Goal: Task Accomplishment & Management: Manage account settings

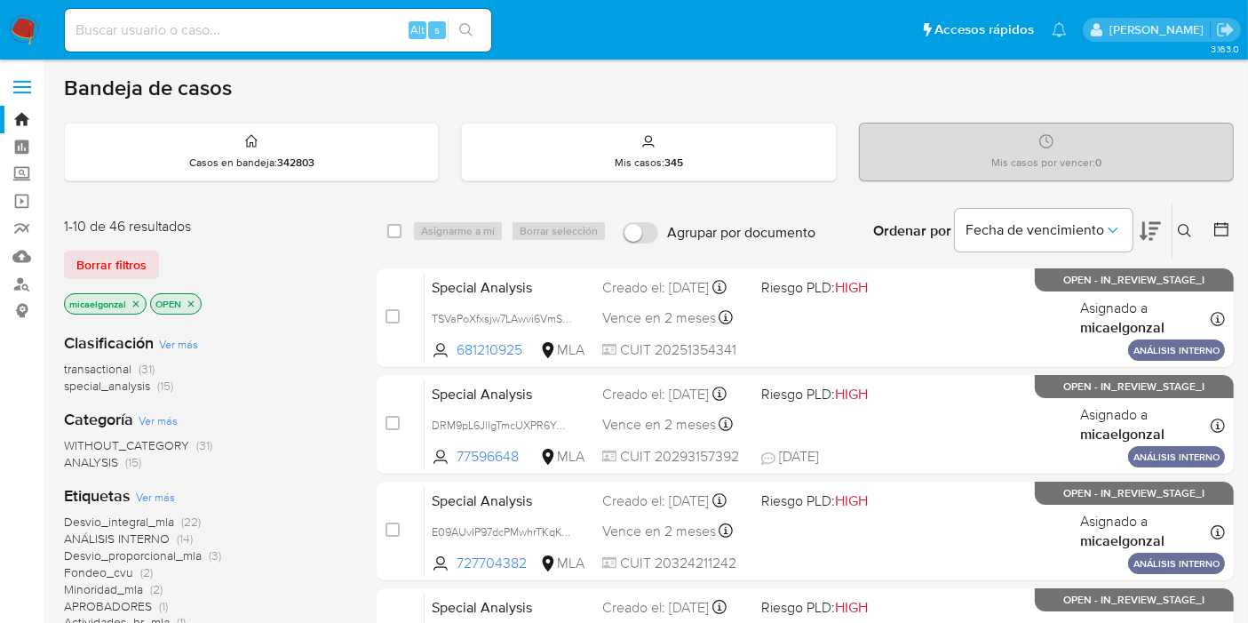
click at [216, 25] on input at bounding box center [278, 30] width 426 height 23
paste input "B9qCsKUxZYIev4VmaEwXqLeO"
type input "B9qCsKUxZYIev4VmaEwXqLeO"
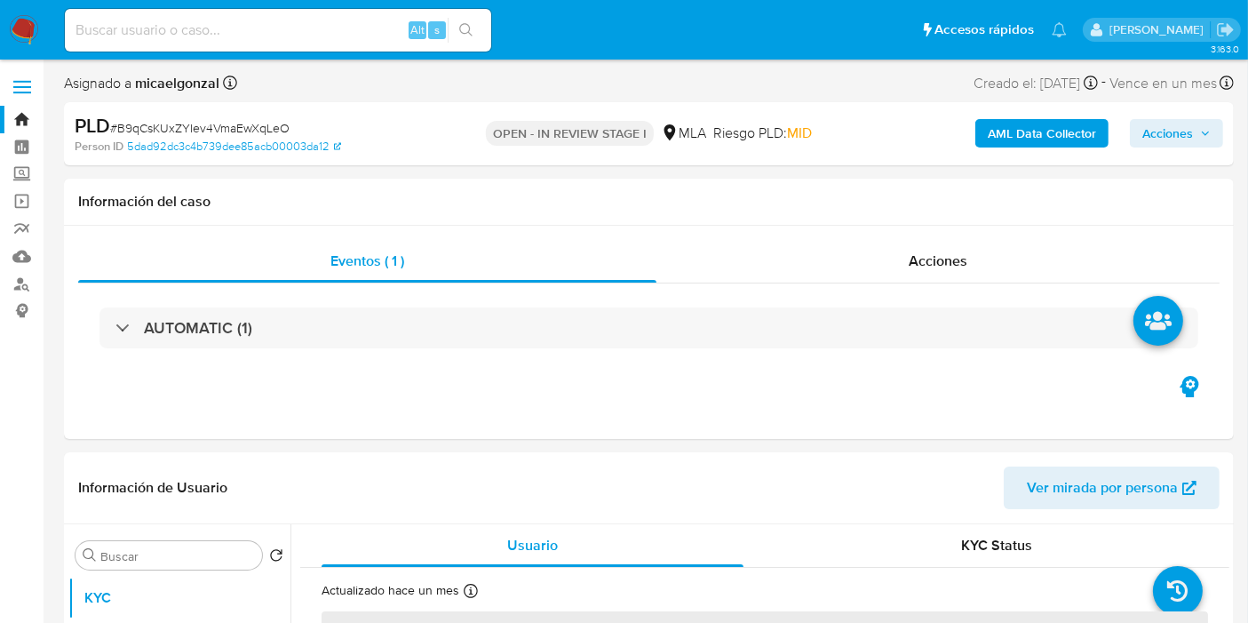
drag, startPoint x: 23, startPoint y: 32, endPoint x: 86, endPoint y: 49, distance: 65.3
click at [86, 49] on div "Alt s" at bounding box center [278, 30] width 426 height 43
select select "10"
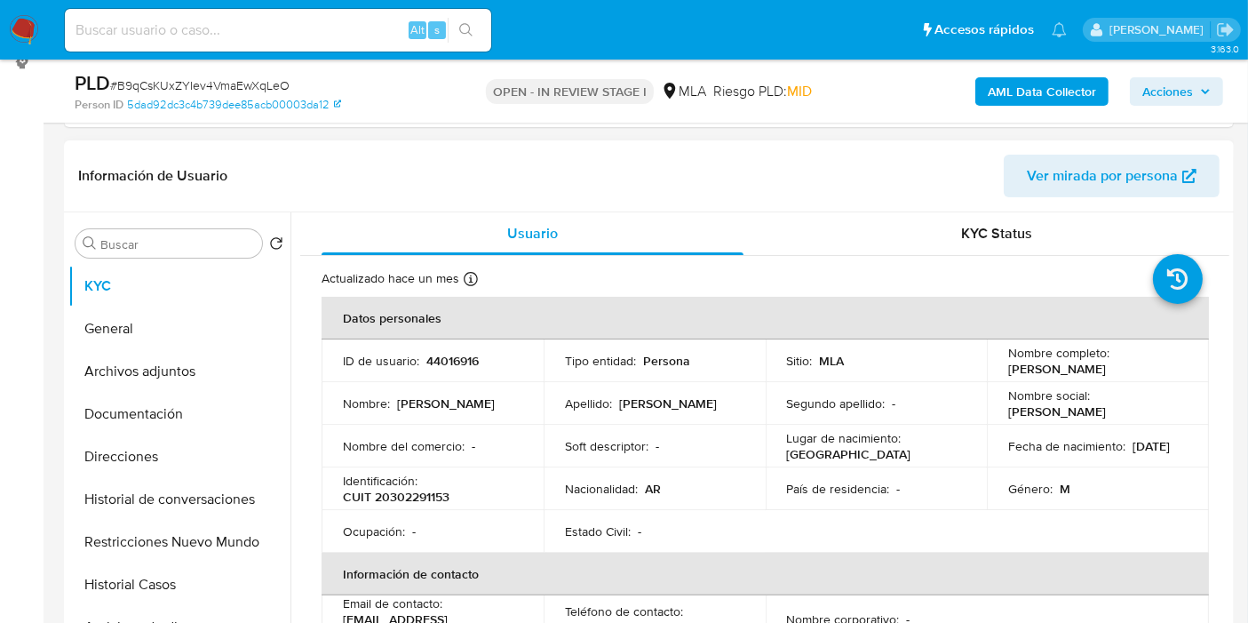
scroll to position [296, 0]
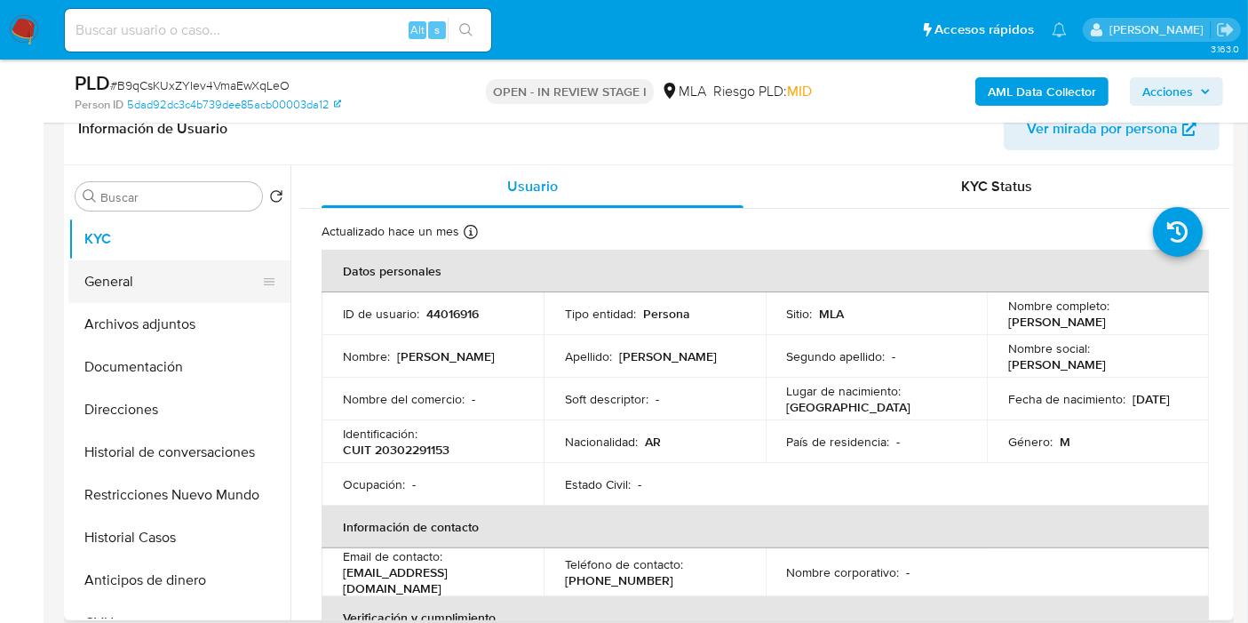
click at [128, 280] on button "General" at bounding box center [172, 281] width 208 height 43
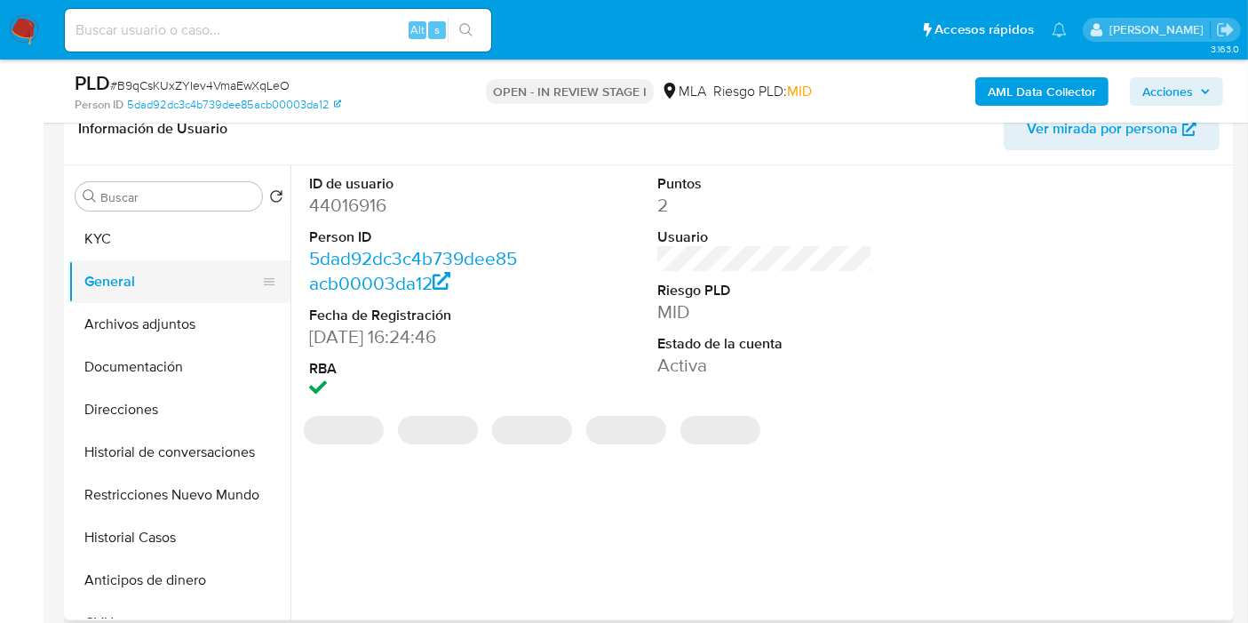
click at [138, 273] on button "General" at bounding box center [172, 281] width 208 height 43
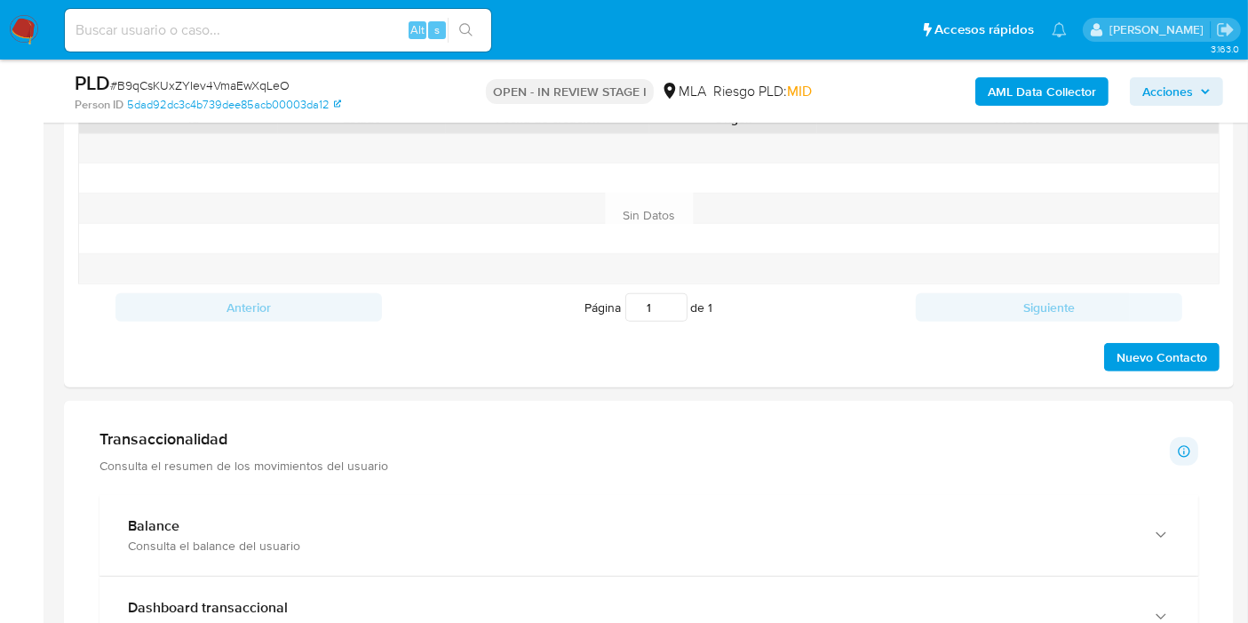
scroll to position [690, 0]
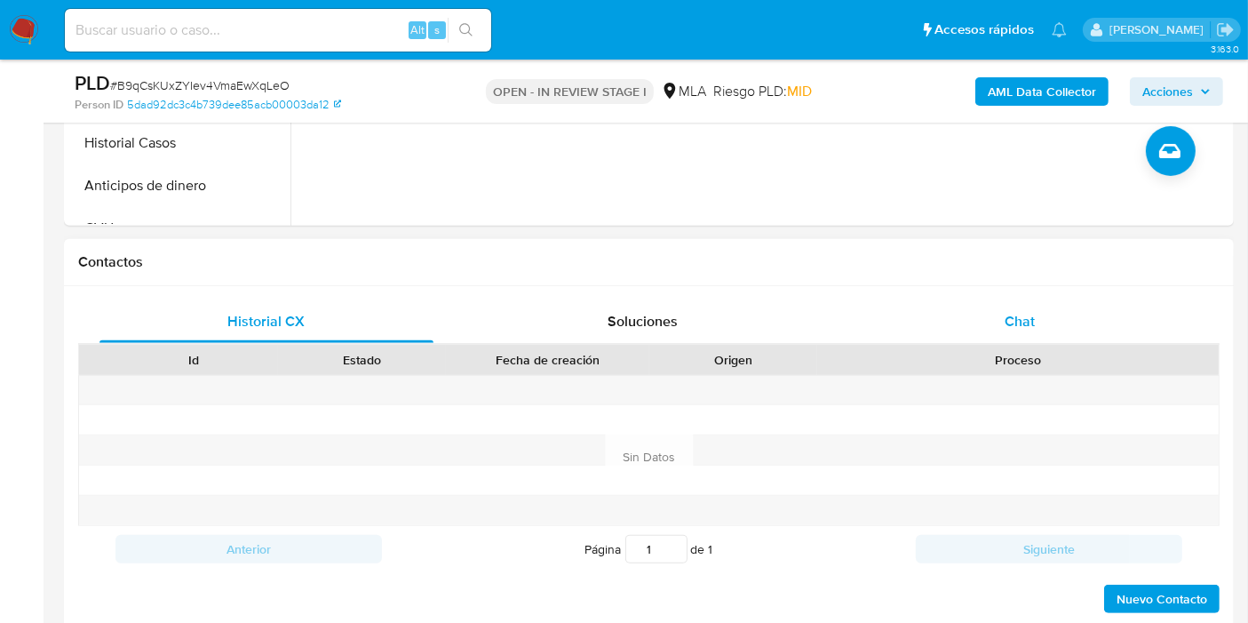
click at [1035, 304] on div "Chat" at bounding box center [1020, 321] width 334 height 43
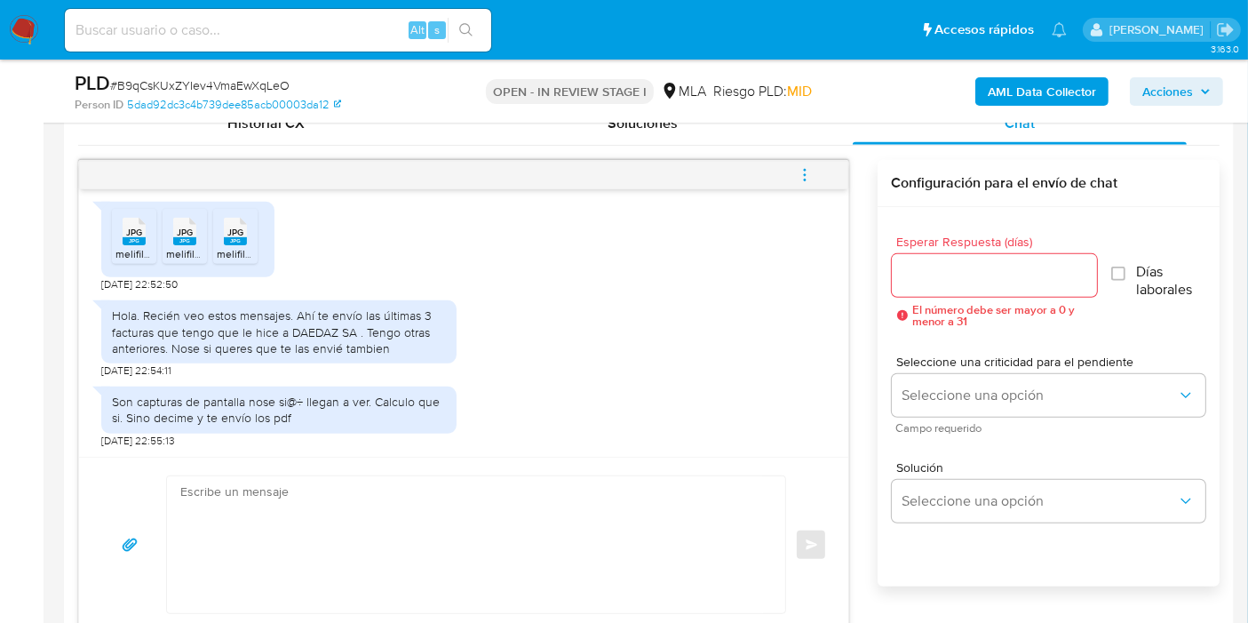
scroll to position [493, 0]
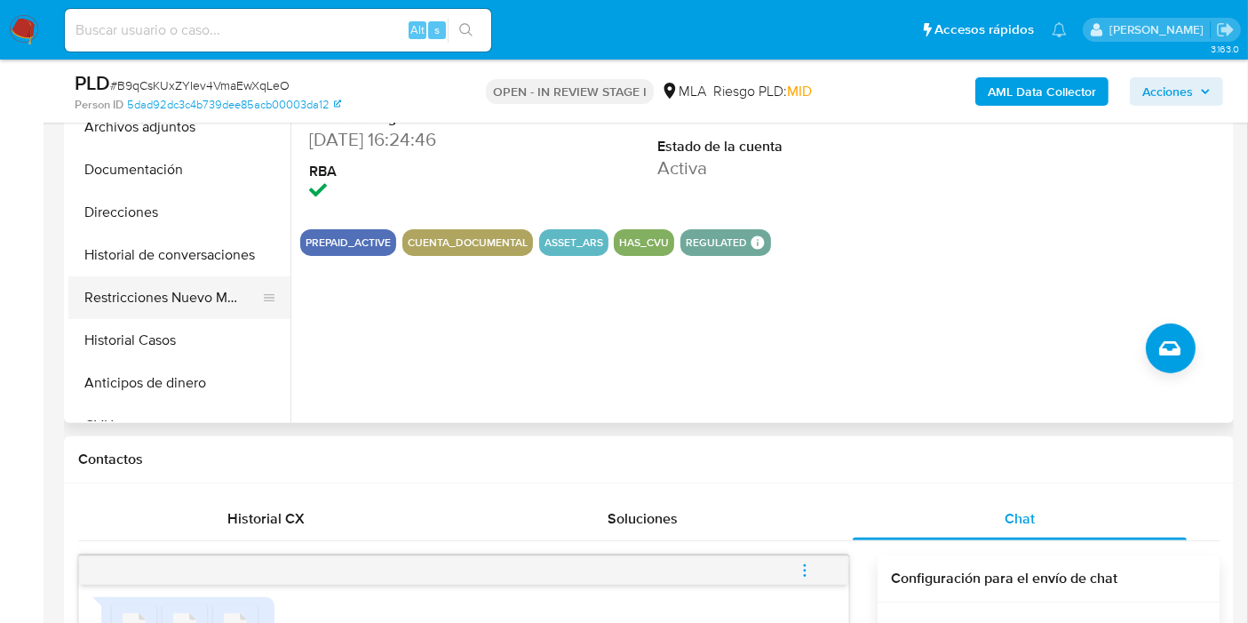
click at [181, 276] on button "Restricciones Nuevo Mundo" at bounding box center [172, 297] width 208 height 43
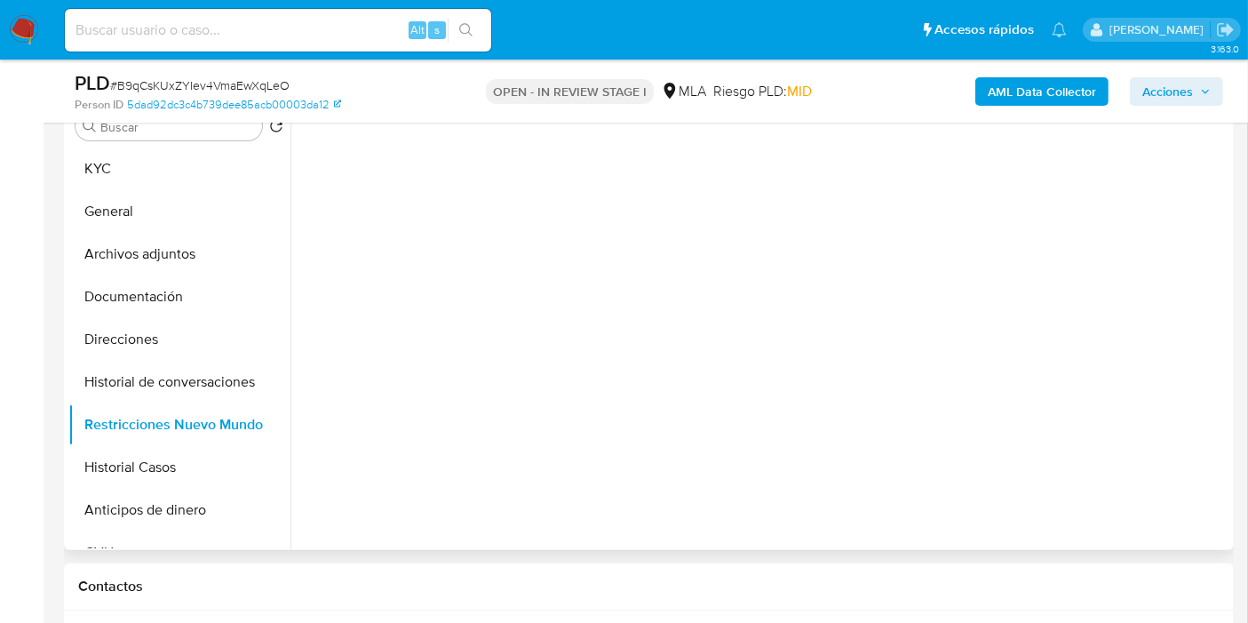
scroll to position [296, 0]
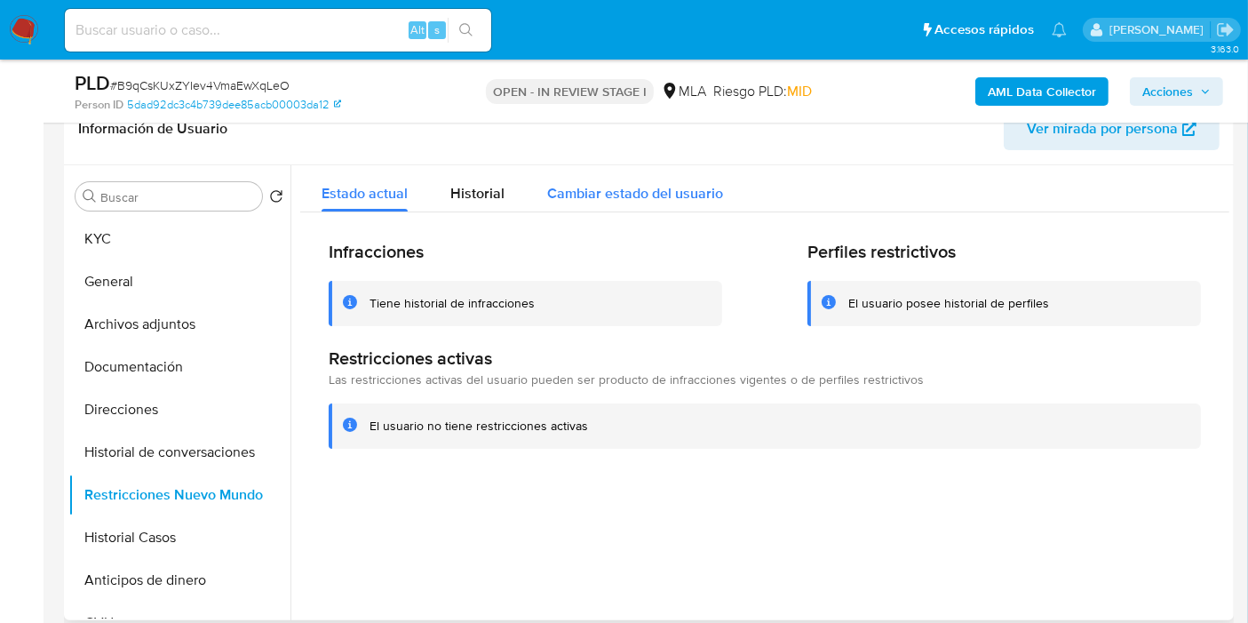
click at [526, 198] on button "Cambiar estado del usuario" at bounding box center [635, 188] width 219 height 47
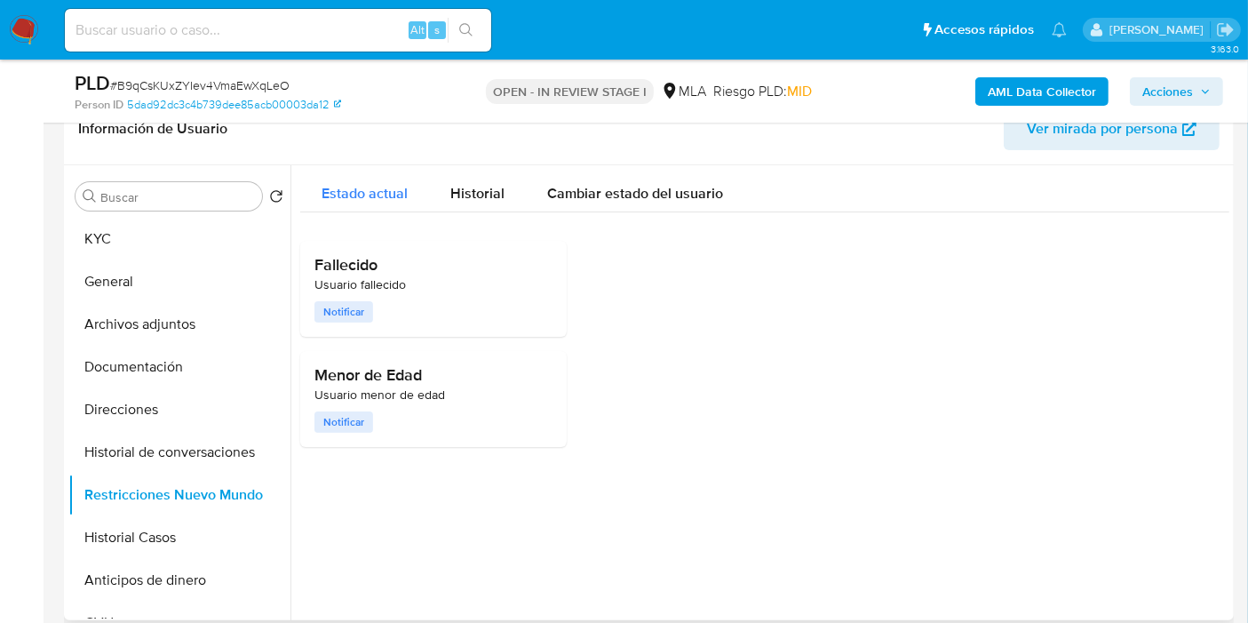
click at [424, 192] on button "Estado actual" at bounding box center [364, 188] width 129 height 47
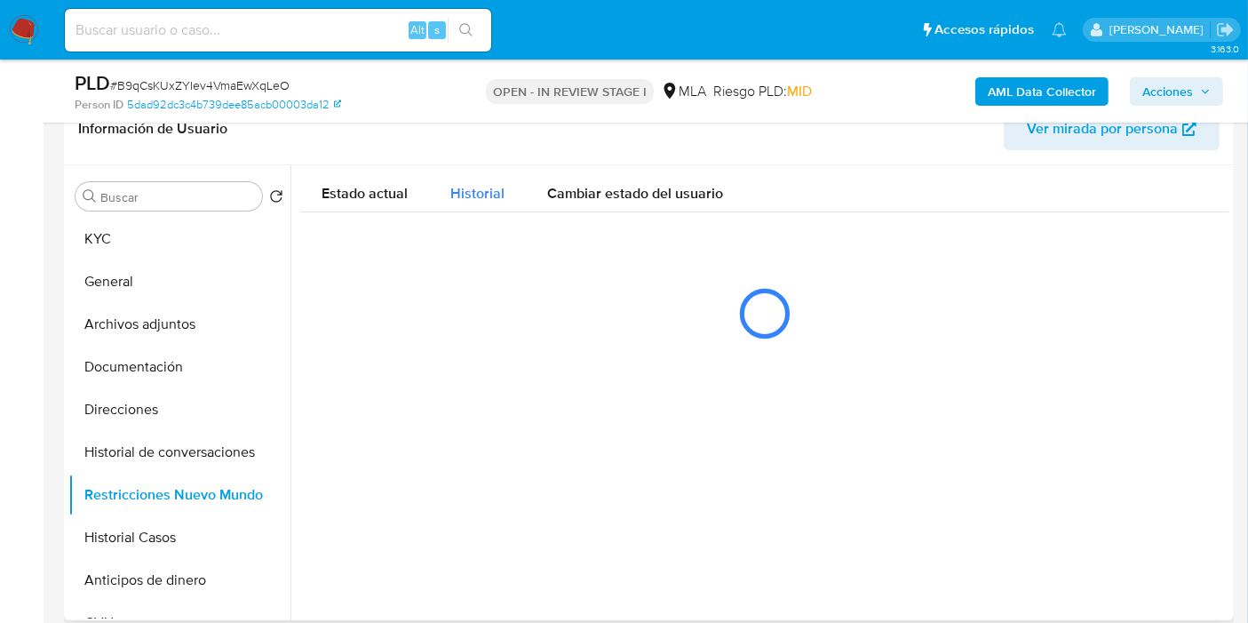
click at [446, 192] on button "Historial" at bounding box center [477, 188] width 97 height 47
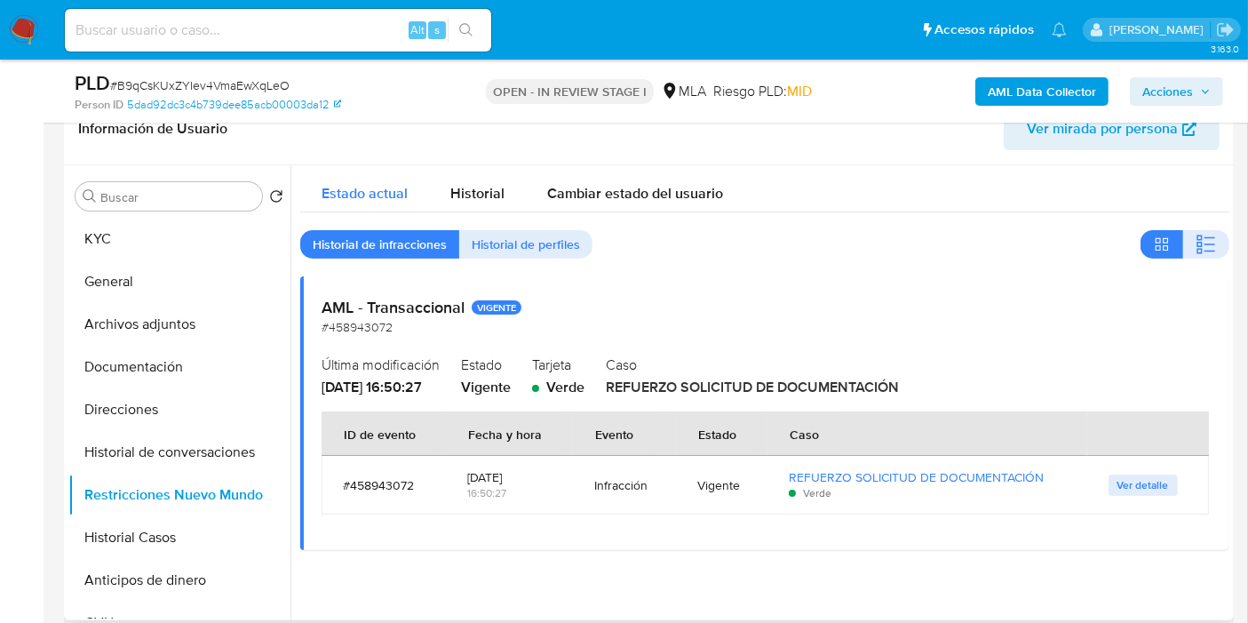
click at [345, 188] on span "Estado actual" at bounding box center [365, 193] width 86 height 20
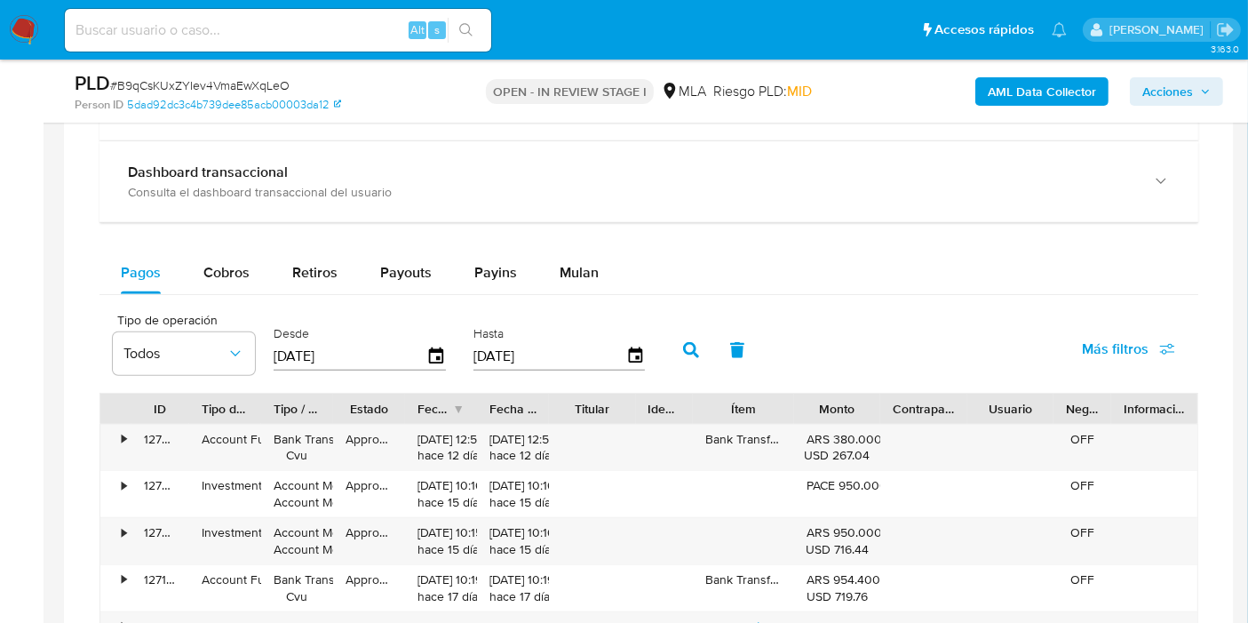
scroll to position [1677, 0]
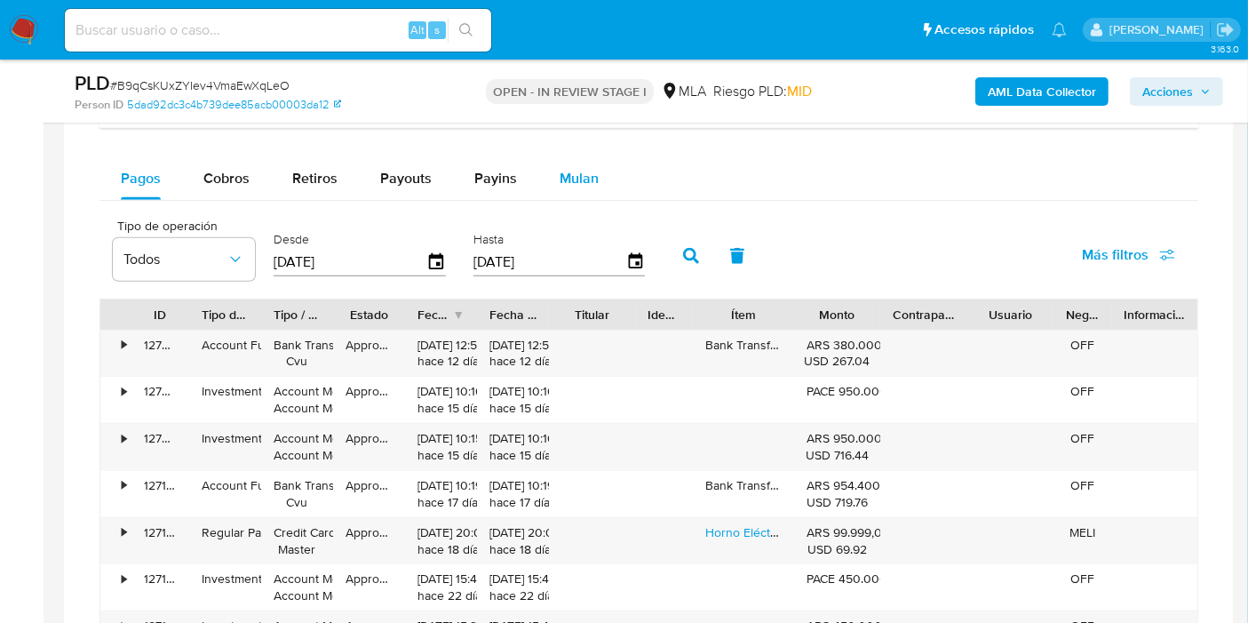
click at [593, 188] on div "Mulan" at bounding box center [579, 178] width 39 height 43
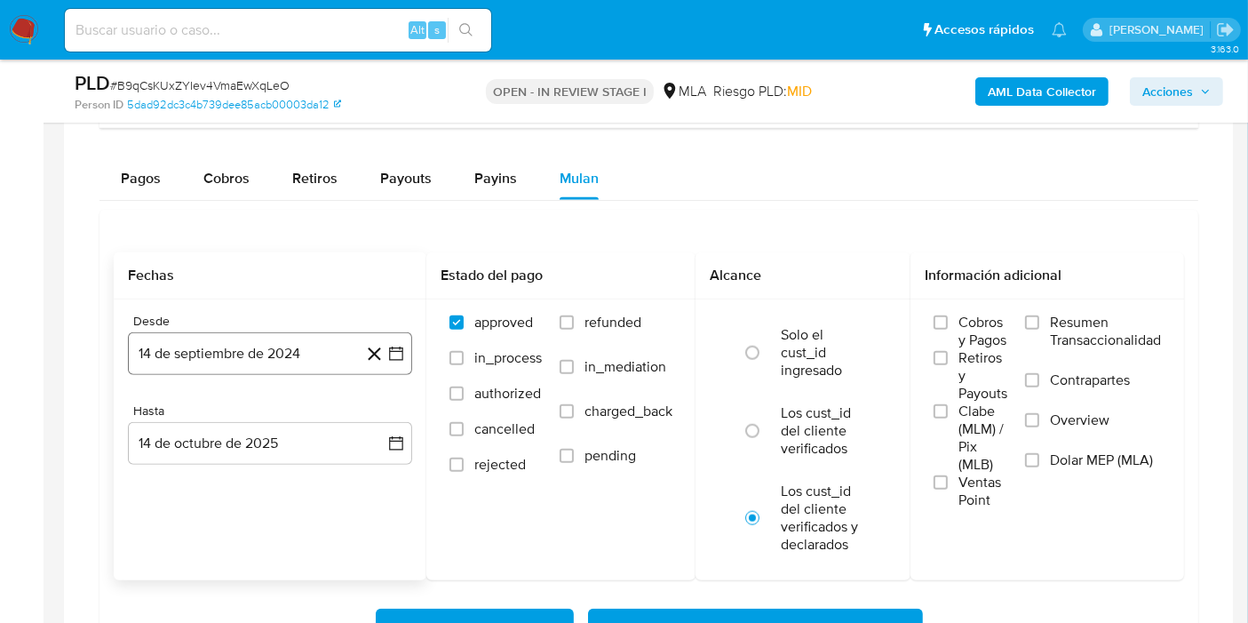
click at [314, 344] on button "14 de septiembre de 2024" at bounding box center [270, 353] width 284 height 43
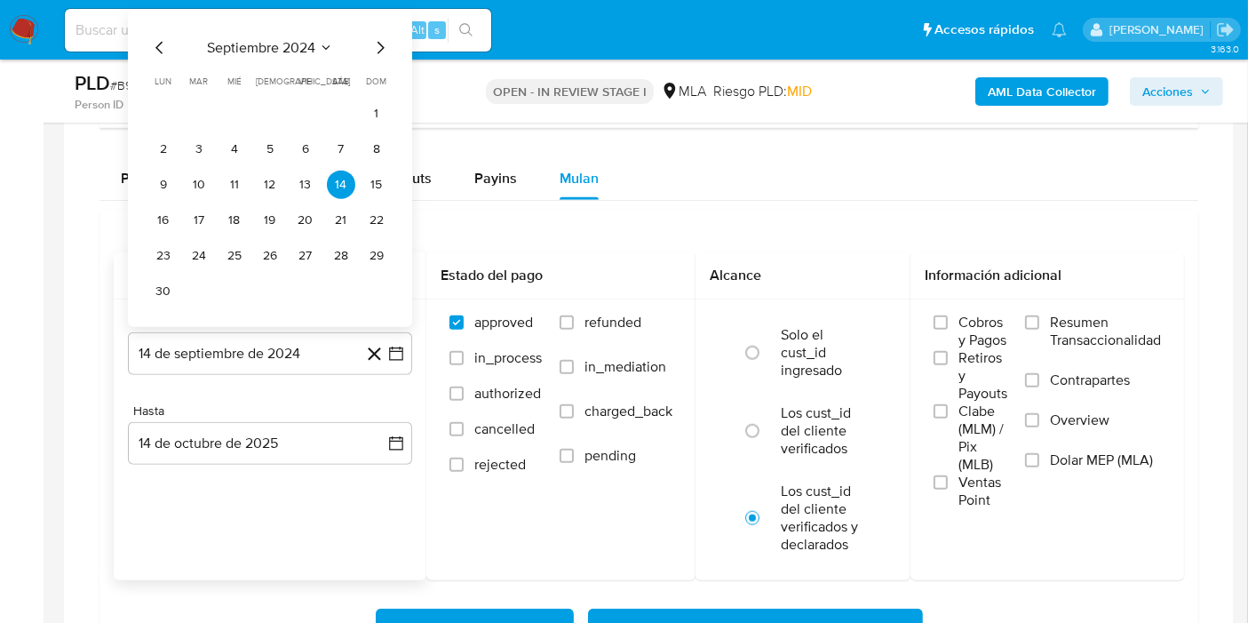
click at [376, 36] on icon "Mes siguiente" at bounding box center [380, 46] width 21 height 21
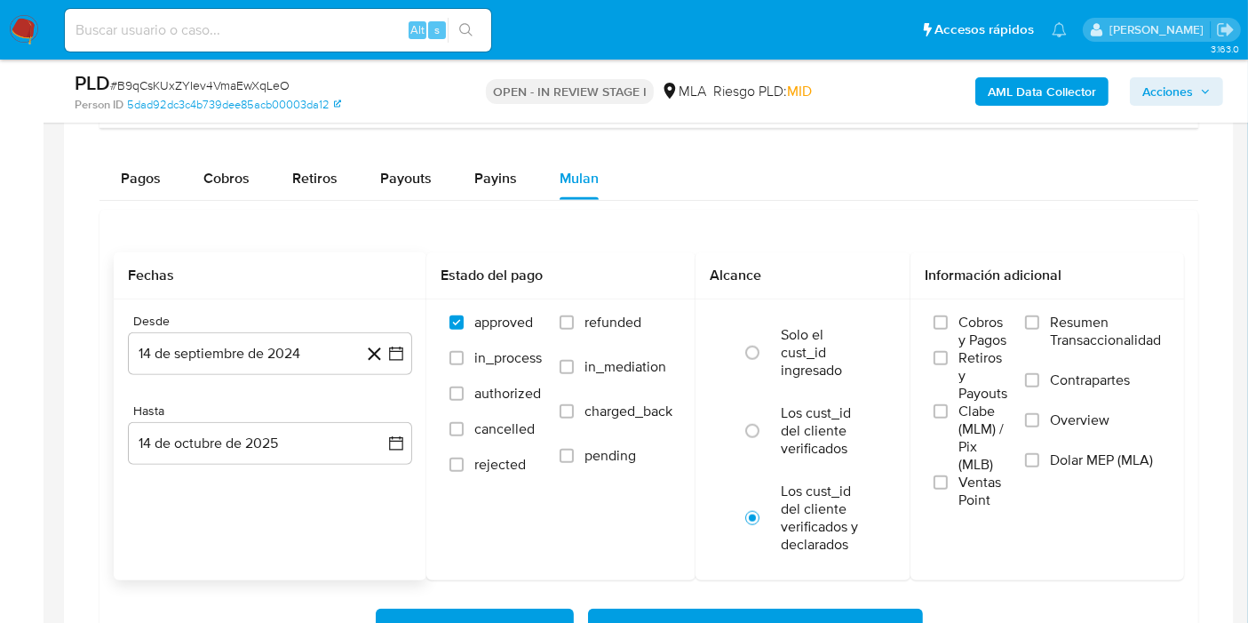
click at [376, 35] on input at bounding box center [278, 30] width 426 height 23
click at [259, 320] on div "Desde" at bounding box center [270, 322] width 284 height 16
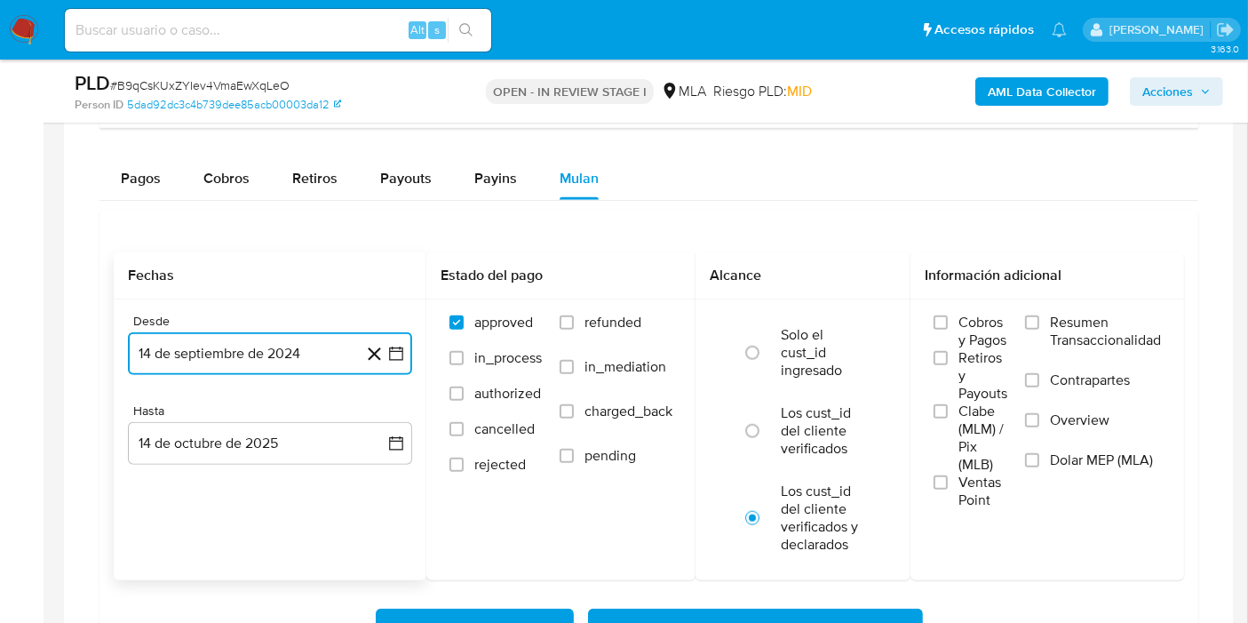
click at [260, 333] on button "14 de septiembre de 2024" at bounding box center [270, 353] width 284 height 43
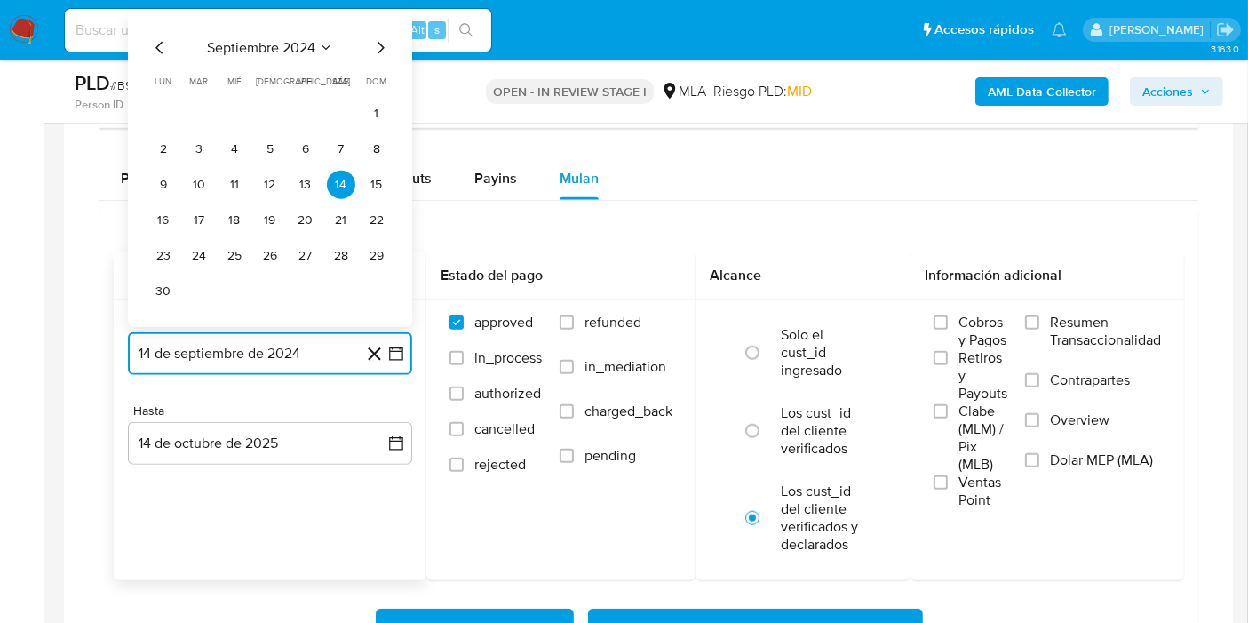
click at [312, 38] on span "septiembre 2024" at bounding box center [261, 47] width 108 height 18
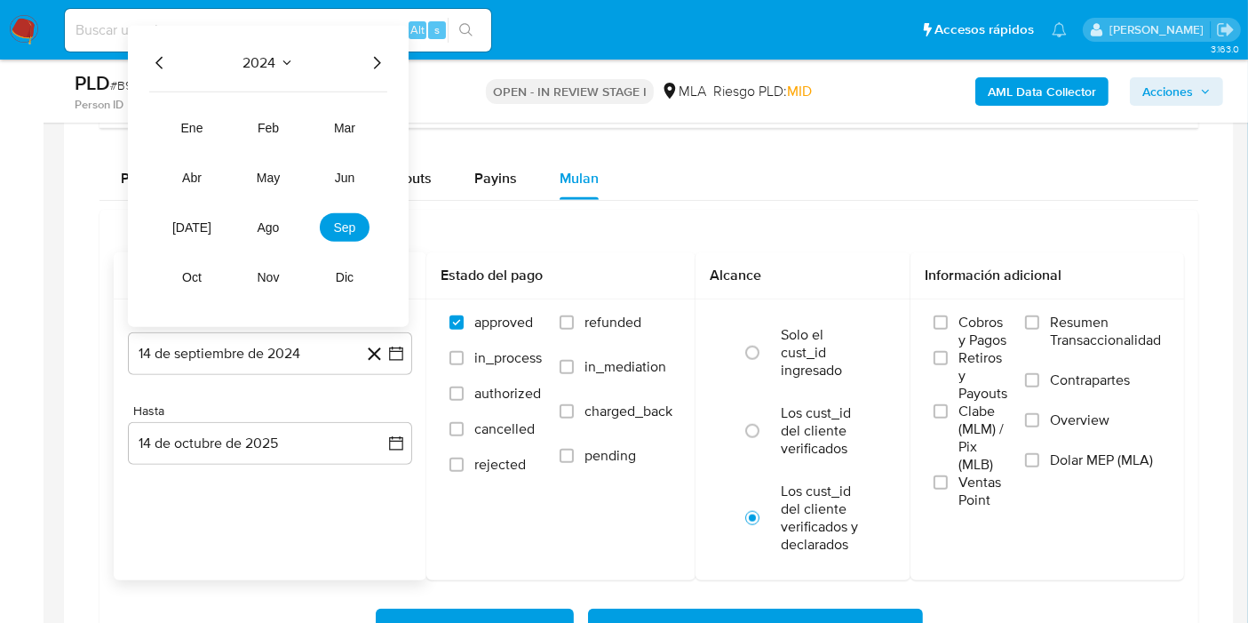
click at [373, 56] on icon "Año siguiente" at bounding box center [376, 62] width 21 height 21
click at [277, 180] on span "may" at bounding box center [268, 177] width 23 height 14
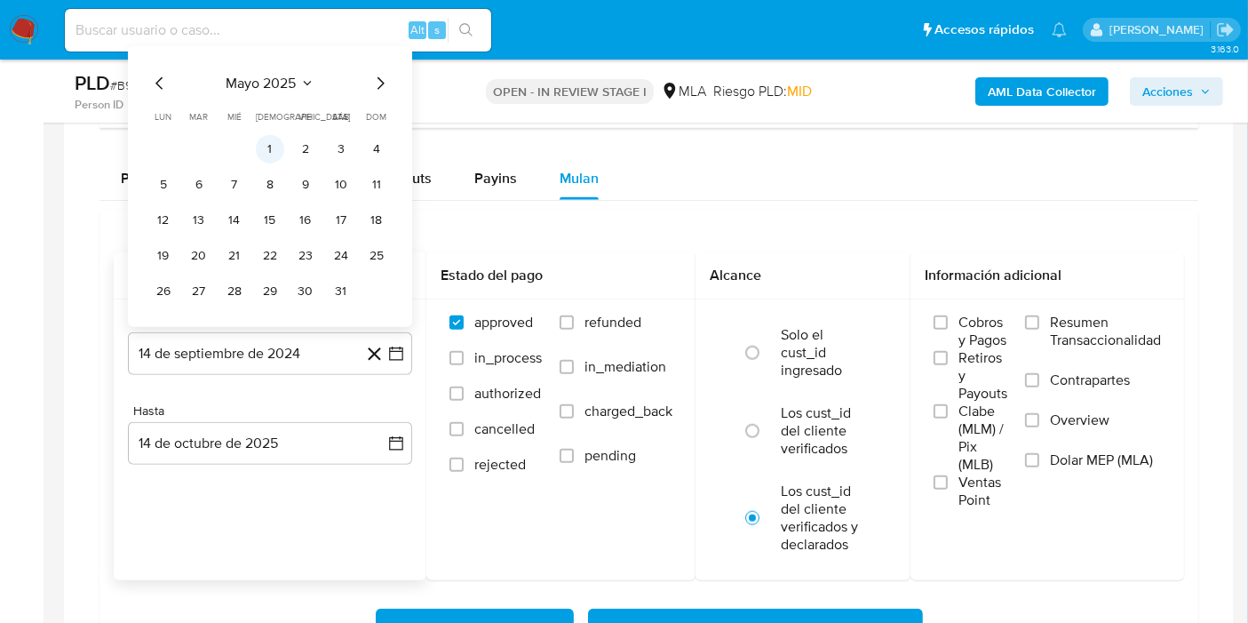
click at [277, 148] on button "1" at bounding box center [270, 148] width 28 height 28
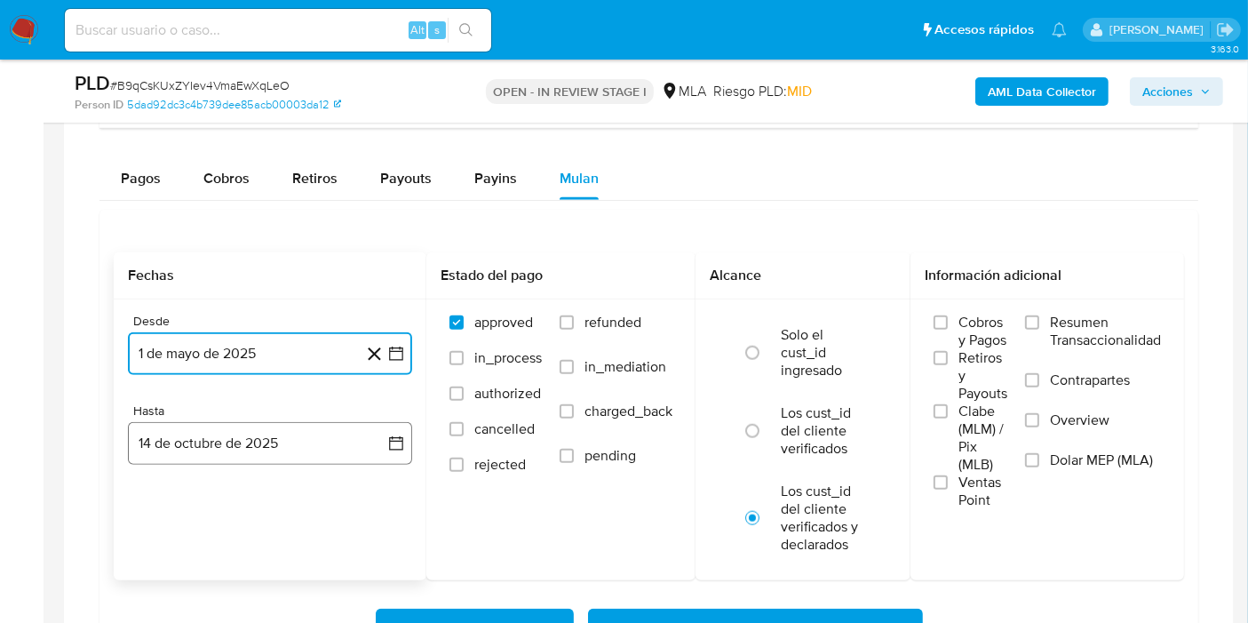
click at [400, 438] on icon "button" at bounding box center [396, 443] width 18 height 18
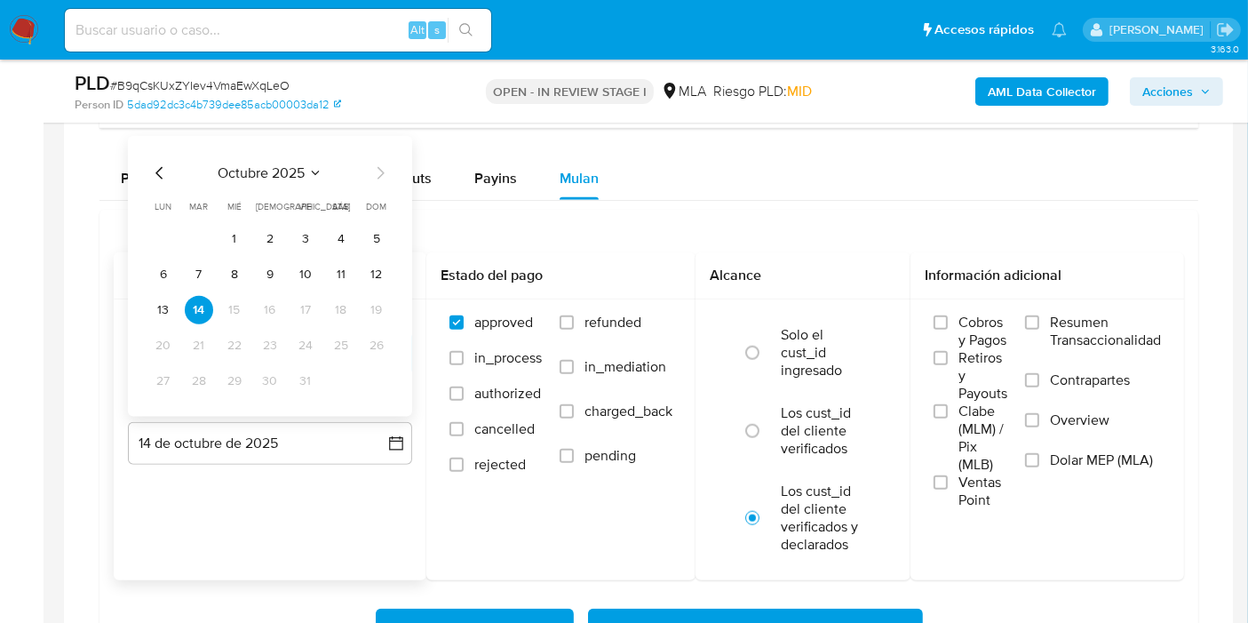
click at [164, 163] on icon "Mes anterior" at bounding box center [159, 172] width 21 height 21
click at [155, 165] on icon "Mes anterior" at bounding box center [159, 172] width 21 height 21
click at [386, 382] on button "31" at bounding box center [376, 380] width 28 height 28
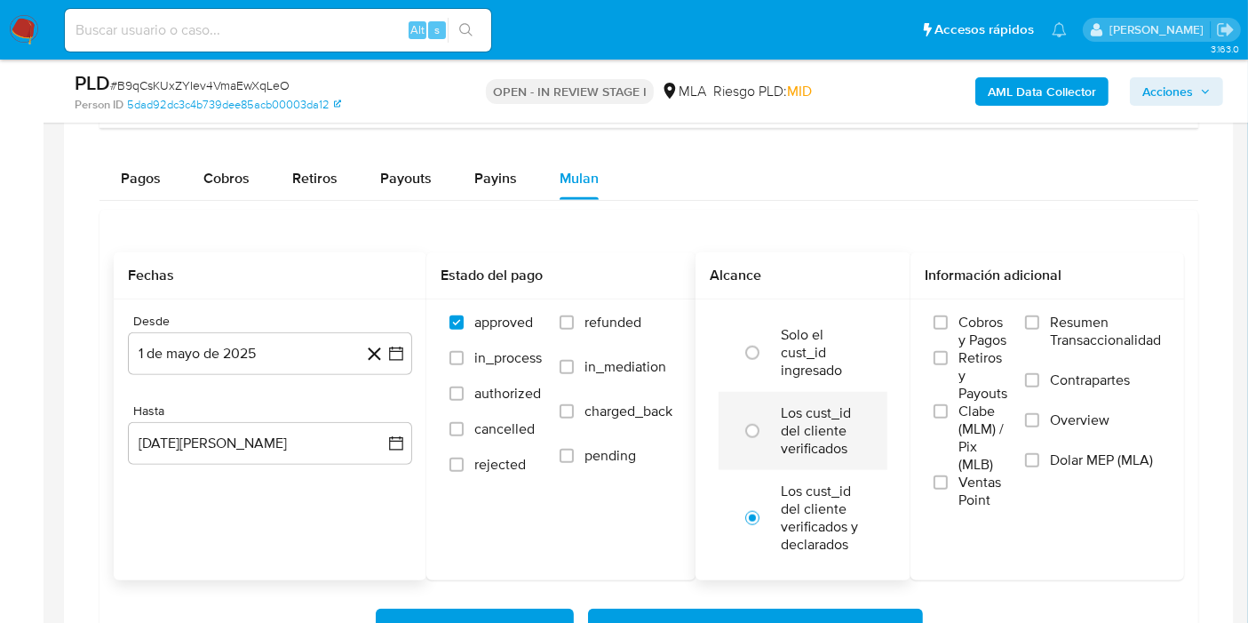
click at [822, 455] on div "Los cust_id del cliente verificados" at bounding box center [822, 431] width 82 height 78
radio input "true"
click at [1086, 481] on label "Dolar MEP (MLA)" at bounding box center [1093, 471] width 136 height 40
click at [1039, 467] on input "Dolar MEP (MLA)" at bounding box center [1032, 460] width 14 height 14
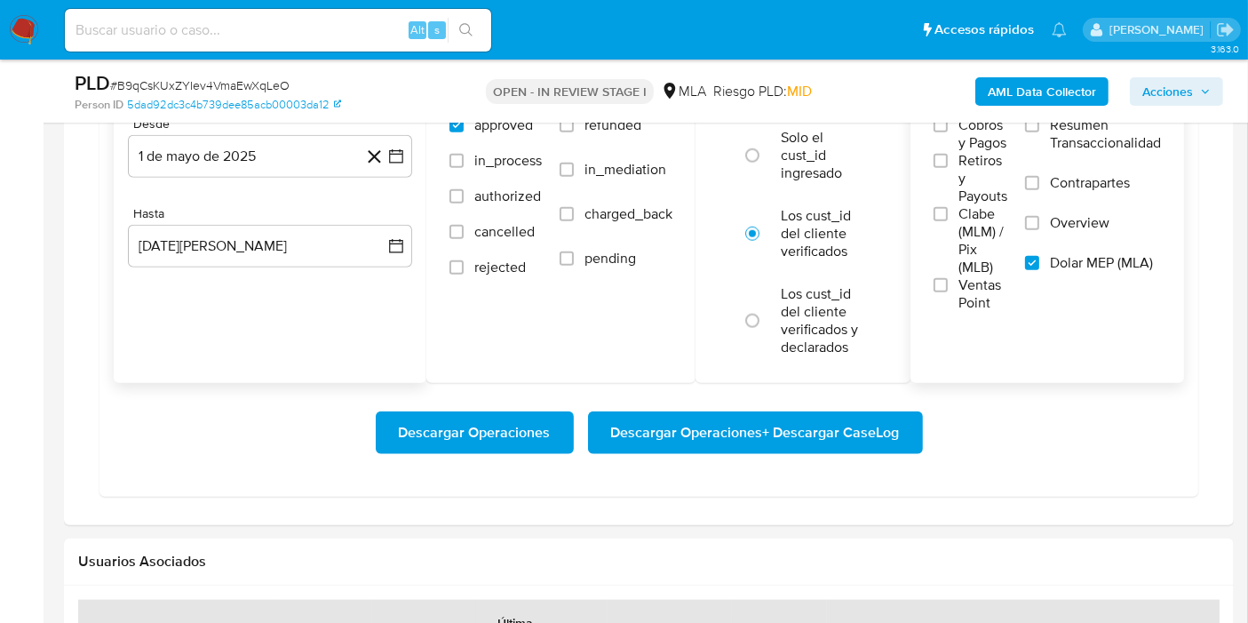
scroll to position [1875, 0]
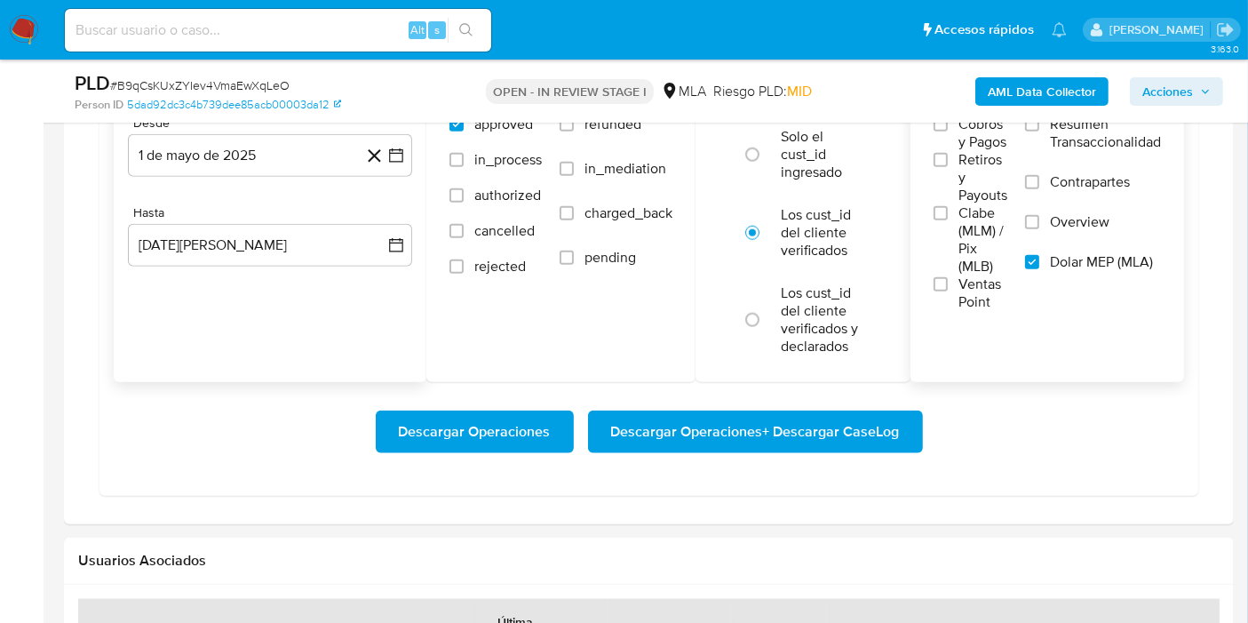
click at [874, 448] on span "Descargar Operaciones + Descargar CaseLog" at bounding box center [755, 431] width 289 height 39
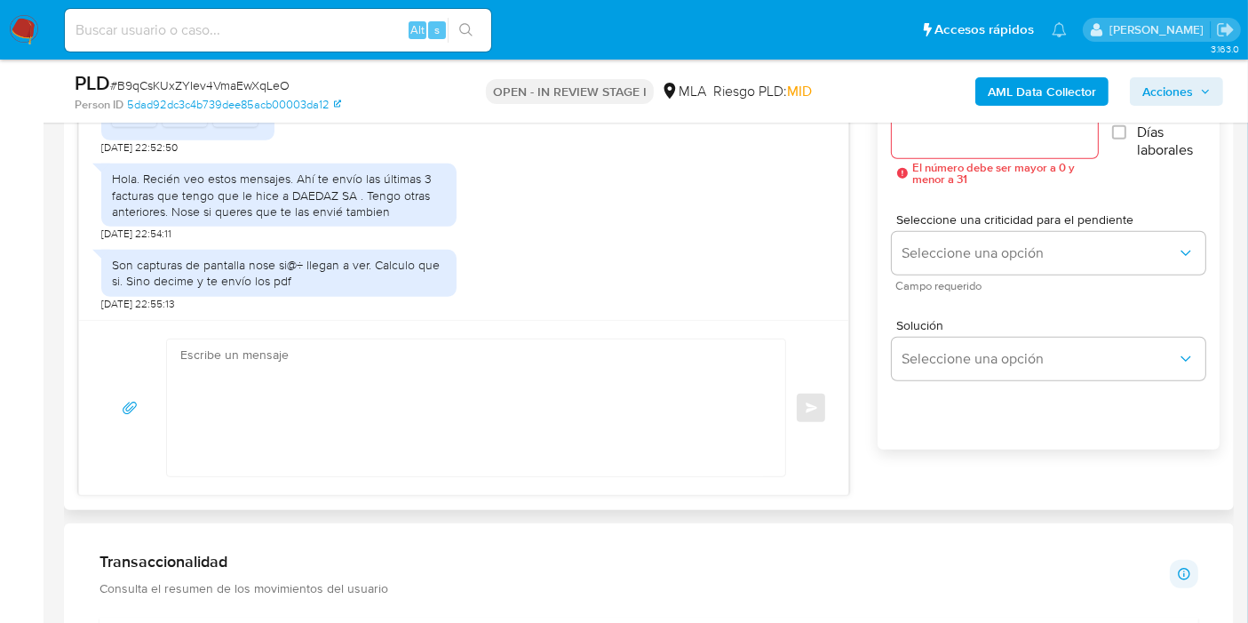
scroll to position [987, 0]
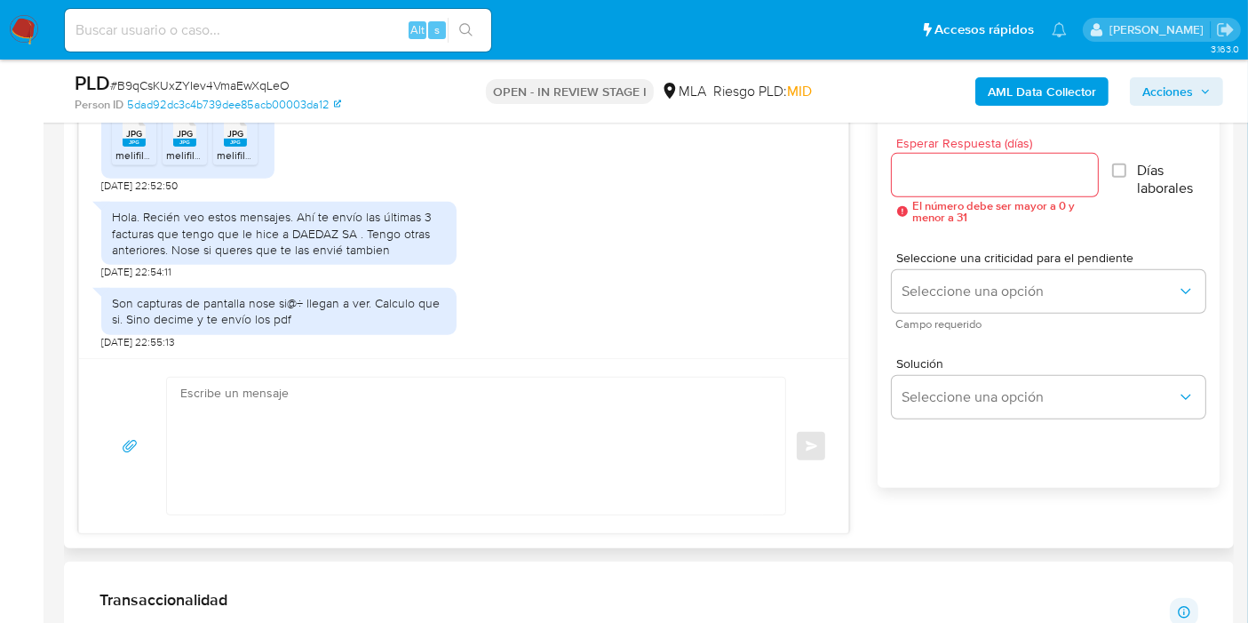
click at [232, 229] on div "Hola. Recién veo estos mensajes. Ahí te envío las últimas 3 facturas que tengo …" at bounding box center [279, 233] width 334 height 49
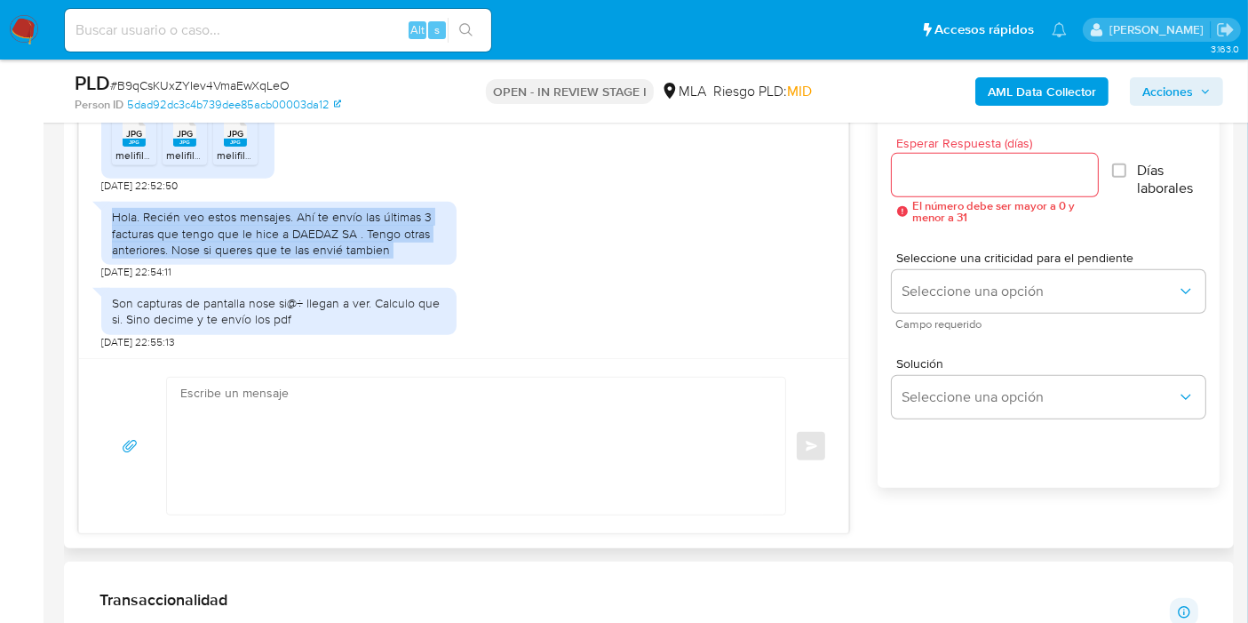
click at [232, 229] on div "Hola. Recién veo estos mensajes. Ahí te envío las últimas 3 facturas que tengo …" at bounding box center [279, 233] width 334 height 49
click at [250, 244] on div "Hola. Recién veo estos mensajes. Ahí te envío las últimas 3 facturas que tengo …" at bounding box center [279, 233] width 334 height 49
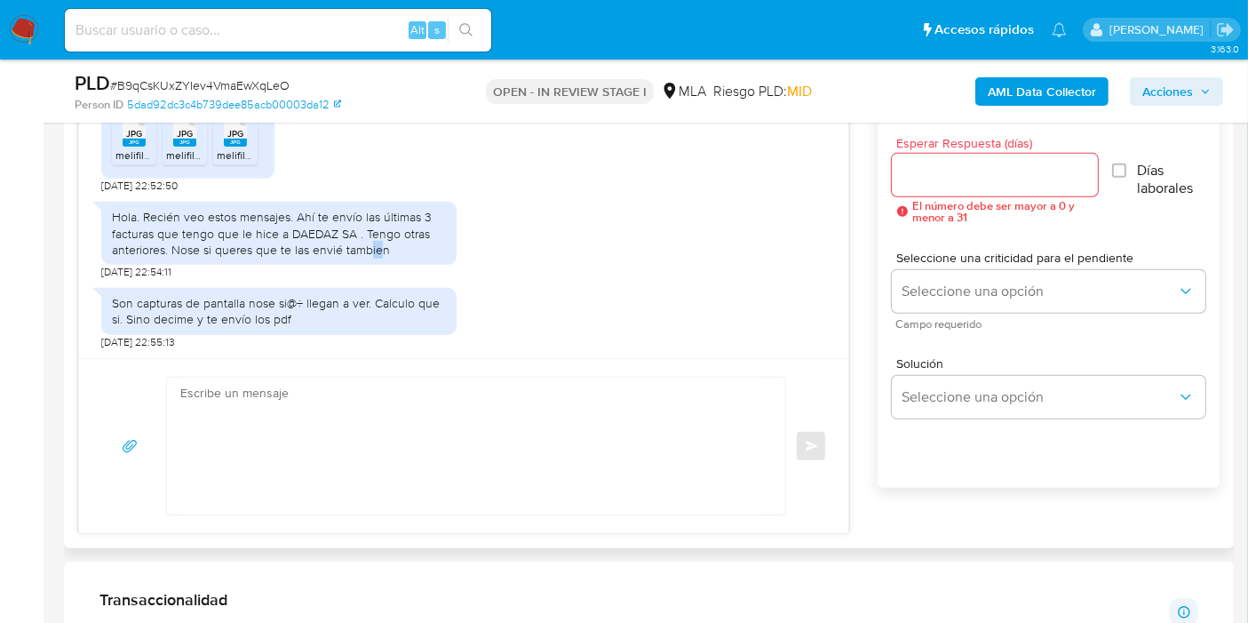
drag, startPoint x: 368, startPoint y: 251, endPoint x: 380, endPoint y: 260, distance: 15.3
click at [380, 260] on div "Hola. Recién veo estos mensajes. Ahí te envío las últimas 3 facturas que tengo …" at bounding box center [278, 233] width 355 height 63
click at [399, 254] on div "Hola. Recién veo estos mensajes. Ahí te envío las últimas 3 facturas que tengo …" at bounding box center [279, 233] width 334 height 49
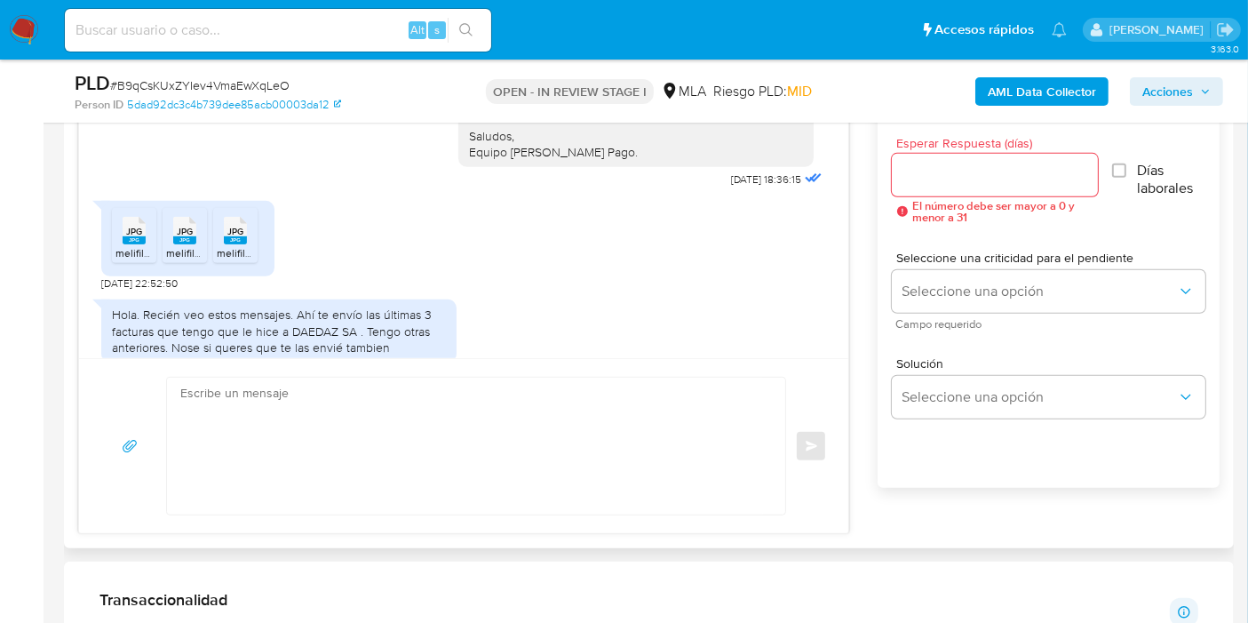
scroll to position [1663, 0]
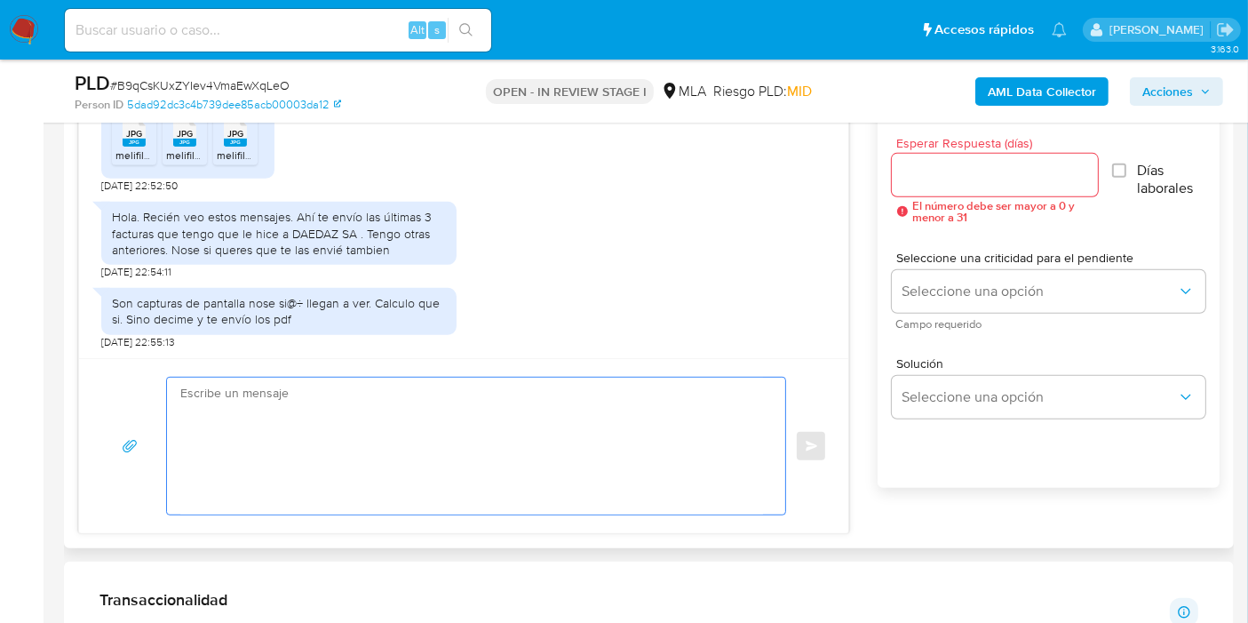
click at [462, 442] on textarea at bounding box center [471, 446] width 583 height 137
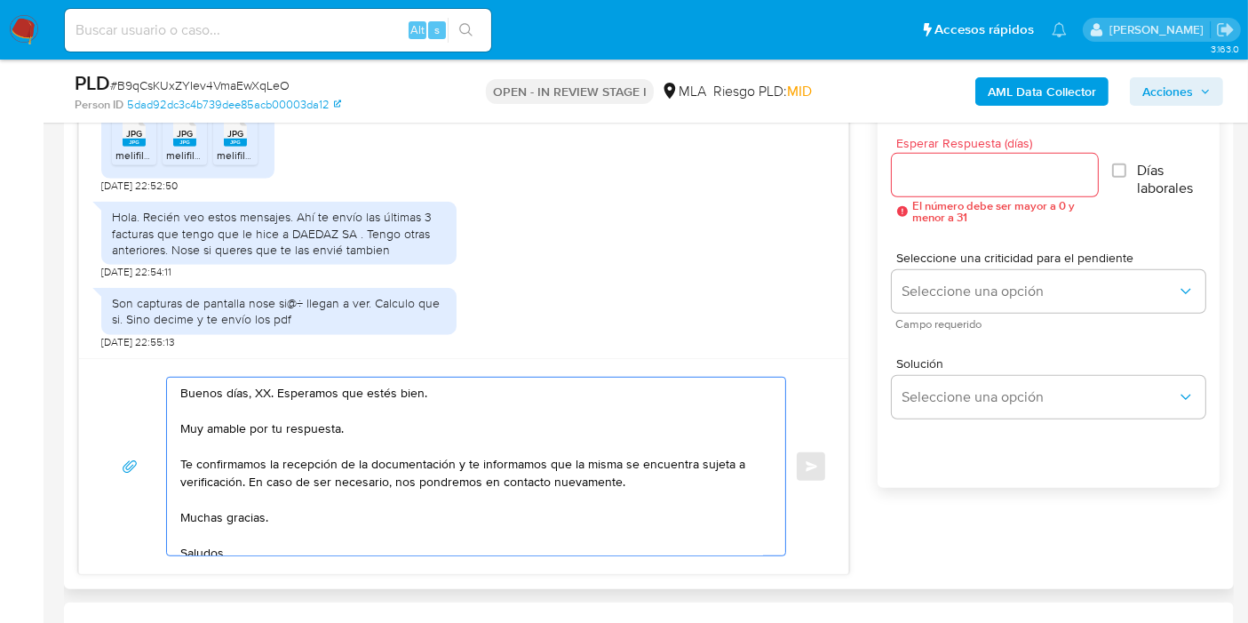
click at [255, 392] on textarea "Buenos días, XX. Esperamos que estés bien. Muy amable por tu respuesta. Te conf…" at bounding box center [471, 467] width 583 height 178
click at [383, 437] on textarea "Buenos días, Juan. Esperamos que estés bien. Muy amable por tu respuesta. Te co…" at bounding box center [471, 467] width 583 height 178
click at [346, 419] on textarea "Buenos días, Juan. Esperamos que estés bien. Muy amable por tu respuesta. Te co…" at bounding box center [471, 467] width 583 height 178
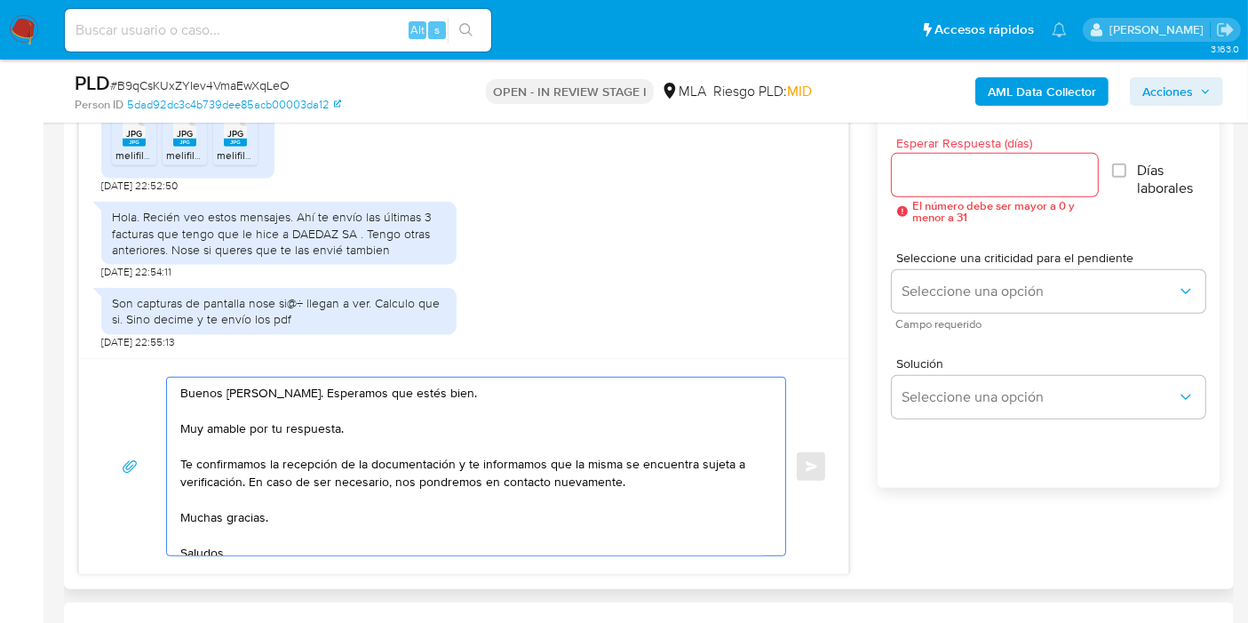
click at [346, 419] on textarea "Buenos días, Juan. Esperamos que estés bien. Muy amable por tu respuesta. Te co…" at bounding box center [471, 467] width 583 height 178
drag, startPoint x: 458, startPoint y: 464, endPoint x: 243, endPoint y: 477, distance: 216.3
click at [243, 477] on textarea "Buenos días, Juan. Esperamos que estés bien. Muchas gracias por tu respuesta. T…" at bounding box center [471, 467] width 583 height 178
click at [258, 513] on textarea "Buenos días, Juan. Esperamos que estés bien. Muchas gracias por tu respuesta. T…" at bounding box center [471, 467] width 583 height 178
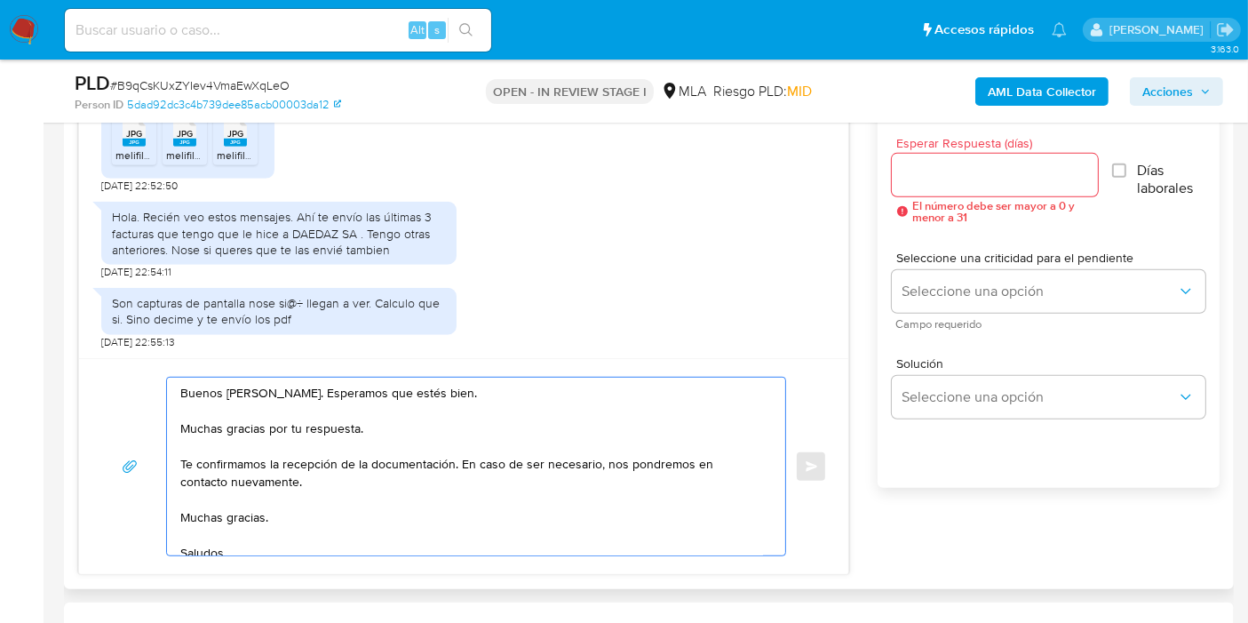
click at [258, 513] on textarea "Buenos días, Juan. Esperamos que estés bien. Muchas gracias por tu respuesta. T…" at bounding box center [471, 467] width 583 height 178
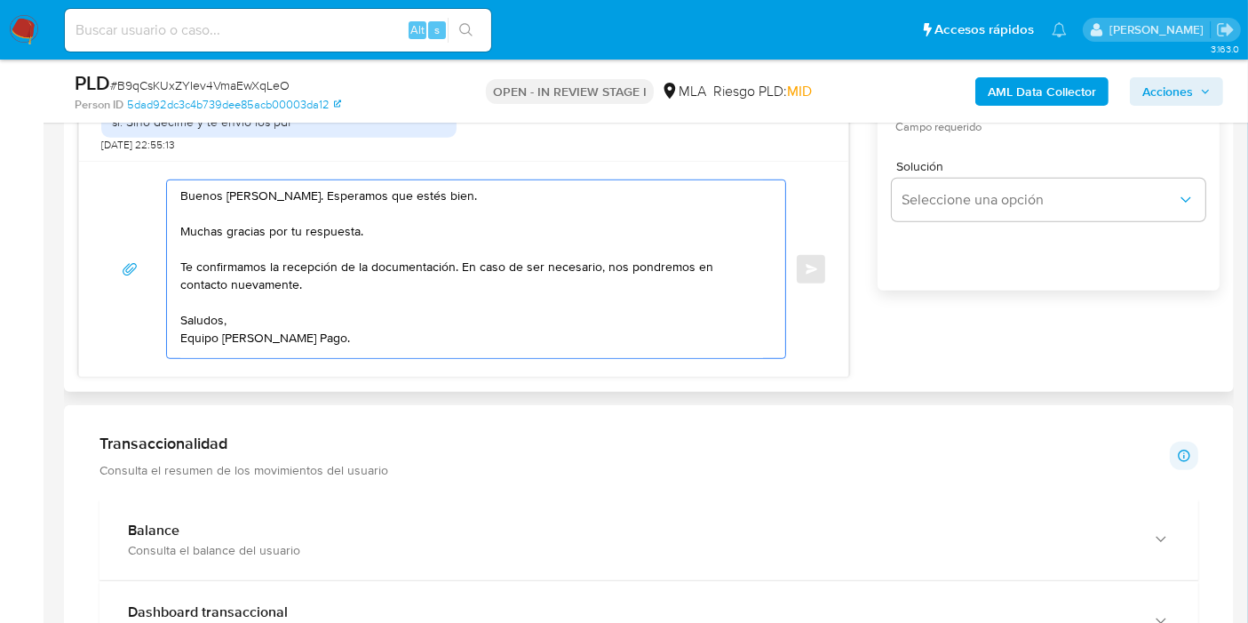
scroll to position [0, 0]
click at [228, 330] on textarea "Buenos días, Juan. Esperamos que estés bien. Muchas gracias por tu respuesta. T…" at bounding box center [471, 269] width 583 height 178
click at [212, 341] on textarea "Buenos días, Juan. Esperamos que estés bien. Muchas gracias por tu respuesta. T…" at bounding box center [471, 269] width 583 height 178
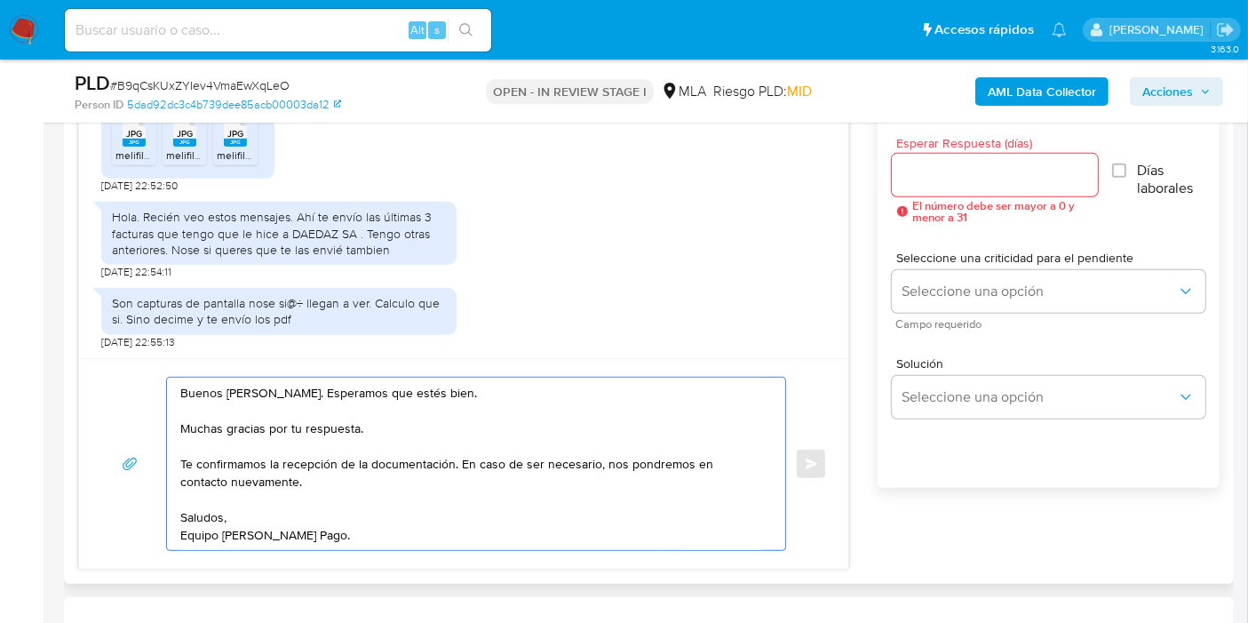
type textarea "Buenos días, Juan. Esperamos que estés bien. Muchas gracias por tu respuesta. T…"
click at [935, 174] on input "Esperar Respuesta (días)" at bounding box center [995, 174] width 207 height 23
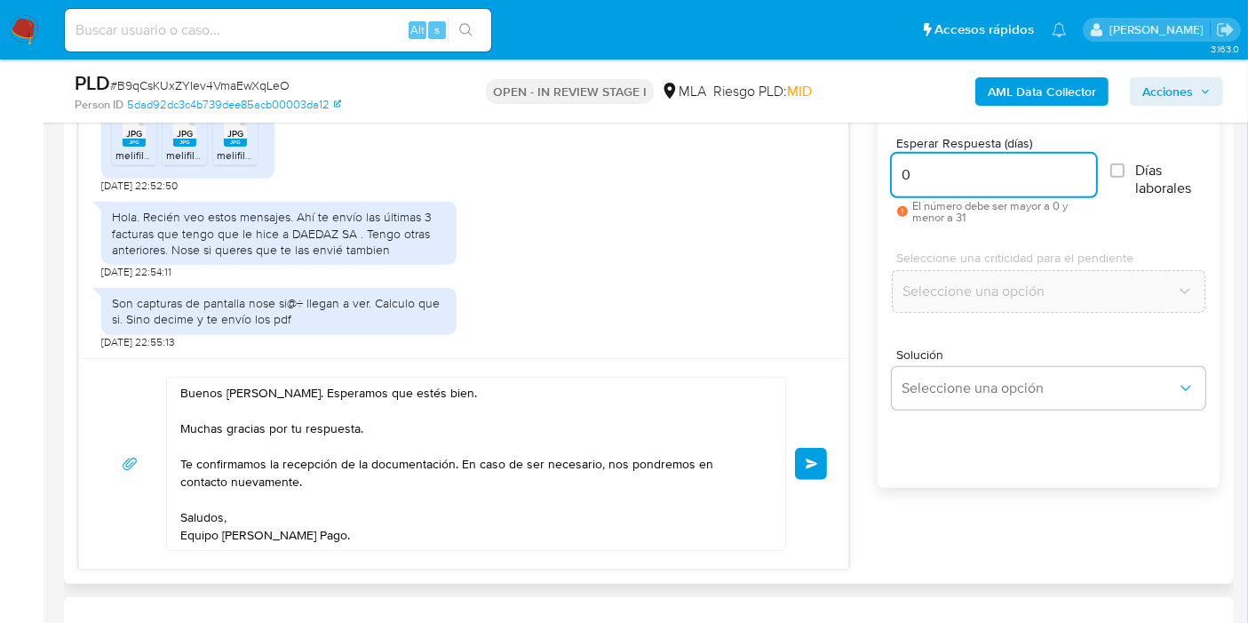
type input "0"
click at [797, 354] on div "17/09/2025 14:28:55 Hola, Esperamos que te encuentres muy bien. Te consultamos …" at bounding box center [463, 224] width 769 height 267
click at [812, 466] on span "Enviar" at bounding box center [812, 463] width 12 height 11
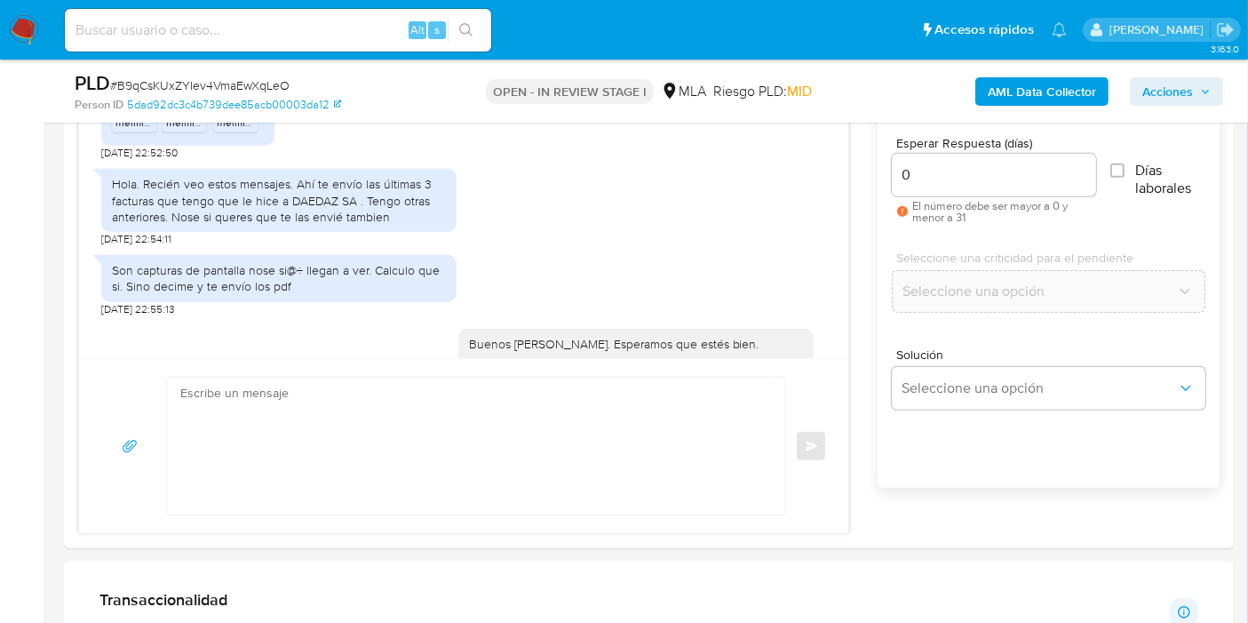
scroll to position [1861, 0]
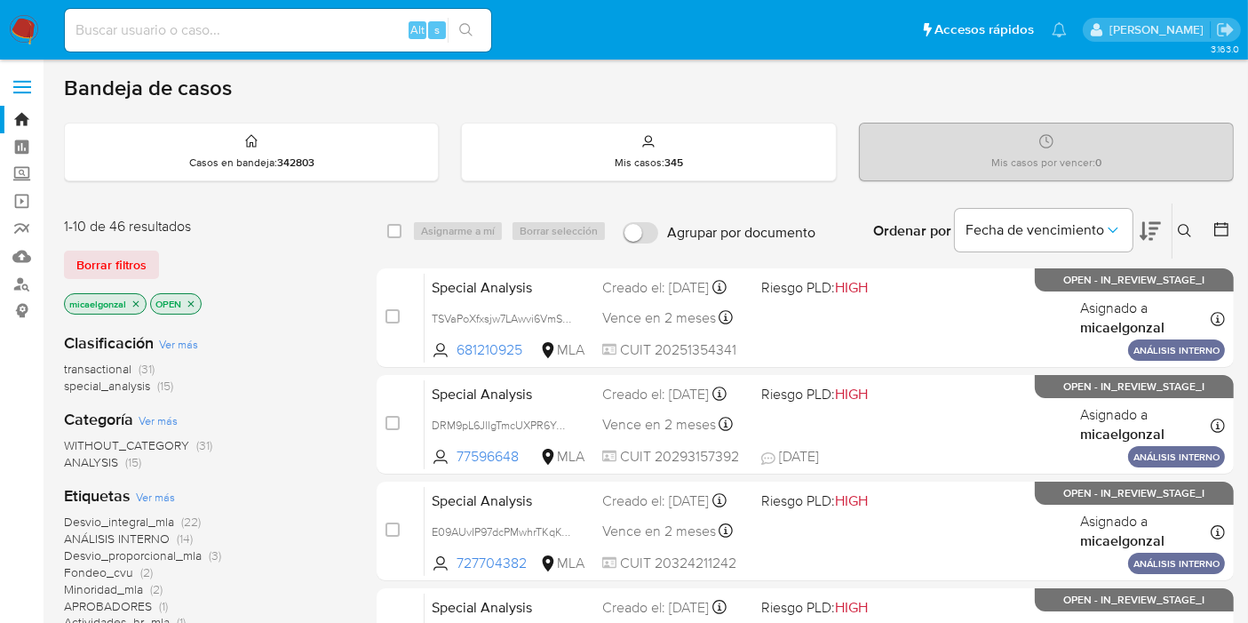
click at [296, 21] on input at bounding box center [278, 30] width 426 height 23
paste input "Gtzdq8ZRut02aTNkumYWi5Du"
type input "Gtzdq8ZRut02aTNkumYWi5Du"
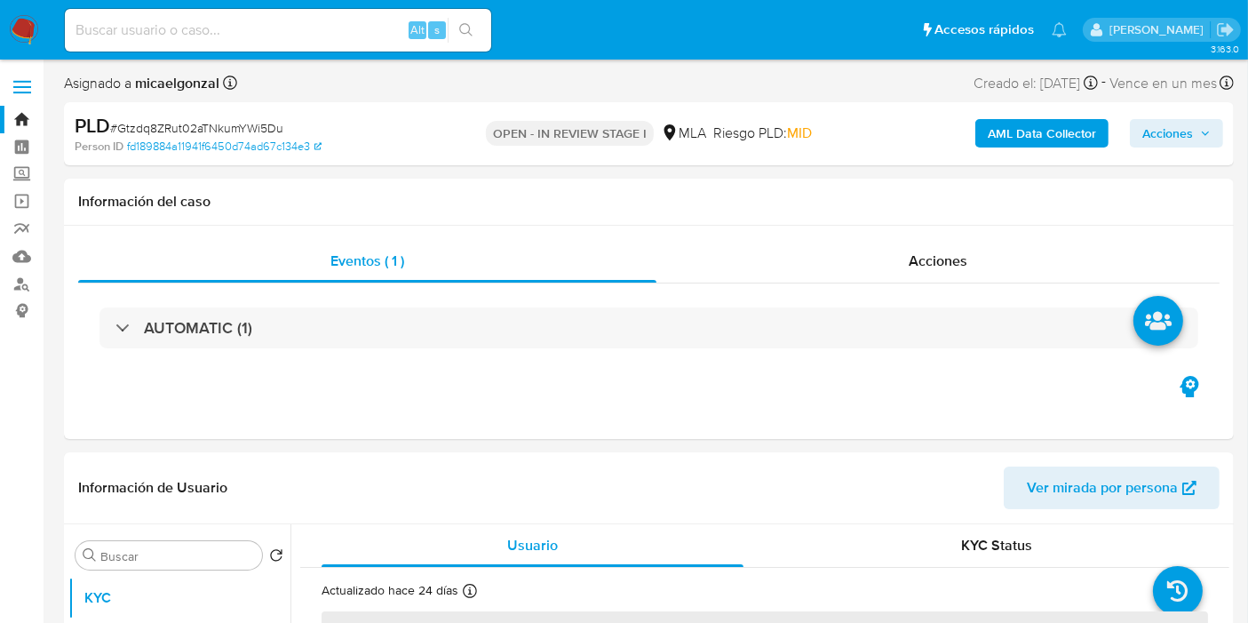
select select "10"
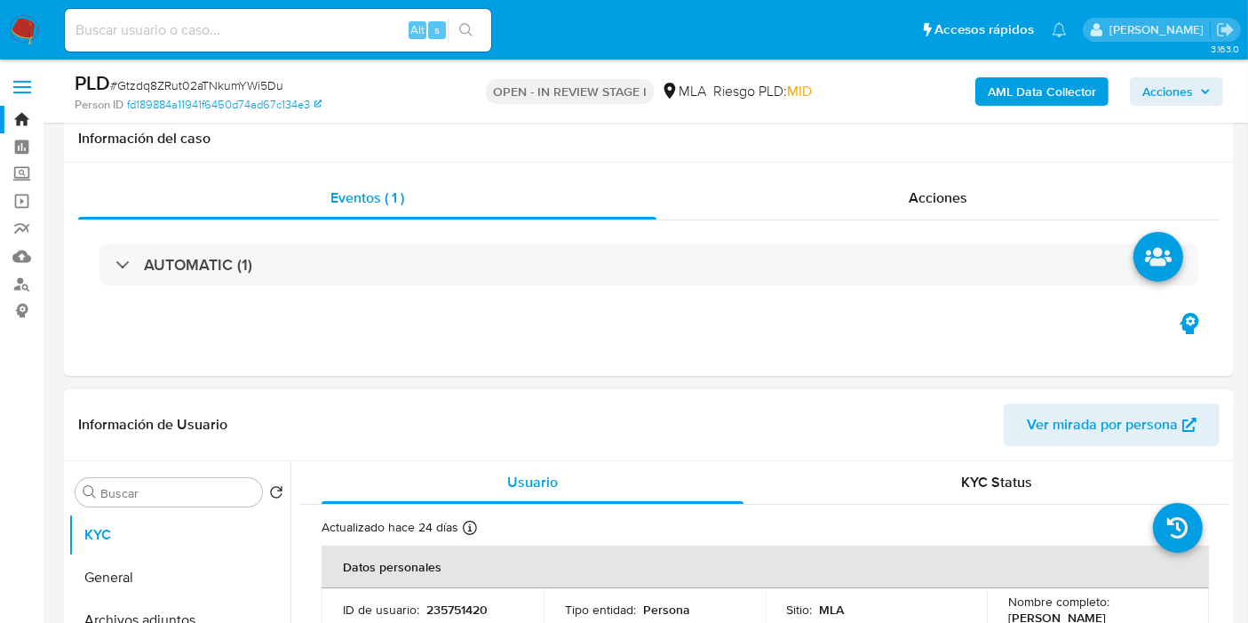
scroll to position [394, 0]
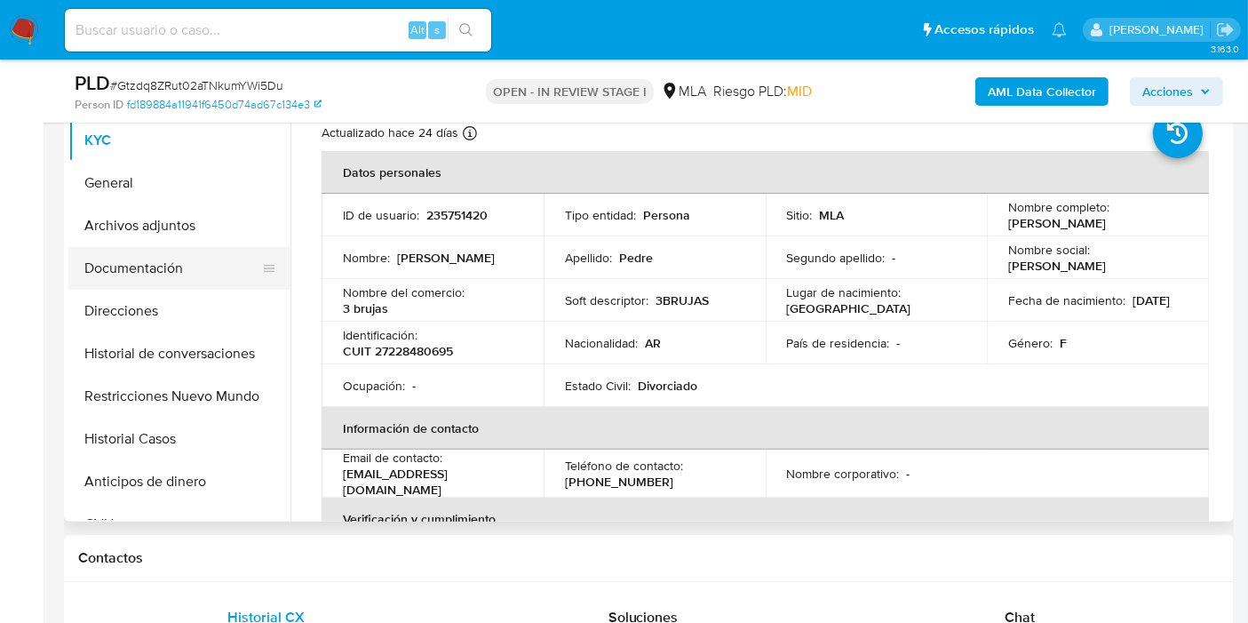
drag, startPoint x: 165, startPoint y: 265, endPoint x: 149, endPoint y: 290, distance: 29.6
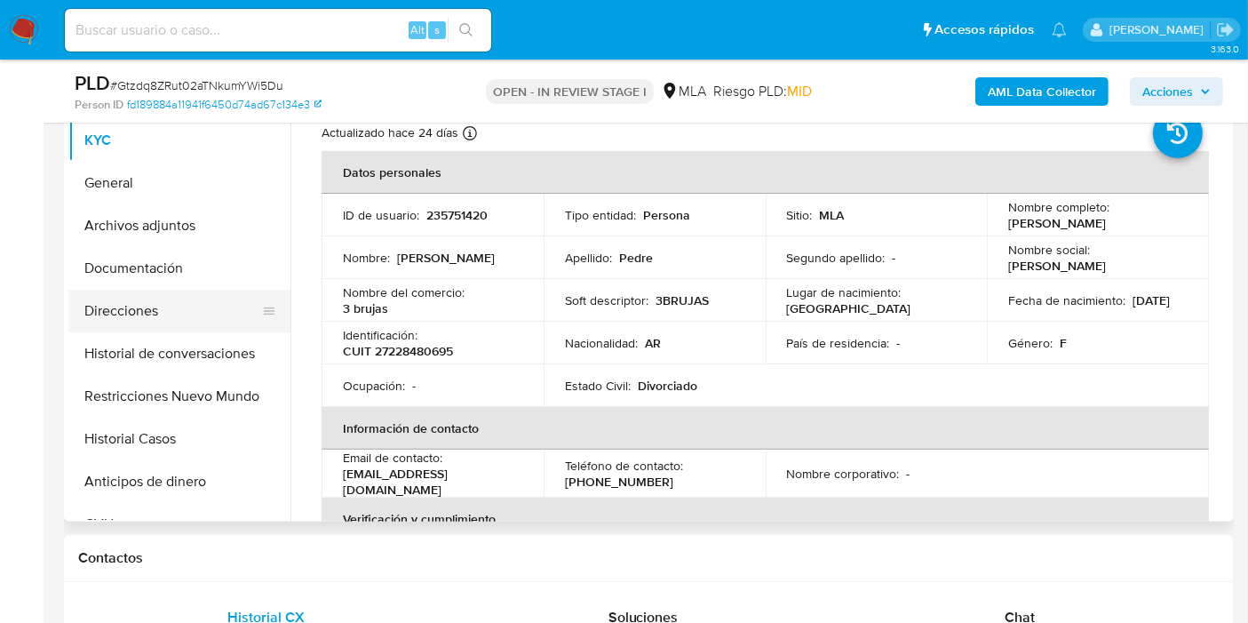
click at [165, 266] on button "Documentación" at bounding box center [179, 268] width 222 height 43
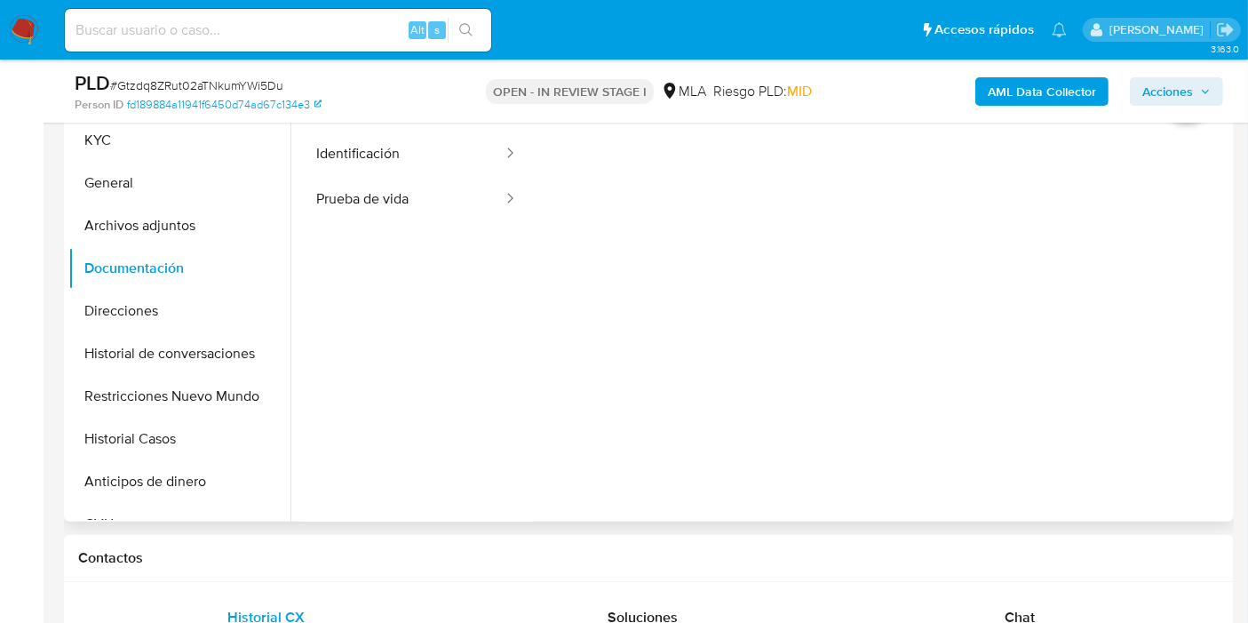
scroll to position [296, 0]
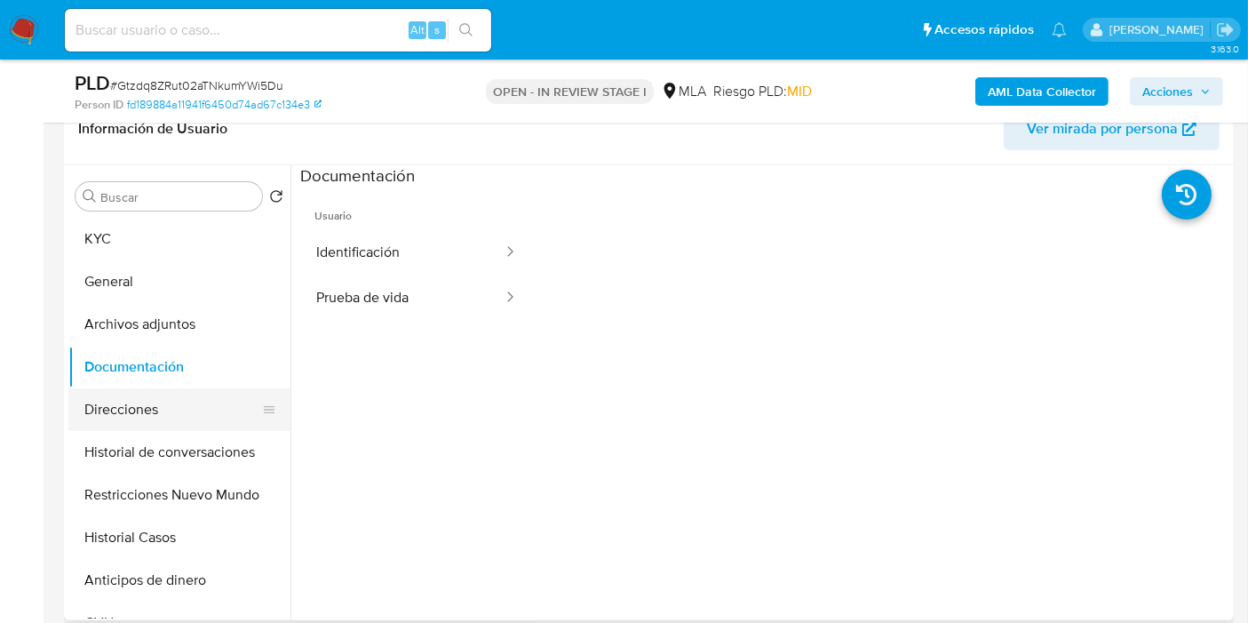
click at [165, 412] on button "Direcciones" at bounding box center [172, 409] width 208 height 43
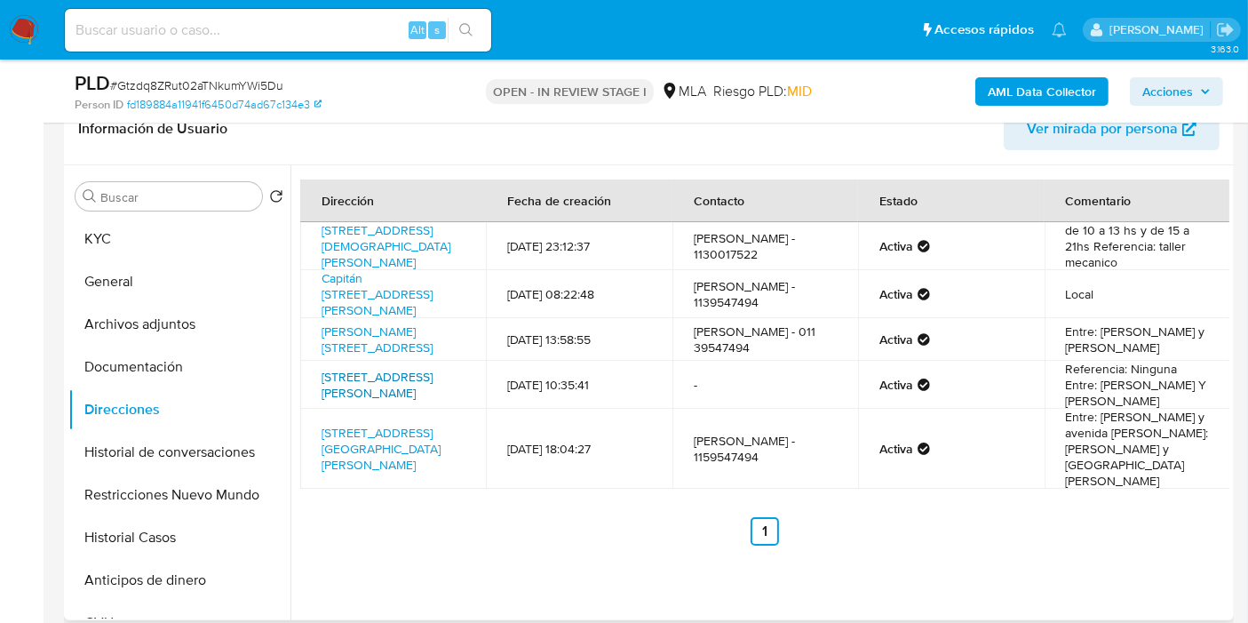
drag, startPoint x: 311, startPoint y: 419, endPoint x: 321, endPoint y: 443, distance: 25.9
click at [324, 409] on td "Av Federico Lacroze 3415, Colegiales, Capital Federal, 1428, Argentina 3415" at bounding box center [393, 385] width 186 height 48
drag, startPoint x: 312, startPoint y: 482, endPoint x: 406, endPoint y: 513, distance: 99.2
click at [406, 489] on td "Avenida Federico Lacroze 3415 3415, Colegiales, Capital Federal, 1426, Argentin…" at bounding box center [393, 449] width 186 height 80
copy link "Avenida Federico Lacroze 3415 3415, Colegiales, Capital Federal,"
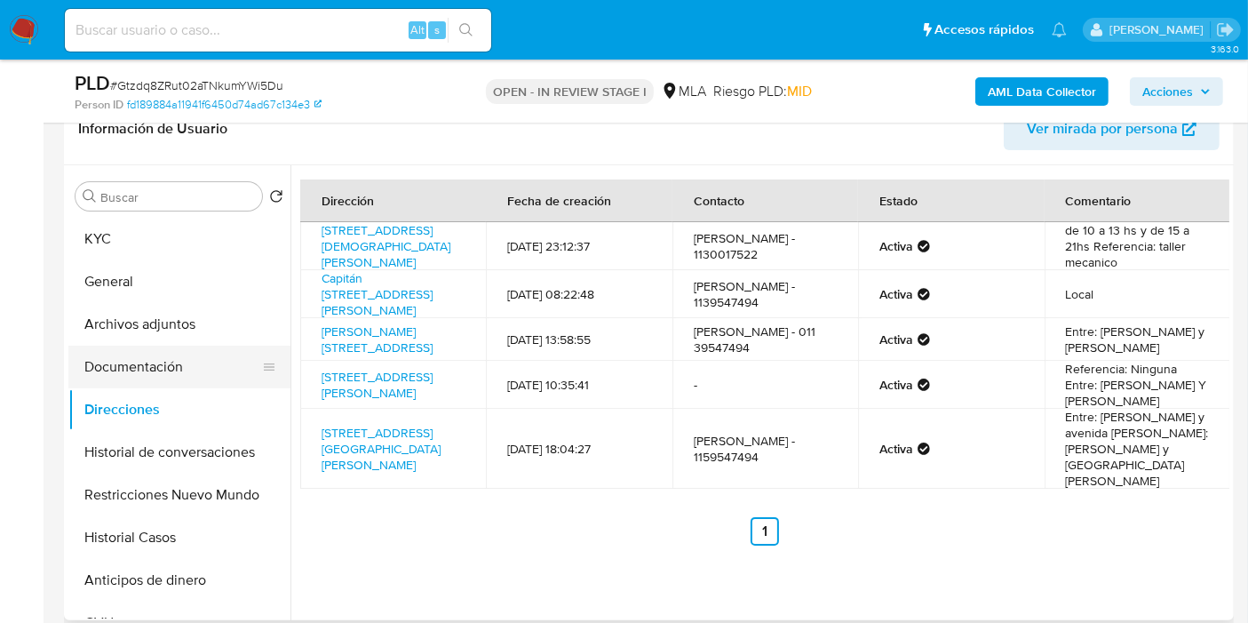
click at [164, 356] on button "Documentación" at bounding box center [172, 367] width 208 height 43
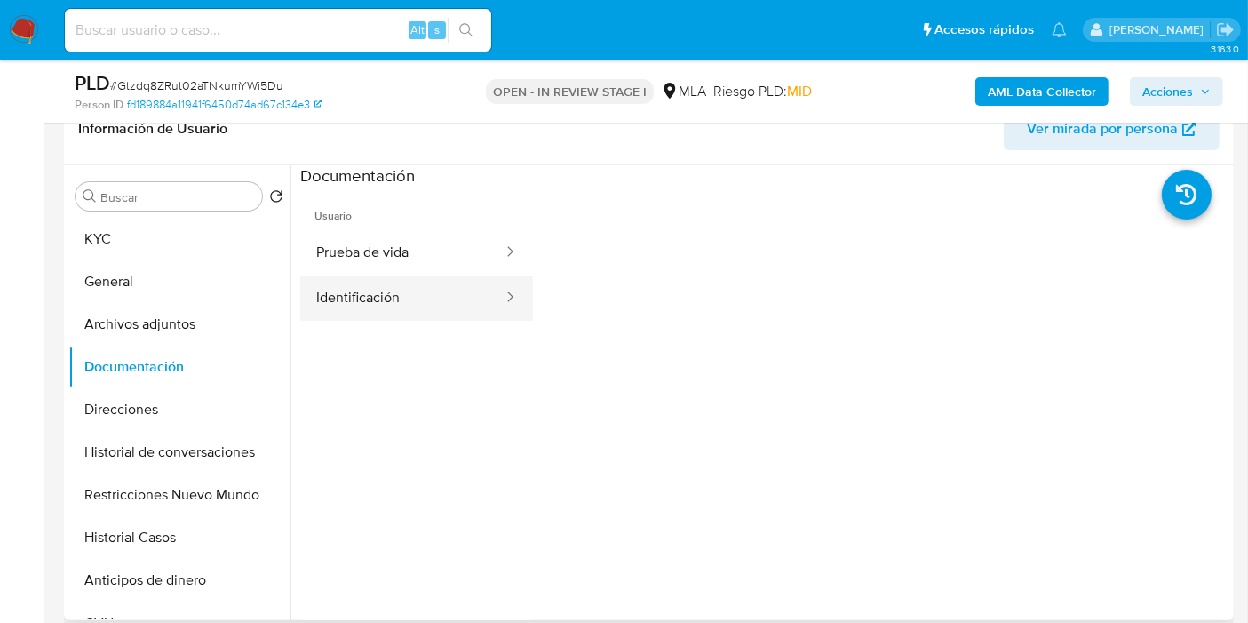
click at [422, 294] on button "Identificación" at bounding box center [402, 297] width 204 height 45
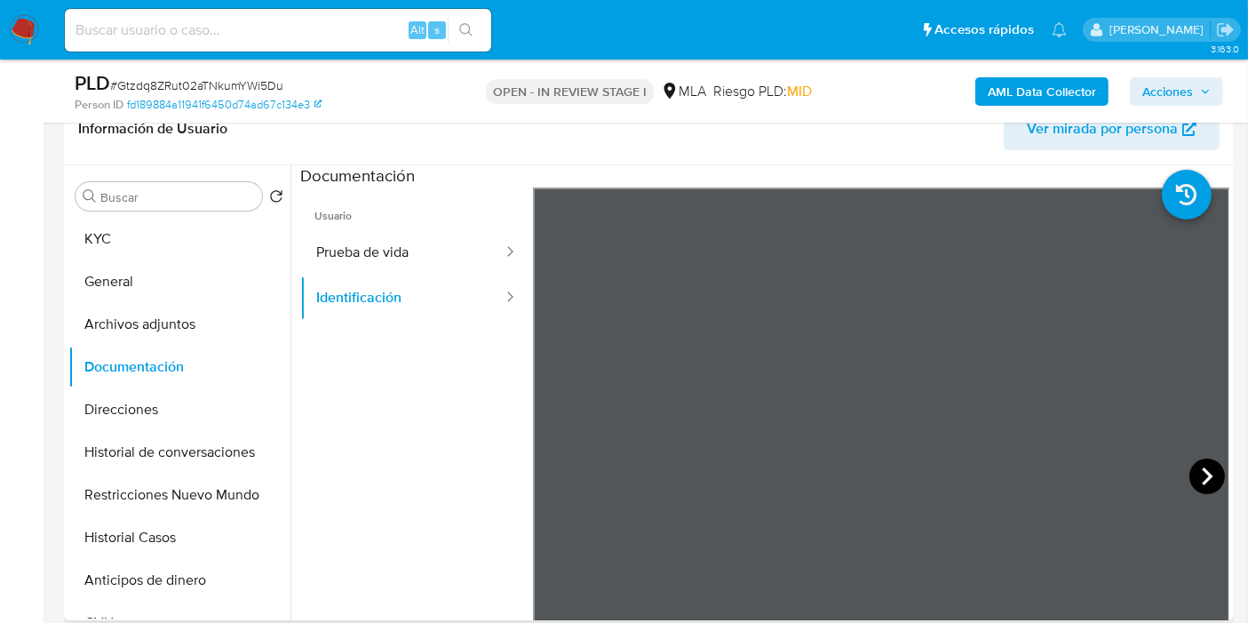
click at [1203, 473] on icon at bounding box center [1207, 476] width 11 height 18
click at [154, 229] on button "KYC" at bounding box center [172, 239] width 208 height 43
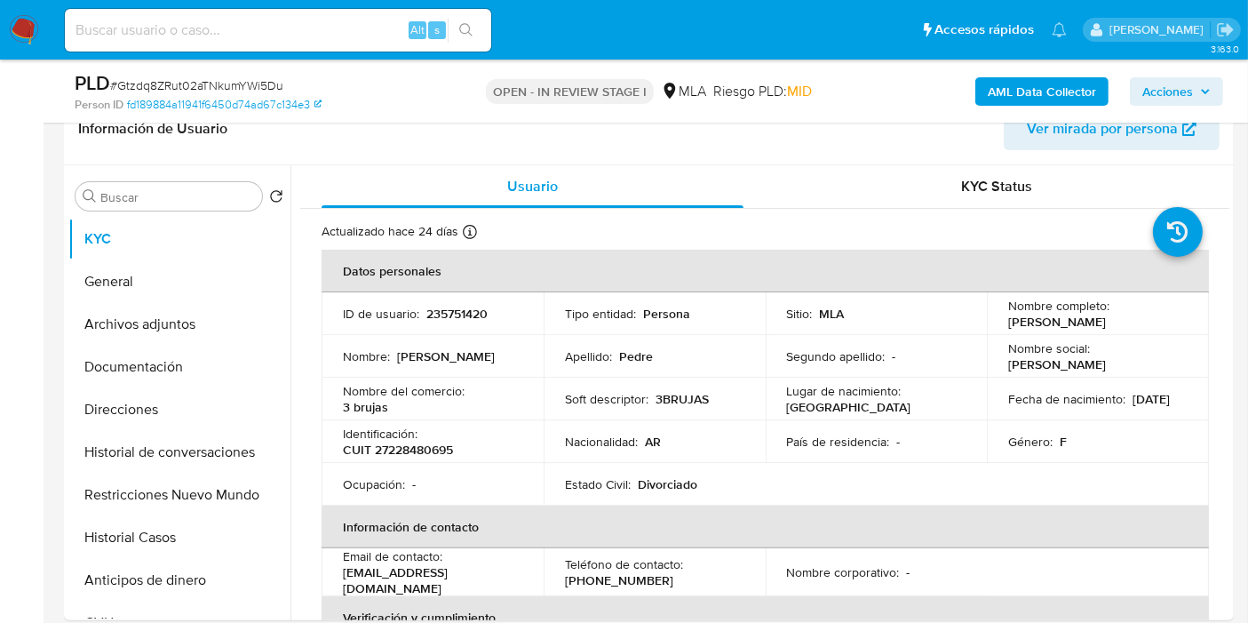
drag, startPoint x: 449, startPoint y: 444, endPoint x: 433, endPoint y: 457, distance: 20.8
click at [446, 447] on p "CUIT 27228480695" at bounding box center [398, 450] width 110 height 16
click at [432, 457] on td "Identificación : CUIT 27228480695" at bounding box center [433, 441] width 222 height 43
click at [432, 456] on p "CUIT 27228480695" at bounding box center [398, 450] width 110 height 16
click at [432, 455] on p "CUIT 27228480695" at bounding box center [398, 450] width 110 height 16
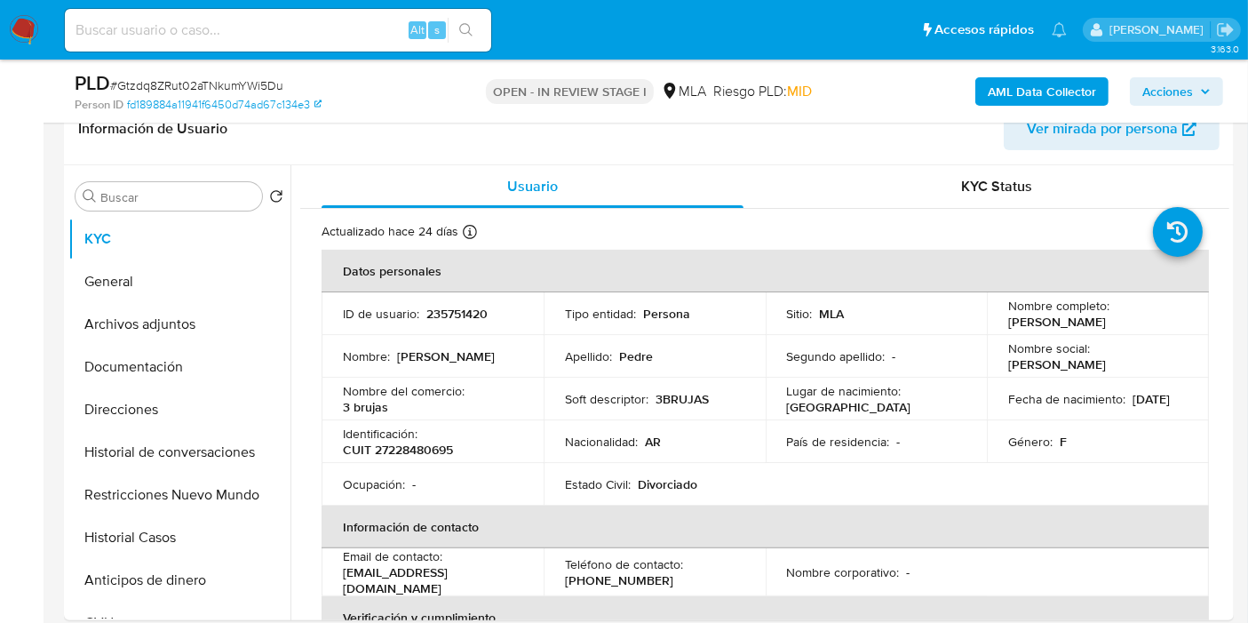
drag, startPoint x: 432, startPoint y: 455, endPoint x: 397, endPoint y: 443, distance: 36.5
click at [397, 443] on p "CUIT 27228480695" at bounding box center [398, 450] width 110 height 16
copy p "27228480695"
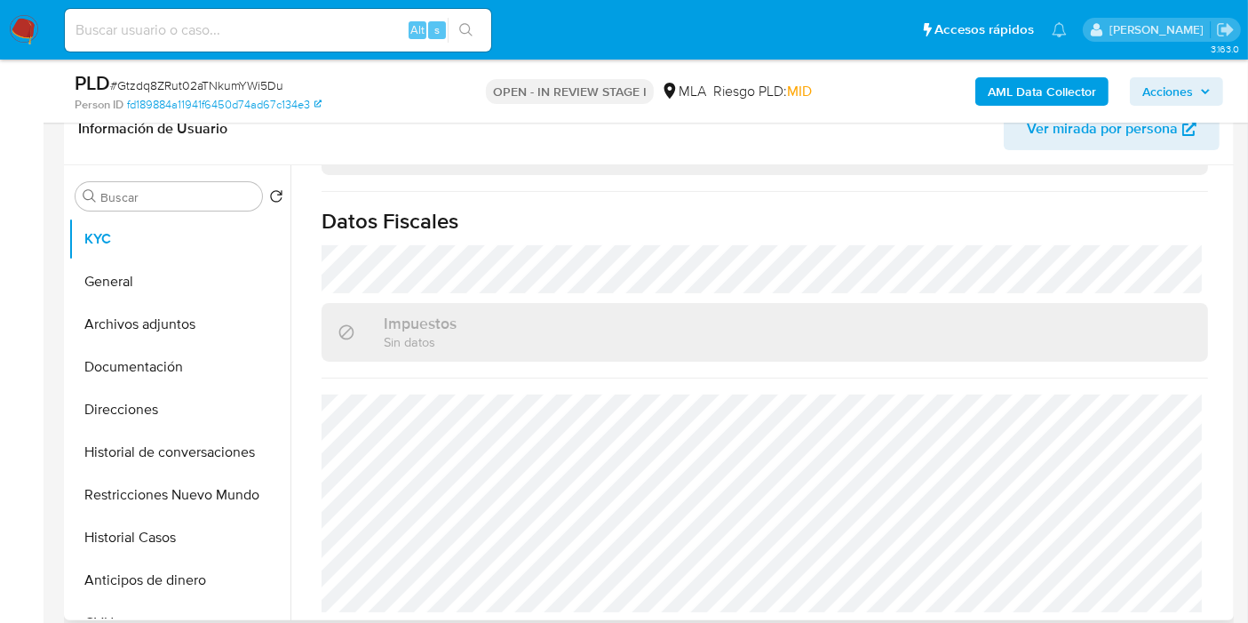
scroll to position [690, 0]
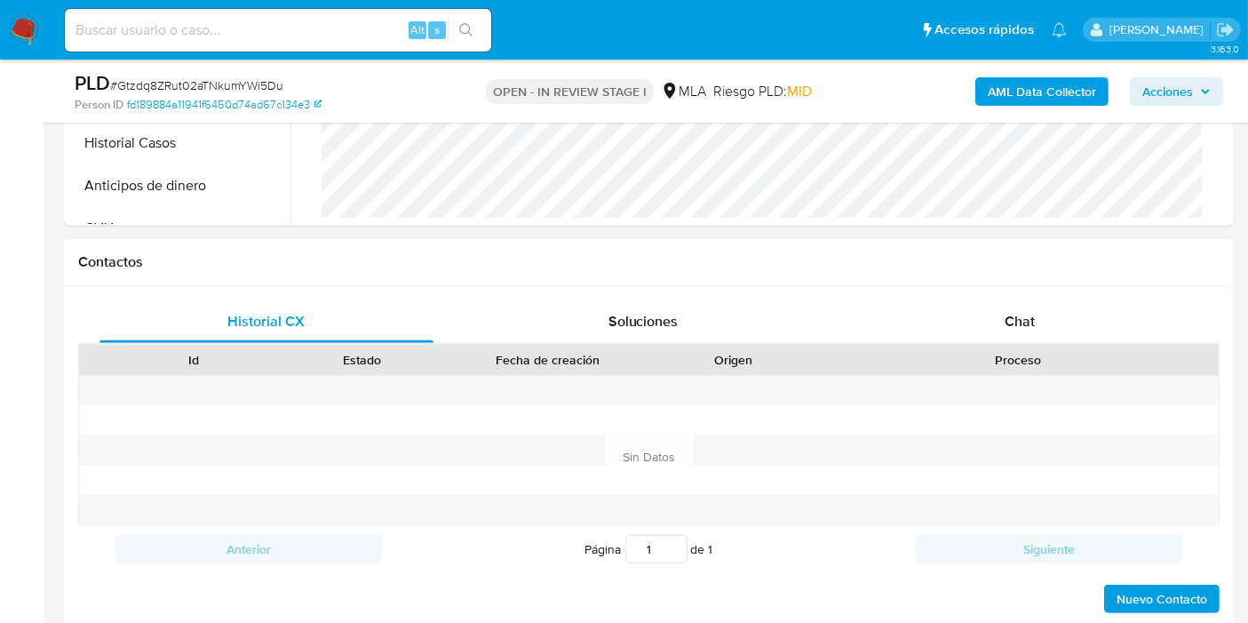
click at [954, 345] on div "Proceso" at bounding box center [1018, 360] width 402 height 30
click at [975, 328] on div "Chat" at bounding box center [1020, 321] width 334 height 43
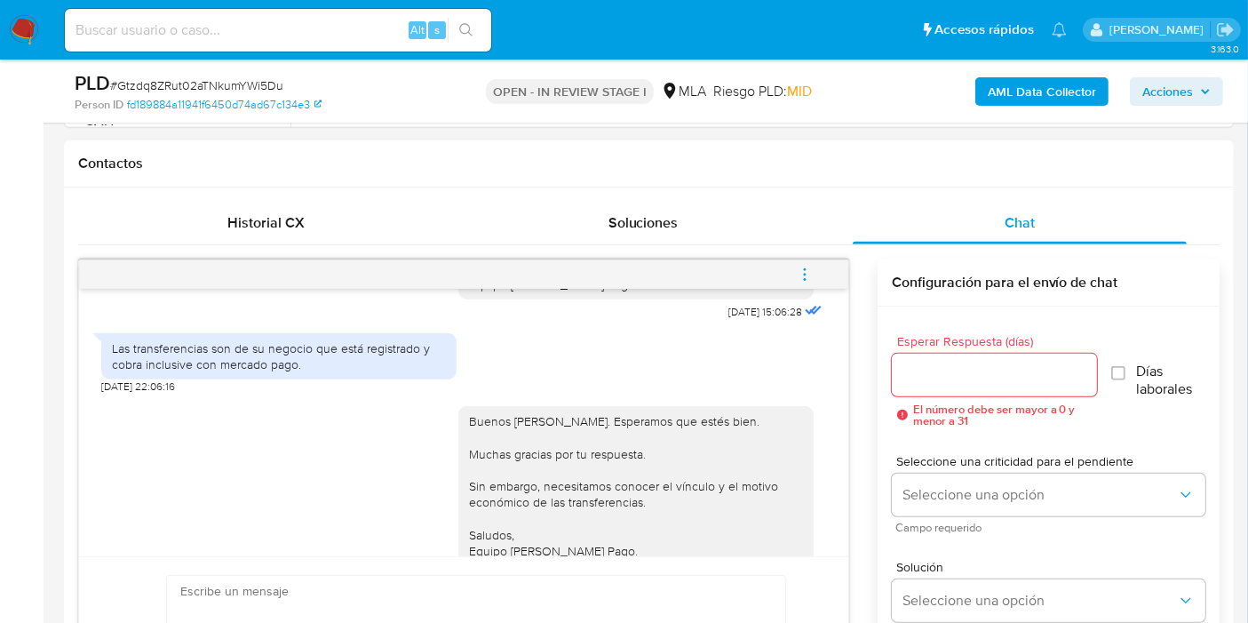
scroll to position [1410, 0]
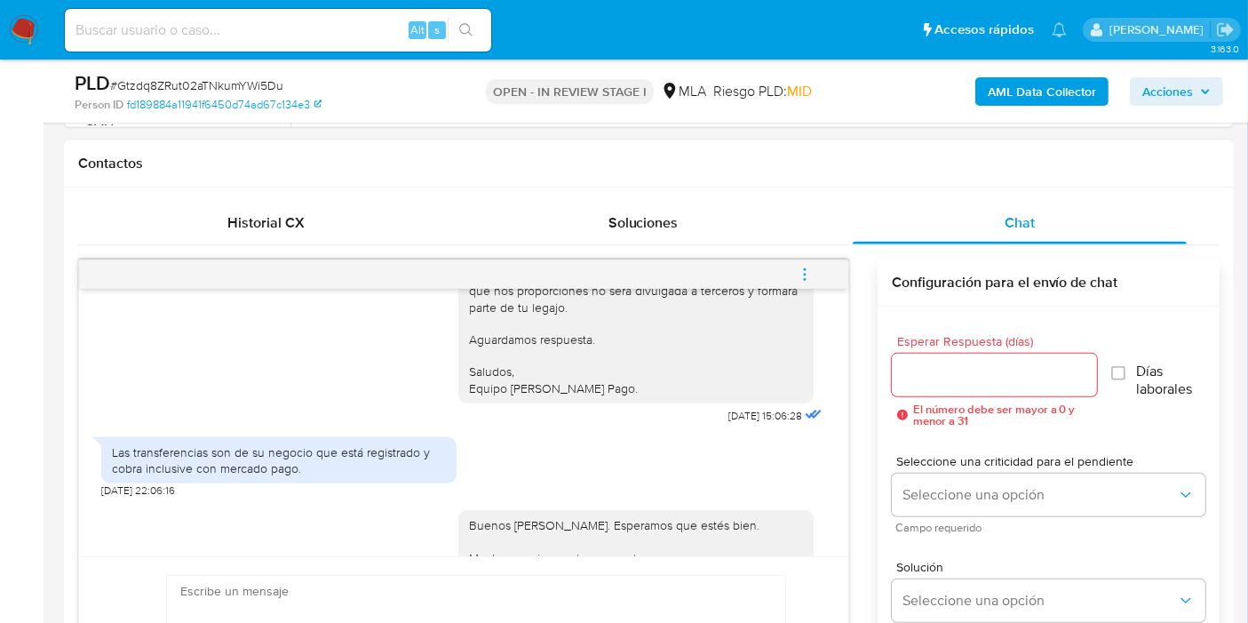
click at [390, 476] on div "Las transferencias son de su negocio que está registrado y cobra inclusive con …" at bounding box center [279, 460] width 334 height 32
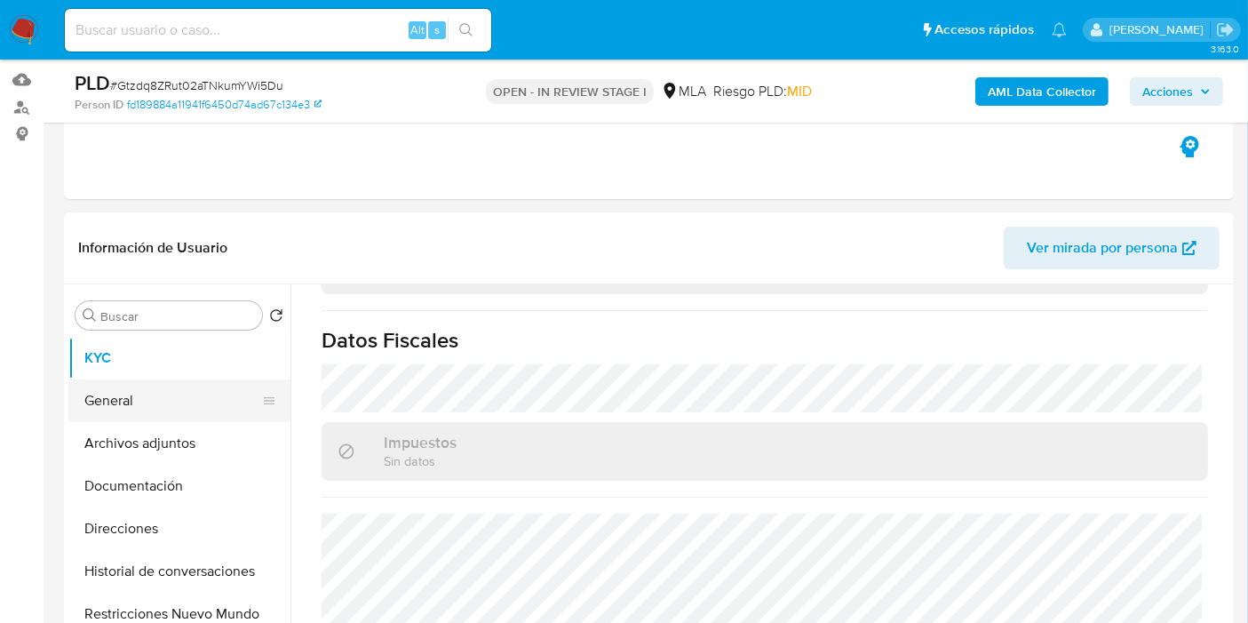
scroll to position [99, 0]
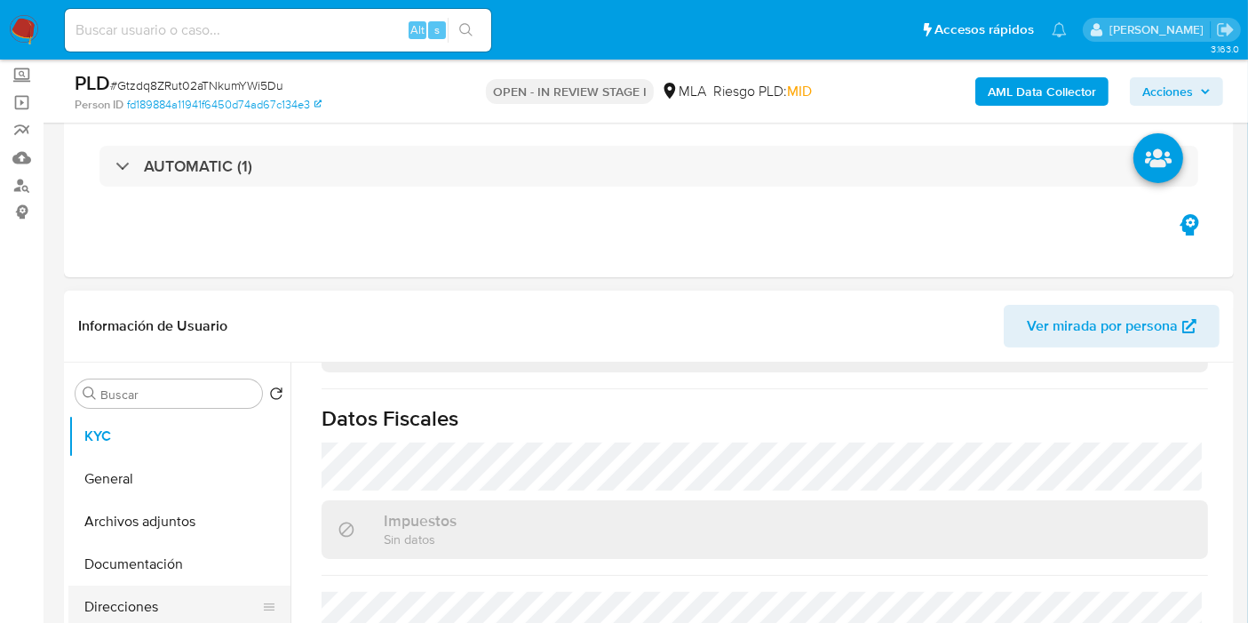
click at [147, 610] on button "Direcciones" at bounding box center [172, 606] width 208 height 43
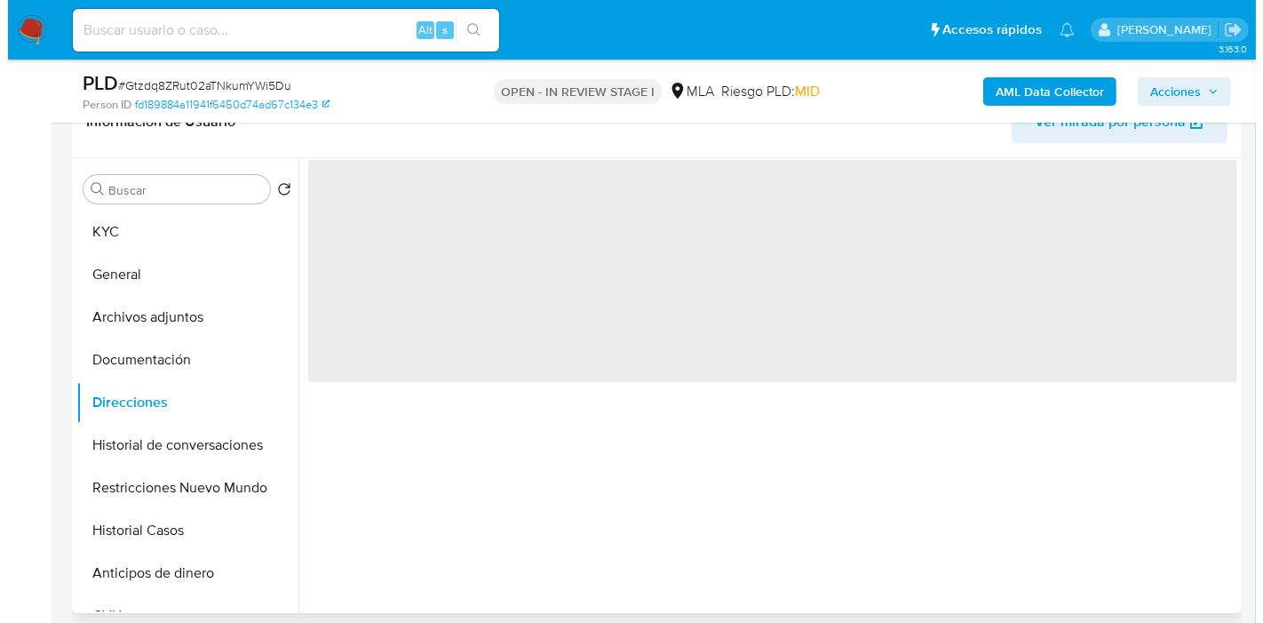
scroll to position [197, 0]
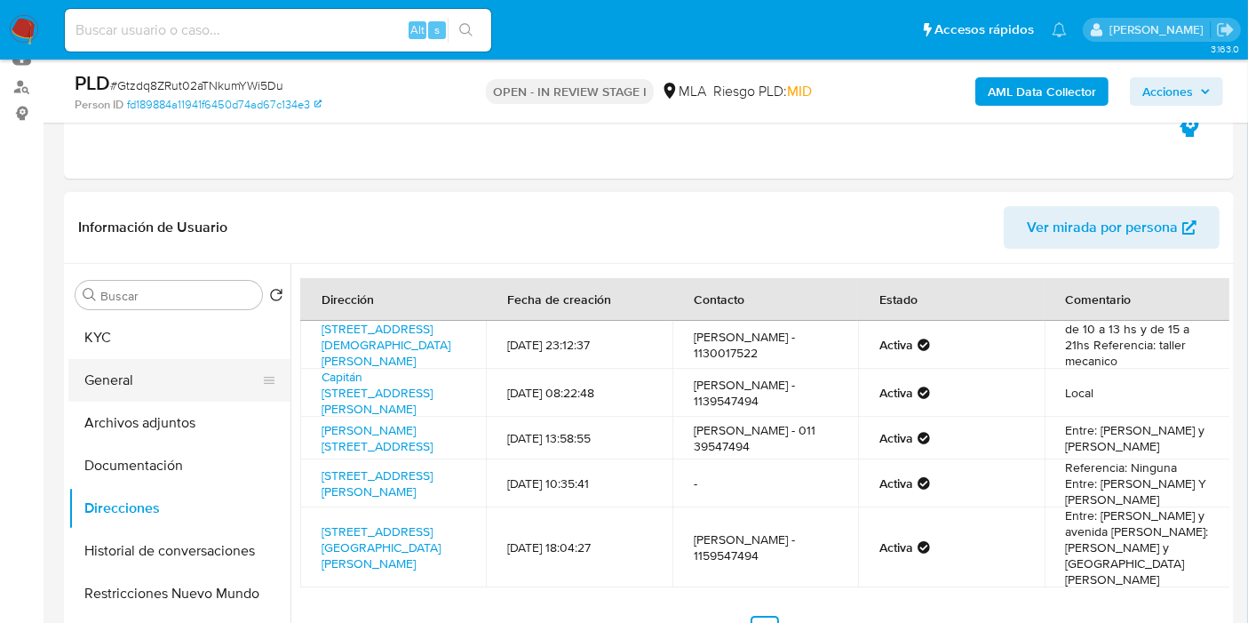
click at [99, 397] on button "General" at bounding box center [172, 380] width 208 height 43
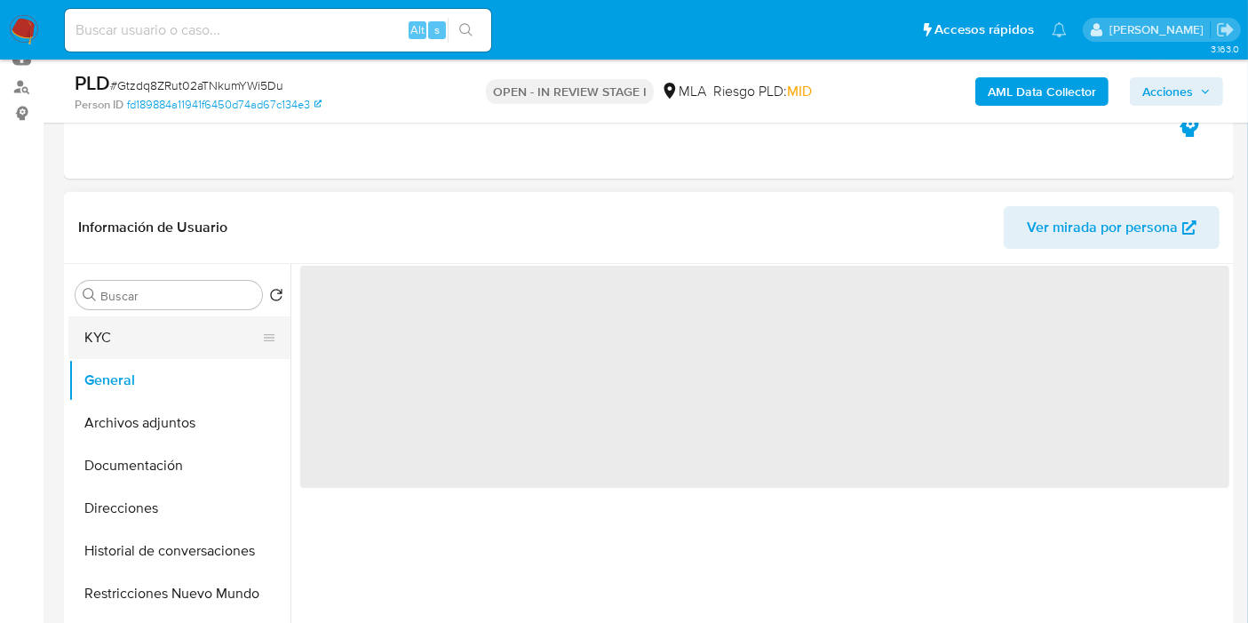
click at [148, 341] on button "KYC" at bounding box center [172, 337] width 208 height 43
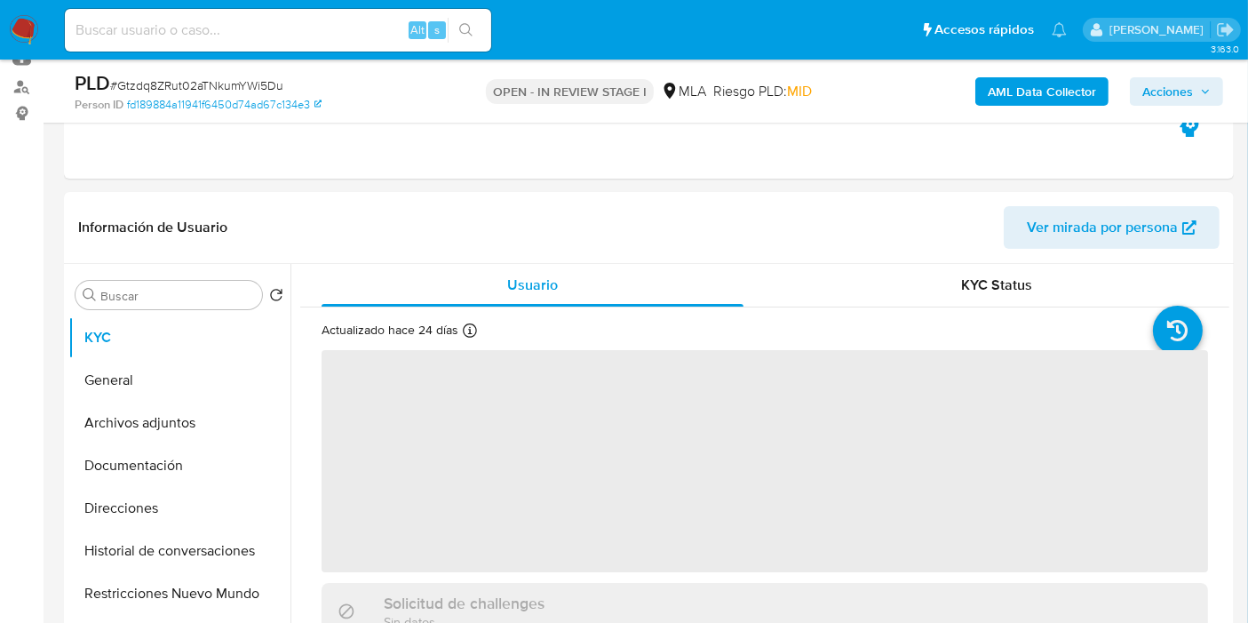
click at [1022, 77] on b "AML Data Collector" at bounding box center [1042, 91] width 108 height 28
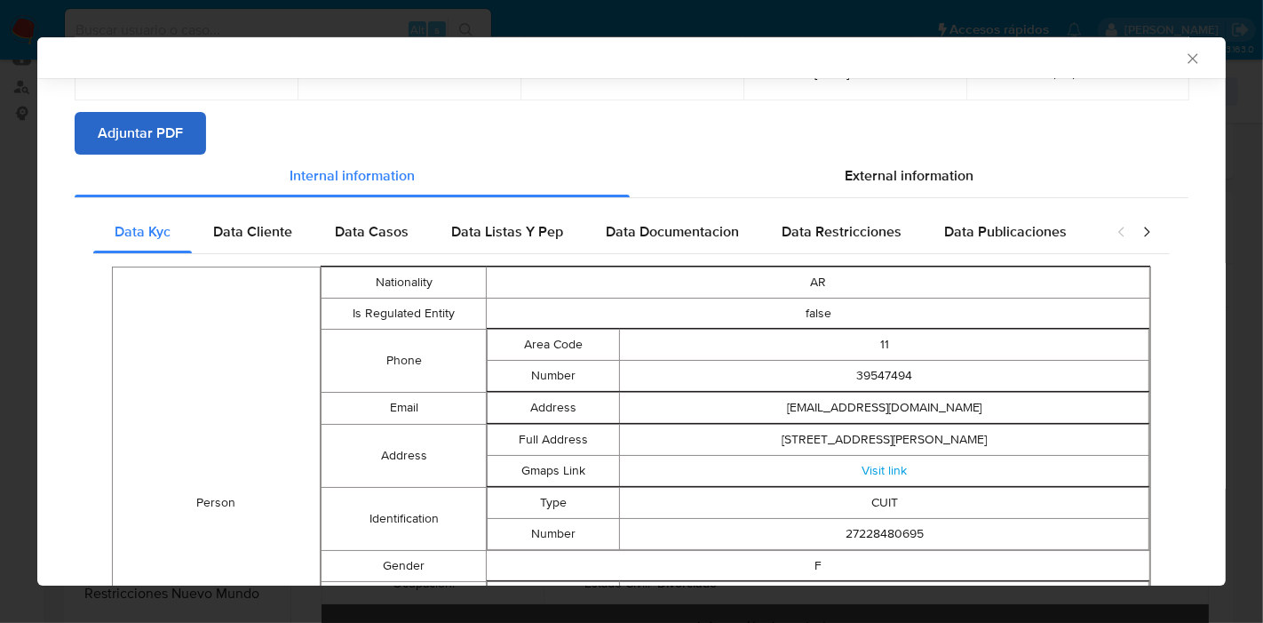
scroll to position [44, 0]
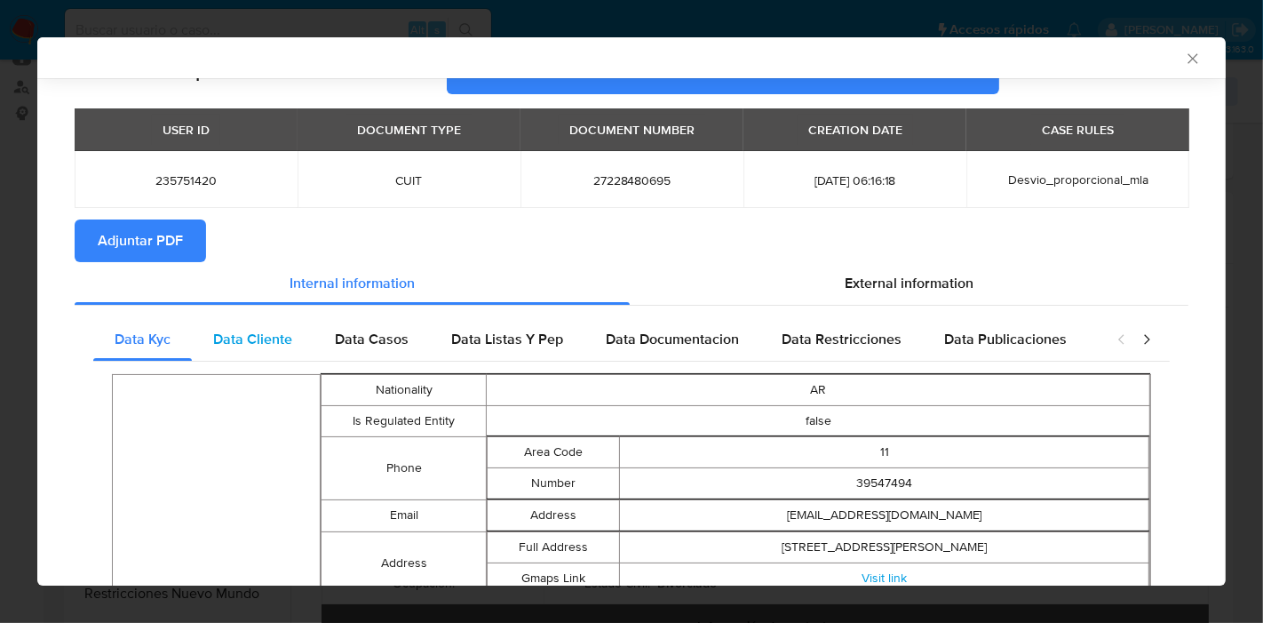
click at [229, 335] on span "Data Cliente" at bounding box center [252, 339] width 79 height 20
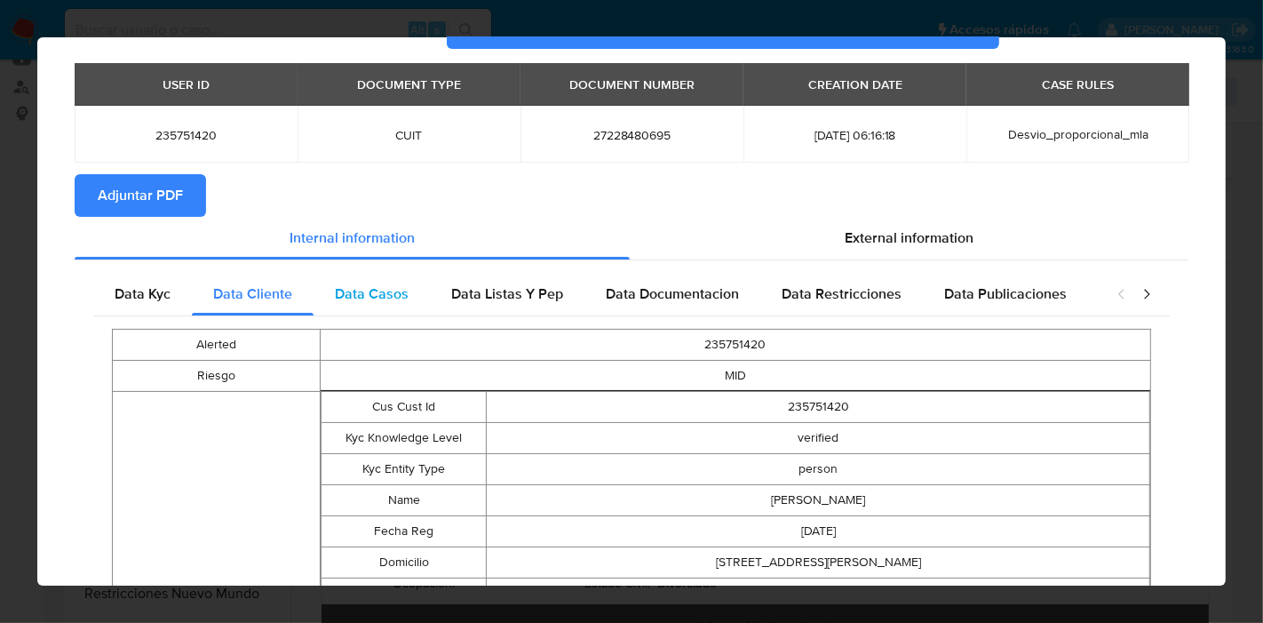
scroll to position [0, 0]
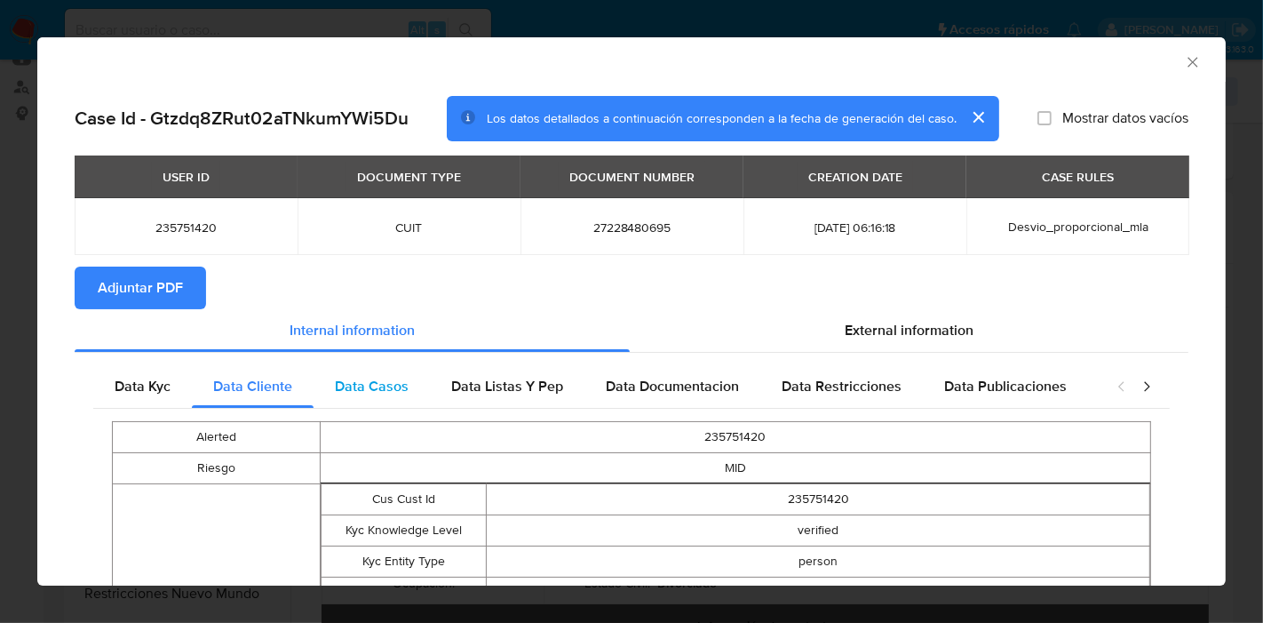
click at [415, 405] on div "Data Casos" at bounding box center [372, 386] width 116 height 43
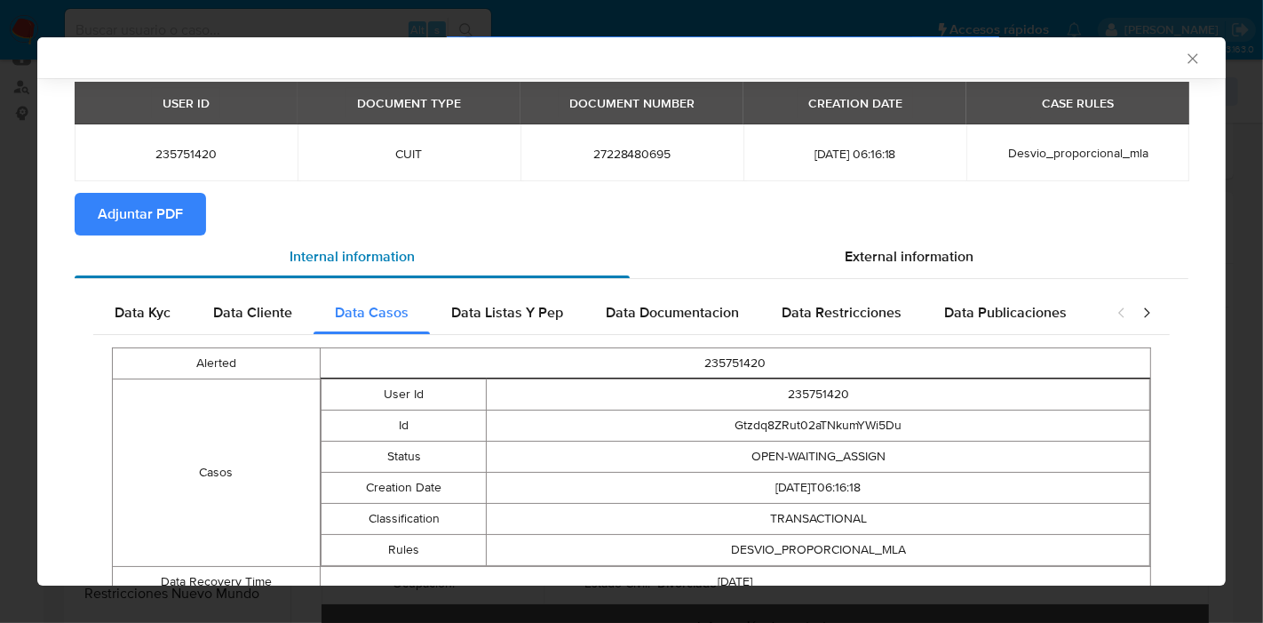
scroll to position [45, 0]
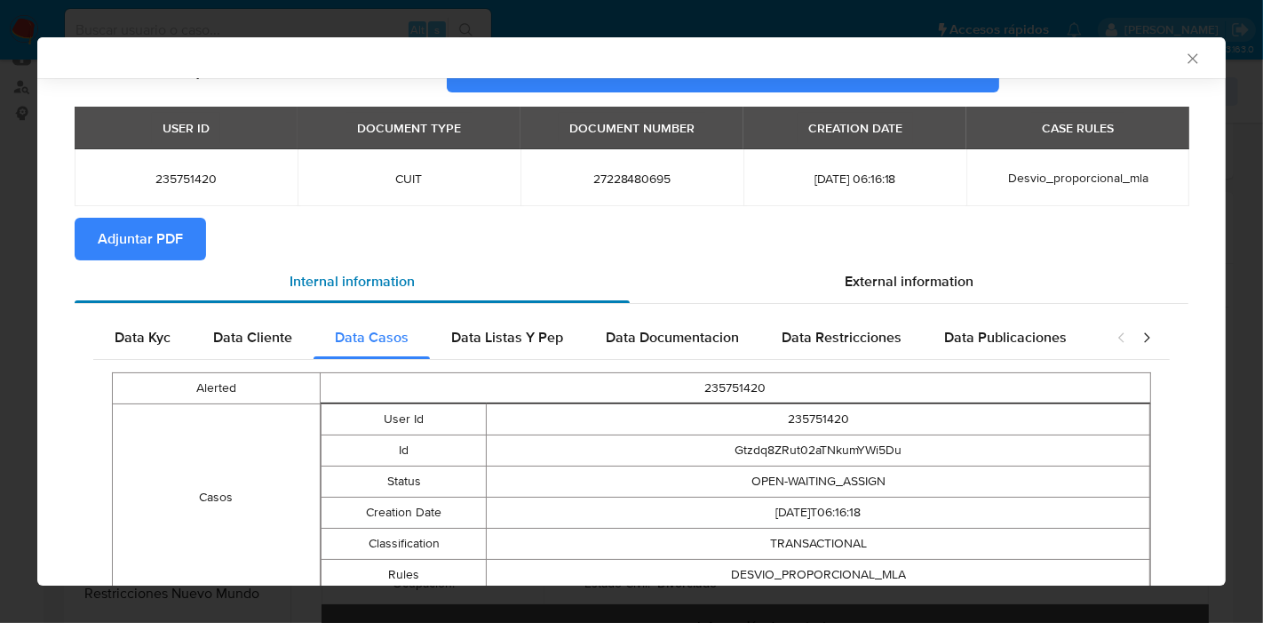
click at [544, 298] on div "Internal information" at bounding box center [352, 281] width 555 height 43
click at [537, 320] on div "Data Listas Y Pep" at bounding box center [507, 337] width 155 height 43
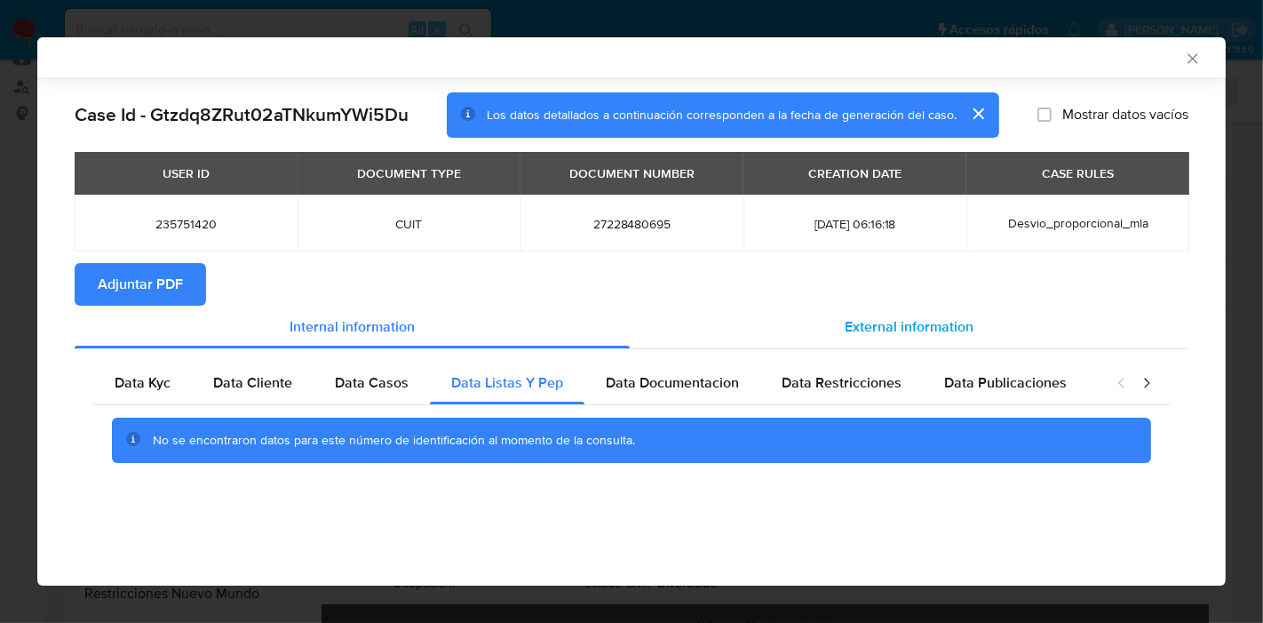
scroll to position [0, 0]
click at [648, 372] on span "Data Documentacion" at bounding box center [672, 382] width 133 height 20
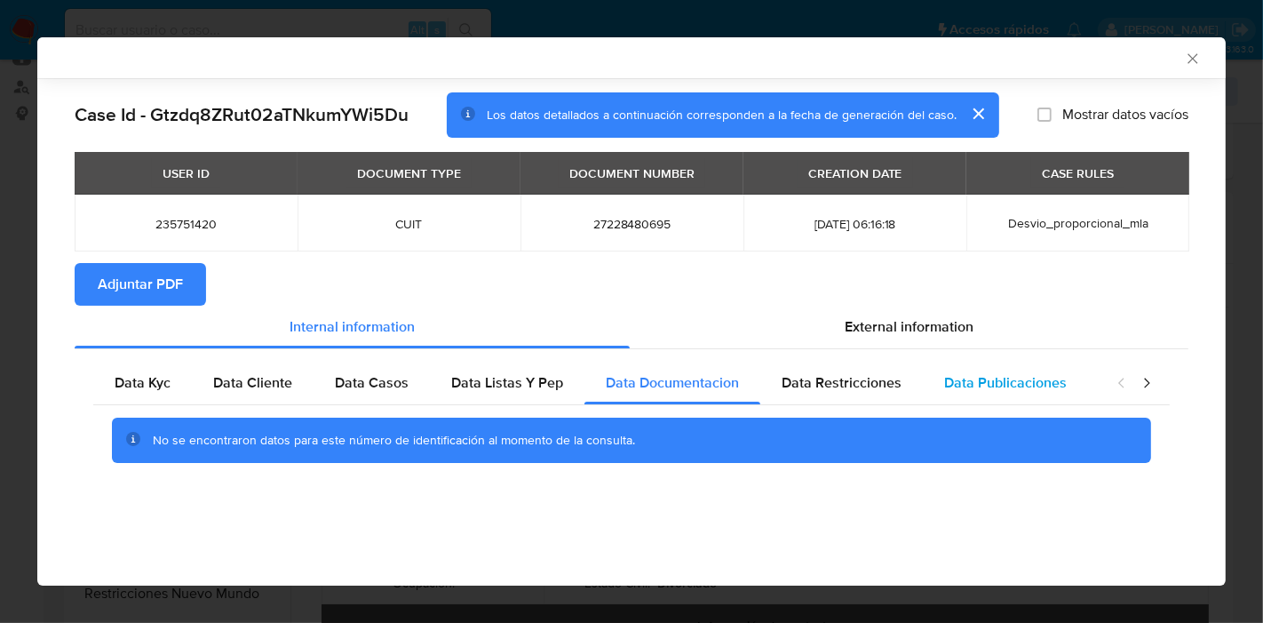
drag, startPoint x: 859, startPoint y: 396, endPoint x: 953, endPoint y: 376, distance: 96.4
click at [858, 394] on div "Data Restricciones" at bounding box center [841, 383] width 163 height 43
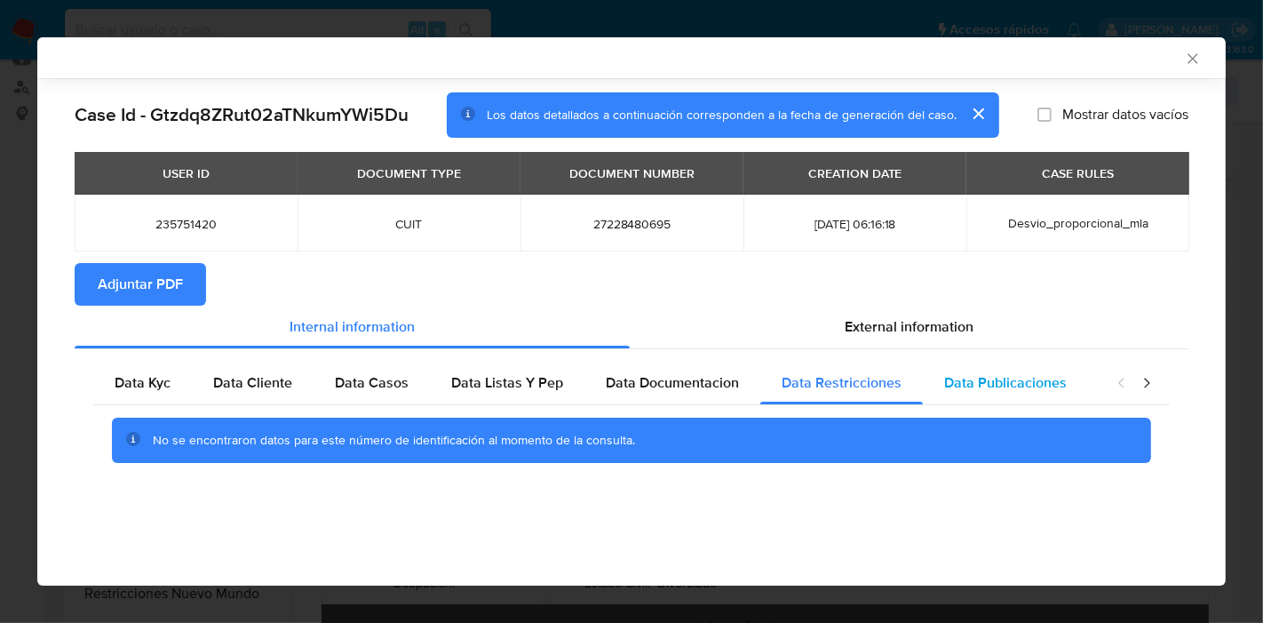
click at [954, 376] on span "Data Publicaciones" at bounding box center [1005, 382] width 123 height 20
click at [1144, 378] on icon "closure-recommendation-modal" at bounding box center [1146, 383] width 5 height 10
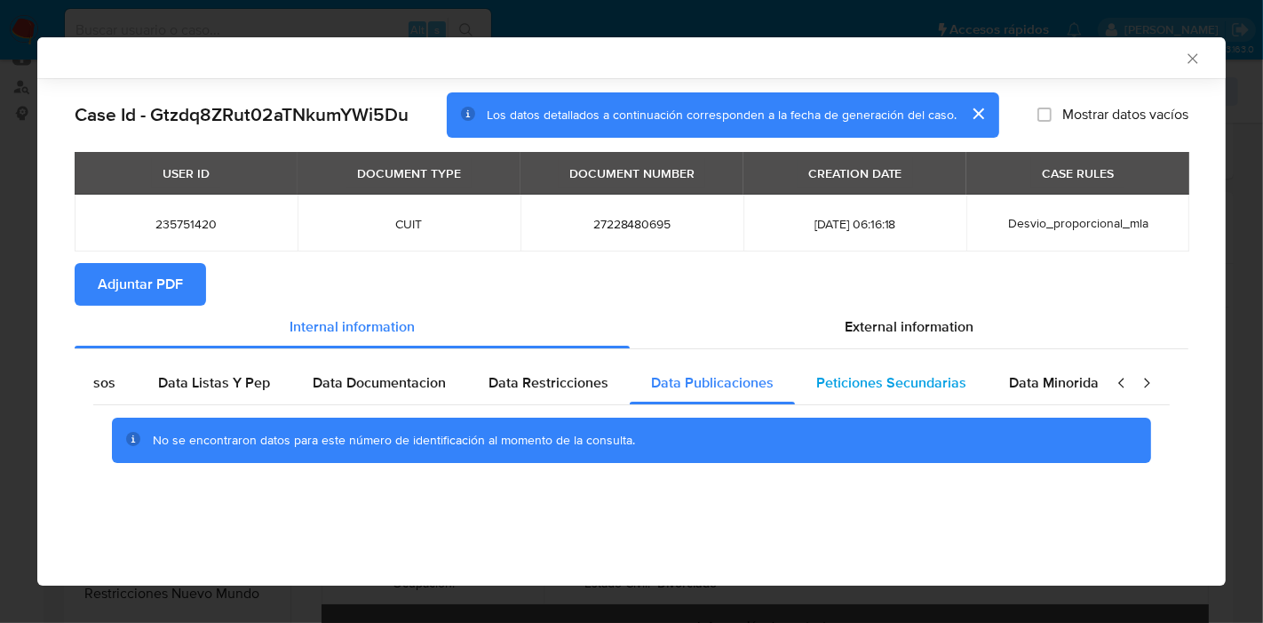
scroll to position [0, 312]
click at [848, 373] on span "Peticiones Secundarias" at bounding box center [873, 382] width 150 height 20
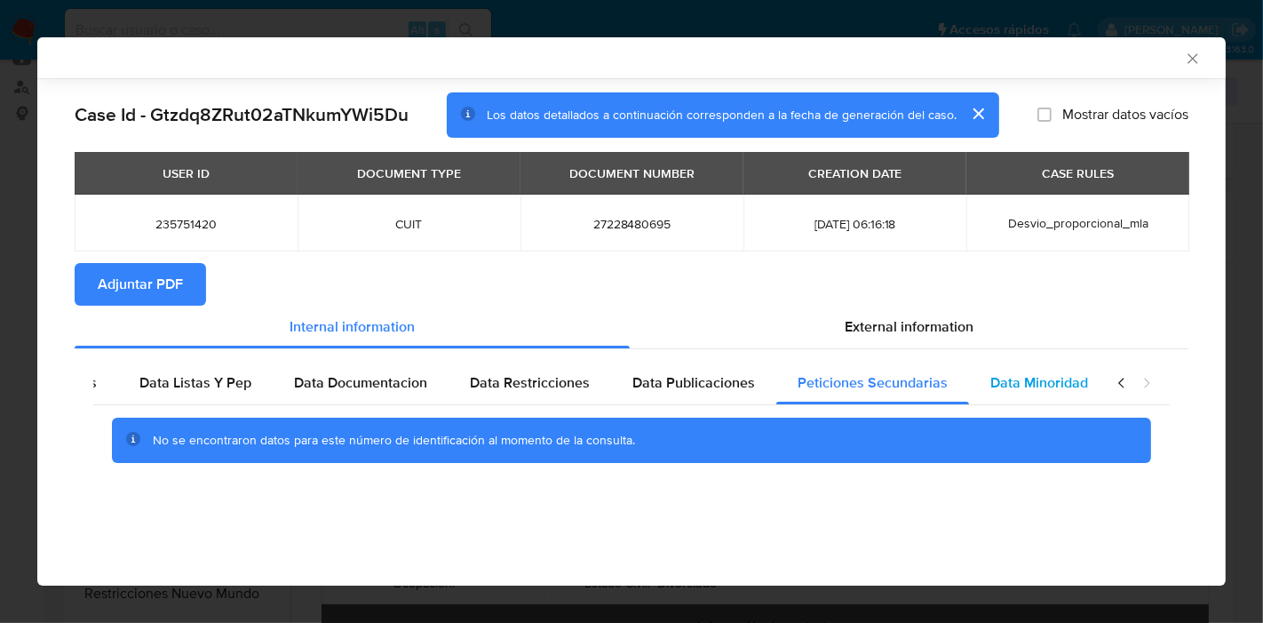
drag, startPoint x: 967, startPoint y: 382, endPoint x: 1063, endPoint y: 386, distance: 96.0
click at [1014, 386] on div "Data Minoridad" at bounding box center [1039, 383] width 140 height 43
click at [1116, 380] on icon "closure-recommendation-modal" at bounding box center [1122, 383] width 18 height 18
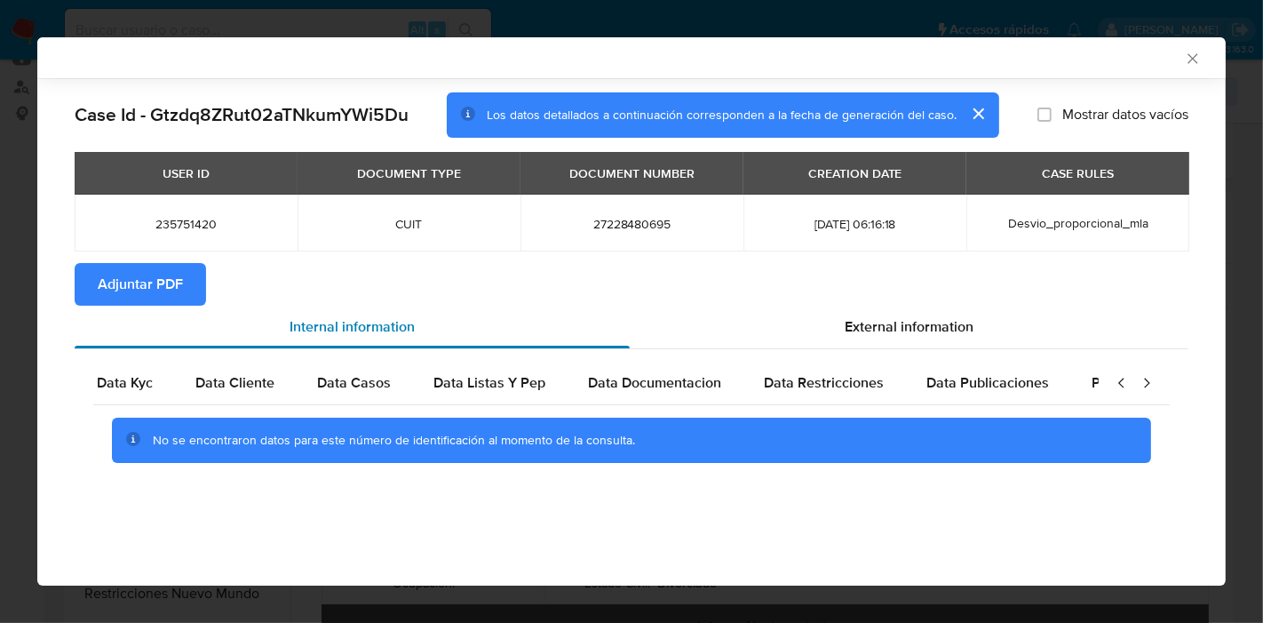
scroll to position [0, 0]
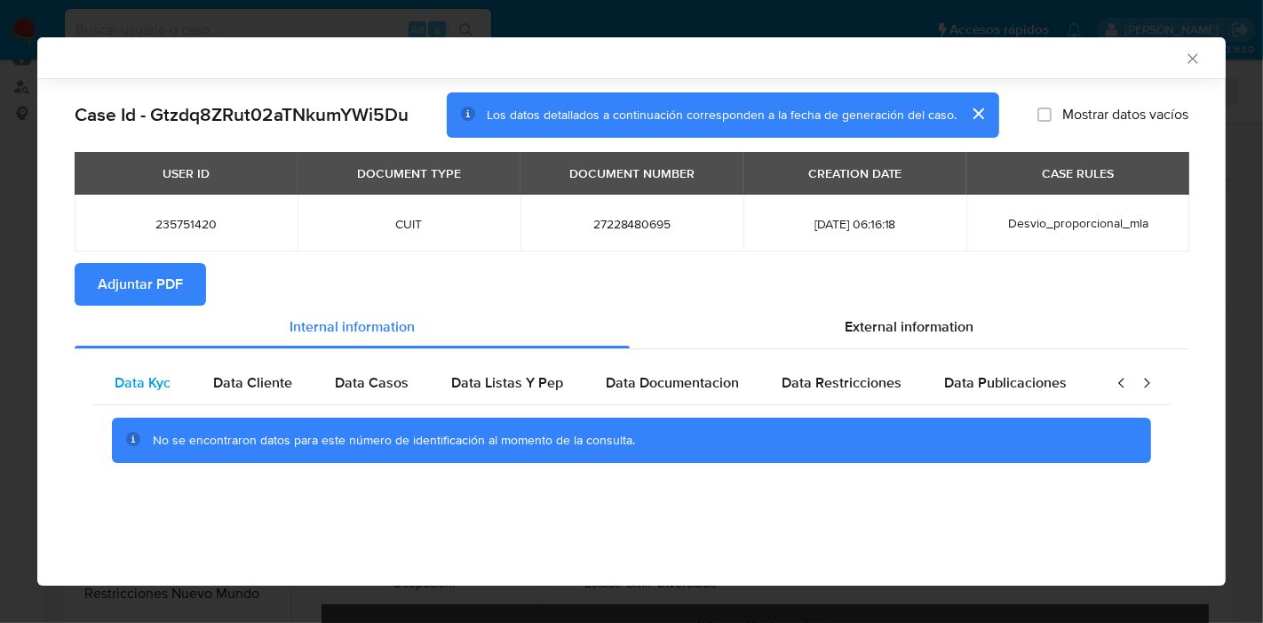
click at [149, 378] on span "Data Kyc" at bounding box center [143, 382] width 56 height 20
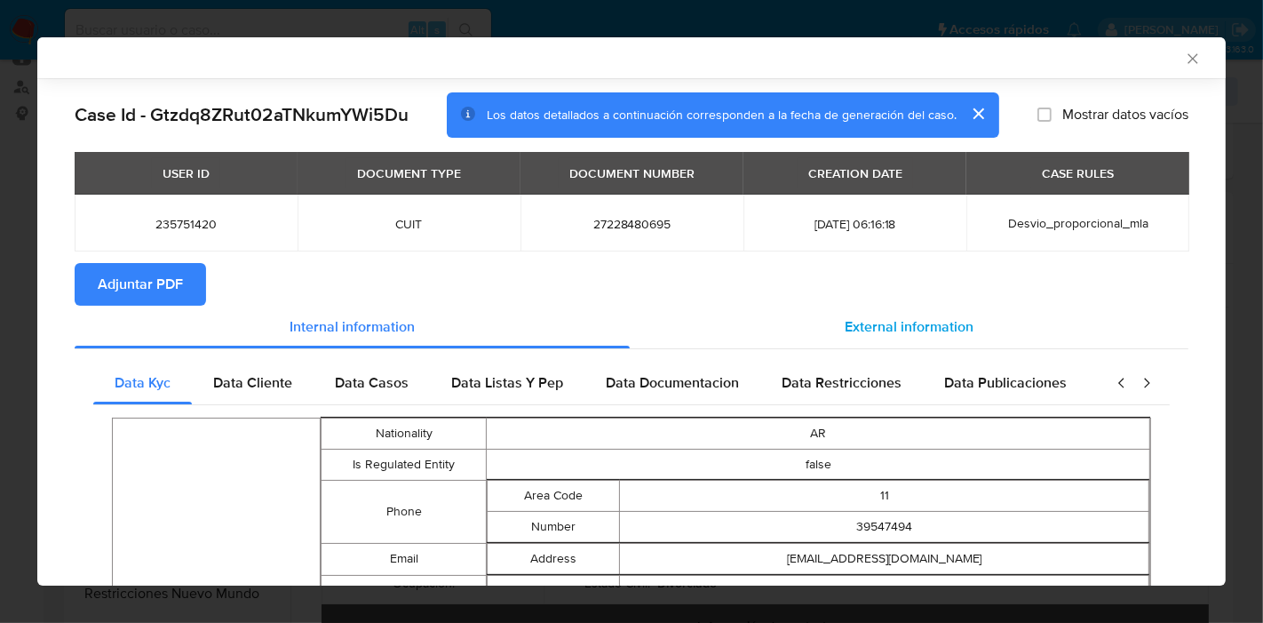
click at [808, 326] on div "External information" at bounding box center [909, 327] width 559 height 43
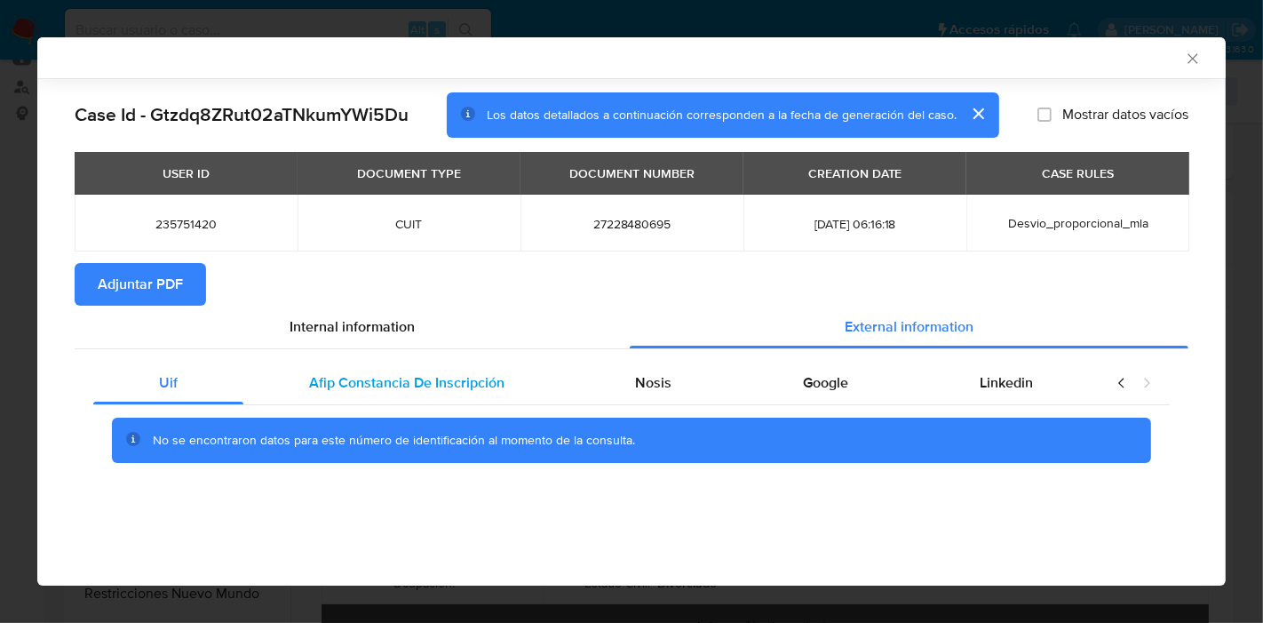
click at [347, 362] on div "Uif Afip Constancia De Inscripción Nosis Google Linkedin No se encontraron dato…" at bounding box center [632, 418] width 1114 height 139
drag, startPoint x: 682, startPoint y: 383, endPoint x: 782, endPoint y: 392, distance: 99.9
click at [685, 382] on div "Nosis" at bounding box center [654, 383] width 168 height 43
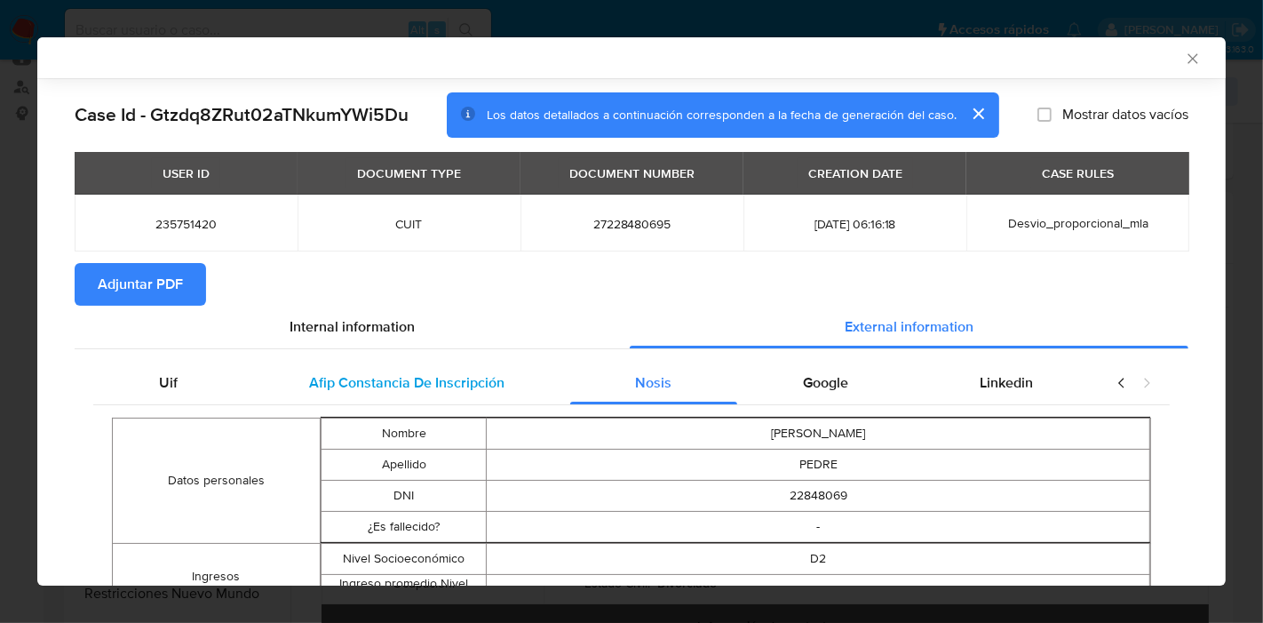
click at [533, 390] on div "Afip Constancia De Inscripción" at bounding box center [406, 383] width 327 height 43
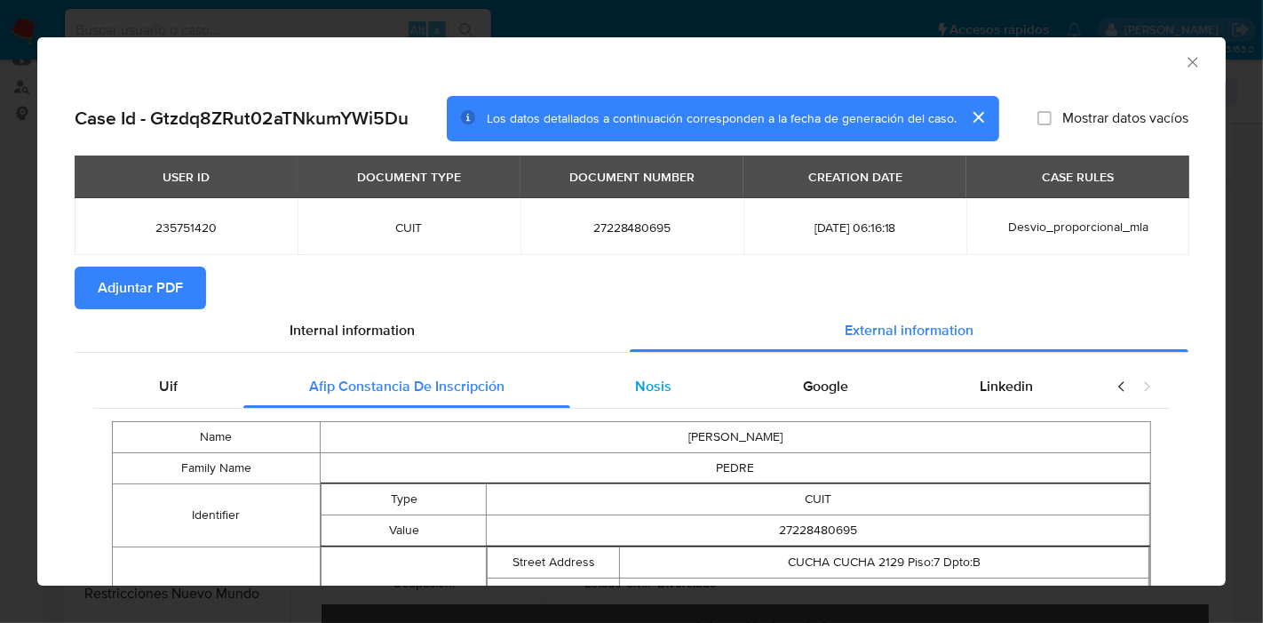
click at [601, 367] on div "Nosis" at bounding box center [654, 386] width 168 height 43
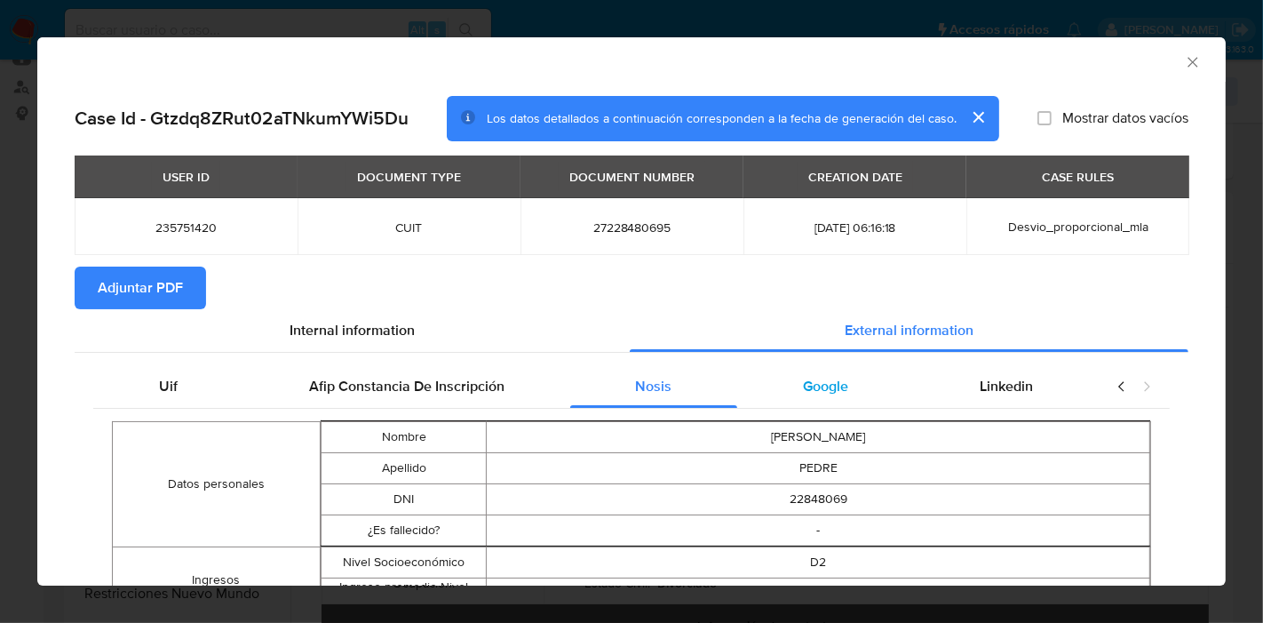
click at [847, 403] on div "Google" at bounding box center [825, 386] width 177 height 43
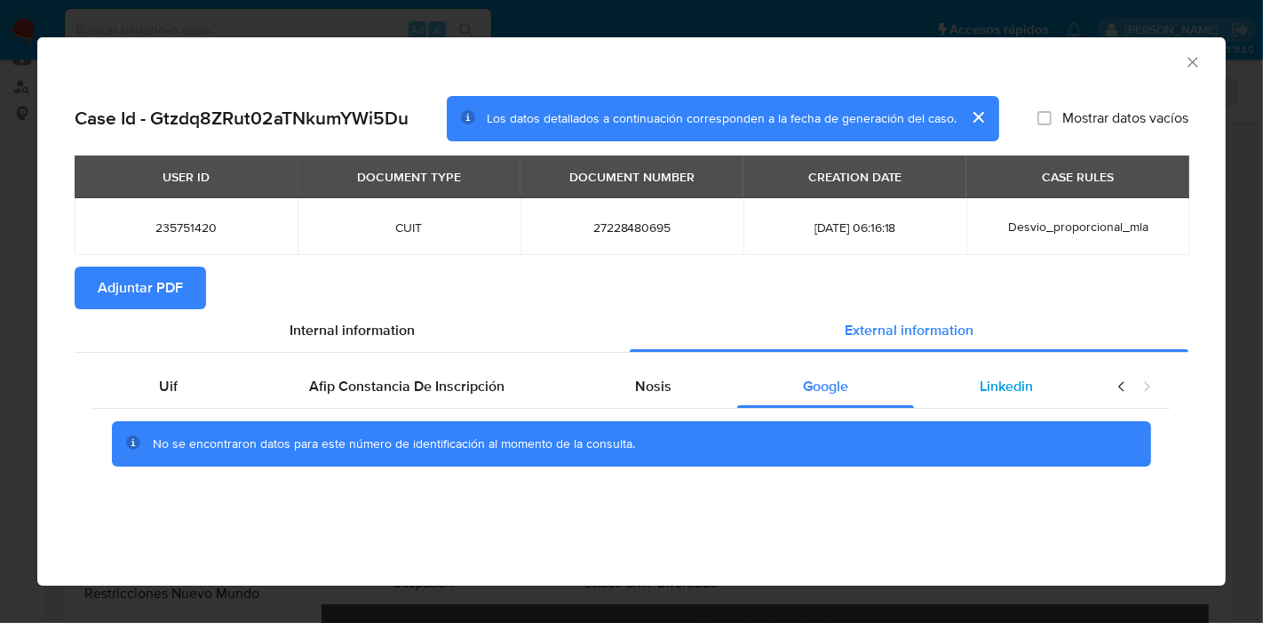
click at [976, 407] on div "Linkedin" at bounding box center [1006, 386] width 185 height 43
click at [1114, 386] on icon "closure-recommendation-modal" at bounding box center [1122, 387] width 18 height 18
click at [1122, 379] on icon "closure-recommendation-modal" at bounding box center [1122, 387] width 18 height 18
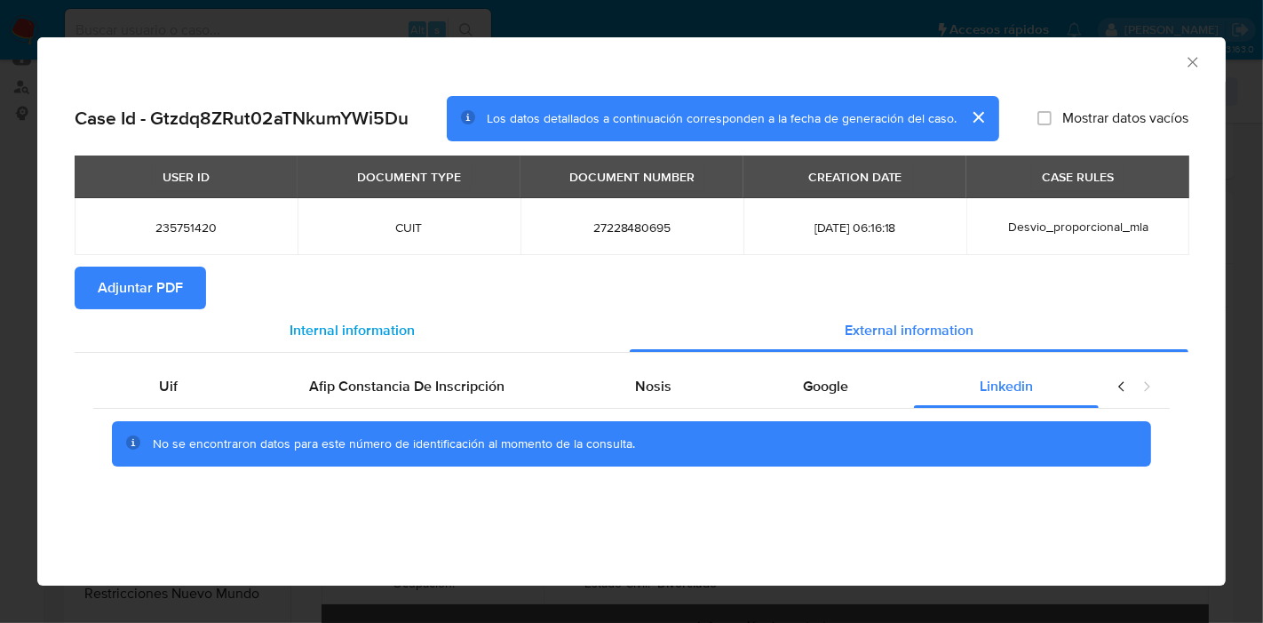
drag, startPoint x: 179, startPoint y: 394, endPoint x: 257, endPoint y: 349, distance: 89.1
click at [179, 393] on div "Uif" at bounding box center [168, 386] width 150 height 43
click at [388, 321] on span "Internal information" at bounding box center [352, 330] width 125 height 20
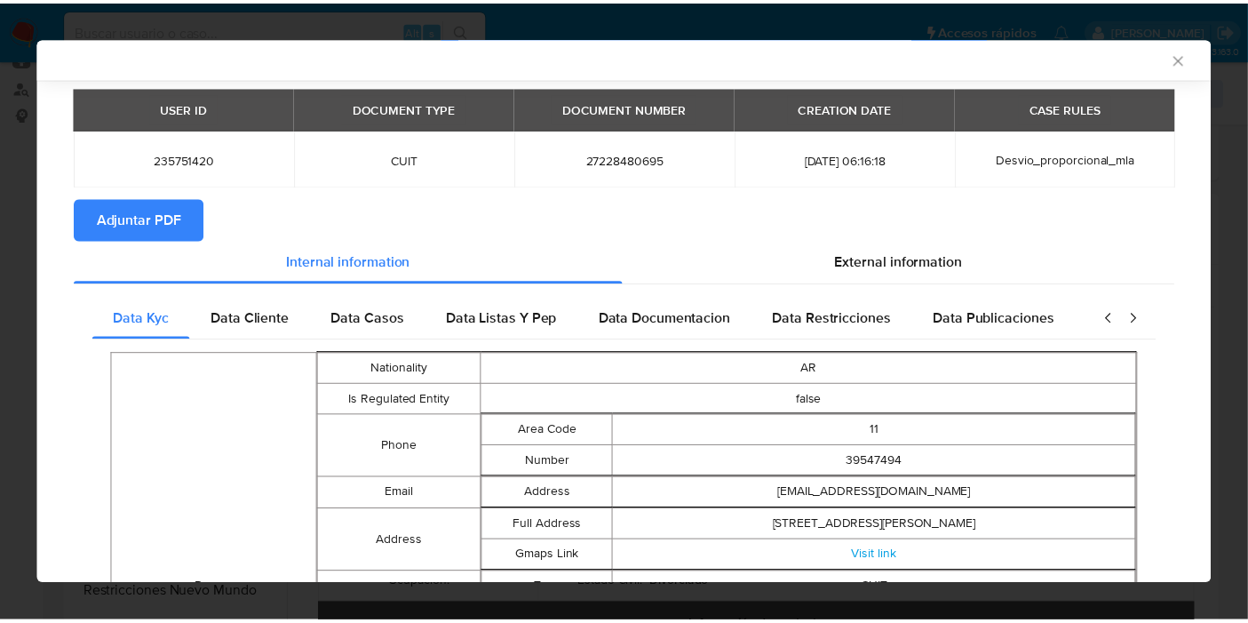
scroll to position [95, 0]
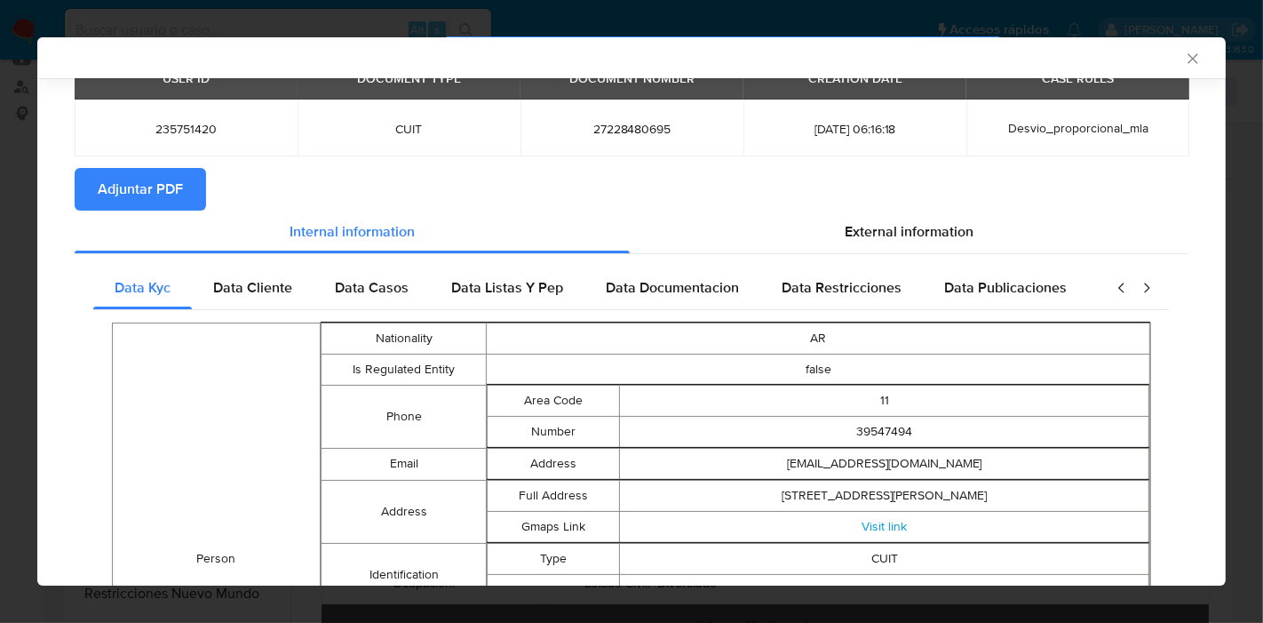
click at [180, 140] on td "235751420" at bounding box center [186, 127] width 223 height 57
click at [174, 194] on span "Adjuntar PDF" at bounding box center [140, 189] width 85 height 39
click at [1167, 60] on div "AML Data Collector" at bounding box center [617, 58] width 1134 height 16
click at [1184, 56] on icon "Cerrar ventana" at bounding box center [1193, 59] width 18 height 18
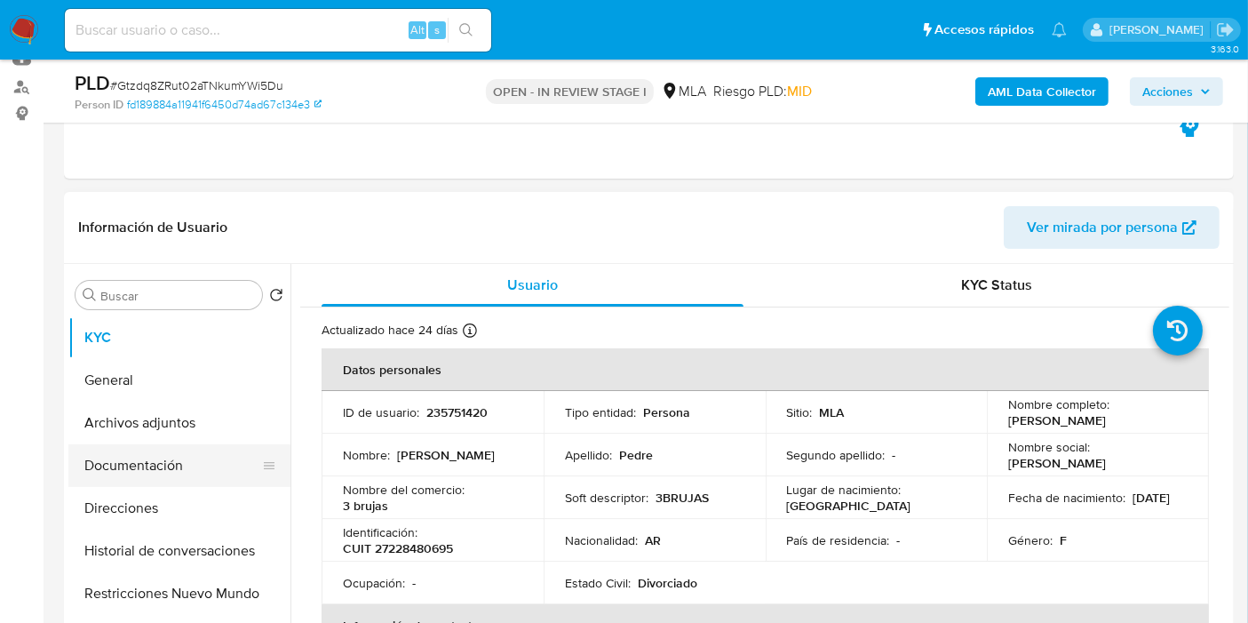
click at [246, 451] on button "Documentación" at bounding box center [172, 465] width 208 height 43
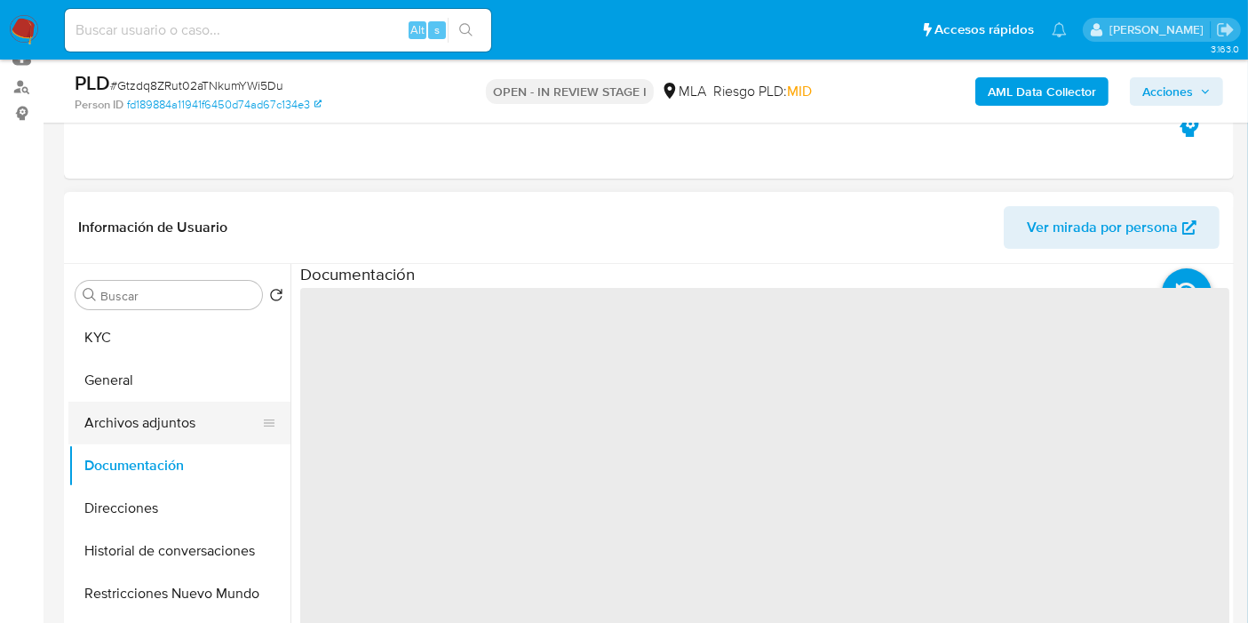
click at [179, 410] on button "Archivos adjuntos" at bounding box center [172, 423] width 208 height 43
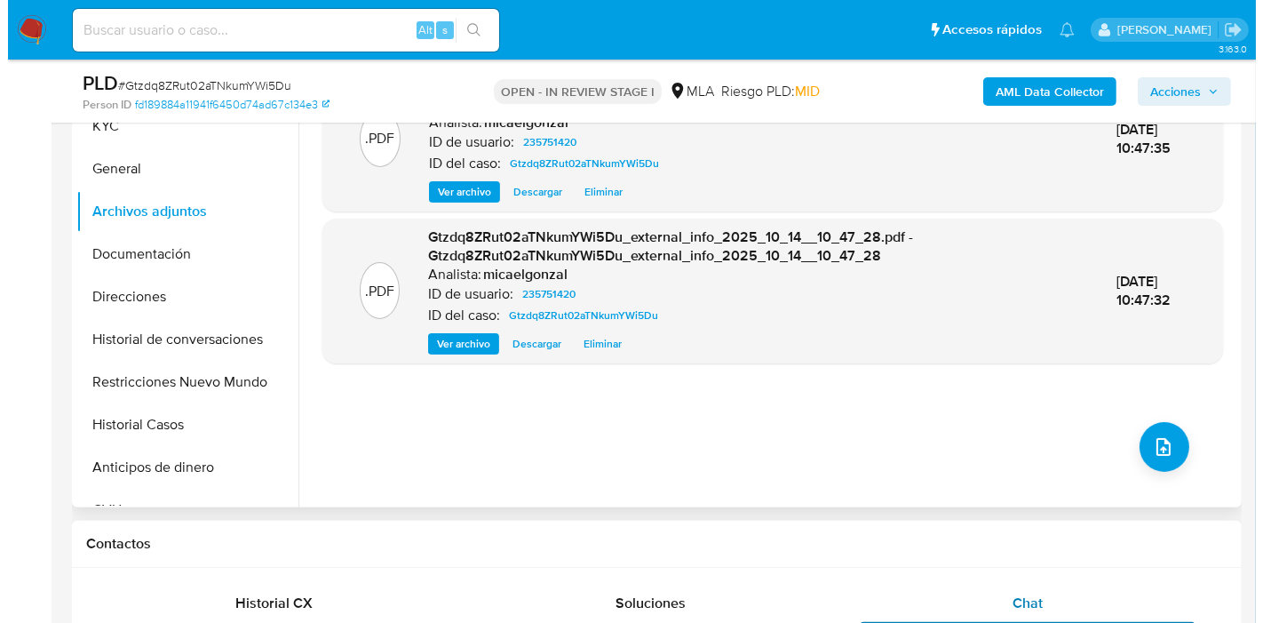
scroll to position [493, 0]
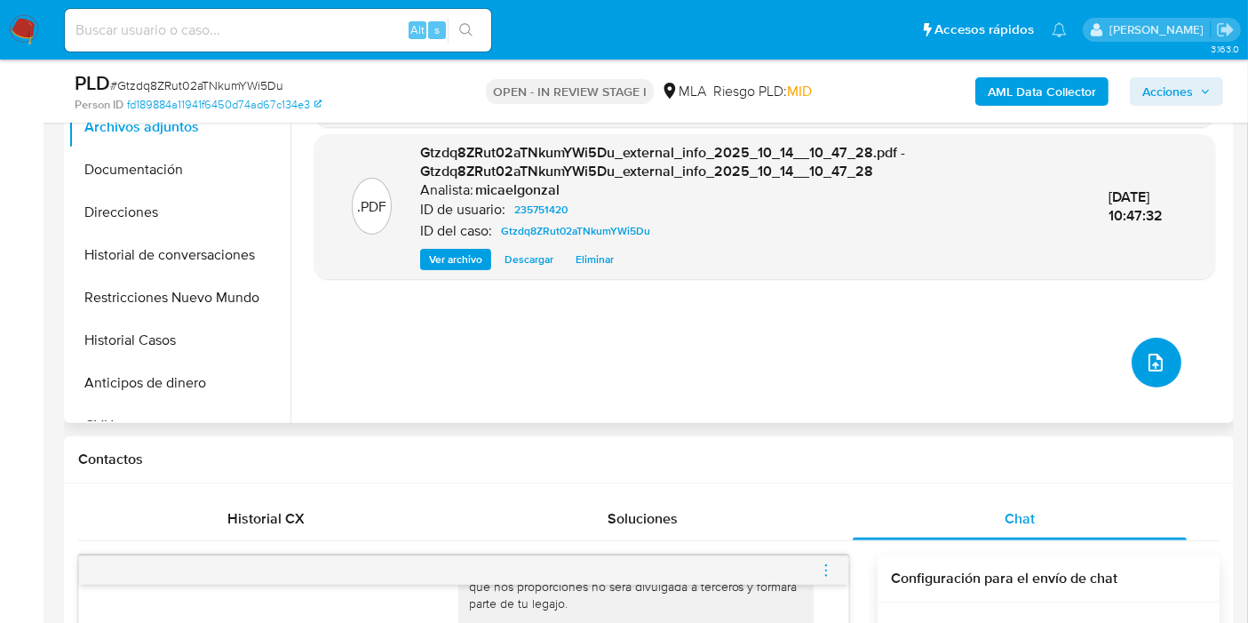
click at [1159, 362] on button "upload-file" at bounding box center [1157, 363] width 50 height 50
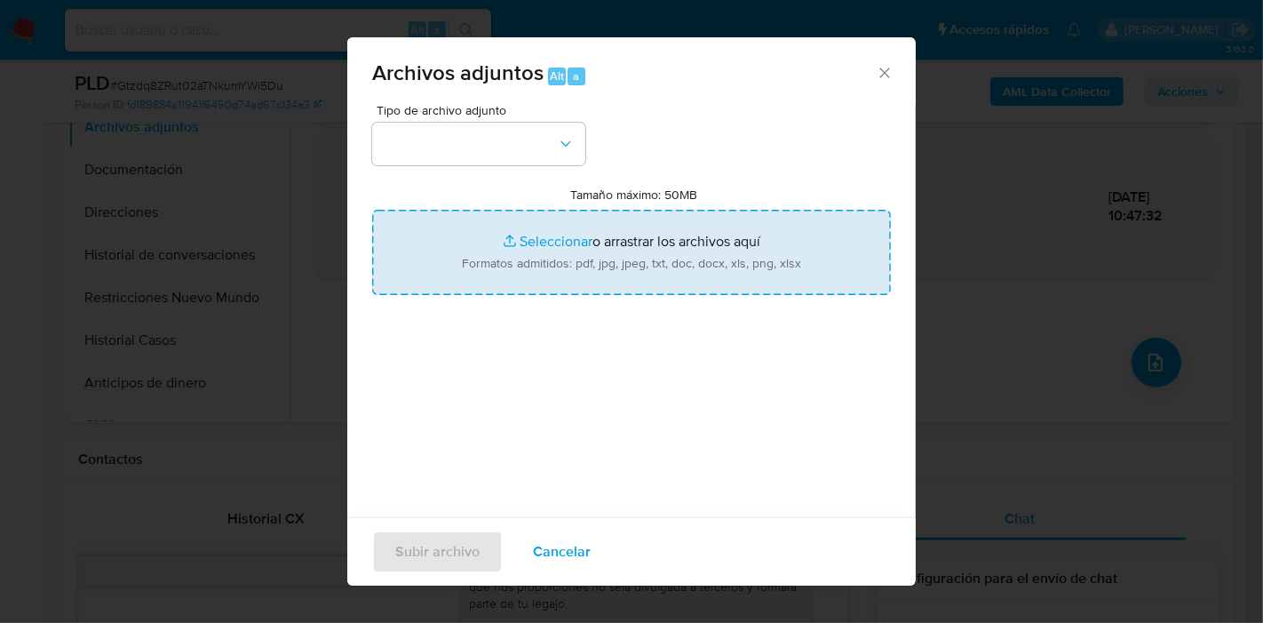
click at [633, 237] on input "Tamaño máximo: 50MB Seleccionar archivos" at bounding box center [631, 252] width 519 height 85
type input "C:\fakepath\Caselog Gtzdq8ZRut02aTNkumYWi5Du_2025_09_23_11_03_03.docx"
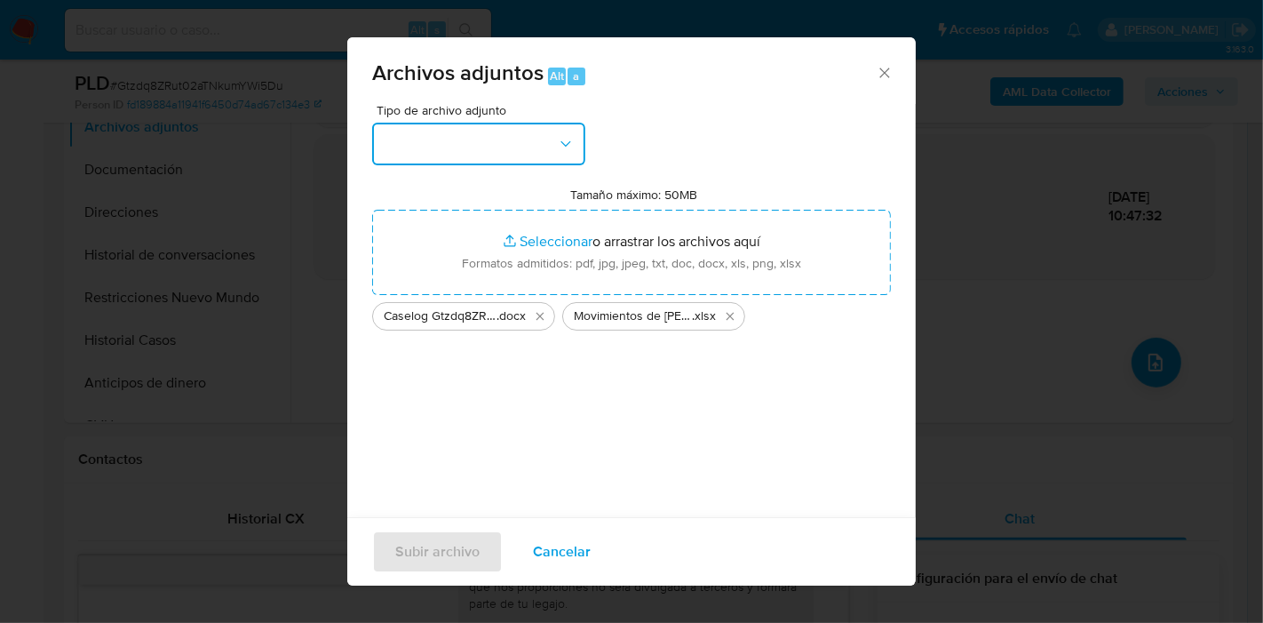
click at [444, 133] on button "button" at bounding box center [478, 144] width 213 height 43
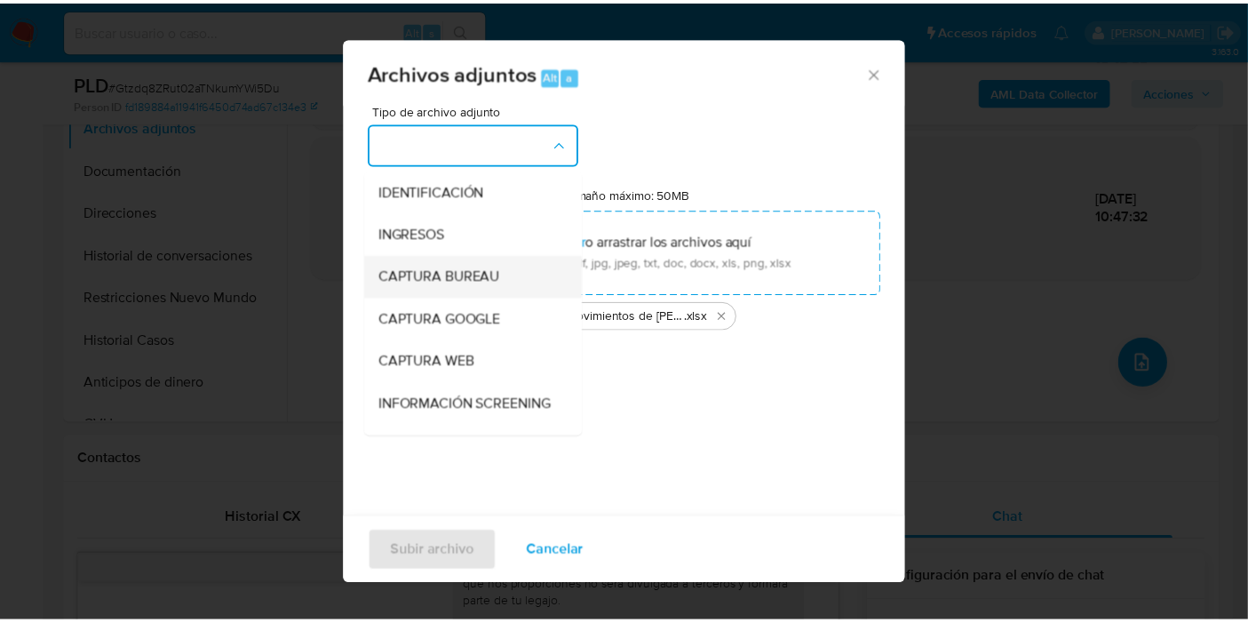
scroll to position [197, 0]
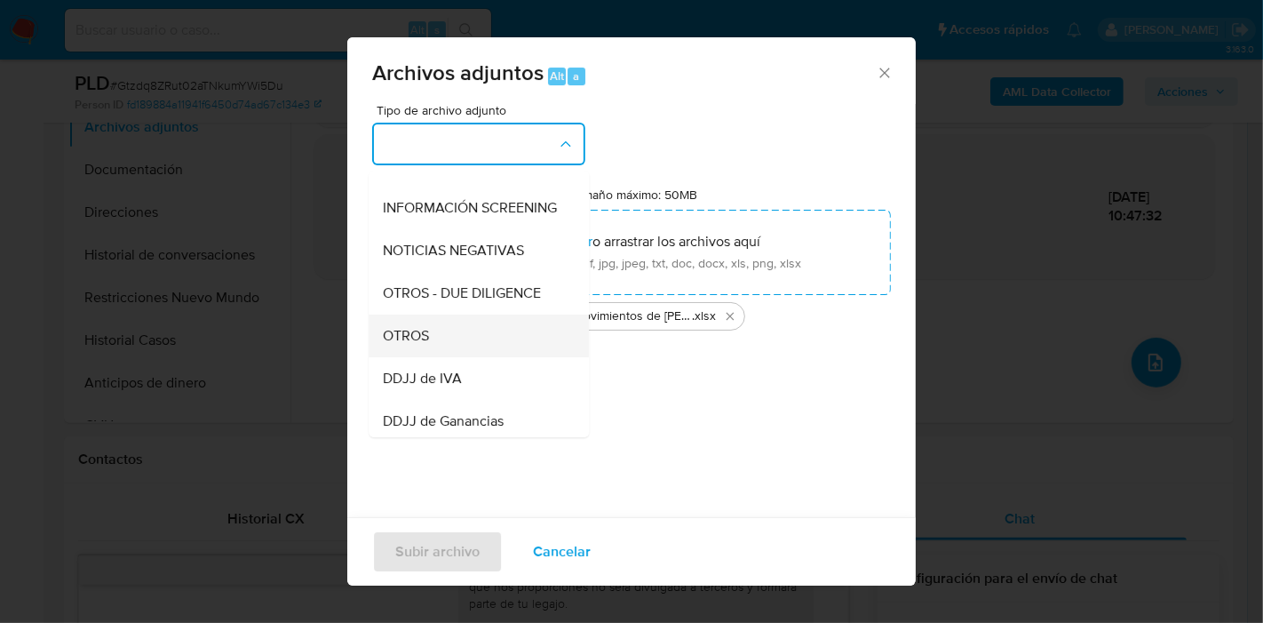
click at [413, 345] on span "OTROS" at bounding box center [406, 336] width 46 height 18
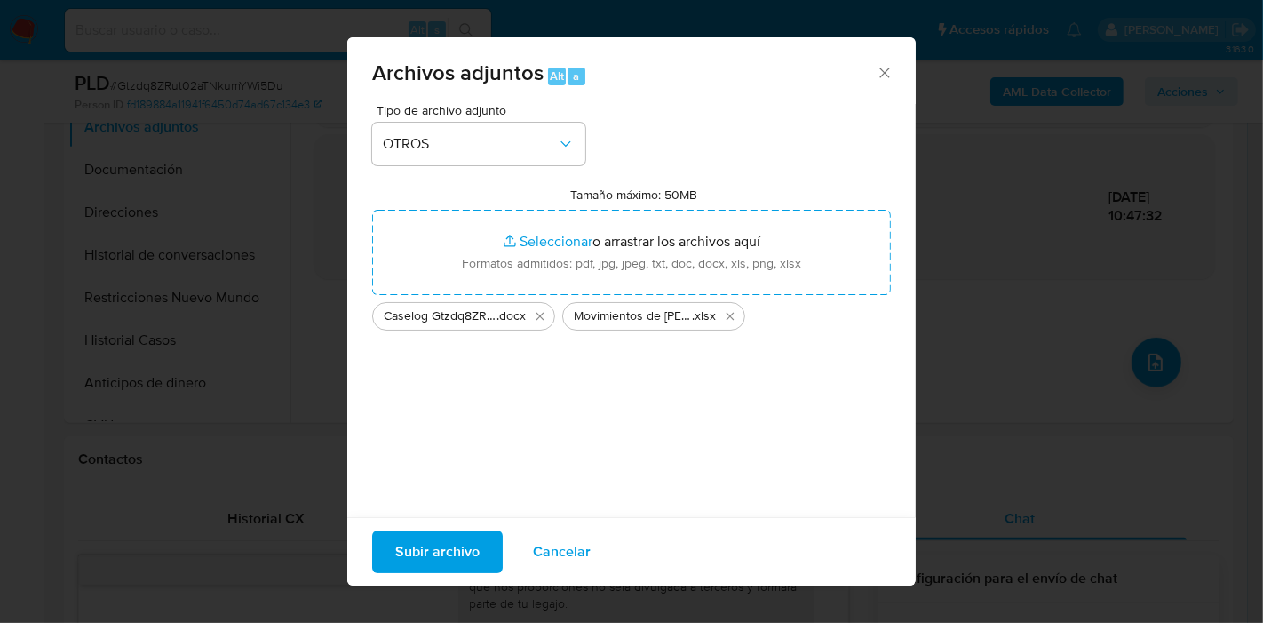
click at [469, 546] on span "Subir archivo" at bounding box center [437, 551] width 84 height 39
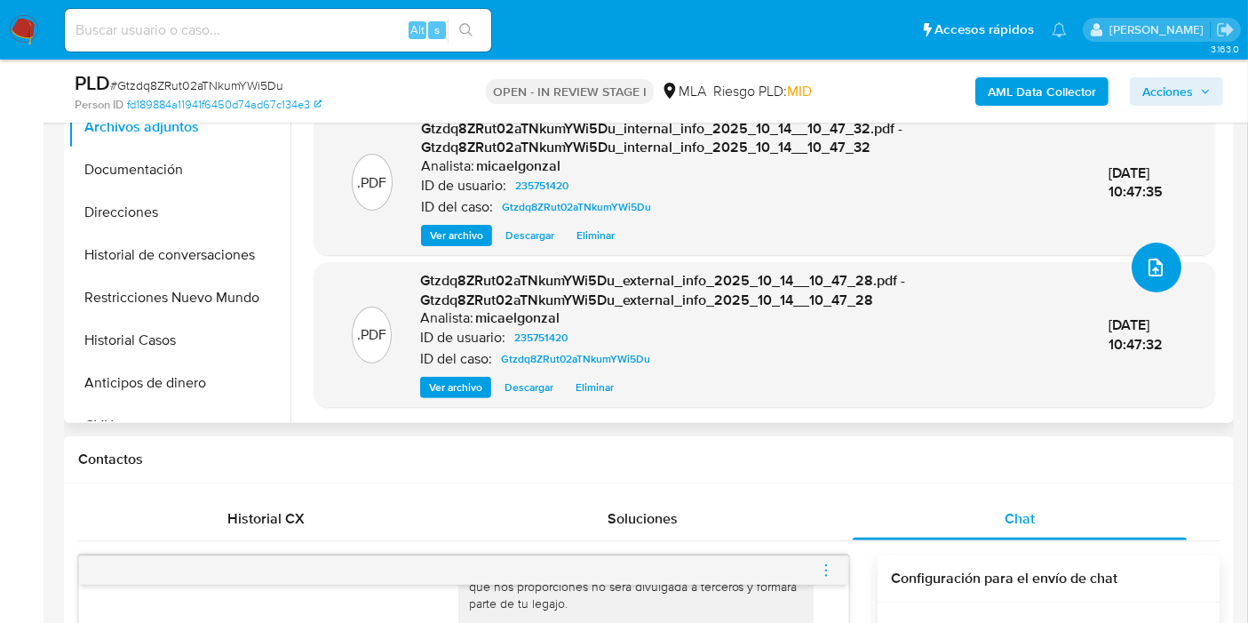
scroll to position [0, 0]
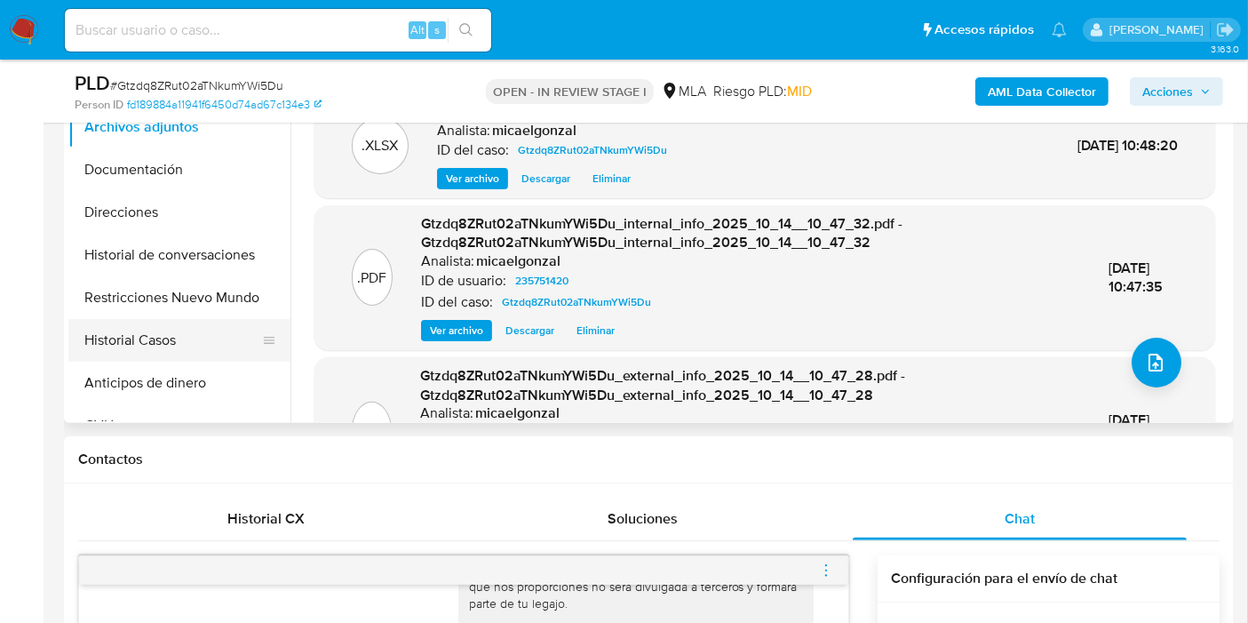
click at [138, 353] on button "Historial Casos" at bounding box center [172, 340] width 208 height 43
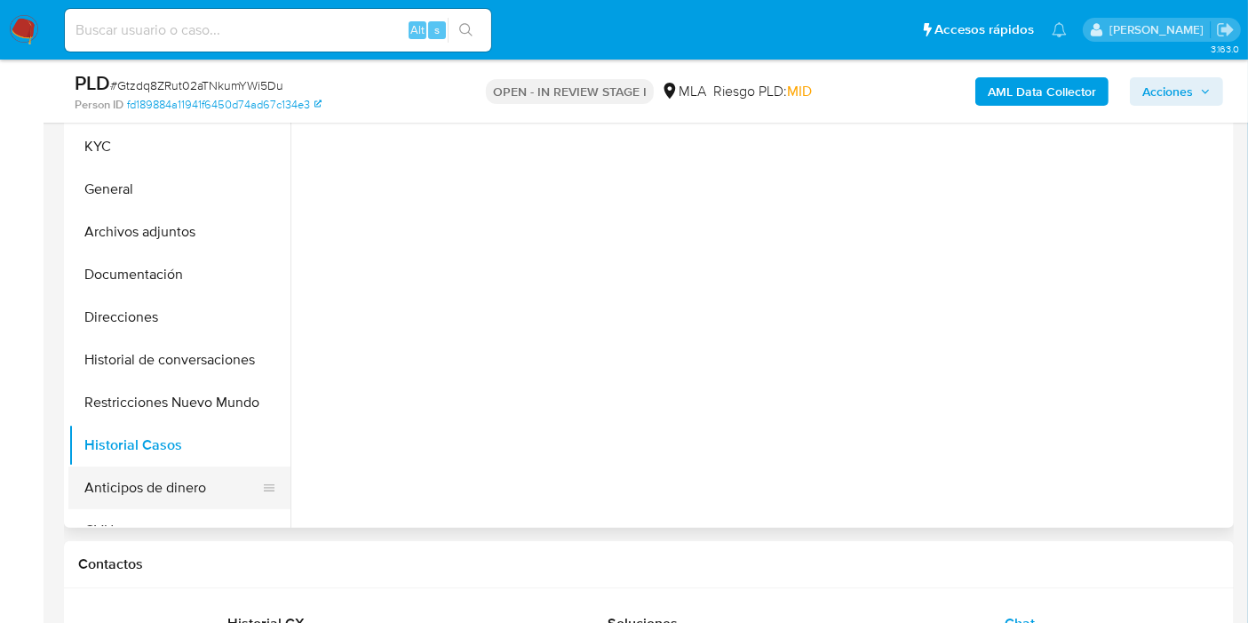
scroll to position [296, 0]
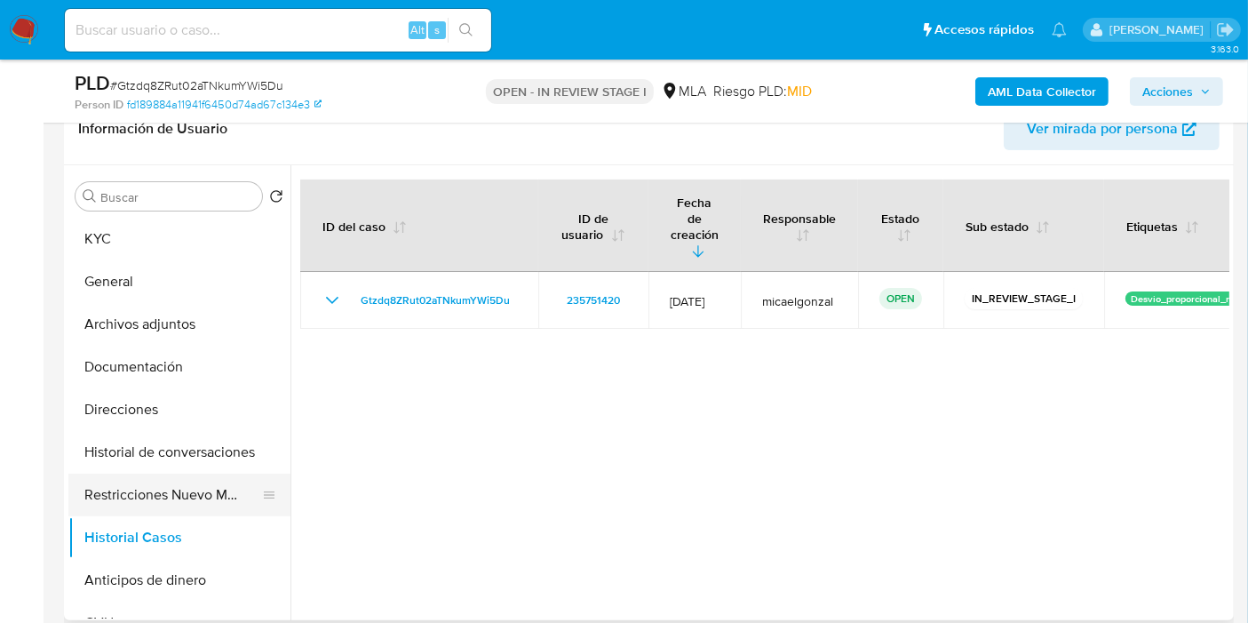
click at [194, 488] on button "Restricciones Nuevo Mundo" at bounding box center [172, 494] width 208 height 43
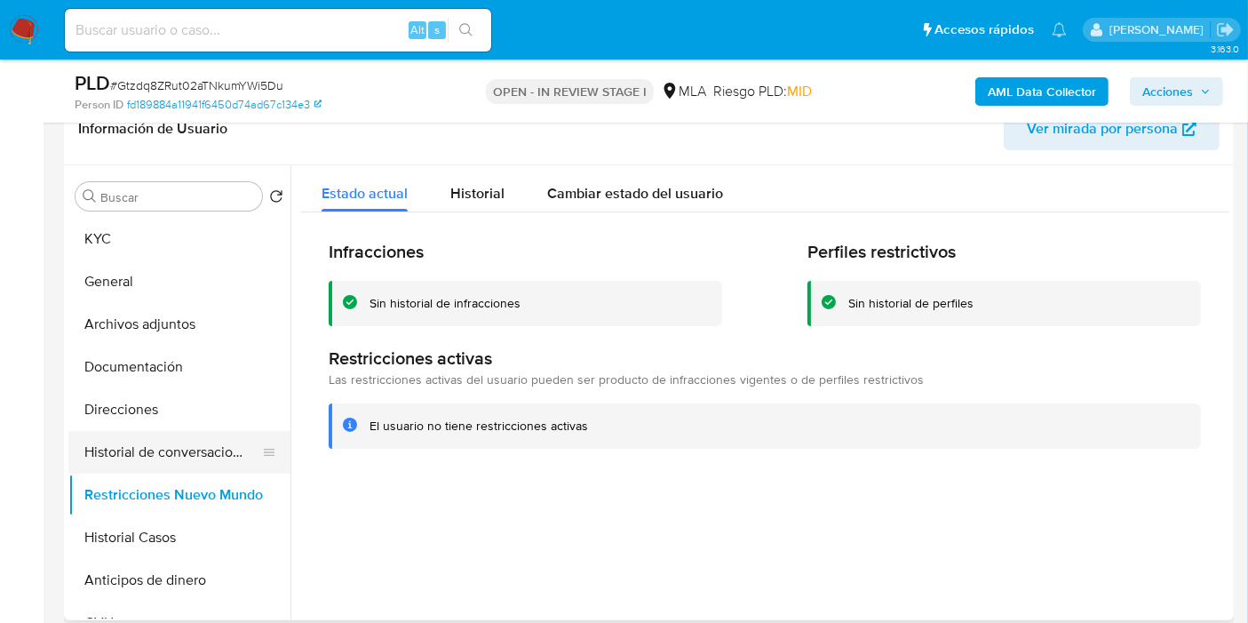
click at [199, 434] on button "Historial de conversaciones" at bounding box center [172, 452] width 208 height 43
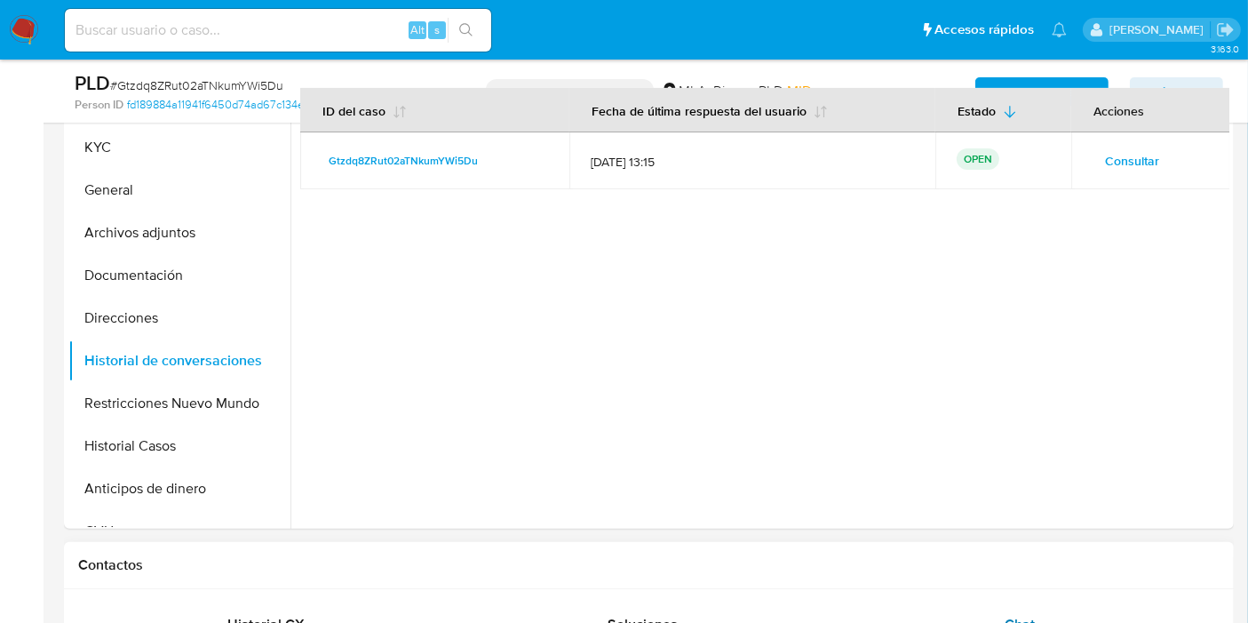
scroll to position [592, 0]
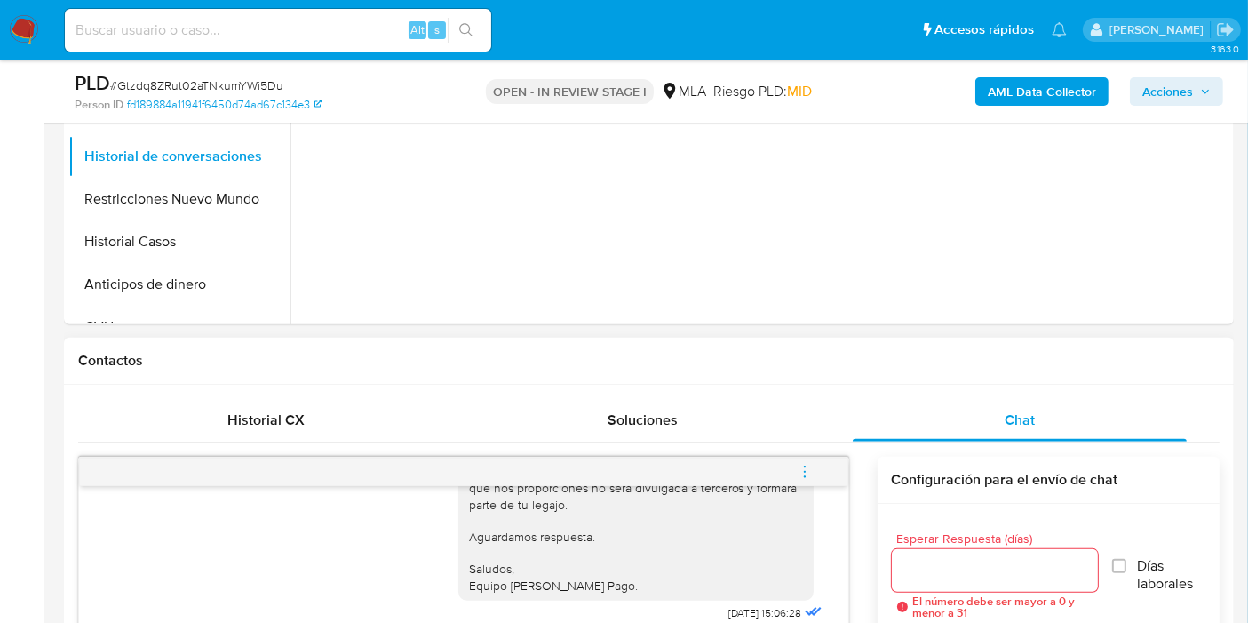
click at [795, 485] on button "menu-action" at bounding box center [805, 471] width 59 height 43
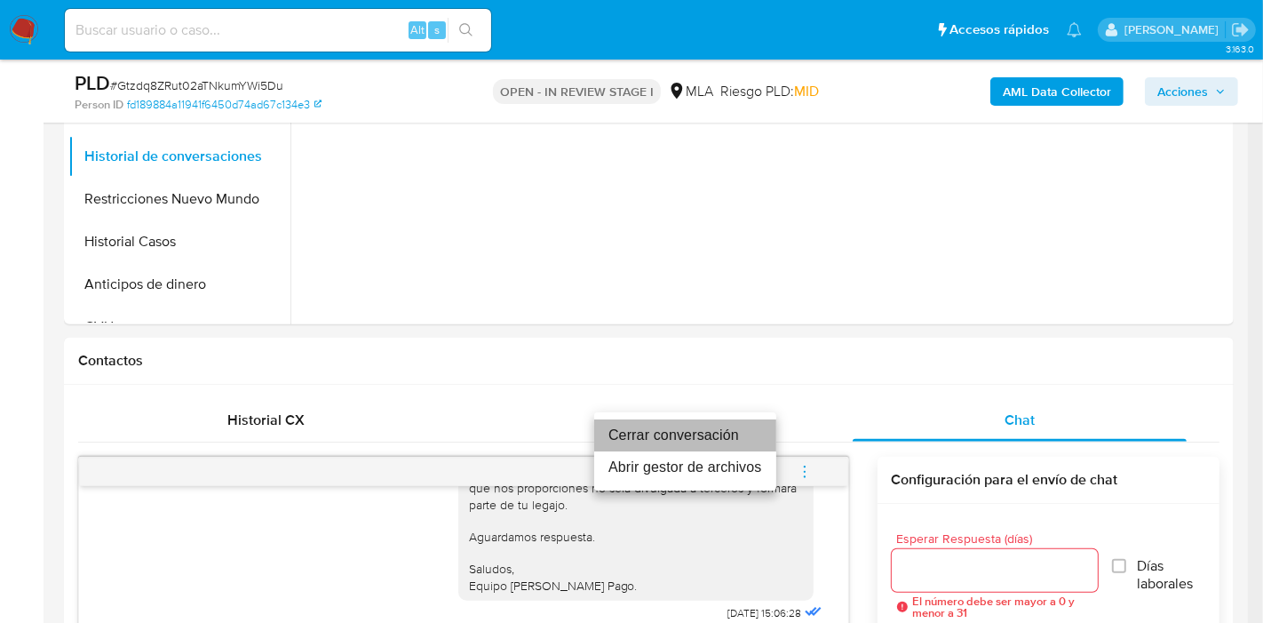
click at [675, 433] on li "Cerrar conversación" at bounding box center [685, 435] width 182 height 32
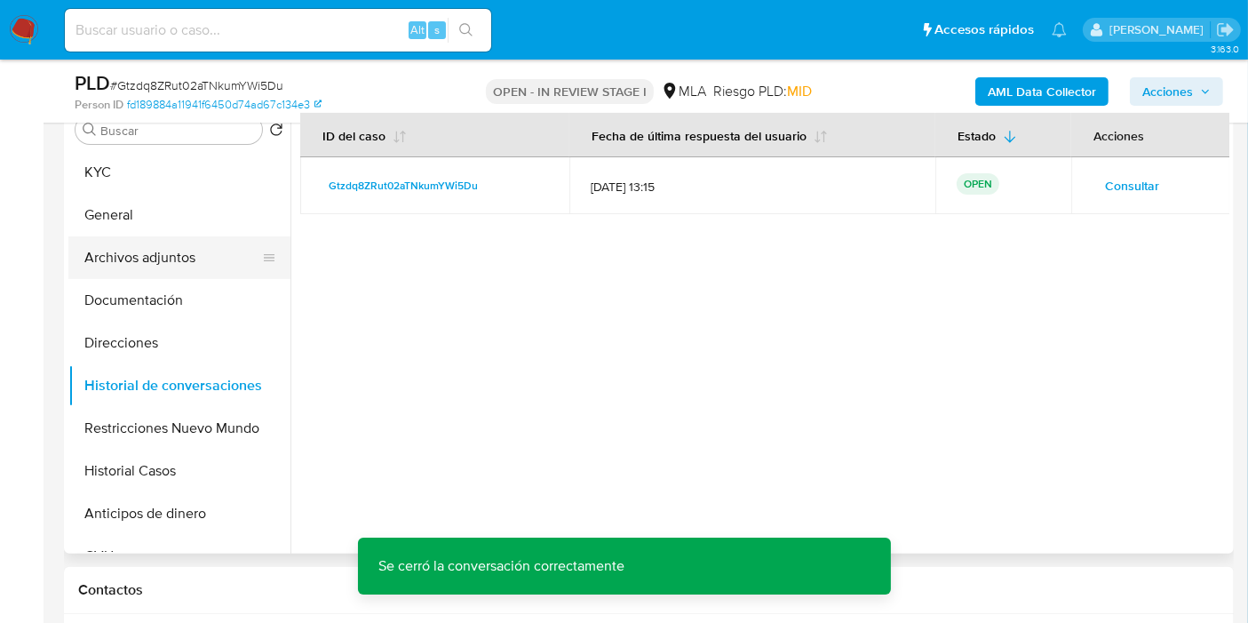
scroll to position [296, 0]
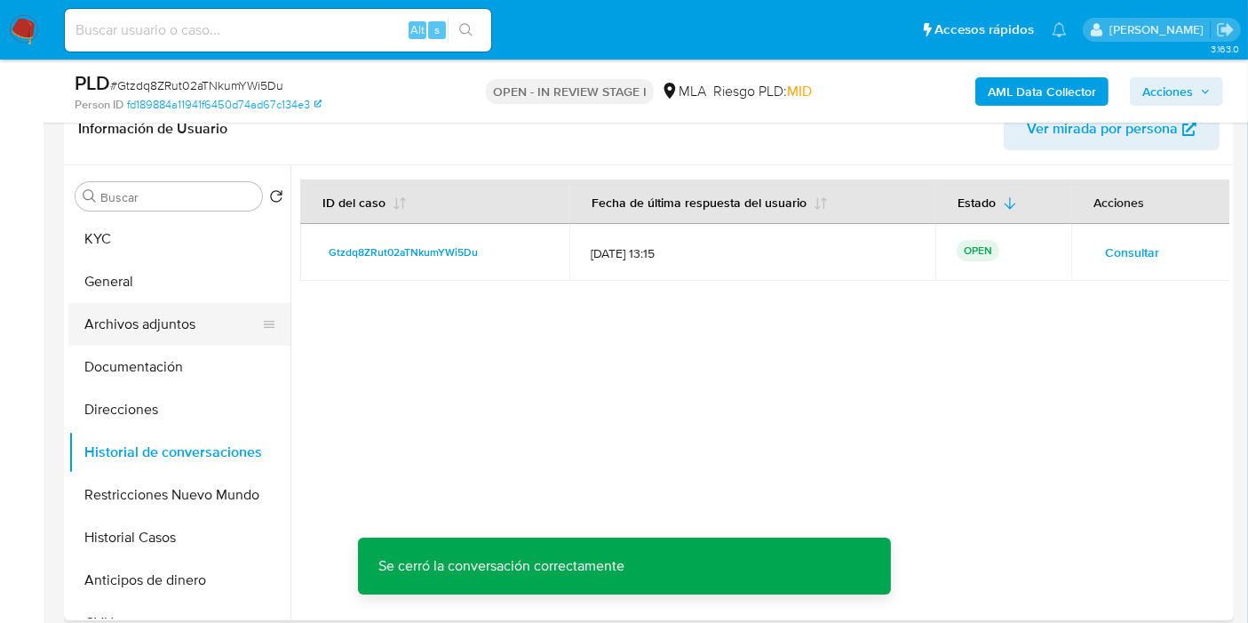
click at [145, 330] on button "Archivos adjuntos" at bounding box center [172, 324] width 208 height 43
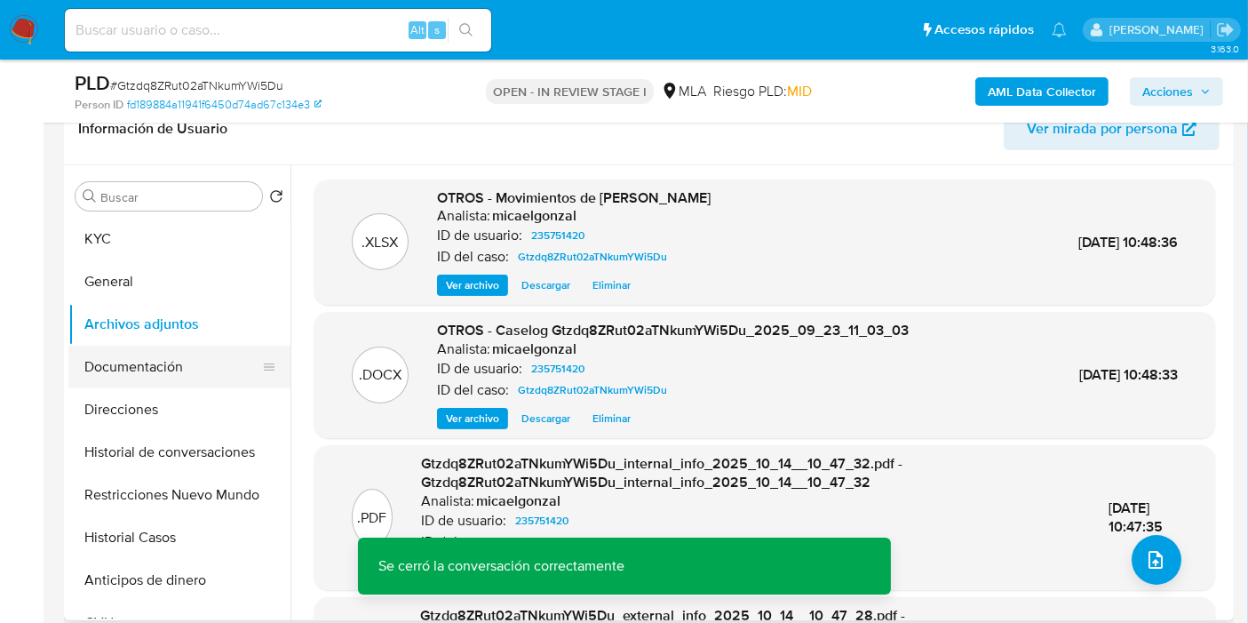
click at [112, 362] on button "Documentación" at bounding box center [172, 367] width 208 height 43
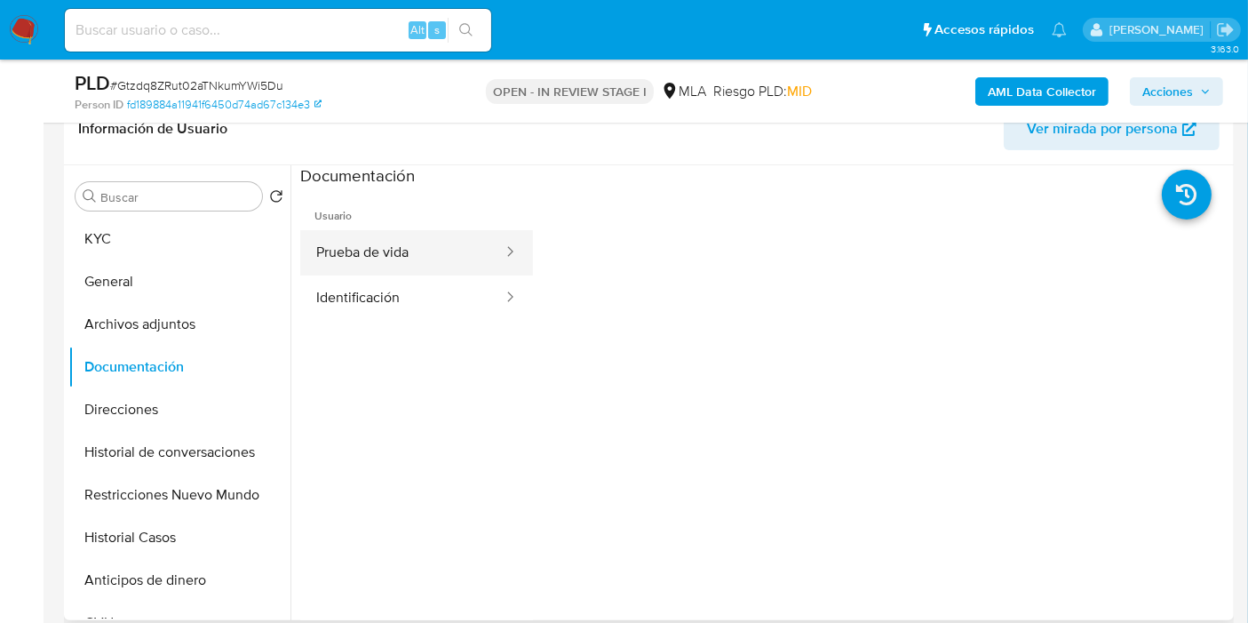
click at [406, 260] on button "Prueba de vida" at bounding box center [402, 252] width 204 height 45
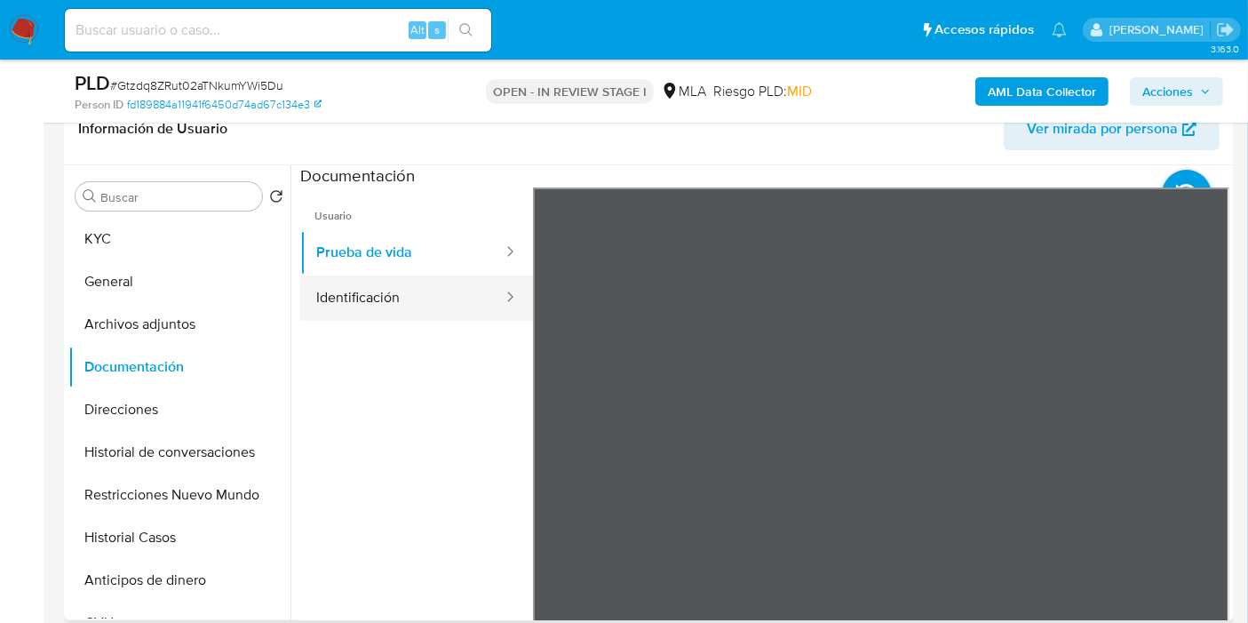
click at [321, 277] on button "Identificación" at bounding box center [402, 297] width 204 height 45
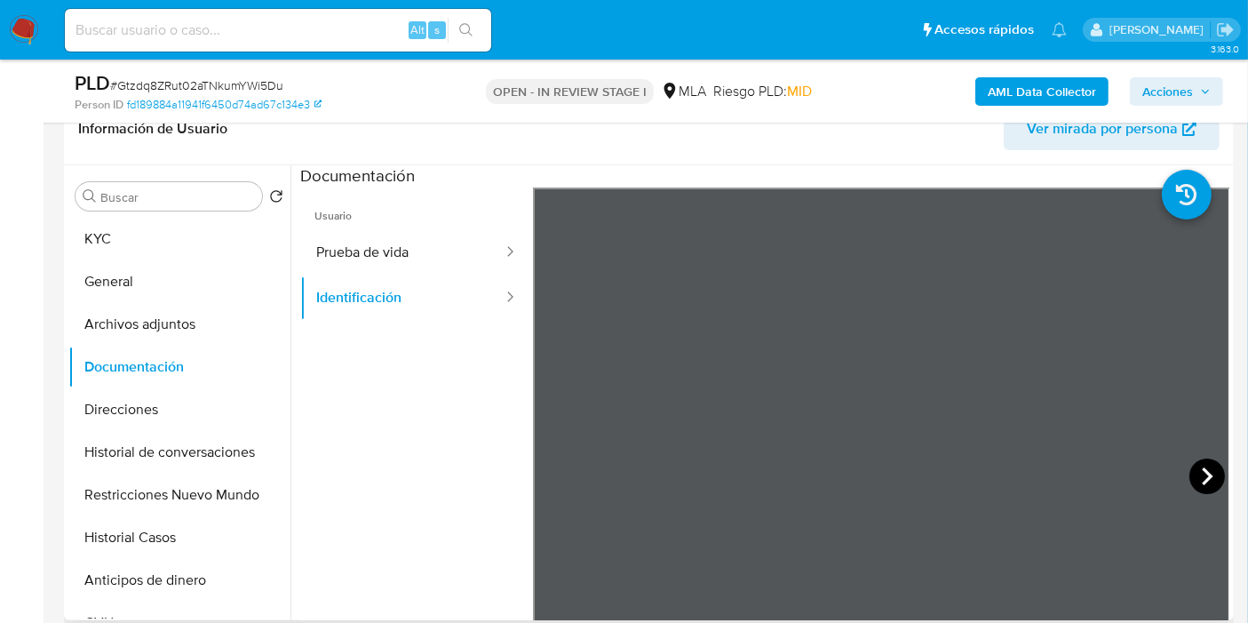
click at [1209, 461] on icon at bounding box center [1207, 476] width 36 height 36
click at [439, 265] on button "Prueba de vida" at bounding box center [402, 252] width 204 height 45
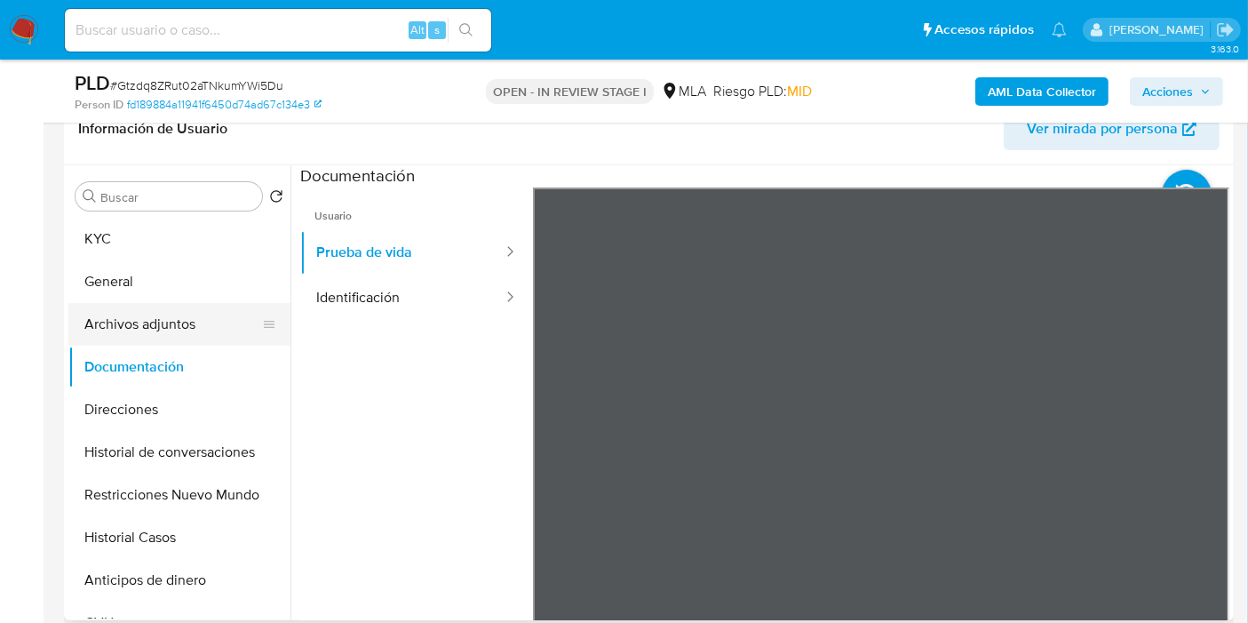
click at [205, 326] on button "Archivos adjuntos" at bounding box center [172, 324] width 208 height 43
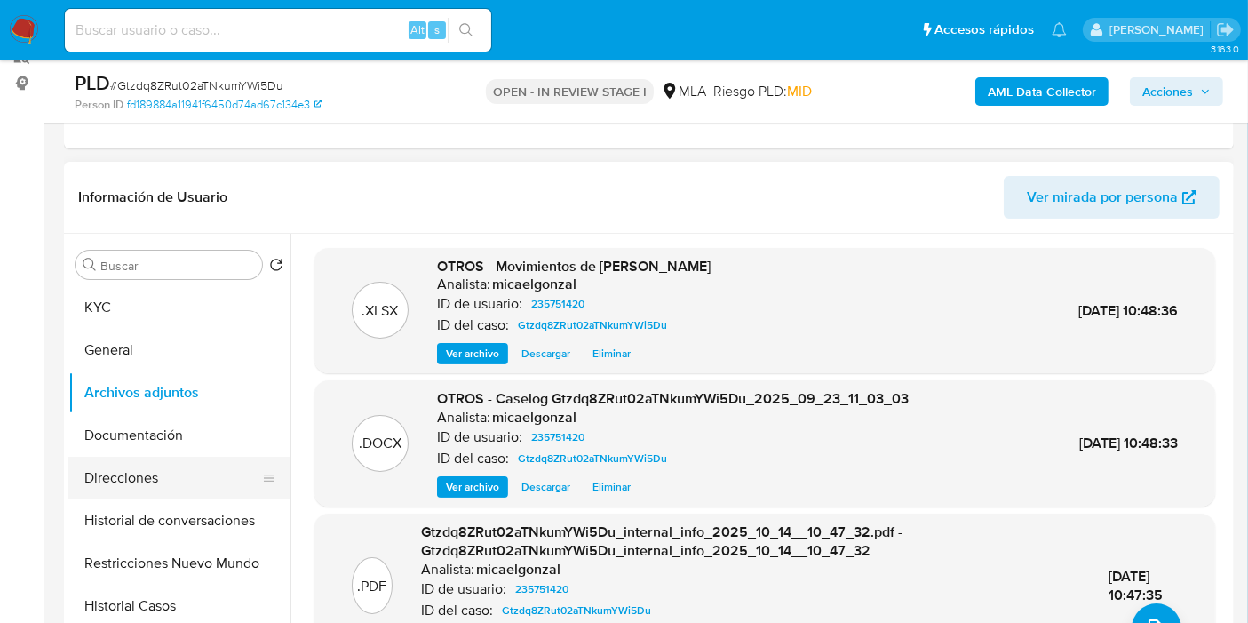
scroll to position [197, 0]
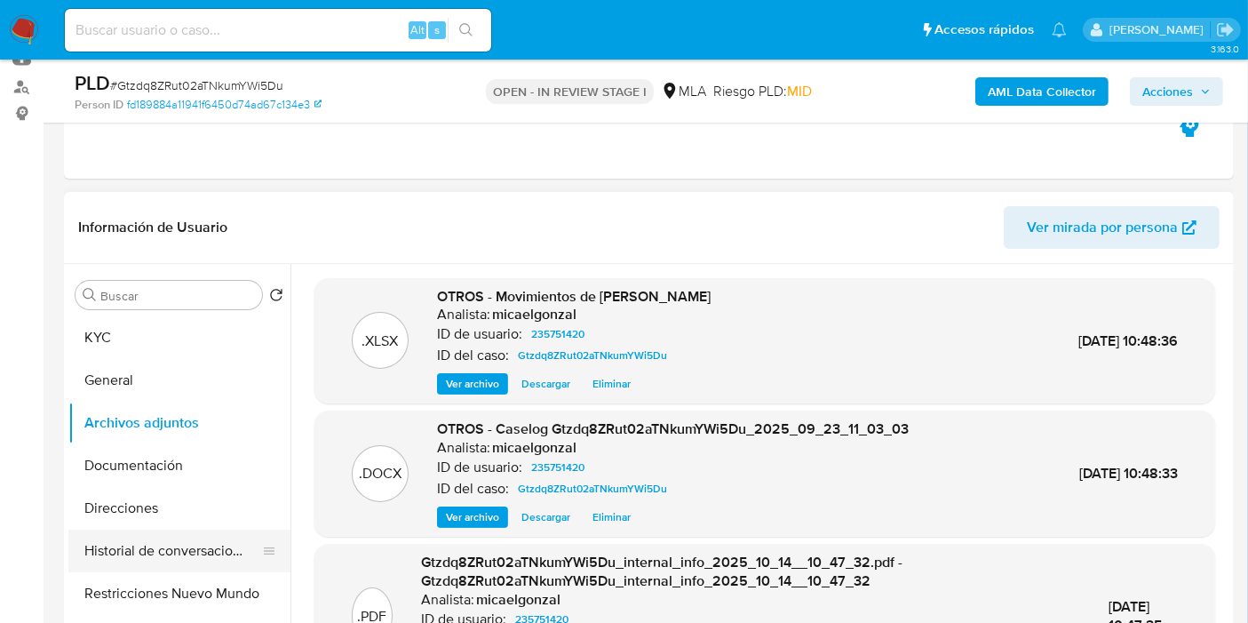
drag, startPoint x: 161, startPoint y: 462, endPoint x: 177, endPoint y: 528, distance: 67.7
click at [162, 464] on button "Documentación" at bounding box center [179, 465] width 222 height 43
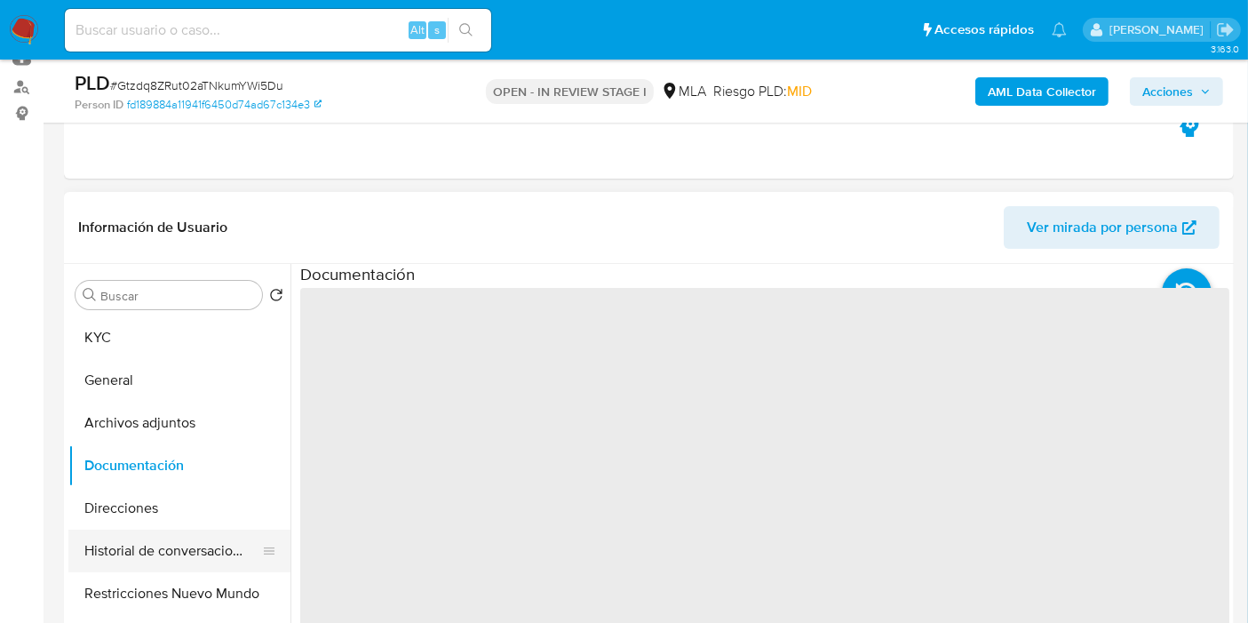
click at [172, 536] on button "Historial de conversaciones" at bounding box center [172, 550] width 208 height 43
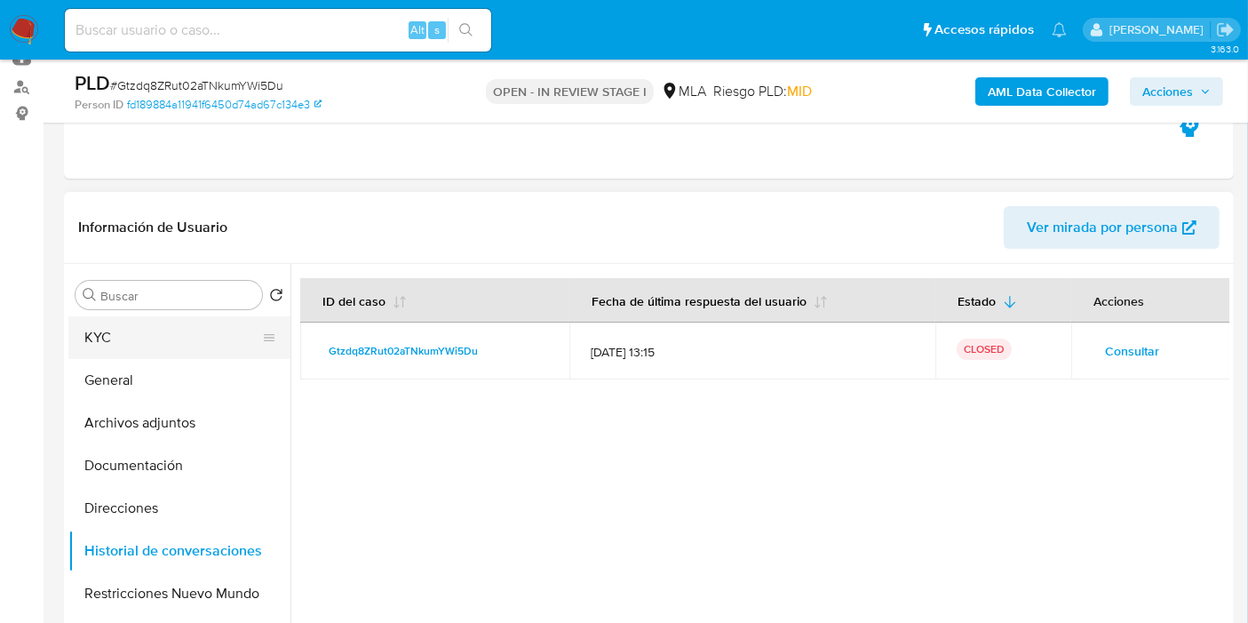
click at [192, 333] on button "KYC" at bounding box center [172, 337] width 208 height 43
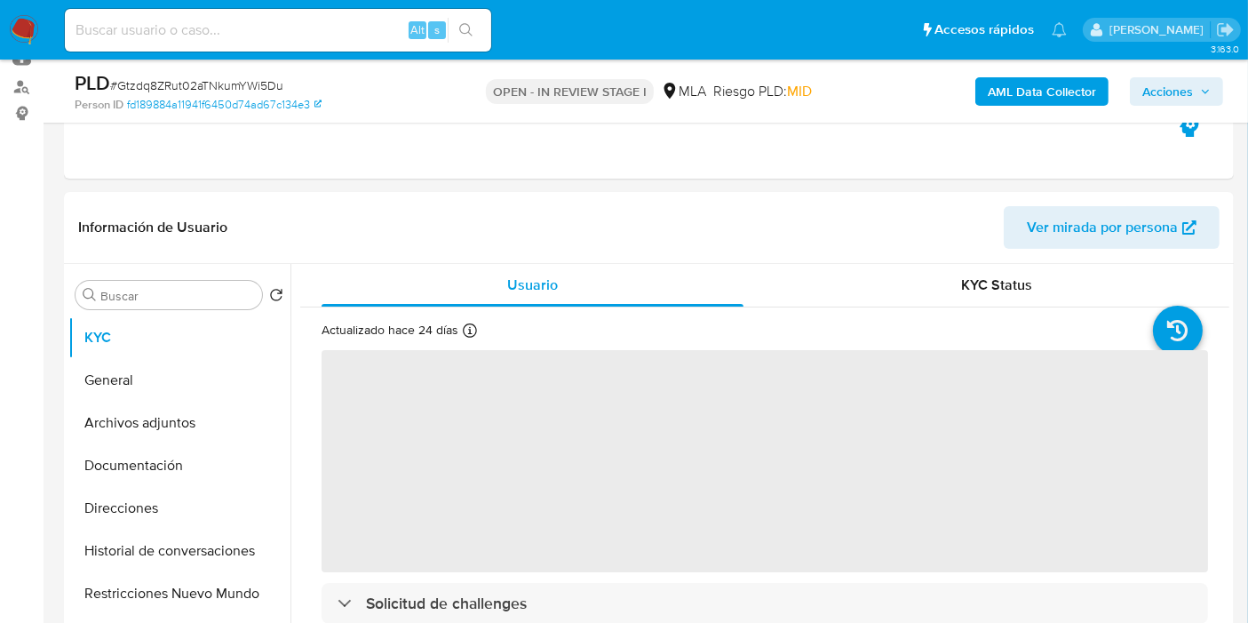
click at [1195, 92] on span "Acciones" at bounding box center [1176, 91] width 68 height 25
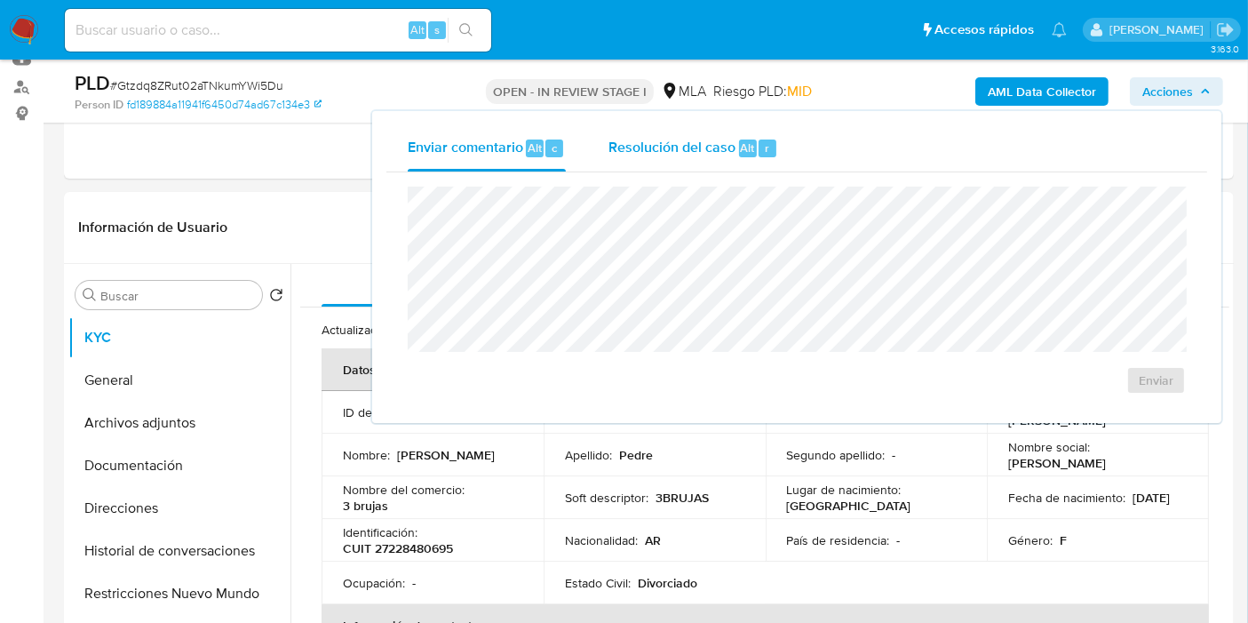
click at [777, 170] on button "Resolución del caso Alt r" at bounding box center [693, 148] width 212 height 46
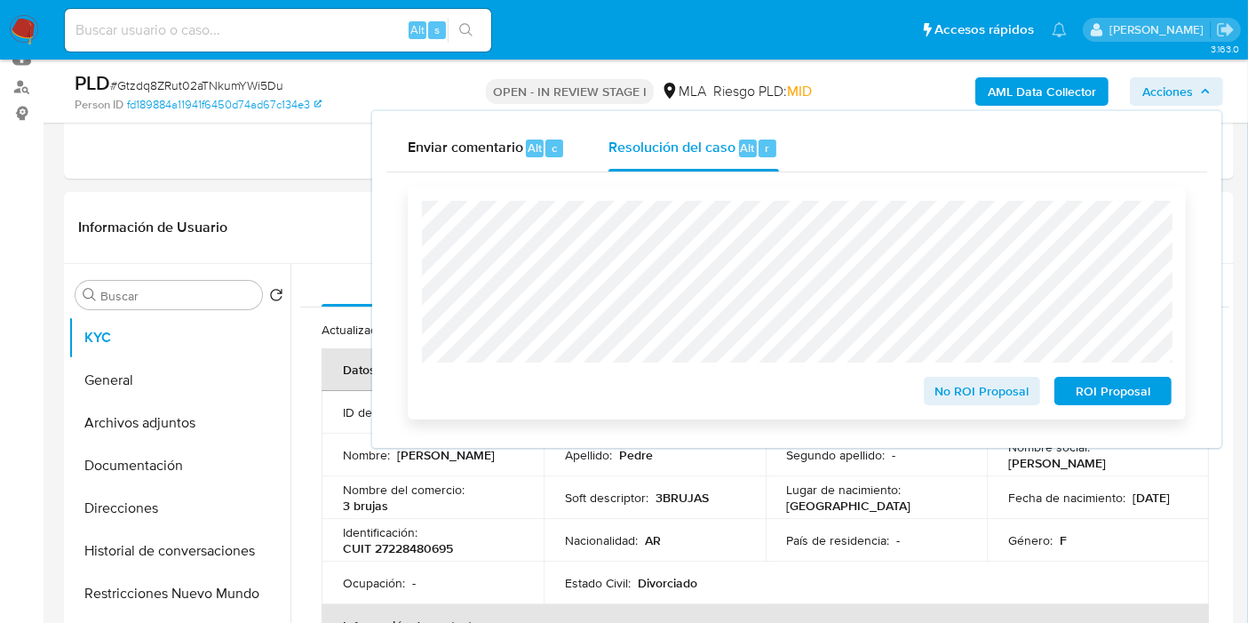
click at [957, 403] on span "No ROI Proposal" at bounding box center [982, 390] width 92 height 25
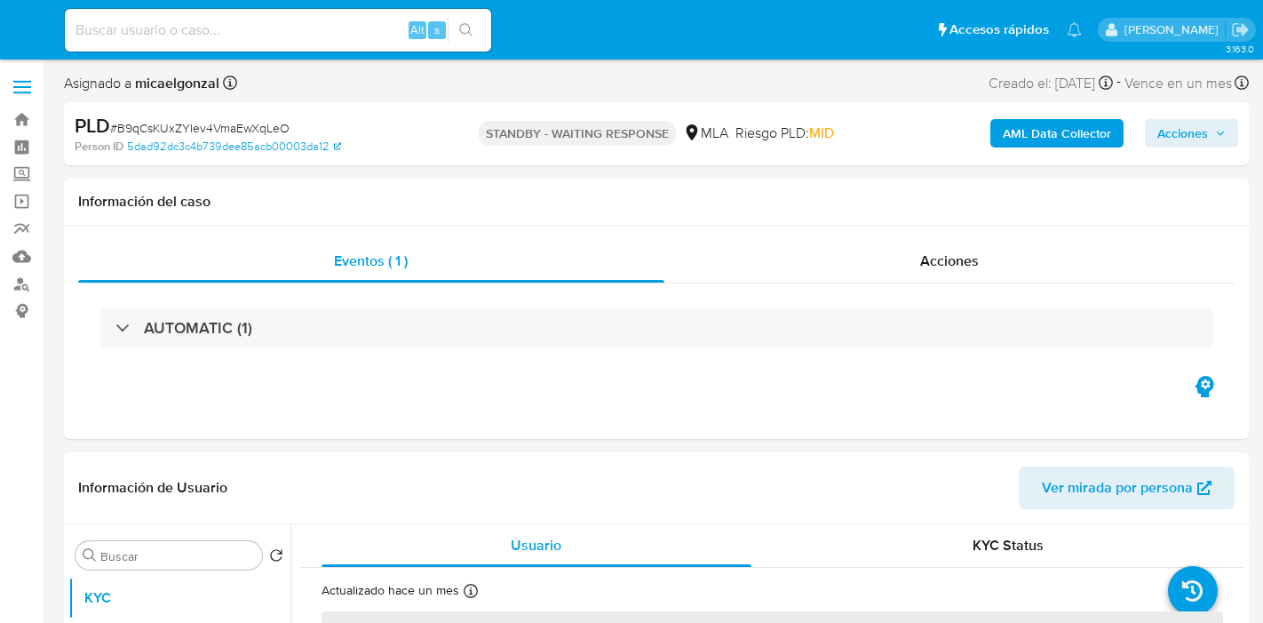
select select "10"
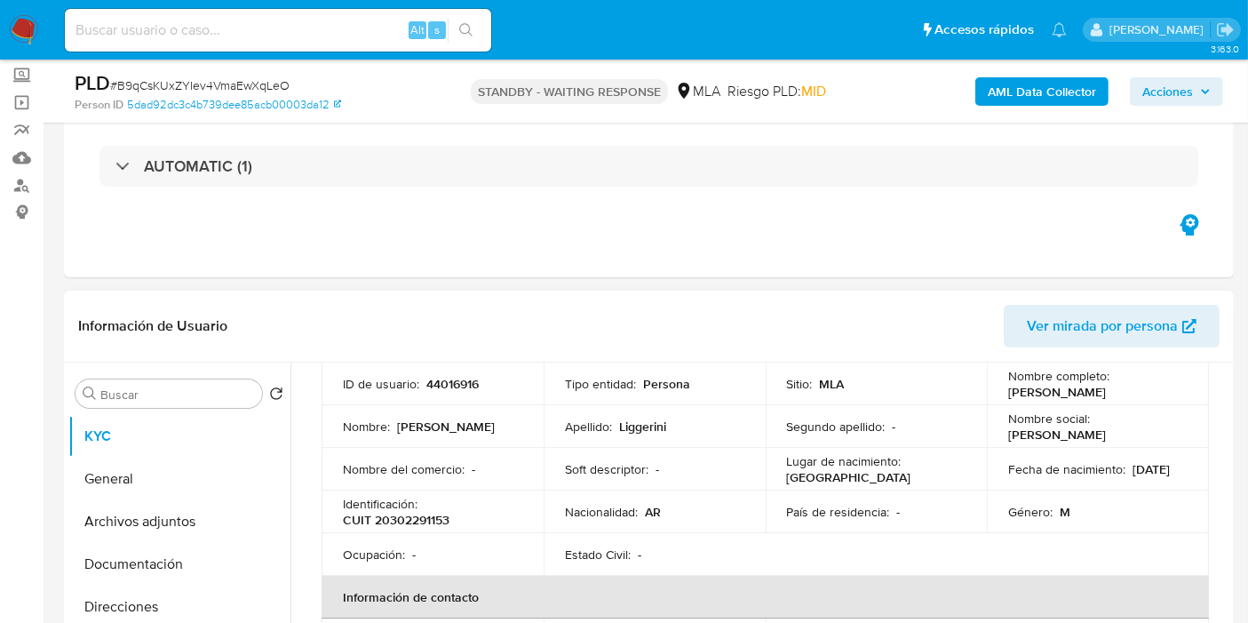
scroll to position [197, 0]
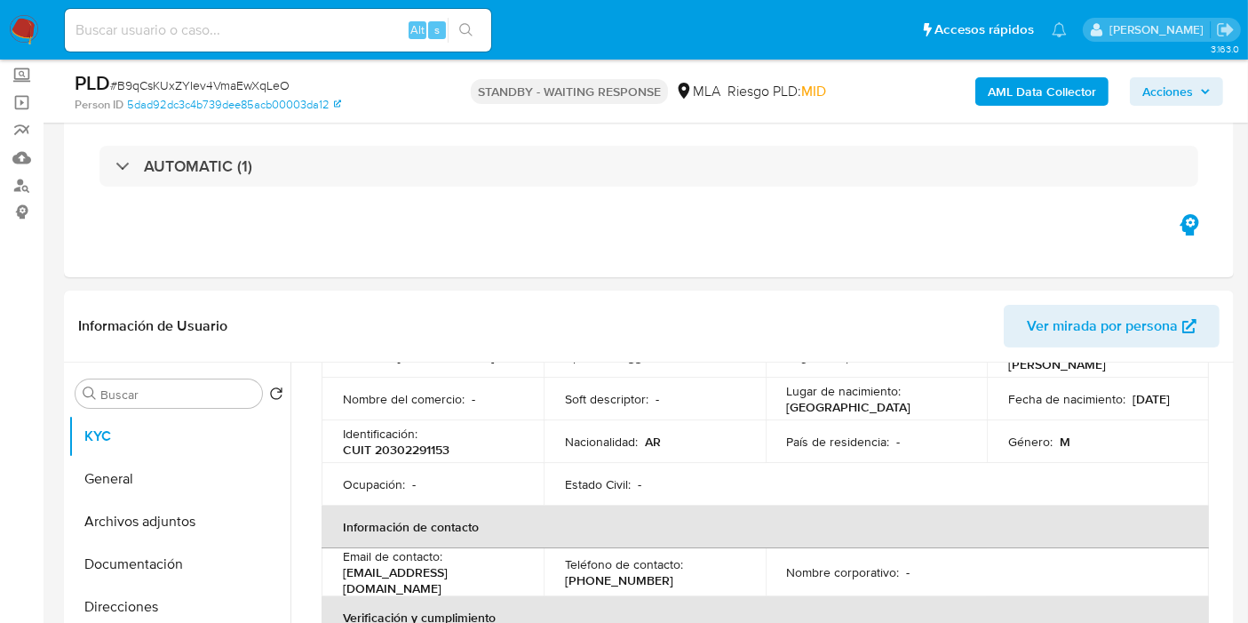
click at [251, 19] on input at bounding box center [278, 30] width 426 height 23
paste input "Gtzdq8ZRut02aTNkumYWi5Du"
type input "Gtzdq8ZRut02aTNkumYWi5Du"
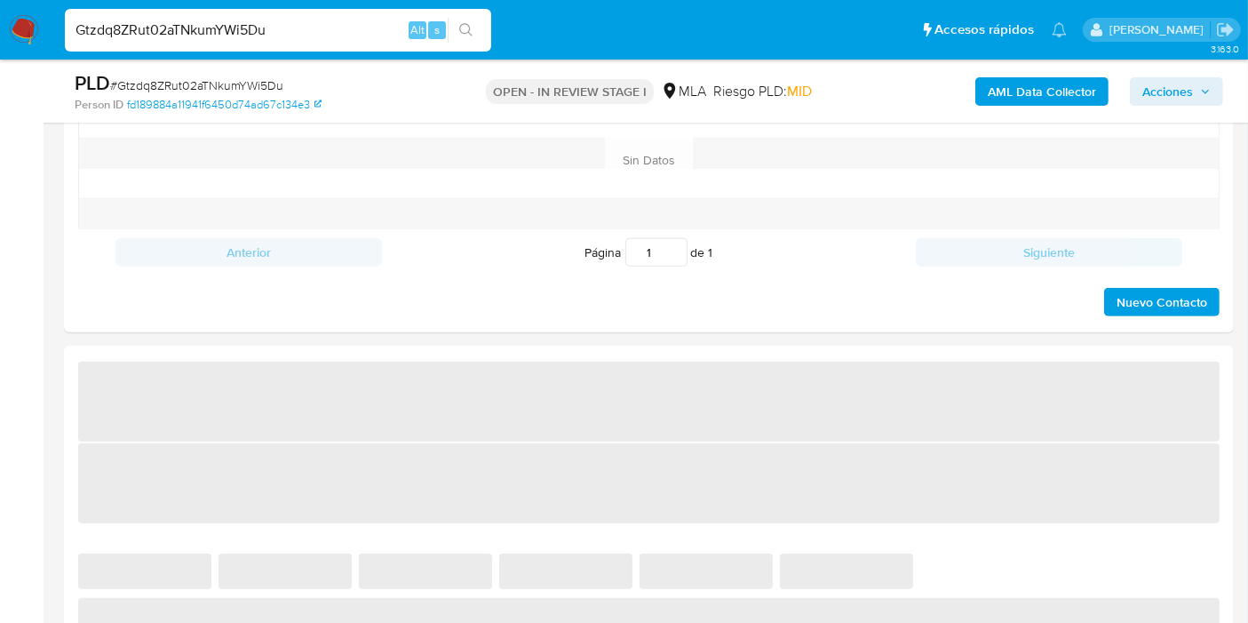
select select "10"
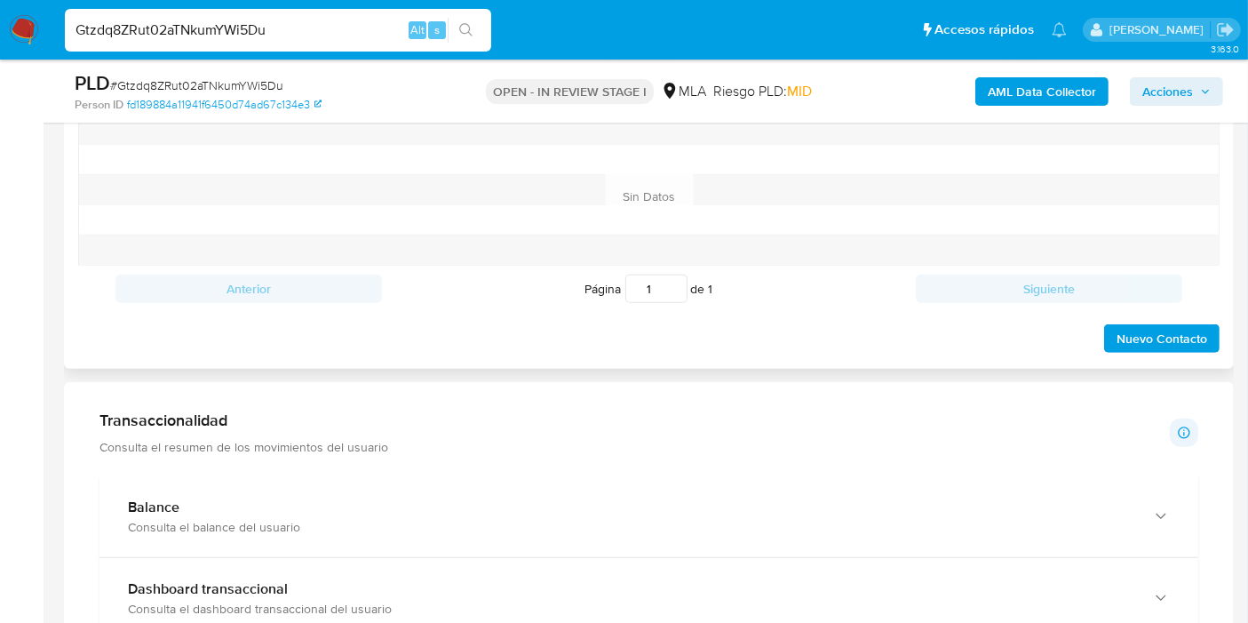
scroll to position [789, 0]
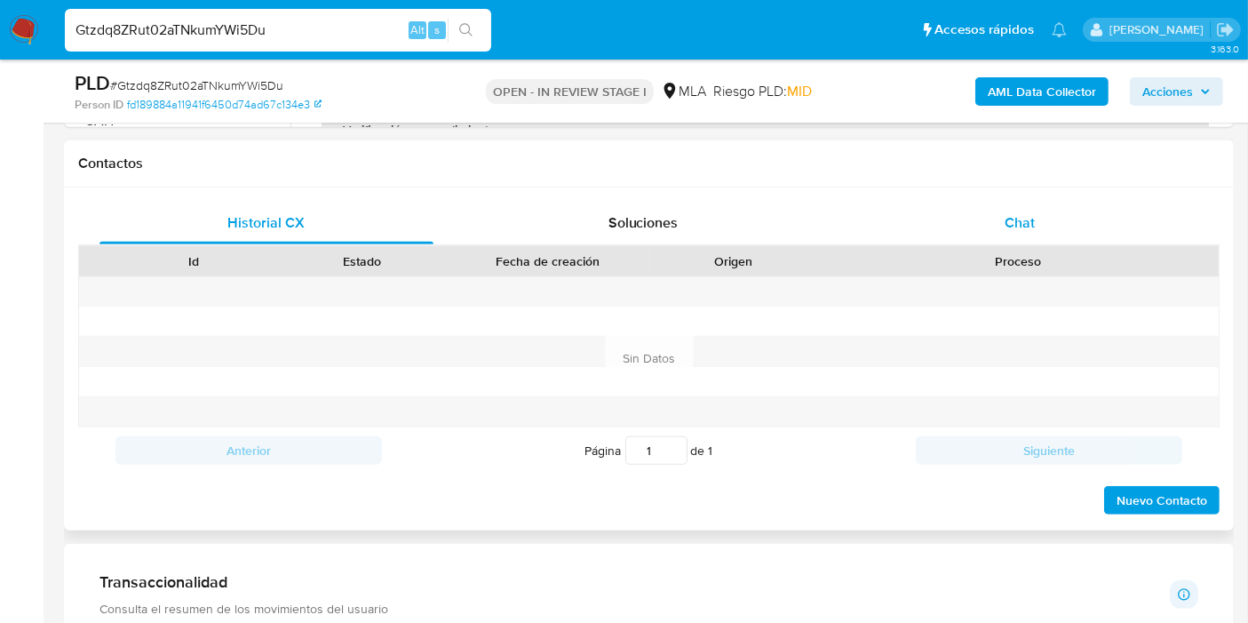
drag, startPoint x: 1057, startPoint y: 248, endPoint x: 1062, endPoint y: 219, distance: 28.9
click at [1058, 241] on div "Historial CX Soluciones Chat Id Estado Fecha de creación Origen Proceso Anterio…" at bounding box center [649, 359] width 1142 height 314
click at [1062, 219] on div "Chat" at bounding box center [1020, 223] width 334 height 43
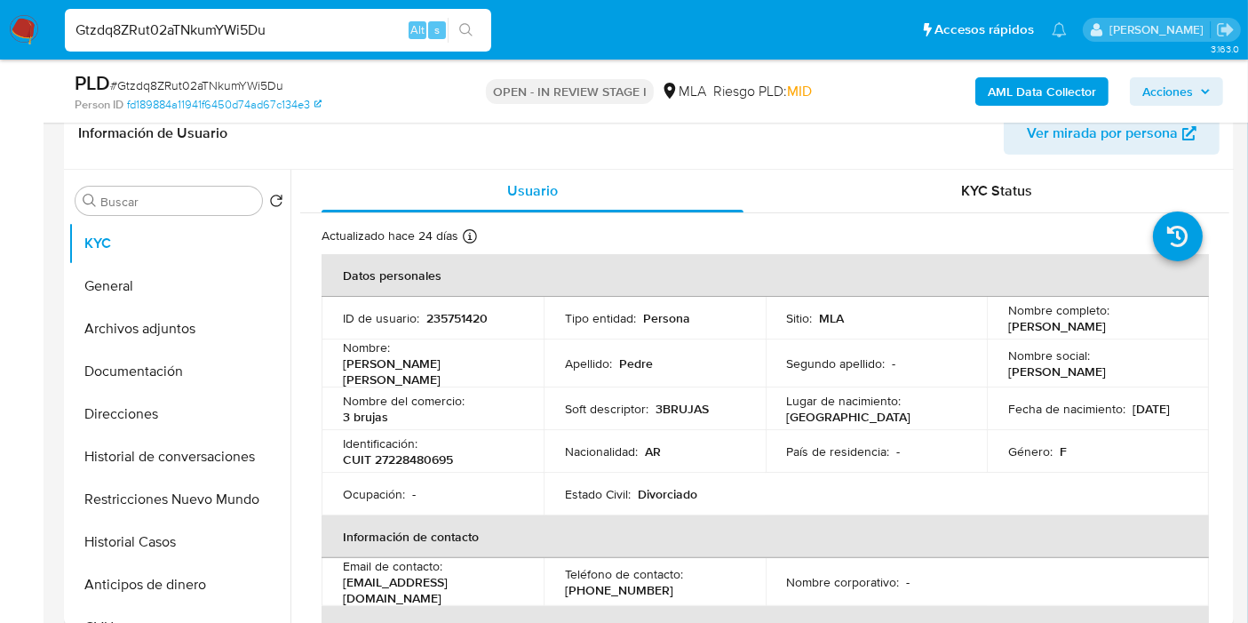
scroll to position [99, 0]
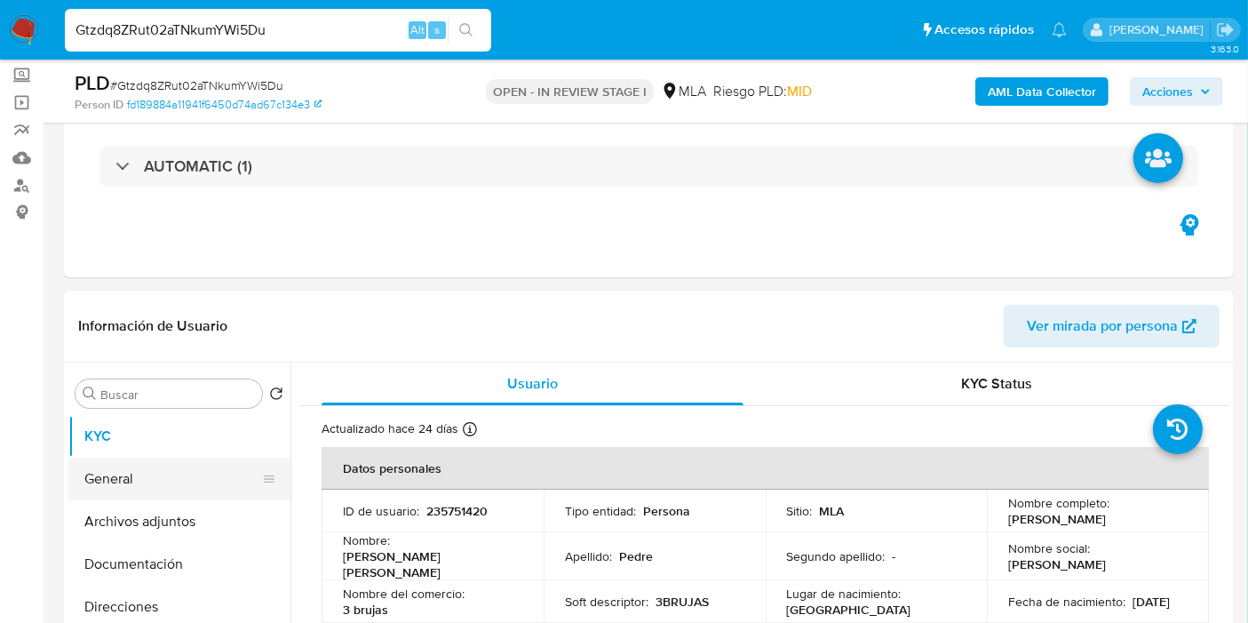
click at [109, 475] on button "General" at bounding box center [172, 478] width 208 height 43
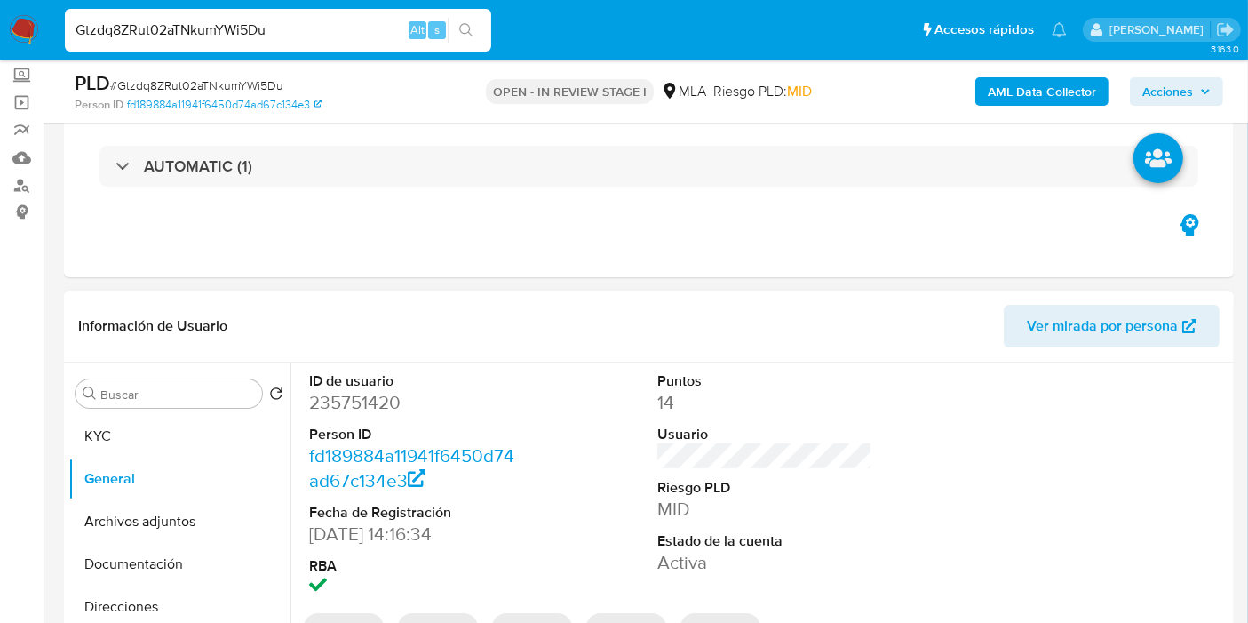
click at [327, 409] on dd "235751420" at bounding box center [416, 402] width 215 height 25
click at [338, 399] on dd "235751420" at bounding box center [416, 402] width 215 height 25
copy dd "235751420"
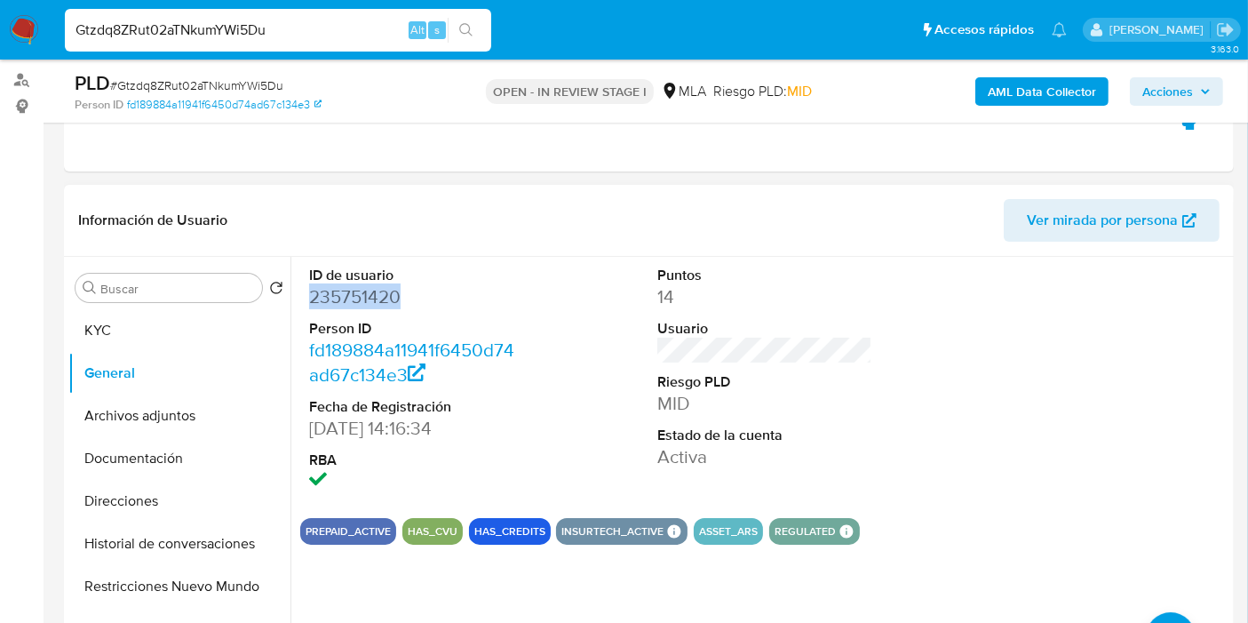
scroll to position [0, 0]
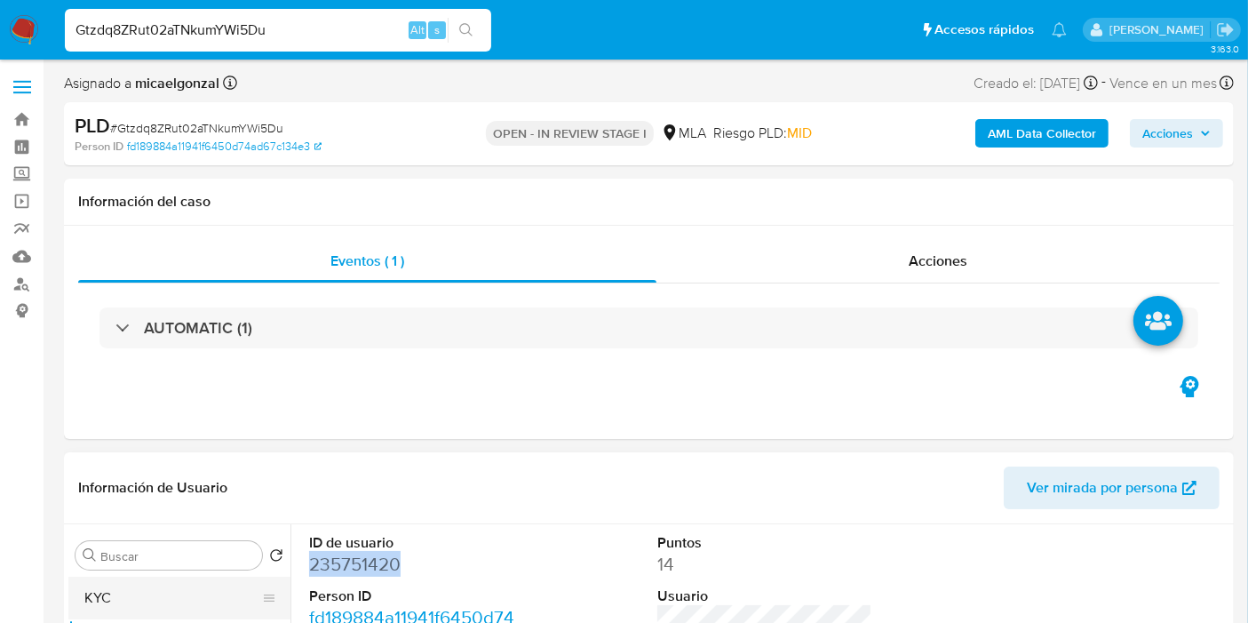
click at [138, 602] on button "KYC" at bounding box center [172, 598] width 208 height 43
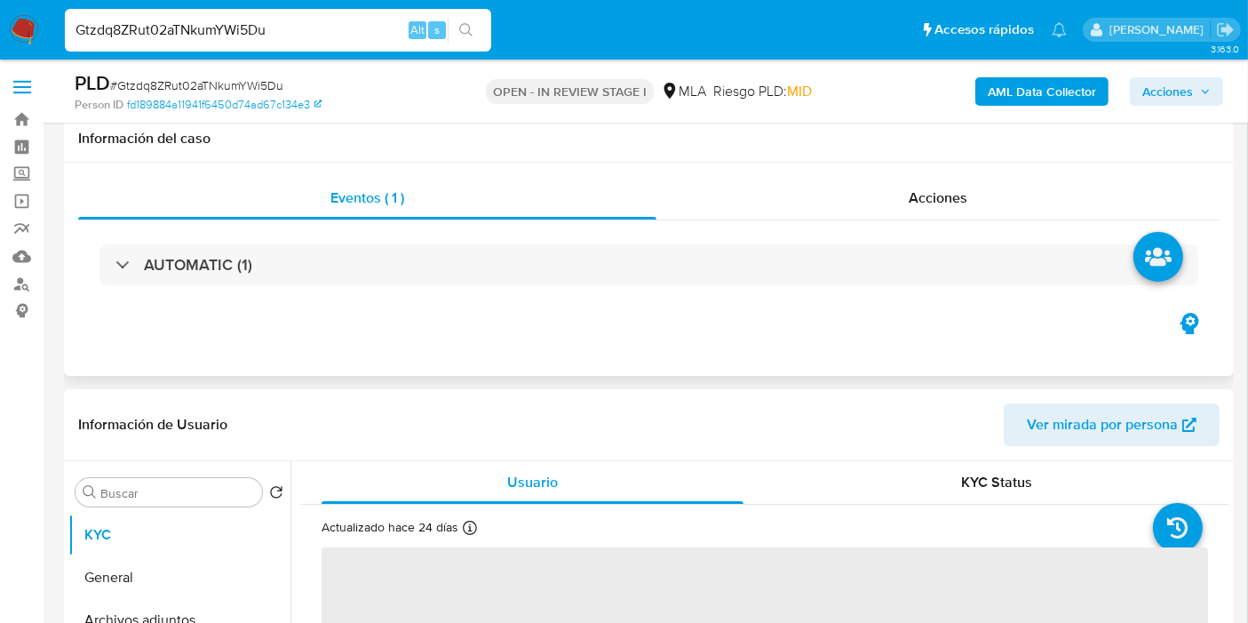
scroll to position [394, 0]
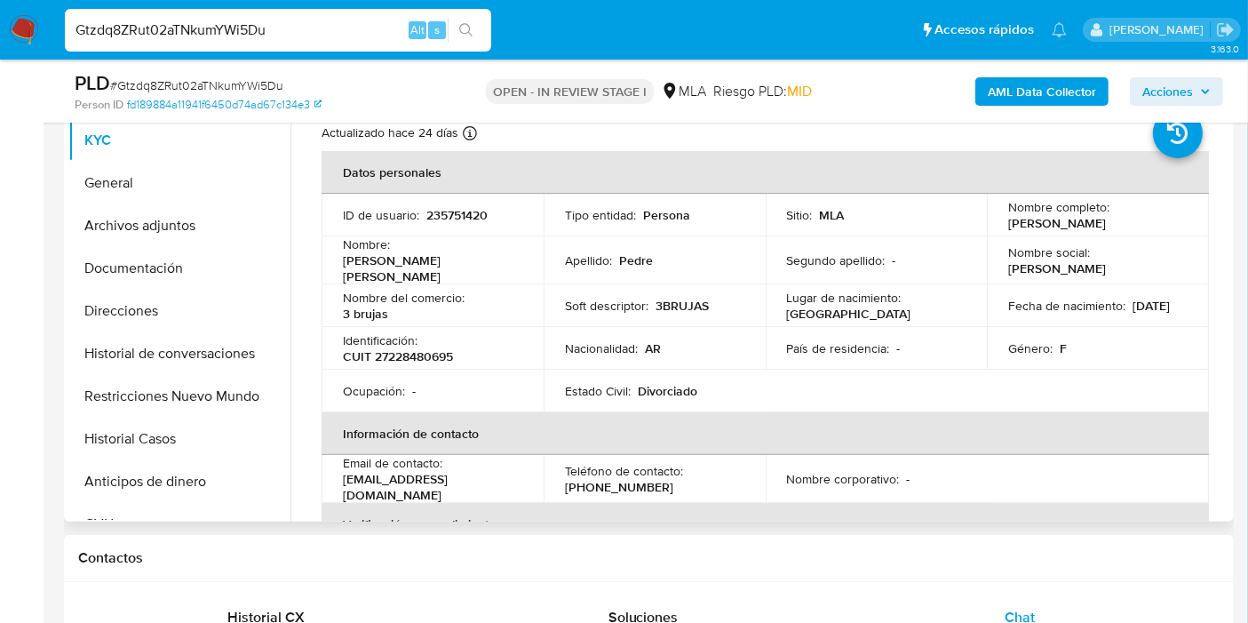
click at [405, 350] on p "CUIT 27228480695" at bounding box center [398, 356] width 110 height 16
copy p "27228480695"
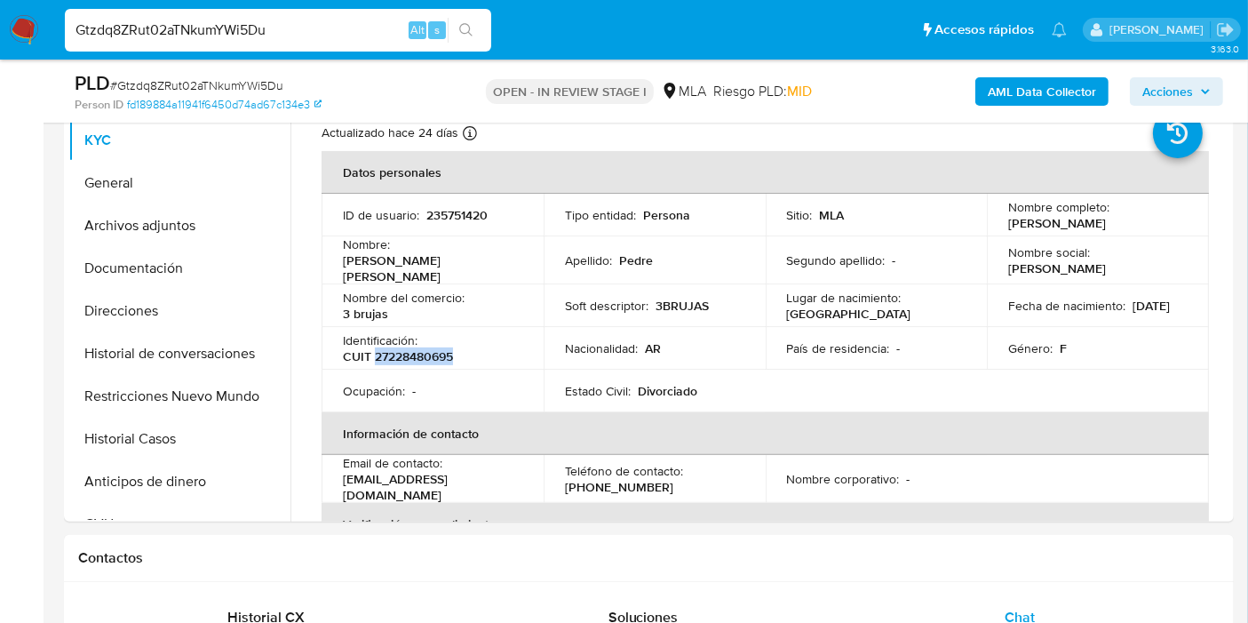
click at [23, 32] on img at bounding box center [24, 30] width 30 height 30
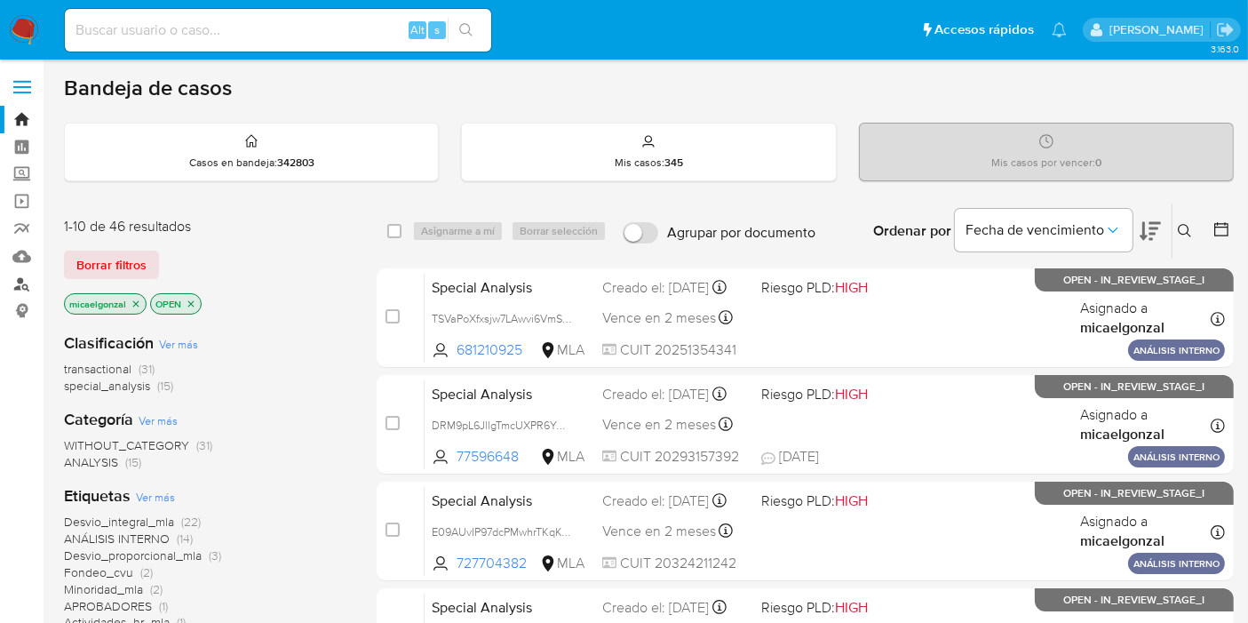
click at [11, 281] on link "Buscador de personas" at bounding box center [105, 284] width 211 height 28
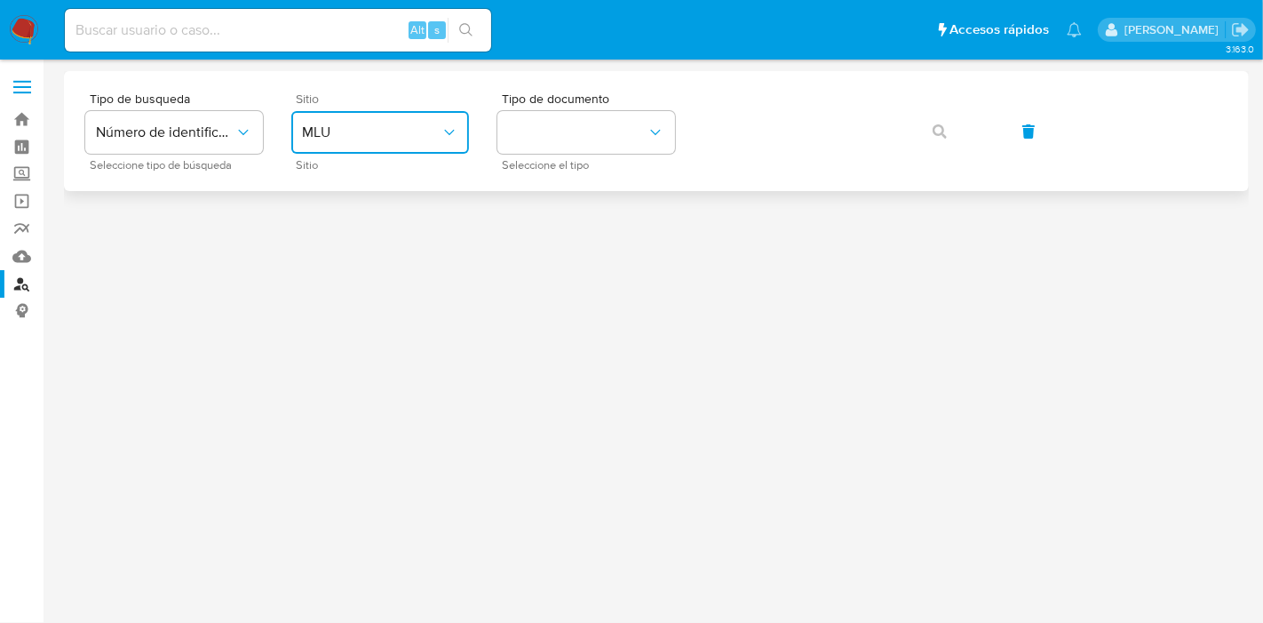
drag, startPoint x: 376, startPoint y: 157, endPoint x: 451, endPoint y: 137, distance: 78.2
click at [451, 137] on icon "site_id" at bounding box center [450, 132] width 18 height 18
click at [410, 146] on button "MLU" at bounding box center [380, 132] width 178 height 43
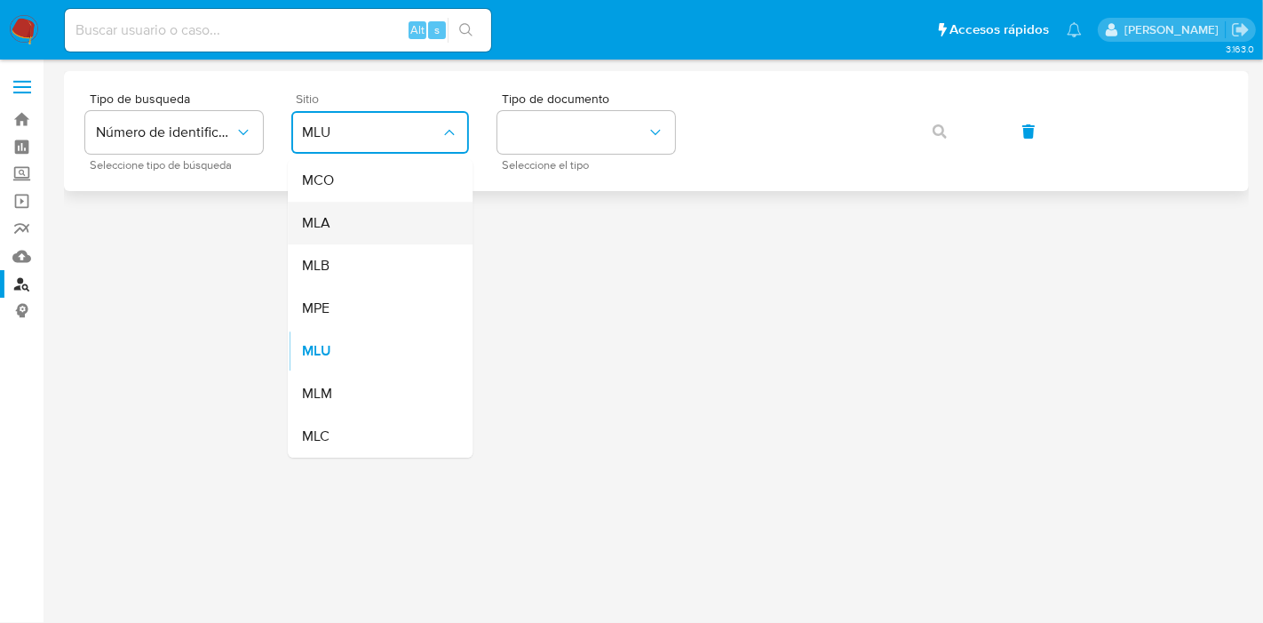
click at [375, 208] on div "MLA" at bounding box center [375, 223] width 146 height 43
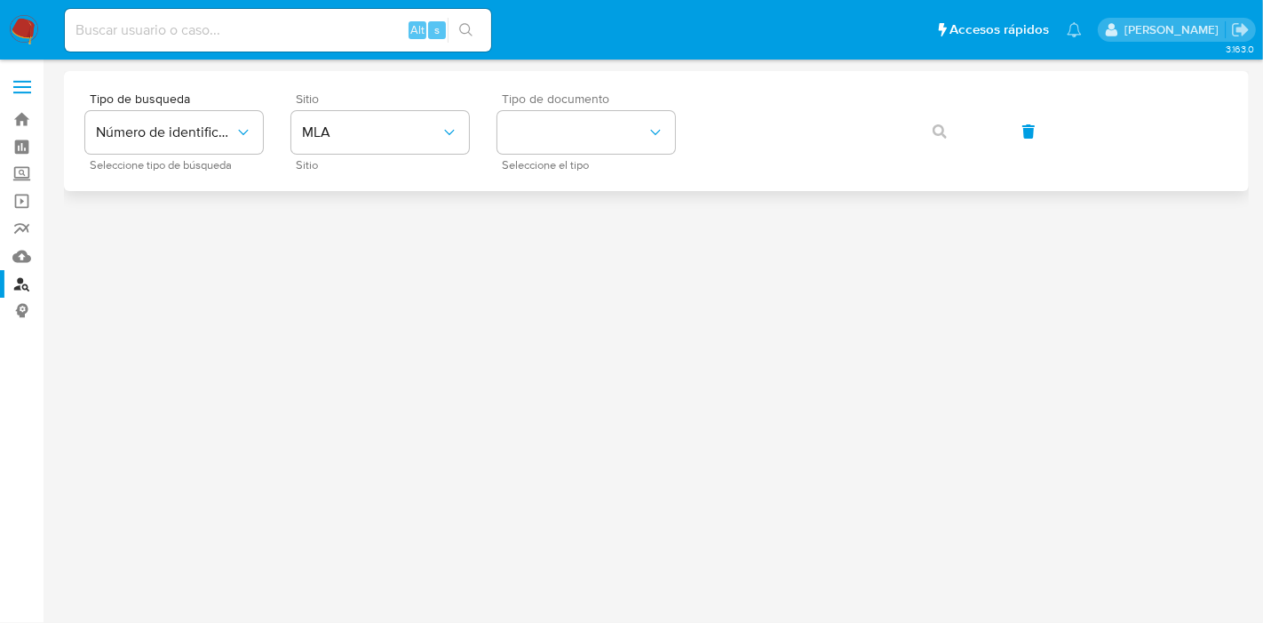
click at [588, 154] on div "Tipo de documento Seleccione el tipo" at bounding box center [586, 130] width 178 height 77
click at [601, 140] on button "identificationType" at bounding box center [586, 132] width 178 height 43
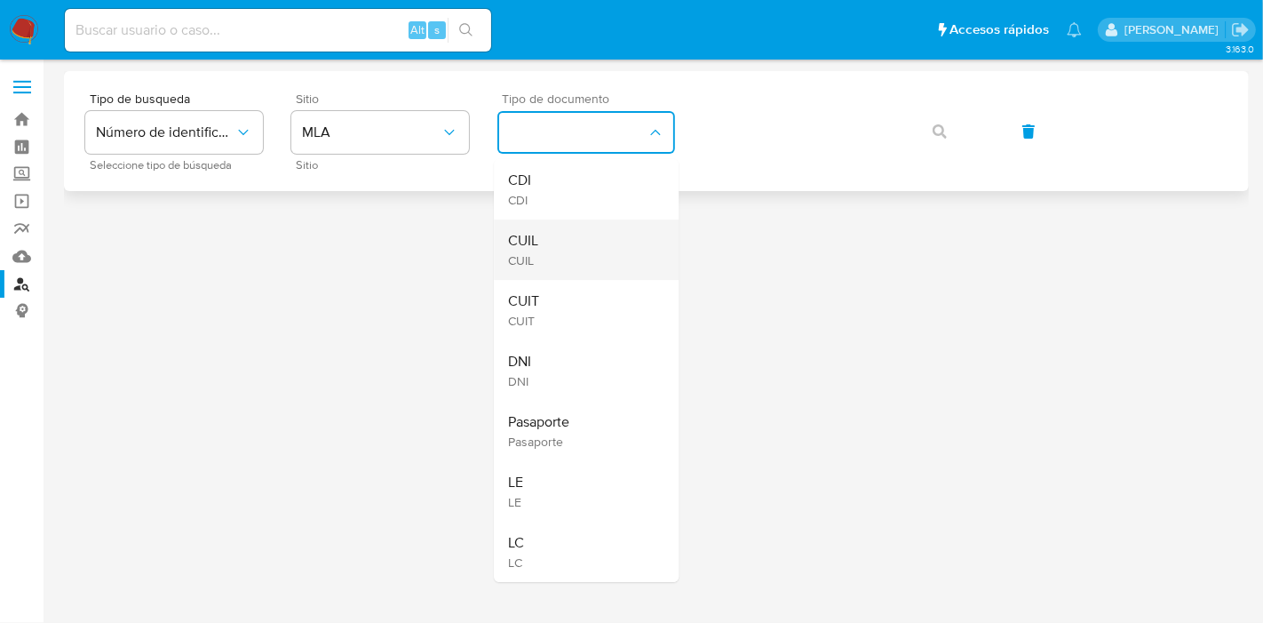
click at [569, 232] on div "CUIL CUIL" at bounding box center [581, 249] width 146 height 60
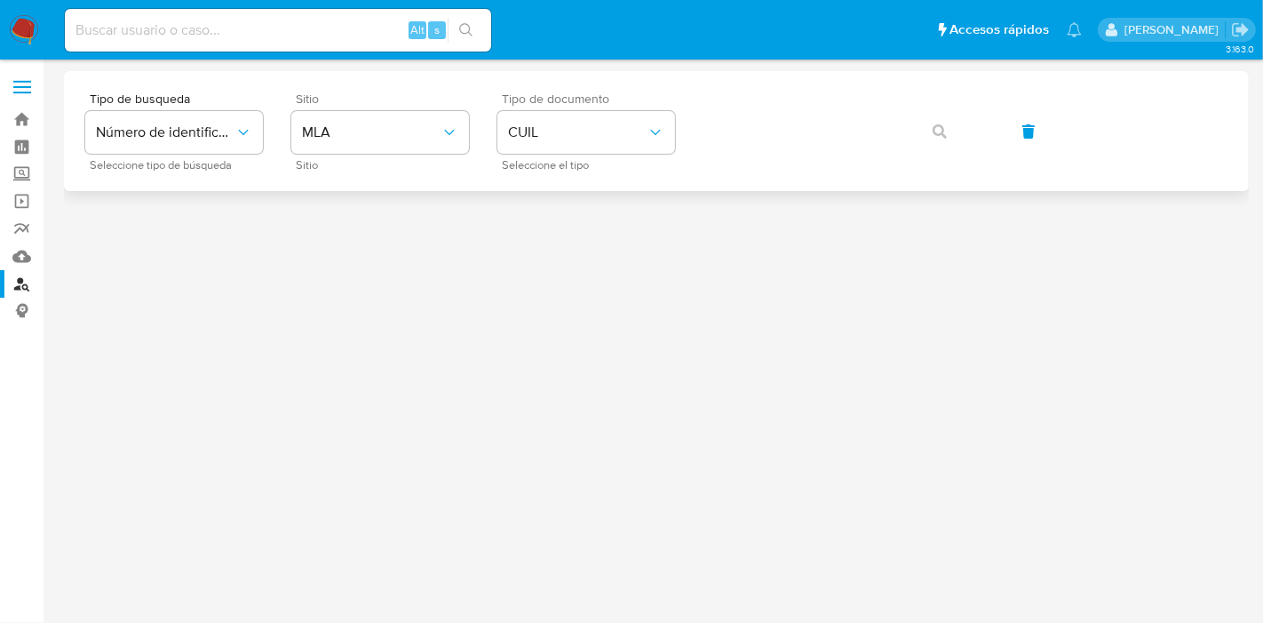
click at [759, 148] on div "Tipo de busqueda Número de identificación Seleccione tipo de búsqueda Sitio MLA…" at bounding box center [656, 130] width 1142 height 77
click at [917, 133] on button "button" at bounding box center [940, 131] width 60 height 43
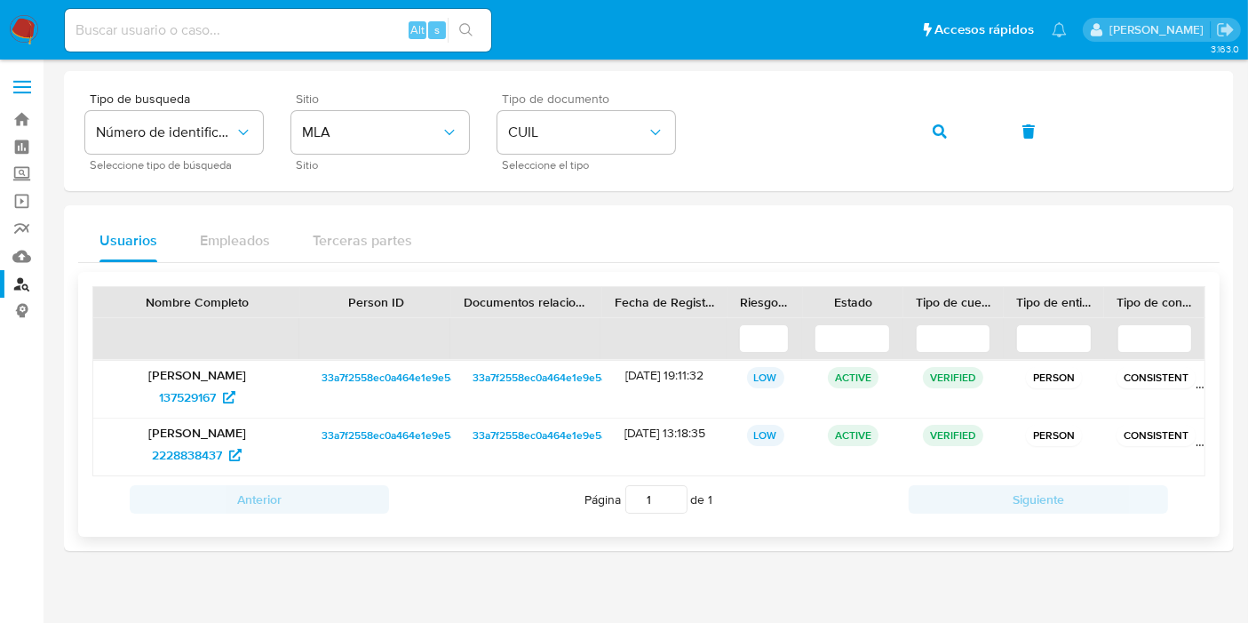
click at [362, 436] on span "33a7f2558ec0a464e1e9e5aef9e7962f" at bounding box center [414, 435] width 184 height 21
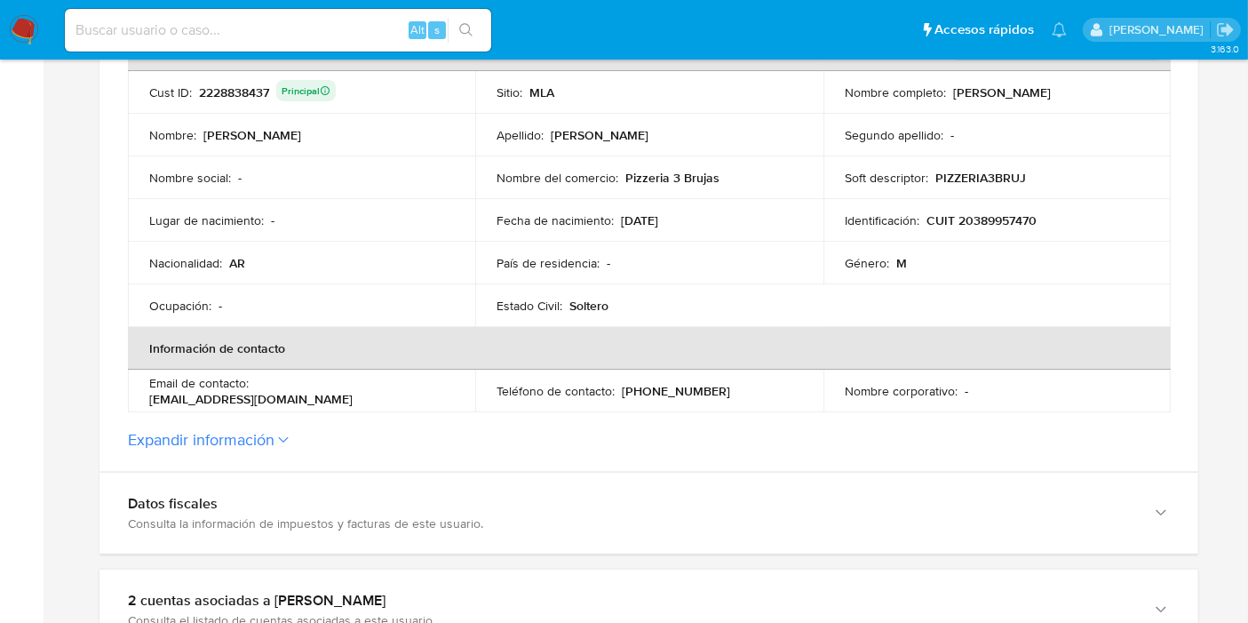
scroll to position [690, 0]
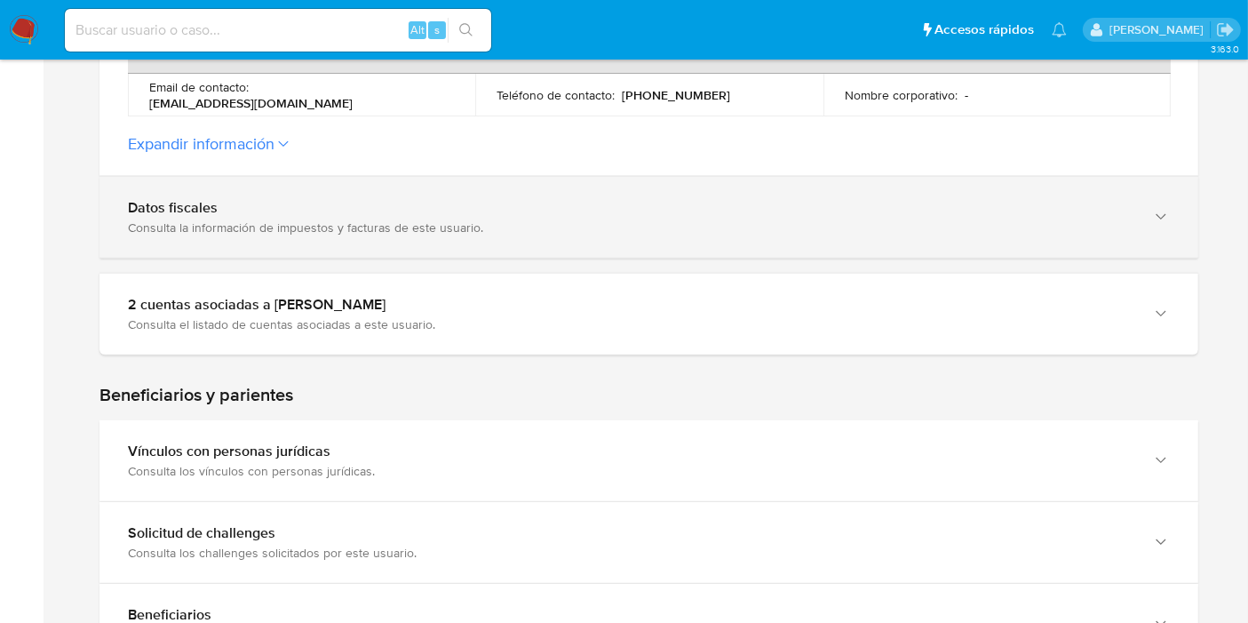
click at [577, 250] on div "Datos fiscales Consulta la información de impuestos y facturas de este usuario." at bounding box center [648, 217] width 1099 height 81
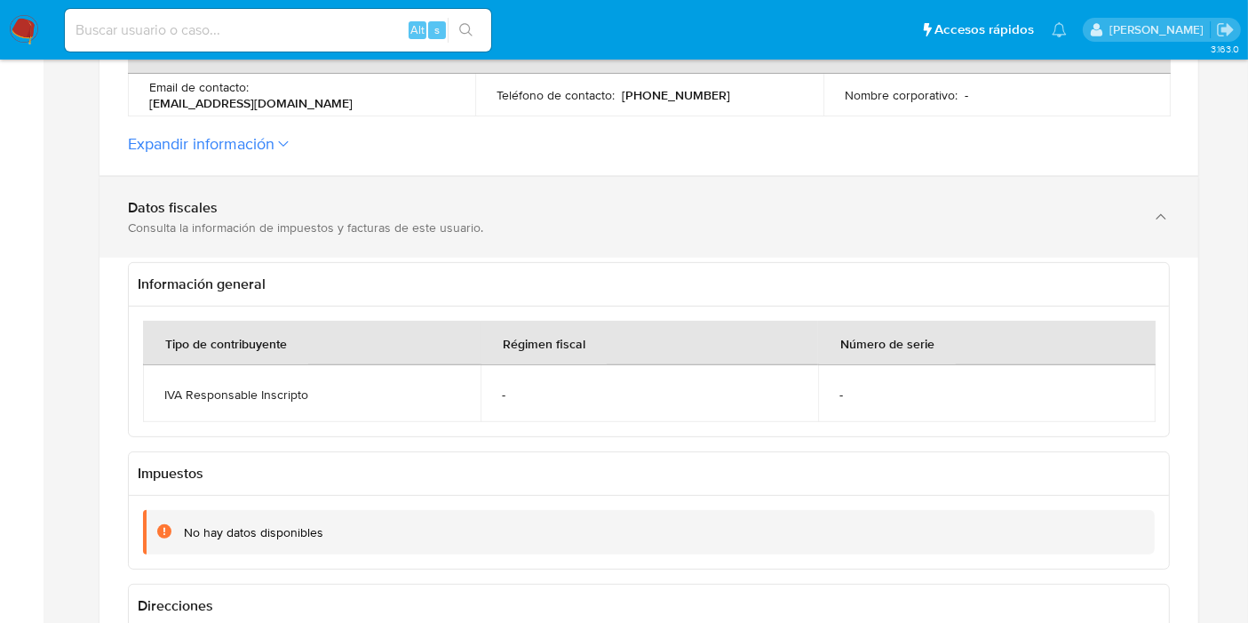
click at [577, 250] on div "Datos fiscales Consulta la información de impuestos y facturas de este usuario." at bounding box center [648, 217] width 1099 height 81
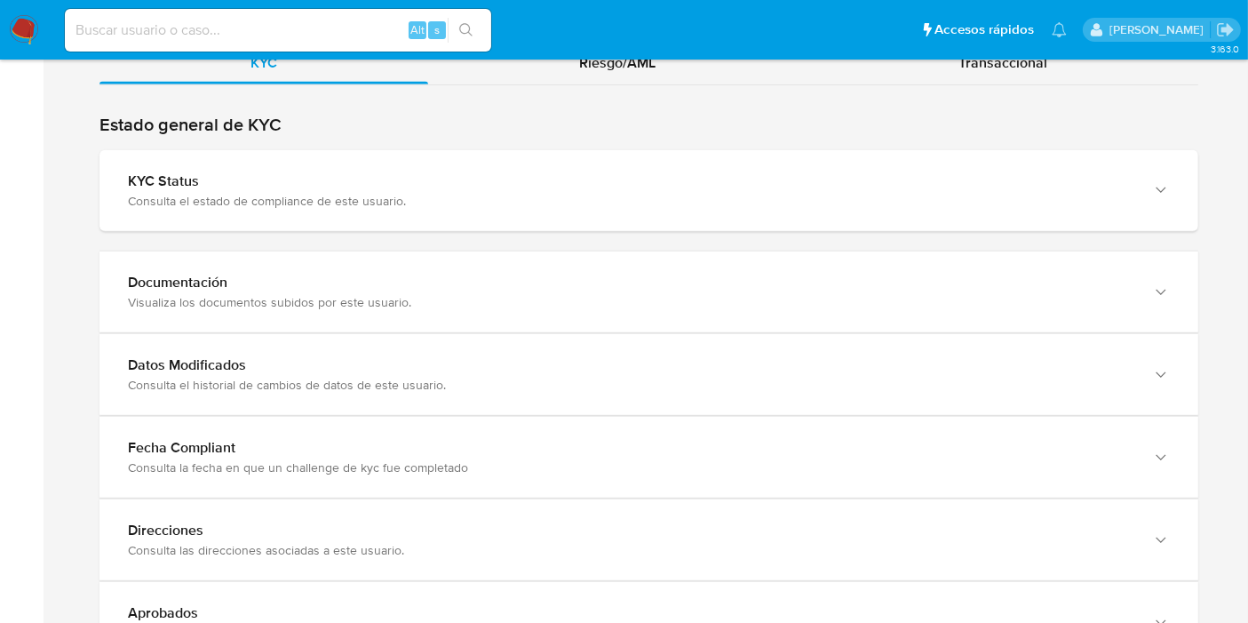
scroll to position [1677, 0]
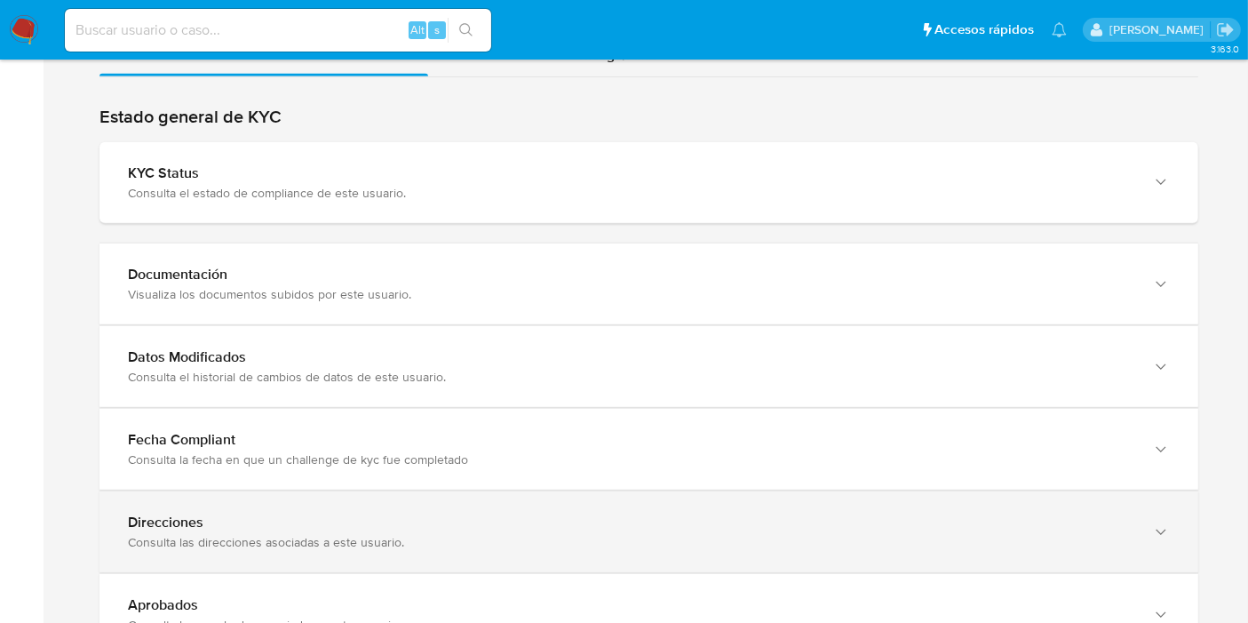
click at [384, 534] on div "Consulta las direcciones asociadas a este usuario." at bounding box center [631, 542] width 1006 height 16
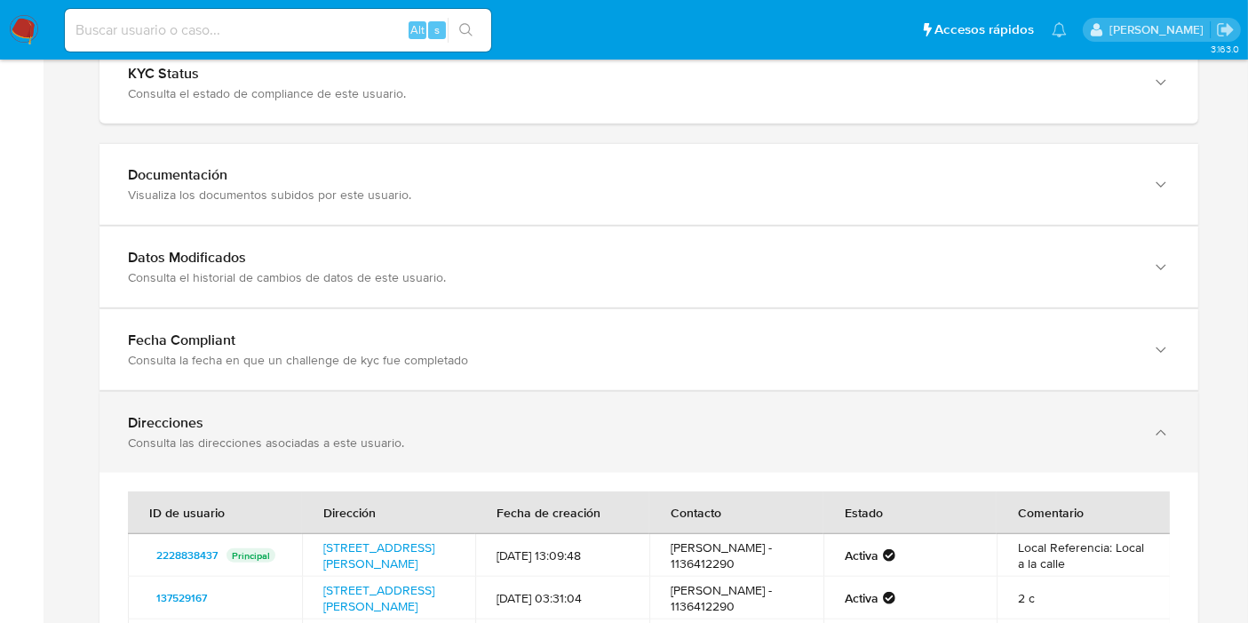
scroll to position [1579, 0]
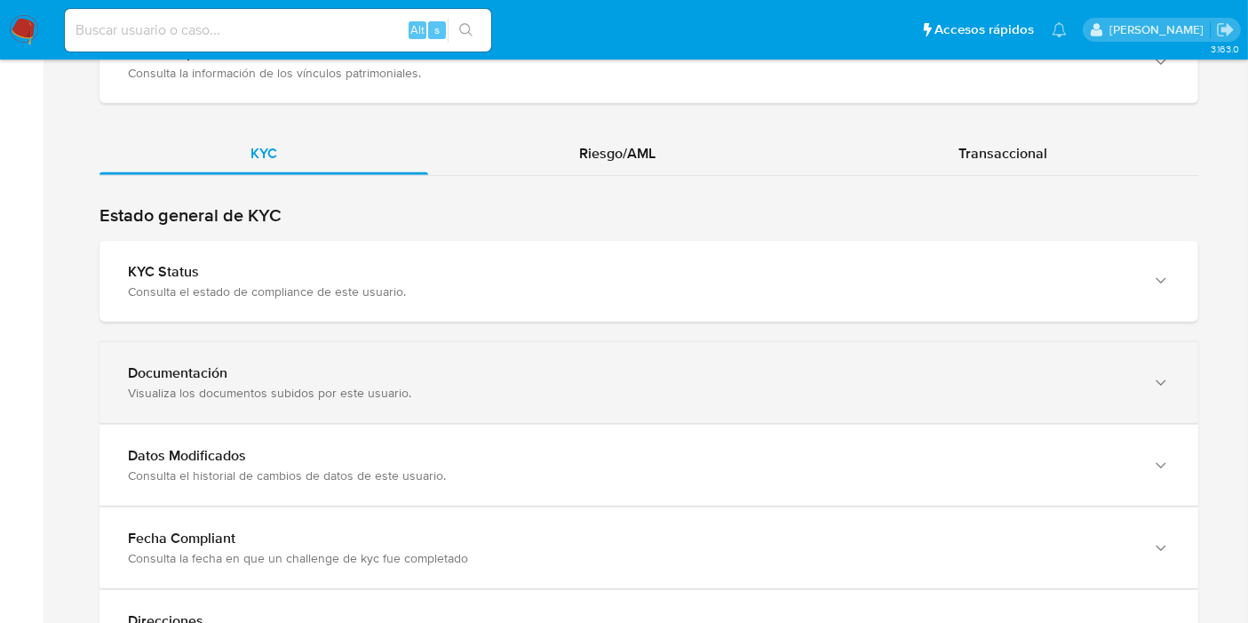
click at [274, 397] on div "Documentación Visualiza los documentos subidos por este usuario." at bounding box center [648, 382] width 1099 height 81
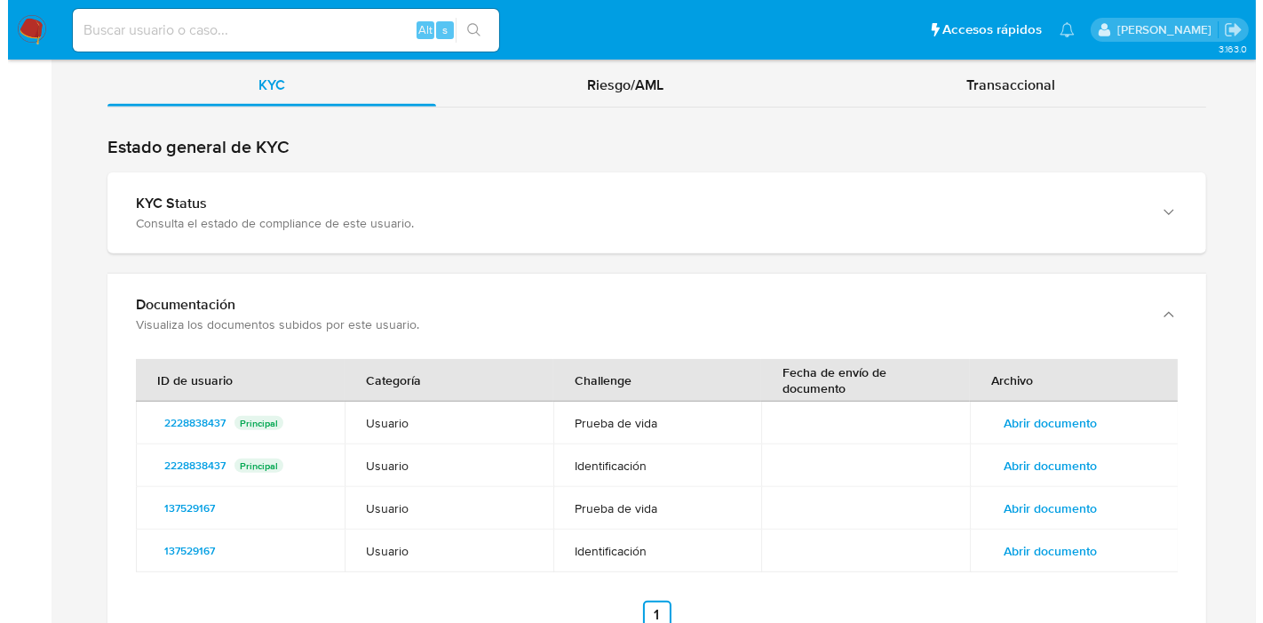
scroll to position [1677, 0]
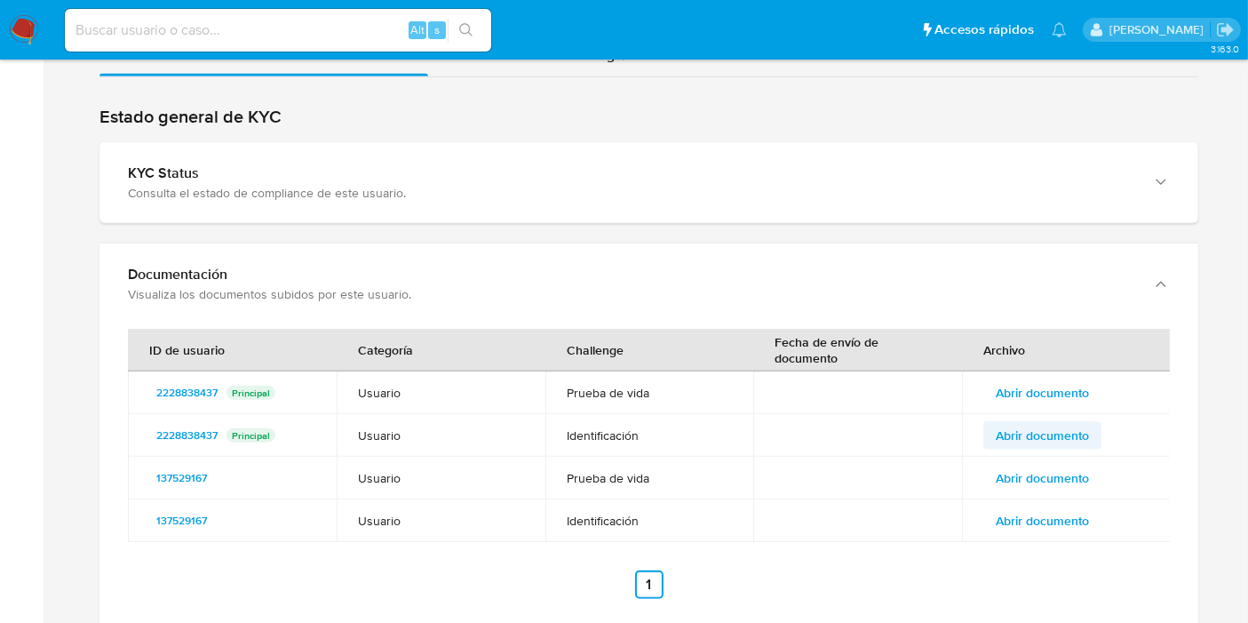
drag, startPoint x: 1012, startPoint y: 405, endPoint x: 1017, endPoint y: 416, distance: 11.9
click at [1017, 416] on tbody "2228838437 Principal Usuario Prueba de vida Abrir documento 2228838437 Principa…" at bounding box center [649, 456] width 1043 height 171
click at [1017, 423] on span "Abrir documento" at bounding box center [1042, 435] width 93 height 25
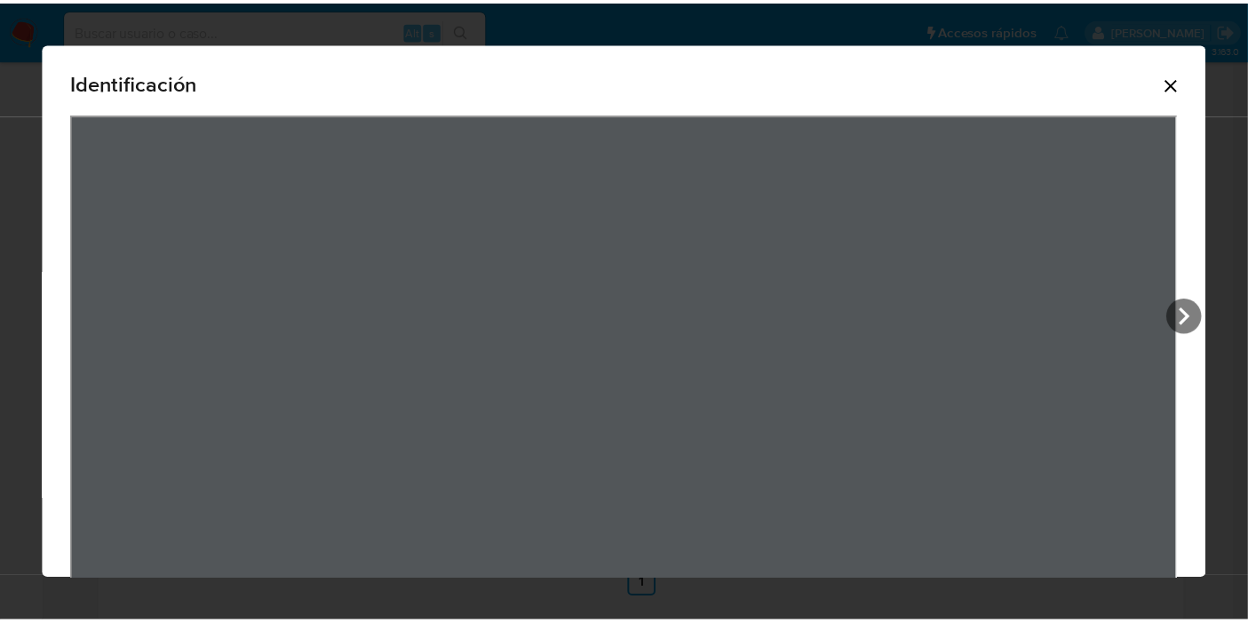
scroll to position [29, 0]
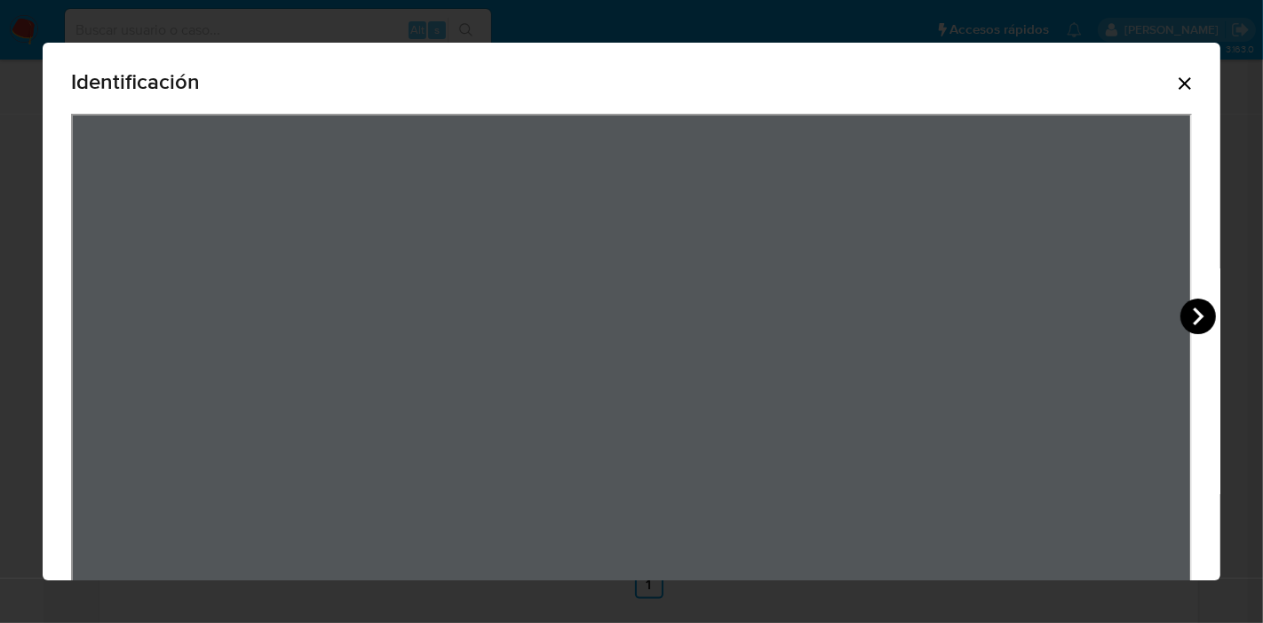
click at [1208, 316] on icon "View Document Modal" at bounding box center [1199, 316] width 36 height 36
click at [663, 606] on div "Identificación" at bounding box center [631, 311] width 1263 height 623
click at [1174, 82] on icon "Cerrar" at bounding box center [1184, 83] width 21 height 21
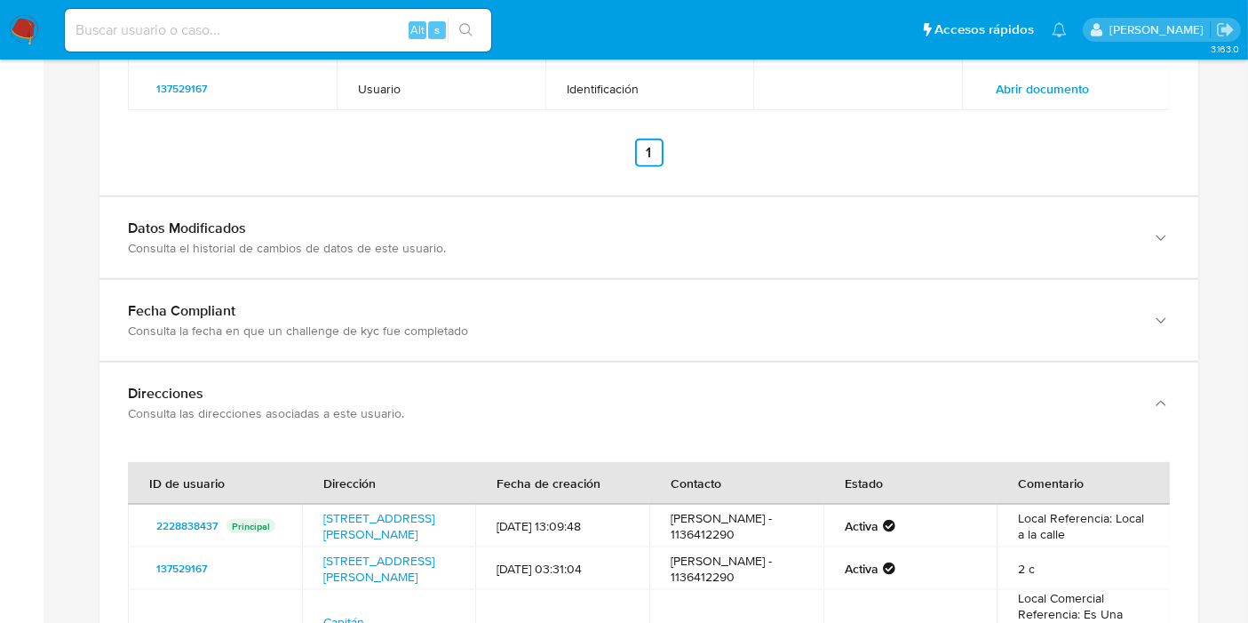
scroll to position [2270, 0]
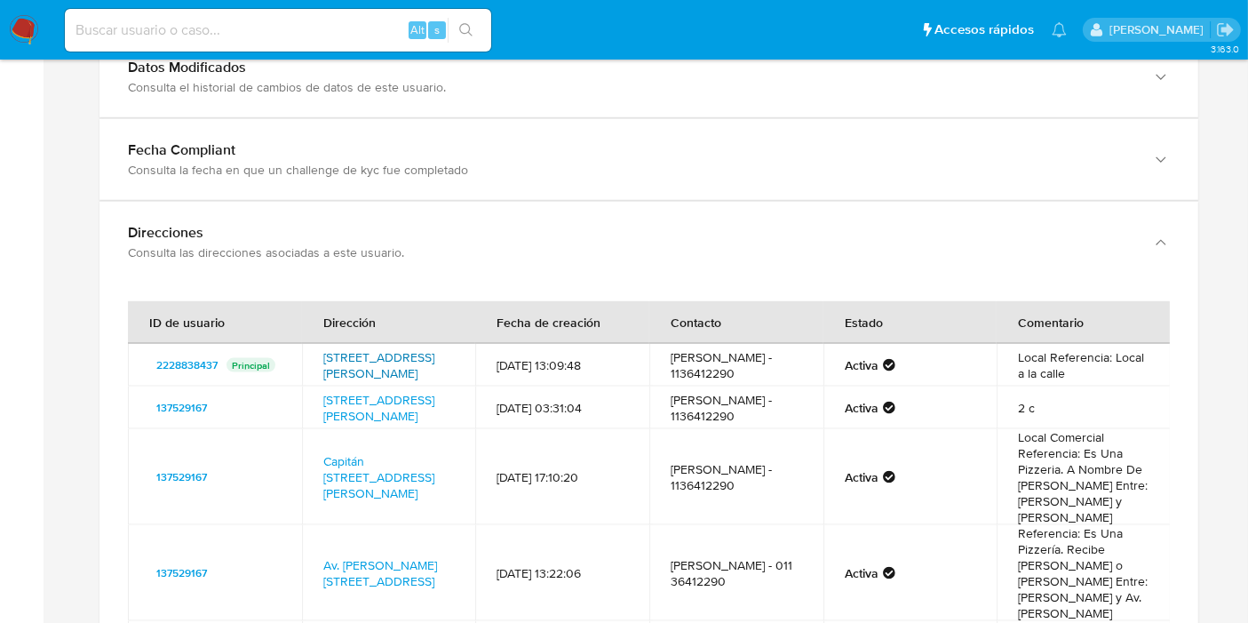
click at [388, 380] on link "Capitán General Ramón Freire 922, Buenos Aires, Capital Federal, 1426, Argentin…" at bounding box center [378, 365] width 111 height 34
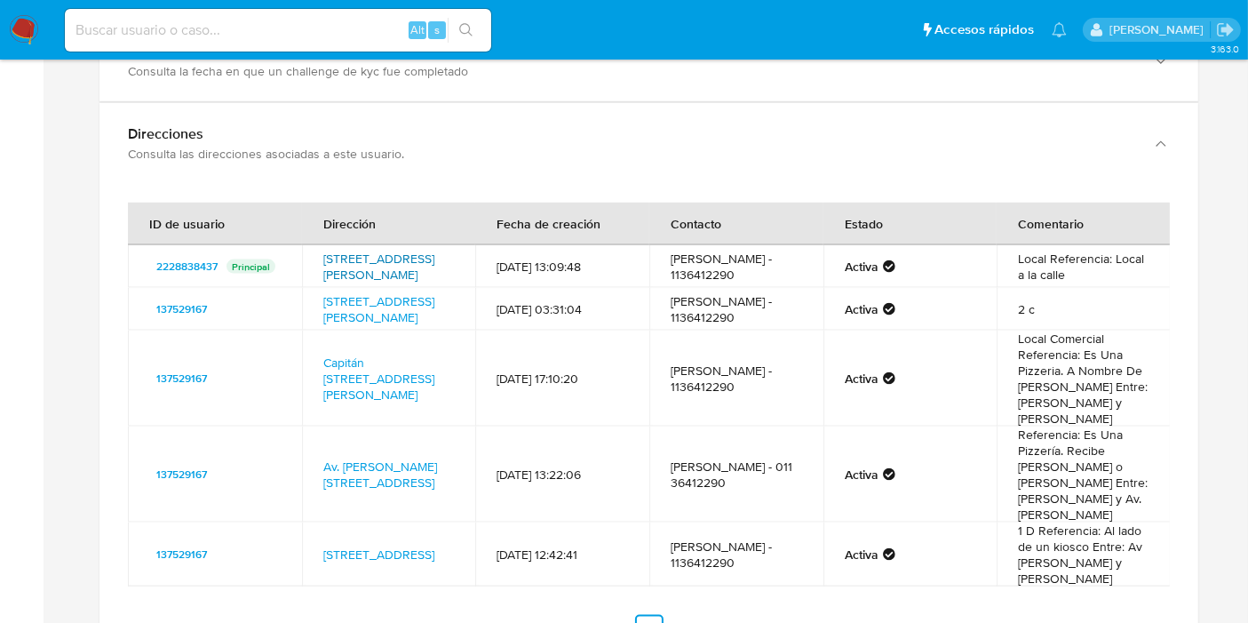
scroll to position [2467, 0]
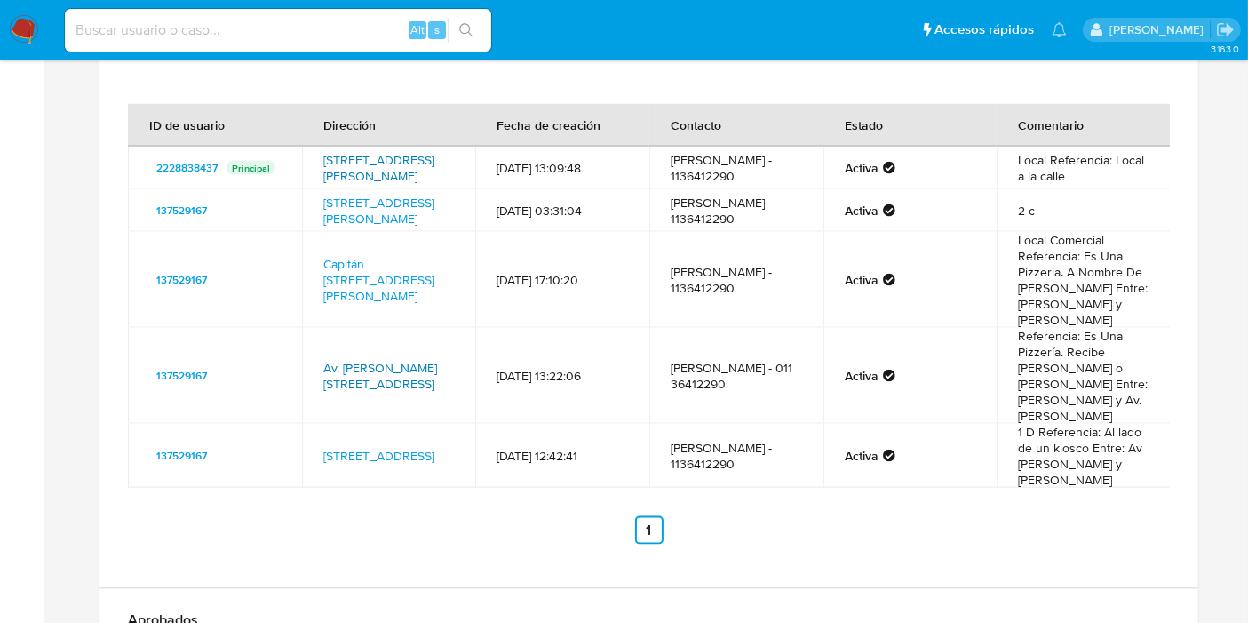
click at [370, 391] on link "Av. Federico Lacroze 3415, Colegiales, Capital Federal, 1426, Argentina 3415" at bounding box center [380, 376] width 114 height 34
click at [18, 32] on img at bounding box center [24, 30] width 30 height 30
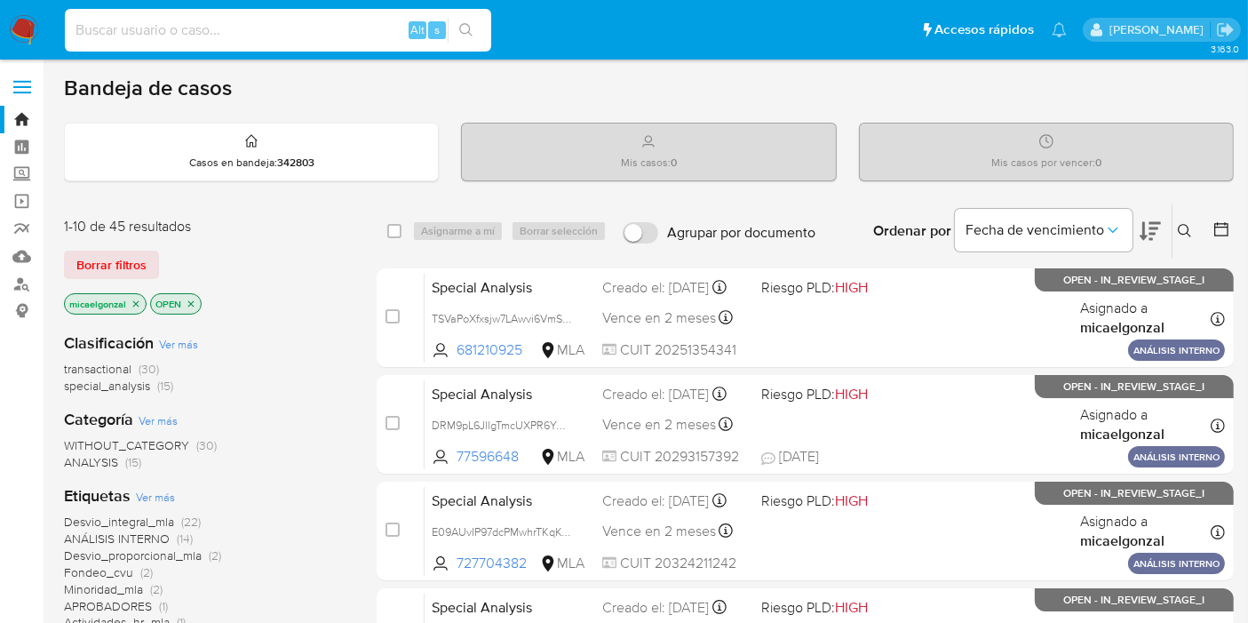
click at [272, 20] on input at bounding box center [278, 30] width 426 height 23
paste input "e2C2ZH1eHZbbh6D8C0G3SGzS"
type input "e2C2ZH1eHZbbh6D8C0G3SGzS"
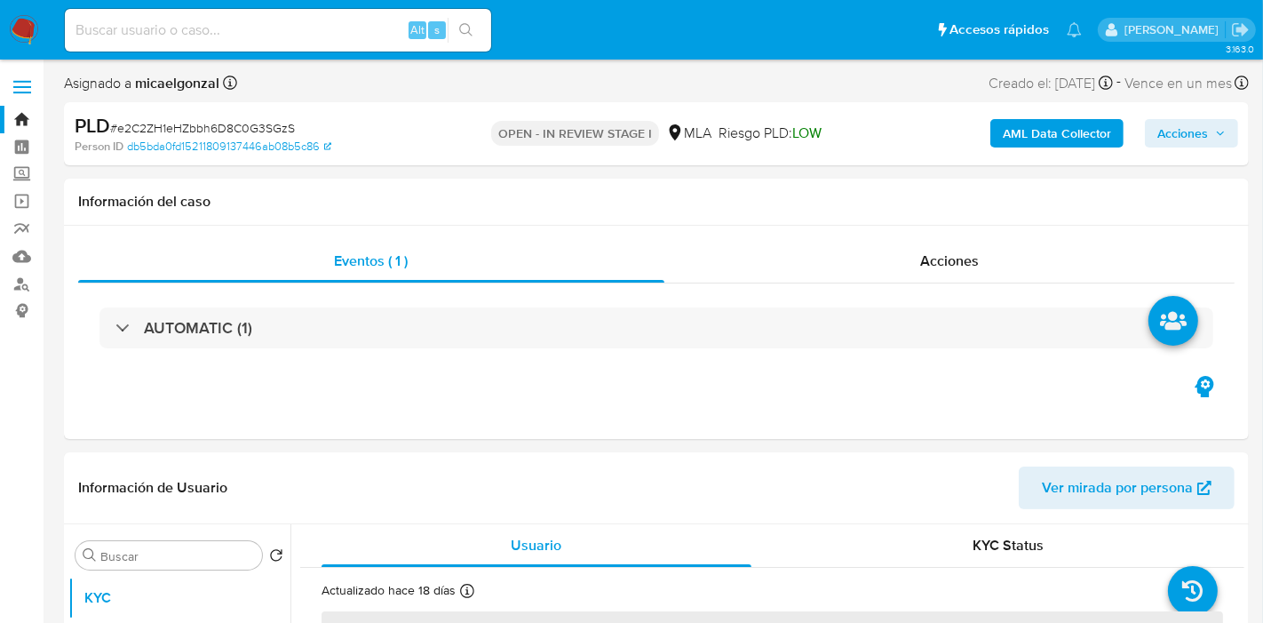
select select "10"
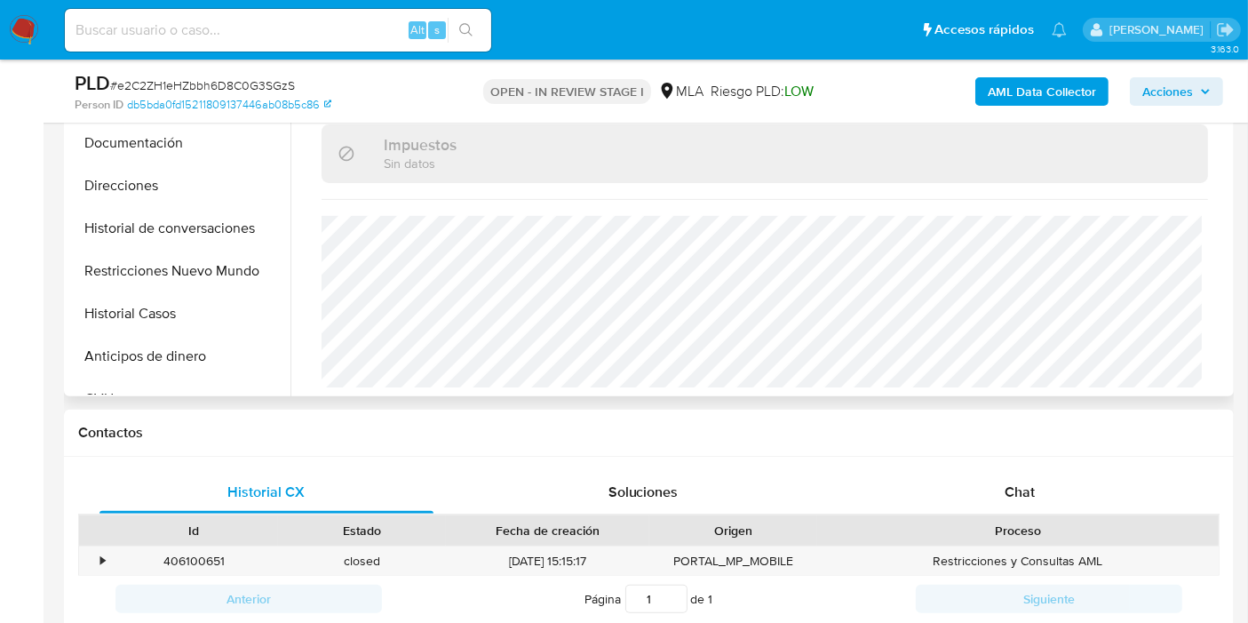
scroll to position [592, 0]
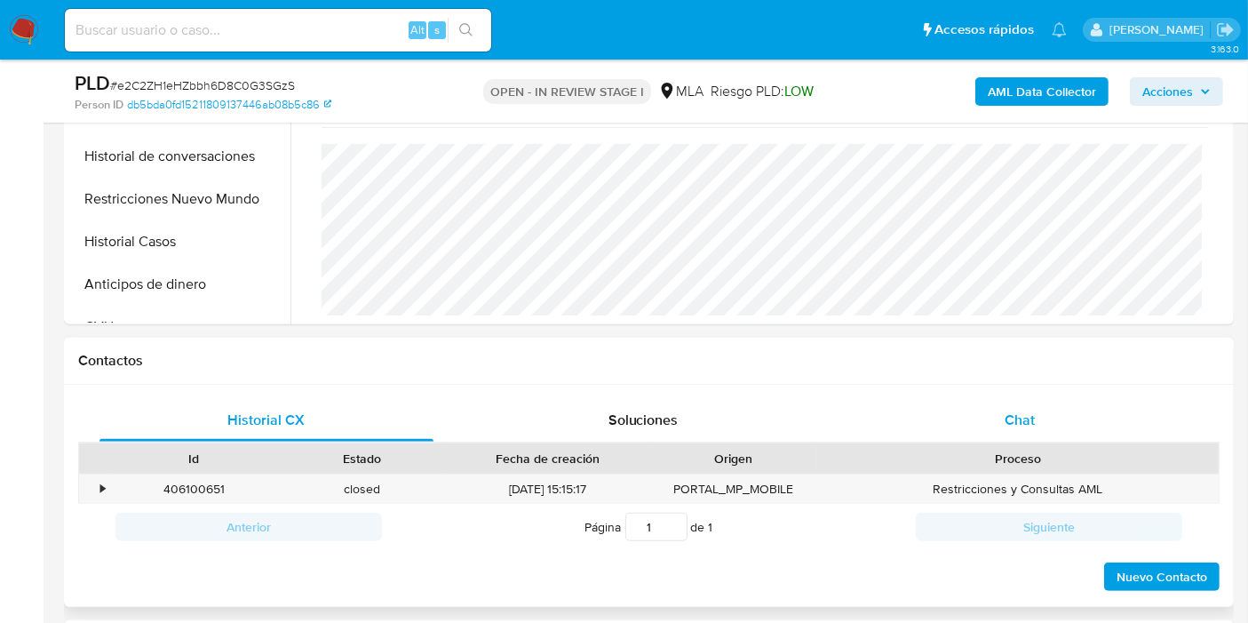
click at [949, 412] on div "Chat" at bounding box center [1020, 420] width 334 height 43
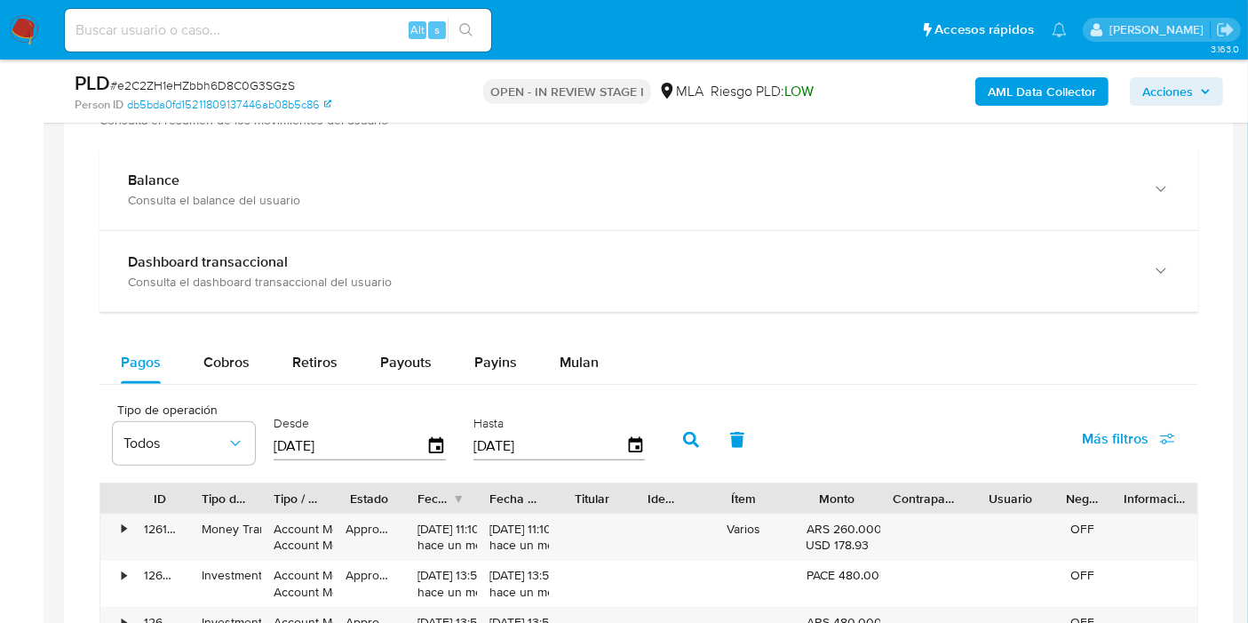
scroll to position [1490, 0]
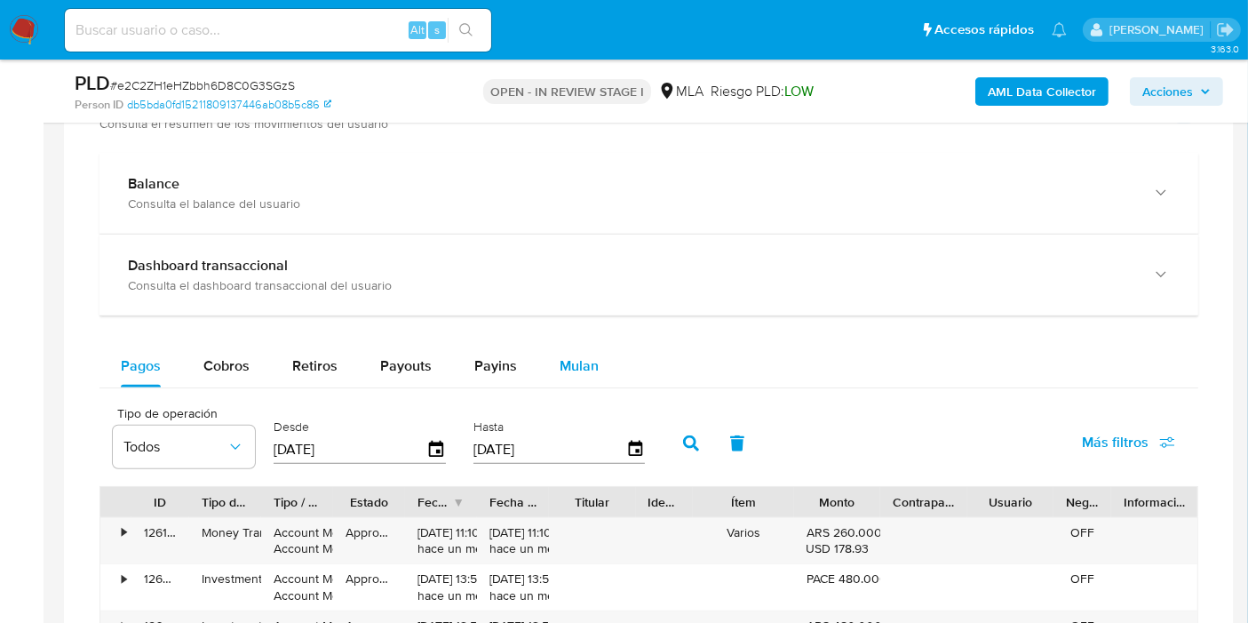
click at [560, 361] on span "Mulan" at bounding box center [579, 365] width 39 height 20
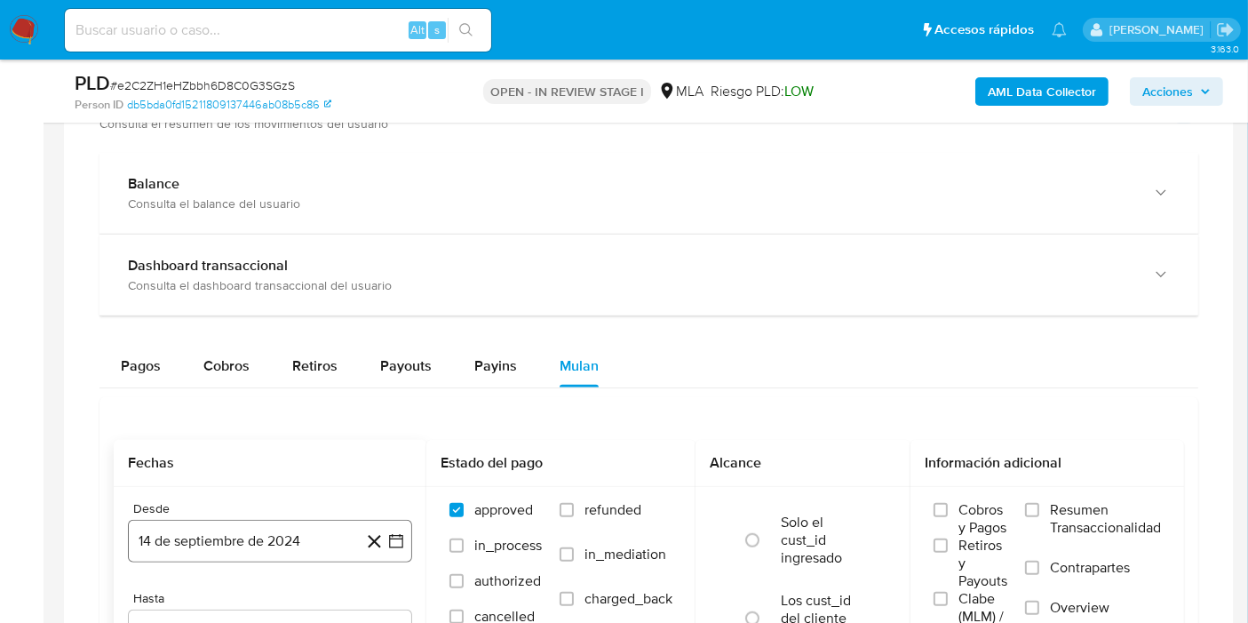
click at [317, 535] on button "14 de septiembre de 2024" at bounding box center [270, 541] width 284 height 43
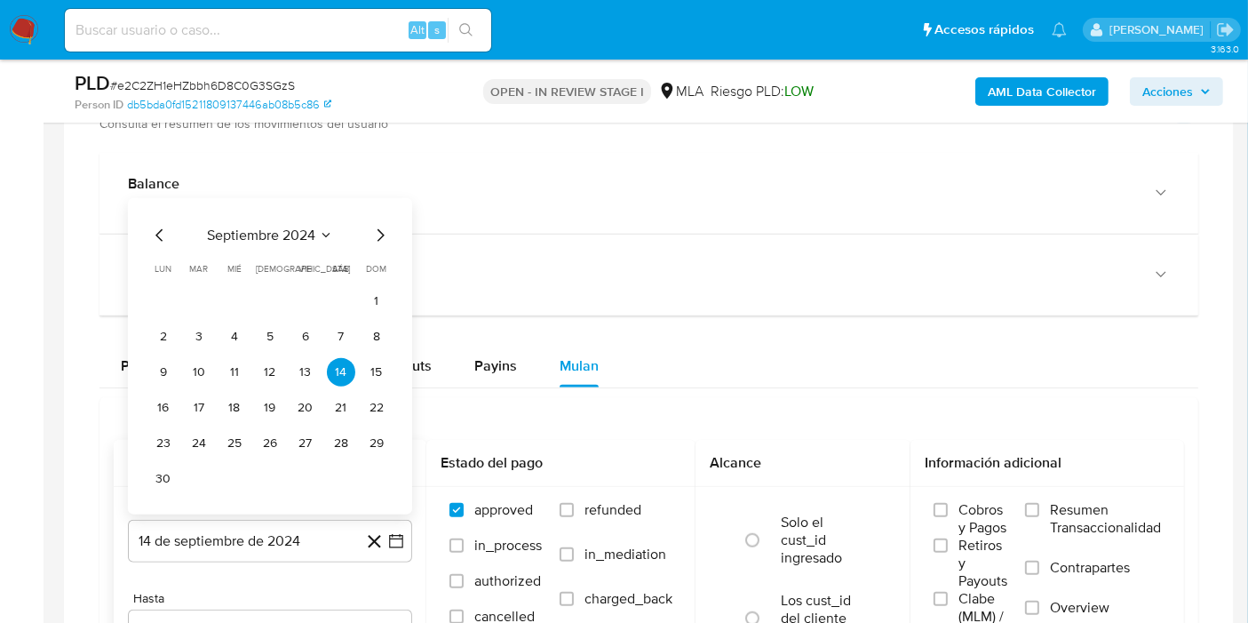
click at [152, 235] on icon "Mes anterior" at bounding box center [159, 234] width 21 height 21
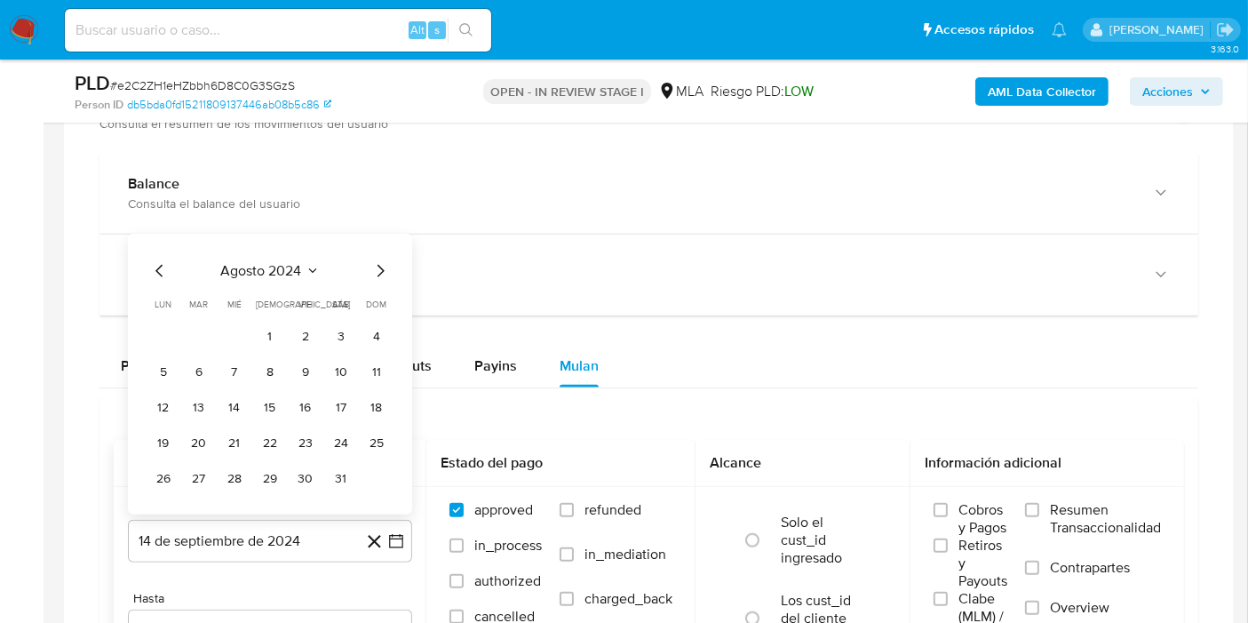
click at [152, 235] on div "agosto 2024 agosto 2024 lun lunes mar martes mié miércoles jue jueves vie viern…" at bounding box center [270, 373] width 284 height 281
click at [264, 273] on span "agosto 2024" at bounding box center [261, 270] width 81 height 18
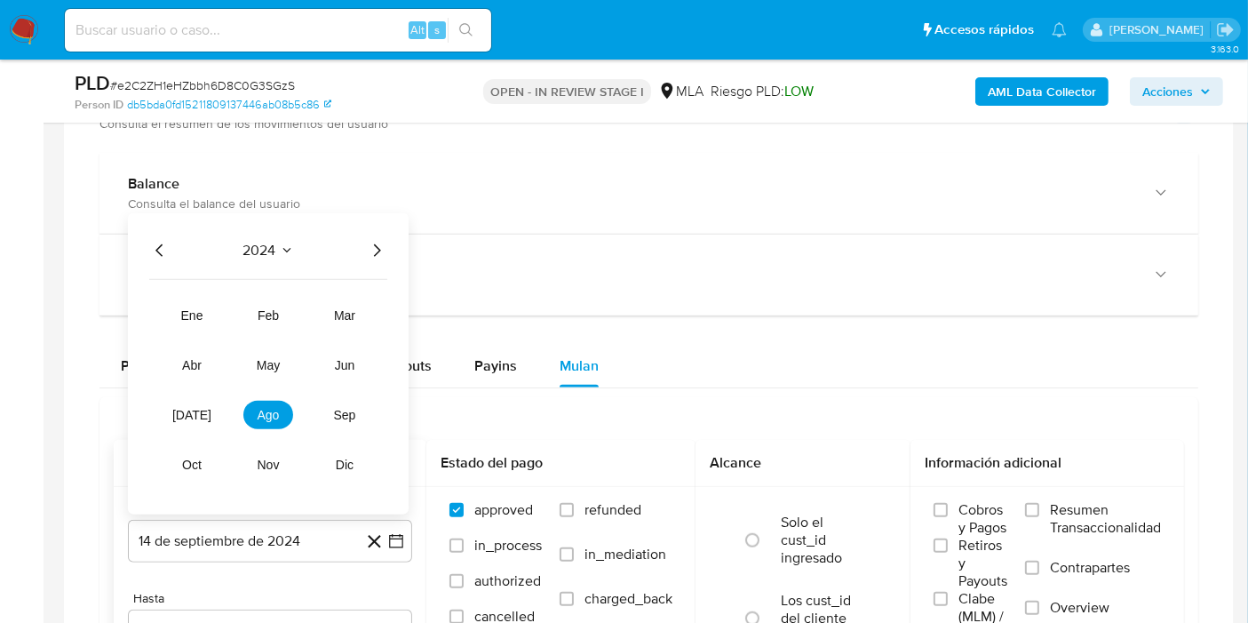
click at [373, 244] on icon "Año siguiente" at bounding box center [376, 249] width 21 height 21
drag, startPoint x: 226, startPoint y: 364, endPoint x: 202, endPoint y: 363, distance: 24.0
click at [225, 364] on tr "ene feb mar abr may jun jul ago sep oct nov dic" at bounding box center [268, 389] width 203 height 178
click at [202, 363] on button "abr" at bounding box center [192, 364] width 50 height 28
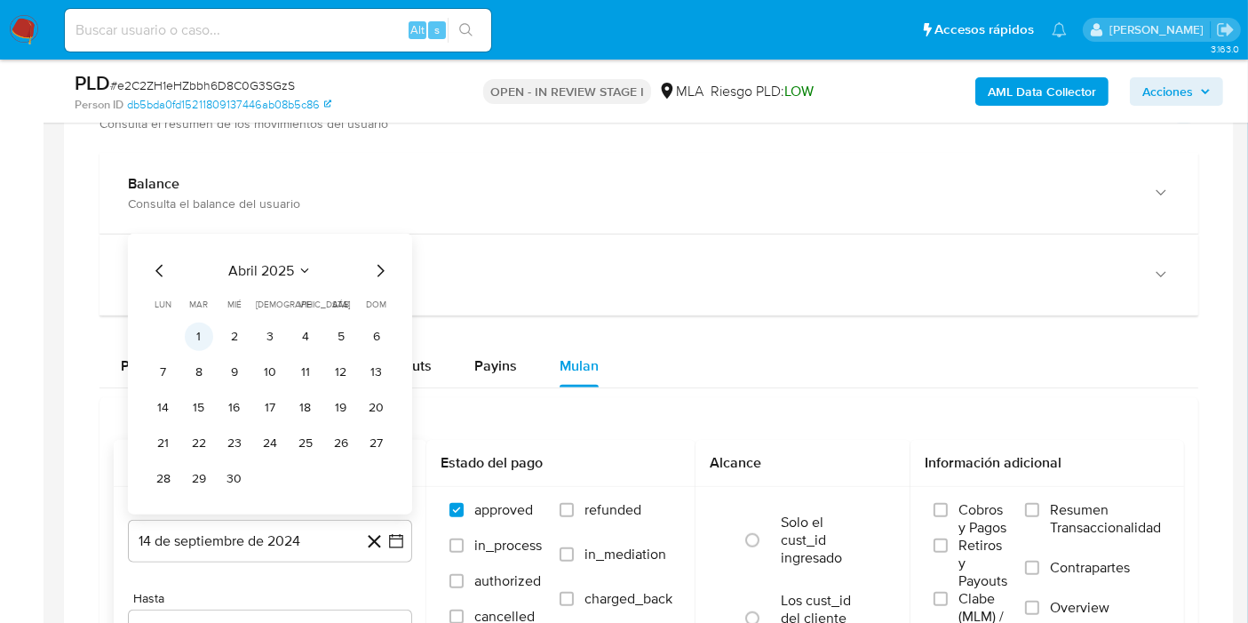
click at [196, 326] on button "1" at bounding box center [199, 336] width 28 height 28
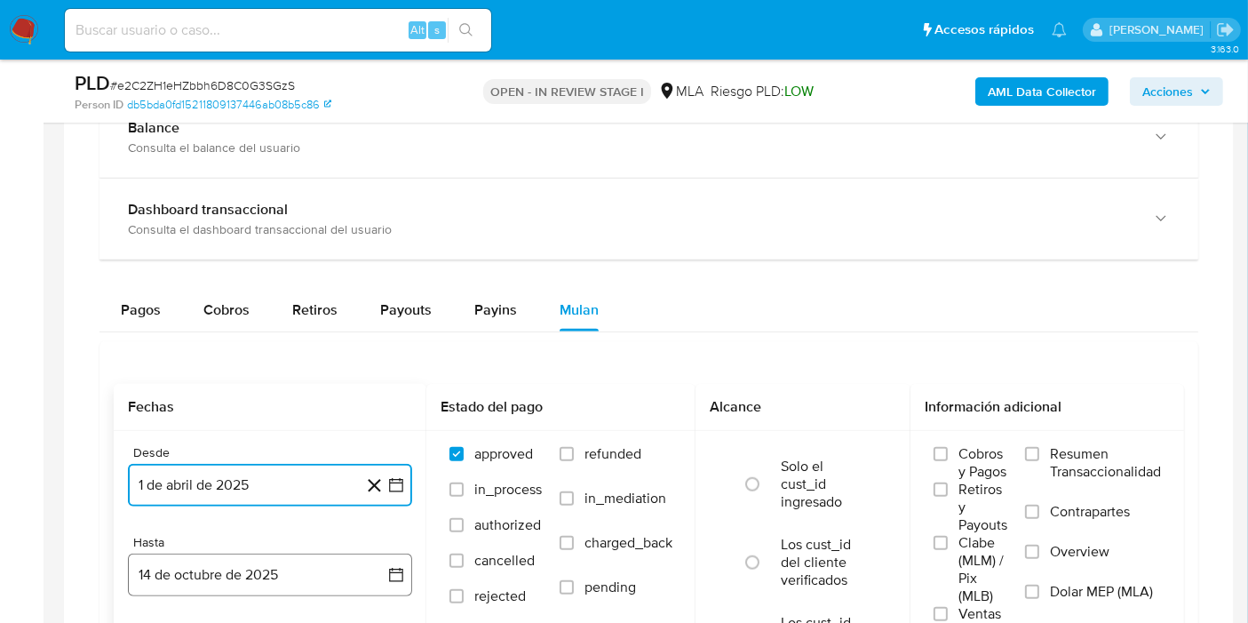
scroll to position [1588, 0]
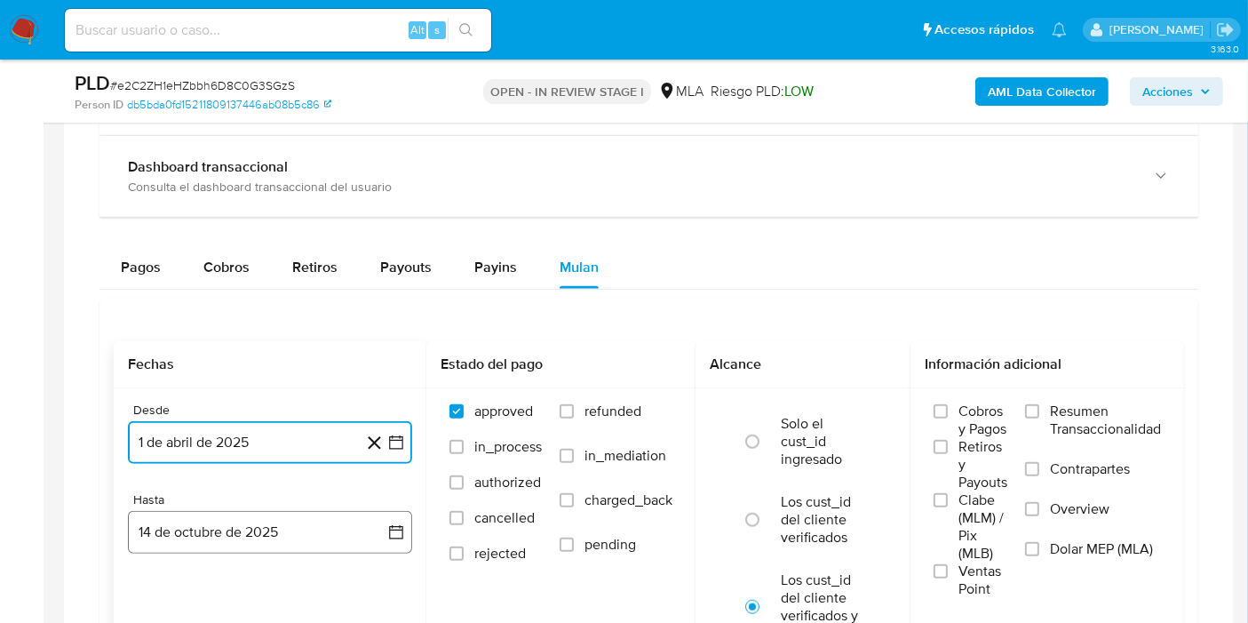
click at [393, 529] on icon "button" at bounding box center [396, 532] width 18 height 18
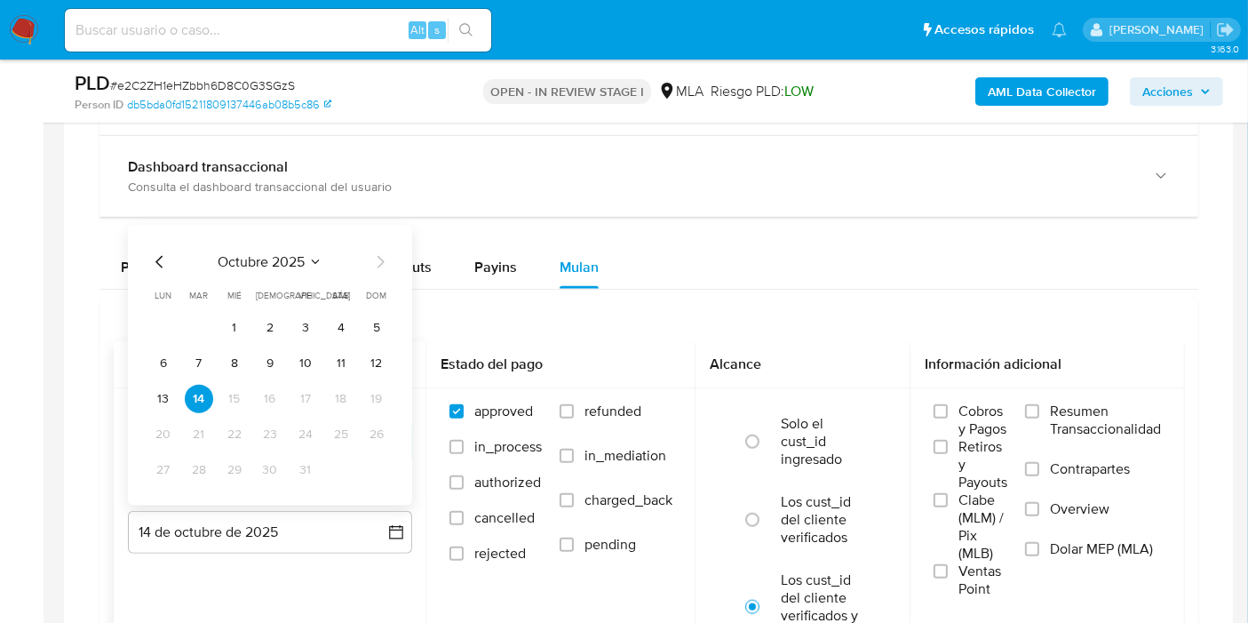
click at [167, 252] on icon "Mes anterior" at bounding box center [159, 261] width 21 height 21
click at [160, 252] on icon "Mes anterior" at bounding box center [159, 261] width 21 height 21
click at [378, 460] on button "31" at bounding box center [376, 469] width 28 height 28
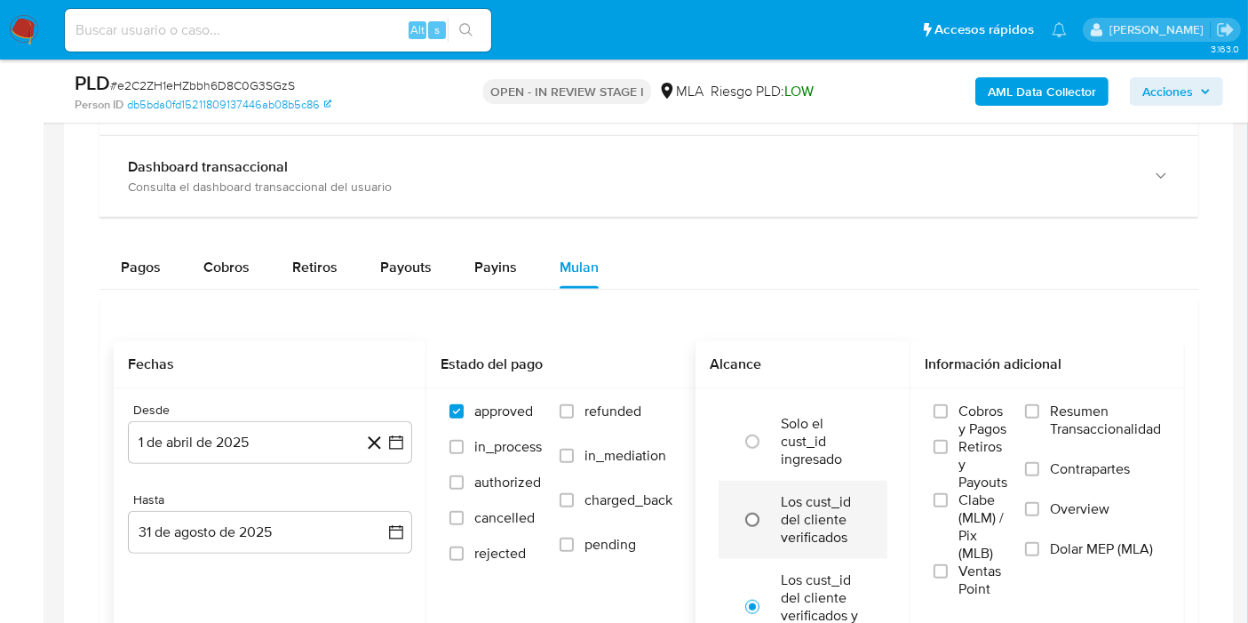
click at [753, 521] on input "radio" at bounding box center [752, 519] width 28 height 28
radio input "true"
click at [1044, 546] on label "Dolar MEP (MLA)" at bounding box center [1093, 560] width 136 height 40
click at [1039, 546] on input "Dolar MEP (MLA)" at bounding box center [1032, 549] width 14 height 14
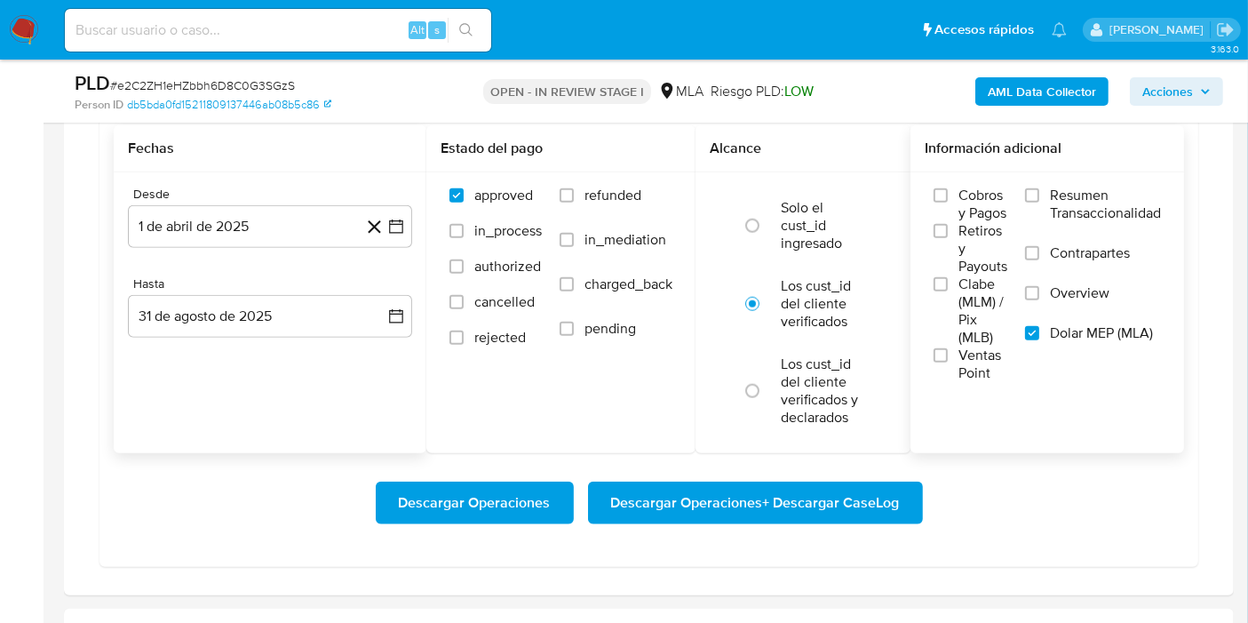
scroll to position [1983, 0]
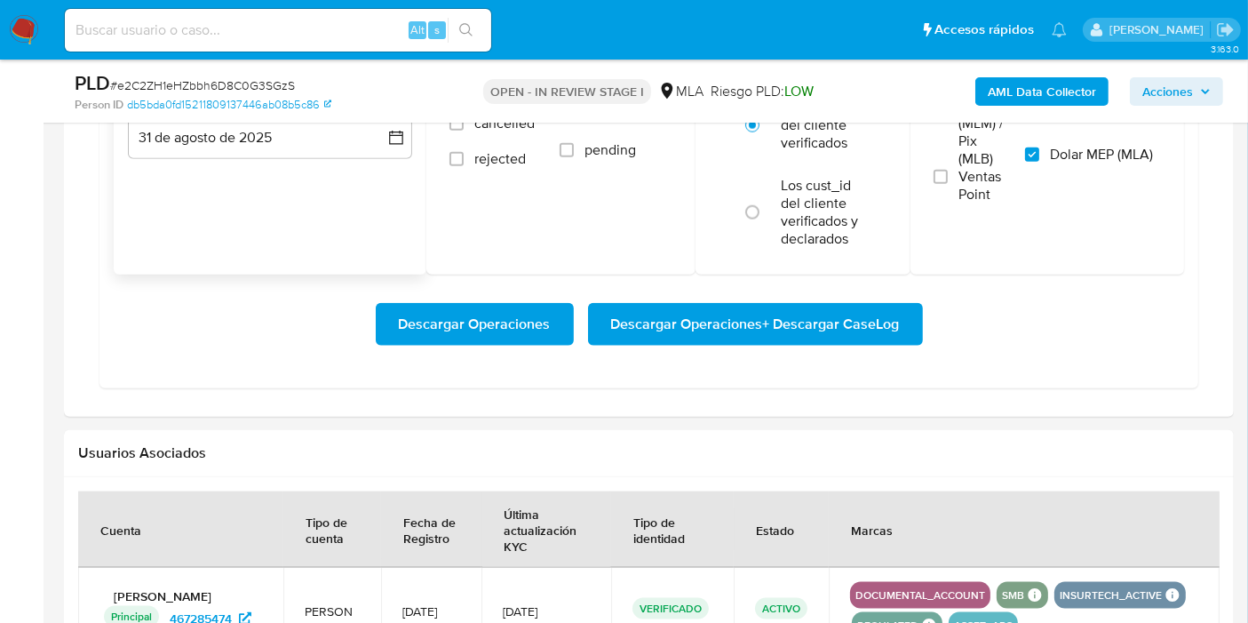
click at [779, 339] on span "Descargar Operaciones + Descargar CaseLog" at bounding box center [755, 324] width 289 height 39
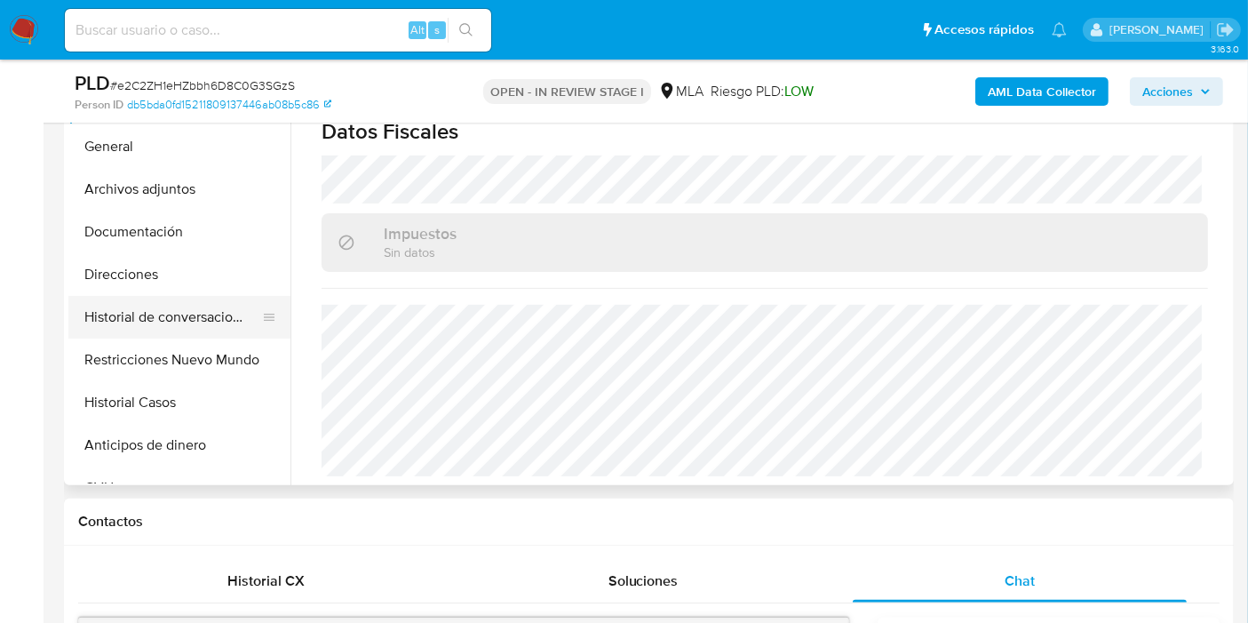
scroll to position [305, 0]
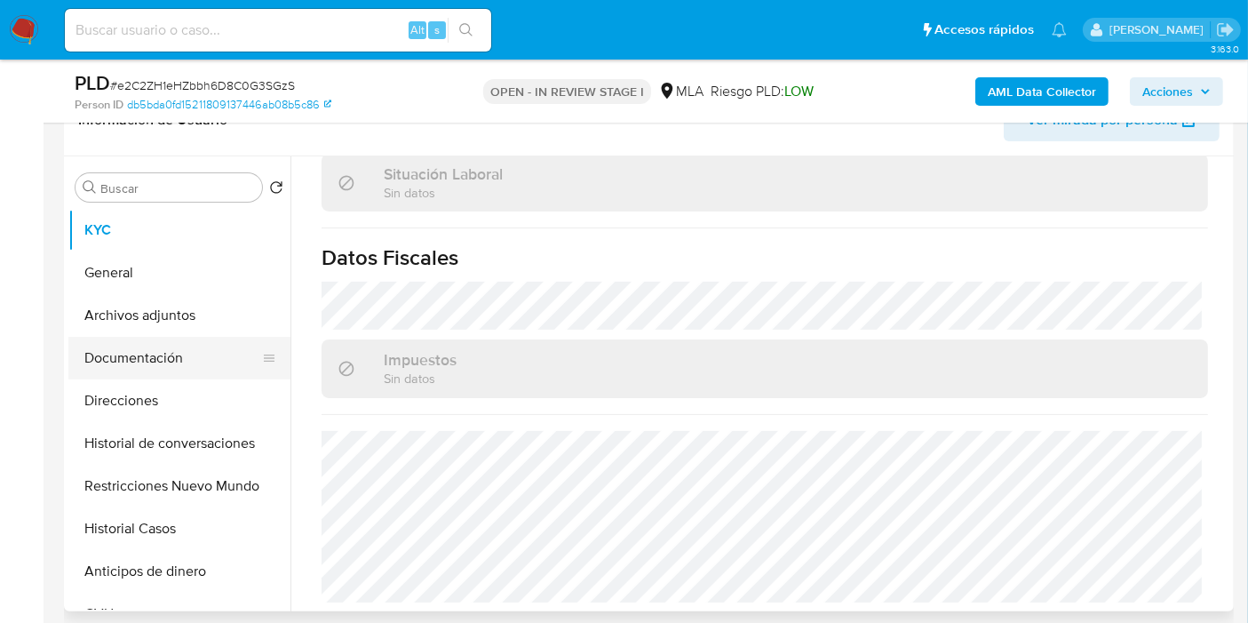
click at [179, 346] on button "Documentación" at bounding box center [172, 358] width 208 height 43
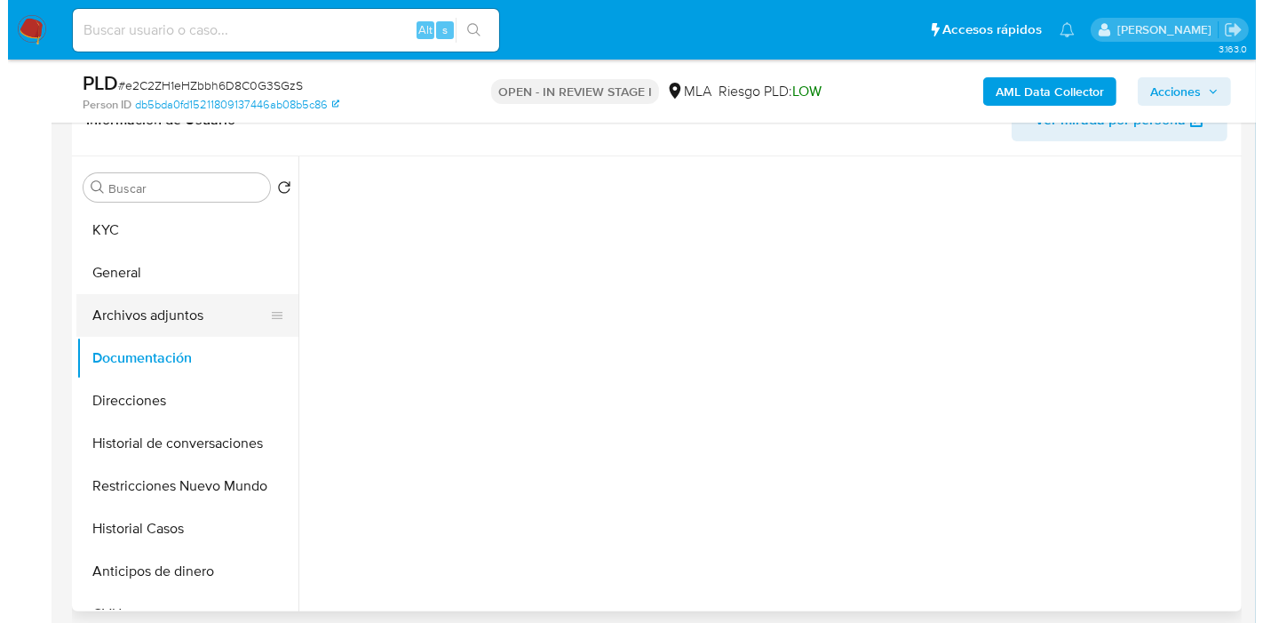
scroll to position [0, 0]
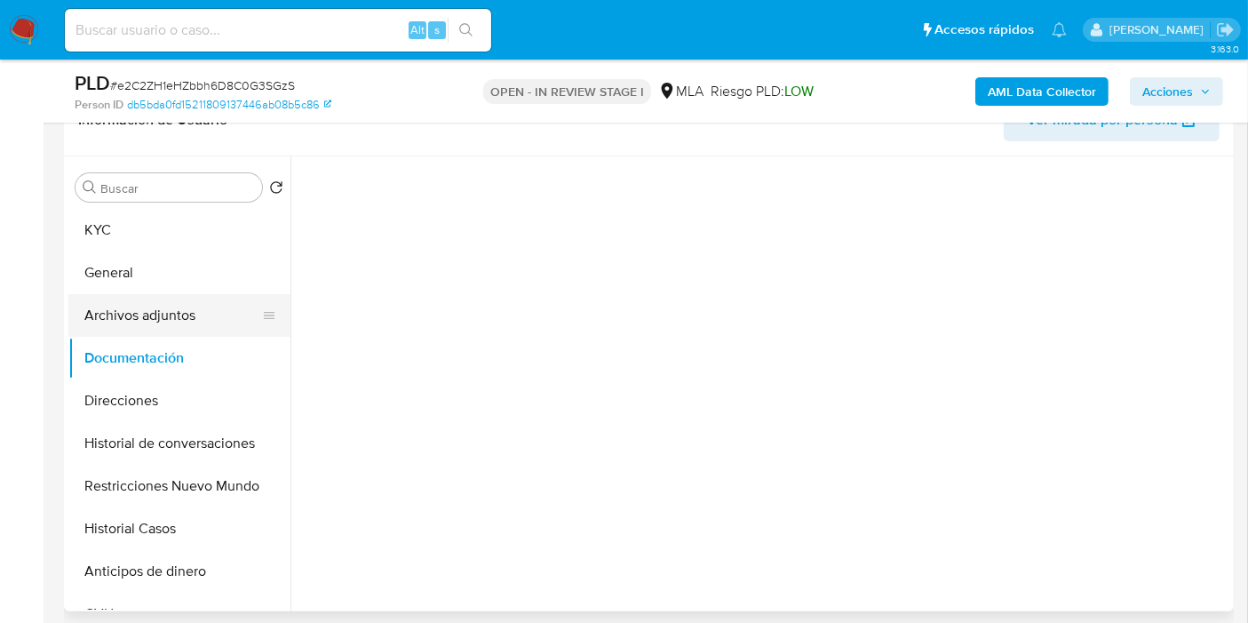
click at [195, 312] on button "Archivos adjuntos" at bounding box center [172, 315] width 208 height 43
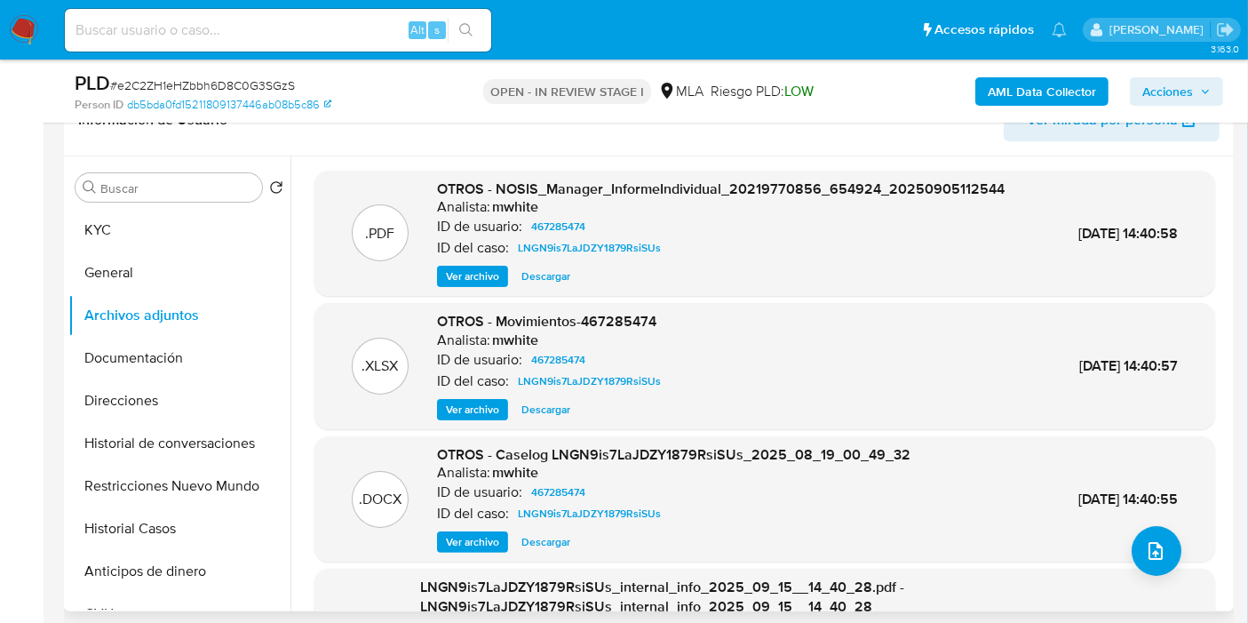
click at [489, 544] on span "Ver archivo" at bounding box center [472, 542] width 53 height 18
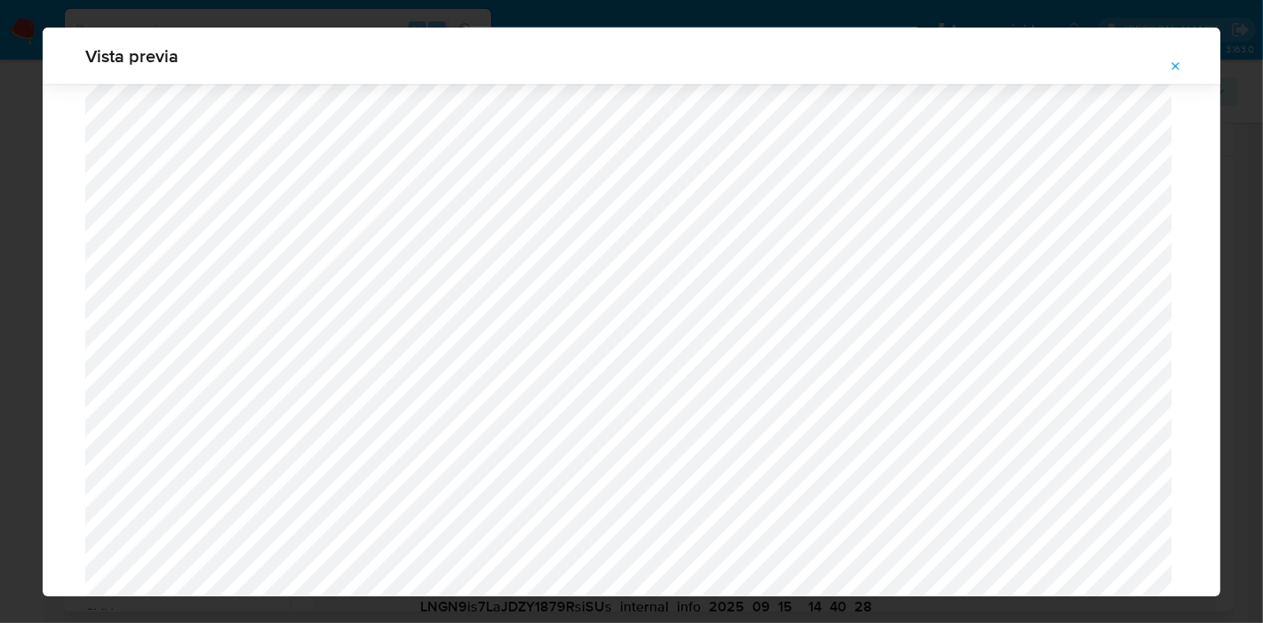
scroll to position [1247, 0]
click at [0, 274] on div "Vista previa" at bounding box center [631, 311] width 1263 height 623
click at [1172, 68] on icon "Attachment preview" at bounding box center [1176, 67] width 14 height 14
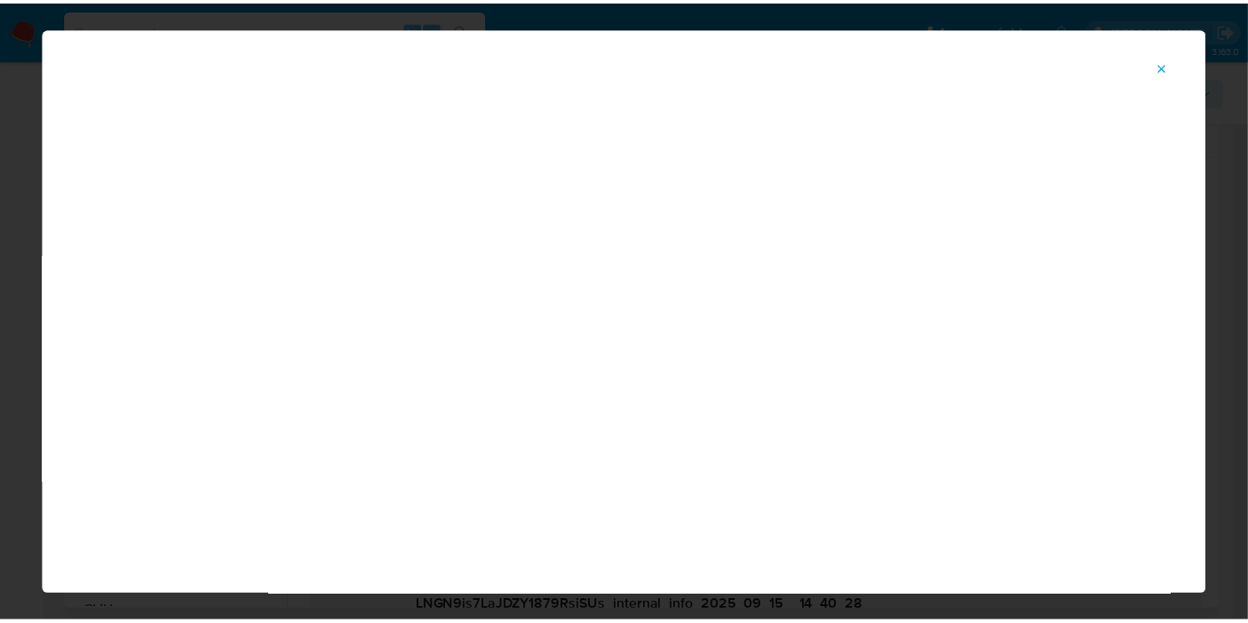
scroll to position [91, 0]
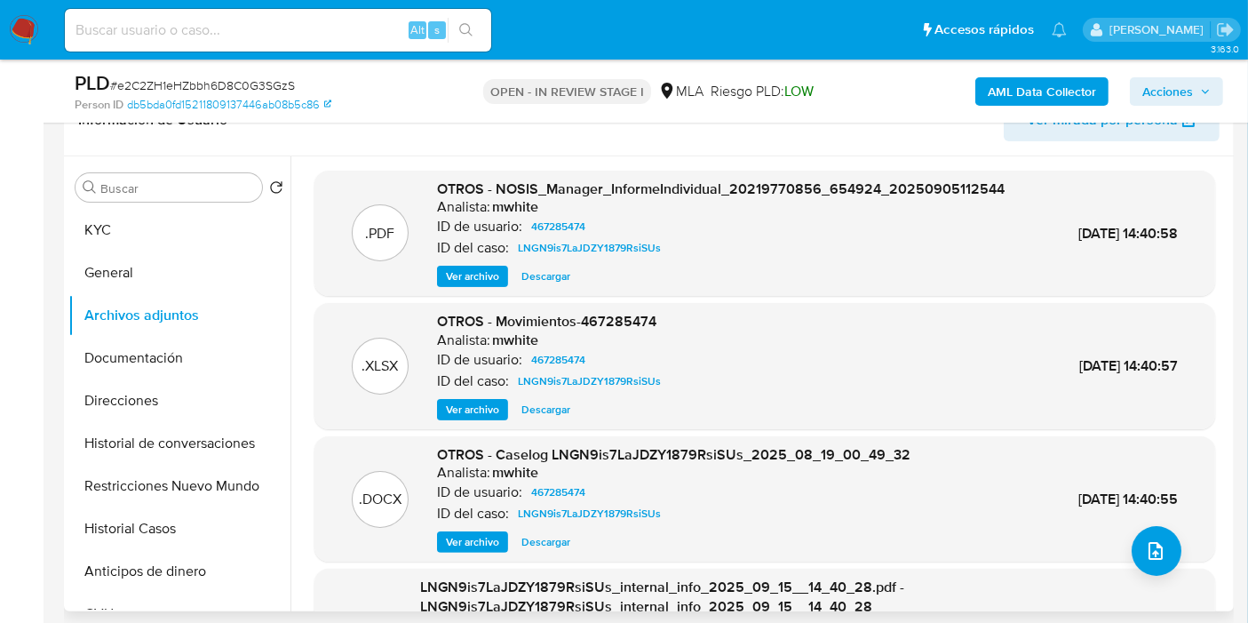
click at [15, 40] on img at bounding box center [24, 30] width 30 height 30
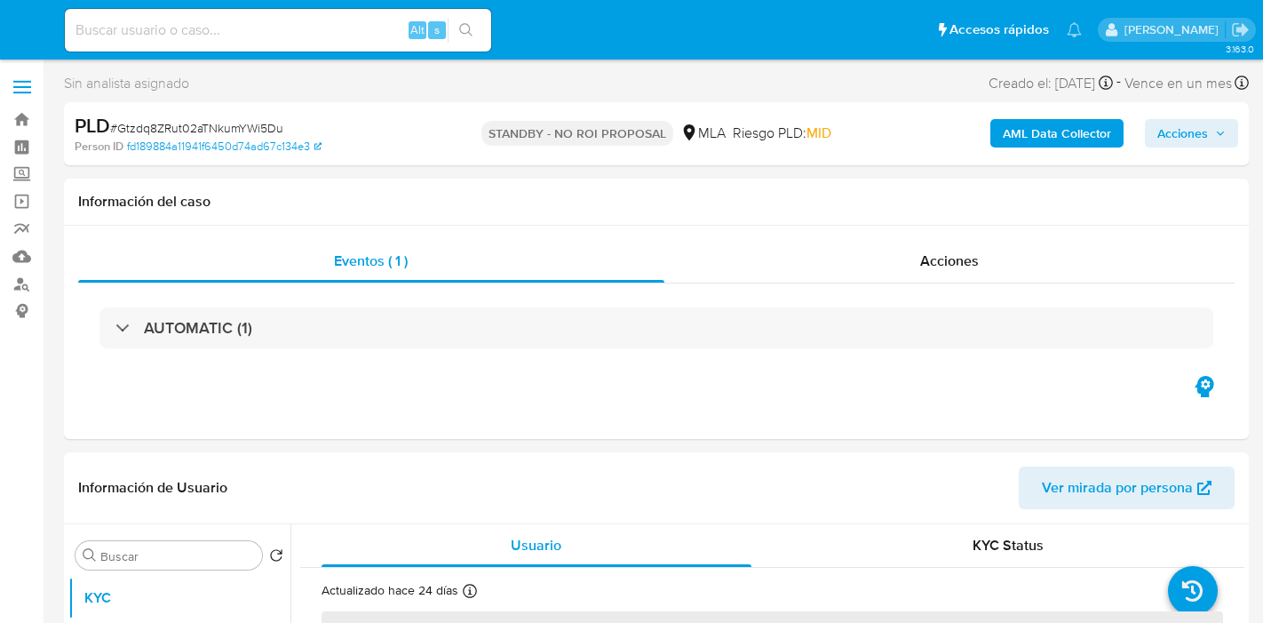
select select "10"
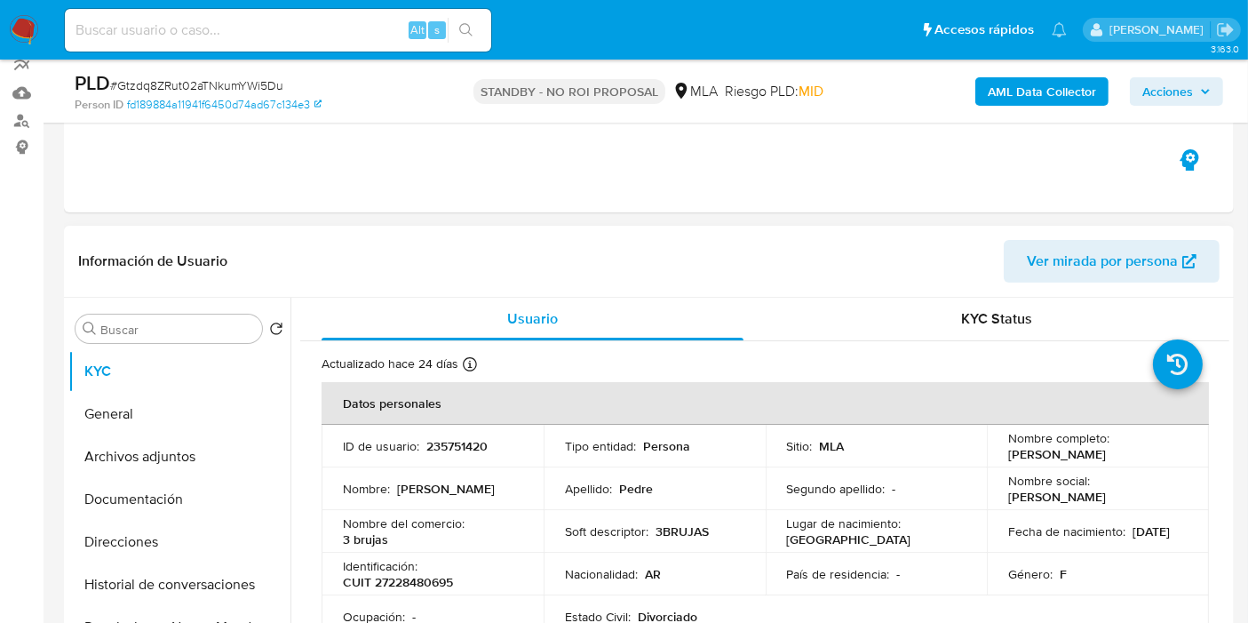
scroll to position [197, 0]
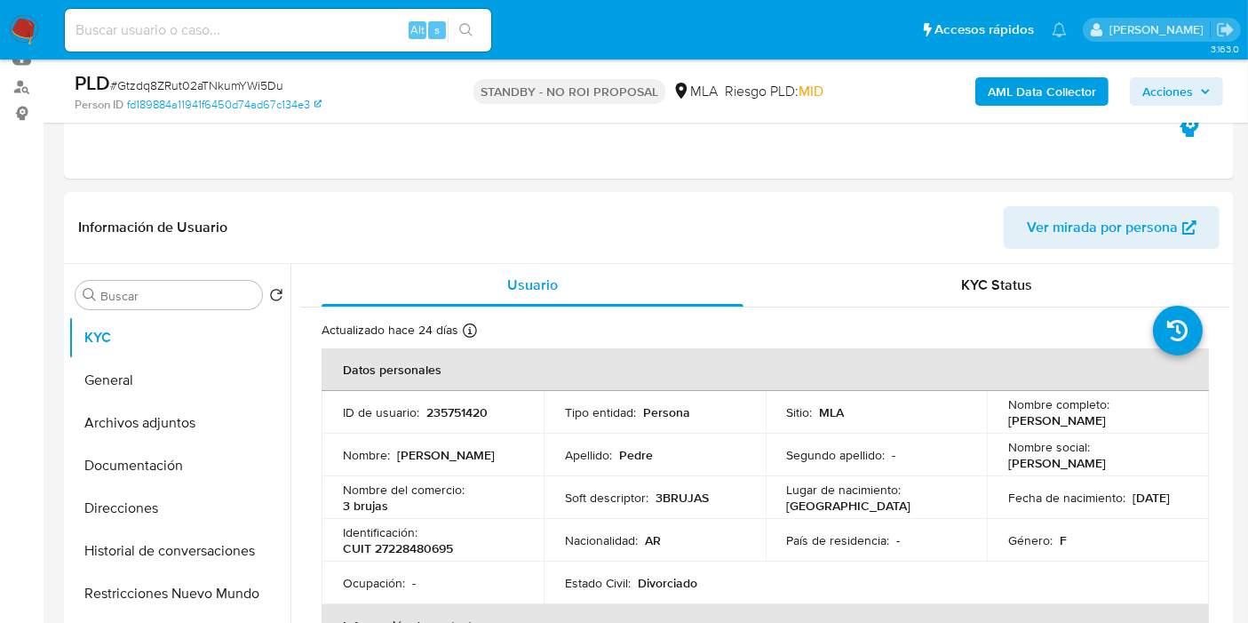
click at [40, 39] on nav "Pausado Ver notificaciones Alt s Accesos rápidos Presiona las siguientes teclas…" at bounding box center [624, 30] width 1248 height 60
click at [22, 33] on img at bounding box center [24, 30] width 30 height 30
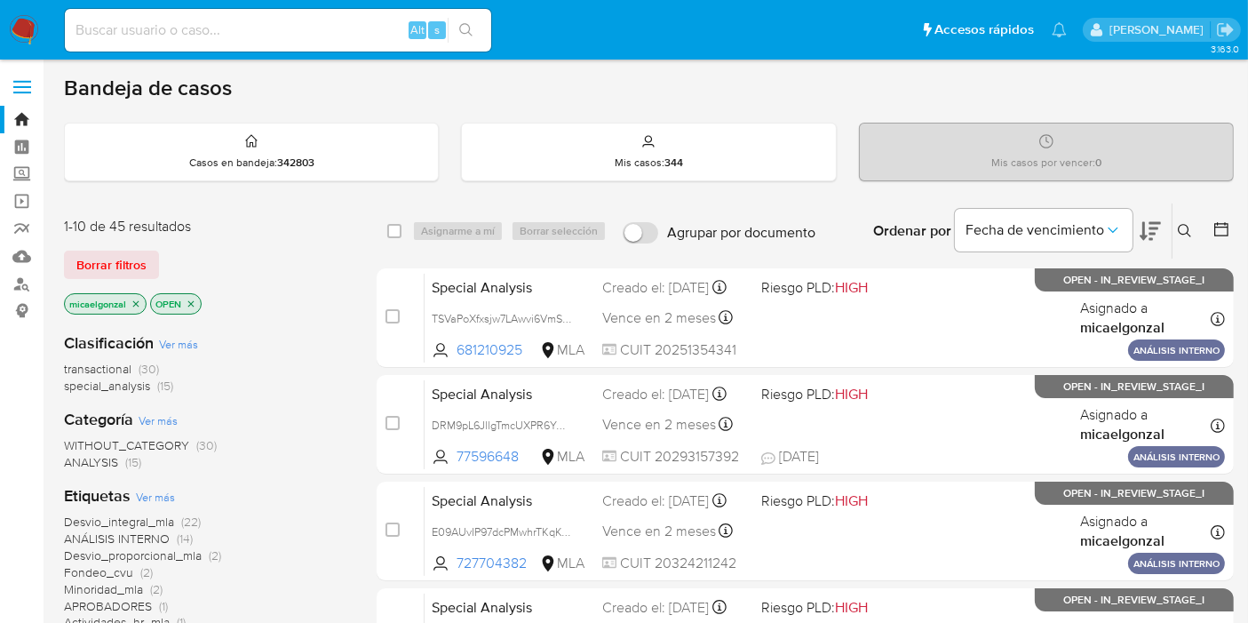
click at [220, 29] on input at bounding box center [278, 30] width 426 height 23
paste input "l6Jjn4vn3fOA3PPqDFwpFwxP"
type input "l6Jjn4vn3fOA3PPqDFwpFwxP"
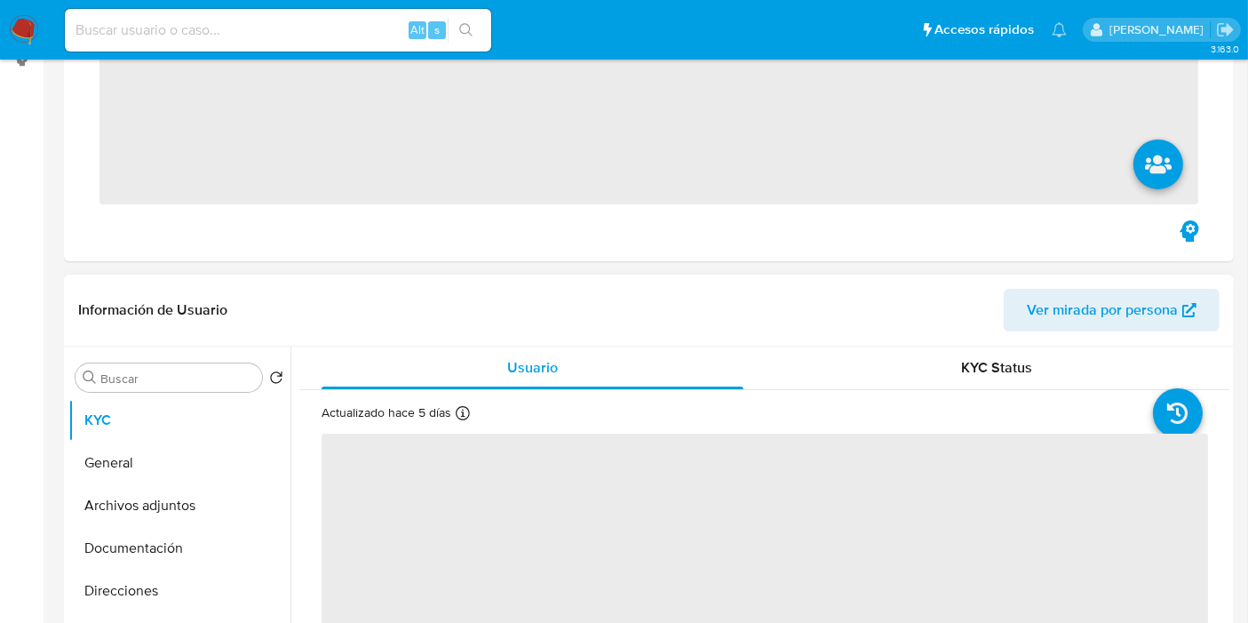
scroll to position [394, 0]
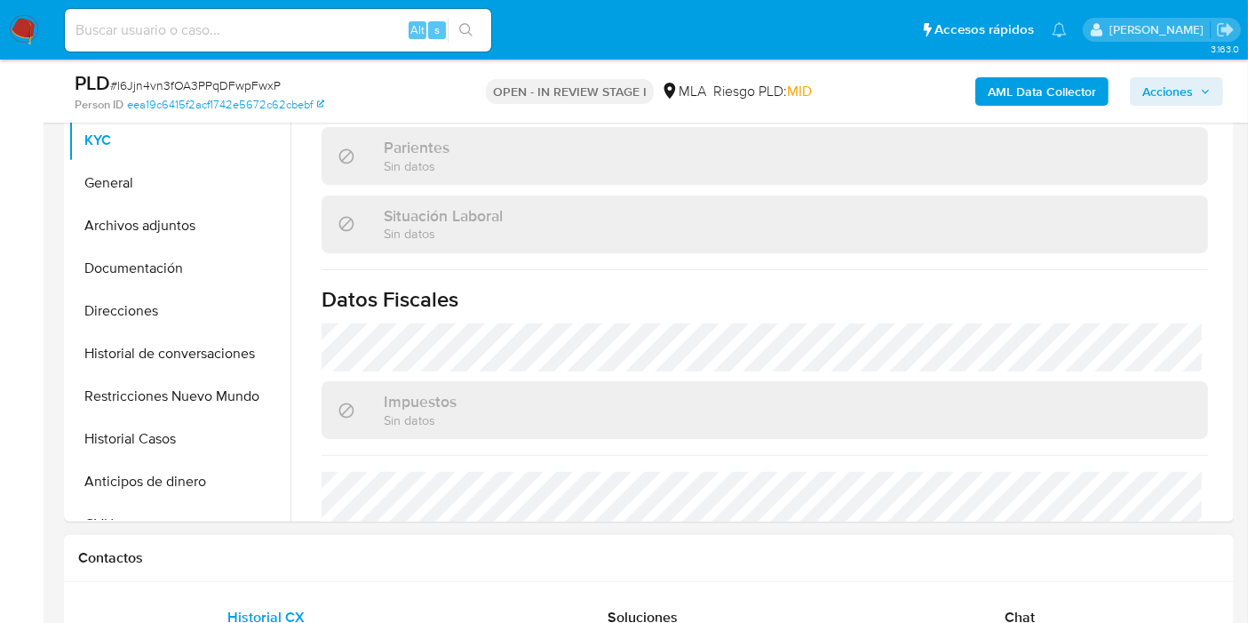
select select "10"
click at [1020, 596] on div "Chat" at bounding box center [1020, 617] width 334 height 43
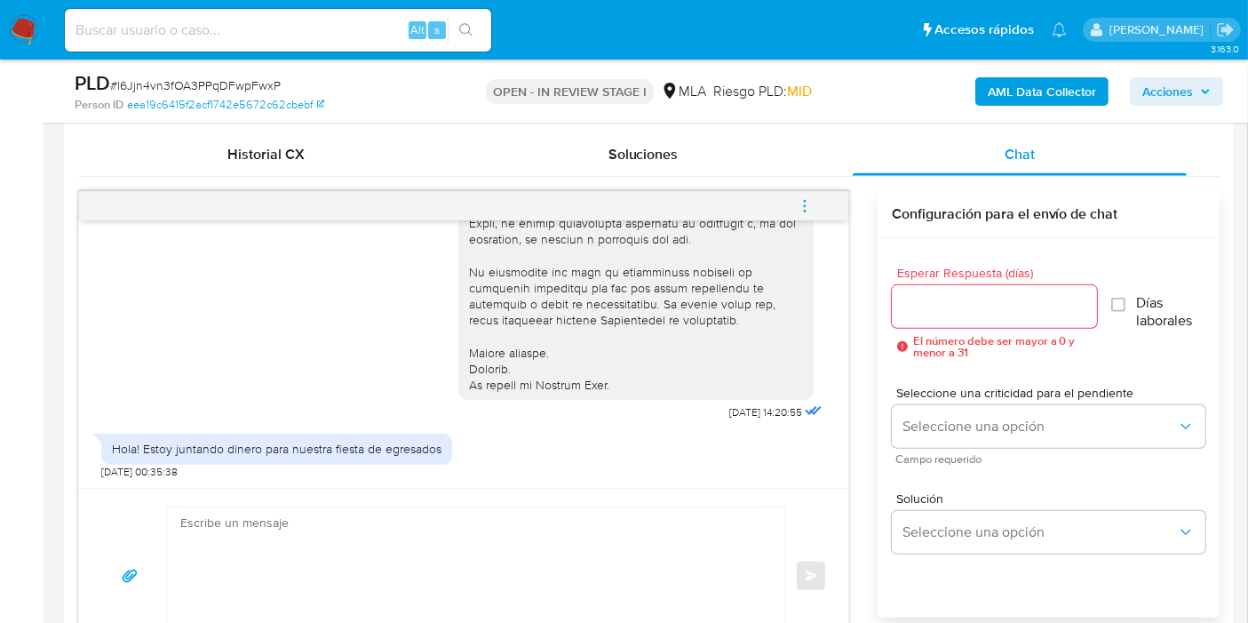
scroll to position [888, 0]
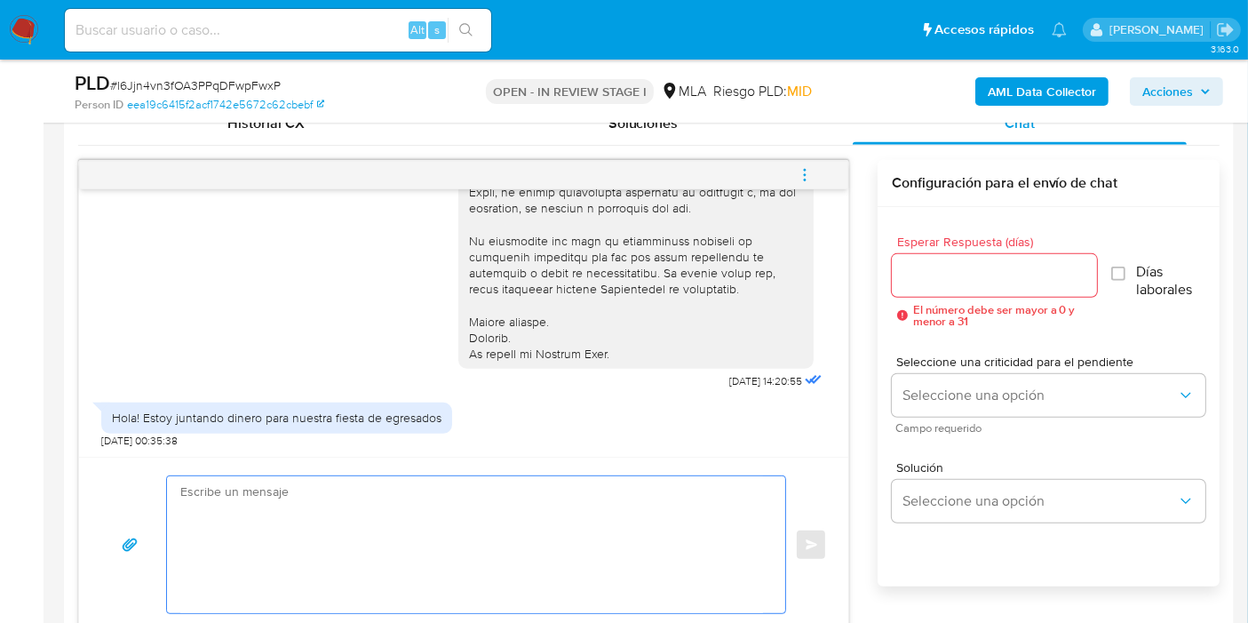
click at [280, 490] on textarea at bounding box center [471, 544] width 583 height 137
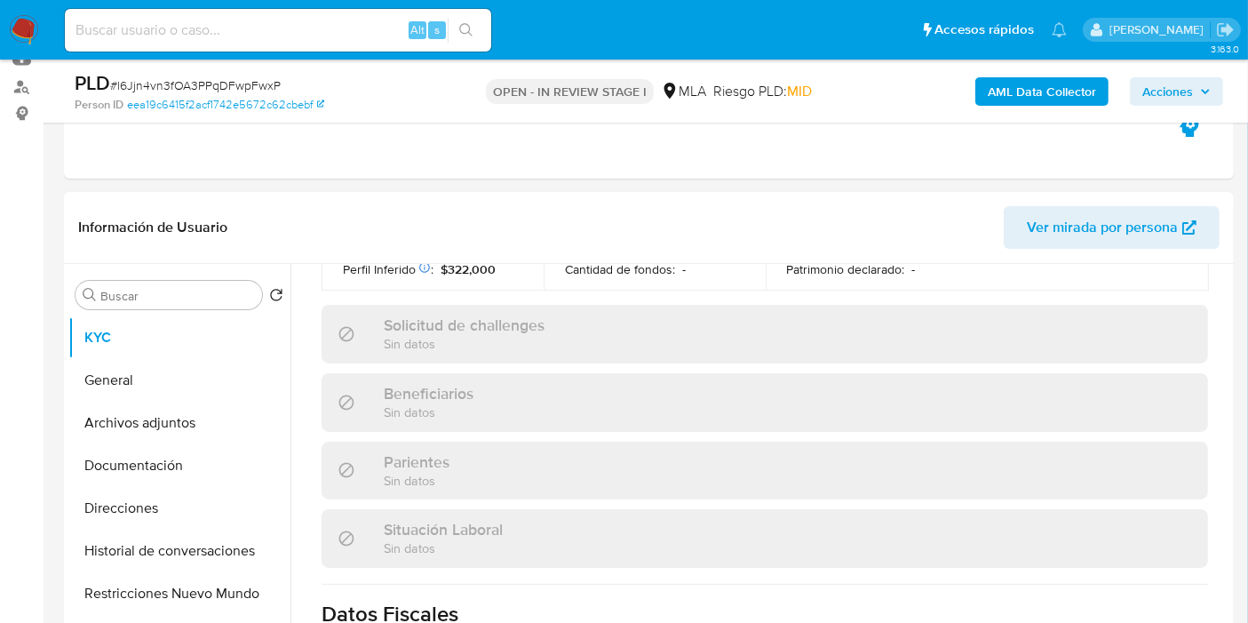
scroll to position [789, 0]
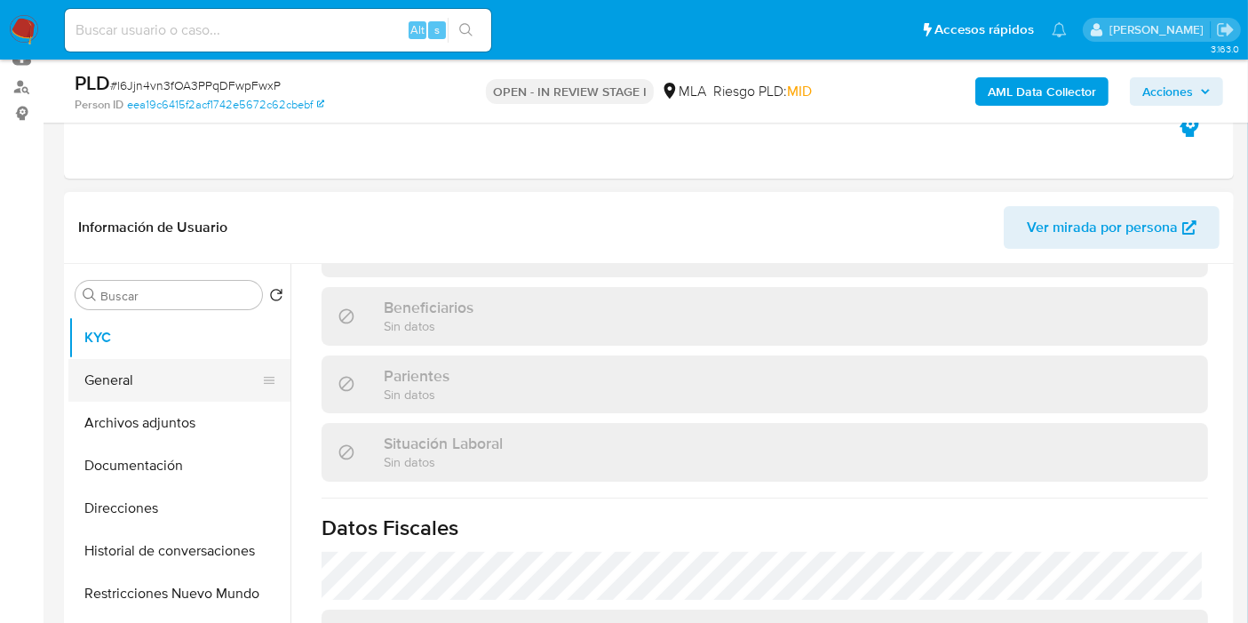
click at [96, 382] on button "General" at bounding box center [172, 380] width 208 height 43
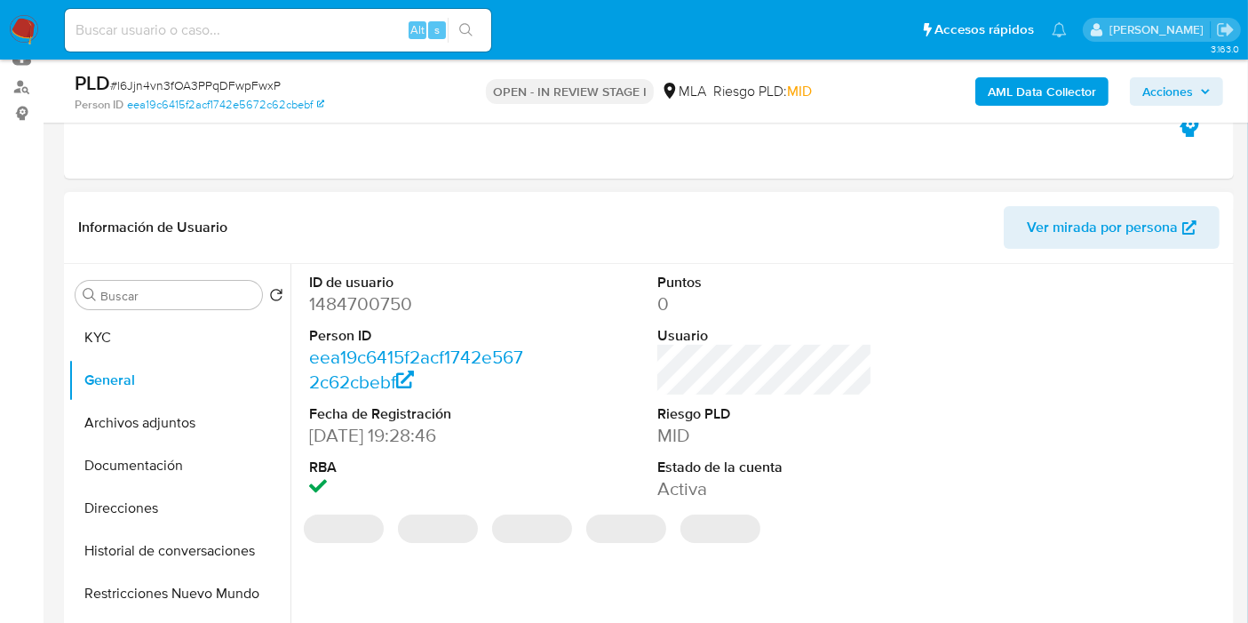
click at [341, 300] on dd "1484700750" at bounding box center [416, 303] width 215 height 25
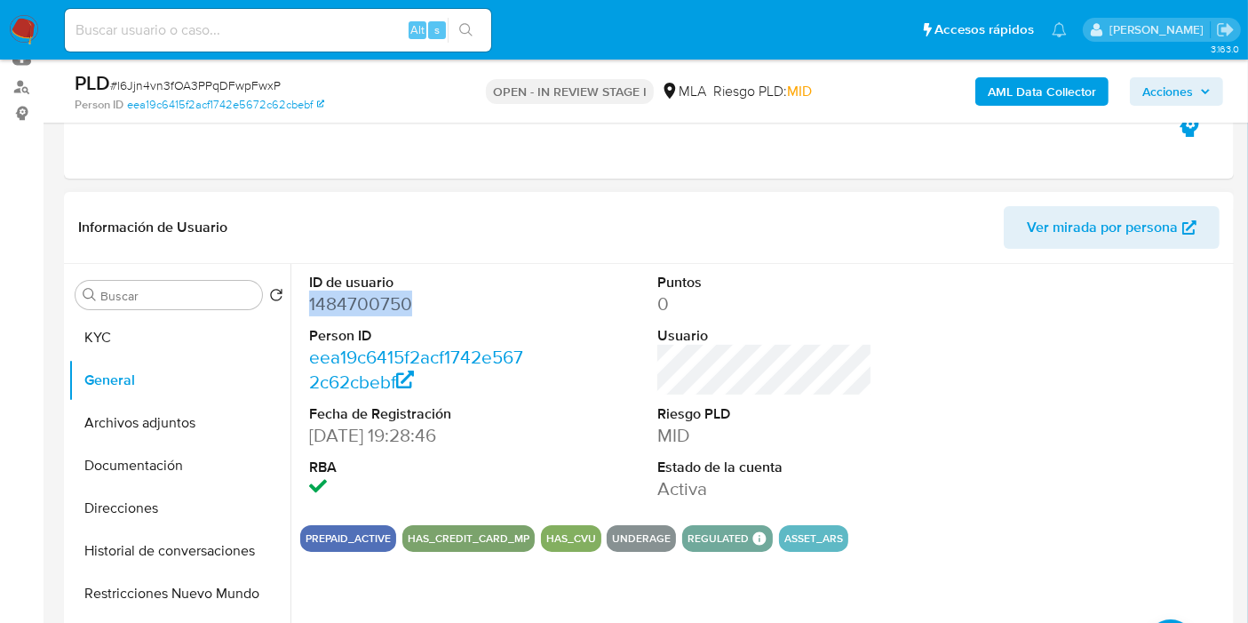
copy dd "1484700750"
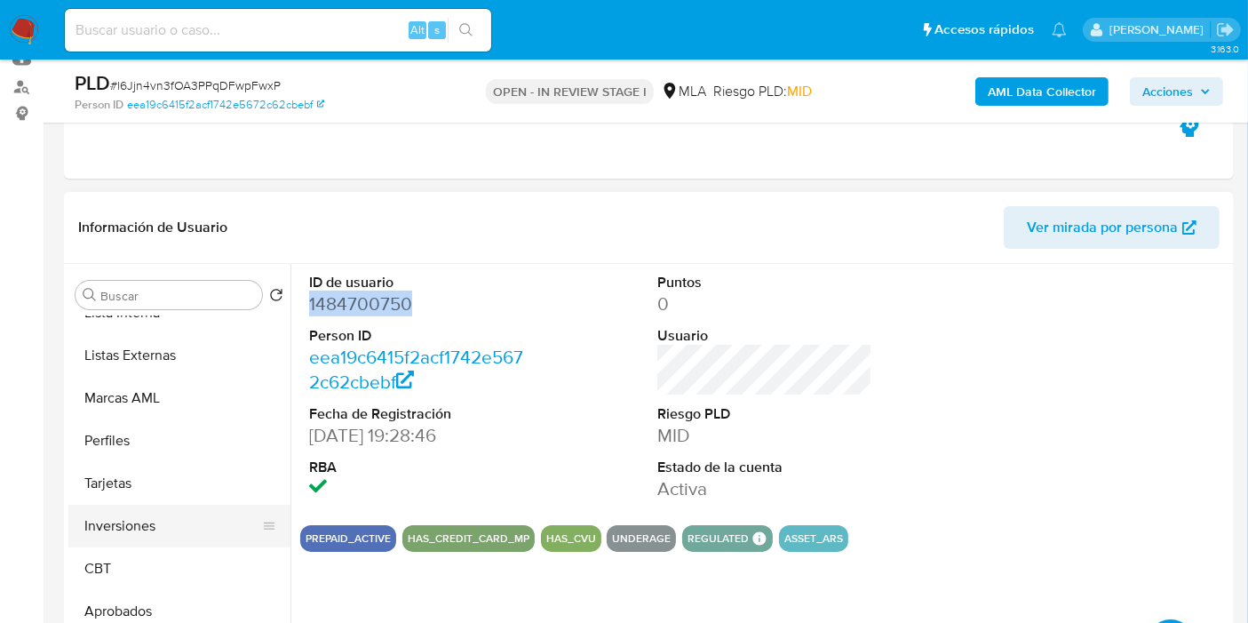
scroll to position [493, 0]
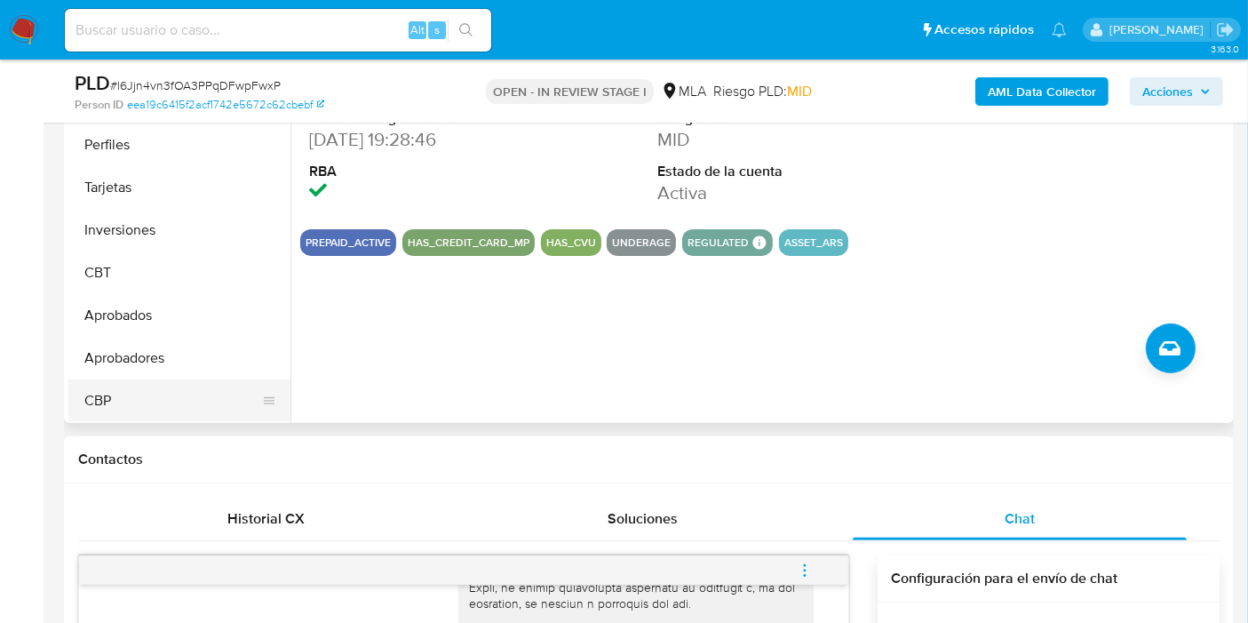
click at [206, 418] on button "CBP" at bounding box center [172, 400] width 208 height 43
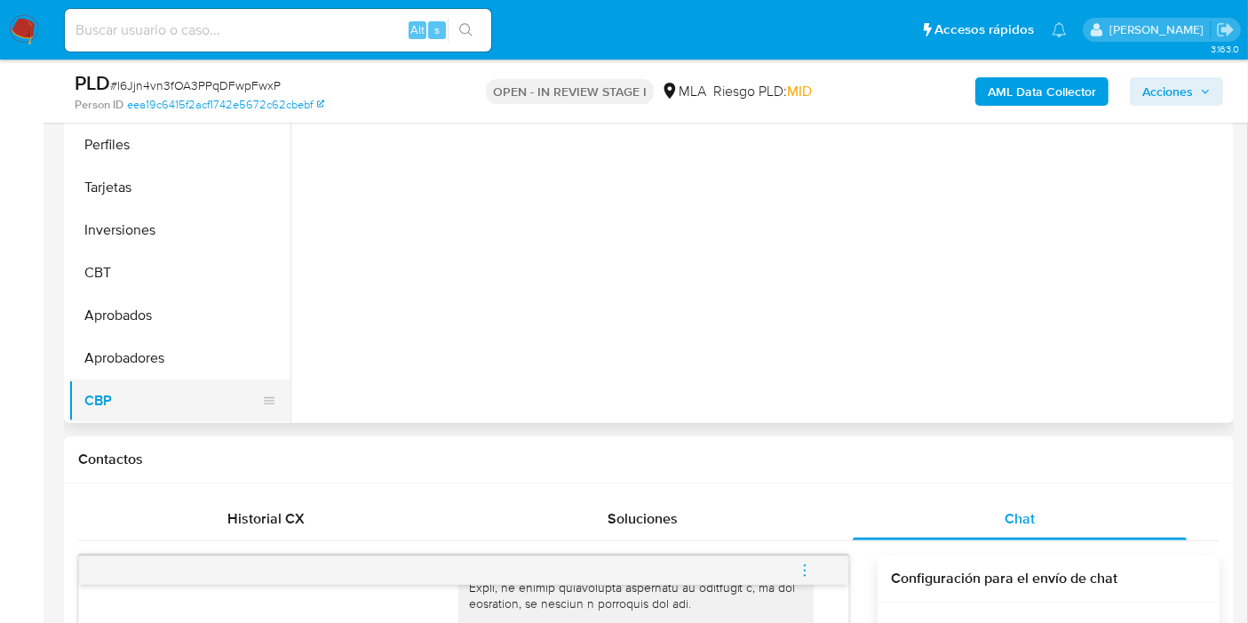
click at [206, 391] on button "CBP" at bounding box center [172, 400] width 208 height 43
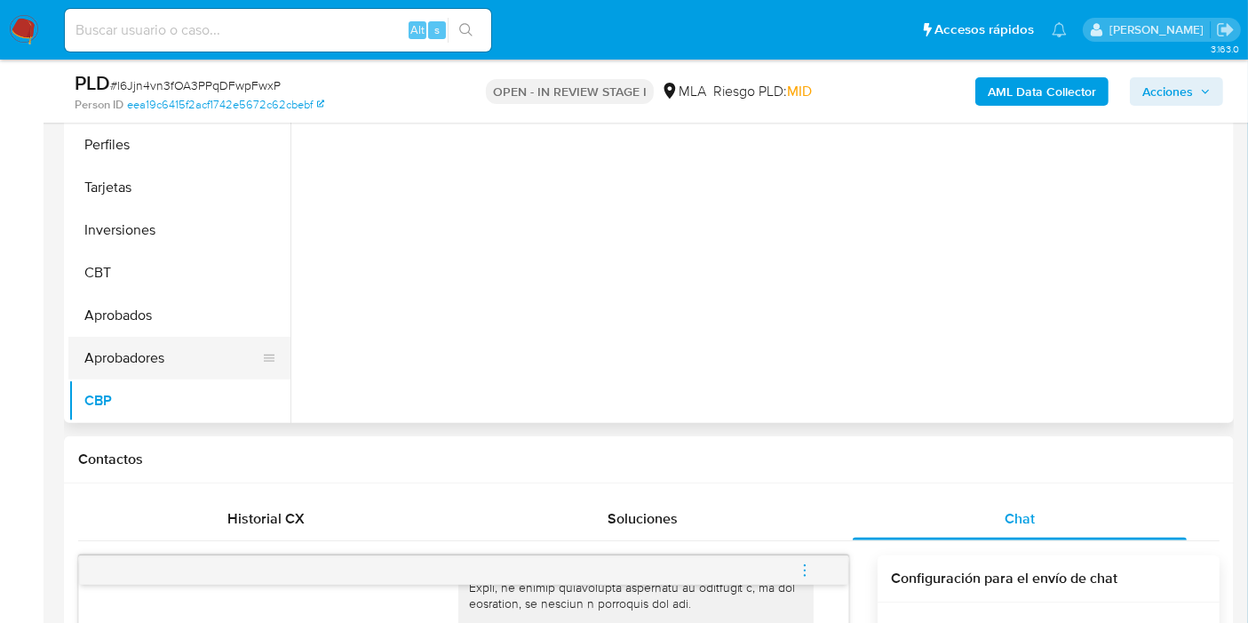
click at [208, 353] on button "Aprobadores" at bounding box center [172, 358] width 208 height 43
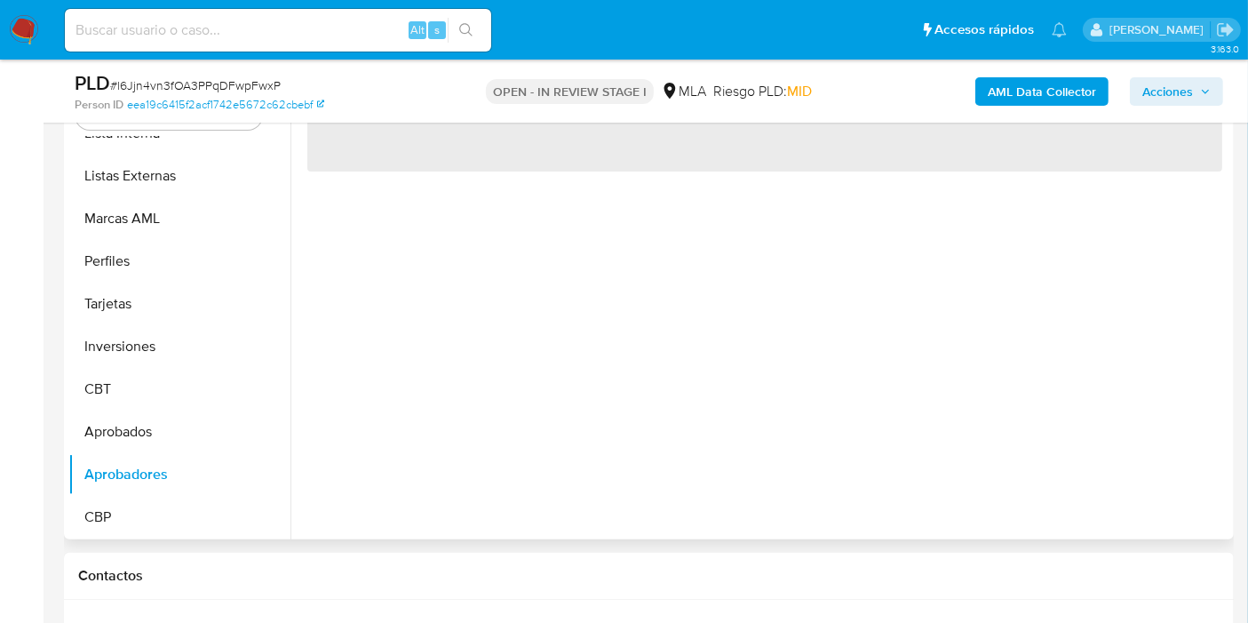
scroll to position [296, 0]
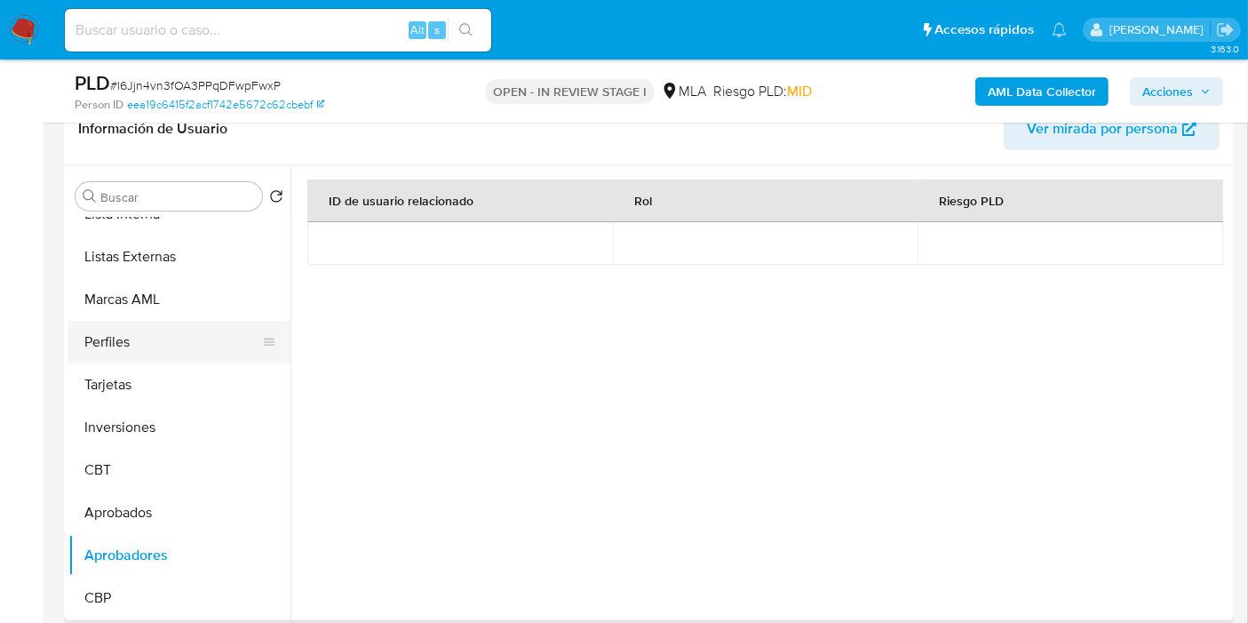
click at [108, 321] on button "Perfiles" at bounding box center [172, 342] width 208 height 43
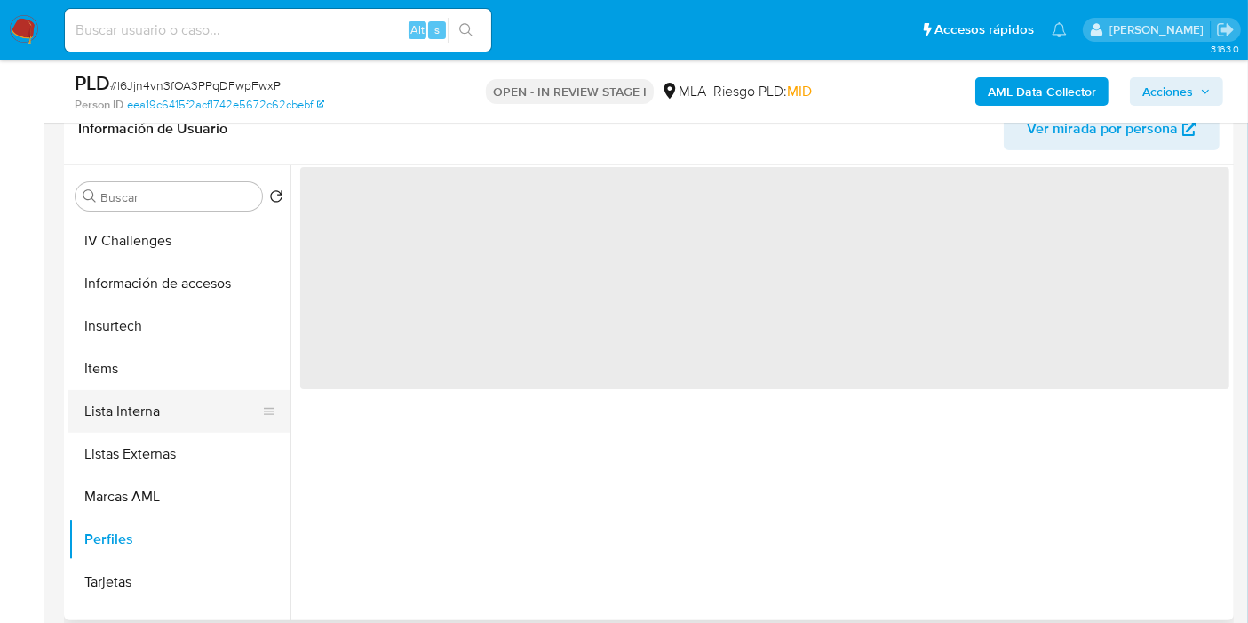
click at [141, 396] on button "Lista Interna" at bounding box center [172, 411] width 208 height 43
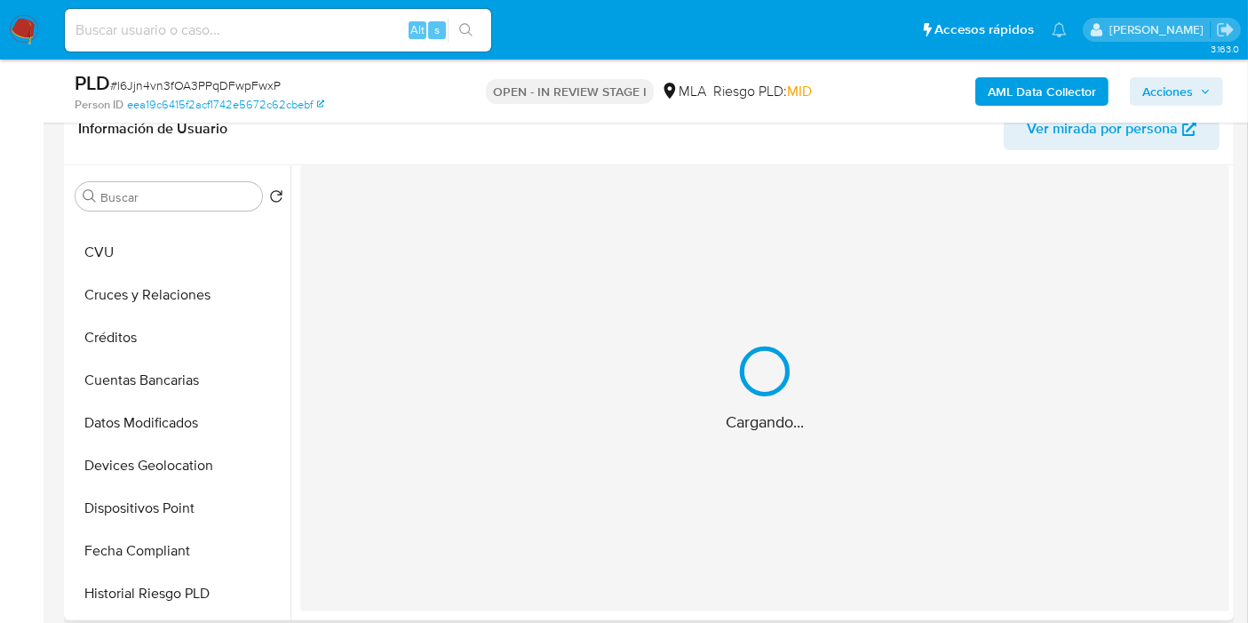
scroll to position [173, 0]
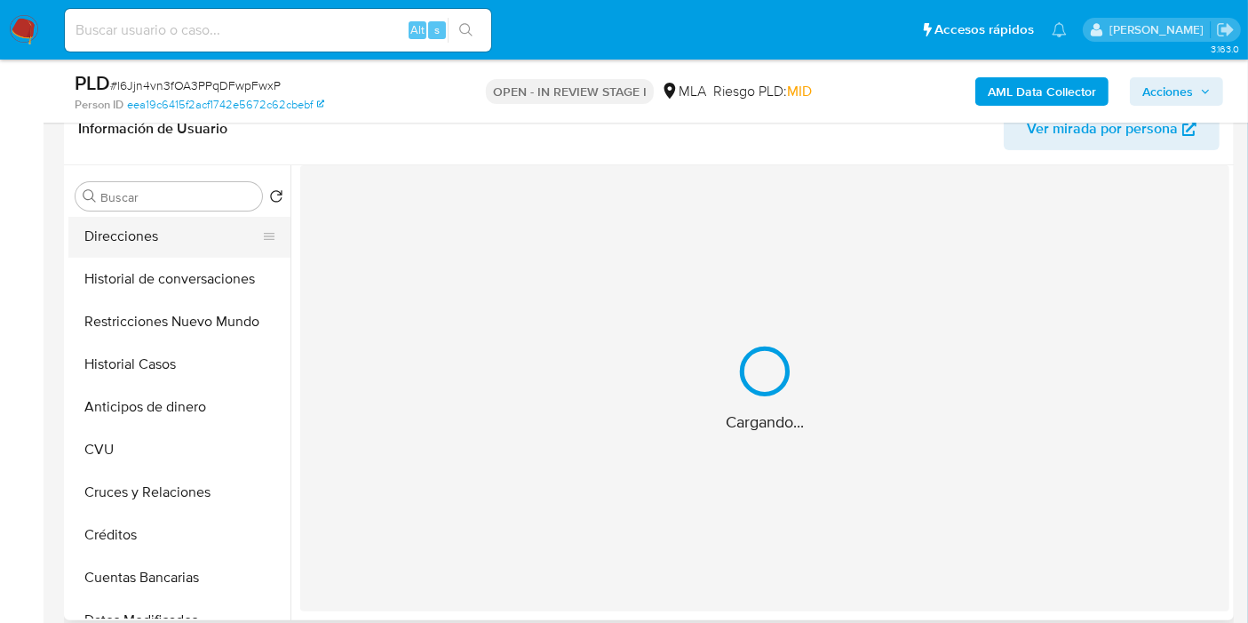
click at [202, 240] on button "Direcciones" at bounding box center [172, 236] width 208 height 43
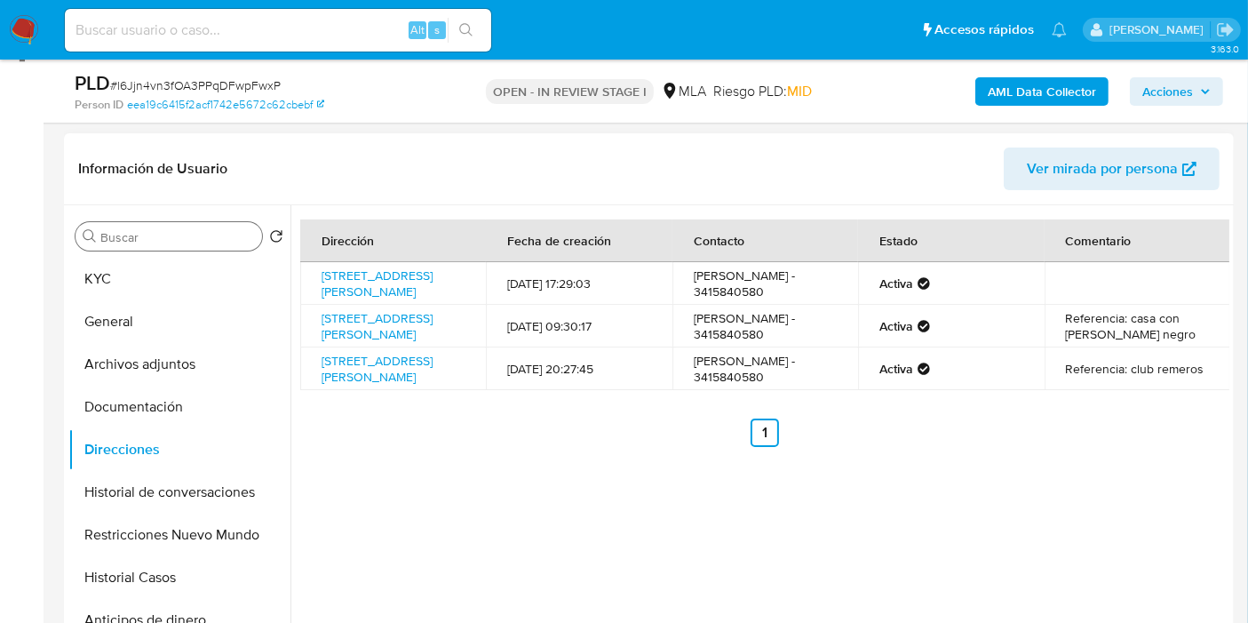
scroll to position [197, 0]
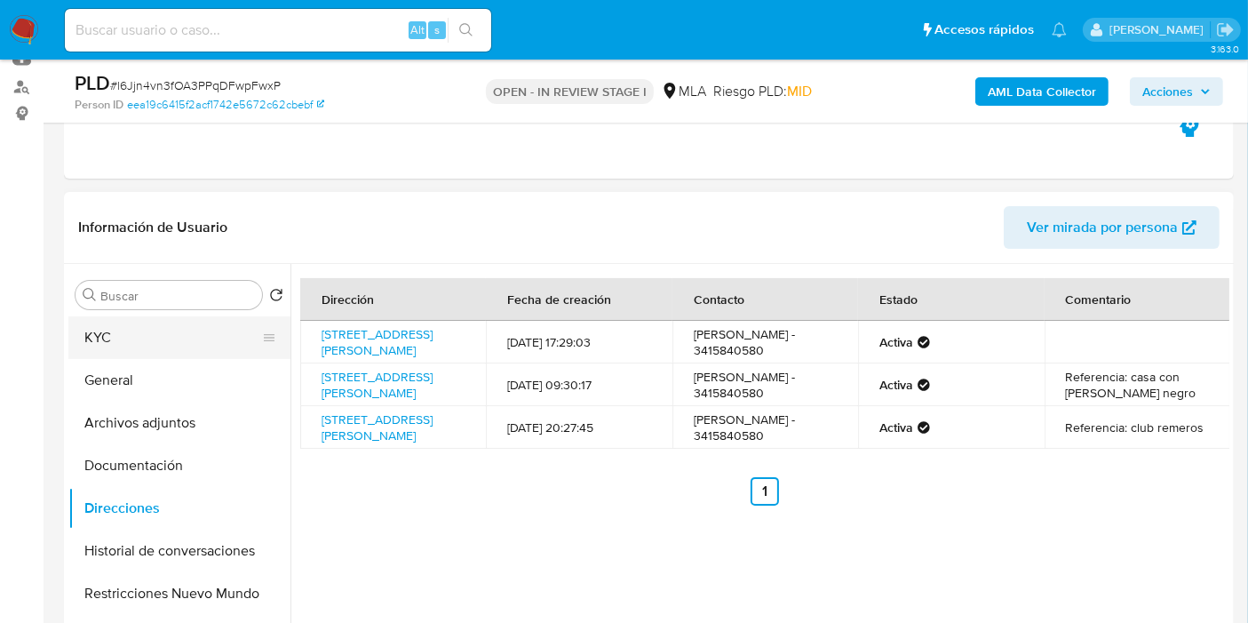
click at [126, 334] on button "KYC" at bounding box center [172, 337] width 208 height 43
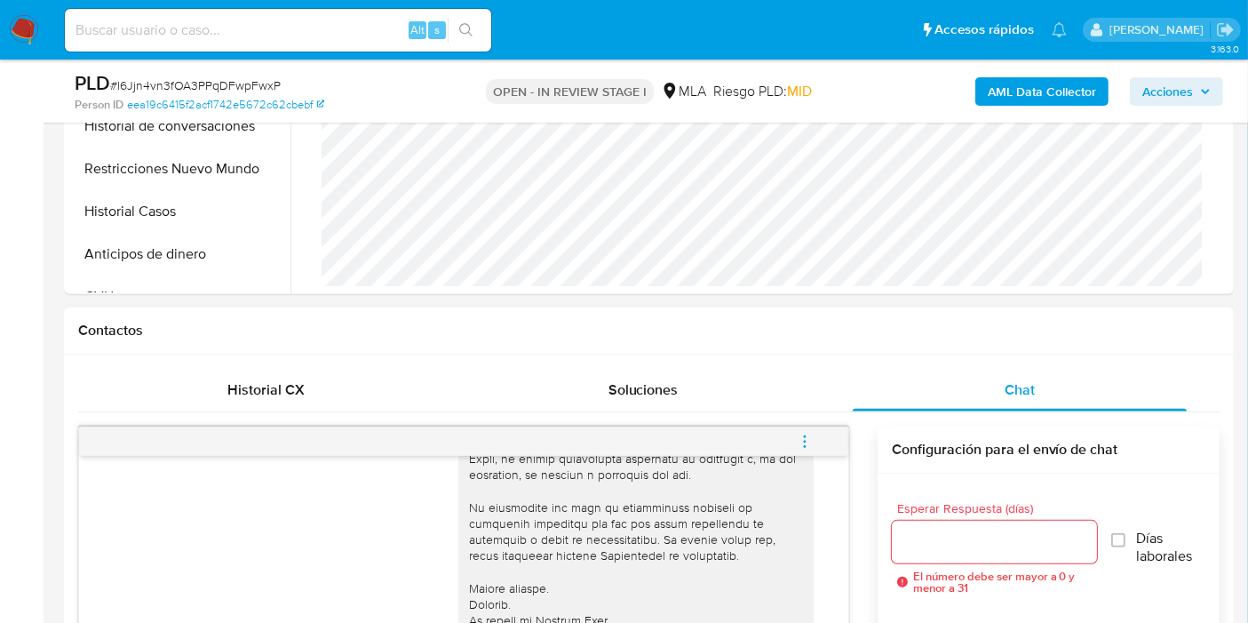
scroll to position [888, 0]
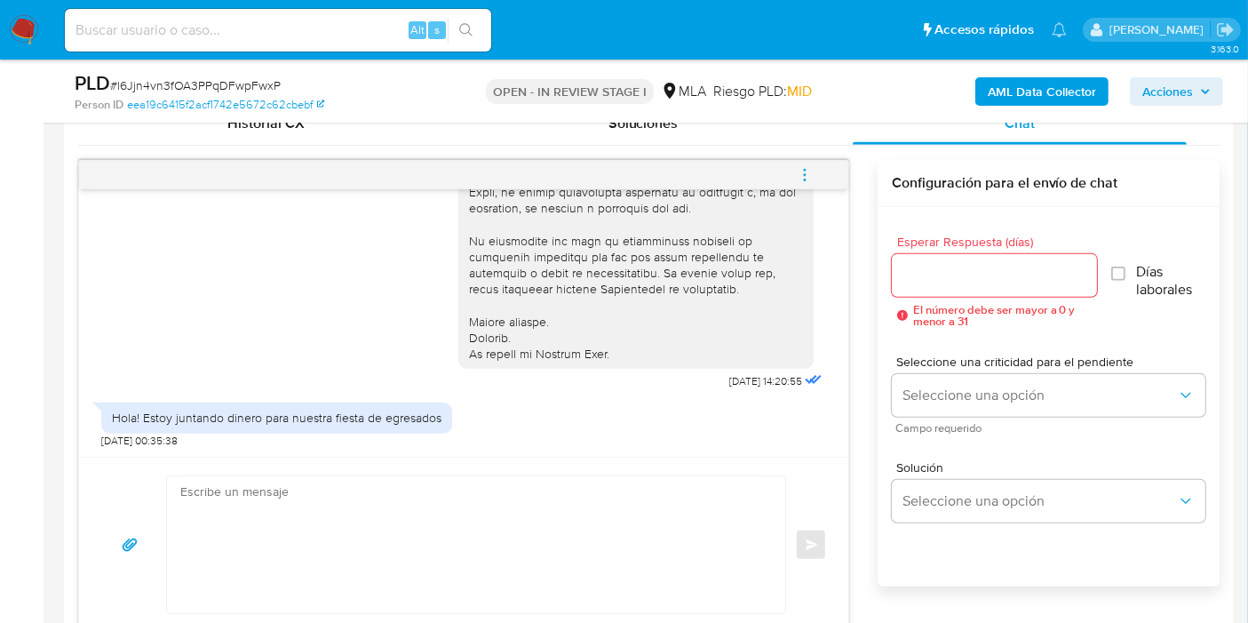
drag, startPoint x: 340, startPoint y: 520, endPoint x: 357, endPoint y: 513, distance: 18.3
click at [359, 513] on textarea at bounding box center [471, 544] width 583 height 137
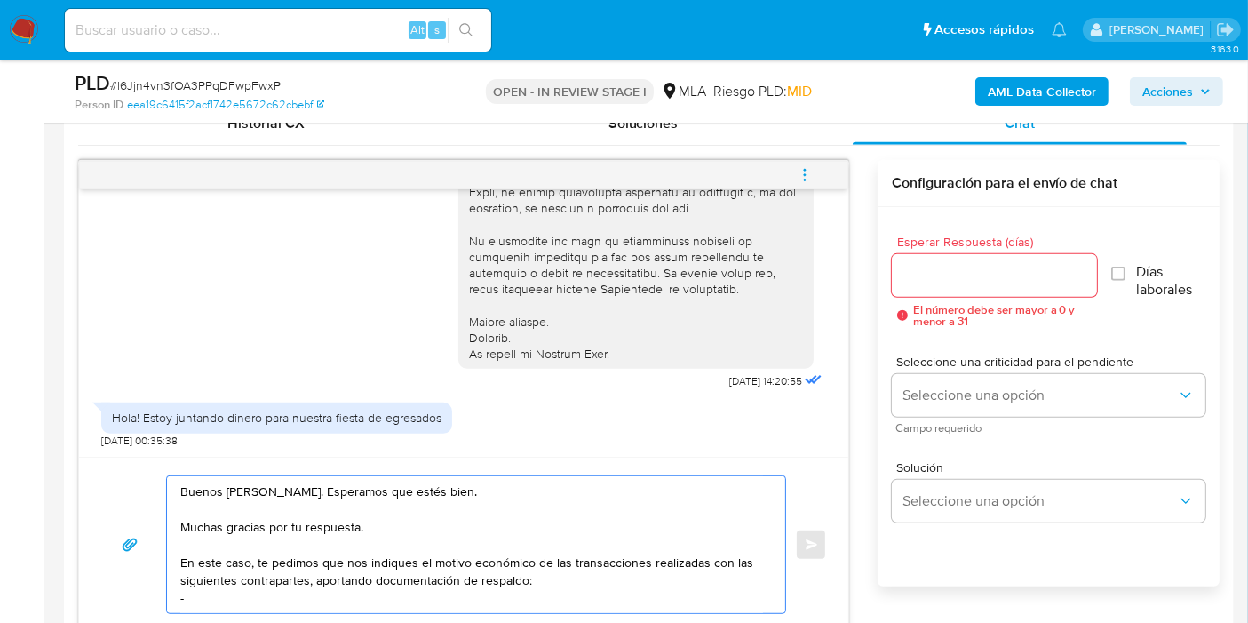
paste textarea "[PERSON_NAME] Inmaculado"
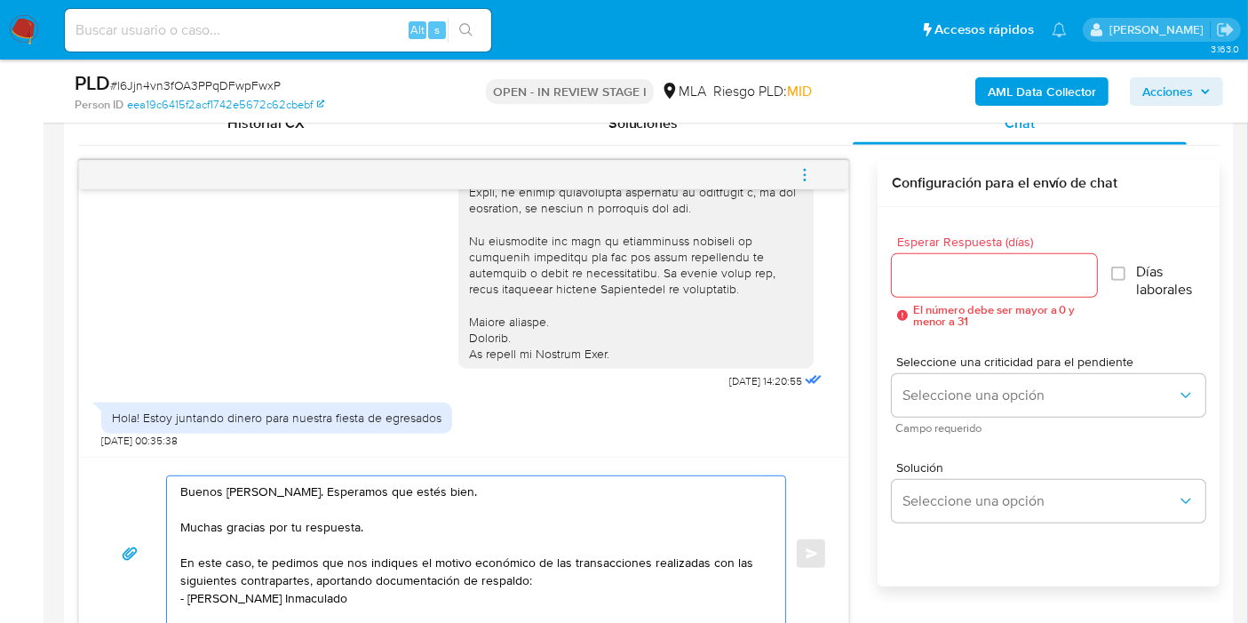
paste textarea "[PERSON_NAME] Inmaculado"
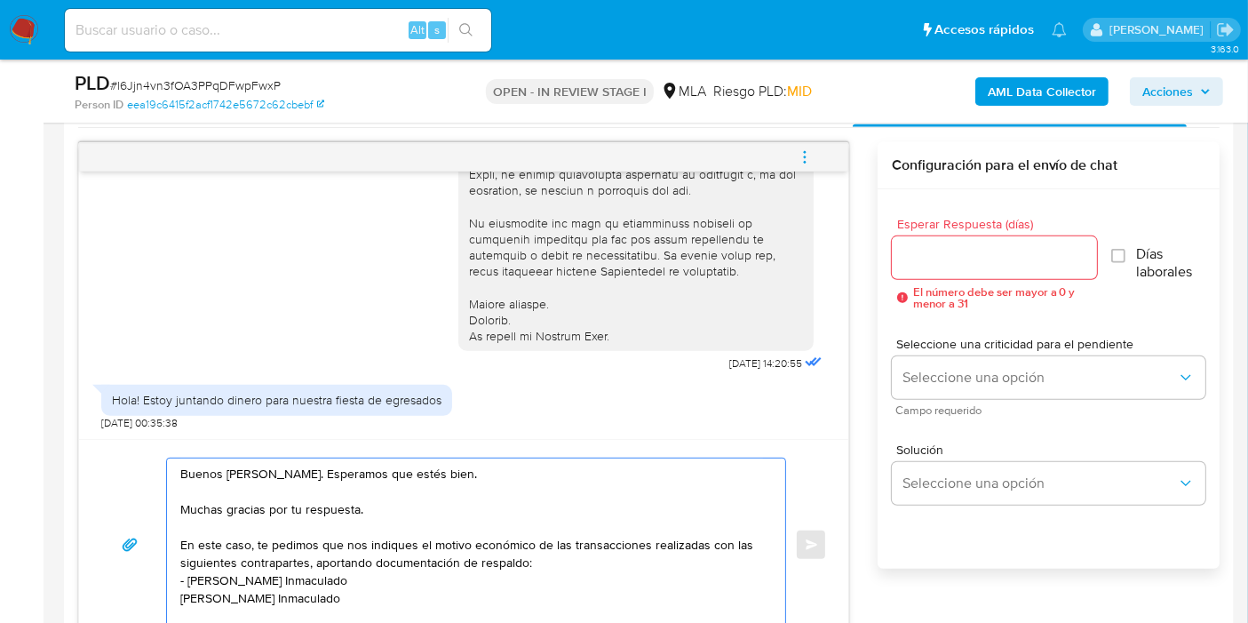
drag, startPoint x: 276, startPoint y: 593, endPoint x: 158, endPoint y: 589, distance: 118.2
click at [158, 589] on div "Buenos [PERSON_NAME]. Esperamos que estés bien. Muchas gracias por tu respuesta…" at bounding box center [463, 544] width 727 height 174
click at [353, 569] on textarea "Buenos [PERSON_NAME]. Esperamos que estés bien. Muchas gracias por tu respuesta…" at bounding box center [471, 544] width 583 height 172
paste textarea "27265387409"
paste textarea "[PERSON_NAME]"
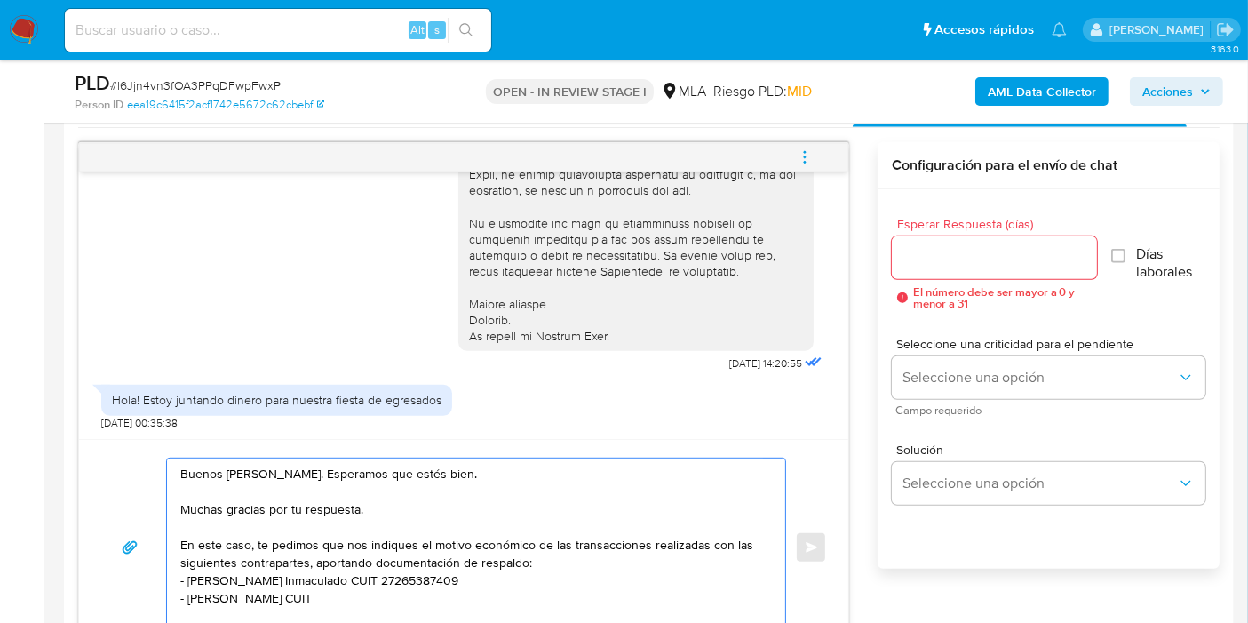
paste textarea "20494491207"
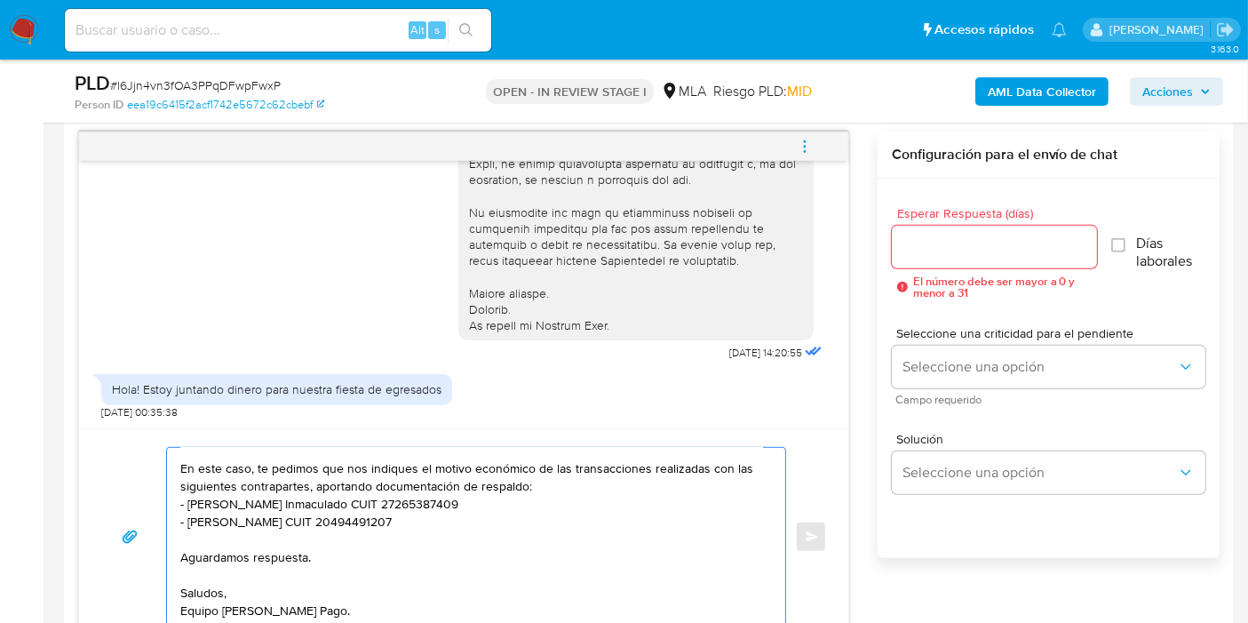
scroll to position [101, 0]
click at [326, 610] on textarea "Buenos [PERSON_NAME]. Esperamos que estés bien. Muchas gracias por tu respuesta…" at bounding box center [471, 537] width 583 height 178
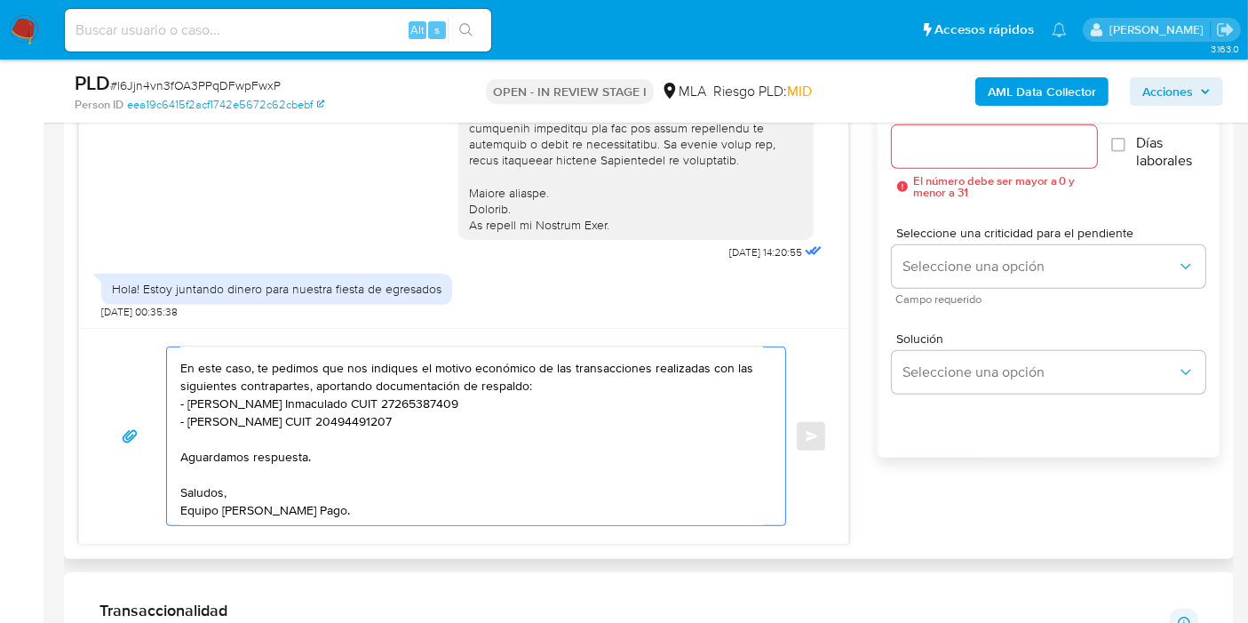
scroll to position [1114, 0]
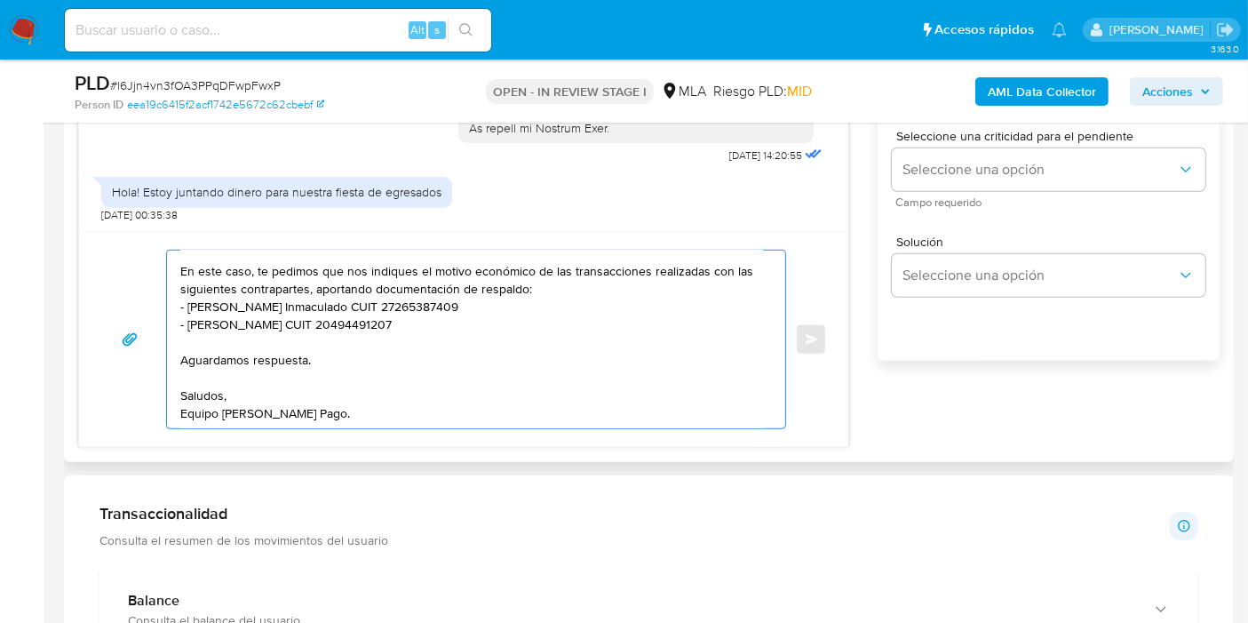
click at [303, 413] on textarea "Buenos días, Bautista. Esperamos que estés bien. Muchas gracias por tu respuest…" at bounding box center [471, 340] width 583 height 178
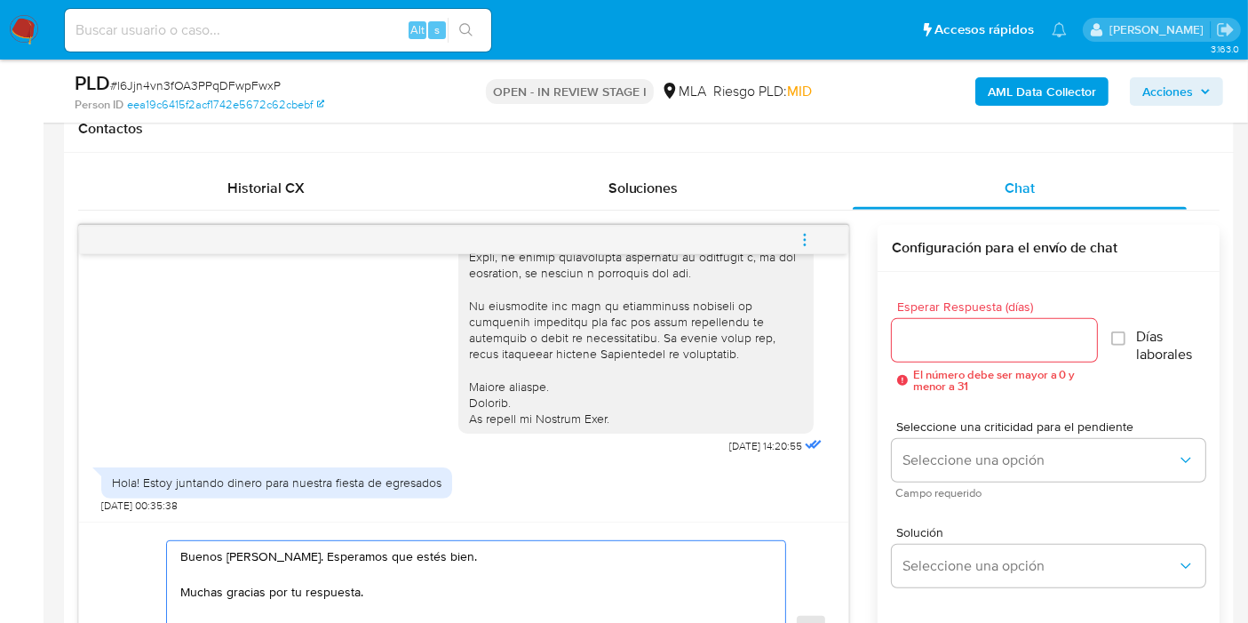
scroll to position [818, 0]
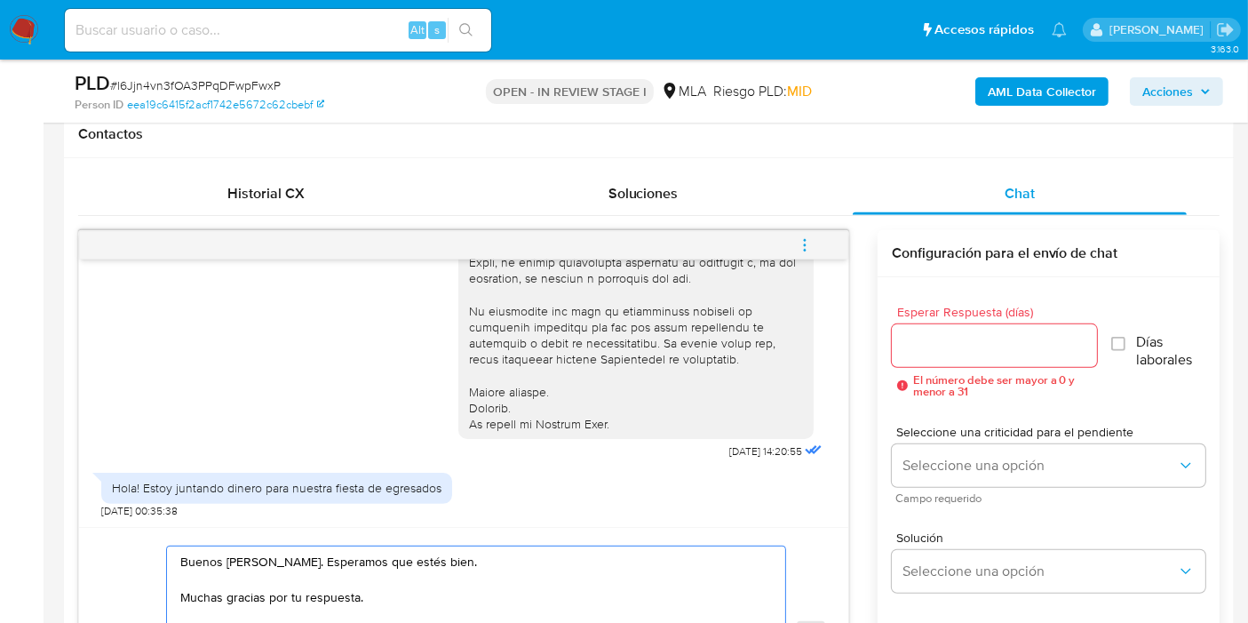
type textarea "Buenos días, Bautista. Esperamos que estés bien. Muchas gracias por tu respuest…"
click at [992, 354] on input "Esperar Respuesta (días)" at bounding box center [994, 345] width 205 height 23
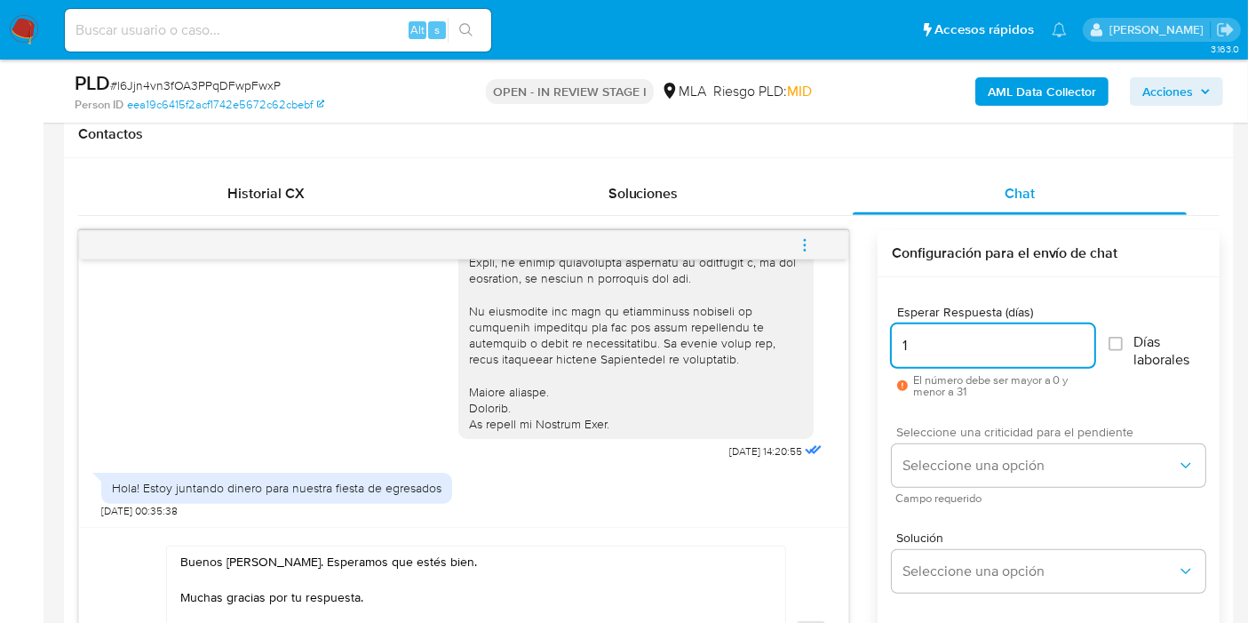
type input "1"
click at [955, 427] on span "Seleccione una criticidad para el pendiente" at bounding box center [1053, 432] width 314 height 12
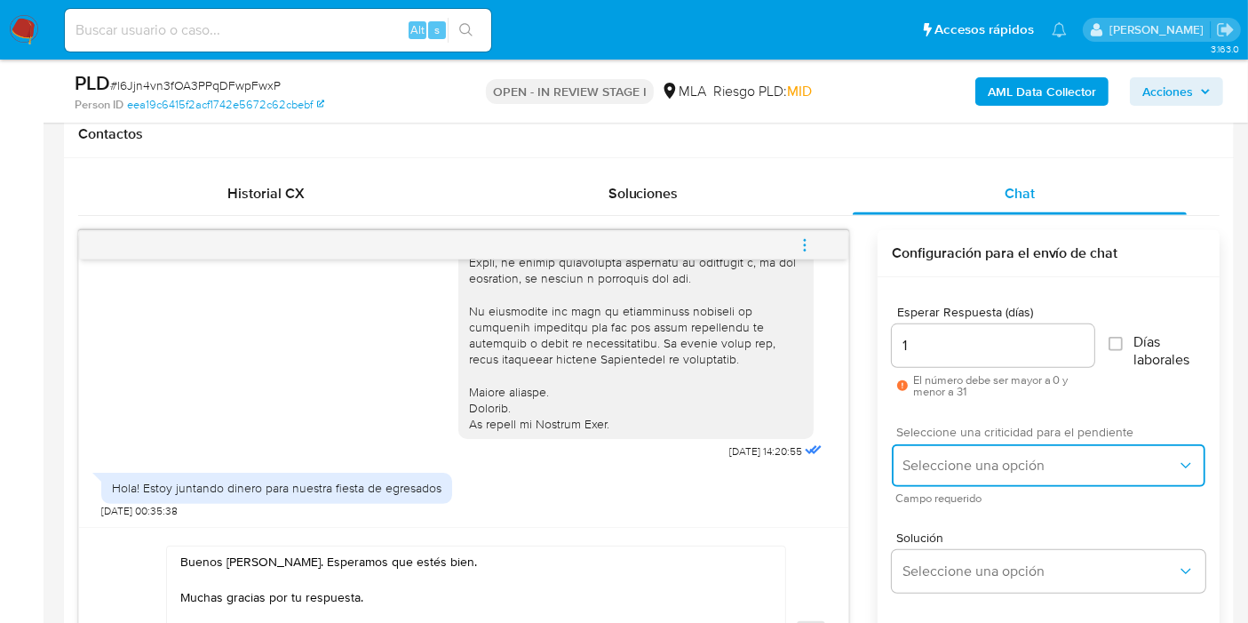
click at [936, 453] on button "Seleccione una opción" at bounding box center [1049, 465] width 314 height 43
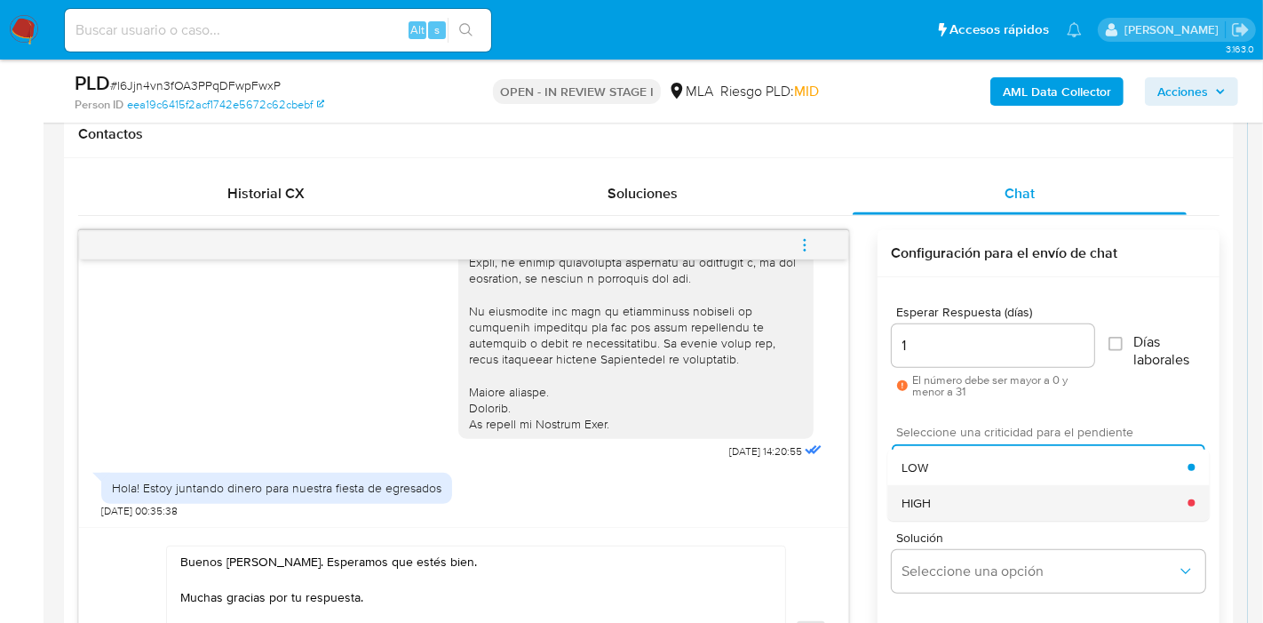
click at [919, 495] on span "HIGH" at bounding box center [916, 503] width 29 height 16
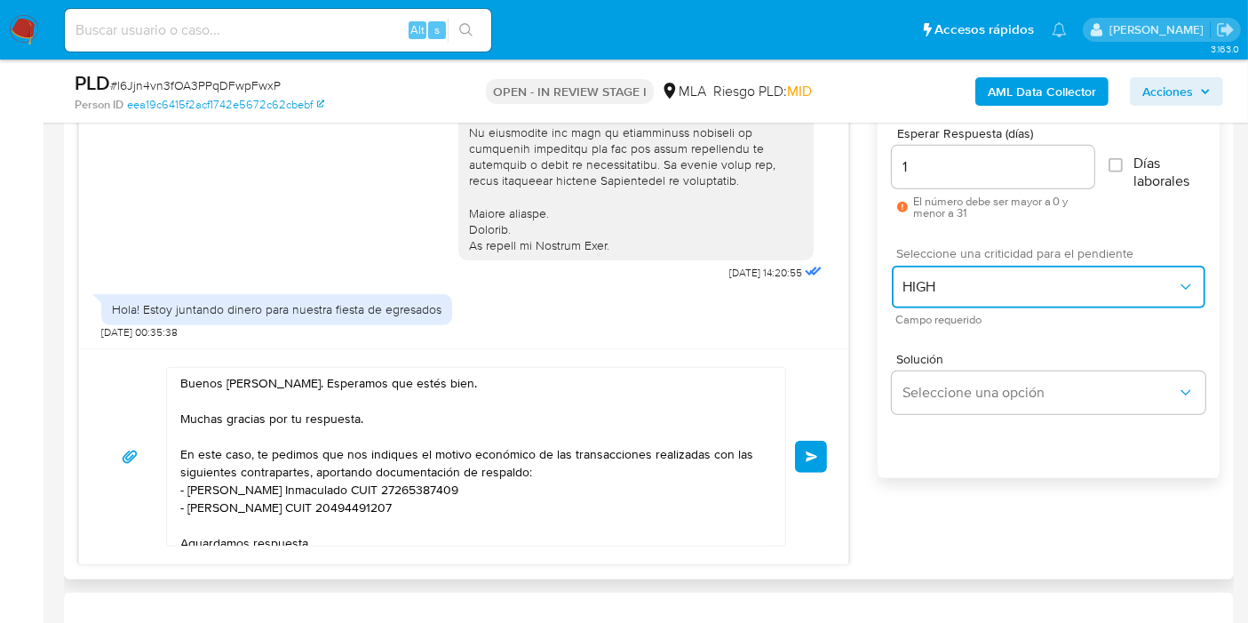
scroll to position [1114, 0]
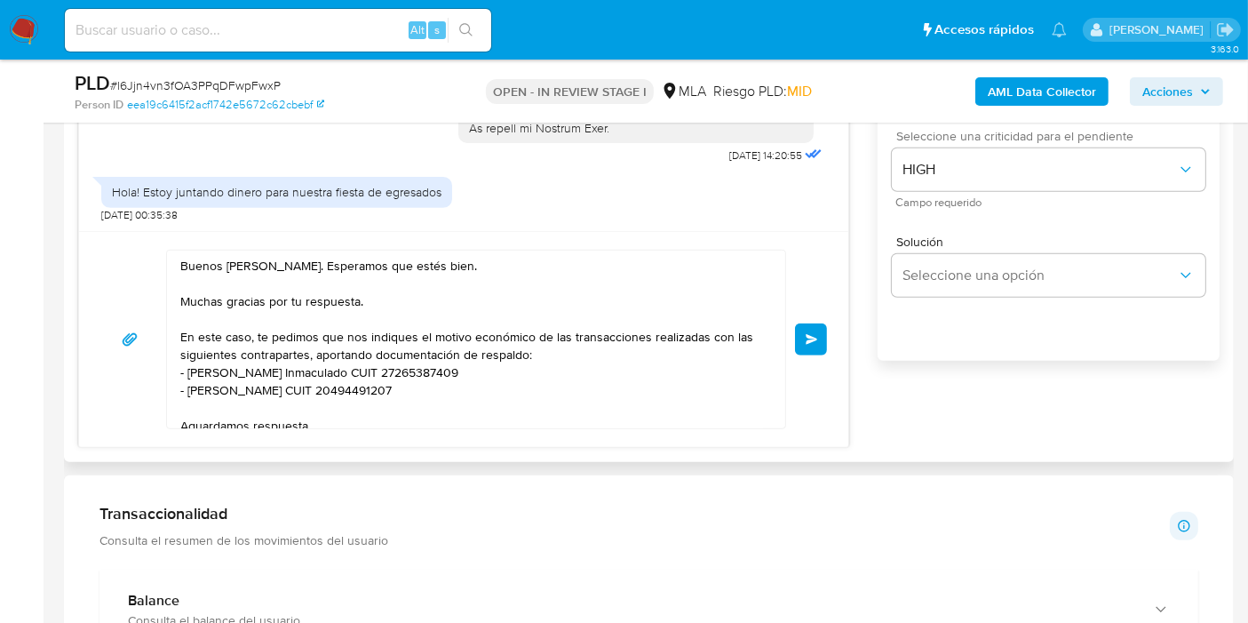
click at [805, 344] on button "Enviar" at bounding box center [811, 339] width 32 height 32
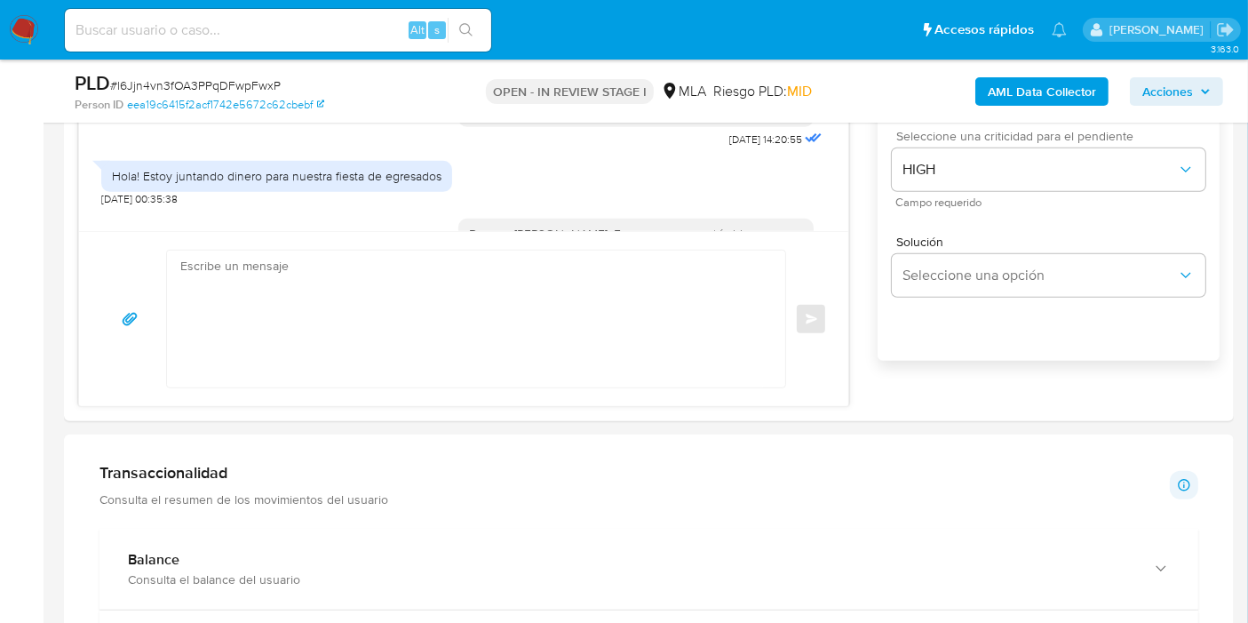
scroll to position [893, 0]
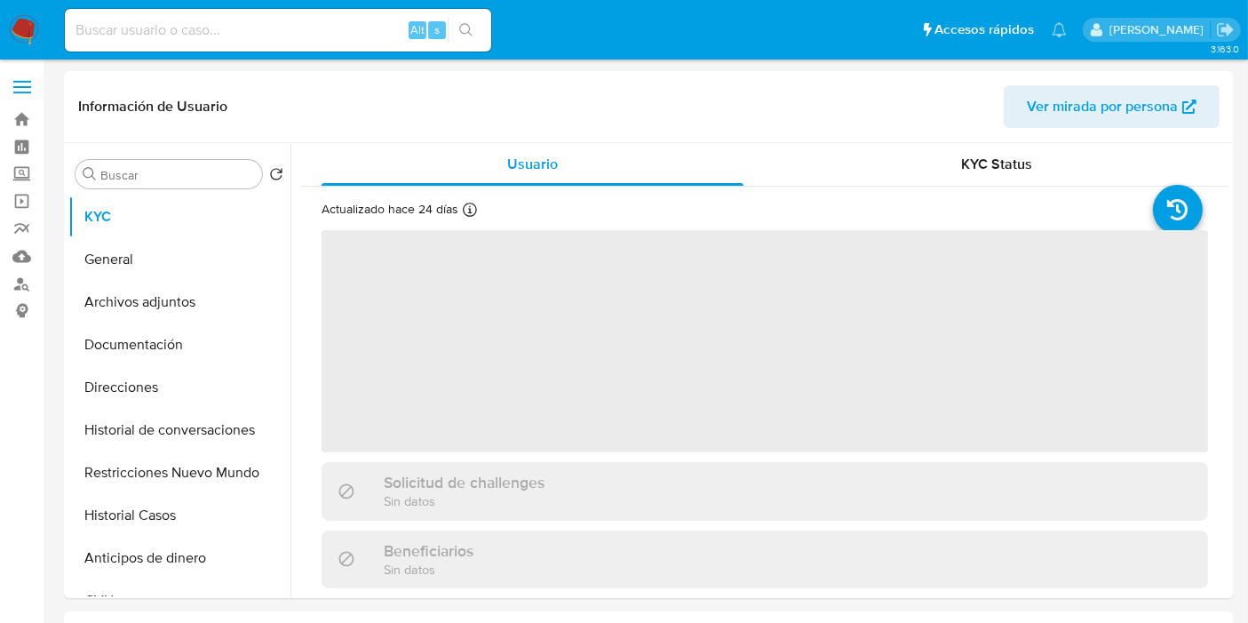
select select "10"
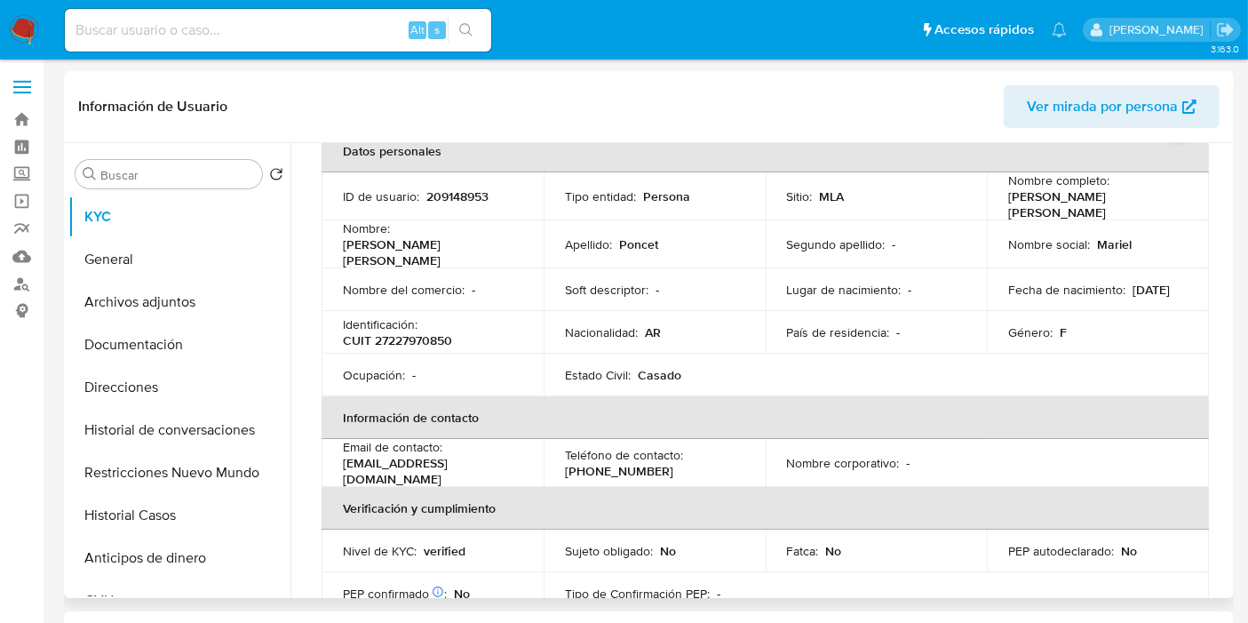
scroll to position [296, 0]
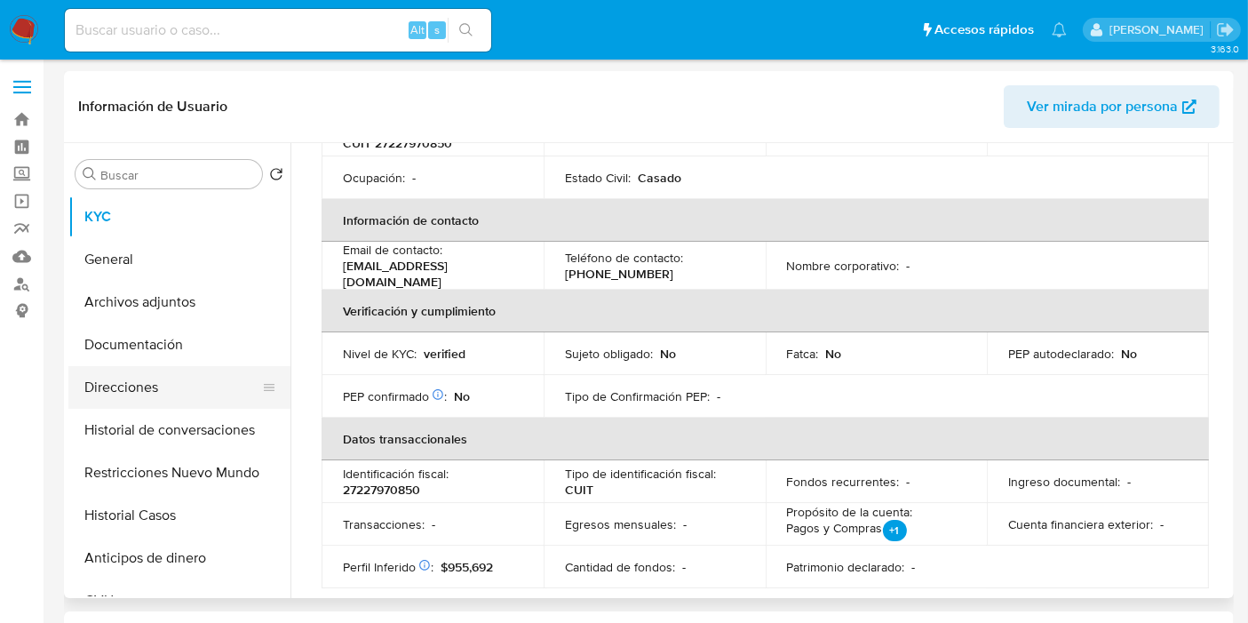
click at [127, 394] on button "Direcciones" at bounding box center [172, 387] width 208 height 43
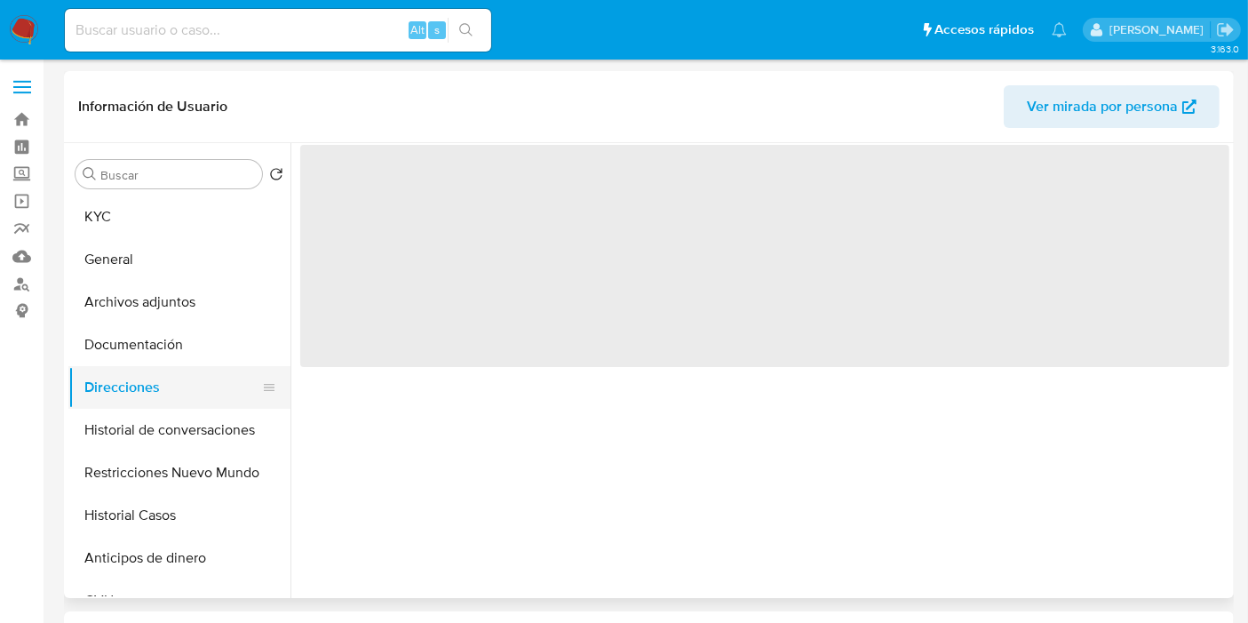
scroll to position [0, 0]
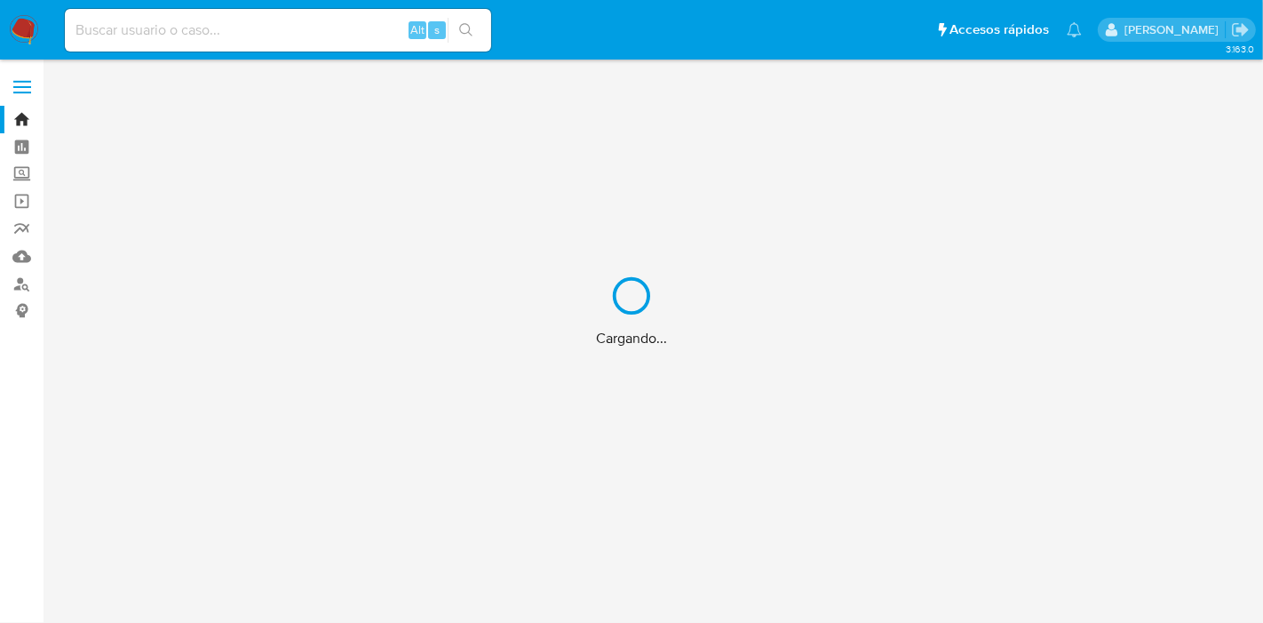
click at [10, 288] on div "Cargando..." at bounding box center [631, 311] width 1263 height 623
click at [17, 285] on div "Cargando..." at bounding box center [631, 311] width 1263 height 623
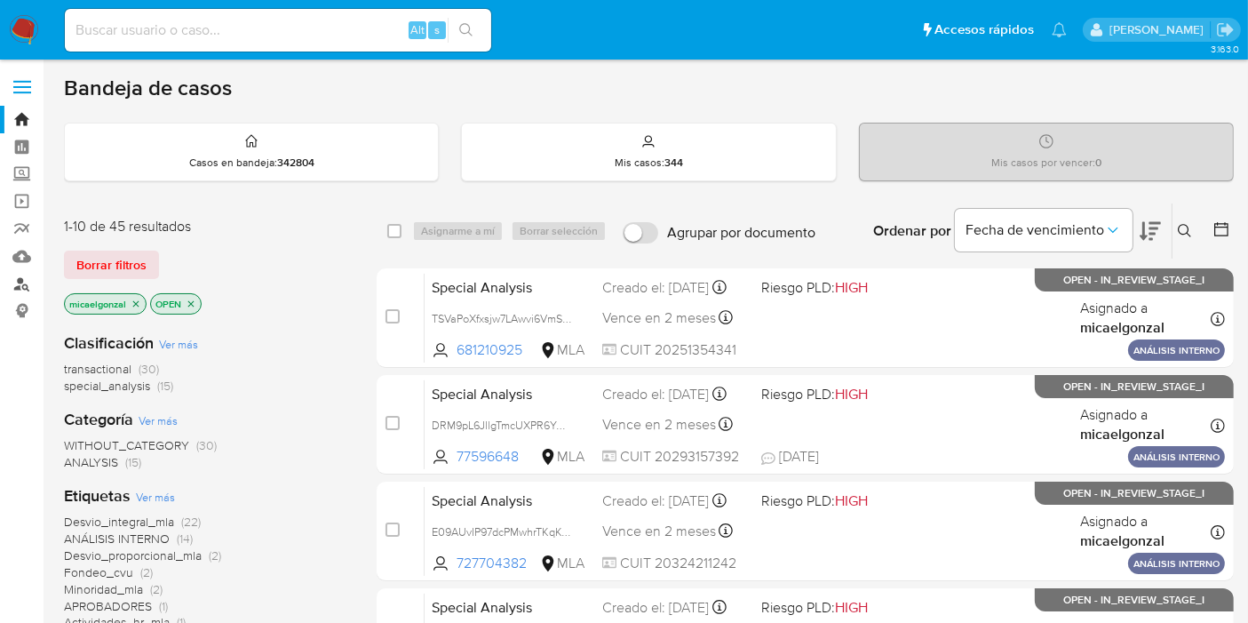
click at [17, 285] on link "Buscador de personas" at bounding box center [105, 284] width 211 height 28
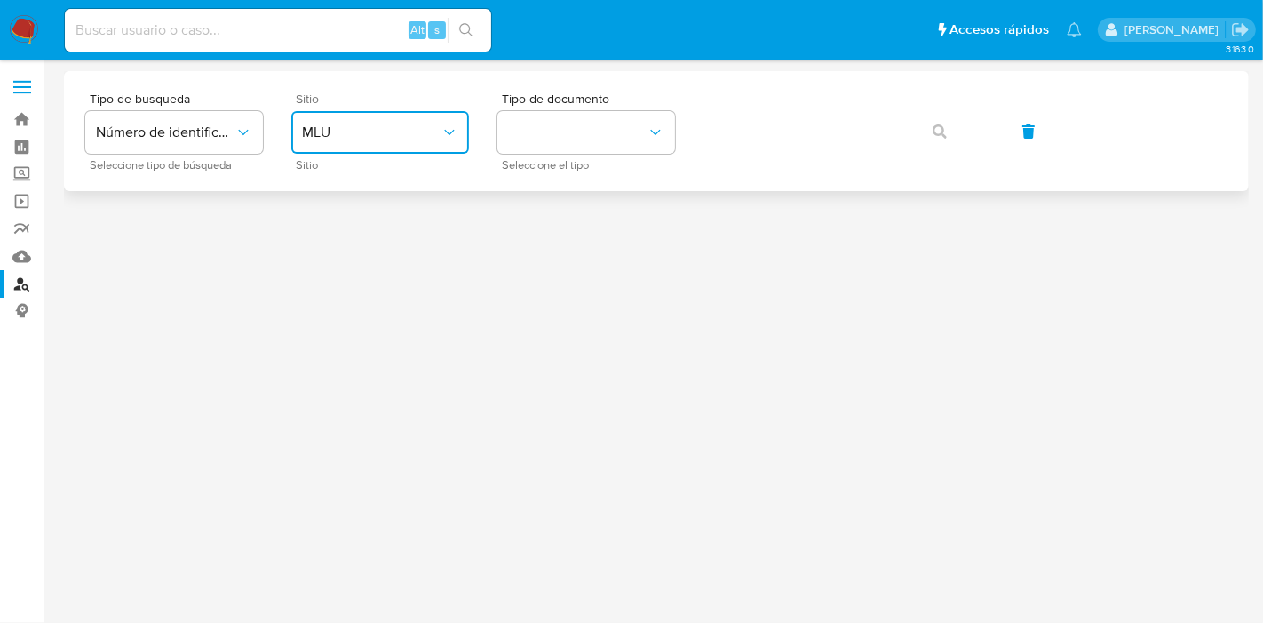
click at [437, 128] on span "MLU" at bounding box center [371, 132] width 139 height 18
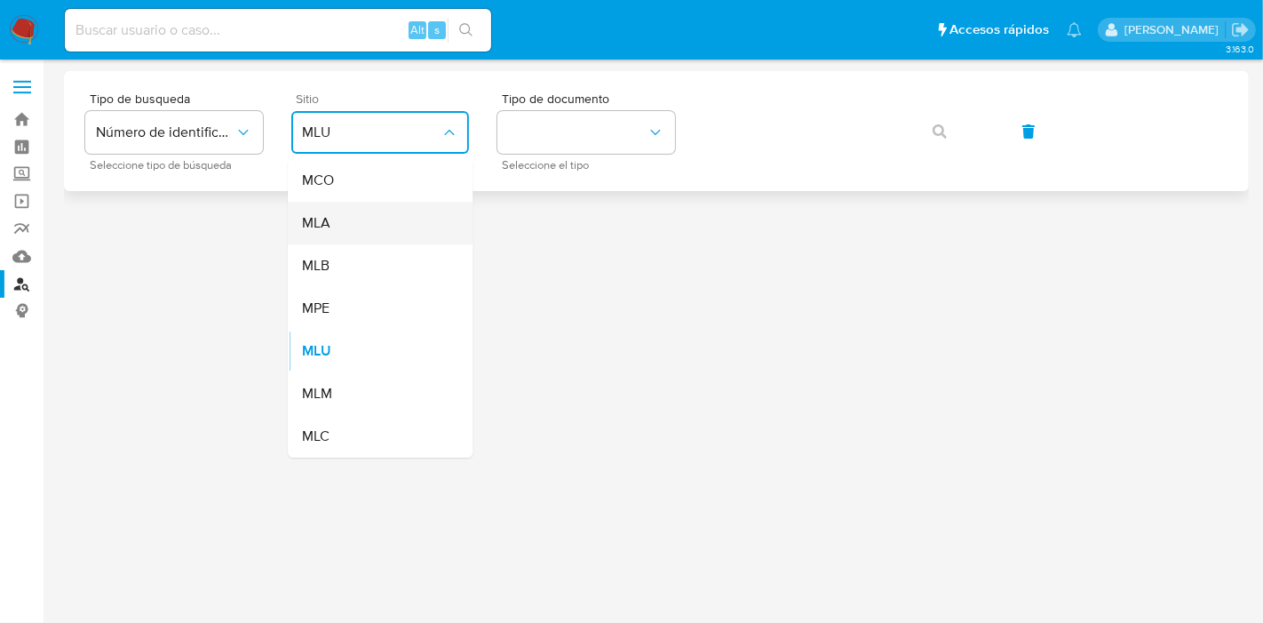
click at [363, 210] on div "MLA" at bounding box center [375, 223] width 146 height 43
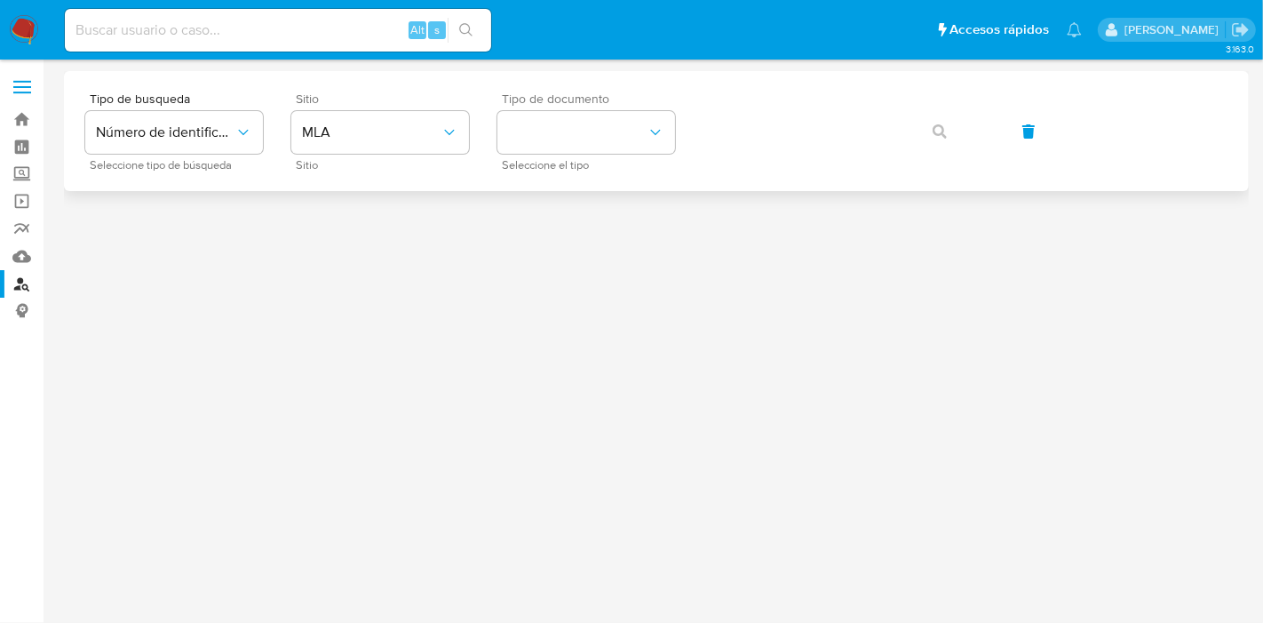
click at [593, 155] on div "Tipo de documento Seleccione el tipo" at bounding box center [586, 130] width 178 height 77
click at [629, 131] on button "identificationType" at bounding box center [586, 132] width 178 height 43
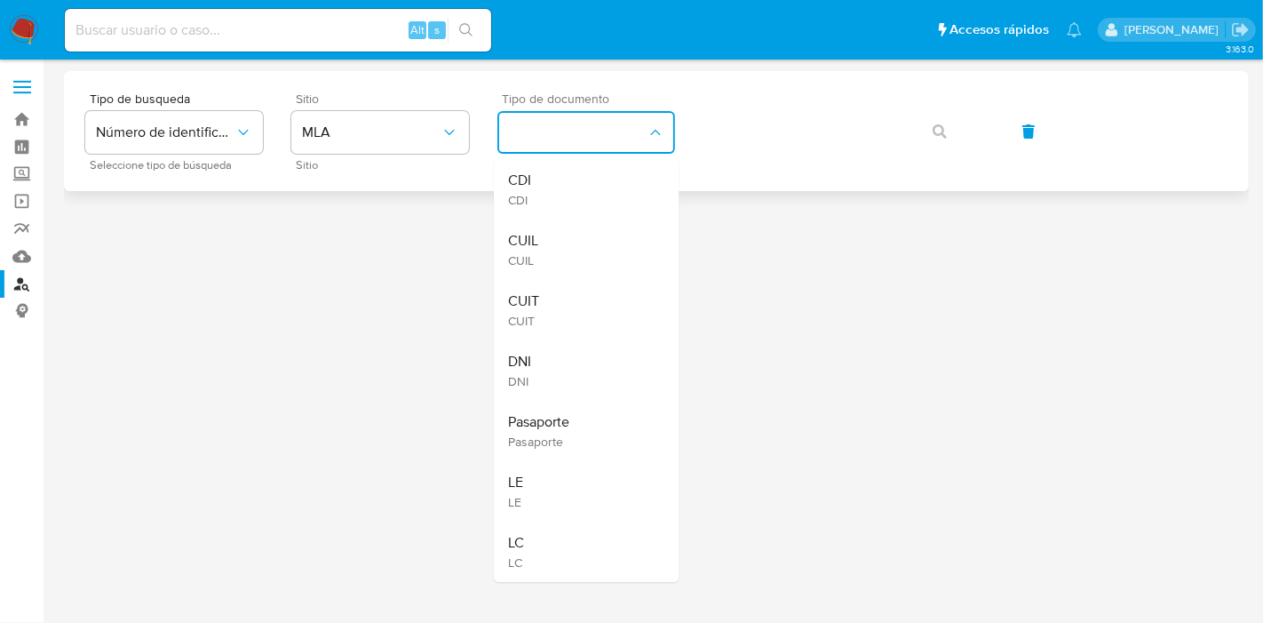
click at [573, 219] on div "CUIL CUIL" at bounding box center [581, 249] width 146 height 60
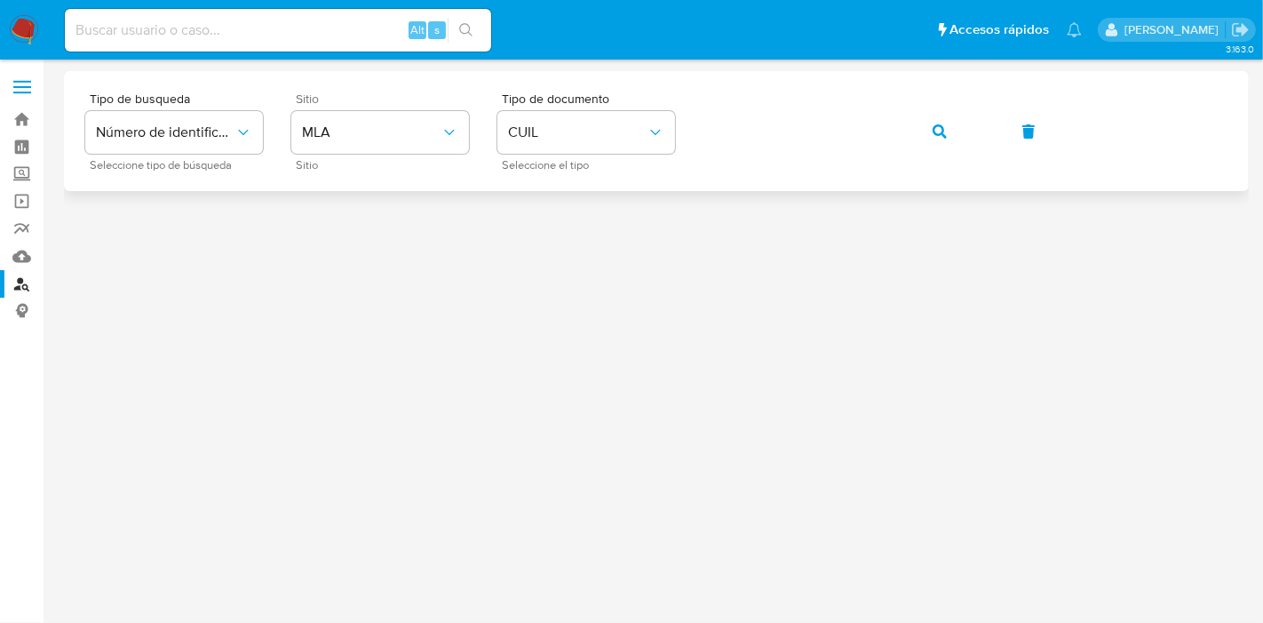
click at [863, 180] on div "Tipo de busqueda Número de identificación Seleccione tipo de búsqueda Sitio MLA…" at bounding box center [656, 131] width 1185 height 120
click at [942, 138] on span "button" at bounding box center [940, 131] width 14 height 39
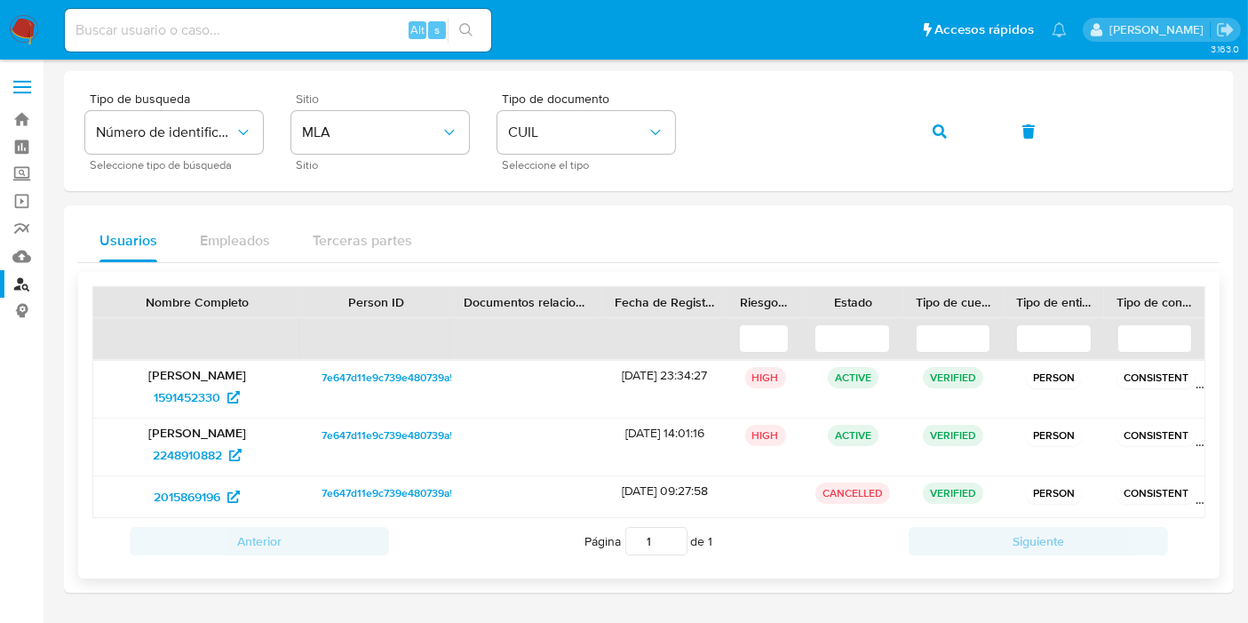
click at [351, 426] on span "7e647d11e9c739e480739a5846e8a923" at bounding box center [416, 435] width 189 height 21
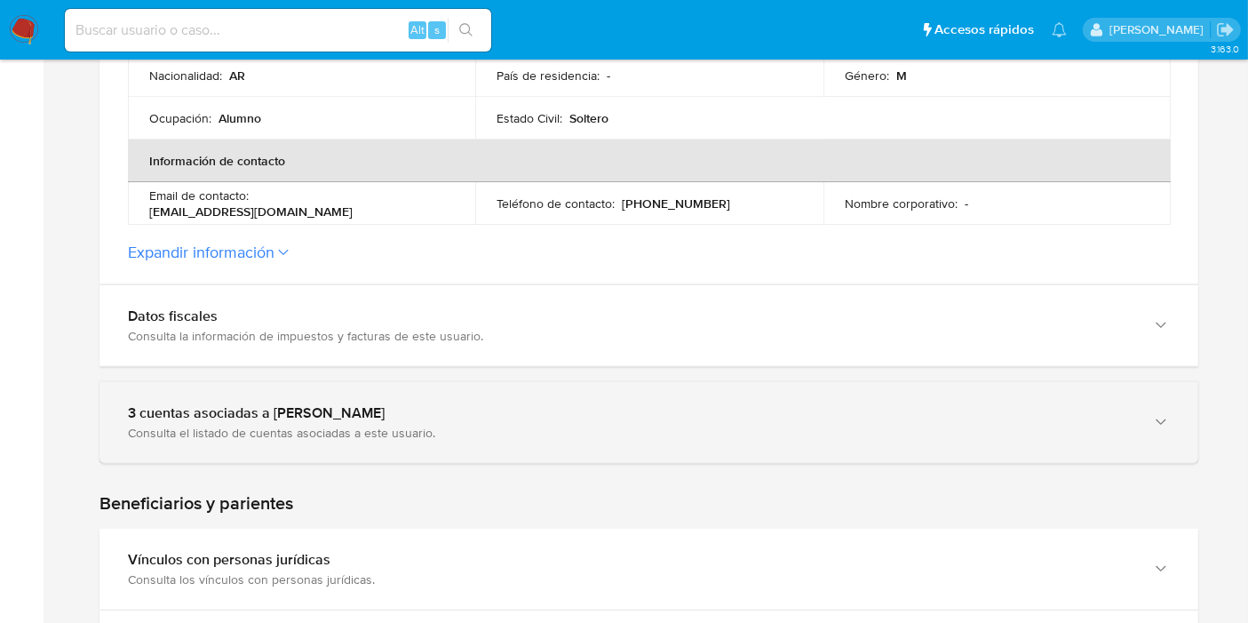
scroll to position [592, 0]
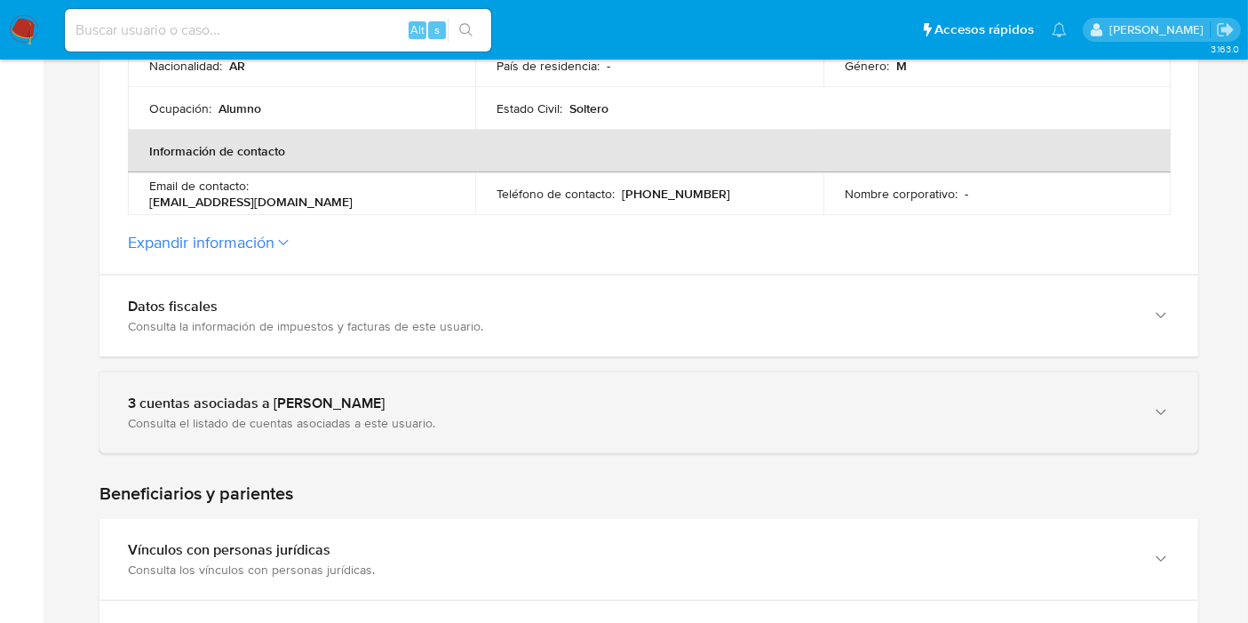
click at [306, 394] on div "3 cuentas asociadas a Tomas Fascendini" at bounding box center [631, 403] width 1006 height 18
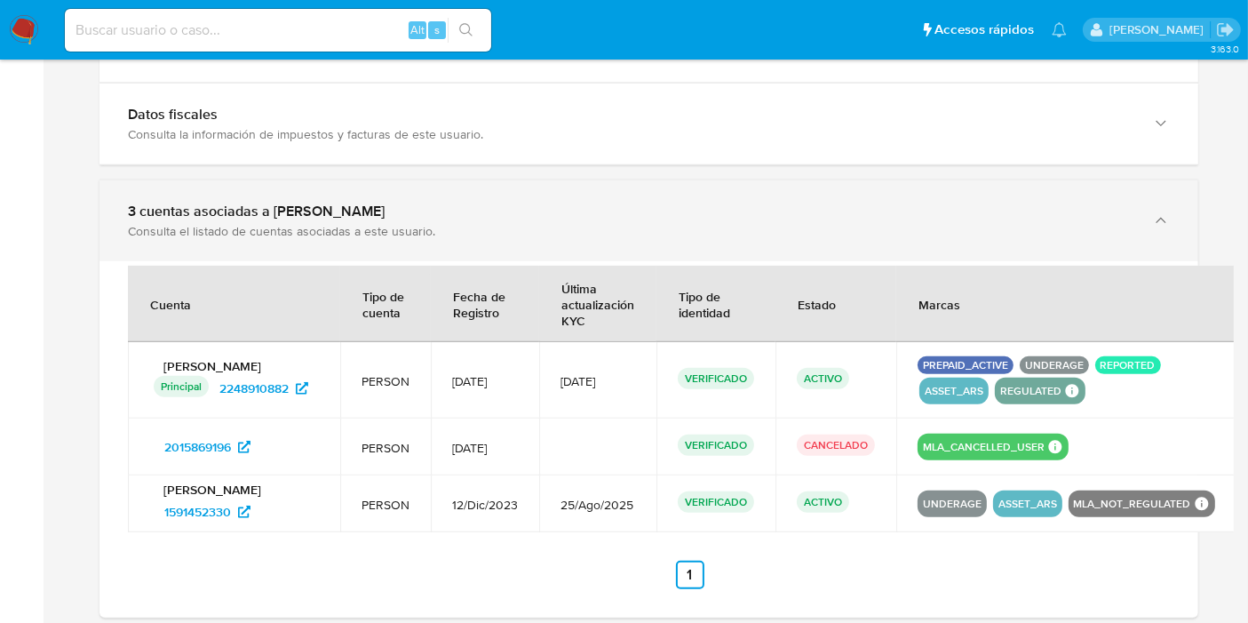
scroll to position [789, 0]
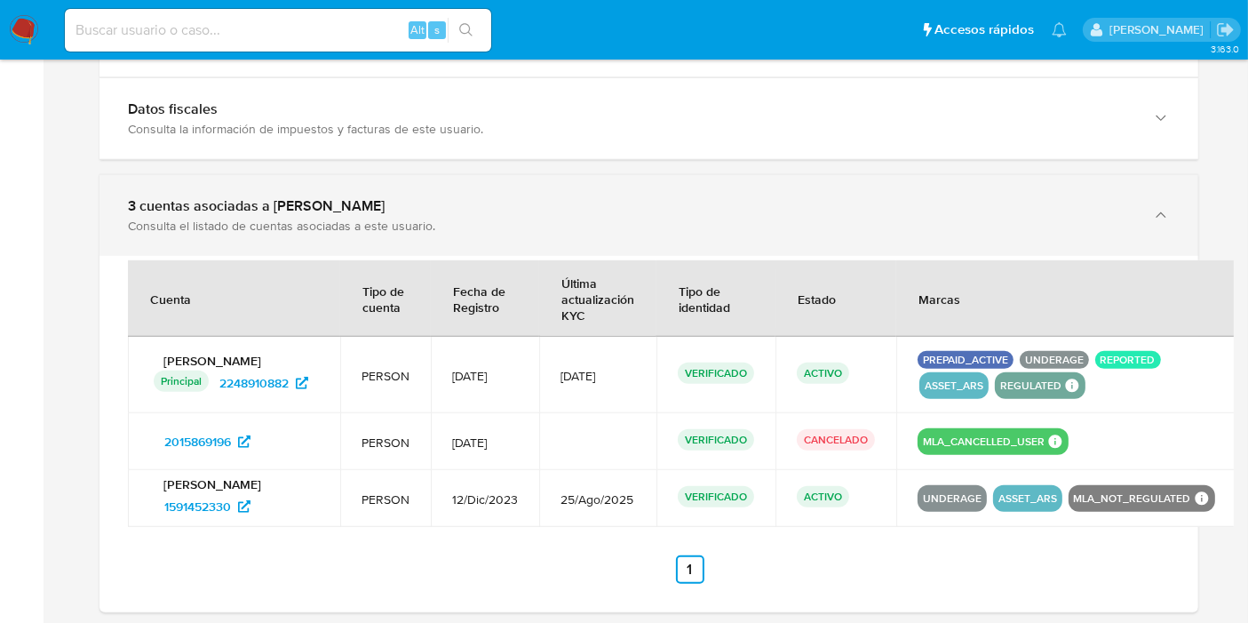
click at [528, 240] on div "3 cuentas asociadas a Tomas Fascendini Consulta el listado de cuentas asociadas…" at bounding box center [648, 215] width 1099 height 81
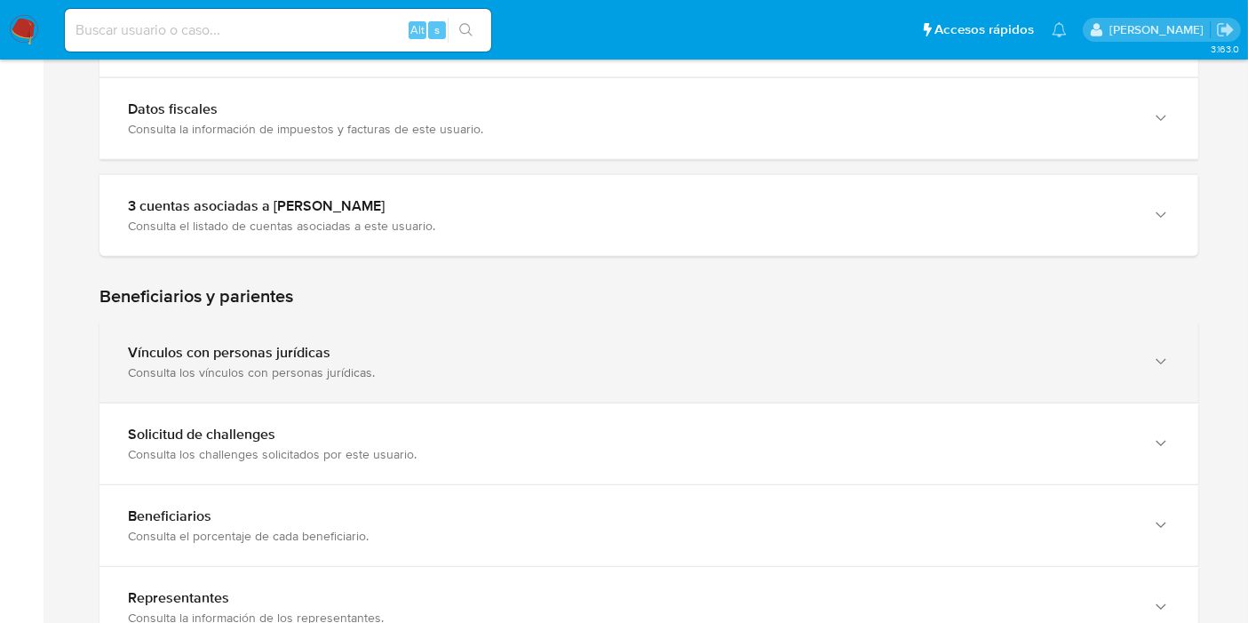
scroll to position [987, 0]
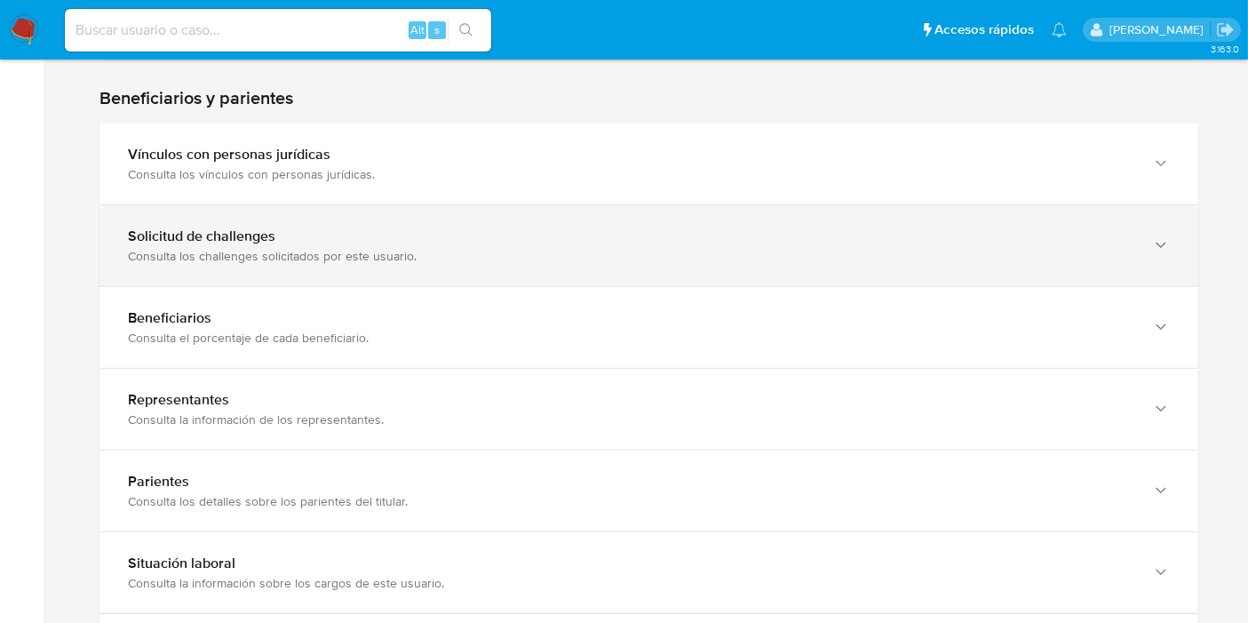
click at [312, 217] on div "Solicitud de challenges Consulta los challenges solicitados por este usuario." at bounding box center [648, 245] width 1099 height 81
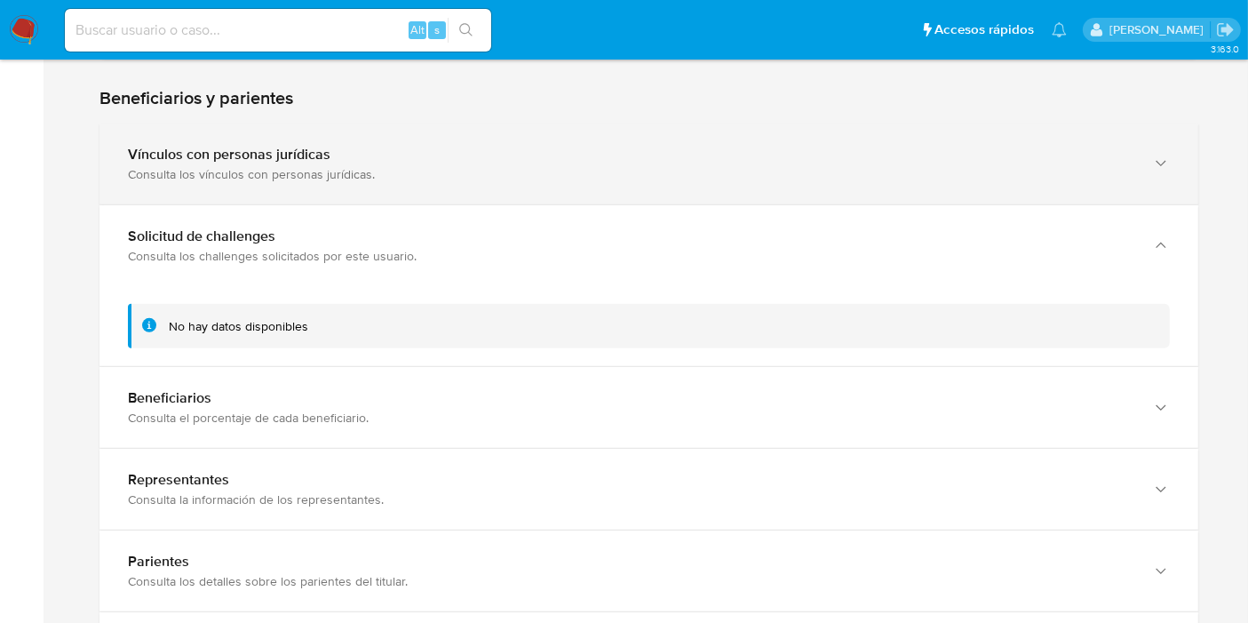
click at [395, 156] on div "Vínculos con personas jurídicas" at bounding box center [631, 155] width 1006 height 18
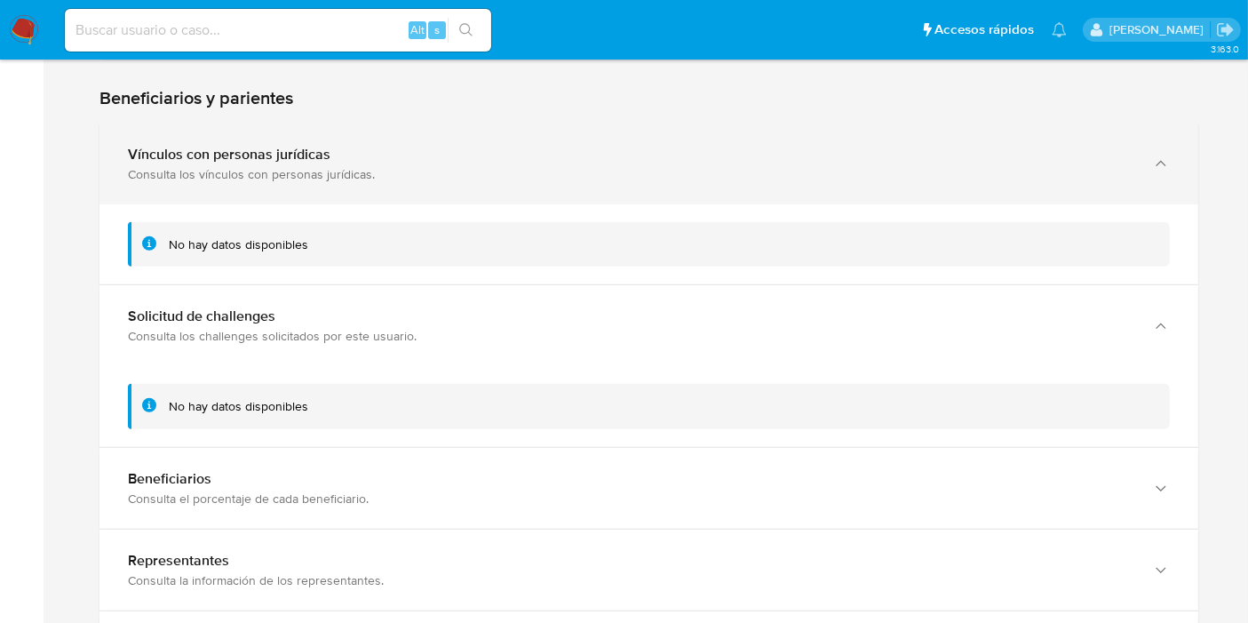
click at [413, 161] on div "Vínculos con personas jurídicas" at bounding box center [631, 155] width 1006 height 18
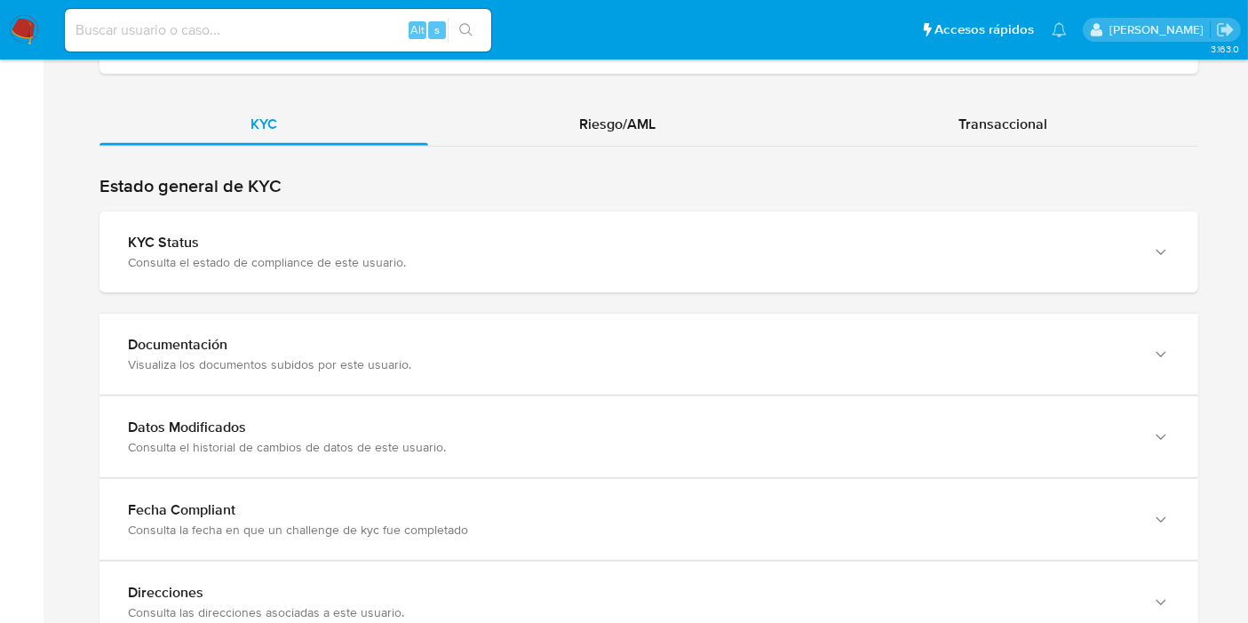
scroll to position [1579, 0]
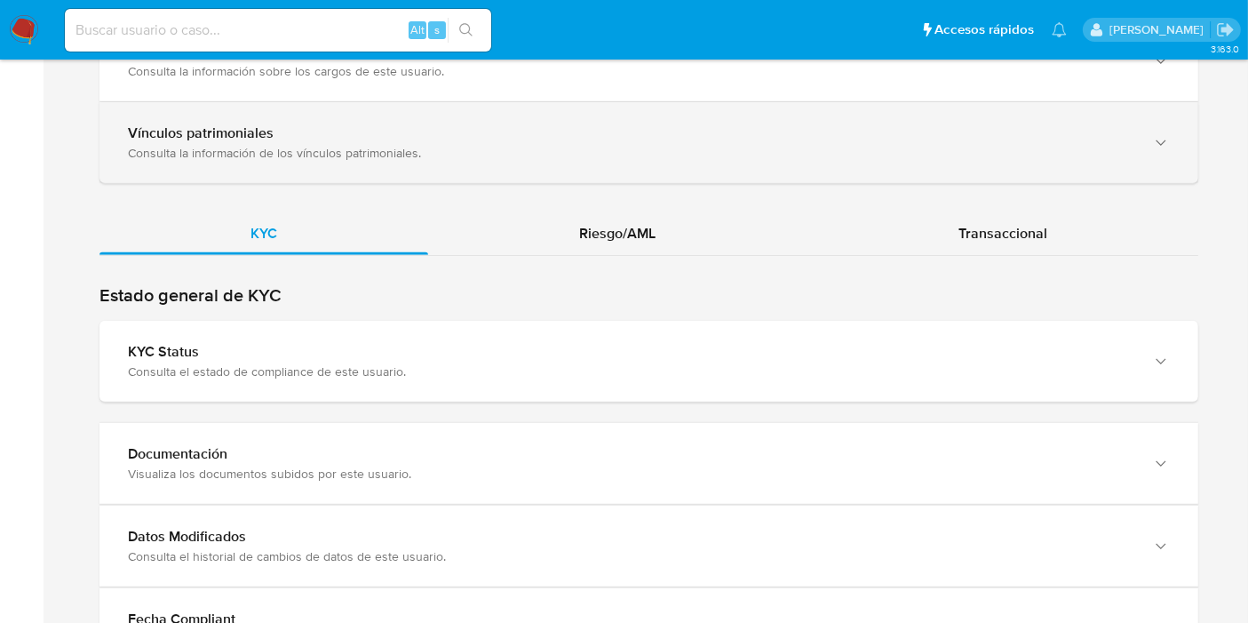
drag, startPoint x: 601, startPoint y: 164, endPoint x: 600, endPoint y: 176, distance: 11.7
click at [601, 171] on div "Vínculos patrimoniales Consulta la información de los vínculos patrimoniales." at bounding box center [648, 142] width 1099 height 81
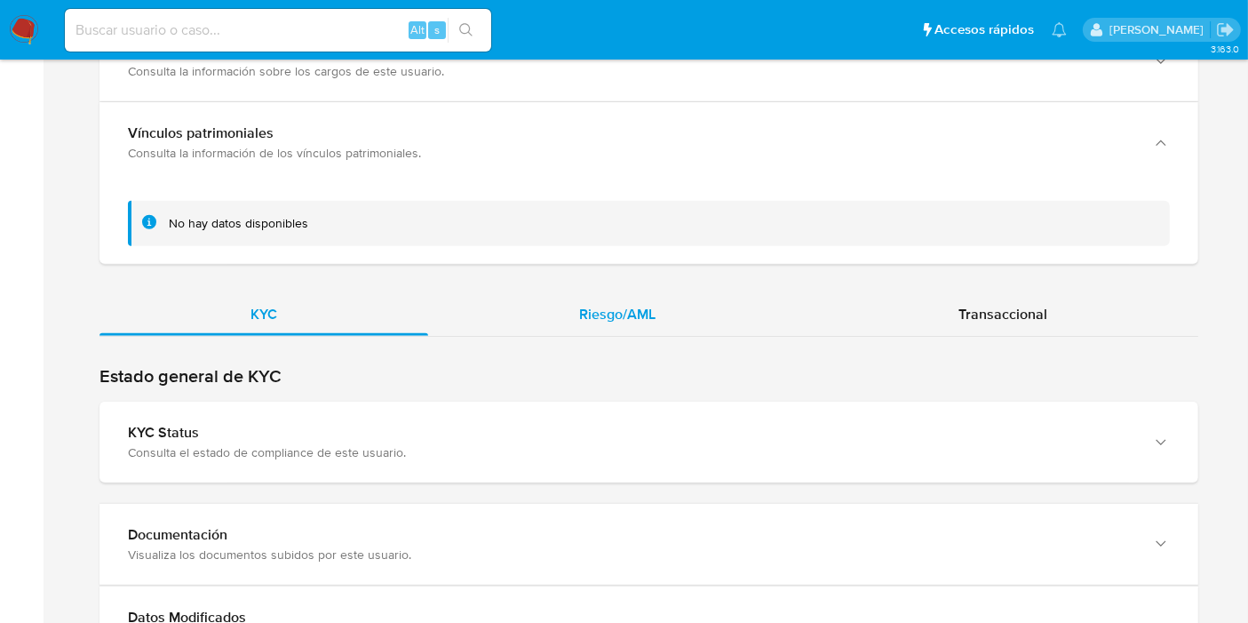
click at [588, 307] on span "Riesgo/AML" at bounding box center [617, 314] width 76 height 20
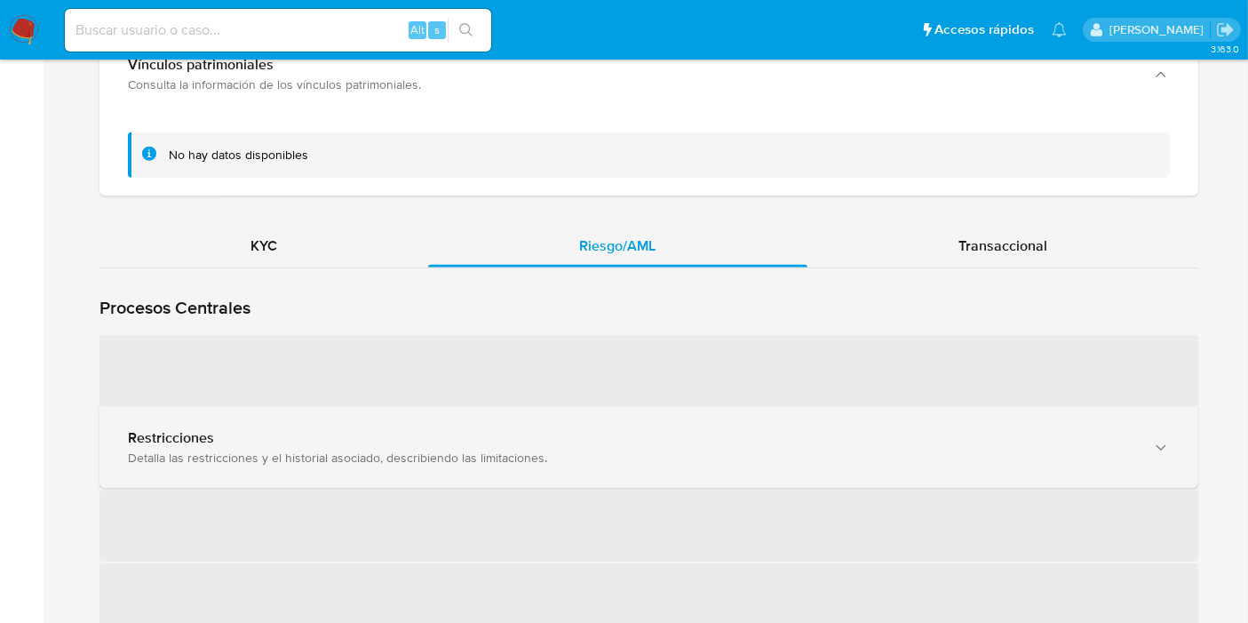
scroll to position [1677, 0]
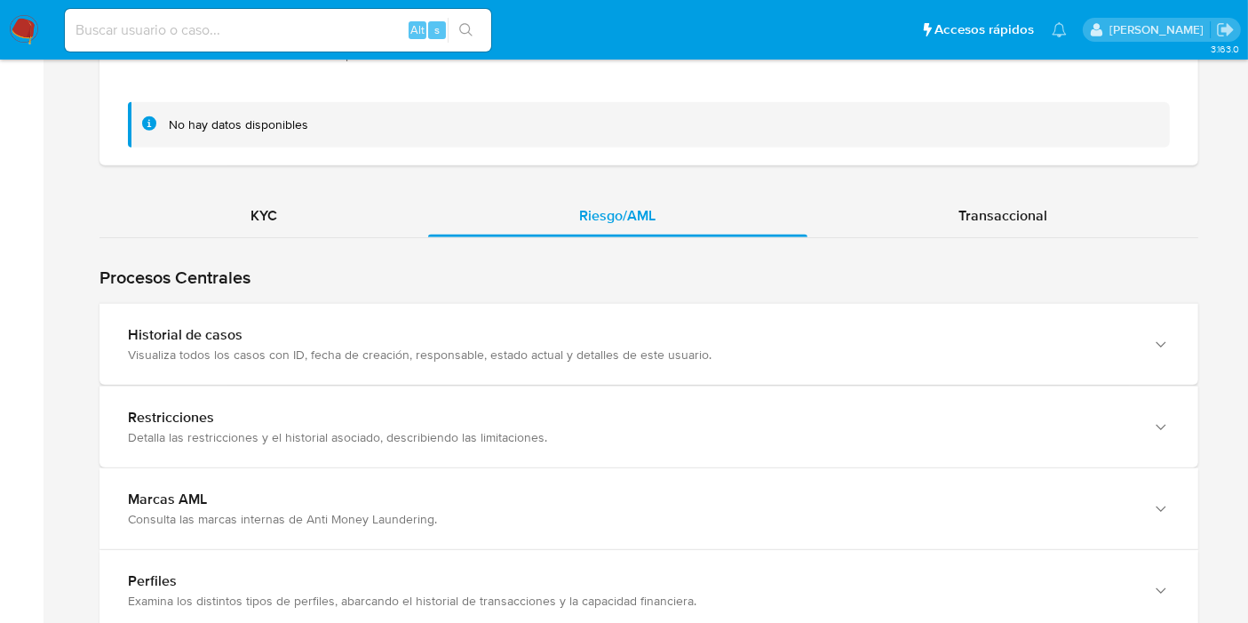
click at [438, 333] on div "Historial de casos" at bounding box center [631, 335] width 1006 height 18
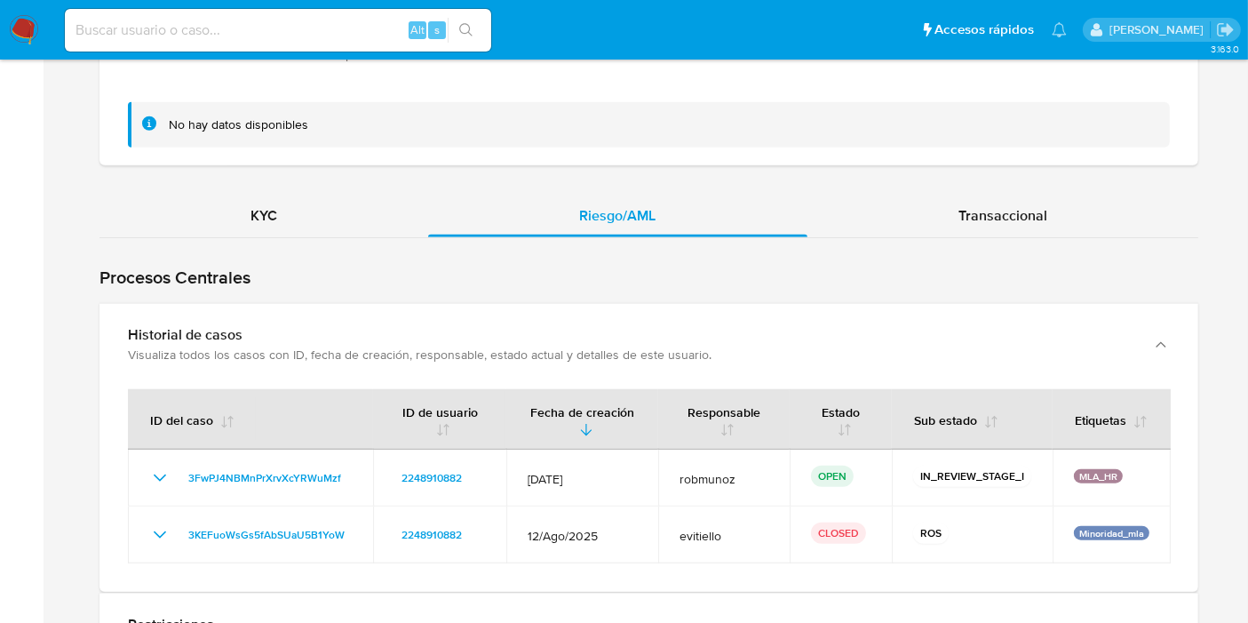
click at [438, 333] on div "Historial de casos" at bounding box center [631, 335] width 1006 height 18
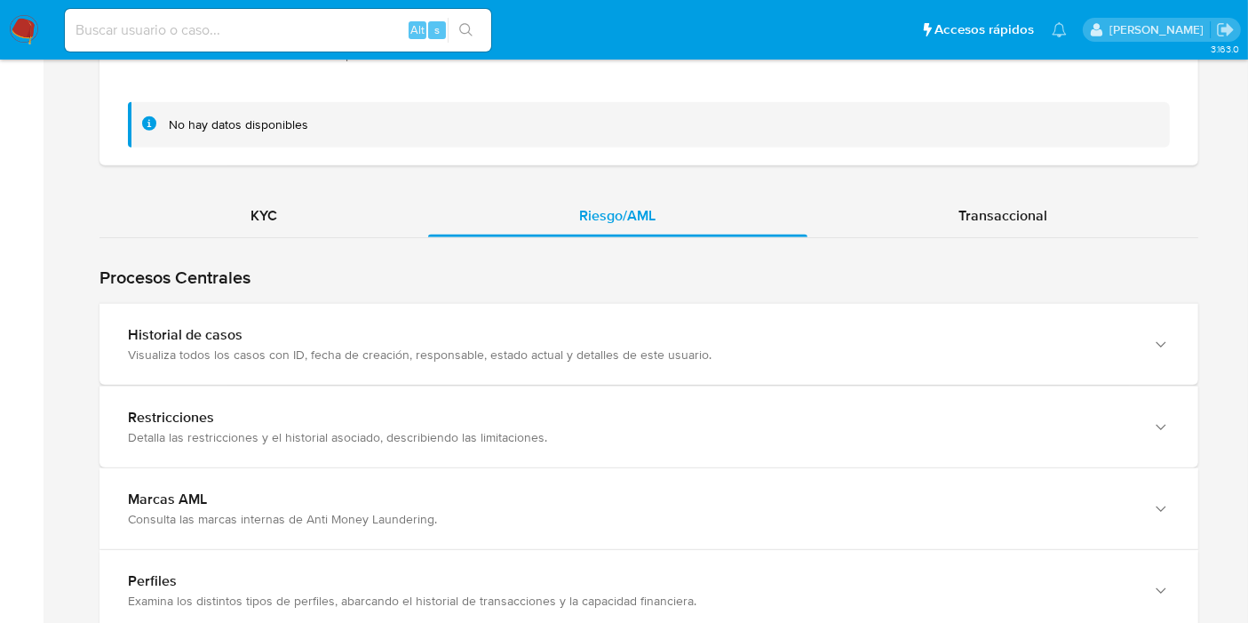
click at [438, 333] on div "Historial de casos" at bounding box center [631, 335] width 1006 height 18
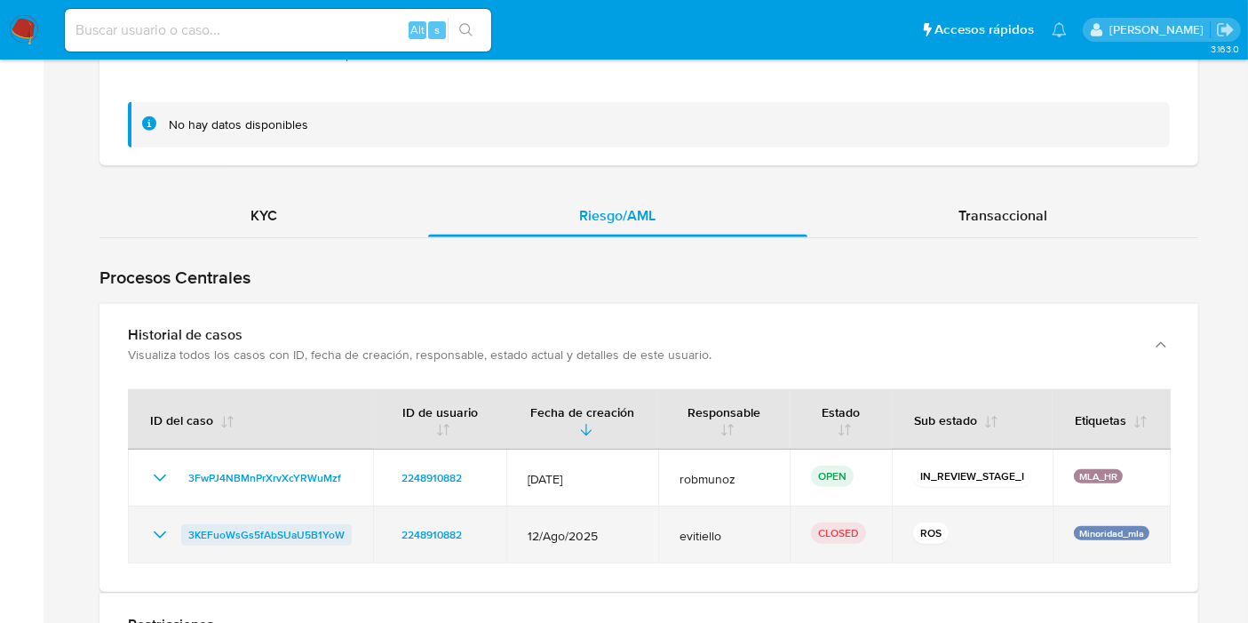
click at [208, 533] on span "3KEFuoWsGs5fAbSUaU5B1YoW" at bounding box center [266, 534] width 156 height 21
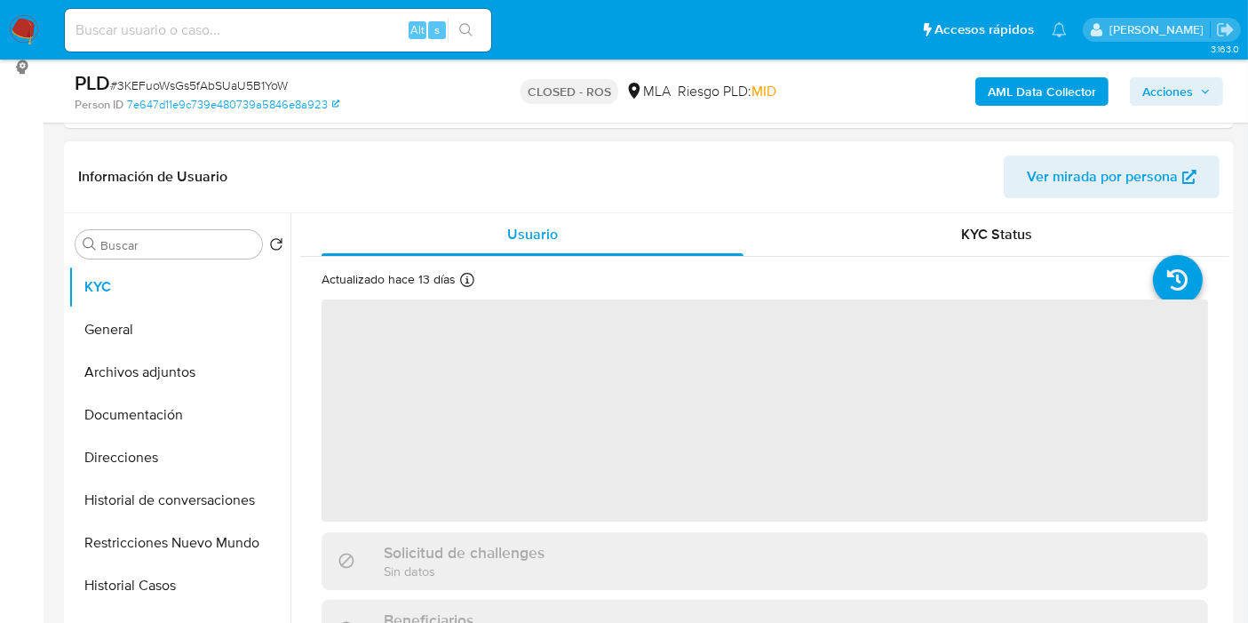
scroll to position [394, 0]
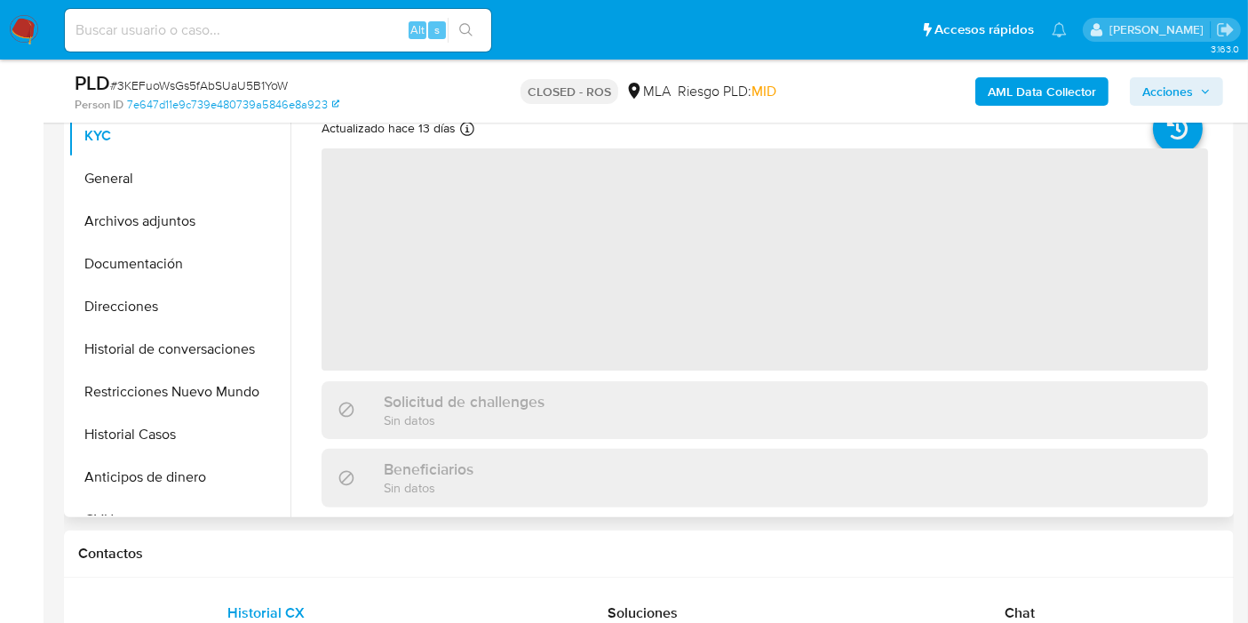
select select "10"
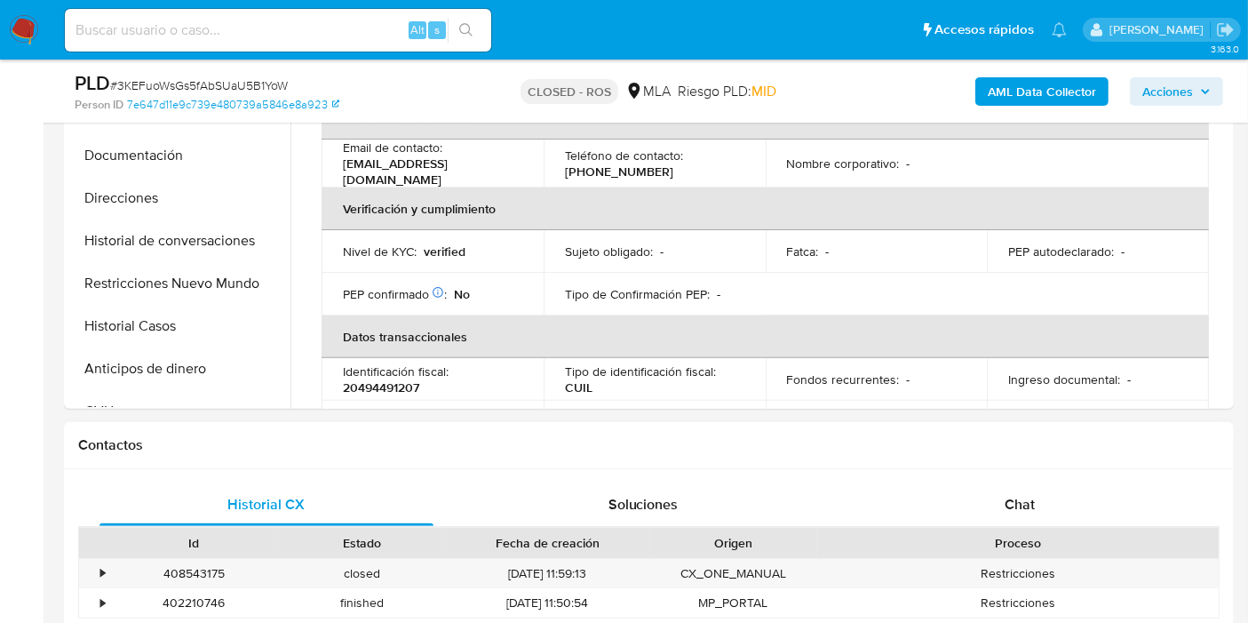
scroll to position [592, 0]
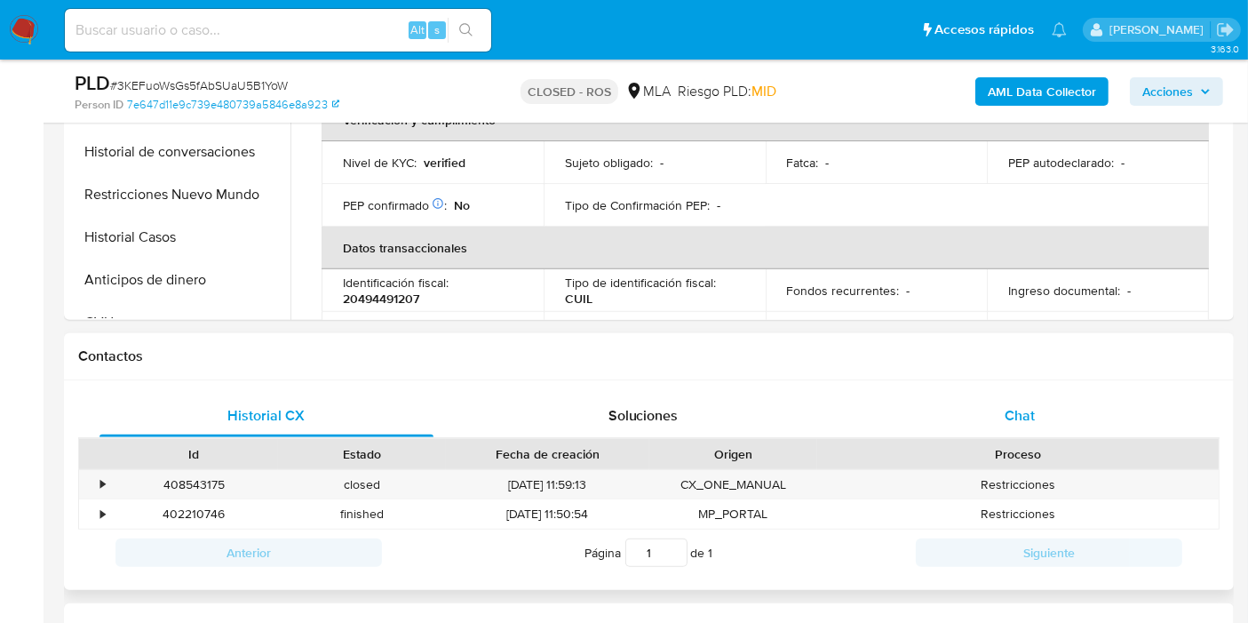
click at [1063, 434] on div "Chat" at bounding box center [1020, 415] width 334 height 43
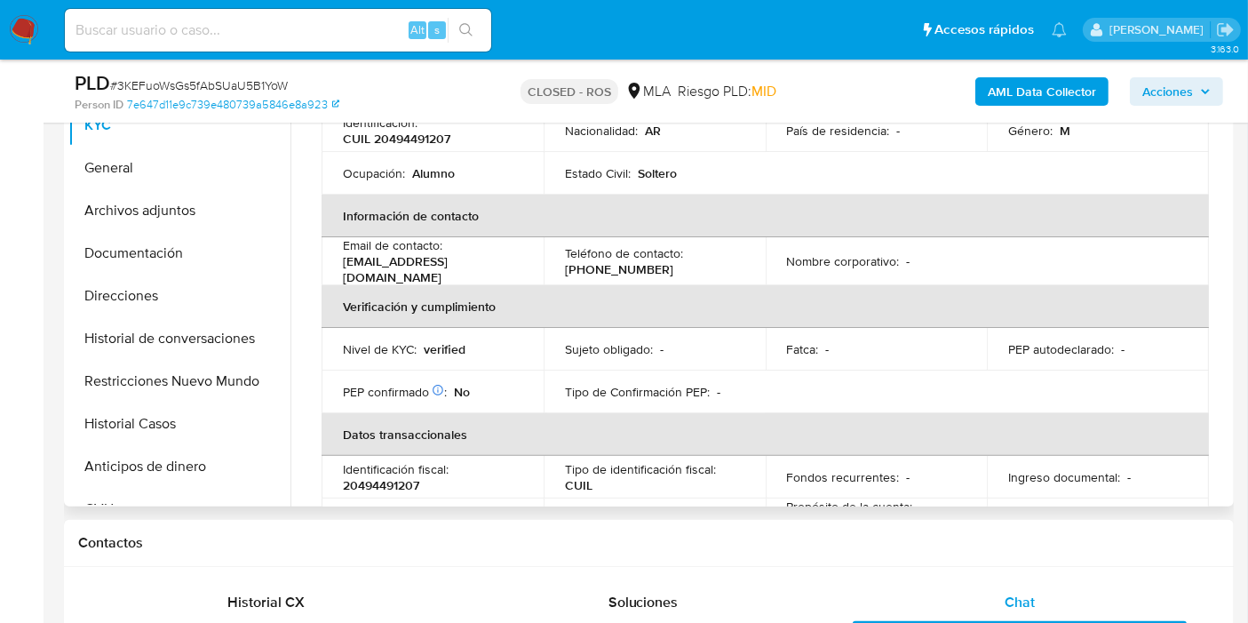
scroll to position [296, 0]
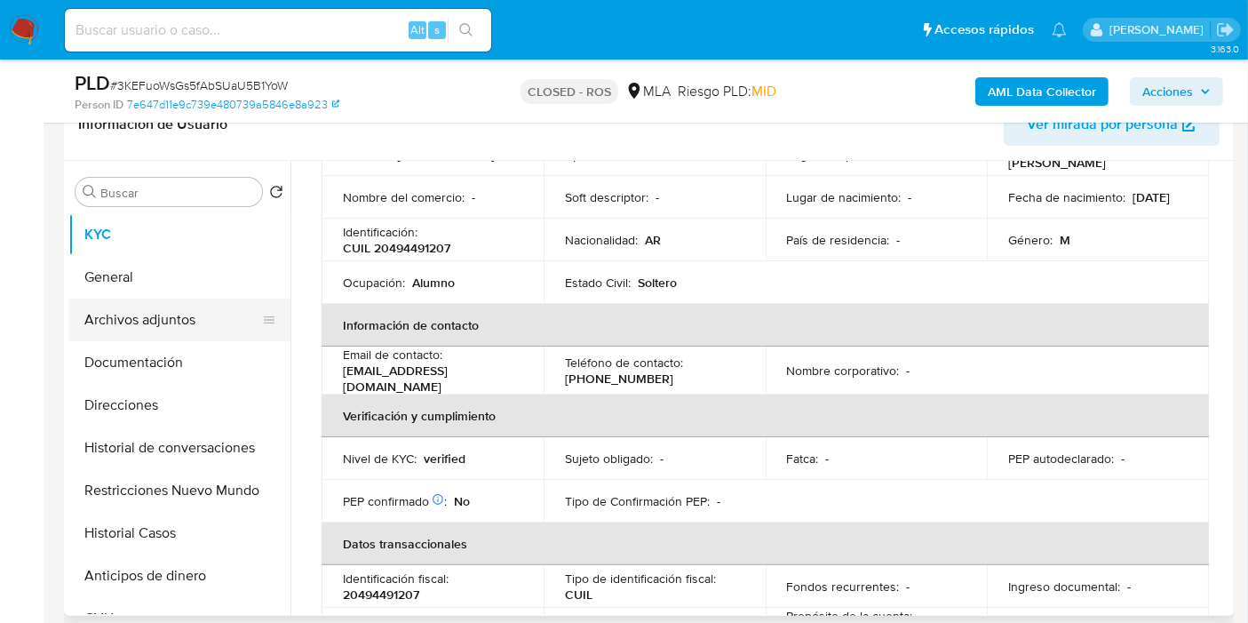
click at [152, 306] on button "Archivos adjuntos" at bounding box center [172, 319] width 208 height 43
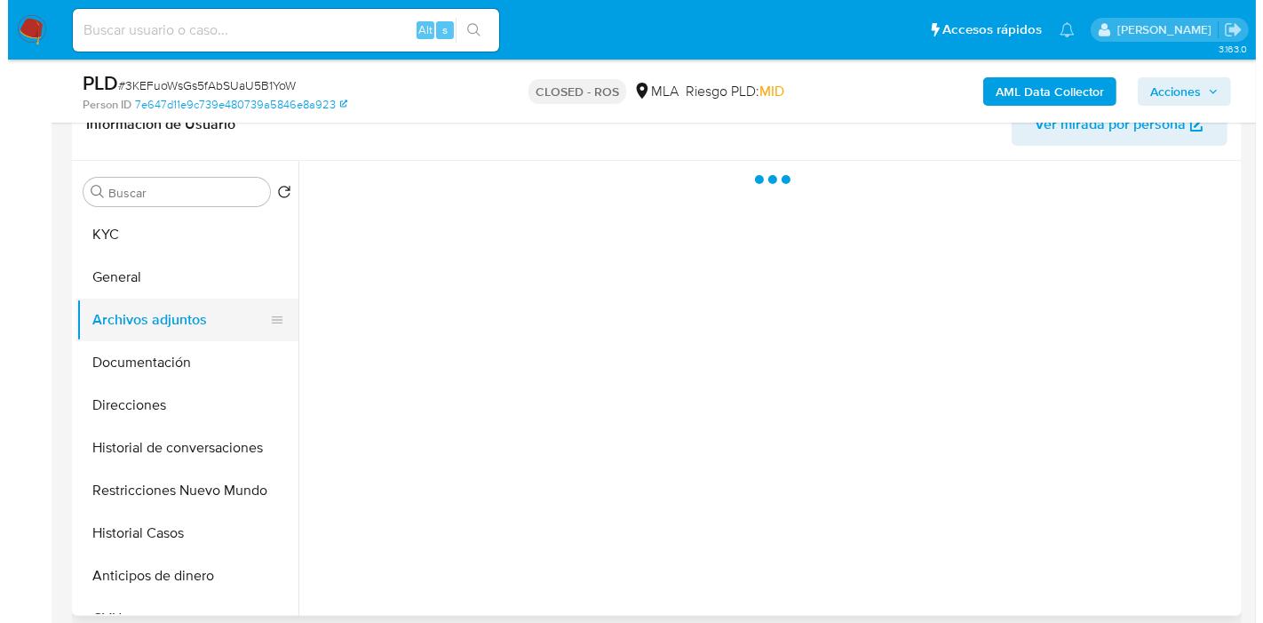
scroll to position [0, 0]
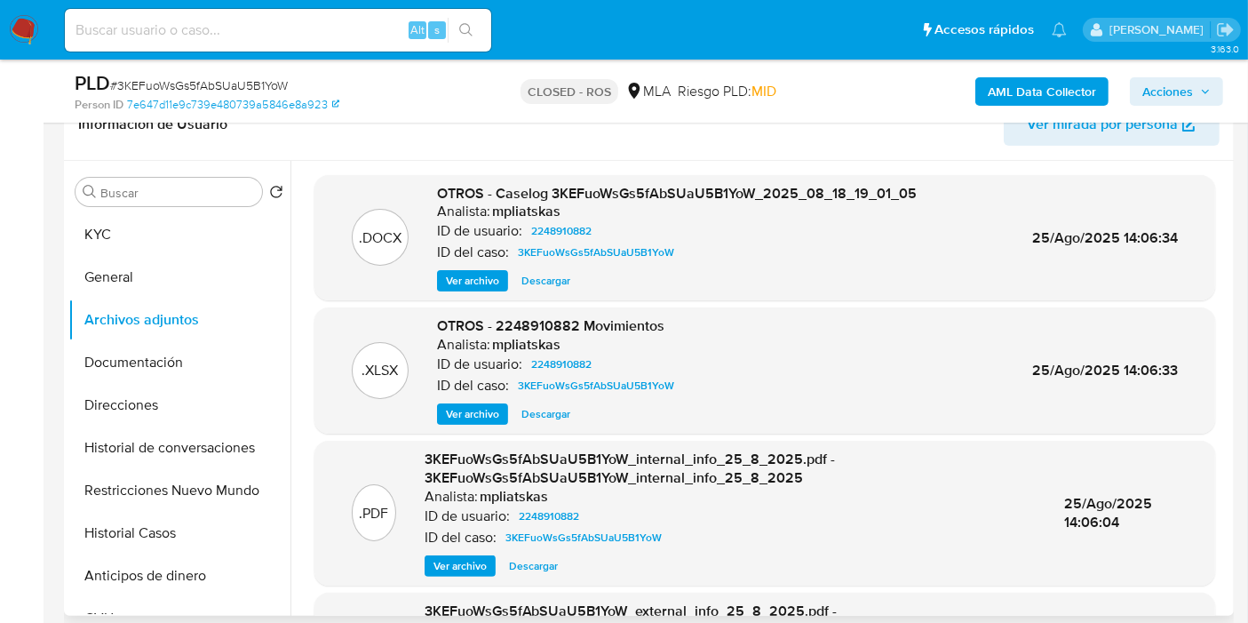
click at [473, 265] on div "OTROS - Caselog 3KEFuoWsGs5fAbSUaU5B1YoW_2025_08_18_19_01_05 Analista: mpliatsk…" at bounding box center [677, 238] width 480 height 108
click at [473, 275] on span "Ver archivo" at bounding box center [472, 281] width 53 height 18
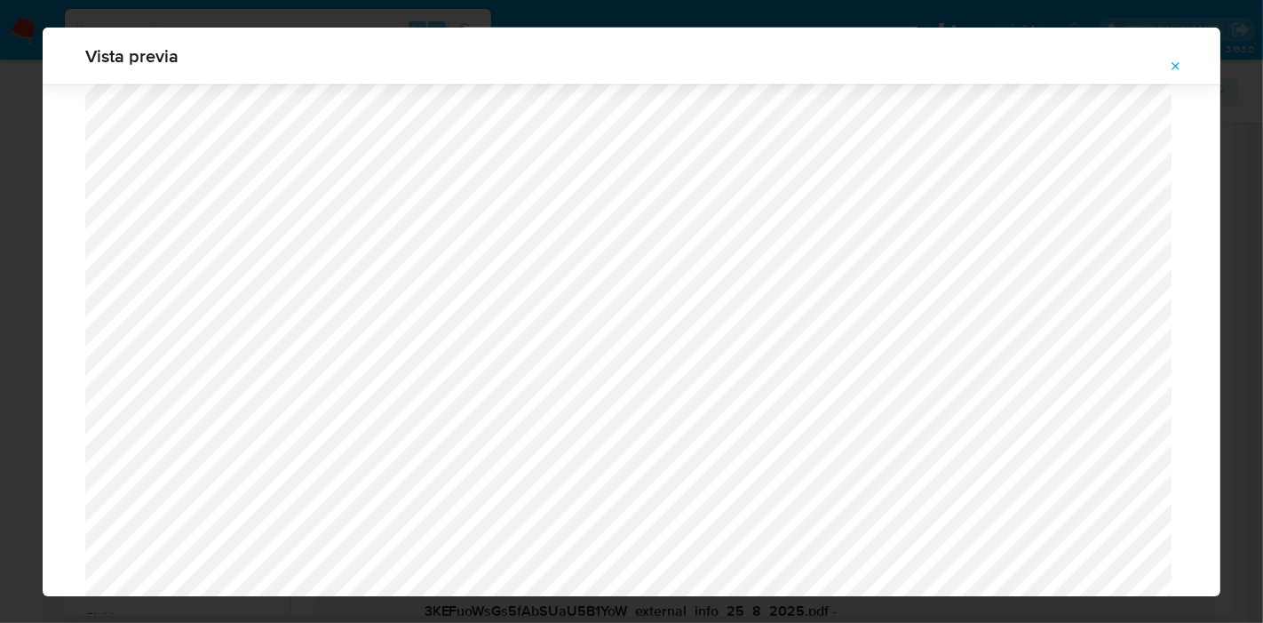
scroll to position [1840, 0]
click at [0, 143] on div "Vista previa" at bounding box center [631, 311] width 1263 height 623
click at [1180, 64] on icon "Attachment preview" at bounding box center [1176, 67] width 14 height 14
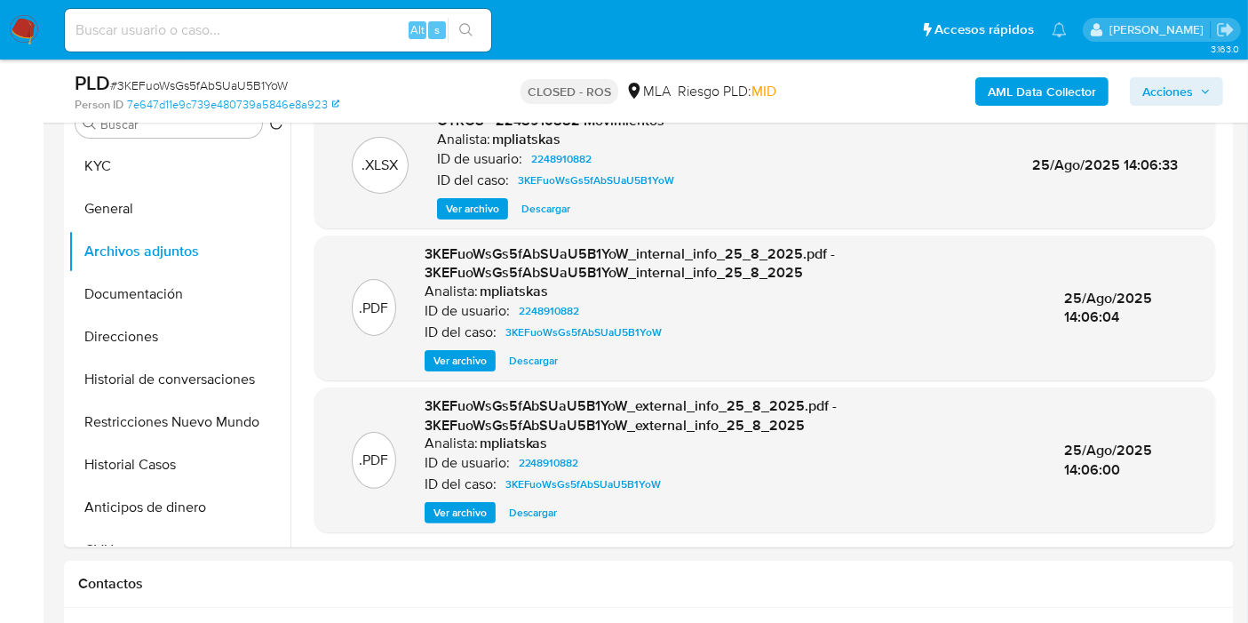
scroll to position [394, 0]
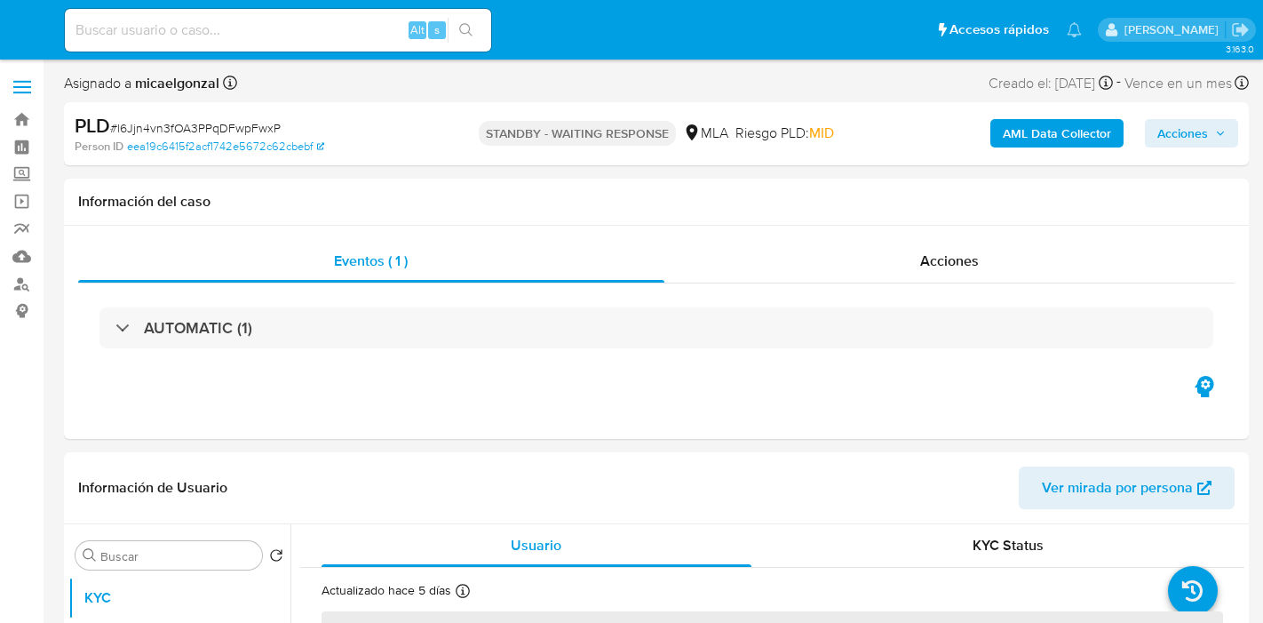
select select "10"
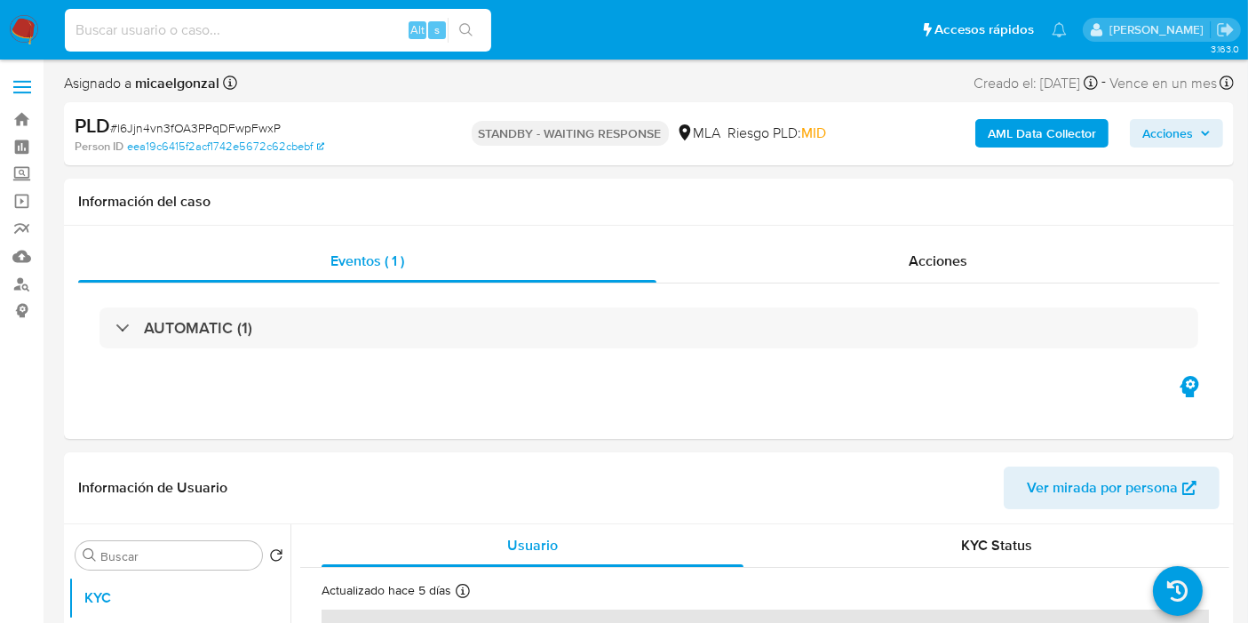
click at [355, 23] on input at bounding box center [278, 30] width 426 height 23
paste input "ScA8FiPs11Vv0a2LZbTeX70M"
type input "ScA8FiPs11Vv0a2LZbTeX70M"
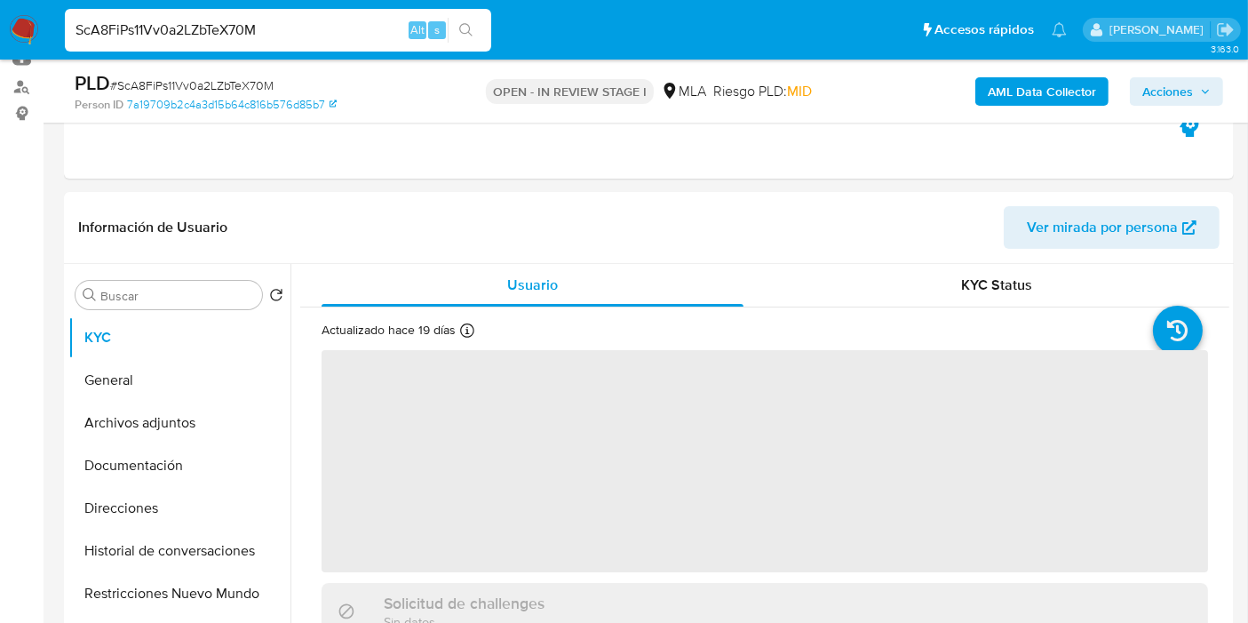
select select "10"
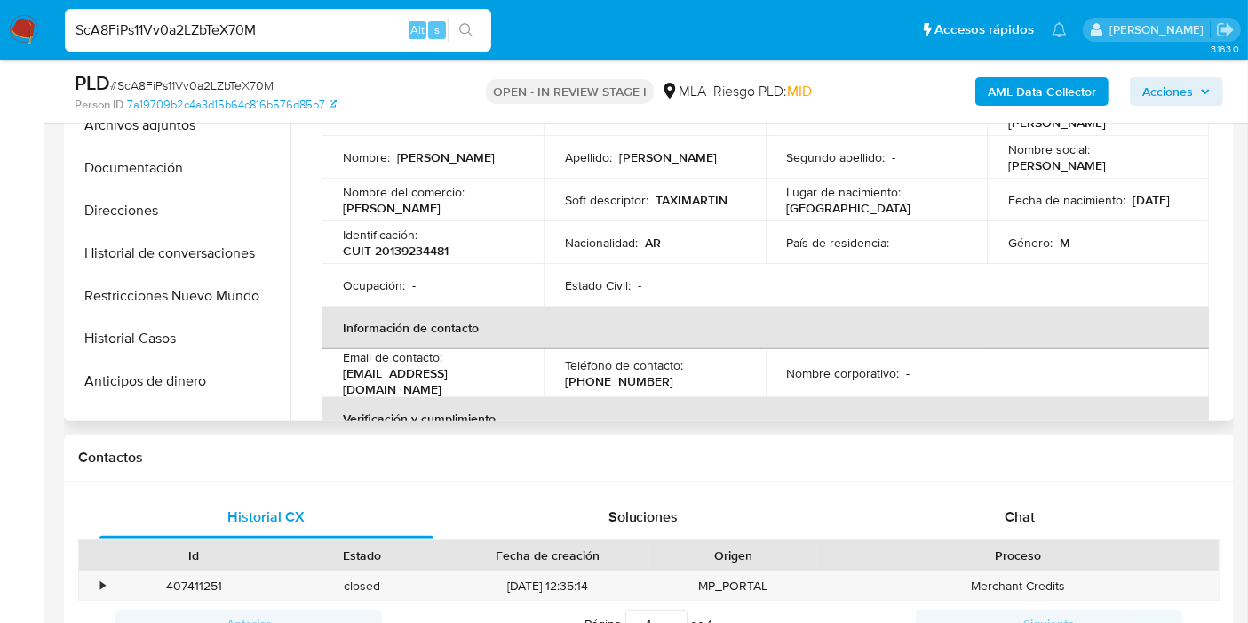
scroll to position [592, 0]
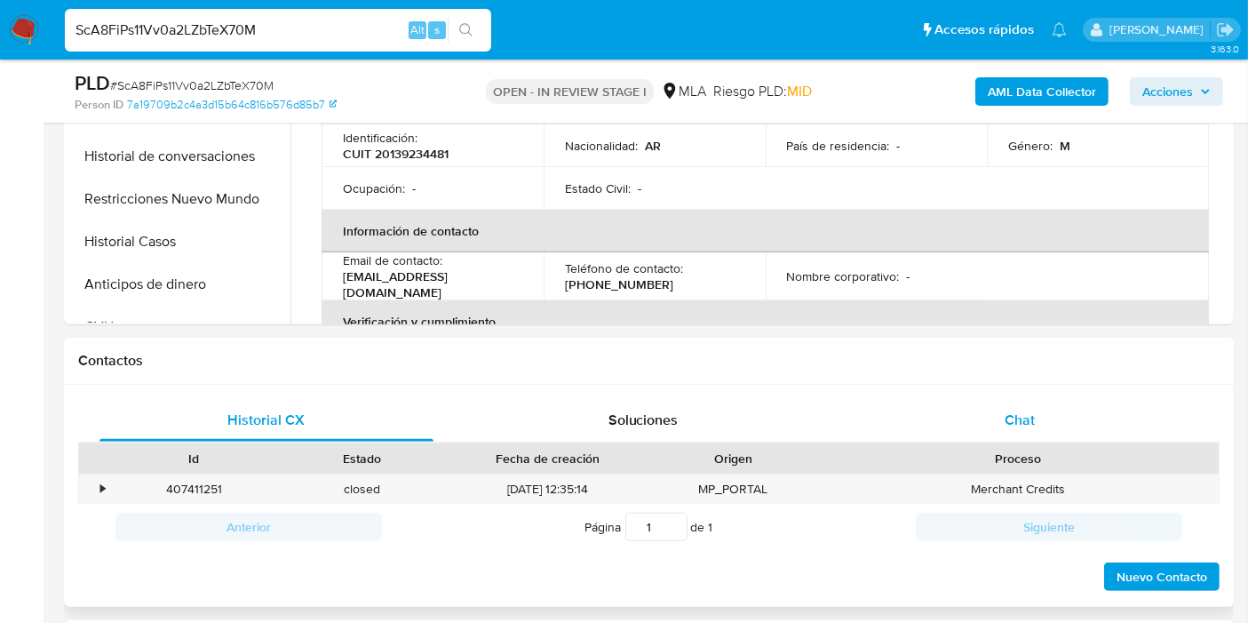
click at [1068, 422] on div "Chat" at bounding box center [1020, 420] width 334 height 43
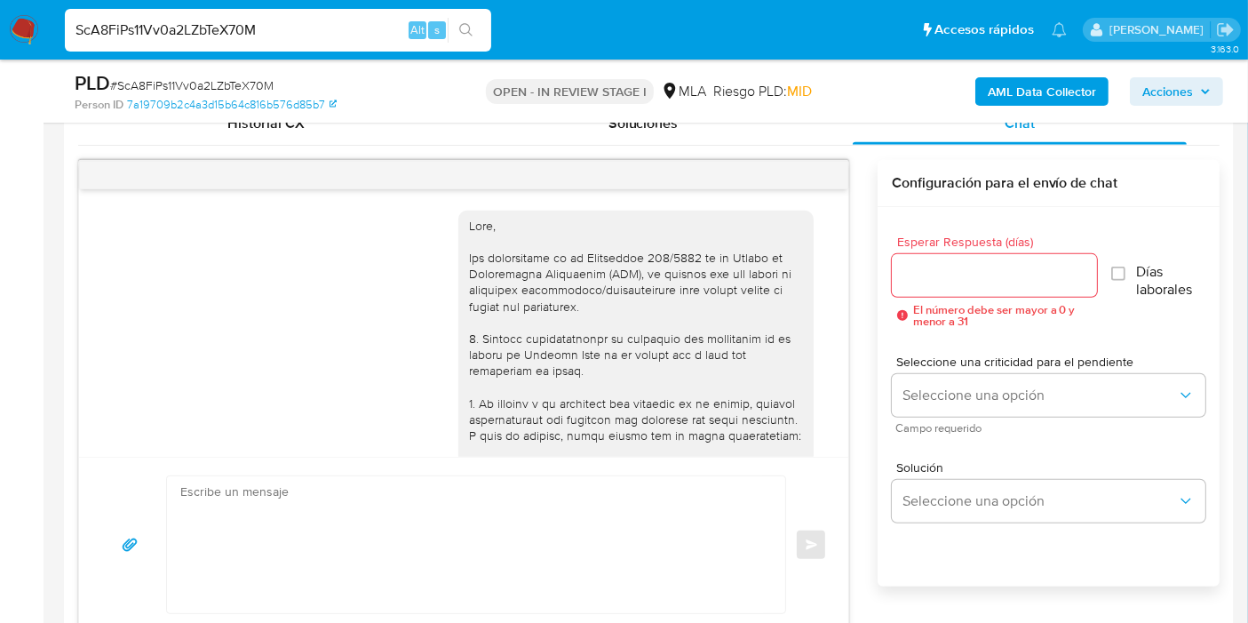
scroll to position [1319, 0]
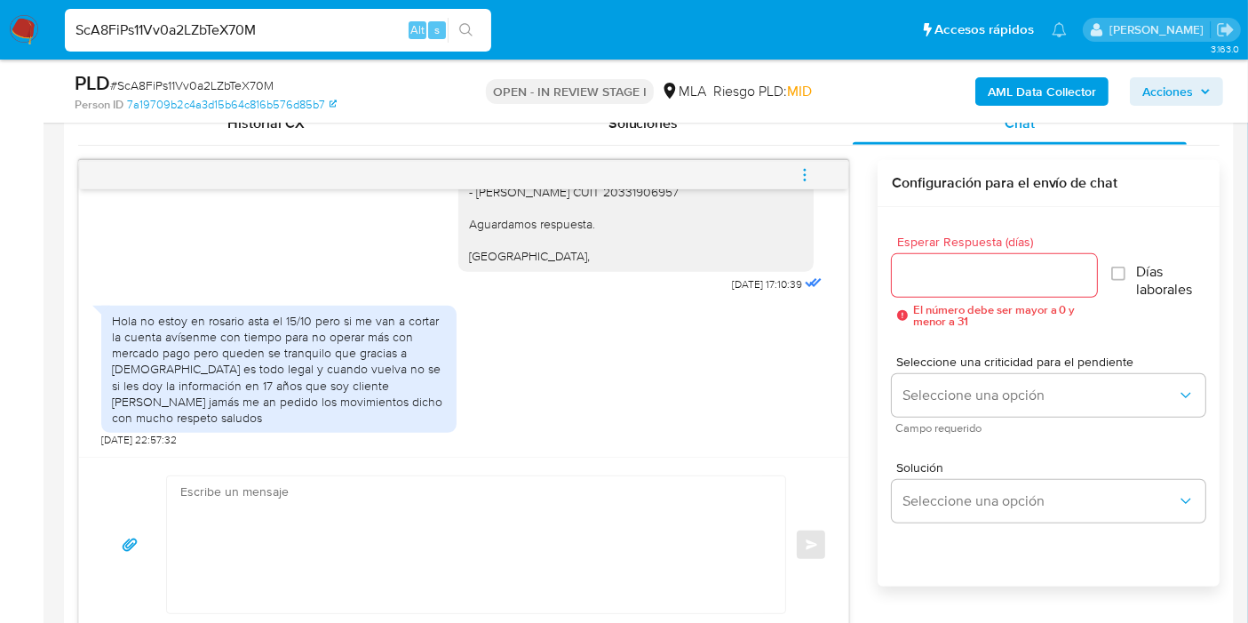
click at [417, 472] on div "Enviar" at bounding box center [463, 544] width 769 height 175
click at [405, 492] on textarea at bounding box center [471, 544] width 583 height 137
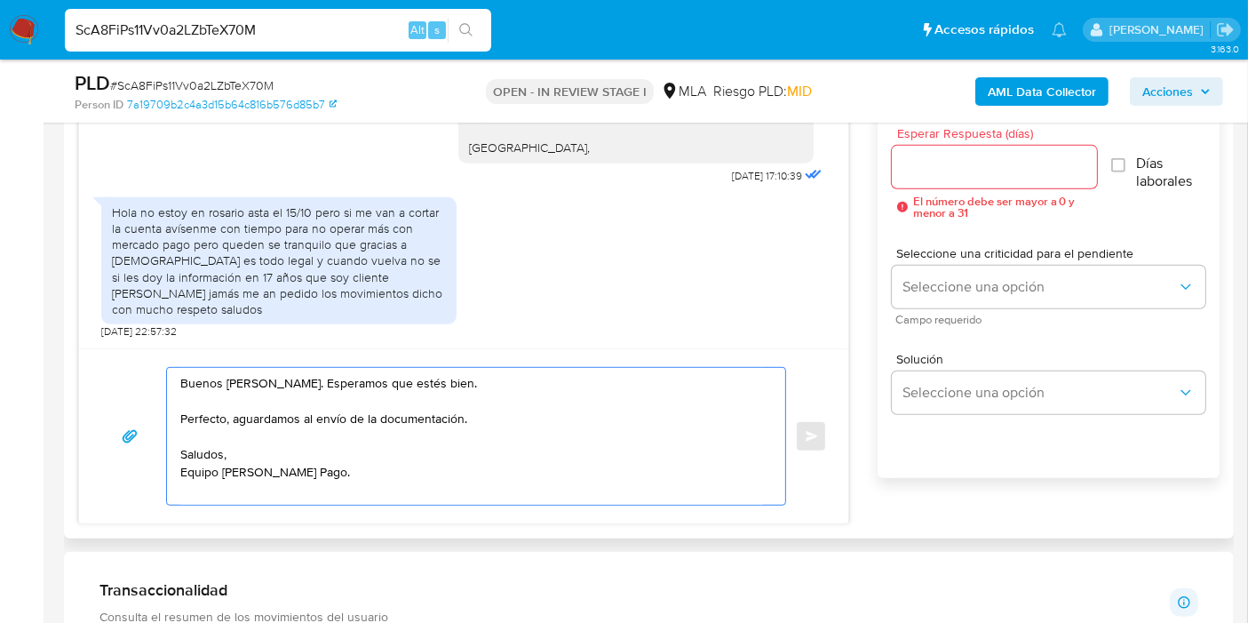
scroll to position [1050, 0]
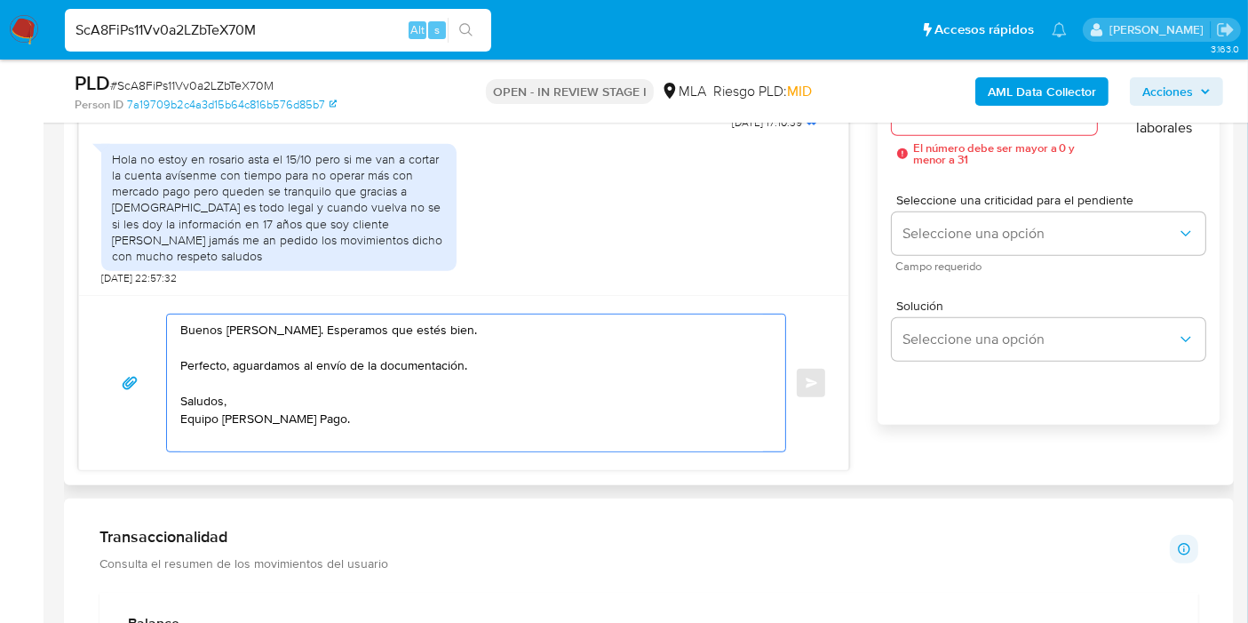
click at [489, 442] on textarea "Buenos [PERSON_NAME]. Esperamos que estés bien. Perfecto, aguardamos al envío d…" at bounding box center [471, 382] width 583 height 137
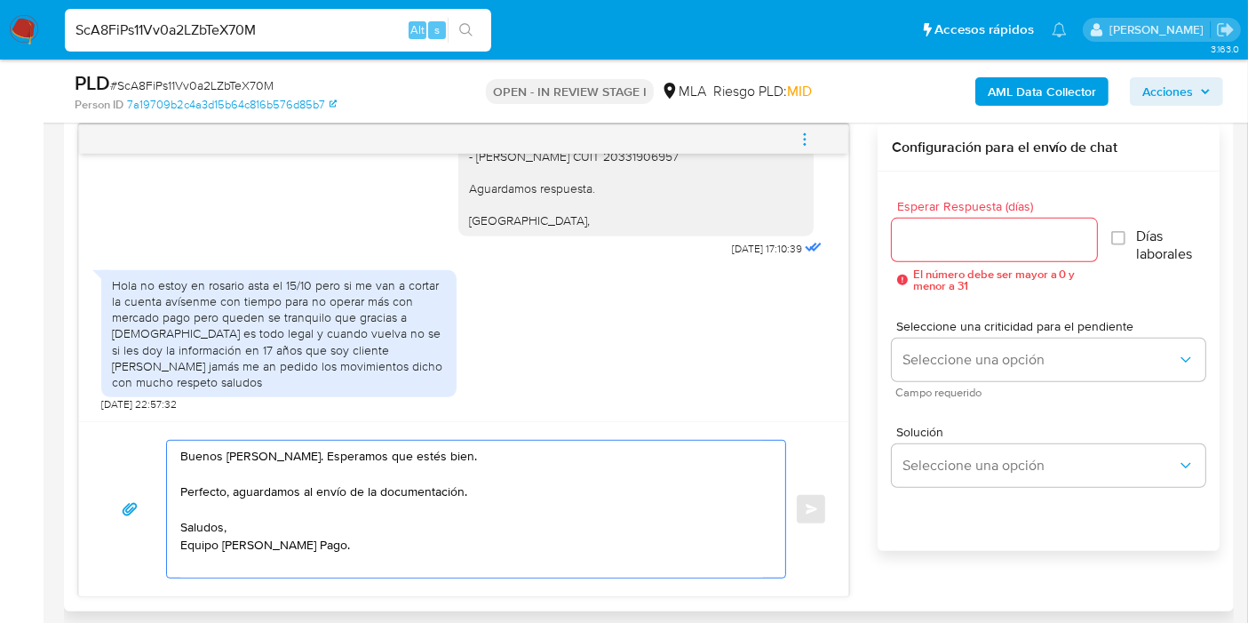
scroll to position [853, 0]
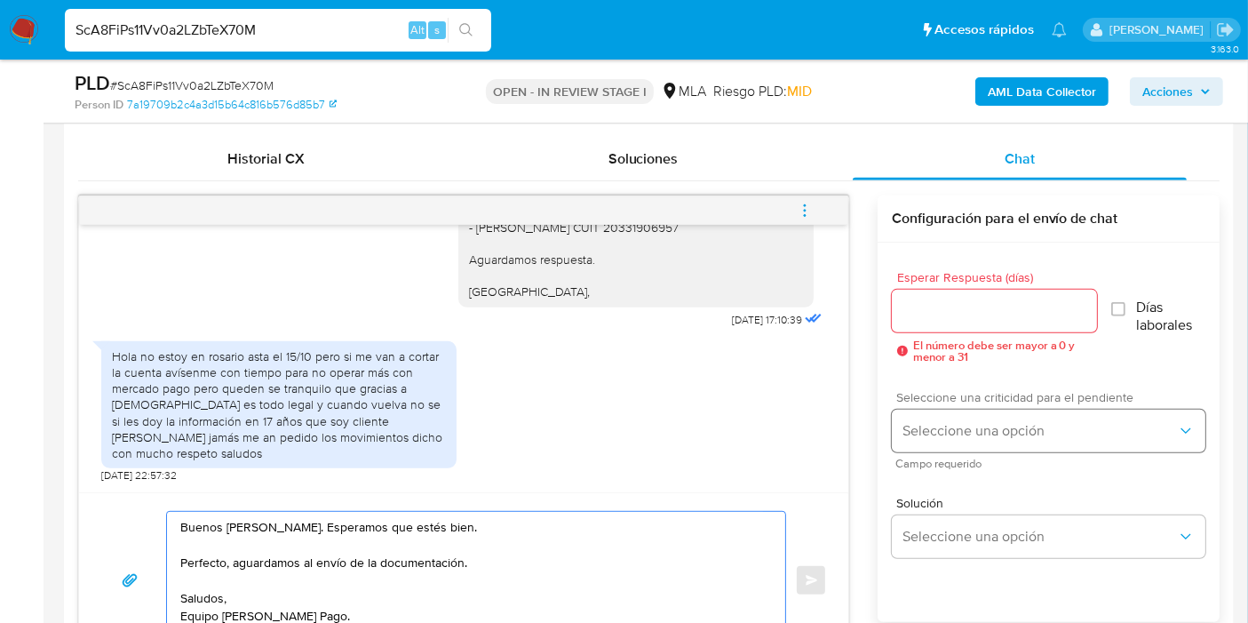
type textarea "Buenos [PERSON_NAME]. Esperamos que estés bien. Perfecto, aguardamos al envío d…"
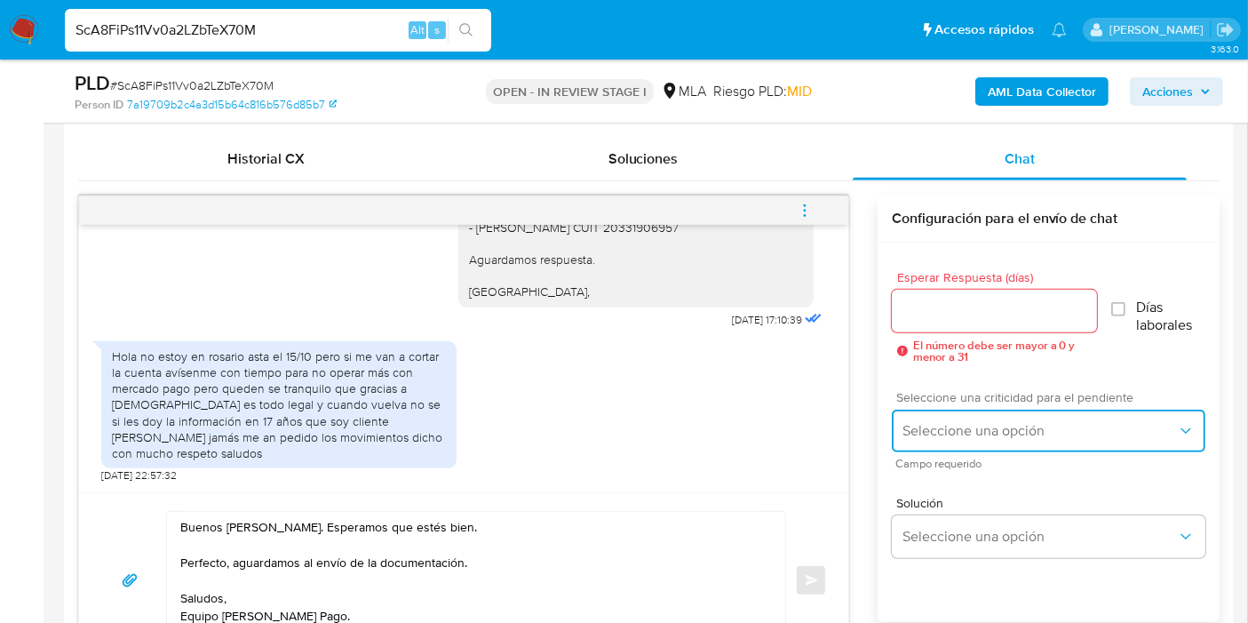
click at [984, 418] on button "Seleccione una opción" at bounding box center [1049, 431] width 314 height 43
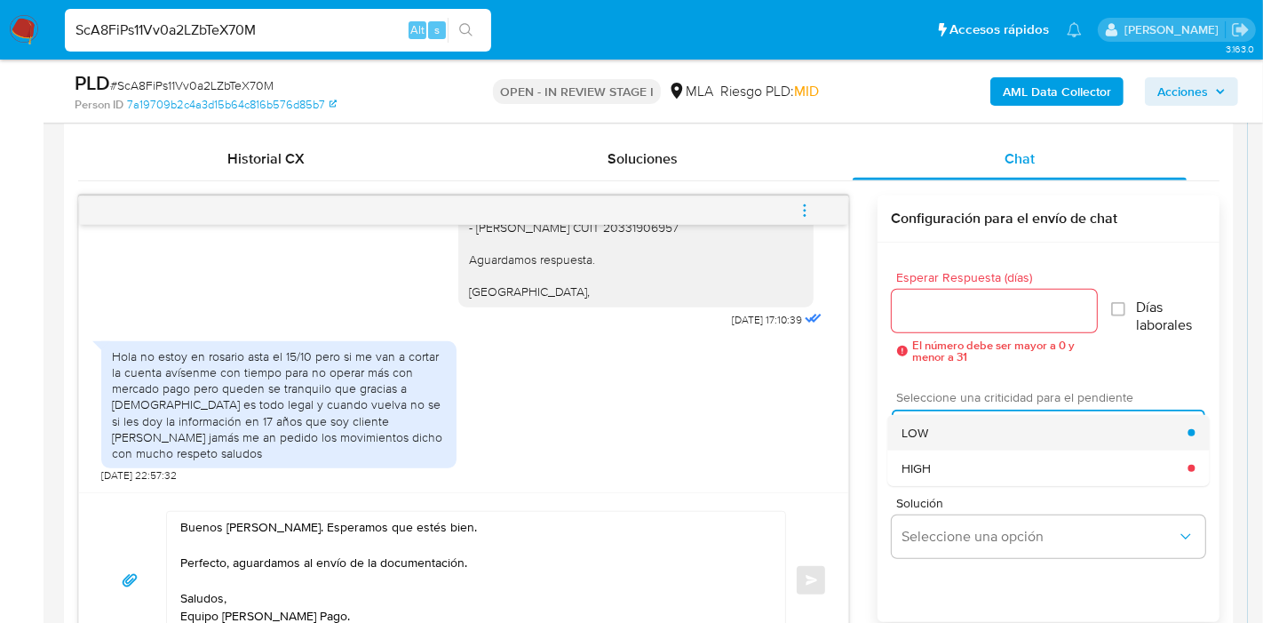
drag, startPoint x: 951, startPoint y: 448, endPoint x: 991, endPoint y: 418, distance: 48.9
click at [991, 418] on ul "LOW HIGH" at bounding box center [1048, 450] width 322 height 71
click at [991, 418] on div "LOW" at bounding box center [1045, 433] width 286 height 36
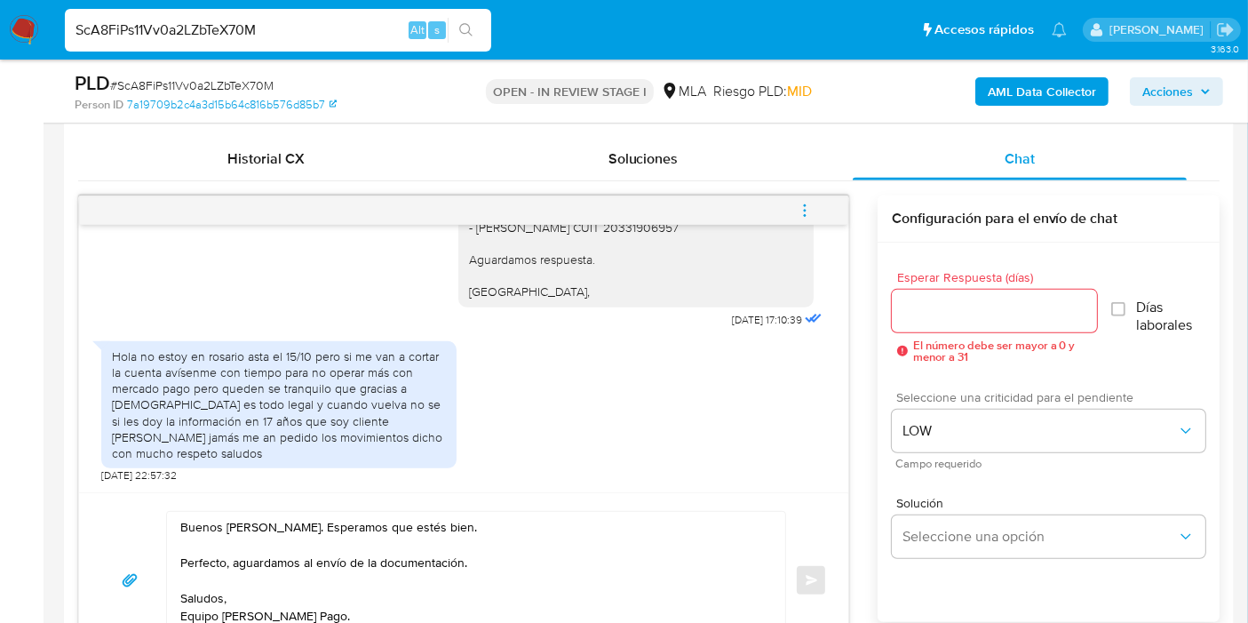
click at [995, 339] on span "El número debe ser mayor a 0 y menor a 31" at bounding box center [1005, 350] width 184 height 23
click at [1018, 309] on input "Esperar Respuesta (días)" at bounding box center [994, 310] width 205 height 23
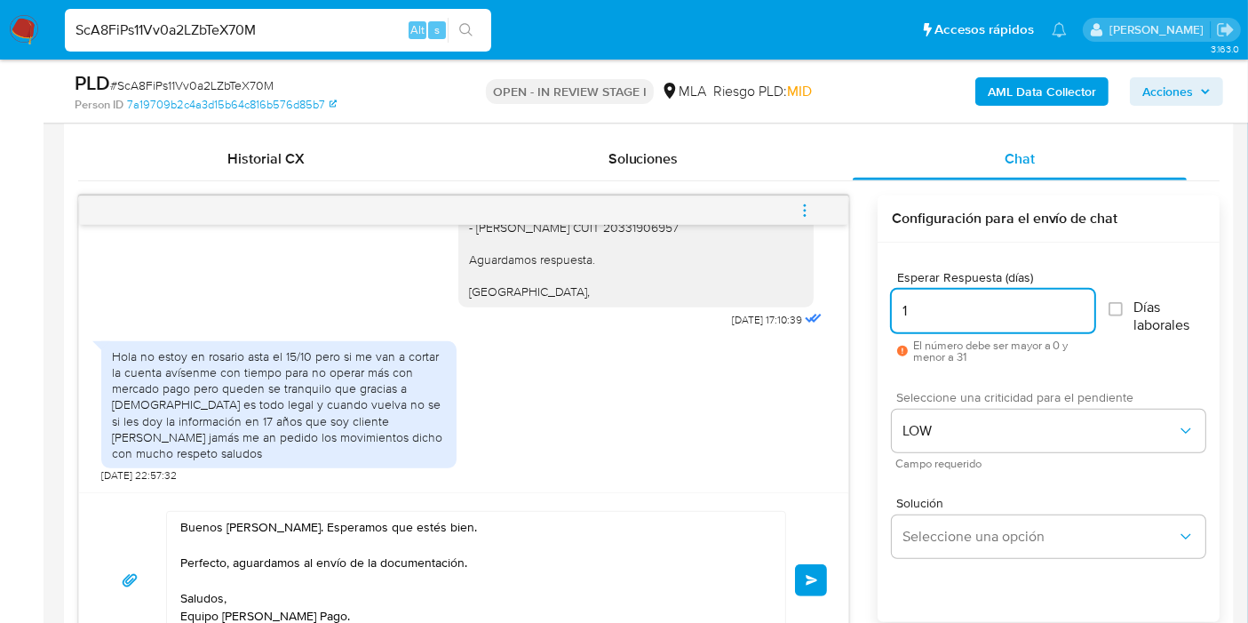
type input "1"
click at [816, 560] on div "Buenos días, Alfredo. Esperamos que estés bien. Perfecto, aguardamos al envío d…" at bounding box center [463, 580] width 727 height 139
drag, startPoint x: 805, startPoint y: 570, endPoint x: 812, endPoint y: 431, distance: 139.7
click at [812, 431] on div "17/09/2025 14:23:48 Hola no se de que se trata 18/09/2025 11:49:33 Buenos días,…" at bounding box center [463, 431] width 771 height 473
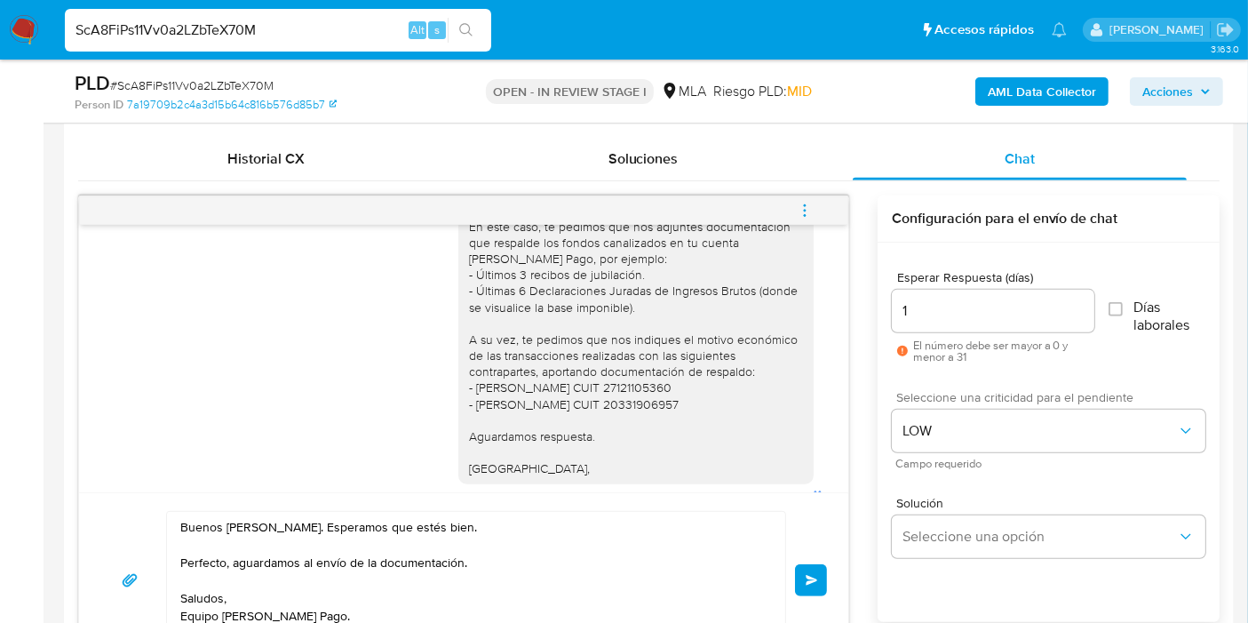
scroll to position [1319, 0]
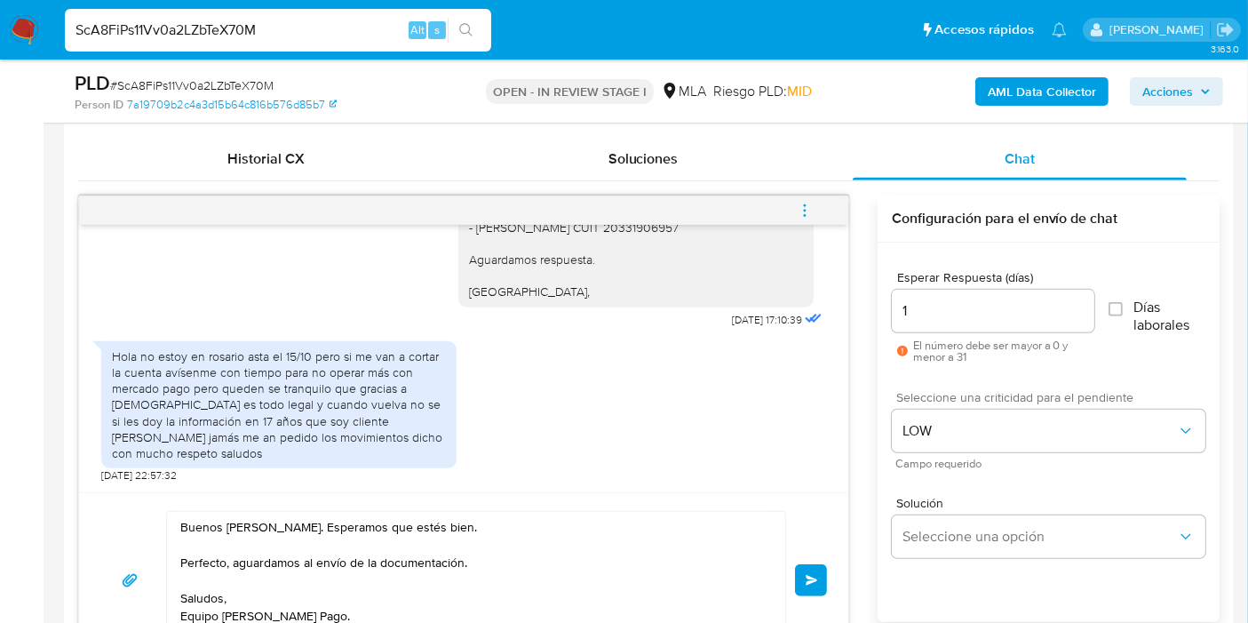
click at [807, 593] on button "Enviar" at bounding box center [811, 580] width 32 height 32
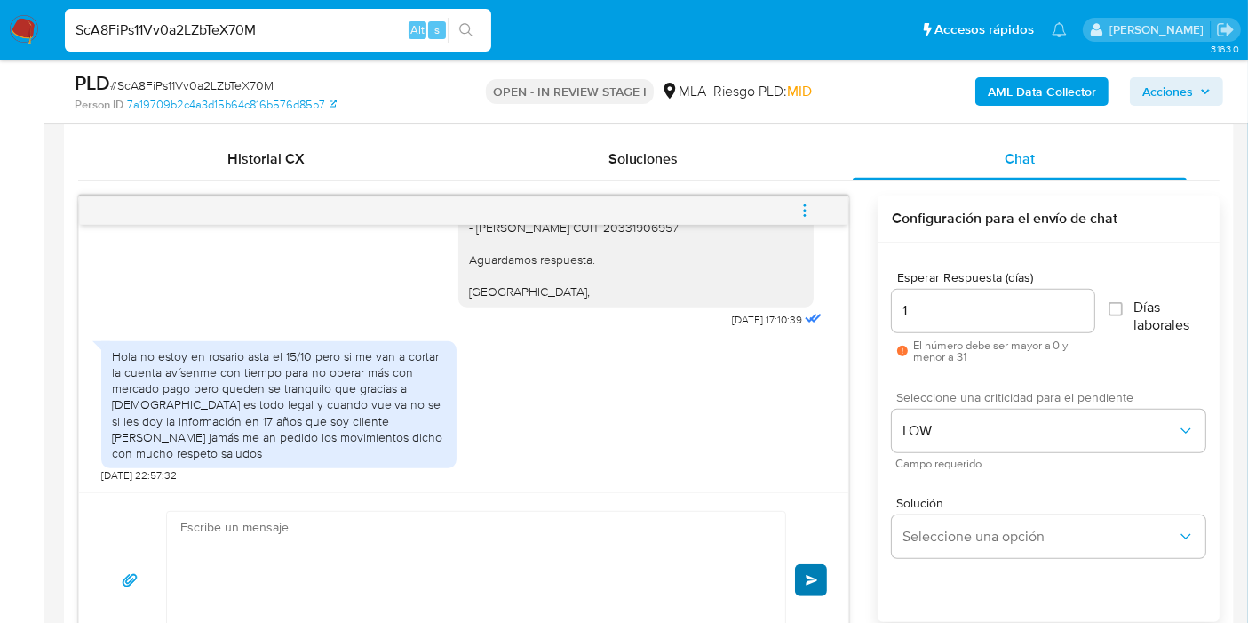
scroll to position [1468, 0]
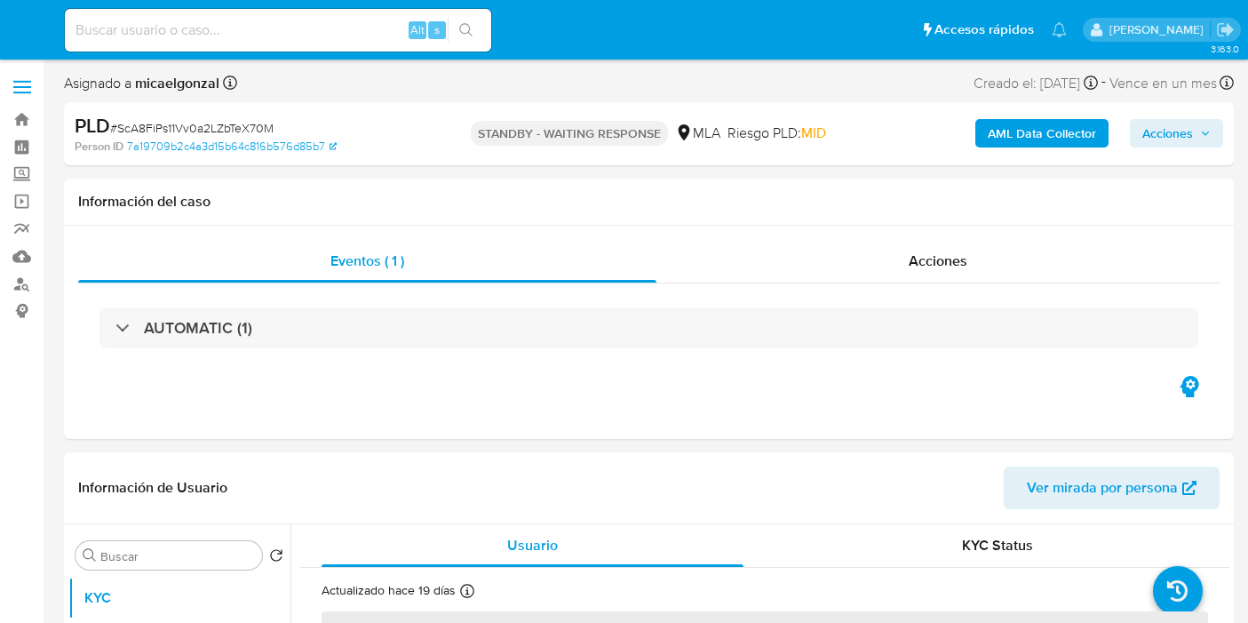
select select "10"
drag, startPoint x: 213, startPoint y: 52, endPoint x: 235, endPoint y: 36, distance: 27.9
click at [226, 44] on div "Alt s" at bounding box center [278, 30] width 426 height 50
click at [235, 36] on input at bounding box center [278, 30] width 426 height 23
paste input "RnaLNgNhCb38ZX97biAaKJY9"
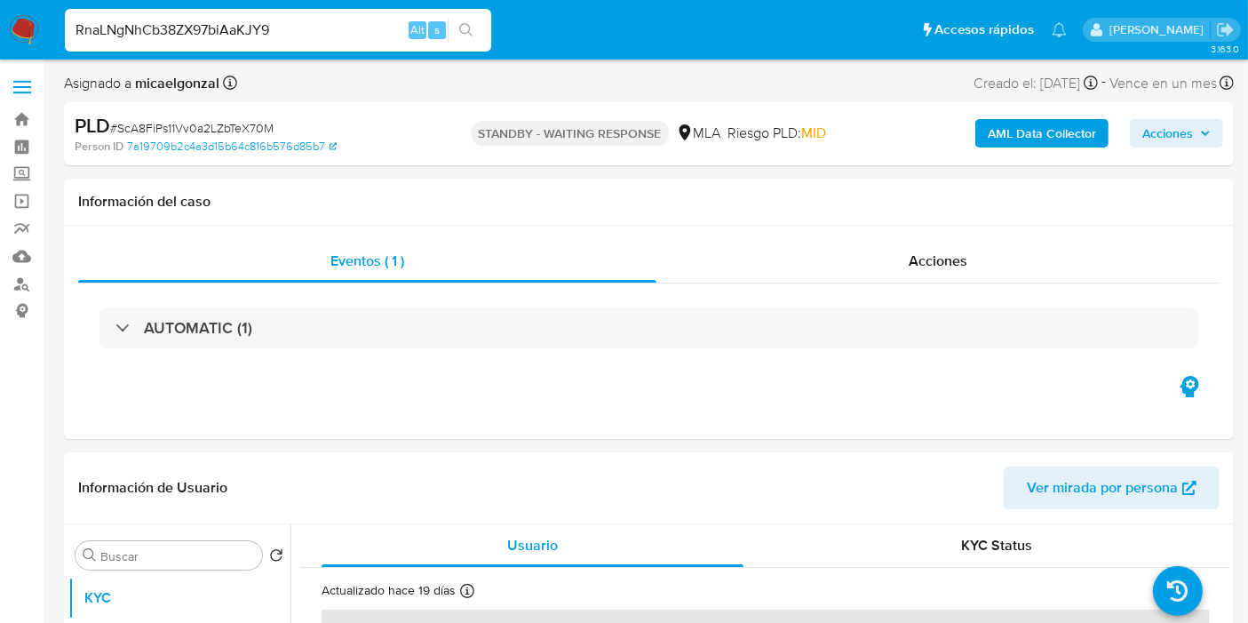
type input "RnaLNgNhCb38ZX97biAaKJY9"
select select "10"
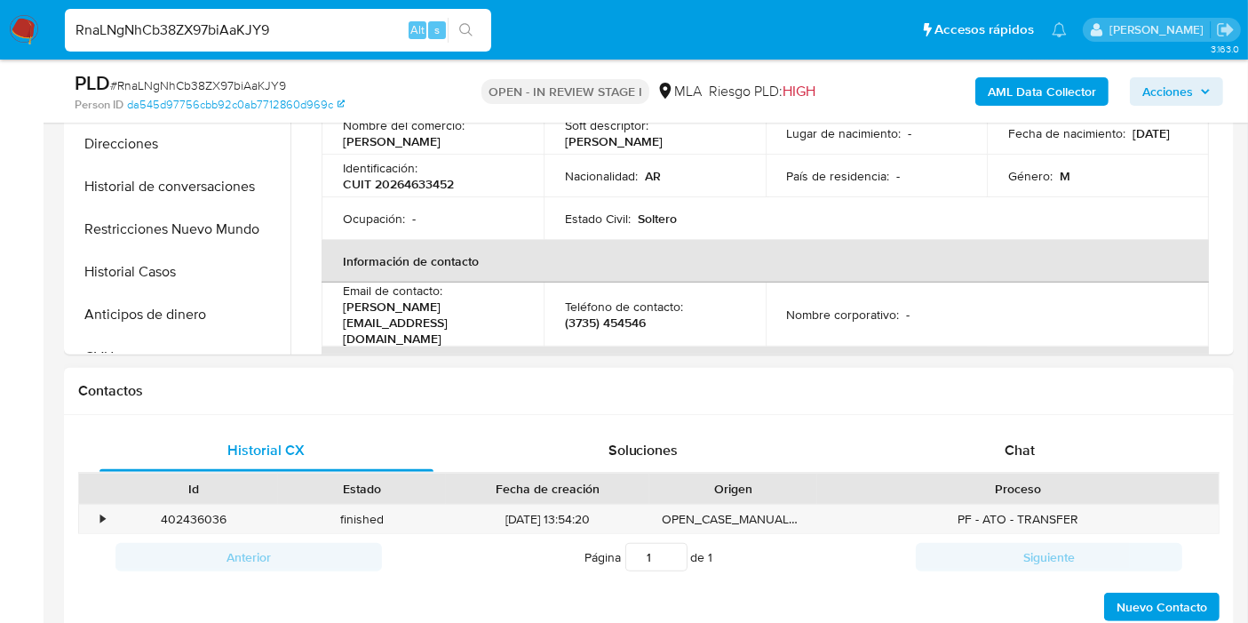
scroll to position [592, 0]
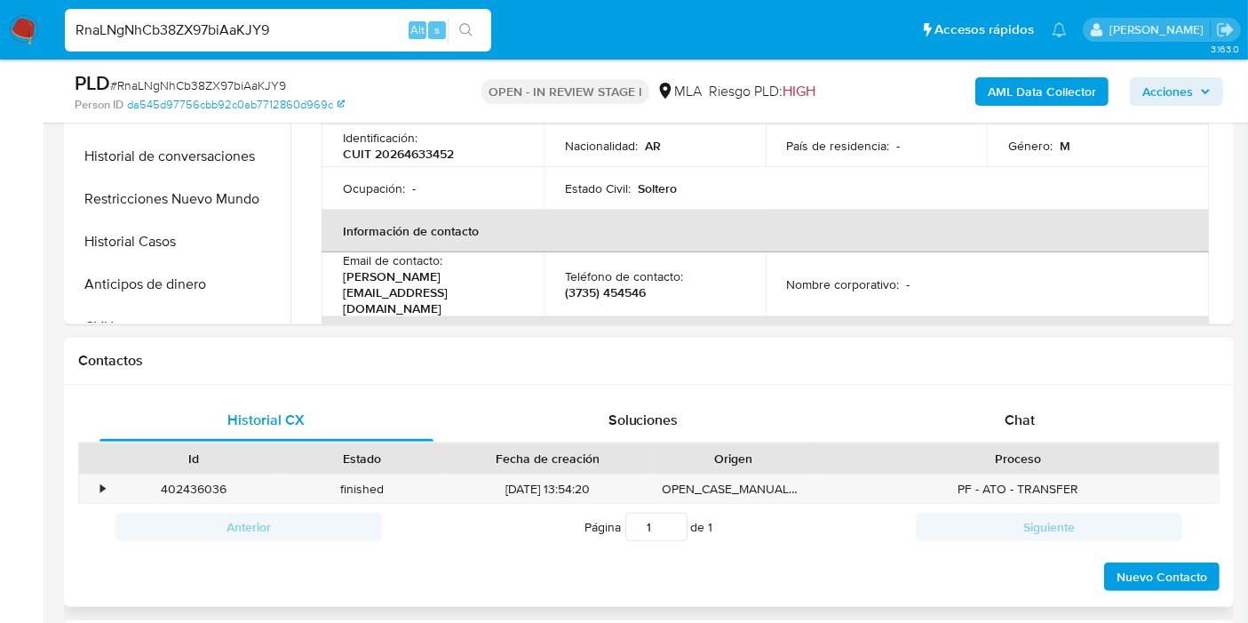
click at [1036, 443] on div "Proceso" at bounding box center [1018, 458] width 402 height 30
click at [1054, 424] on div "Chat" at bounding box center [1020, 420] width 334 height 43
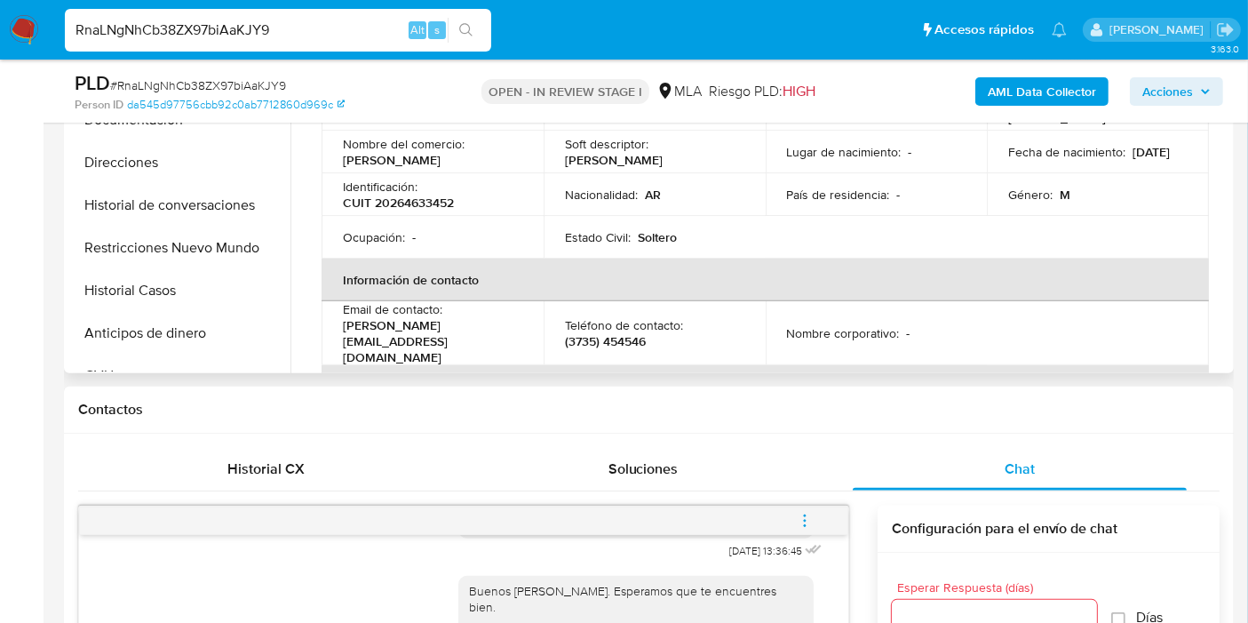
scroll to position [493, 0]
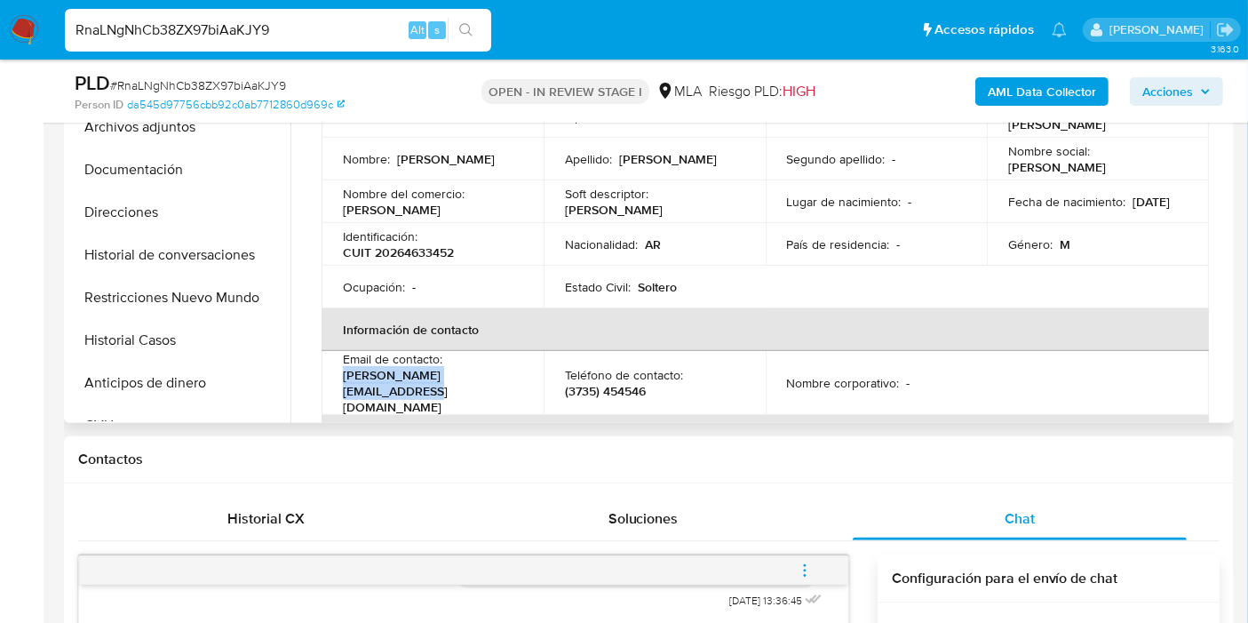
drag, startPoint x: 519, startPoint y: 380, endPoint x: 328, endPoint y: 377, distance: 191.0
click at [328, 377] on td "Email de contacto : rodrigo.munoz1203@gmail.com" at bounding box center [433, 383] width 222 height 64
copy p "rodrigo.munoz1203@gmail.com"
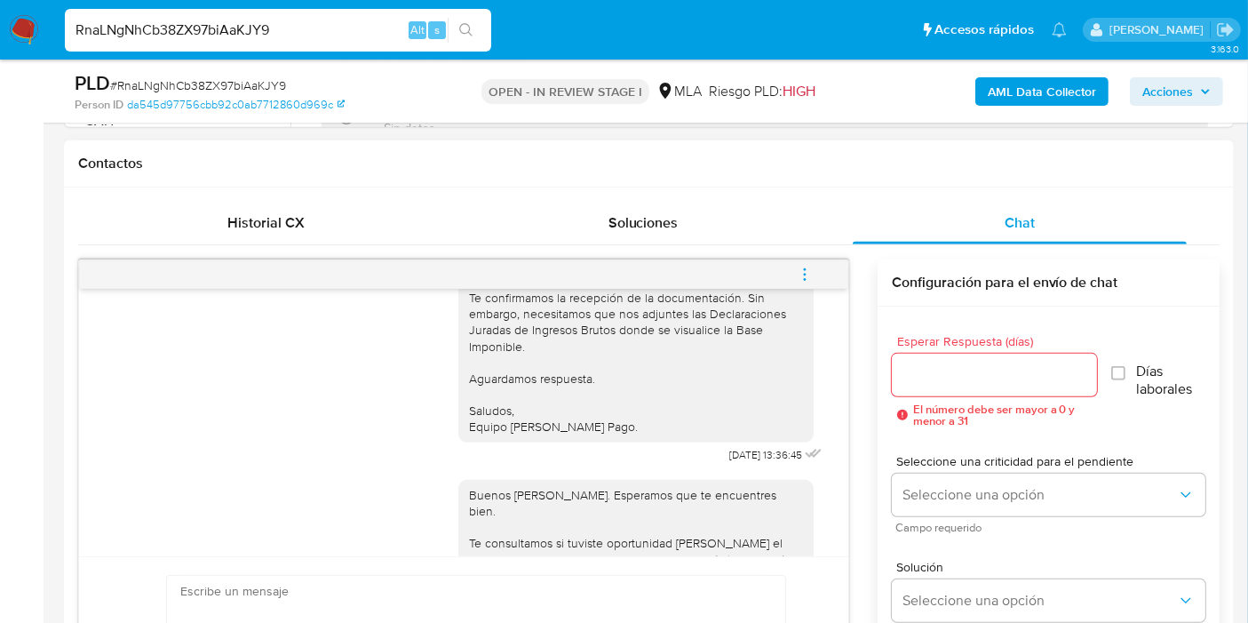
scroll to position [1792, 0]
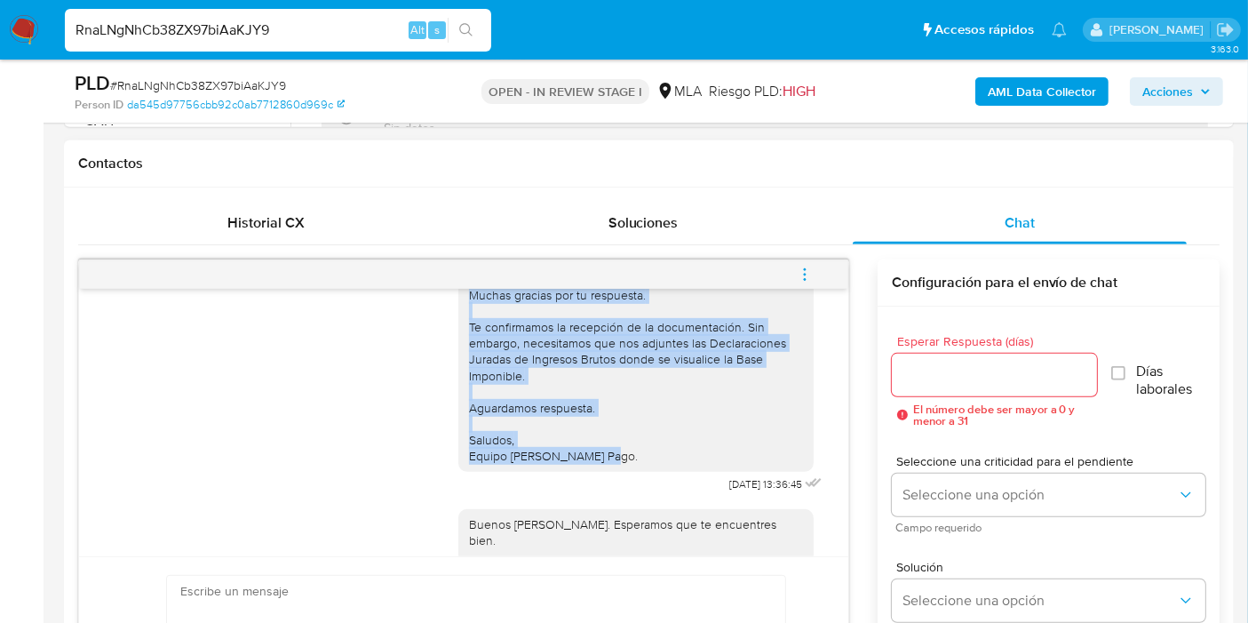
drag, startPoint x: 452, startPoint y: 308, endPoint x: 646, endPoint y: 474, distance: 255.1
click at [640, 471] on div "Buenos días, Rodrigo. Esperamos que estés bien. Muchas gracias por tu respuesta…" at bounding box center [635, 359] width 355 height 224
copy div "Muchas gracias por tu respuesta. Te confirmamos la recepción de la documentació…"
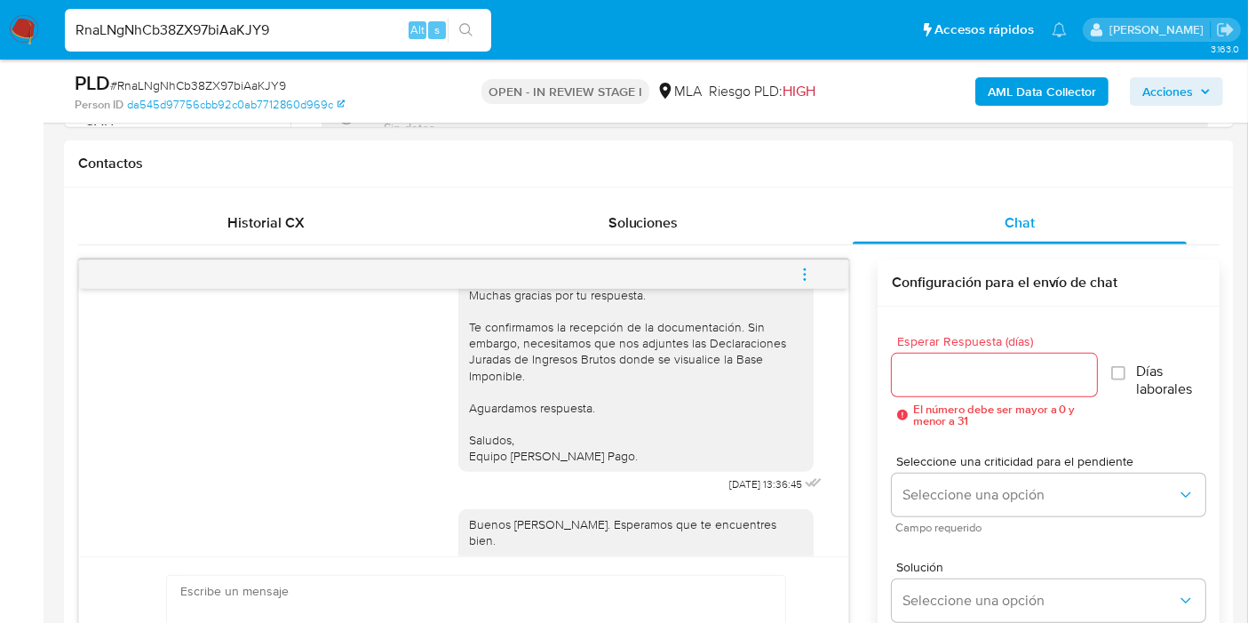
click at [234, 46] on div "RnaLNgNhCb38ZX97biAaKJY9 Alt s" at bounding box center [278, 30] width 426 height 43
click at [255, 28] on input "RnaLNgNhCb38ZX97biAaKJY9" at bounding box center [278, 30] width 426 height 23
paste input "jKtN6Q9fU3w5lig1fwqixyYe"
type input "jKtN6Q9fU3w5lig1fwqixyYe"
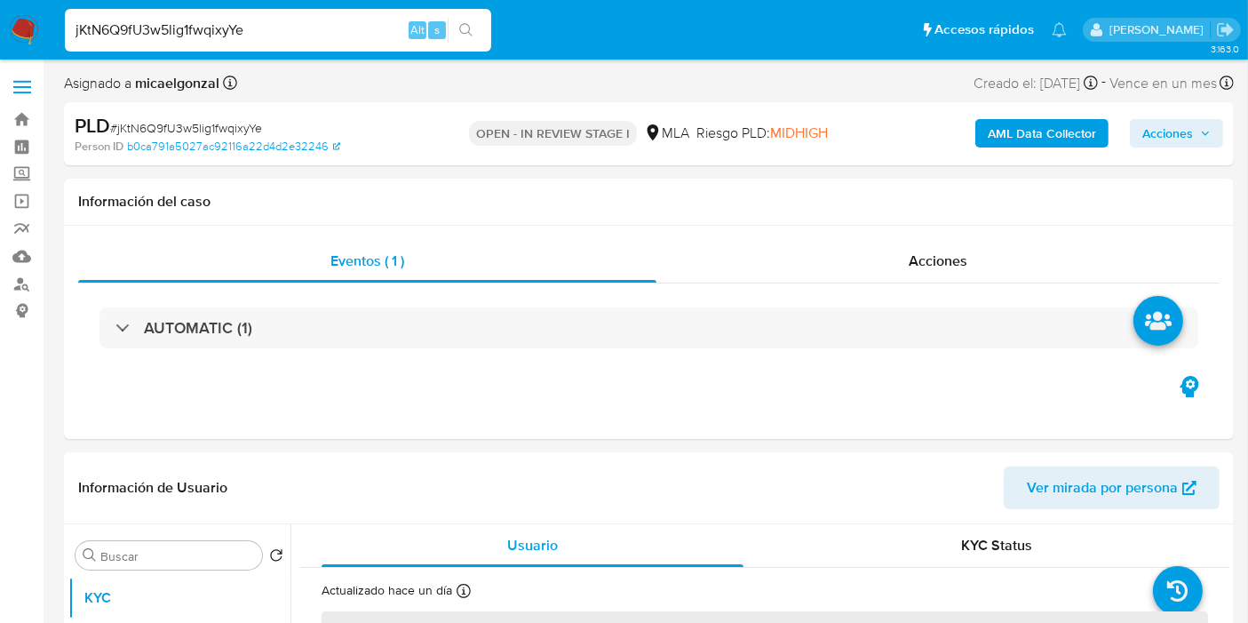
select select "10"
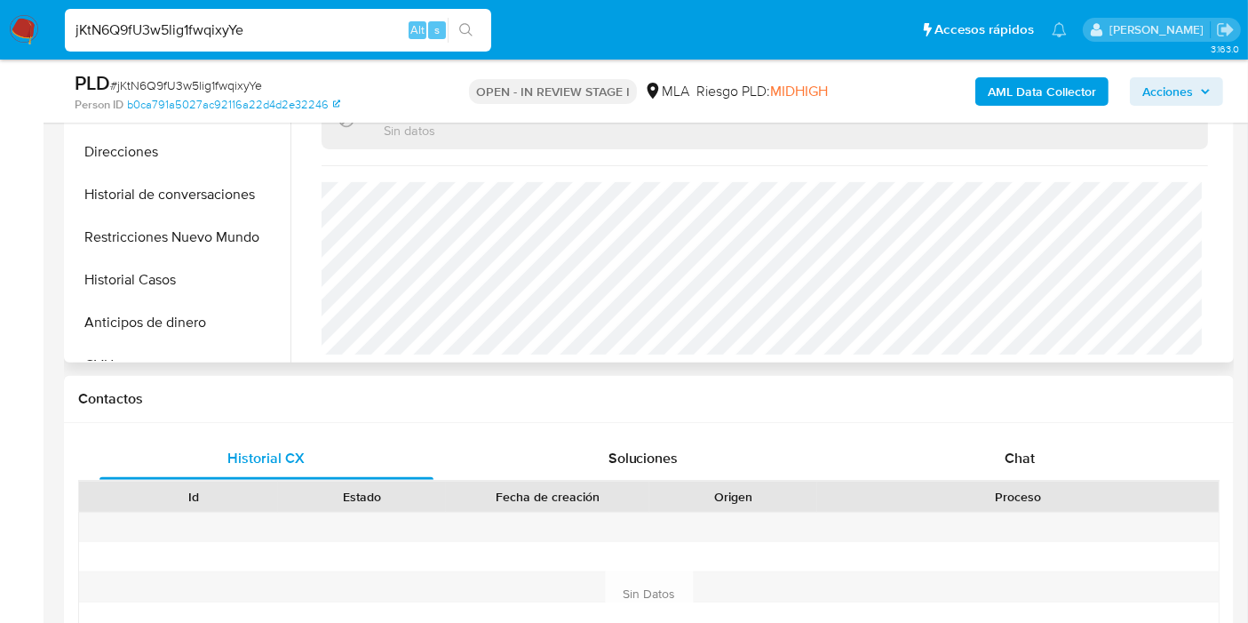
scroll to position [690, 0]
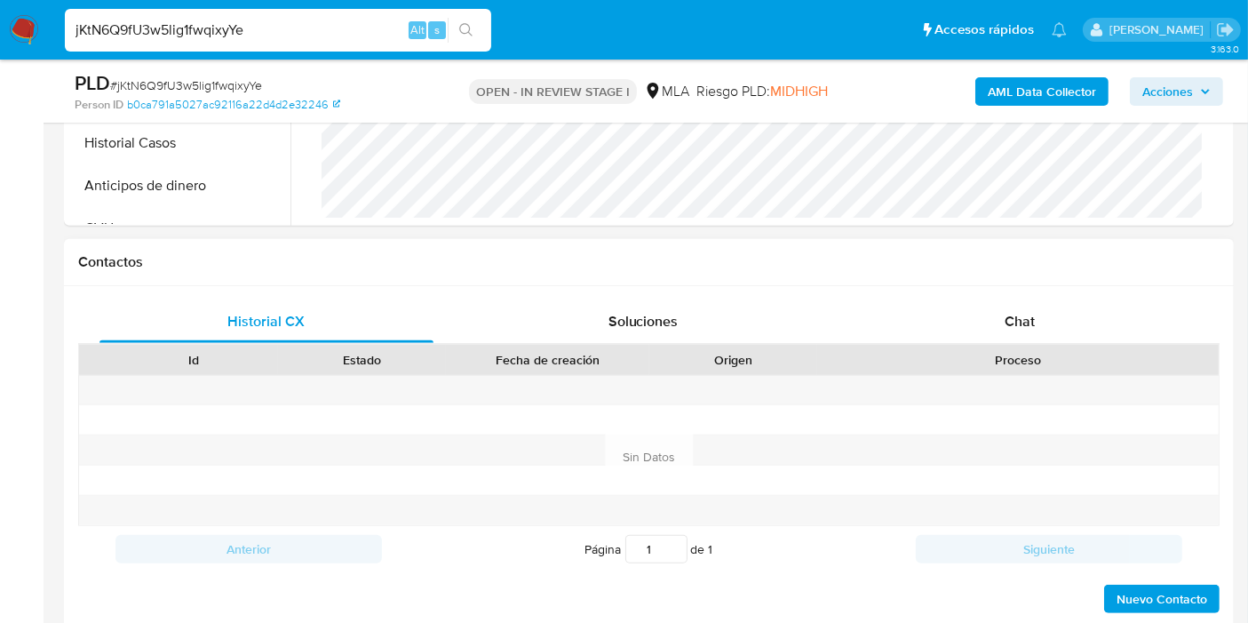
click at [1024, 351] on div "Proceso" at bounding box center [1018, 360] width 377 height 18
click at [1040, 296] on div "Historial CX Soluciones Chat Id Estado Fecha de creación Origen Proceso Anterio…" at bounding box center [649, 457] width 1170 height 343
click at [1013, 321] on span "Chat" at bounding box center [1020, 321] width 30 height 20
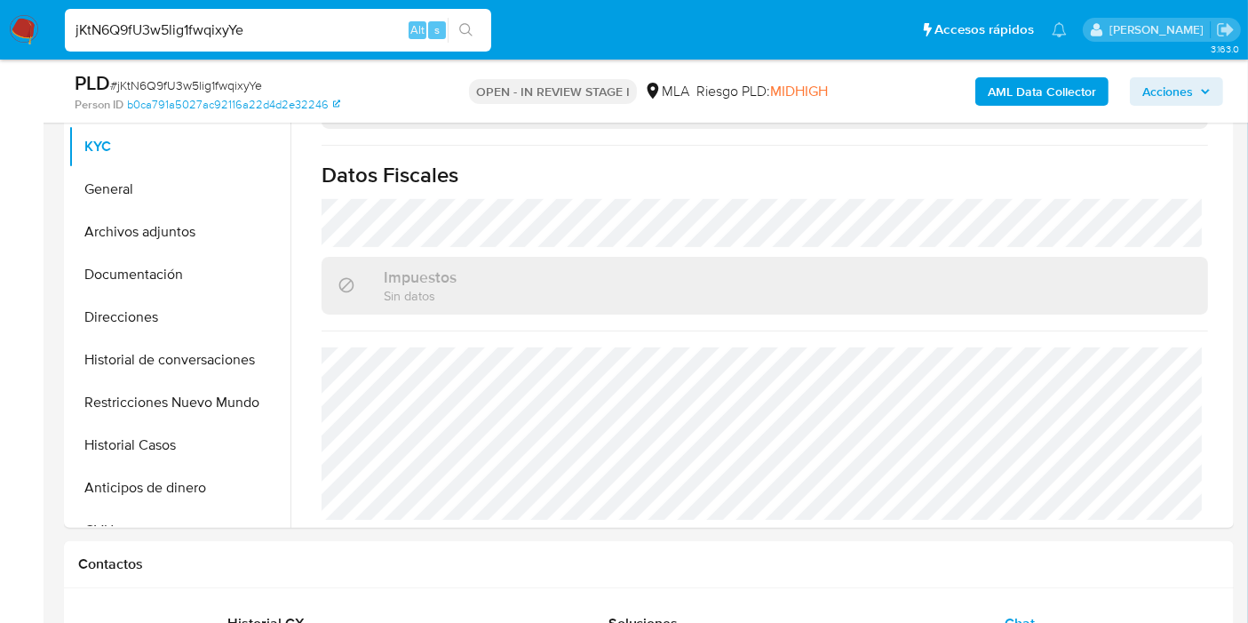
scroll to position [296, 0]
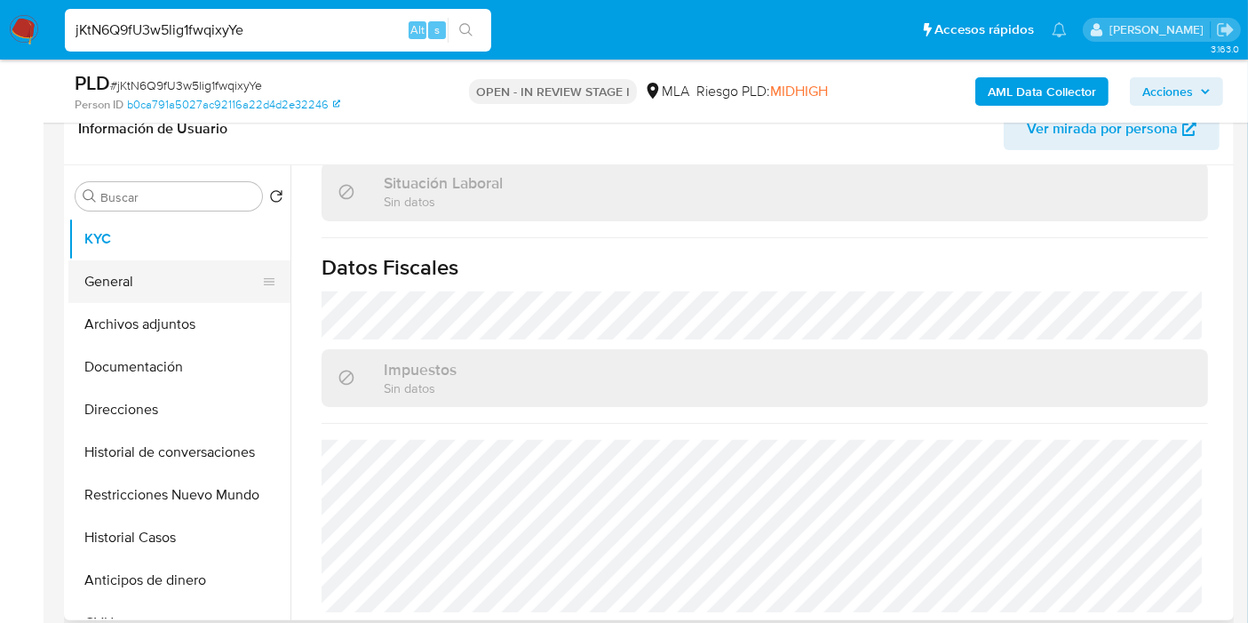
click at [160, 300] on button "General" at bounding box center [172, 281] width 208 height 43
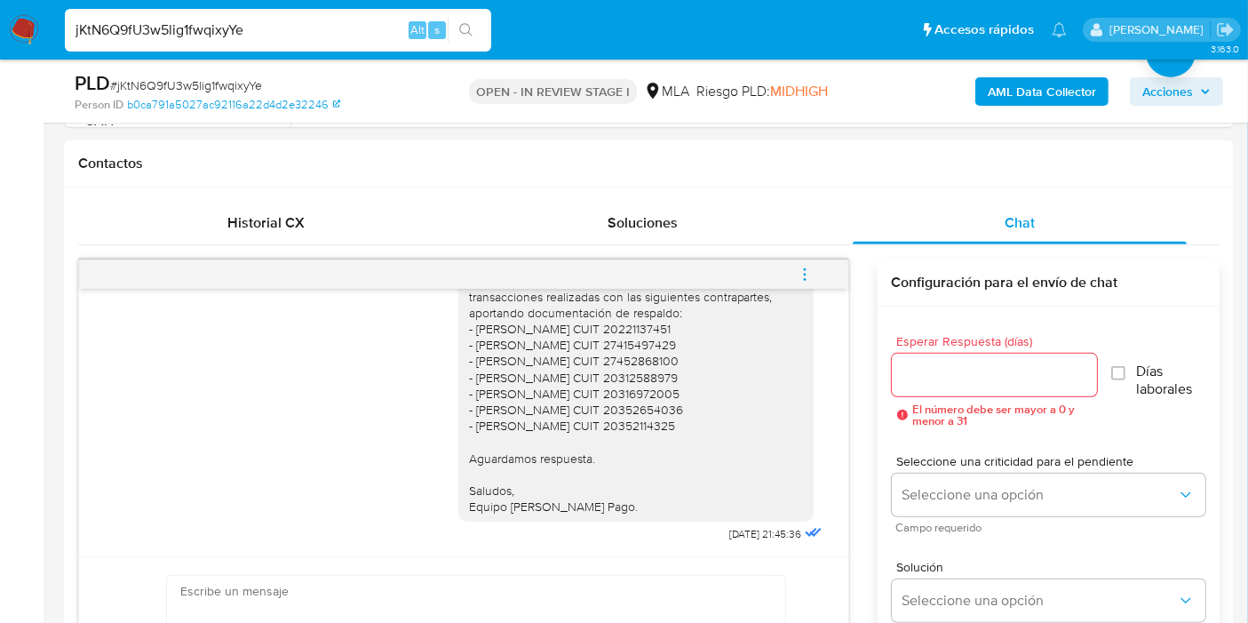
scroll to position [690, 0]
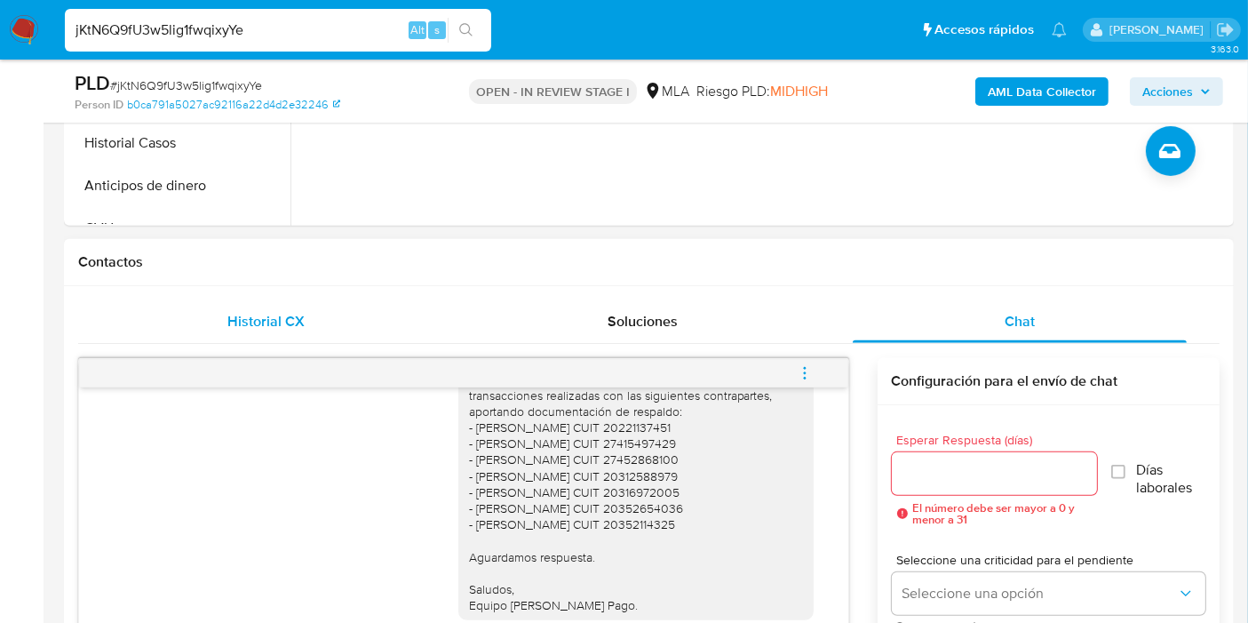
click at [230, 333] on div "Historial CX" at bounding box center [266, 321] width 334 height 43
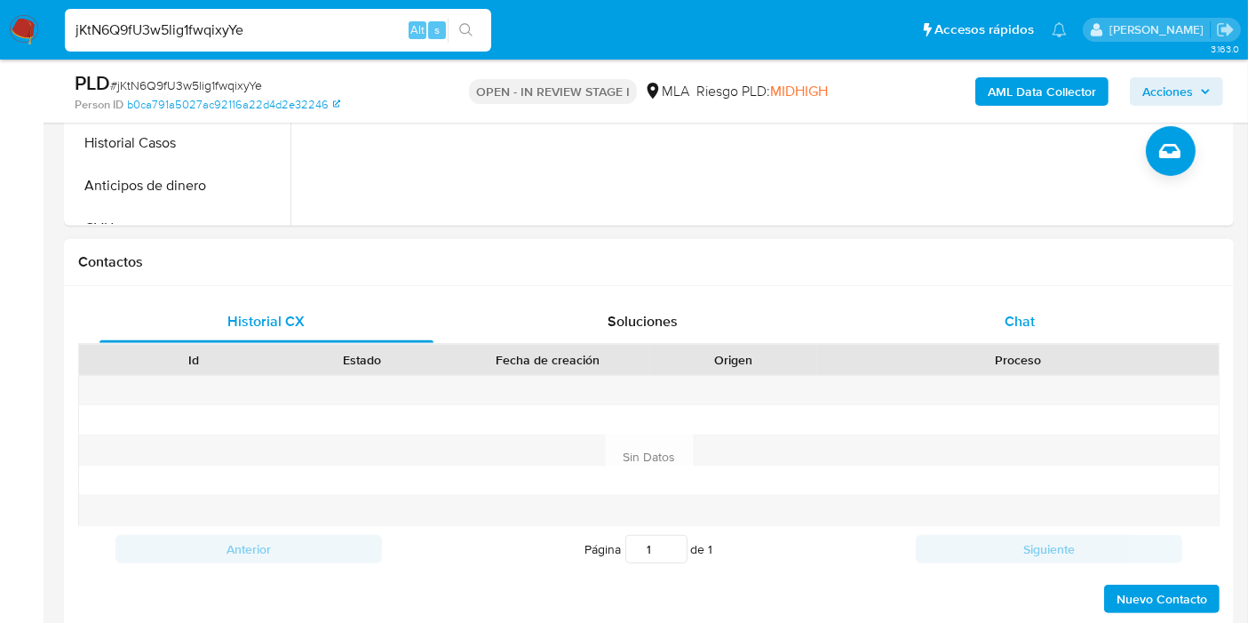
click at [1046, 326] on div "Chat" at bounding box center [1020, 321] width 334 height 43
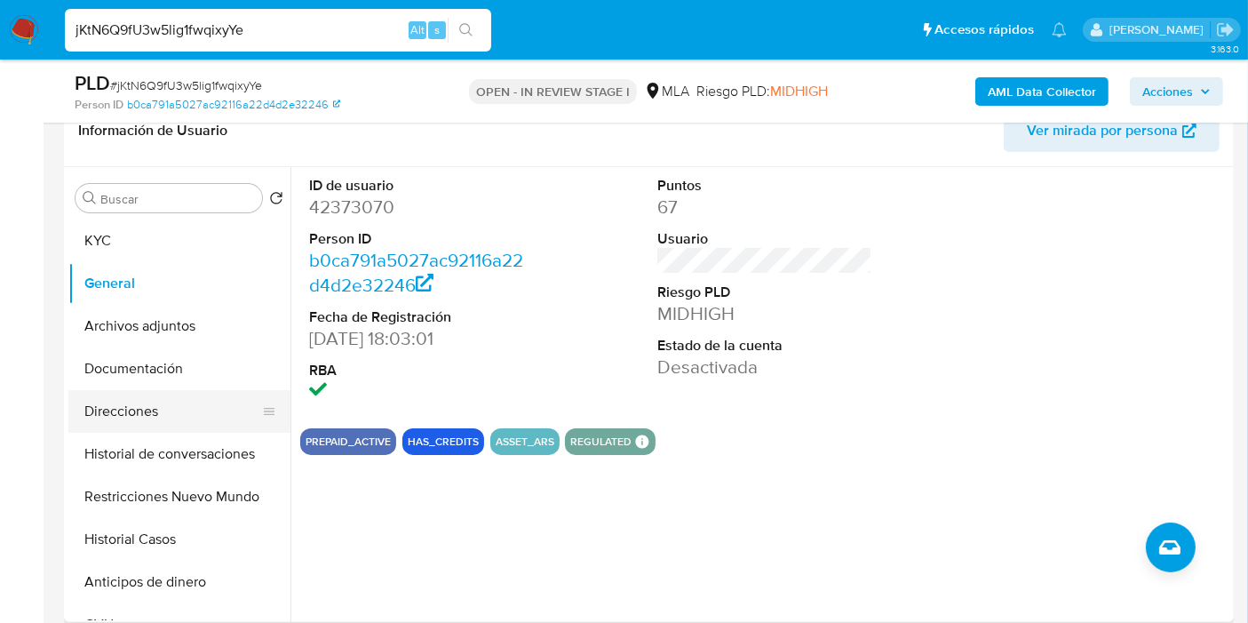
scroll to position [197, 0]
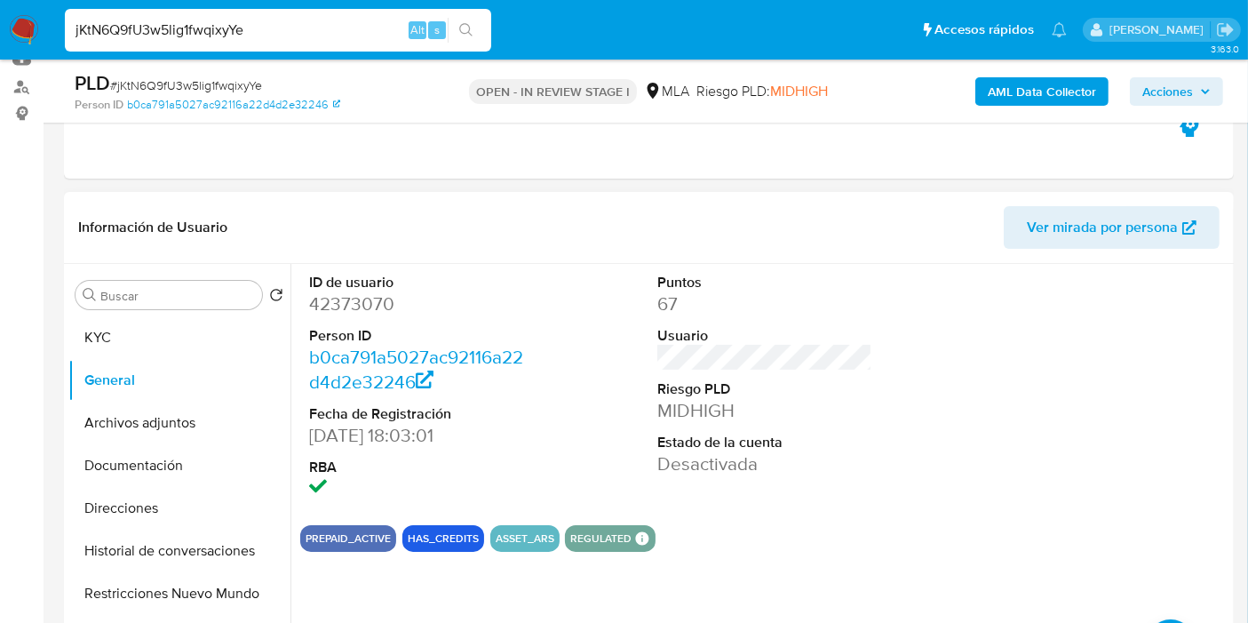
click at [372, 306] on dd "42373070" at bounding box center [416, 303] width 215 height 25
click at [119, 323] on button "KYC" at bounding box center [172, 337] width 208 height 43
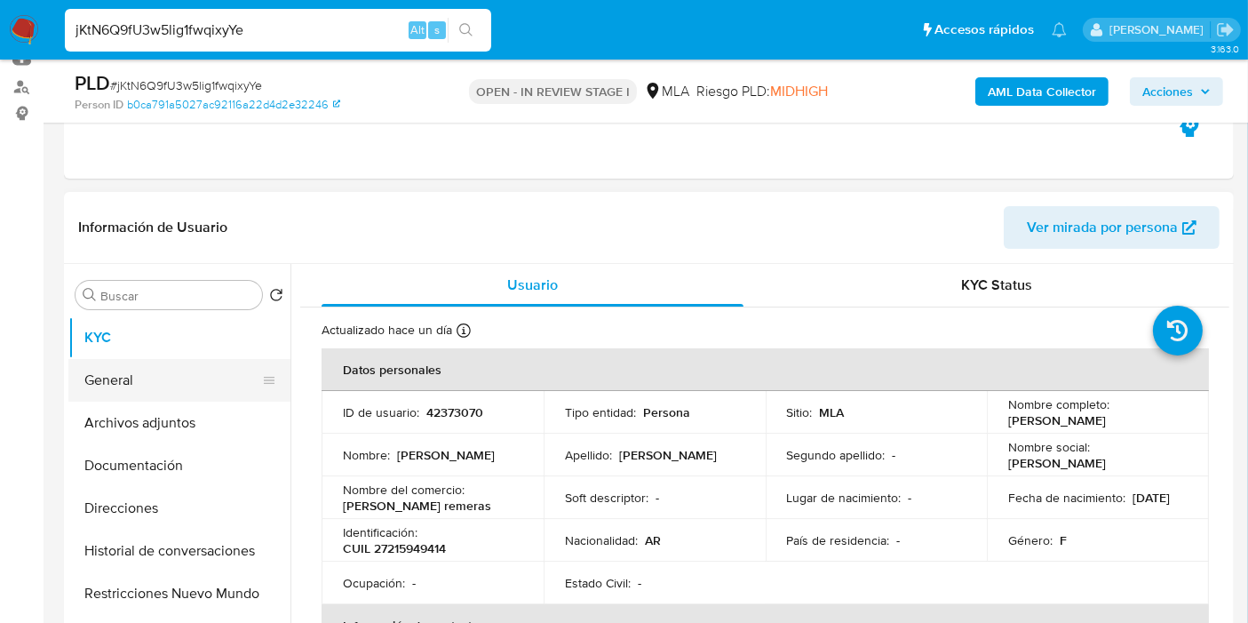
click at [160, 367] on button "General" at bounding box center [172, 380] width 208 height 43
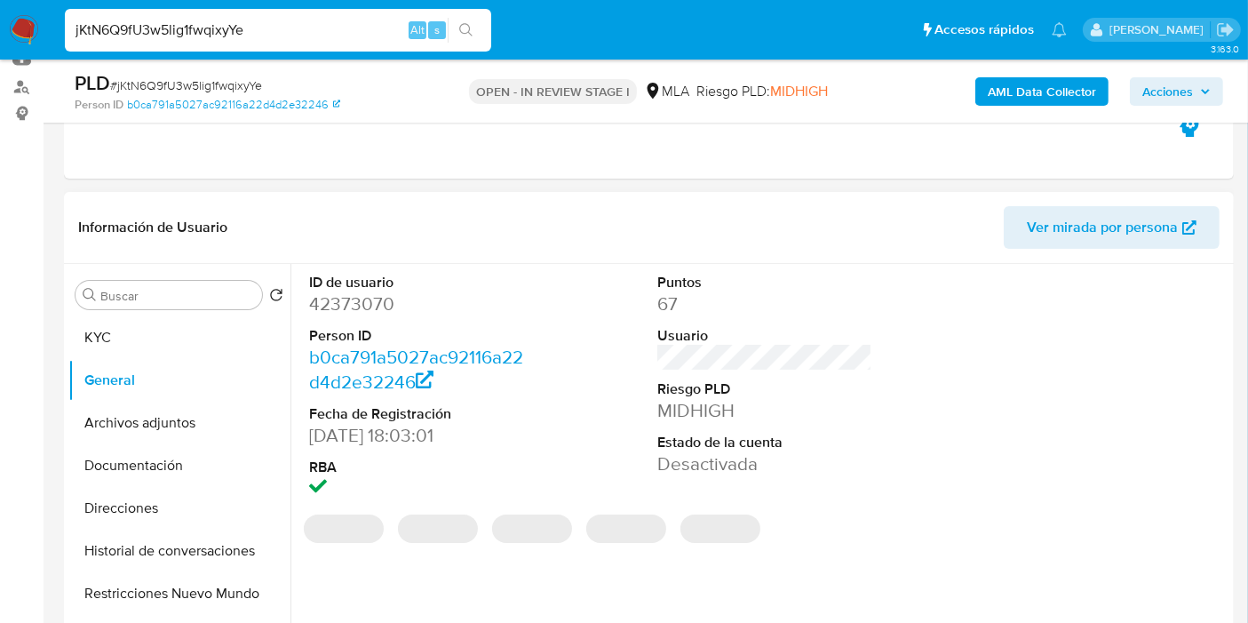
drag, startPoint x: 377, startPoint y: 317, endPoint x: 368, endPoint y: 298, distance: 21.5
click at [377, 317] on dl "ID de usuario 42373070 Person ID b0ca791a5027ac92116a22d4d2e32246 Fecha de Regi…" at bounding box center [416, 387] width 215 height 229
click at [368, 297] on dd "42373070" at bounding box center [416, 303] width 215 height 25
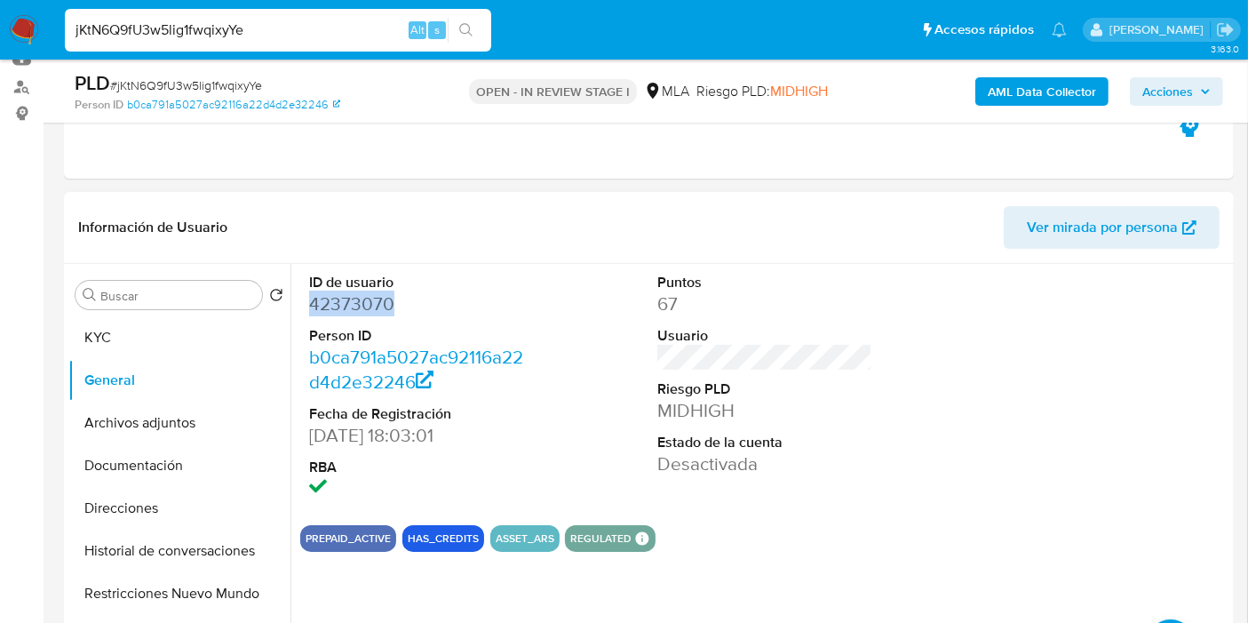
copy dd "42373070"
click at [169, 12] on div "jKtN6Q9fU3w5lig1fwqixyYe Alt s" at bounding box center [278, 30] width 426 height 43
click at [155, 24] on input "jKtN6Q9fU3w5lig1fwqixyYe" at bounding box center [278, 30] width 426 height 23
paste input "e2C2ZH1eHZbbh6D8C0G3SGzS"
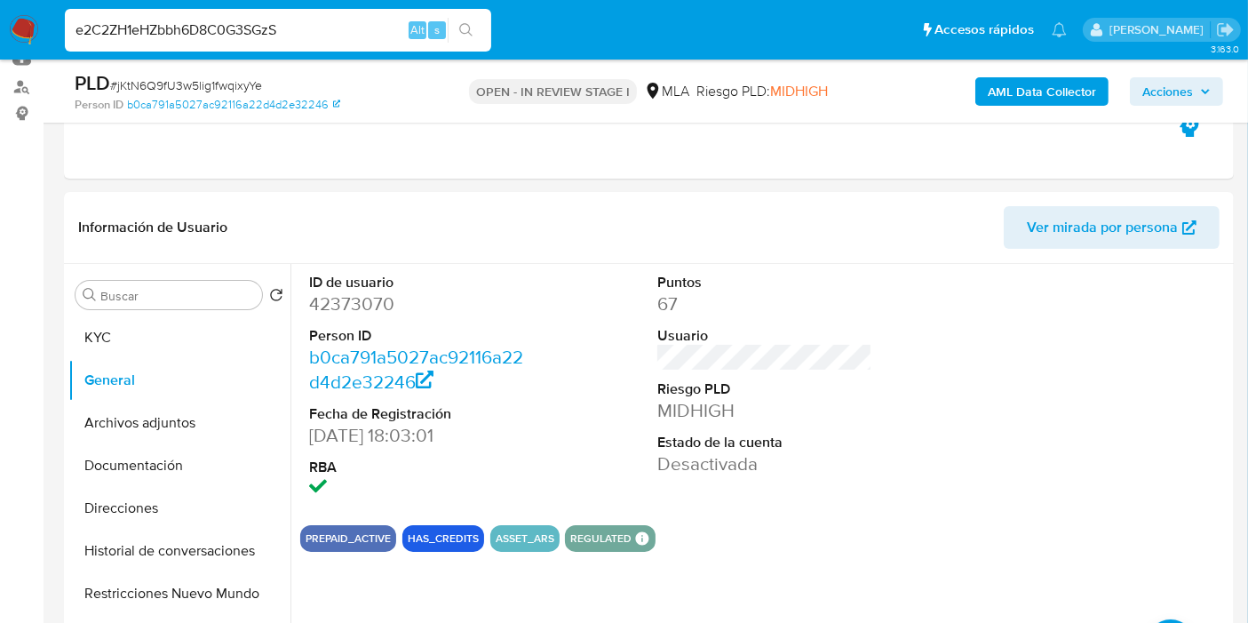
type input "e2C2ZH1eHZbbh6D8C0G3SGzS"
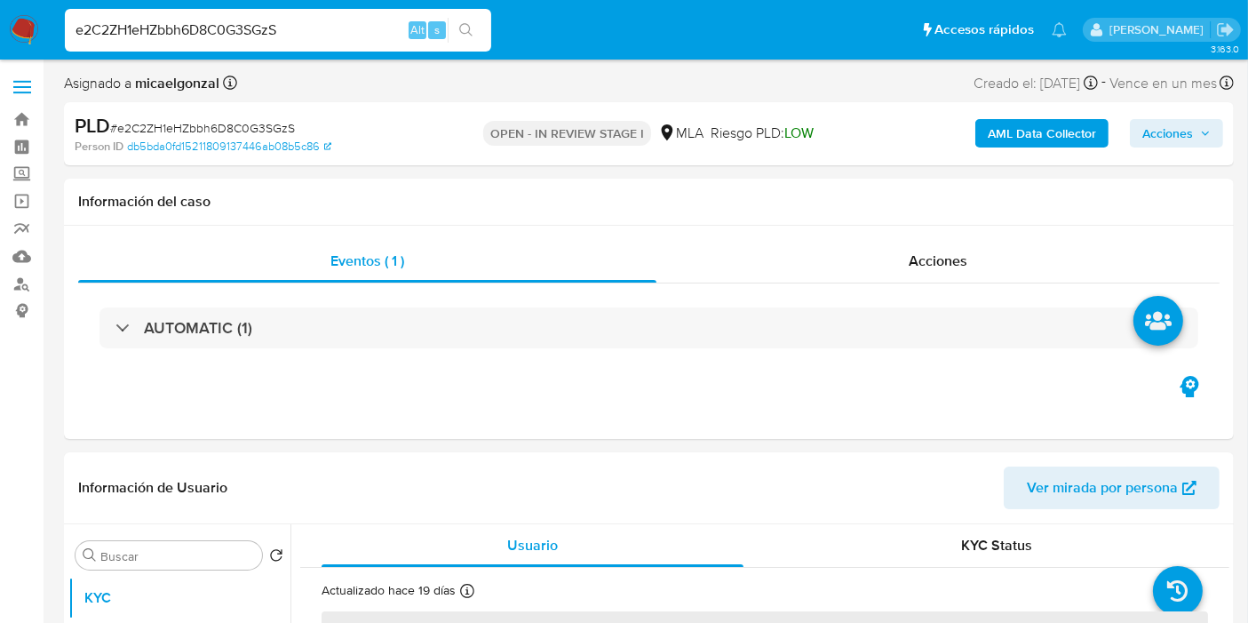
select select "10"
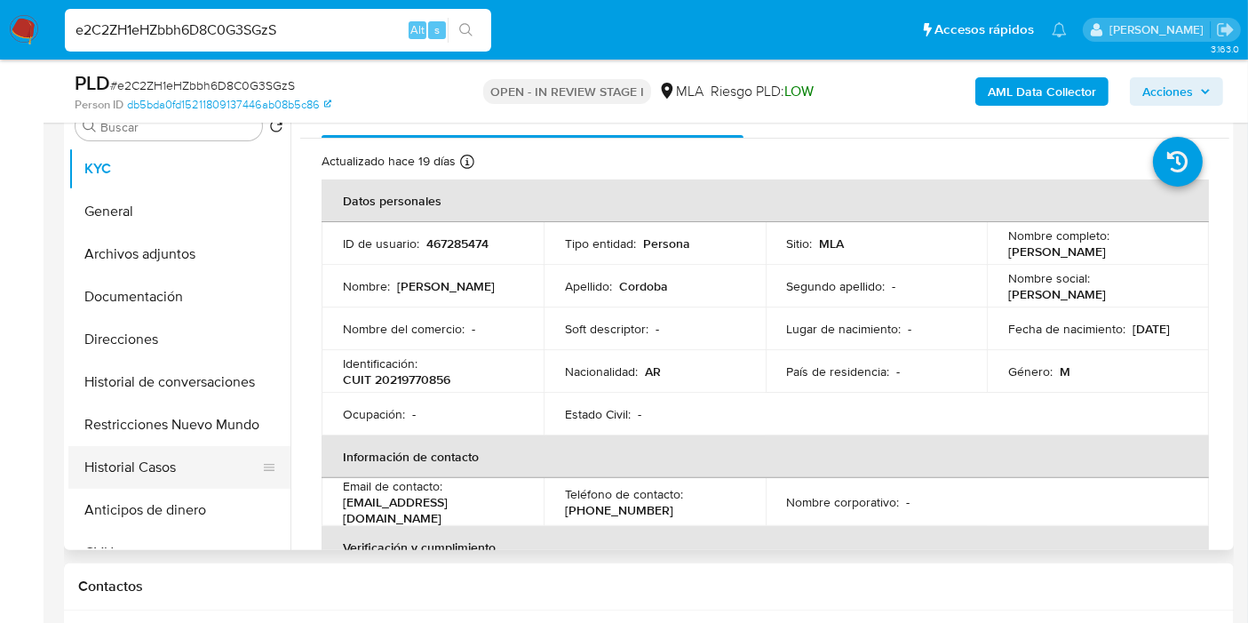
scroll to position [394, 0]
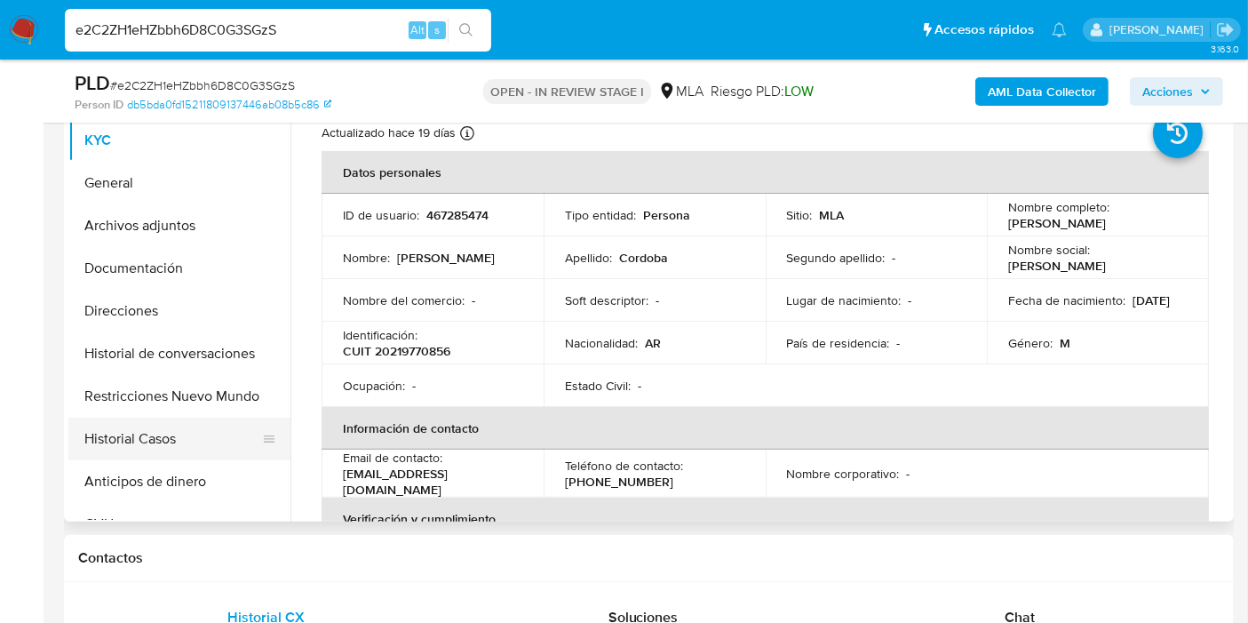
click at [185, 434] on button "Historial Casos" at bounding box center [172, 439] width 208 height 43
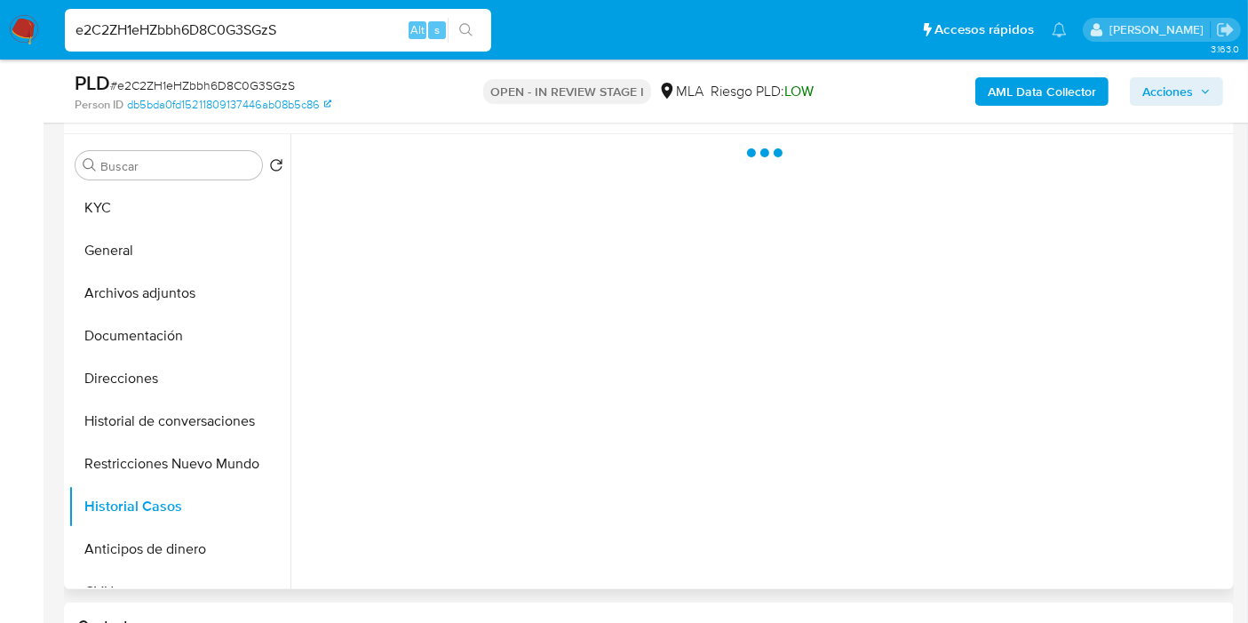
scroll to position [296, 0]
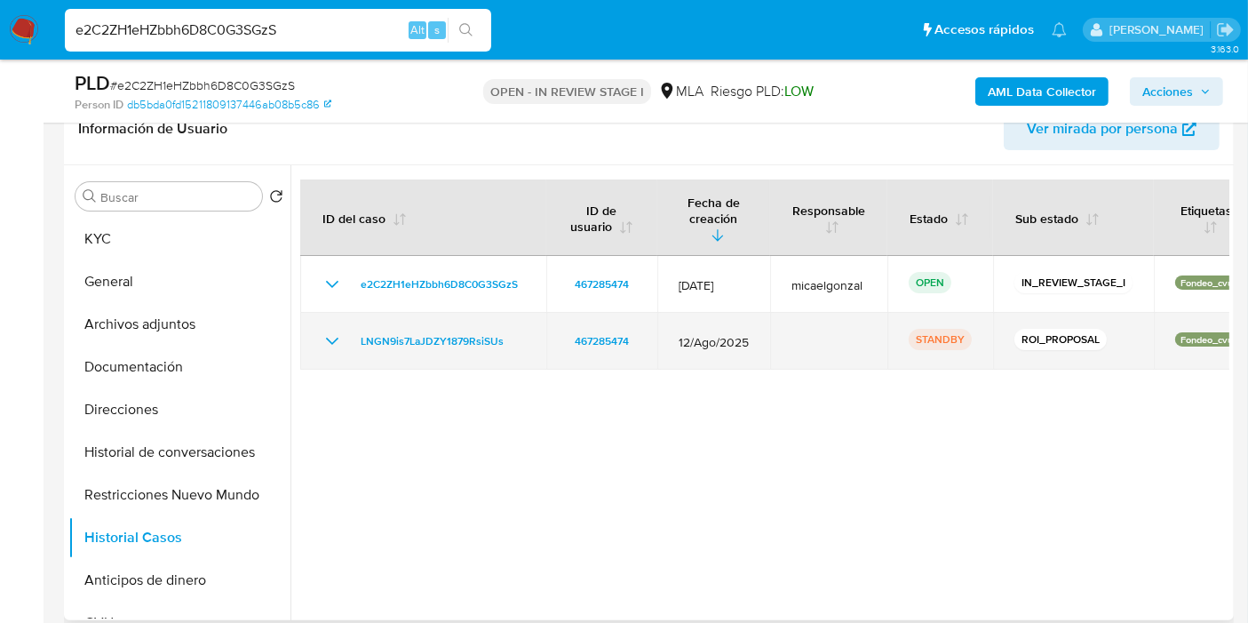
click at [340, 330] on icon "Mostrar/Ocultar" at bounding box center [332, 340] width 21 height 21
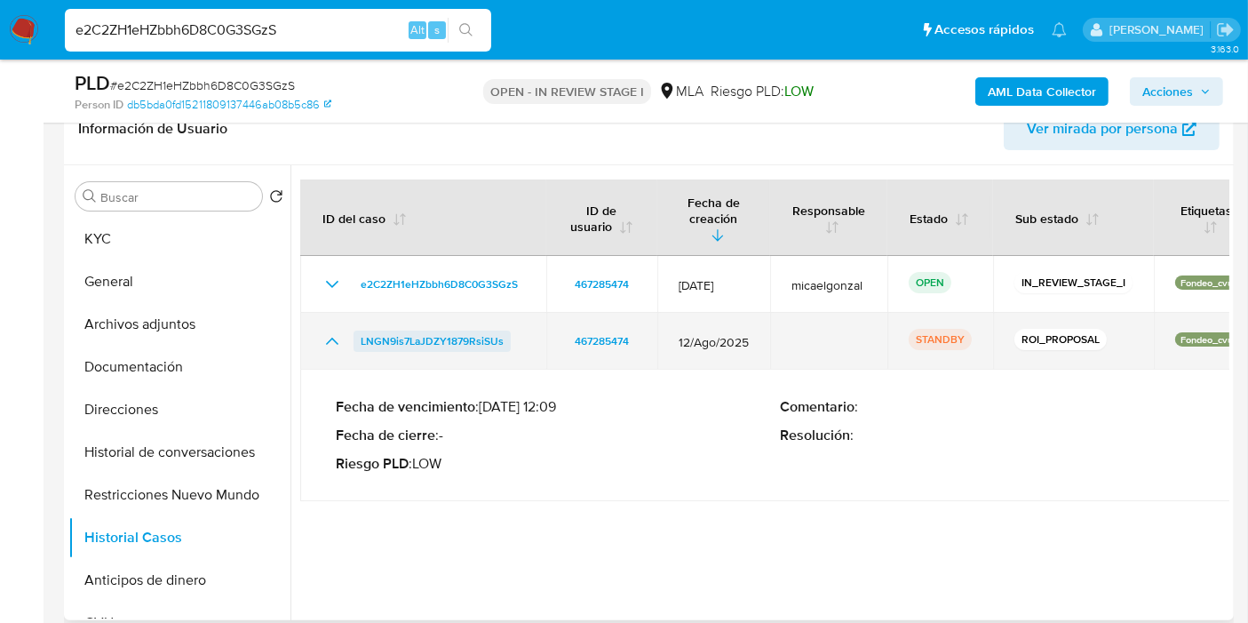
drag, startPoint x: 513, startPoint y: 331, endPoint x: 369, endPoint y: 324, distance: 144.1
click at [356, 330] on div "LNGN9is7LaJDZY1879RsiSUs" at bounding box center [423, 340] width 203 height 21
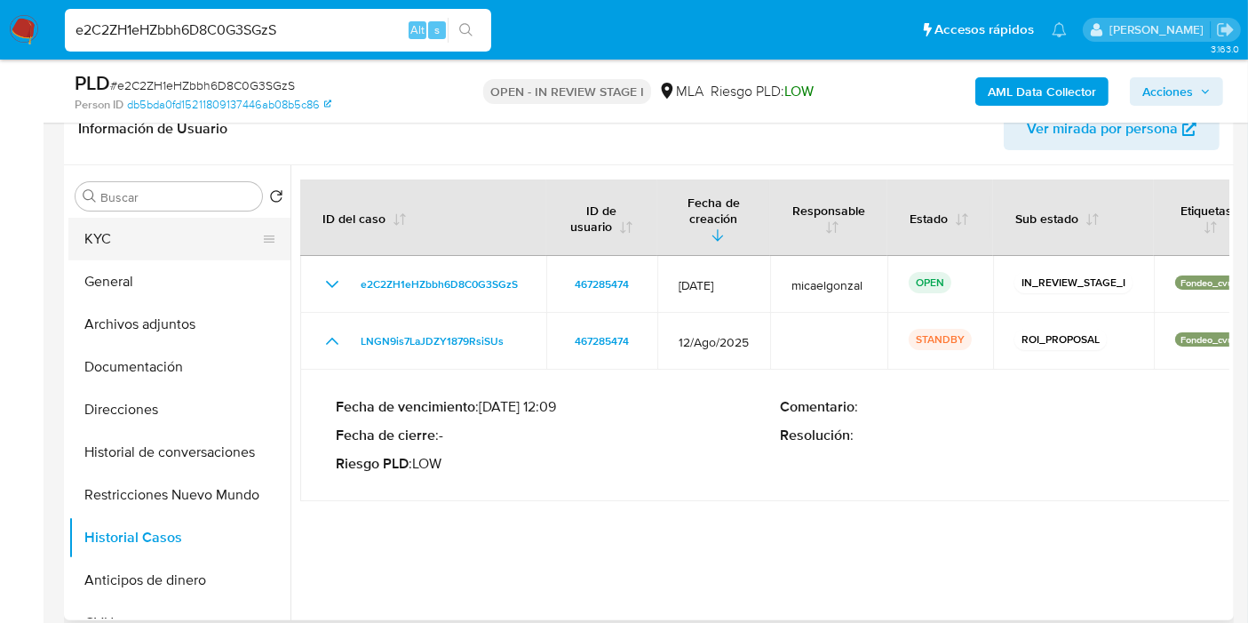
drag, startPoint x: 210, startPoint y: 194, endPoint x: 172, endPoint y: 219, distance: 45.3
click at [210, 194] on input "Buscar" at bounding box center [177, 197] width 155 height 16
click at [145, 232] on button "KYC" at bounding box center [172, 239] width 208 height 43
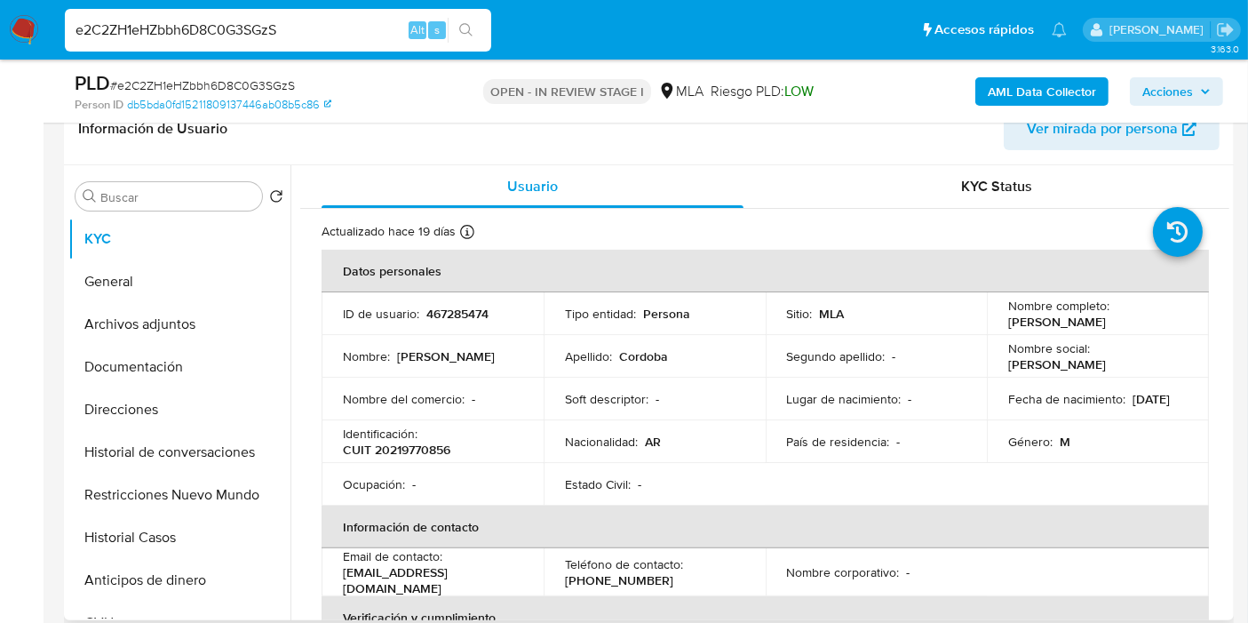
click at [422, 450] on p "CUIT 20219770856" at bounding box center [396, 450] width 107 height 16
copy p "20219770856"
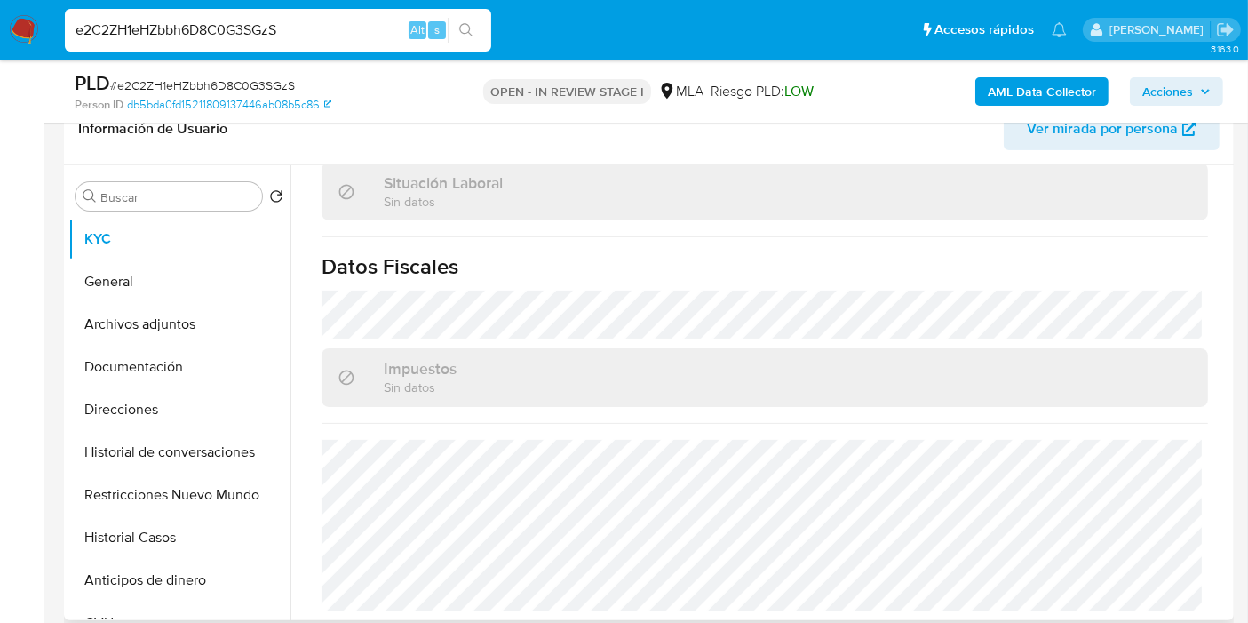
scroll to position [690, 0]
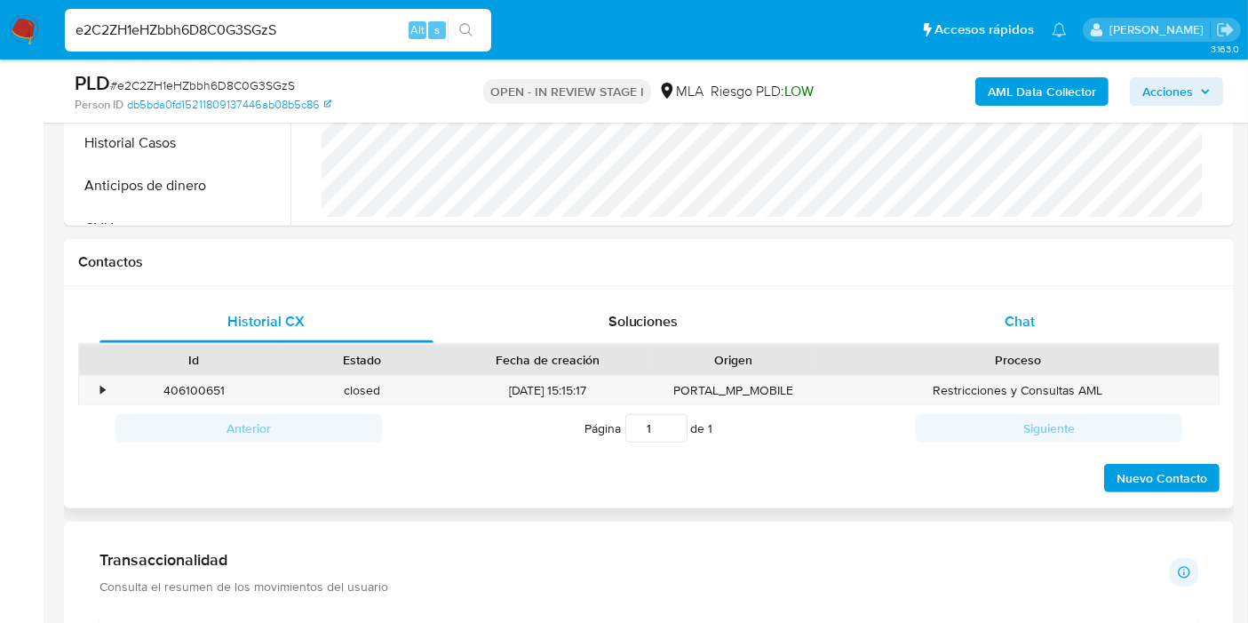
click at [992, 325] on div "Chat" at bounding box center [1020, 321] width 334 height 43
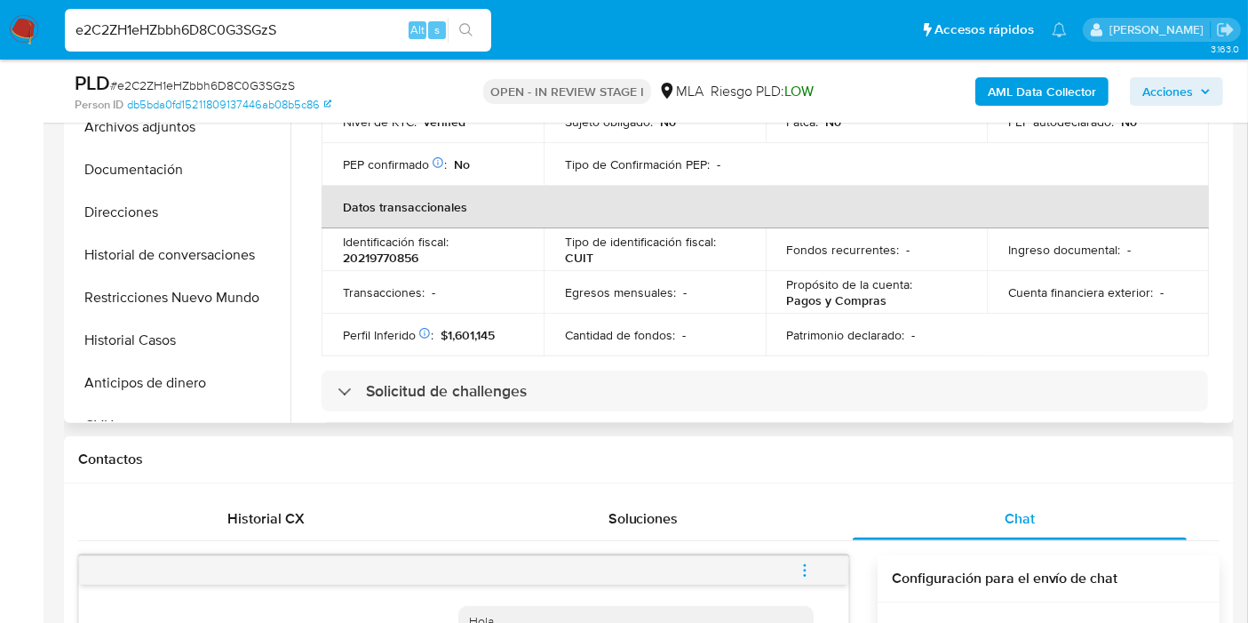
scroll to position [0, 0]
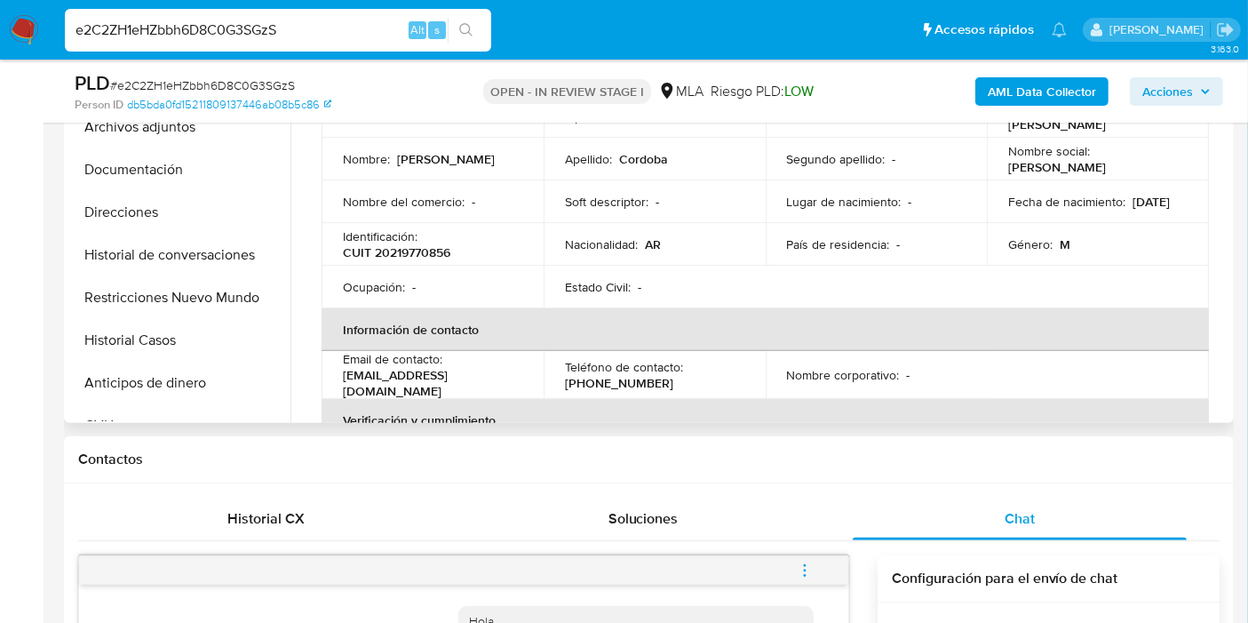
click at [585, 318] on th "Información de contacto" at bounding box center [765, 329] width 887 height 43
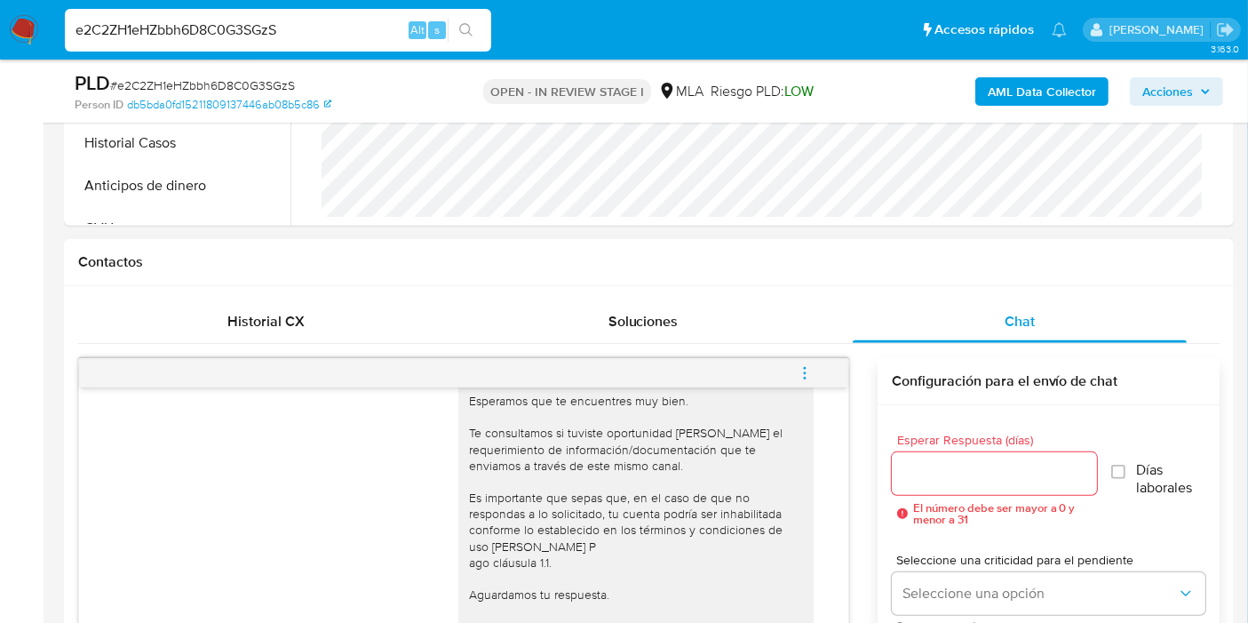
scroll to position [99, 0]
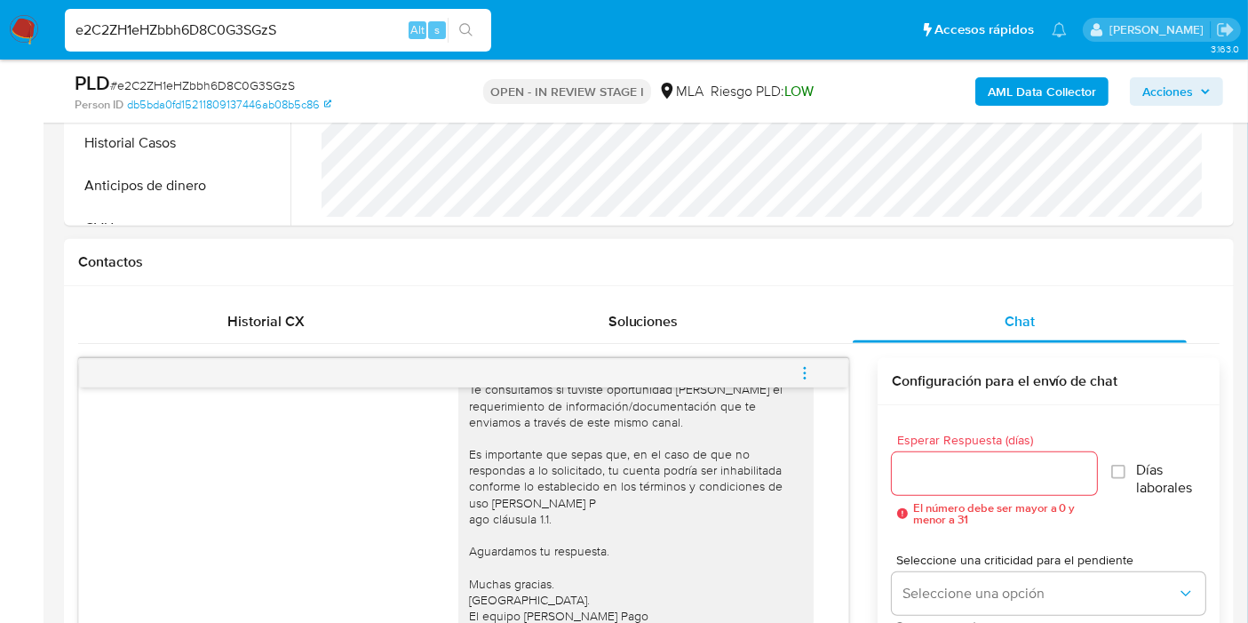
click at [808, 358] on span "menu-action" at bounding box center [805, 373] width 16 height 43
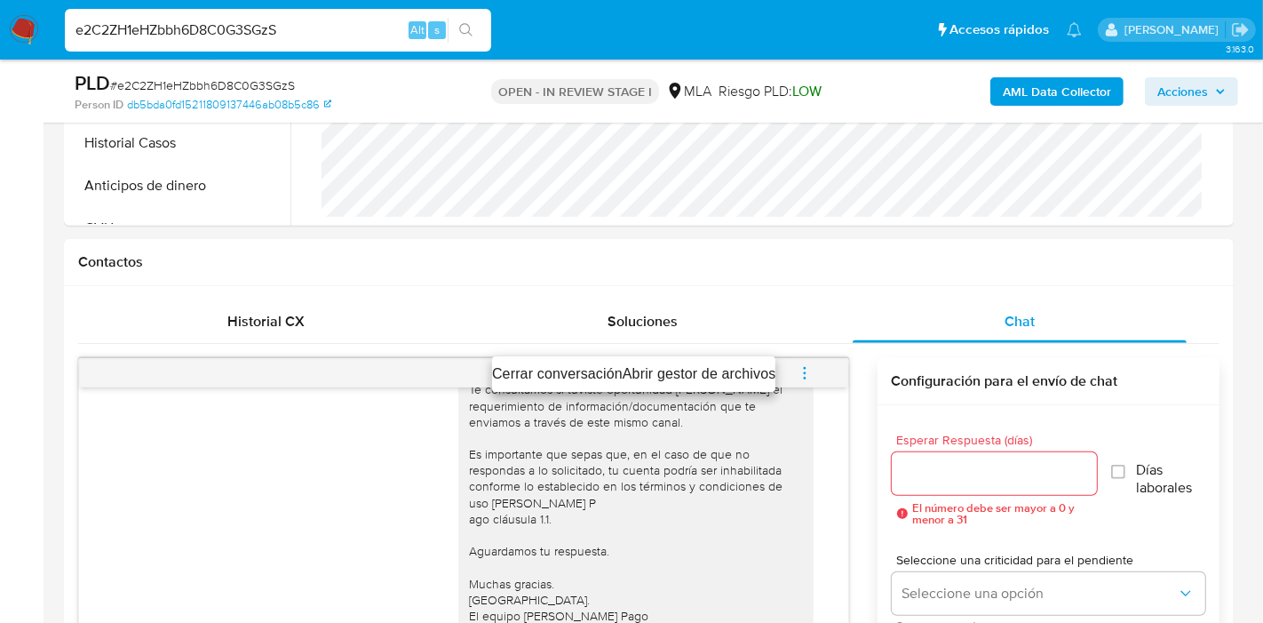
click at [563, 381] on li "Cerrar conversación" at bounding box center [557, 373] width 131 height 21
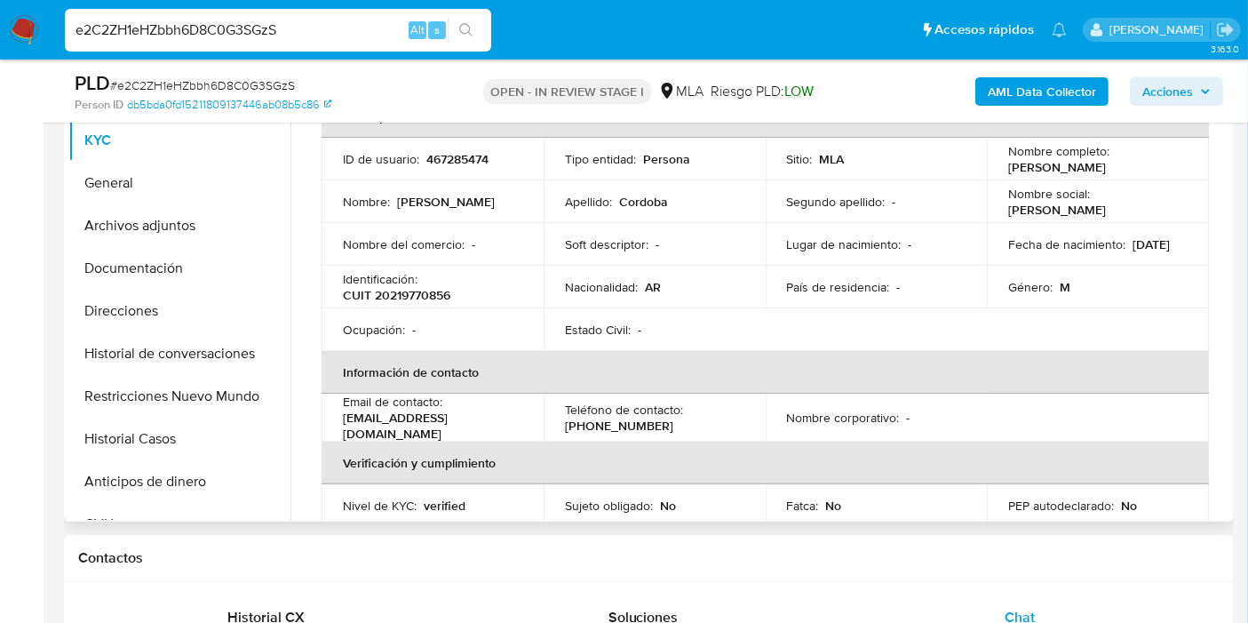
scroll to position [0, 0]
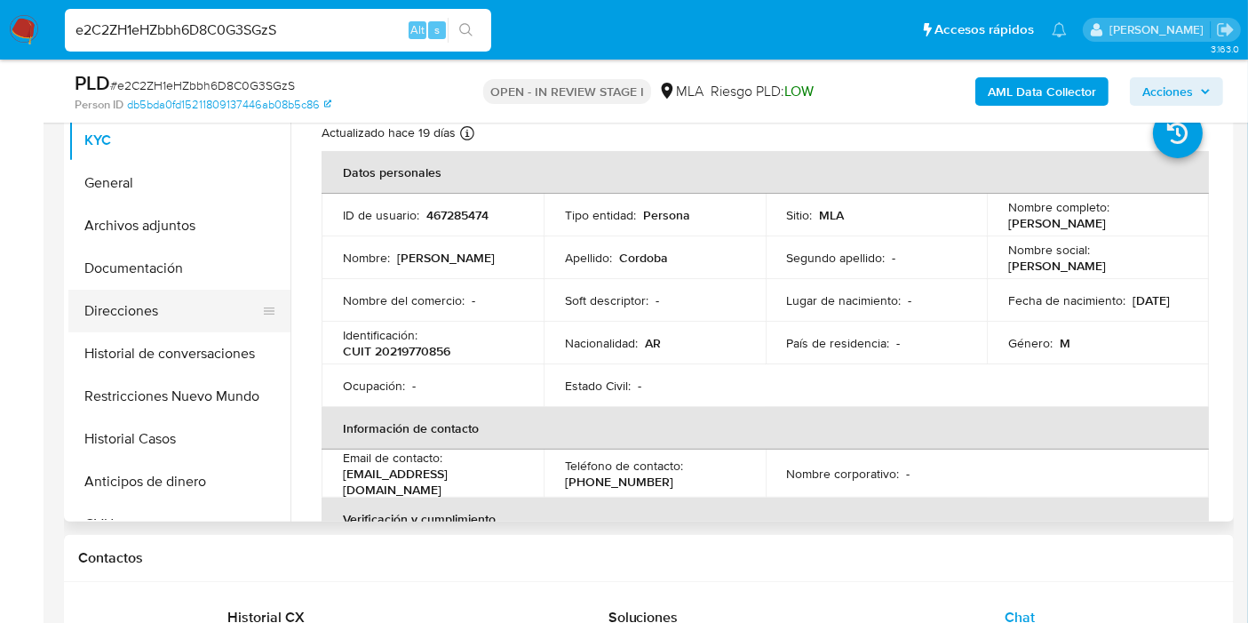
click at [193, 303] on button "Direcciones" at bounding box center [172, 311] width 208 height 43
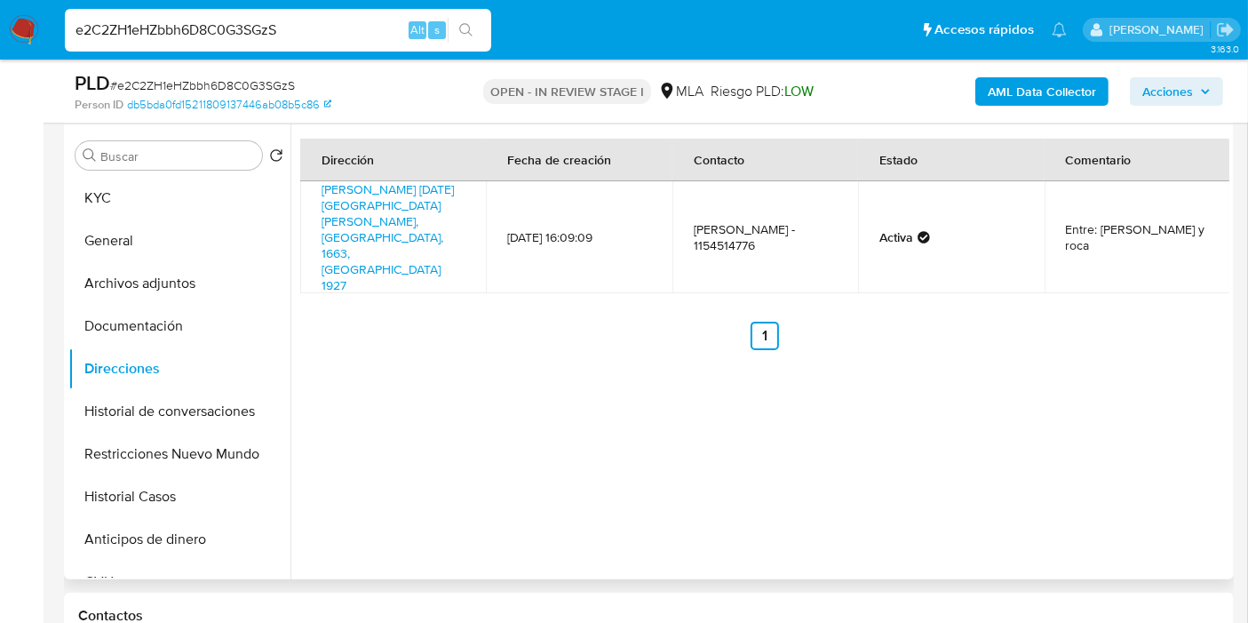
scroll to position [296, 0]
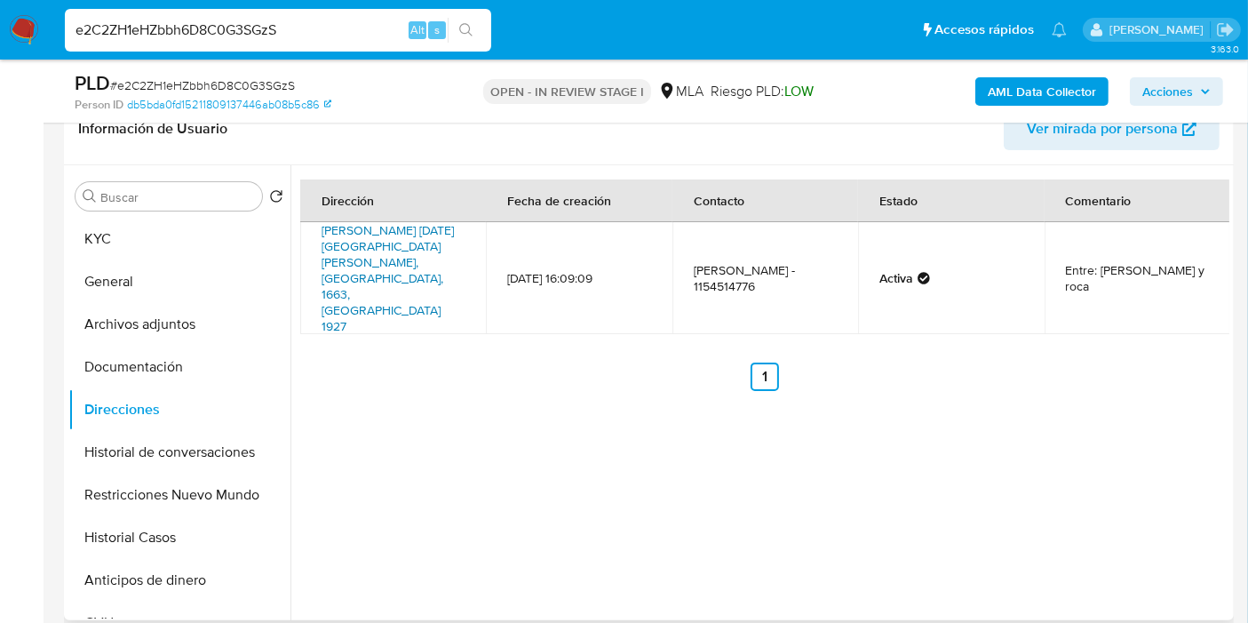
click at [410, 247] on link "Dr Angel Gallard 1927, San Miguel, Buenos Aires, 1663, Argentina 1927" at bounding box center [388, 278] width 132 height 114
click at [156, 400] on button "Direcciones" at bounding box center [172, 409] width 208 height 43
click at [202, 308] on button "Archivos adjuntos" at bounding box center [172, 324] width 208 height 43
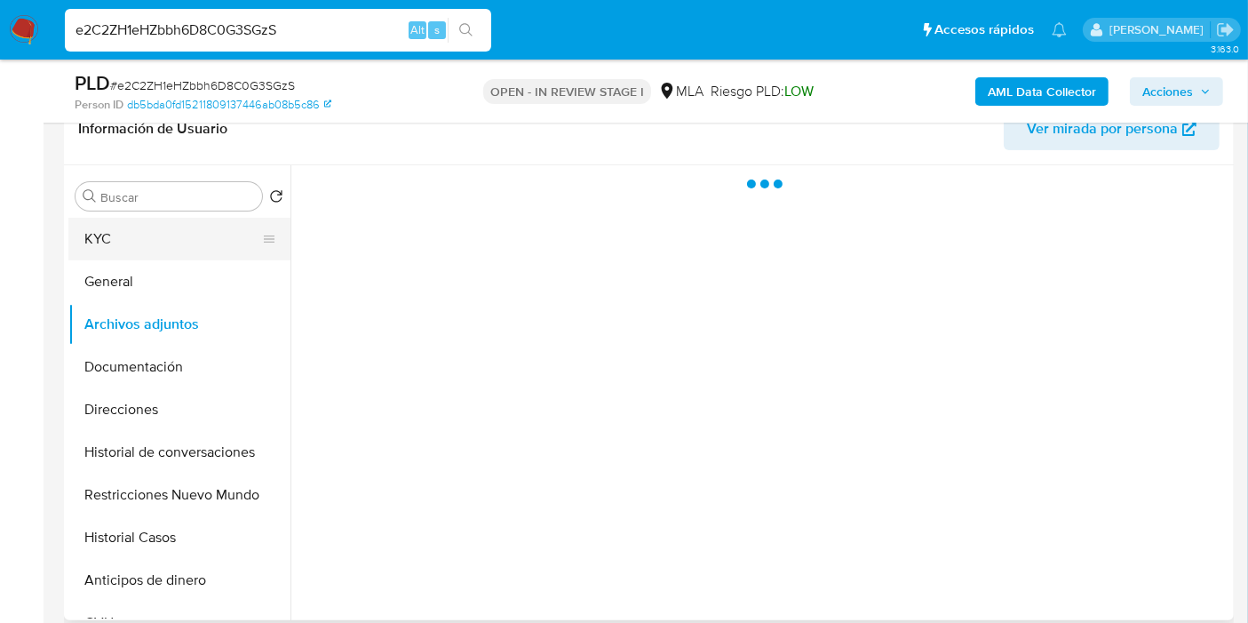
click at [203, 237] on button "KYC" at bounding box center [172, 239] width 208 height 43
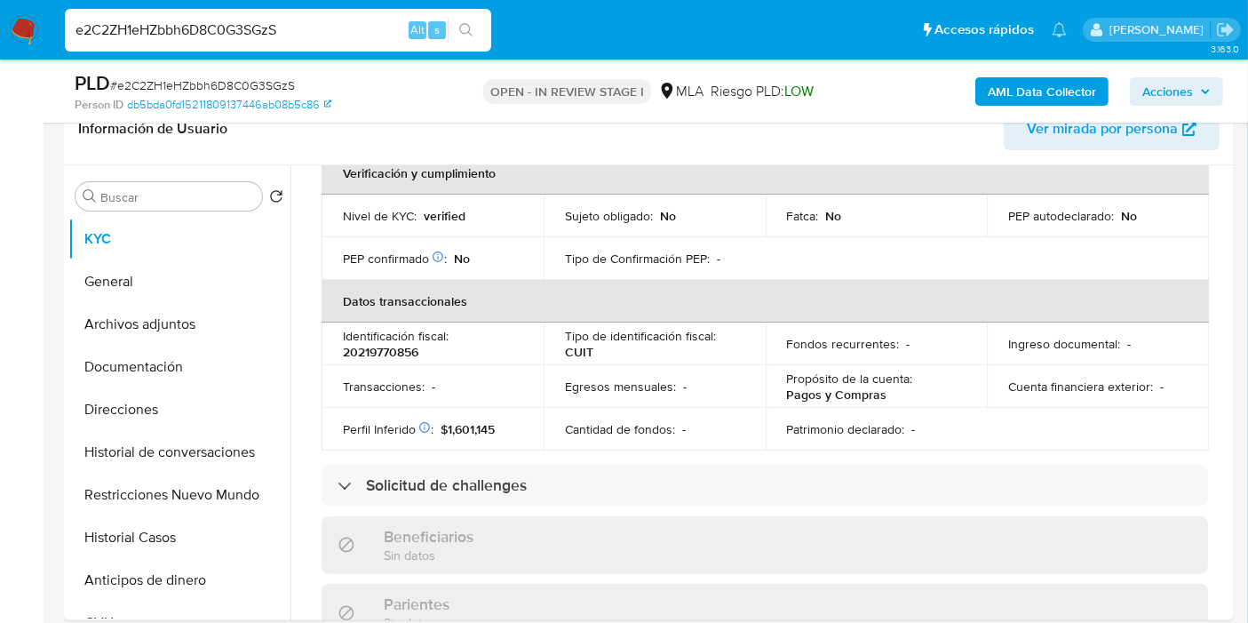
scroll to position [243, 0]
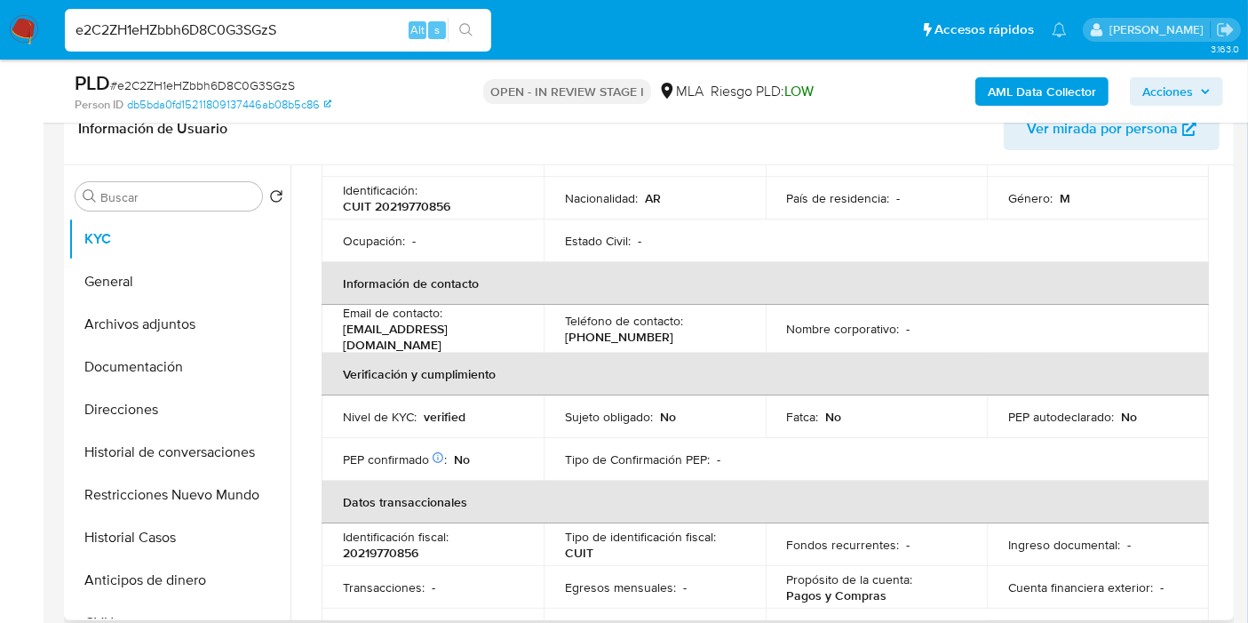
drag, startPoint x: 168, startPoint y: 421, endPoint x: 132, endPoint y: 153, distance: 270.6
click at [167, 388] on button "Direcciones" at bounding box center [179, 409] width 222 height 43
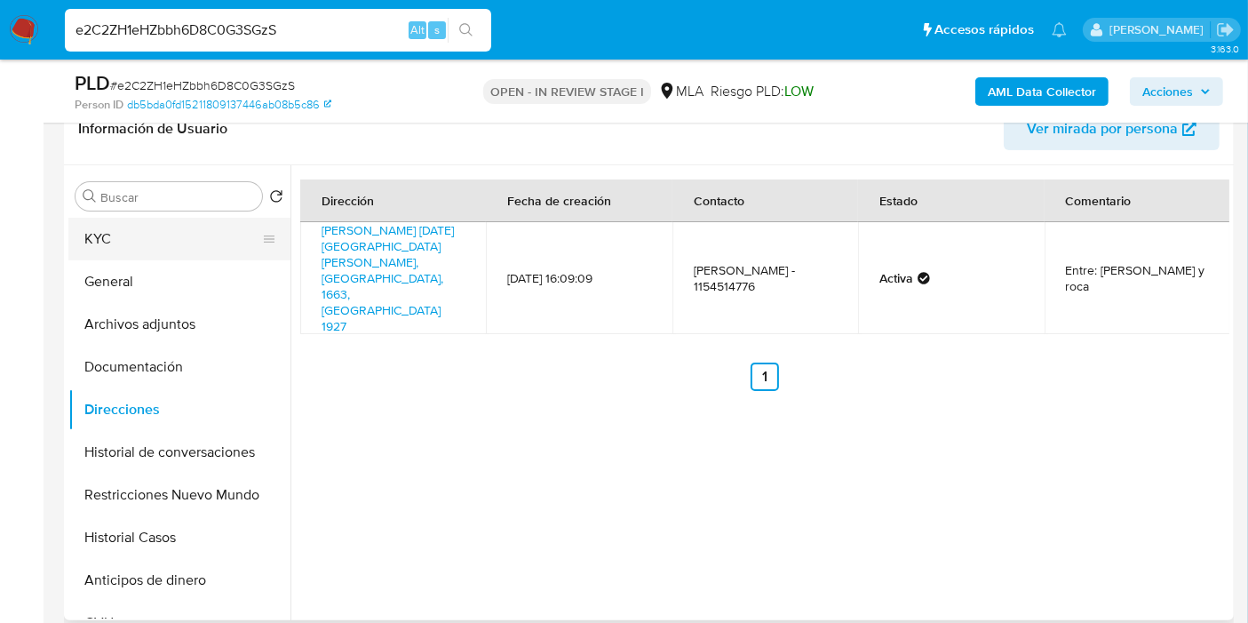
click at [178, 237] on button "KYC" at bounding box center [172, 239] width 208 height 43
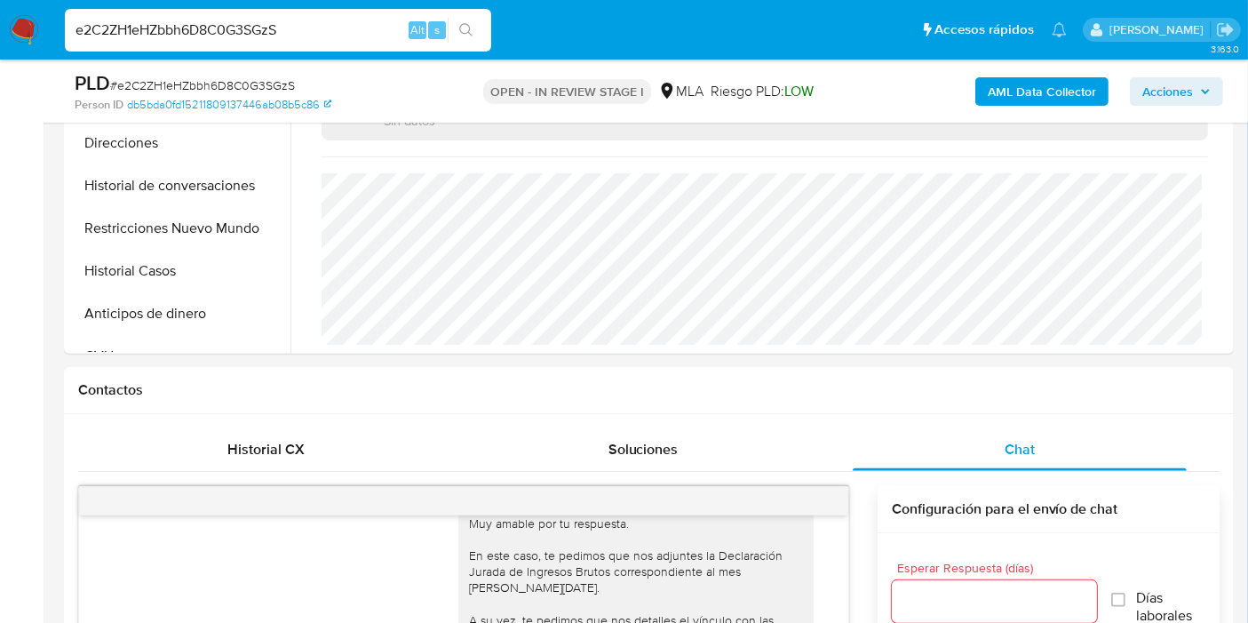
scroll to position [296, 0]
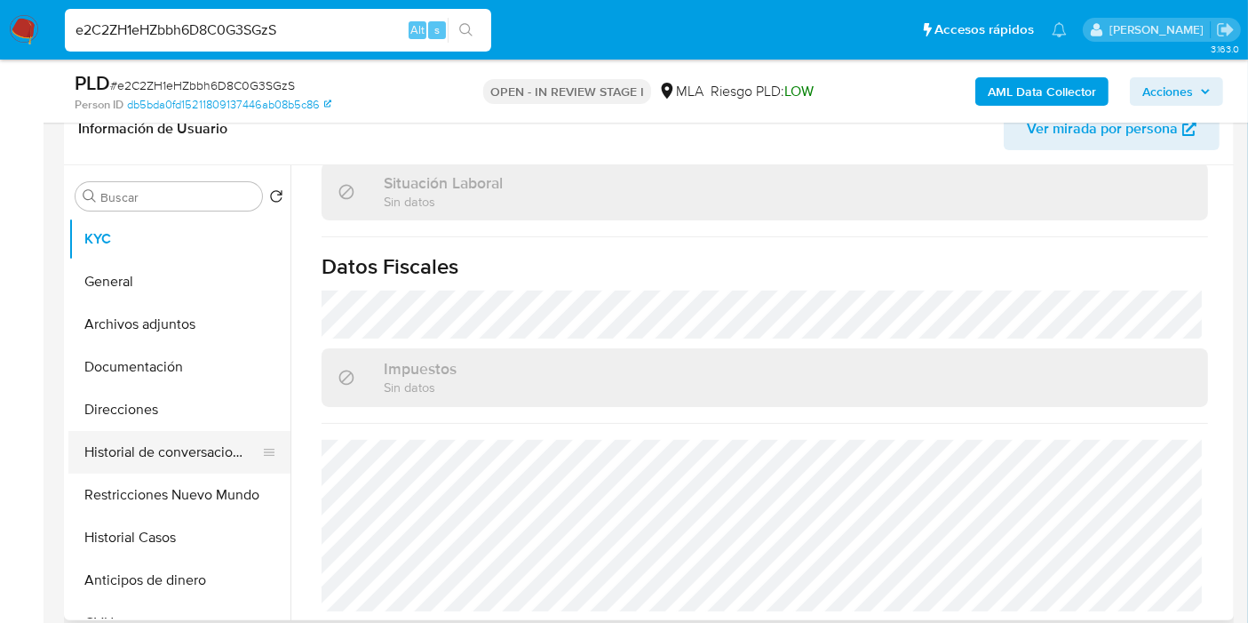
click at [172, 431] on button "Historial de conversaciones" at bounding box center [172, 452] width 208 height 43
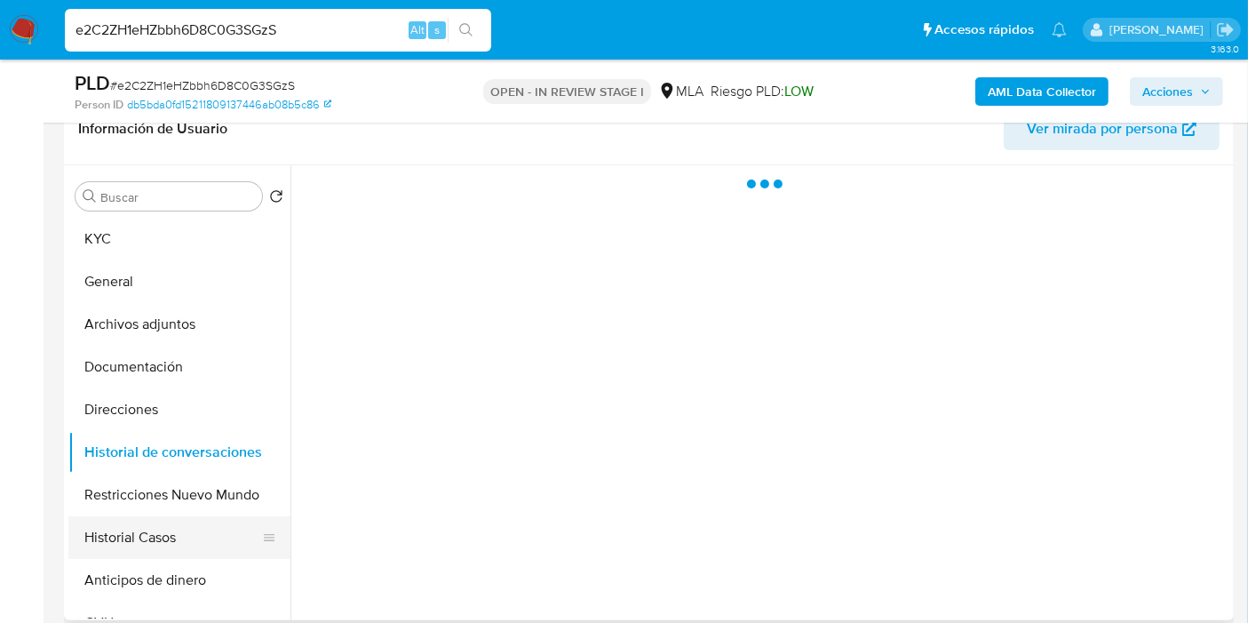
scroll to position [0, 0]
click at [155, 559] on button "Anticipos de dinero" at bounding box center [172, 580] width 208 height 43
click at [172, 547] on button "Historial Casos" at bounding box center [172, 537] width 208 height 43
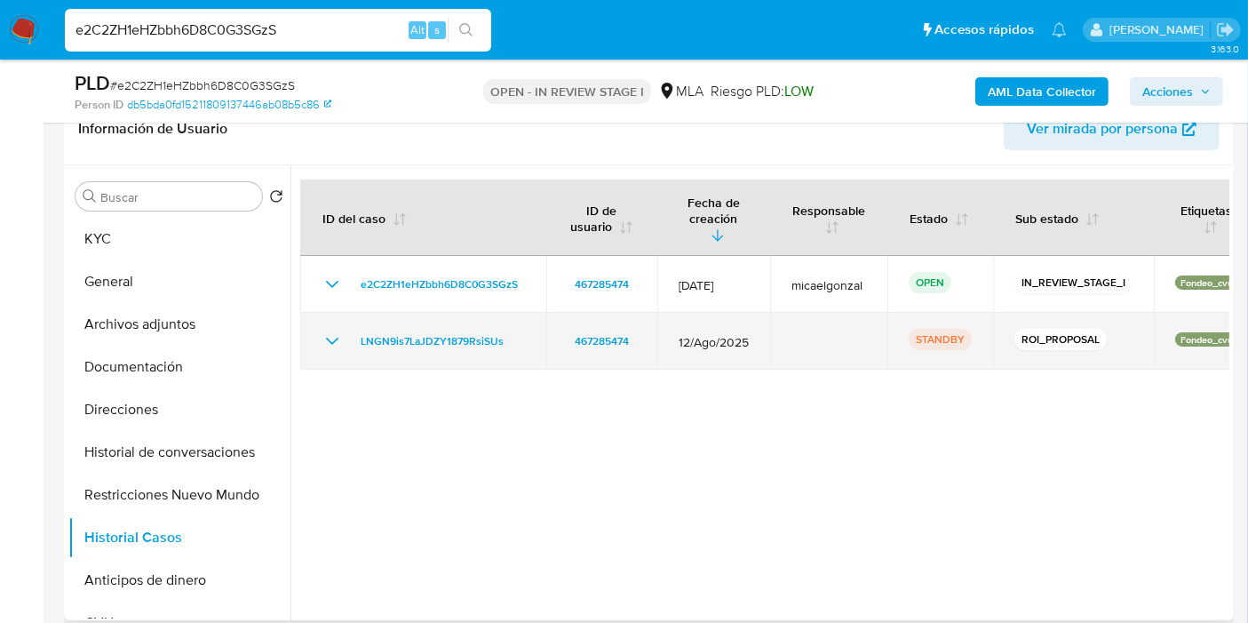
drag, startPoint x: 517, startPoint y: 322, endPoint x: 351, endPoint y: 327, distance: 166.2
click at [352, 330] on div "LNGN9is7LaJDZY1879RsiSUs" at bounding box center [423, 340] width 203 height 21
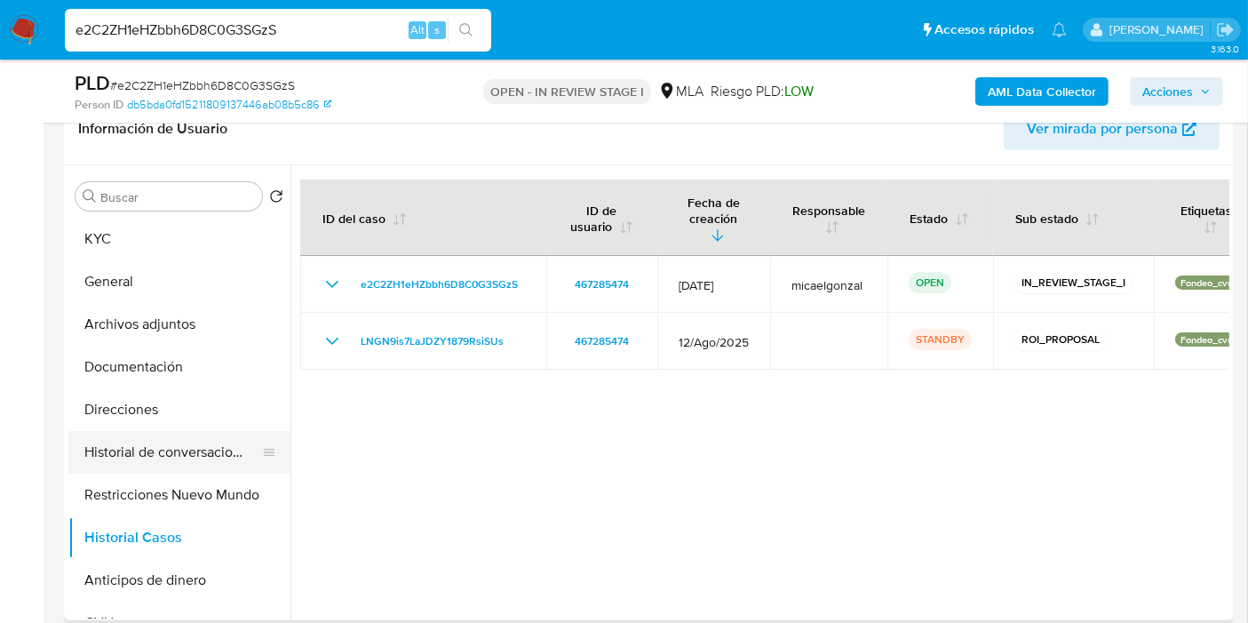
click at [125, 431] on button "Historial de conversaciones" at bounding box center [172, 452] width 208 height 43
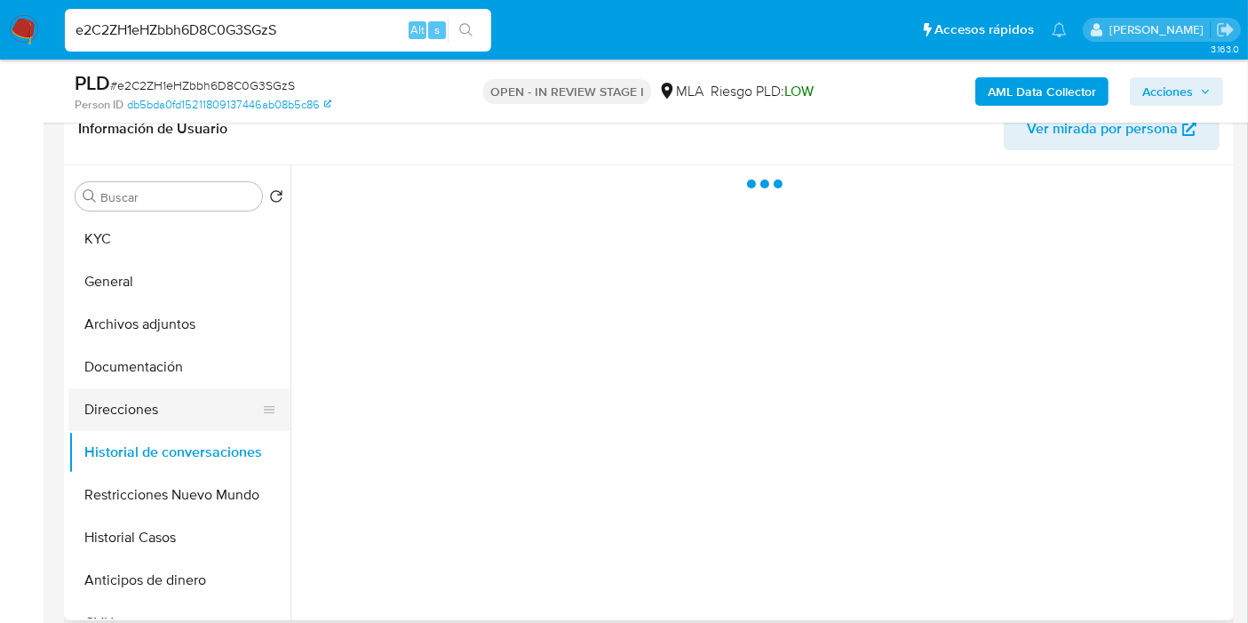
click at [143, 412] on button "Direcciones" at bounding box center [172, 409] width 208 height 43
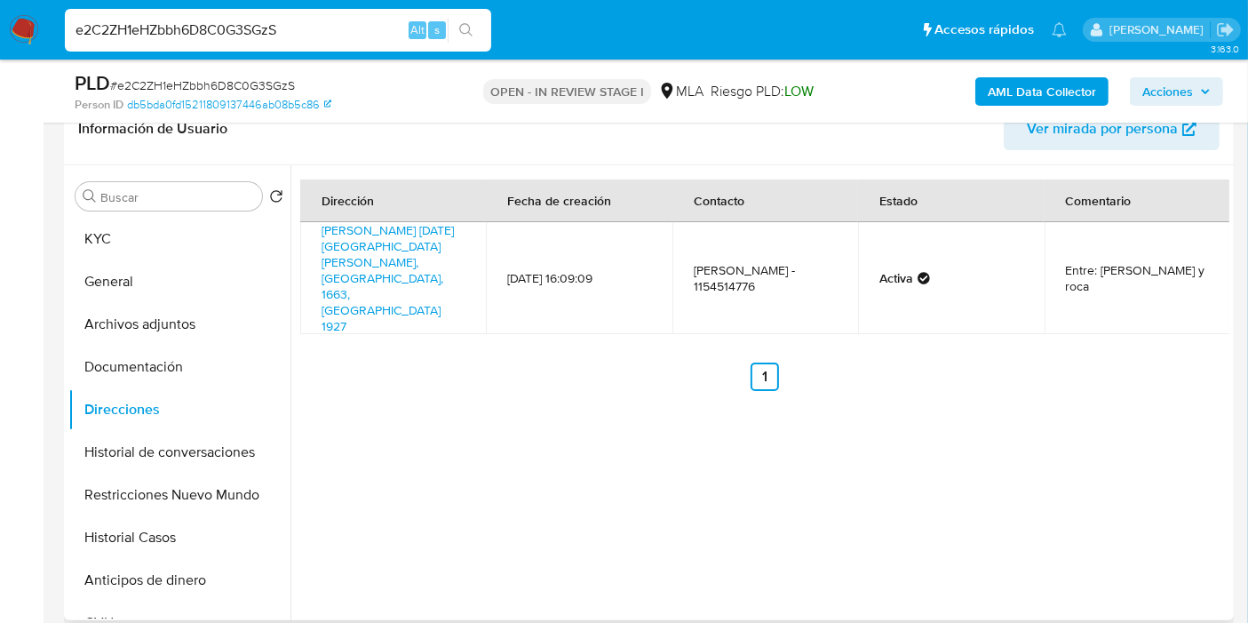
click at [502, 402] on div "Dirección Fecha de creación Contacto Estado Comentario Dr Angel Gallard 1927, S…" at bounding box center [759, 392] width 939 height 455
click at [439, 246] on link "Dr Angel Gallard 1927, San Miguel, Buenos Aires, 1663, Argentina 1927" at bounding box center [388, 278] width 132 height 114
drag, startPoint x: 317, startPoint y: 224, endPoint x: 380, endPoint y: 244, distance: 66.3
click at [383, 245] on td "Dr Angel Gallard 1927, San Miguel, Buenos Aires, 1663, Argentina 1927" at bounding box center [393, 278] width 186 height 112
copy link "Dr Angel Gallard 1927, San Miguel"
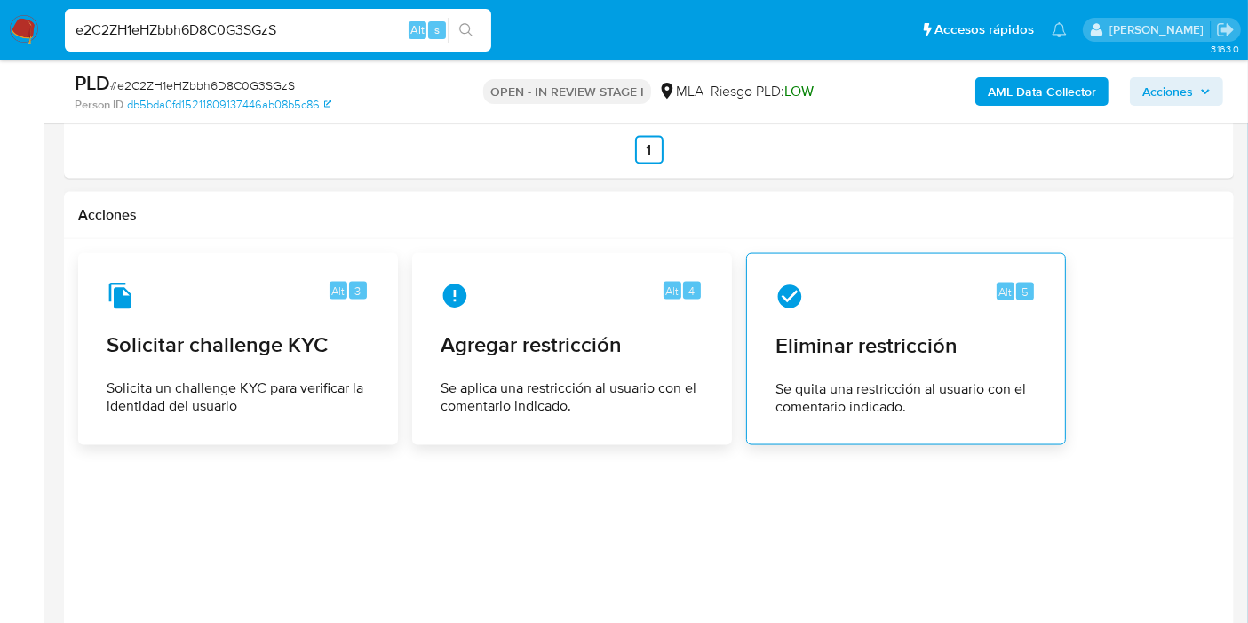
scroll to position [2773, 0]
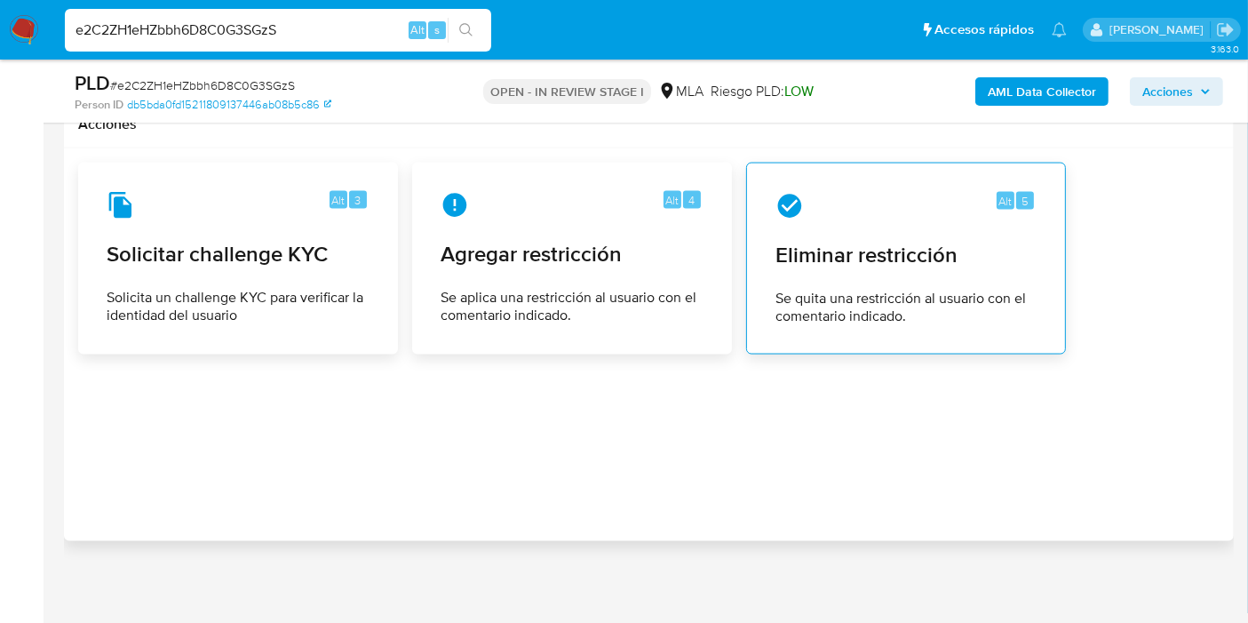
click at [916, 230] on div "Alt 5 Eliminar restricción Se quita una restricción al usuario con el comentari…" at bounding box center [906, 259] width 290 height 162
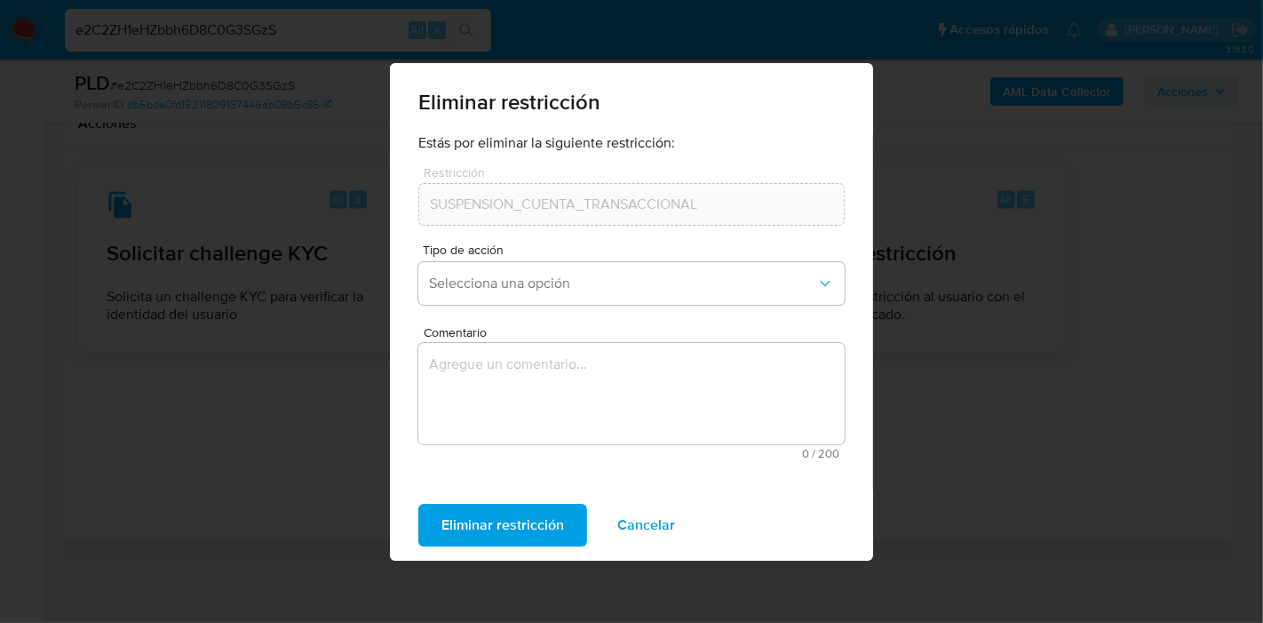
click at [633, 321] on form "Estás por eliminar la siguiente restricción: Restricción SUSPENSION_CUENTA_TRAN…" at bounding box center [631, 304] width 426 height 341
click at [640, 292] on button "Selecciona una opción" at bounding box center [631, 283] width 426 height 43
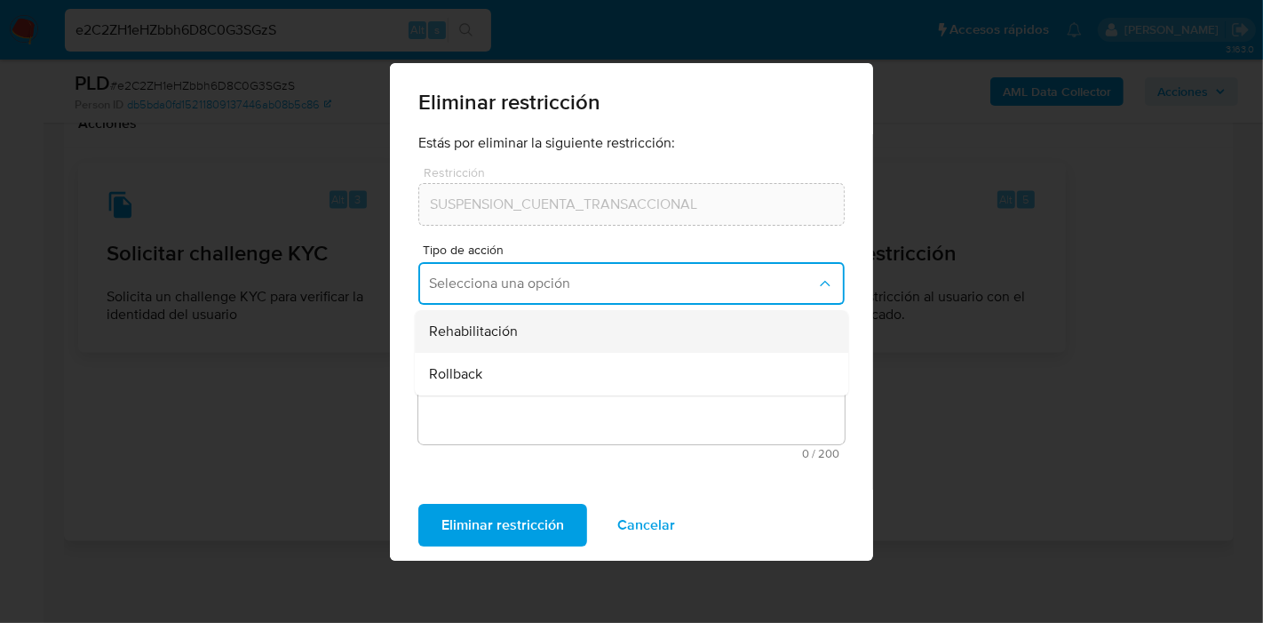
click at [586, 334] on div "Rehabilitación" at bounding box center [626, 331] width 394 height 43
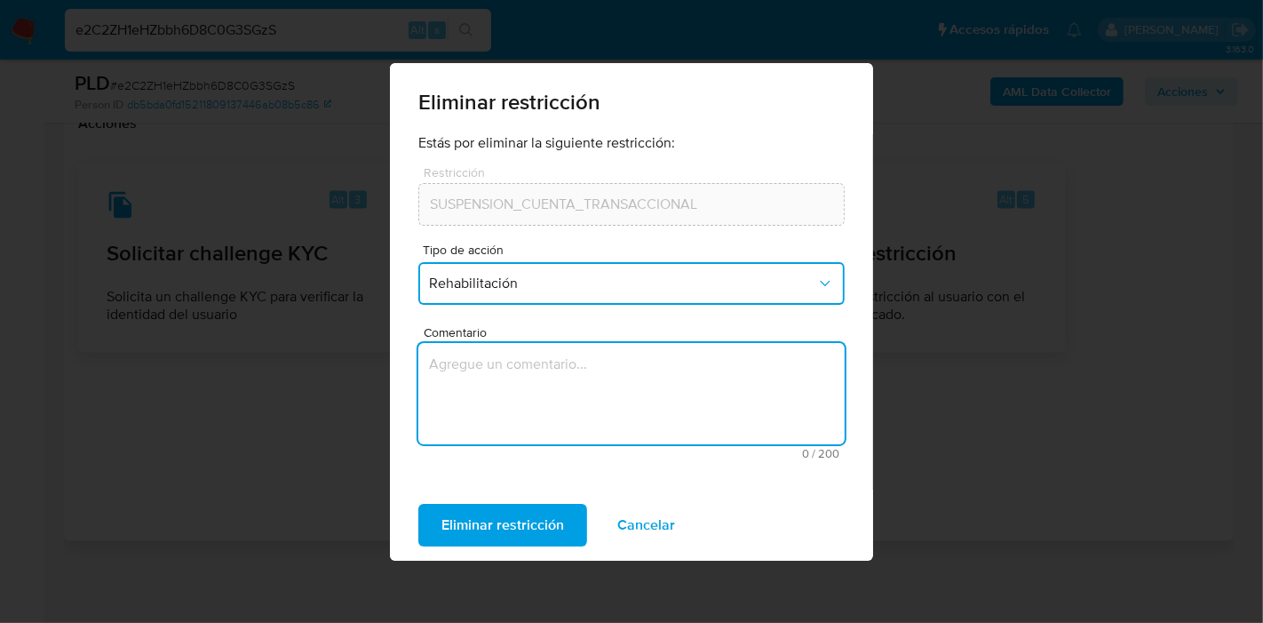
click at [530, 377] on textarea "Comentario" at bounding box center [631, 393] width 426 height 101
type textarea "AML"
click at [535, 519] on span "Eliminar restricción" at bounding box center [503, 524] width 123 height 39
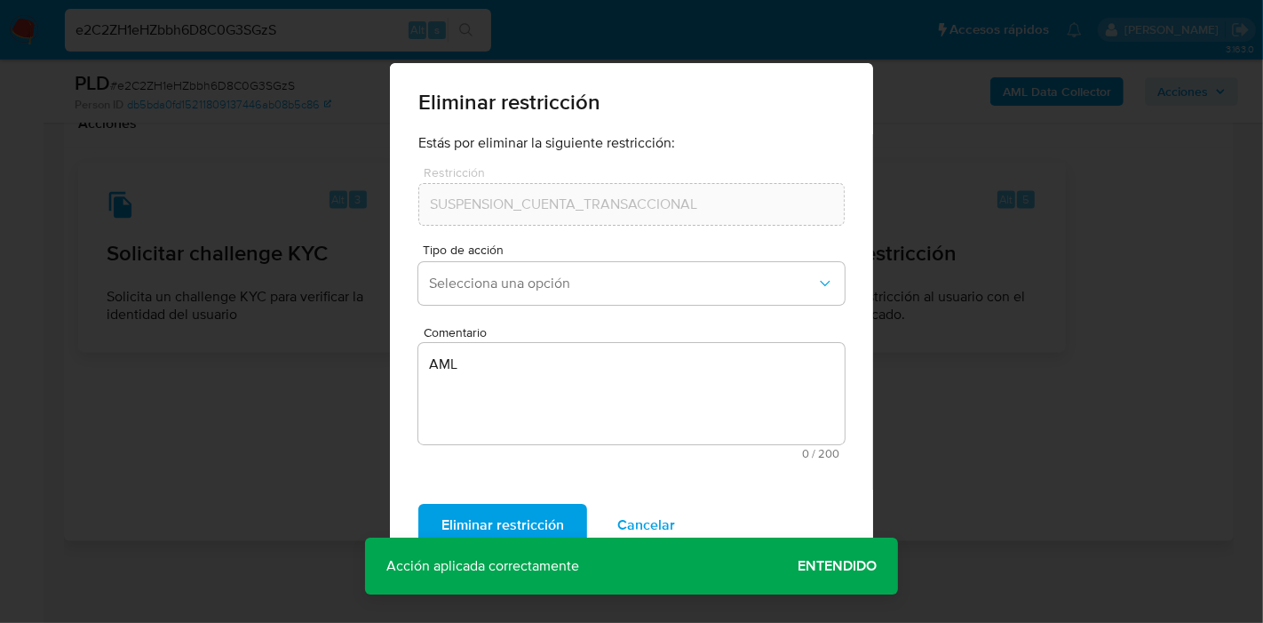
click at [832, 566] on span "Entendido" at bounding box center [837, 566] width 79 height 0
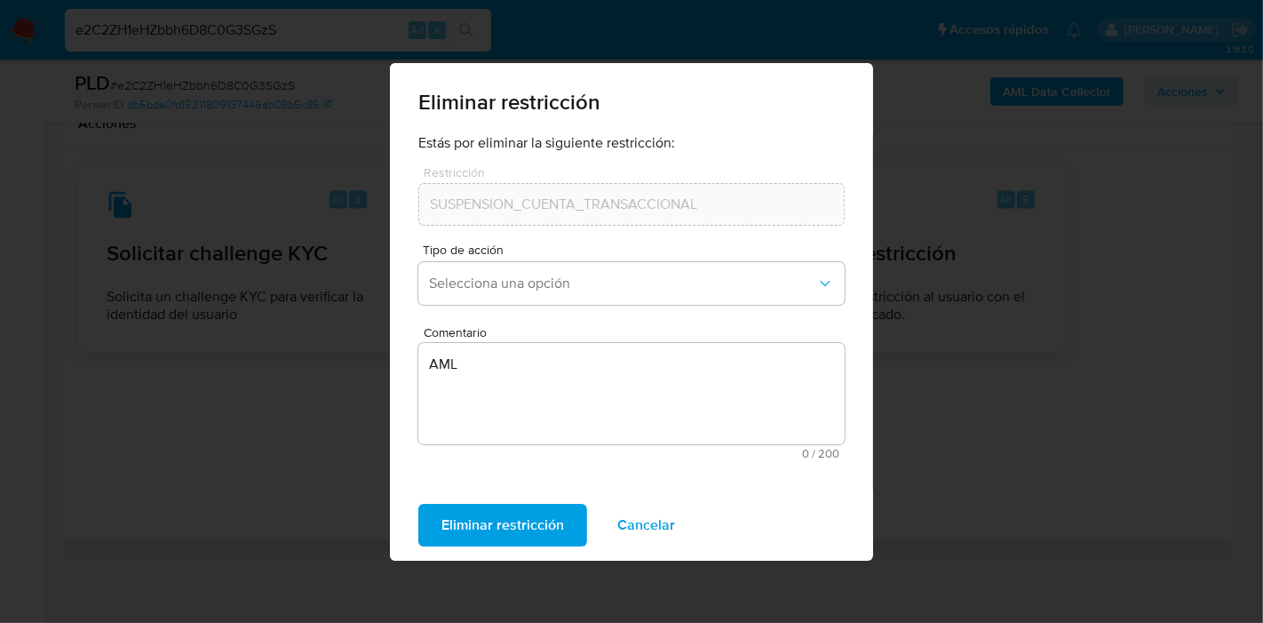
click at [676, 523] on button "Cancelar" at bounding box center [646, 525] width 104 height 43
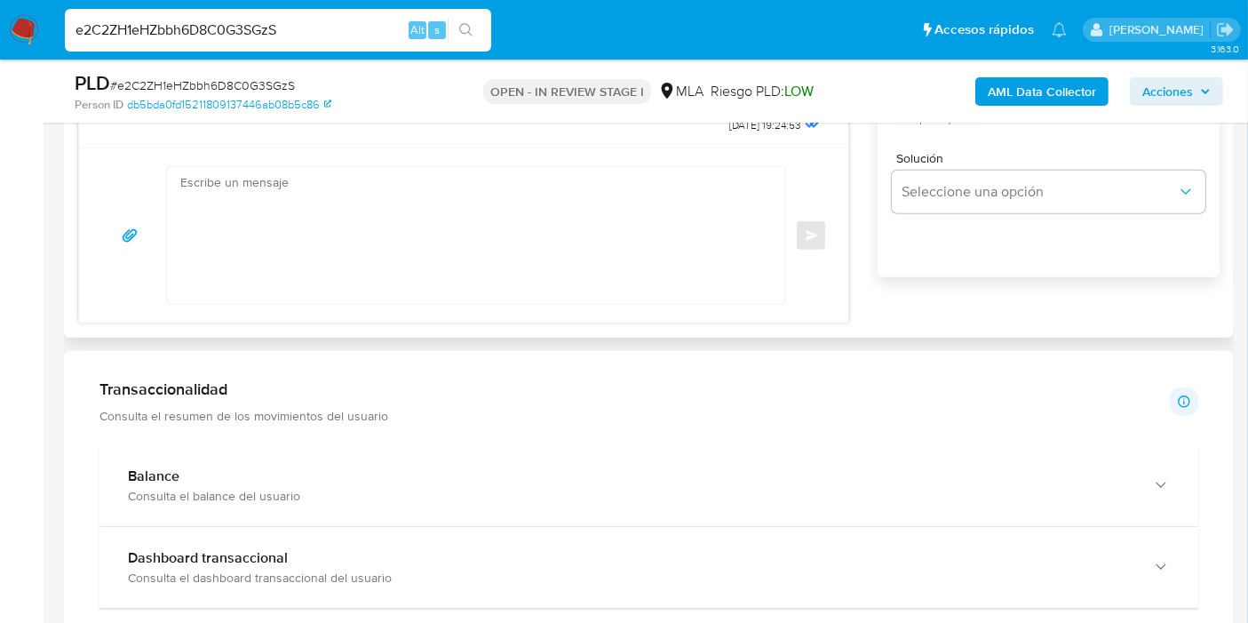
scroll to position [996, 0]
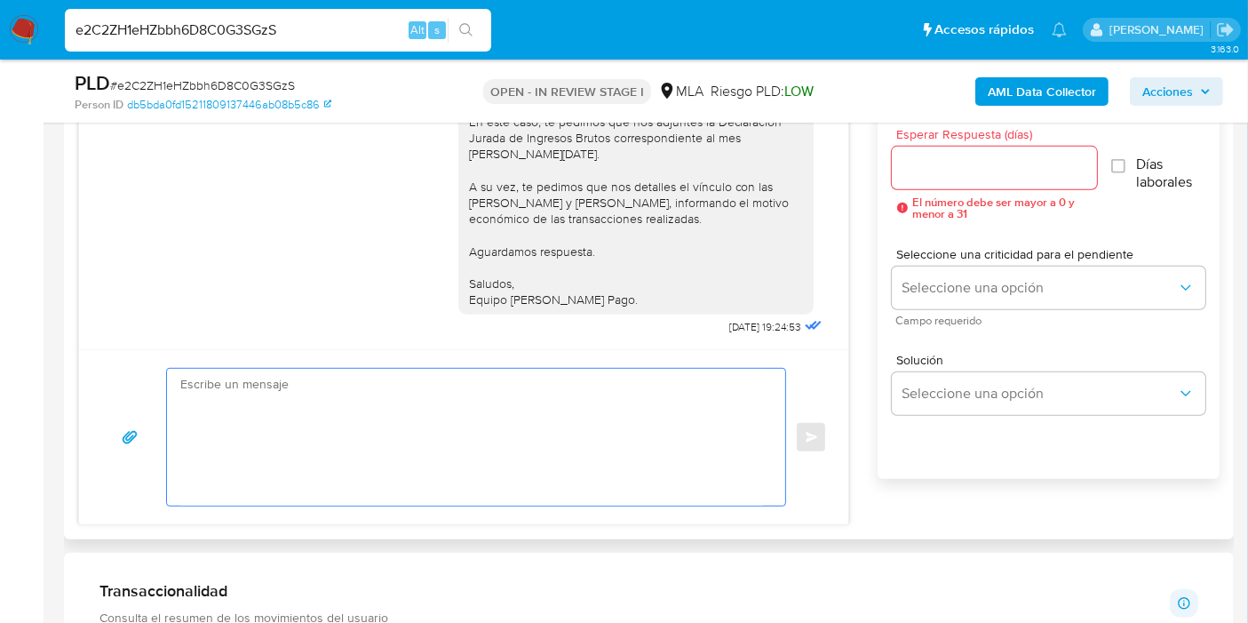
click at [480, 468] on textarea at bounding box center [471, 437] width 583 height 137
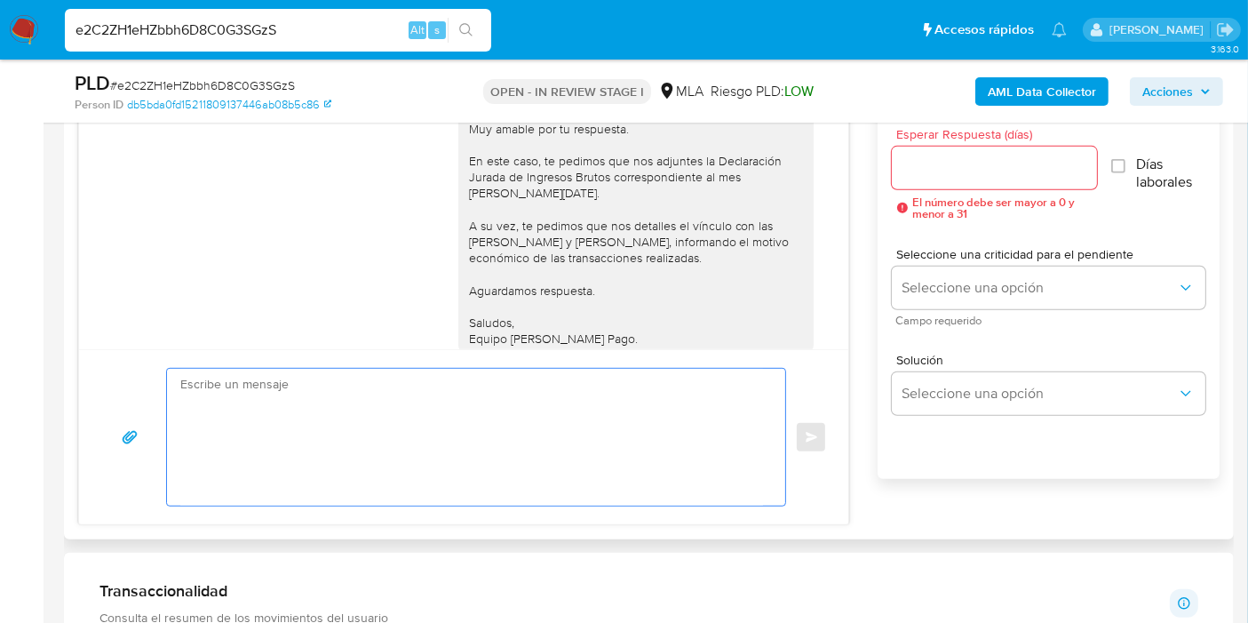
scroll to position [853, 0]
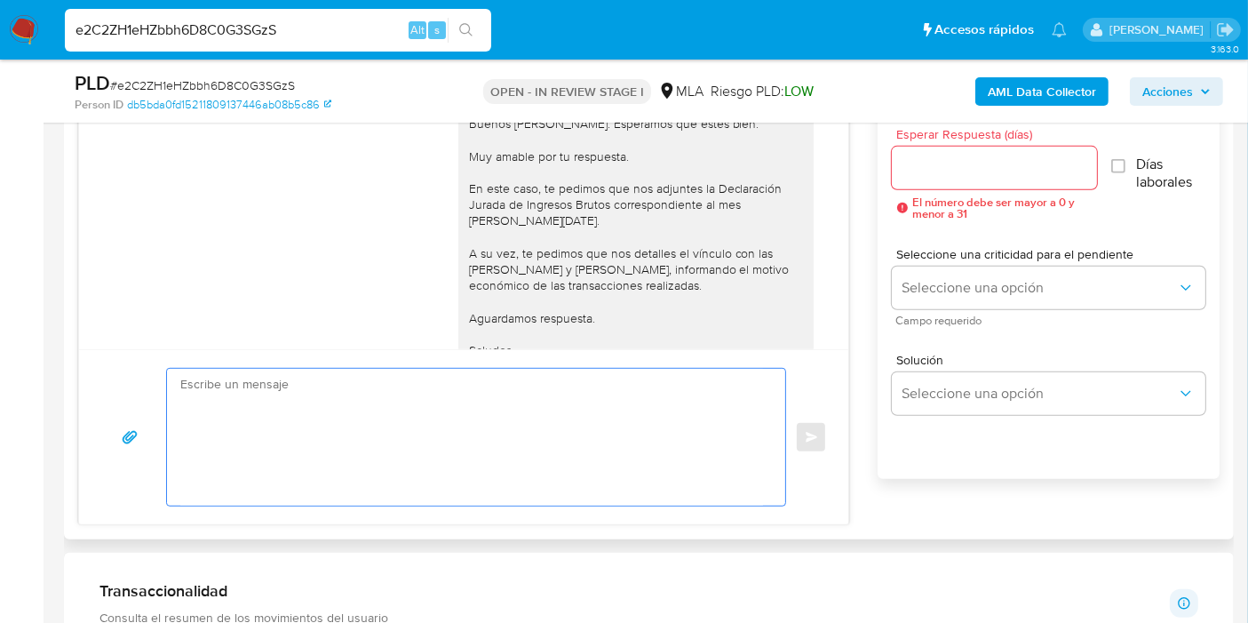
paste textarea "¡Te contamos que tu cuenta ya está activa nuevamente para que operes con normal…"
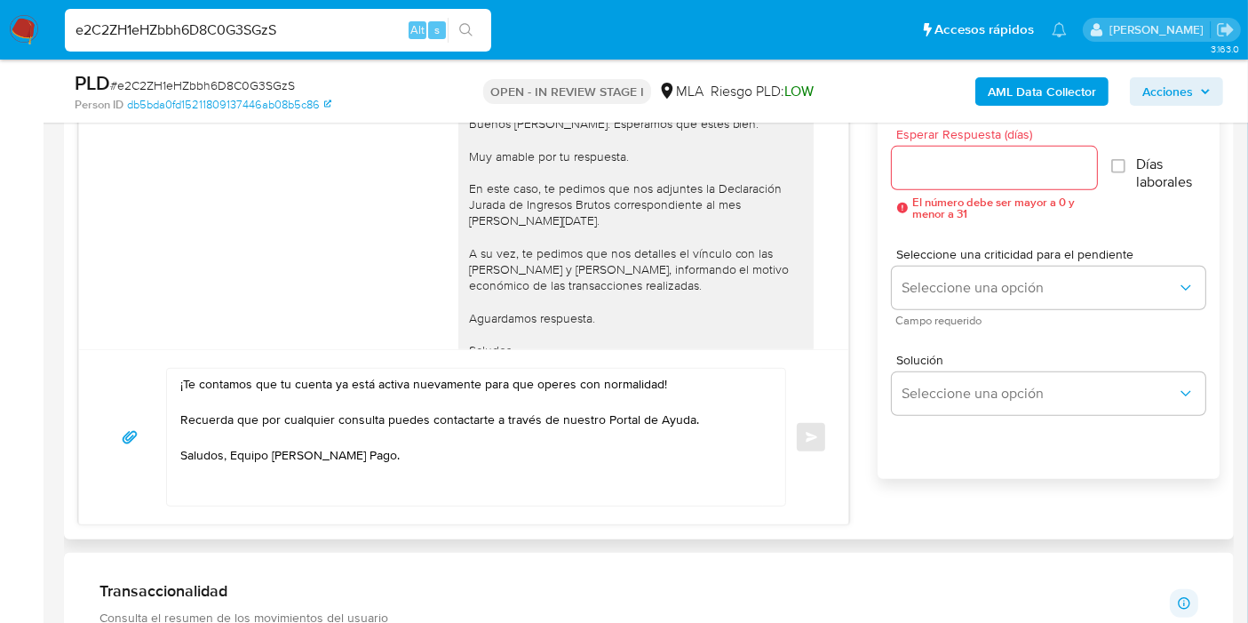
click at [172, 386] on div "¡Te contamos que tu cuenta ya está activa nuevamente para que operes con normal…" at bounding box center [471, 437] width 609 height 137
click at [180, 377] on textarea "¡Te contamos que tu cuenta ya está activa nuevamente para que operes con normal…" at bounding box center [471, 437] width 583 height 137
click at [182, 377] on textarea "¡Te contamos que tu cuenta ya está activa nuevamente para que operes con normal…" at bounding box center [471, 437] width 583 height 137
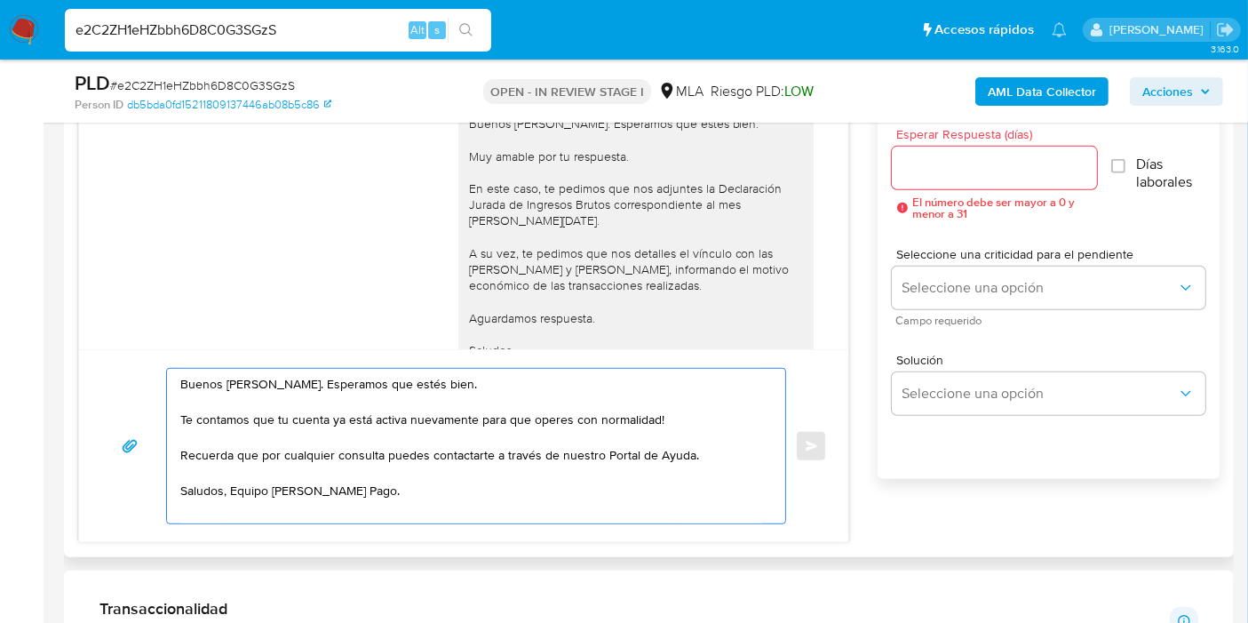
click at [720, 404] on textarea "Buenos días, Carlas. Esperamos que estés bien. Te contamos que tu cuenta ya est…" at bounding box center [471, 446] width 583 height 155
click at [672, 425] on textarea "Buenos días, Carlas. Esperamos que estés bien. Te contamos que tu cuenta ya est…" at bounding box center [471, 446] width 583 height 155
click at [233, 489] on textarea "Buenos días, Carlas. Esperamos que estés bien. Te contamos que tu cuenta ya est…" at bounding box center [471, 446] width 583 height 155
click at [233, 493] on textarea "Buenos días, Carlas. Esperamos que estés bien. Te contamos que tu cuenta ya est…" at bounding box center [471, 446] width 583 height 155
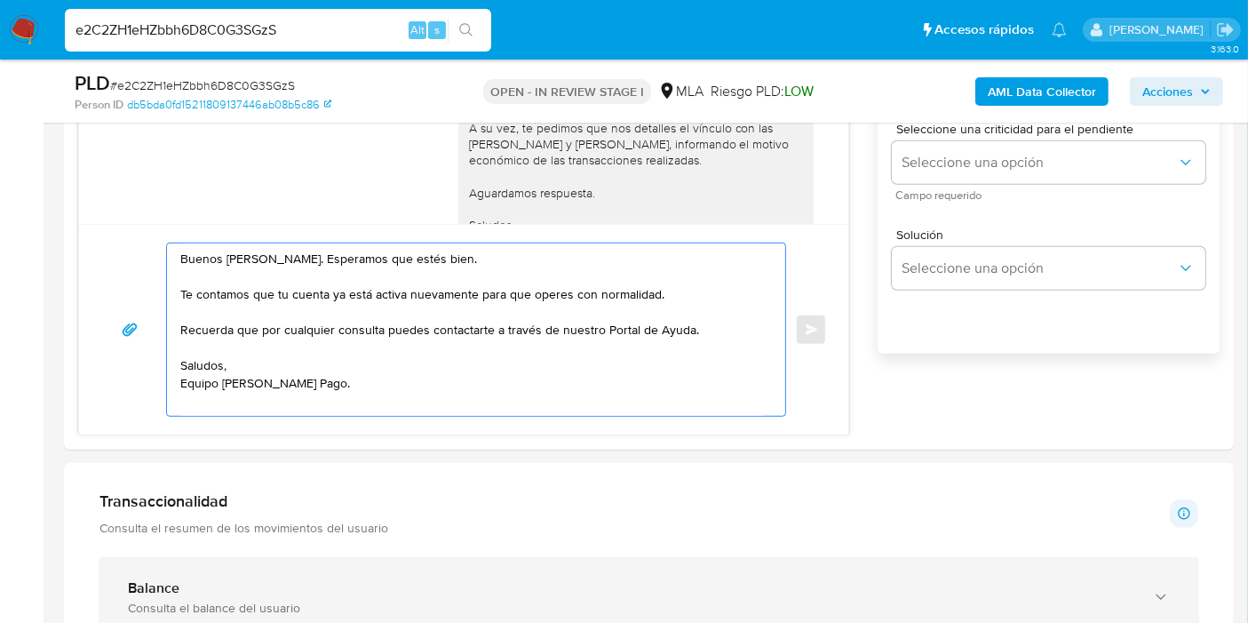
scroll to position [1193, 0]
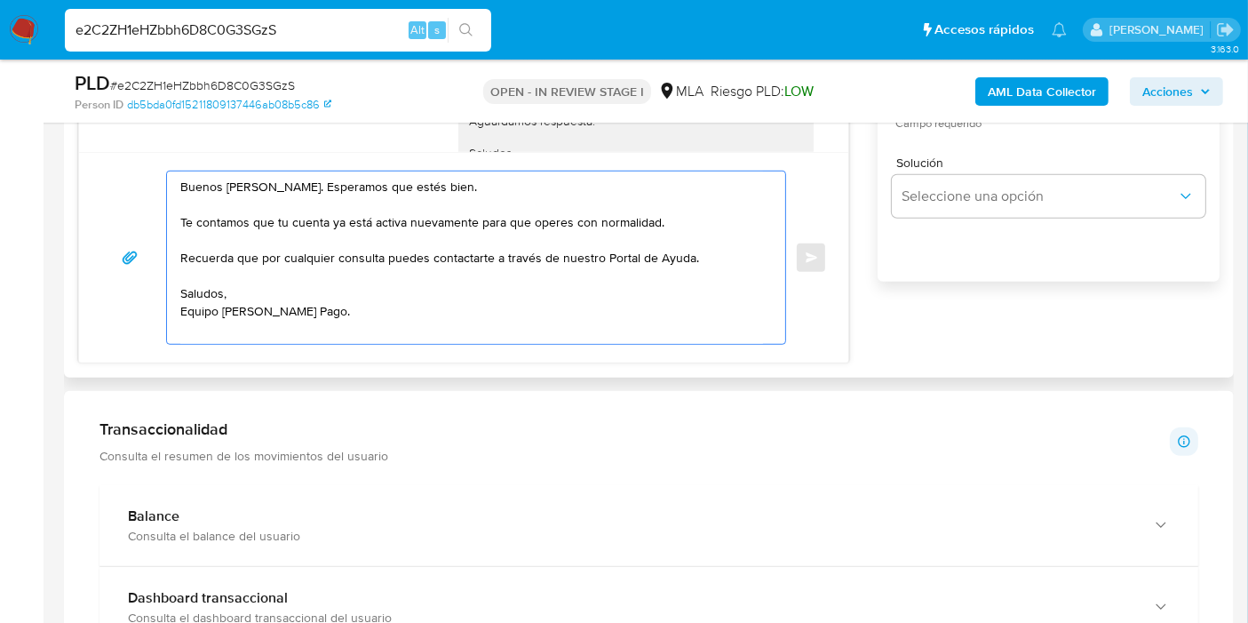
click at [227, 327] on textarea "Buenos días, Carlas. Esperamos que estés bien. Te contamos que tu cuenta ya est…" at bounding box center [471, 257] width 583 height 172
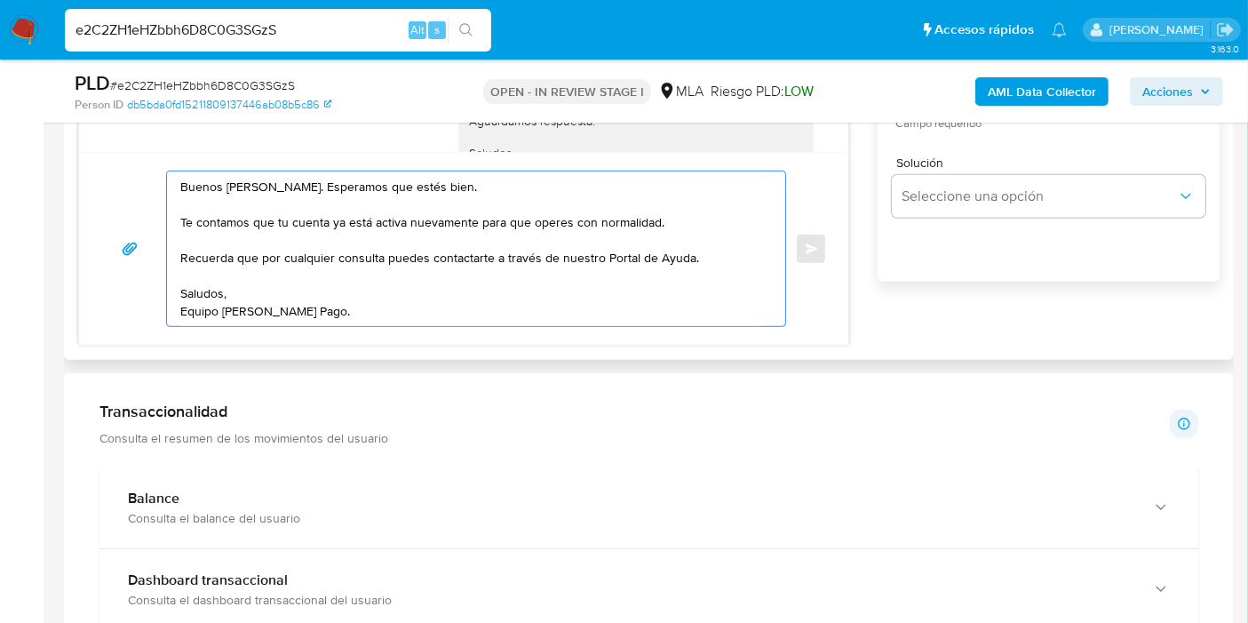
click at [708, 252] on textarea "Buenos días, Carlas. Esperamos que estés bien. Te contamos que tu cuenta ya est…" at bounding box center [471, 248] width 583 height 155
paste textarea "http://mercadolibre.com.ar/ayuda"
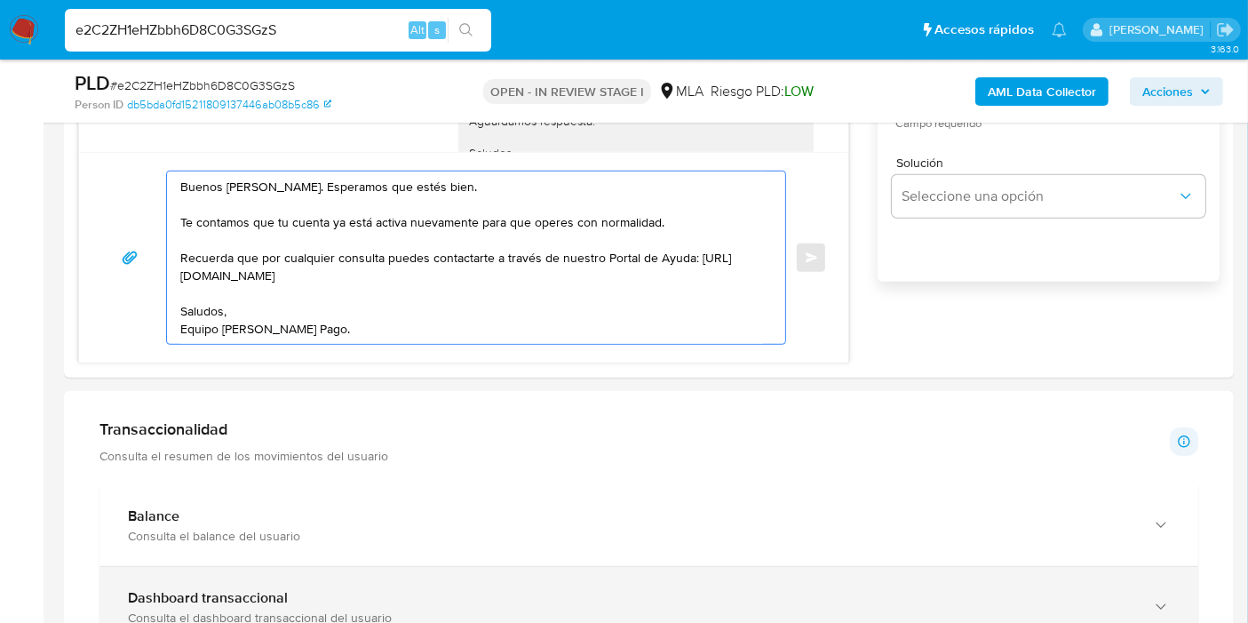
type textarea "Buenos días, Carlas. Esperamos que estés bien. Te contamos que tu cuenta ya est…"
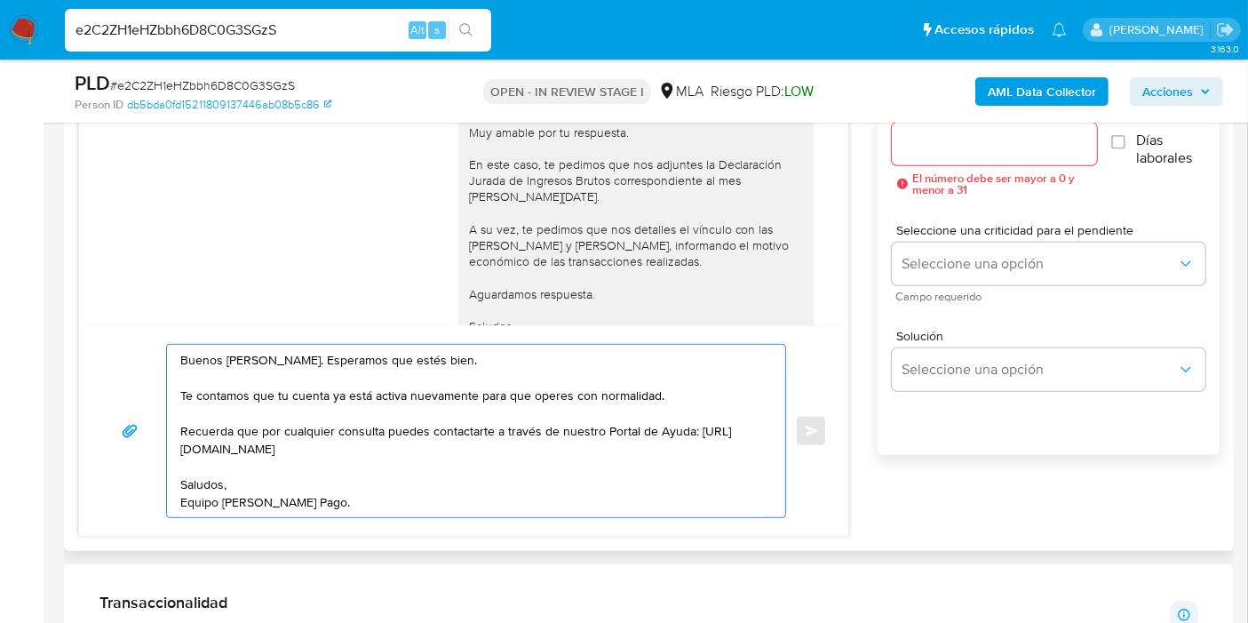
scroll to position [897, 0]
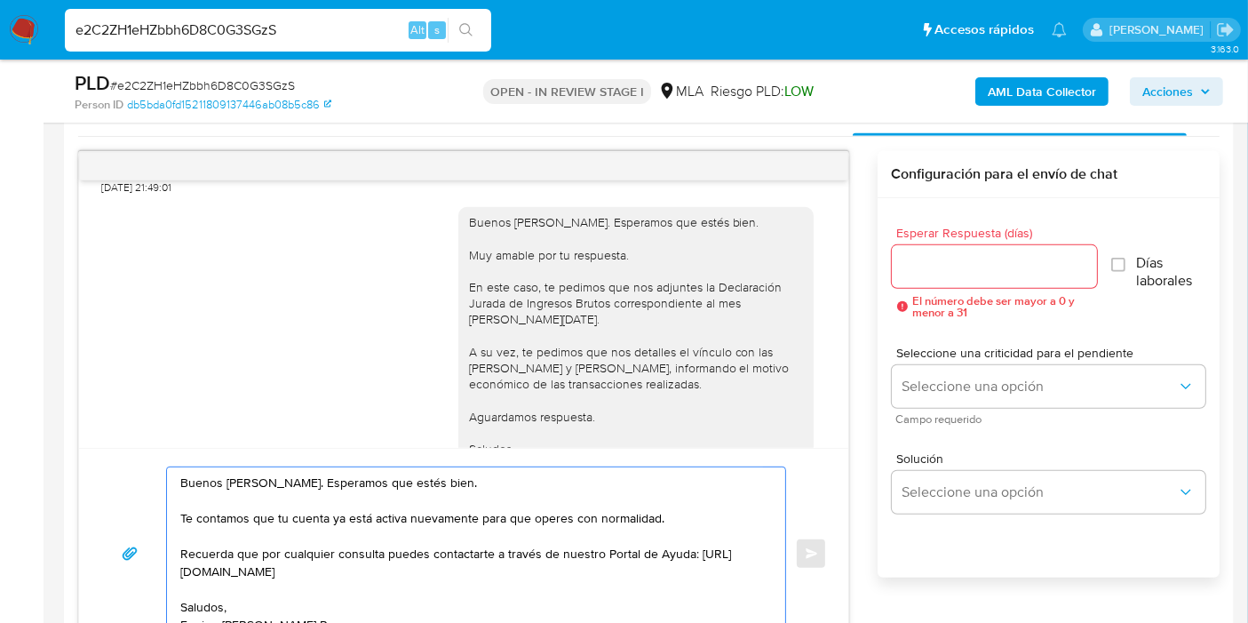
click at [967, 274] on input "Esperar Respuesta (días)" at bounding box center [994, 266] width 205 height 23
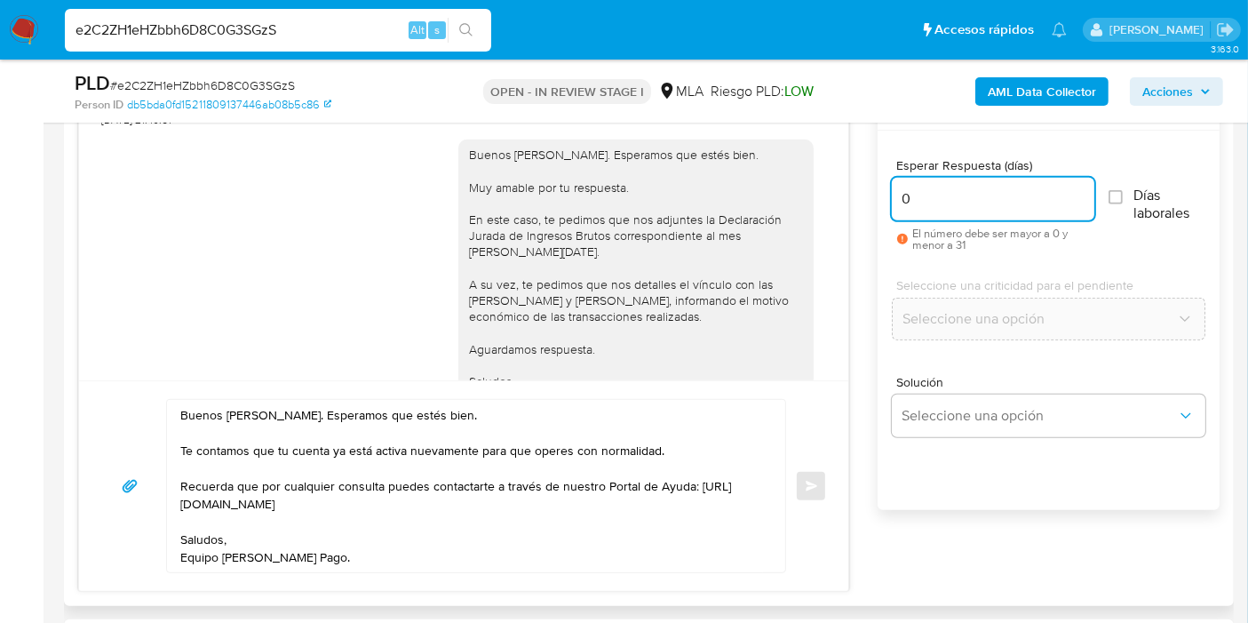
scroll to position [996, 0]
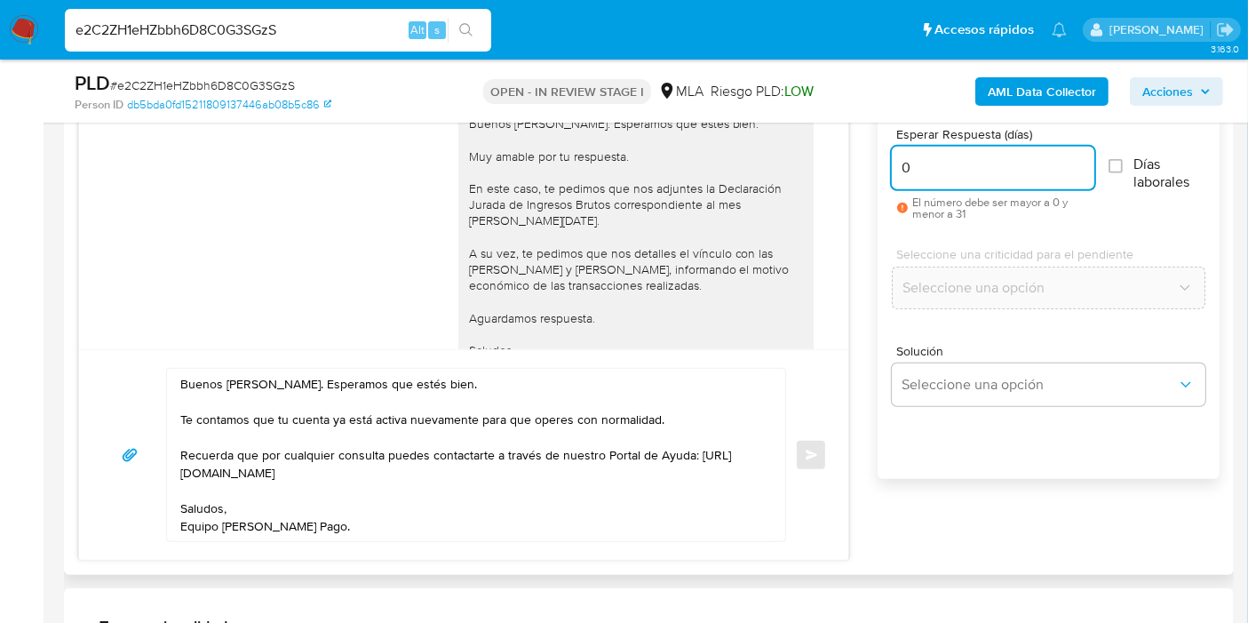
click at [966, 175] on input "0" at bounding box center [993, 167] width 203 height 23
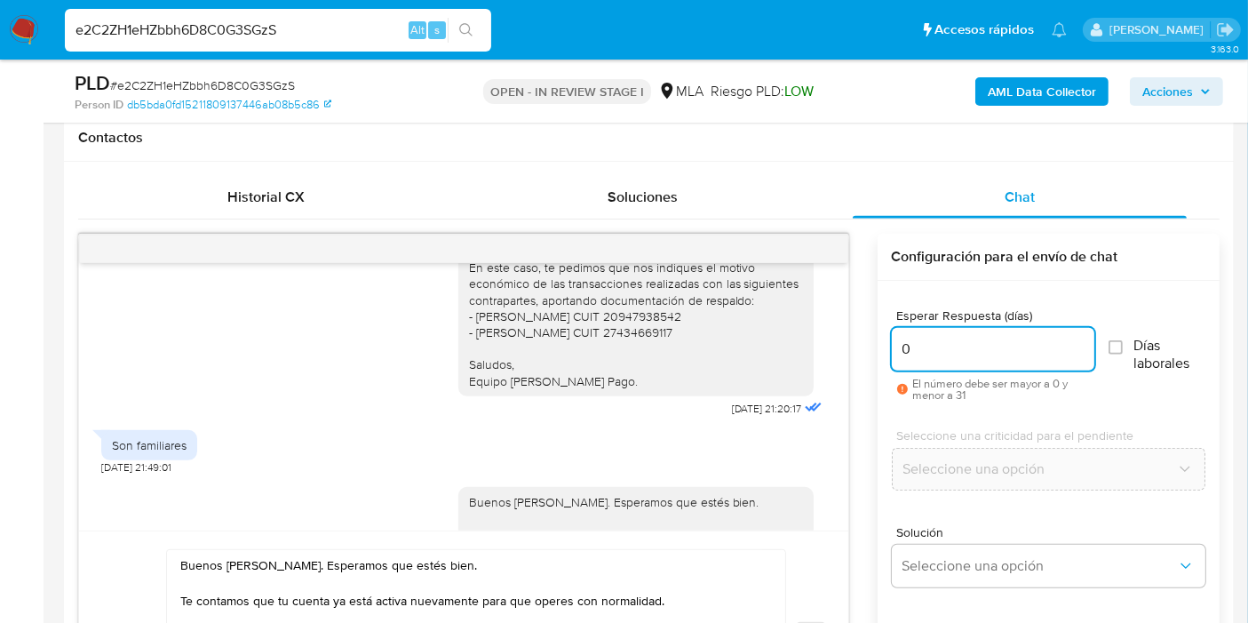
scroll to position [799, 0]
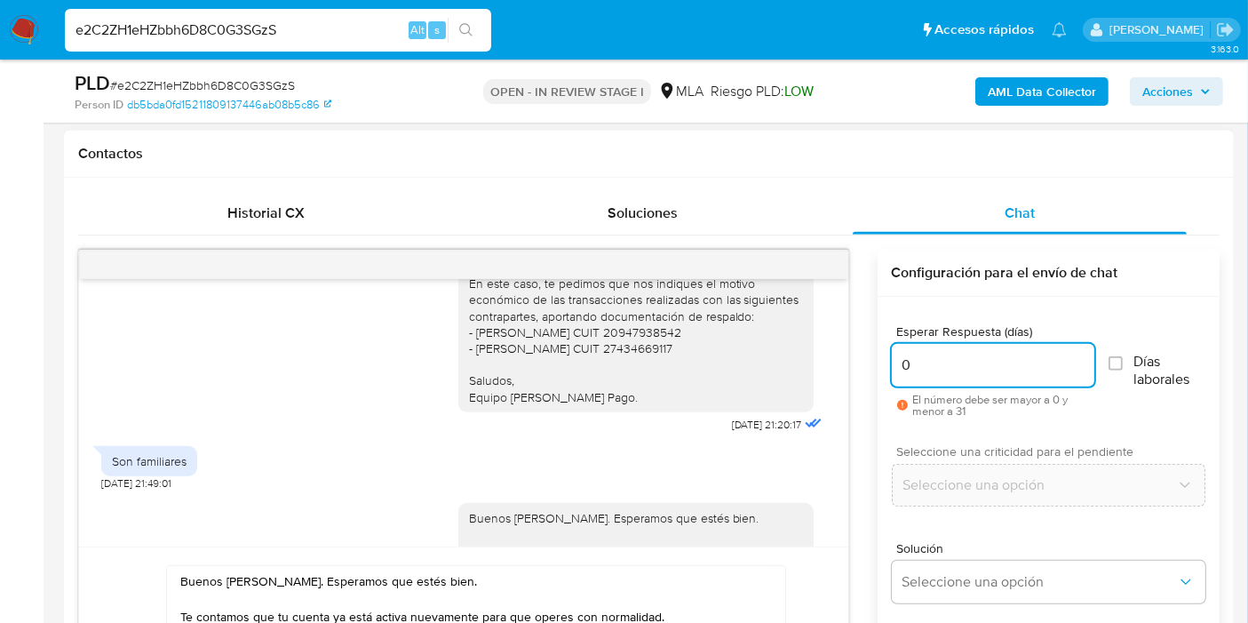
type input "0"
drag, startPoint x: 961, startPoint y: 442, endPoint x: 982, endPoint y: 394, distance: 52.1
click at [972, 426] on div "Esperar Respuesta (días) 0 El número debe ser mayor a 0 y menor a 31 Días labor…" at bounding box center [1049, 510] width 342 height 426
click at [984, 377] on div "0" at bounding box center [993, 365] width 203 height 43
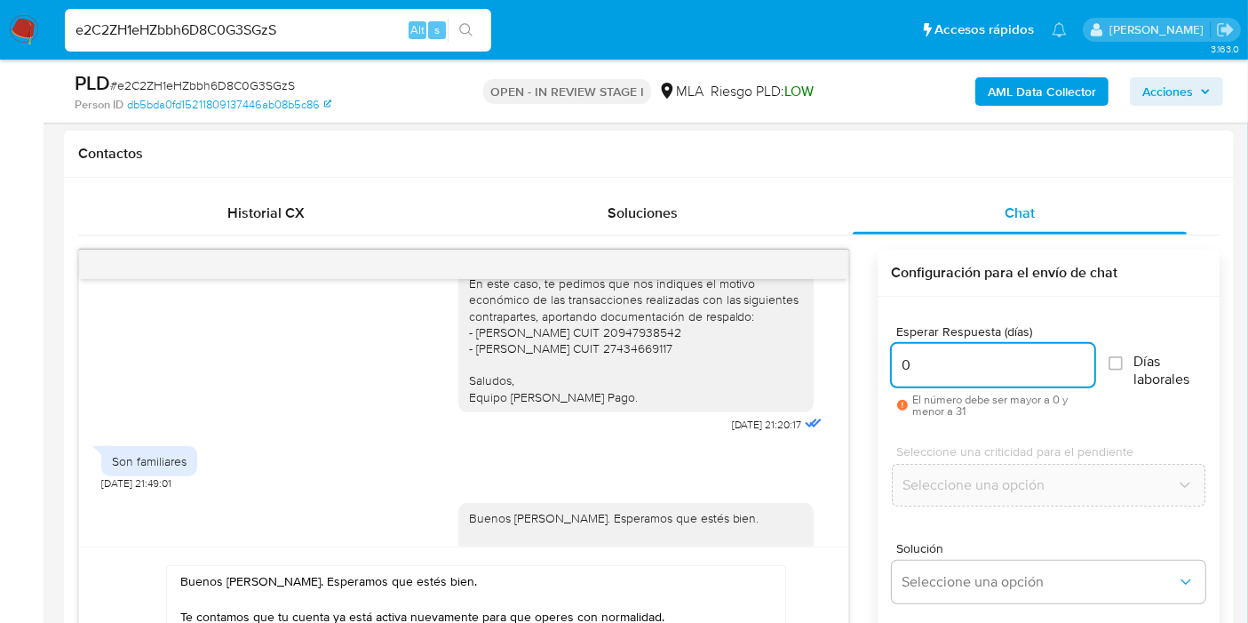
click at [983, 369] on input "0" at bounding box center [993, 365] width 203 height 23
type input "1"
drag, startPoint x: 990, startPoint y: 544, endPoint x: 1019, endPoint y: 487, distance: 64.0
click at [991, 541] on div "Solución Seleccione una opción" at bounding box center [1049, 585] width 314 height 97
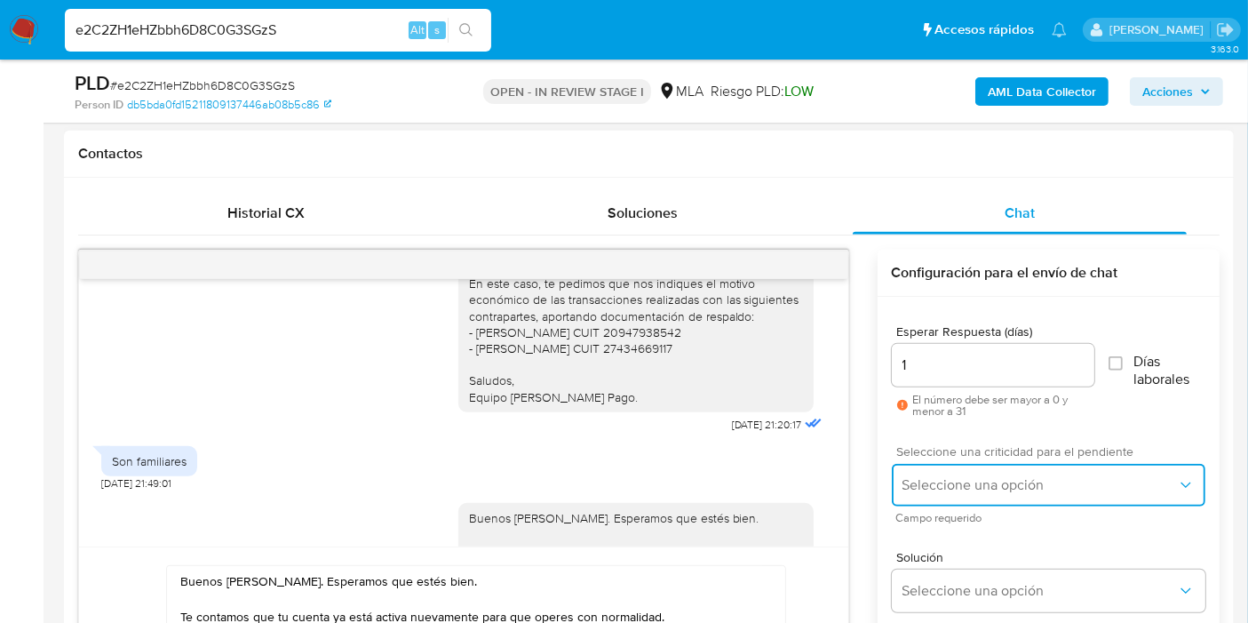
click at [1020, 486] on span "Seleccione una opción" at bounding box center [1040, 485] width 274 height 18
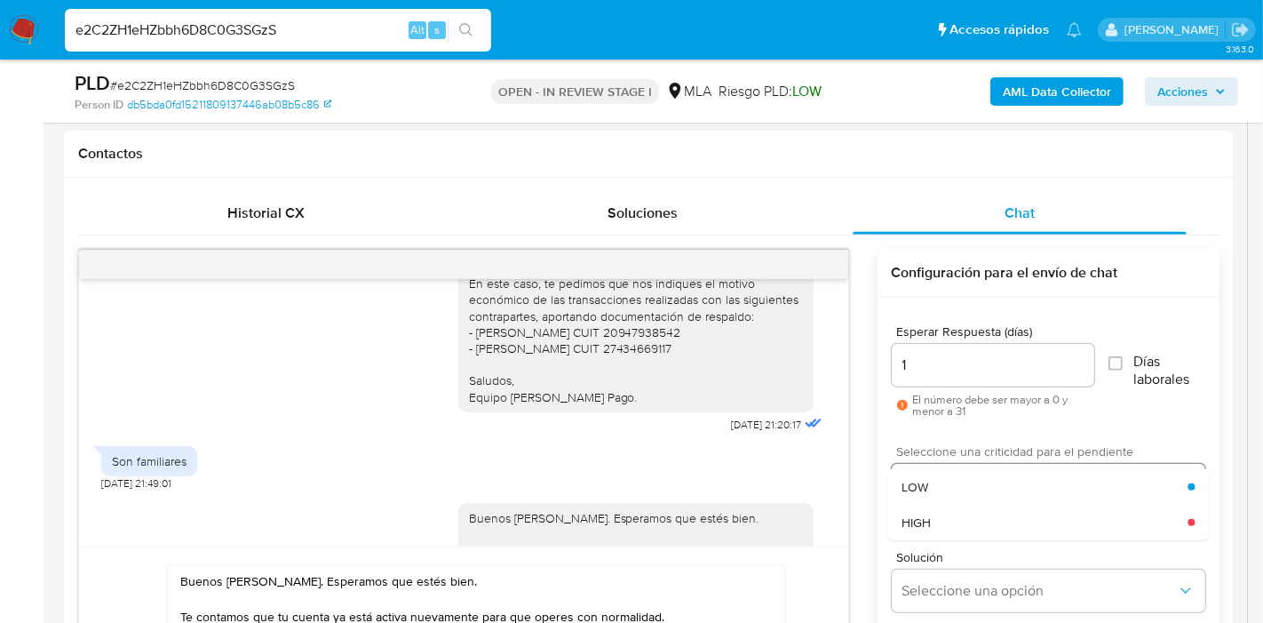
click at [1020, 486] on div "LOW" at bounding box center [1045, 487] width 286 height 36
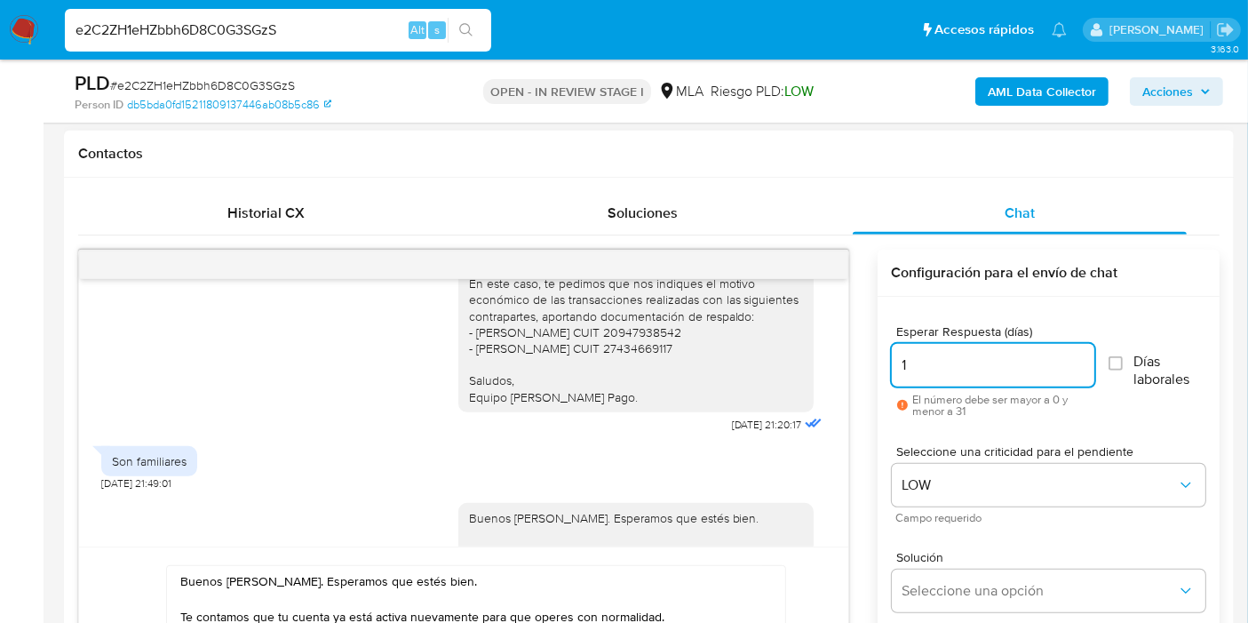
click at [986, 370] on input "1" at bounding box center [993, 365] width 203 height 23
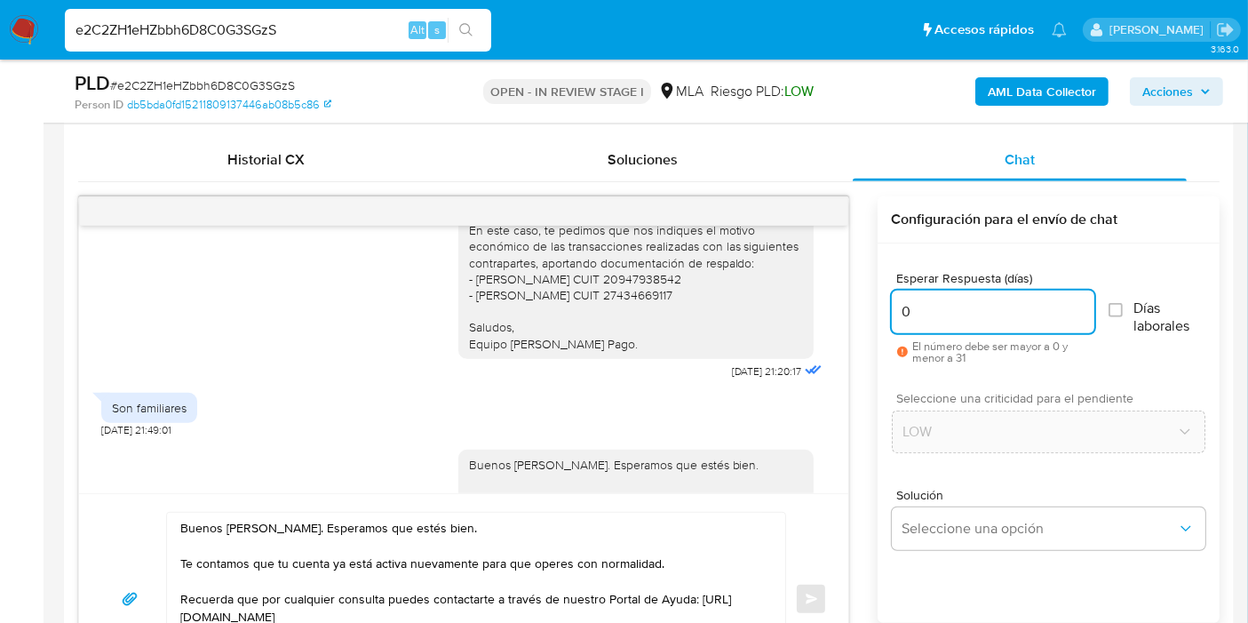
scroll to position [897, 0]
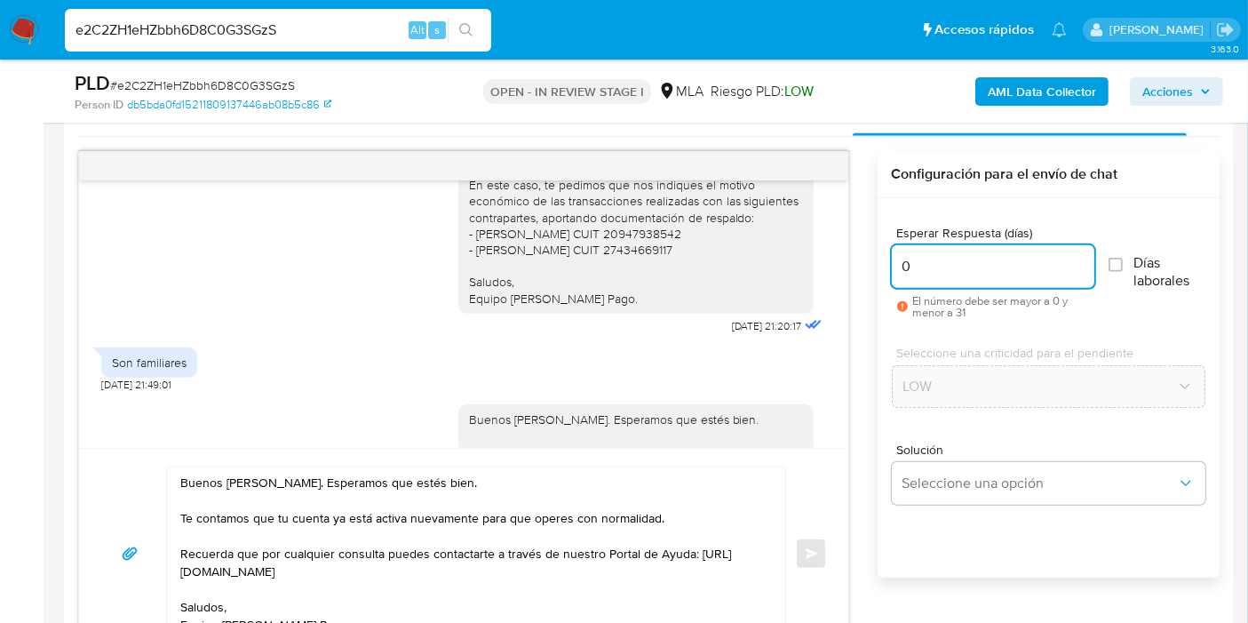
type input "0"
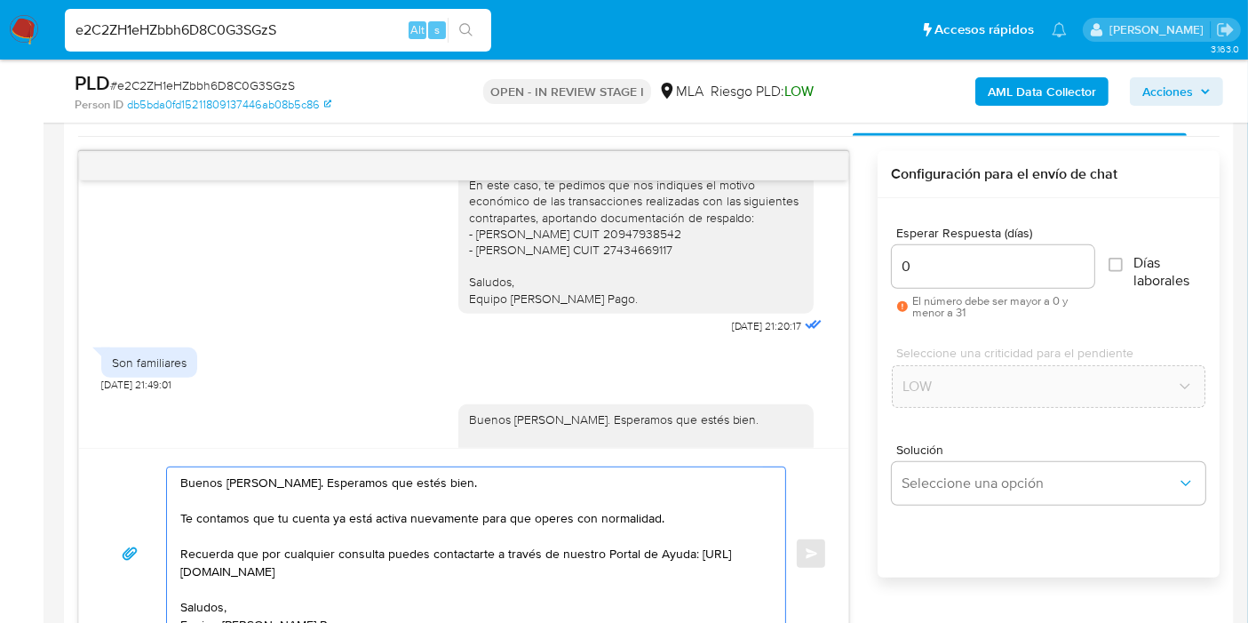
click at [588, 506] on textarea "Buenos días, Carlas. Esperamos que estés bien. Te contamos que tu cuenta ya est…" at bounding box center [471, 553] width 583 height 172
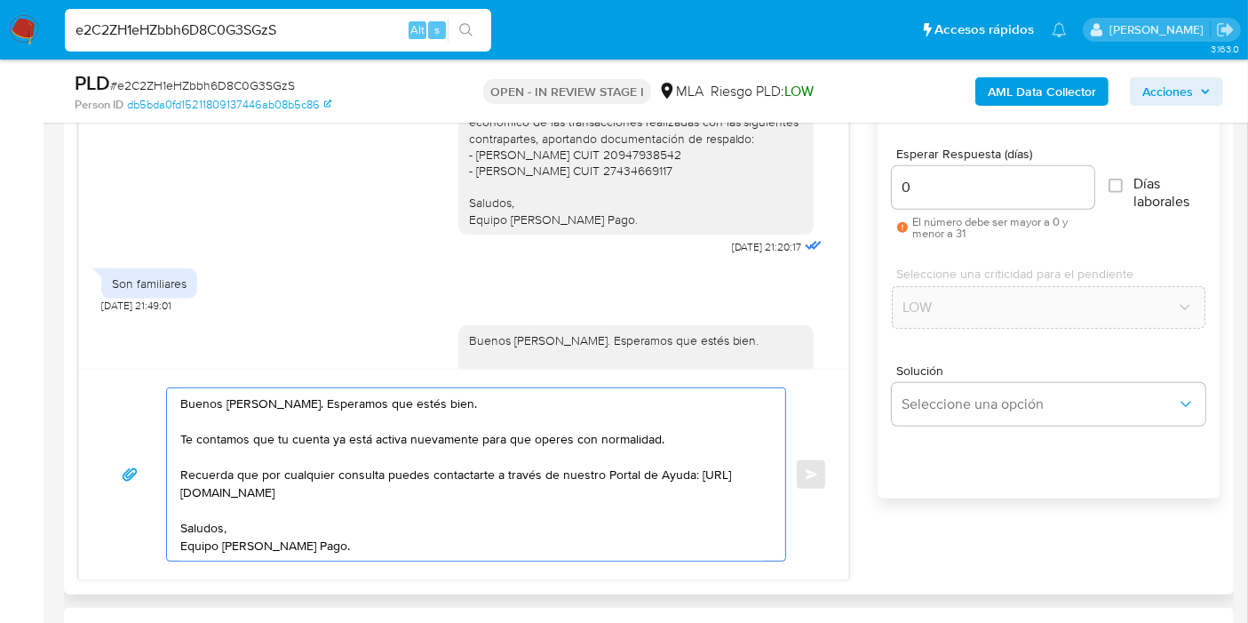
scroll to position [1094, 0]
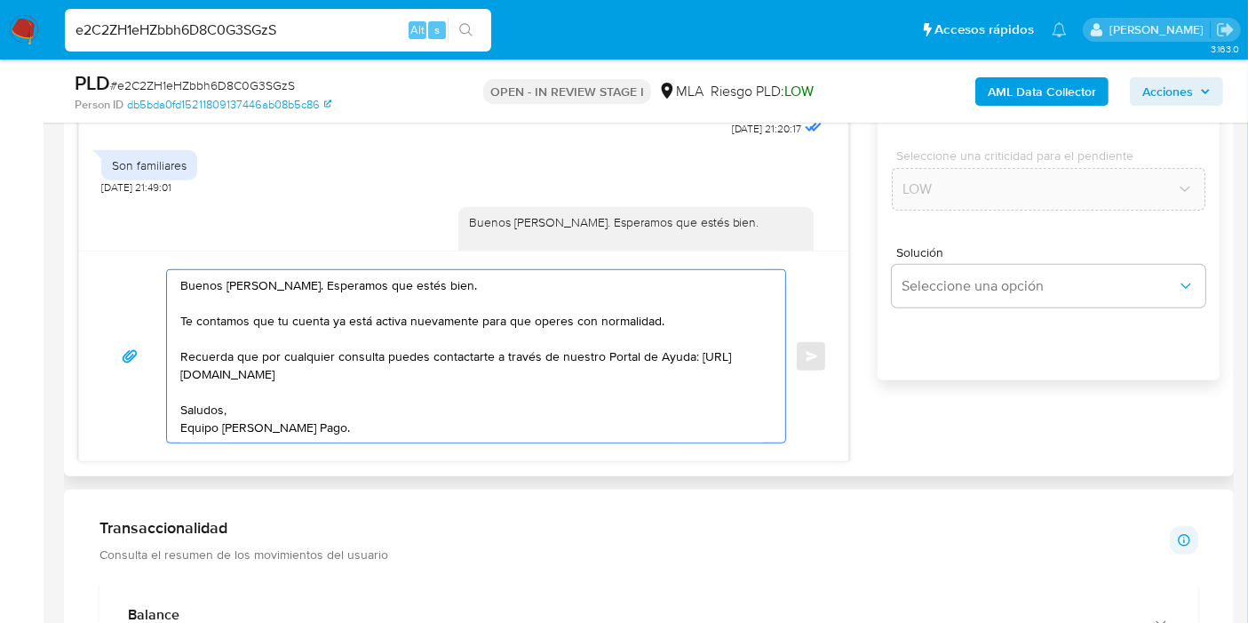
drag, startPoint x: 428, startPoint y: 428, endPoint x: 149, endPoint y: 251, distance: 330.2
click at [149, 251] on div "Buenos días, Carlas. Esperamos que estés bien. Te contamos que tu cuenta ya est…" at bounding box center [463, 356] width 769 height 211
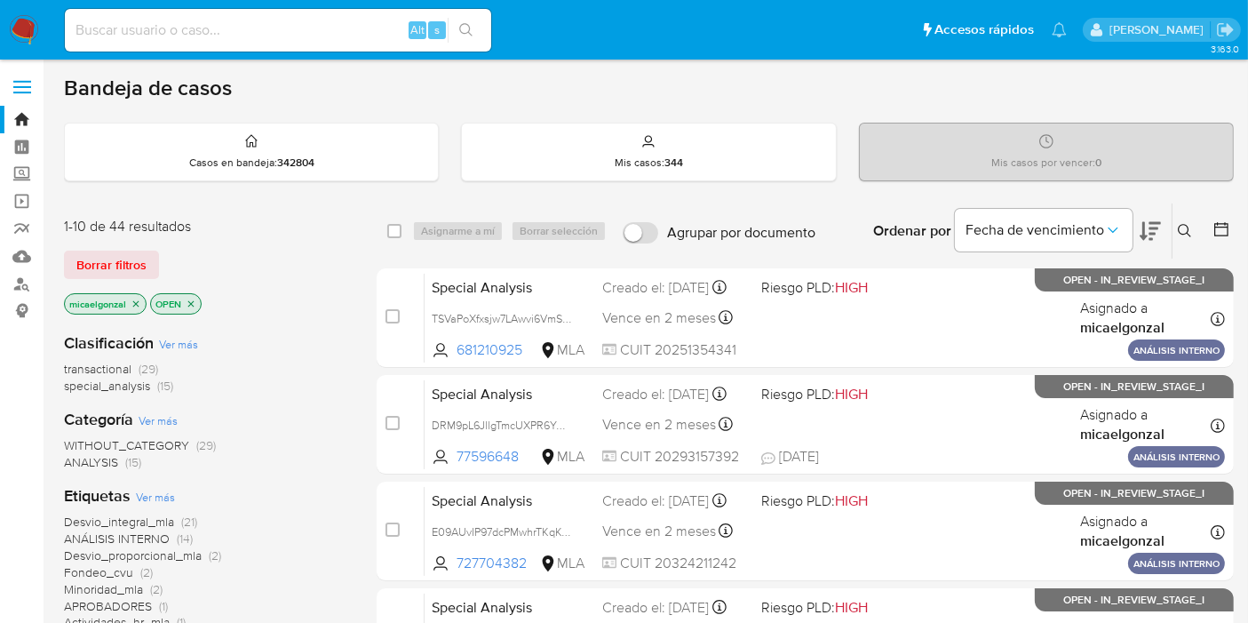
click at [256, 43] on div "Alt s" at bounding box center [278, 30] width 426 height 43
click at [259, 33] on input at bounding box center [278, 30] width 426 height 23
paste input "LNGN9is7LaJDZY1879RsiSUs"
type input "LNGN9is7LaJDZY1879RsiSUs"
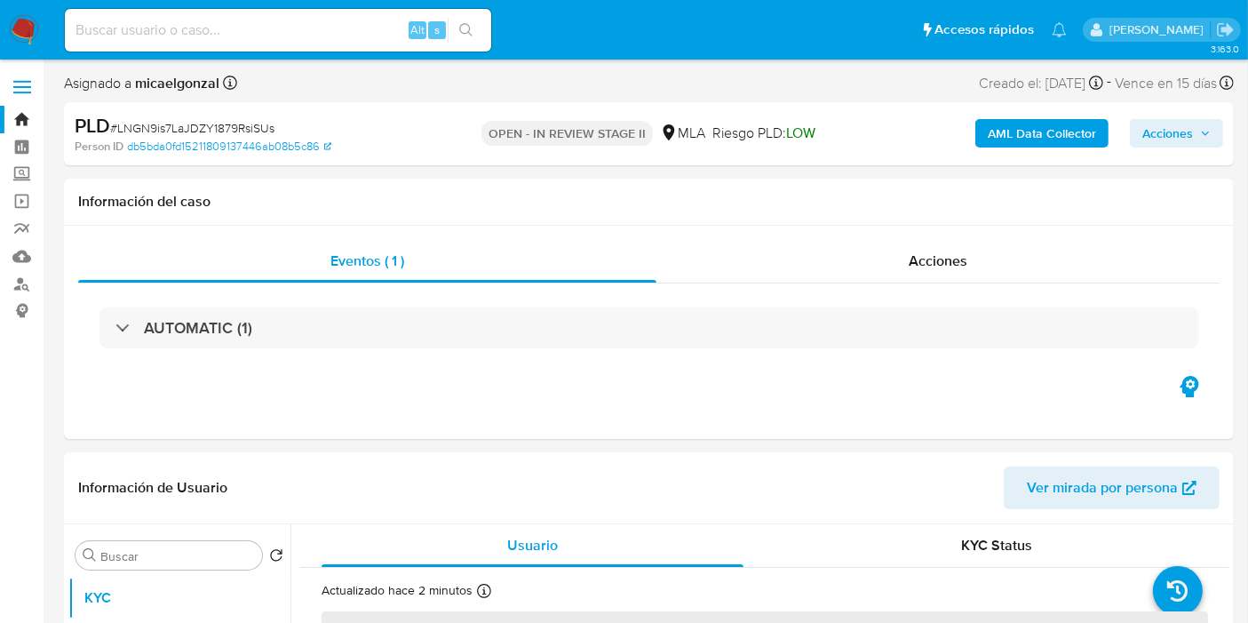
select select "10"
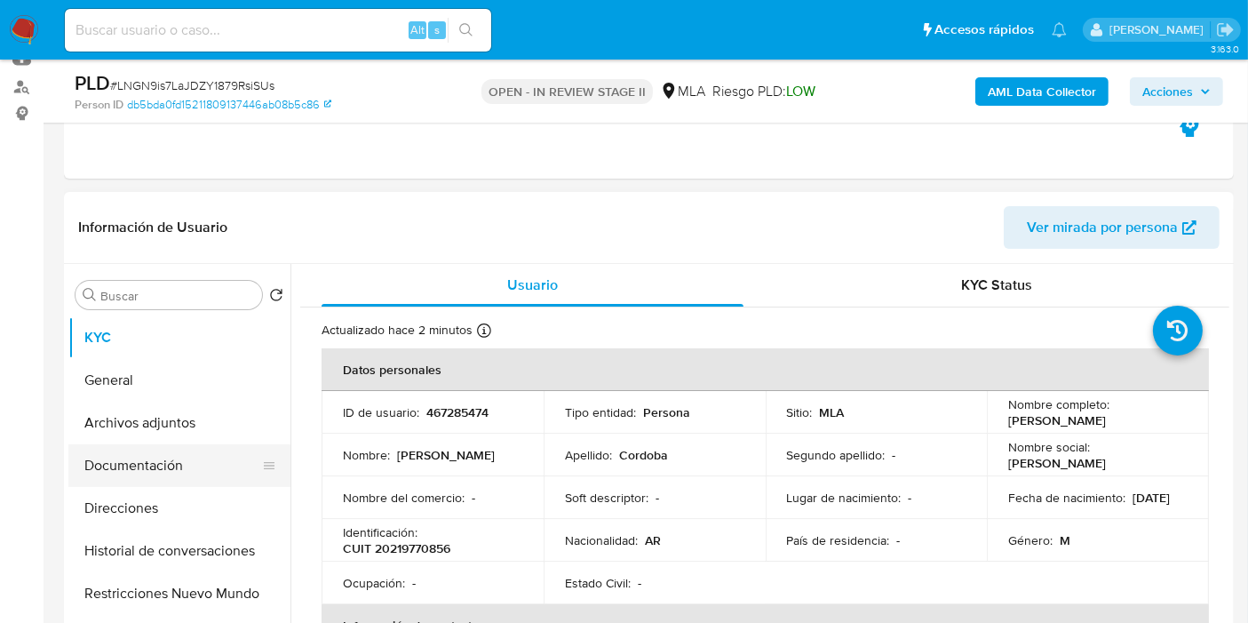
click at [194, 444] on button "Documentación" at bounding box center [172, 465] width 208 height 43
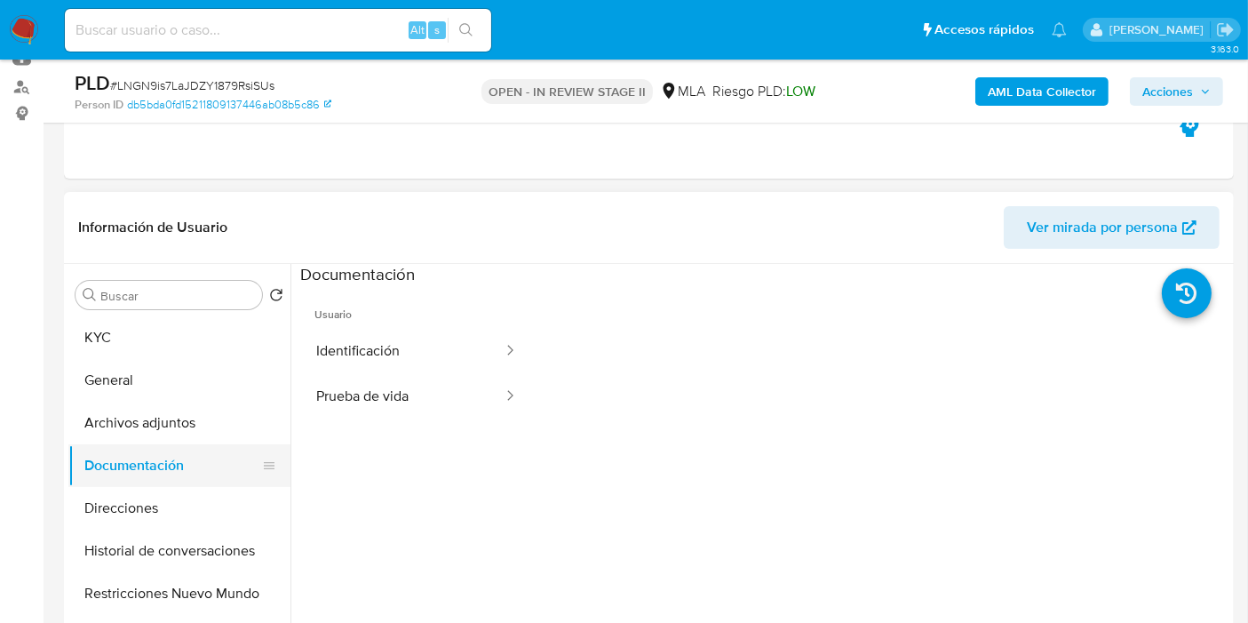
click at [194, 444] on button "Documentación" at bounding box center [172, 465] width 208 height 43
click at [200, 426] on button "Archivos adjuntos" at bounding box center [172, 423] width 208 height 43
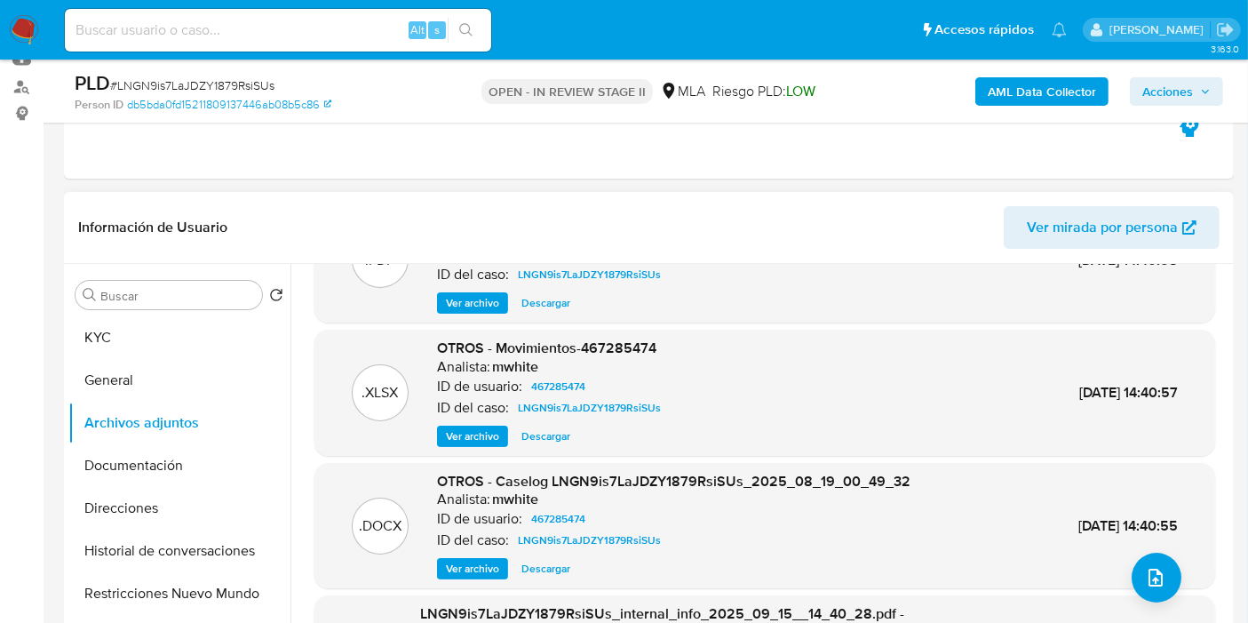
scroll to position [168, 0]
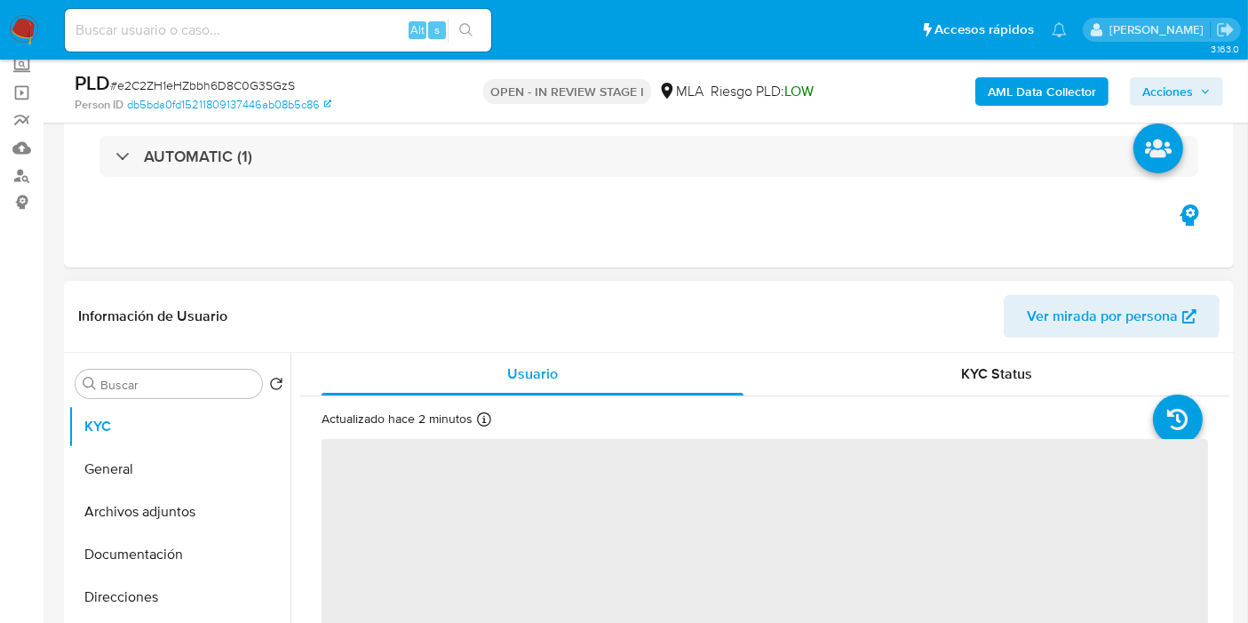
scroll to position [197, 0]
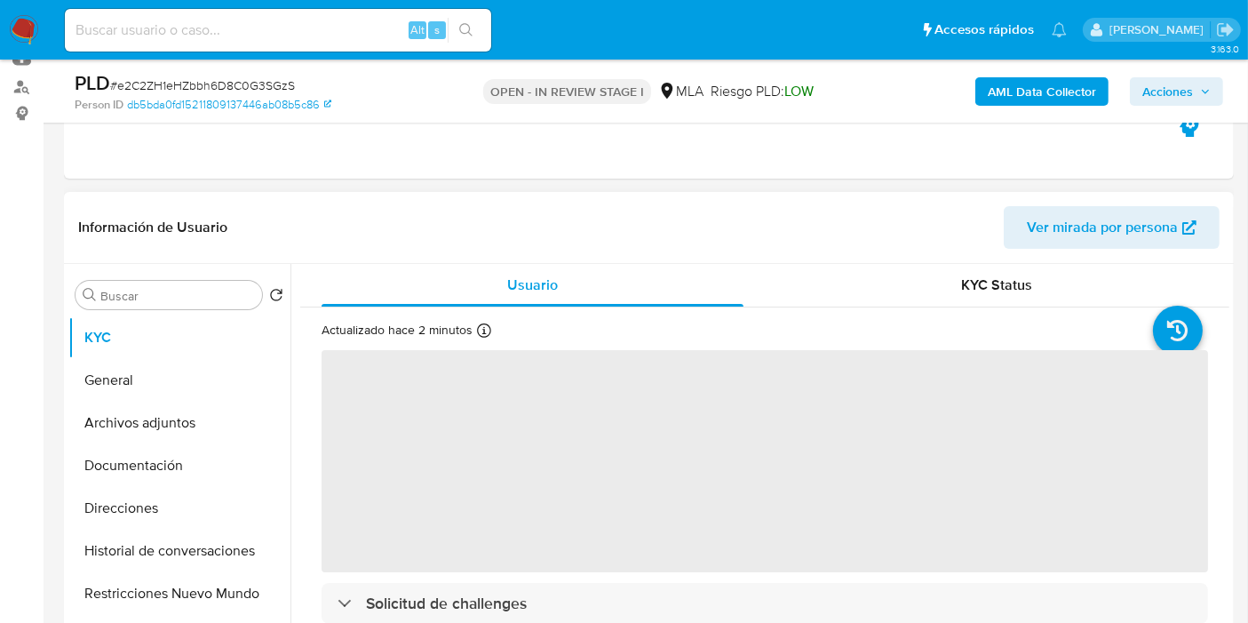
select select "10"
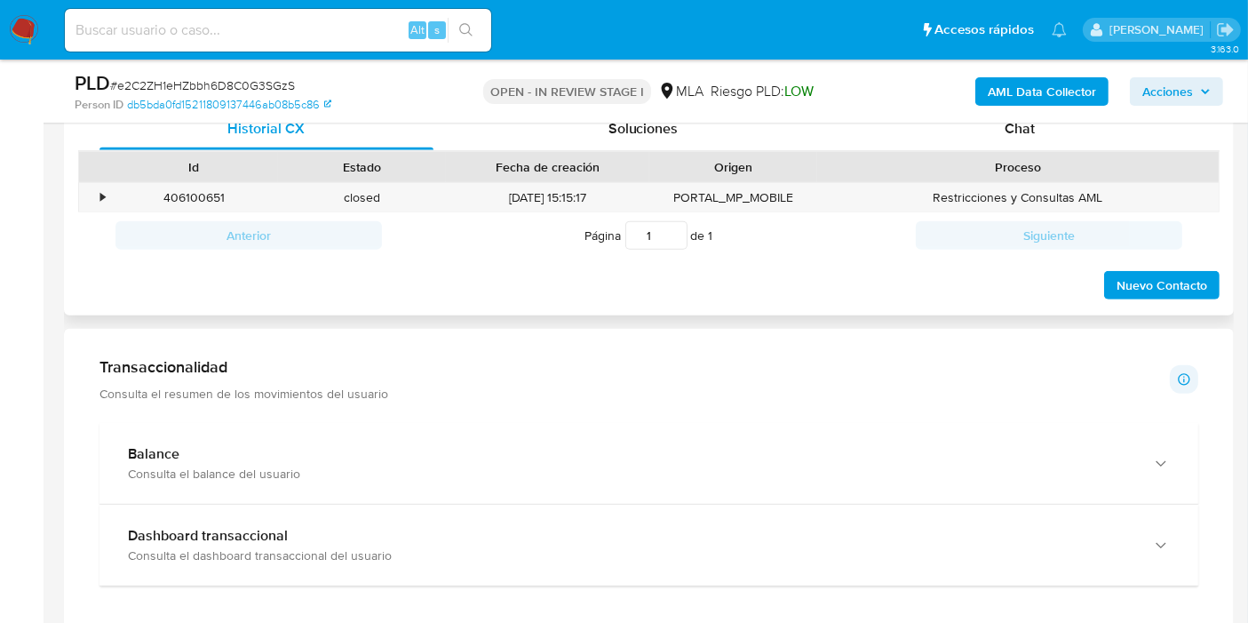
scroll to position [888, 0]
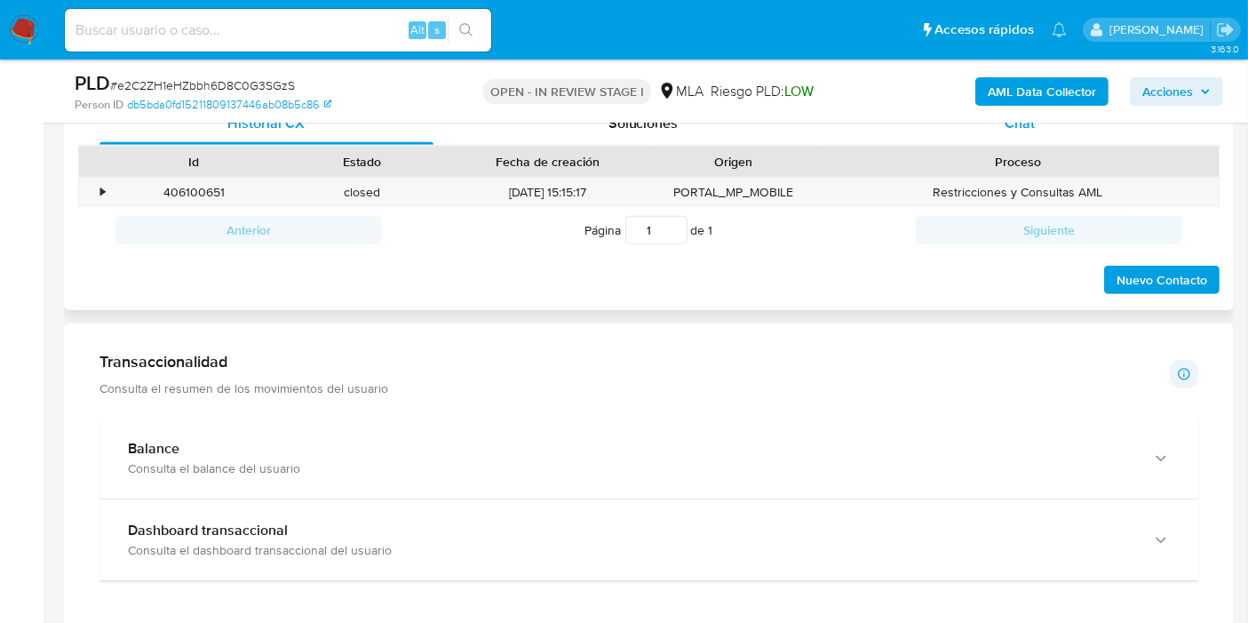
click at [1082, 133] on div "Chat" at bounding box center [1020, 123] width 334 height 43
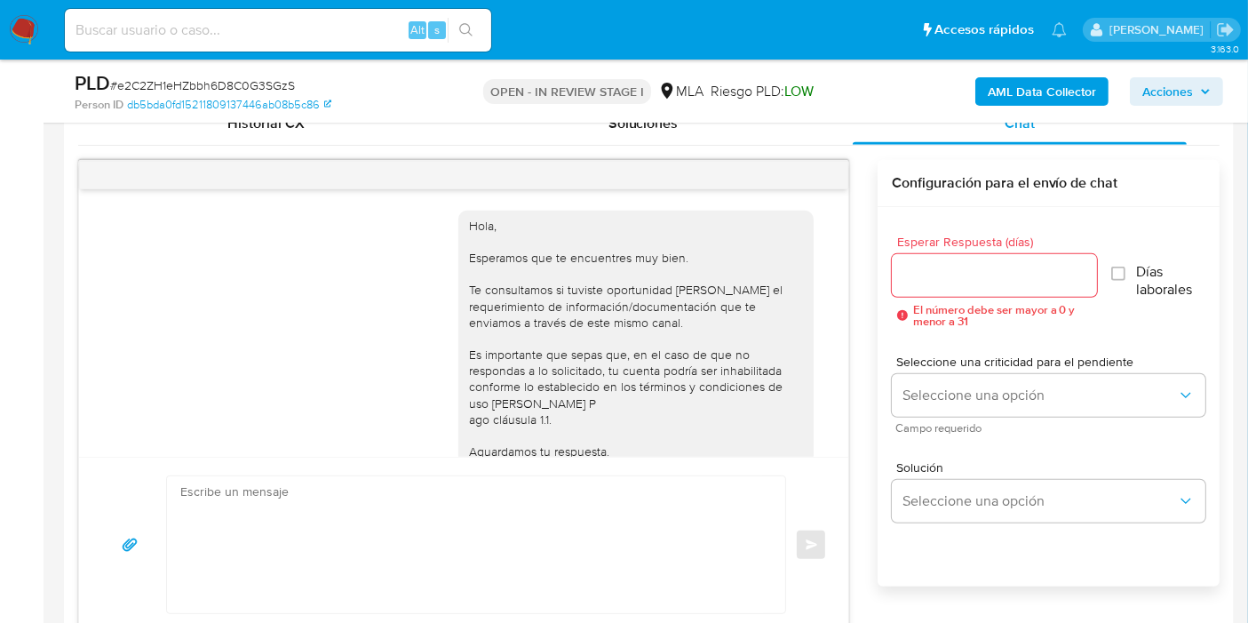
scroll to position [951, 0]
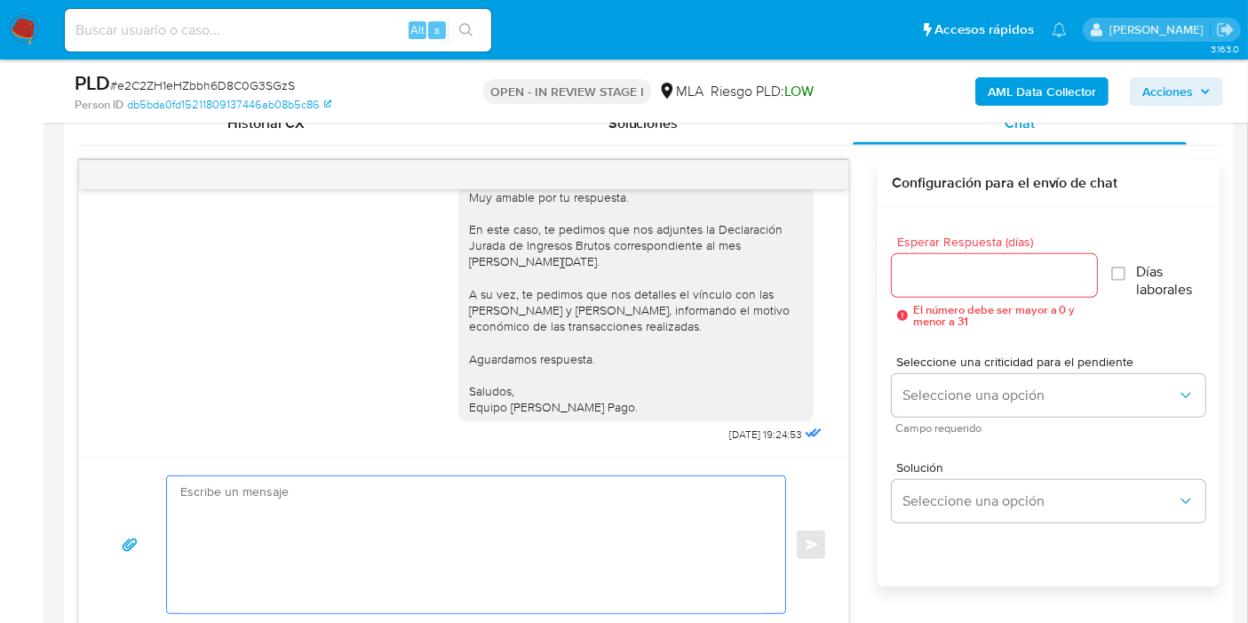
drag, startPoint x: 421, startPoint y: 487, endPoint x: 410, endPoint y: 501, distance: 17.8
click at [410, 501] on textarea at bounding box center [471, 544] width 583 height 137
paste textarea "Buenos días, Carlas. Esperamos que estés bien. Te contamos que tu cuenta ya est…"
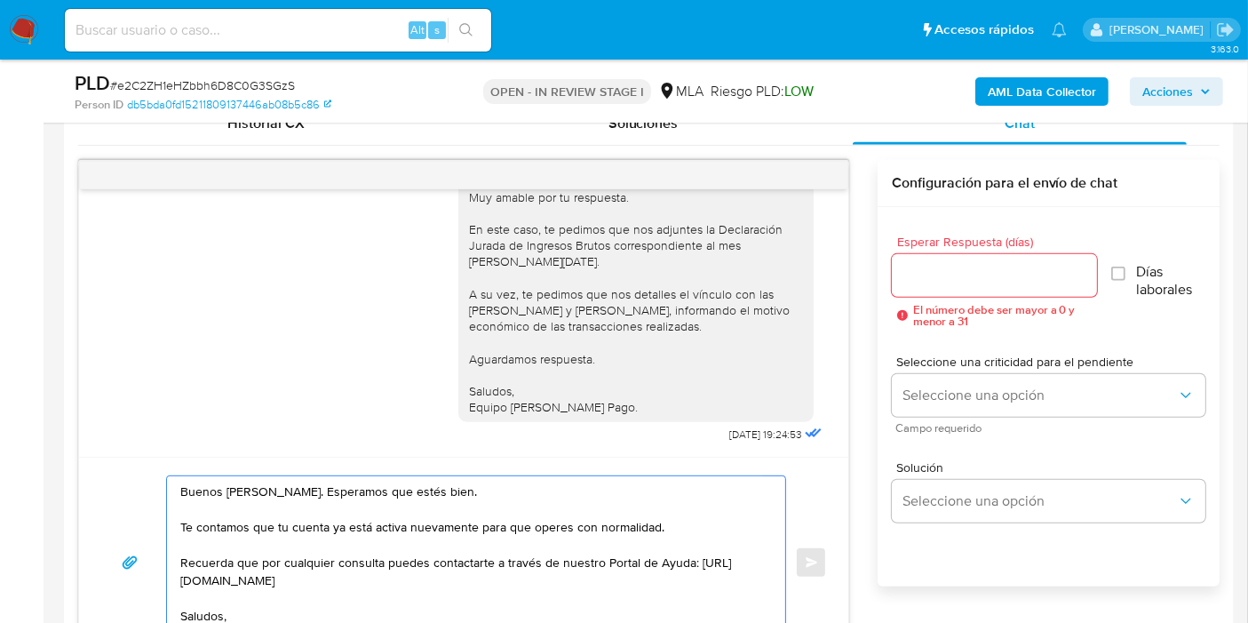
scroll to position [906, 0]
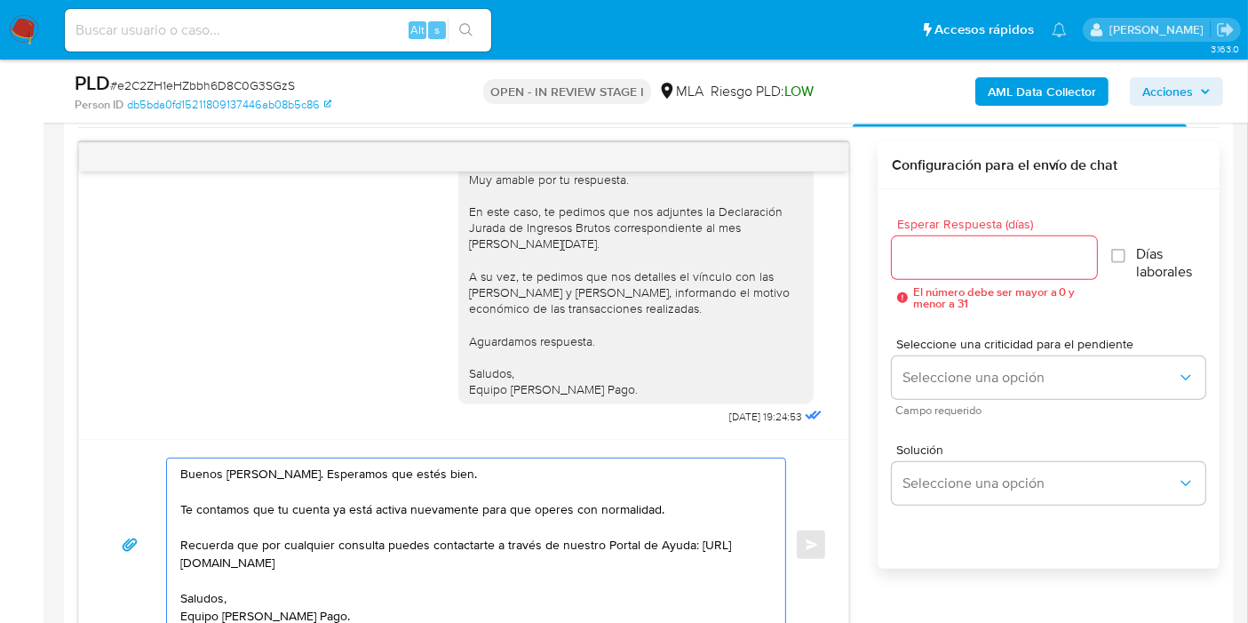
type textarea "Buenos días, Carlas. Esperamos que estés bien. Te contamos que tu cuenta ya est…"
click at [944, 265] on input "Esperar Respuesta (días)" at bounding box center [994, 257] width 205 height 23
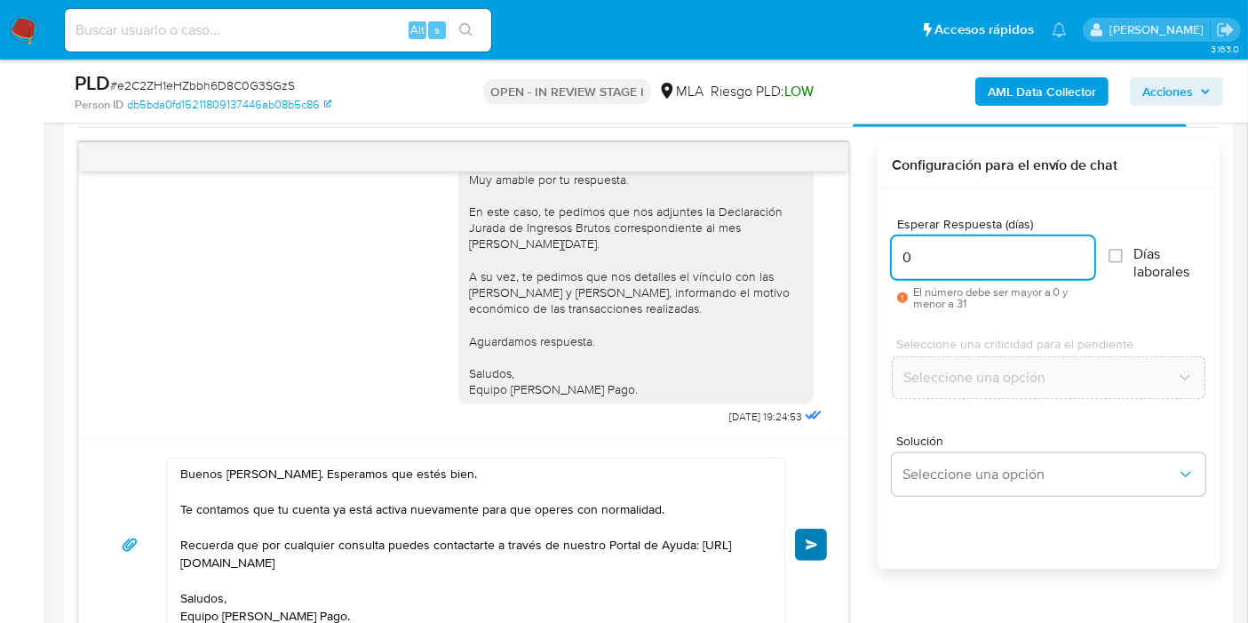
type input "0"
click at [806, 545] on span "Enviar" at bounding box center [812, 544] width 12 height 11
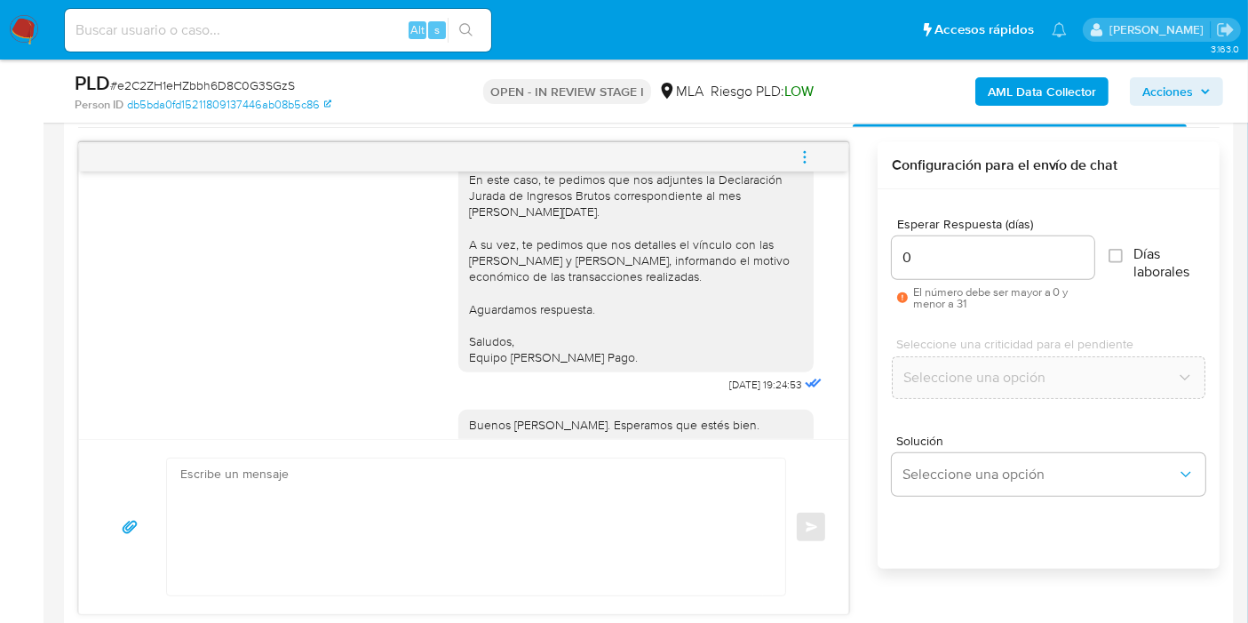
scroll to position [1182, 0]
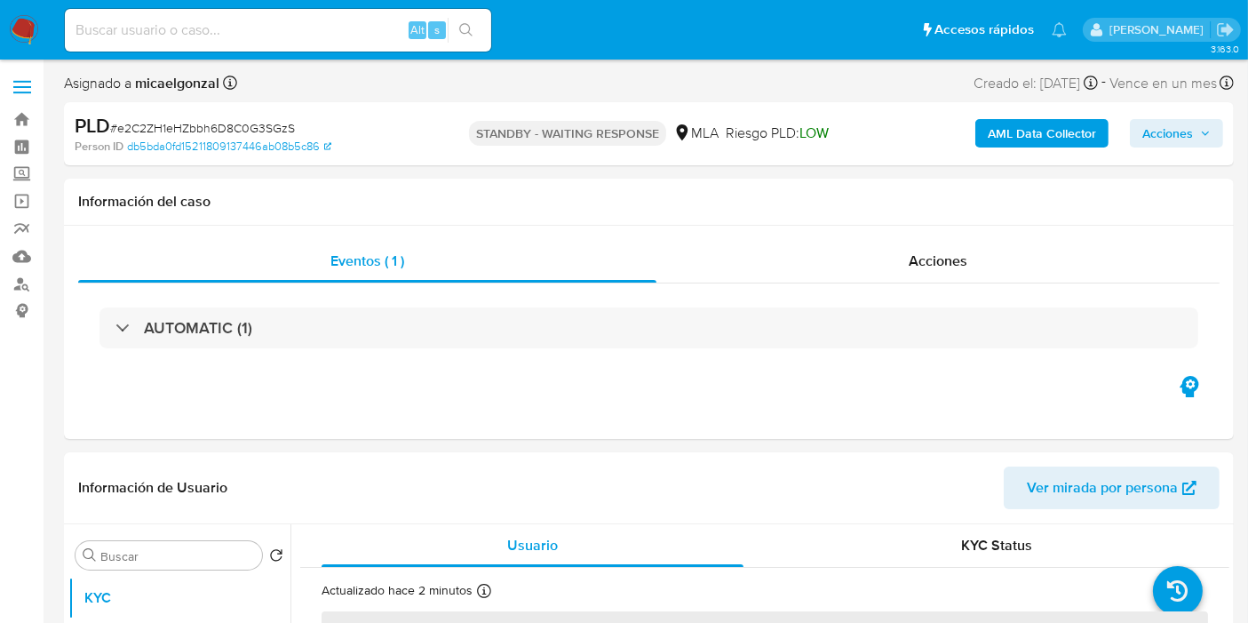
select select "10"
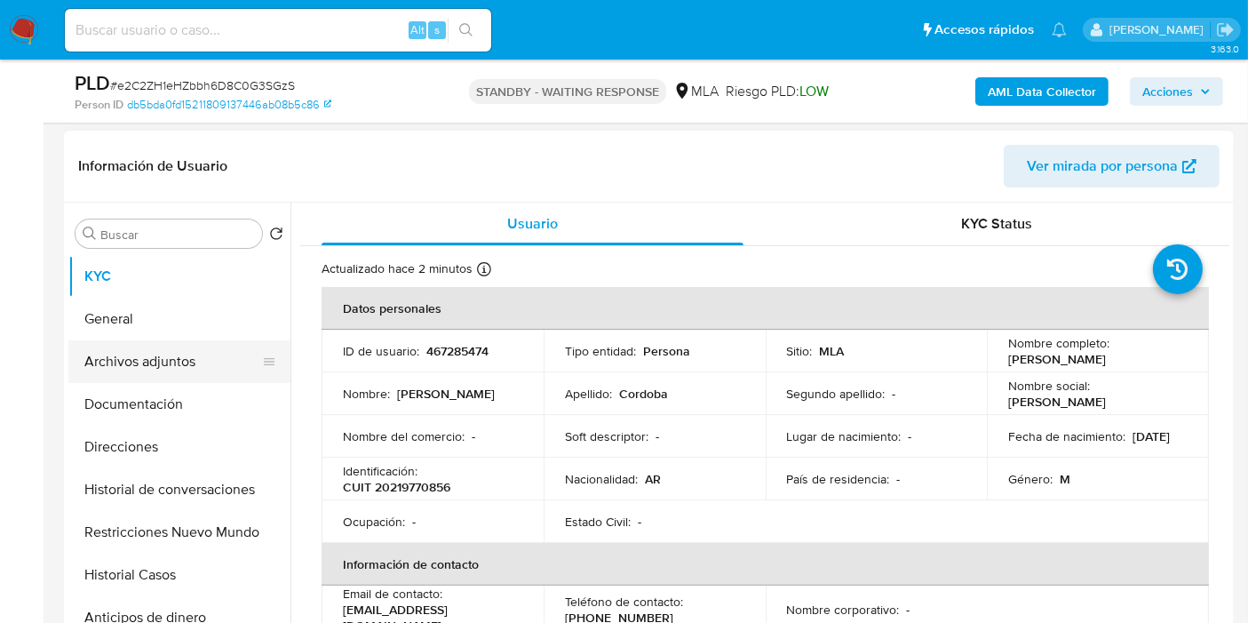
scroll to position [296, 0]
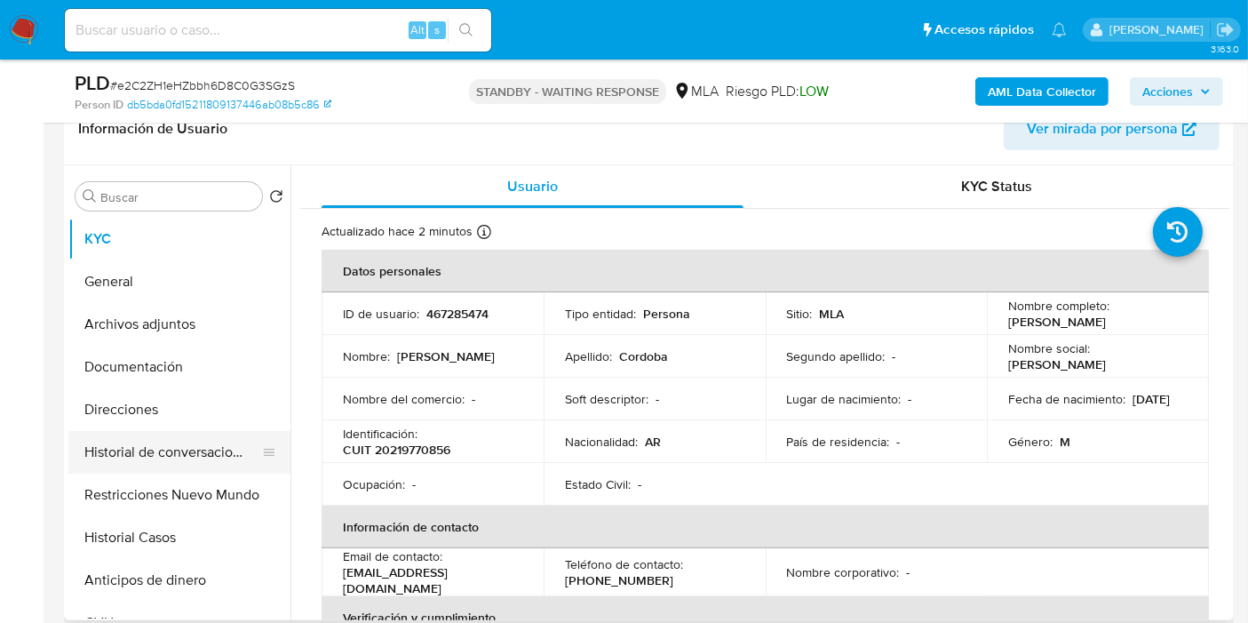
click at [149, 445] on button "Historial de conversaciones" at bounding box center [172, 452] width 208 height 43
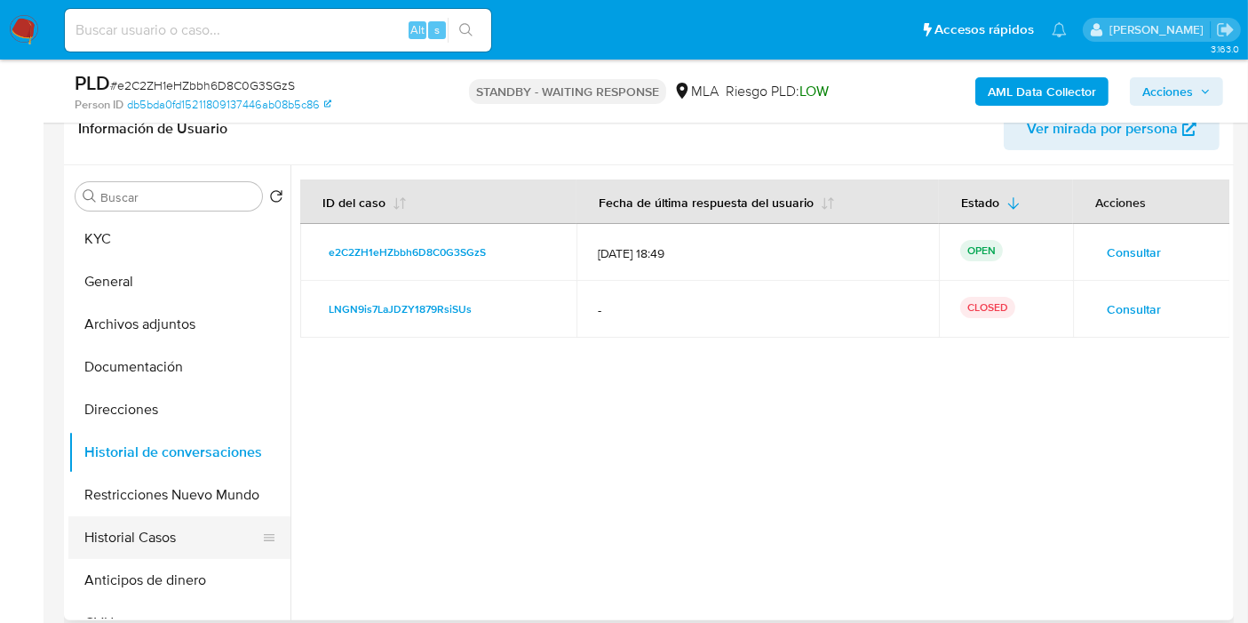
click at [137, 554] on button "Historial Casos" at bounding box center [172, 537] width 208 height 43
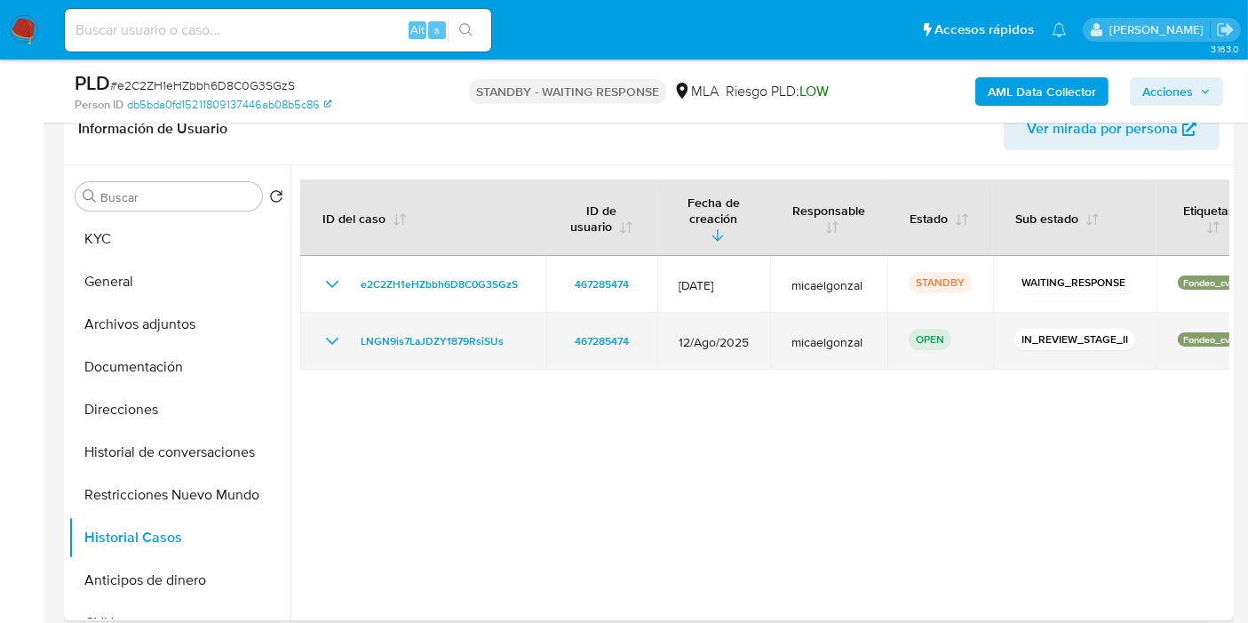
drag, startPoint x: 508, startPoint y: 324, endPoint x: 338, endPoint y: 330, distance: 170.6
click at [338, 330] on div "LNGN9is7LaJDZY1879RsiSUs" at bounding box center [423, 340] width 203 height 21
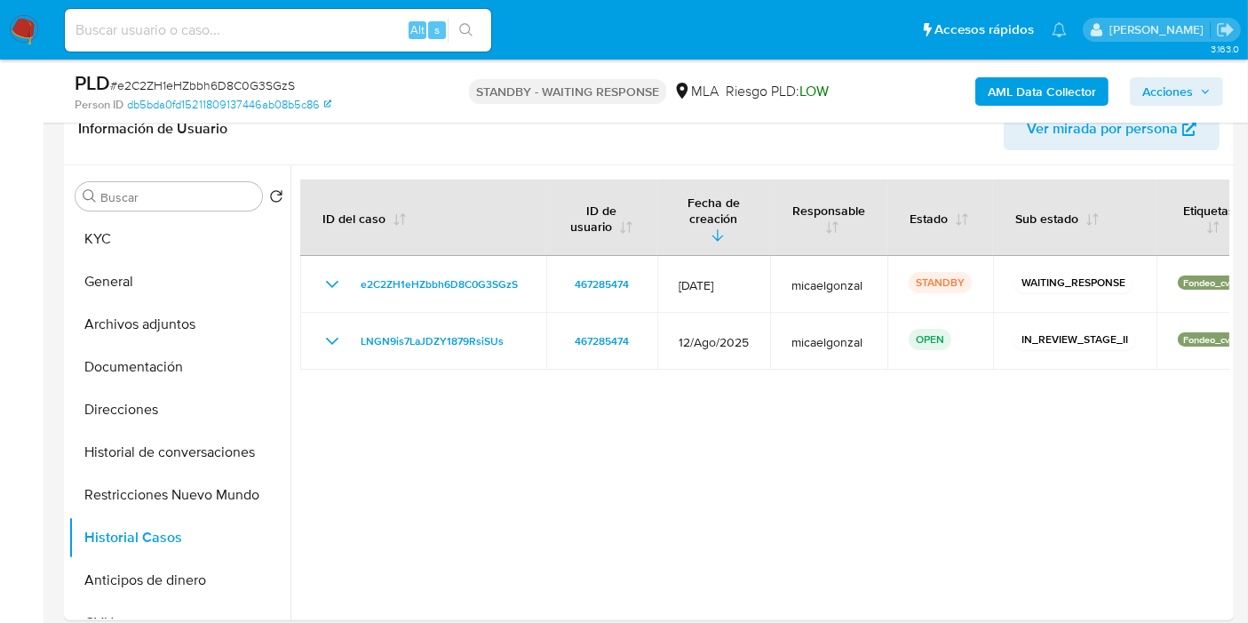
click at [239, 19] on input at bounding box center [278, 30] width 426 height 23
click at [239, 80] on span "# e2C2ZH1eHZbbh6D8C0G3SGzS" at bounding box center [202, 85] width 185 height 18
click at [227, 88] on span "# e2C2ZH1eHZbbh6D8C0G3SGzS" at bounding box center [202, 85] width 185 height 18
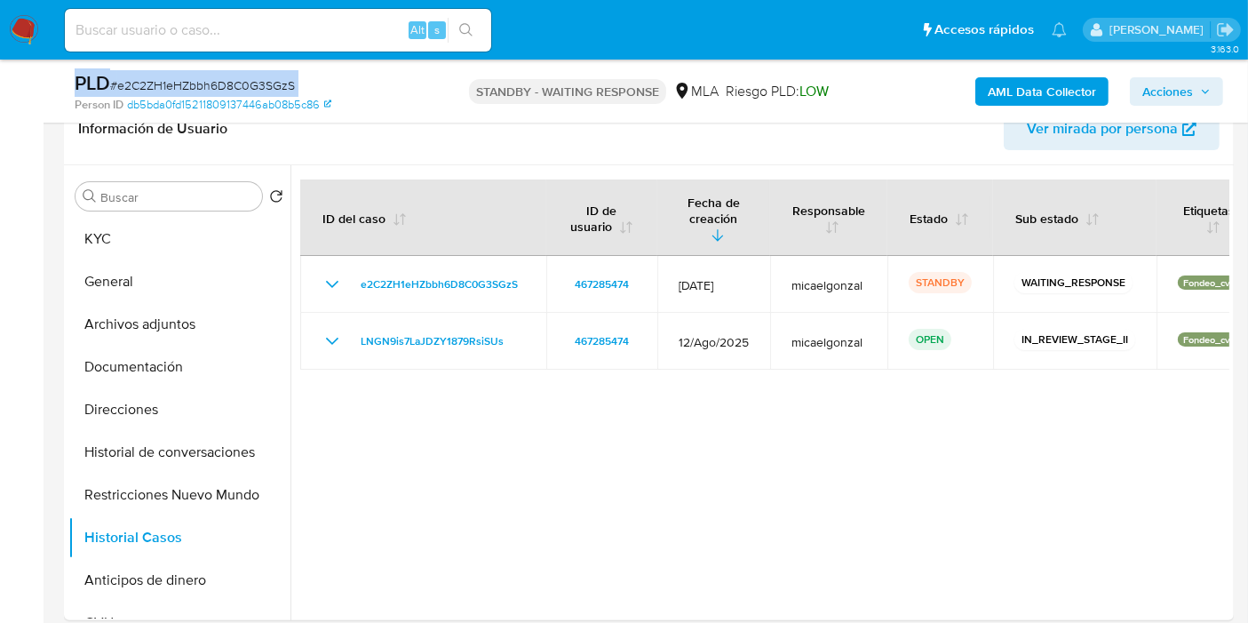
drag, startPoint x: 227, startPoint y: 88, endPoint x: 171, endPoint y: 80, distance: 57.4
click at [171, 80] on span "# e2C2ZH1eHZbbh6D8C0G3SGzS" at bounding box center [202, 85] width 185 height 18
click at [198, 86] on span "# e2C2ZH1eHZbbh6D8C0G3SGzS" at bounding box center [202, 85] width 185 height 18
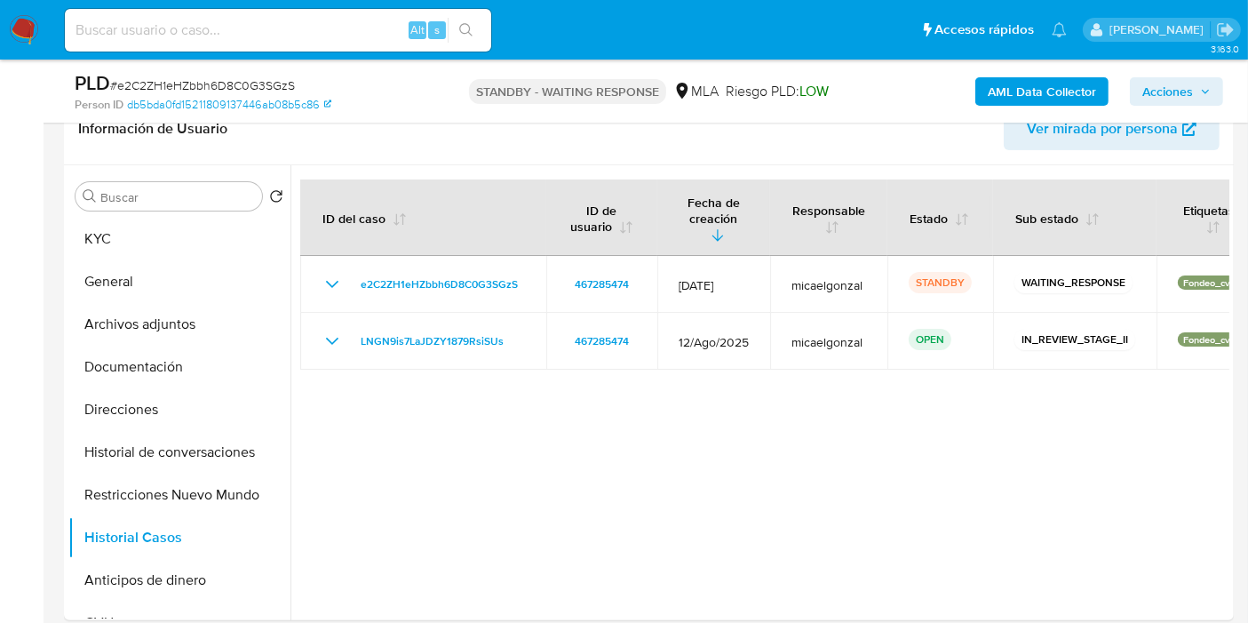
drag, startPoint x: 243, startPoint y: 126, endPoint x: 240, endPoint y: 115, distance: 11.2
click at [243, 126] on header "Información de Usuario Ver mirada por persona" at bounding box center [649, 128] width 1142 height 43
click at [228, 80] on span "# e2C2ZH1eHZbbh6D8C0G3SGzS" at bounding box center [202, 85] width 185 height 18
copy span "e2C2ZH1eHZbbh6D8C0G3SGzS"
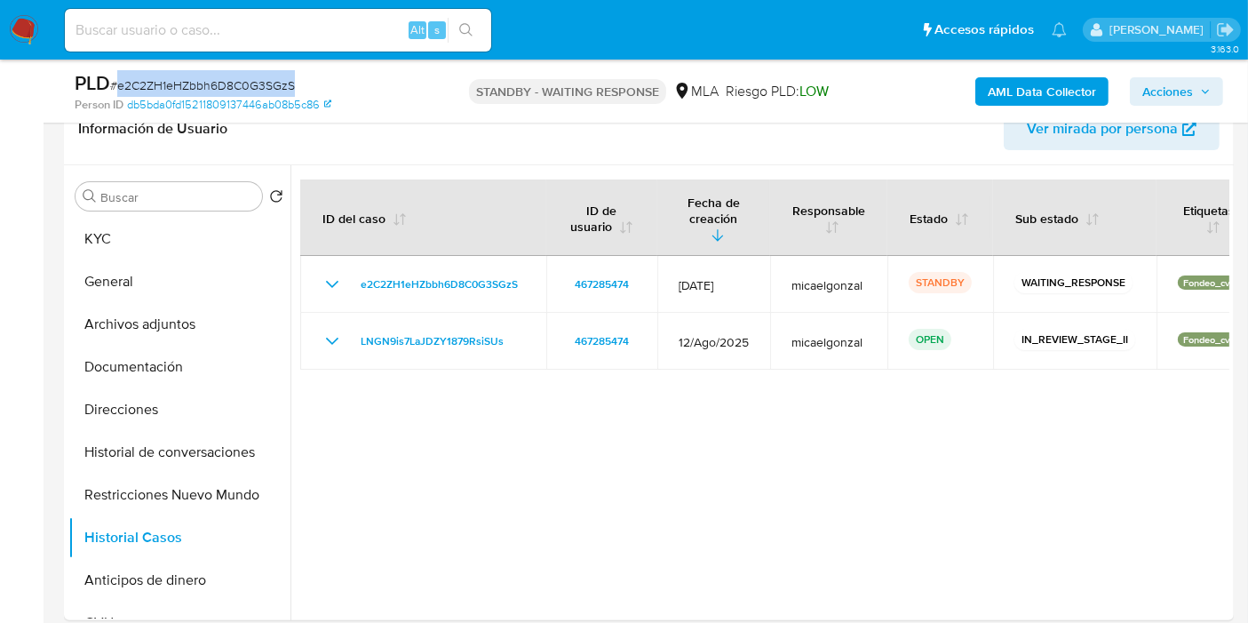
click at [16, 17] on img at bounding box center [24, 30] width 30 height 30
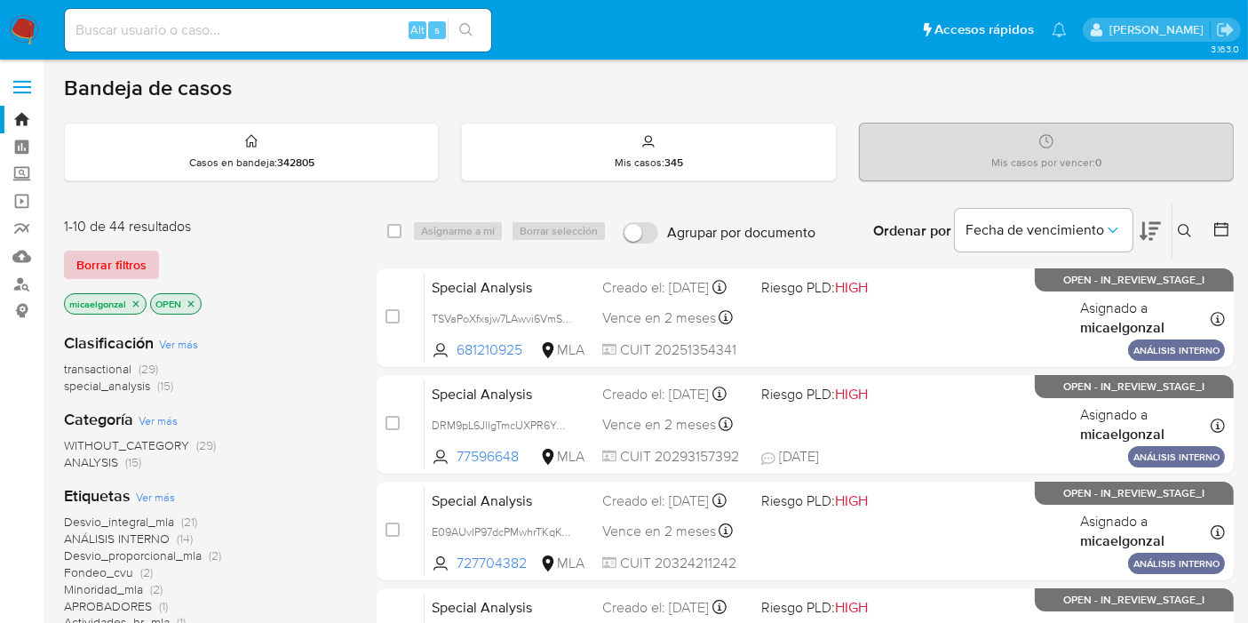
click at [128, 262] on span "Borrar filtros" at bounding box center [111, 264] width 70 height 25
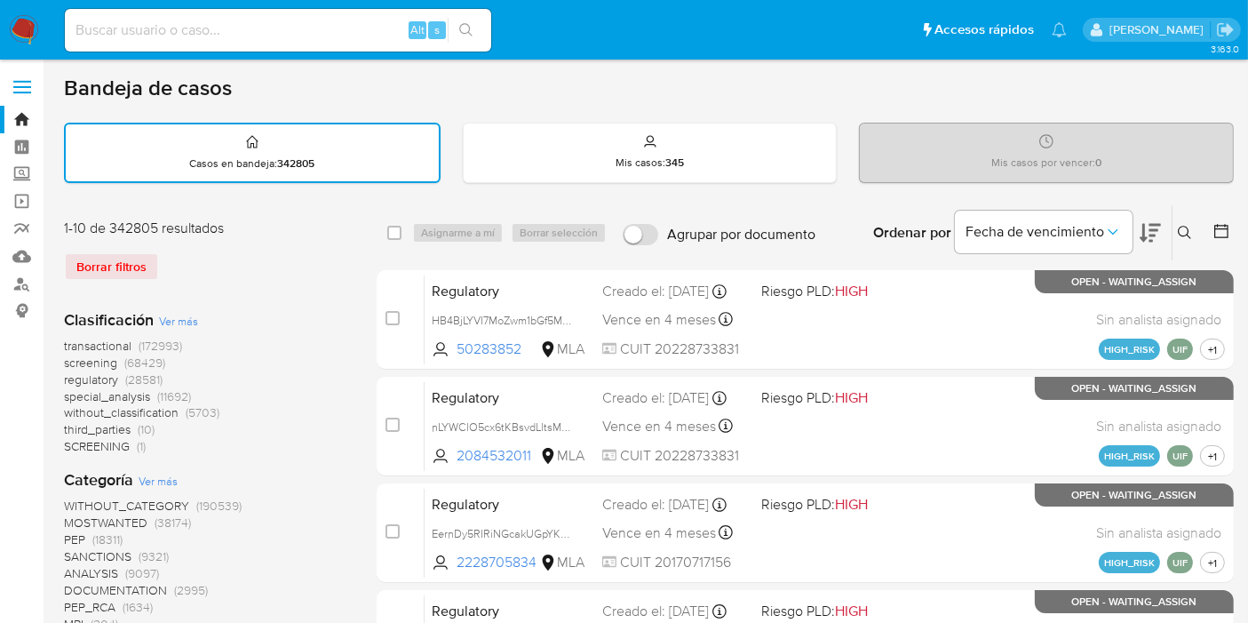
drag, startPoint x: 1174, startPoint y: 219, endPoint x: 1188, endPoint y: 224, distance: 14.9
click at [1179, 222] on button at bounding box center [1187, 232] width 29 height 21
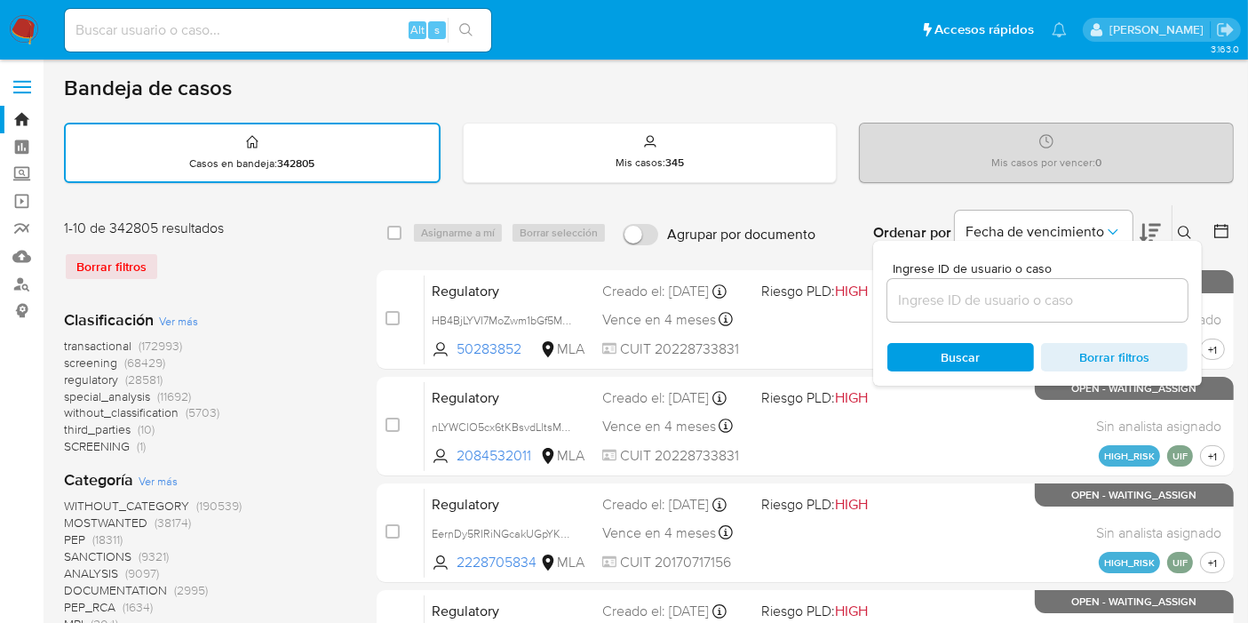
click at [978, 325] on div "Ingrese ID de usuario o caso Buscar Borrar filtros" at bounding box center [1037, 313] width 329 height 145
click at [1006, 306] on input at bounding box center [1037, 300] width 300 height 23
paste input "e2C2ZH1eHZbbh6D8C0G3SGzS"
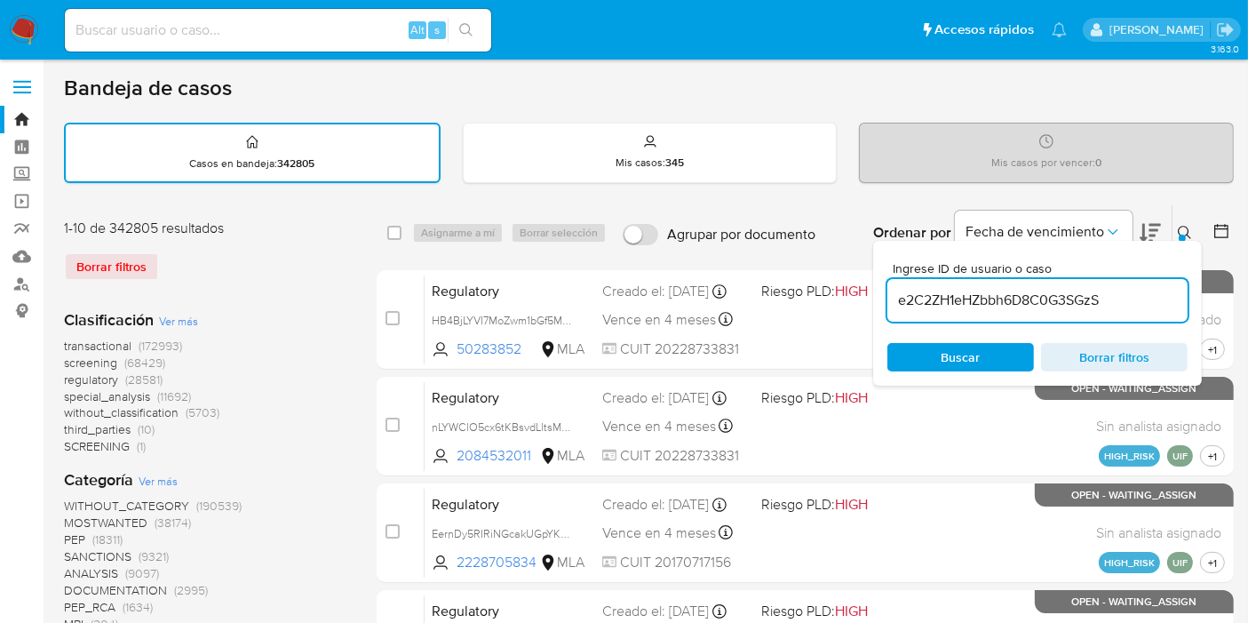
type input "e2C2ZH1eHZbbh6D8C0G3SGzS"
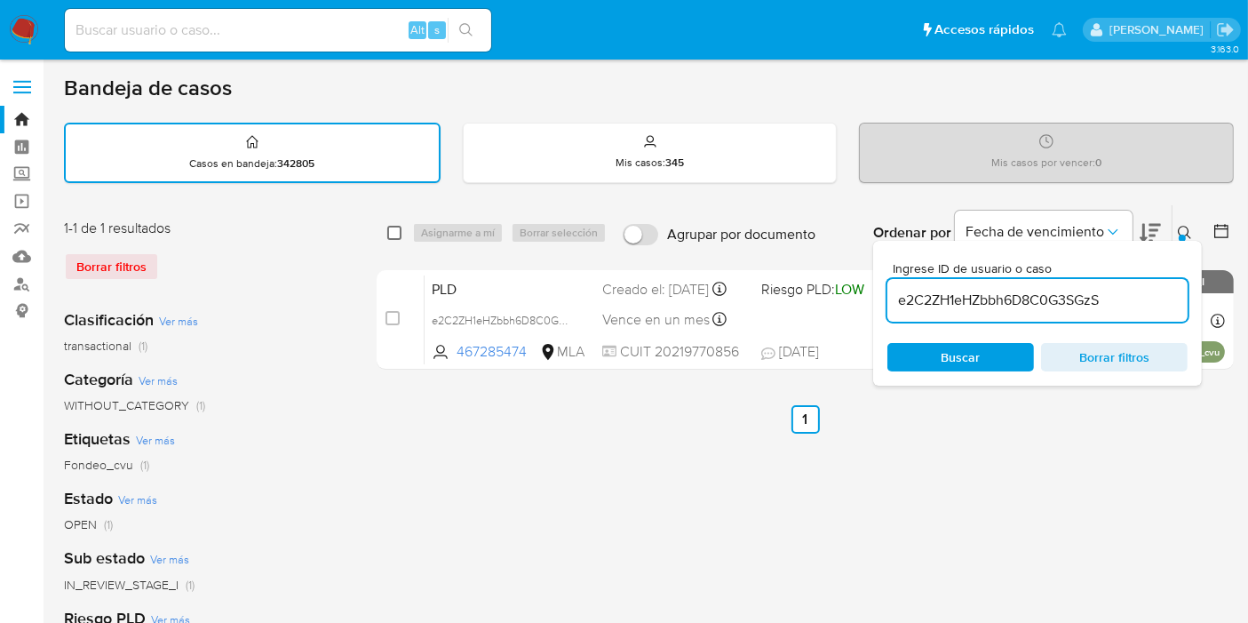
click at [391, 230] on input "checkbox" at bounding box center [394, 233] width 14 height 14
checkbox input "true"
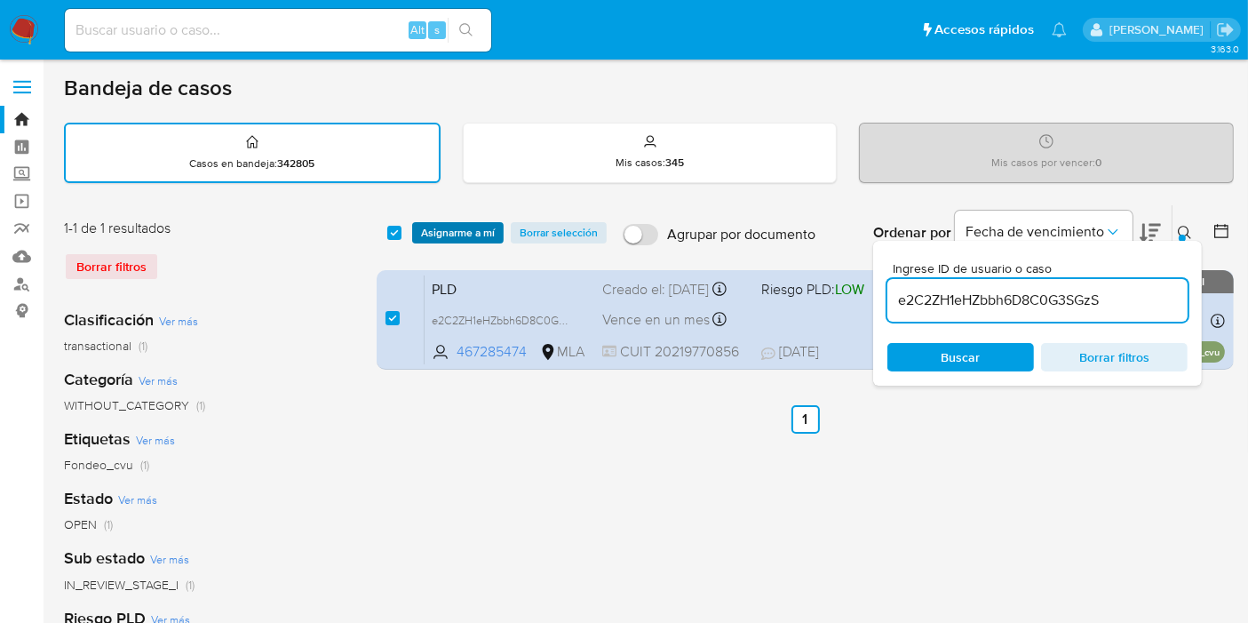
click at [442, 235] on span "Asignarme a mí" at bounding box center [458, 233] width 74 height 18
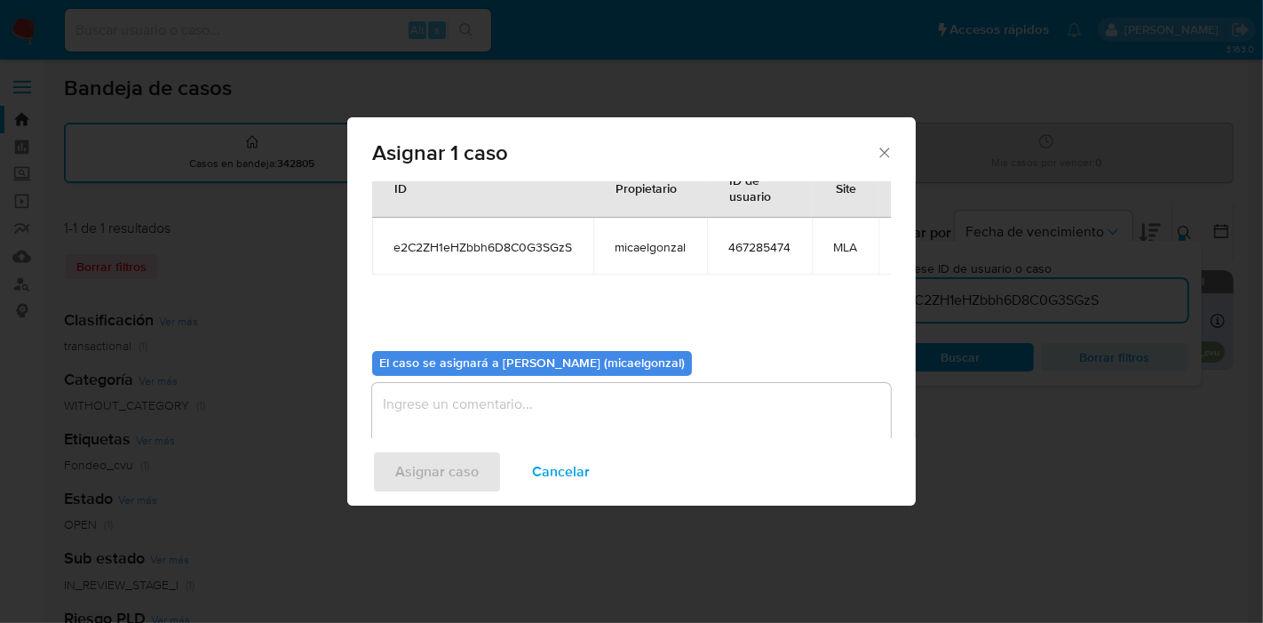
scroll to position [107, 0]
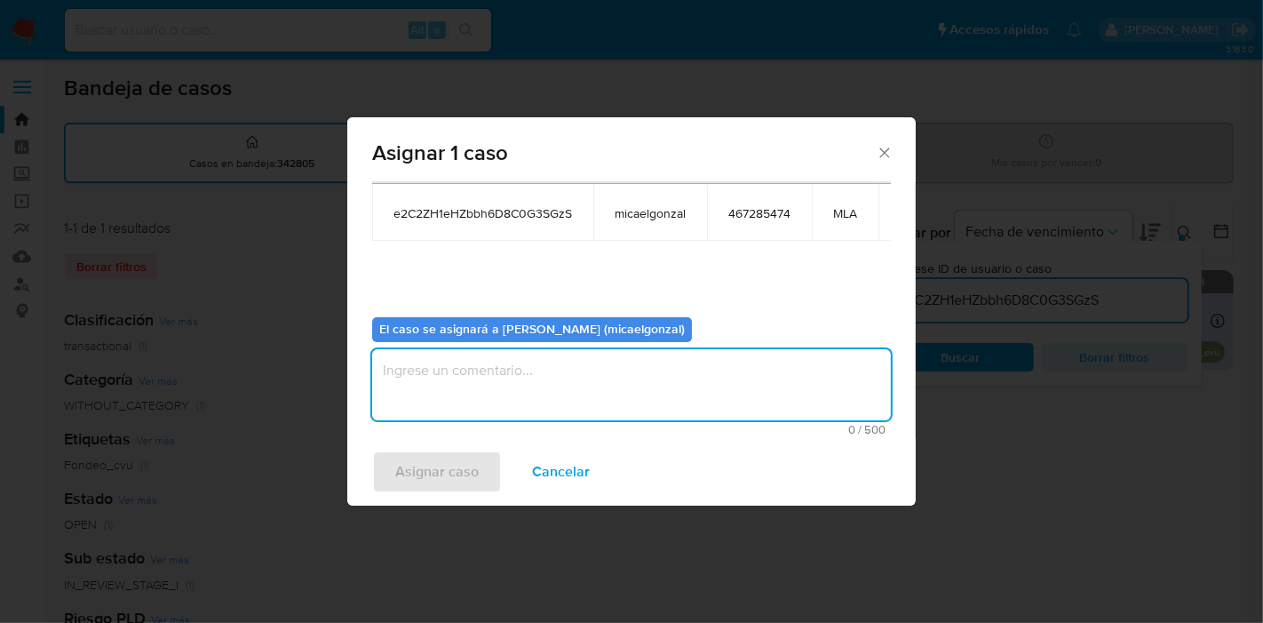
click at [466, 371] on textarea "assign-modal" at bounding box center [631, 384] width 519 height 71
click at [418, 440] on div "Asignar caso Cancelar" at bounding box center [631, 472] width 569 height 68
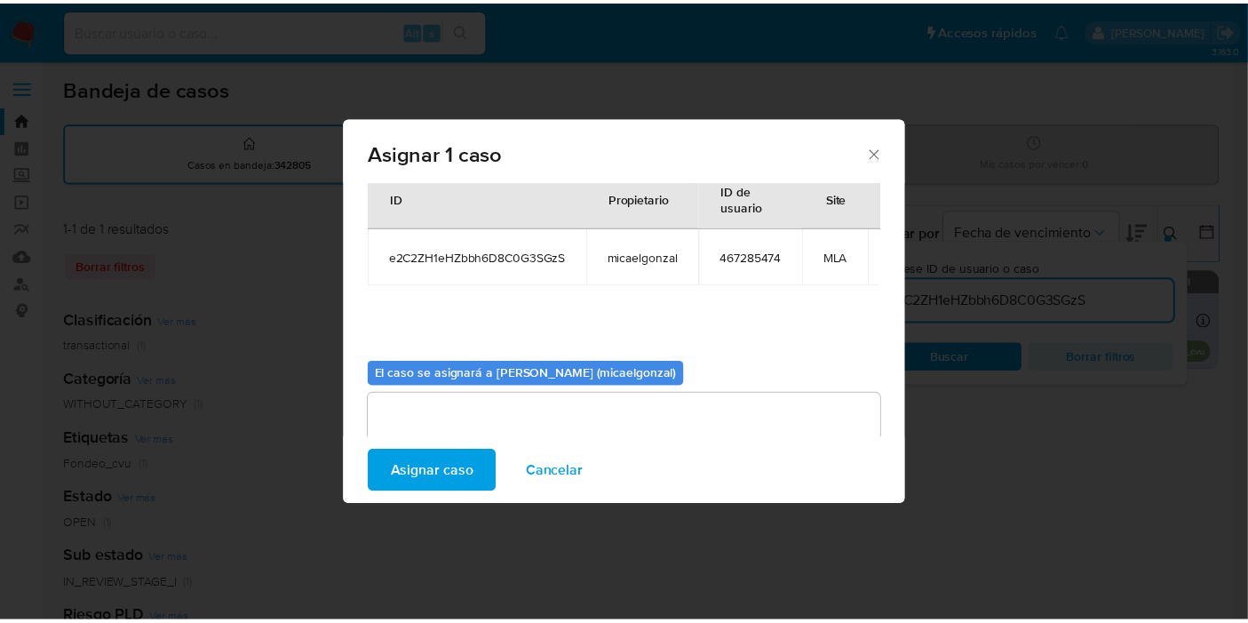
scroll to position [0, 0]
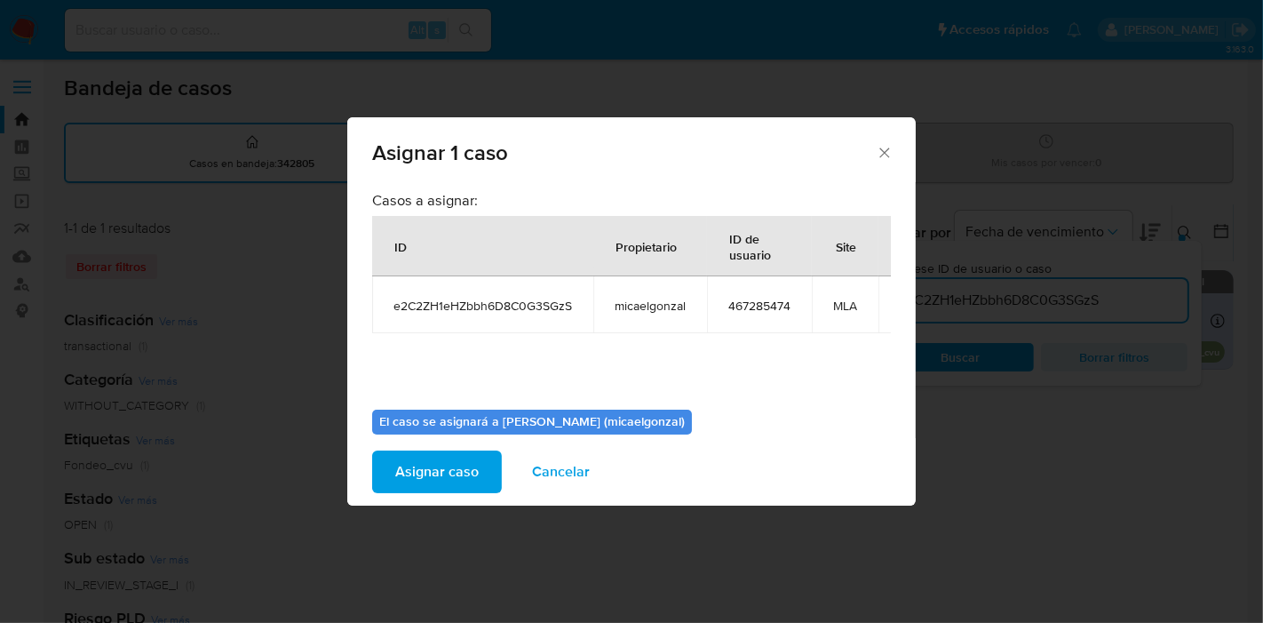
click at [473, 460] on span "Asignar caso" at bounding box center [437, 471] width 84 height 39
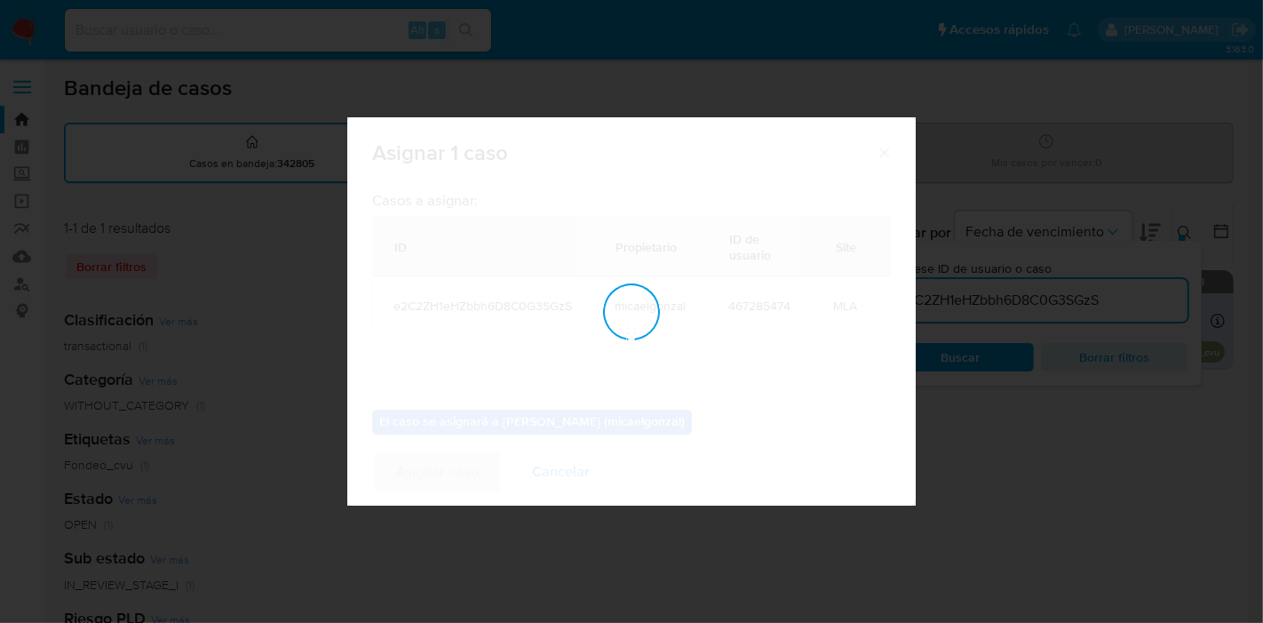
checkbox input "false"
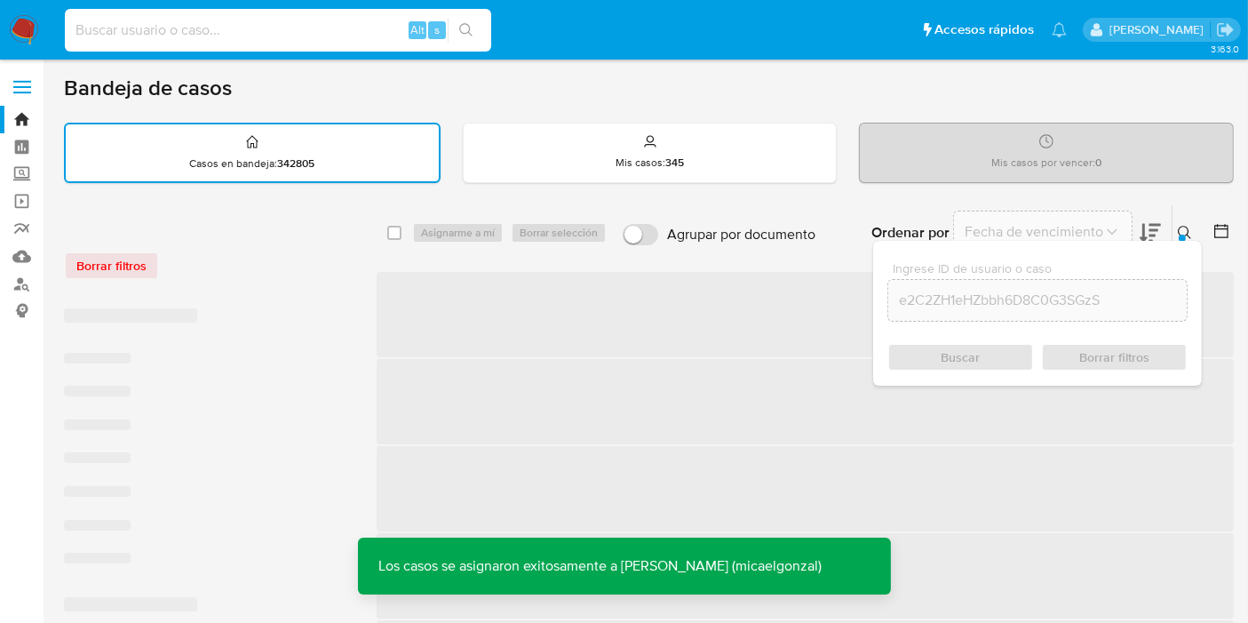
click at [349, 33] on input at bounding box center [278, 30] width 426 height 23
paste input "e2C2ZH1eHZbbh6D8C0G3SGzS"
type input "e2C2ZH1eHZbbh6D8C0G3SGzS"
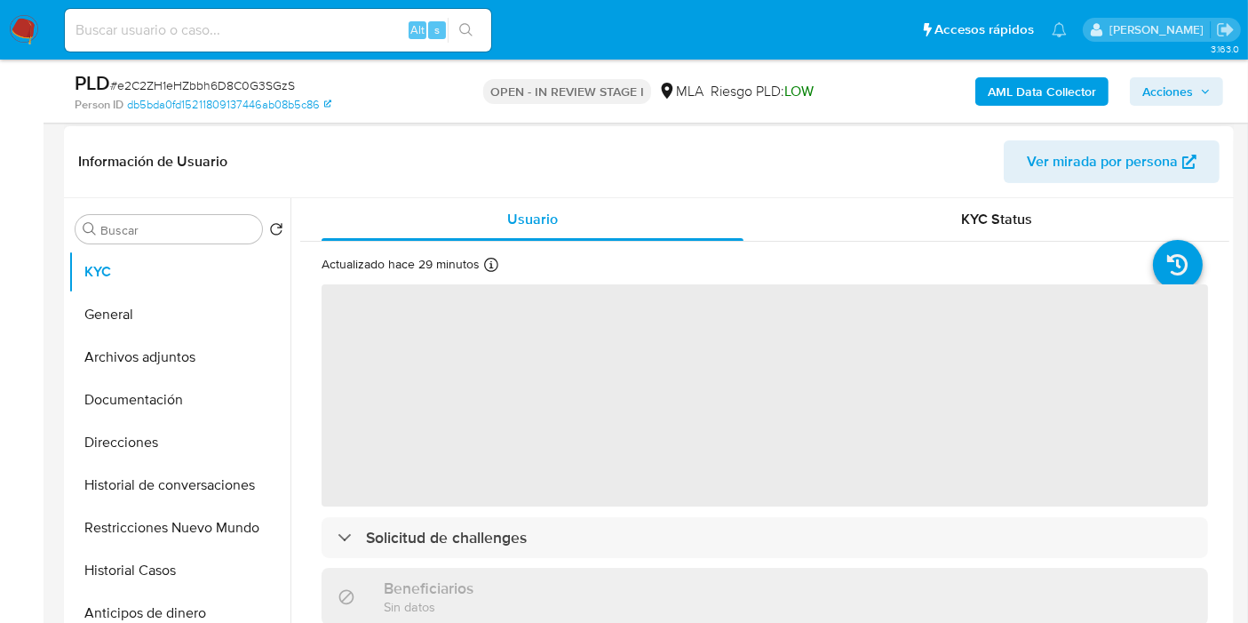
scroll to position [296, 0]
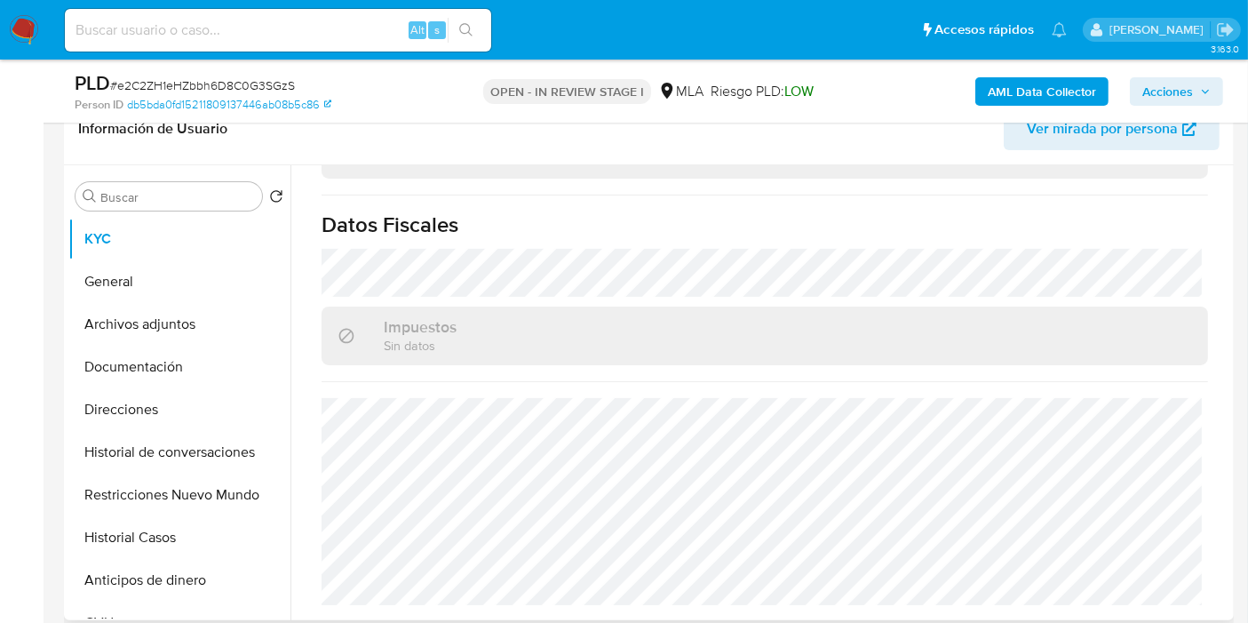
select select "10"
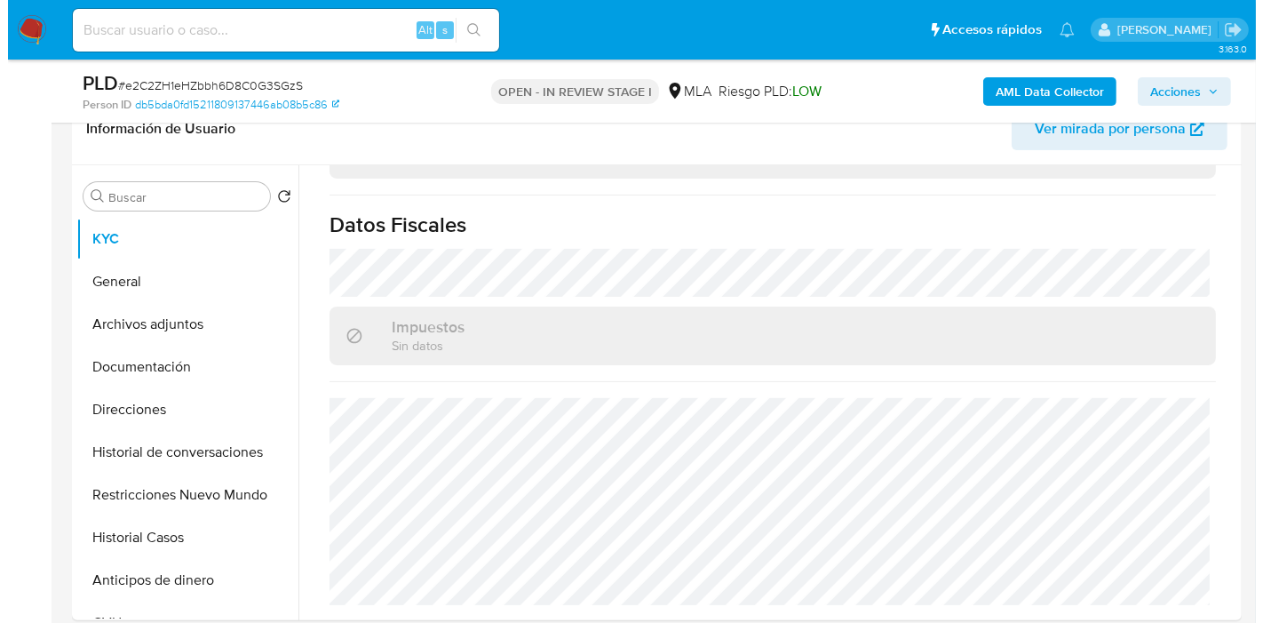
scroll to position [56, 0]
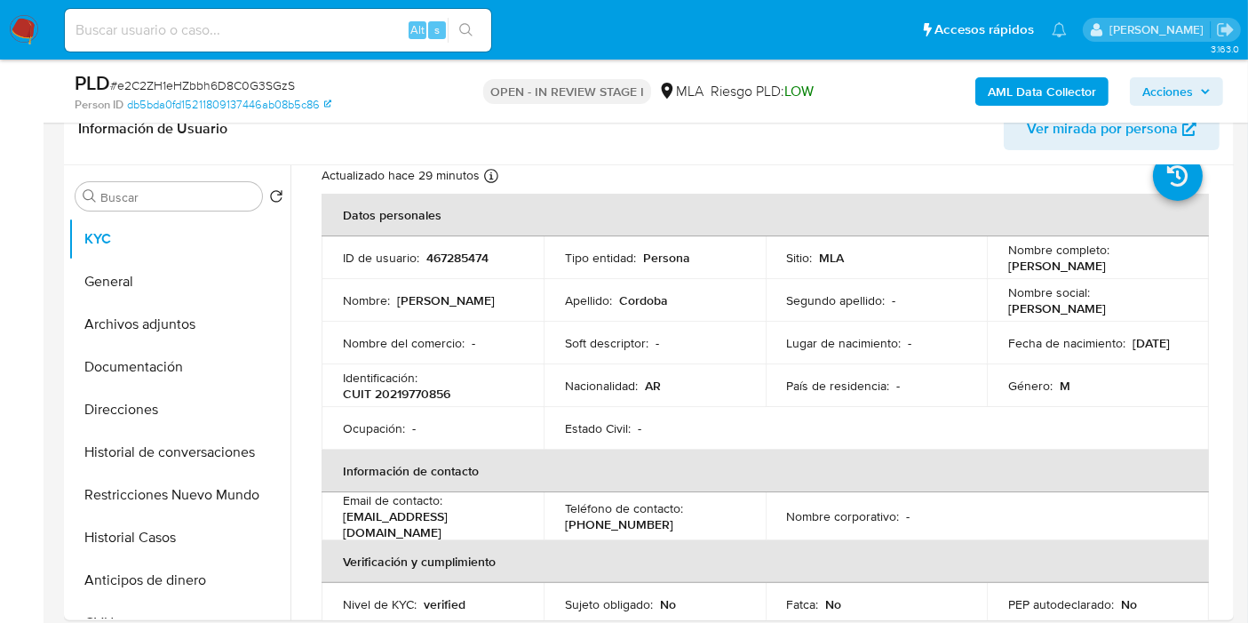
click at [1034, 98] on b "AML Data Collector" at bounding box center [1042, 91] width 108 height 28
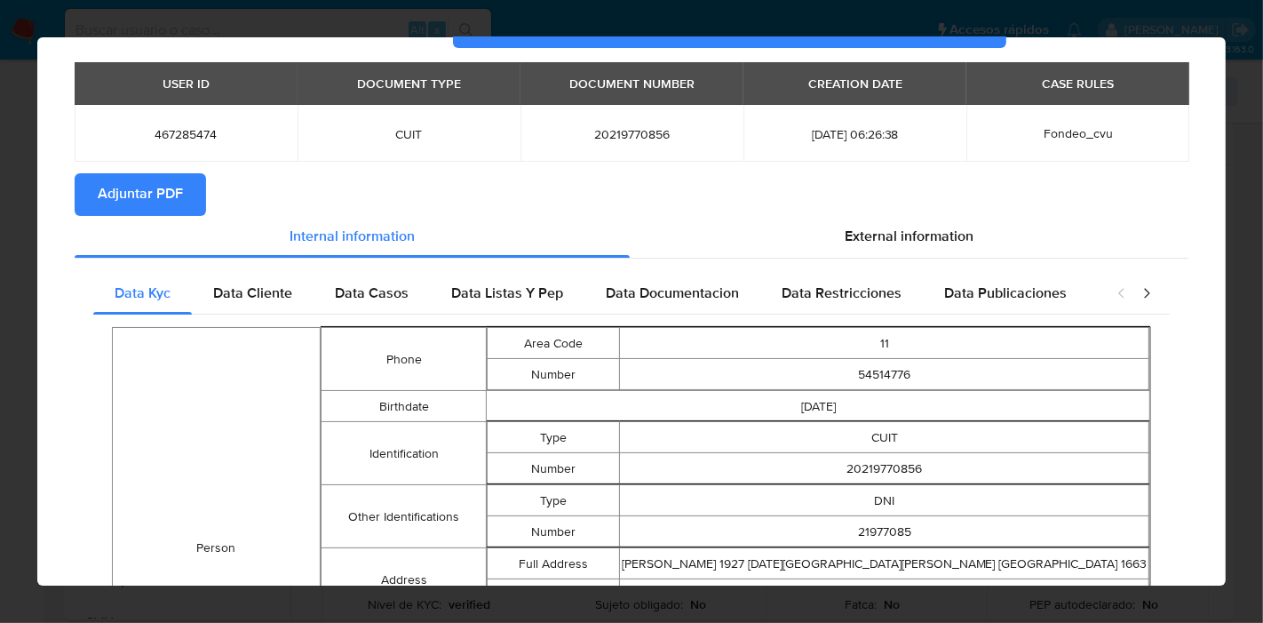
scroll to position [0, 0]
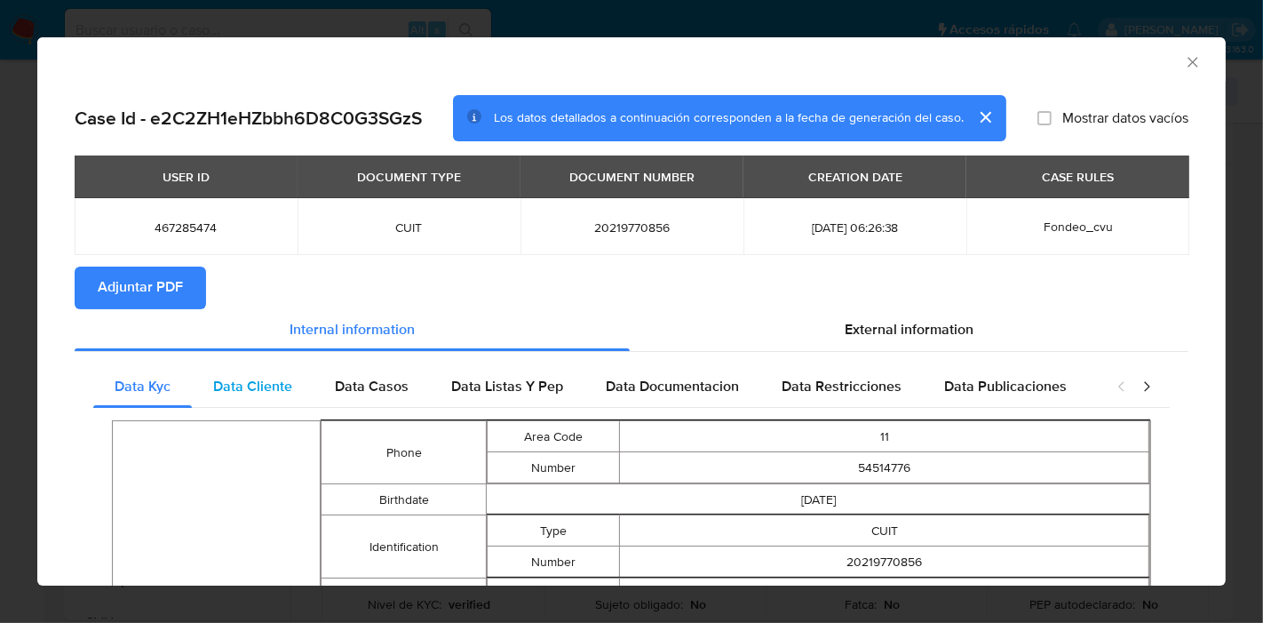
click at [249, 388] on span "Data Cliente" at bounding box center [252, 386] width 79 height 20
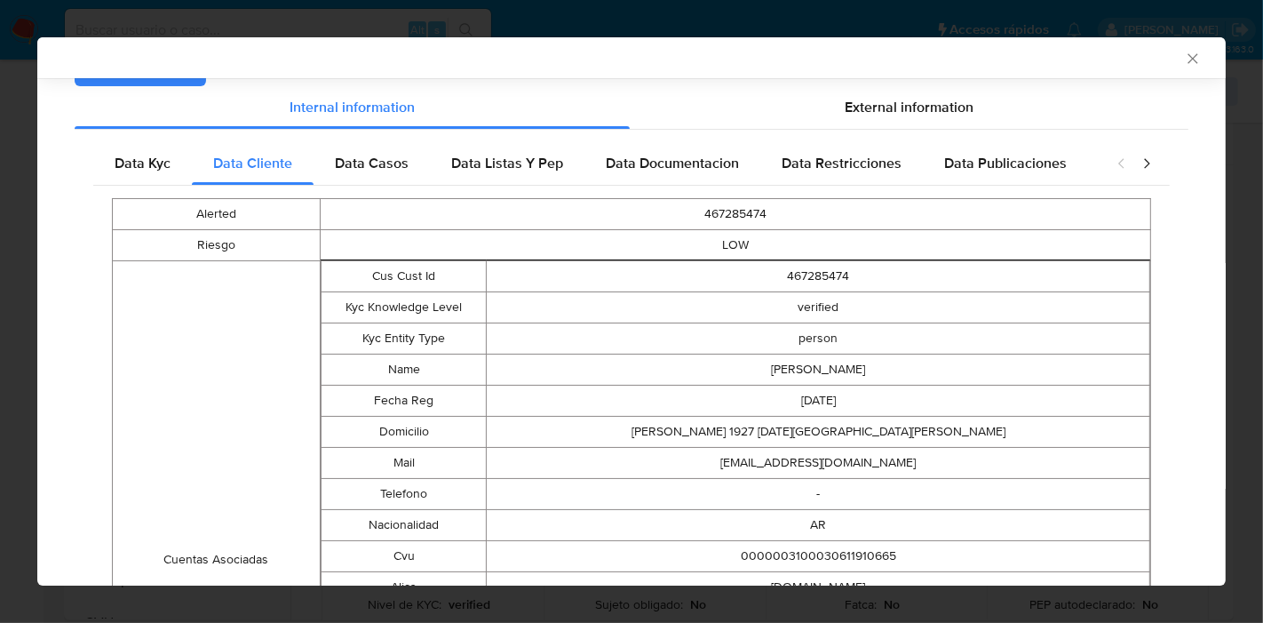
scroll to position [91, 0]
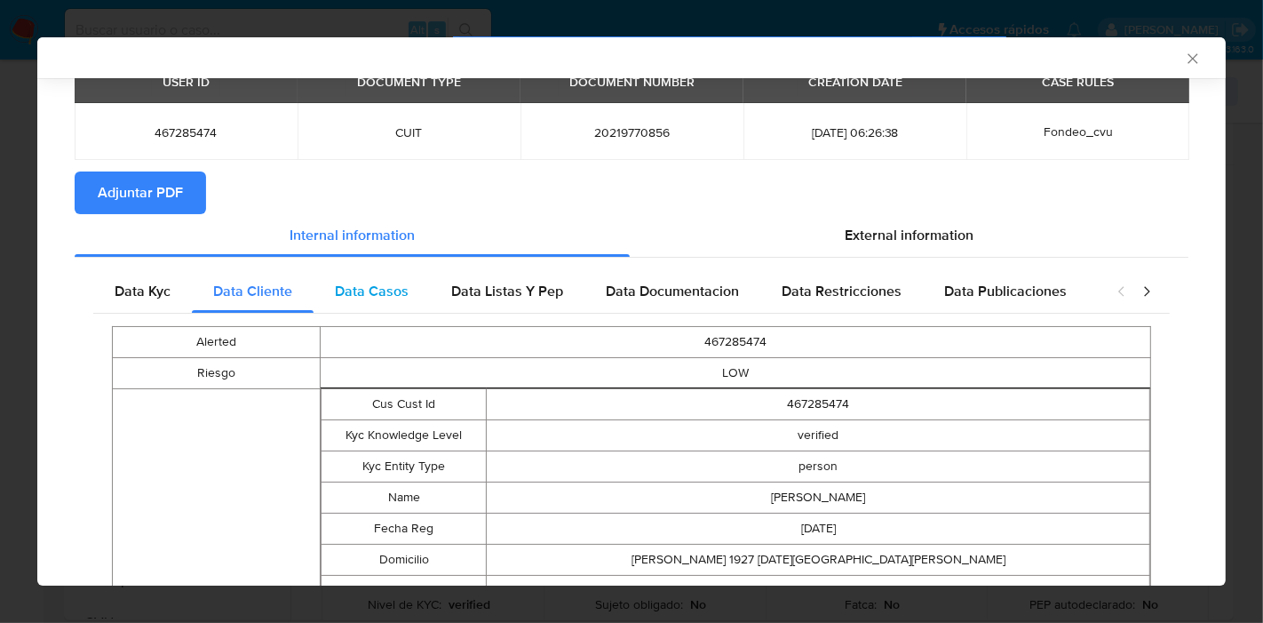
click at [322, 293] on div "Data Casos" at bounding box center [372, 291] width 116 height 43
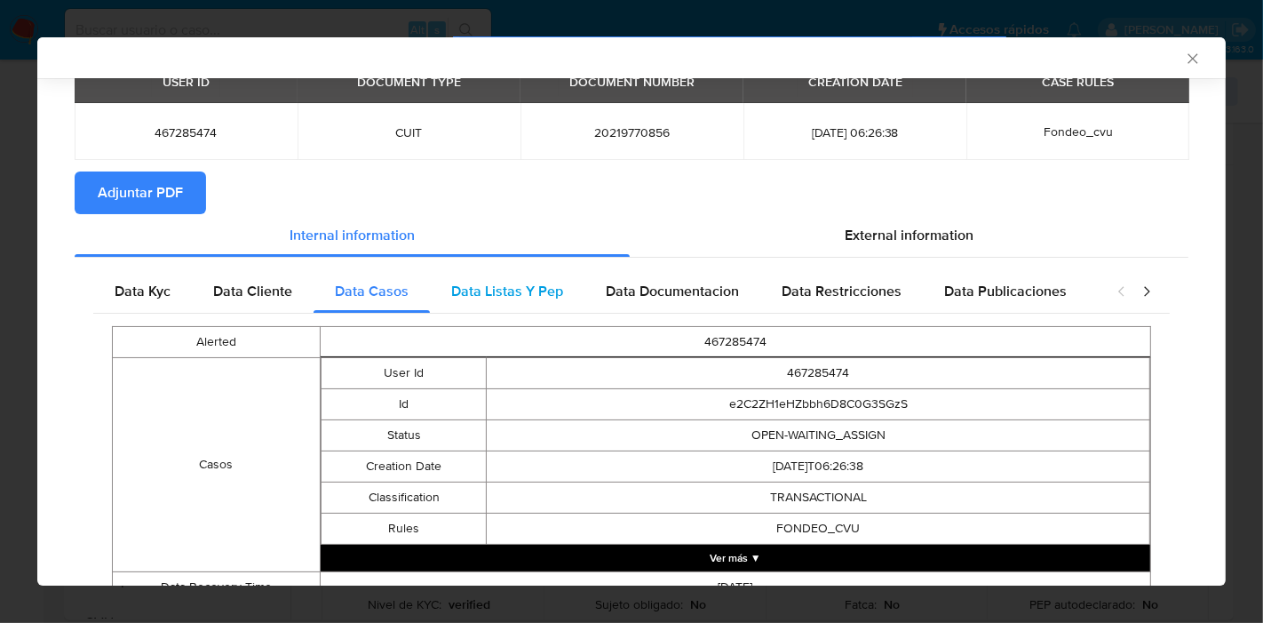
click at [535, 293] on span "Data Listas Y Pep" at bounding box center [507, 291] width 112 height 20
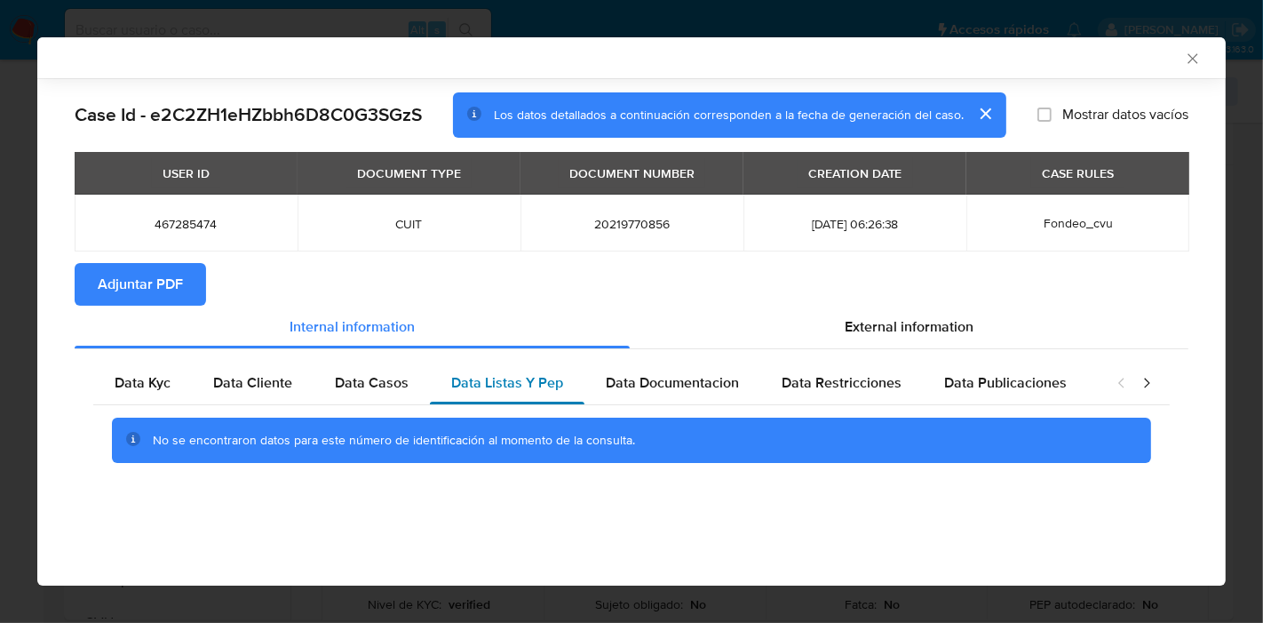
scroll to position [0, 0]
click at [664, 382] on span "Data Documentacion" at bounding box center [672, 382] width 133 height 20
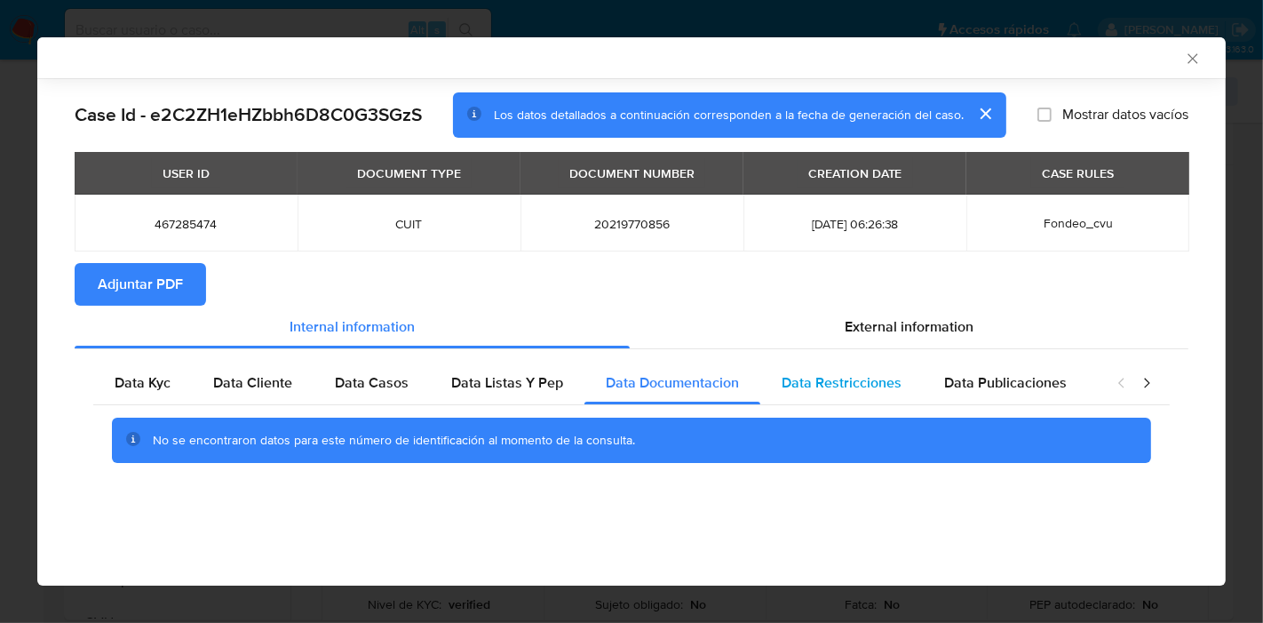
click at [864, 387] on span "Data Restricciones" at bounding box center [842, 382] width 120 height 20
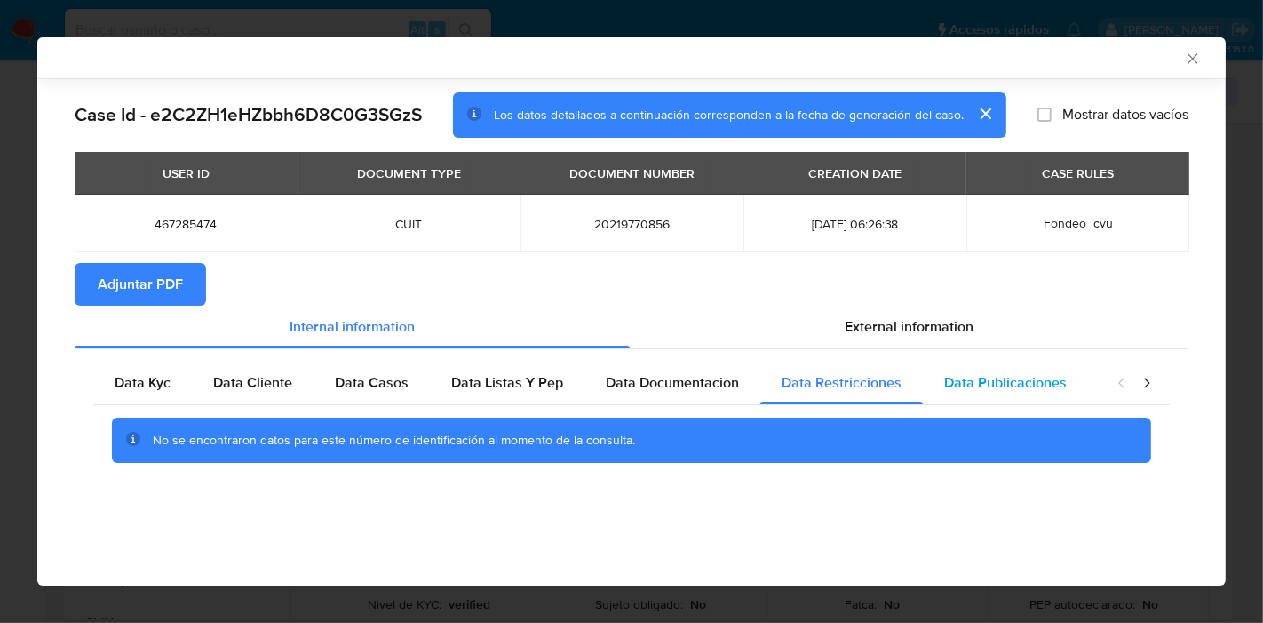
click at [1054, 384] on span "Data Publicaciones" at bounding box center [1005, 382] width 123 height 20
click at [1151, 380] on icon "closure-recommendation-modal" at bounding box center [1147, 383] width 18 height 18
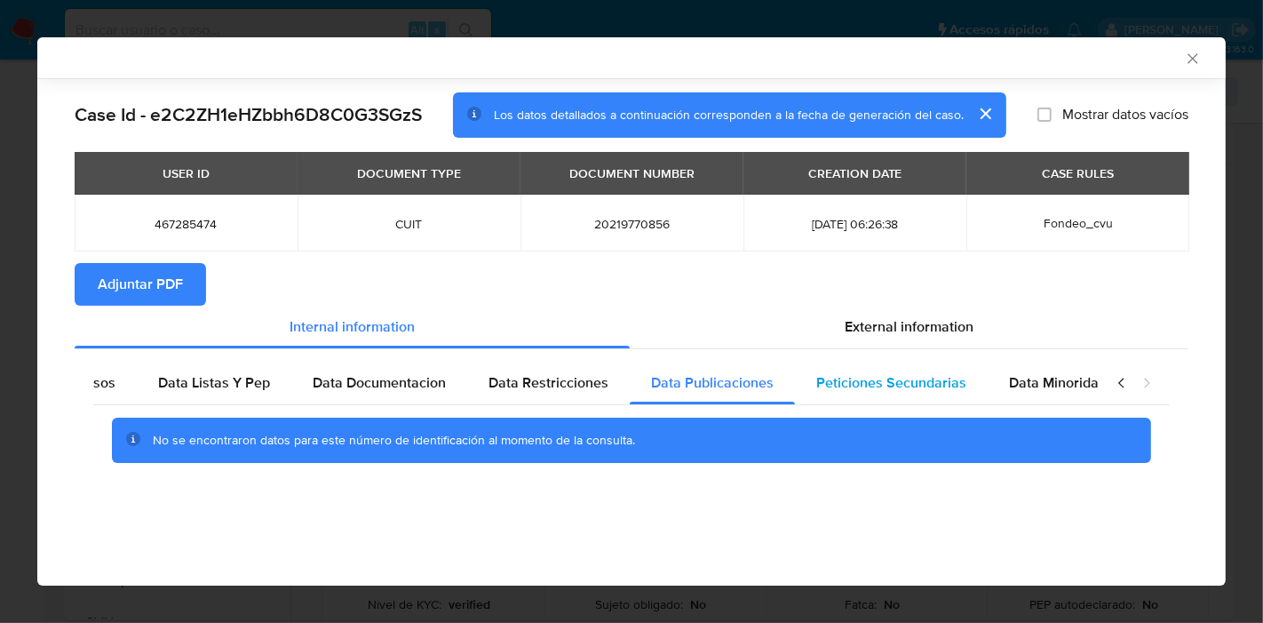
scroll to position [0, 312]
click at [972, 385] on div "Data Minoridad" at bounding box center [1039, 383] width 140 height 43
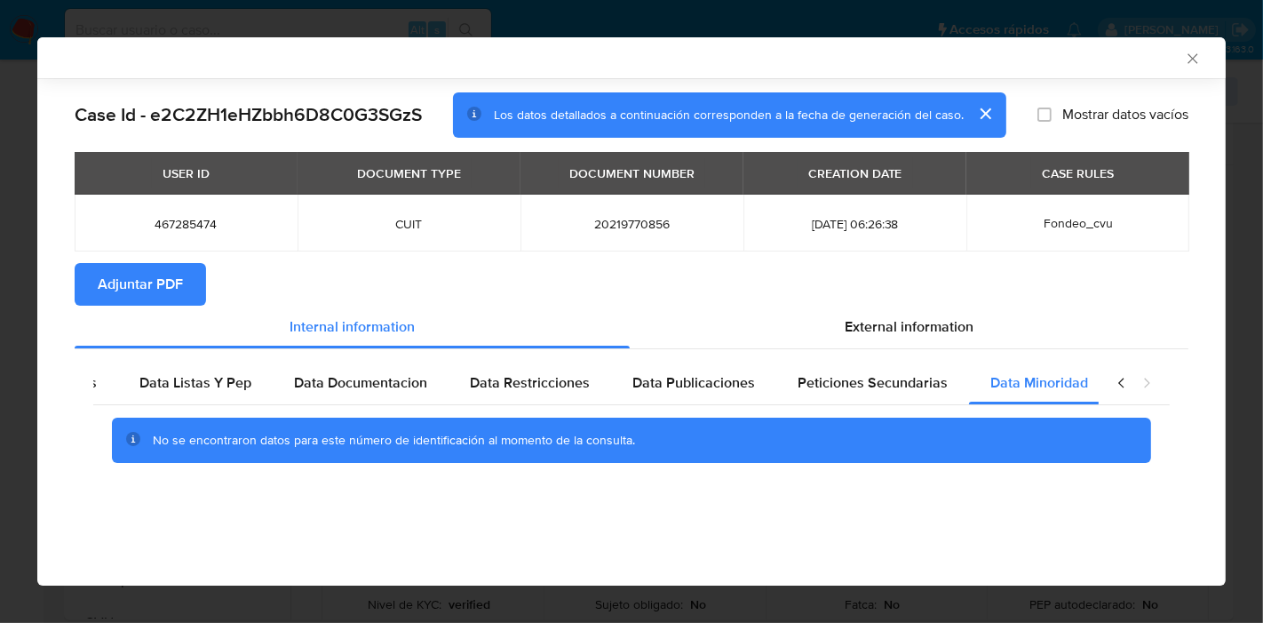
drag, startPoint x: 919, startPoint y: 384, endPoint x: 1129, endPoint y: 376, distance: 210.7
click at [925, 384] on span "Peticiones Secundarias" at bounding box center [873, 382] width 150 height 20
click at [1132, 374] on div "closure-recommendation-modal" at bounding box center [1134, 383] width 71 height 43
click at [1114, 383] on icon "closure-recommendation-modal" at bounding box center [1122, 383] width 18 height 18
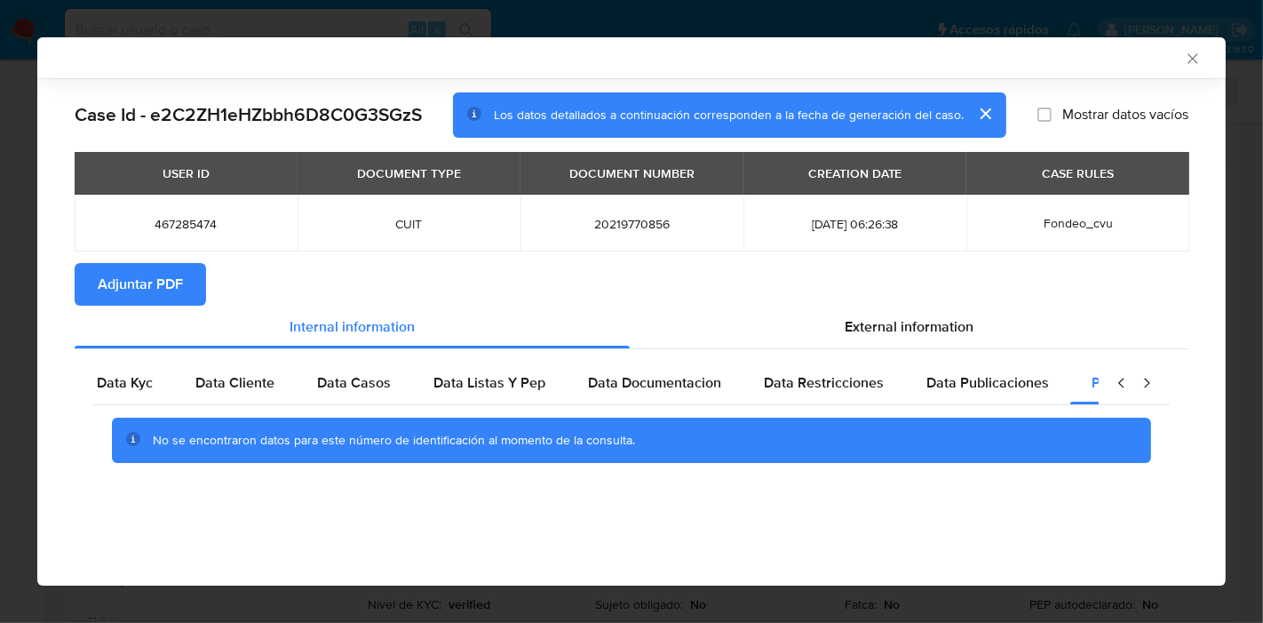
scroll to position [0, 0]
click at [133, 395] on div "Data Kyc" at bounding box center [142, 383] width 99 height 43
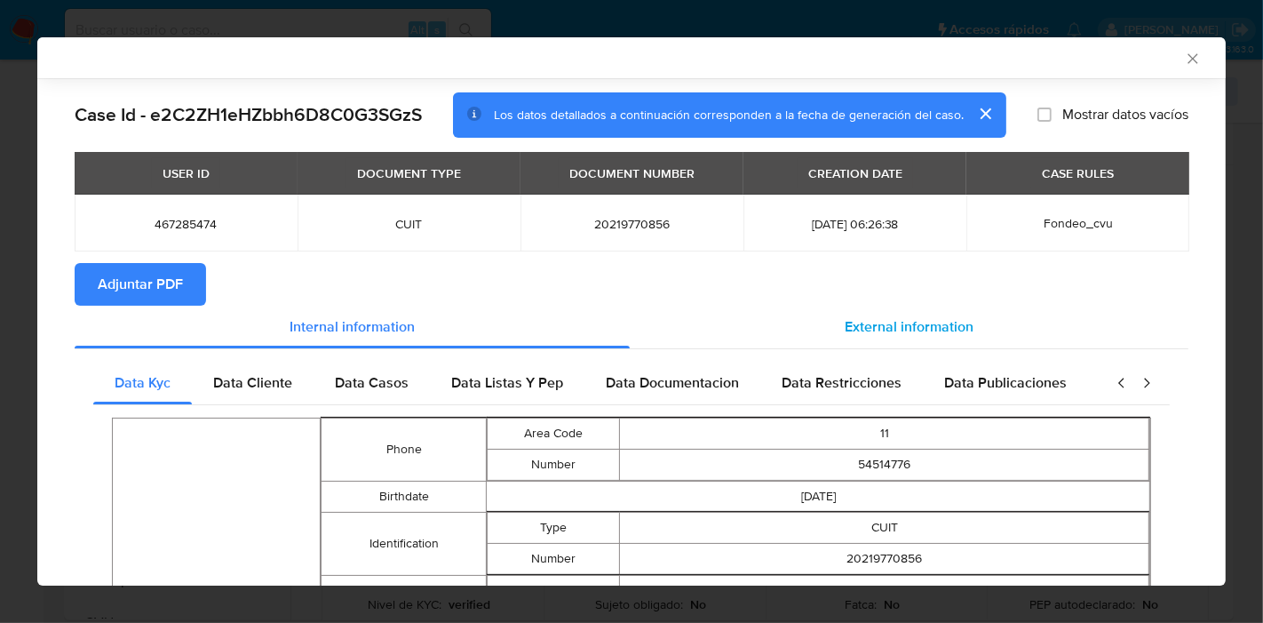
click at [907, 306] on div "External information" at bounding box center [909, 327] width 559 height 43
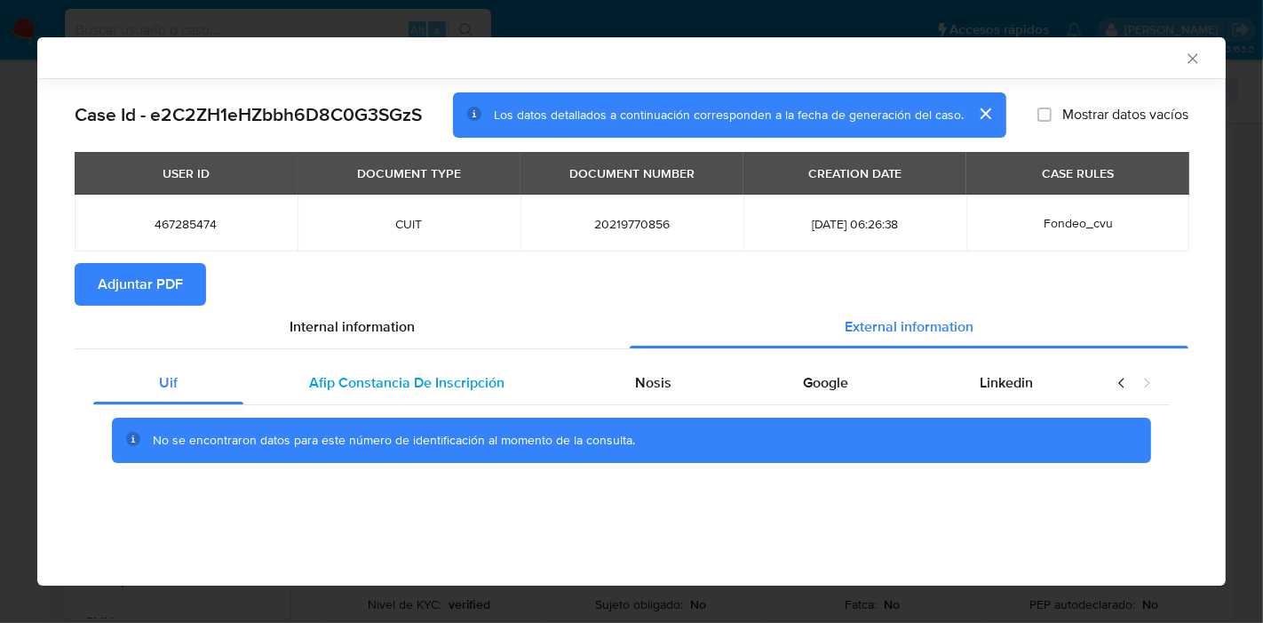
click at [567, 374] on div "Afip Constancia De Inscripción" at bounding box center [406, 383] width 327 height 43
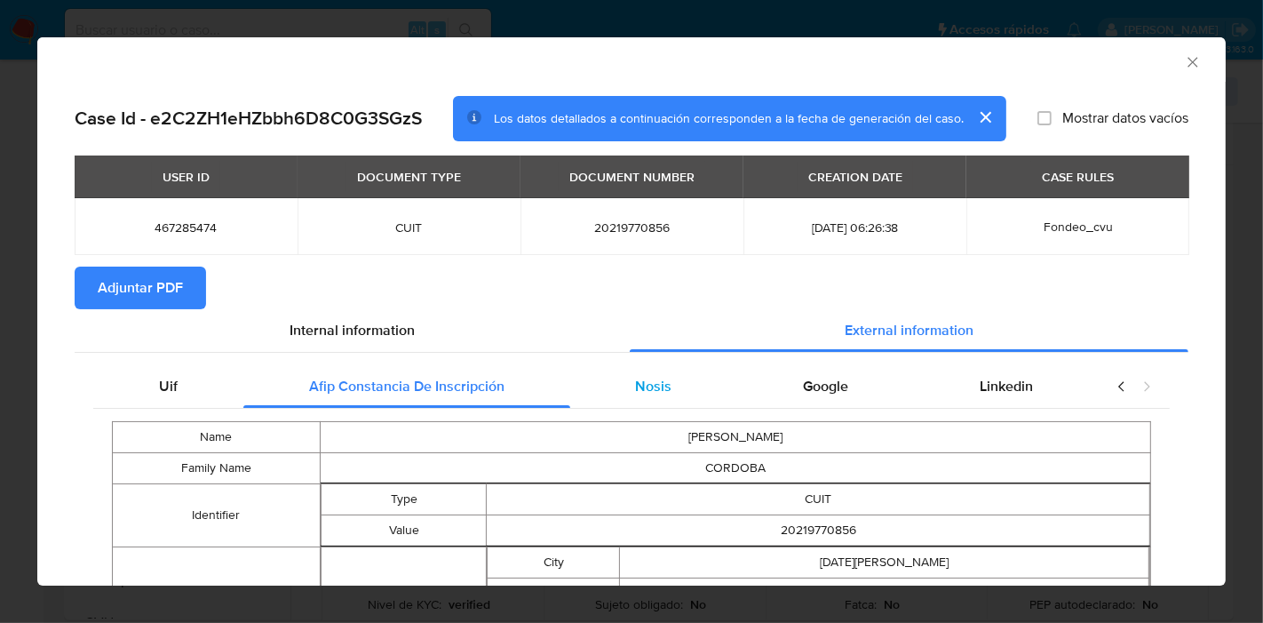
click at [680, 391] on div "Nosis" at bounding box center [654, 386] width 168 height 43
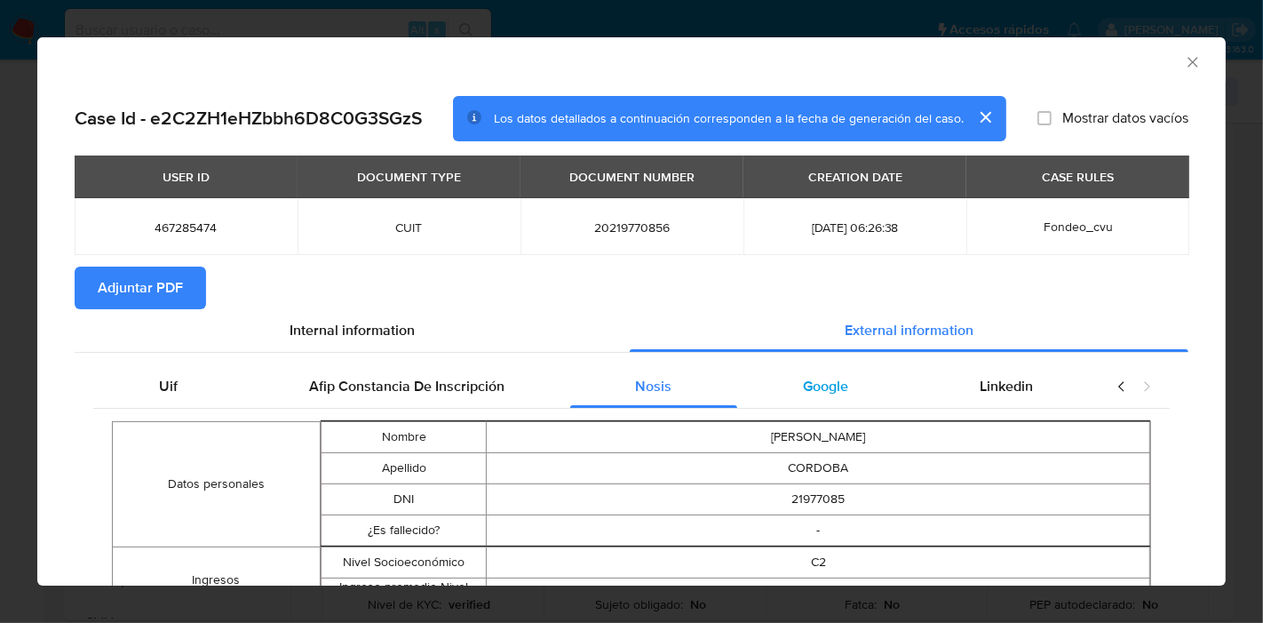
click at [776, 379] on div "Google" at bounding box center [825, 386] width 177 height 43
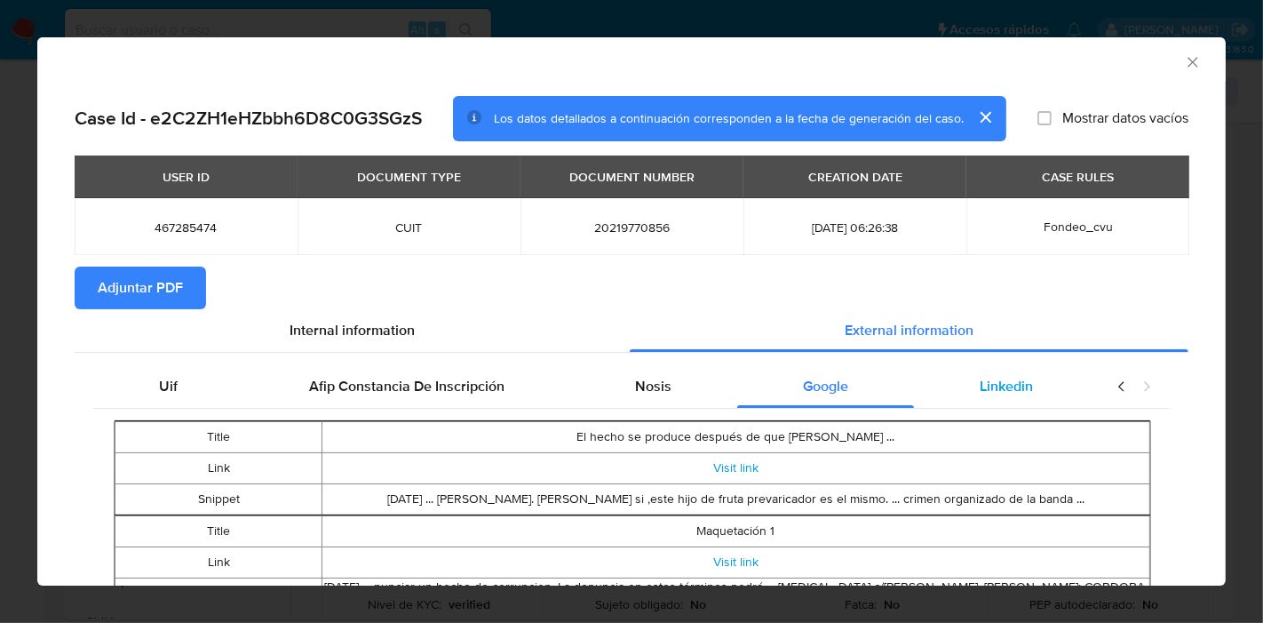
click at [1023, 402] on div "Linkedin" at bounding box center [1006, 386] width 185 height 43
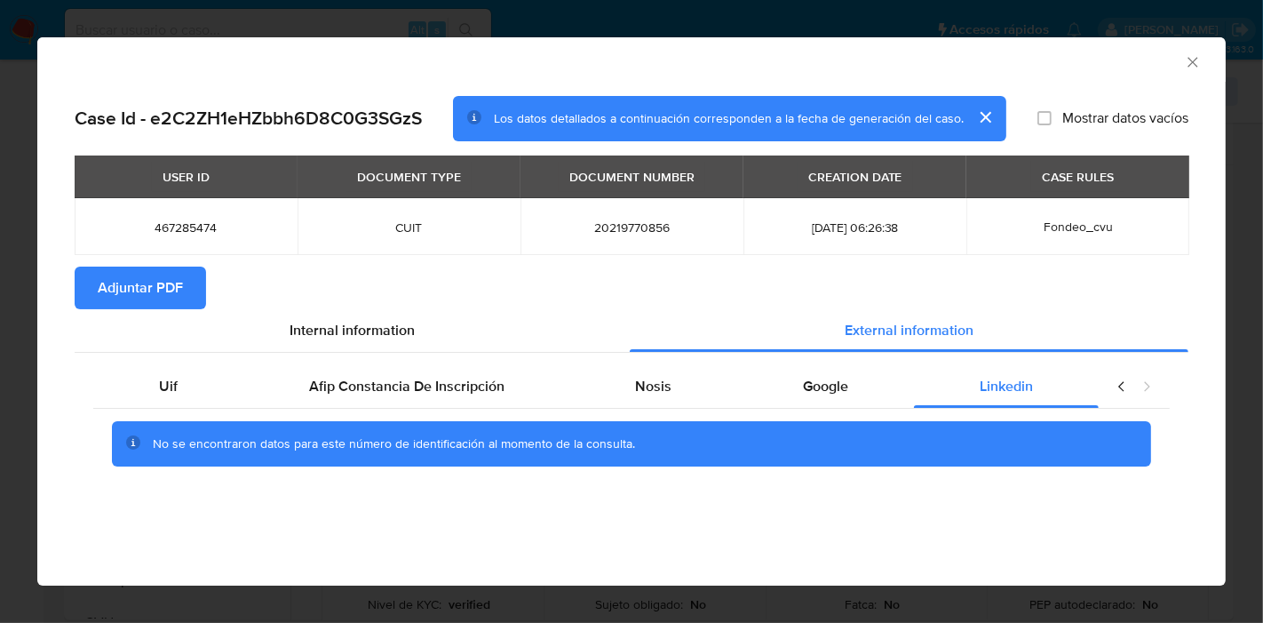
click at [1113, 394] on icon "closure-recommendation-modal" at bounding box center [1122, 387] width 18 height 18
click at [847, 403] on div "Google" at bounding box center [825, 386] width 177 height 43
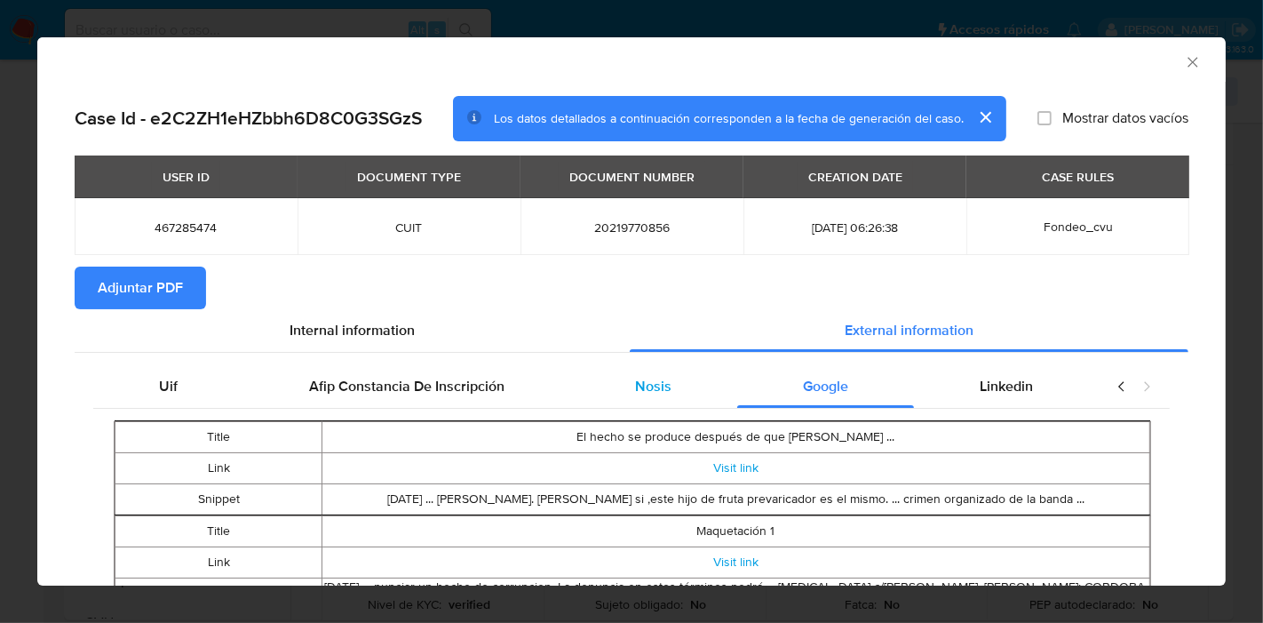
click at [703, 383] on div "Nosis" at bounding box center [654, 386] width 168 height 43
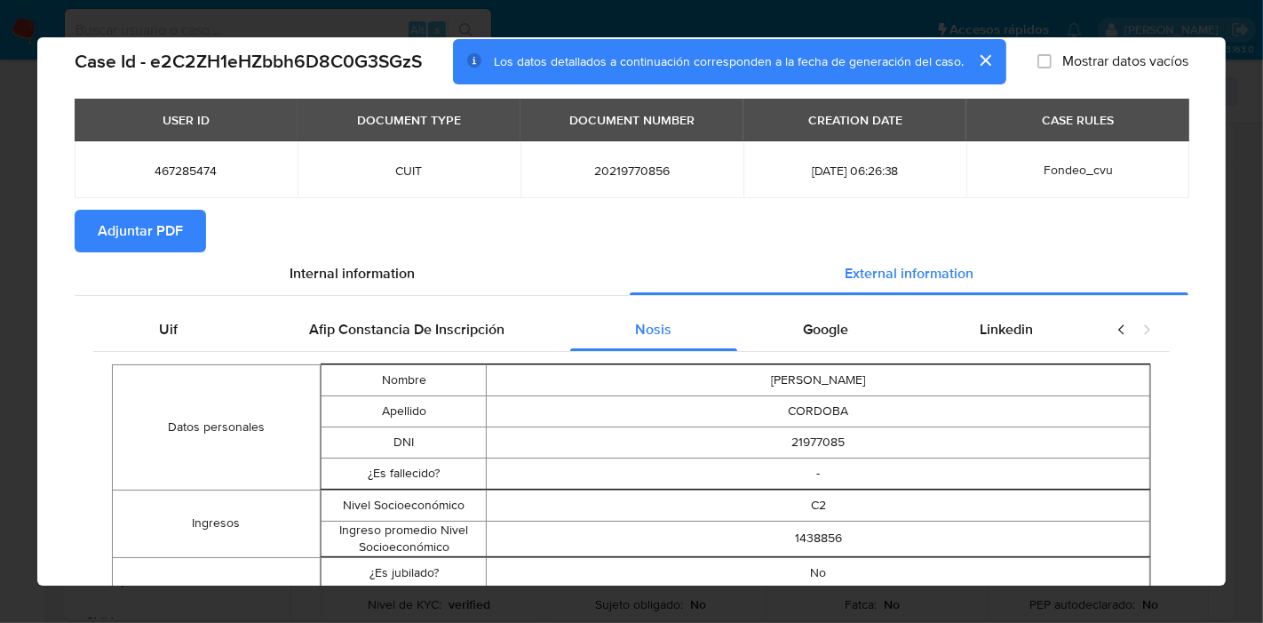
scroll to position [194, 0]
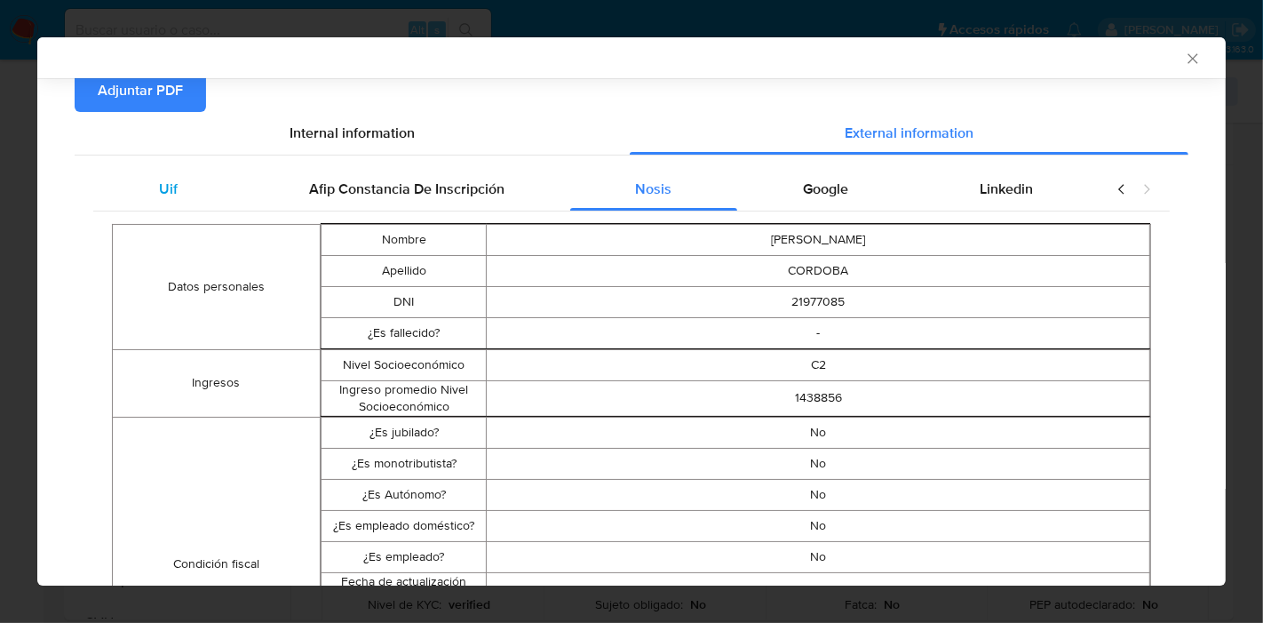
click at [167, 179] on span "Uif" at bounding box center [168, 189] width 19 height 20
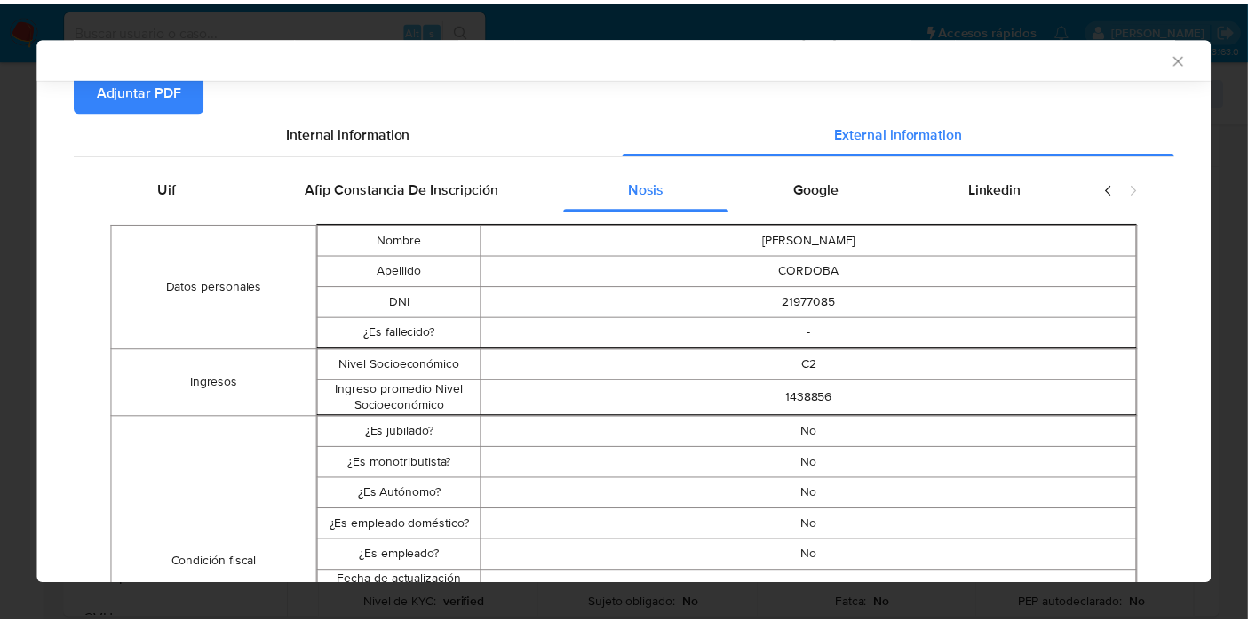
scroll to position [0, 0]
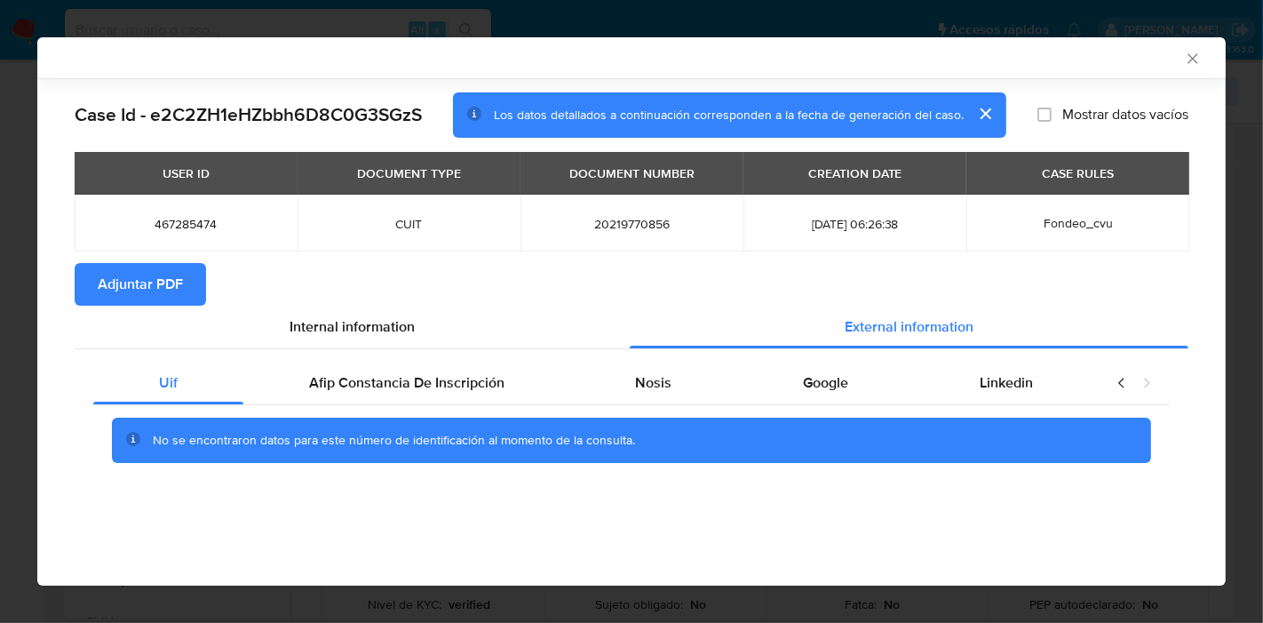
drag, startPoint x: 414, startPoint y: 146, endPoint x: 391, endPoint y: 236, distance: 93.5
click at [416, 146] on section "Case Id - e2C2ZH1eHZbbh6D8C0G3SGzS Los datos detallados a continuación correspo…" at bounding box center [632, 290] width 1114 height 396
click at [337, 333] on span "Internal information" at bounding box center [352, 326] width 125 height 20
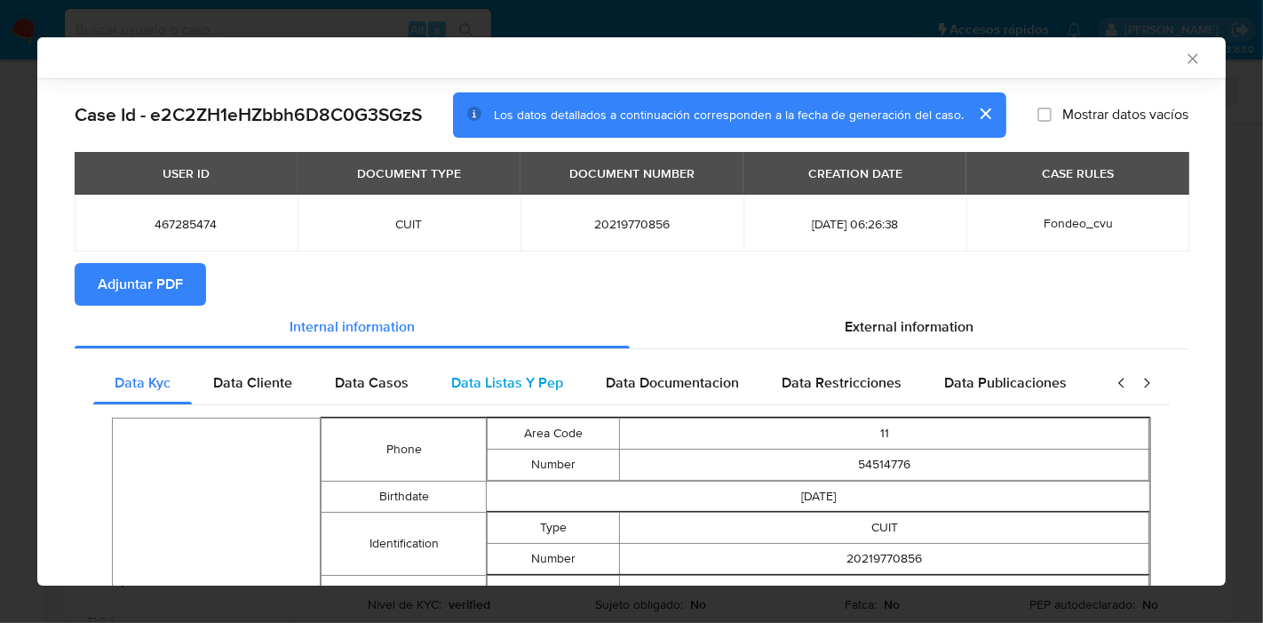
drag, startPoint x: 137, startPoint y: 384, endPoint x: 573, endPoint y: 379, distance: 436.2
click at [137, 384] on span "Data Kyc" at bounding box center [143, 382] width 56 height 20
click at [1113, 382] on icon "closure-recommendation-modal" at bounding box center [1122, 383] width 18 height 18
click at [147, 288] on span "Adjuntar PDF" at bounding box center [140, 284] width 85 height 39
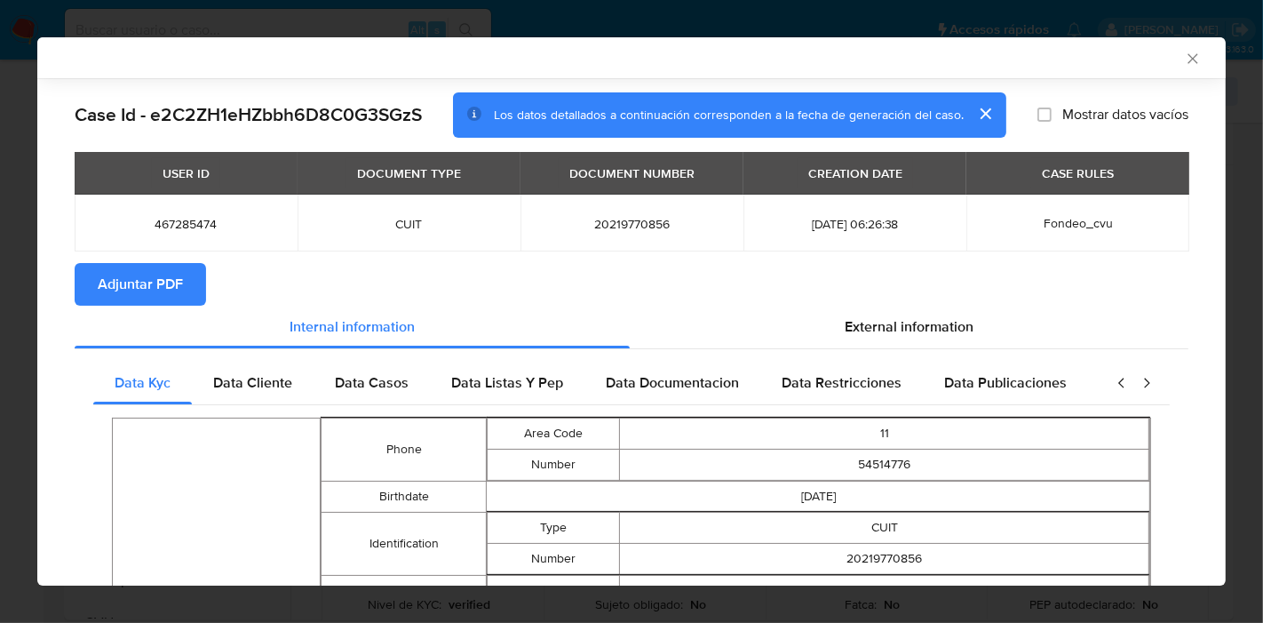
drag, startPoint x: 1174, startPoint y: 42, endPoint x: 1178, endPoint y: 77, distance: 35.8
click at [1175, 54] on div "AML Data Collector" at bounding box center [631, 57] width 1189 height 41
drag, startPoint x: 1179, startPoint y: 77, endPoint x: 1182, endPoint y: 63, distance: 14.5
click at [1180, 73] on div "AML Data Collector Case Id - e2C2ZH1eHZbbh6D8C0G3SGzS Los datos detallados a co…" at bounding box center [631, 311] width 1189 height 548
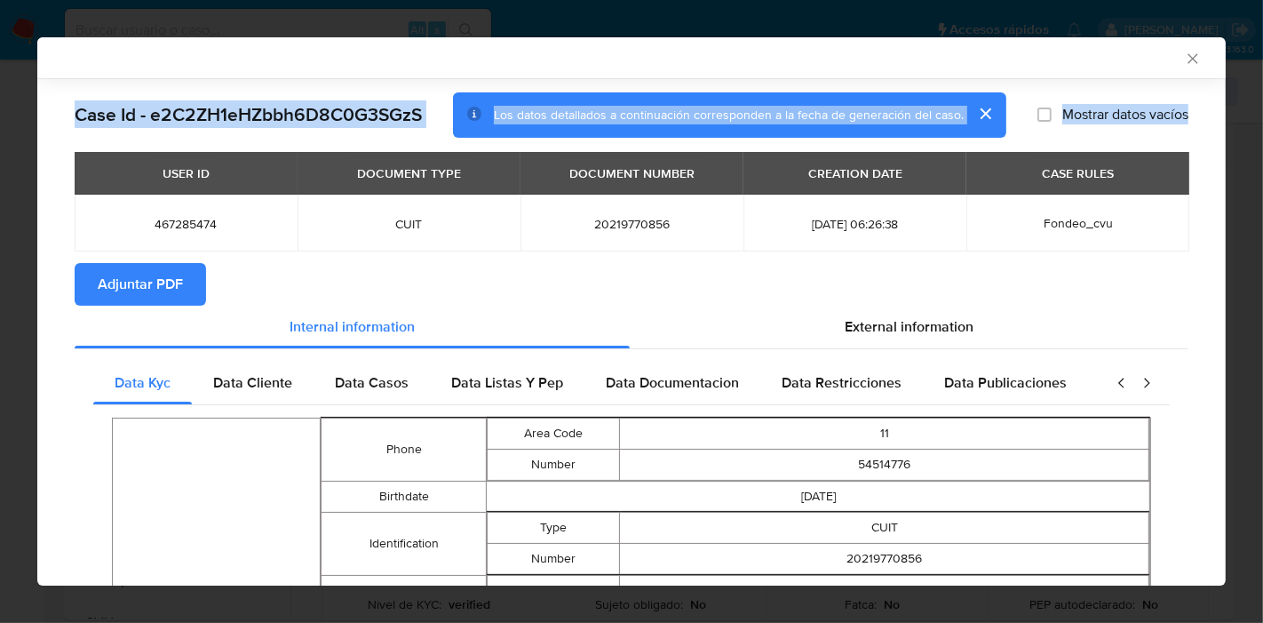
click at [1184, 63] on icon "Cerrar ventana" at bounding box center [1193, 59] width 18 height 18
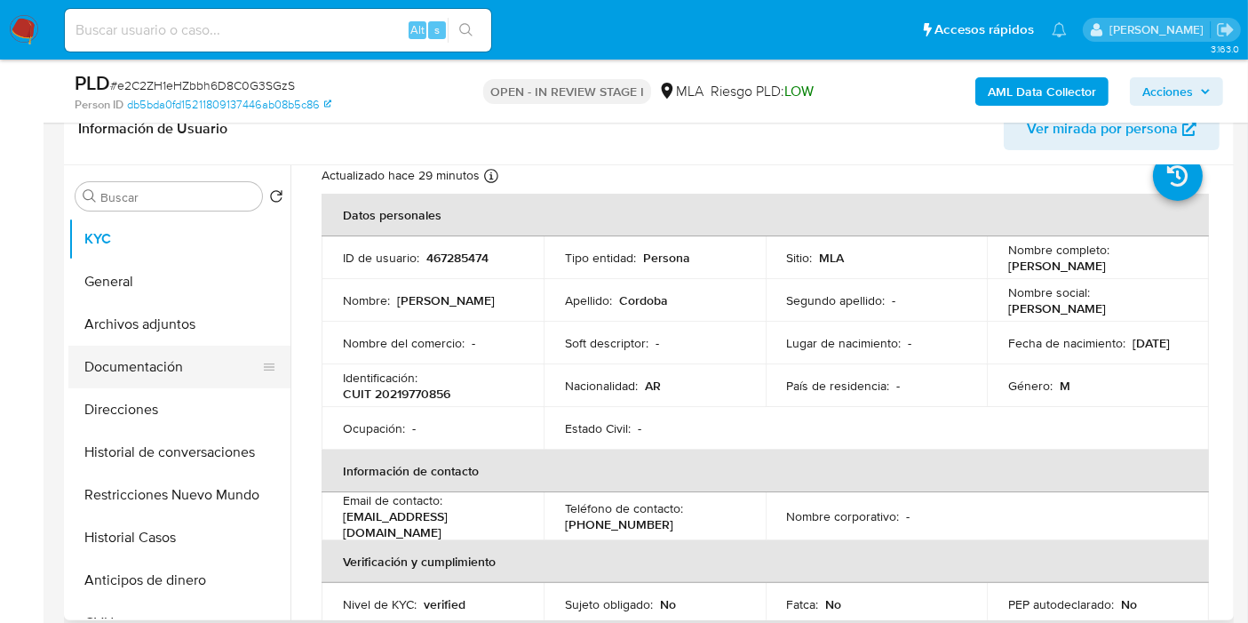
click at [154, 370] on button "Documentación" at bounding box center [172, 367] width 208 height 43
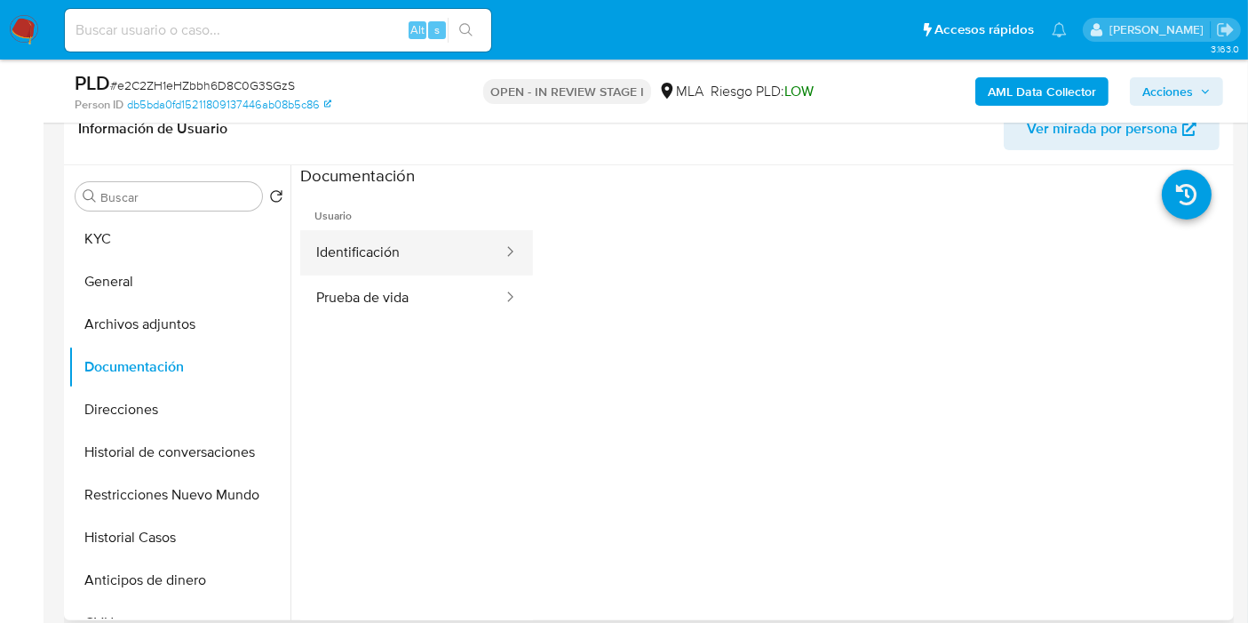
click at [453, 260] on button "Identificación" at bounding box center [402, 252] width 204 height 45
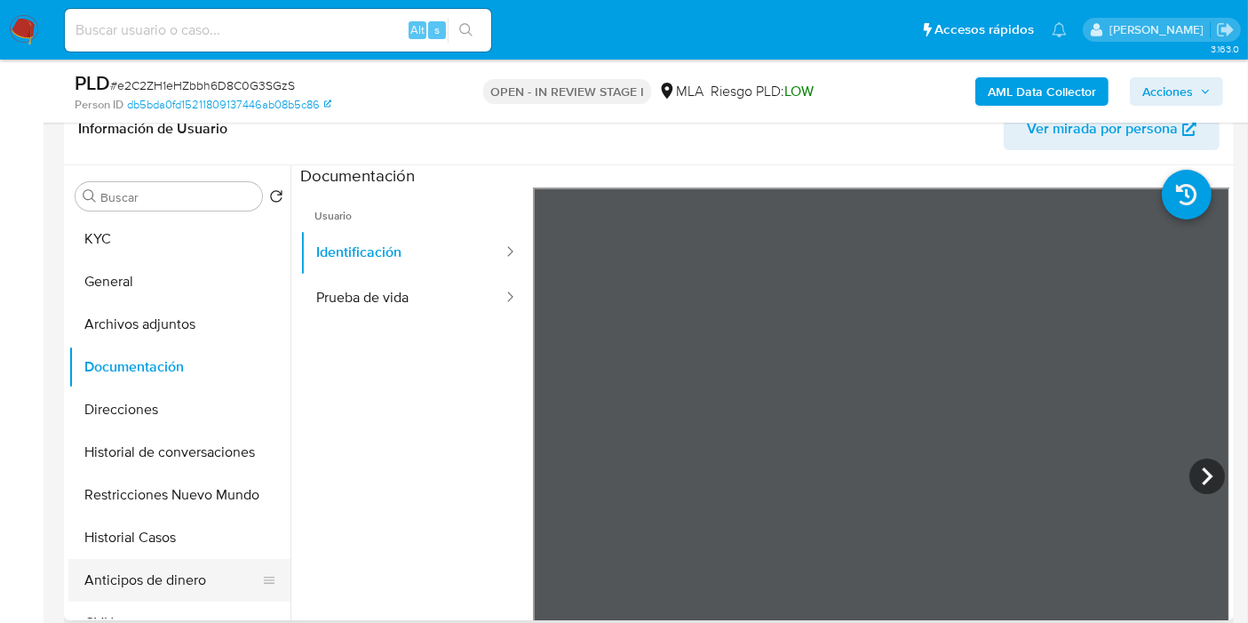
click at [116, 587] on button "Anticipos de dinero" at bounding box center [172, 580] width 208 height 43
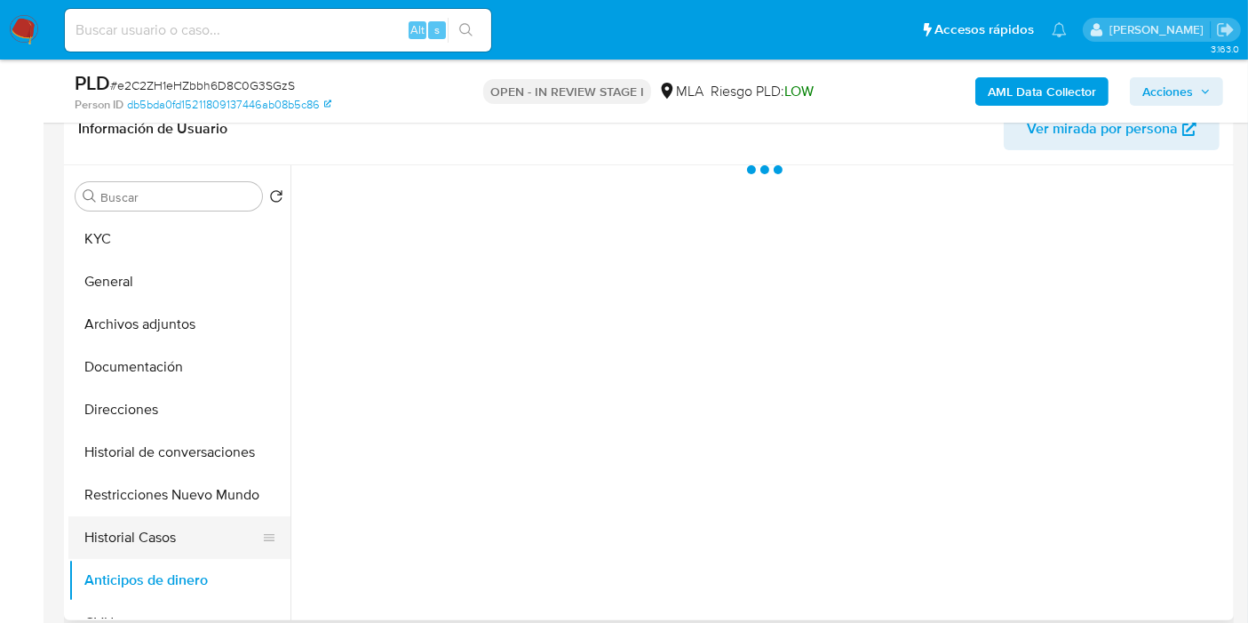
scroll to position [99, 0]
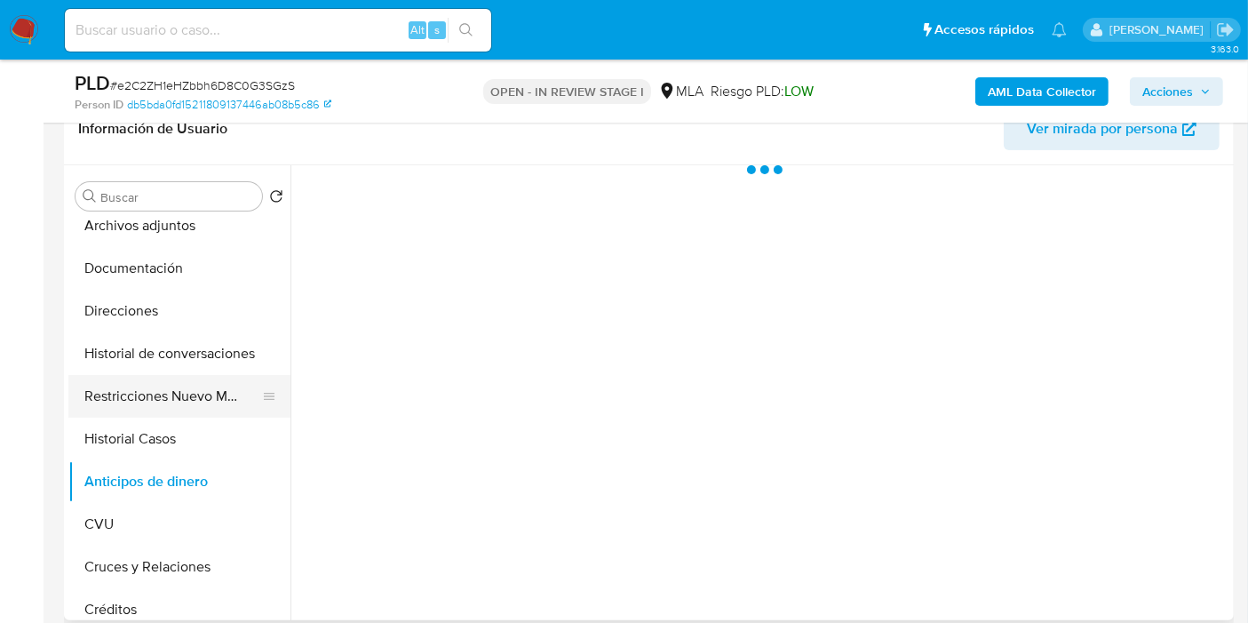
click at [235, 414] on button "Restricciones Nuevo Mundo" at bounding box center [172, 396] width 208 height 43
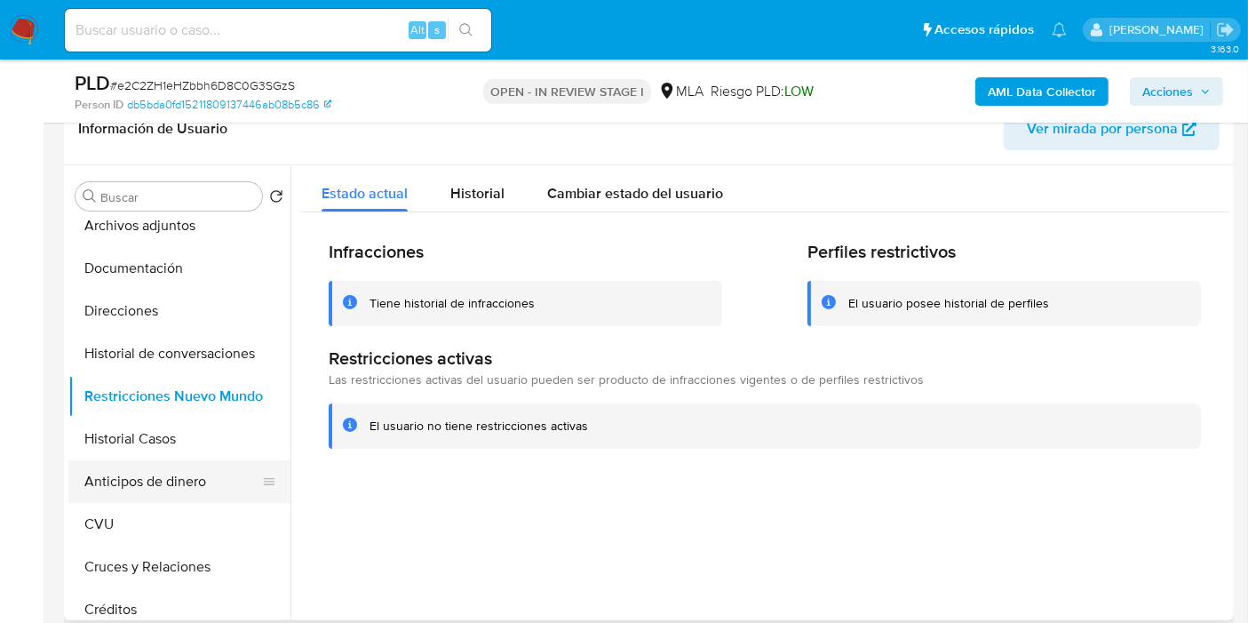
click at [135, 477] on button "Anticipos de dinero" at bounding box center [172, 481] width 208 height 43
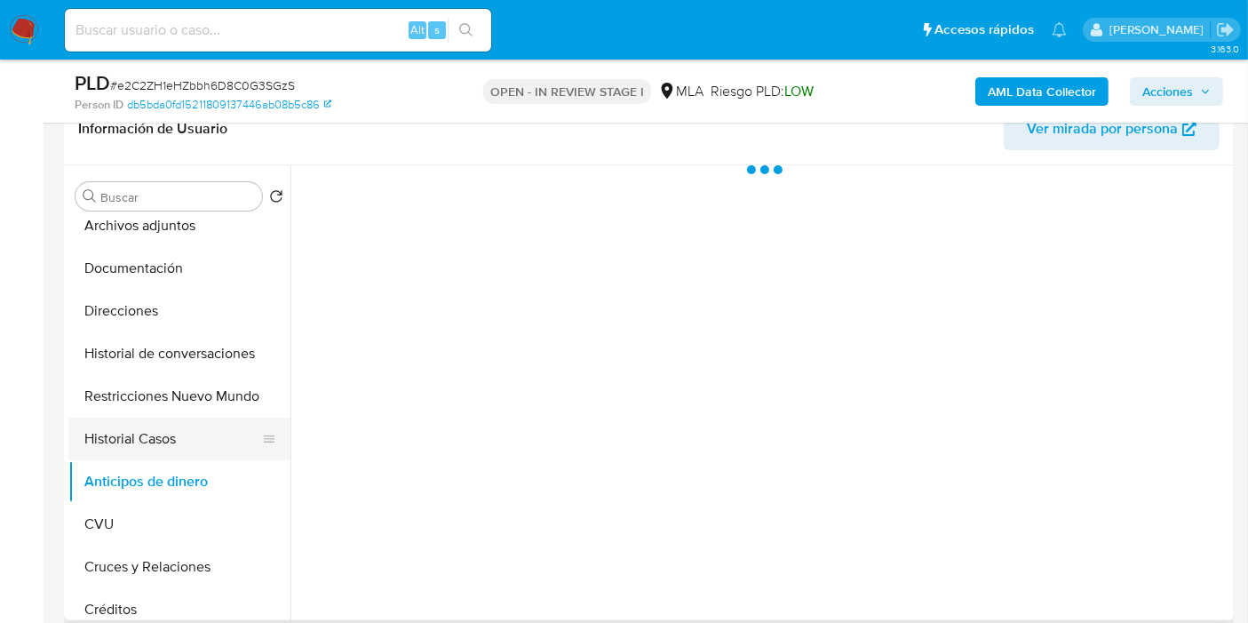
click at [167, 442] on button "Historial Casos" at bounding box center [172, 439] width 208 height 43
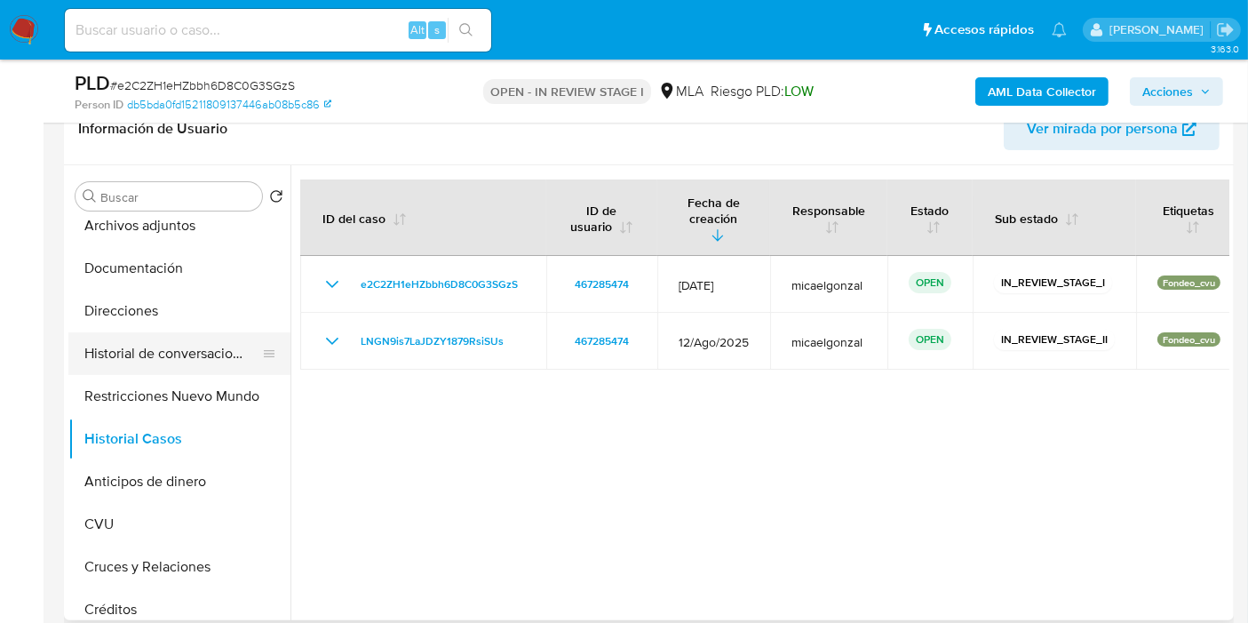
click at [208, 362] on button "Historial de conversaciones" at bounding box center [172, 353] width 208 height 43
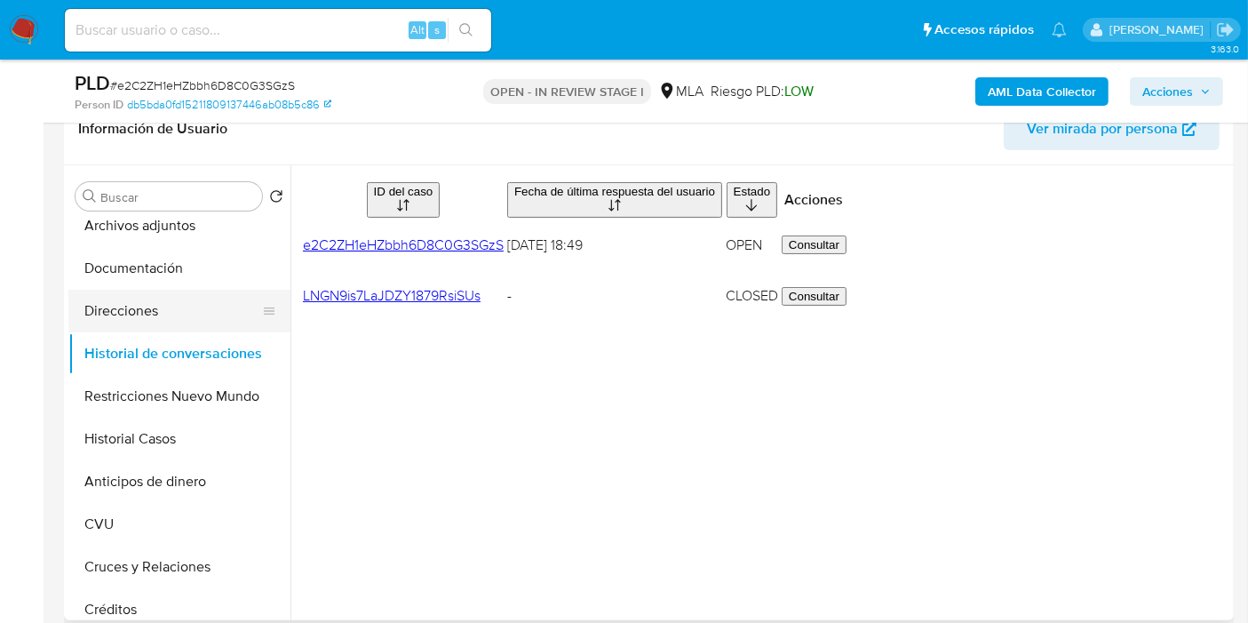
click at [99, 323] on button "Direcciones" at bounding box center [172, 311] width 208 height 43
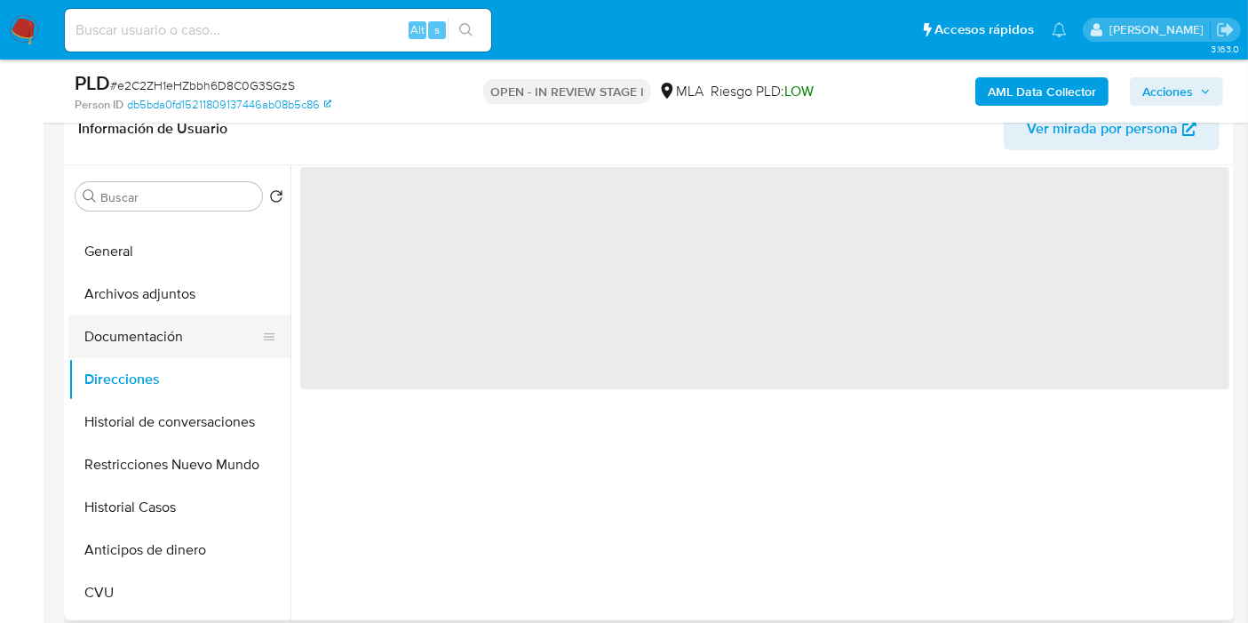
scroll to position [0, 0]
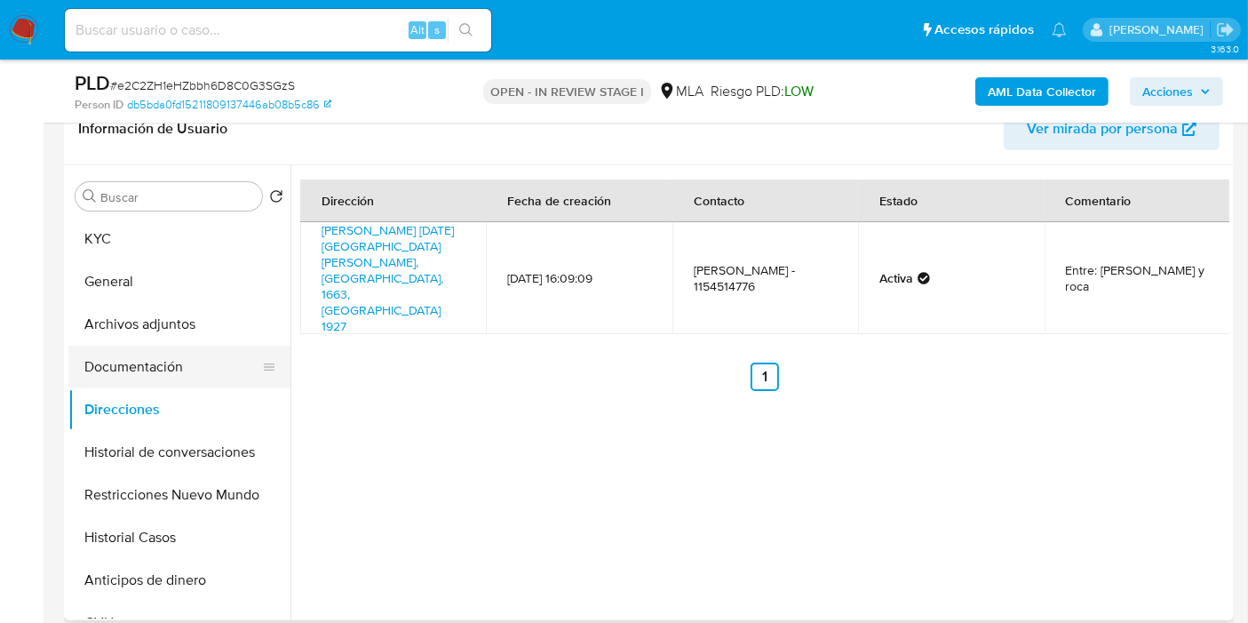
click at [174, 361] on button "Documentación" at bounding box center [172, 367] width 208 height 43
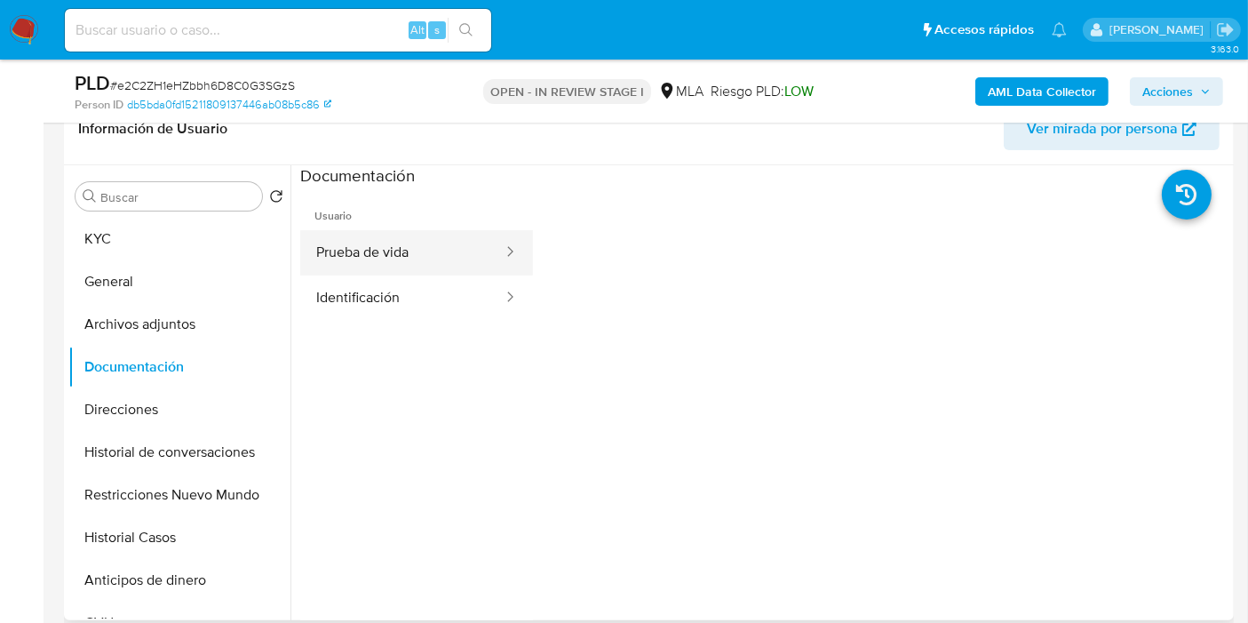
click at [375, 239] on button "Prueba de vida" at bounding box center [402, 252] width 204 height 45
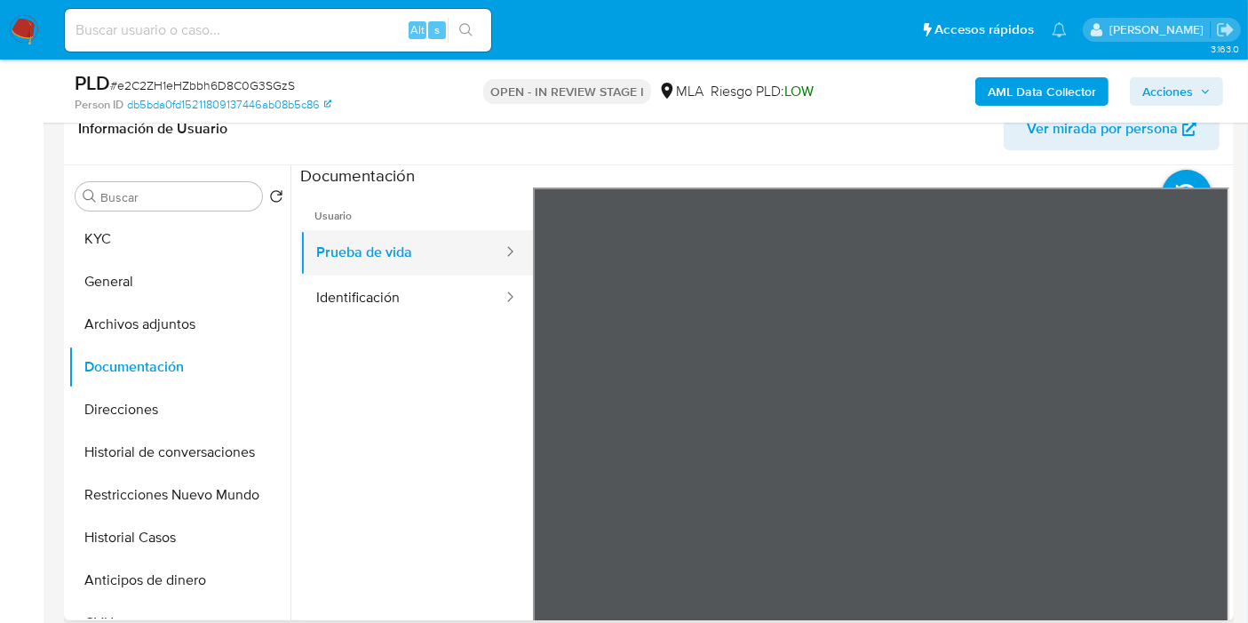
click at [490, 273] on div at bounding box center [504, 252] width 28 height 45
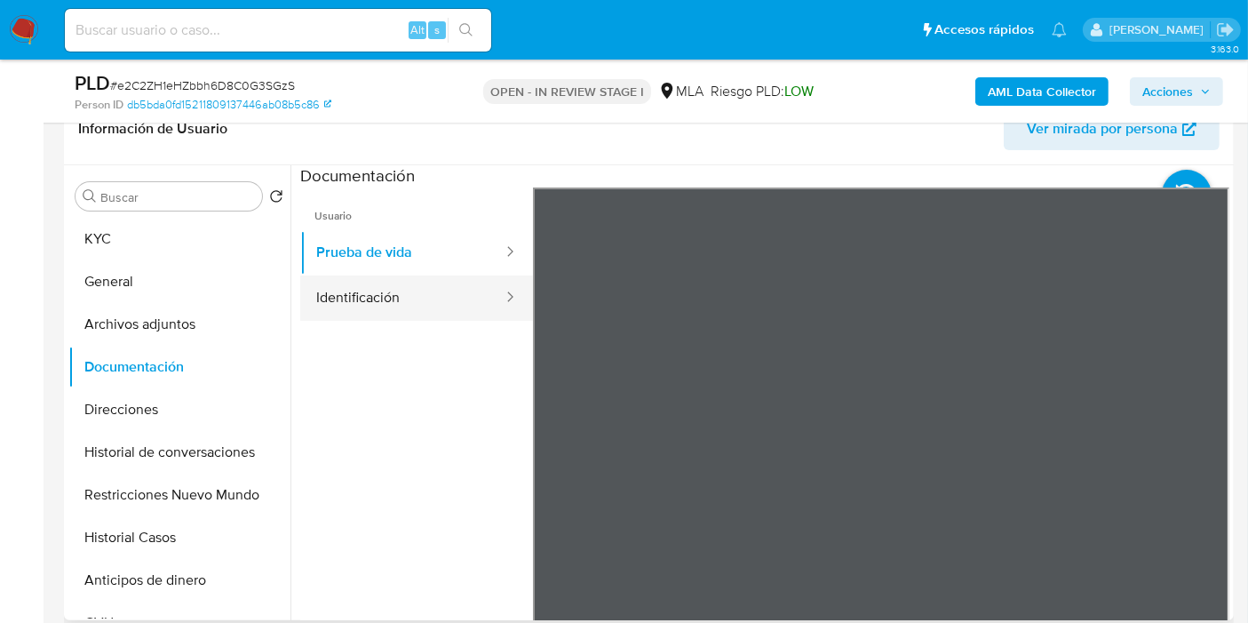
click at [439, 308] on button "Identificación" at bounding box center [402, 297] width 204 height 45
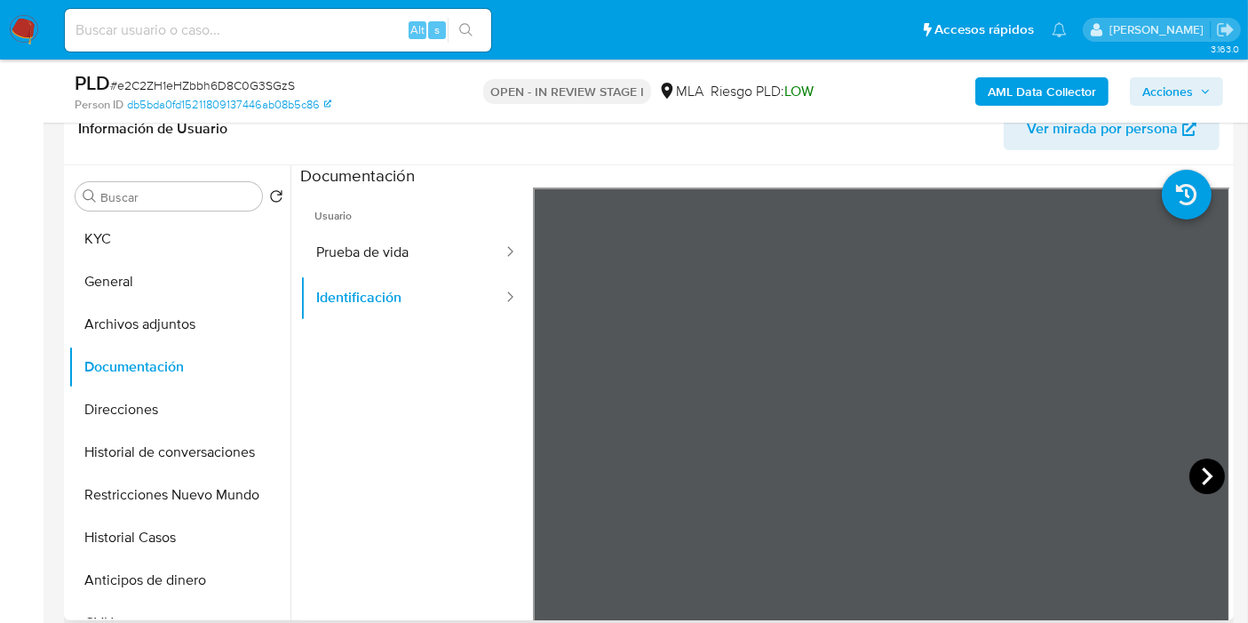
click at [1195, 465] on icon at bounding box center [1207, 476] width 36 height 36
click at [162, 334] on button "Archivos adjuntos" at bounding box center [172, 324] width 208 height 43
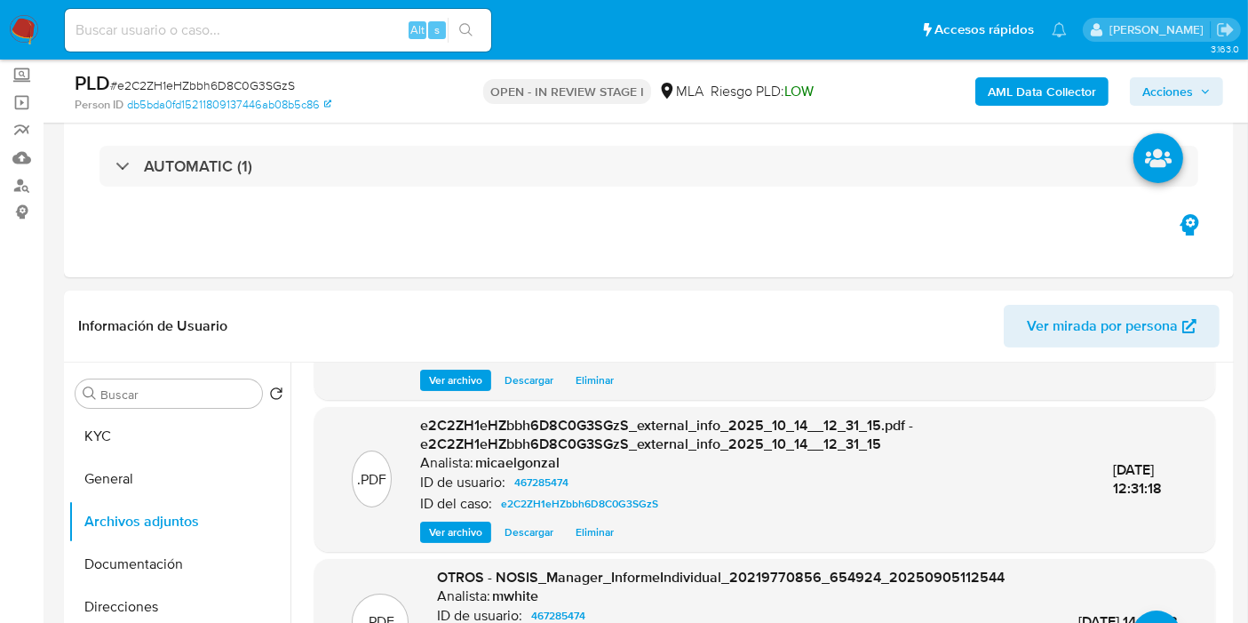
scroll to position [187, 0]
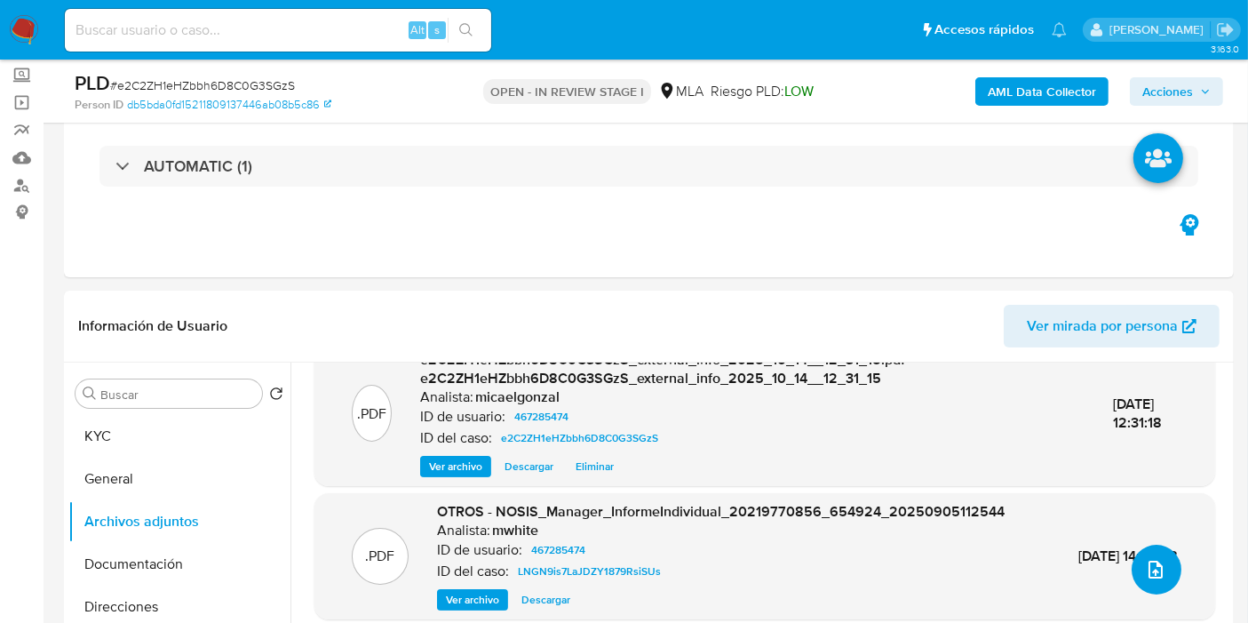
click at [1169, 576] on button "upload-file" at bounding box center [1157, 570] width 50 height 50
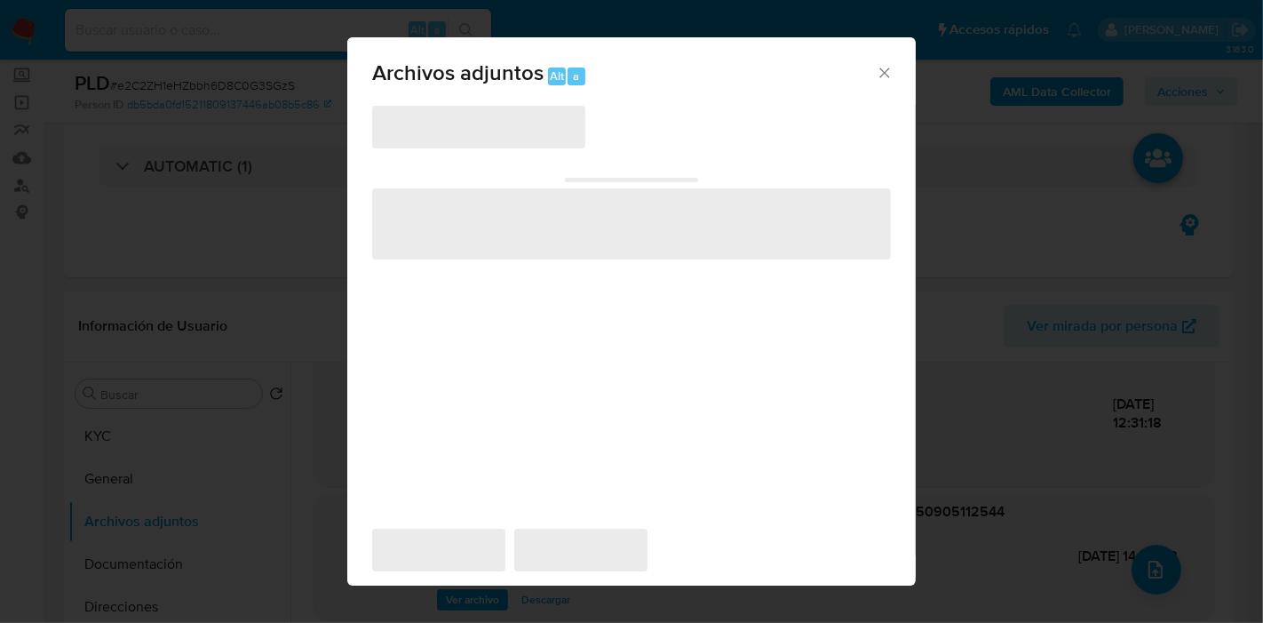
click at [893, 74] on icon "Cerrar" at bounding box center [885, 73] width 18 height 18
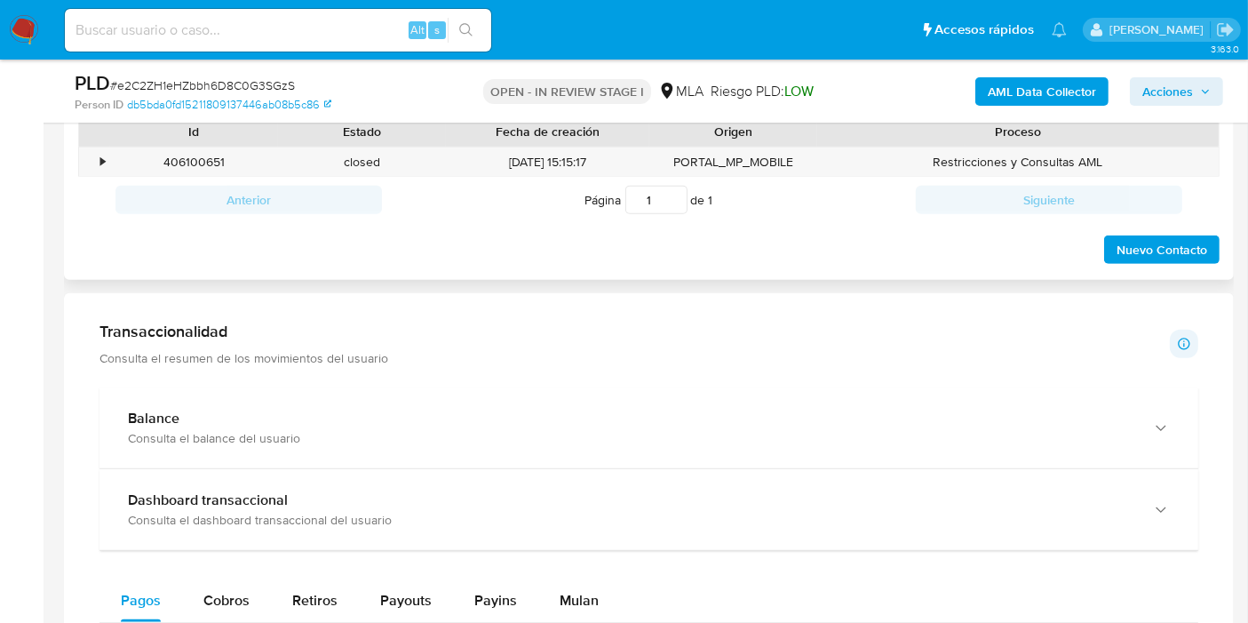
scroll to position [888, 0]
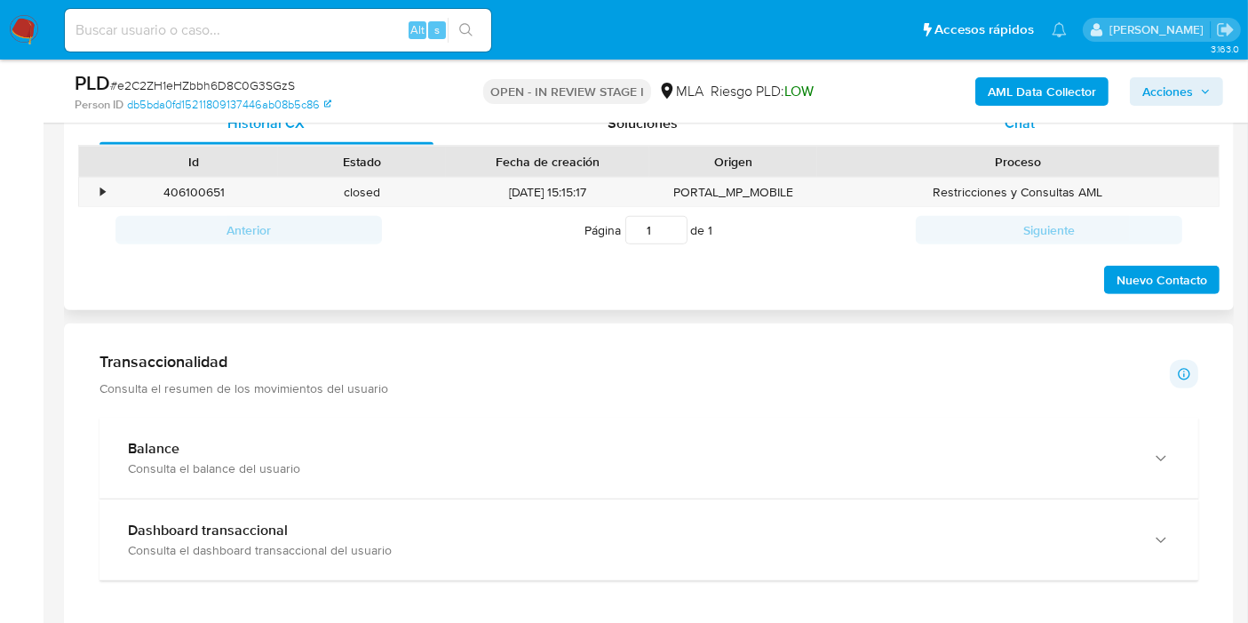
click at [1038, 127] on div "Chat" at bounding box center [1020, 123] width 334 height 43
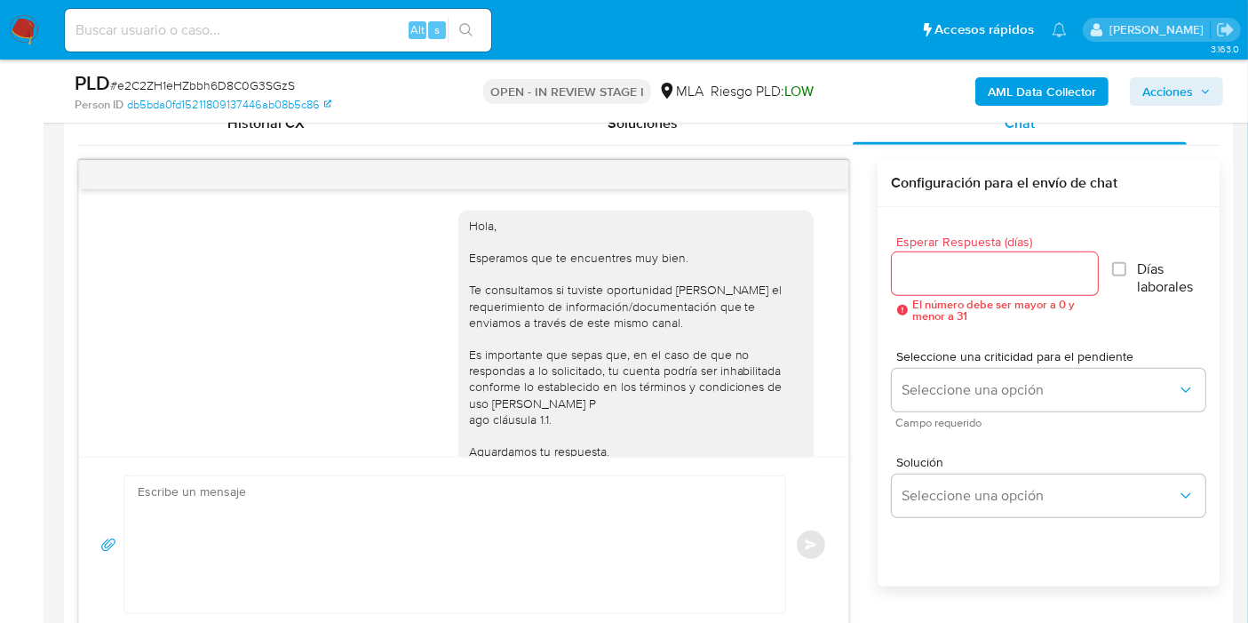
scroll to position [1182, 0]
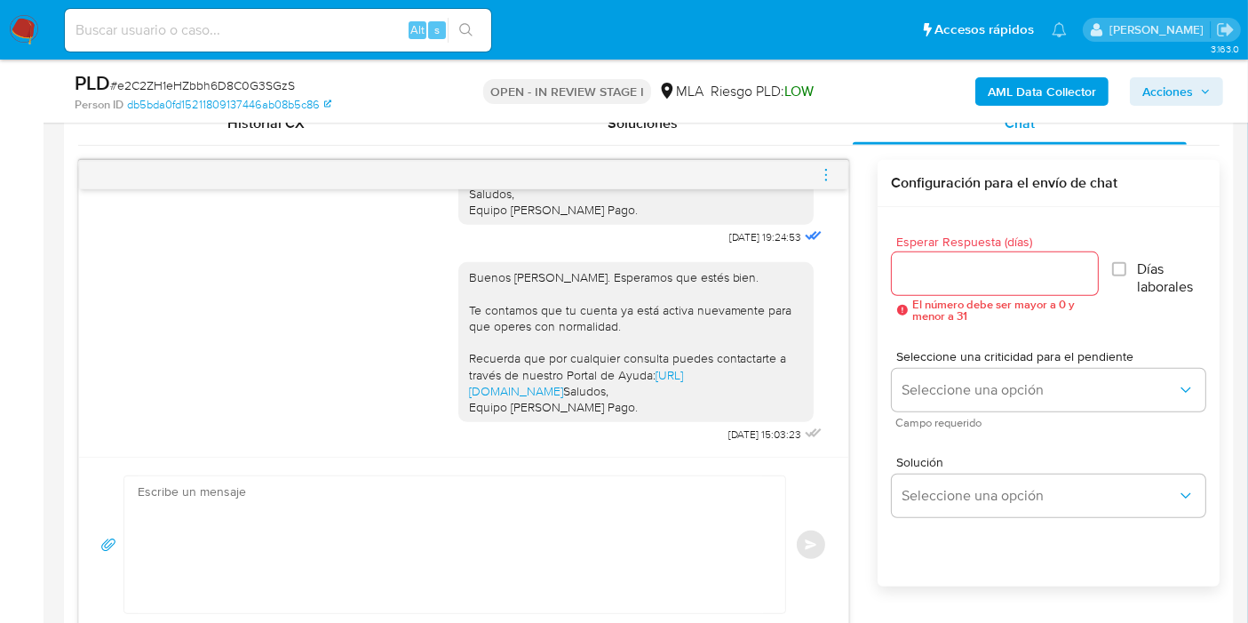
click at [829, 173] on icon "menu-action" at bounding box center [826, 175] width 16 height 16
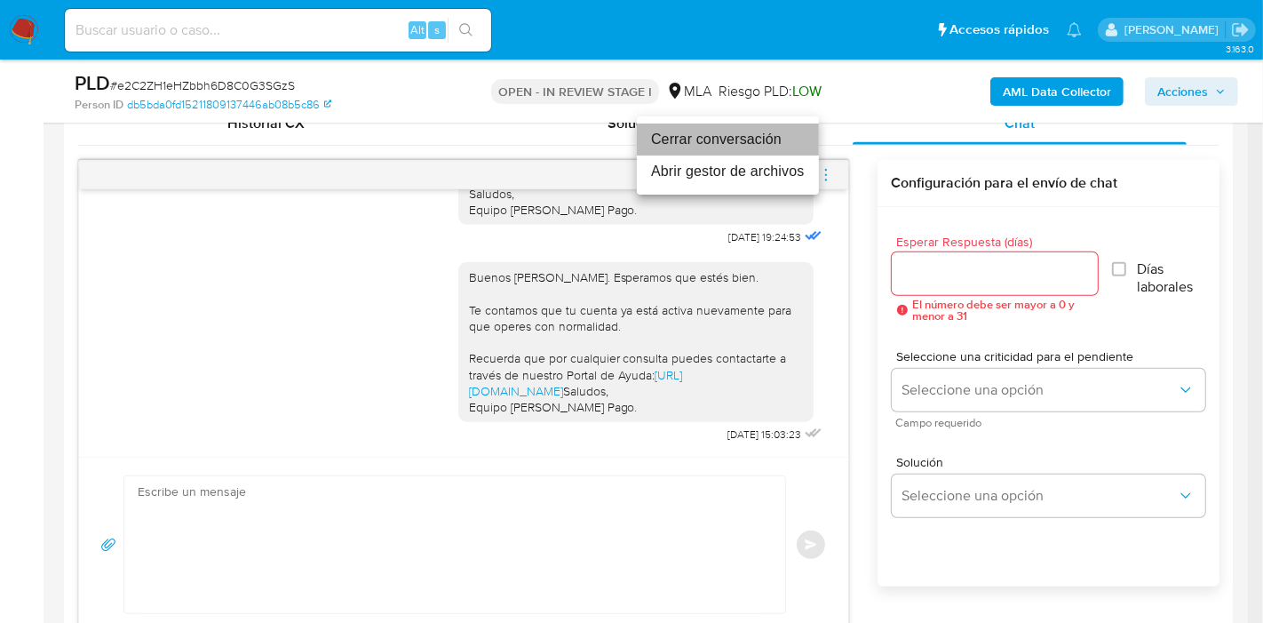
click at [730, 130] on li "Cerrar conversación" at bounding box center [728, 139] width 182 height 32
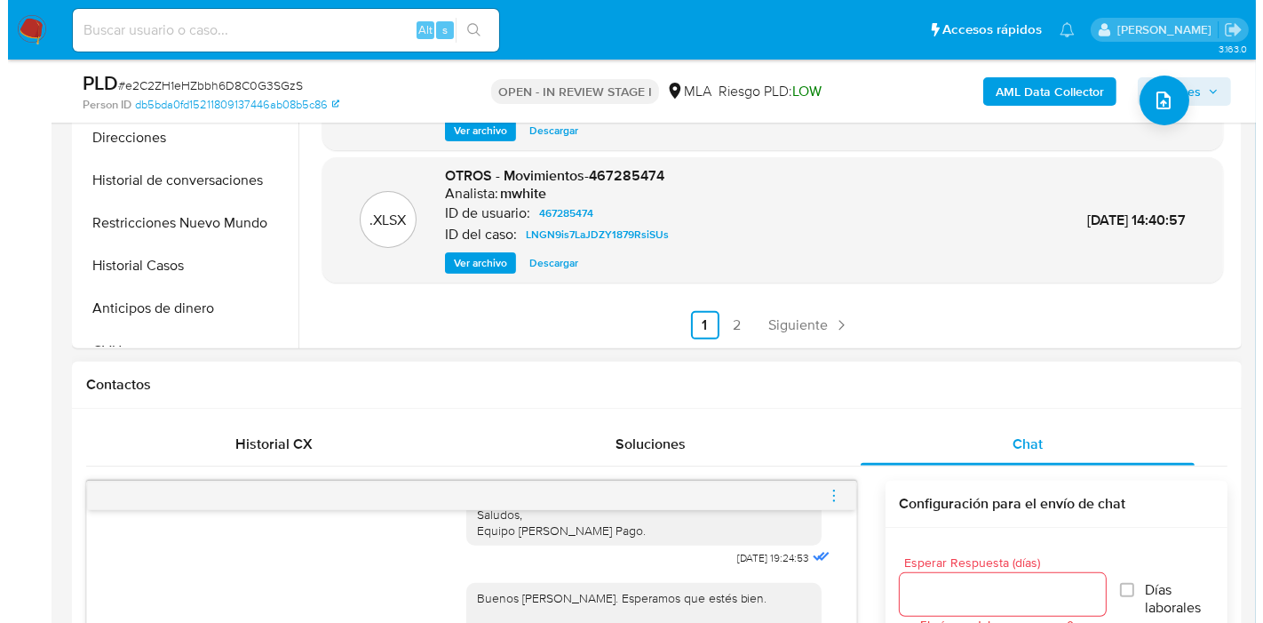
scroll to position [394, 0]
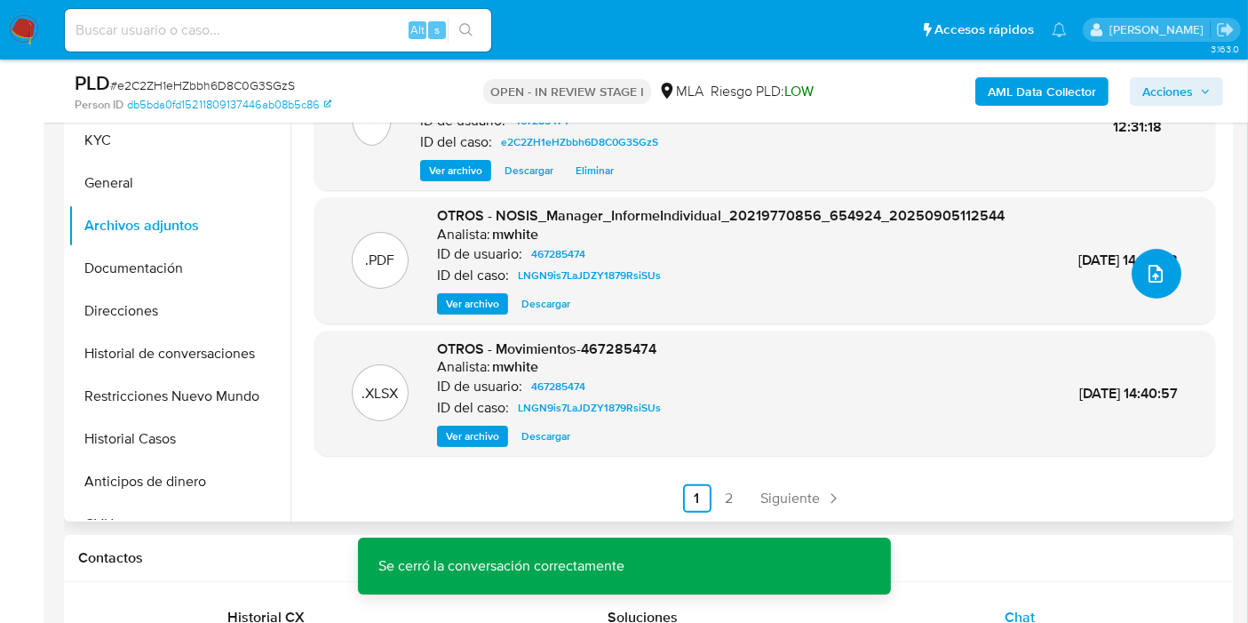
click at [1155, 268] on icon "upload-file" at bounding box center [1156, 274] width 14 height 18
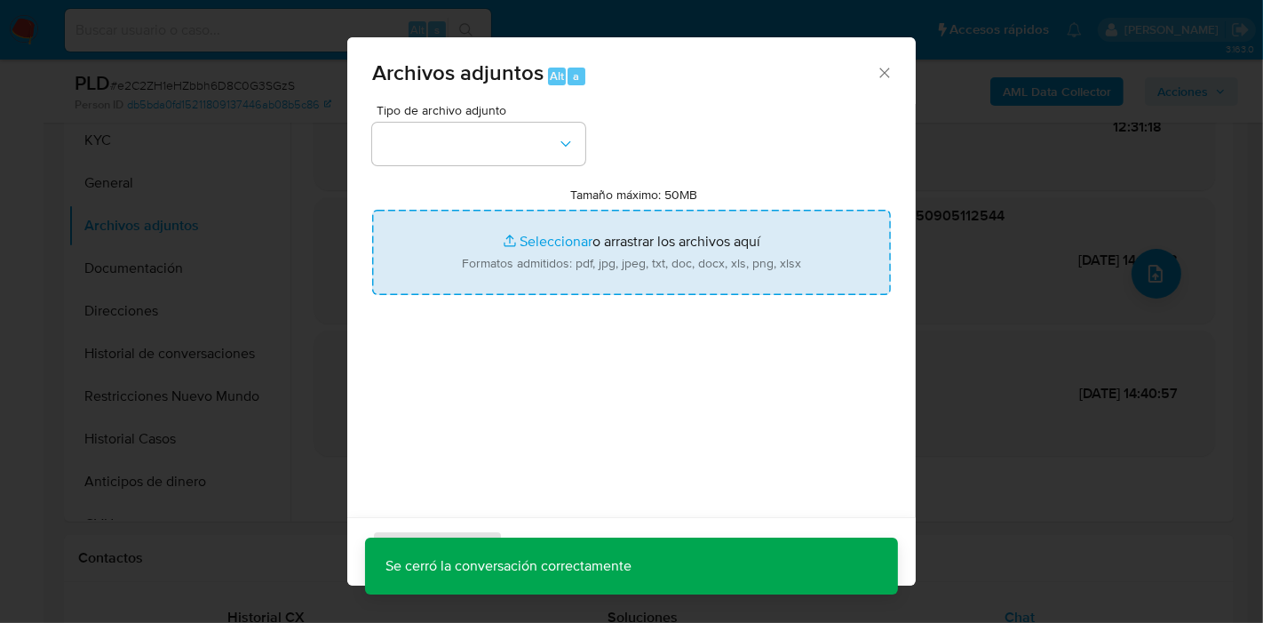
click at [551, 285] on input "Tamaño máximo: 50MB Seleccionar archivos" at bounding box center [631, 252] width 519 height 85
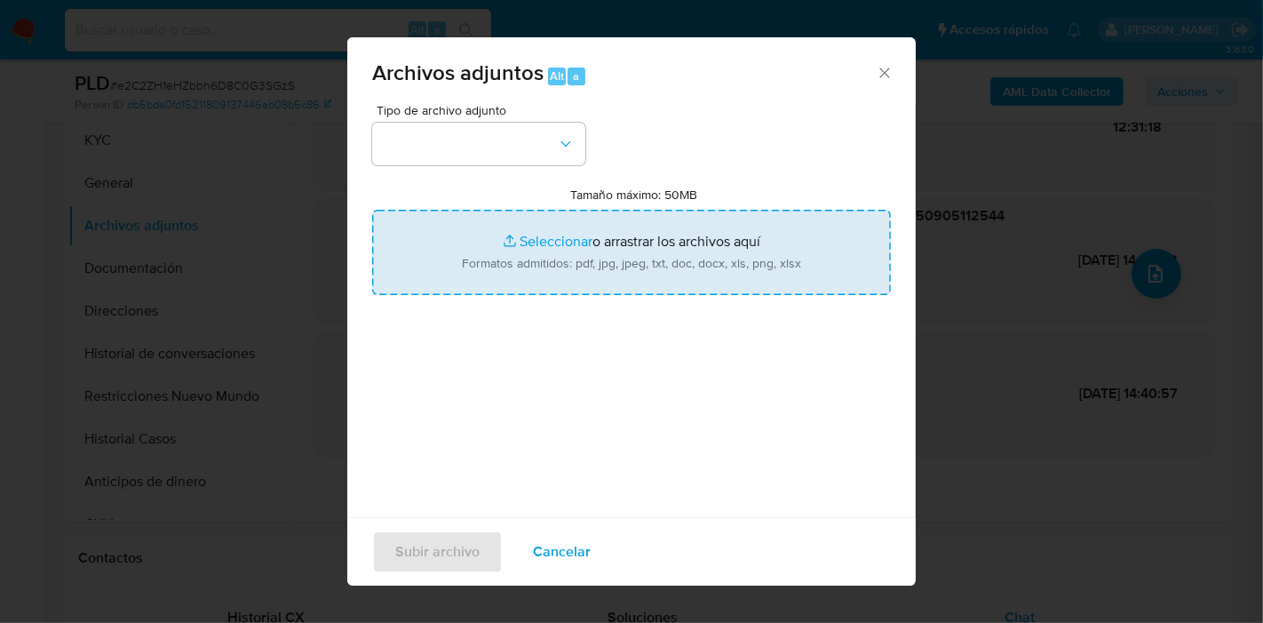
type input "C:\fakepath\AFIP - Administración Federal de Ingresos Públicos.pdf"
click at [605, 441] on div "Tipo de archivo adjunto Tamaño máximo: 50MB Seleccionar archivos Seleccionar o …" at bounding box center [631, 313] width 519 height 419
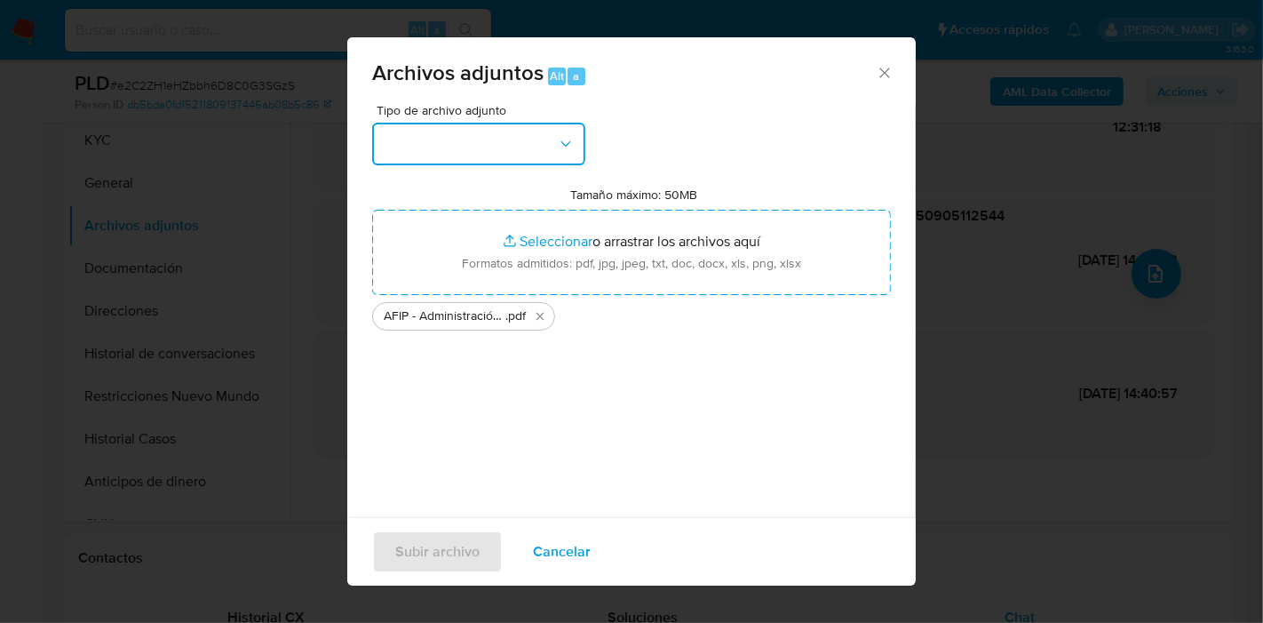
click at [457, 142] on button "button" at bounding box center [478, 144] width 213 height 43
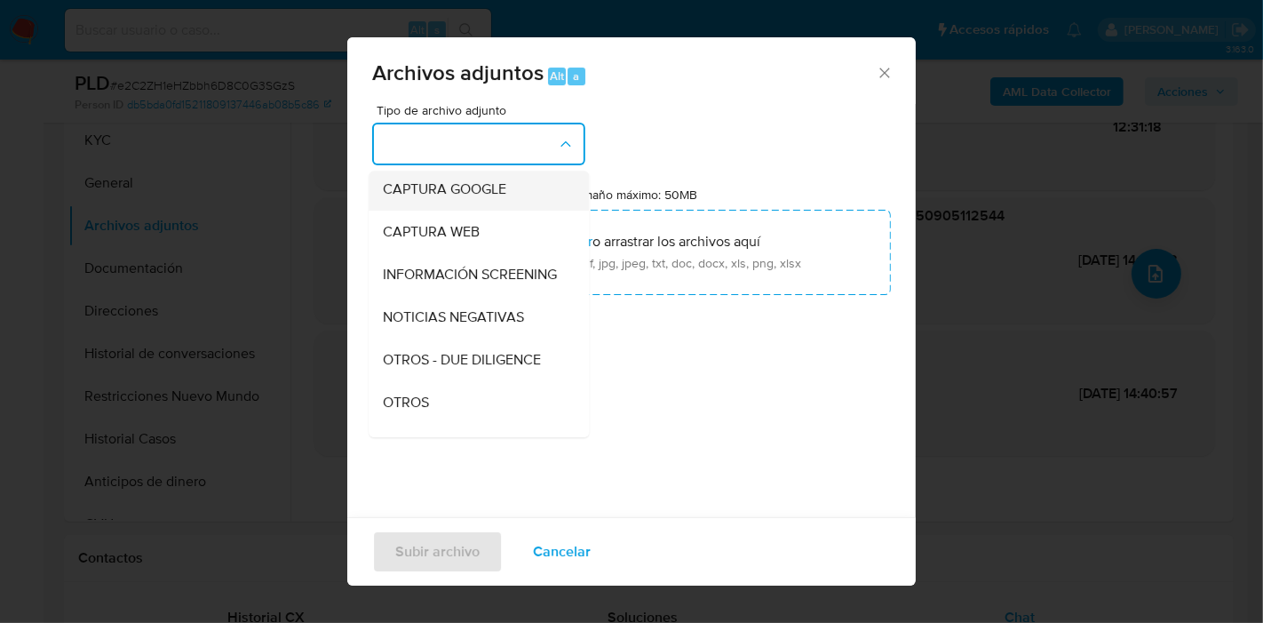
scroll to position [197, 0]
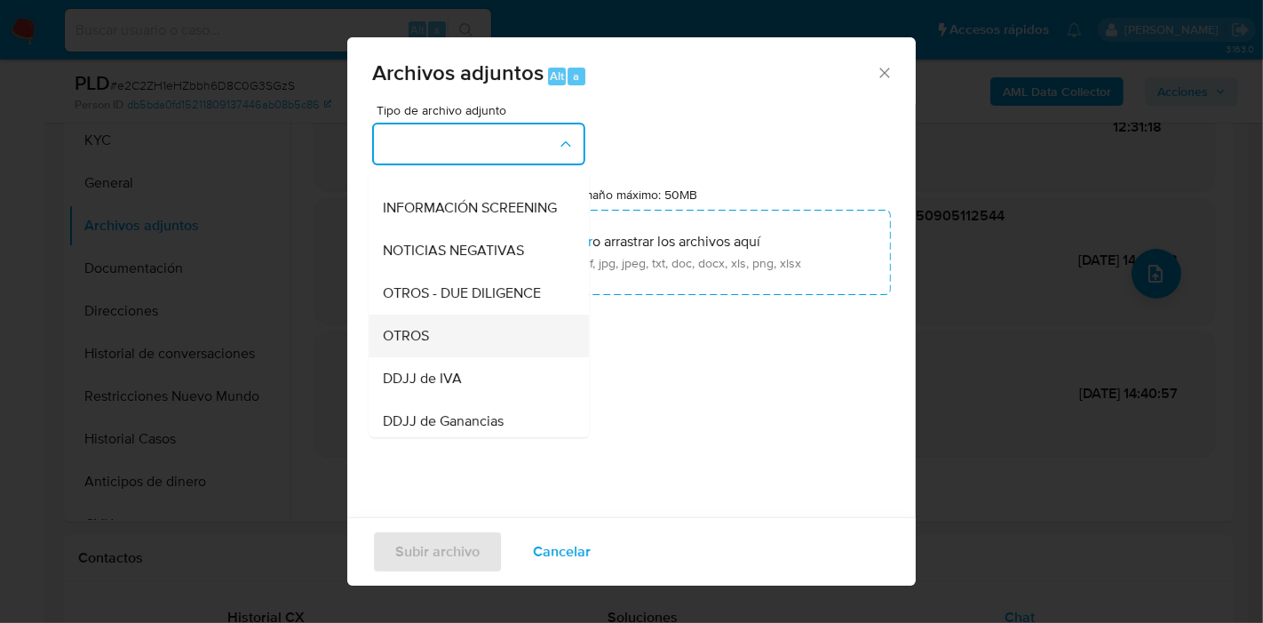
click at [474, 342] on div "OTROS" at bounding box center [473, 335] width 181 height 43
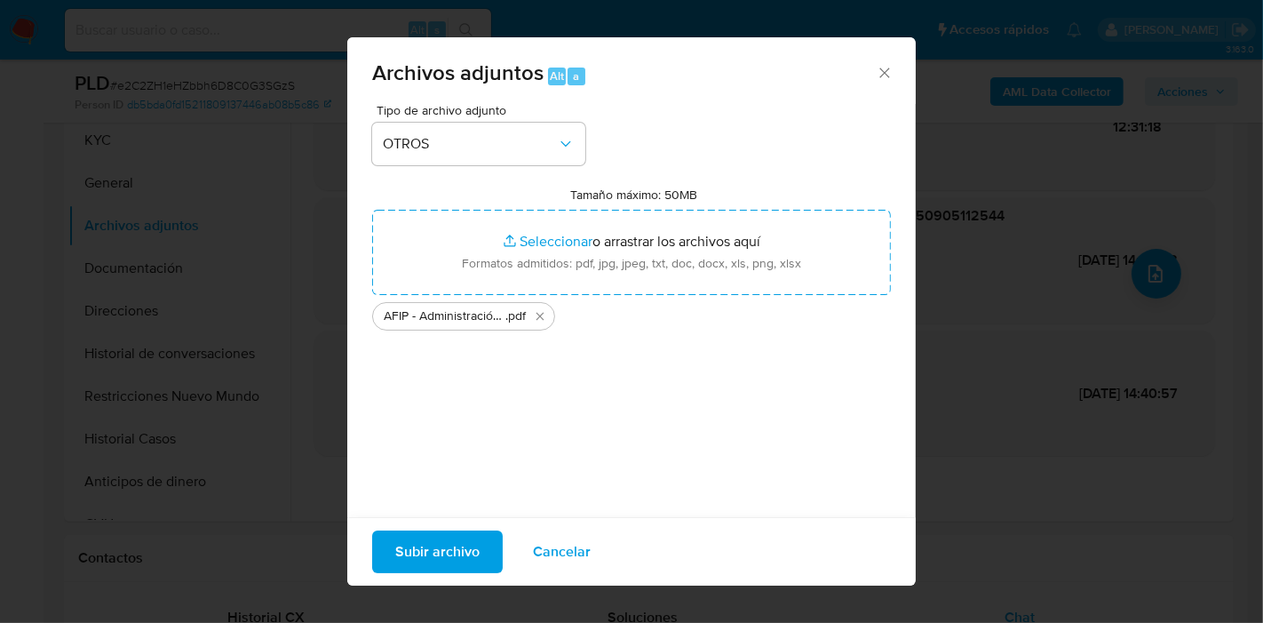
click at [398, 573] on div "Subir archivo Cancelar" at bounding box center [631, 551] width 569 height 68
click at [425, 546] on span "Subir archivo" at bounding box center [437, 551] width 84 height 39
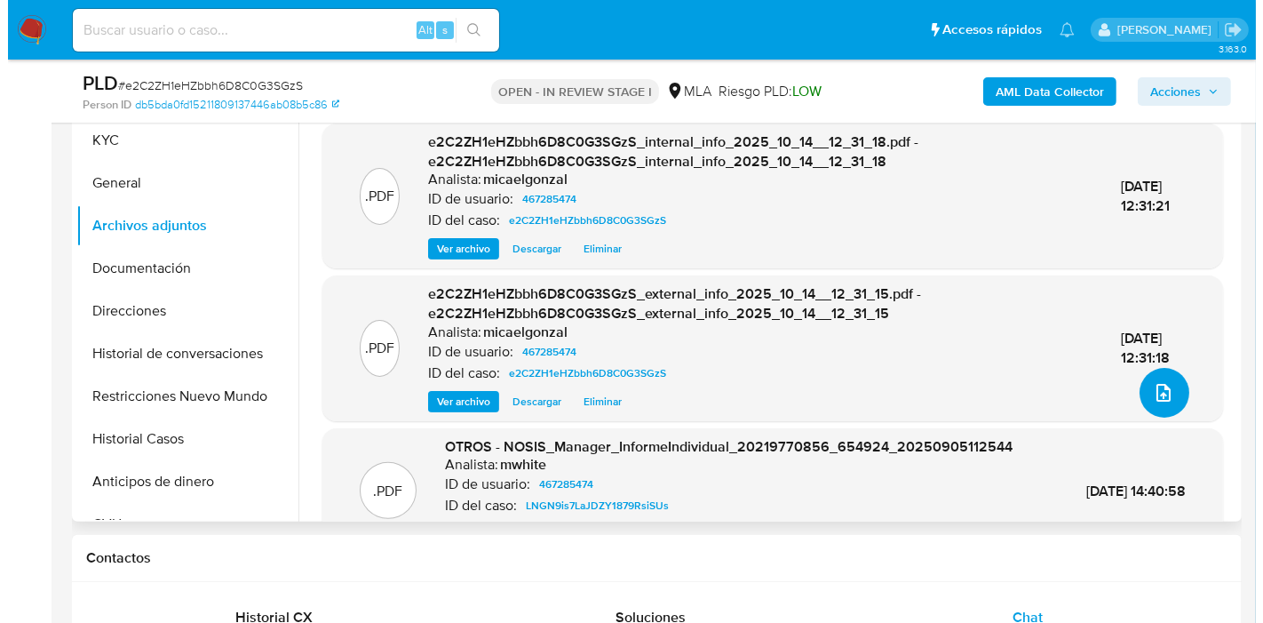
scroll to position [99, 0]
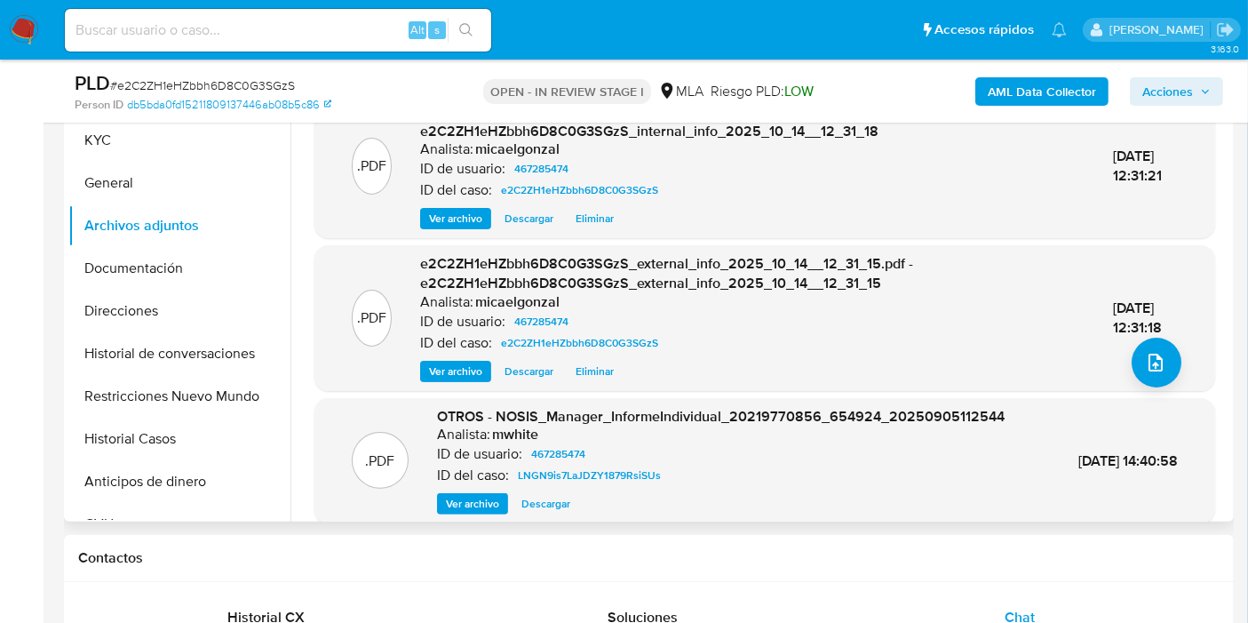
click at [1143, 334] on div "14/Oct/2025 12:31:18" at bounding box center [1145, 317] width 65 height 38
click at [1159, 351] on button "upload-file" at bounding box center [1157, 363] width 50 height 50
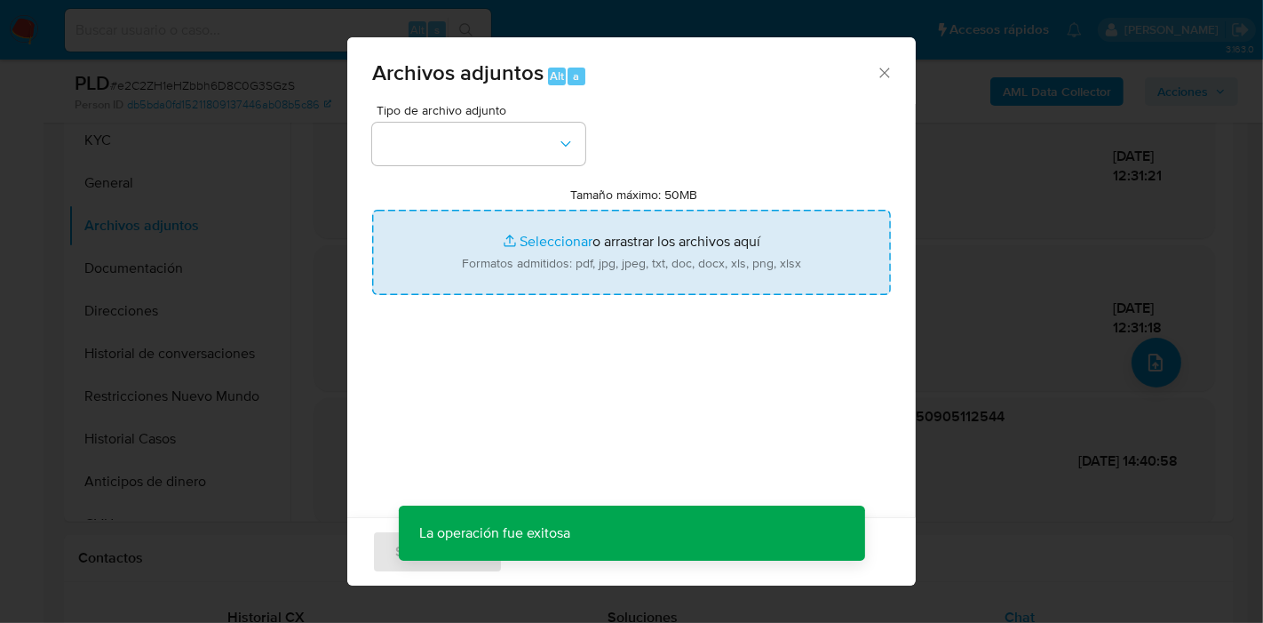
click at [517, 274] on input "Tamaño máximo: 50MB Seleccionar archivos" at bounding box center [631, 252] width 519 height 85
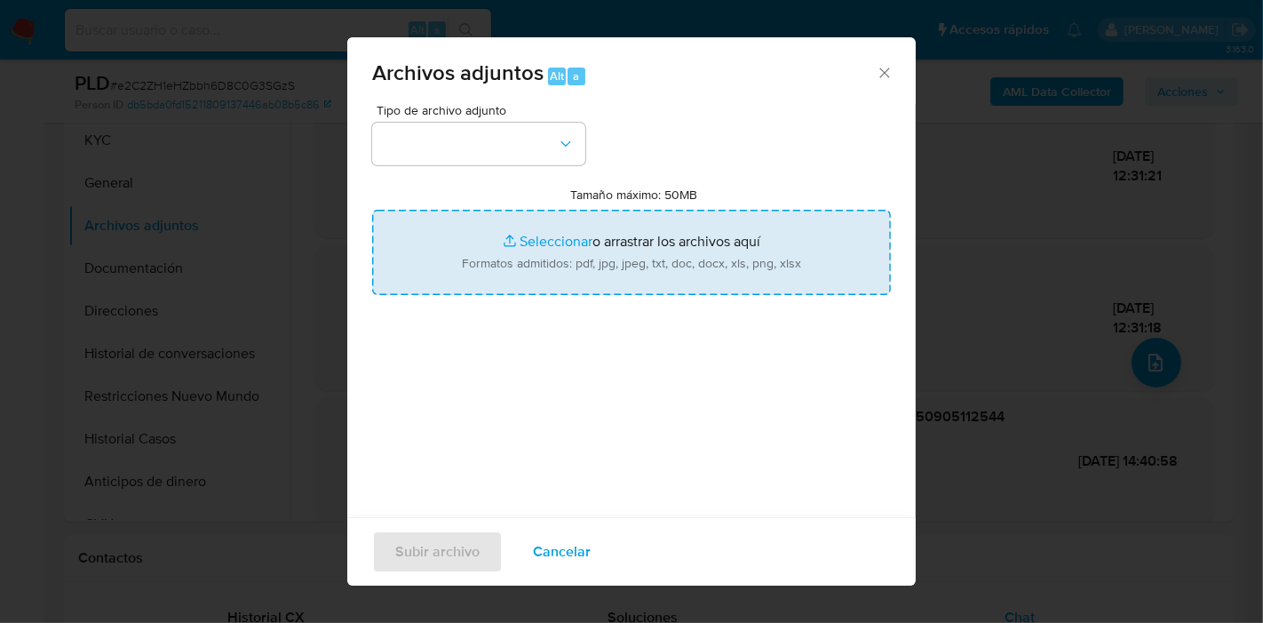
type input "C:\fakepath\Calculador - Ingresos Brutos.xlsx"
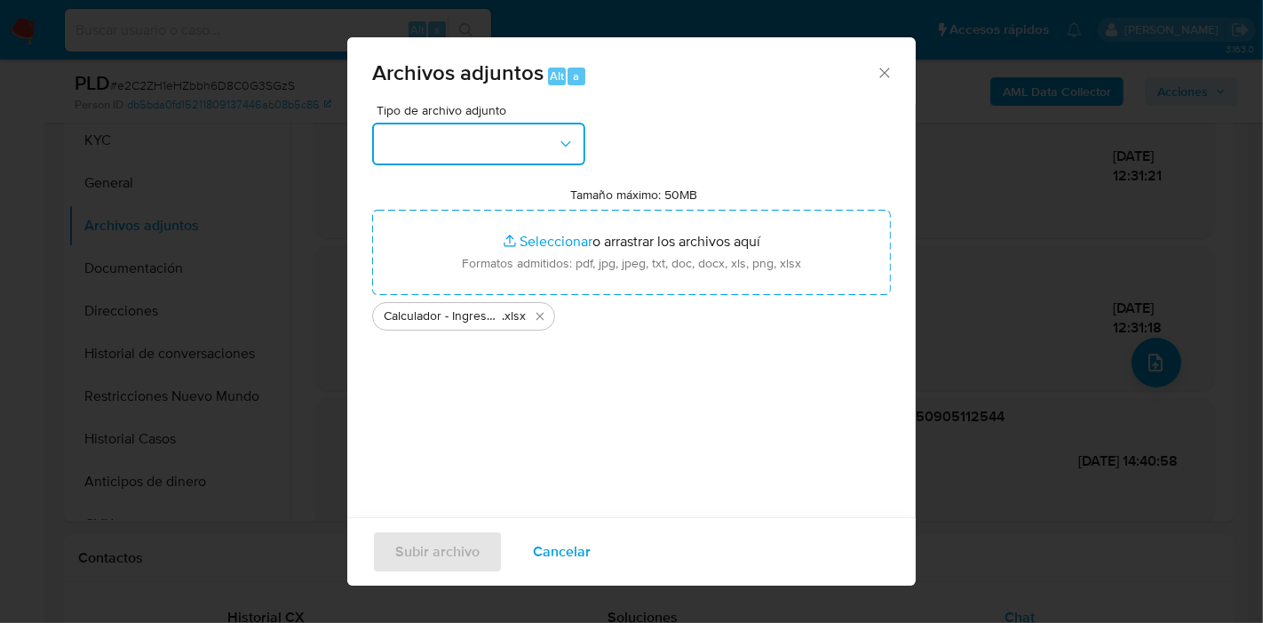
drag, startPoint x: 381, startPoint y: 137, endPoint x: 436, endPoint y: 155, distance: 57.9
click at [380, 138] on button "button" at bounding box center [478, 144] width 213 height 43
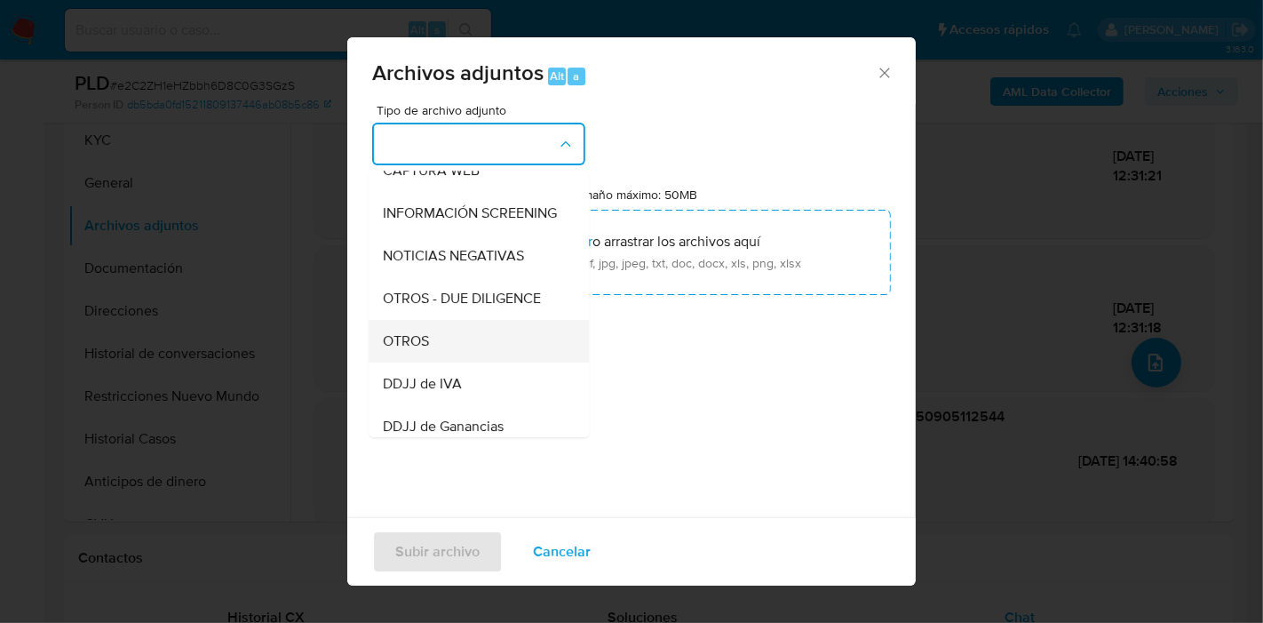
scroll to position [197, 0]
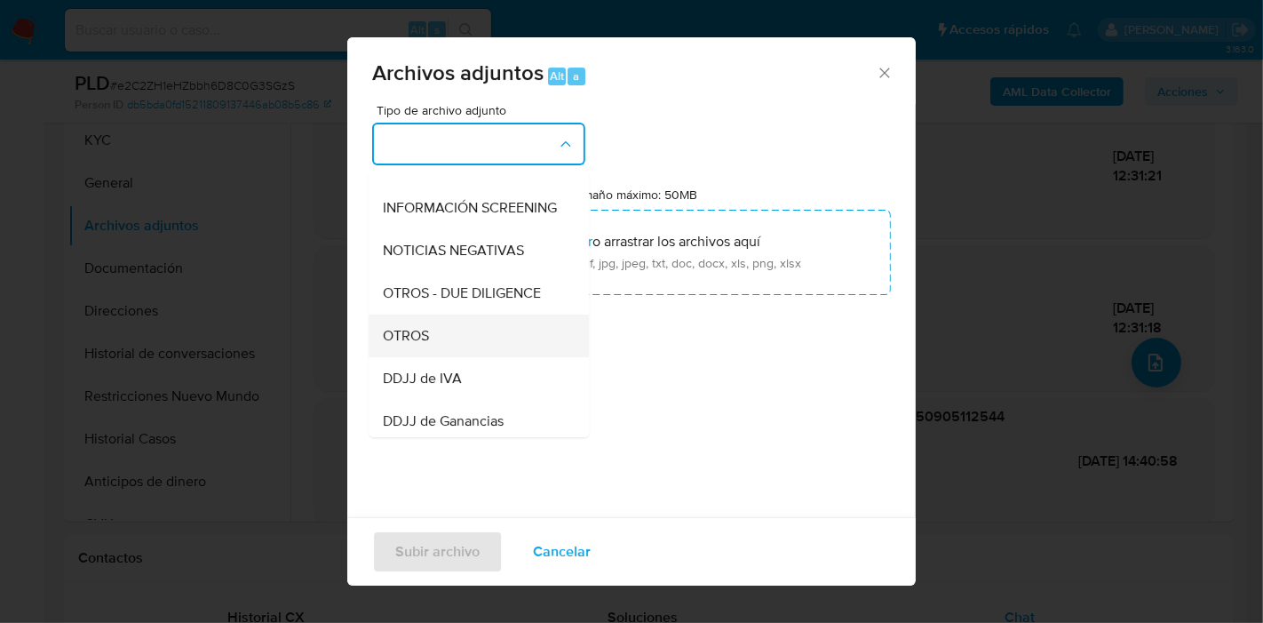
click at [457, 354] on div "OTROS" at bounding box center [473, 335] width 181 height 43
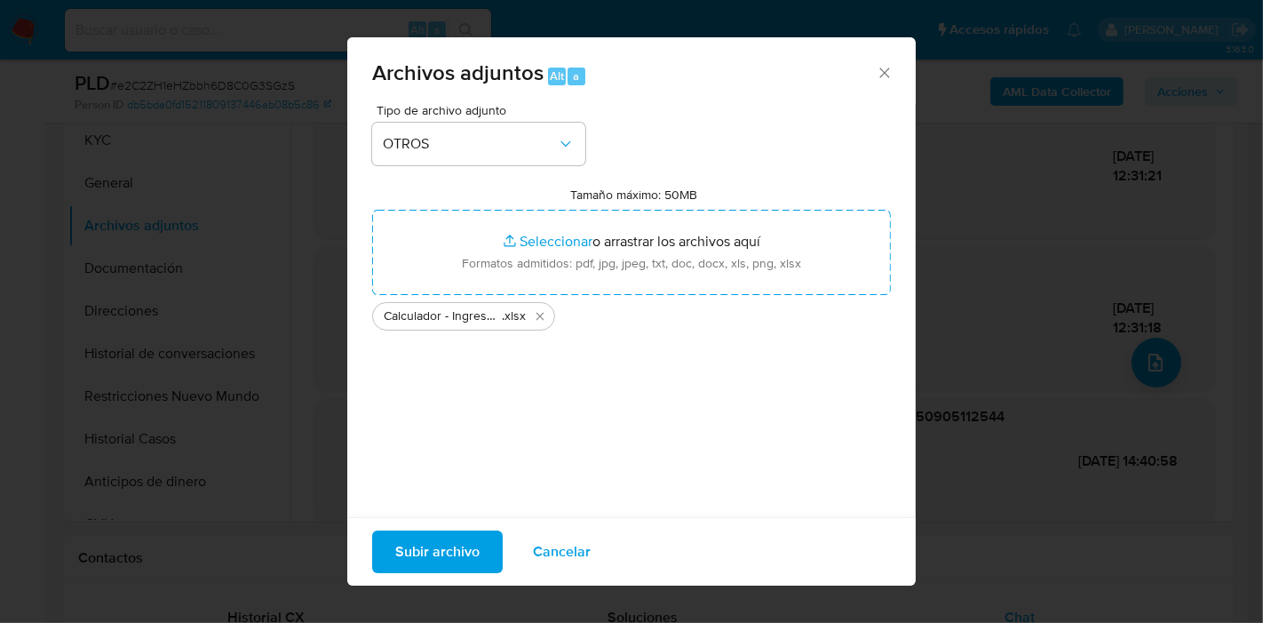
click at [415, 544] on span "Subir archivo" at bounding box center [437, 551] width 84 height 39
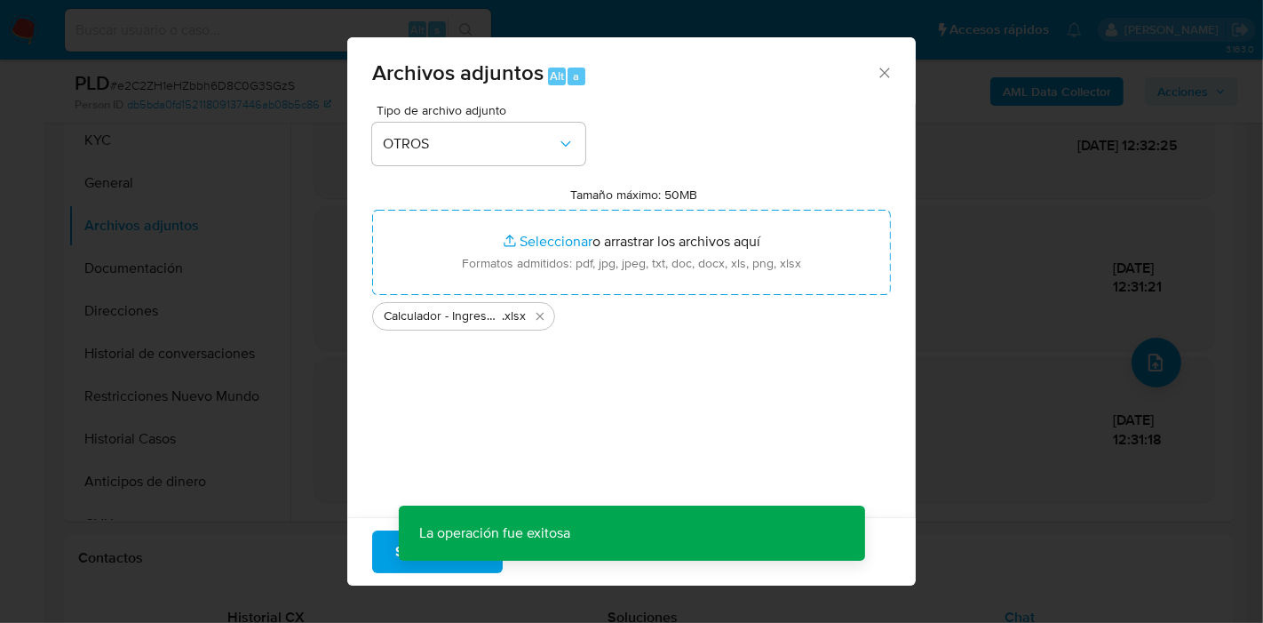
scroll to position [145, 0]
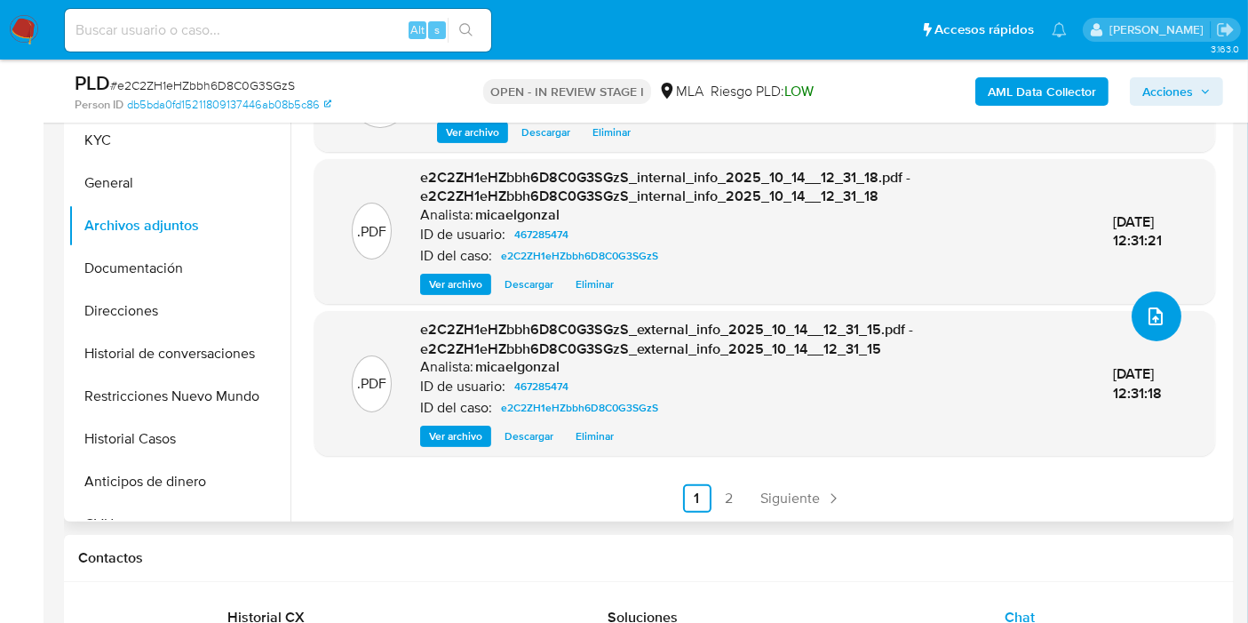
click at [1149, 318] on icon "upload-file" at bounding box center [1155, 316] width 21 height 21
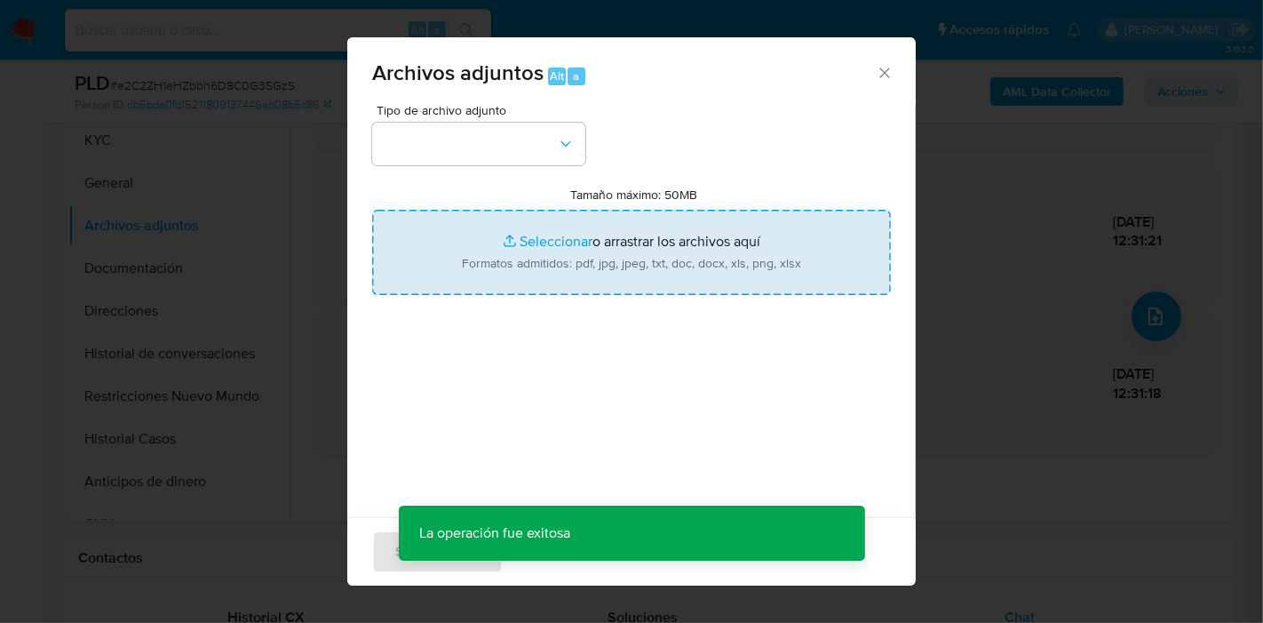
click at [604, 282] on input "Tamaño máximo: 50MB Seleccionar archivos" at bounding box center [631, 252] width 519 height 85
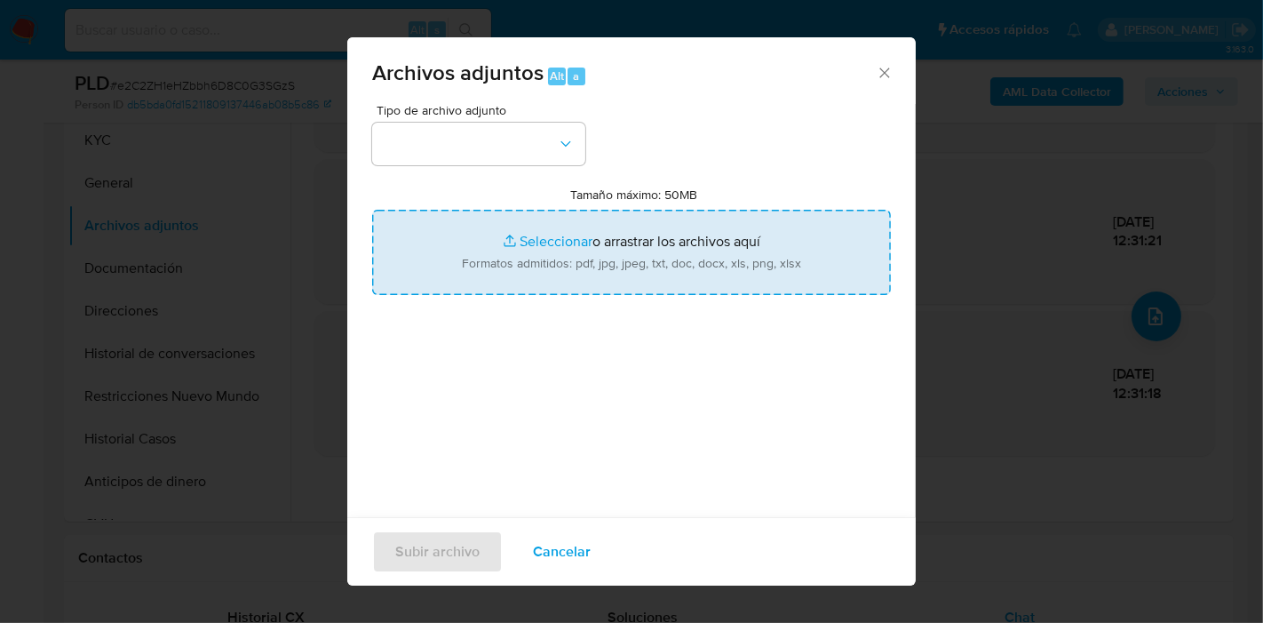
type input "C:\fakepath\Constancia de Inscripcion - Ingresos Brutos.pdf"
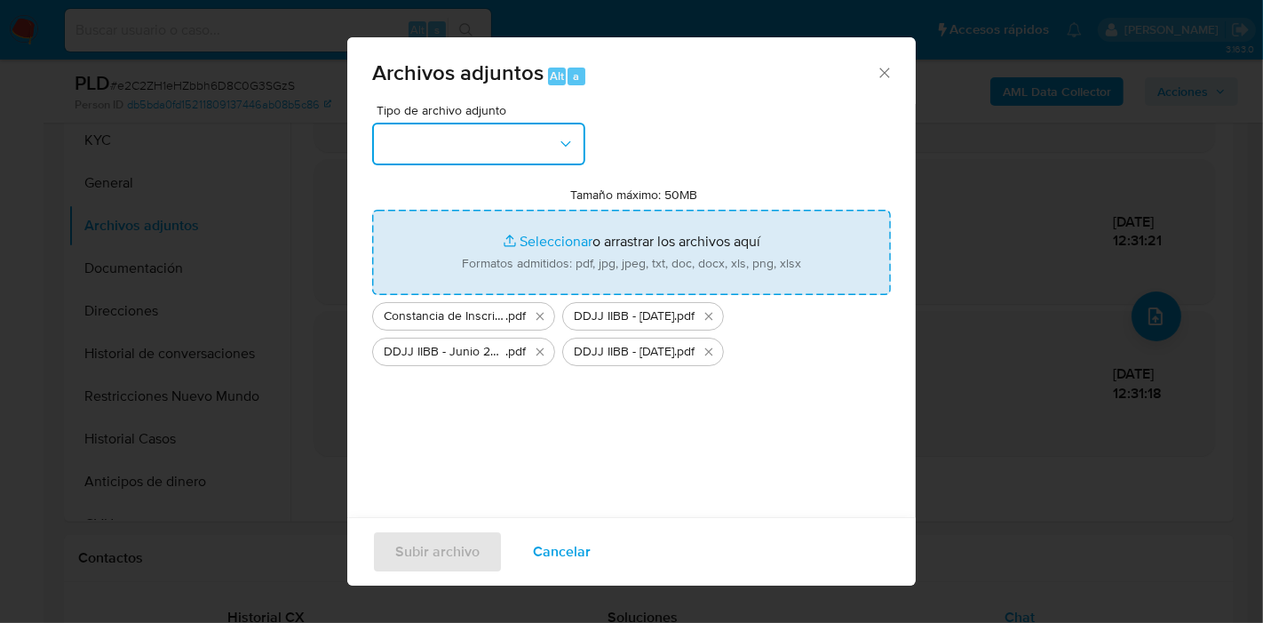
click at [403, 149] on button "button" at bounding box center [478, 144] width 213 height 43
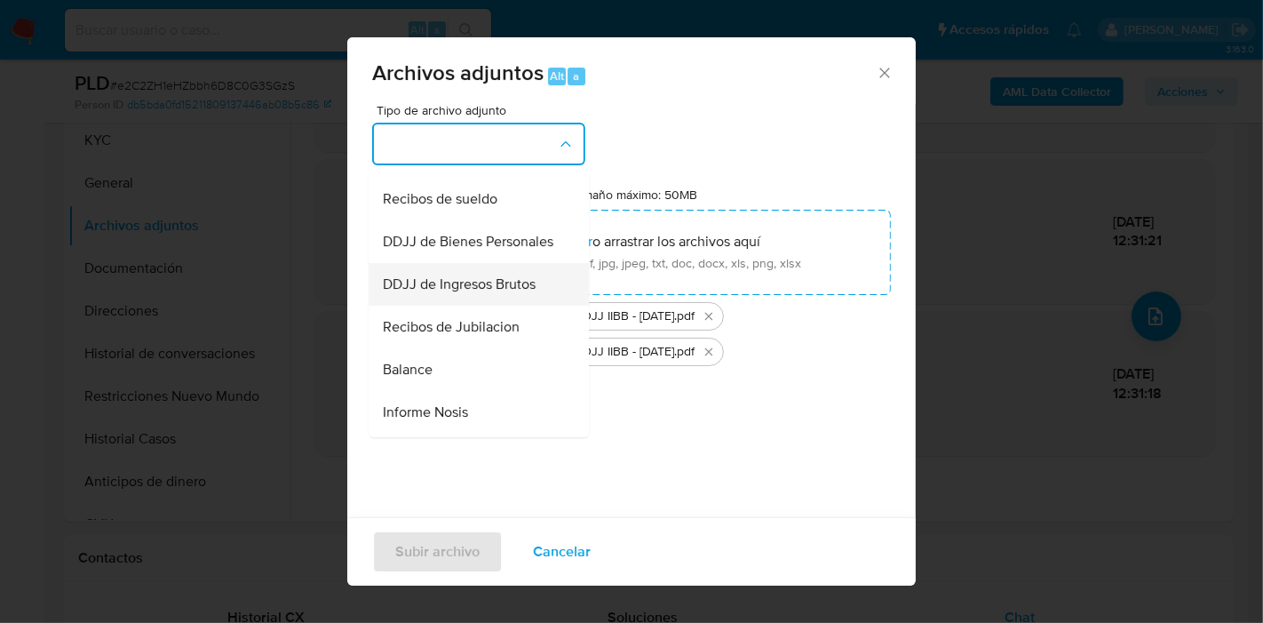
scroll to position [493, 0]
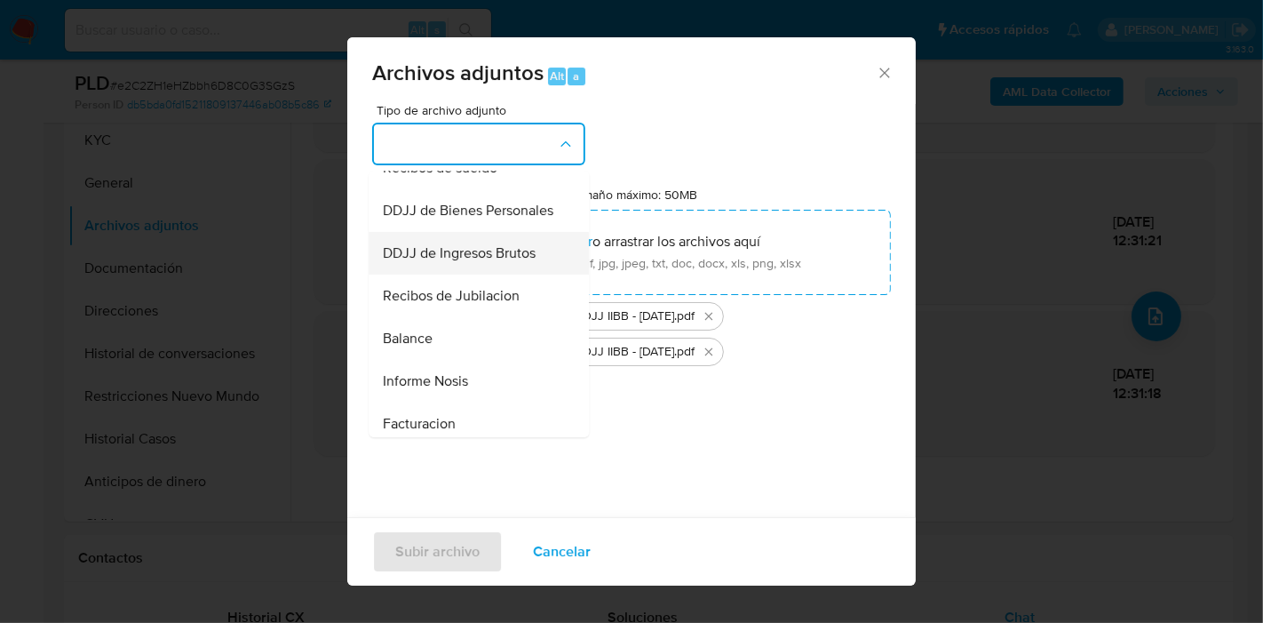
click at [489, 262] on span "DDJJ de Ingresos Brutos" at bounding box center [459, 253] width 153 height 18
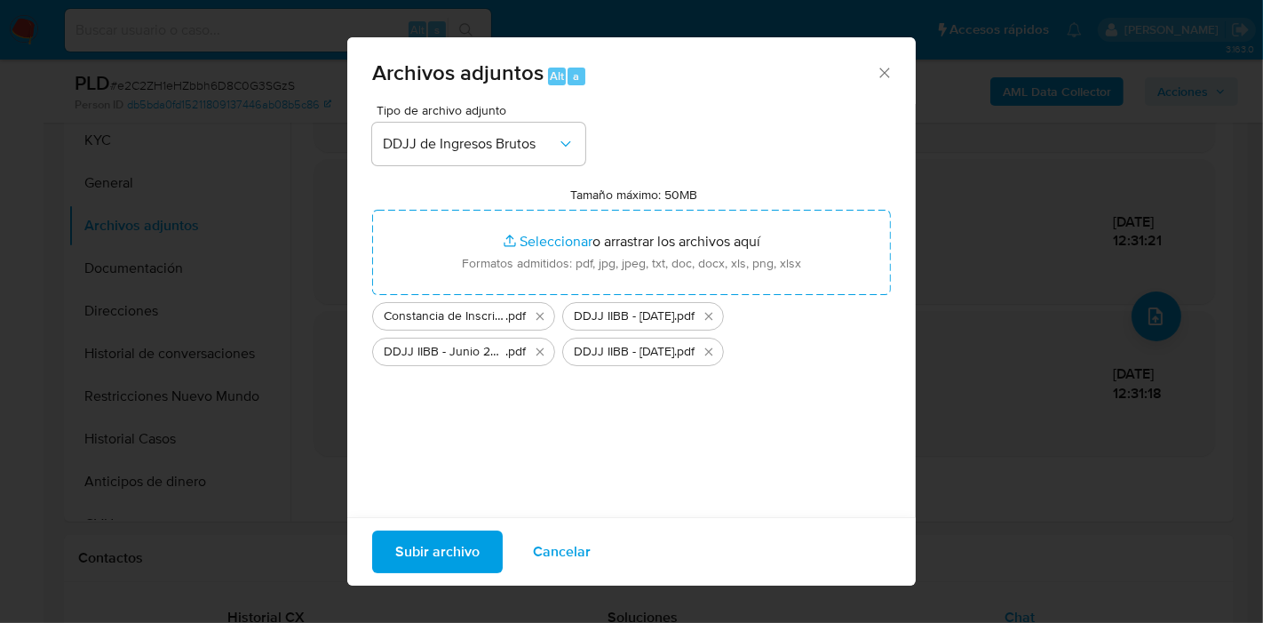
click at [454, 549] on span "Subir archivo" at bounding box center [437, 551] width 84 height 39
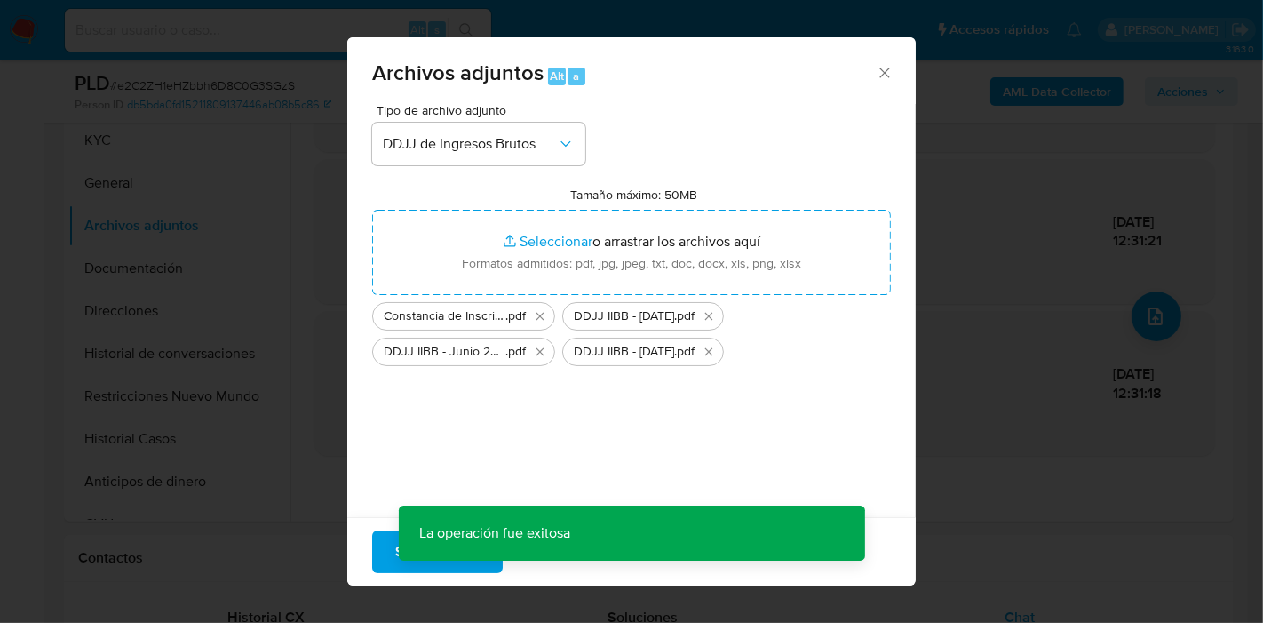
scroll to position [64, 0]
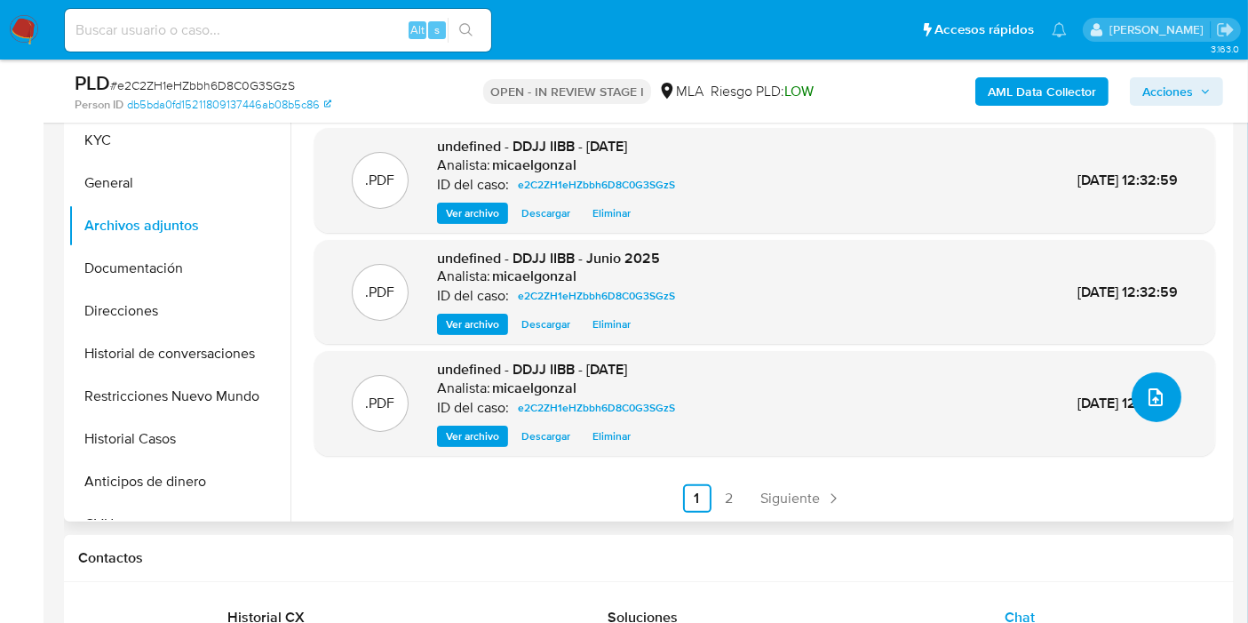
click at [1146, 379] on button "upload-file" at bounding box center [1157, 397] width 50 height 50
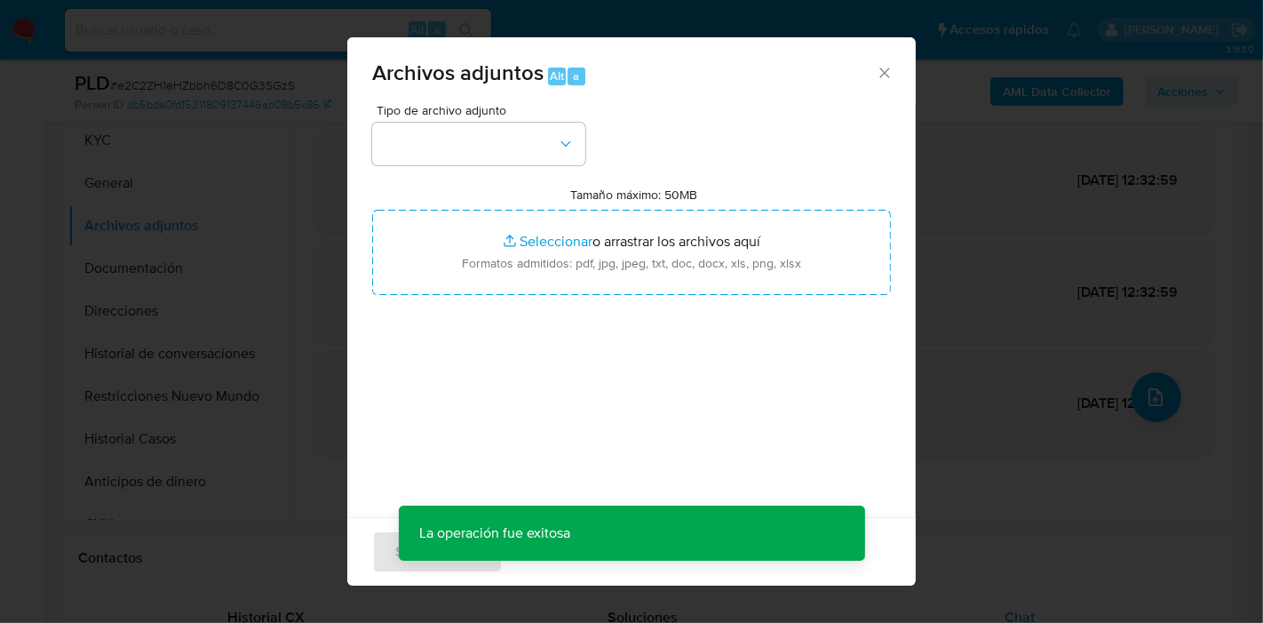
click at [566, 171] on div "Tipo de archivo adjunto Tamaño máximo: 50MB Seleccionar archivos Seleccionar o …" at bounding box center [631, 313] width 519 height 419
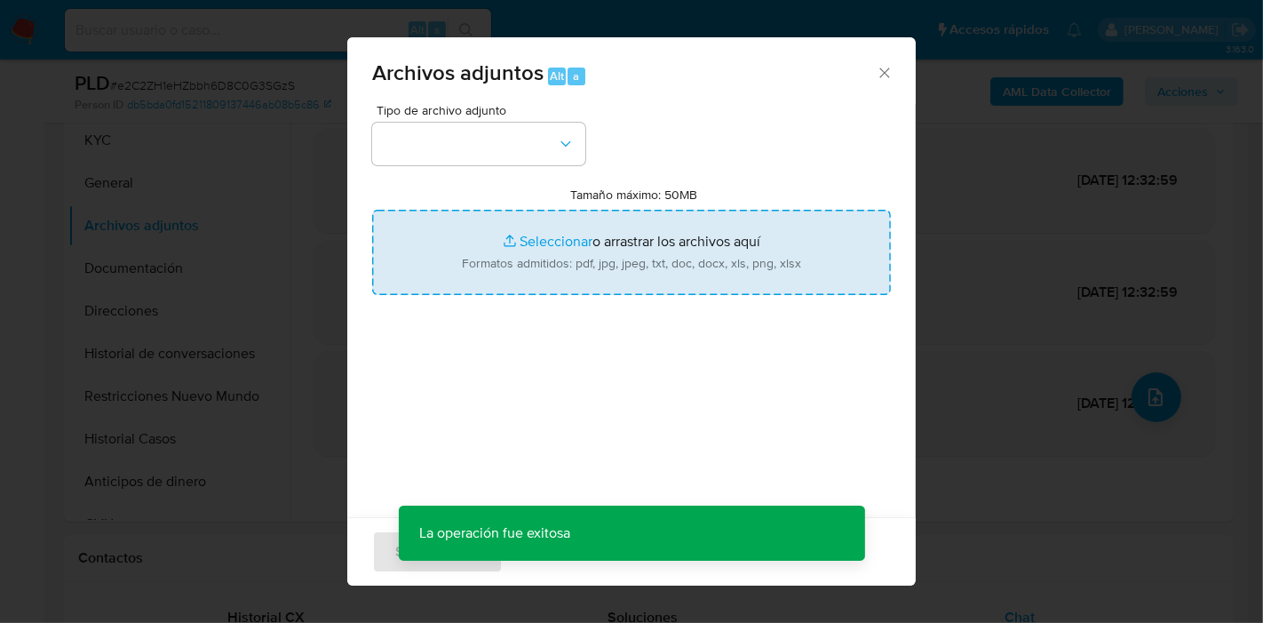
click at [579, 247] on input "Tamaño máximo: 50MB Seleccionar archivos" at bounding box center [631, 252] width 519 height 85
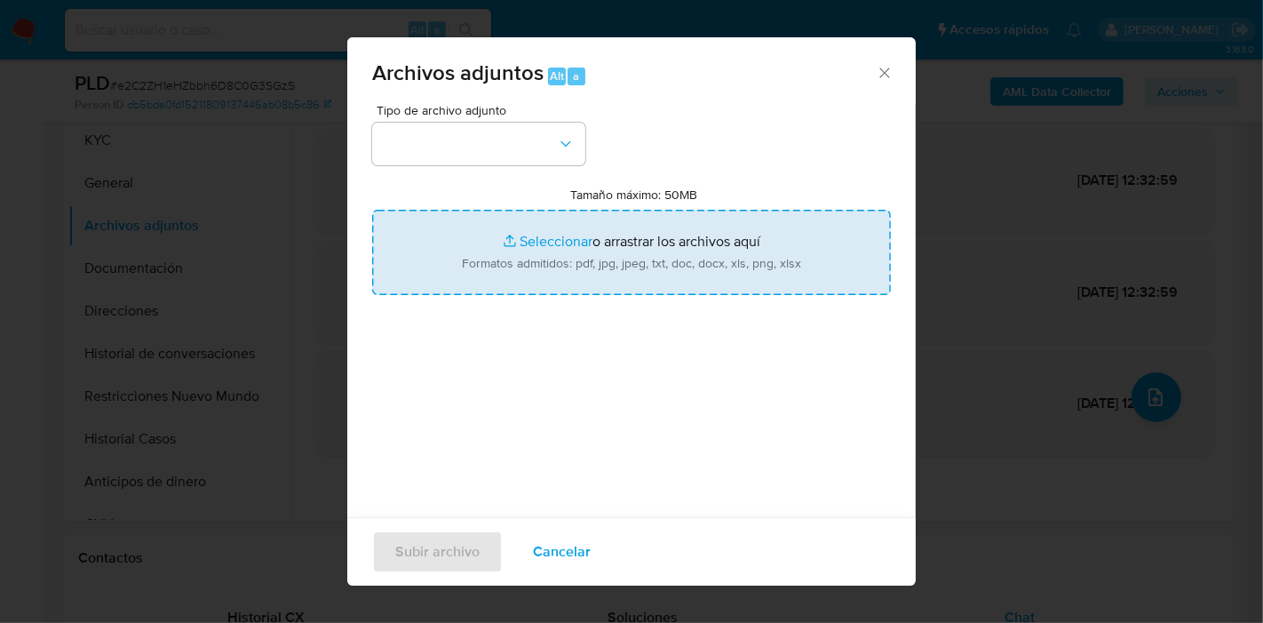
type input "C:\fakepath\Movimientos de abril - agosto 2025.xlsx"
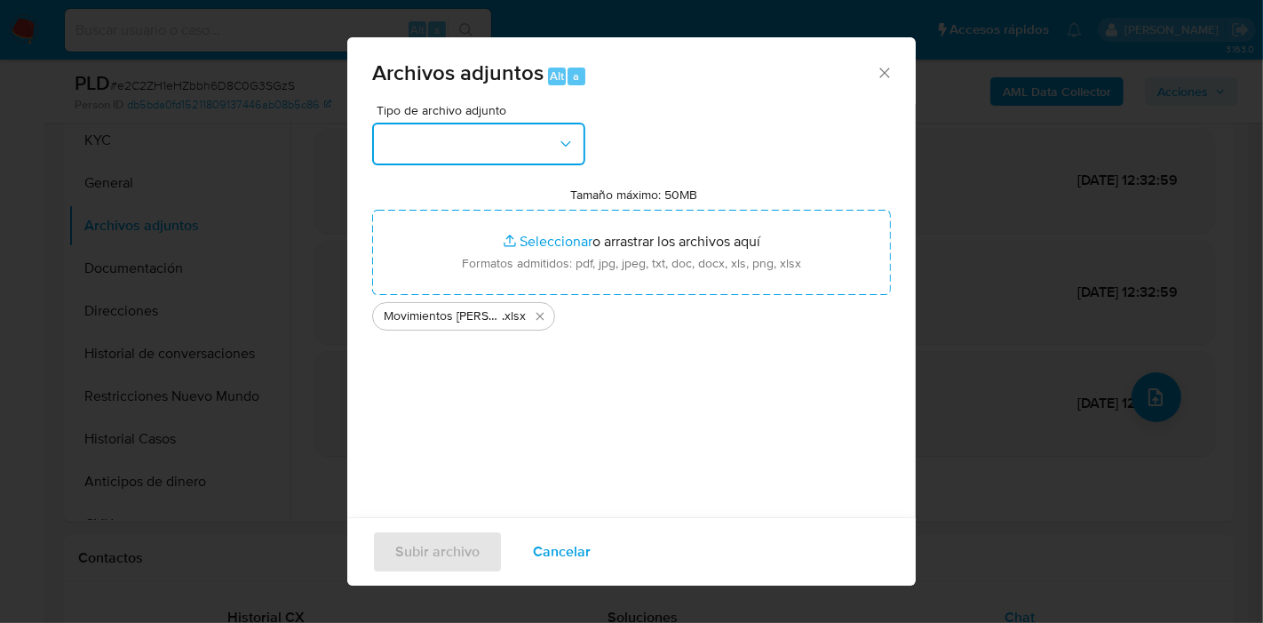
click at [473, 125] on button "button" at bounding box center [478, 144] width 213 height 43
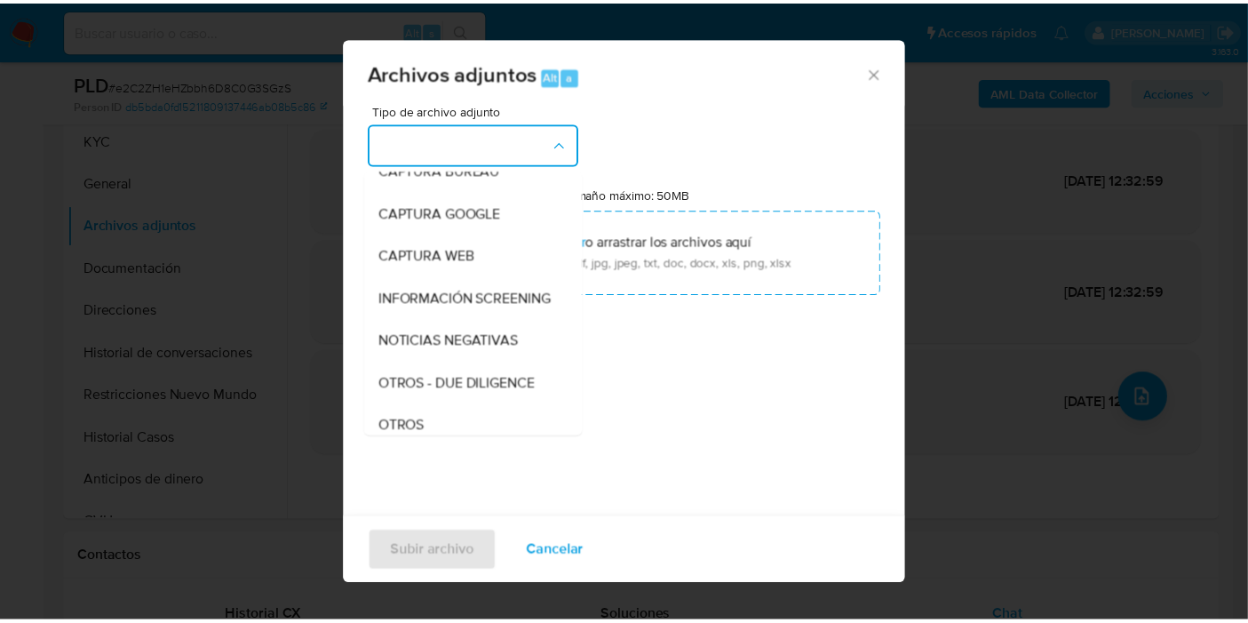
scroll to position [296, 0]
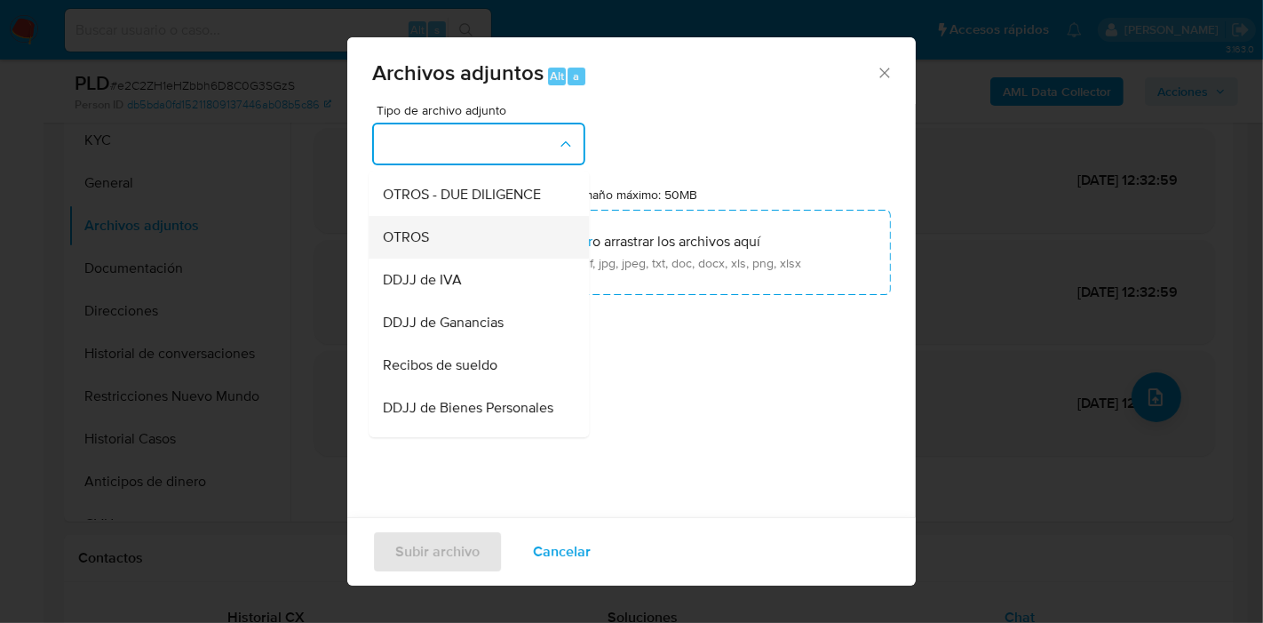
click at [489, 251] on div "OTROS" at bounding box center [473, 237] width 181 height 43
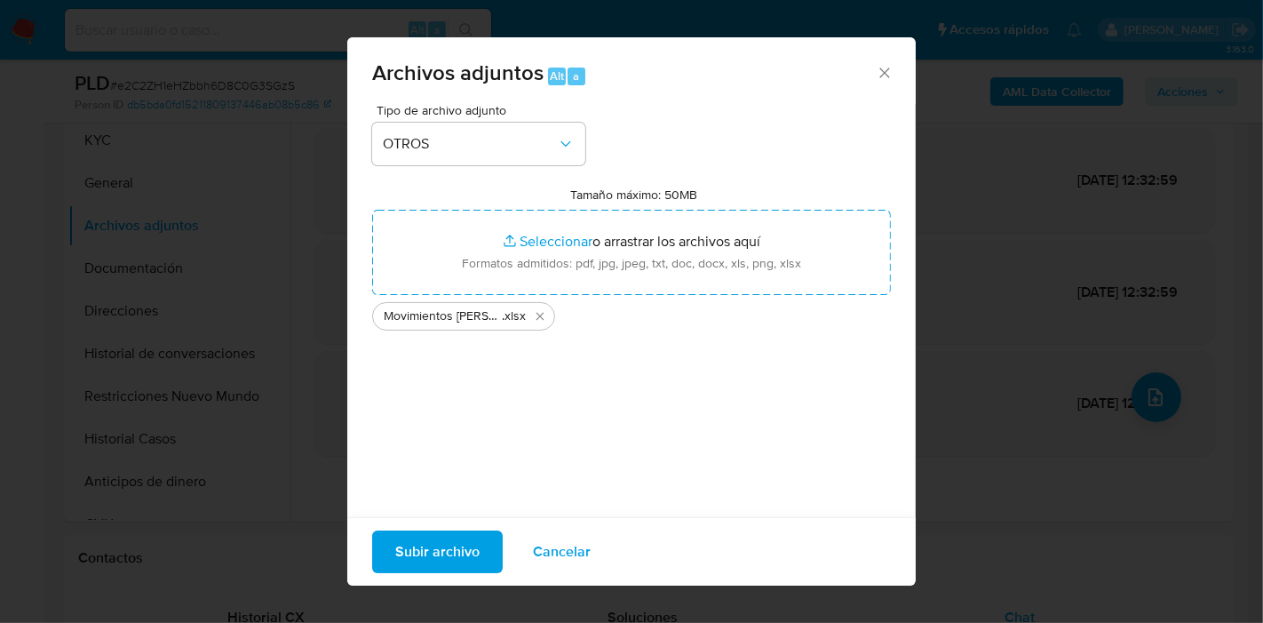
click at [430, 537] on span "Subir archivo" at bounding box center [437, 551] width 84 height 39
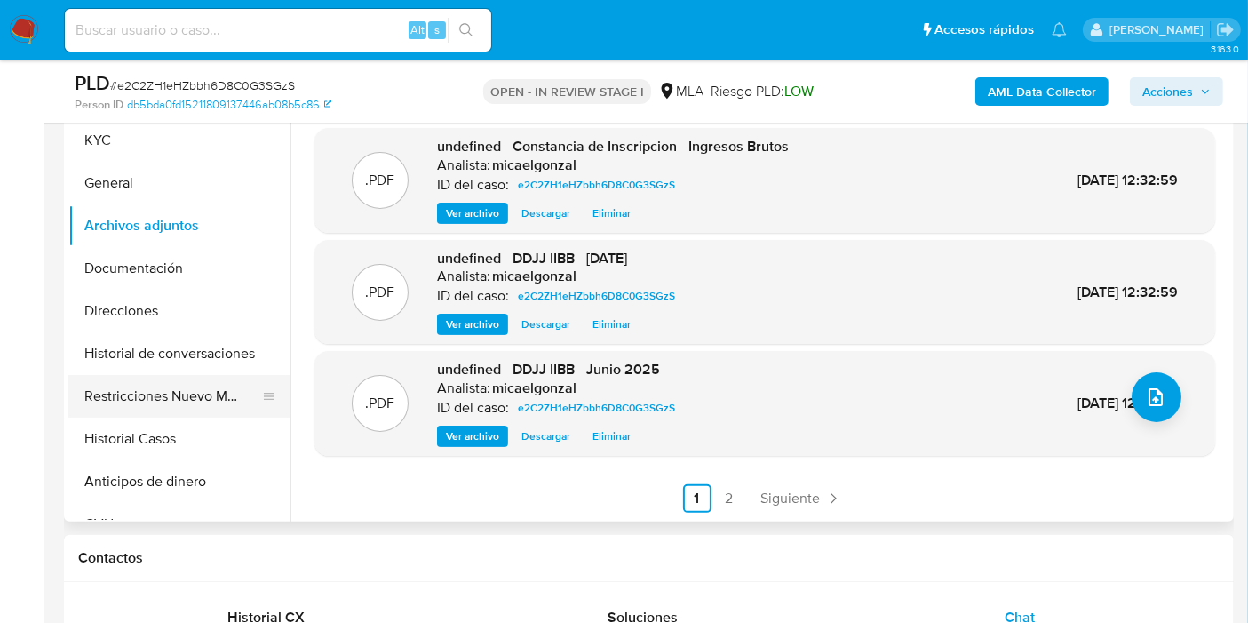
click at [190, 377] on button "Restricciones Nuevo Mundo" at bounding box center [172, 396] width 208 height 43
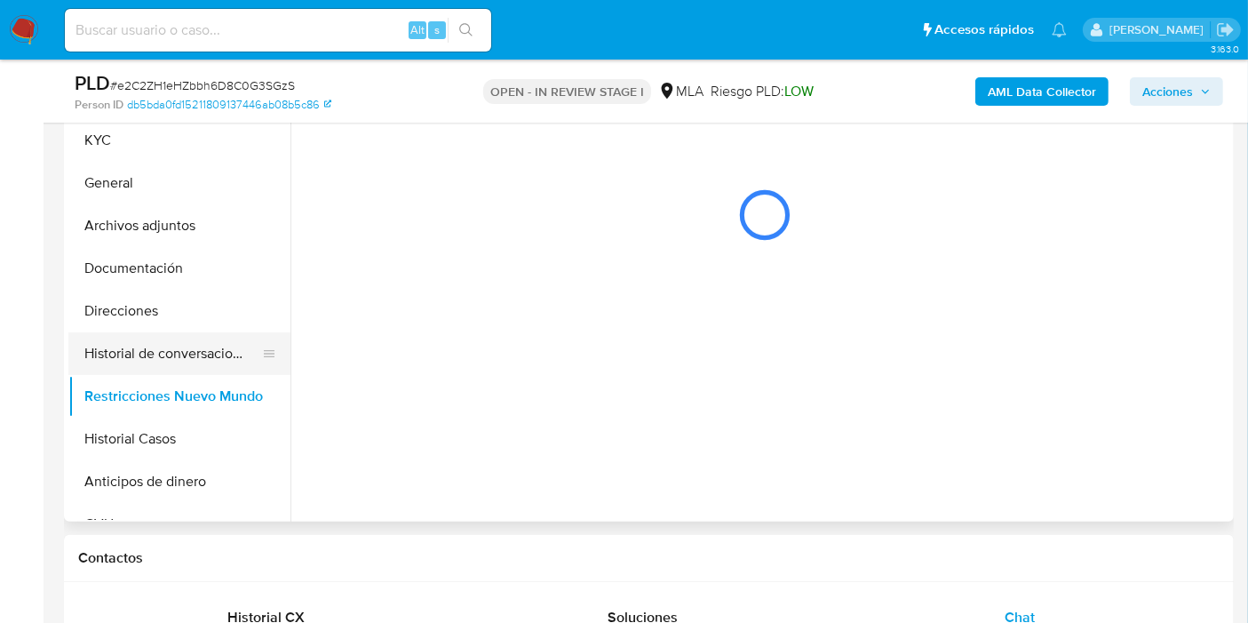
click at [180, 367] on button "Historial de conversaciones" at bounding box center [172, 353] width 208 height 43
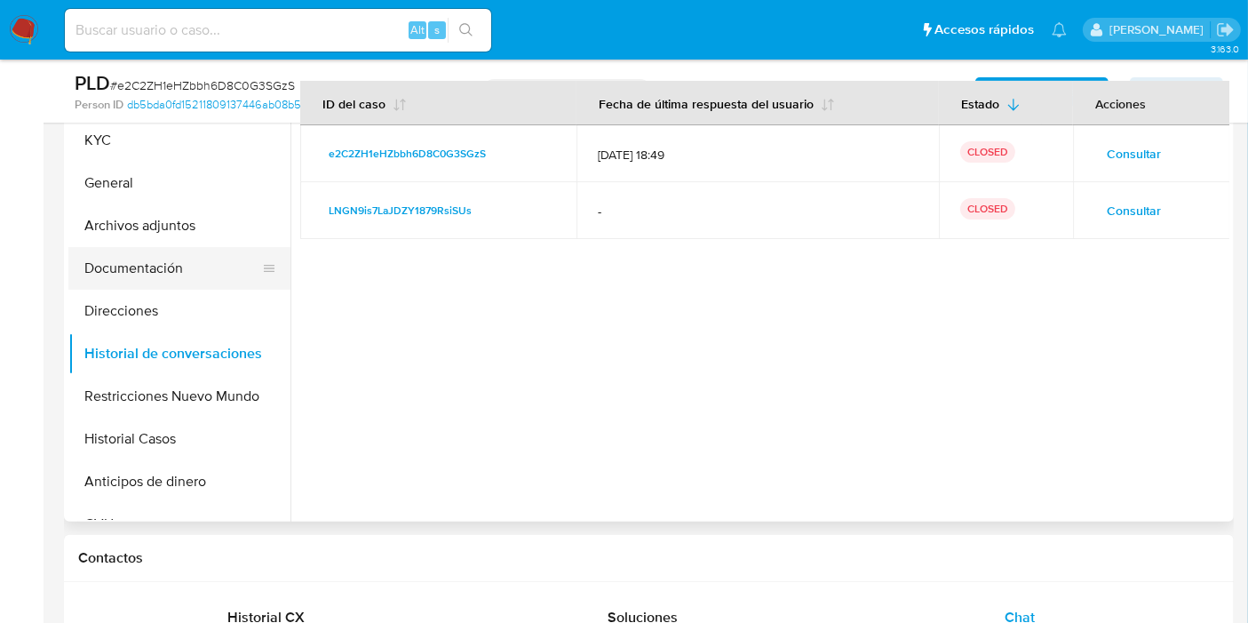
drag, startPoint x: 195, startPoint y: 282, endPoint x: 200, endPoint y: 245, distance: 36.8
click at [194, 277] on button "Documentación" at bounding box center [172, 268] width 208 height 43
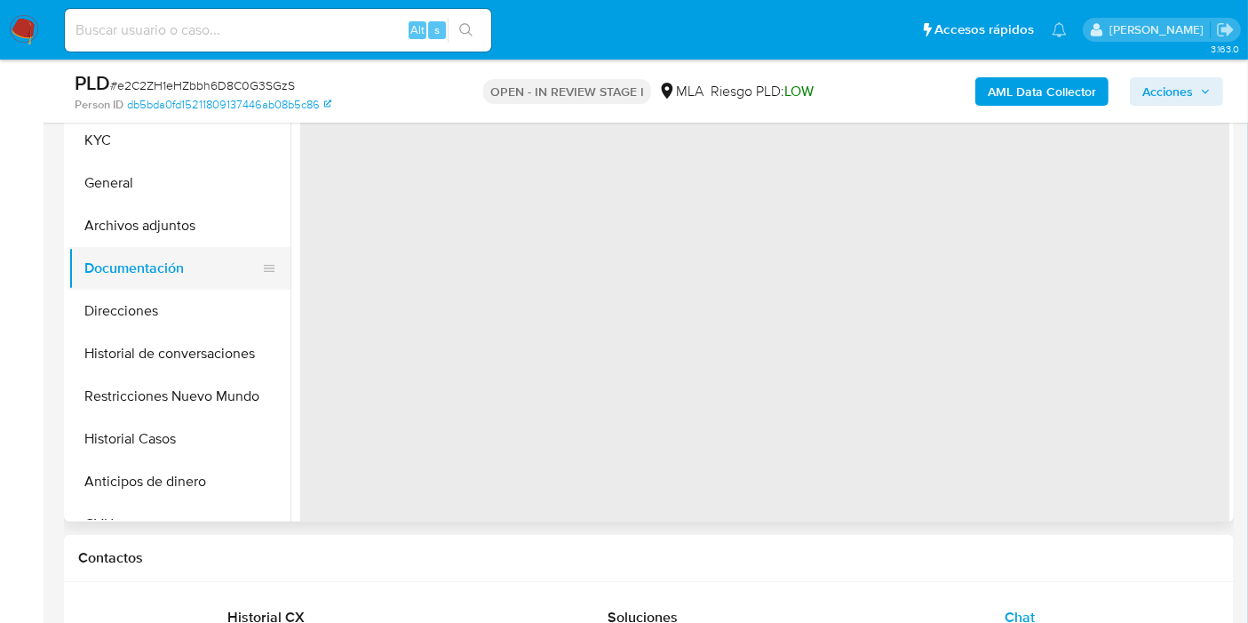
click at [200, 247] on button "Documentación" at bounding box center [172, 268] width 208 height 43
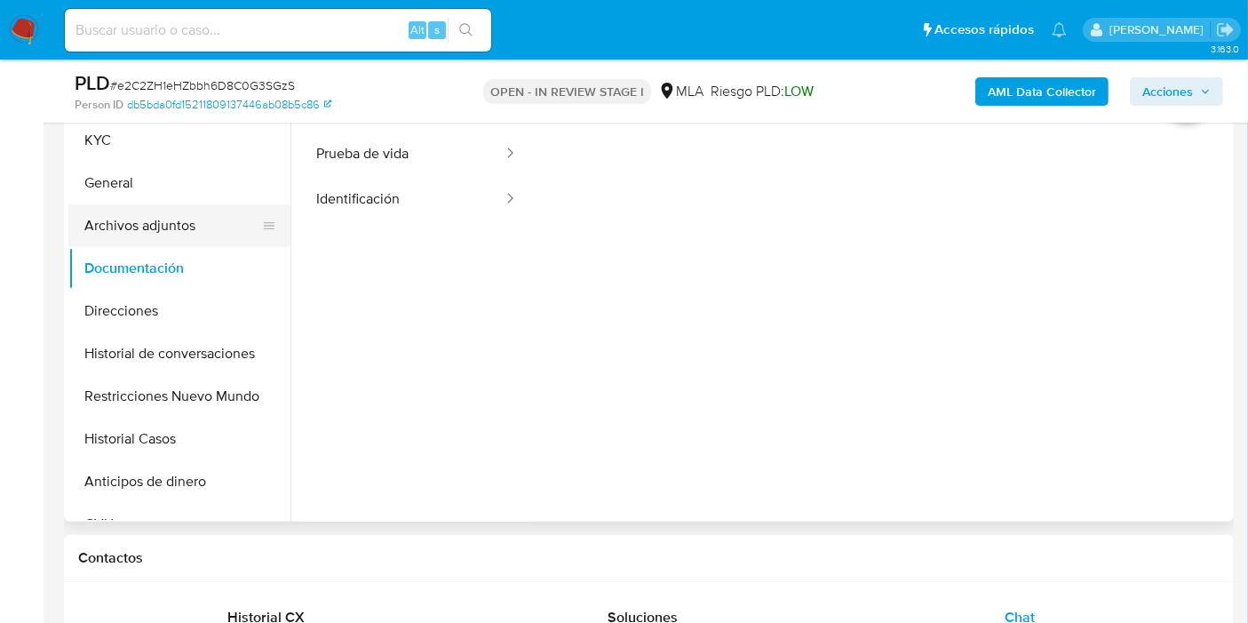
click at [208, 208] on button "Archivos adjuntos" at bounding box center [172, 225] width 208 height 43
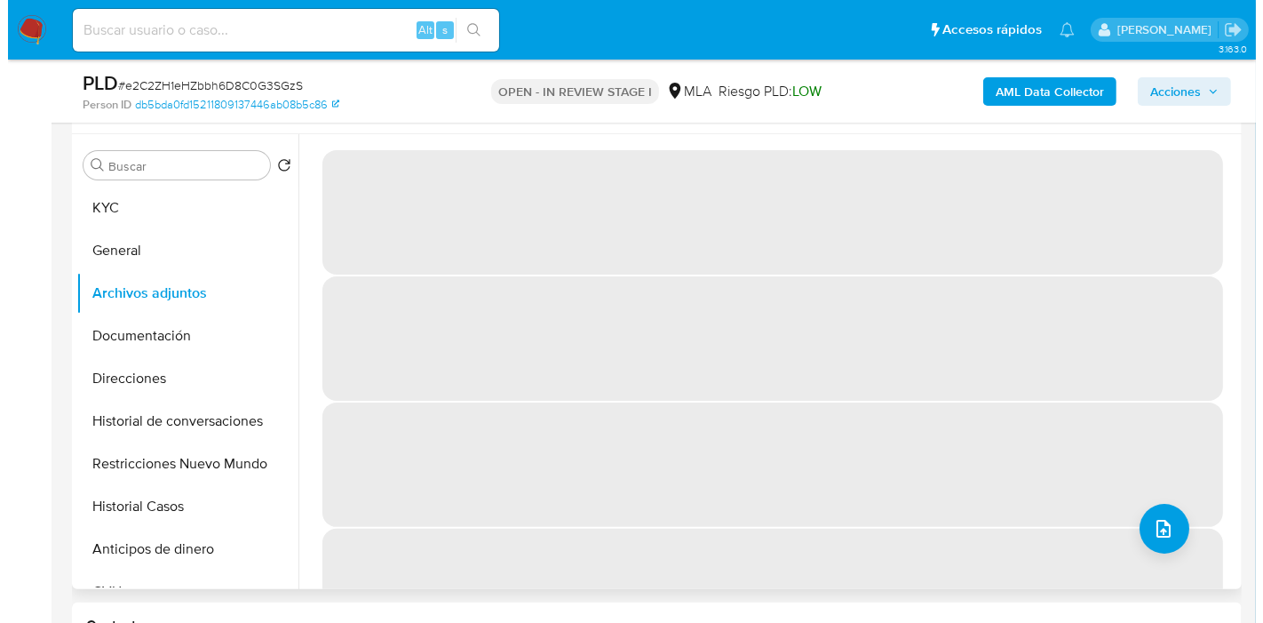
scroll to position [296, 0]
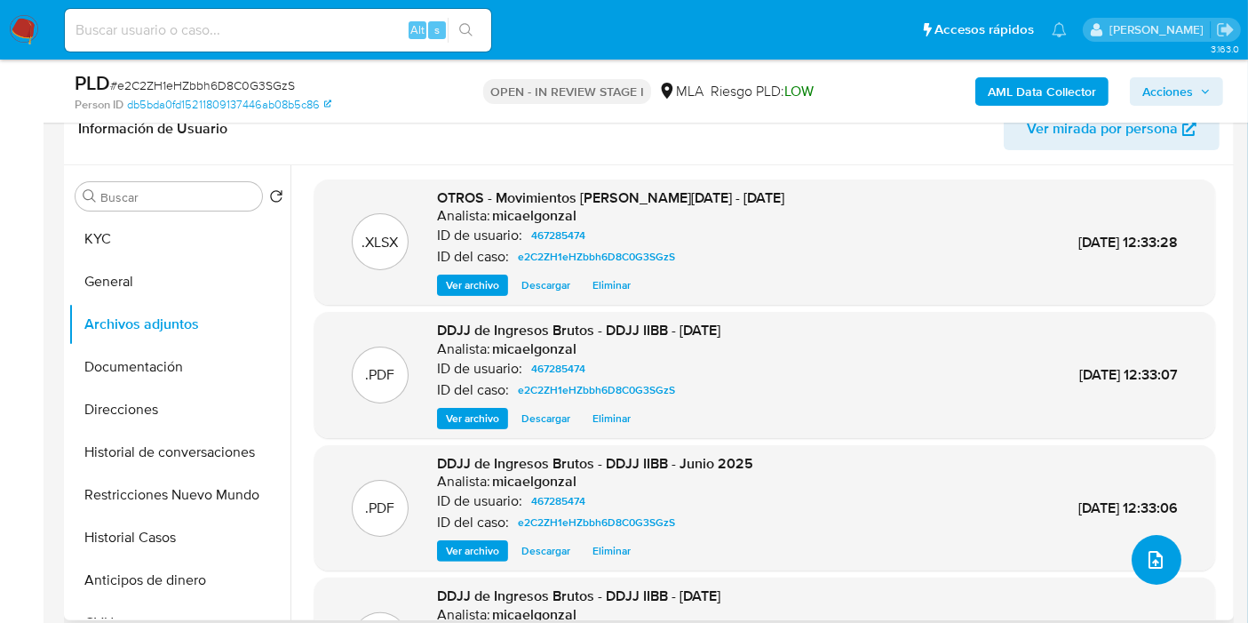
click at [1163, 560] on button "upload-file" at bounding box center [1157, 560] width 50 height 50
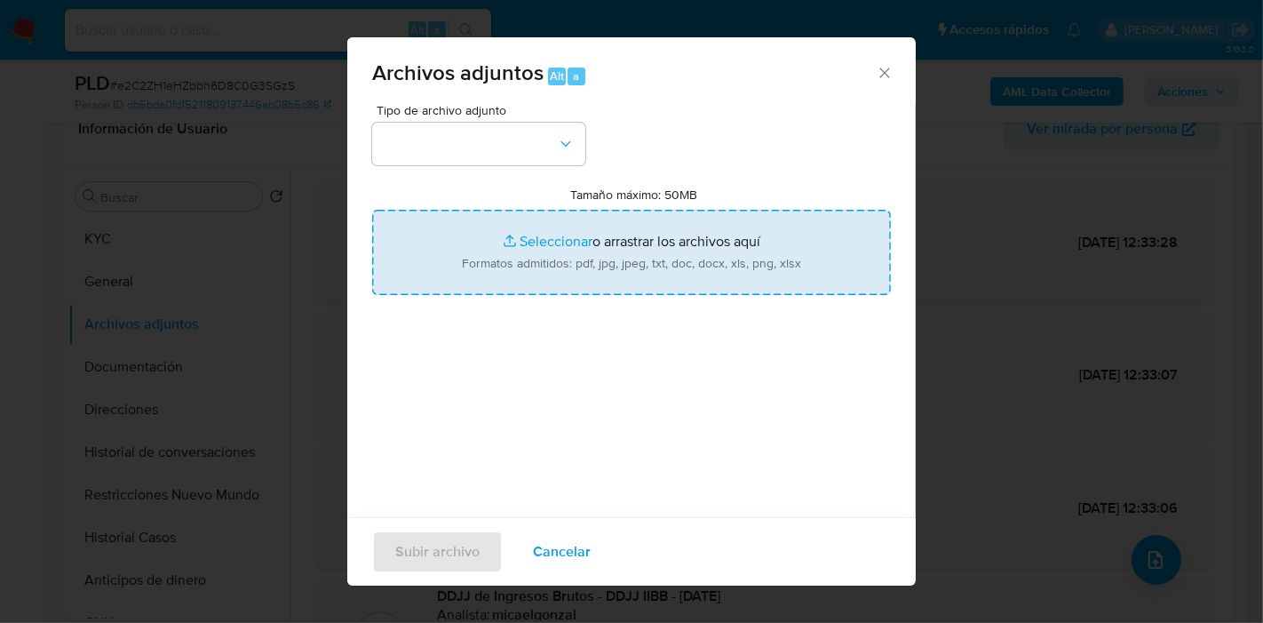
click at [798, 267] on input "Tamaño máximo: 50MB Seleccionar archivos" at bounding box center [631, 252] width 519 height 85
type input "C:\fakepath\Caselog e2C2ZH1eHZbbh6D8C0G3SGzS_2025_10_14_10_20_49.docx"
click at [569, 227] on input "Tamaño máximo: 50MB Seleccionar archivos" at bounding box center [631, 252] width 519 height 85
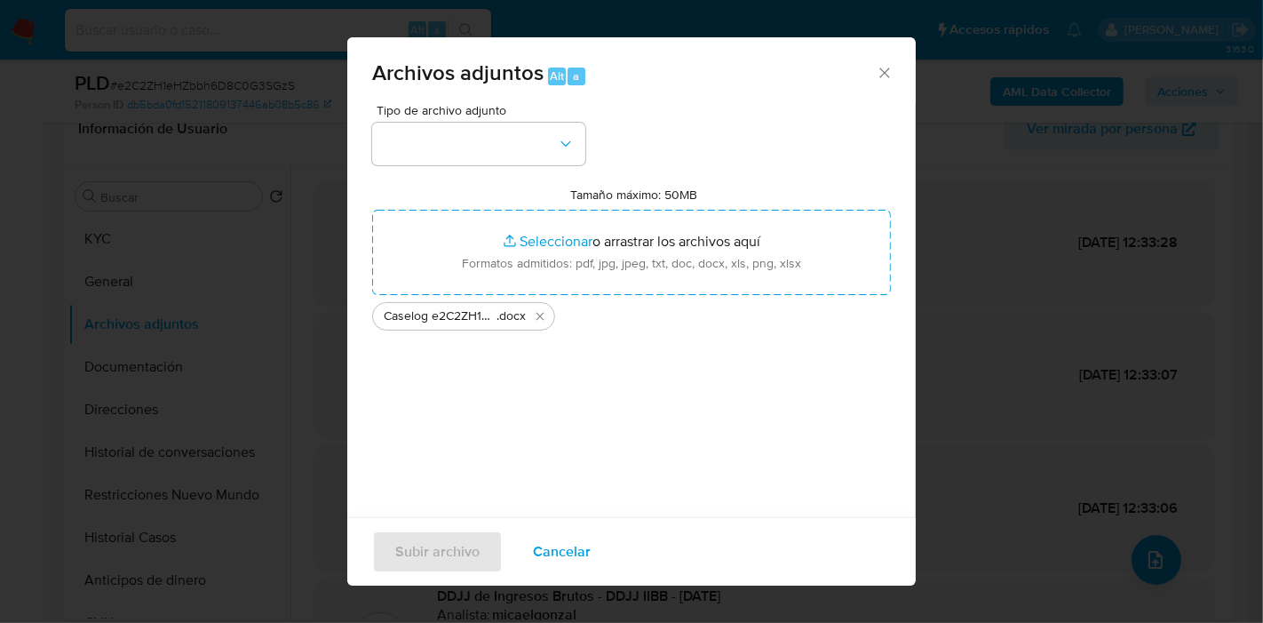
click at [495, 106] on span "Tipo de archivo adjunto" at bounding box center [483, 110] width 213 height 12
click at [500, 134] on button "button" at bounding box center [478, 144] width 213 height 43
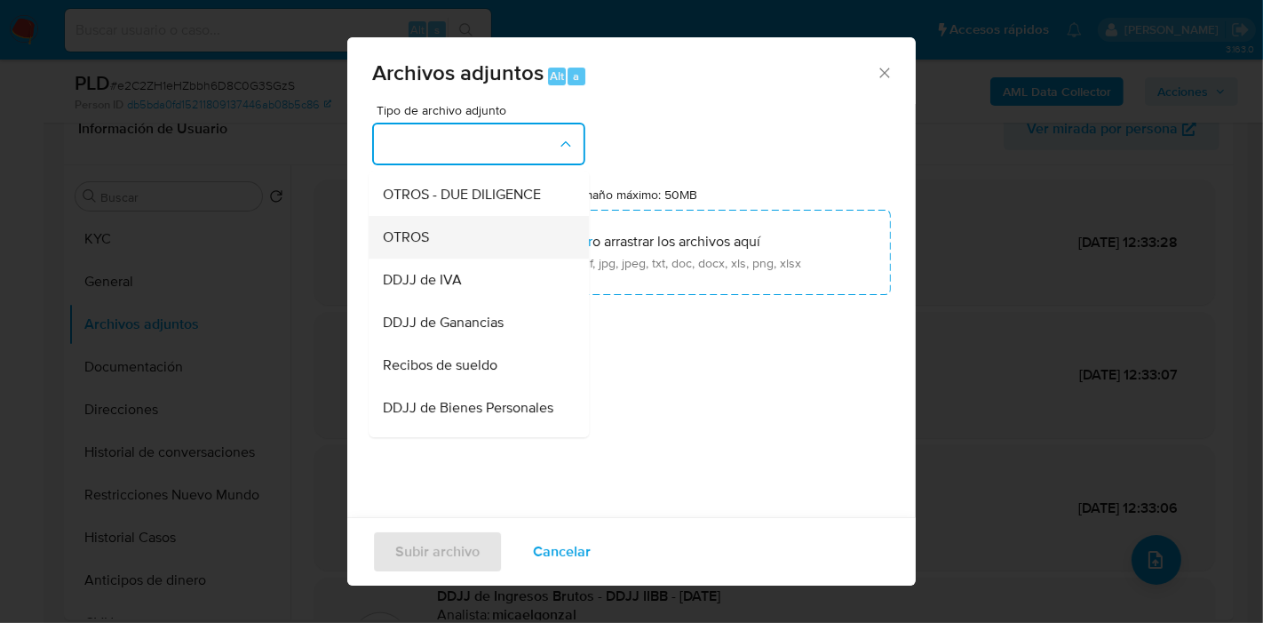
click at [504, 252] on div "OTROS" at bounding box center [473, 237] width 181 height 43
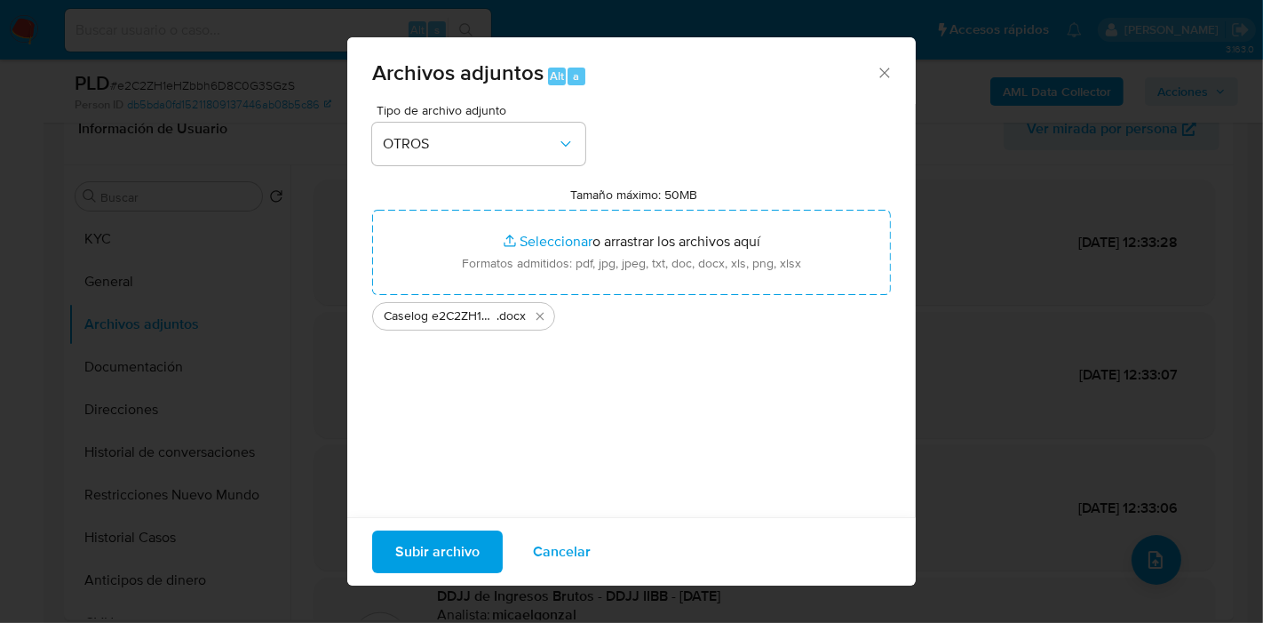
click at [461, 544] on span "Subir archivo" at bounding box center [437, 551] width 84 height 39
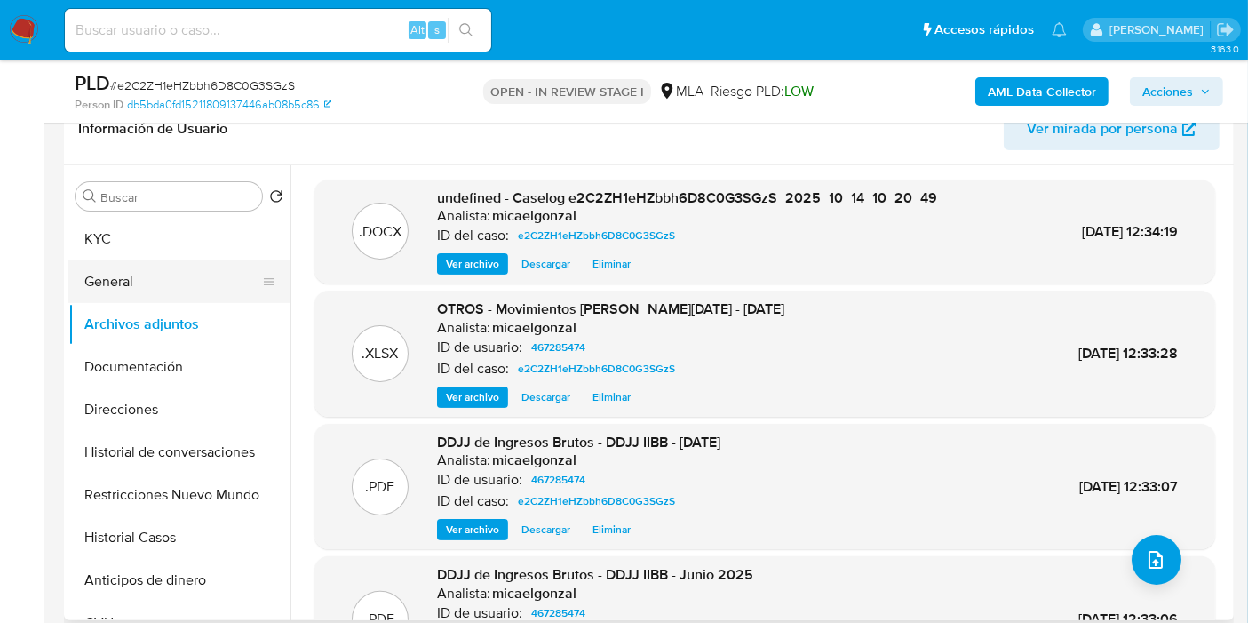
click at [140, 266] on button "General" at bounding box center [172, 281] width 208 height 43
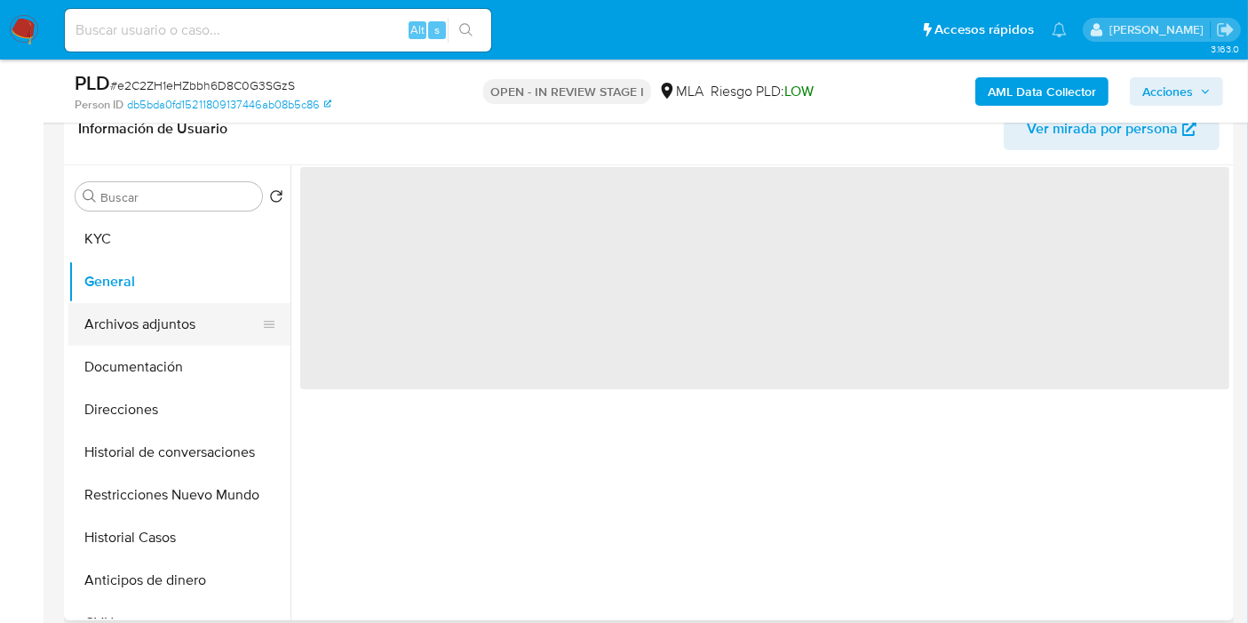
click at [167, 335] on button "Archivos adjuntos" at bounding box center [172, 324] width 208 height 43
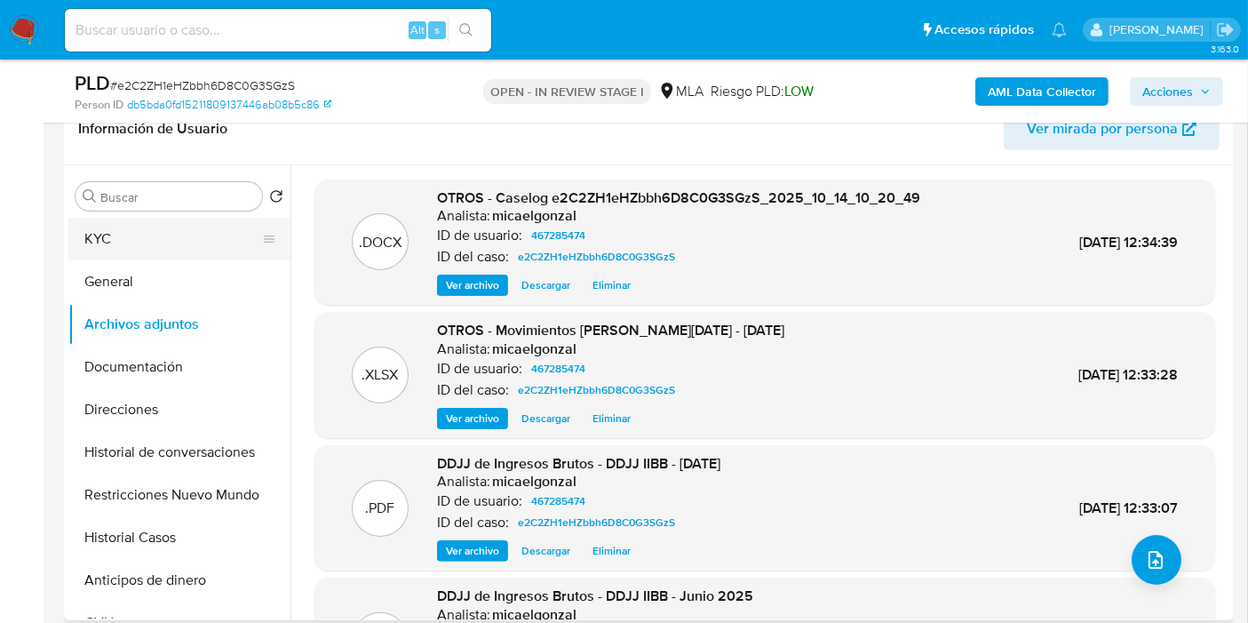
click at [214, 241] on button "KYC" at bounding box center [172, 239] width 208 height 43
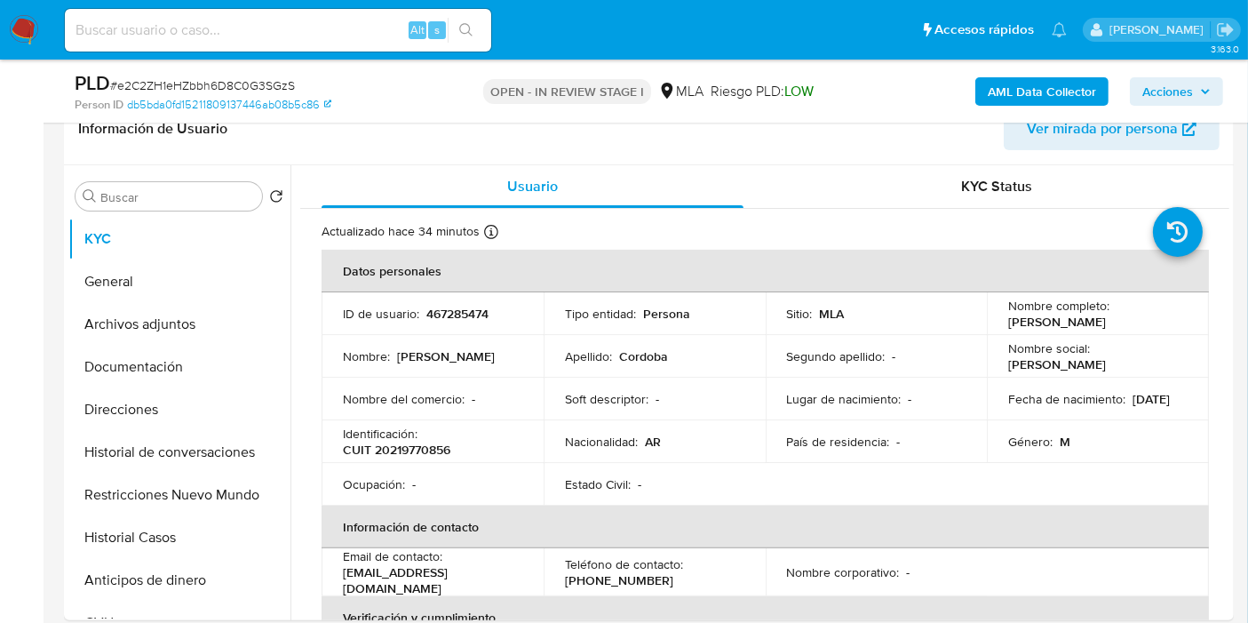
click at [1173, 89] on span "Acciones" at bounding box center [1167, 91] width 51 height 28
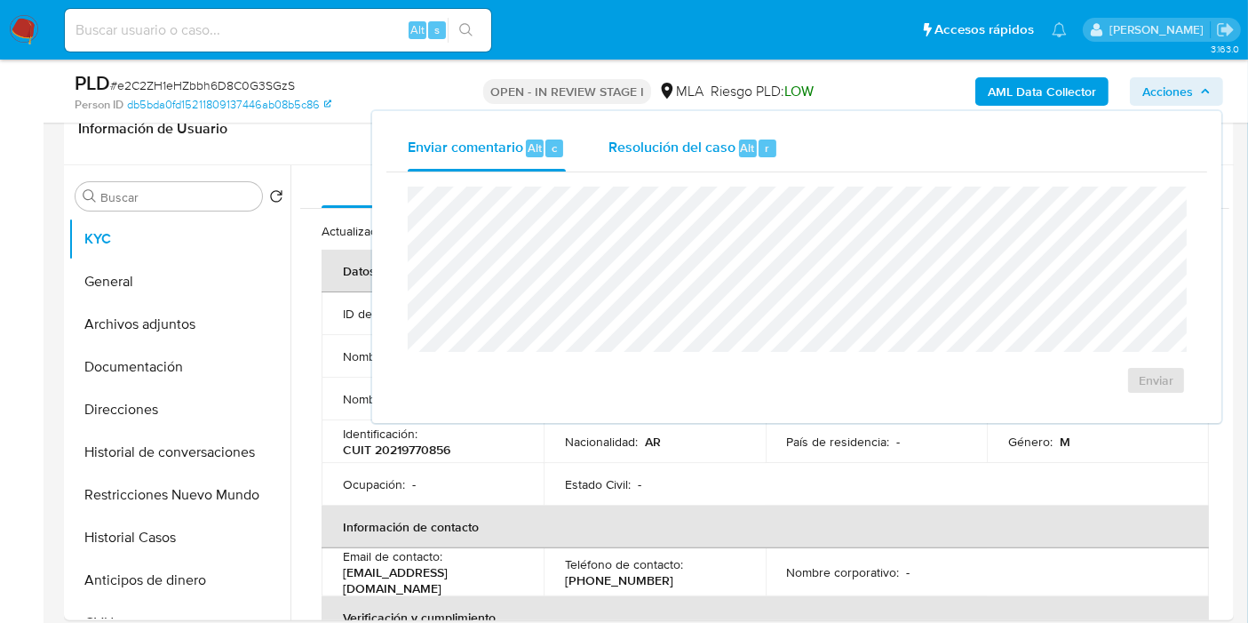
click at [606, 143] on button "Resolución del caso Alt r" at bounding box center [693, 148] width 212 height 46
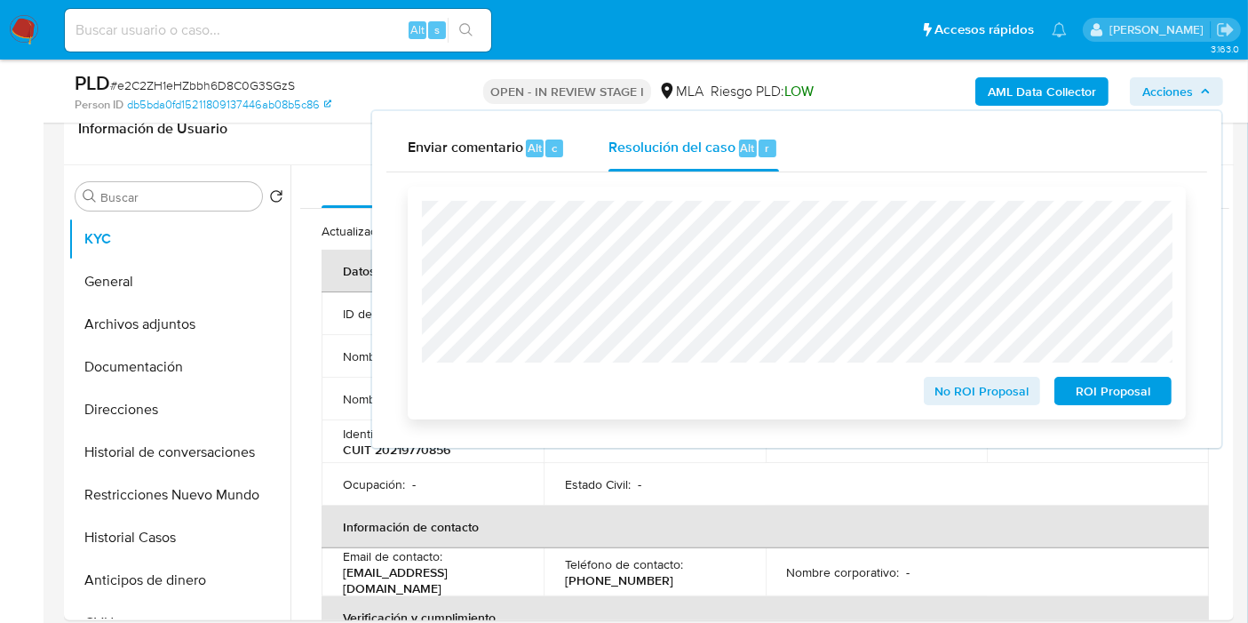
click at [976, 379] on span "No ROI Proposal" at bounding box center [982, 390] width 92 height 25
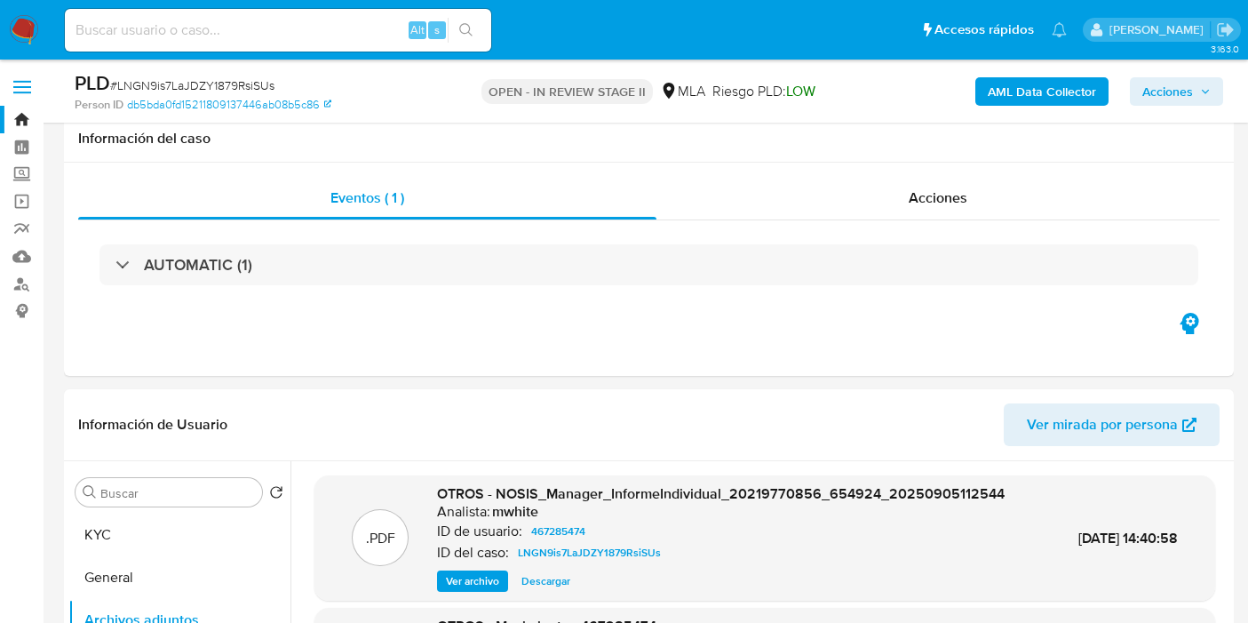
select select "10"
click at [157, 513] on button "KYC" at bounding box center [179, 534] width 222 height 43
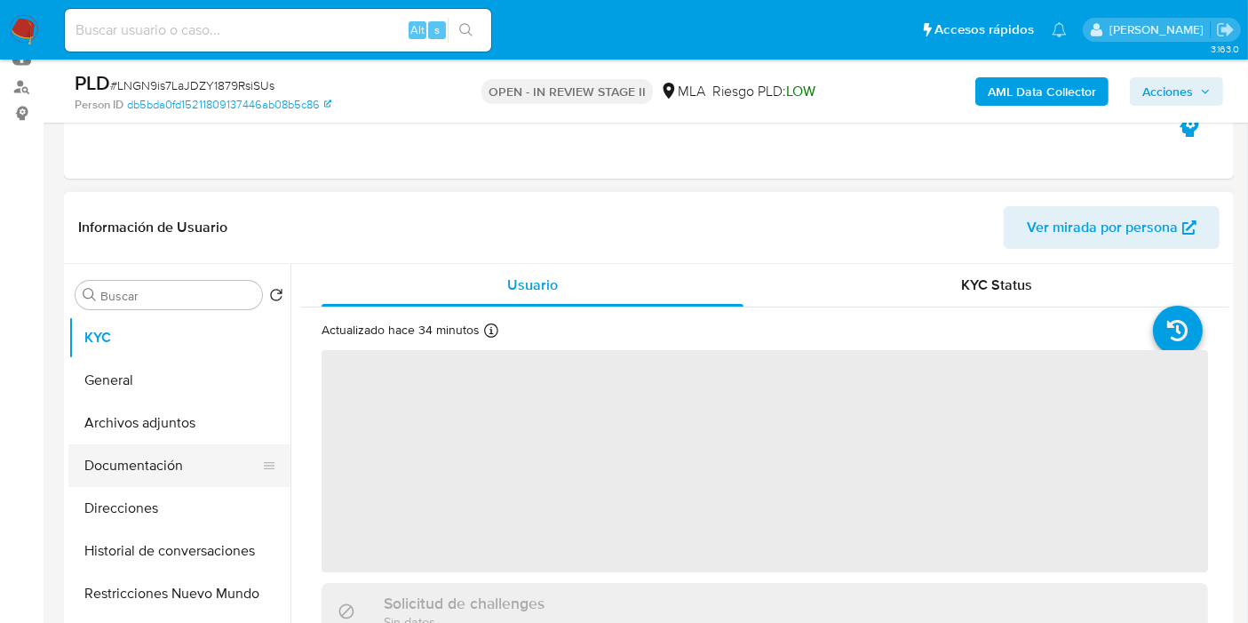
click at [168, 467] on button "Documentación" at bounding box center [172, 465] width 208 height 43
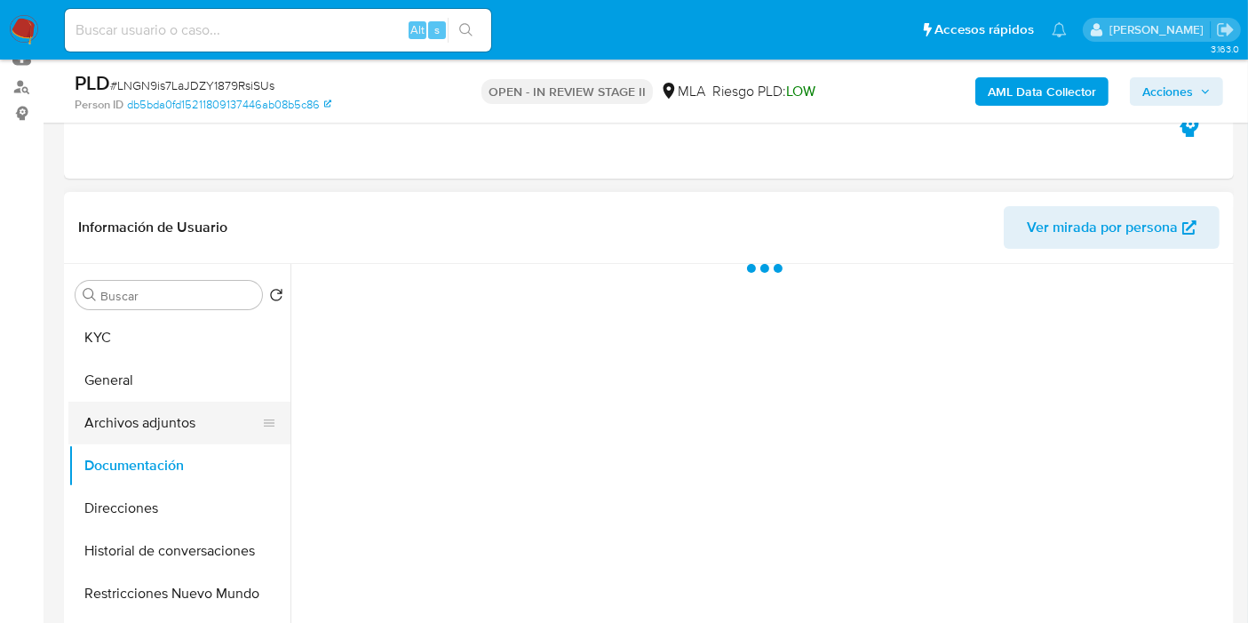
click at [218, 406] on button "Archivos adjuntos" at bounding box center [172, 423] width 208 height 43
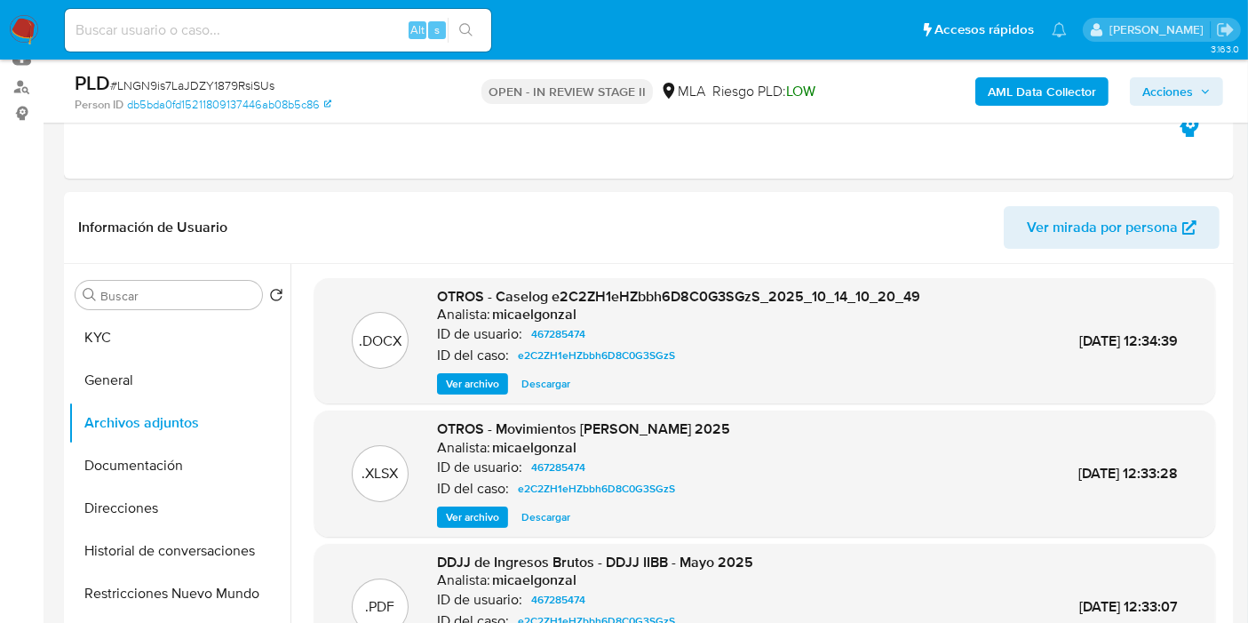
click at [1174, 91] on span "Acciones" at bounding box center [1167, 91] width 51 height 28
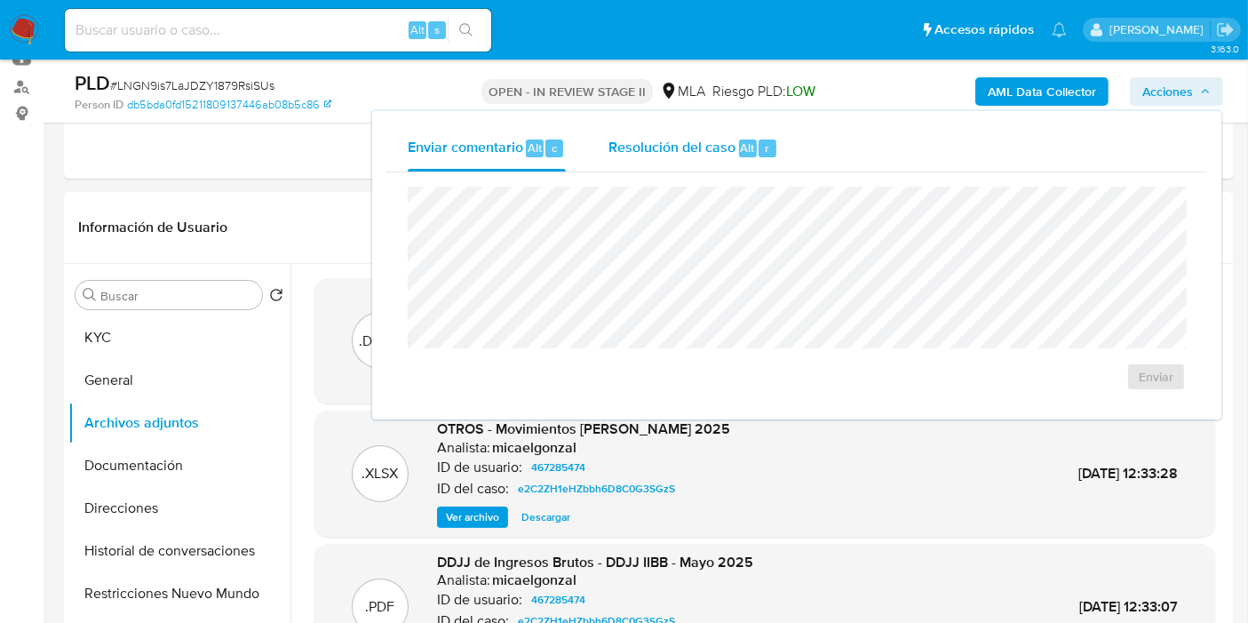
click at [724, 141] on span "Resolución del caso" at bounding box center [672, 147] width 127 height 20
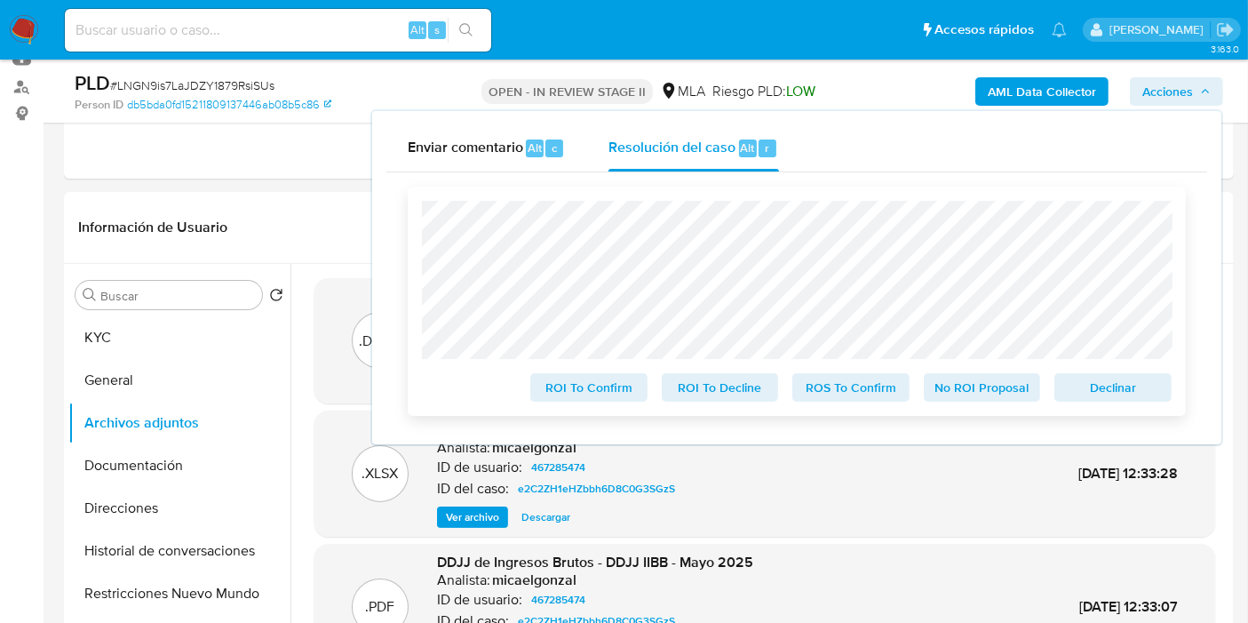
click at [1158, 392] on span "Declinar" at bounding box center [1113, 387] width 92 height 25
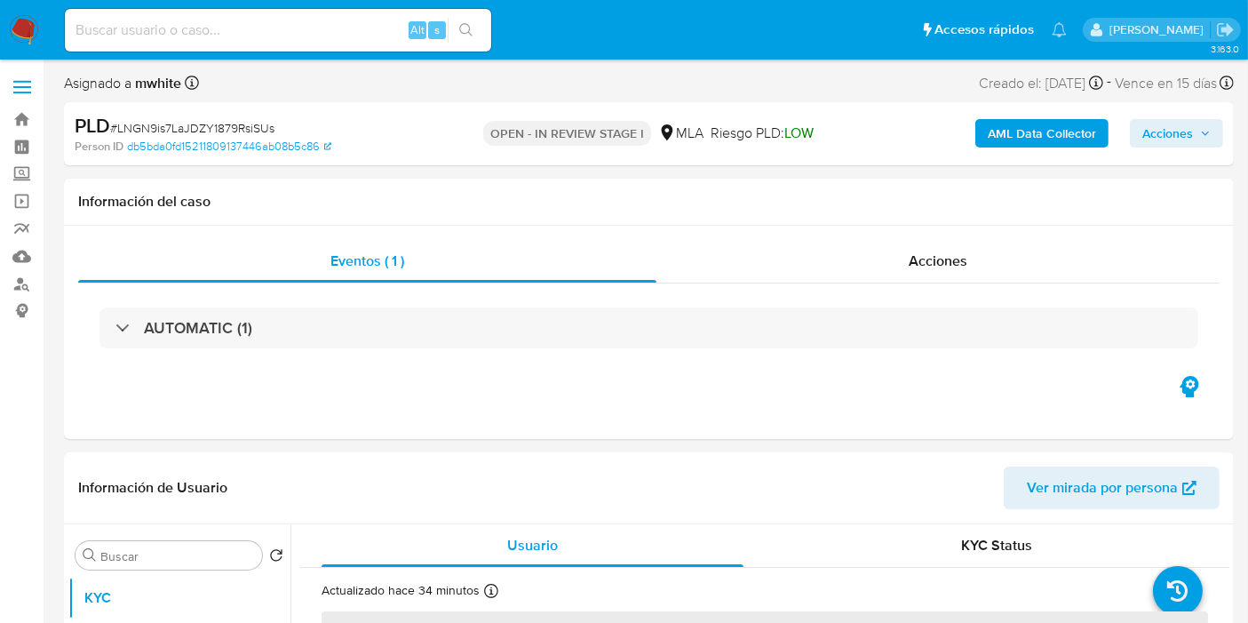
select select "10"
click at [1179, 141] on span "Acciones" at bounding box center [1167, 133] width 51 height 28
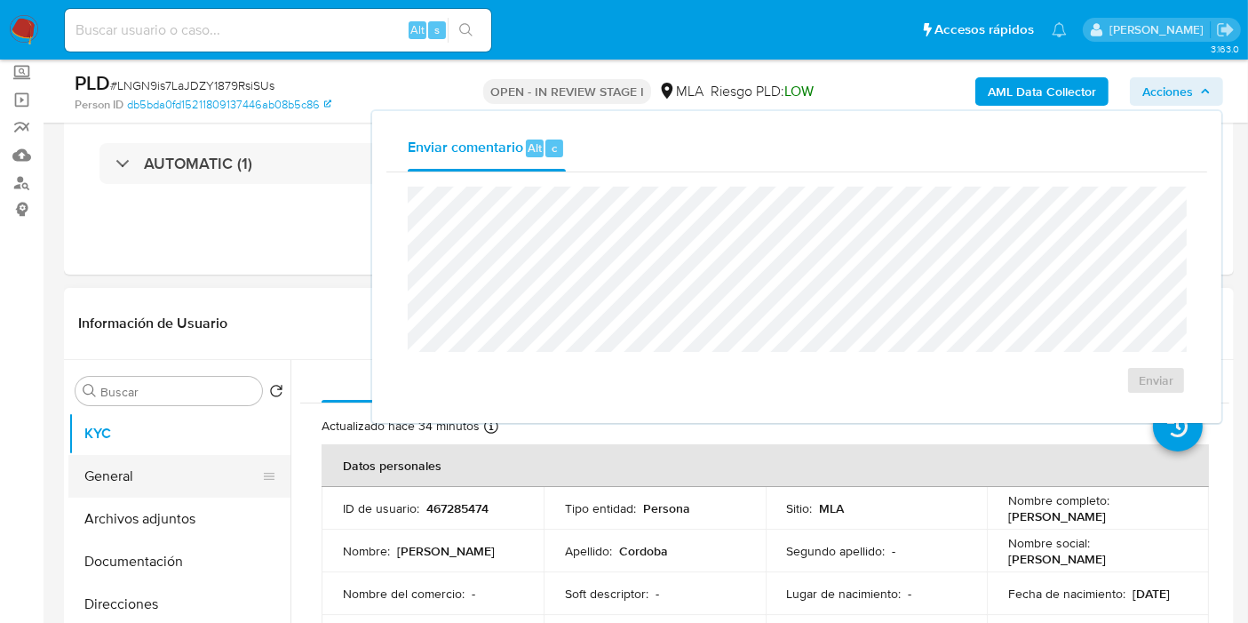
scroll to position [296, 0]
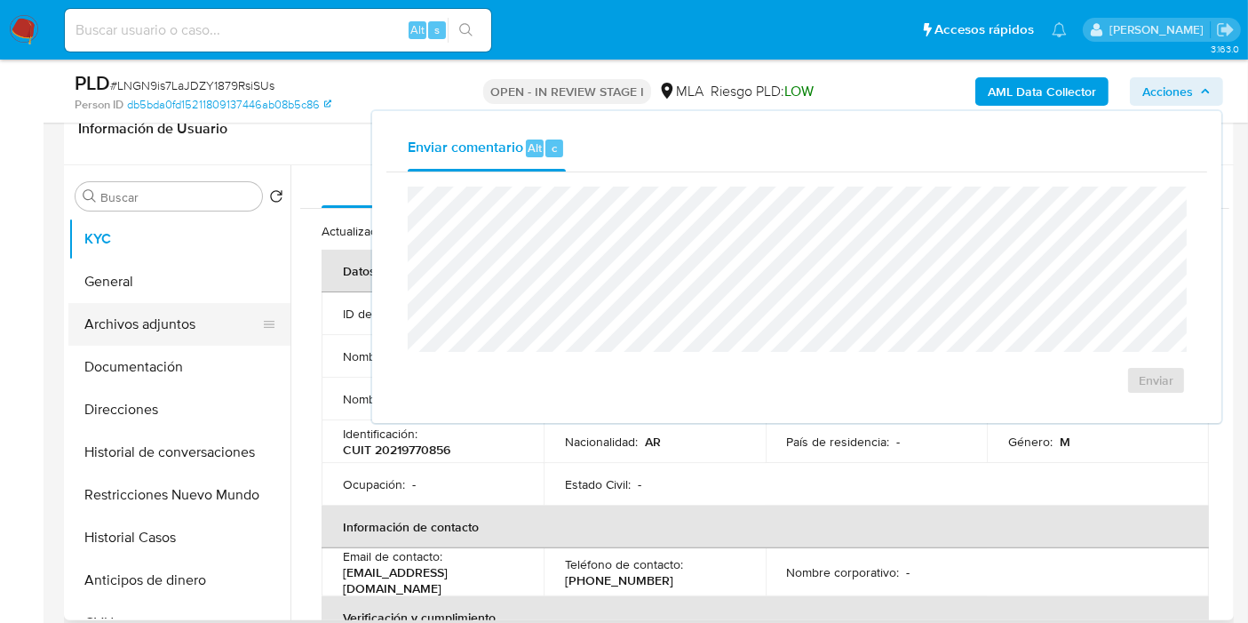
click at [221, 333] on button "Archivos adjuntos" at bounding box center [172, 324] width 208 height 43
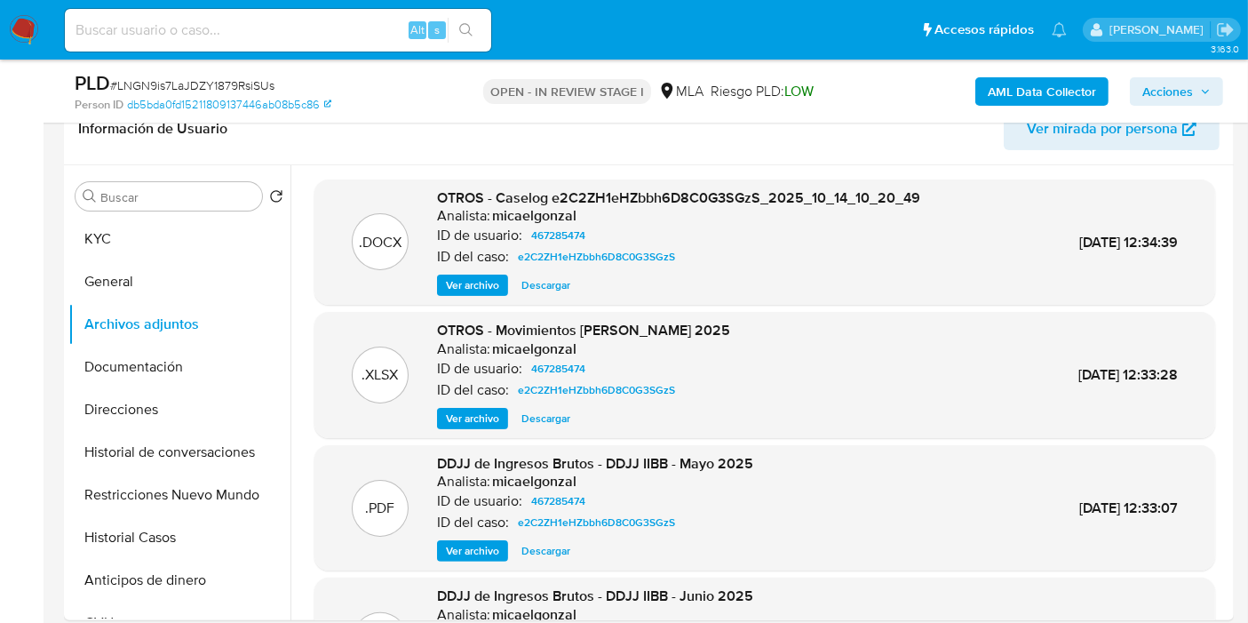
click at [1162, 94] on span "Acciones" at bounding box center [1167, 91] width 51 height 28
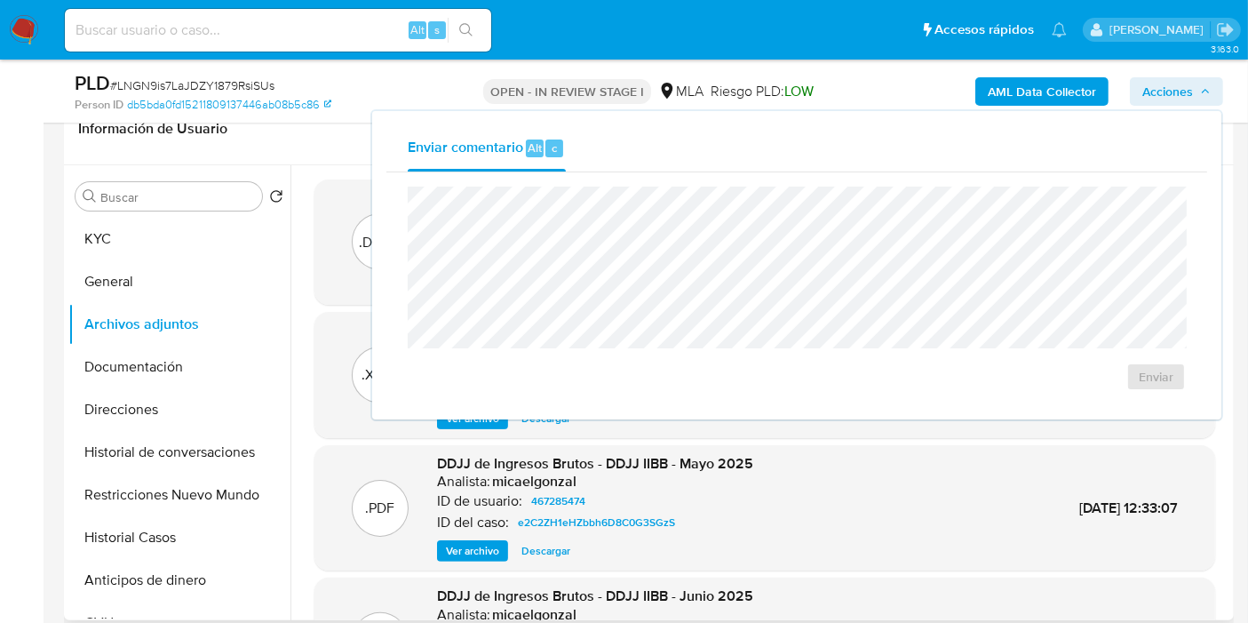
click at [151, 214] on div "Buscar Volver al orden por defecto KYC General Archivos adjuntos Documentación …" at bounding box center [179, 394] width 222 height 452
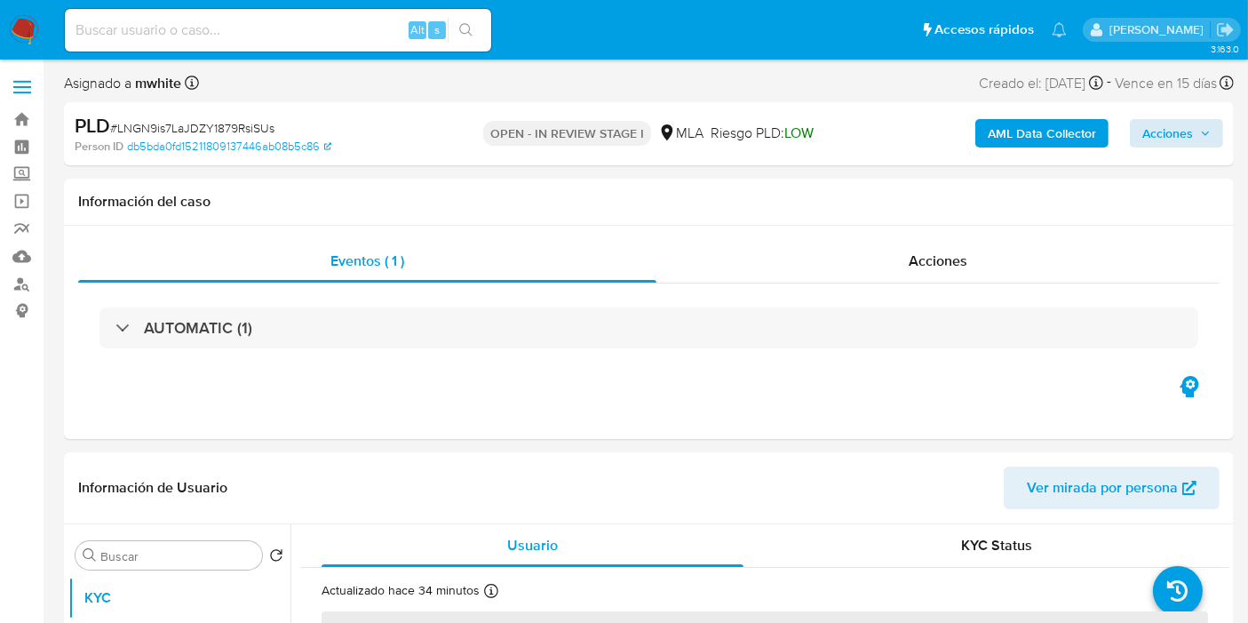
select select "10"
click at [1164, 129] on span "Acciones" at bounding box center [1167, 133] width 51 height 28
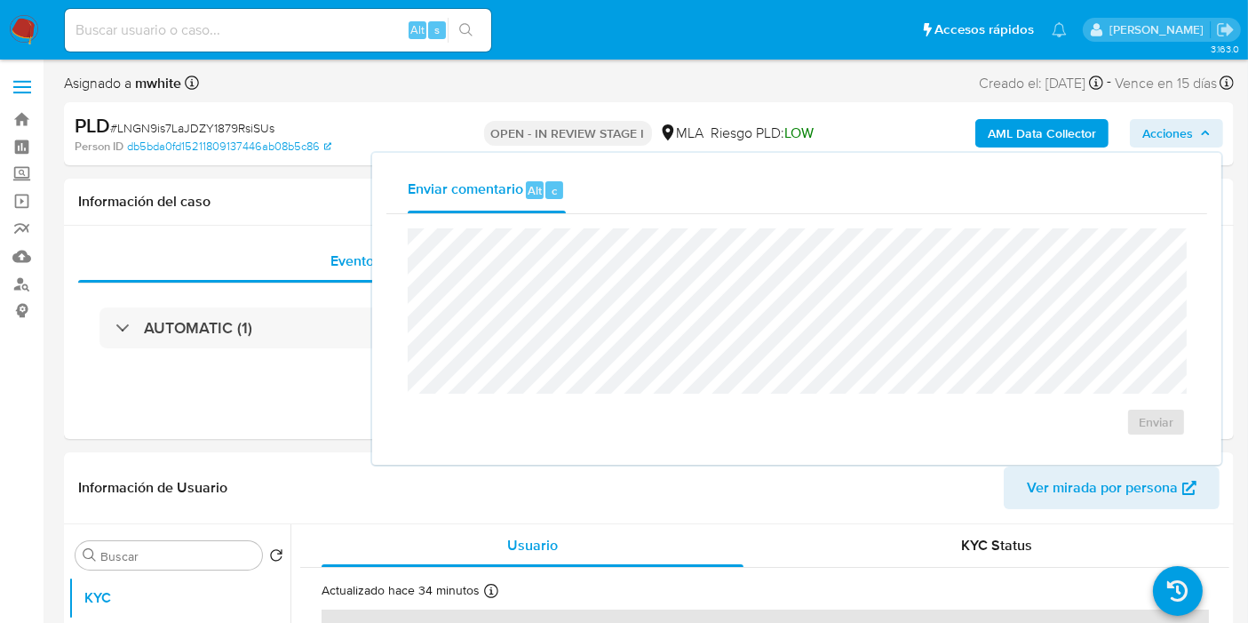
click at [212, 129] on span "# LNGN9is7LaJDZY1879RsiSUs" at bounding box center [192, 128] width 164 height 18
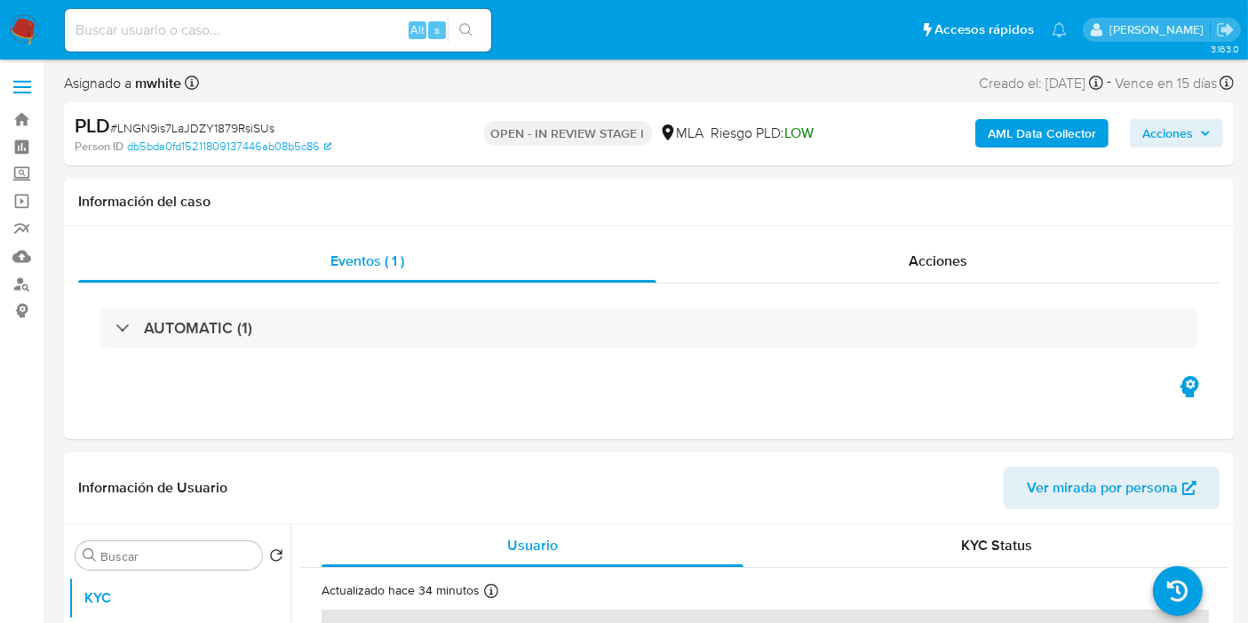
drag, startPoint x: 212, startPoint y: 129, endPoint x: 201, endPoint y: 129, distance: 11.5
click at [201, 129] on span "# LNGN9is7LaJDZY1879RsiSUs" at bounding box center [192, 128] width 164 height 18
copy span "LNGN9is7LaJDZY1879RsiSUs"
click at [12, 23] on img at bounding box center [24, 30] width 30 height 30
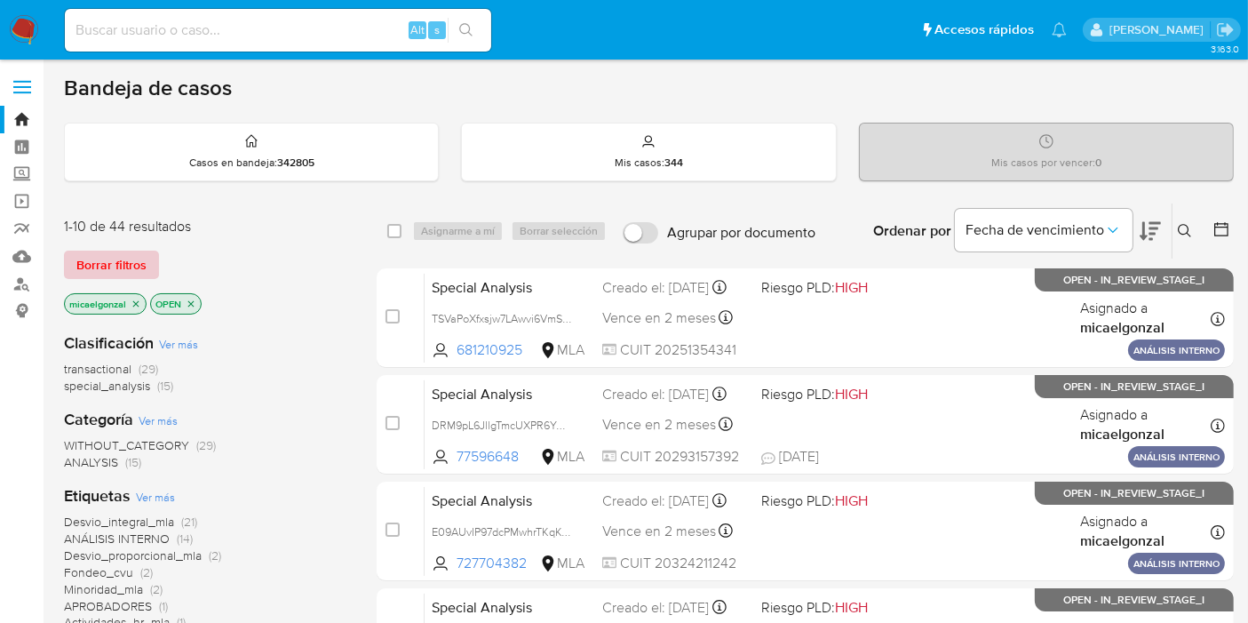
click at [126, 267] on span "Borrar filtros" at bounding box center [111, 264] width 70 height 25
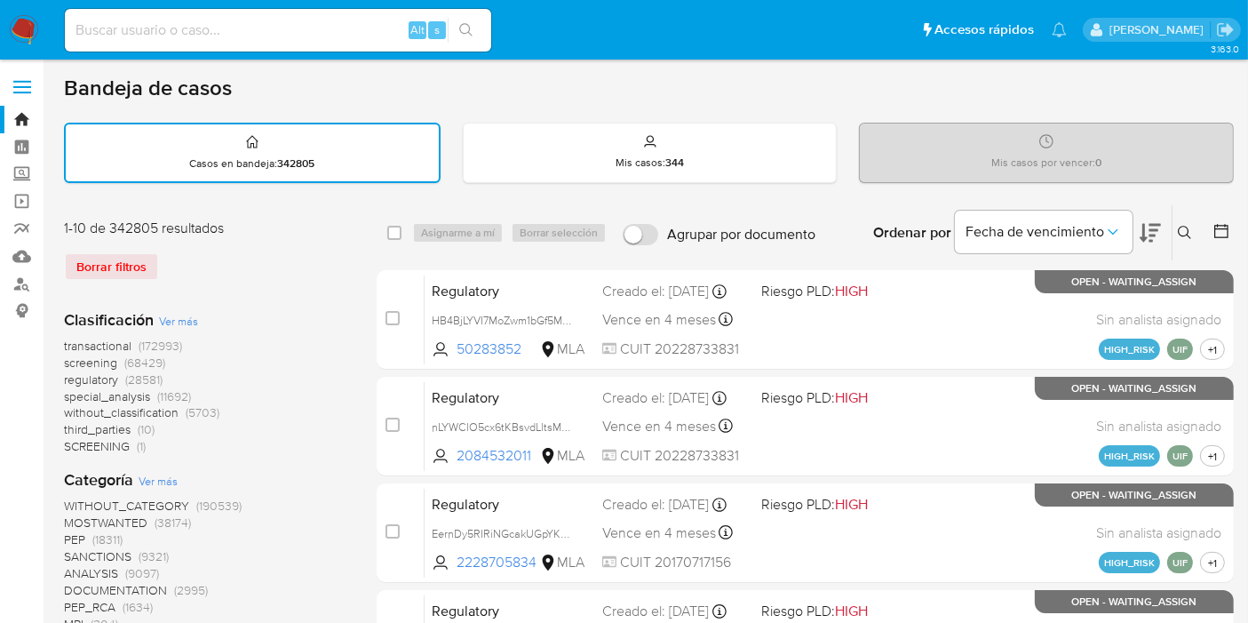
click at [1182, 244] on div "Ingrese ID de usuario o caso Buscar Borrar filtros" at bounding box center [1187, 232] width 30 height 55
click at [1182, 239] on button at bounding box center [1187, 232] width 29 height 21
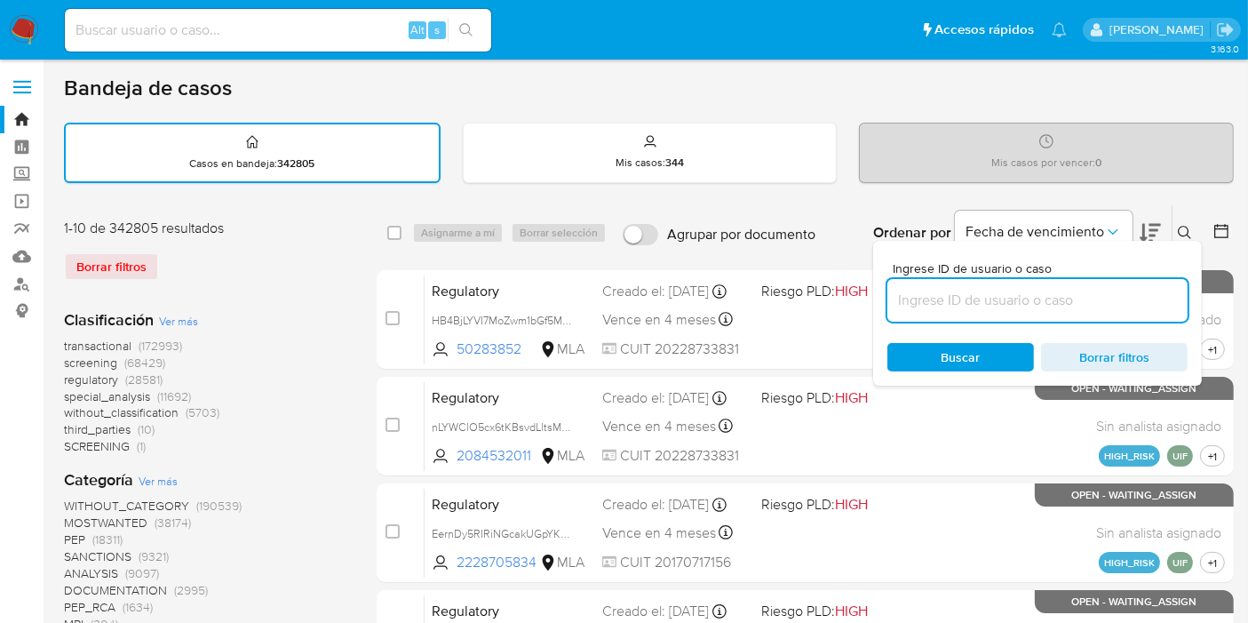
click at [996, 292] on input at bounding box center [1037, 300] width 300 height 23
type input "LNGN9is7LaJDZY1879RsiSUs"
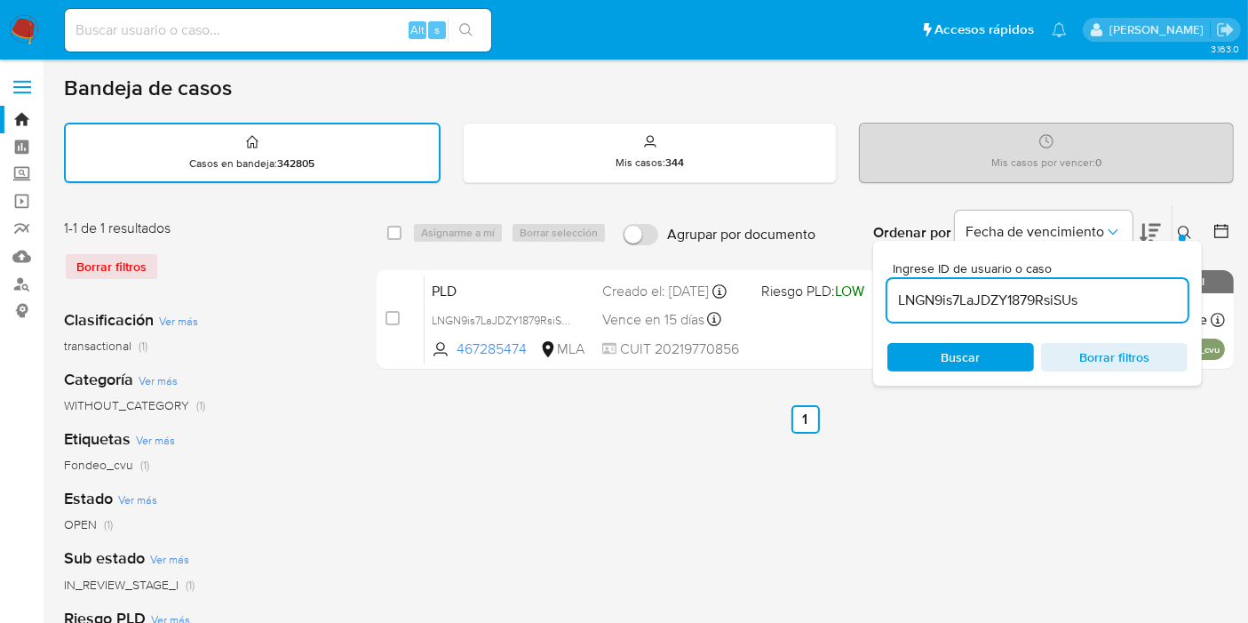
click at [406, 230] on div "select-all-cases-checkbox" at bounding box center [397, 232] width 21 height 21
click at [388, 232] on input "checkbox" at bounding box center [394, 233] width 14 height 14
checkbox input "true"
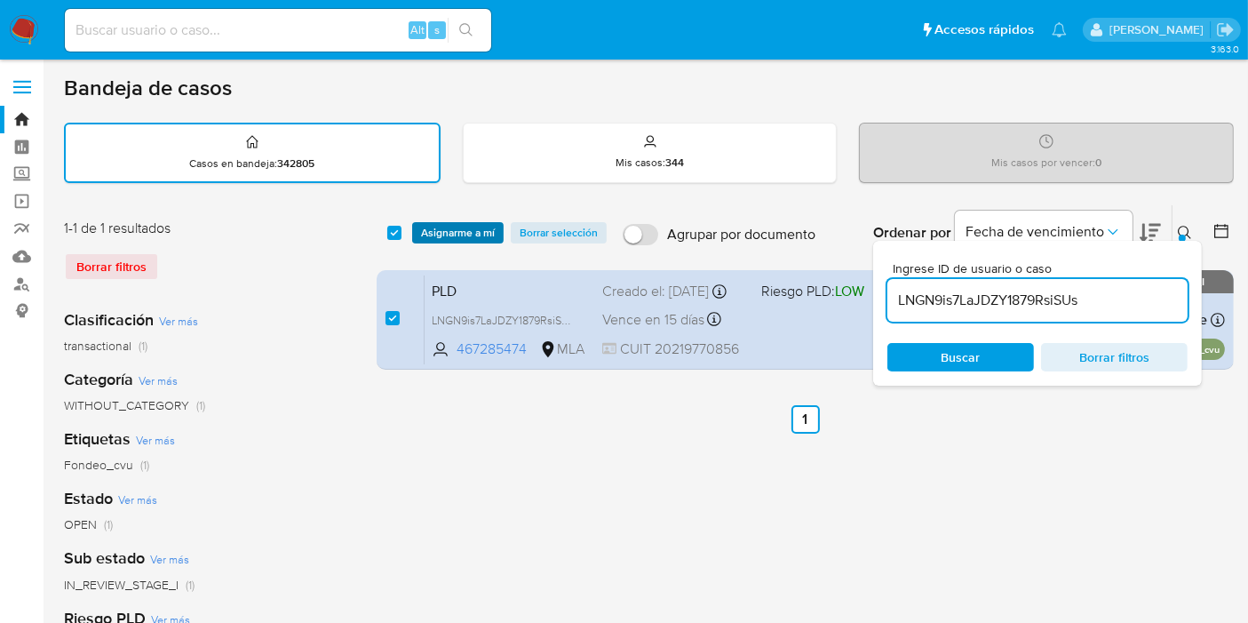
click at [455, 224] on span "Asignarme a mí" at bounding box center [458, 233] width 74 height 18
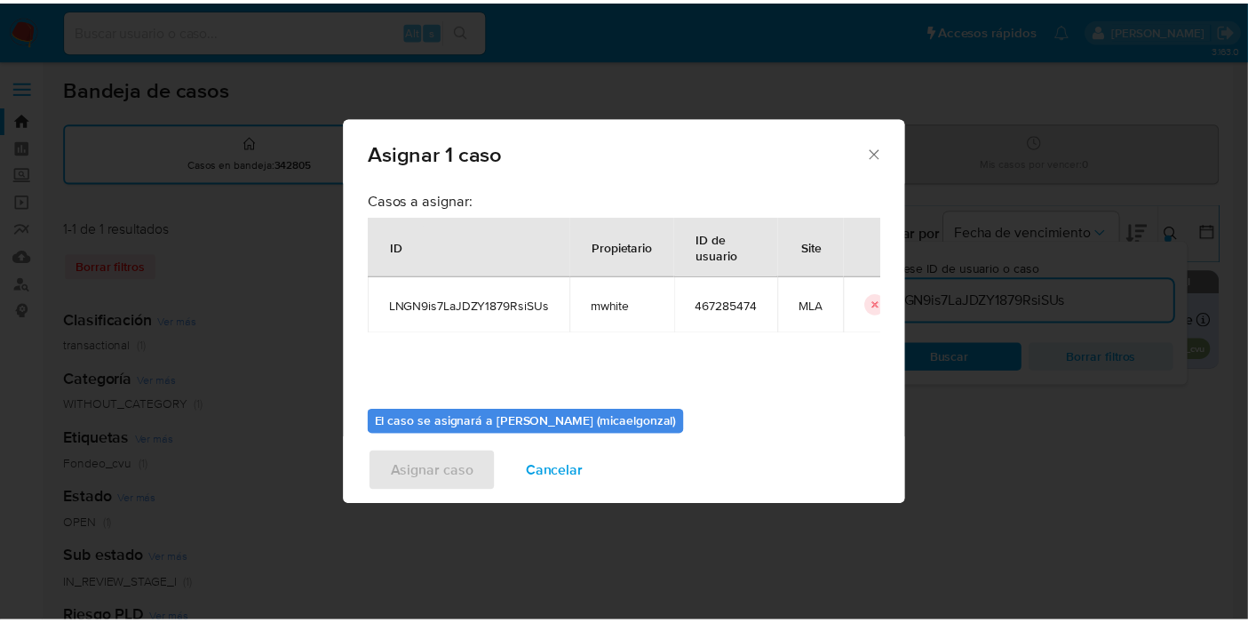
scroll to position [91, 0]
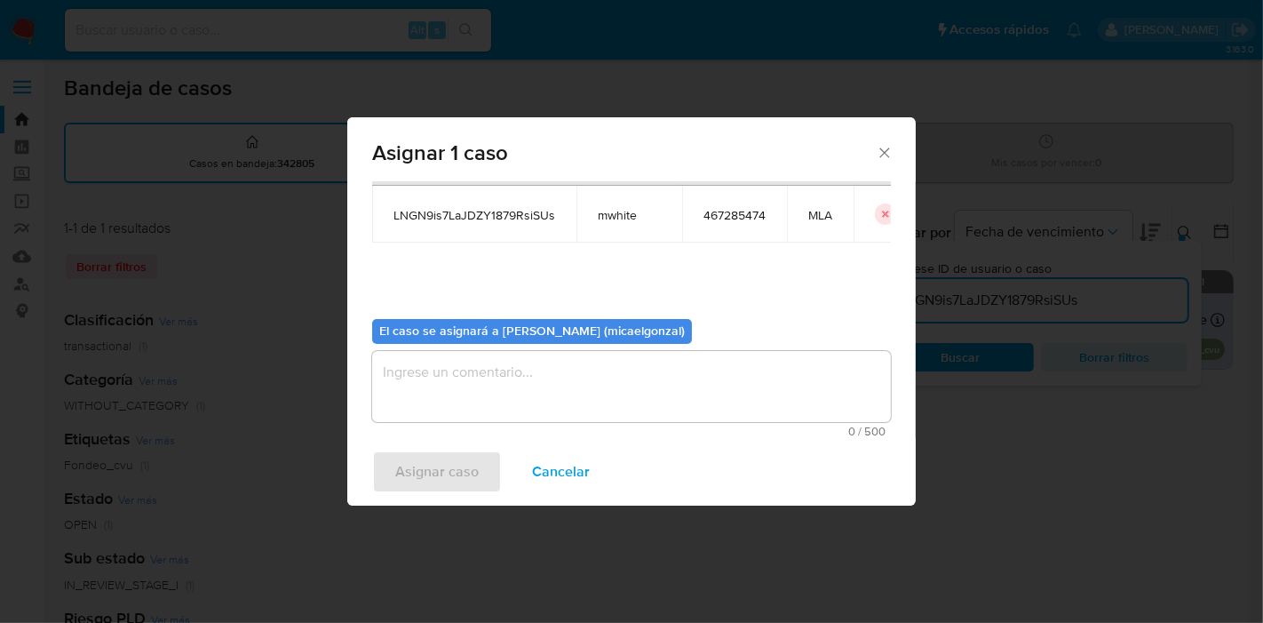
click at [460, 391] on textarea "assign-modal" at bounding box center [631, 386] width 519 height 71
click at [413, 454] on span "Asignar caso" at bounding box center [437, 471] width 84 height 39
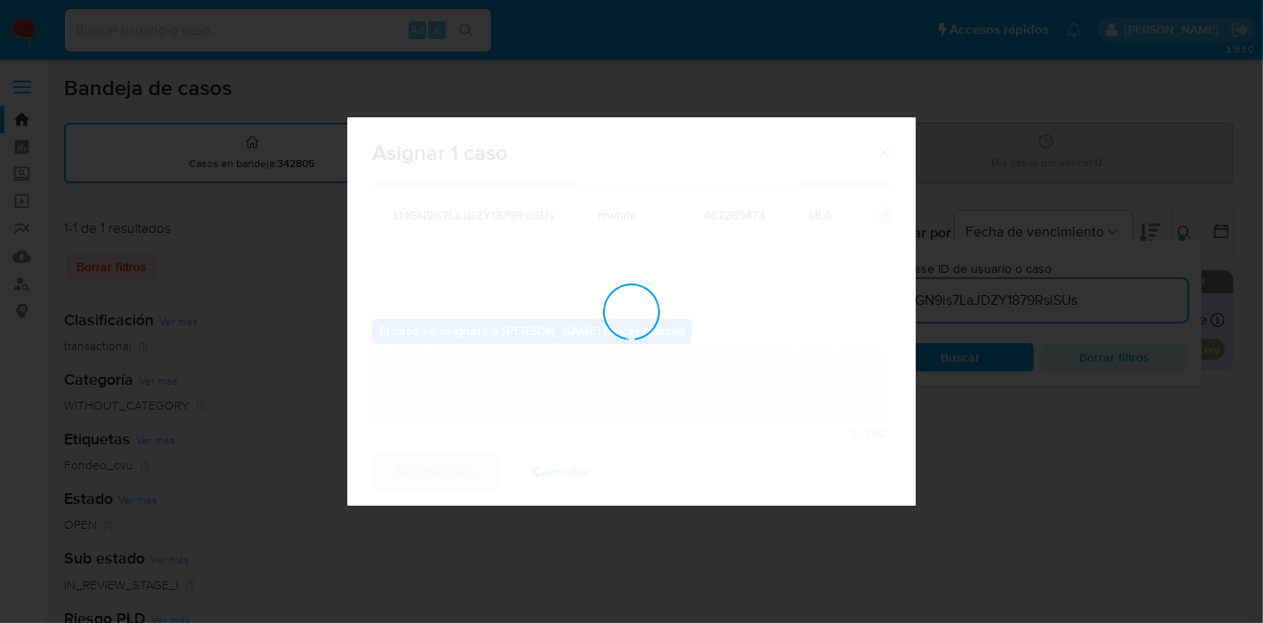
checkbox input "false"
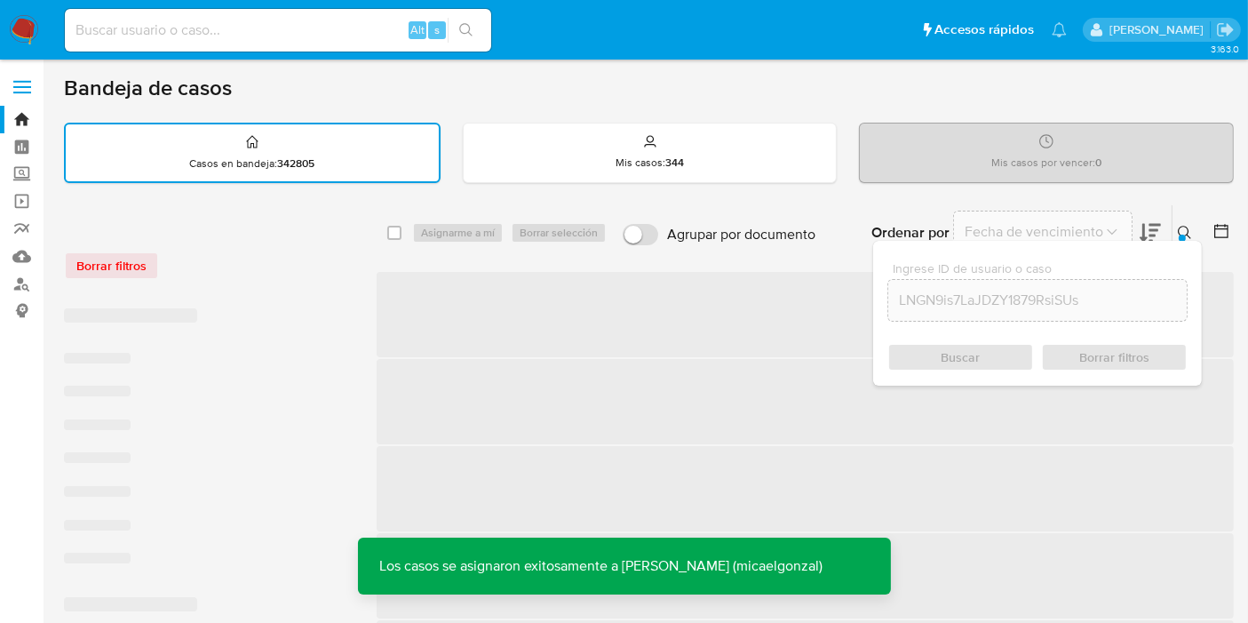
click at [359, 27] on input at bounding box center [278, 30] width 426 height 23
paste input "LNGN9is7LaJDZY1879RsiSUs"
type input "LNGN9is7LaJDZY1879RsiSUs"
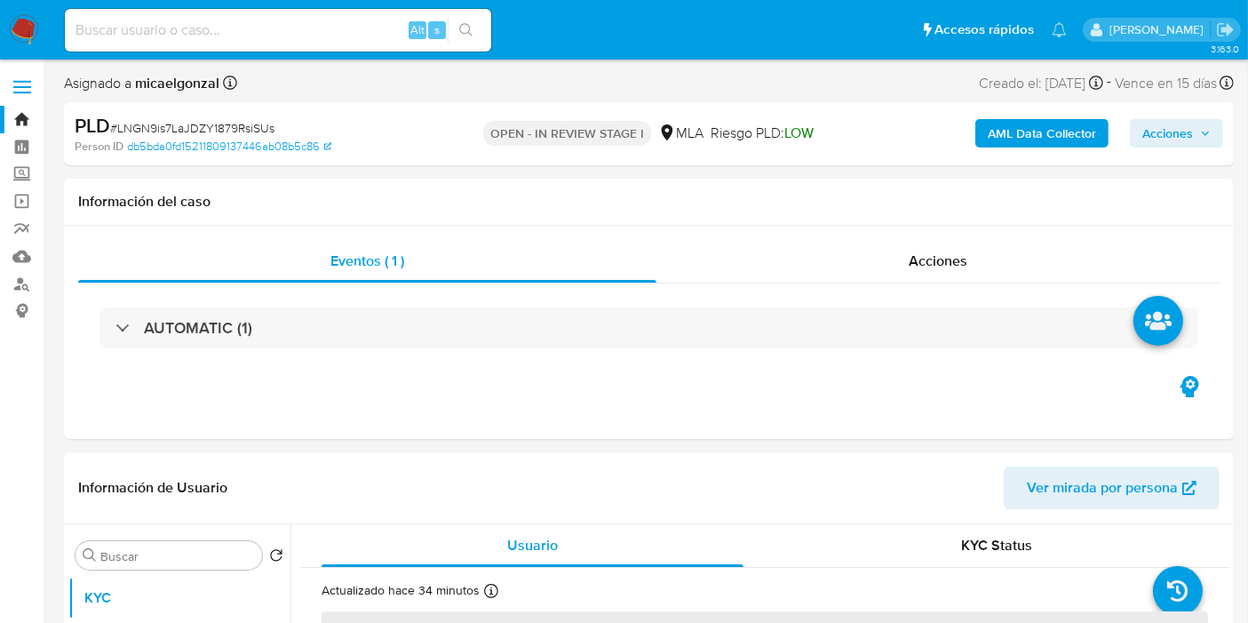
select select "10"
click at [1195, 146] on button "Acciones" at bounding box center [1176, 133] width 93 height 28
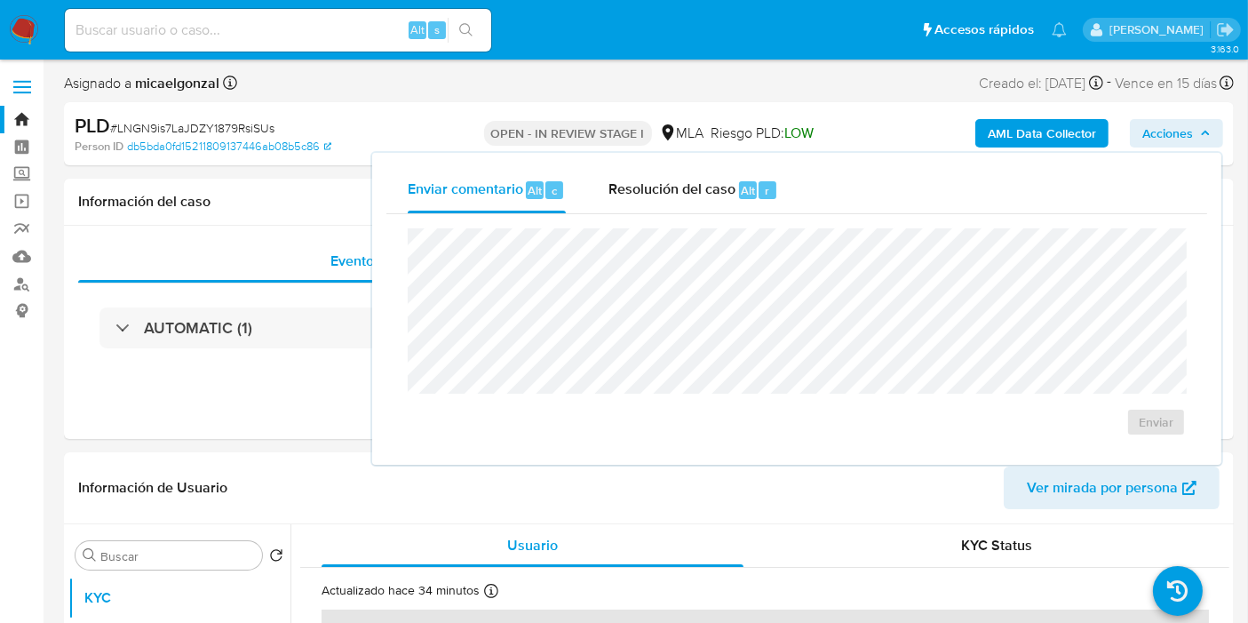
click at [803, 181] on div "Enviar comentario Alt c Resolución del caso Alt r" at bounding box center [796, 190] width 821 height 46
click at [679, 203] on div "Resolución del caso Alt r" at bounding box center [694, 190] width 170 height 46
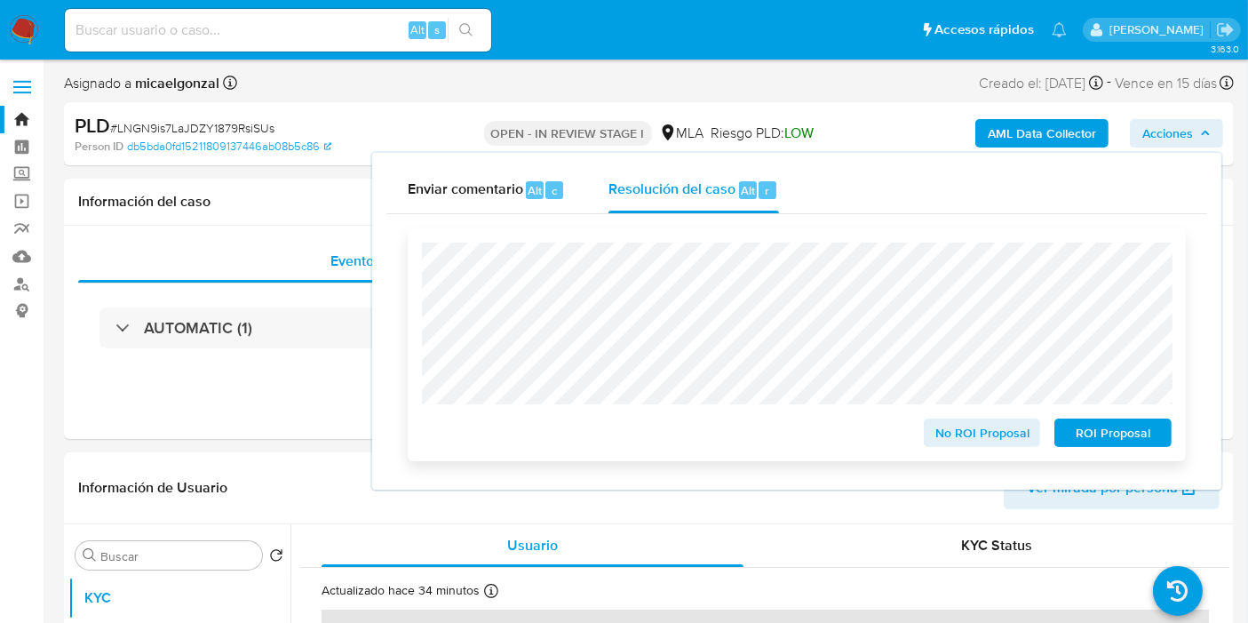
click at [977, 445] on span "No ROI Proposal" at bounding box center [982, 432] width 92 height 25
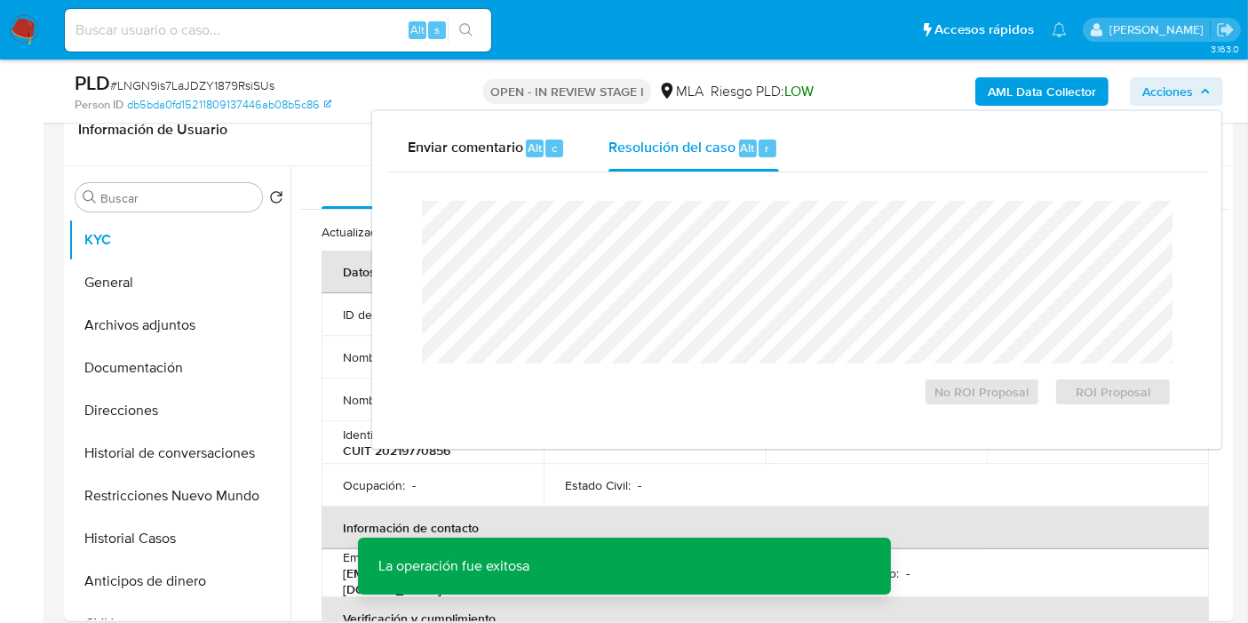
scroll to position [296, 0]
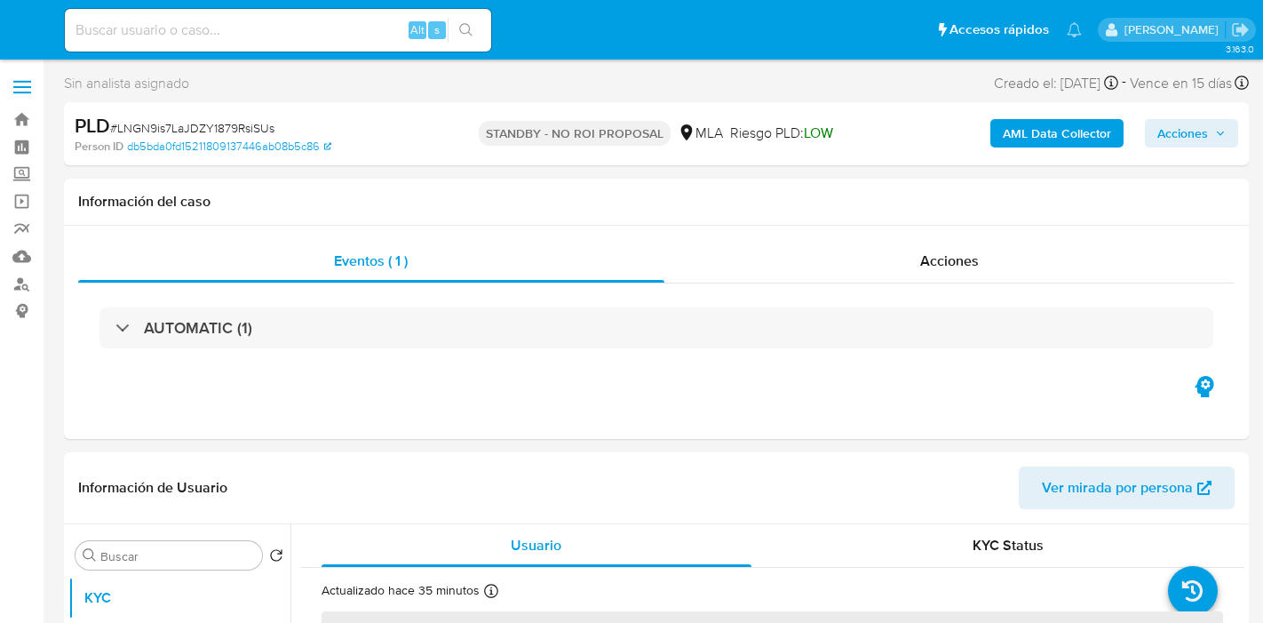
select select "10"
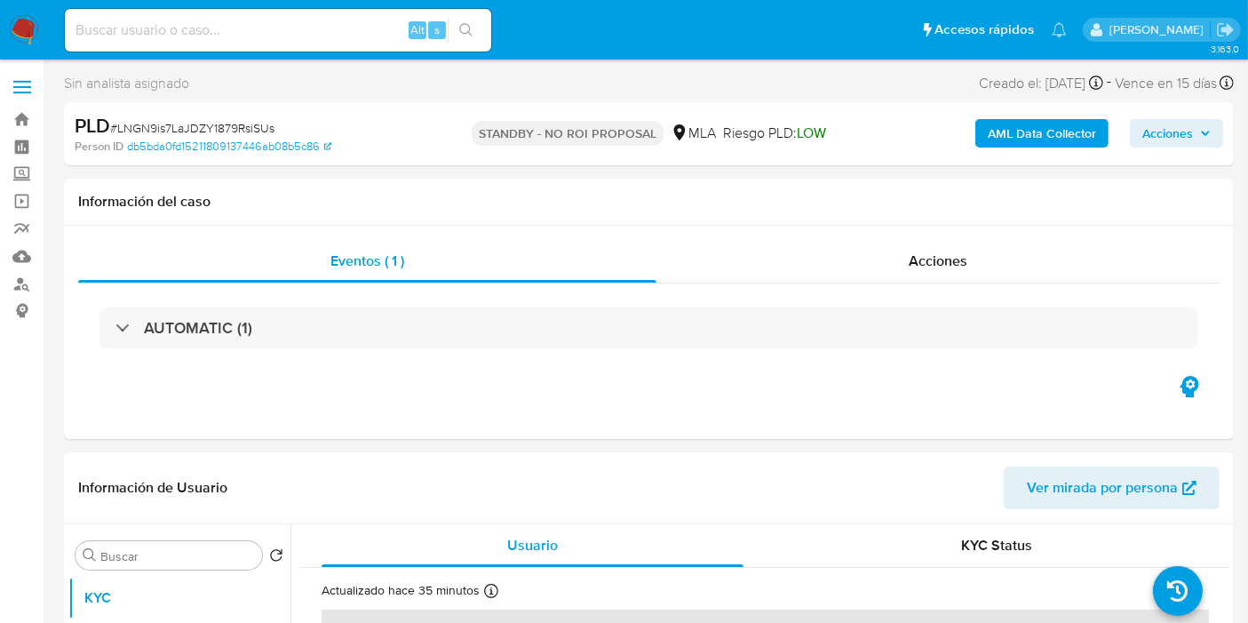
click at [37, 1] on nav "Pausado Ver notificaciones Alt s Accesos rápidos Presiona las siguientes teclas…" at bounding box center [624, 30] width 1248 height 60
click at [12, 21] on img at bounding box center [24, 30] width 30 height 30
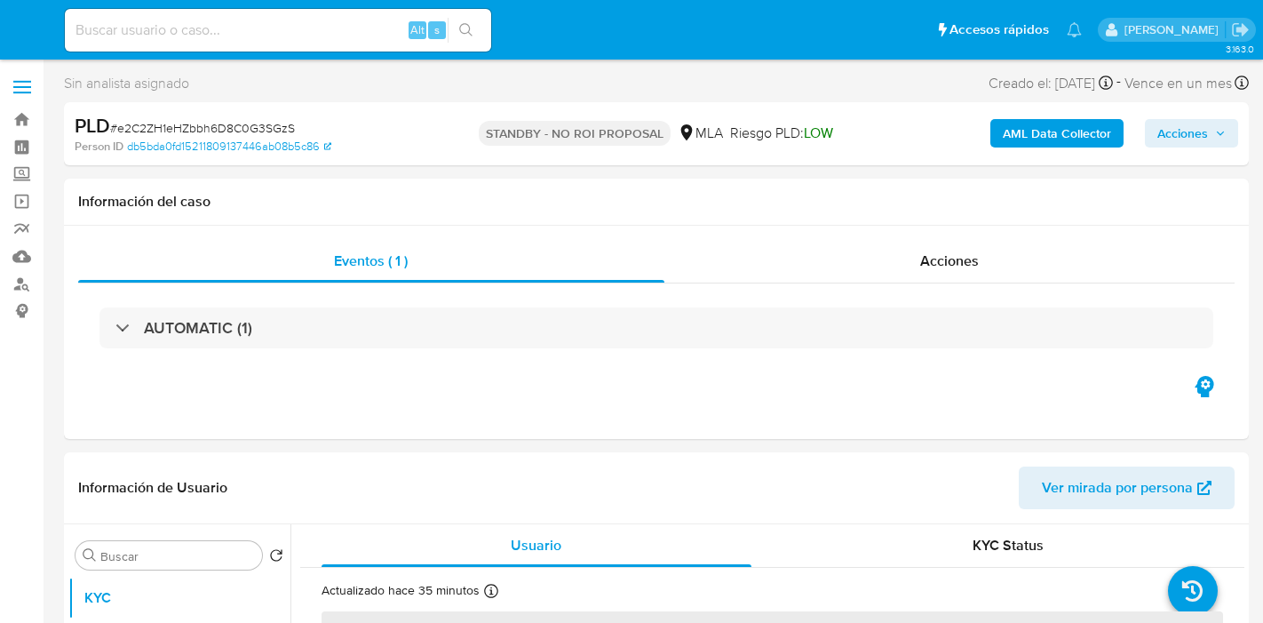
select select "10"
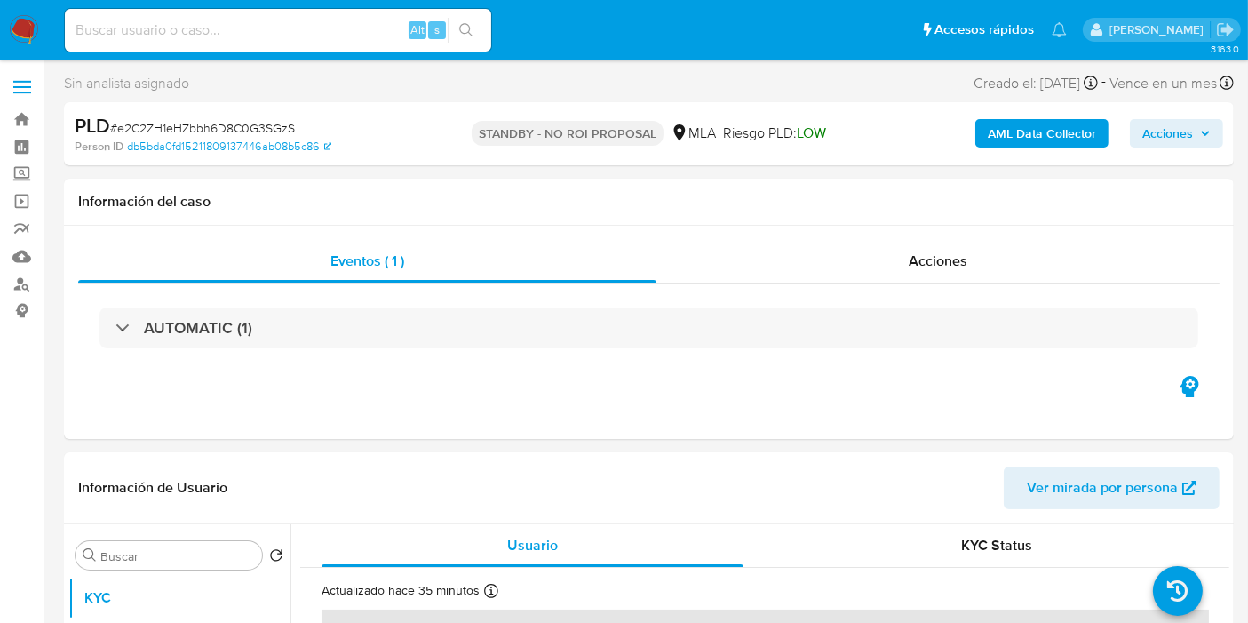
click at [48, 8] on nav "Pausado Ver notificaciones Alt s Accesos rápidos Presiona las siguientes teclas…" at bounding box center [624, 30] width 1248 height 60
click at [10, 25] on img at bounding box center [24, 30] width 30 height 30
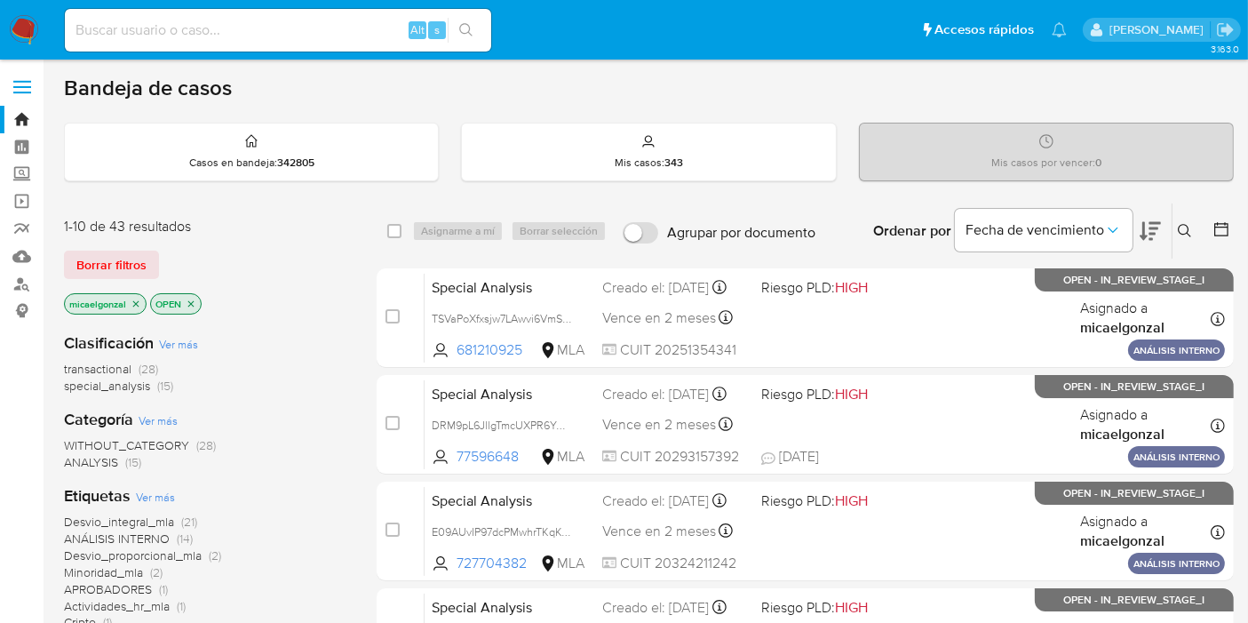
click at [36, 20] on img at bounding box center [24, 30] width 30 height 30
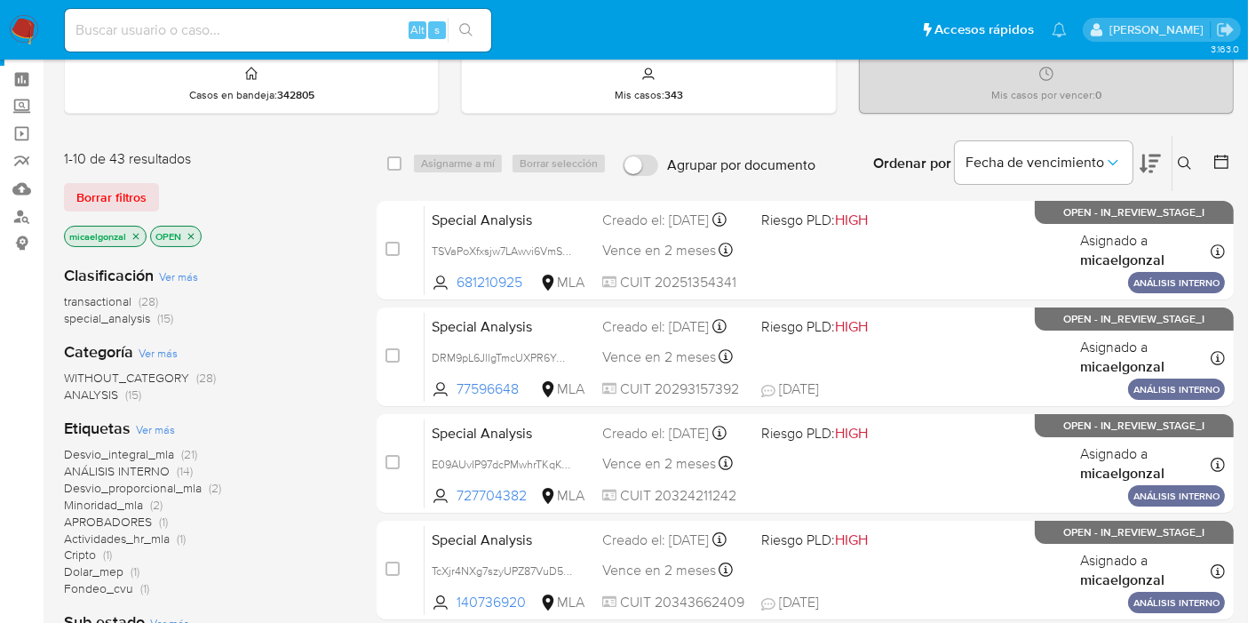
scroll to position [99, 0]
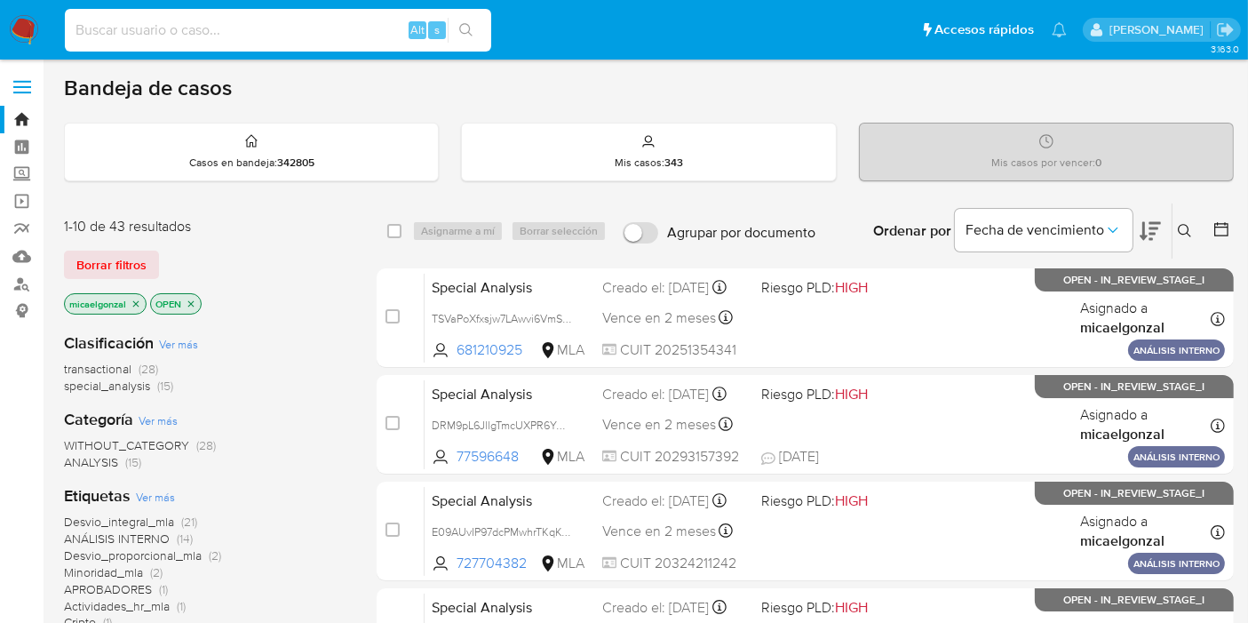
click at [260, 26] on input at bounding box center [278, 30] width 426 height 23
paste input "B9qCsKUxZYIev4VmaEwXqLeO"
type input "B9qCsKUxZYIev4VmaEwXqLeO"
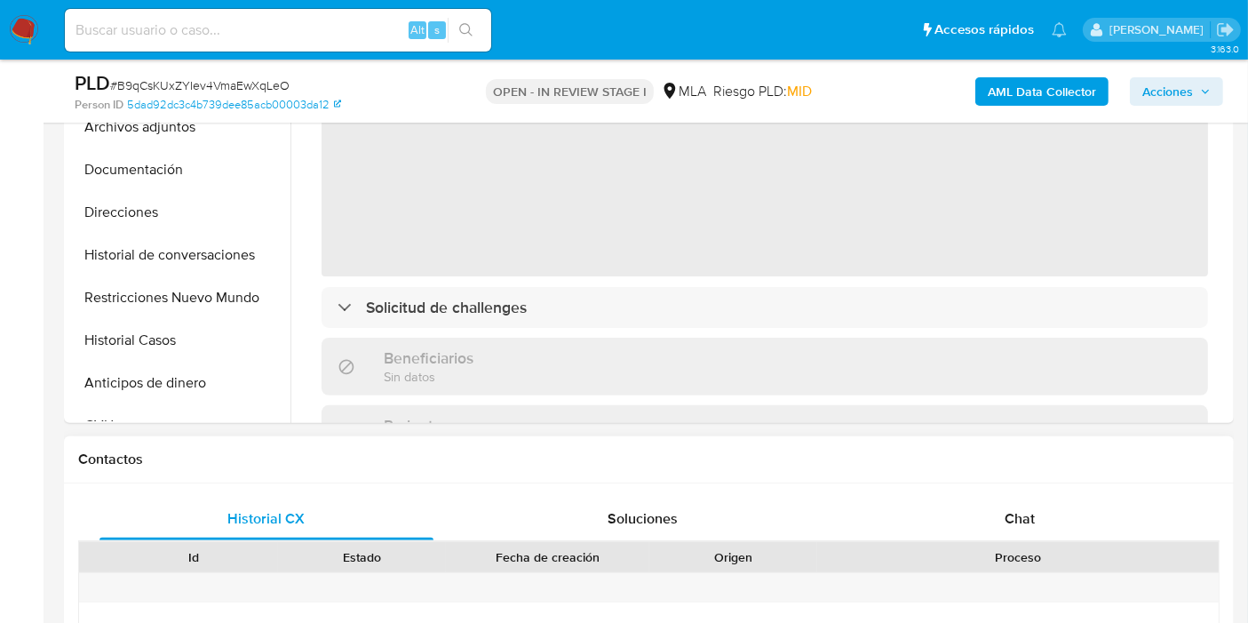
select select "10"
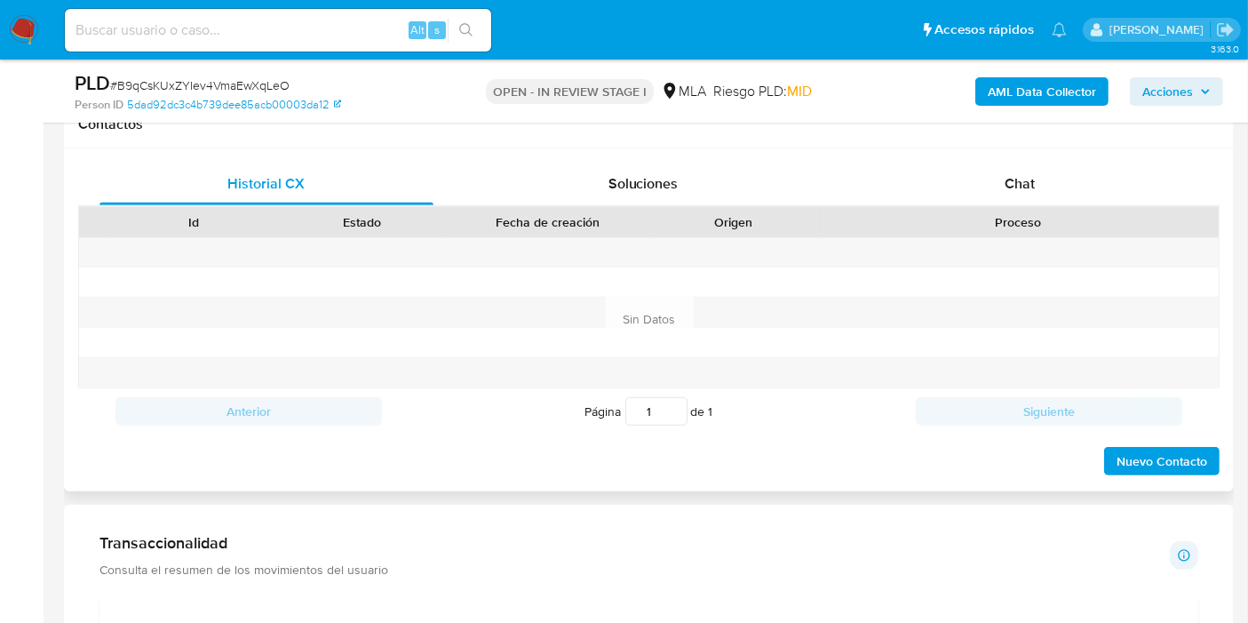
scroll to position [789, 0]
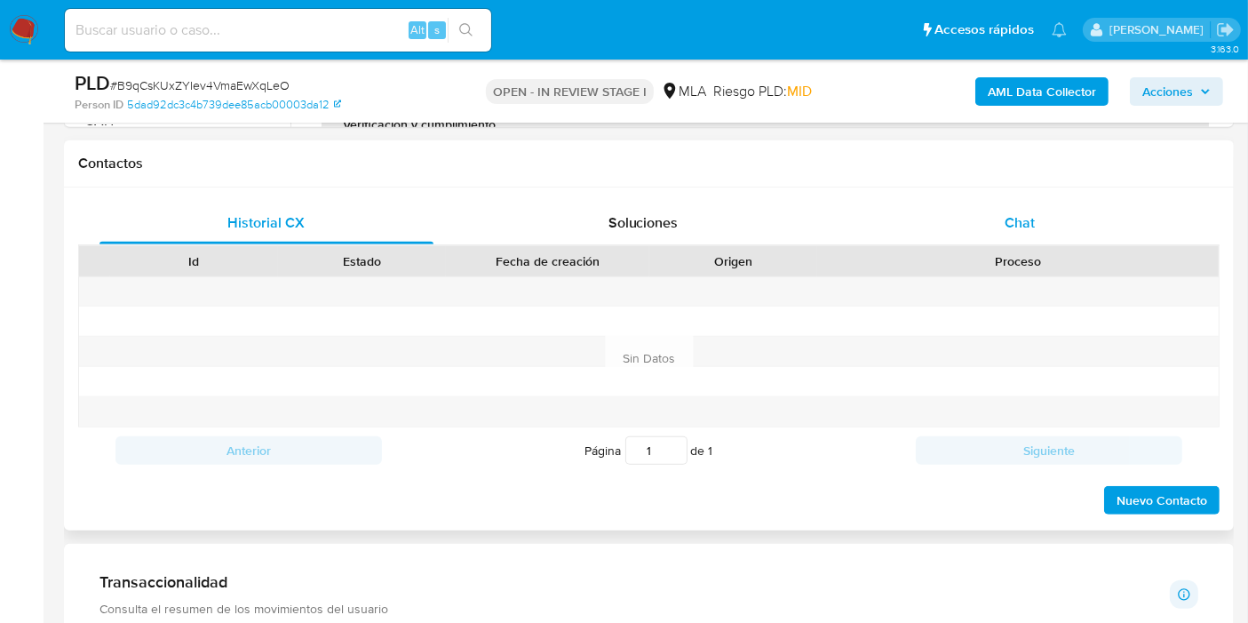
click at [1071, 240] on div "Chat" at bounding box center [1020, 223] width 334 height 43
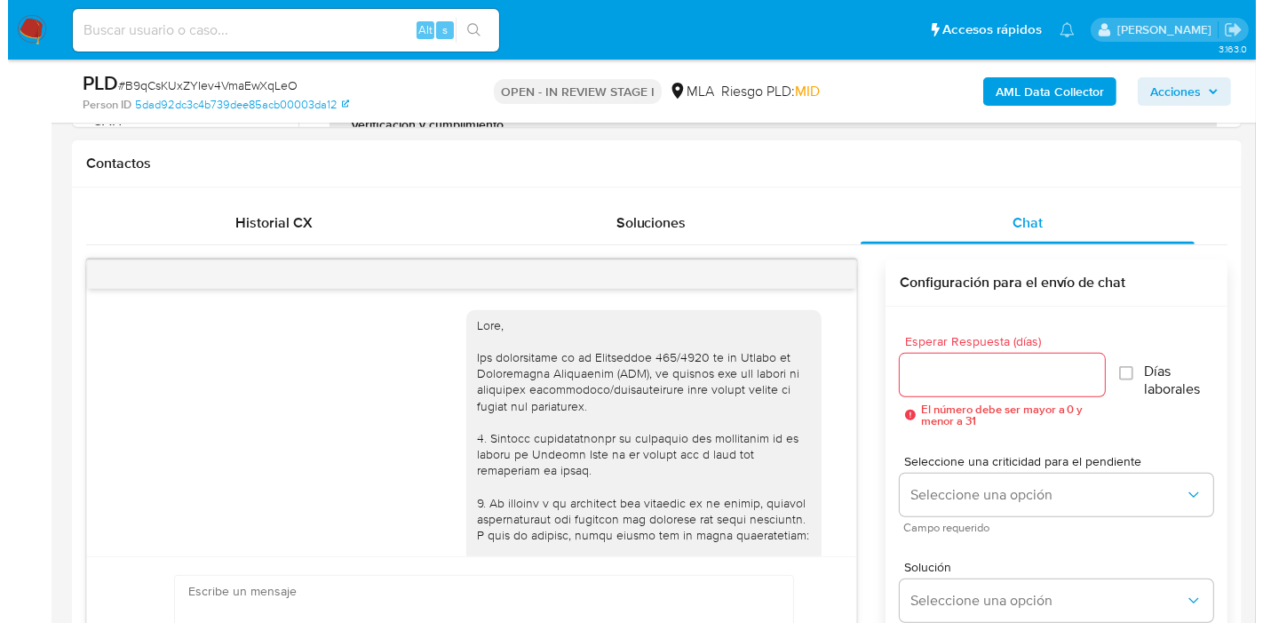
scroll to position [1861, 0]
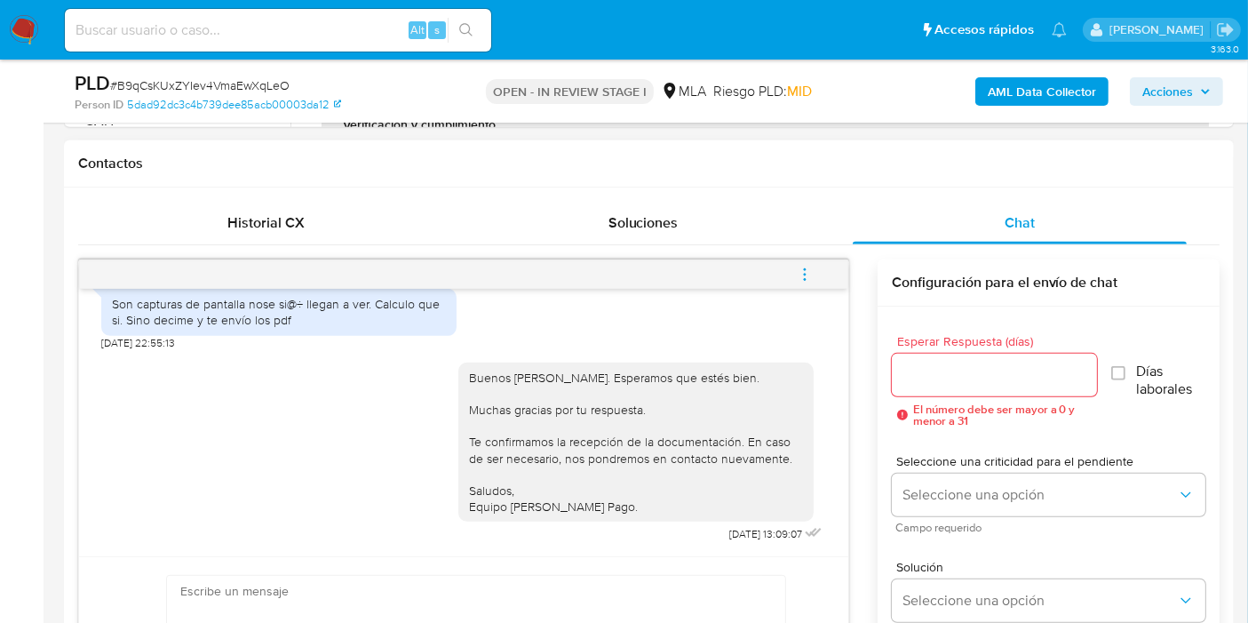
click at [808, 273] on icon "menu-action" at bounding box center [805, 275] width 16 height 16
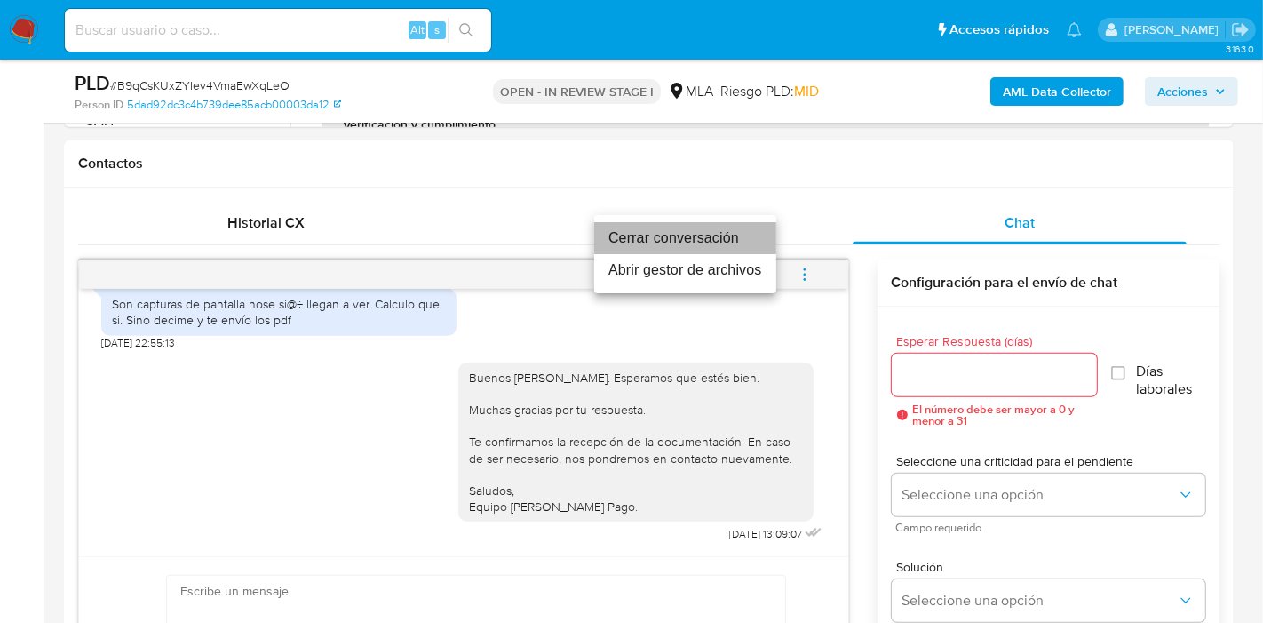
click at [656, 230] on li "Cerrar conversación" at bounding box center [685, 238] width 182 height 32
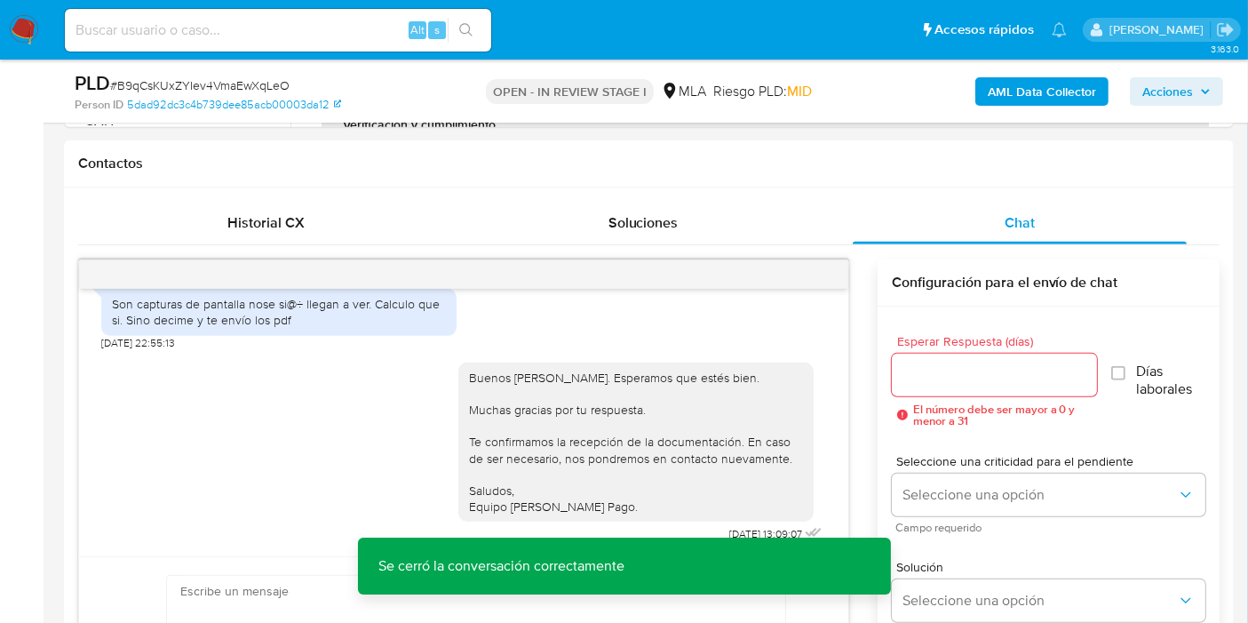
click at [1040, 99] on b "AML Data Collector" at bounding box center [1042, 91] width 108 height 28
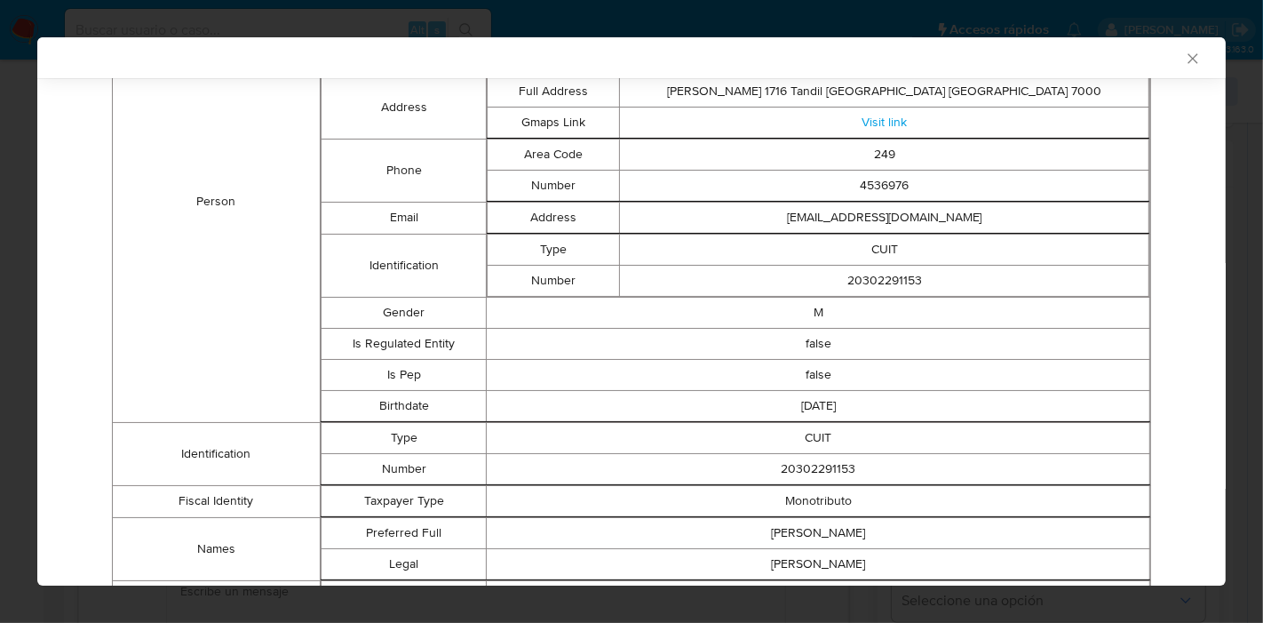
scroll to position [251, 0]
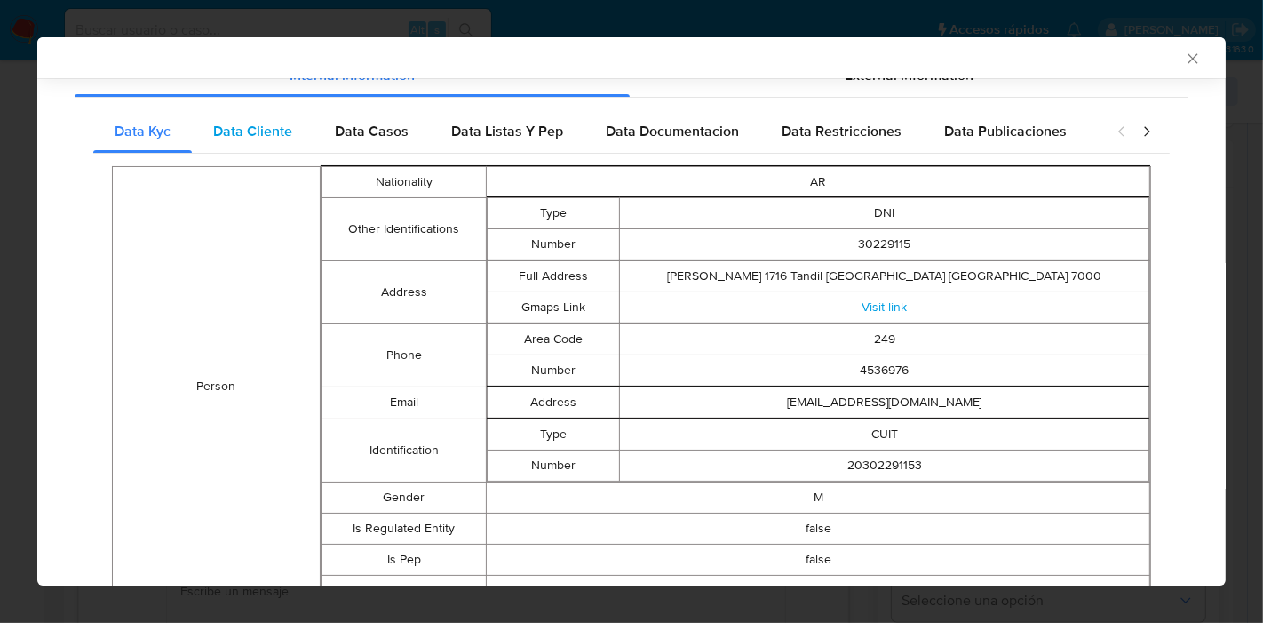
click at [279, 110] on div "Data Cliente" at bounding box center [253, 131] width 122 height 43
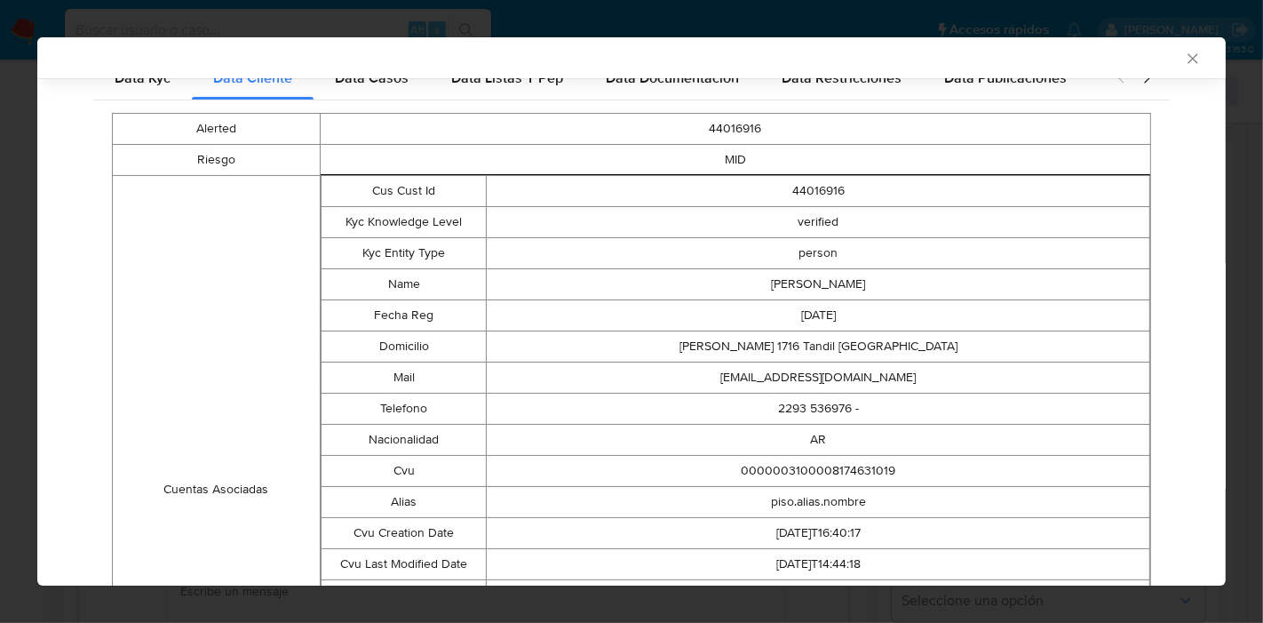
scroll to position [123, 0]
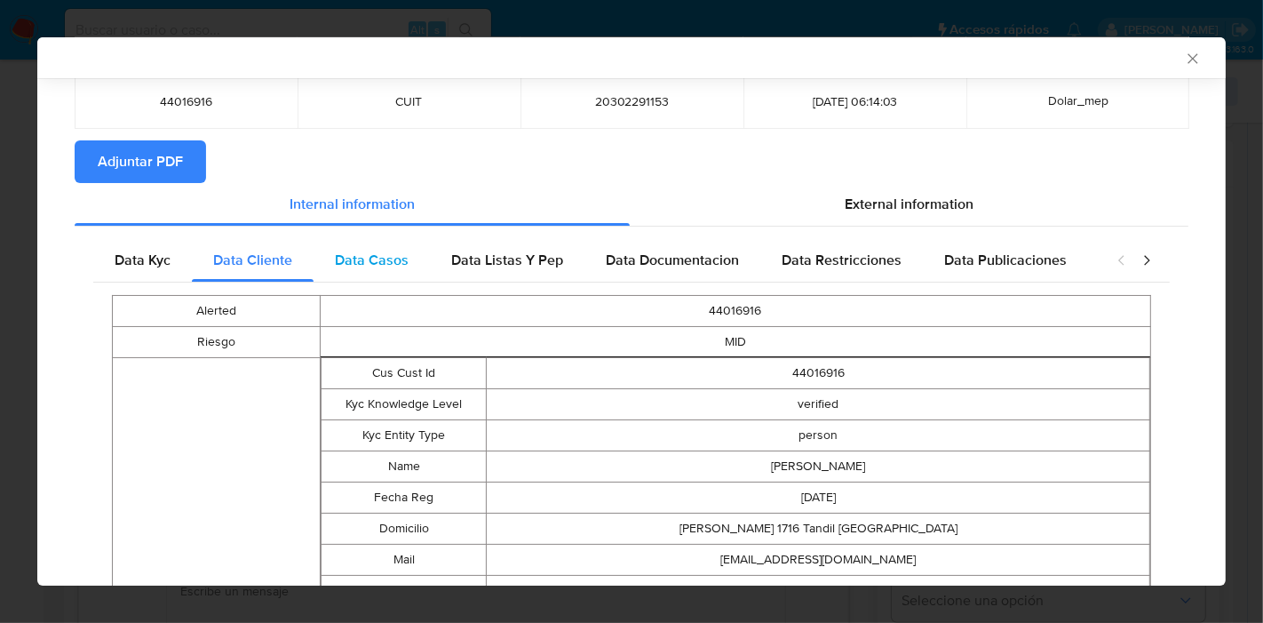
click at [373, 257] on span "Data Casos" at bounding box center [372, 260] width 74 height 20
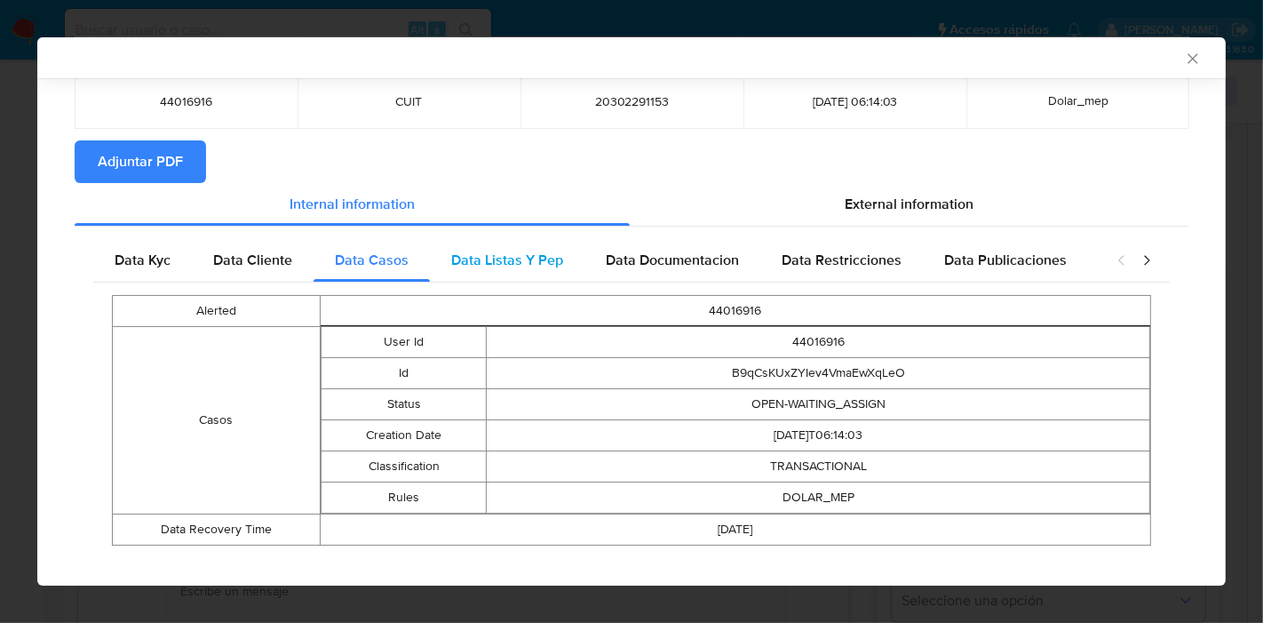
click at [538, 270] on div "Data Listas Y Pep" at bounding box center [507, 260] width 155 height 43
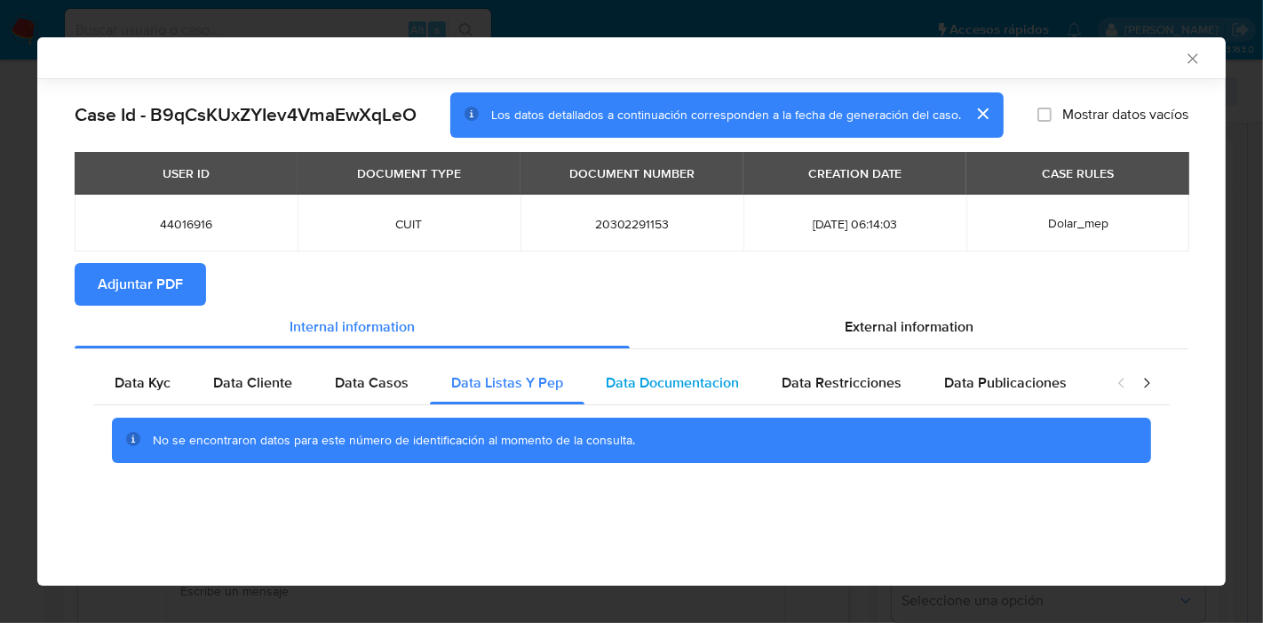
click at [712, 378] on span "Data Documentacion" at bounding box center [672, 382] width 133 height 20
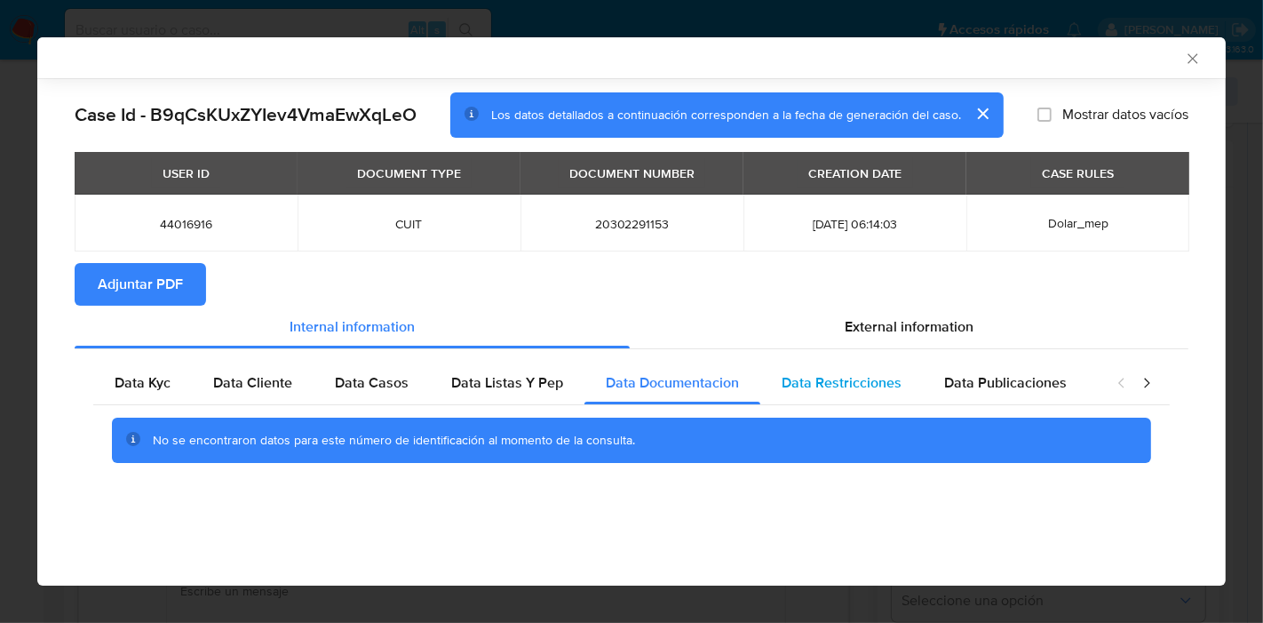
click at [856, 397] on div "Data Restricciones" at bounding box center [841, 383] width 163 height 43
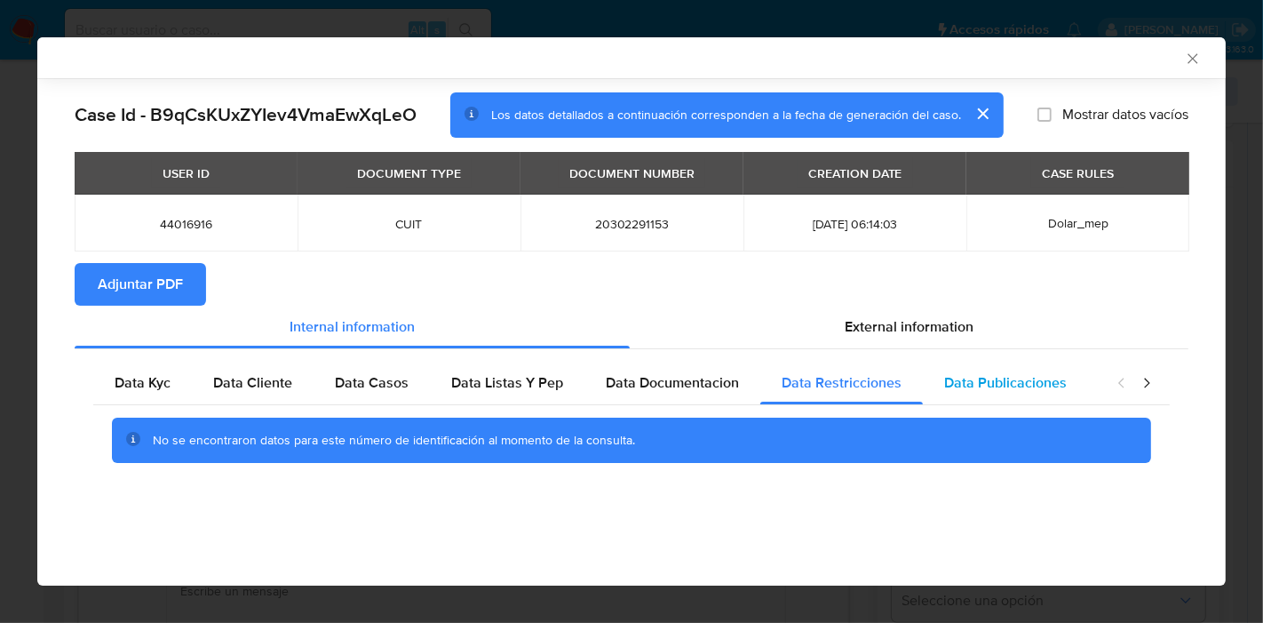
click at [1039, 397] on div "Data Publicaciones" at bounding box center [1005, 383] width 165 height 43
click at [1150, 387] on icon "closure-recommendation-modal" at bounding box center [1147, 383] width 18 height 18
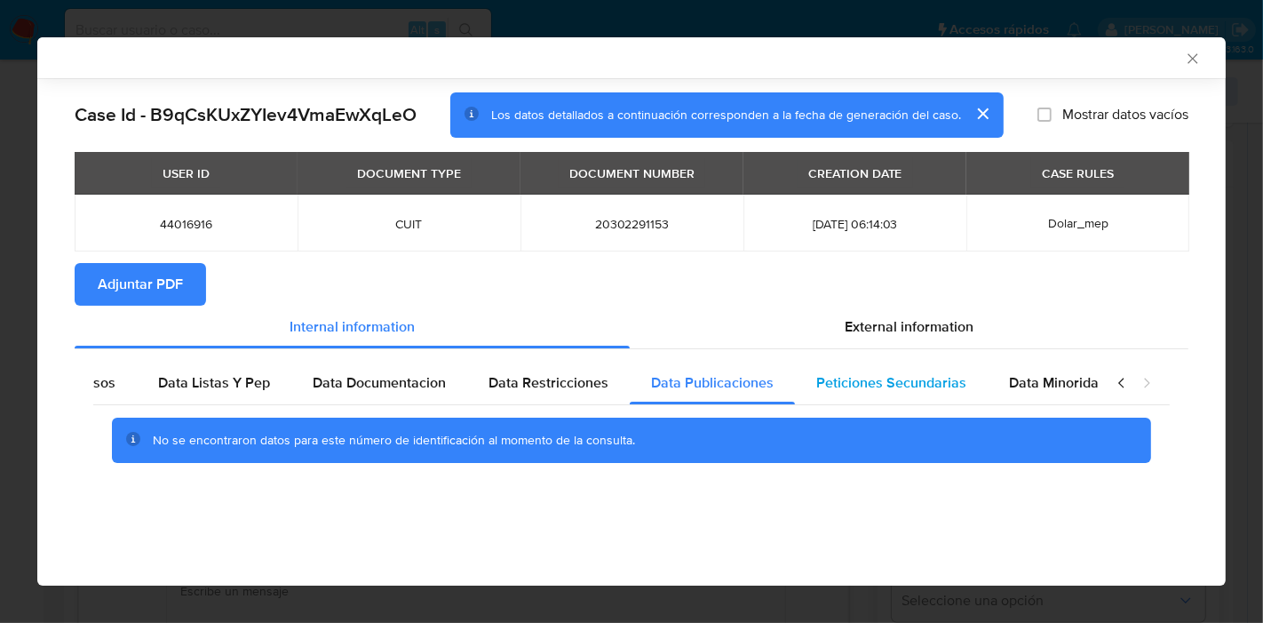
scroll to position [0, 312]
drag, startPoint x: 863, startPoint y: 366, endPoint x: 935, endPoint y: 381, distance: 74.4
click at [867, 367] on div "Peticiones Secundarias" at bounding box center [872, 383] width 193 height 43
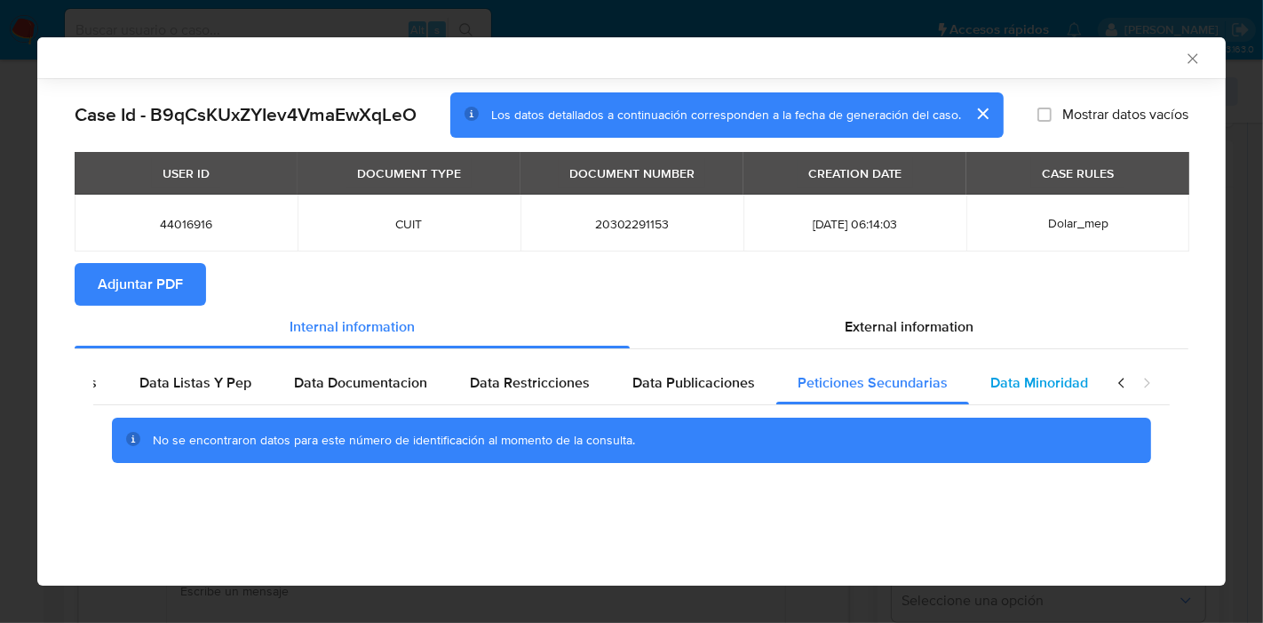
click at [1026, 383] on span "Data Minoridad" at bounding box center [1040, 382] width 98 height 20
click at [1106, 384] on div "closure-recommendation-modal" at bounding box center [1134, 383] width 71 height 43
click at [1125, 378] on icon "closure-recommendation-modal" at bounding box center [1122, 383] width 18 height 18
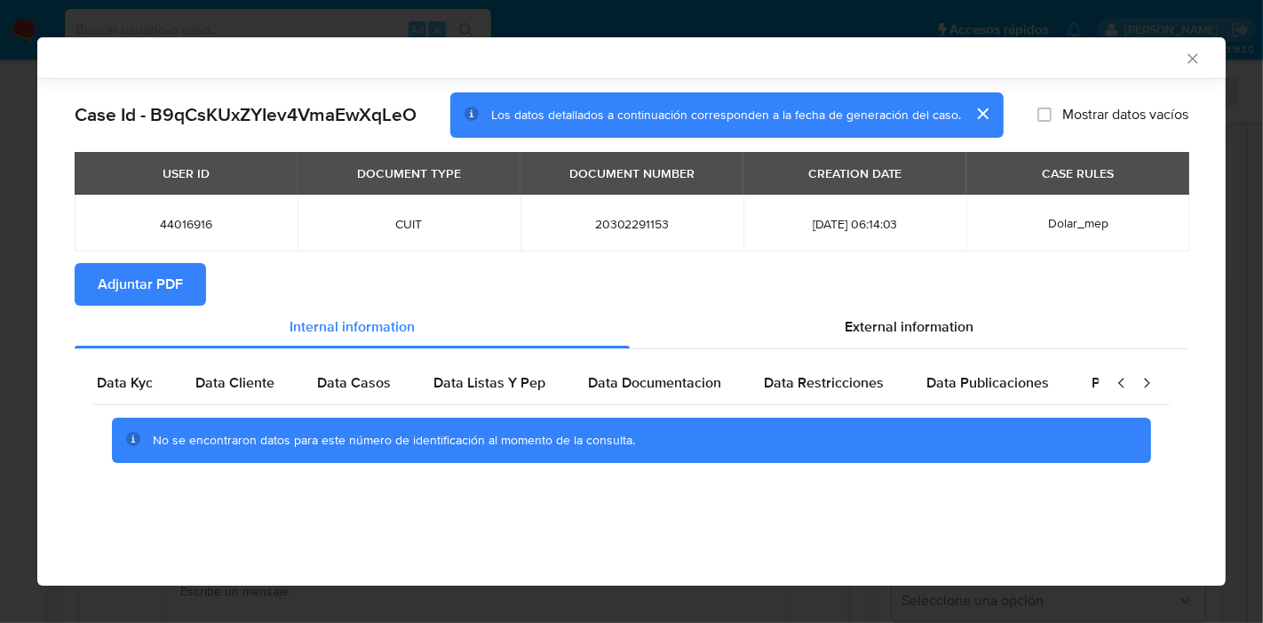
scroll to position [0, 0]
click at [1125, 378] on icon "closure-recommendation-modal" at bounding box center [1122, 383] width 18 height 18
click at [131, 368] on div "Data Kyc" at bounding box center [142, 383] width 99 height 43
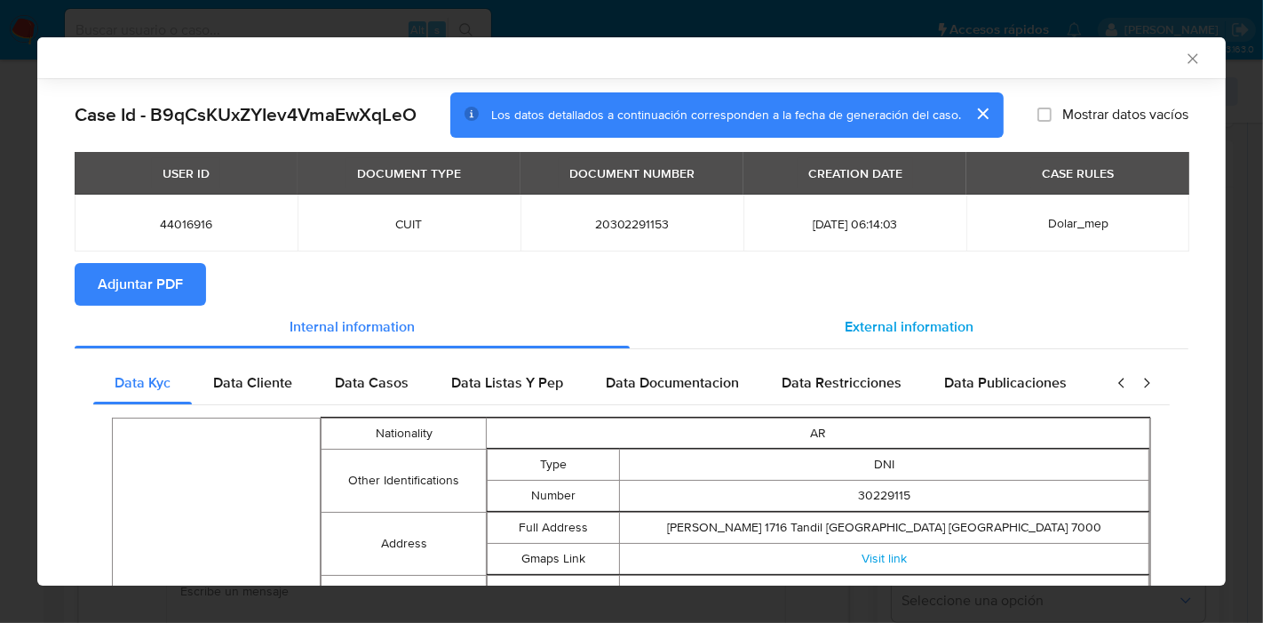
click at [889, 335] on span "External information" at bounding box center [909, 326] width 129 height 20
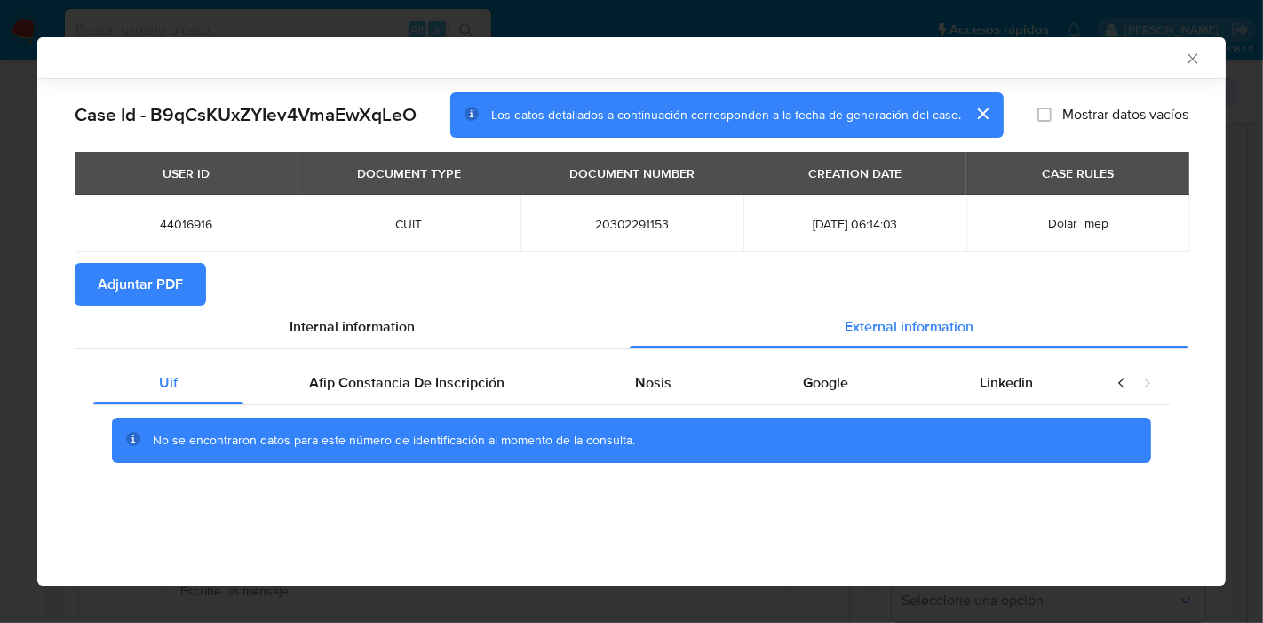
click at [463, 354] on div "Uif Afip Constancia De Inscripción Nosis Google Linkedin No se encontraron dato…" at bounding box center [632, 418] width 1114 height 139
click at [478, 378] on span "Afip Constancia De Inscripción" at bounding box center [406, 382] width 195 height 20
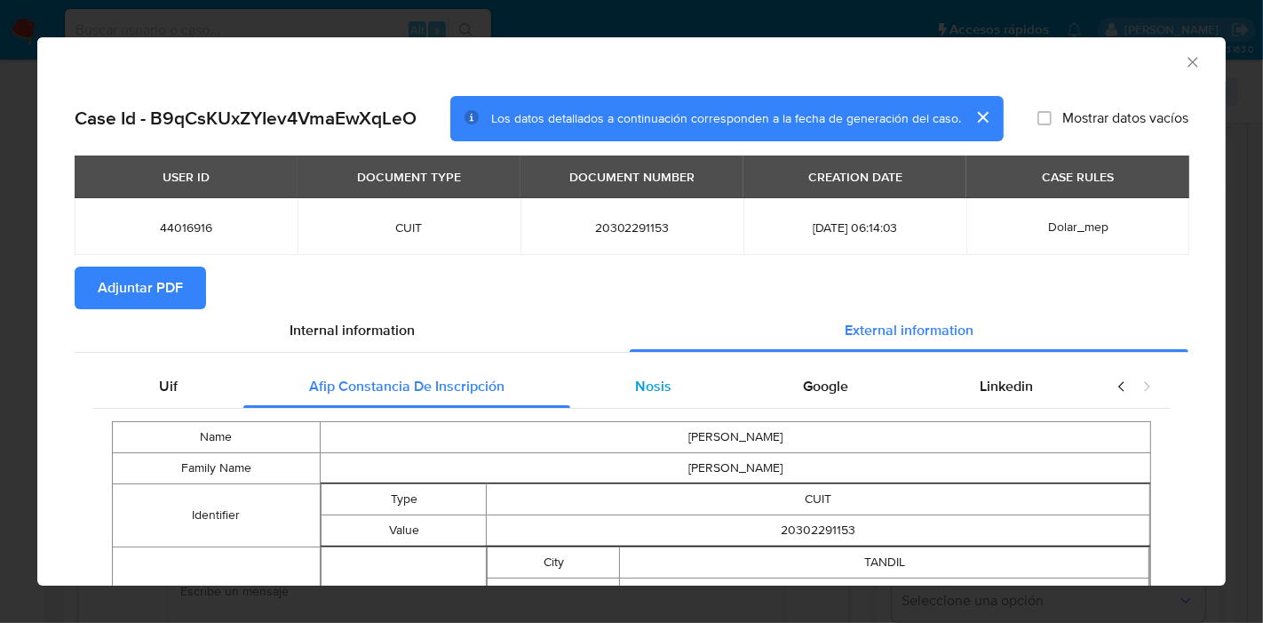
click at [644, 389] on span "Nosis" at bounding box center [653, 386] width 36 height 20
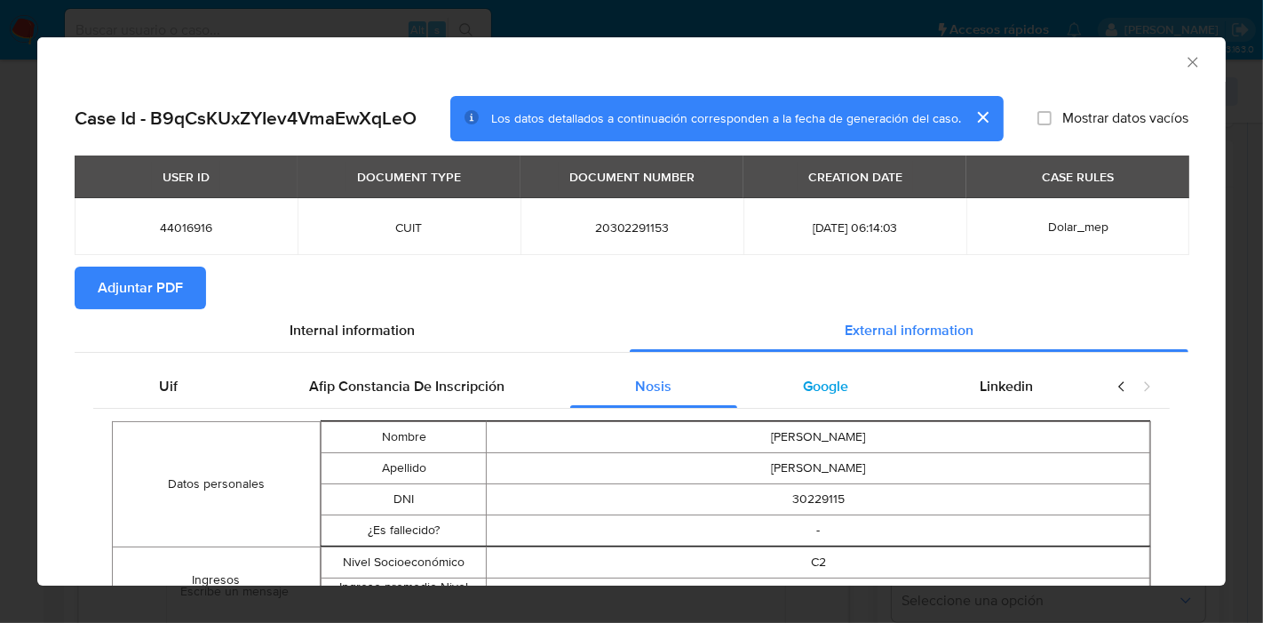
click at [815, 398] on div "Google" at bounding box center [825, 386] width 177 height 43
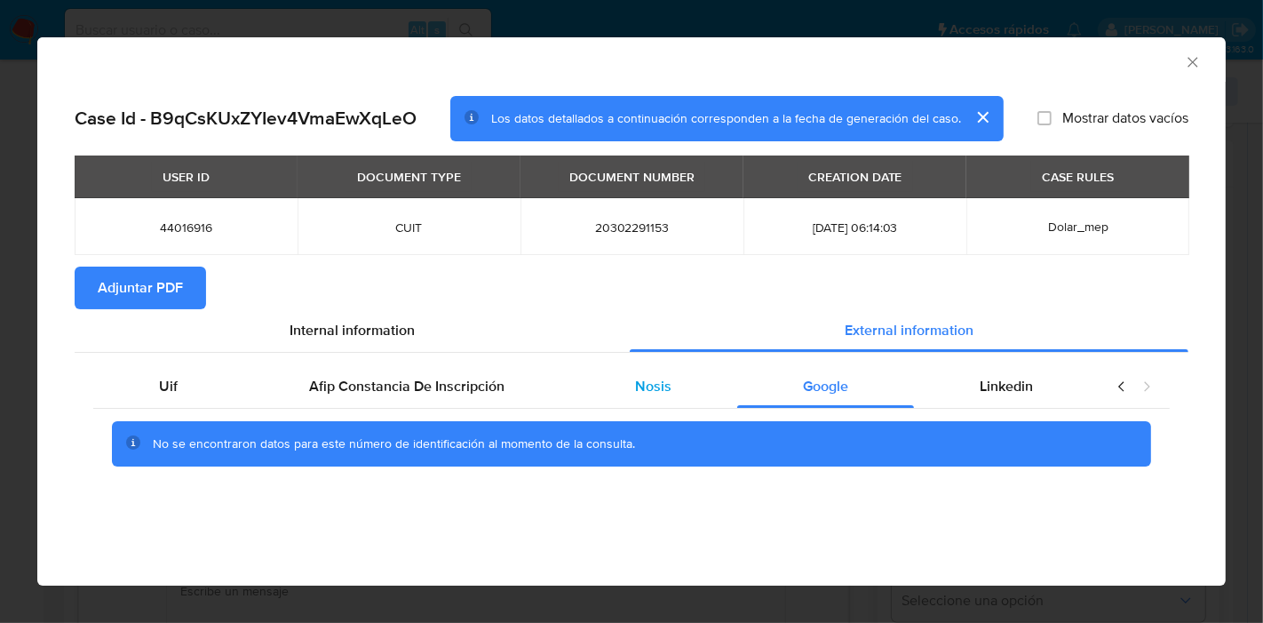
drag, startPoint x: 1016, startPoint y: 381, endPoint x: 670, endPoint y: 382, distance: 346.5
click at [1016, 380] on span "Linkedin" at bounding box center [1006, 386] width 53 height 20
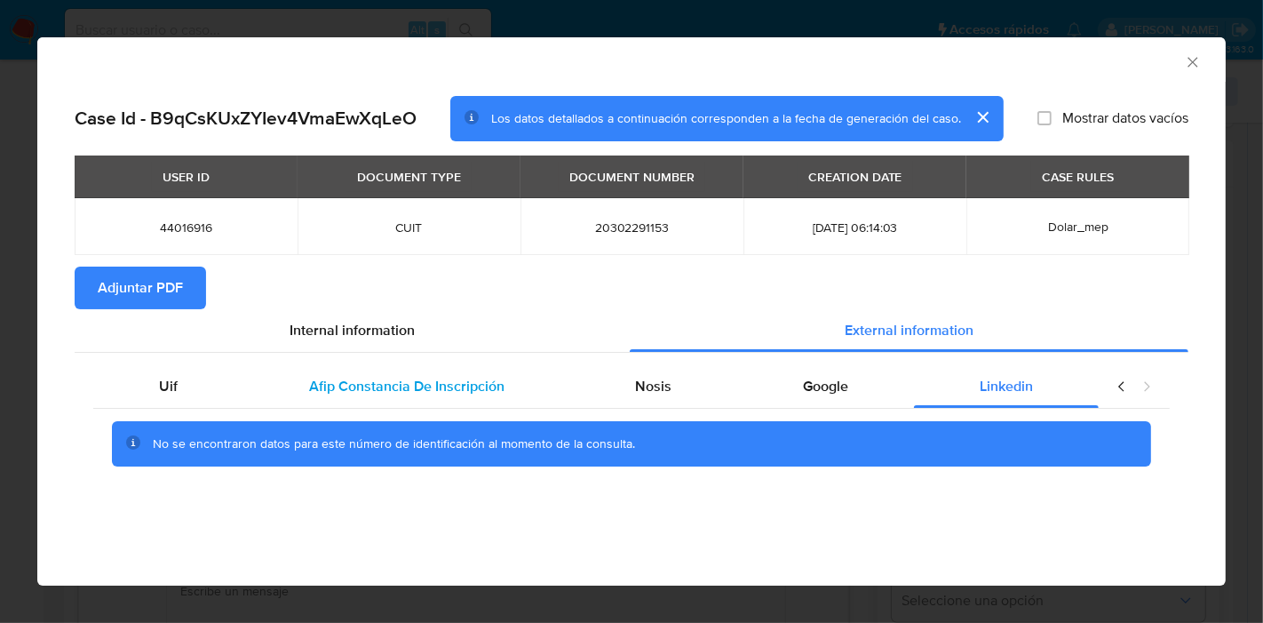
click at [246, 392] on div "Afip Constancia De Inscripción" at bounding box center [406, 386] width 327 height 43
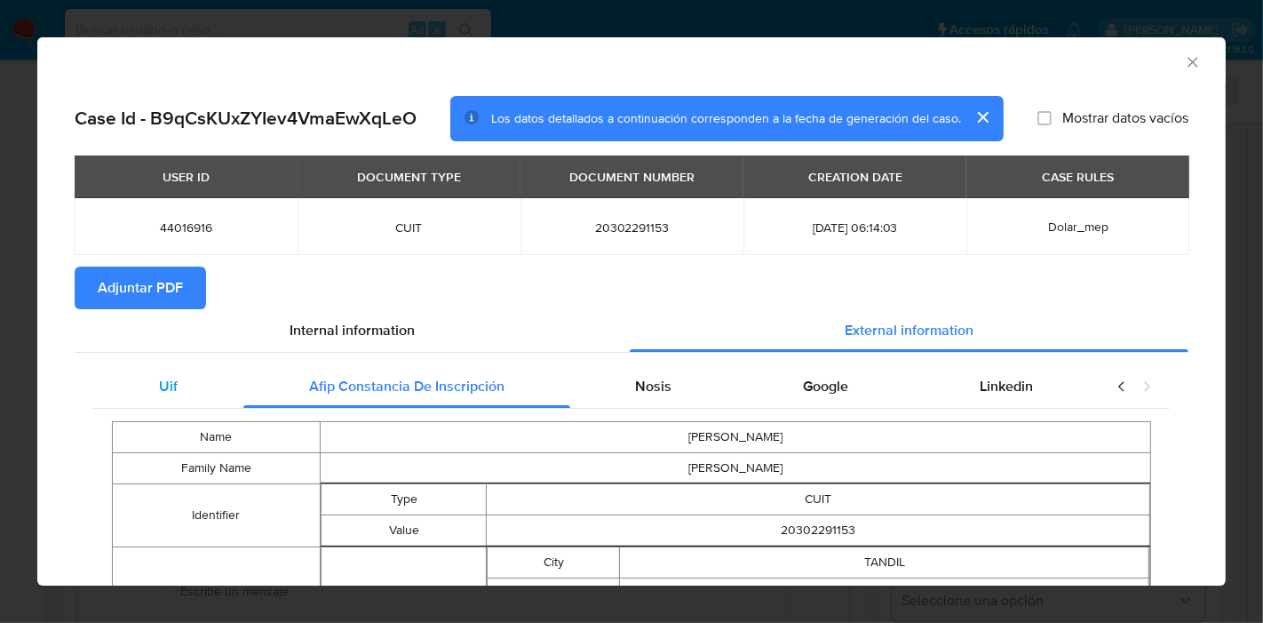
click at [173, 377] on span "Uif" at bounding box center [168, 386] width 19 height 20
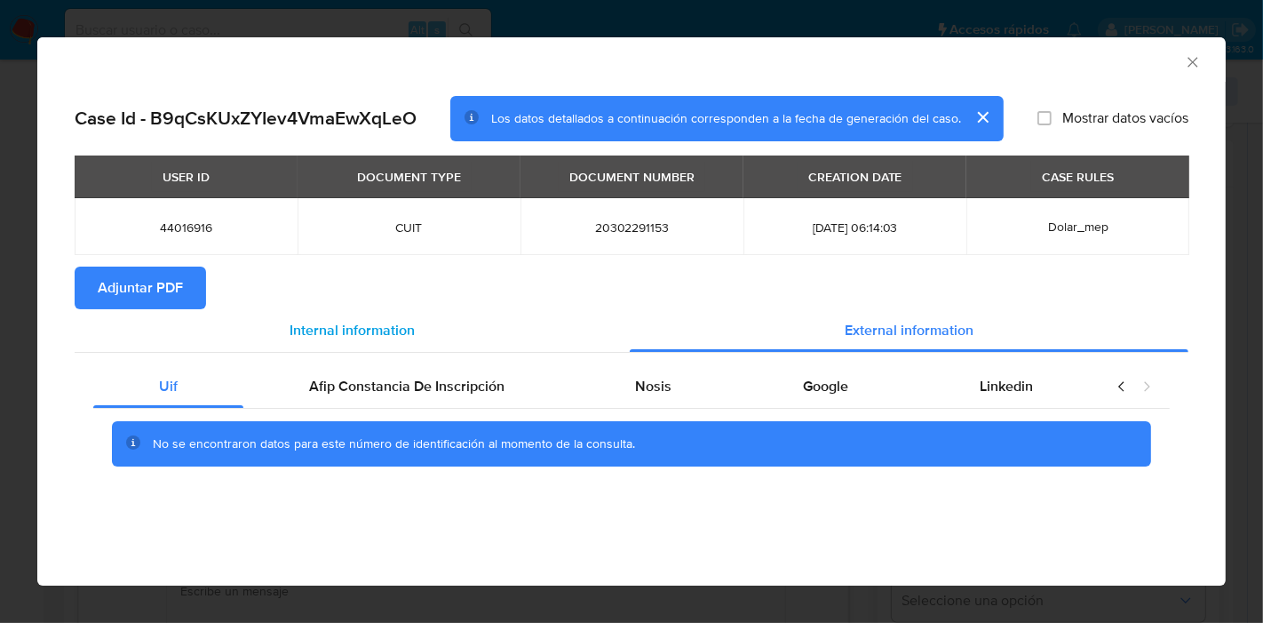
click at [461, 341] on div "Internal information" at bounding box center [352, 330] width 555 height 43
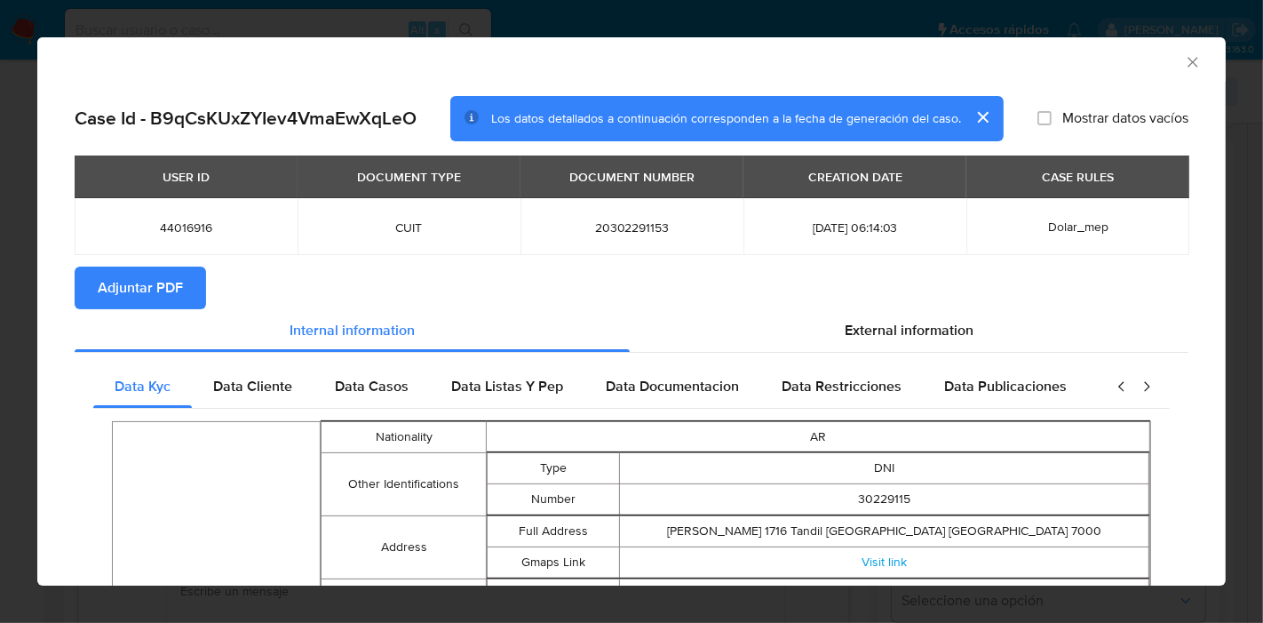
click at [144, 279] on span "Adjuntar PDF" at bounding box center [140, 287] width 85 height 39
click at [1184, 67] on icon "Cerrar ventana" at bounding box center [1193, 62] width 18 height 18
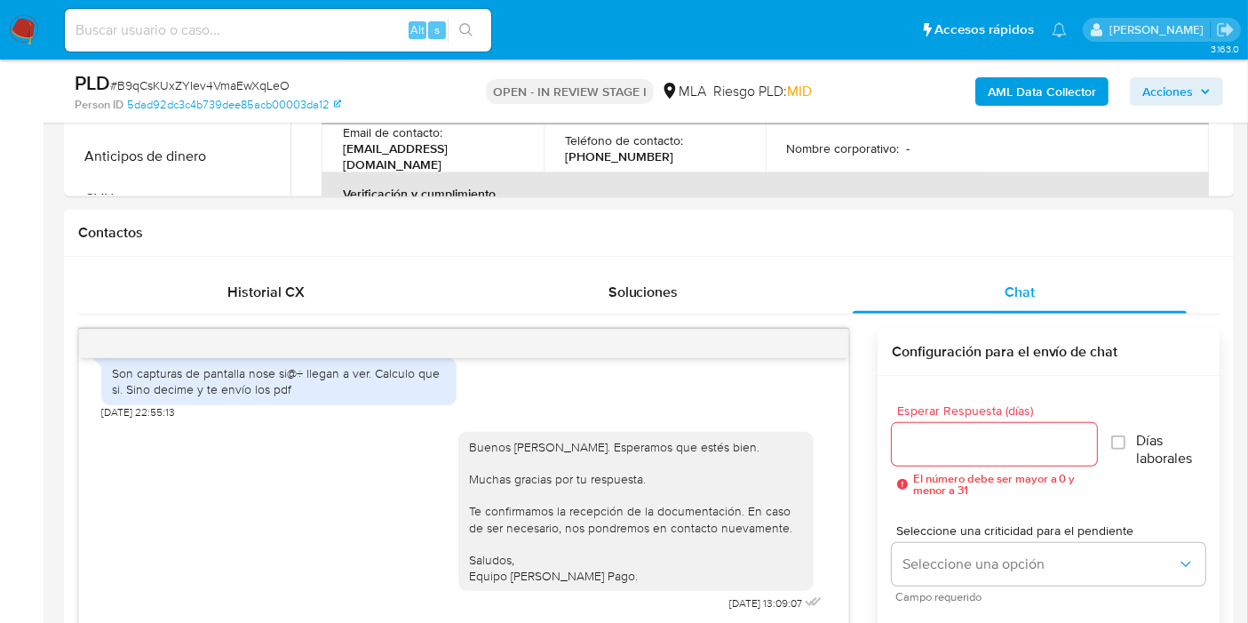
scroll to position [493, 0]
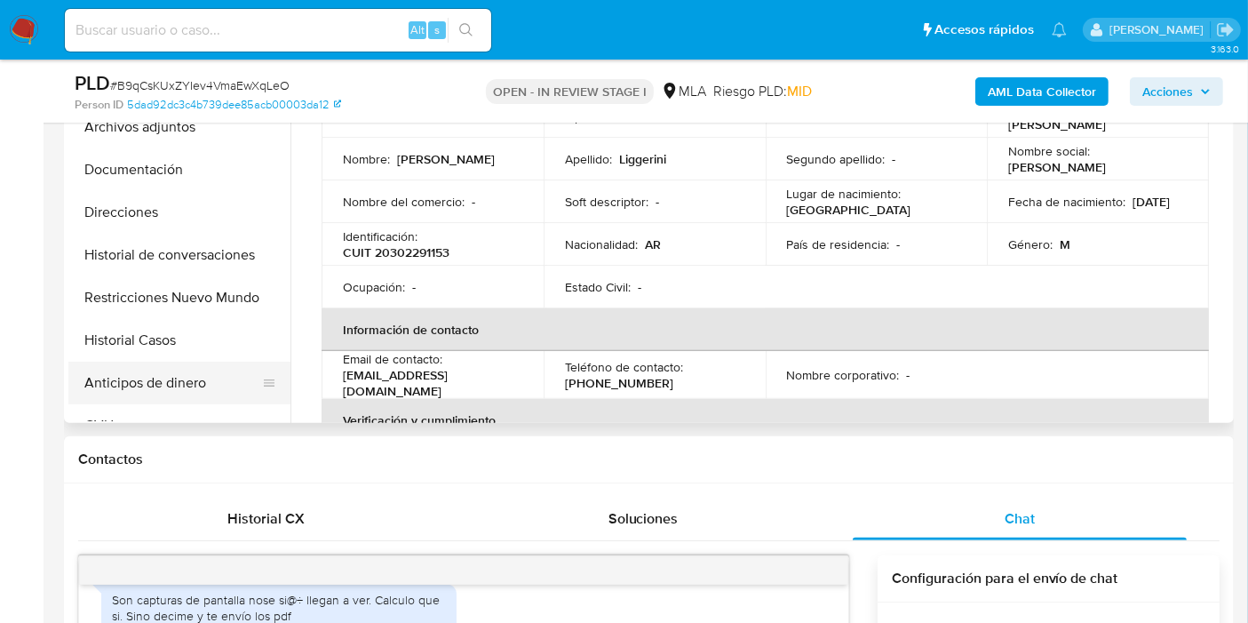
click at [163, 385] on button "Anticipos de dinero" at bounding box center [172, 383] width 208 height 43
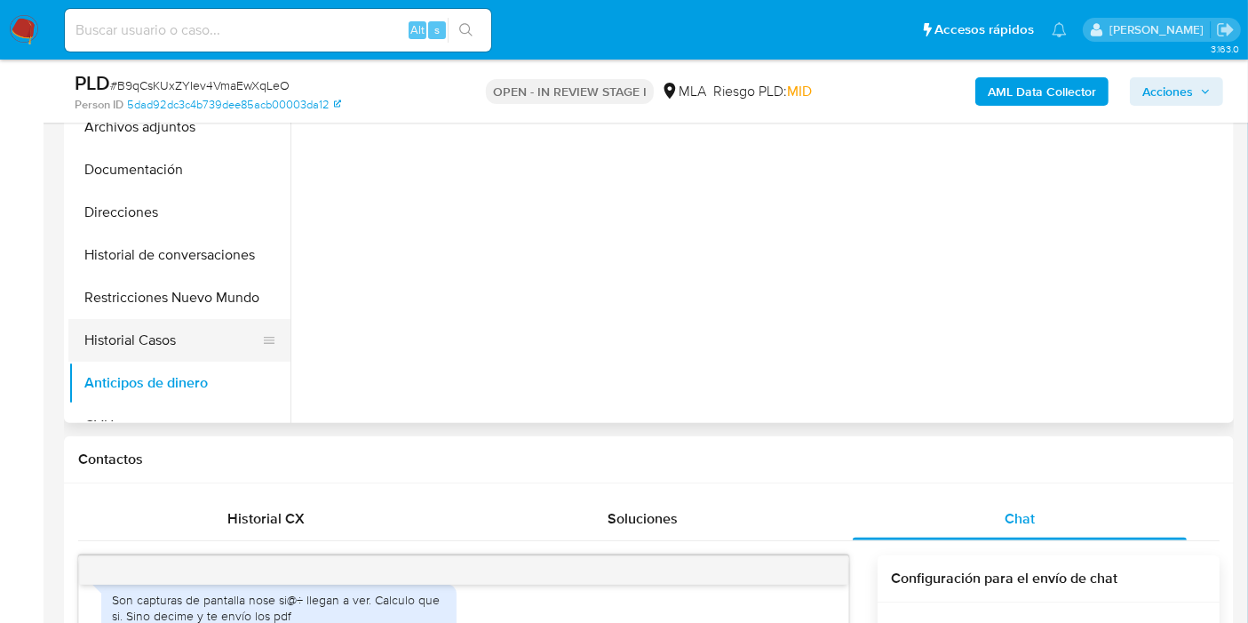
click at [185, 330] on button "Historial Casos" at bounding box center [172, 340] width 208 height 43
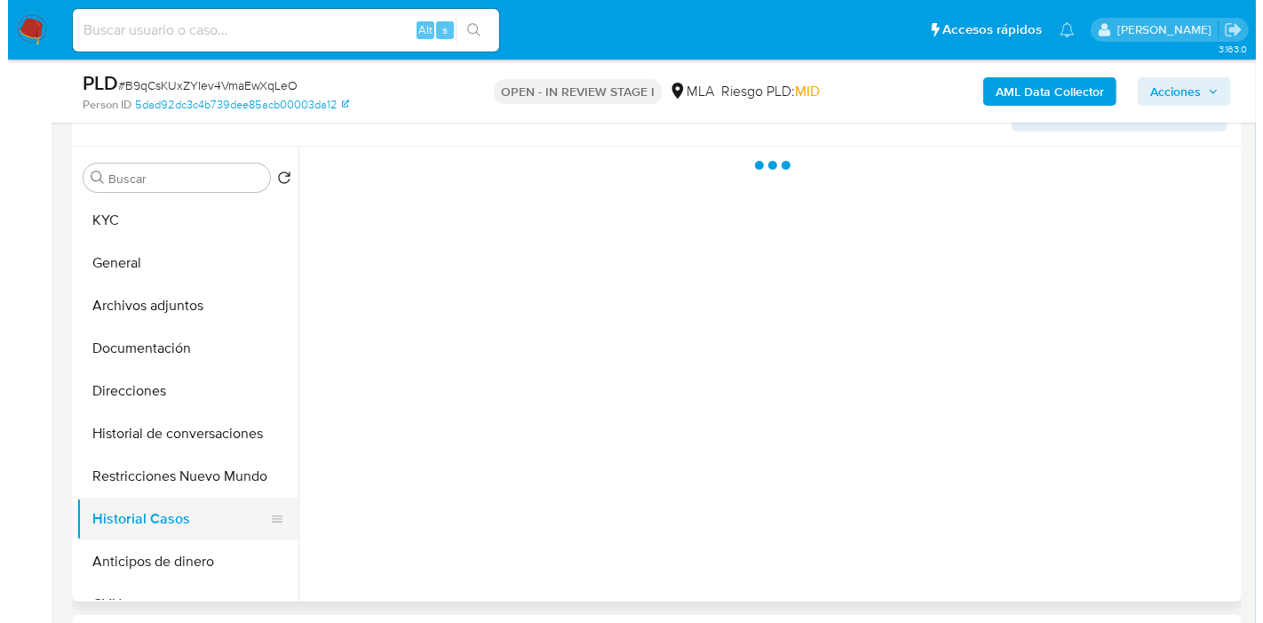
scroll to position [296, 0]
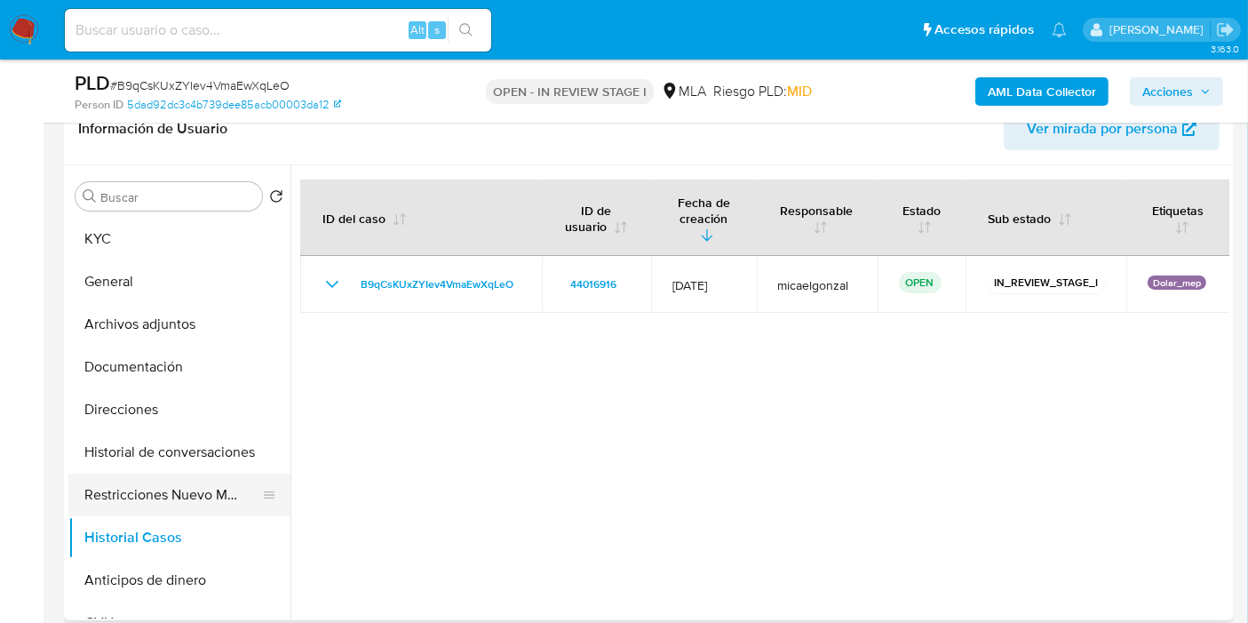
click at [205, 498] on button "Restricciones Nuevo Mundo" at bounding box center [172, 494] width 208 height 43
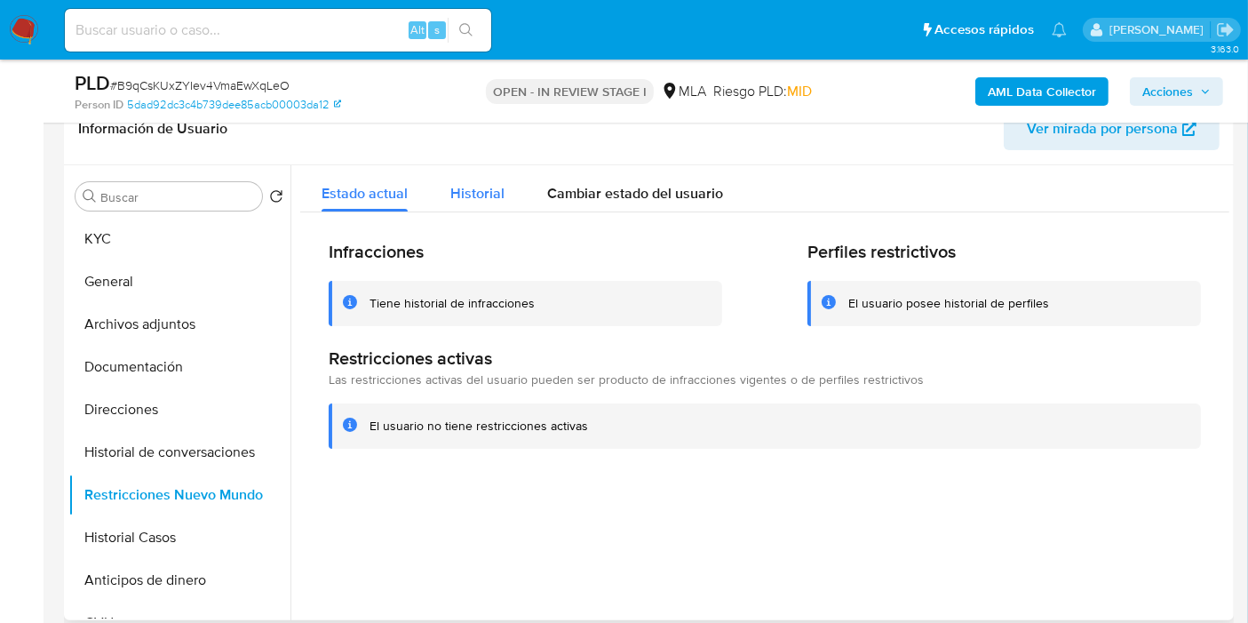
click at [454, 206] on div "Historial" at bounding box center [477, 188] width 54 height 47
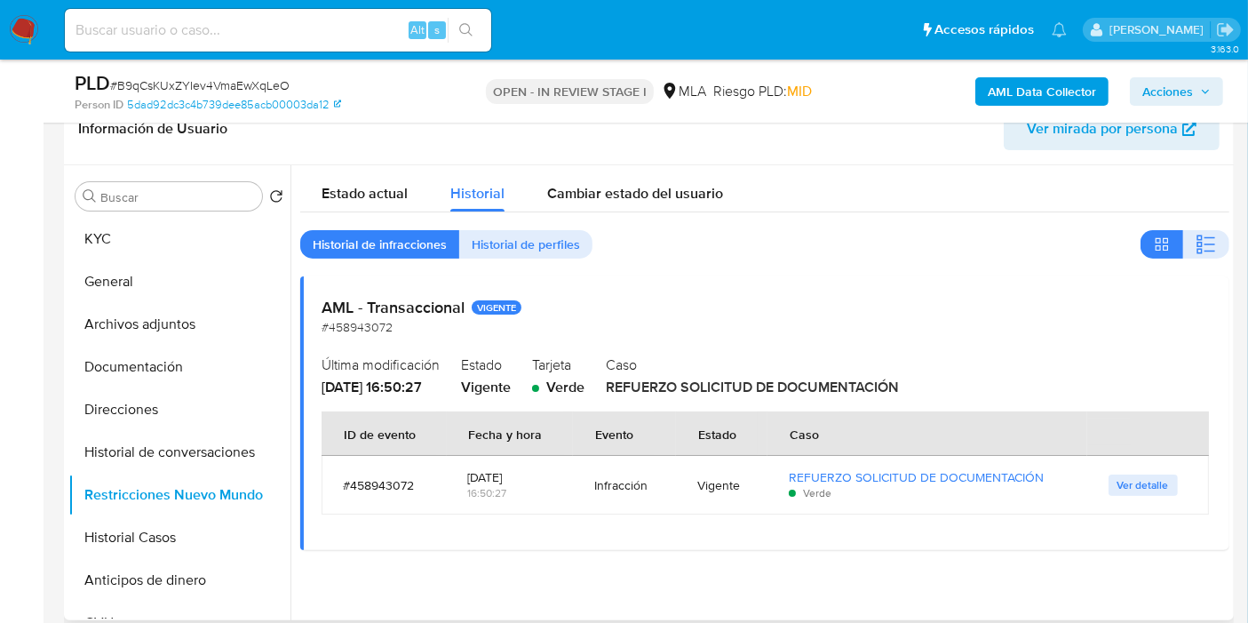
click at [335, 217] on div "Estado actual Historial Cambiar estado del usuario Historial de infracciones Hi…" at bounding box center [764, 357] width 929 height 385
click at [350, 204] on div "Estado actual" at bounding box center [365, 188] width 86 height 47
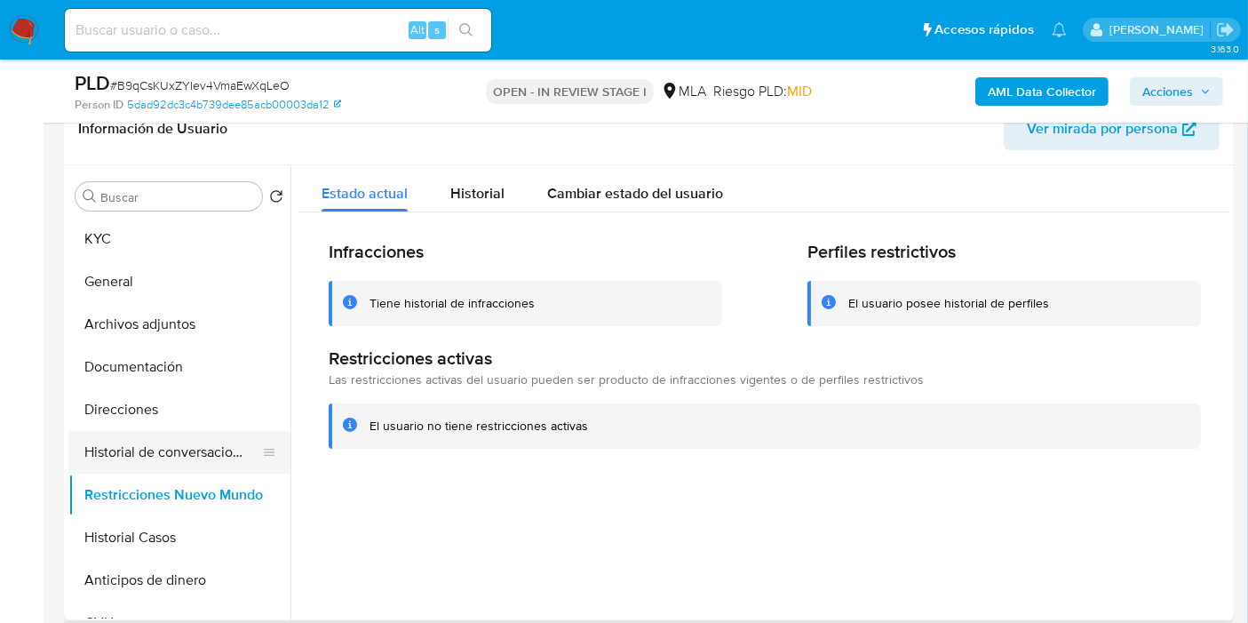
click at [165, 450] on button "Historial de conversaciones" at bounding box center [172, 452] width 208 height 43
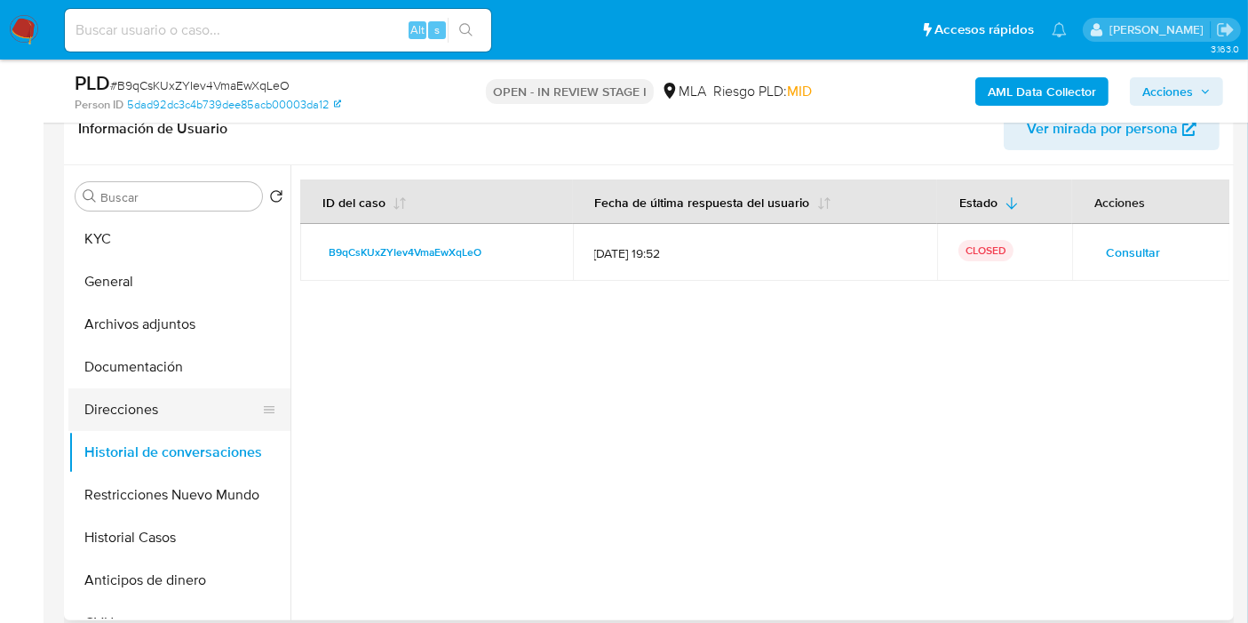
click at [144, 394] on button "Direcciones" at bounding box center [172, 409] width 208 height 43
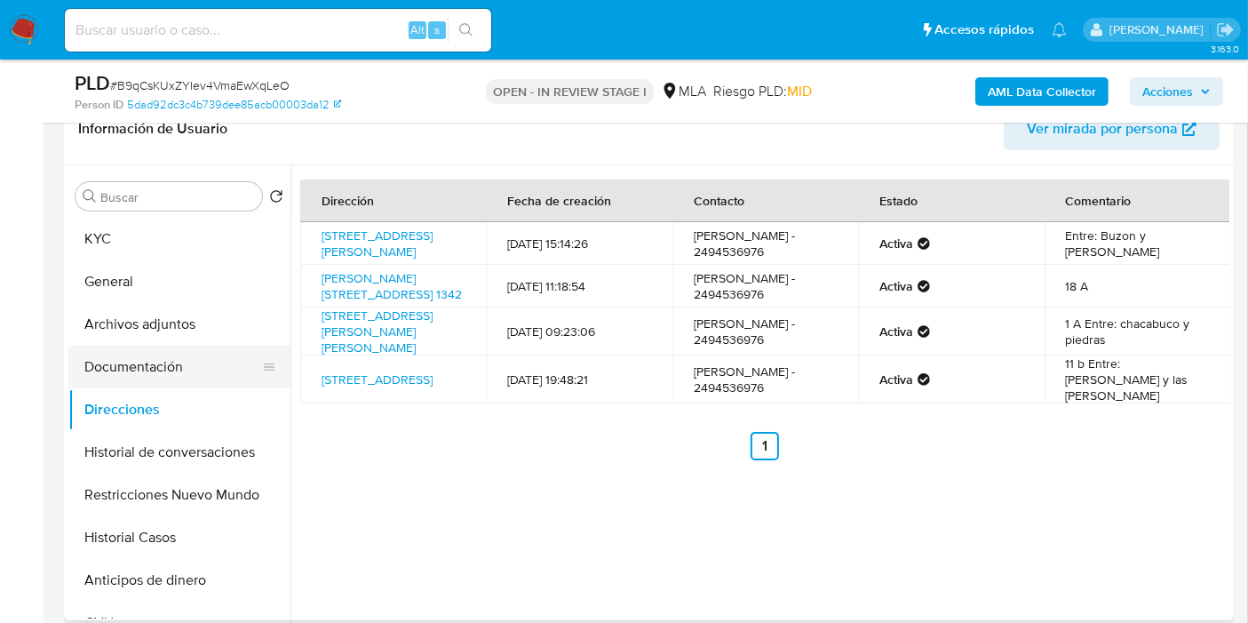
click at [175, 369] on button "Documentación" at bounding box center [172, 367] width 208 height 43
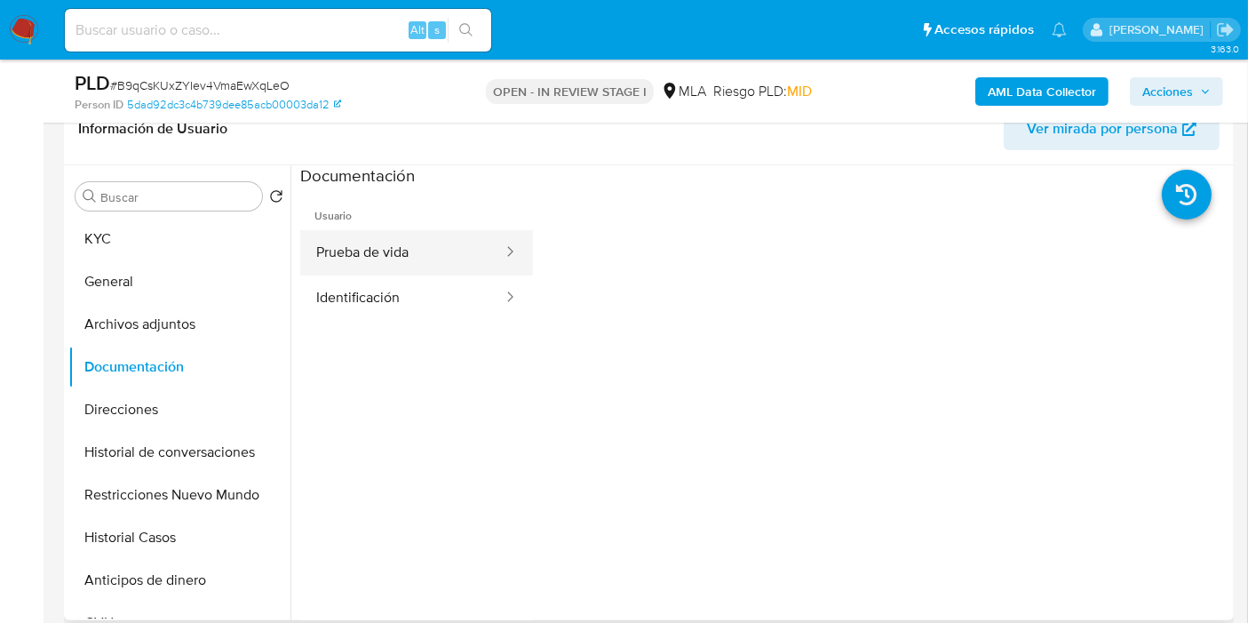
click at [359, 268] on button "Prueba de vida" at bounding box center [402, 252] width 204 height 45
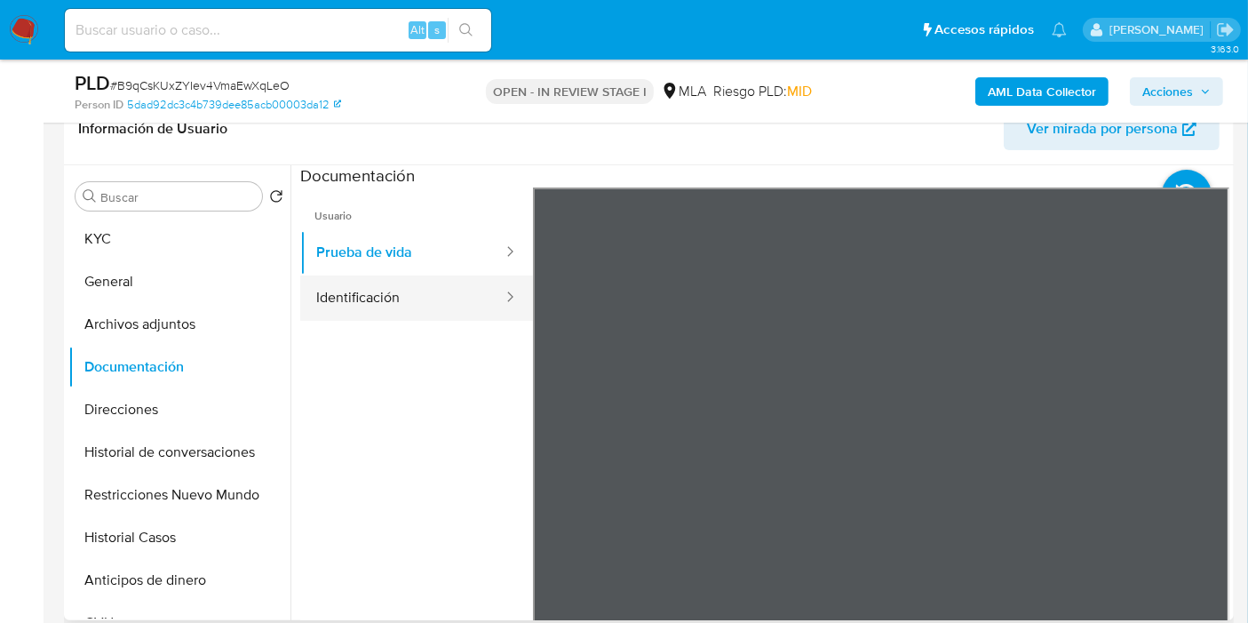
click at [401, 279] on button "Identificación" at bounding box center [402, 297] width 204 height 45
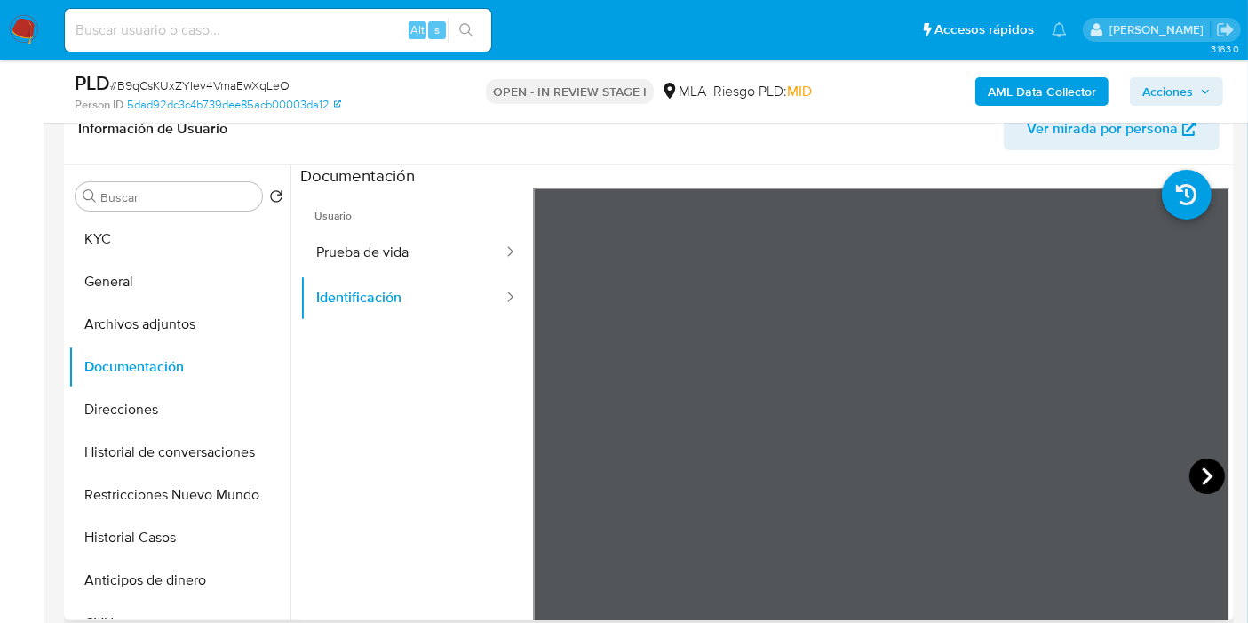
click at [1192, 471] on icon at bounding box center [1207, 476] width 36 height 36
click at [147, 306] on button "Archivos adjuntos" at bounding box center [172, 324] width 208 height 43
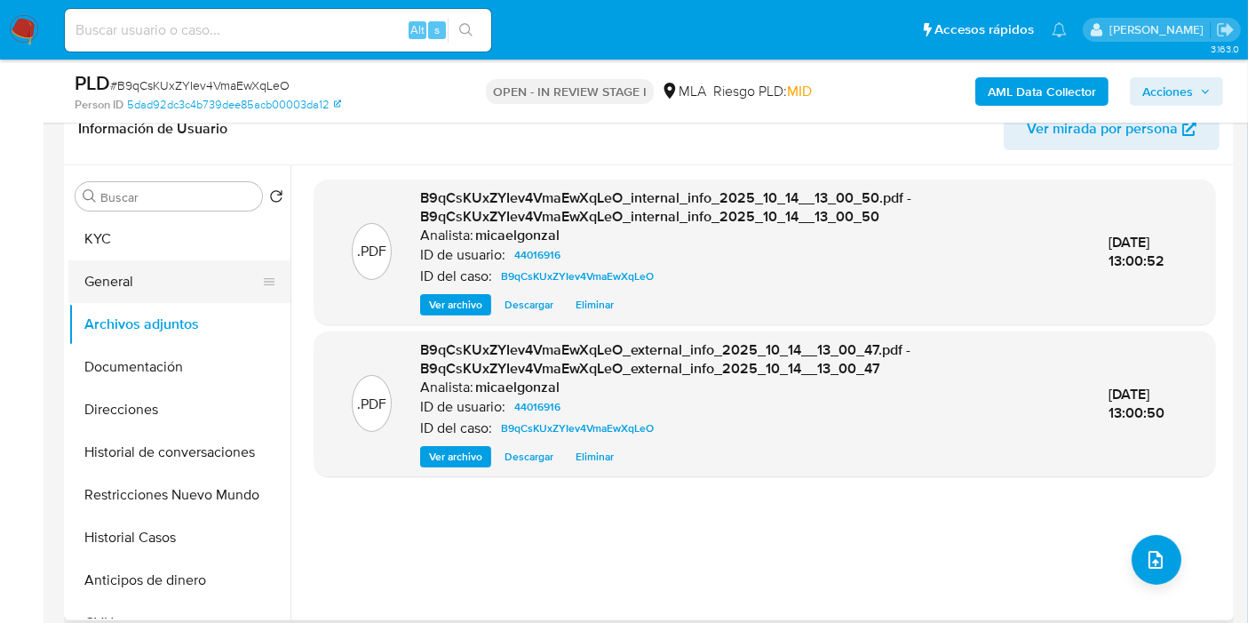
click at [179, 280] on button "General" at bounding box center [172, 281] width 208 height 43
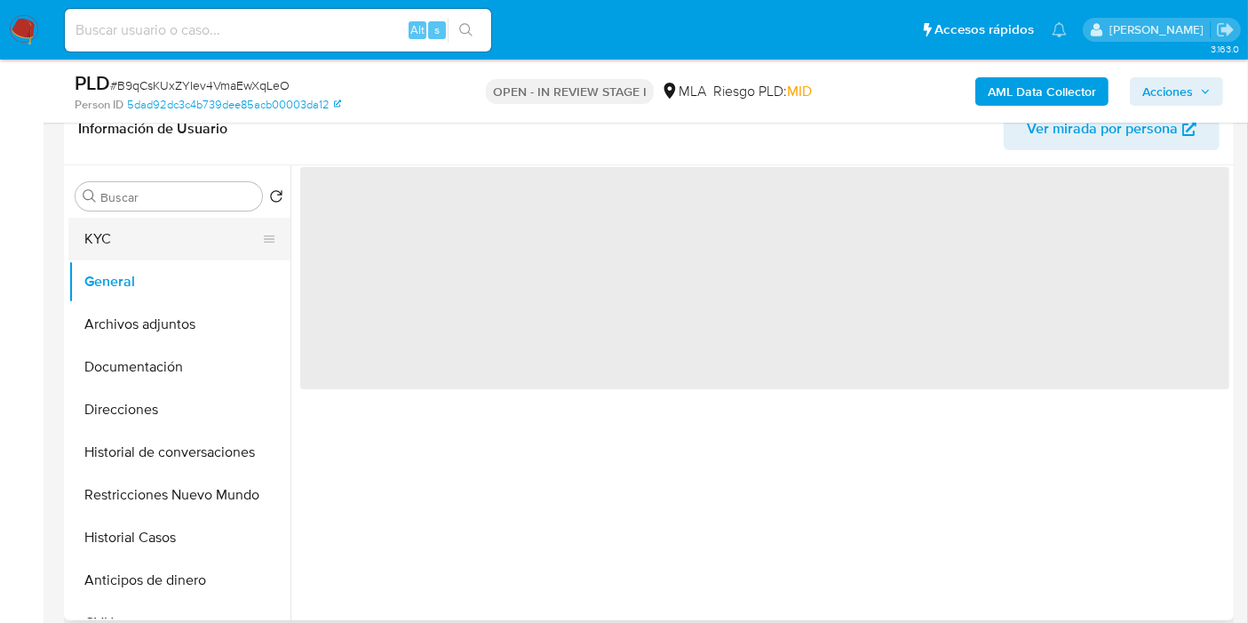
click at [196, 236] on button "KYC" at bounding box center [172, 239] width 208 height 43
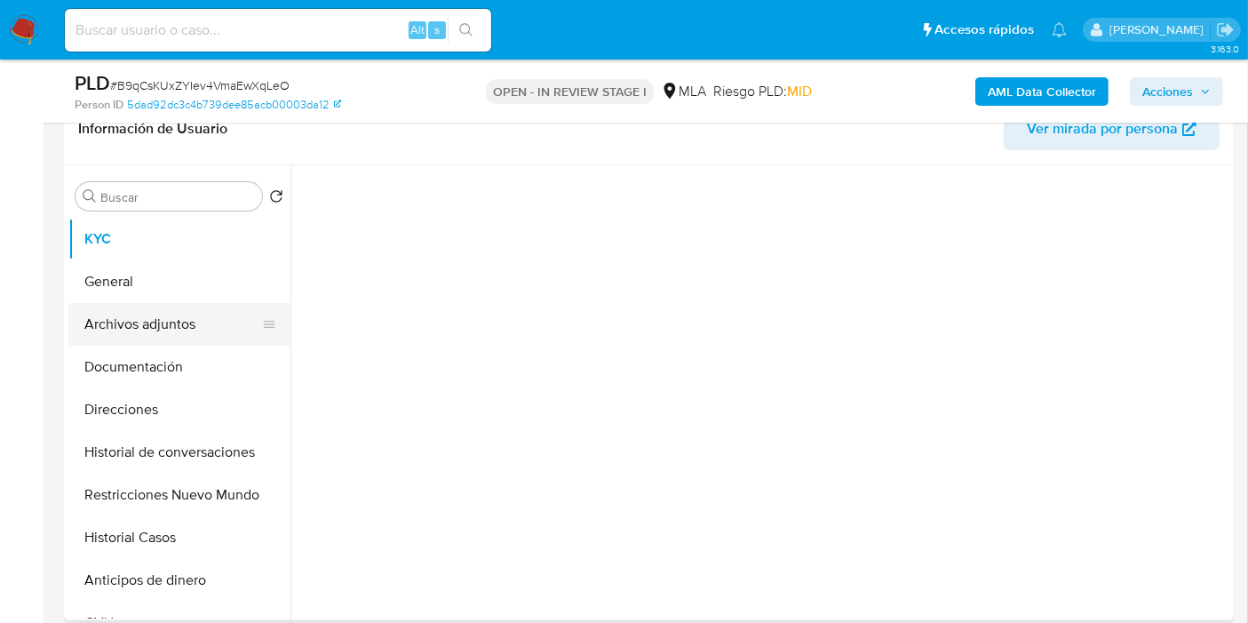
click at [182, 338] on button "Archivos adjuntos" at bounding box center [172, 324] width 208 height 43
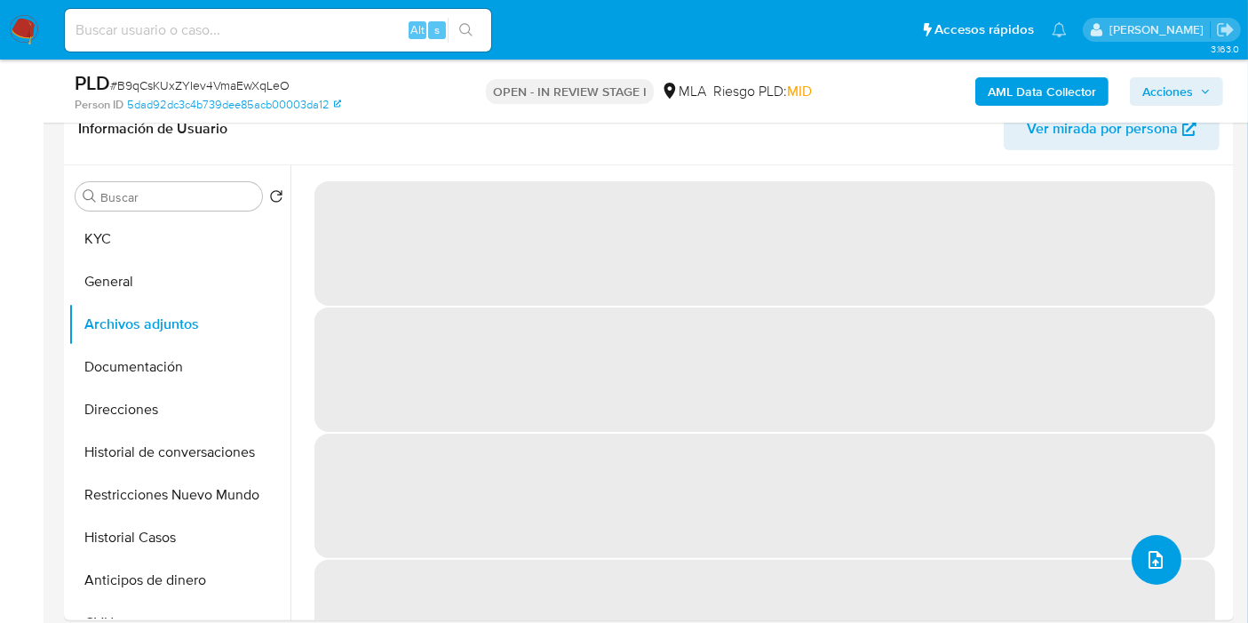
click at [1132, 547] on button "upload-file" at bounding box center [1157, 560] width 50 height 50
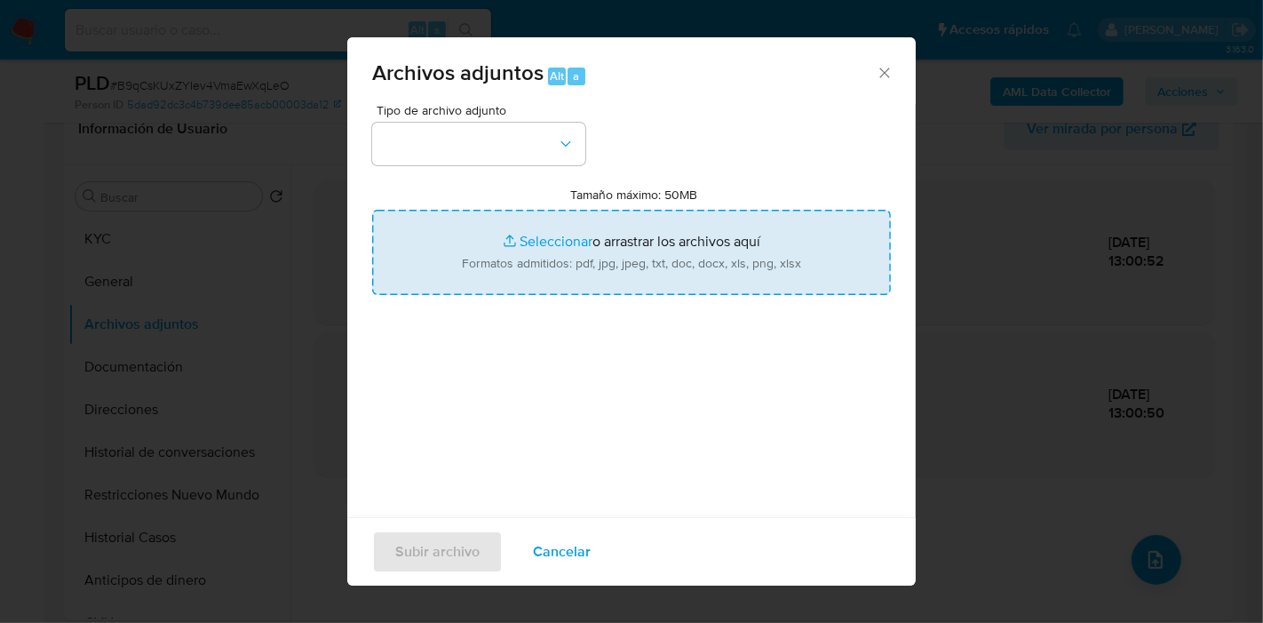
click at [580, 224] on input "Tamaño máximo: 50MB Seleccionar archivos" at bounding box center [631, 252] width 519 height 85
type input "C:\fakepath\Facturas de DAEDAZ S A.pdf"
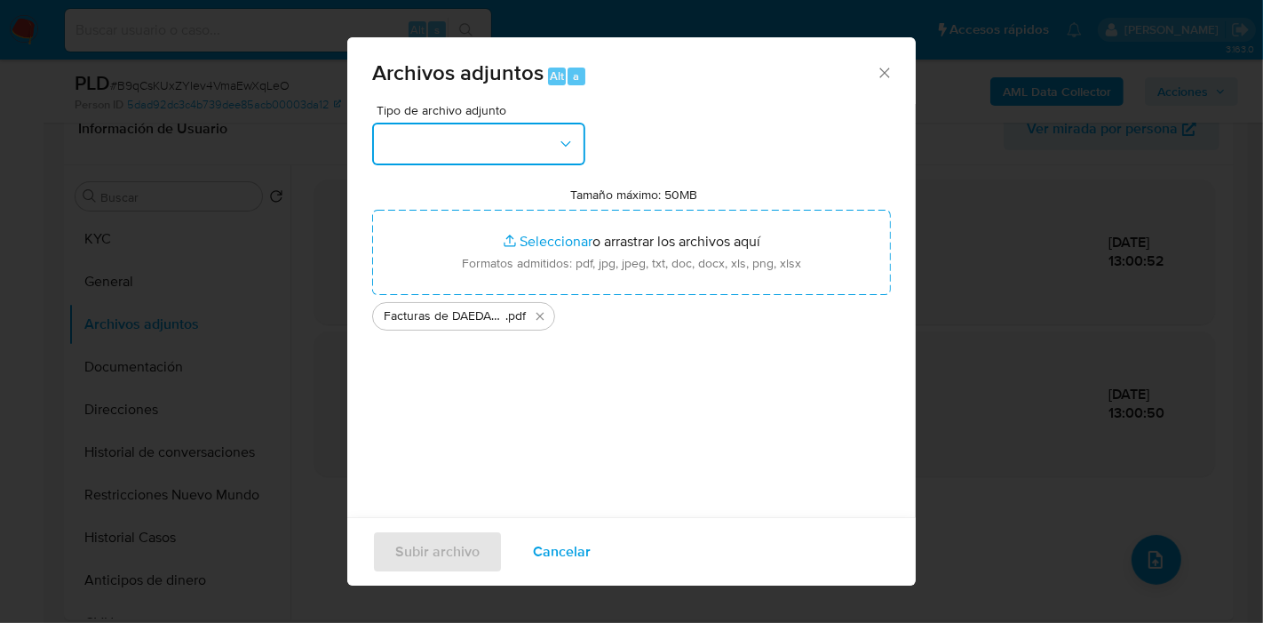
click at [390, 133] on button "button" at bounding box center [478, 144] width 213 height 43
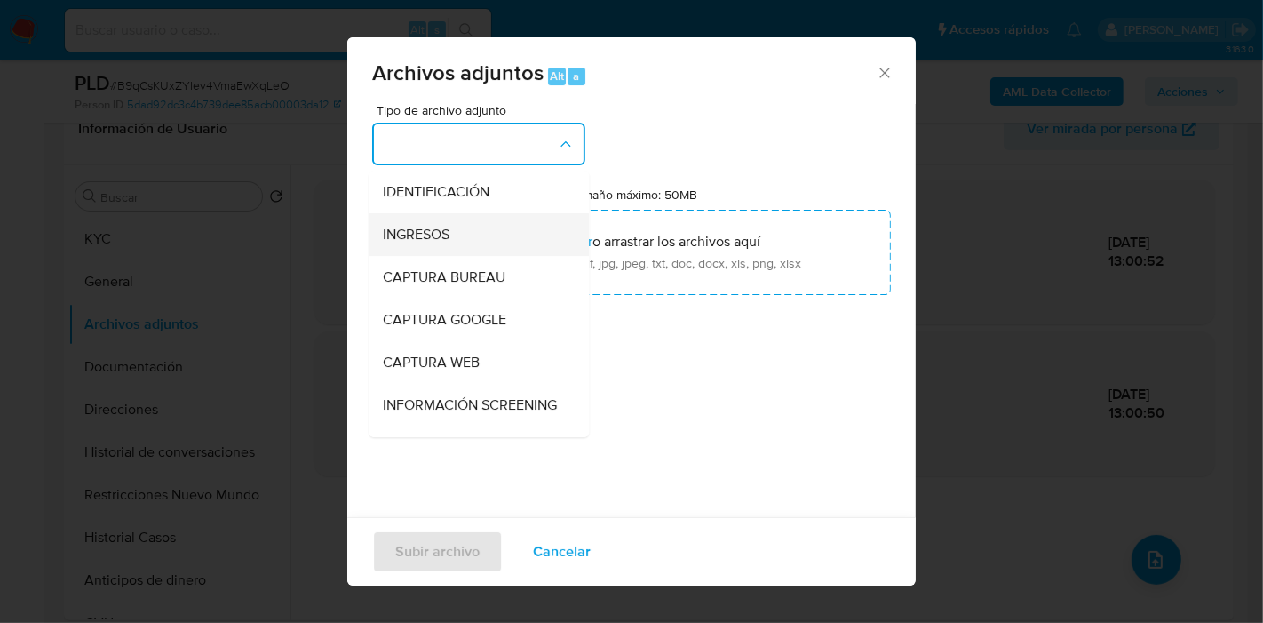
click at [435, 237] on span "INGRESOS" at bounding box center [416, 235] width 67 height 18
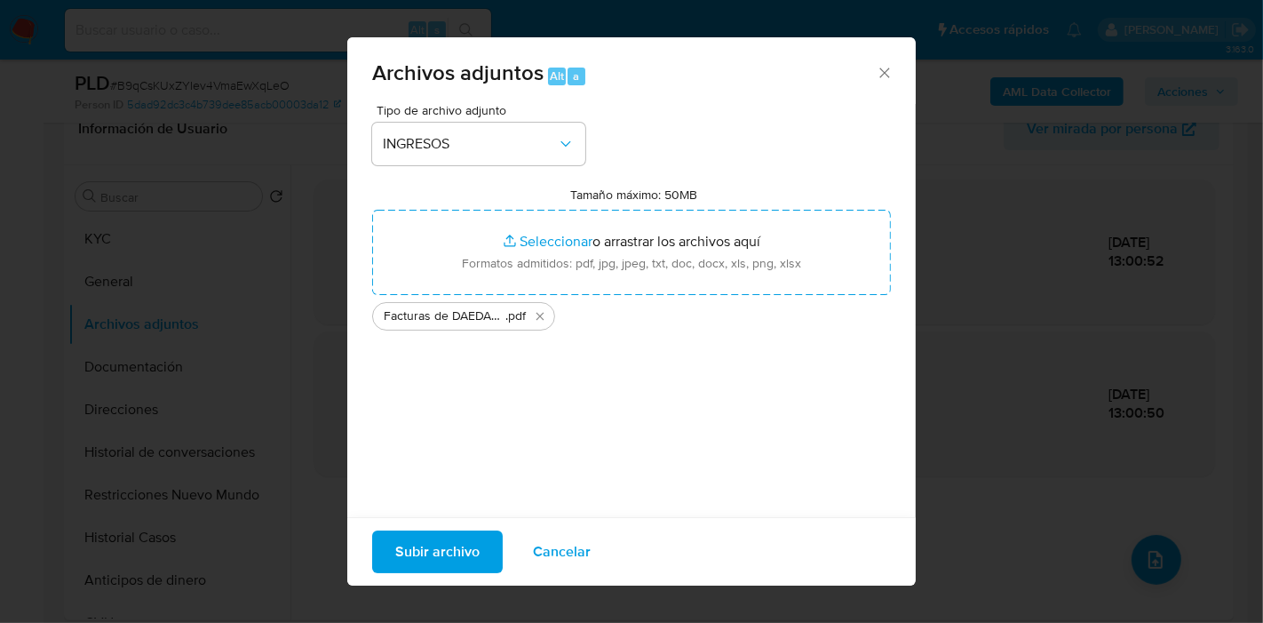
click at [439, 541] on span "Subir archivo" at bounding box center [437, 551] width 84 height 39
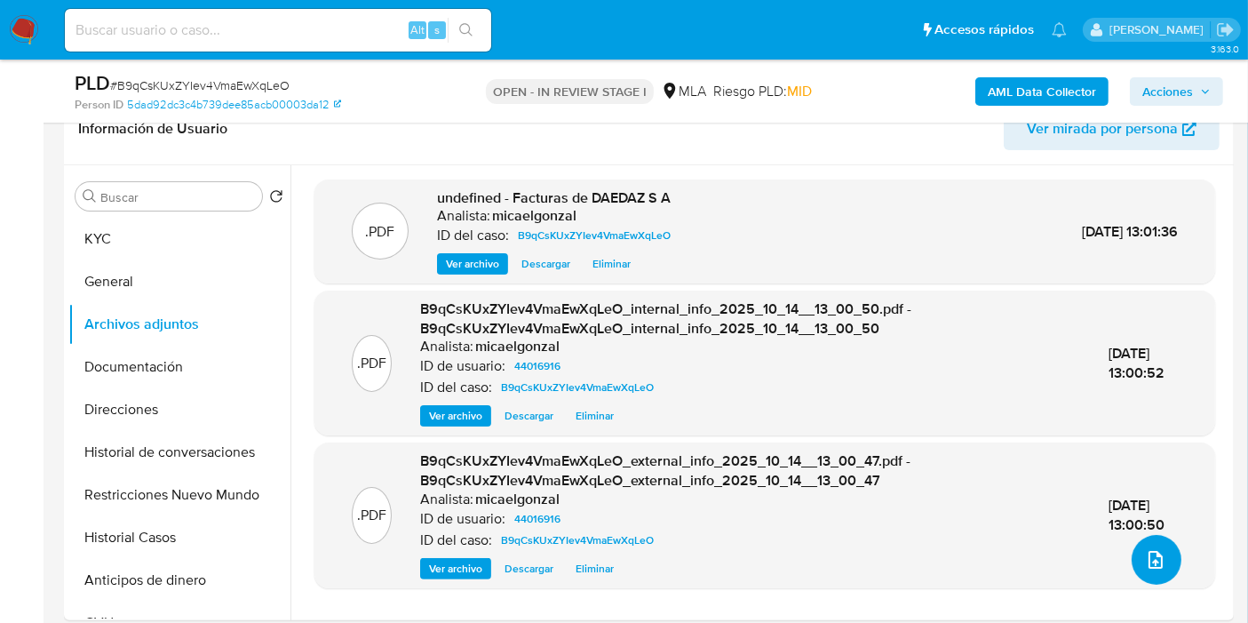
click at [1133, 555] on button "upload-file" at bounding box center [1157, 560] width 50 height 50
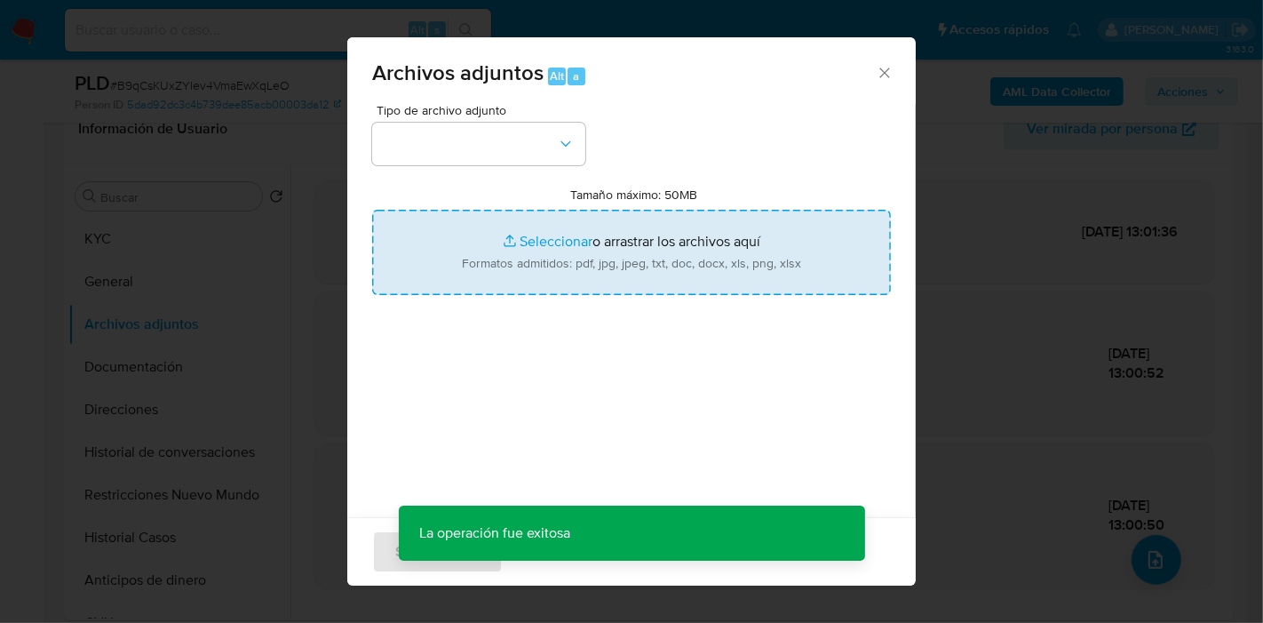
click at [753, 256] on input "Tamaño máximo: 50MB Seleccionar archivos" at bounding box center [631, 252] width 519 height 85
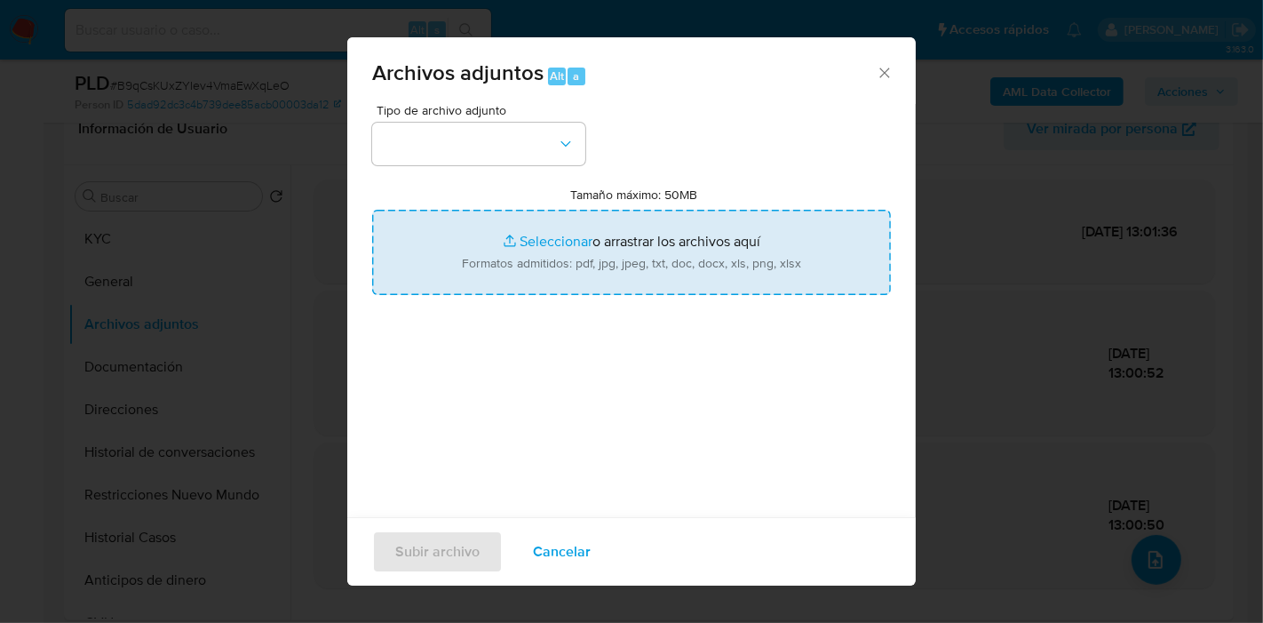
type input "C:\fakepath\Caselog B9qCsKUxZYIev4VmaEwXqLeO_2025_09_18_06_54_19.docx"
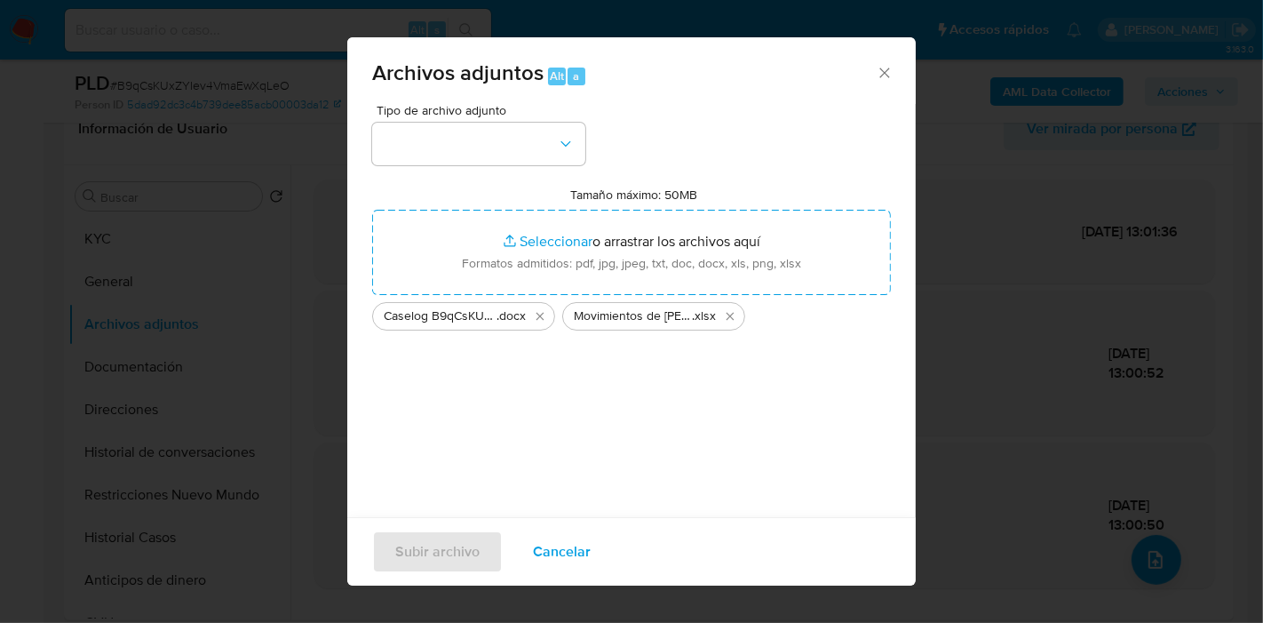
click at [518, 172] on div "Tipo de archivo adjunto Tamaño máximo: 50MB Seleccionar archivos Seleccionar o …" at bounding box center [631, 313] width 519 height 419
click at [555, 145] on button "button" at bounding box center [478, 144] width 213 height 43
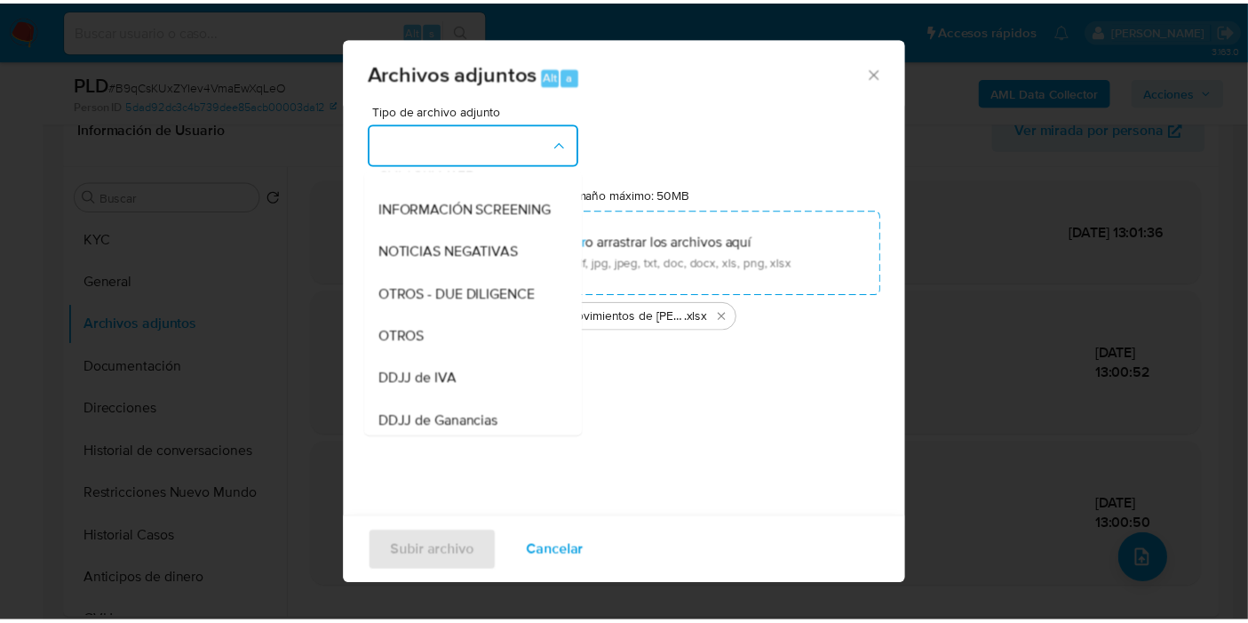
scroll to position [197, 0]
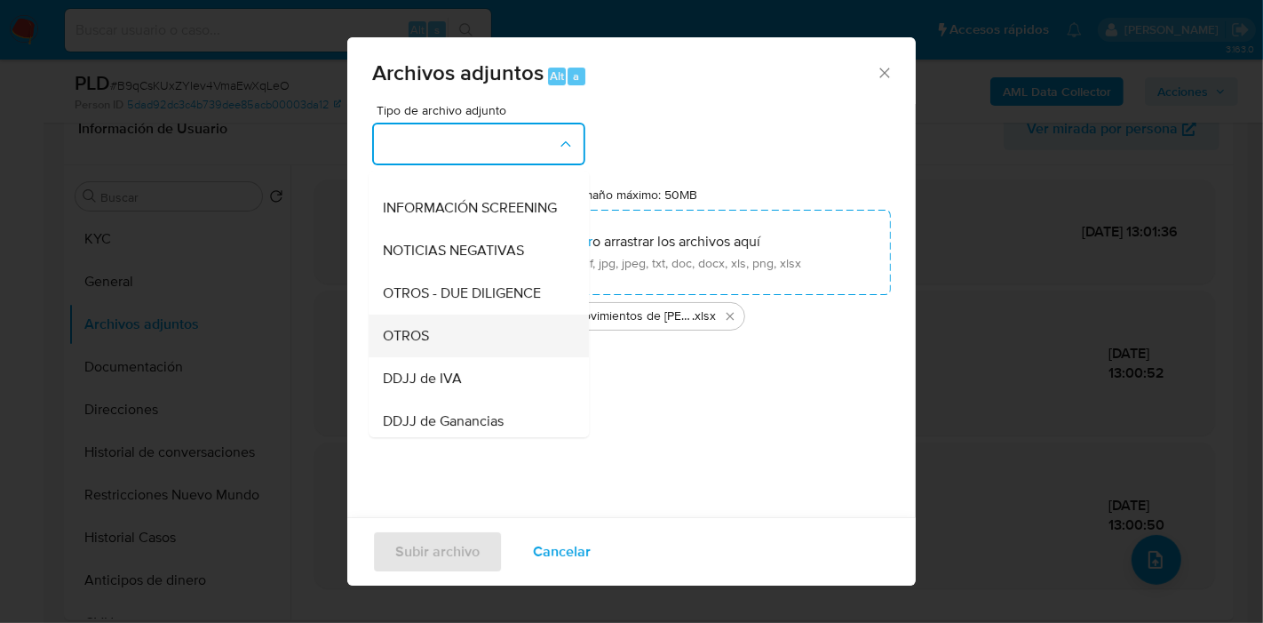
click at [428, 357] on div "OTROS" at bounding box center [473, 335] width 181 height 43
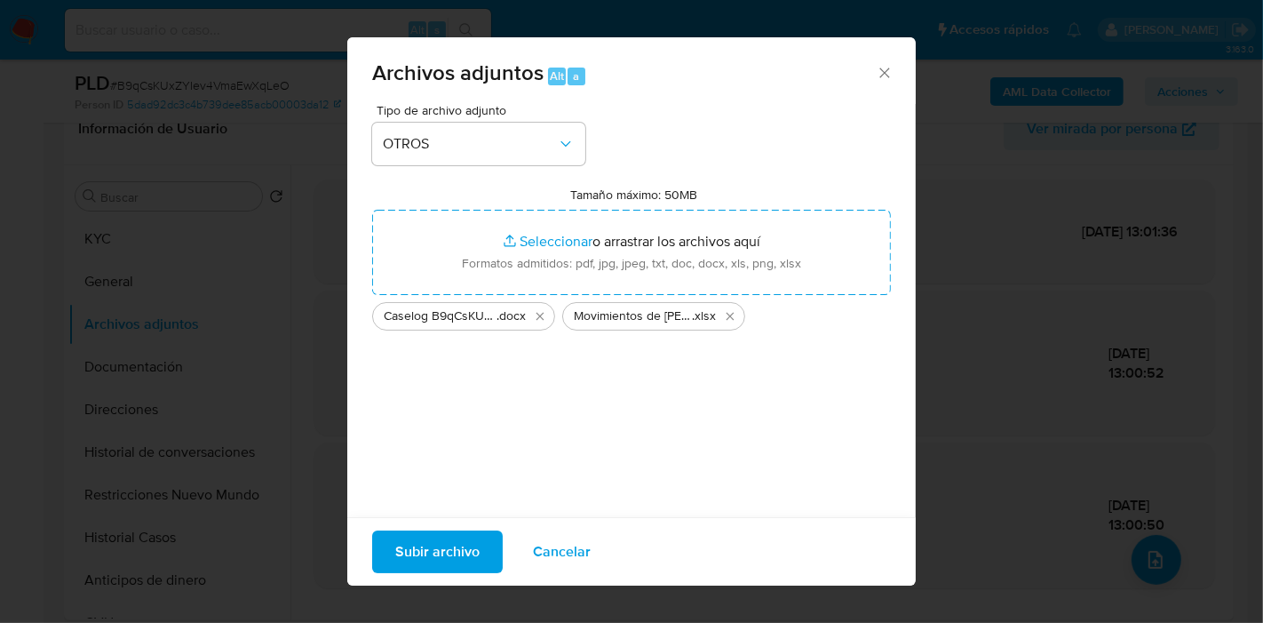
click at [449, 559] on span "Subir archivo" at bounding box center [437, 551] width 84 height 39
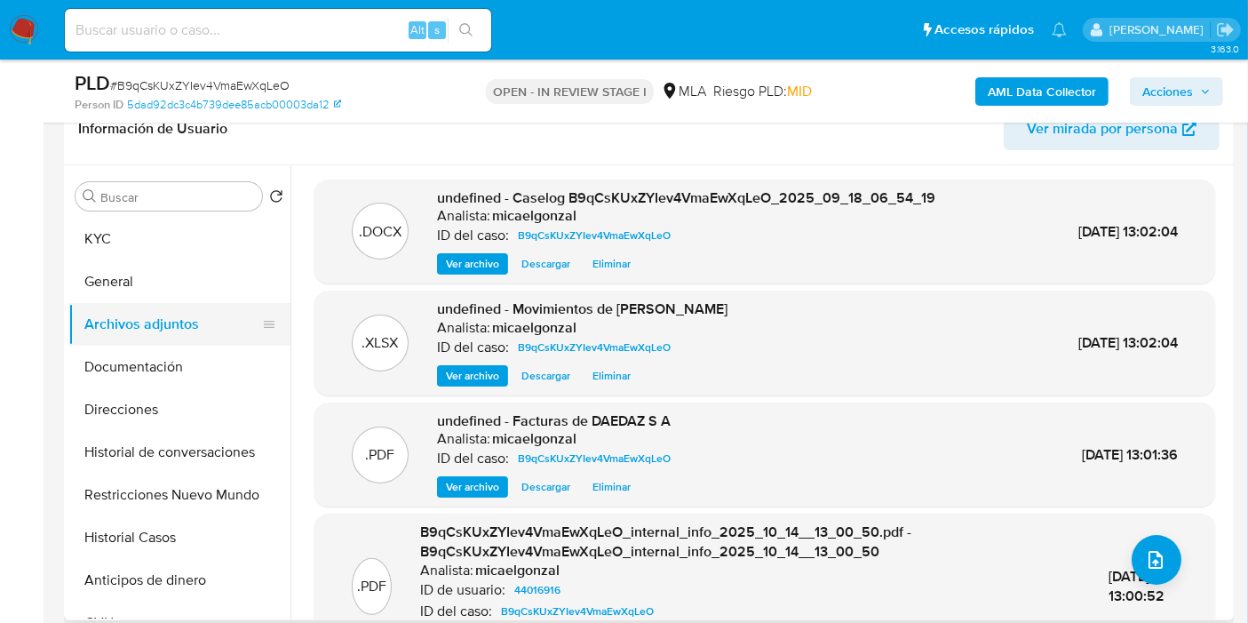
click at [262, 338] on div at bounding box center [269, 324] width 14 height 43
click at [215, 362] on button "Documentación" at bounding box center [172, 367] width 208 height 43
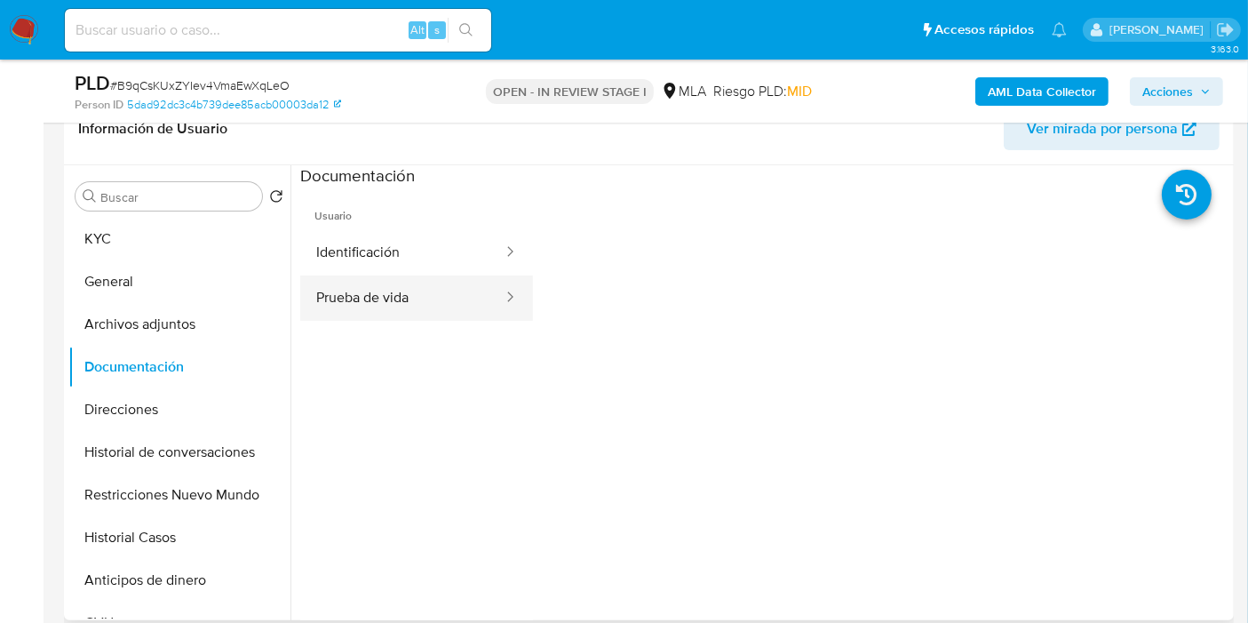
click at [427, 286] on button "Prueba de vida" at bounding box center [402, 297] width 204 height 45
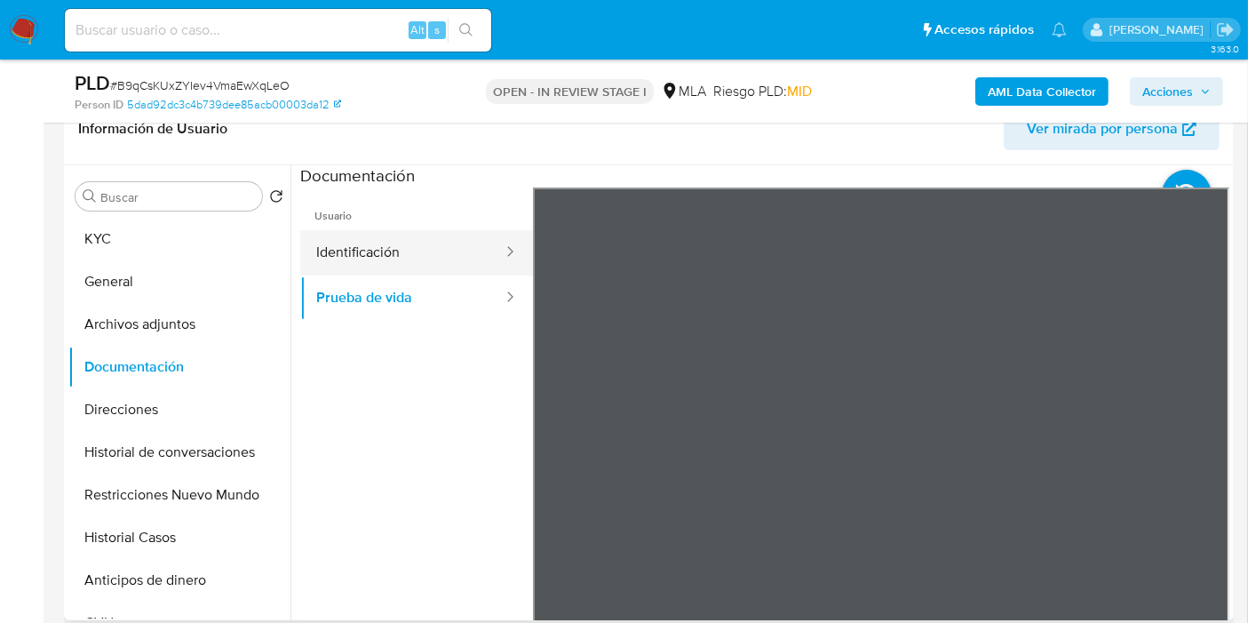
click at [449, 262] on button "Identificación" at bounding box center [402, 252] width 204 height 45
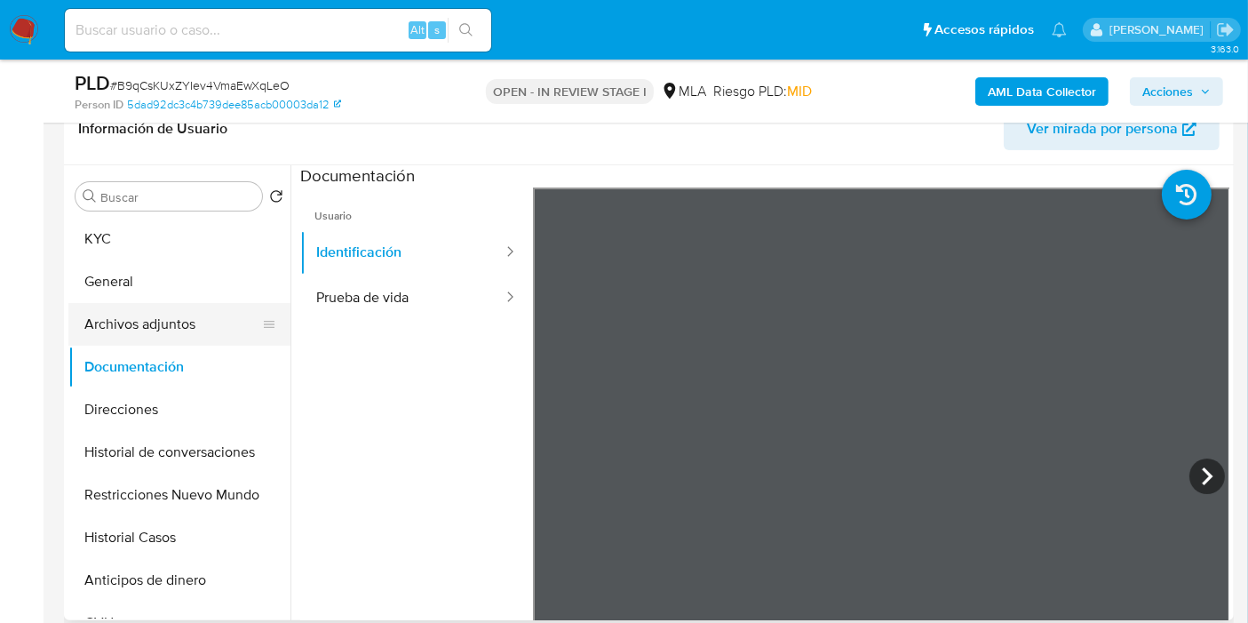
click at [163, 321] on button "Archivos adjuntos" at bounding box center [172, 324] width 208 height 43
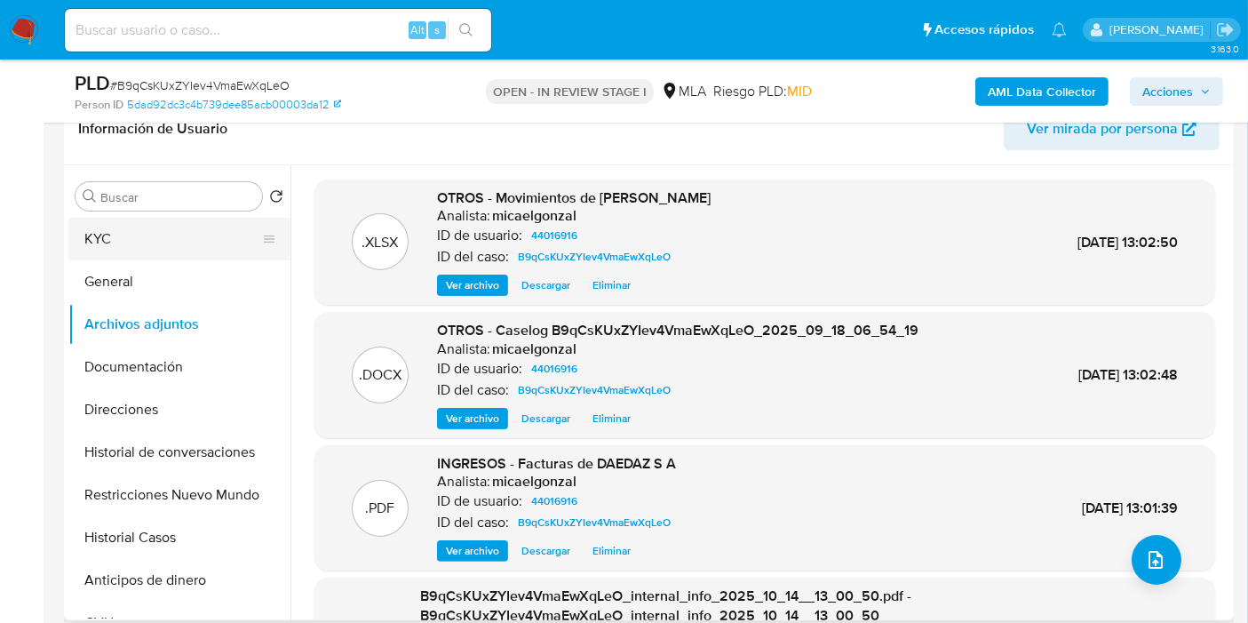
click at [179, 223] on button "KYC" at bounding box center [172, 239] width 208 height 43
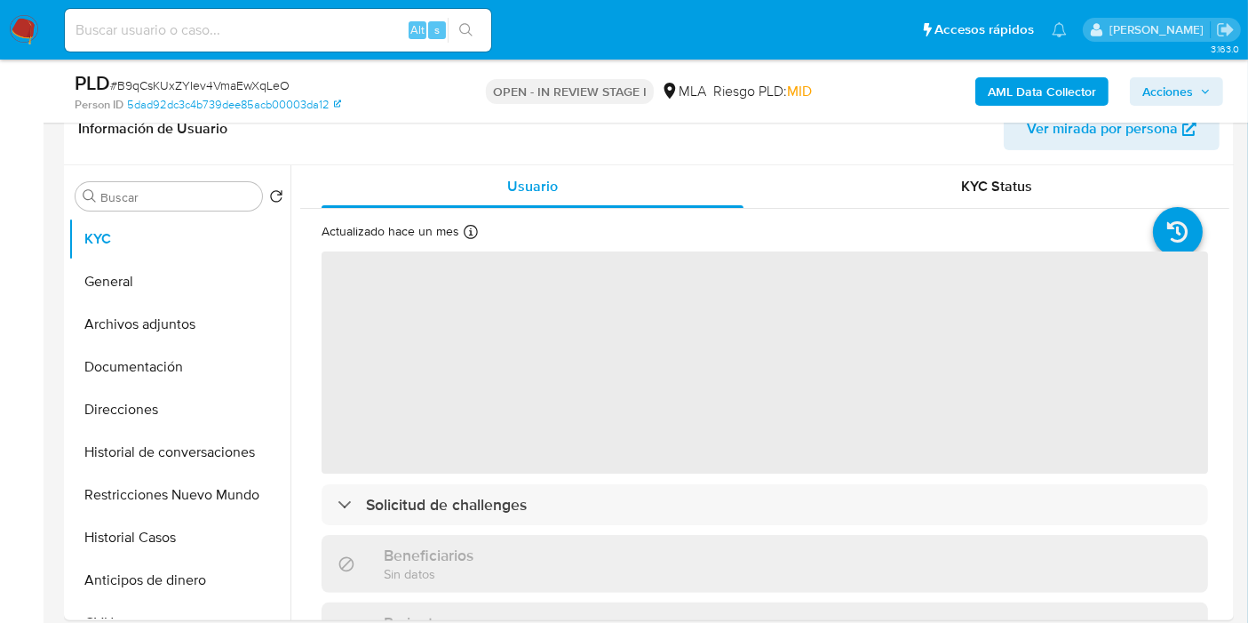
click at [1172, 66] on div "PLD # B9qCsKUxZYIev4VmaEwXqLeO Person ID 5dad92dc3c4b739dee85acb00003da12 OPEN …" at bounding box center [649, 91] width 1170 height 63
click at [1164, 84] on span "Acciones" at bounding box center [1167, 91] width 51 height 28
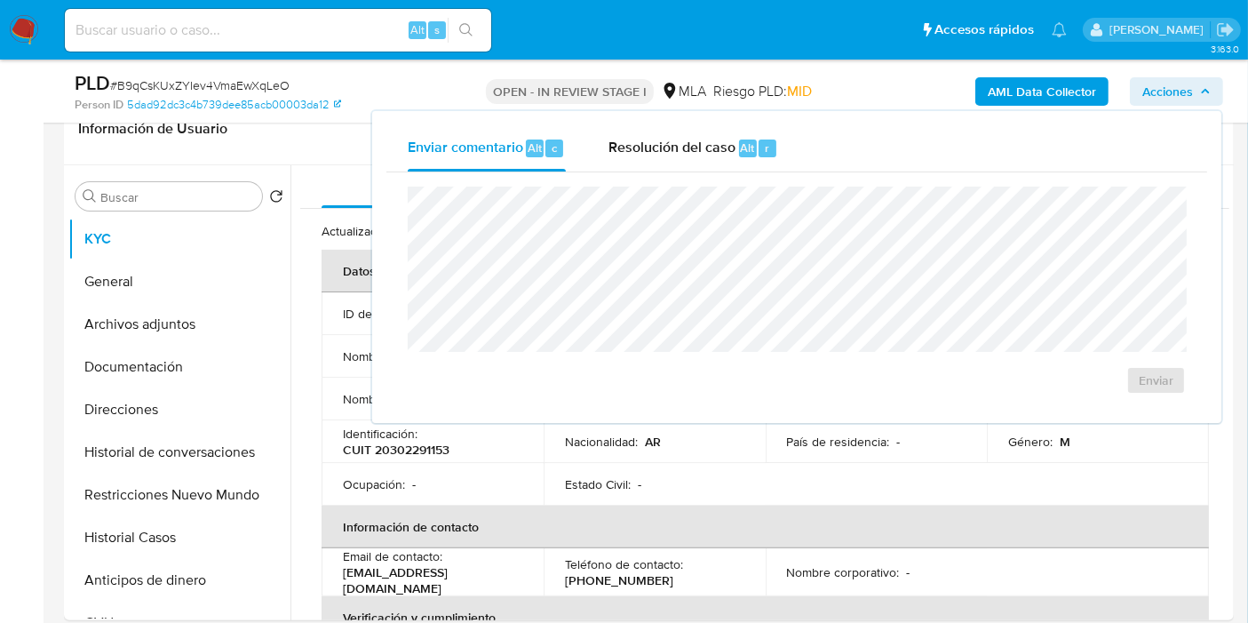
click at [644, 123] on div "Enviar comentario Alt c Resolución del caso Alt r Enviar" at bounding box center [796, 267] width 849 height 312
click at [665, 149] on span "Resolución del caso" at bounding box center [672, 147] width 127 height 20
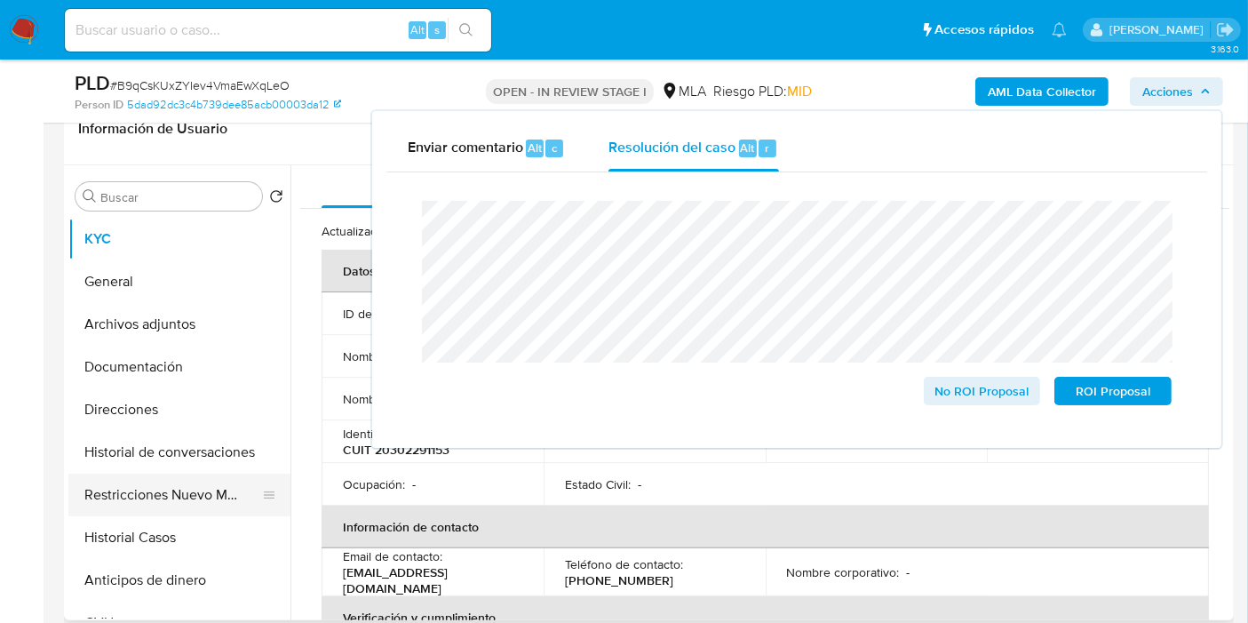
click at [171, 474] on button "Restricciones Nuevo Mundo" at bounding box center [172, 494] width 208 height 43
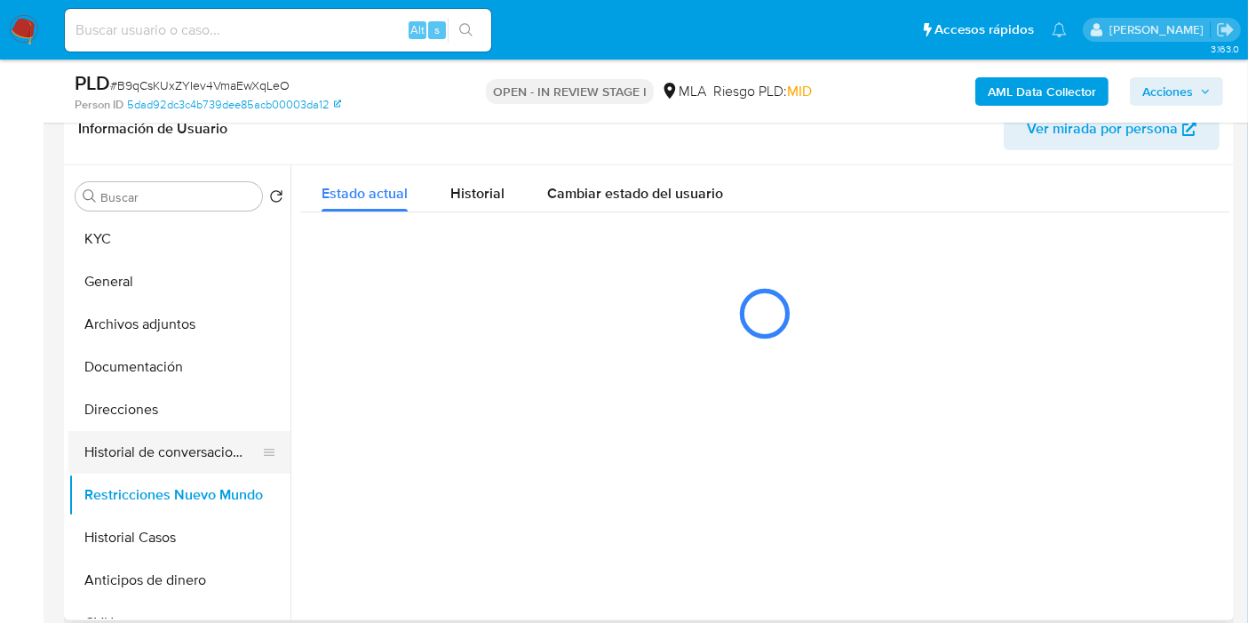
click at [190, 450] on button "Historial de conversaciones" at bounding box center [172, 452] width 208 height 43
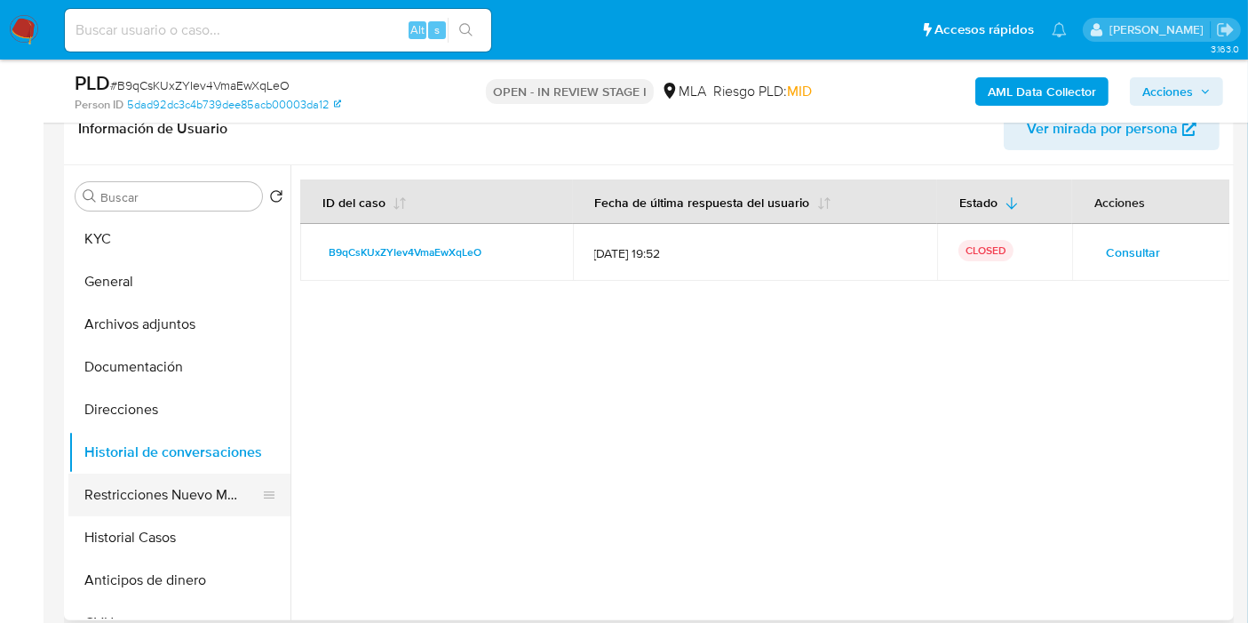
click at [164, 488] on button "Restricciones Nuevo Mundo" at bounding box center [172, 494] width 208 height 43
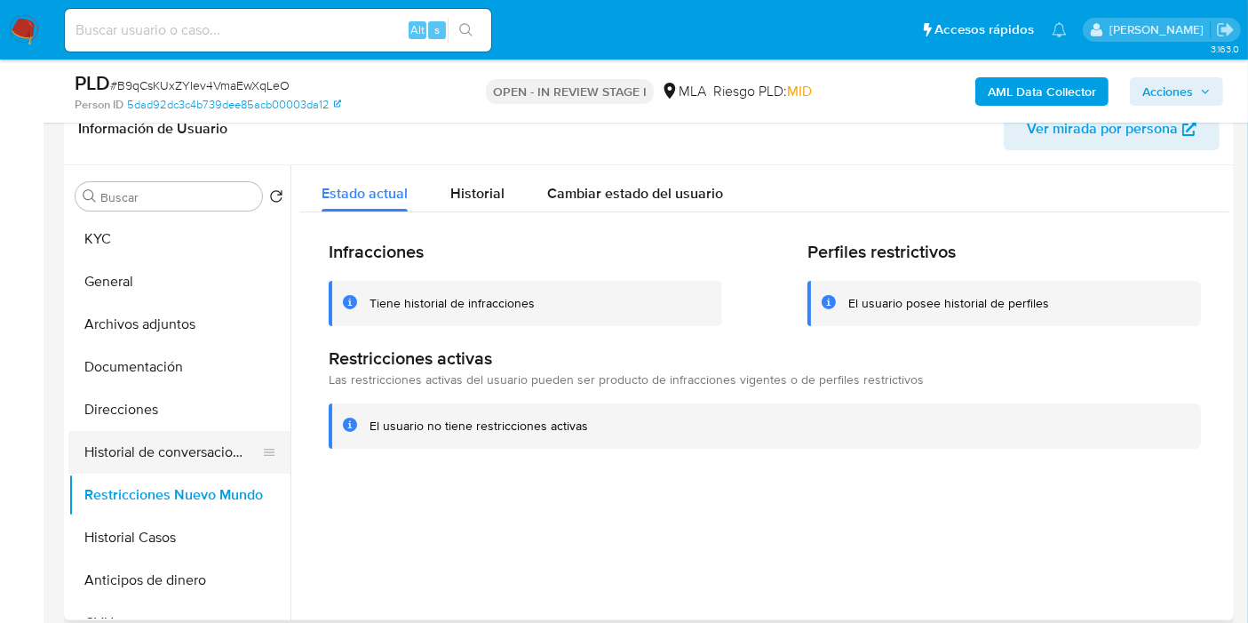
click at [184, 451] on button "Historial de conversaciones" at bounding box center [172, 452] width 208 height 43
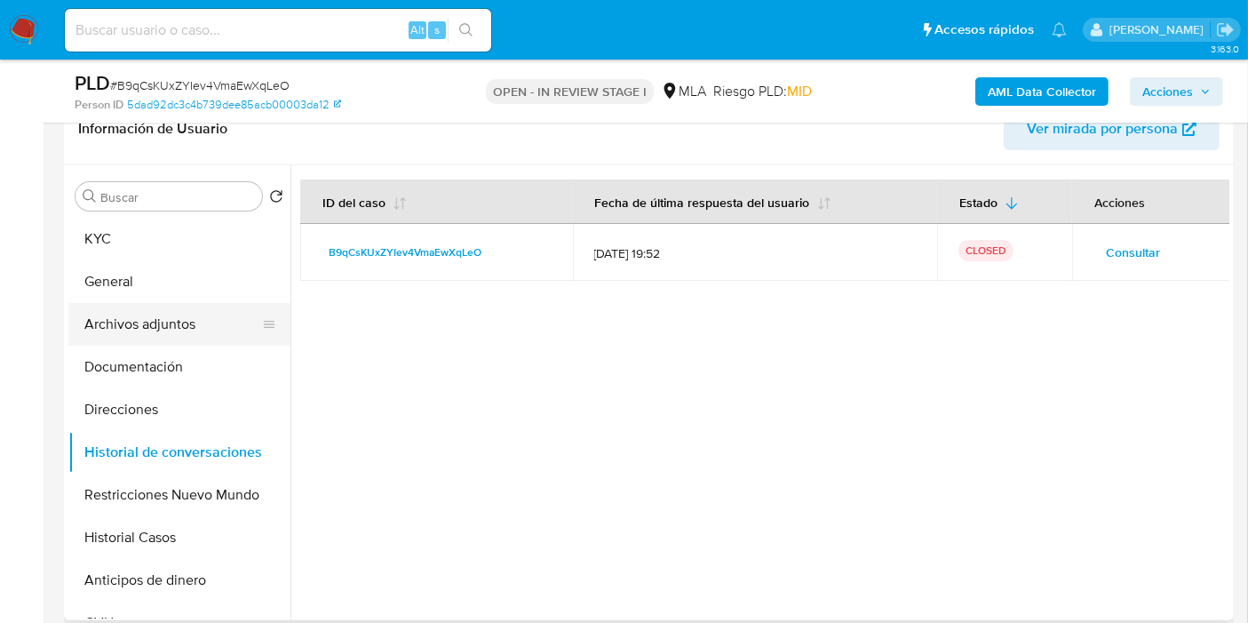
click at [104, 311] on button "Archivos adjuntos" at bounding box center [172, 324] width 208 height 43
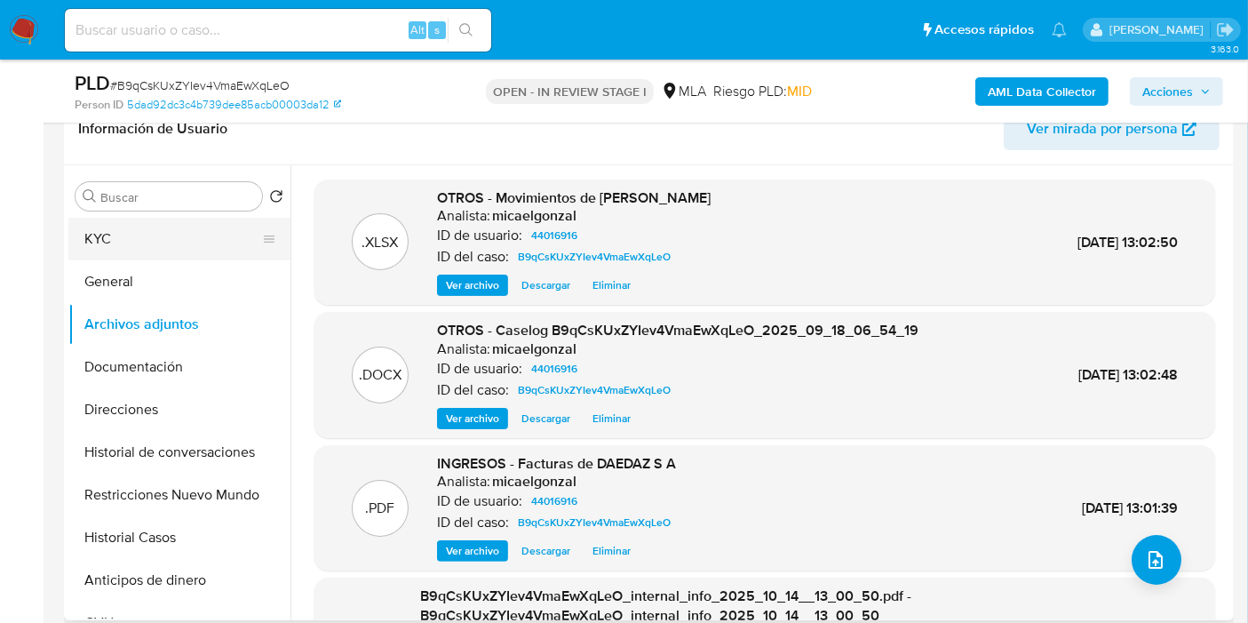
click at [179, 255] on button "KYC" at bounding box center [172, 239] width 208 height 43
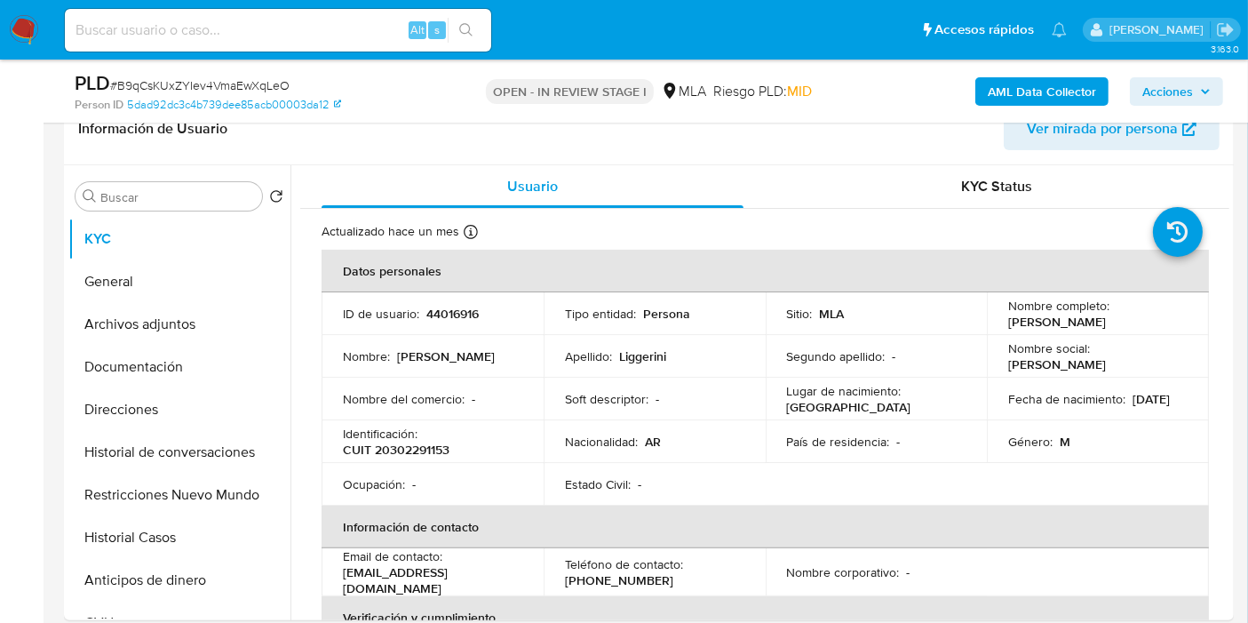
click at [1195, 90] on span "Acciones" at bounding box center [1176, 91] width 68 height 25
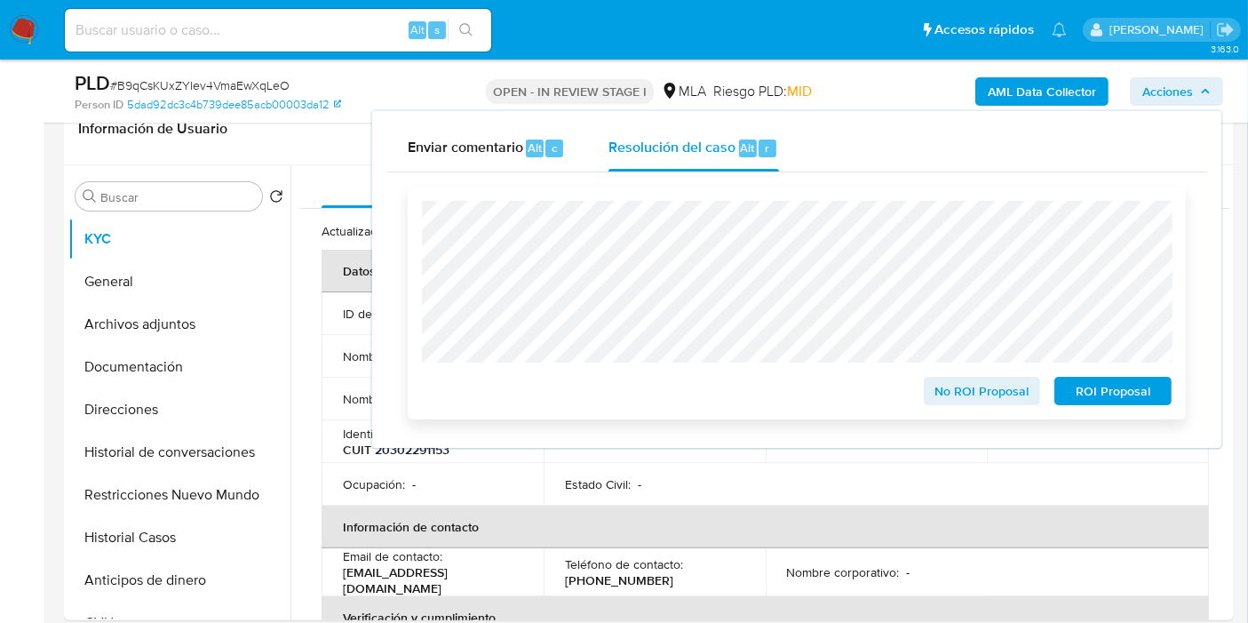
click at [967, 393] on span "No ROI Proposal" at bounding box center [982, 390] width 92 height 25
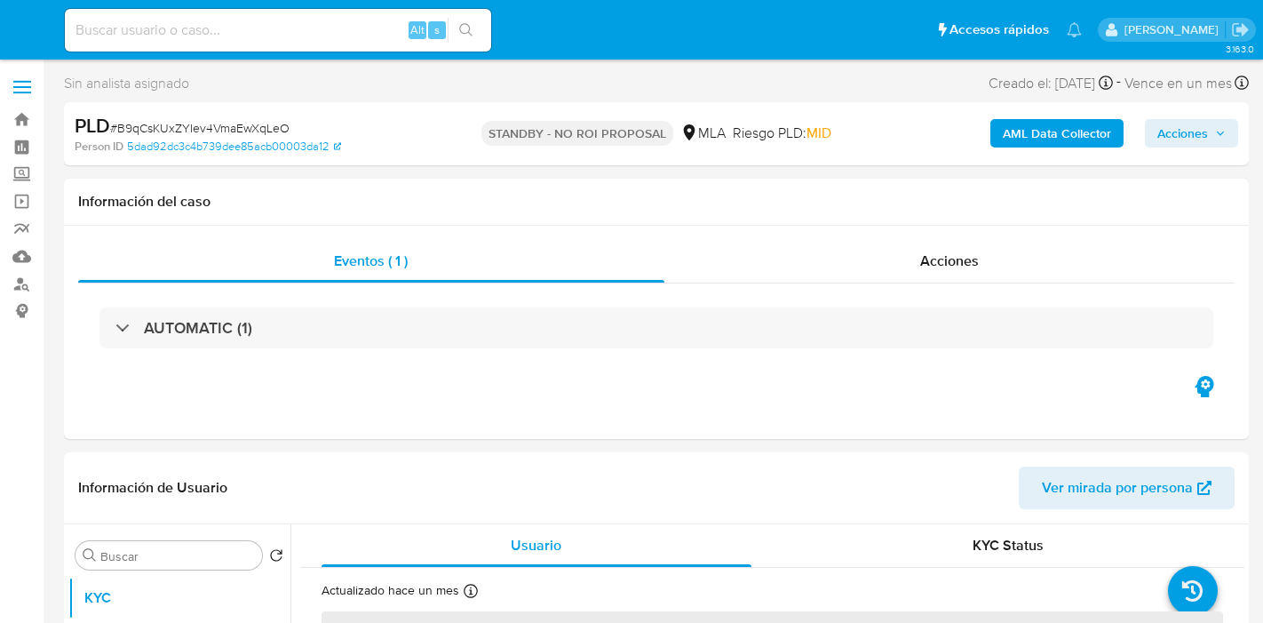
select select "10"
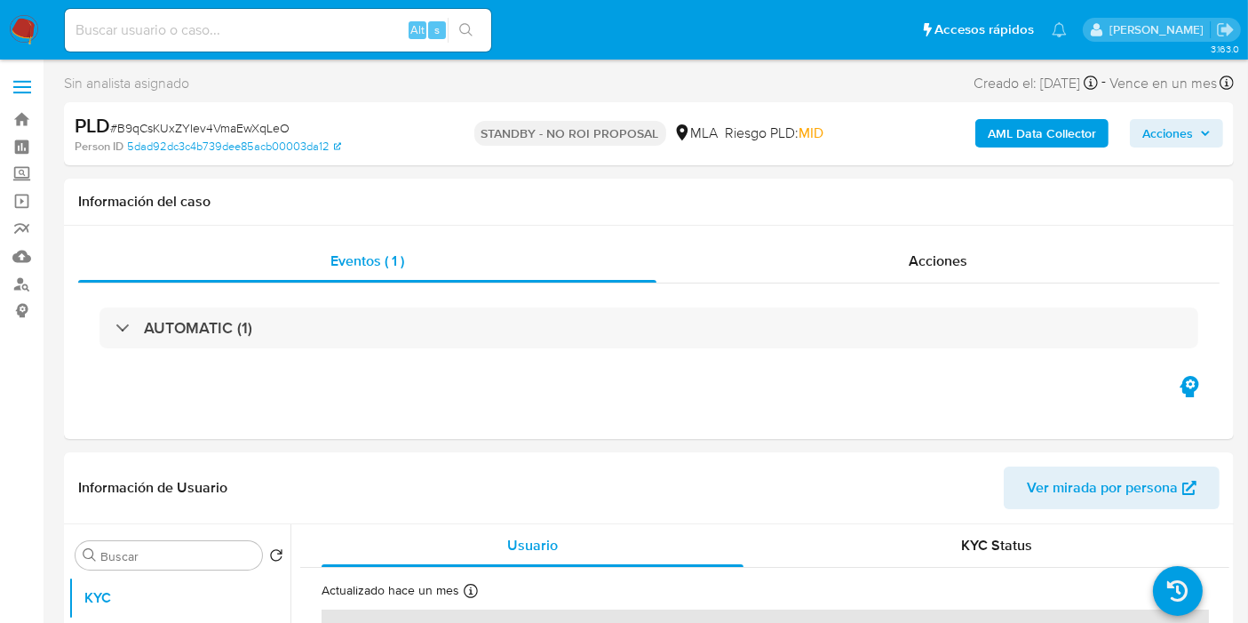
click at [245, 40] on input at bounding box center [278, 30] width 426 height 23
paste input "Tzc2TpnBTRR2VR6Qv2JNSz9C"
type input "Tzc2TpnBTRR2VR6Qv2JNSz9C"
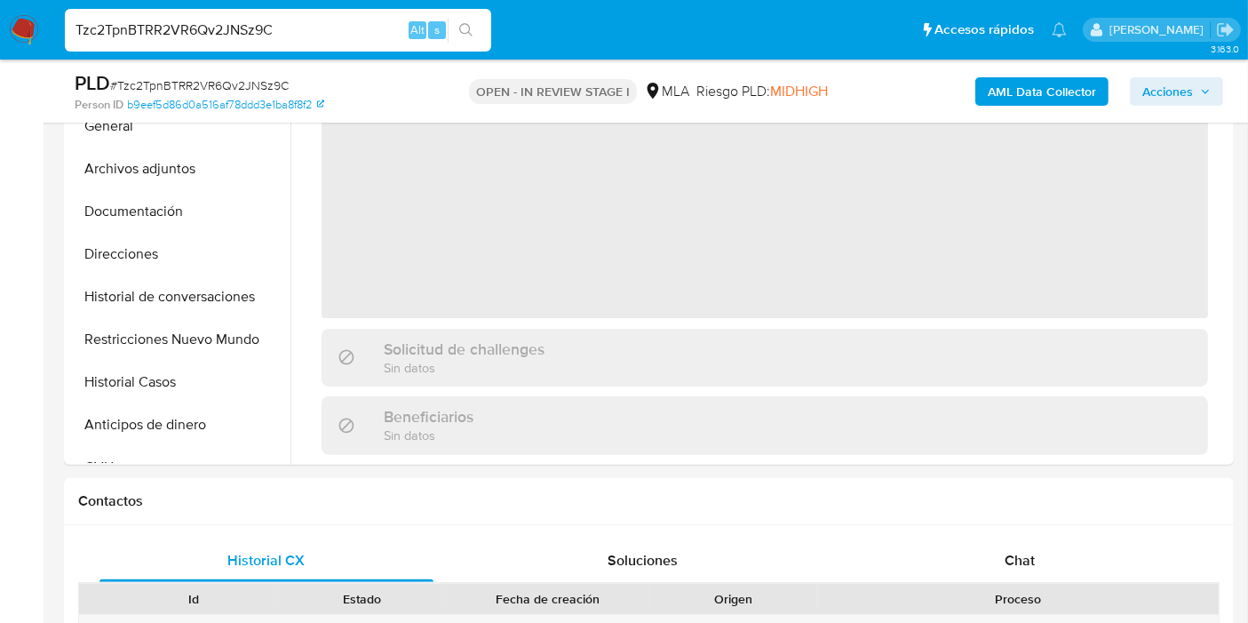
scroll to position [592, 0]
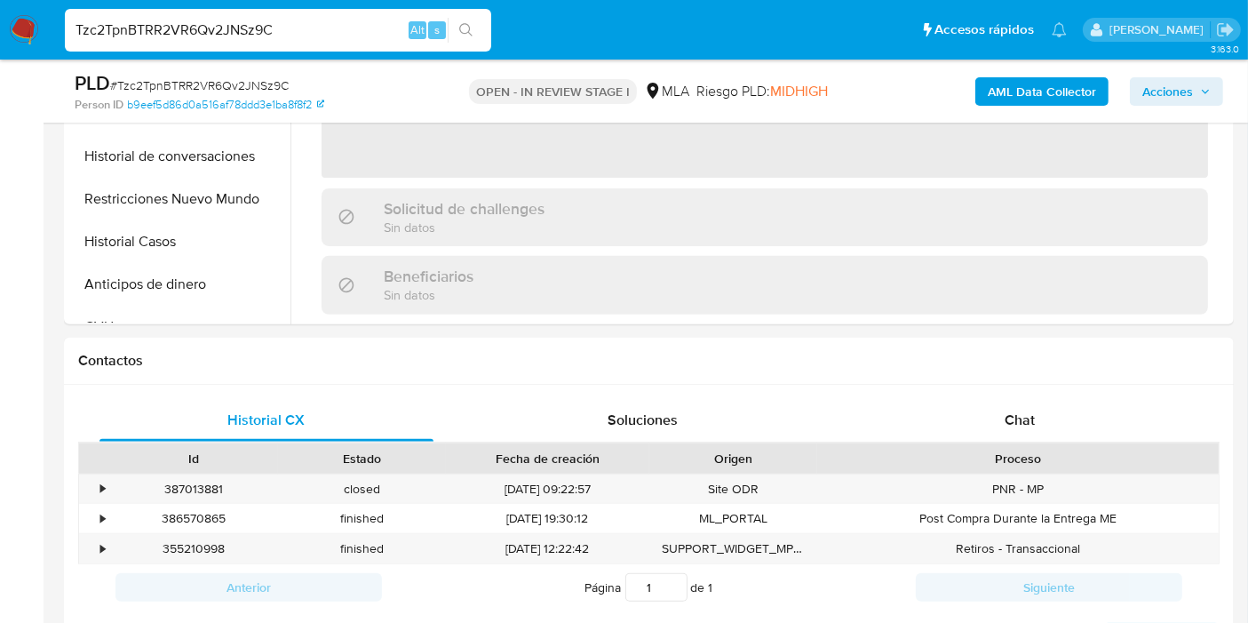
select select "10"
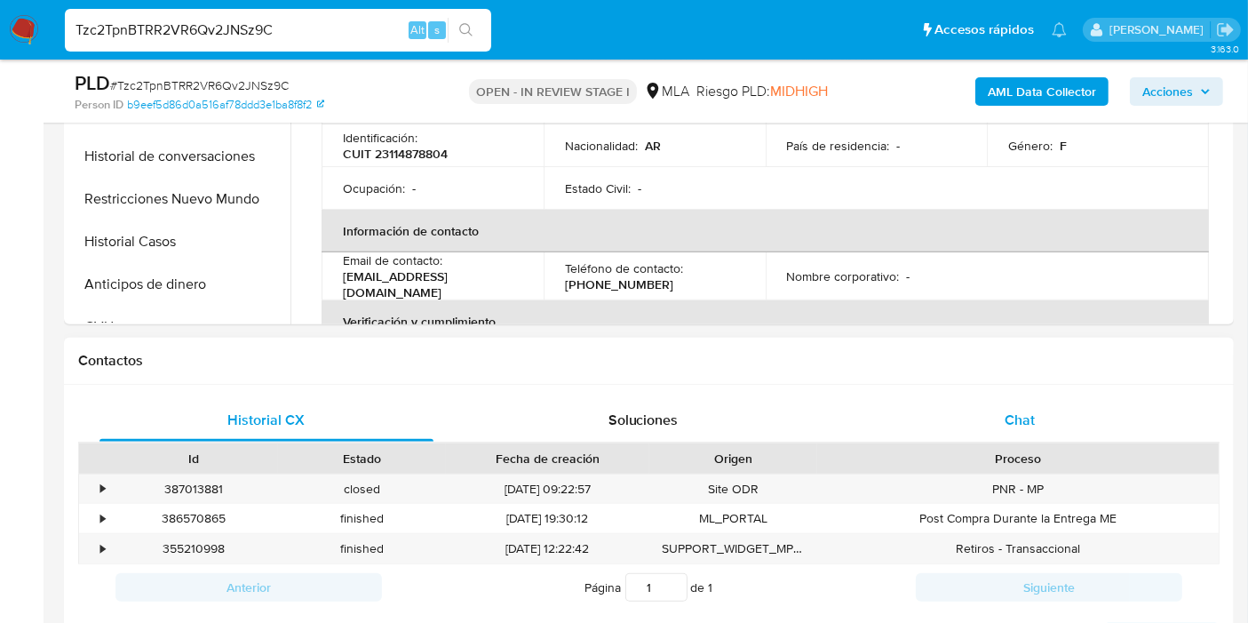
click at [996, 409] on div "Chat" at bounding box center [1020, 420] width 334 height 43
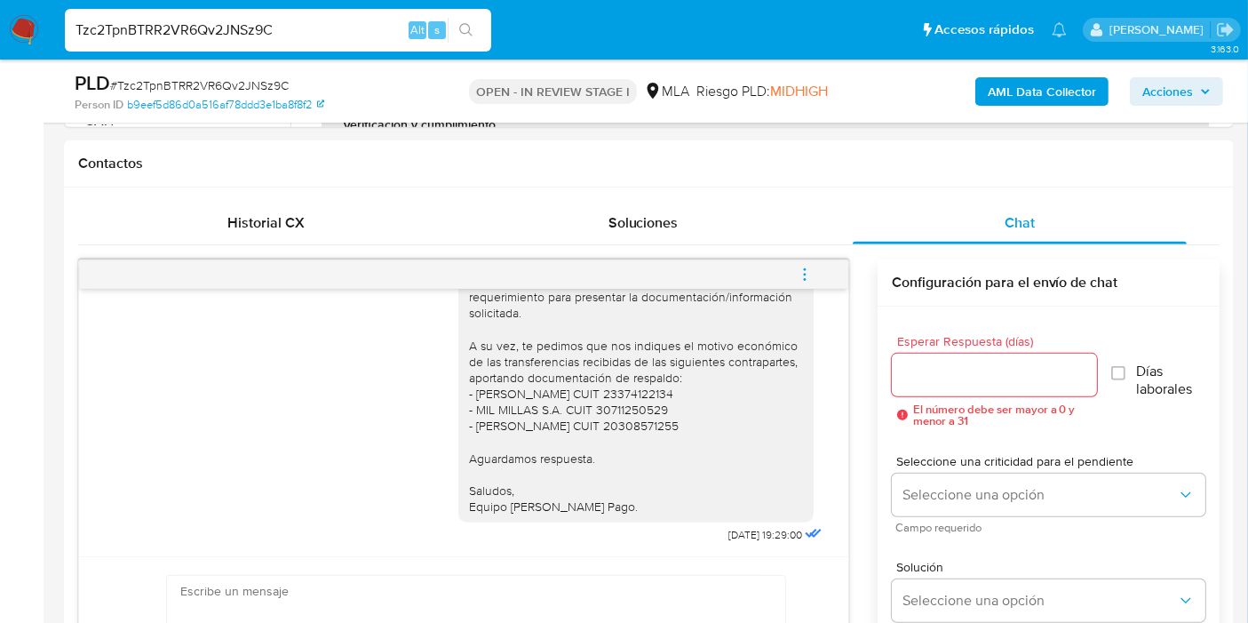
scroll to position [394, 0]
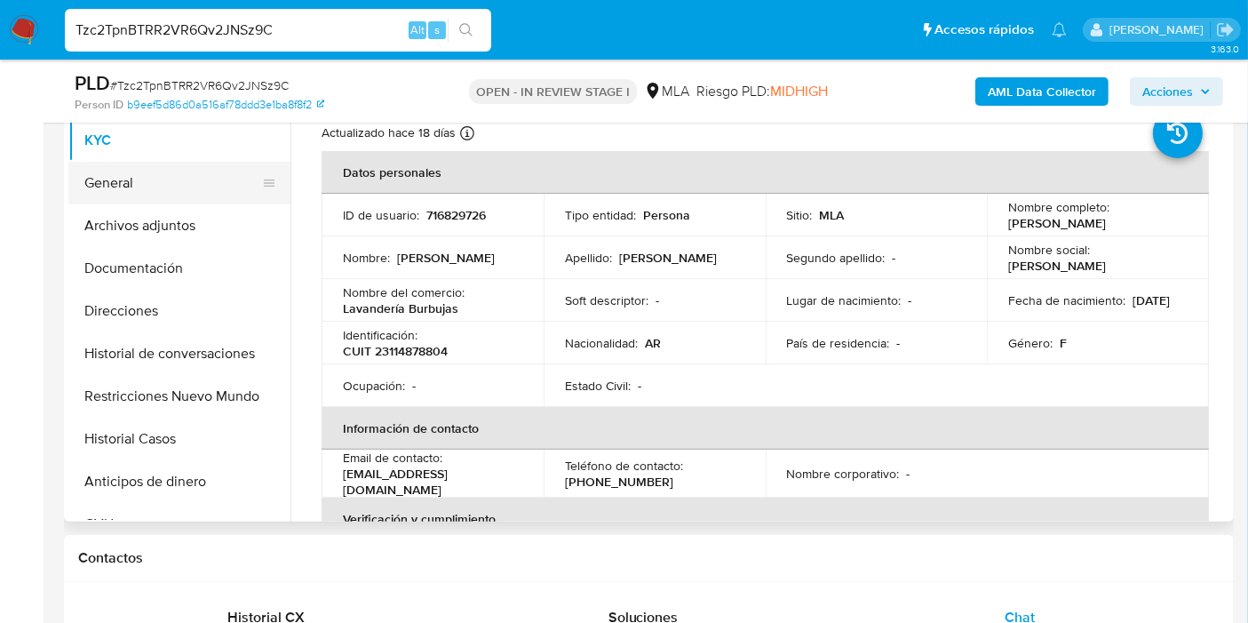
click at [136, 175] on button "General" at bounding box center [172, 183] width 208 height 43
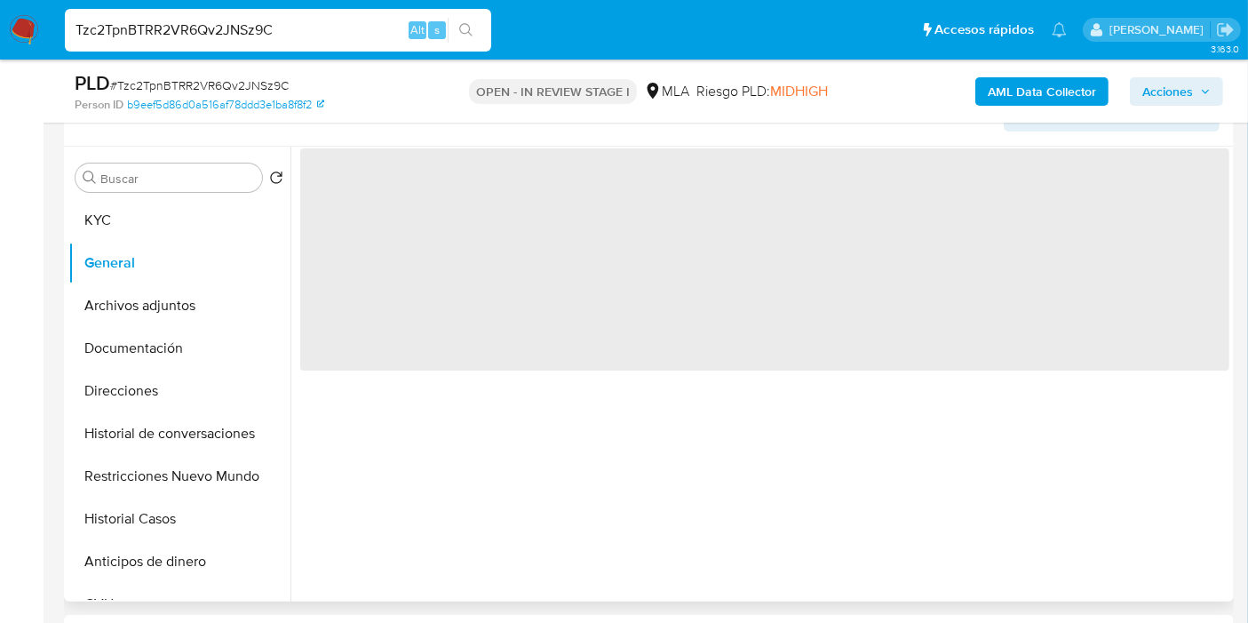
scroll to position [296, 0]
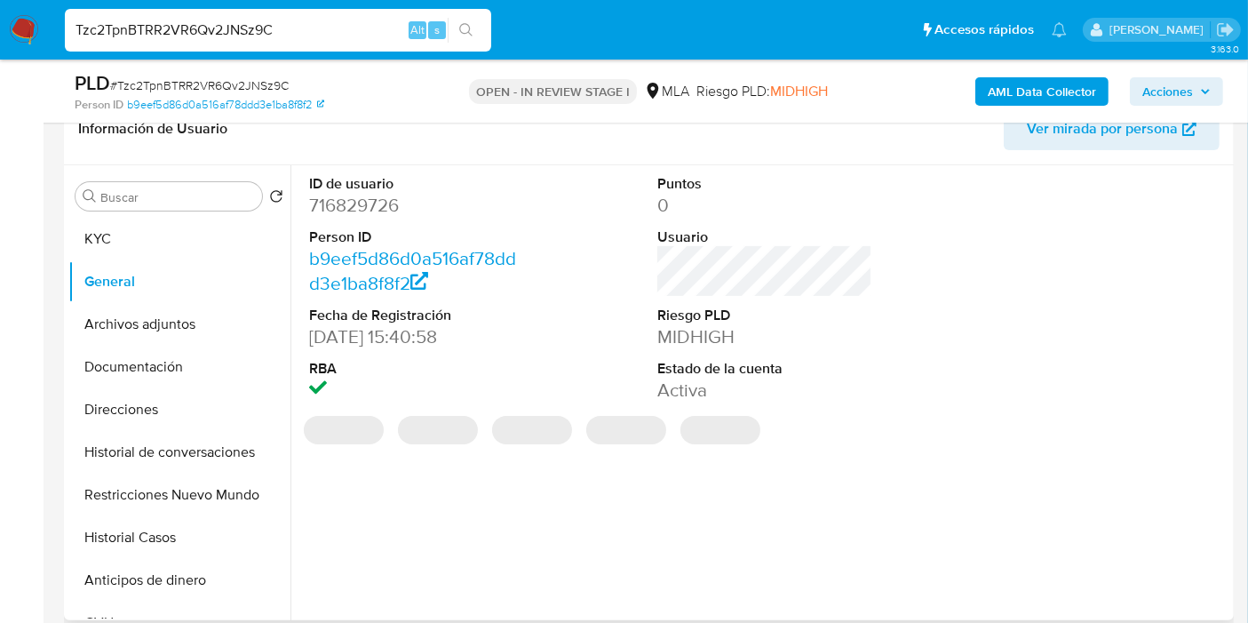
click at [387, 196] on dd "716829726" at bounding box center [416, 205] width 215 height 25
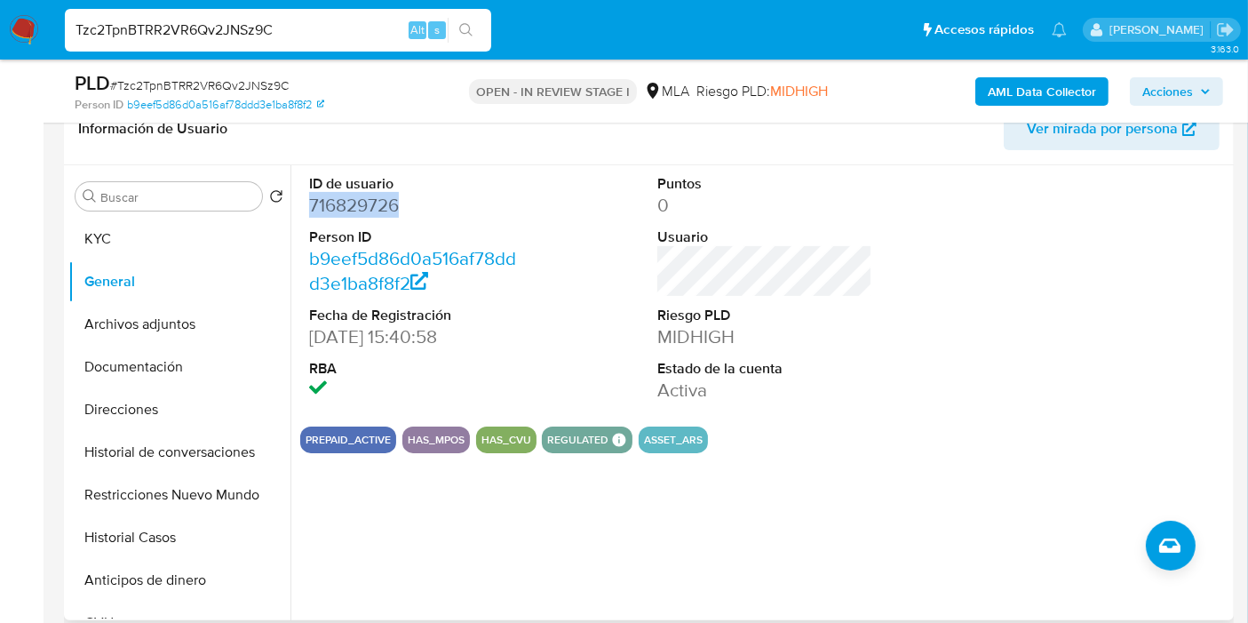
copy dd "716829726"
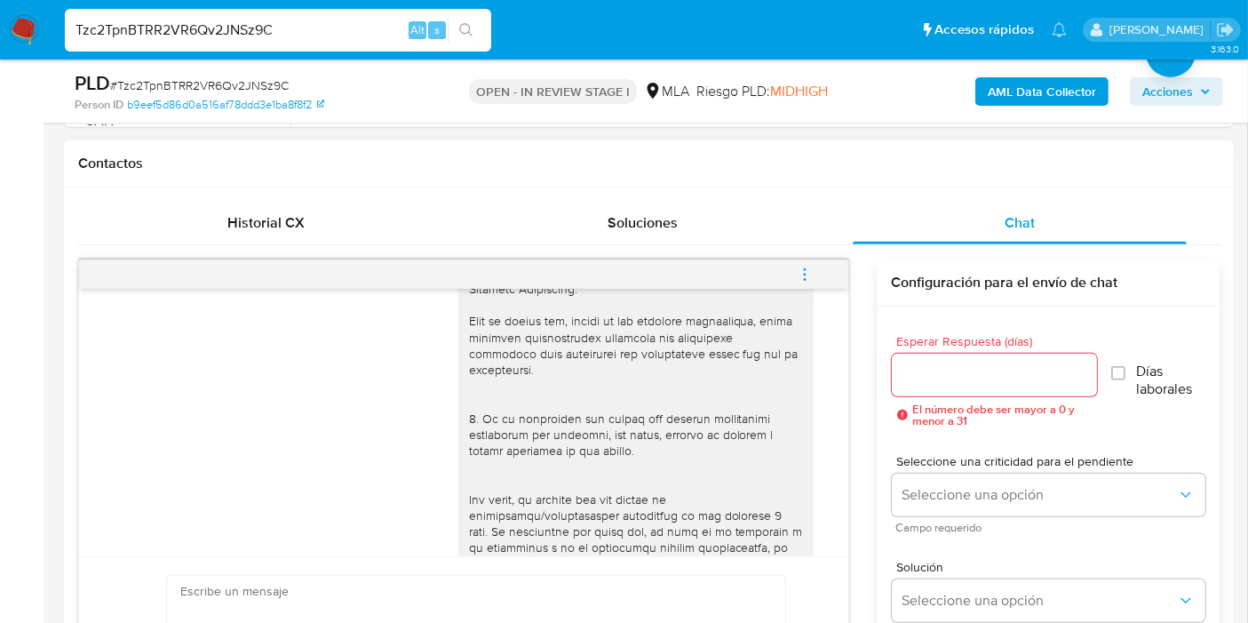
scroll to position [273, 0]
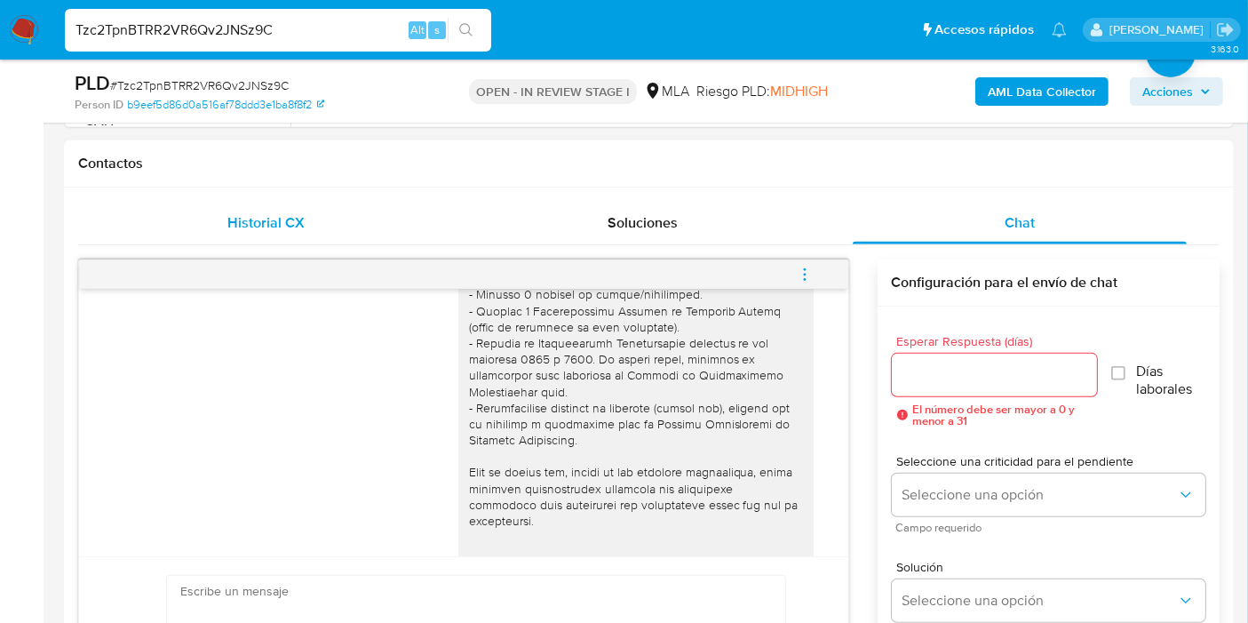
click at [271, 240] on div "Historial CX" at bounding box center [266, 223] width 334 height 43
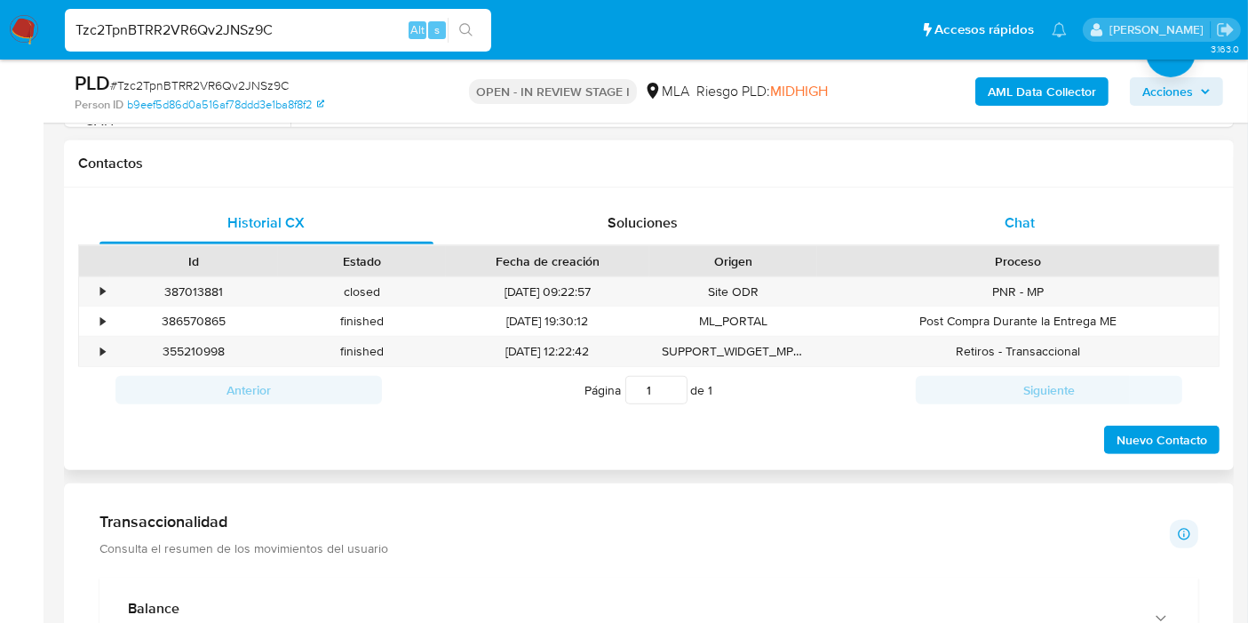
click at [1025, 240] on div "Chat" at bounding box center [1020, 223] width 334 height 43
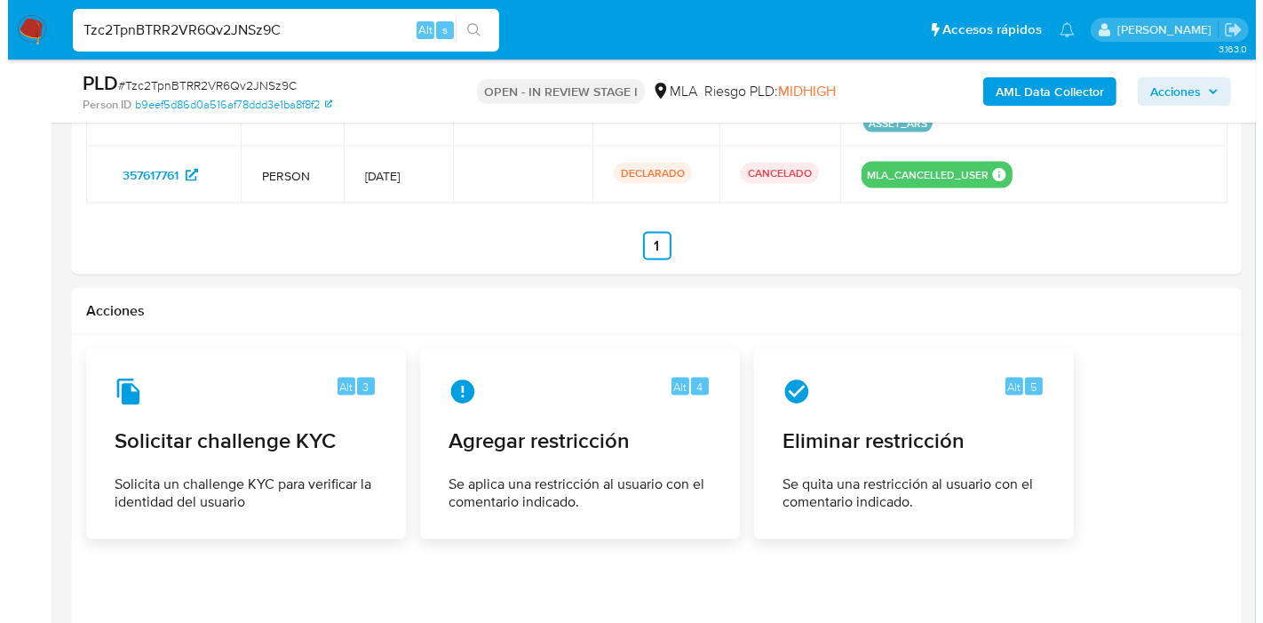
scroll to position [2820, 0]
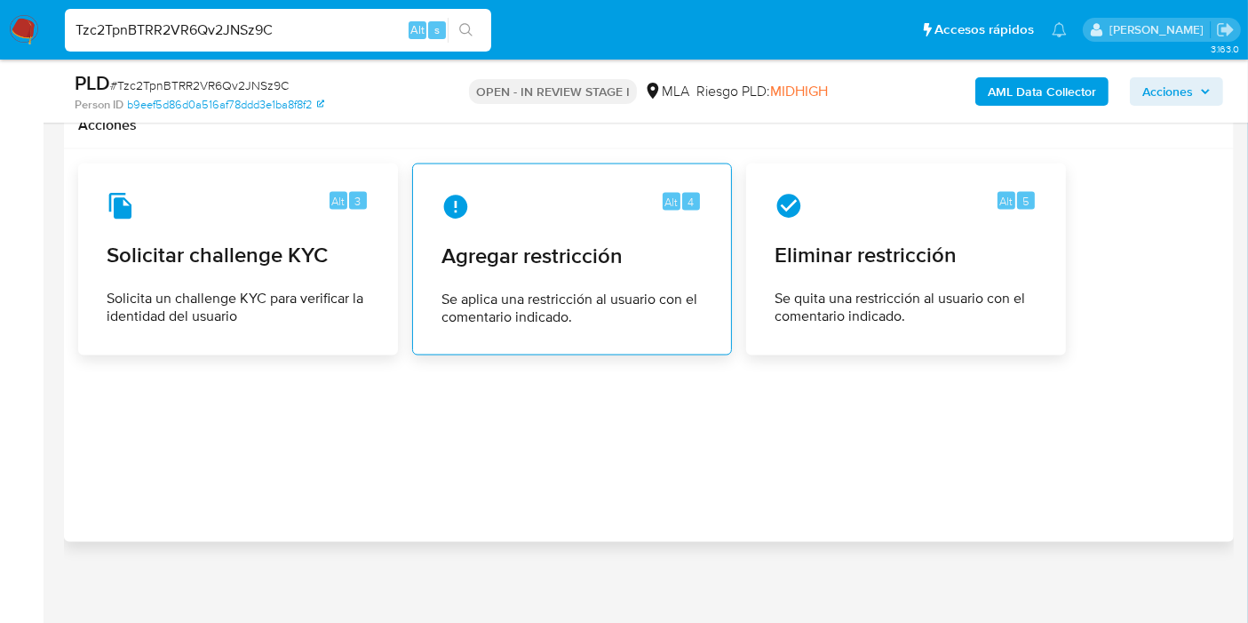
click at [605, 293] on span "Se aplica una restricción al usuario con el comentario indicado." at bounding box center [572, 308] width 261 height 36
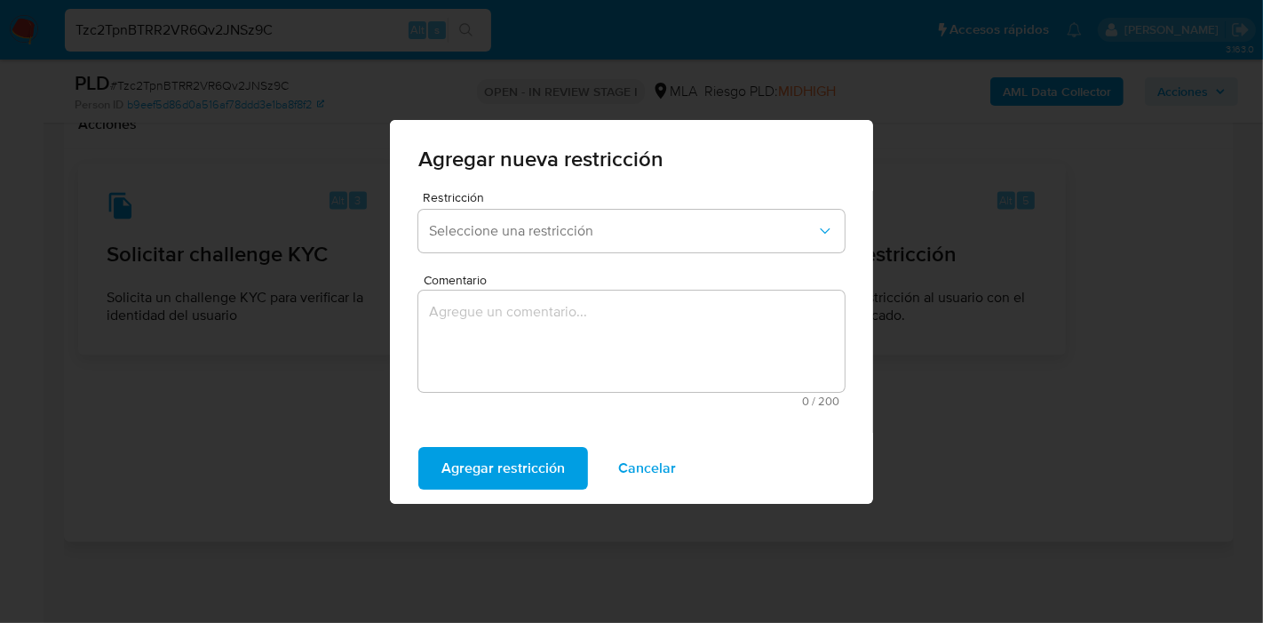
click at [656, 229] on span "Seleccione una restricción" at bounding box center [622, 231] width 387 height 18
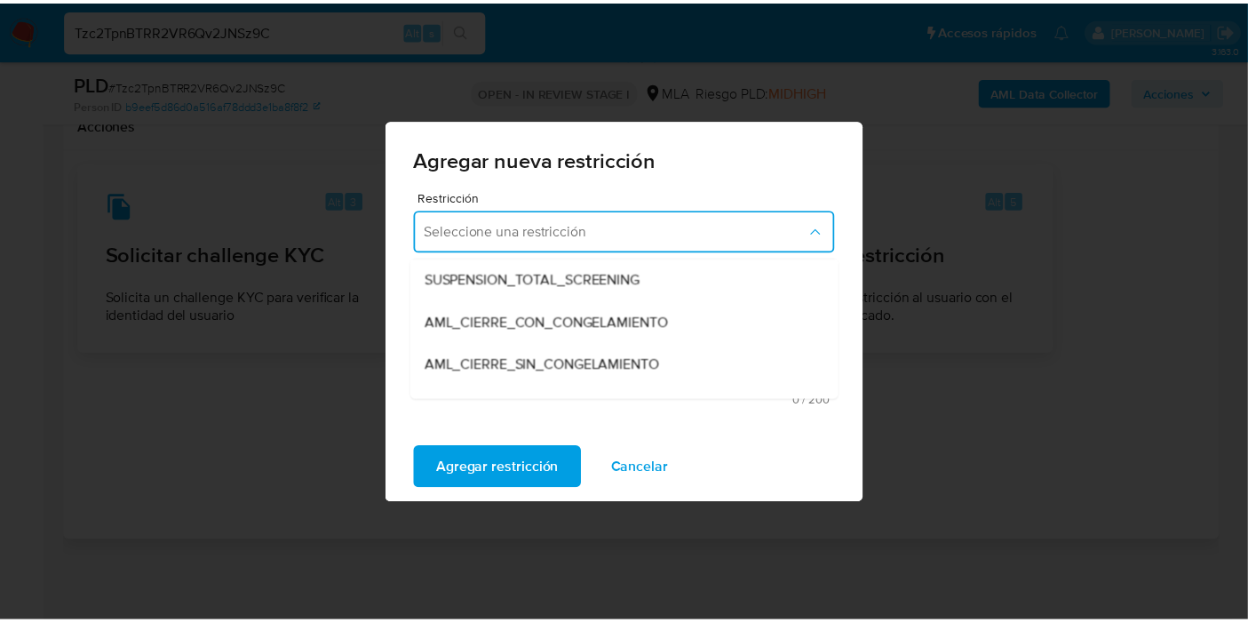
scroll to position [197, 0]
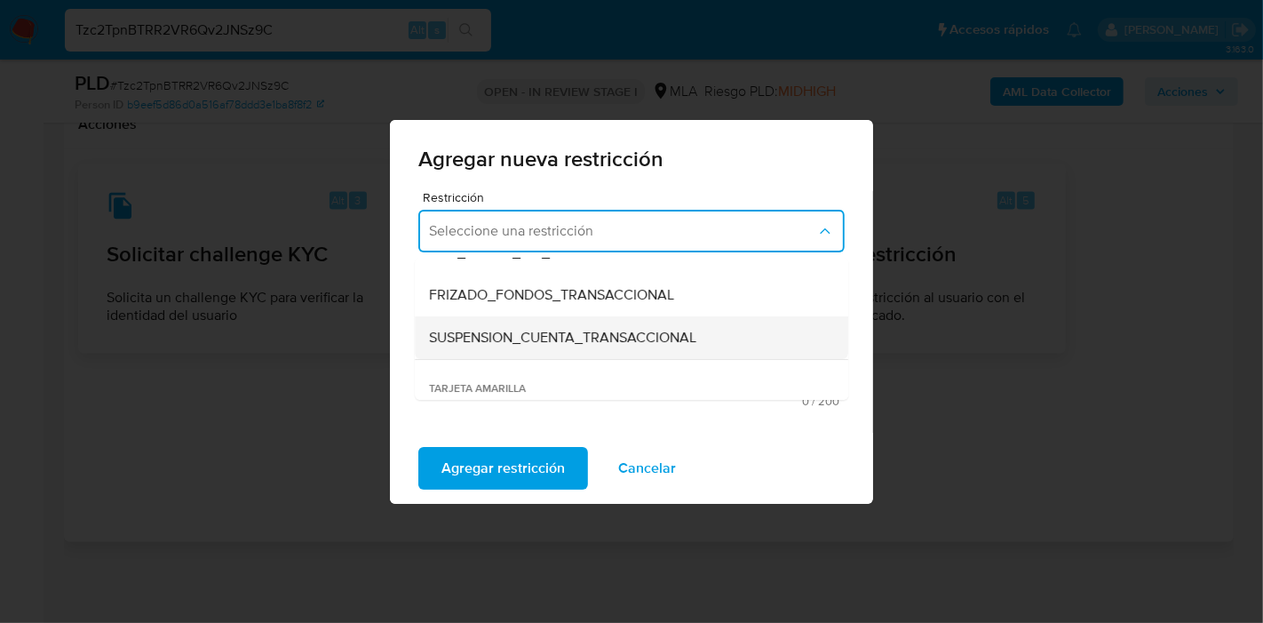
click at [634, 330] on span "SUSPENSION_CUENTA_TRANSACCIONAL" at bounding box center [562, 338] width 267 height 18
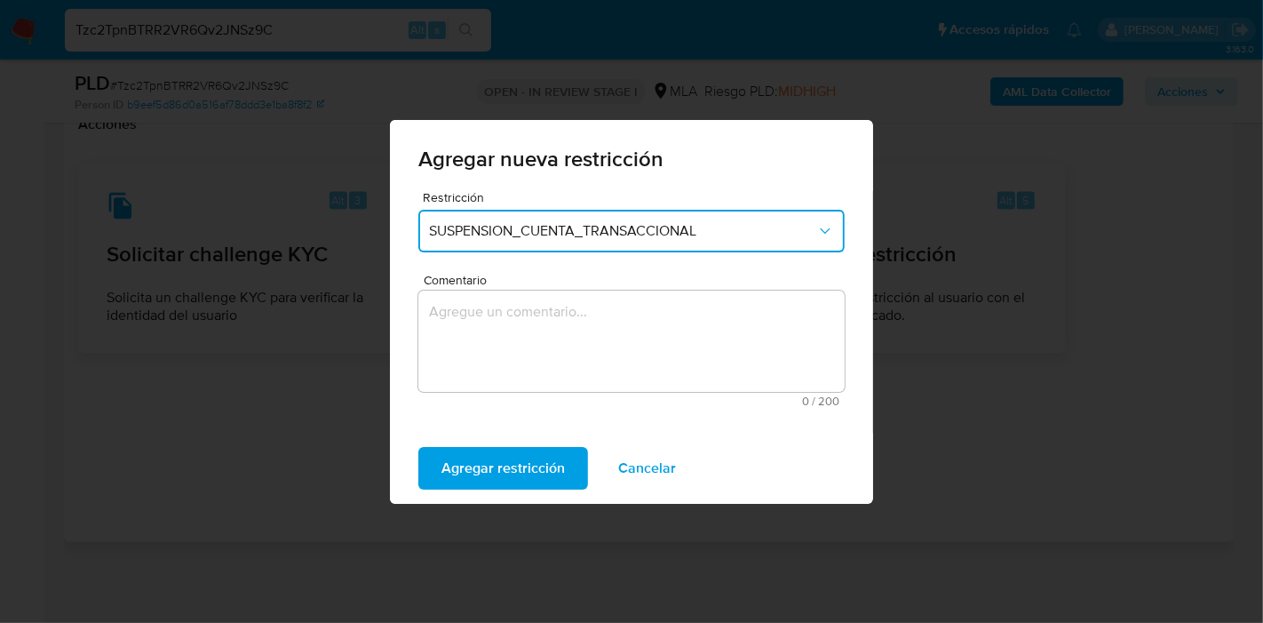
click at [553, 379] on textarea "Comentario" at bounding box center [631, 340] width 426 height 101
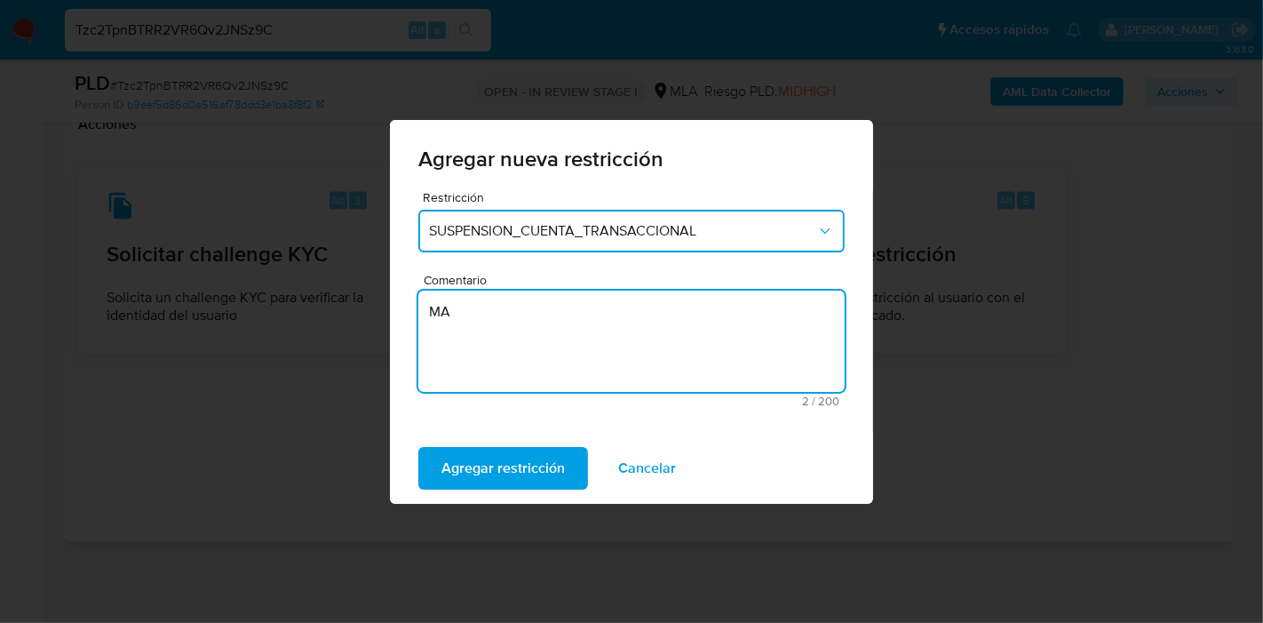
type textarea "M"
type textarea "AML"
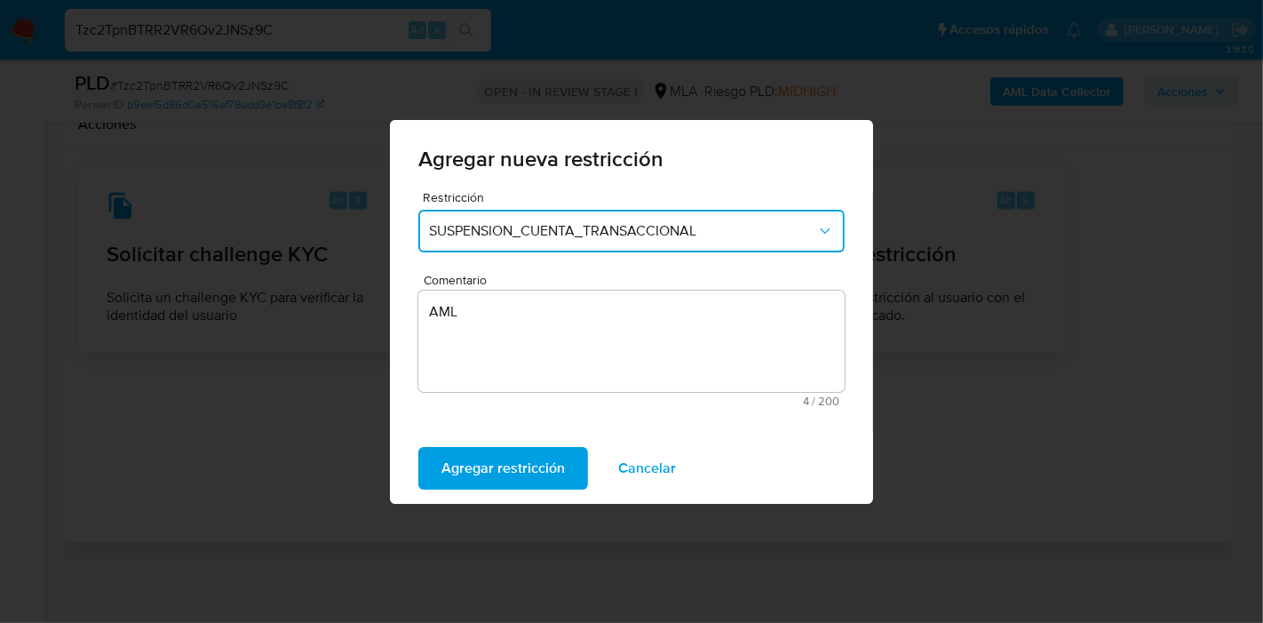
click at [470, 440] on div "Agregar restricción Cancelar" at bounding box center [631, 468] width 483 height 71
click at [480, 467] on span "Agregar restricción" at bounding box center [503, 468] width 123 height 39
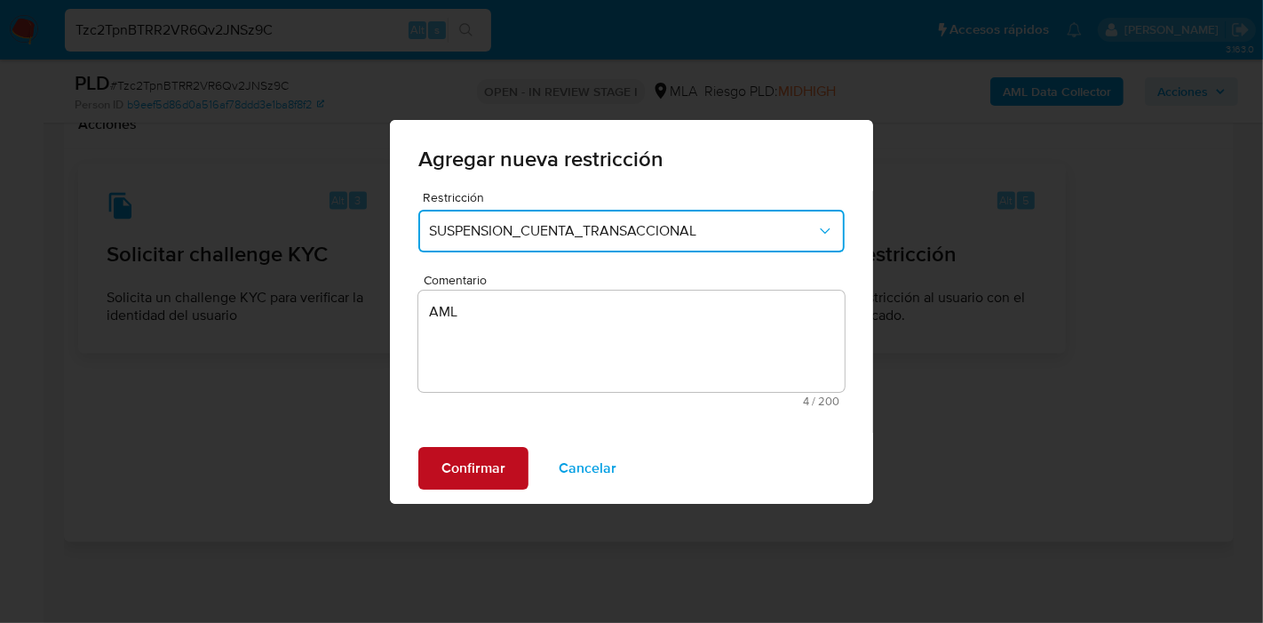
click at [505, 457] on button "Confirmar" at bounding box center [473, 468] width 110 height 43
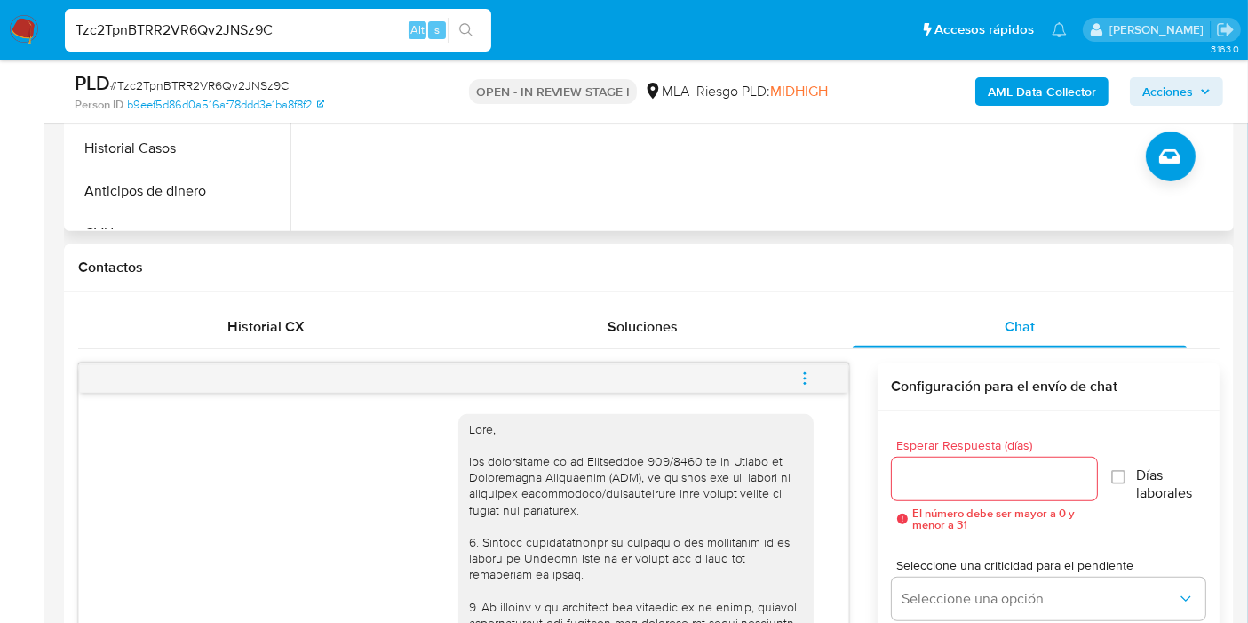
scroll to position [451, 0]
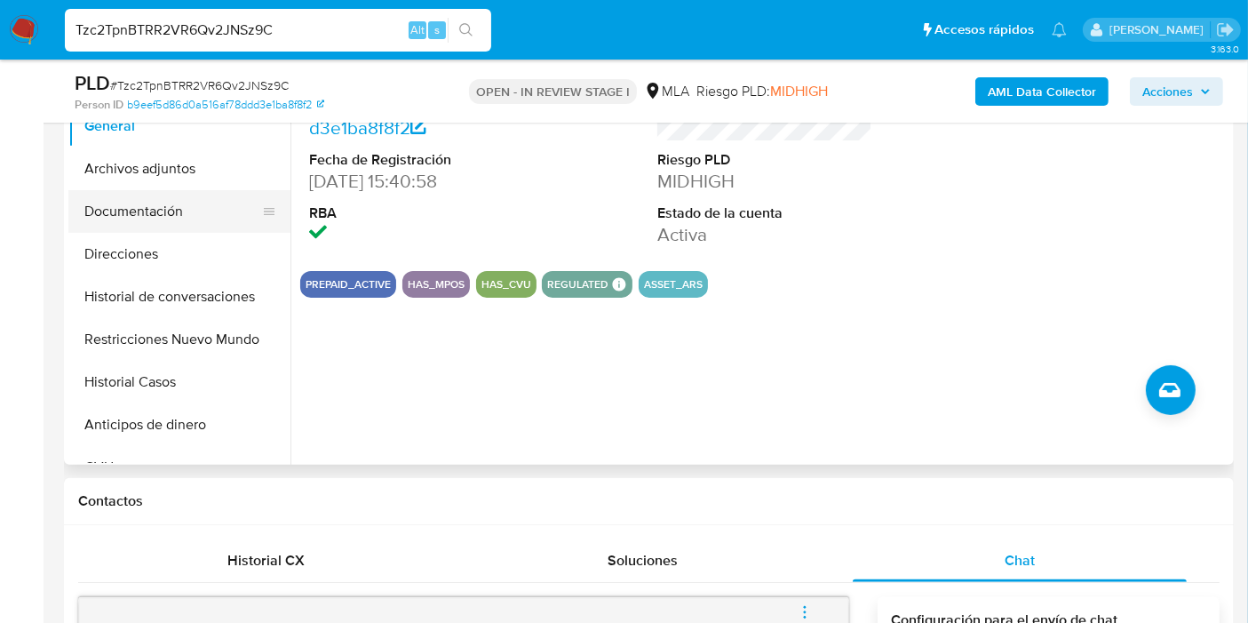
click at [174, 210] on button "Documentación" at bounding box center [172, 211] width 208 height 43
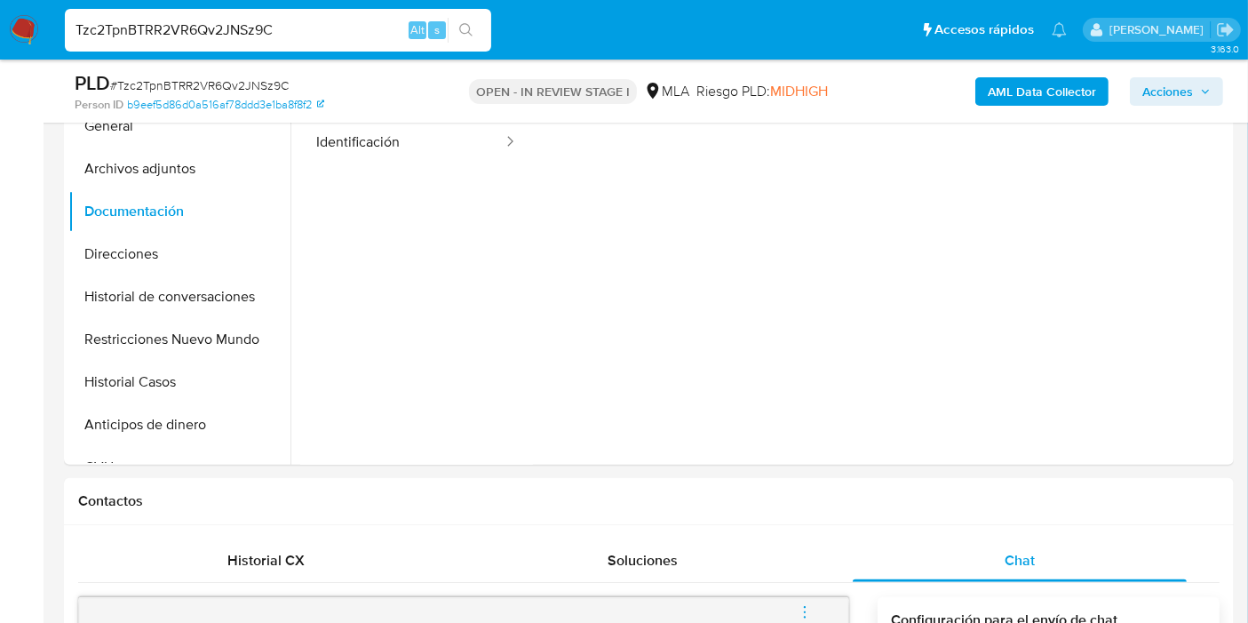
click at [275, 48] on div "Tzc2TpnBTRR2VR6Qv2JNSz9C Alt s" at bounding box center [278, 30] width 426 height 43
click at [289, 37] on input "Tzc2TpnBTRR2VR6Qv2JNSz9C" at bounding box center [278, 30] width 426 height 23
paste input "HhyLFRzvodiVXlDc77qyEEHb"
type input "HhyLFRzvodiVXlDc77qyEEHb"
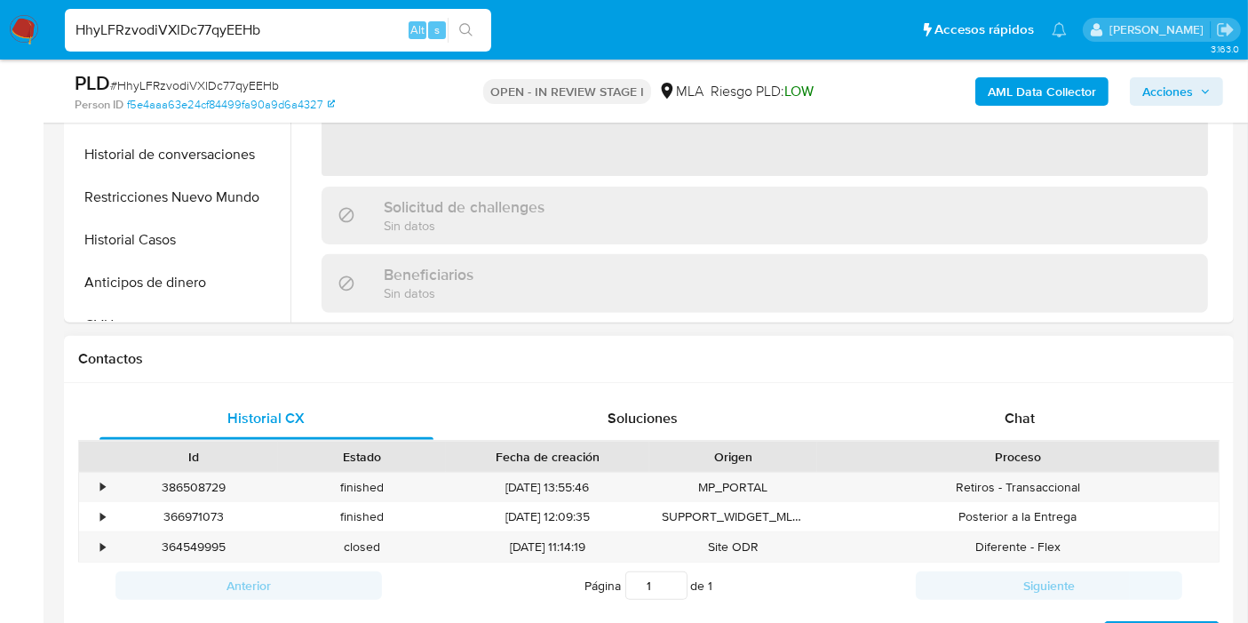
scroll to position [690, 0]
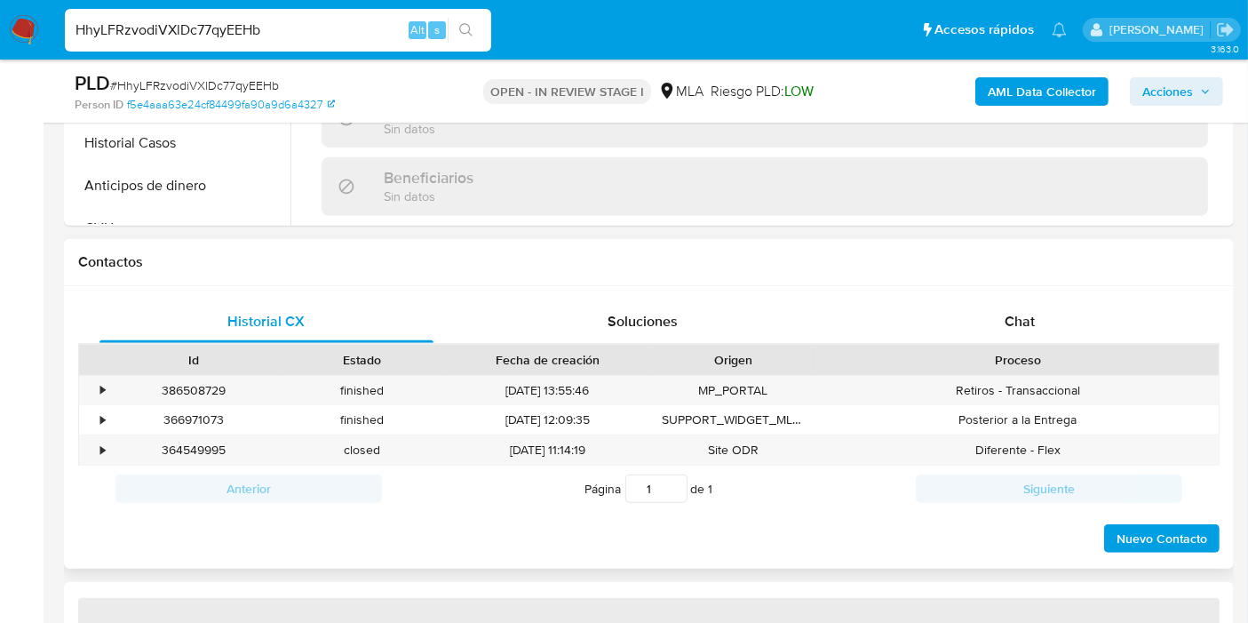
drag, startPoint x: 1066, startPoint y: 366, endPoint x: 1072, endPoint y: 354, distance: 13.1
click at [1068, 362] on div "Proceso" at bounding box center [1018, 360] width 402 height 30
select select "10"
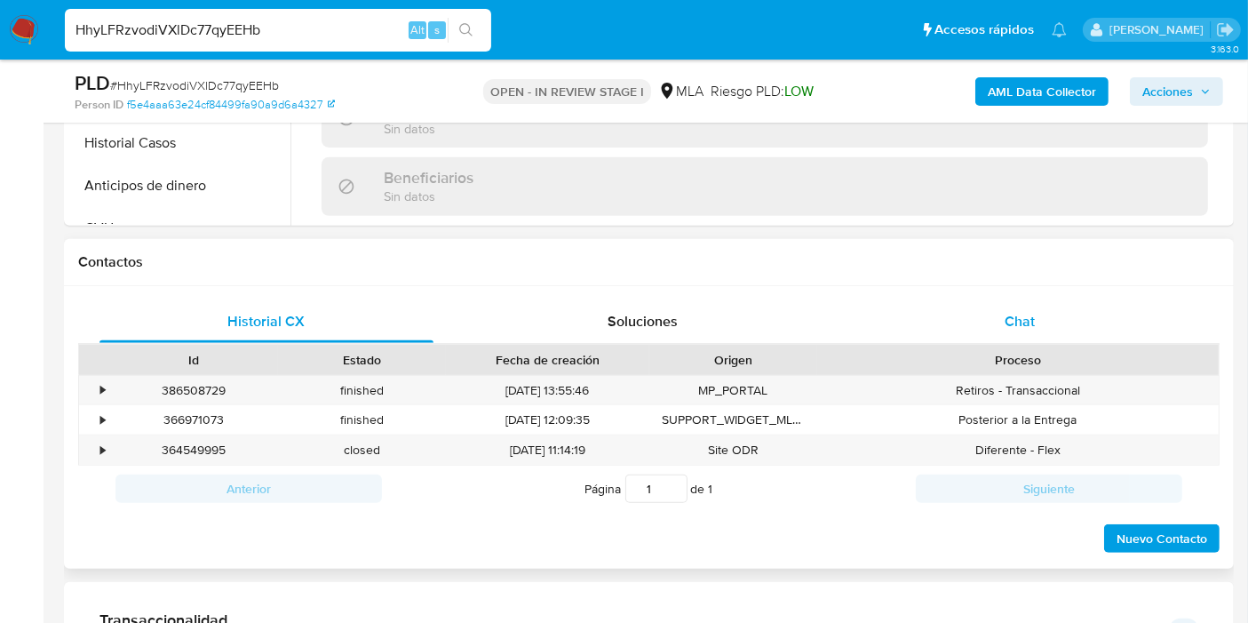
click at [1089, 330] on div "Chat" at bounding box center [1020, 321] width 334 height 43
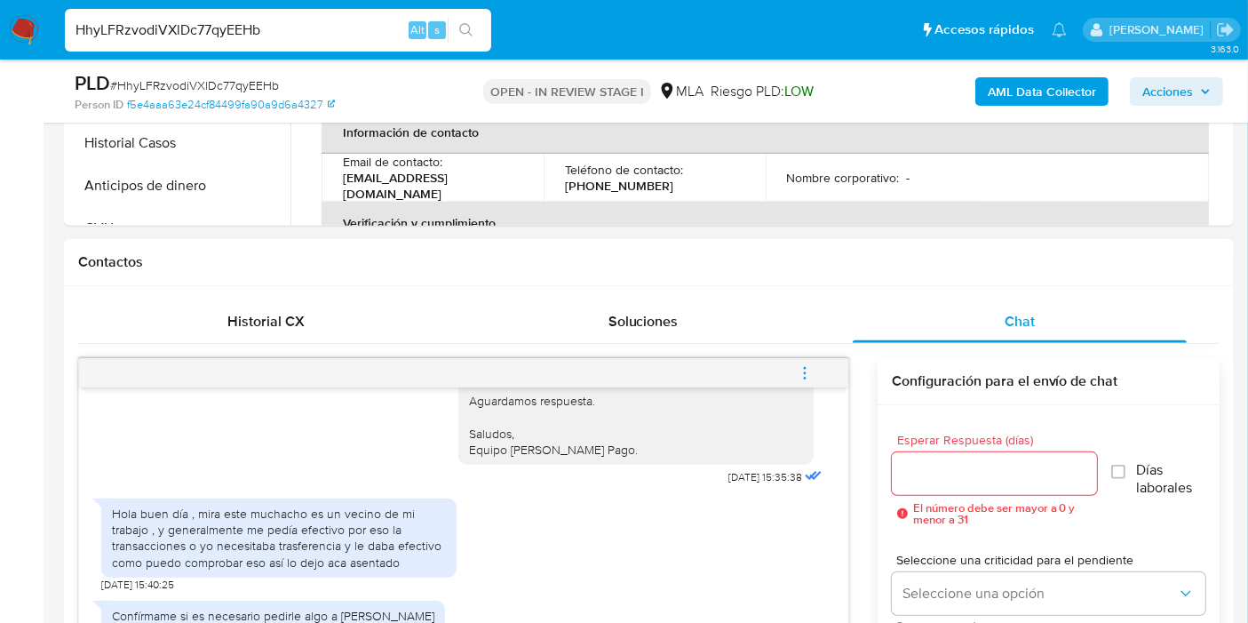
scroll to position [789, 0]
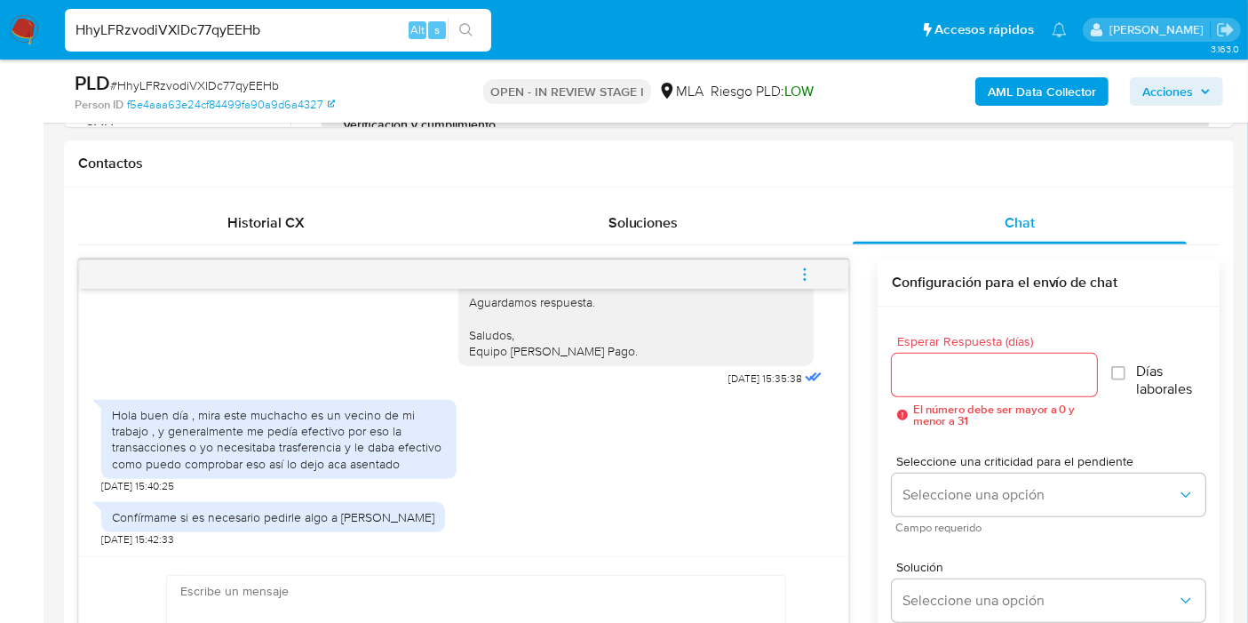
click at [393, 437] on div "Hola buen día , mira este muchacho es un vecino de mi trabajo , y generalmente …" at bounding box center [279, 439] width 334 height 65
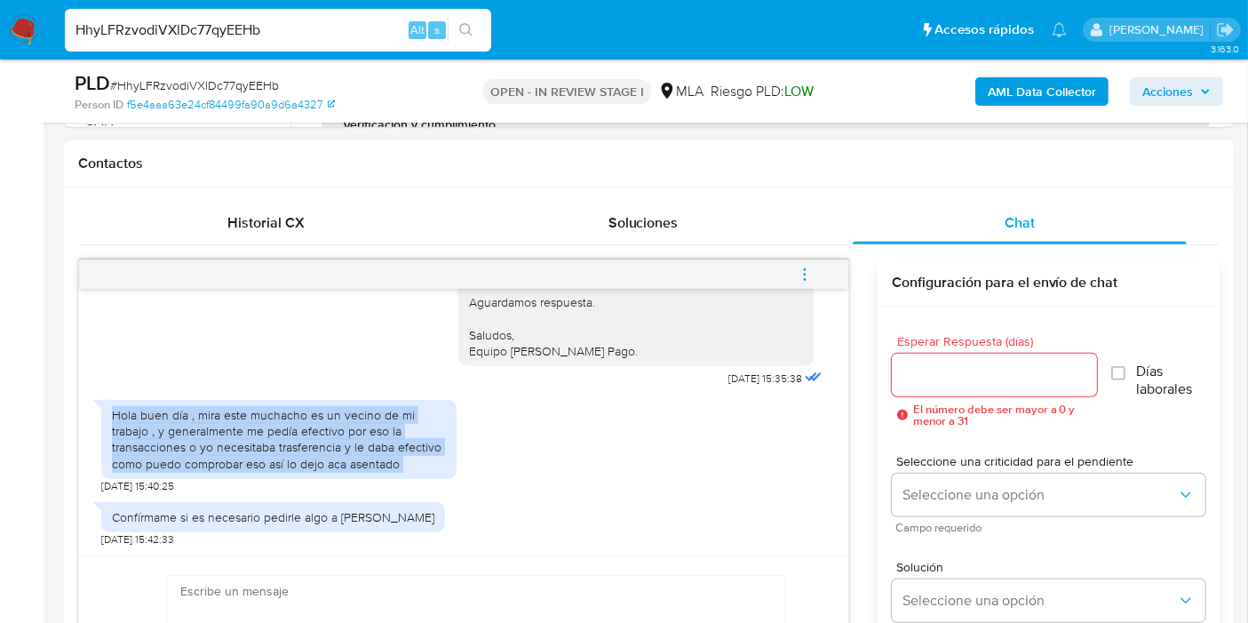
click at [393, 437] on div "Hola buen día , mira este muchacho es un vecino de mi trabajo , y generalmente …" at bounding box center [279, 439] width 334 height 65
click at [380, 423] on div "Hola buen día , mira este muchacho es un vecino de mi trabajo , y generalmente …" at bounding box center [279, 439] width 334 height 65
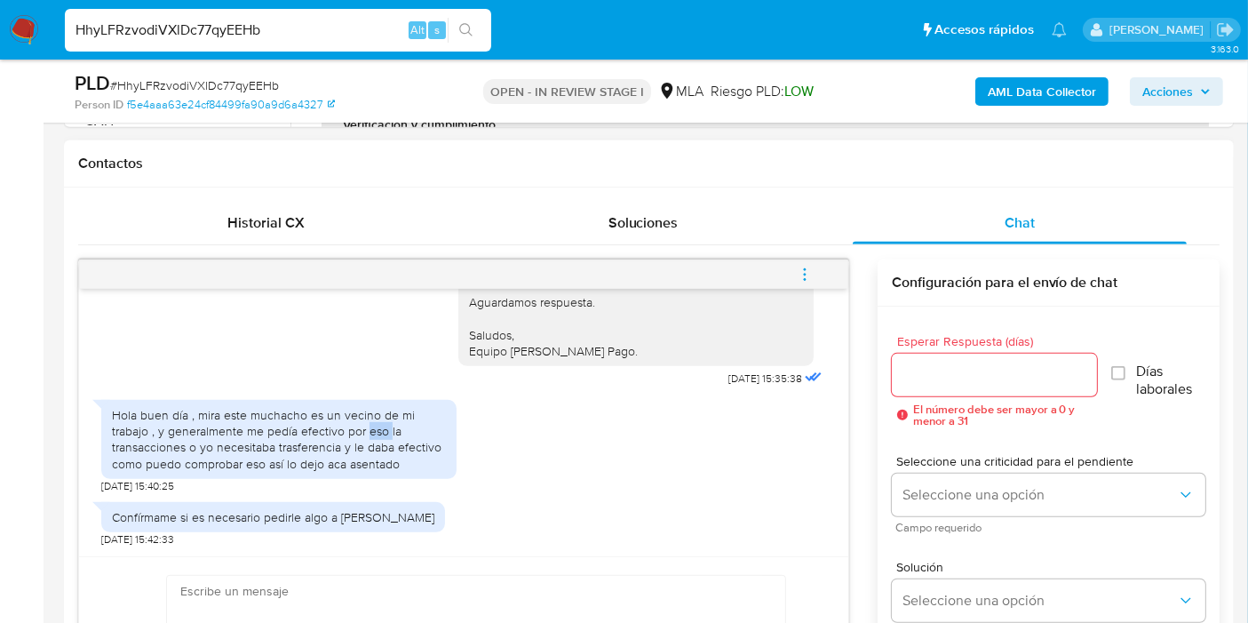
click at [380, 423] on div "Hola buen día , mira este muchacho es un vecino de mi trabajo , y generalmente …" at bounding box center [279, 439] width 334 height 65
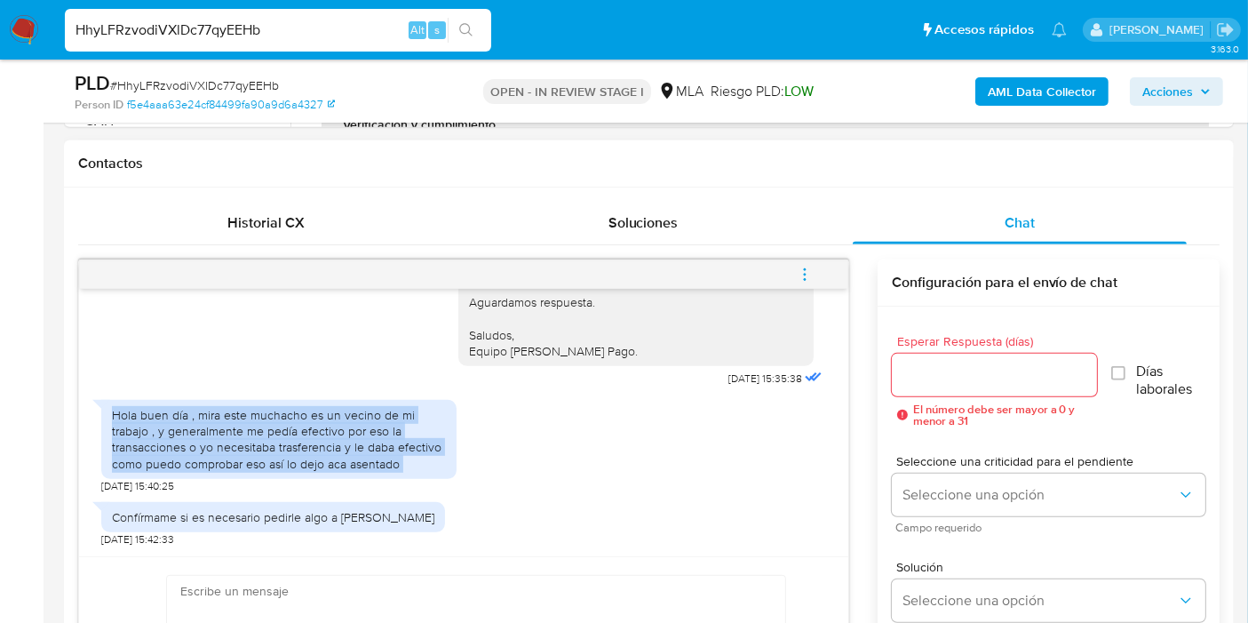
click at [380, 423] on div "Hola buen día , mira este muchacho es un vecino de mi trabajo , y generalmente …" at bounding box center [279, 439] width 334 height 65
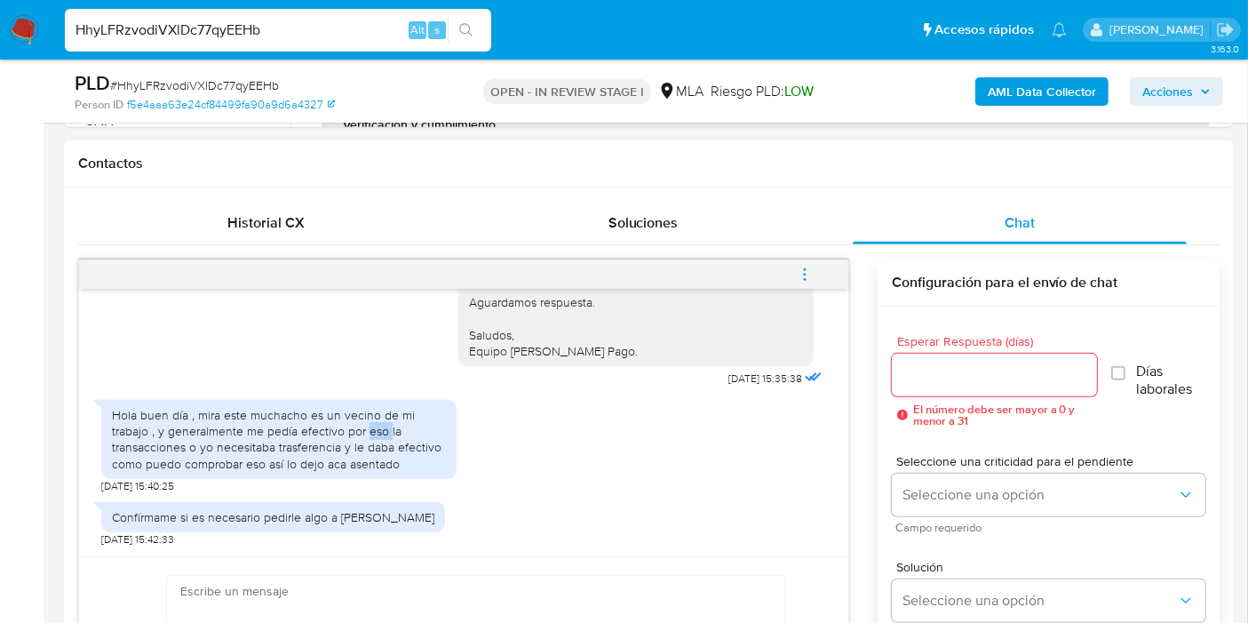
click at [380, 423] on div "Hola buen día , mira este muchacho es un vecino de mi trabajo , y generalmente …" at bounding box center [279, 439] width 334 height 65
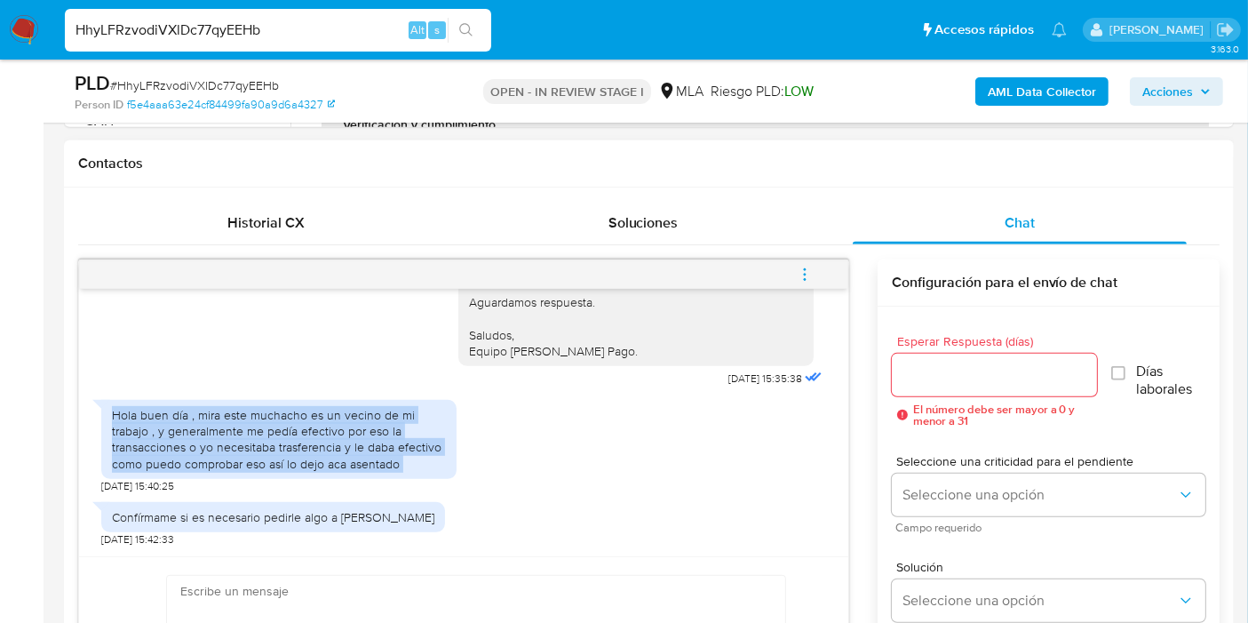
click at [380, 423] on div "Hola buen día , mira este muchacho es un vecino de mi trabajo , y generalmente …" at bounding box center [279, 439] width 334 height 65
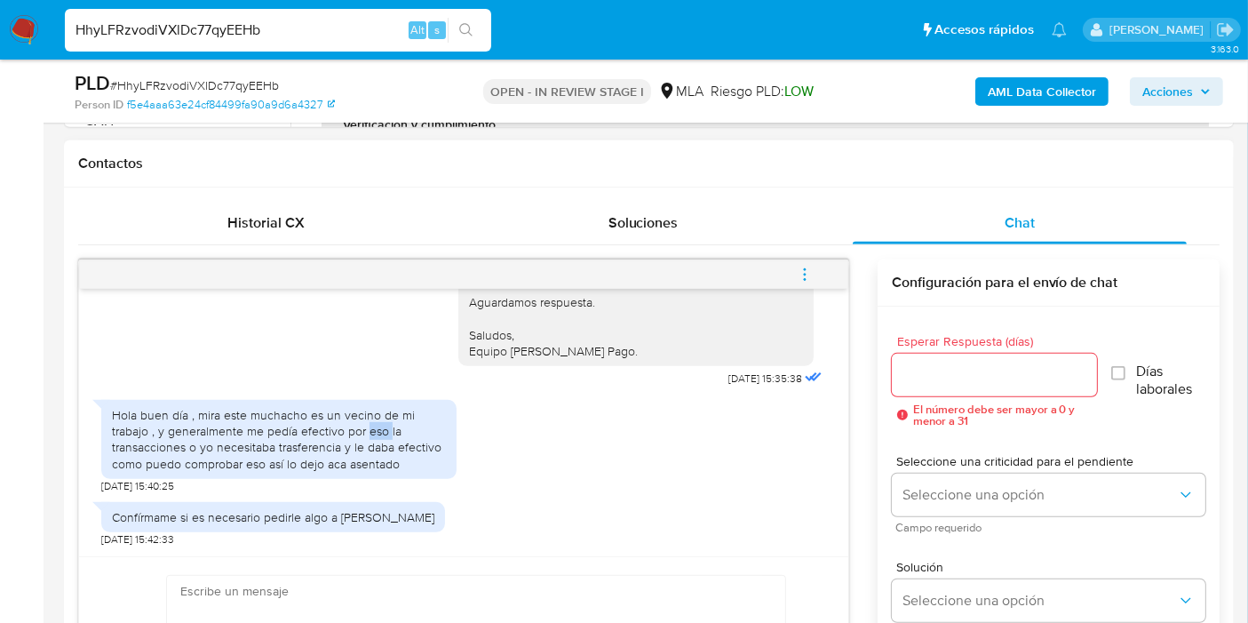
click at [380, 423] on div "Hola buen día , mira este muchacho es un vecino de mi trabajo , y generalmente …" at bounding box center [279, 439] width 334 height 65
click at [269, 30] on input "HhyLFRzvodiVXlDc77qyEEHb" at bounding box center [278, 30] width 426 height 23
paste input "YXtqOnOGpT4vmuHl6iAJuSFc"
type input "YXtqOnOGpT4vmuHl6iAJuSFc"
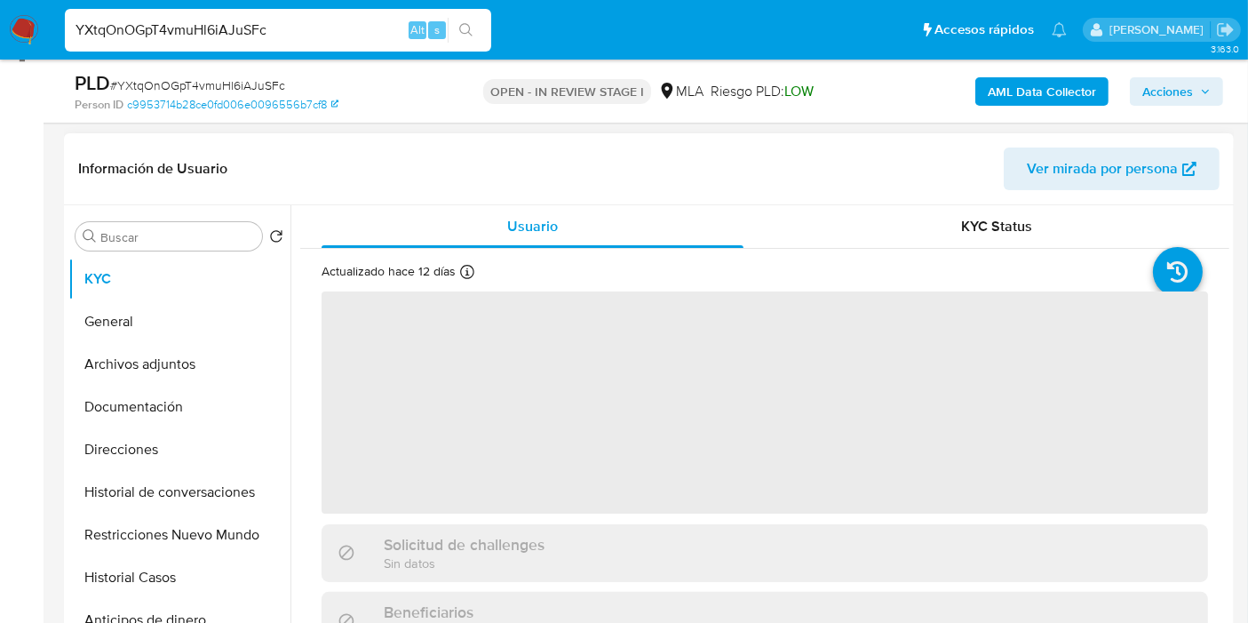
scroll to position [296, 0]
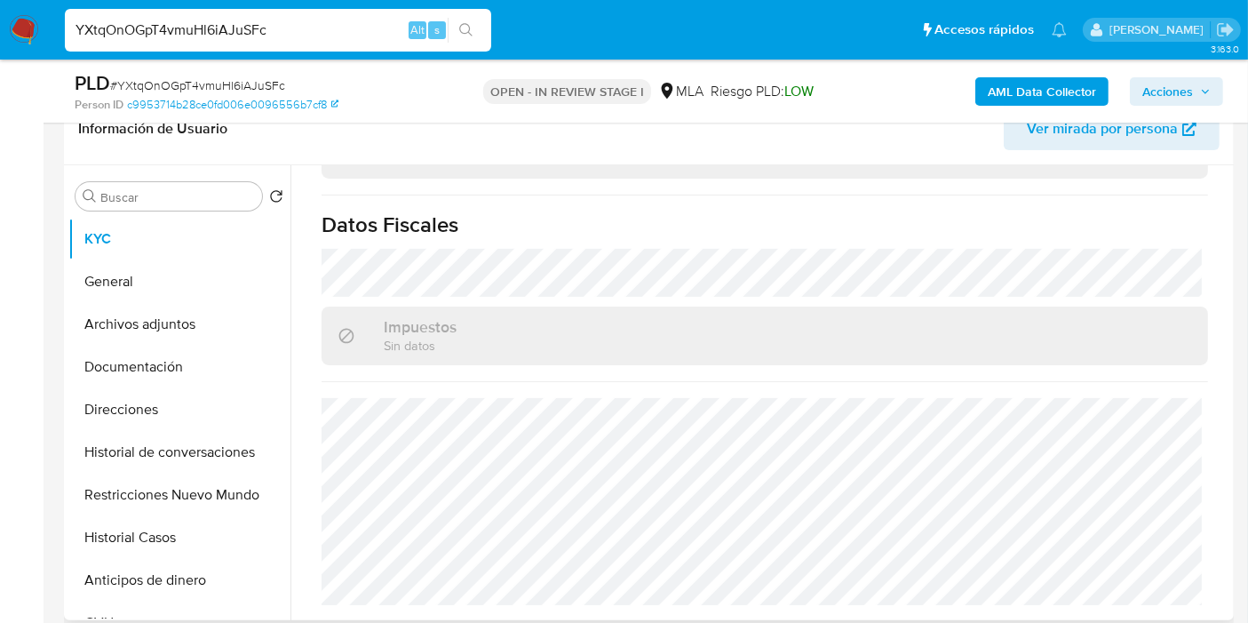
select select "10"
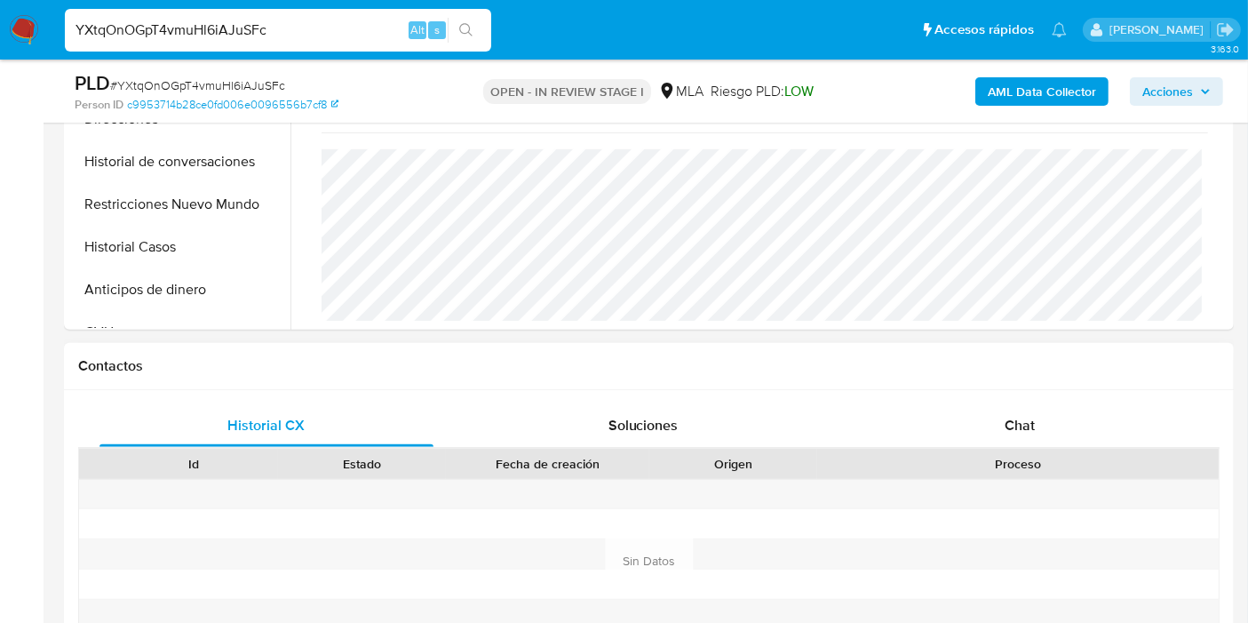
scroll to position [690, 0]
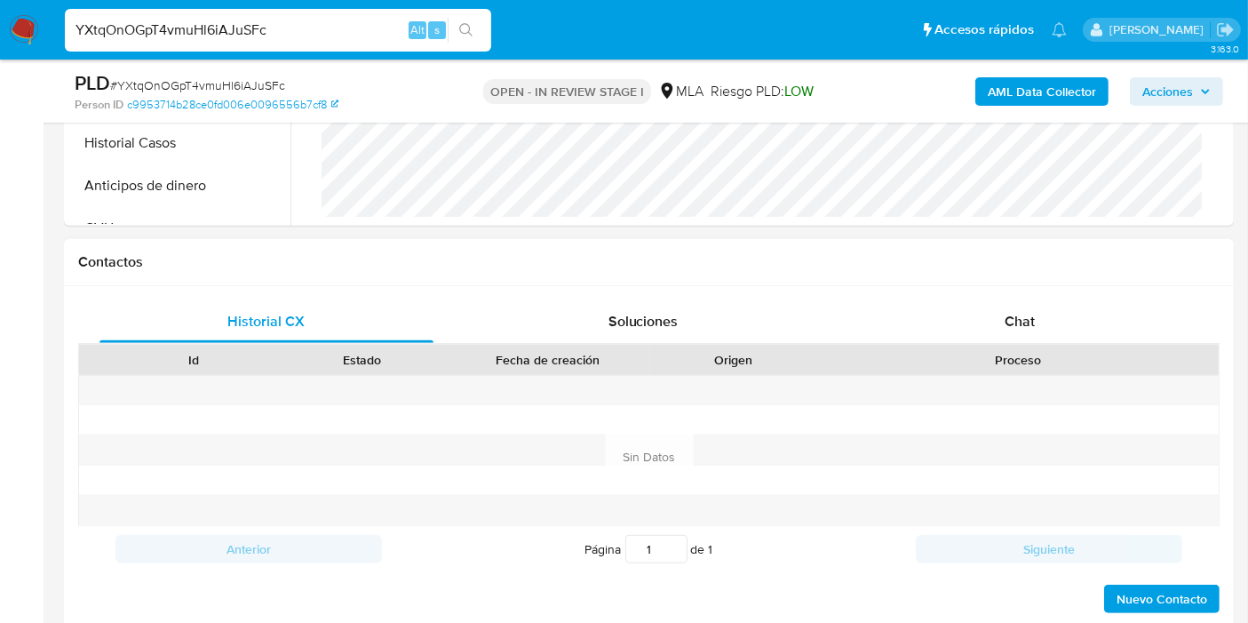
click at [1043, 295] on div "Historial CX Soluciones Chat Id Estado Fecha de creación Origen Proceso Anterio…" at bounding box center [649, 457] width 1170 height 343
click at [1010, 319] on span "Chat" at bounding box center [1020, 321] width 30 height 20
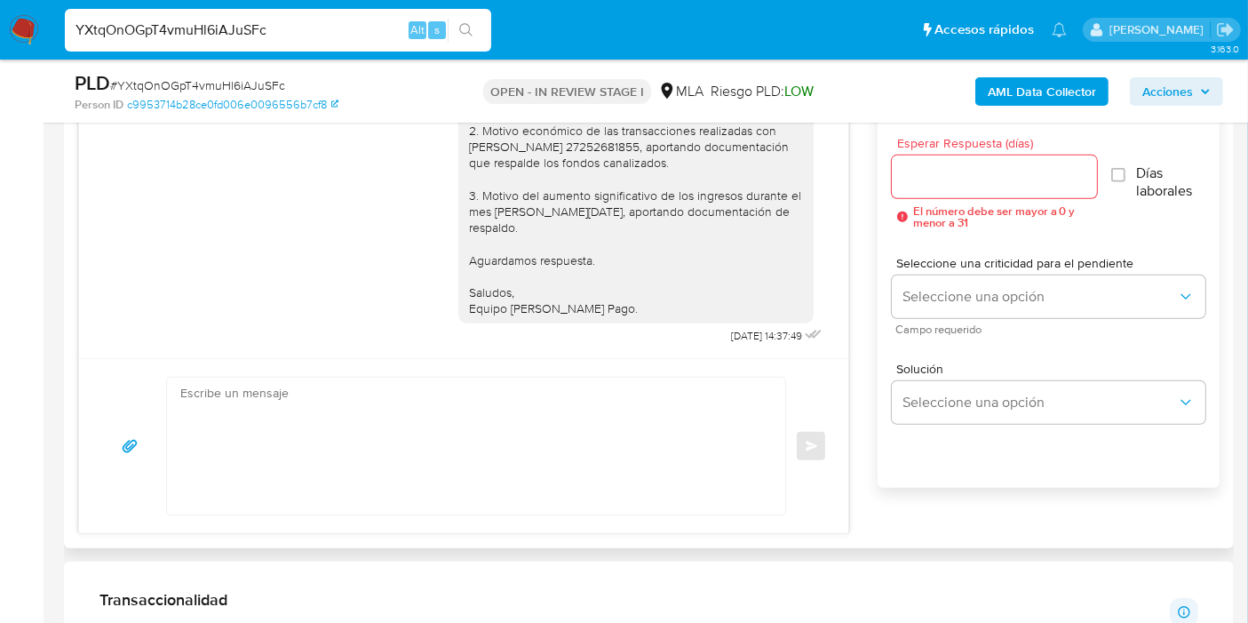
scroll to position [592, 0]
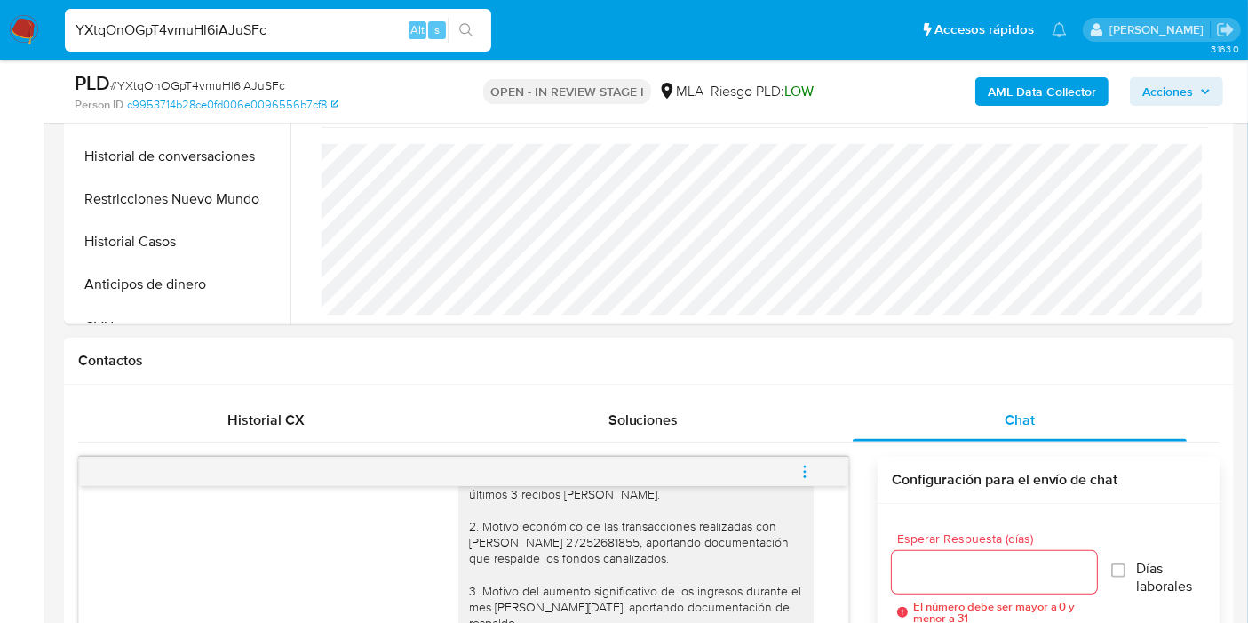
click at [238, 413] on span "Historial CX" at bounding box center [266, 420] width 77 height 20
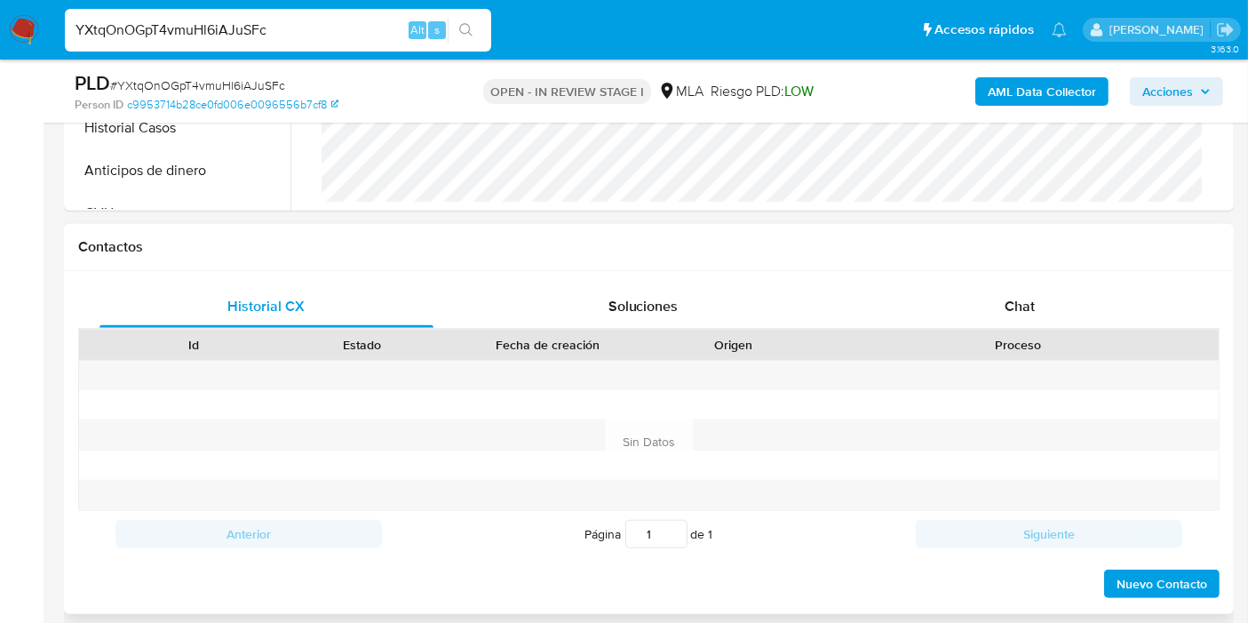
scroll to position [888, 0]
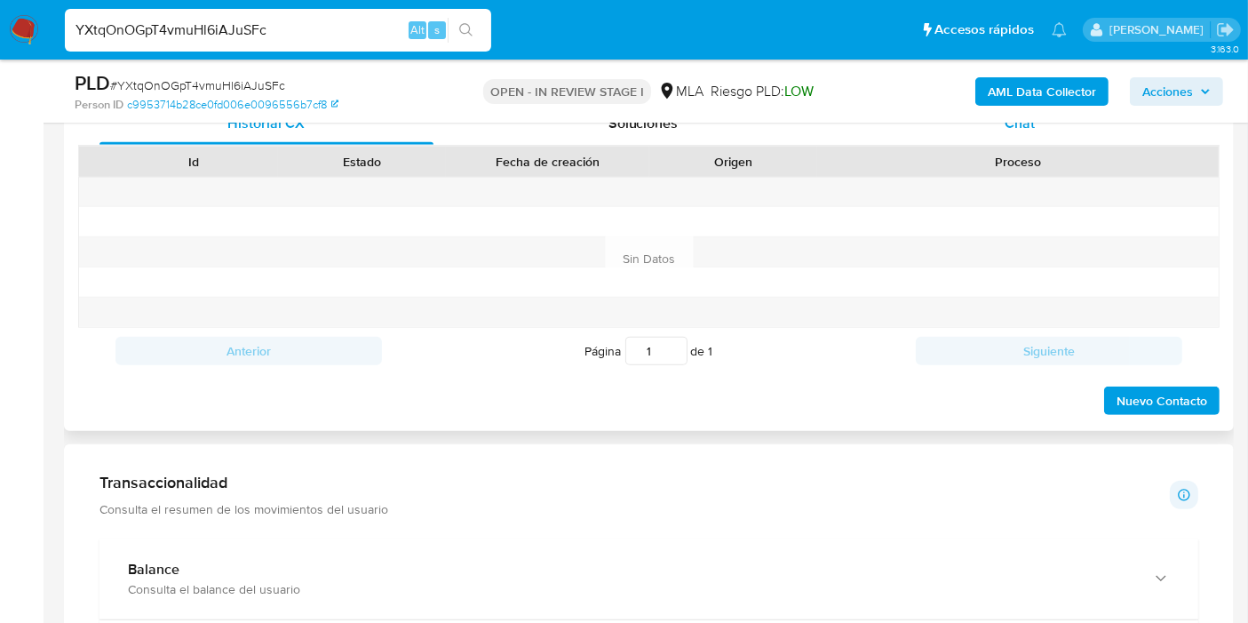
click at [1076, 139] on div "Chat" at bounding box center [1020, 123] width 334 height 43
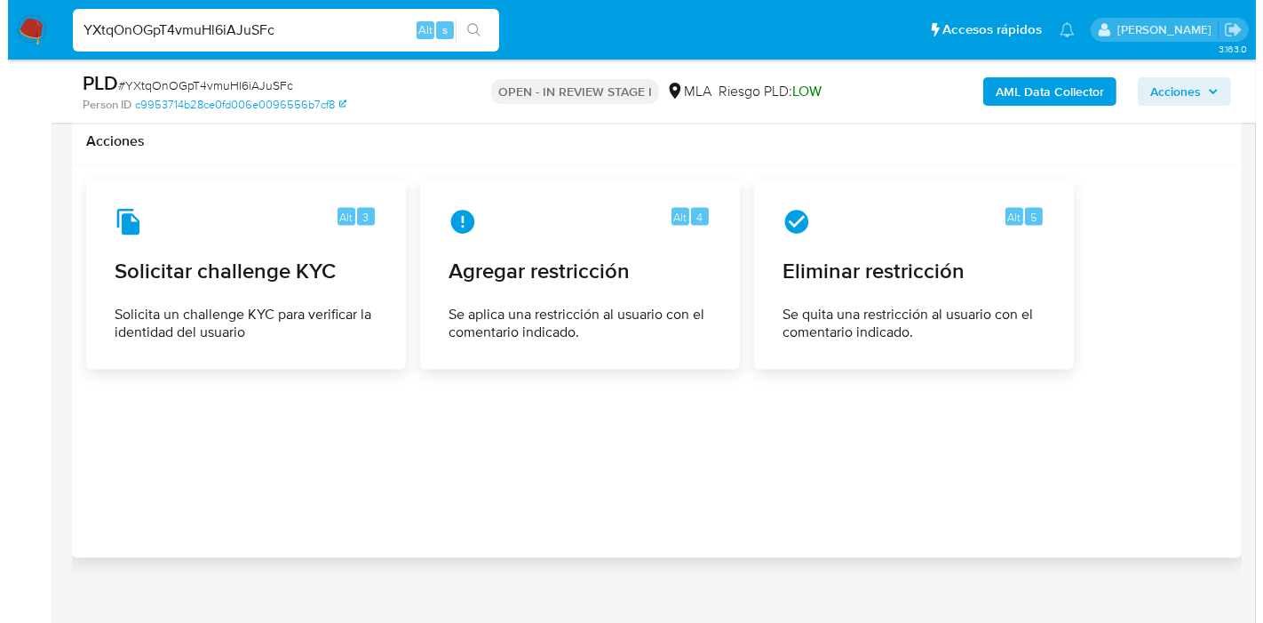
scroll to position [2764, 0]
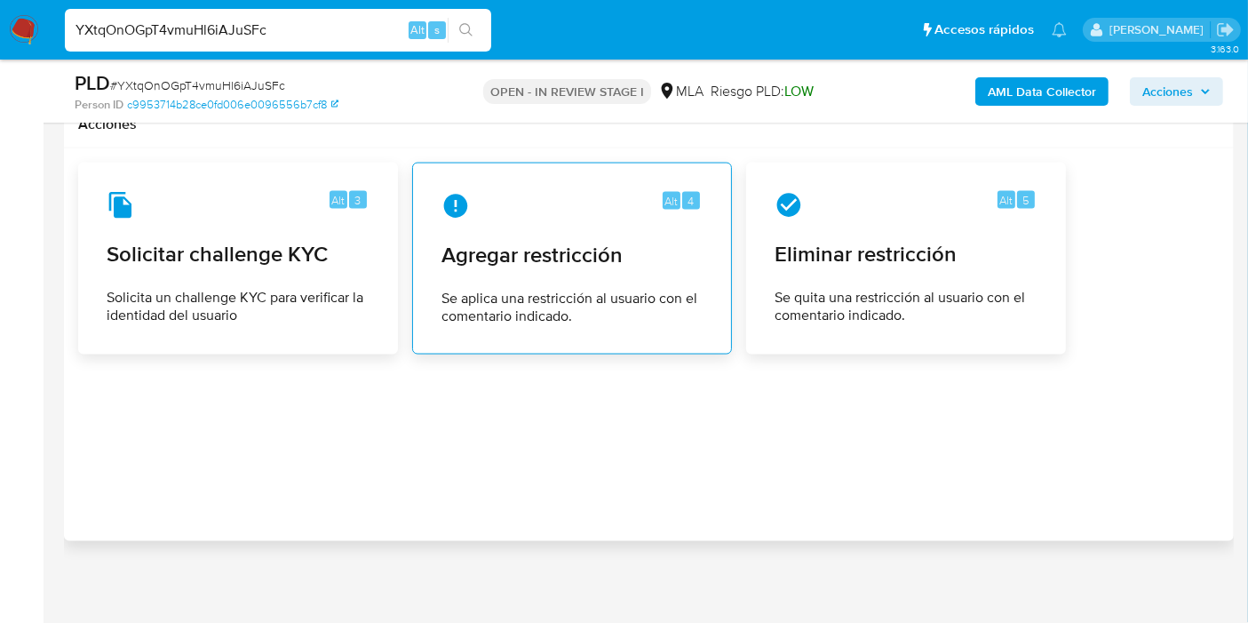
click at [611, 250] on span "Agregar restricción" at bounding box center [572, 255] width 261 height 27
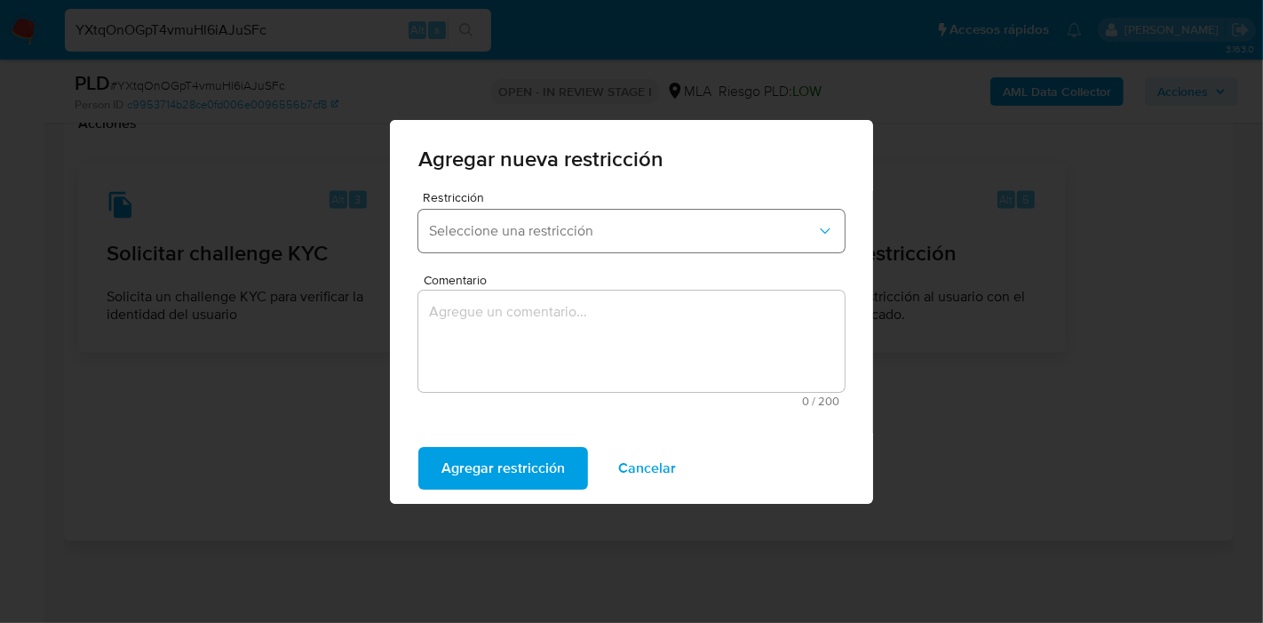
click at [633, 229] on span "Seleccione una restricción" at bounding box center [622, 231] width 387 height 18
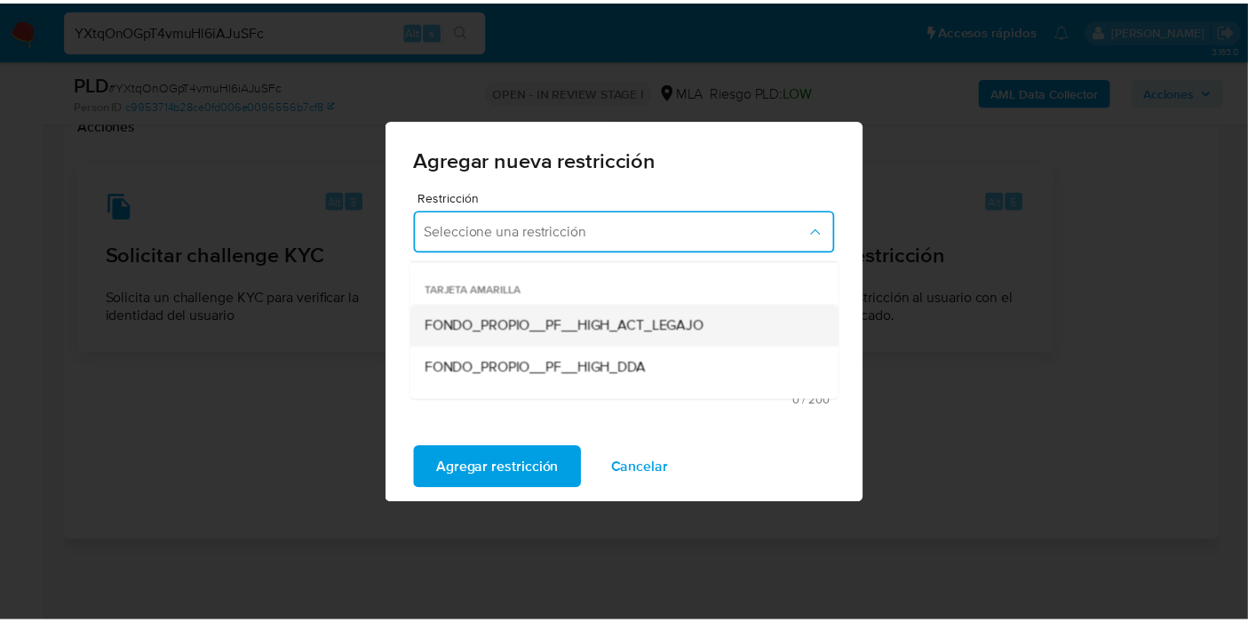
scroll to position [197, 0]
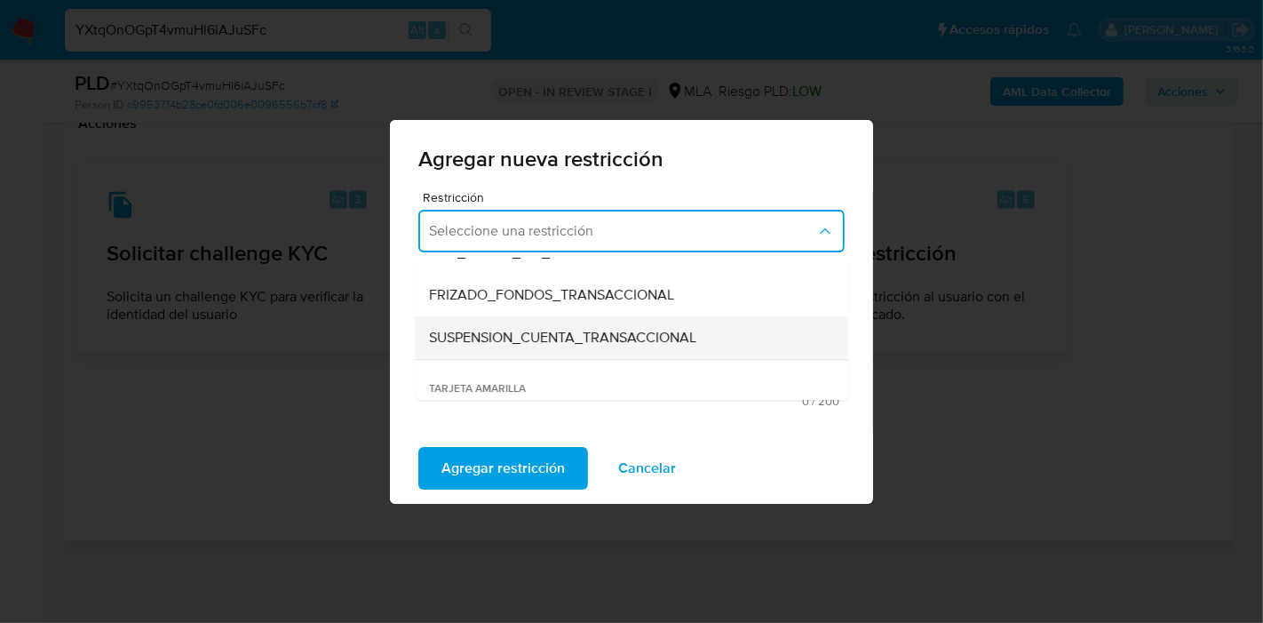
click at [624, 321] on div "SUSPENSION_CUENTA_TRANSACCIONAL" at bounding box center [626, 337] width 394 height 43
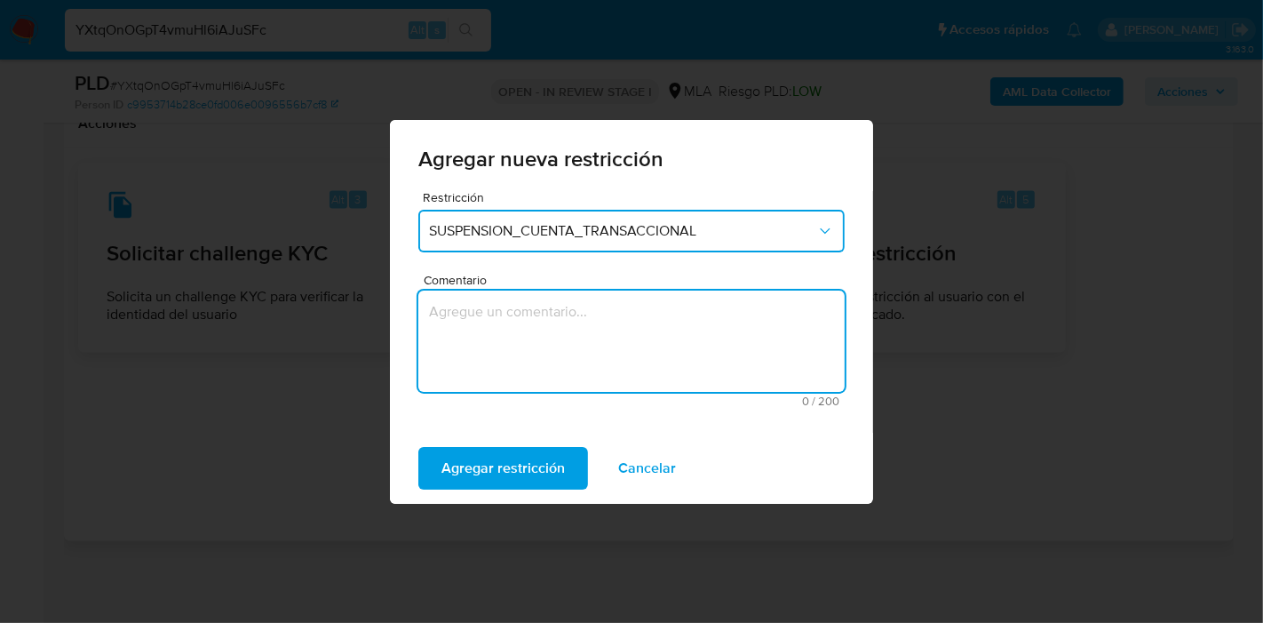
click at [624, 321] on textarea "Comentario" at bounding box center [631, 340] width 426 height 101
type textarea "AML"
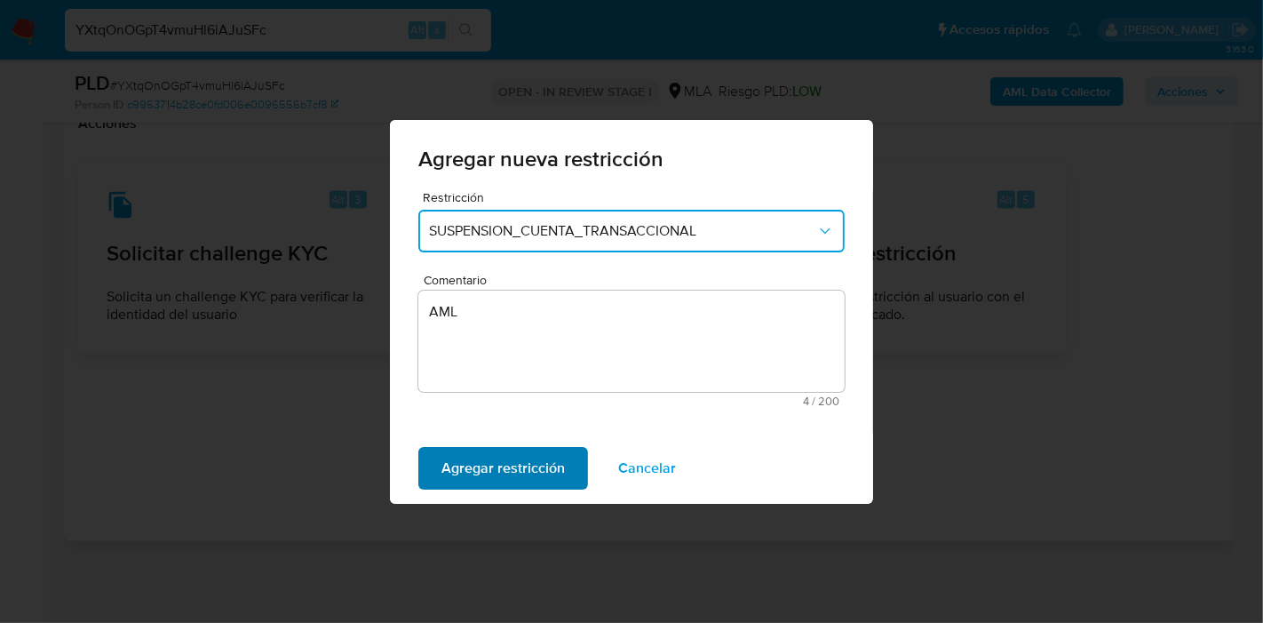
click at [527, 475] on span "Agregar restricción" at bounding box center [503, 468] width 123 height 39
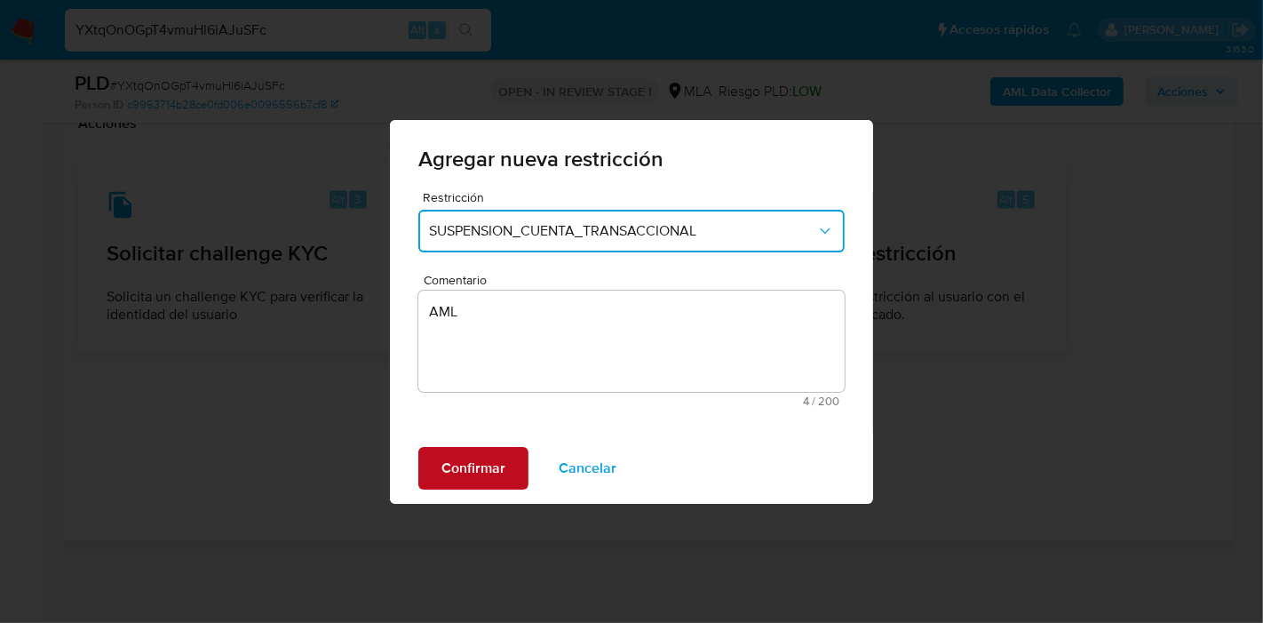
click at [505, 463] on button "Confirmar" at bounding box center [473, 468] width 110 height 43
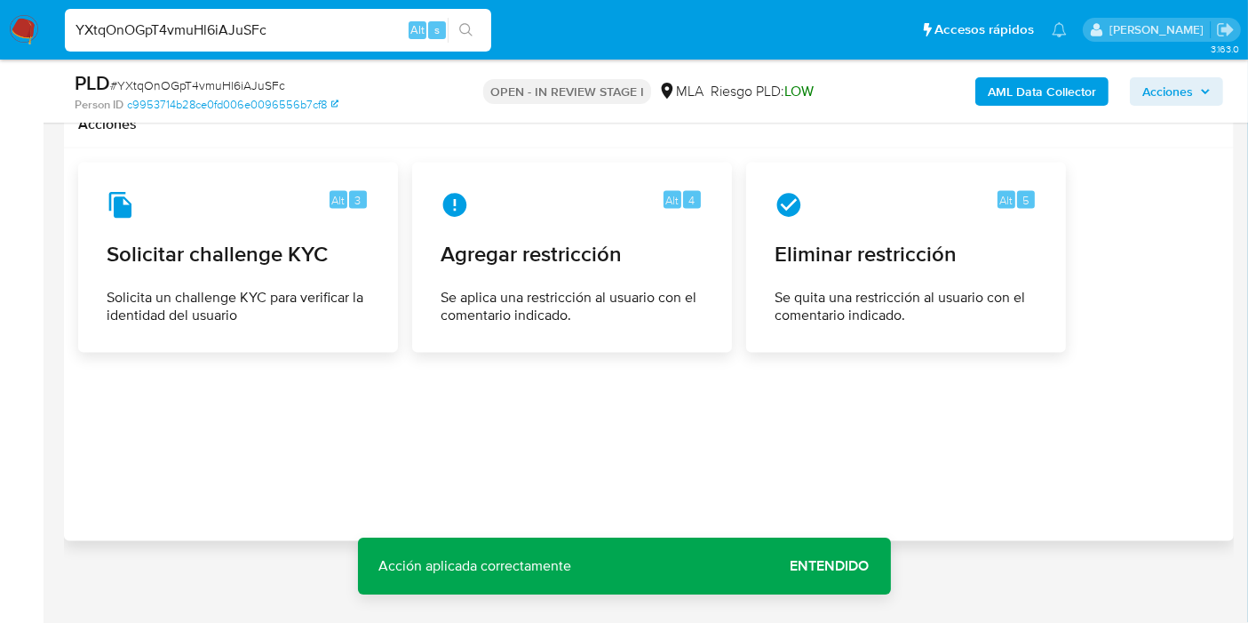
click at [816, 566] on span "Entendido" at bounding box center [830, 566] width 79 height 0
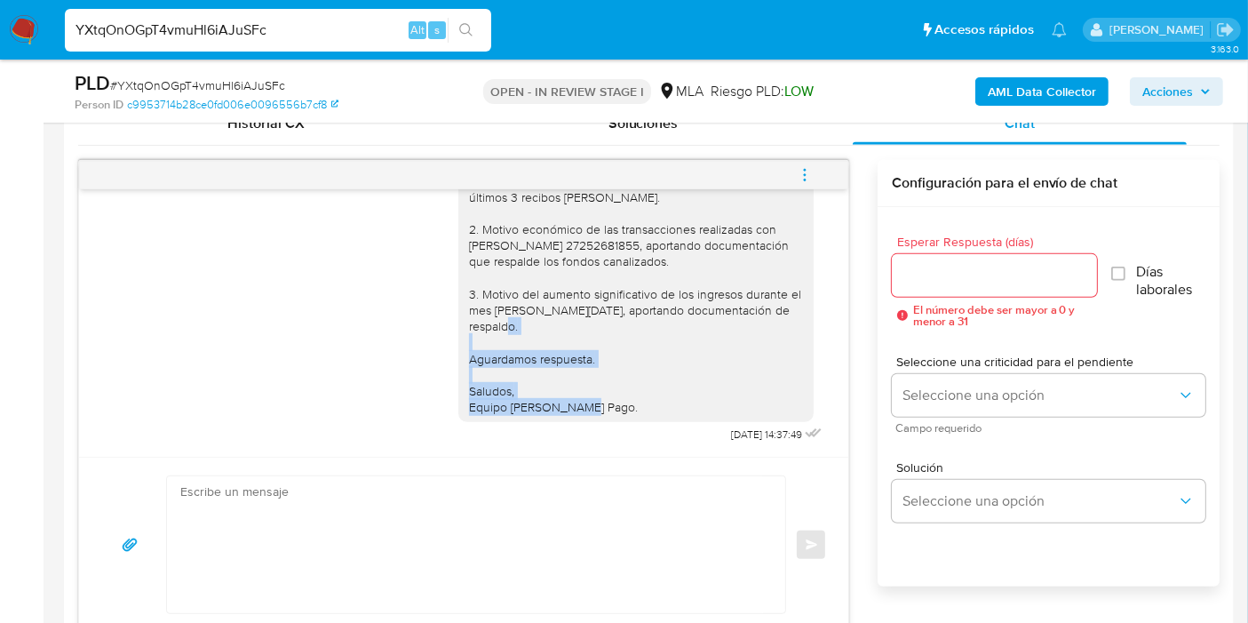
scroll to position [1804, 0]
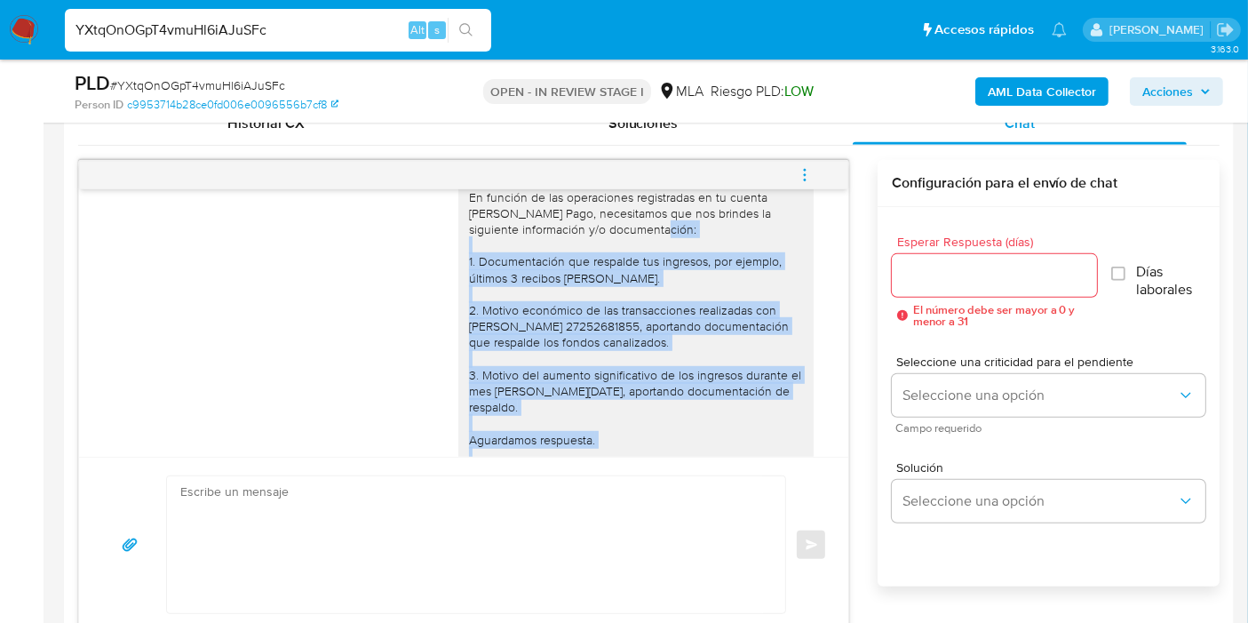
drag, startPoint x: 598, startPoint y: 410, endPoint x: 465, endPoint y: 270, distance: 192.9
click at [469, 270] on div "Buenos días, Juan. Esperamos que estés bien. Muchas gracias por tu respuesta. E…" at bounding box center [636, 309] width 334 height 371
click at [458, 329] on div "Buenos días, Juan. Esperamos que estés bien. Muchas gracias por tu respuesta. E…" at bounding box center [635, 310] width 355 height 386
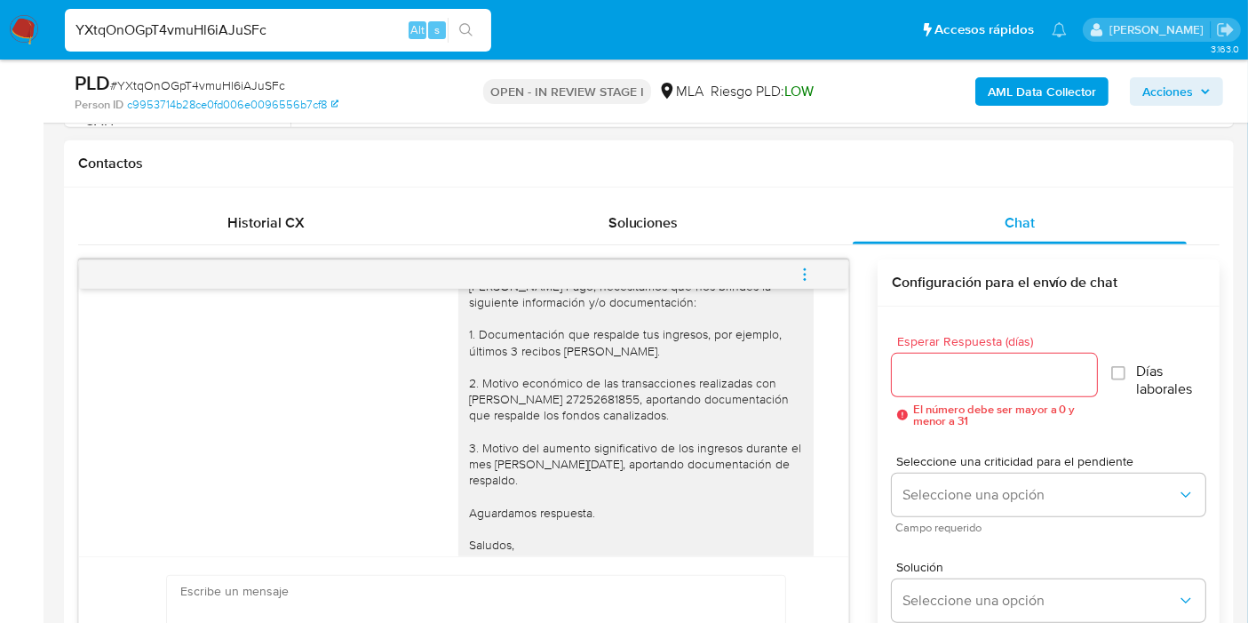
scroll to position [1903, 0]
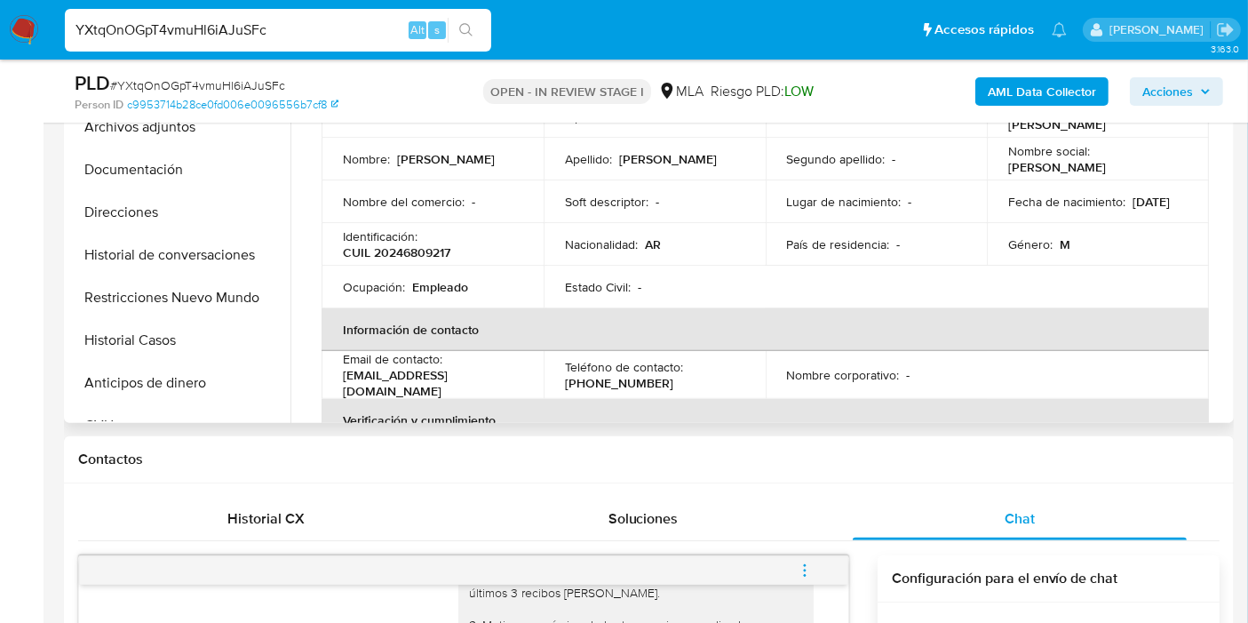
scroll to position [197, 0]
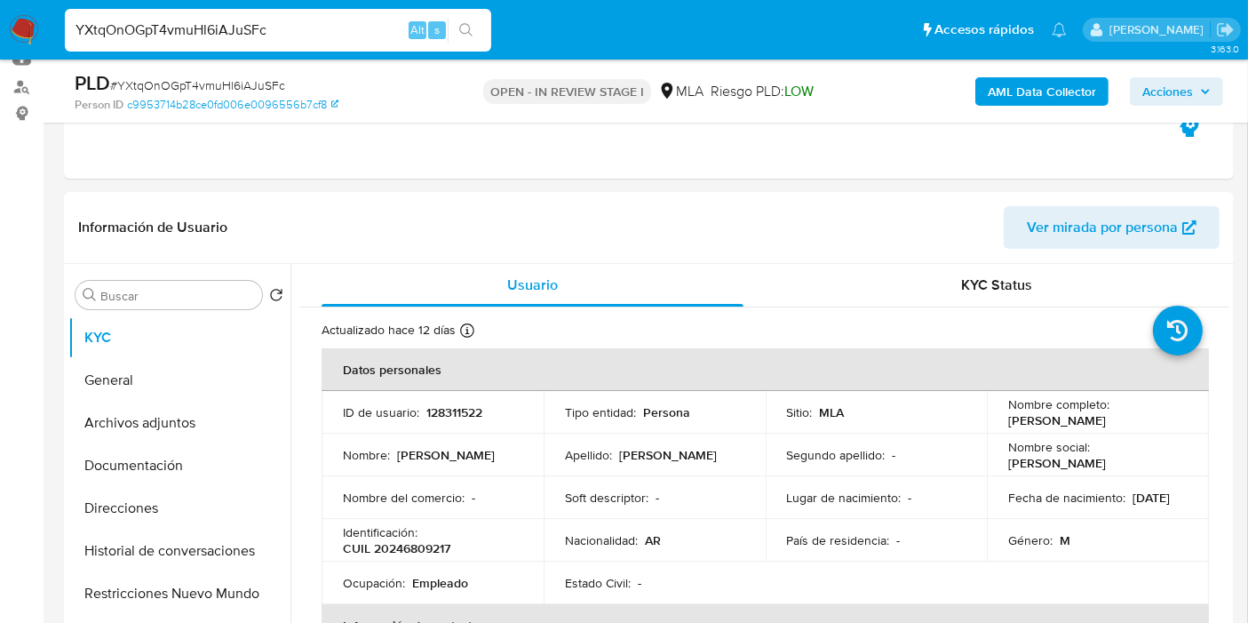
click at [238, 35] on input "YXtqOnOGpT4vmuHl6iAJuSFc" at bounding box center [278, 30] width 426 height 23
paste input "tYUIOQFkNLg7WwvhypZF9P5a"
type input "tYUIOQFkNLg7WwvhypZF9P5a"
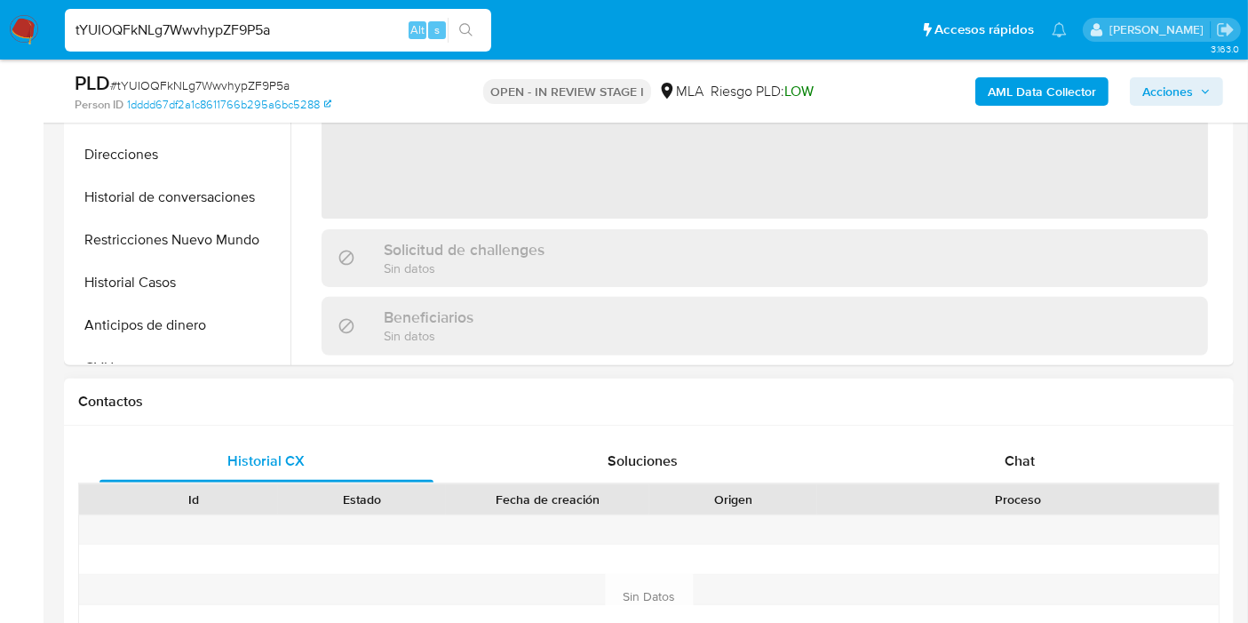
scroll to position [592, 0]
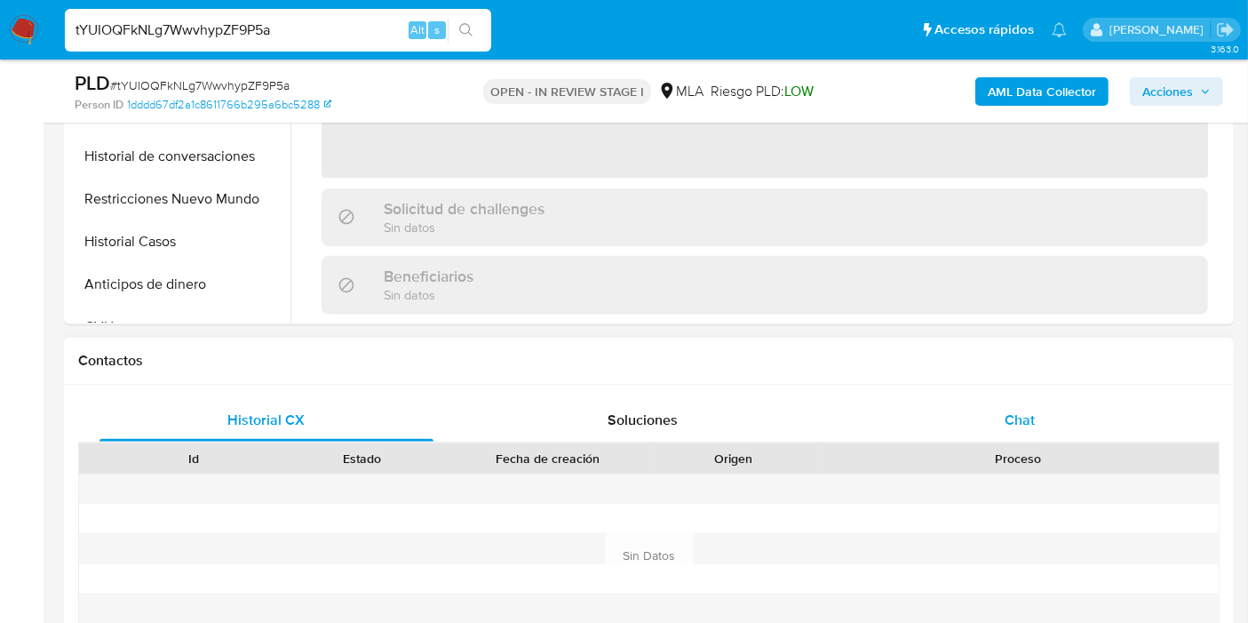
click at [1023, 434] on div "Chat" at bounding box center [1020, 420] width 334 height 43
select select "10"
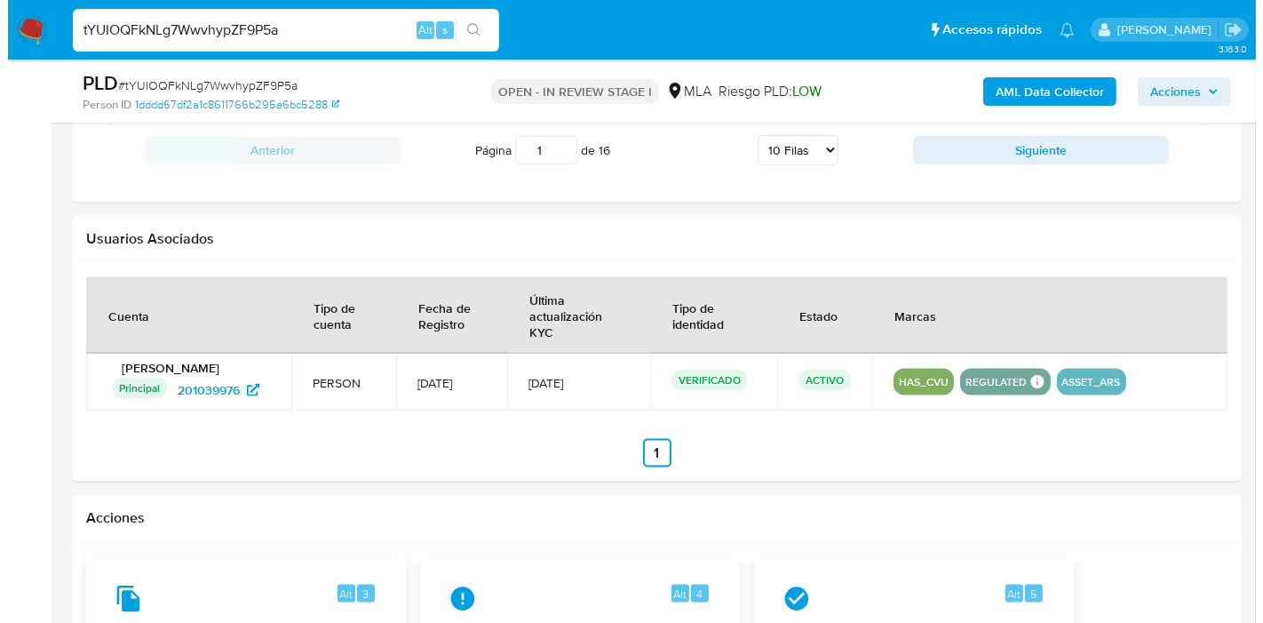
scroll to position [2545, 0]
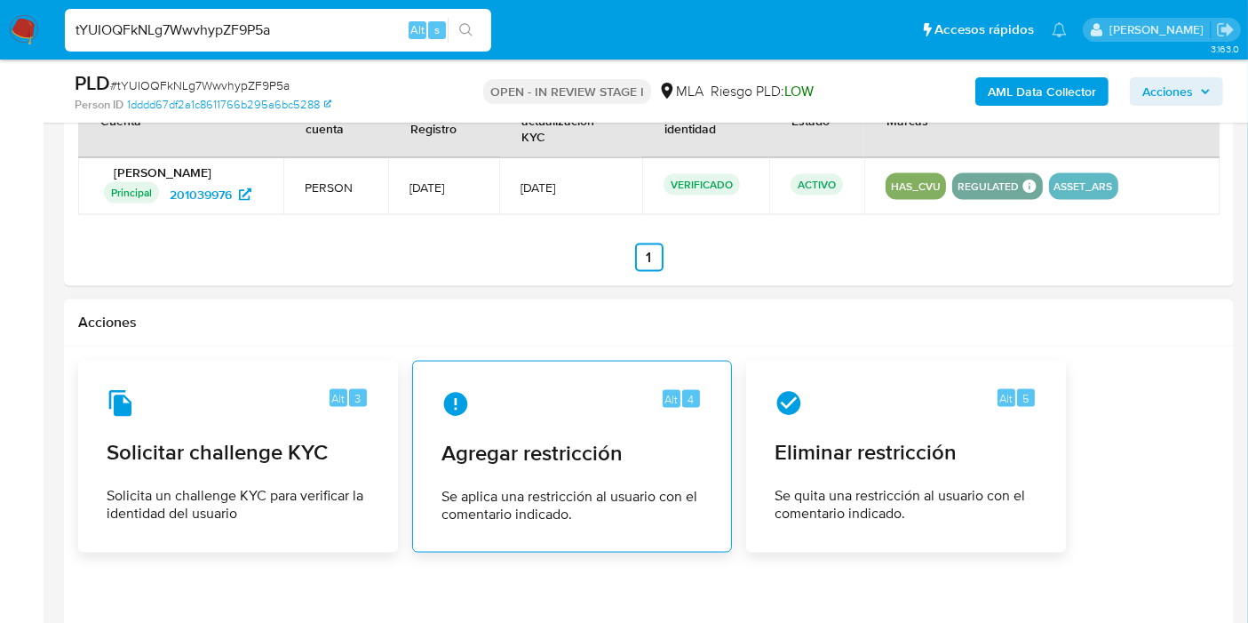
click at [578, 461] on div "Alt 4 Agregar restricción Se aplica una restricción al usuario con el comentari…" at bounding box center [572, 457] width 290 height 162
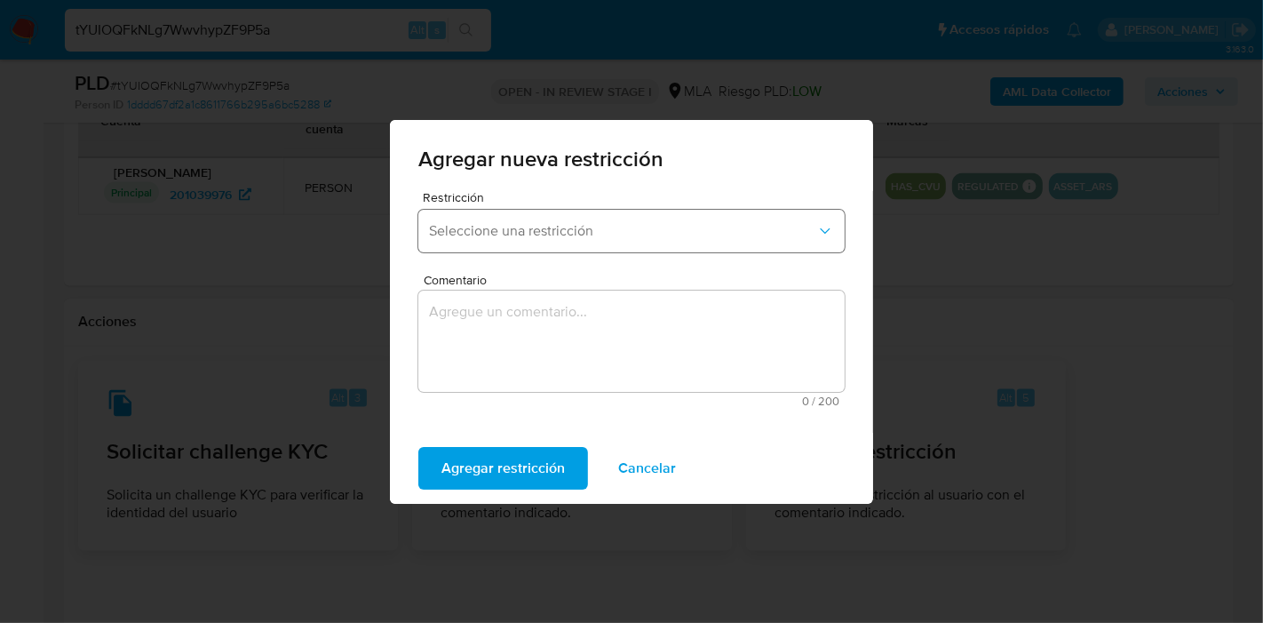
click at [716, 234] on span "Seleccione una restricción" at bounding box center [622, 231] width 387 height 18
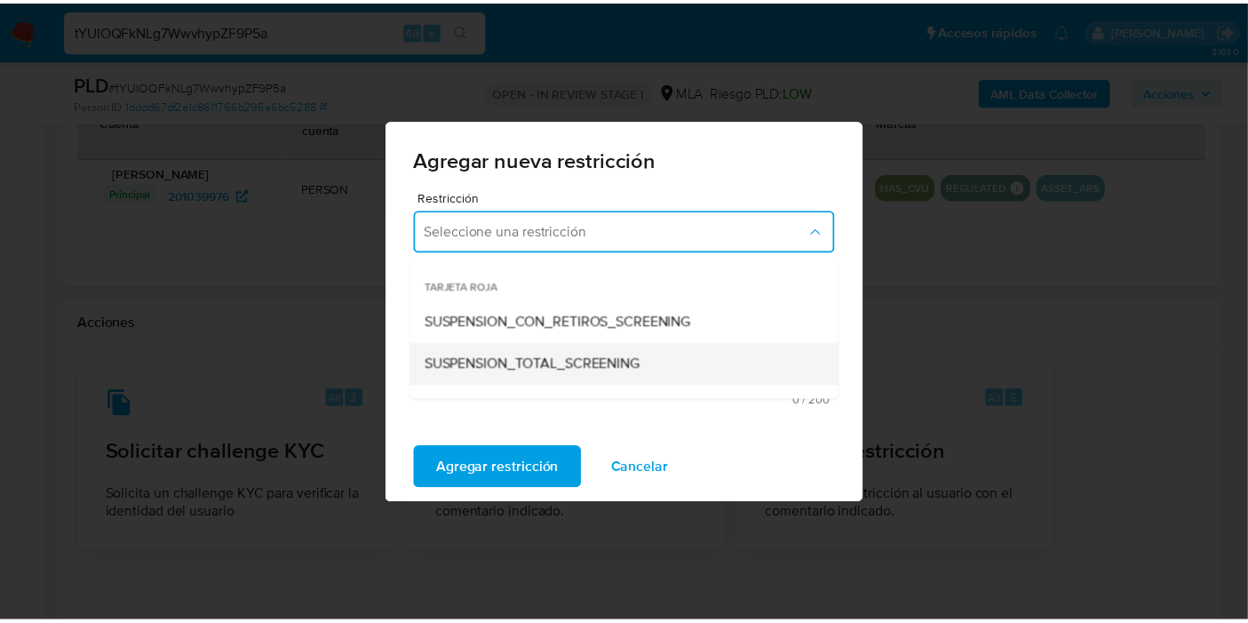
scroll to position [197, 0]
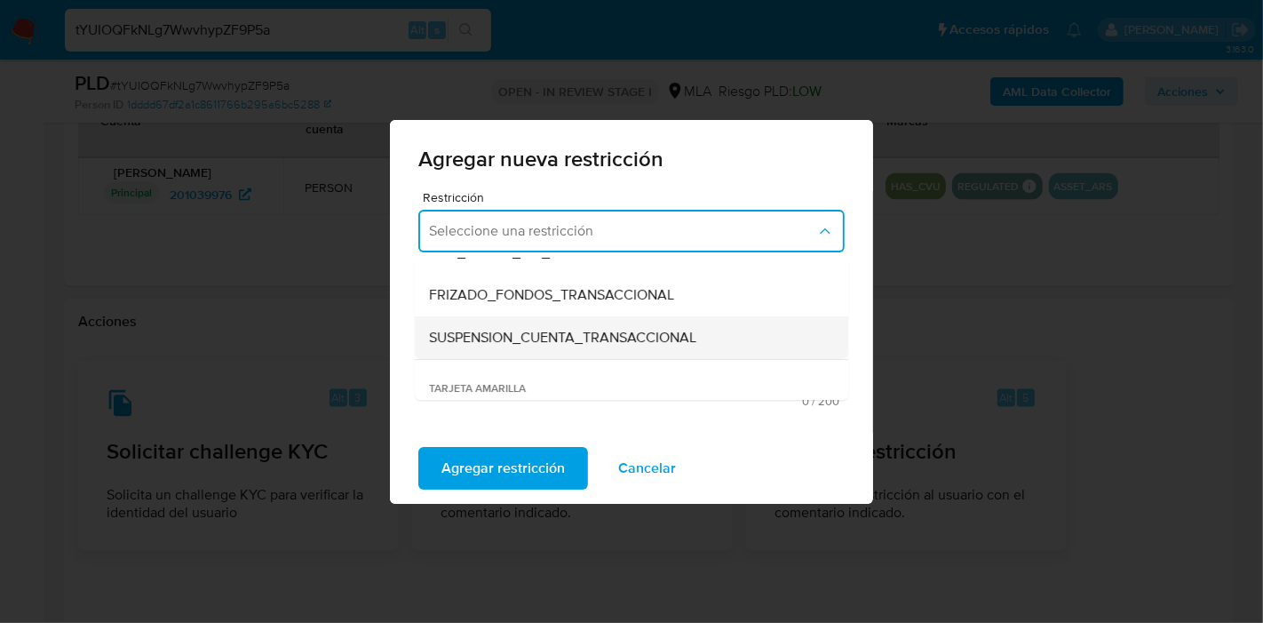
click at [655, 317] on div "SUSPENSION_CUENTA_TRANSACCIONAL" at bounding box center [626, 337] width 394 height 43
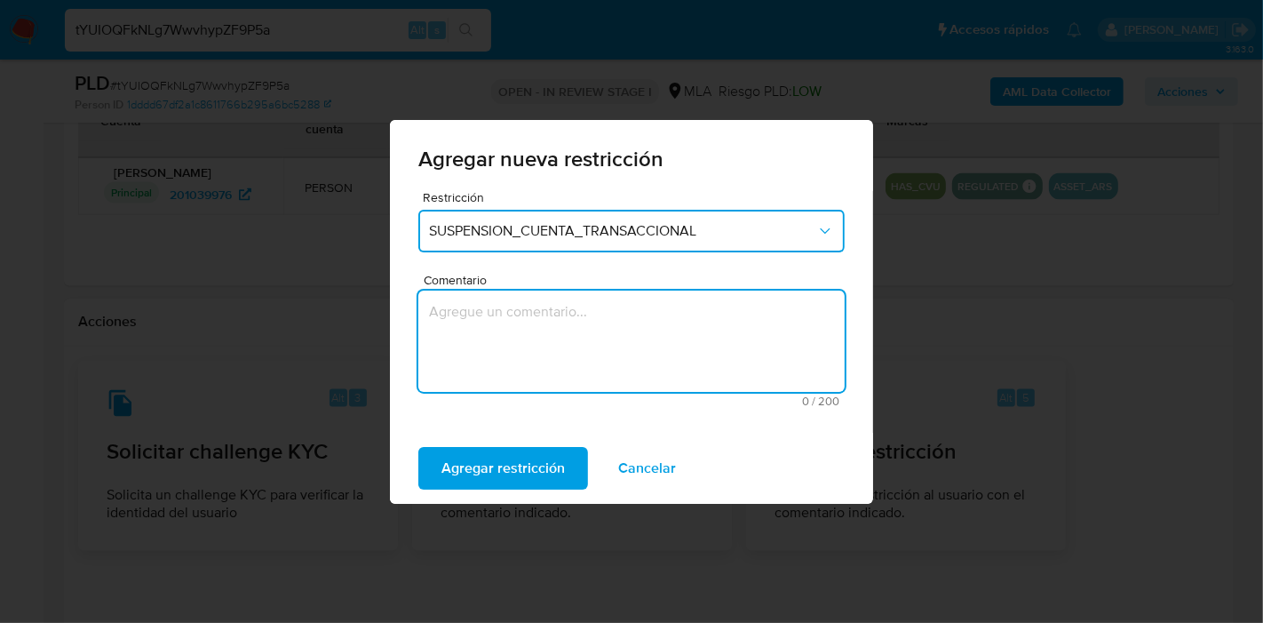
click at [640, 330] on textarea "Comentario" at bounding box center [631, 340] width 426 height 101
type textarea "a"
type textarea "AML"
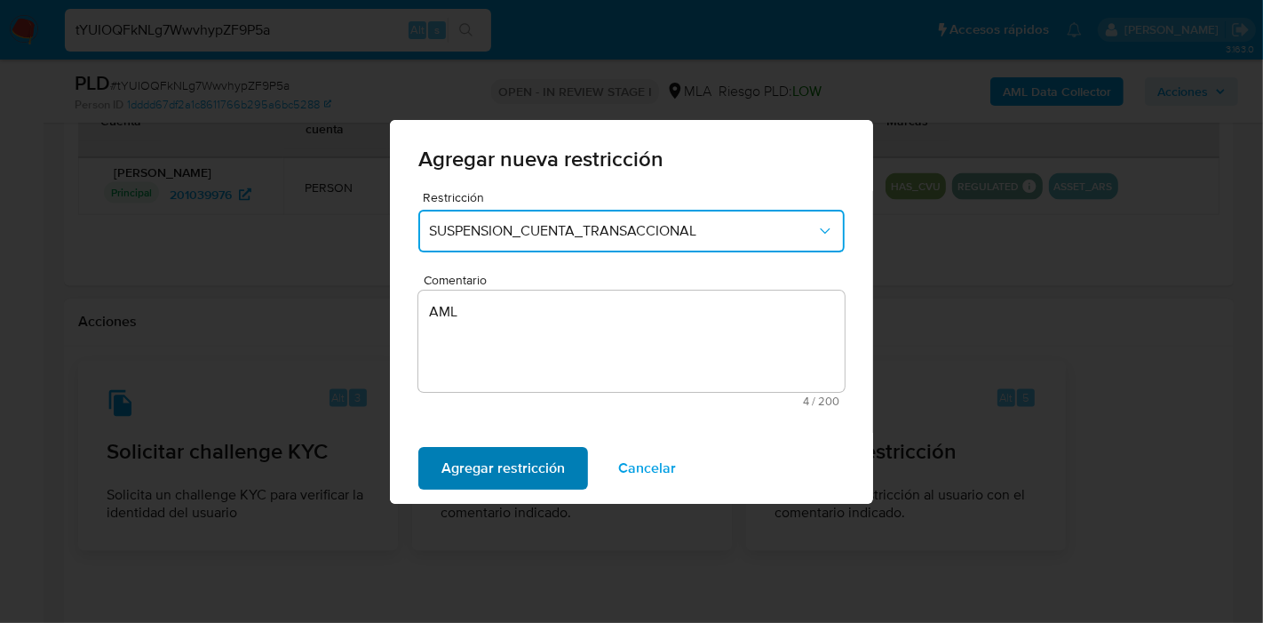
click at [502, 467] on span "Agregar restricción" at bounding box center [503, 468] width 123 height 39
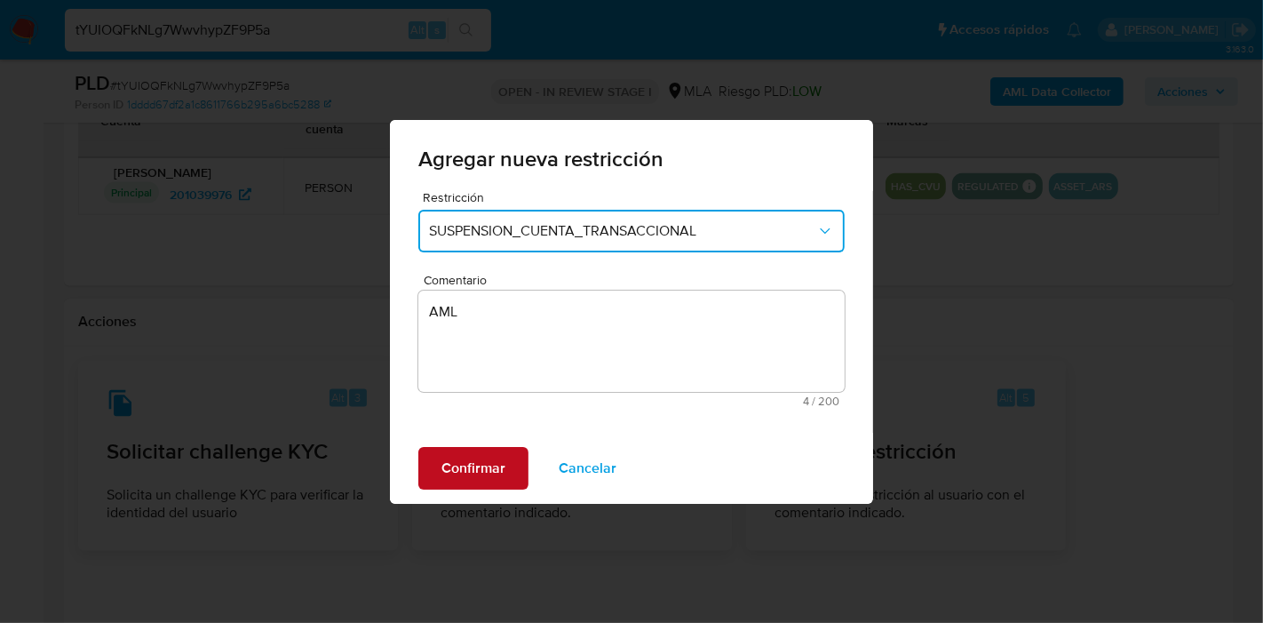
click at [489, 459] on span "Confirmar" at bounding box center [474, 468] width 64 height 39
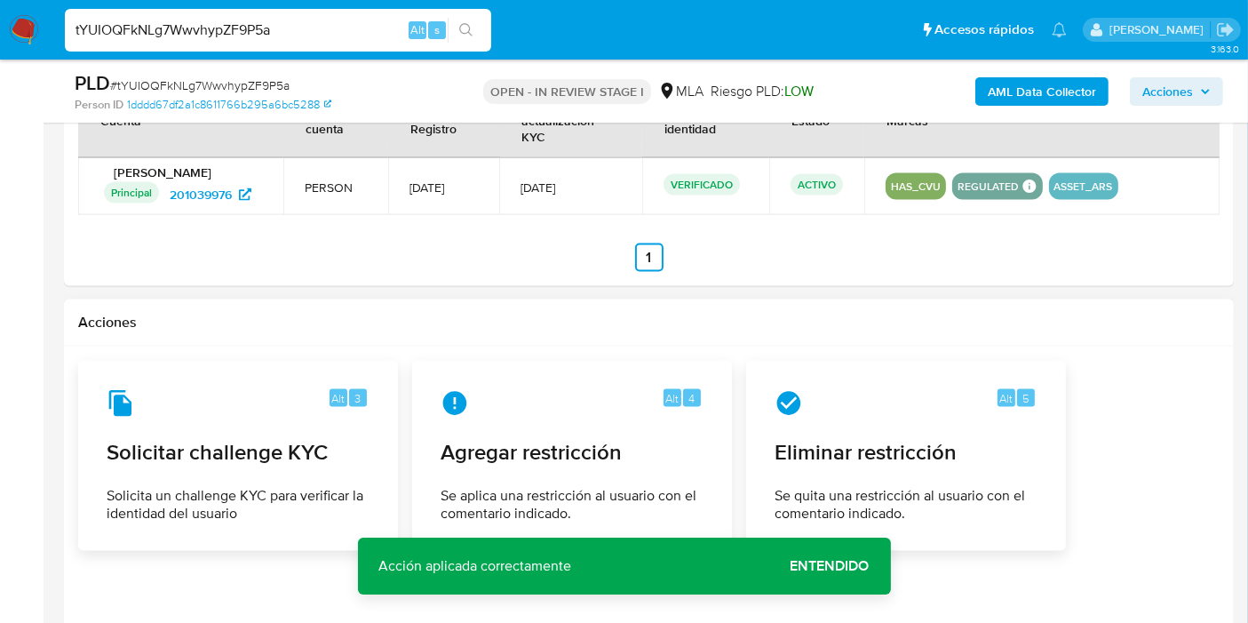
click at [246, 40] on input "tYUIOQFkNLg7WwvhypZF9P5a" at bounding box center [278, 30] width 426 height 23
paste input "EvnxndkchJ0l7LZkhIey5WjO"
type input "EvnxndkchJ0l7LZkhIey5WjO"
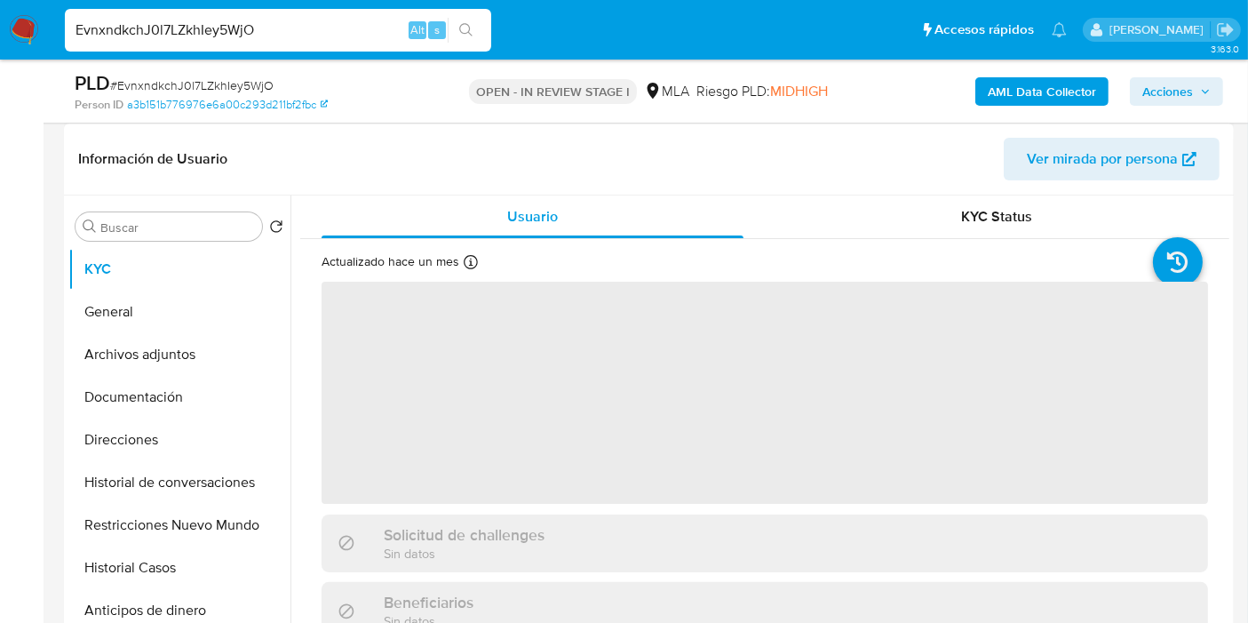
scroll to position [296, 0]
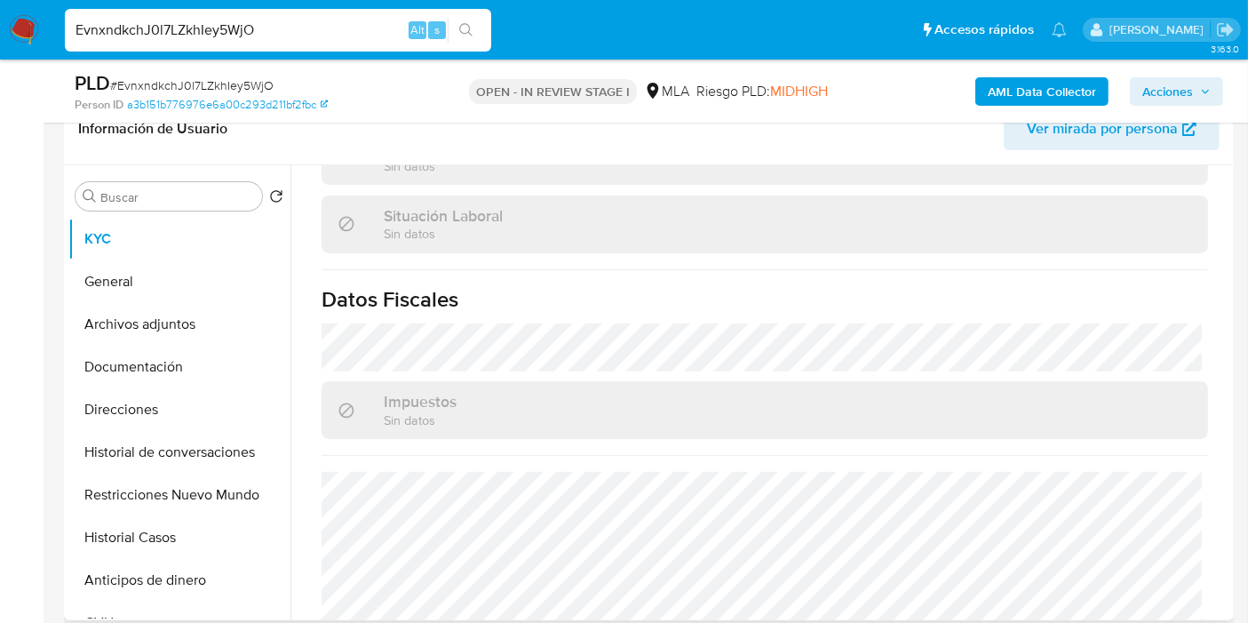
select select "10"
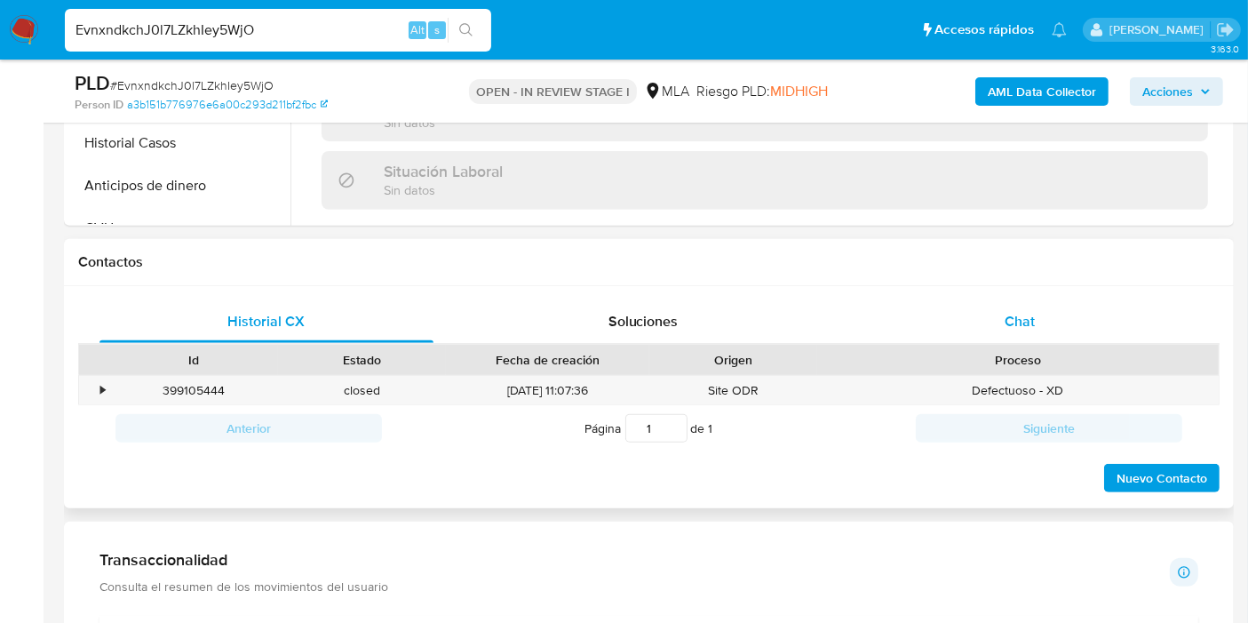
scroll to position [951, 0]
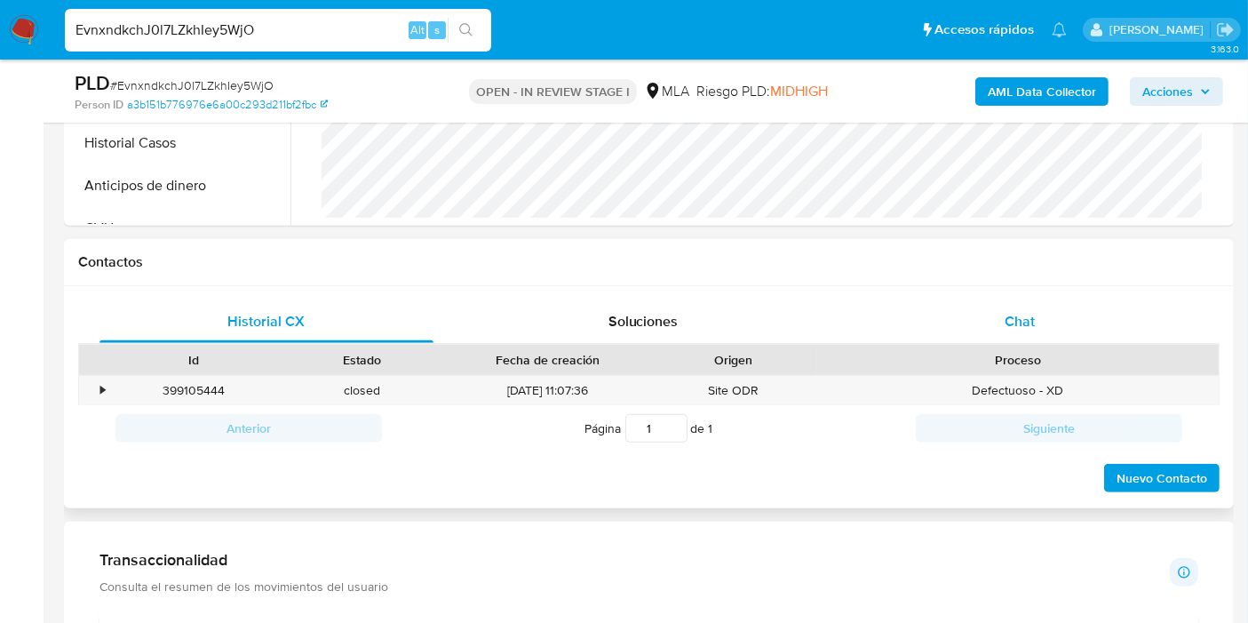
click at [1006, 317] on span "Chat" at bounding box center [1020, 321] width 30 height 20
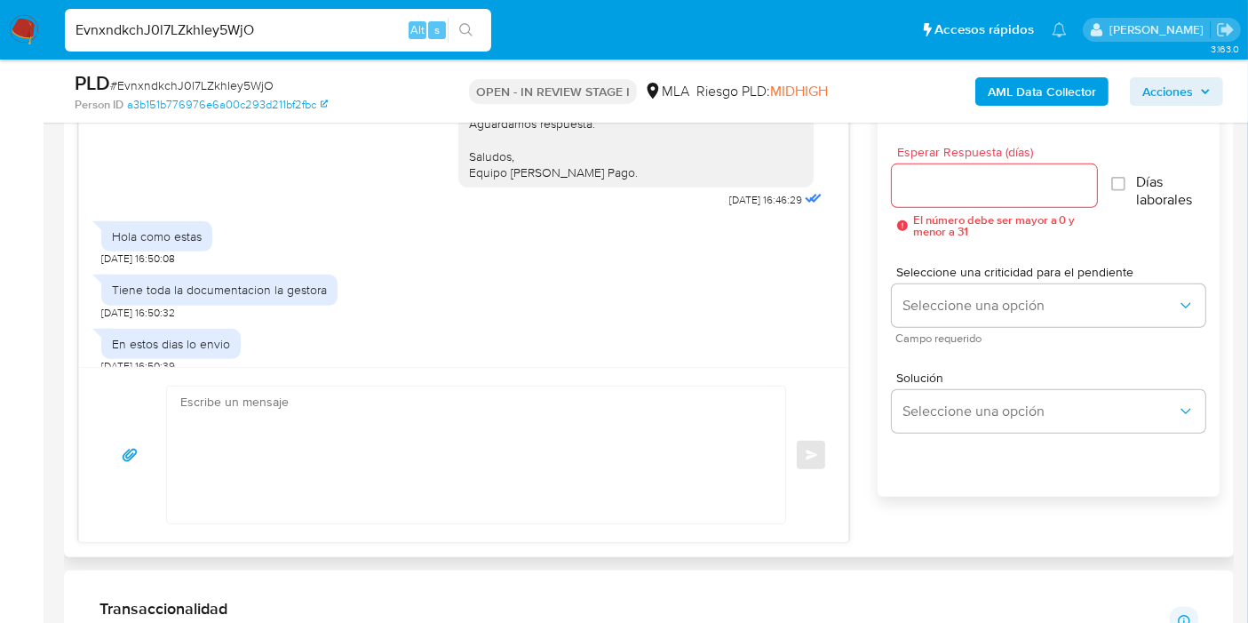
scroll to position [987, 0]
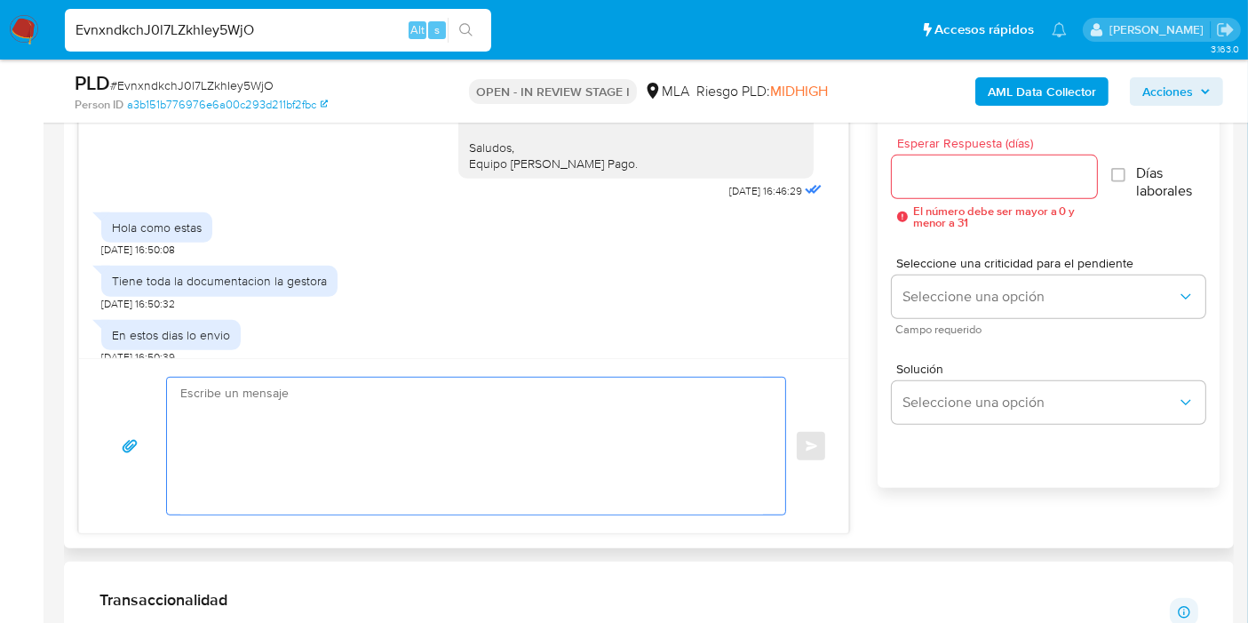
click at [393, 425] on textarea at bounding box center [471, 446] width 583 height 137
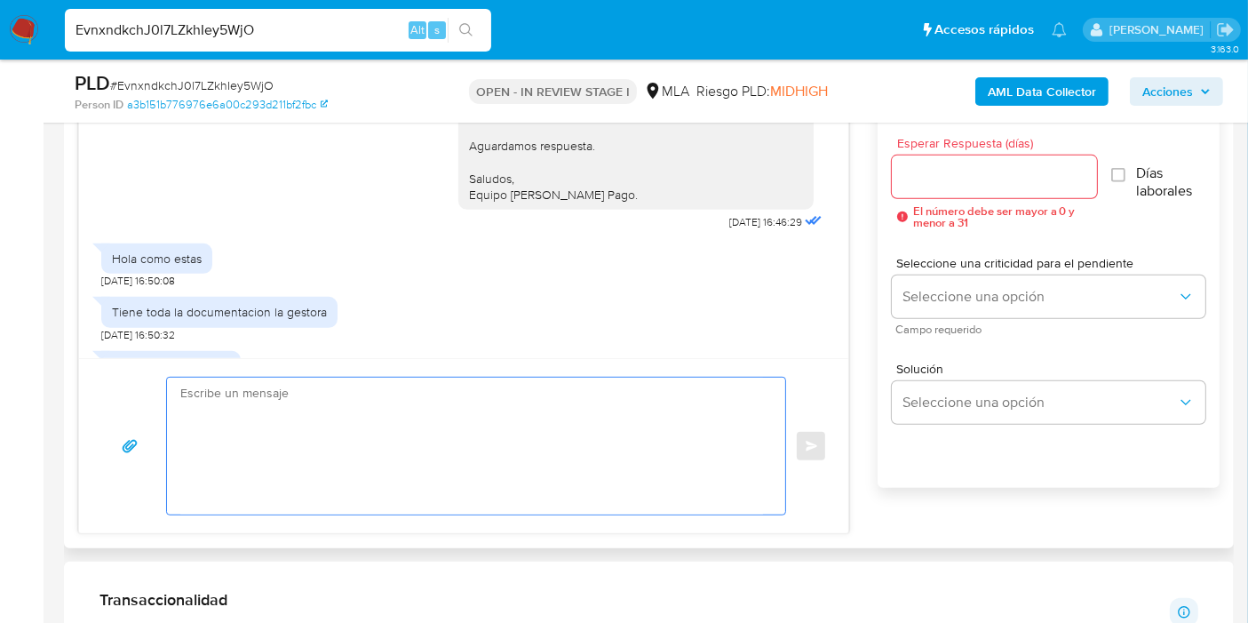
scroll to position [1006, 0]
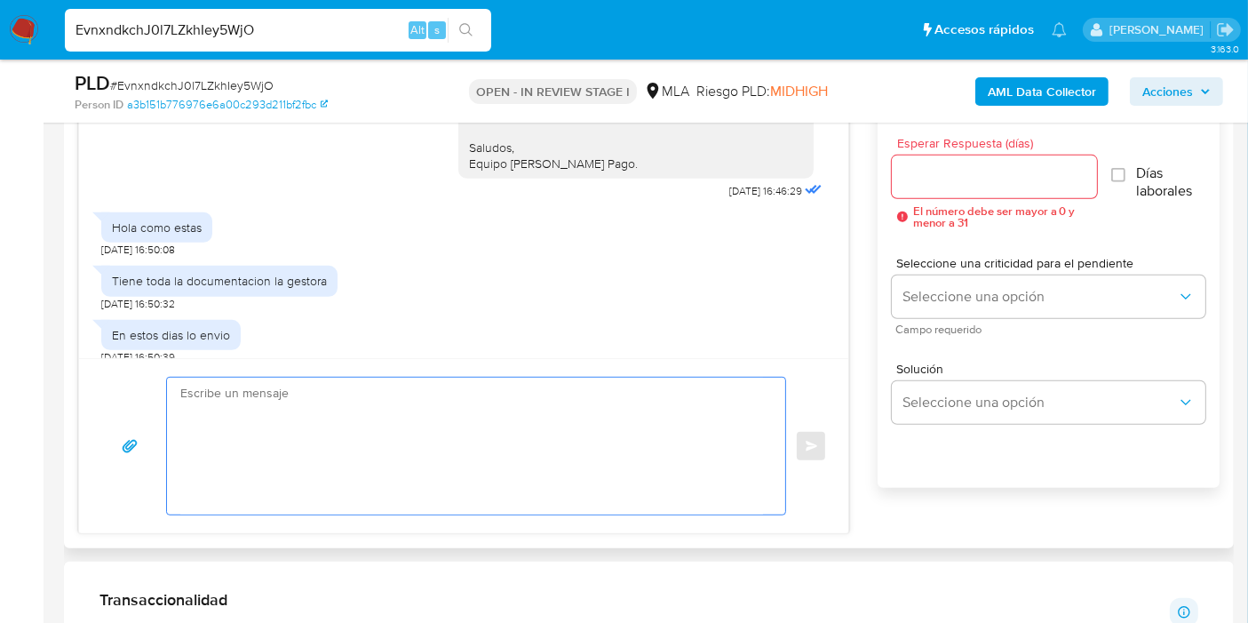
click at [458, 410] on textarea at bounding box center [471, 446] width 583 height 137
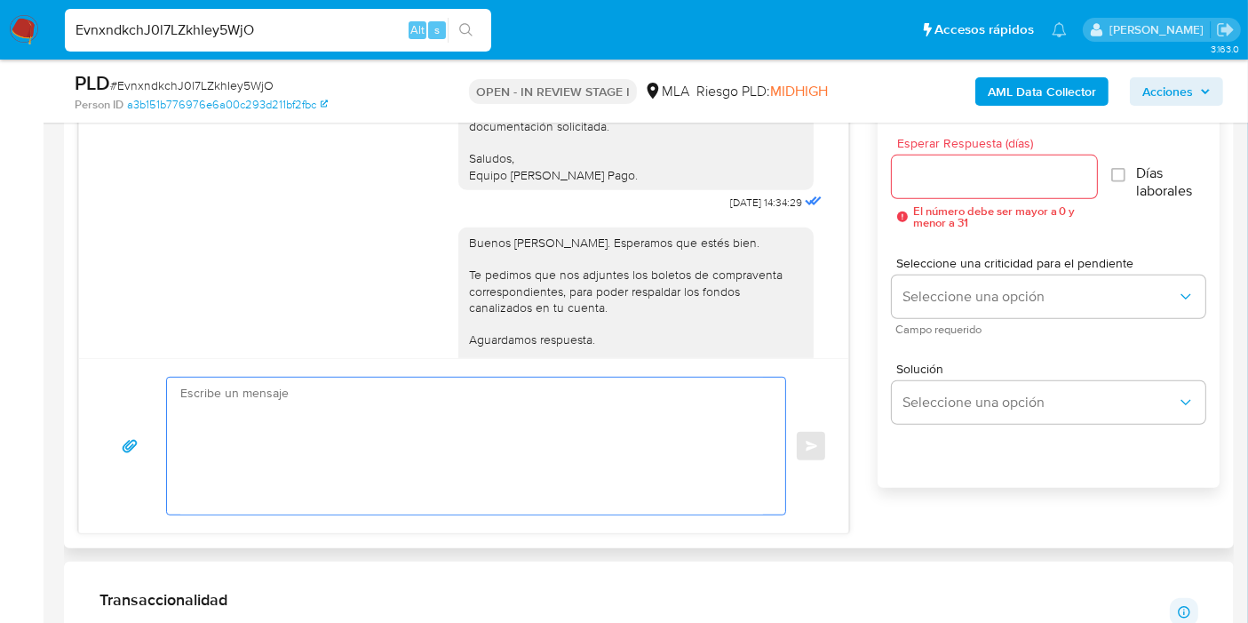
scroll to position [711, 0]
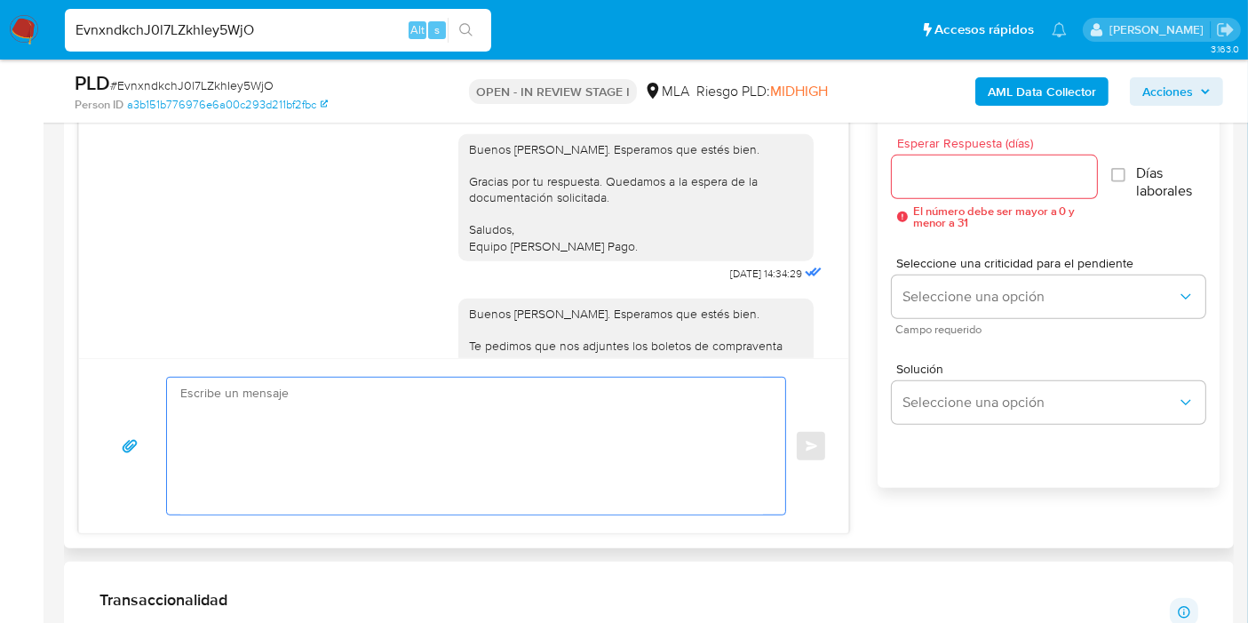
click at [320, 466] on textarea at bounding box center [471, 446] width 583 height 137
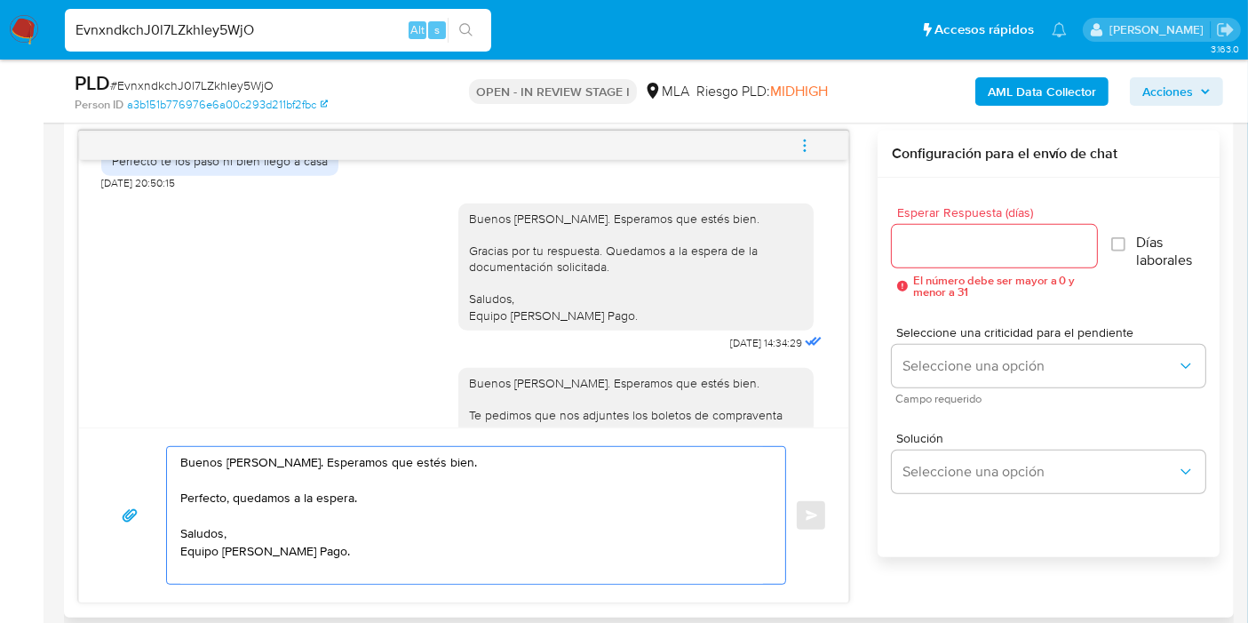
scroll to position [888, 0]
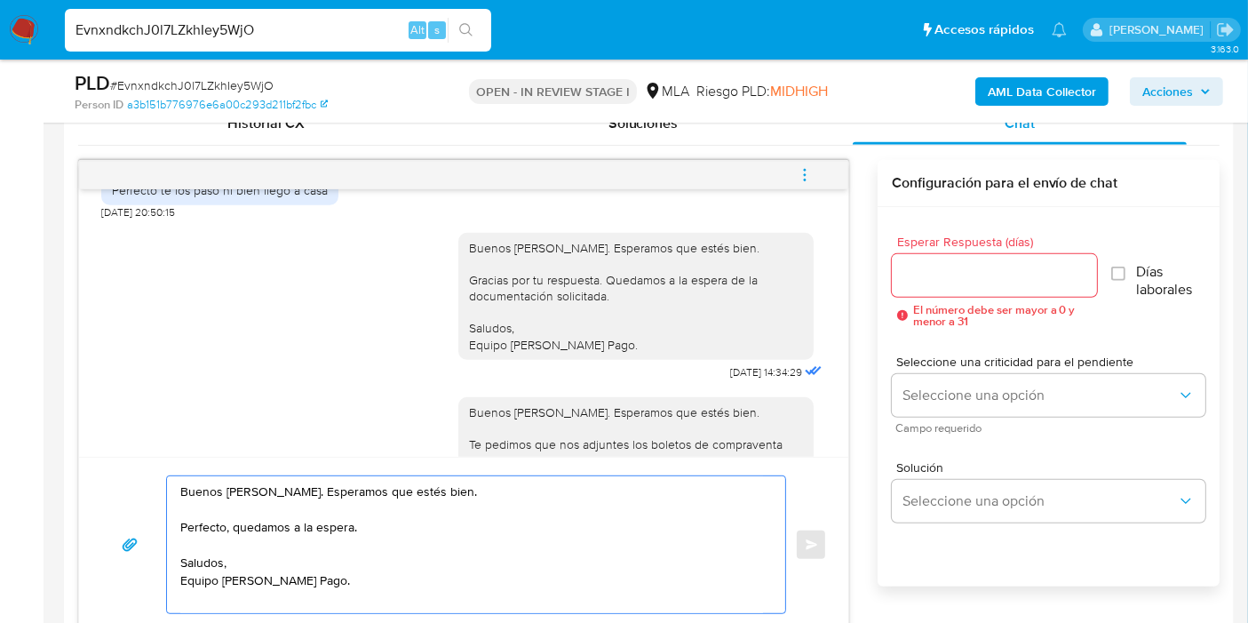
type textarea "Buenos días, Luciano. Esperamos que estés bien. Perfecto, quedamos a la espera.…"
click at [1003, 290] on div at bounding box center [994, 275] width 205 height 43
click at [1009, 271] on input "Esperar Respuesta (días)" at bounding box center [994, 275] width 205 height 23
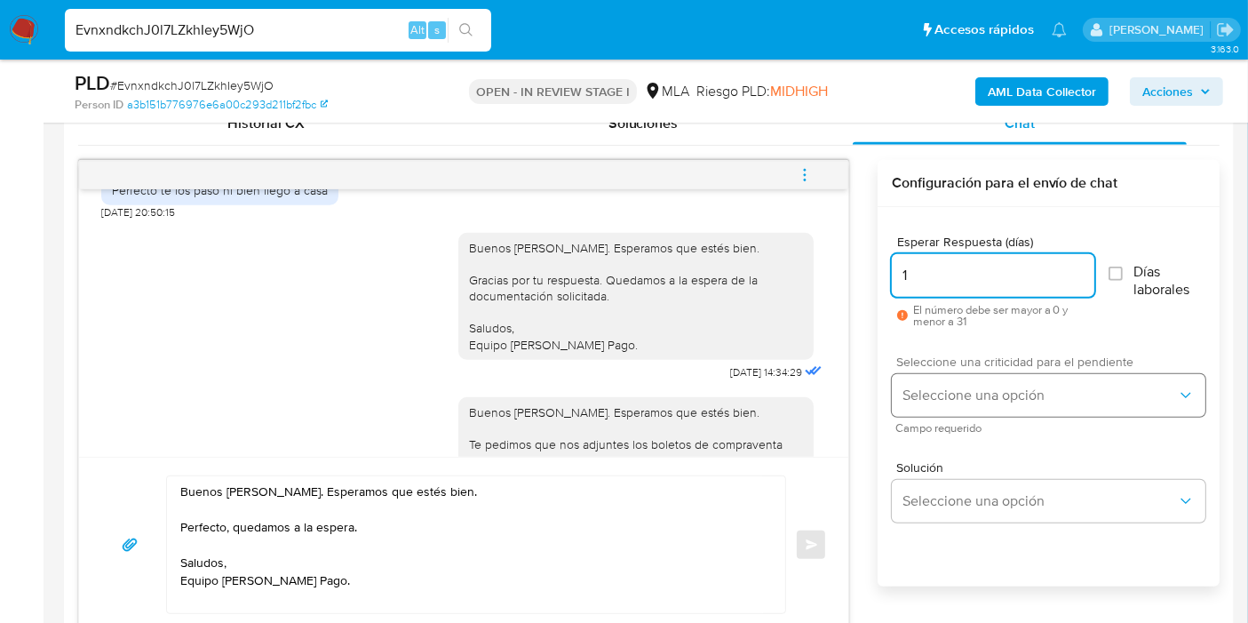
type input "1"
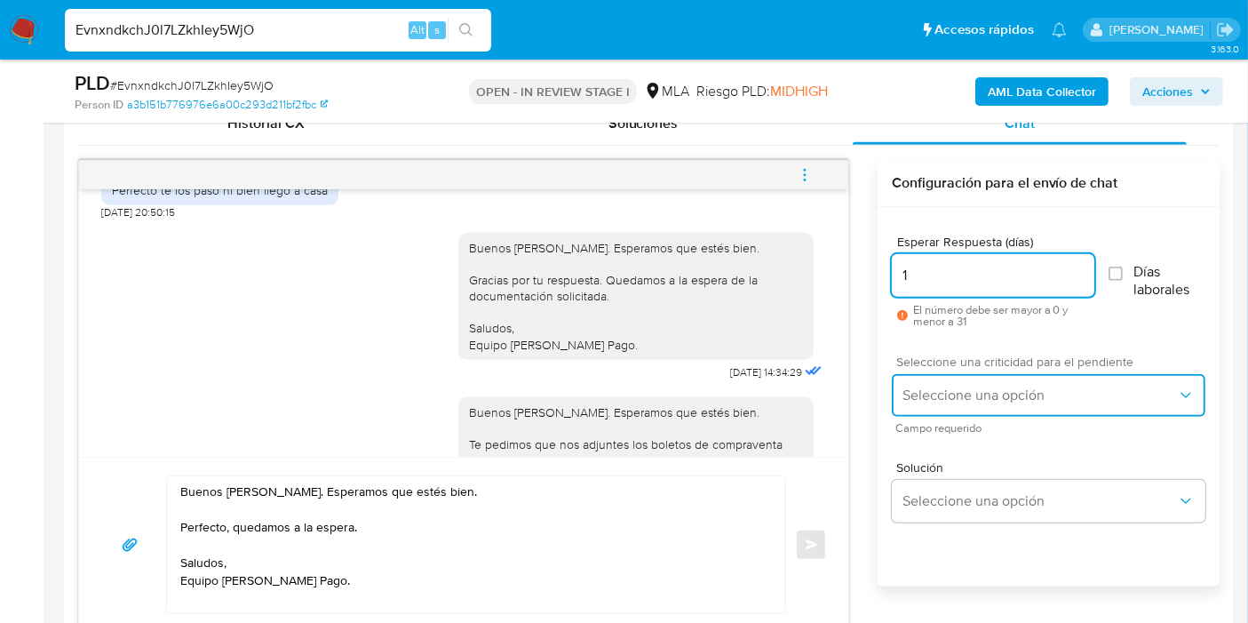
click at [992, 403] on button "Seleccione una opción" at bounding box center [1049, 395] width 314 height 43
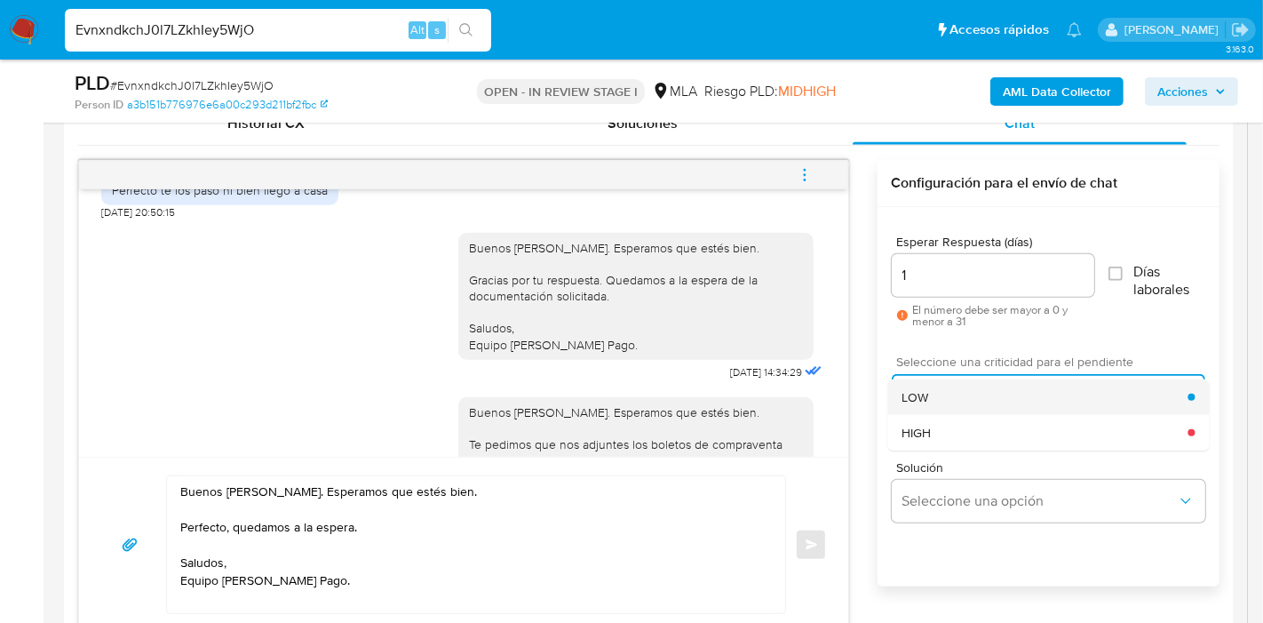
click at [985, 399] on div "LOW" at bounding box center [1045, 397] width 286 height 36
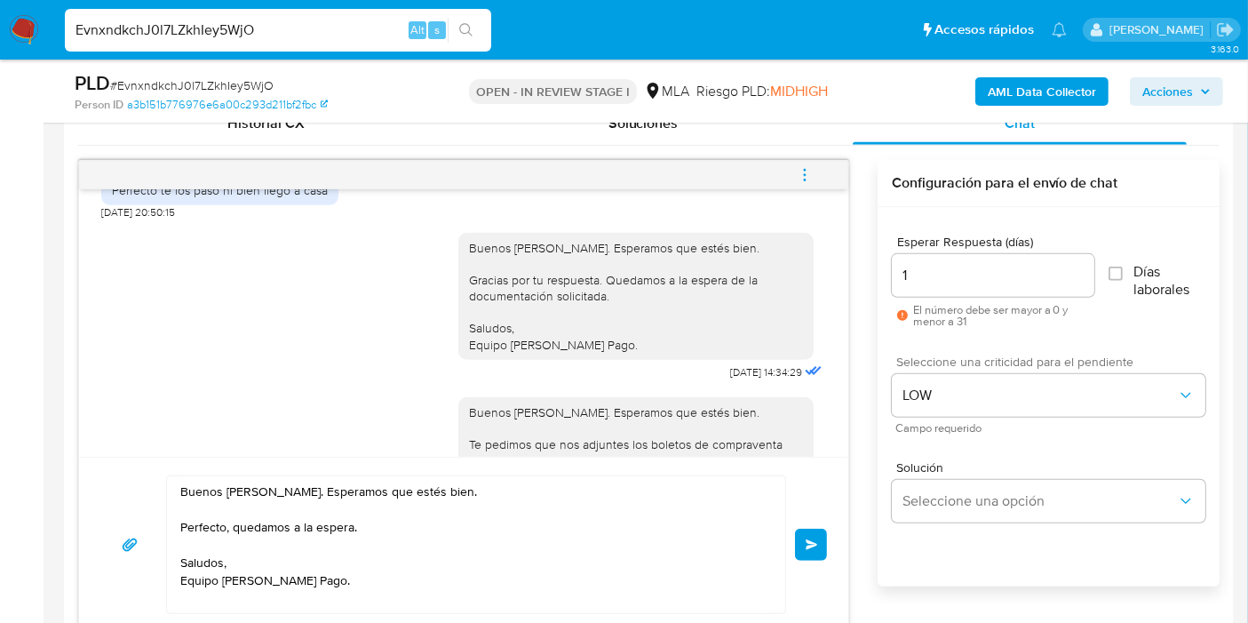
click at [817, 544] on button "Enviar" at bounding box center [811, 545] width 32 height 32
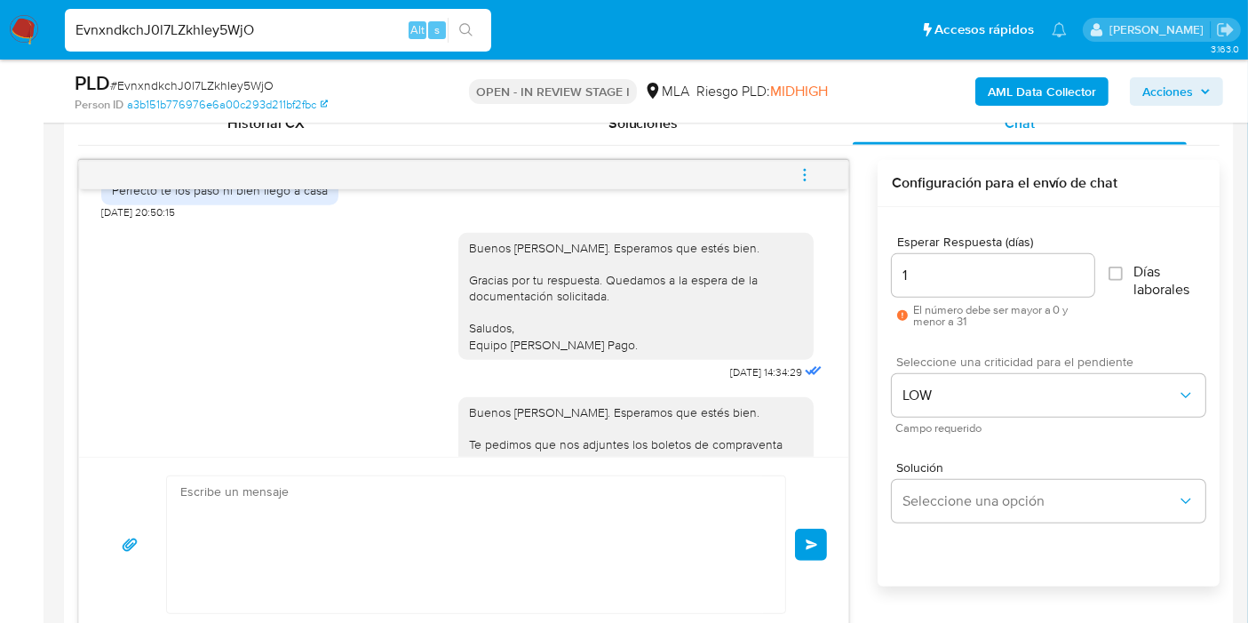
scroll to position [1155, 0]
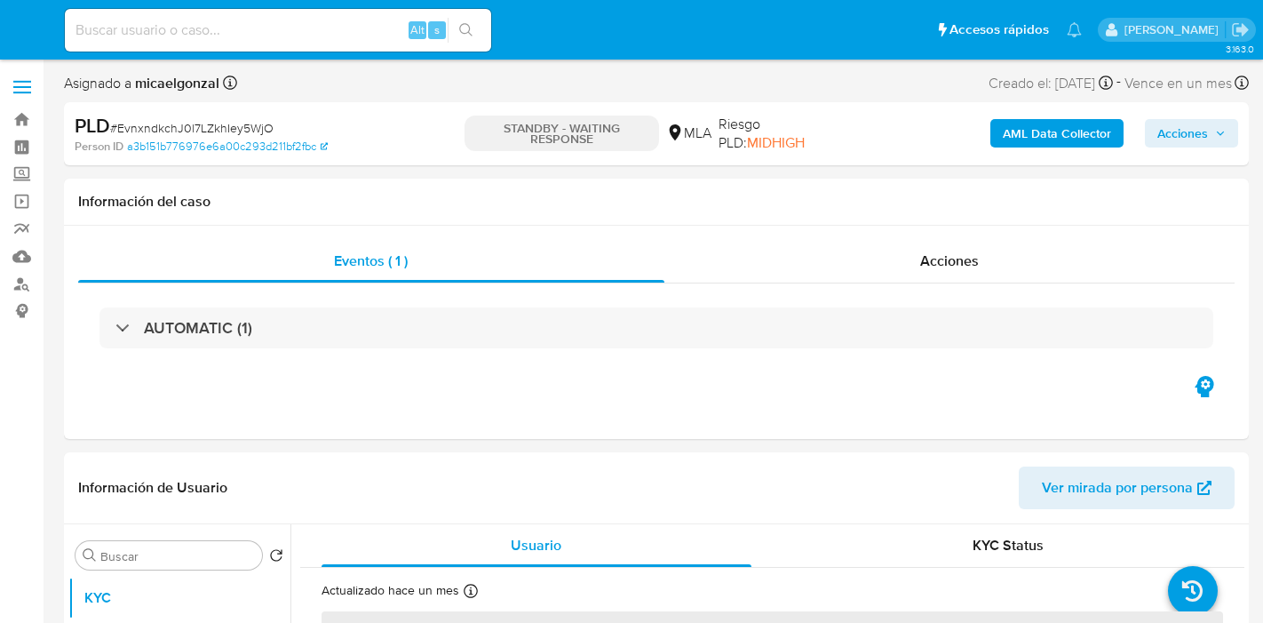
select select "10"
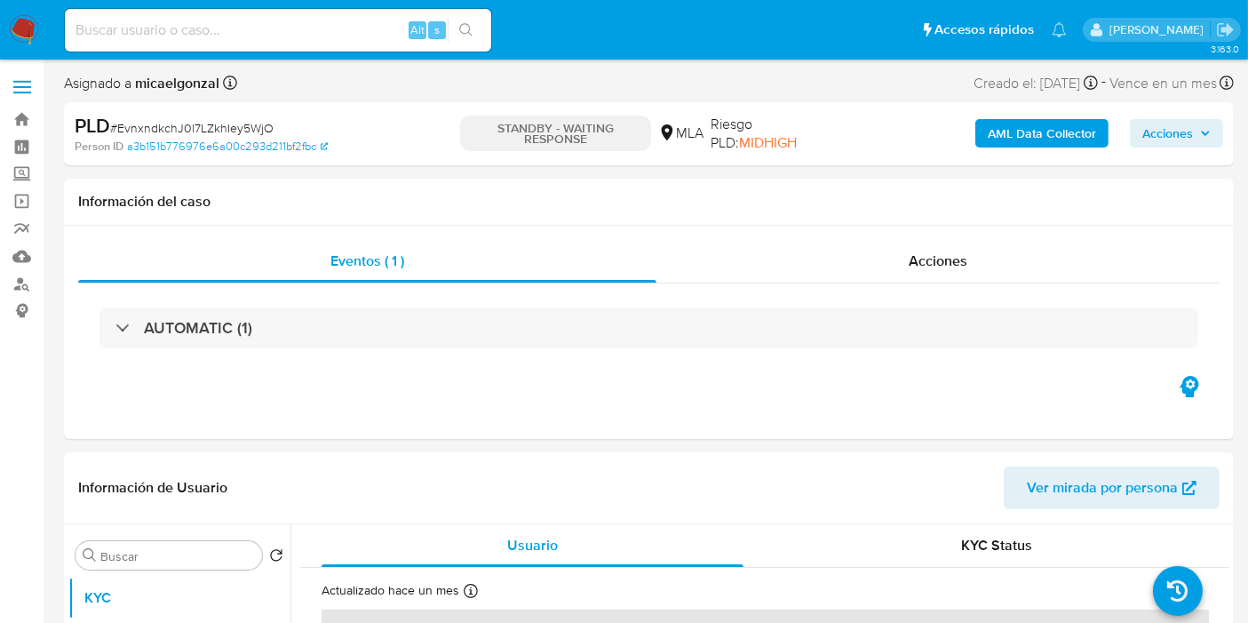
click at [337, 44] on div "Alt s" at bounding box center [278, 30] width 426 height 43
click at [342, 36] on input at bounding box center [278, 30] width 426 height 23
paste input "jKtN6Q9fU3w5lig1fwqixyYe"
type input "jKtN6Q9fU3w5lig1fwqixyYe"
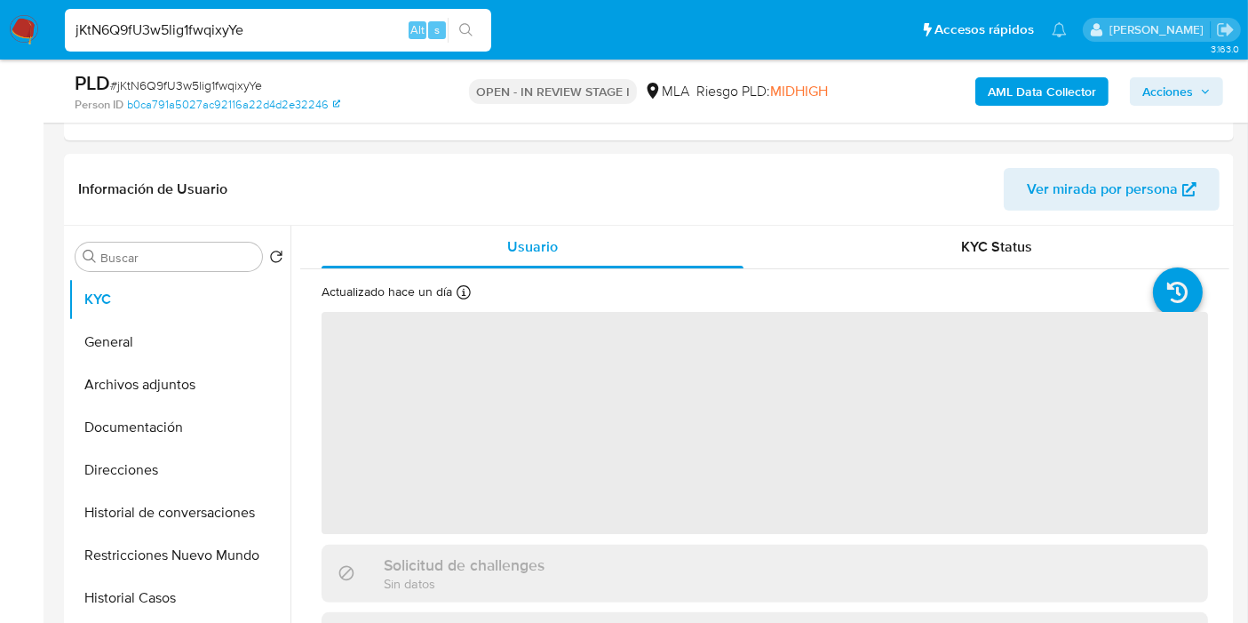
scroll to position [493, 0]
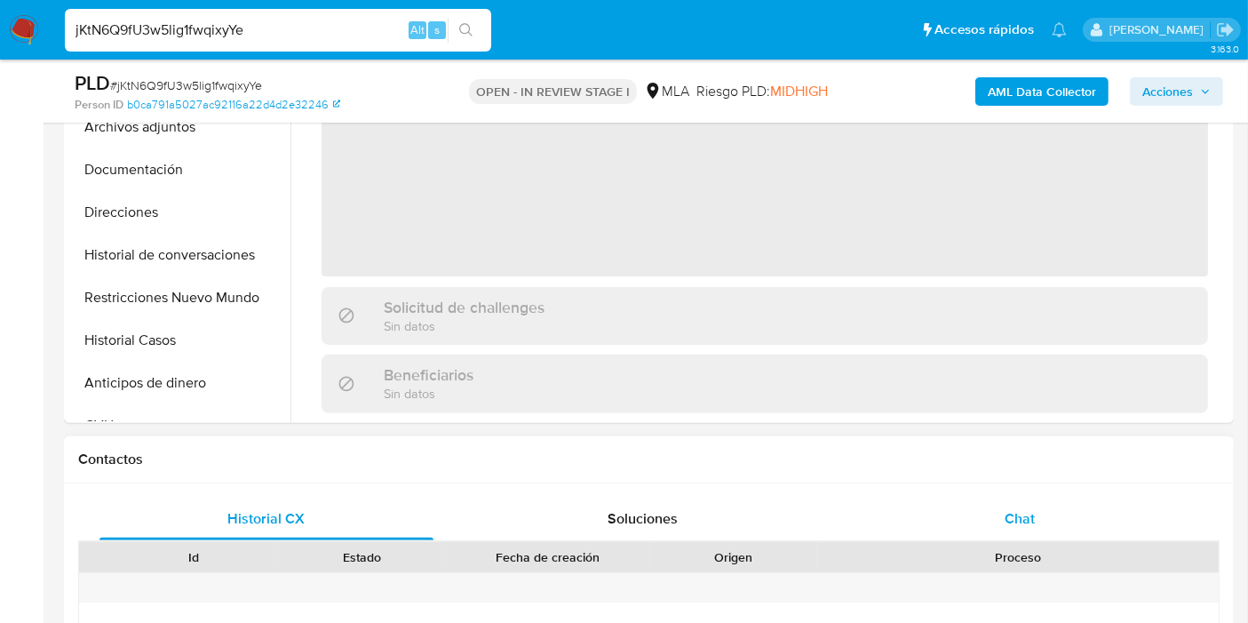
click at [1002, 497] on div "Chat" at bounding box center [1020, 518] width 334 height 43
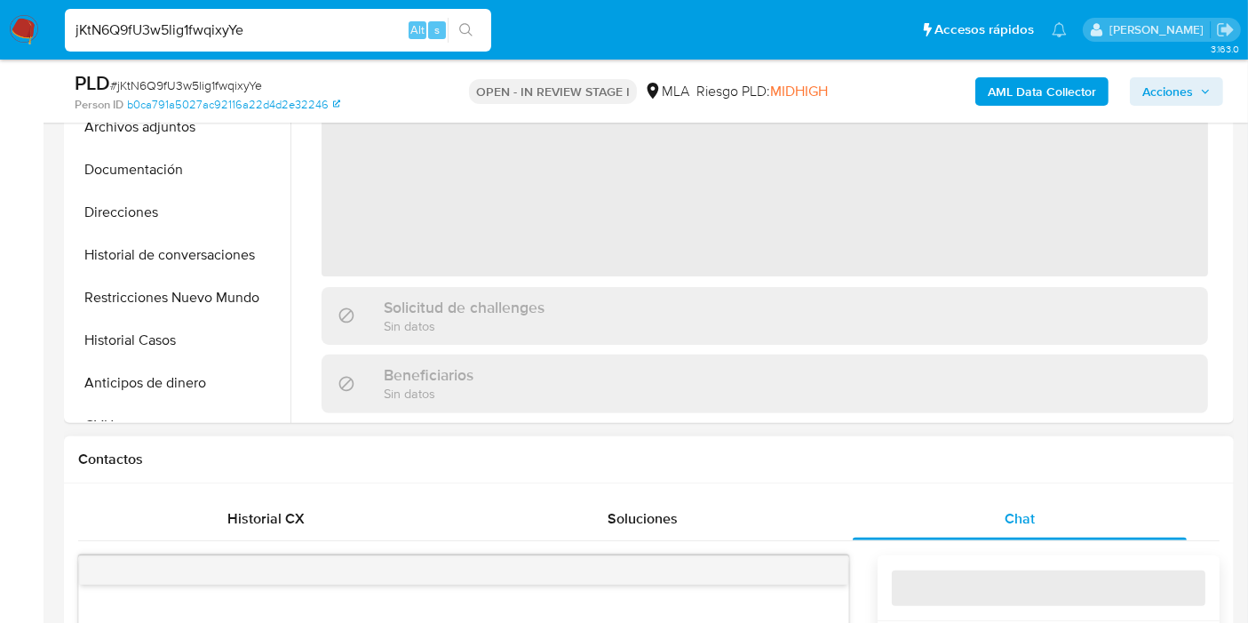
select select "10"
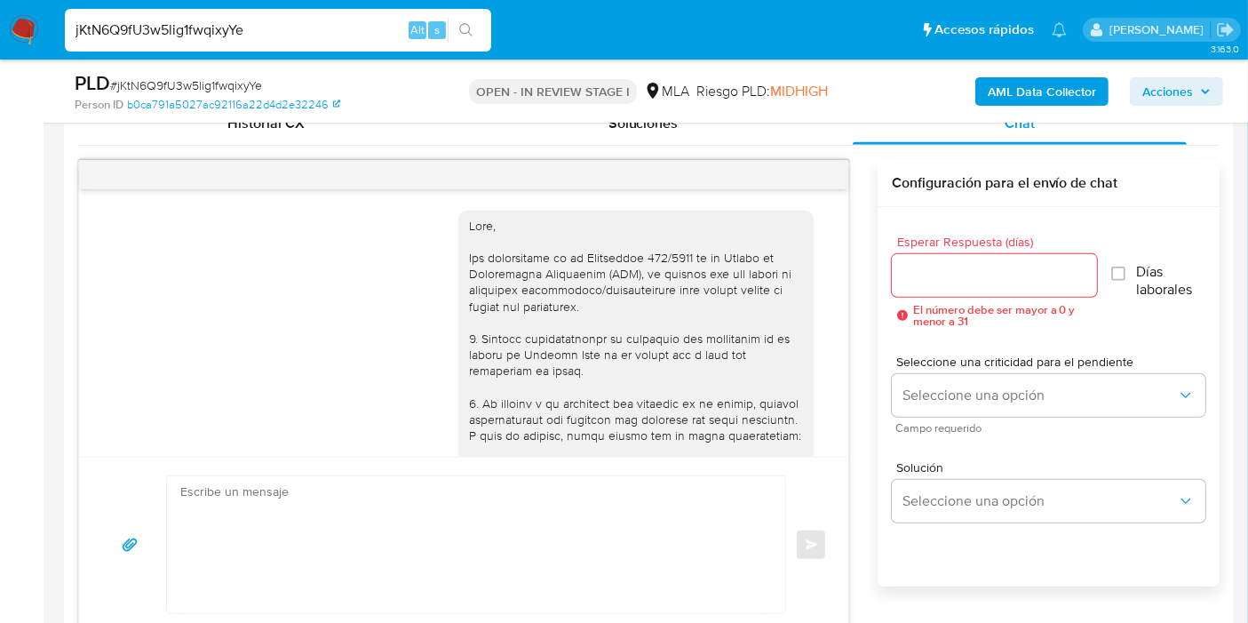
scroll to position [1523, 0]
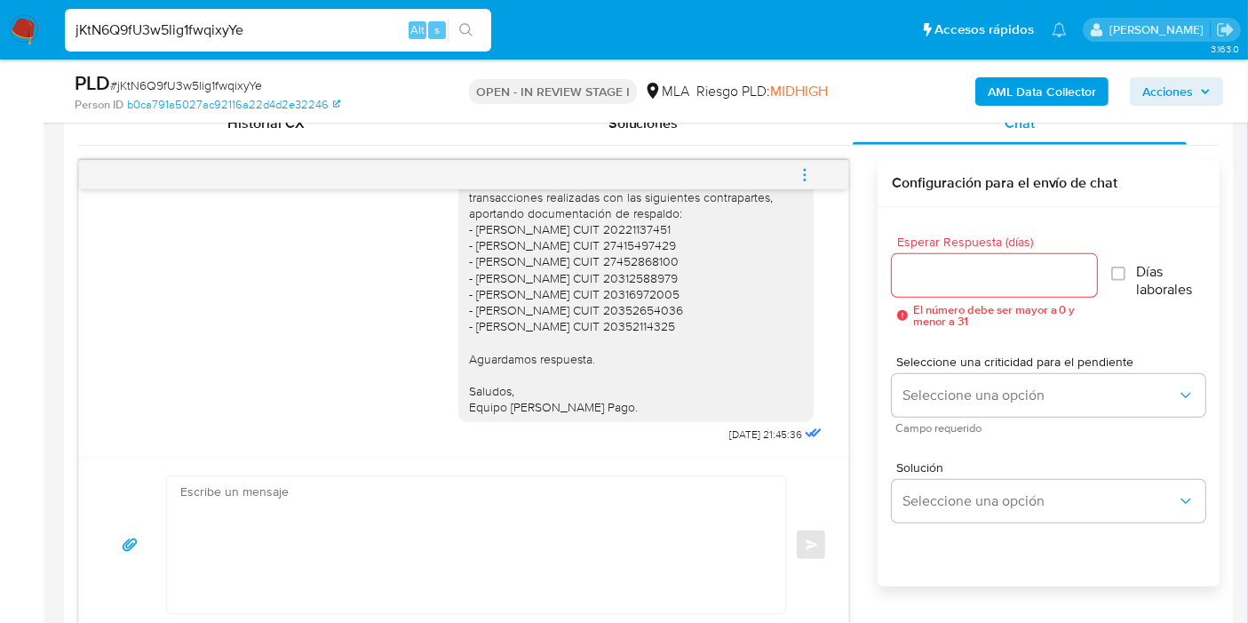
click at [160, 14] on div "jKtN6Q9fU3w5lig1fwqixyYe Alt s" at bounding box center [278, 30] width 426 height 43
click at [160, 28] on input "jKtN6Q9fU3w5lig1fwqixyYe" at bounding box center [278, 30] width 426 height 23
paste input "MxB7WUbP1GcuTBatleBs37U"
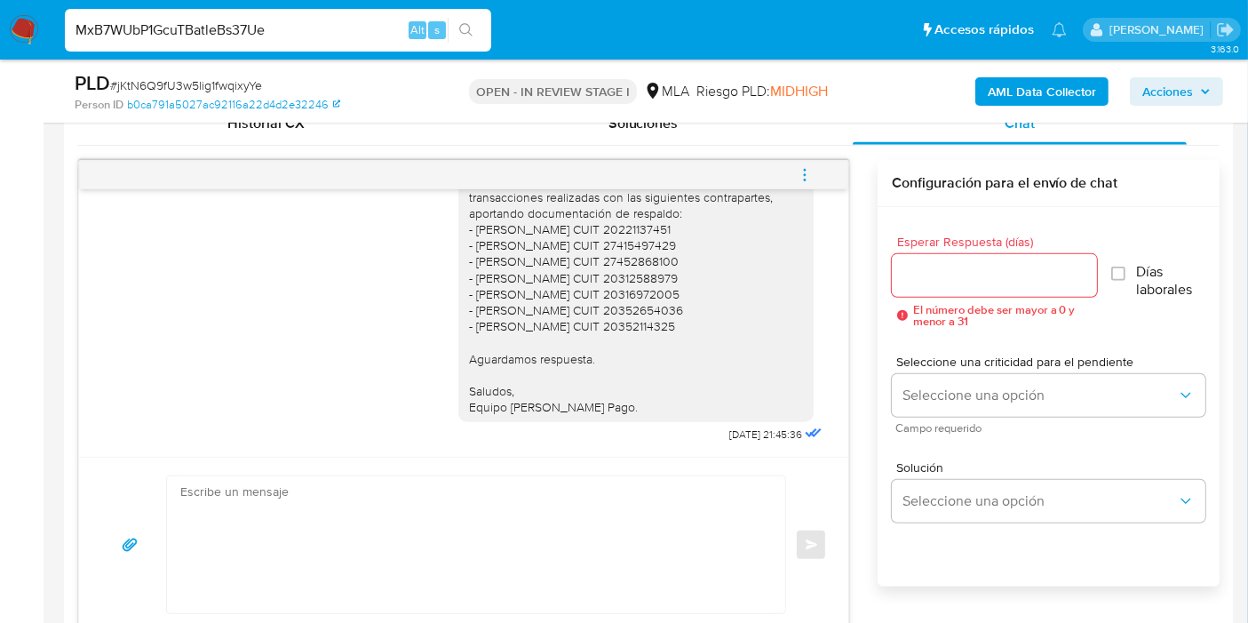
type input "MxB7WUbP1GcuTBatleBs37Ue"
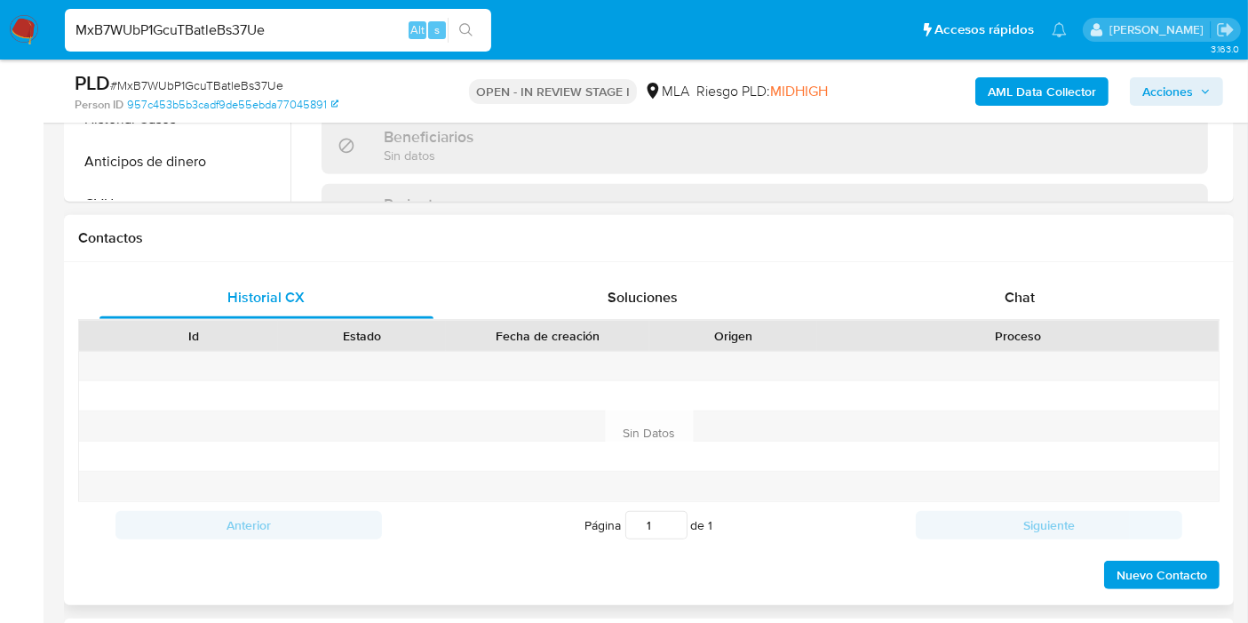
scroll to position [789, 0]
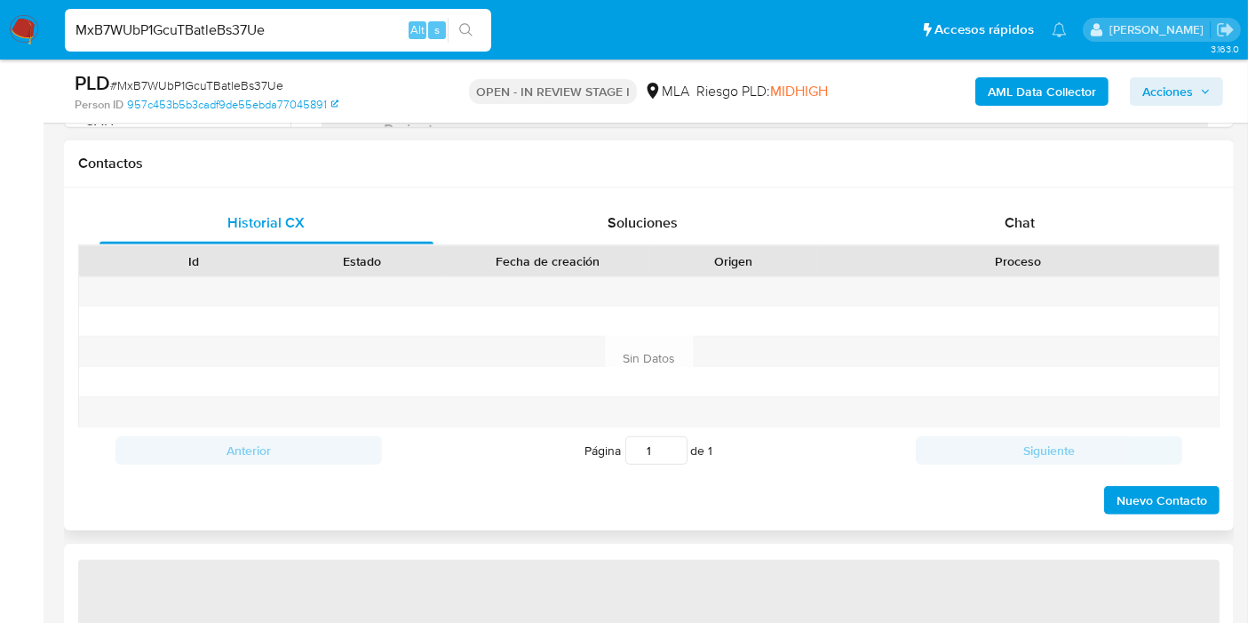
select select "10"
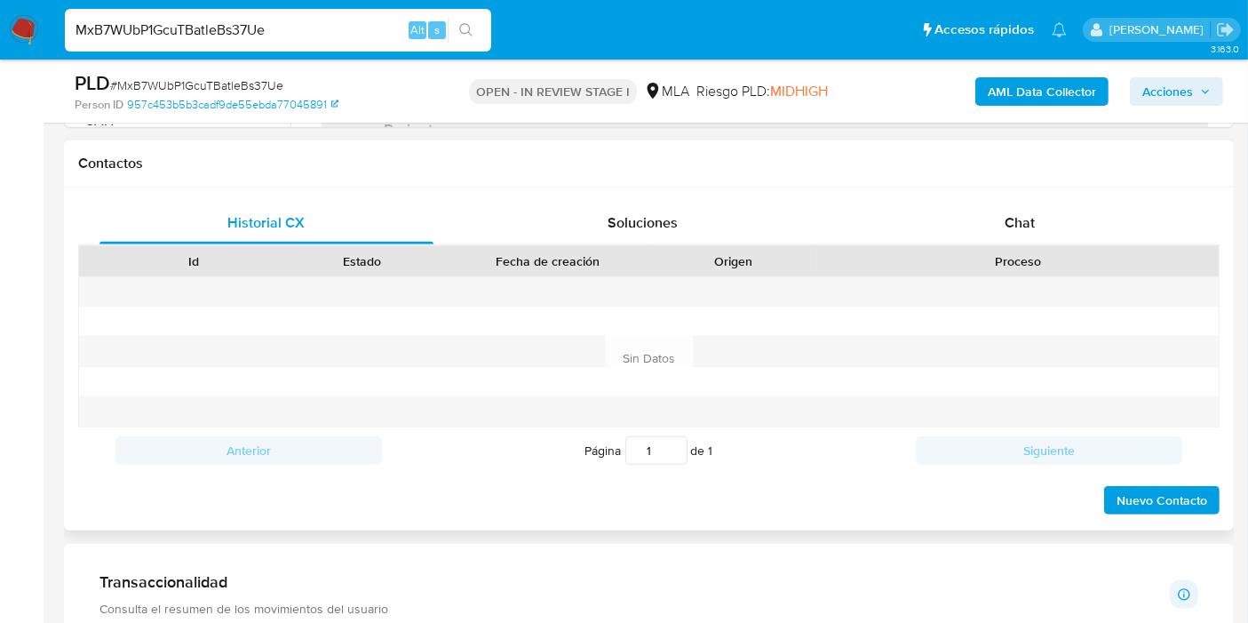
click at [1058, 242] on div "Historial CX Soluciones Chat" at bounding box center [649, 224] width 1142 height 44
click at [1060, 240] on div "Chat" at bounding box center [1020, 223] width 334 height 43
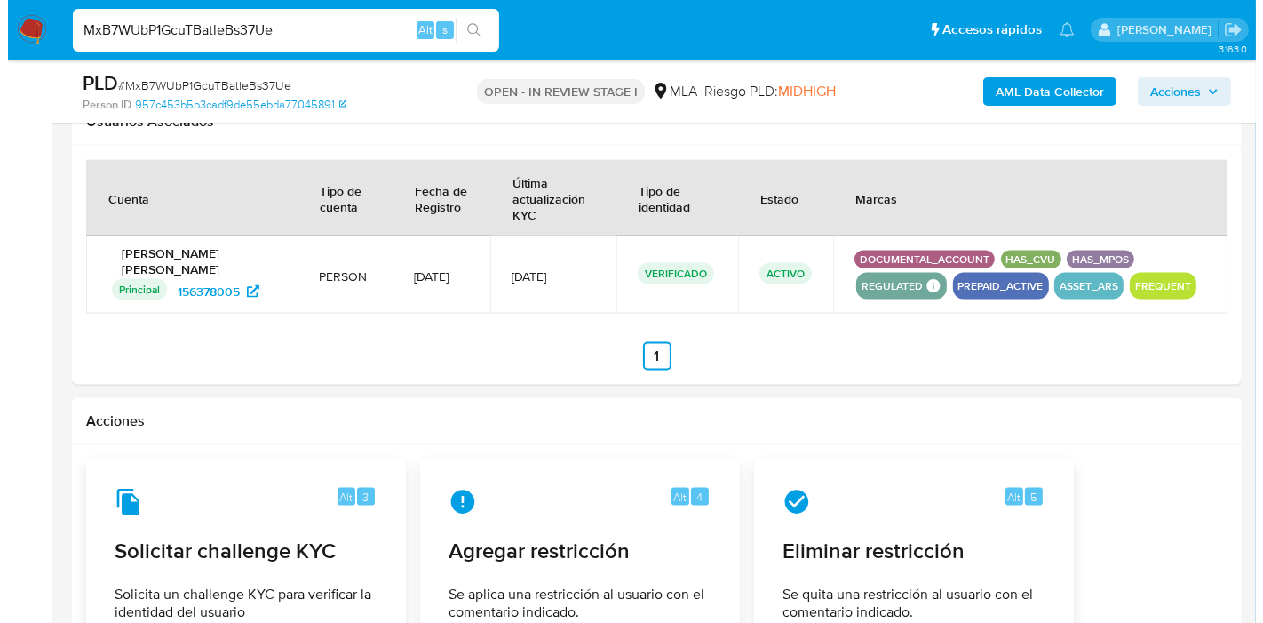
scroll to position [2764, 0]
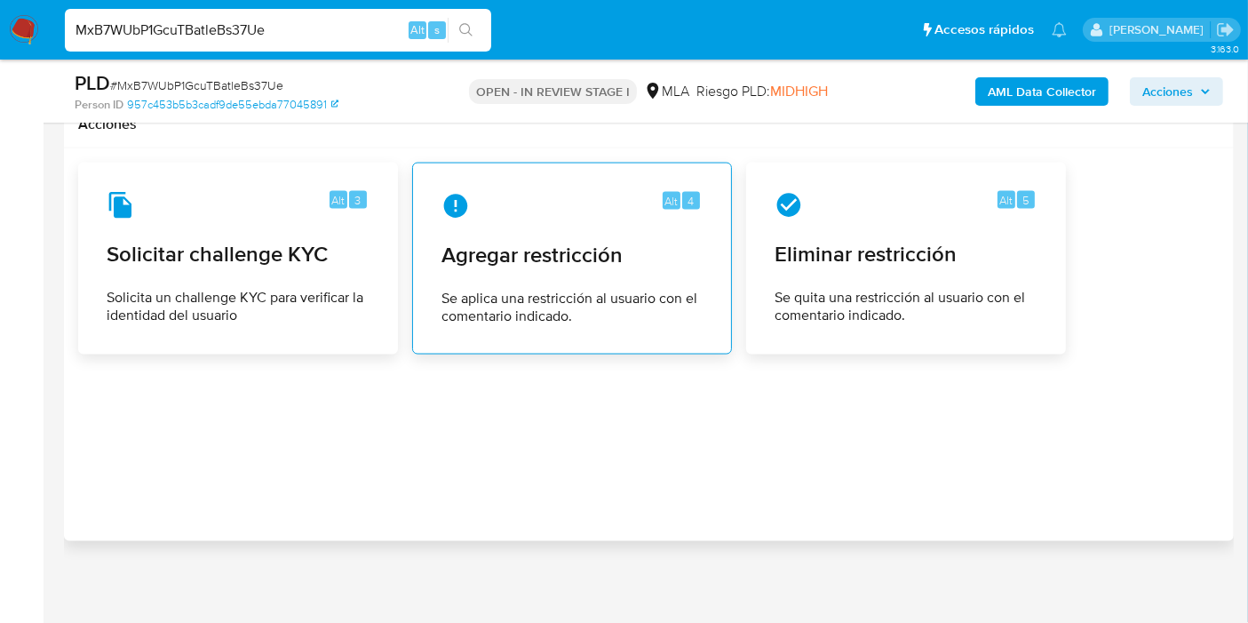
click at [563, 272] on div "Alt 4 Agregar restricción Se aplica una restricción al usuario con el comentari…" at bounding box center [572, 259] width 290 height 162
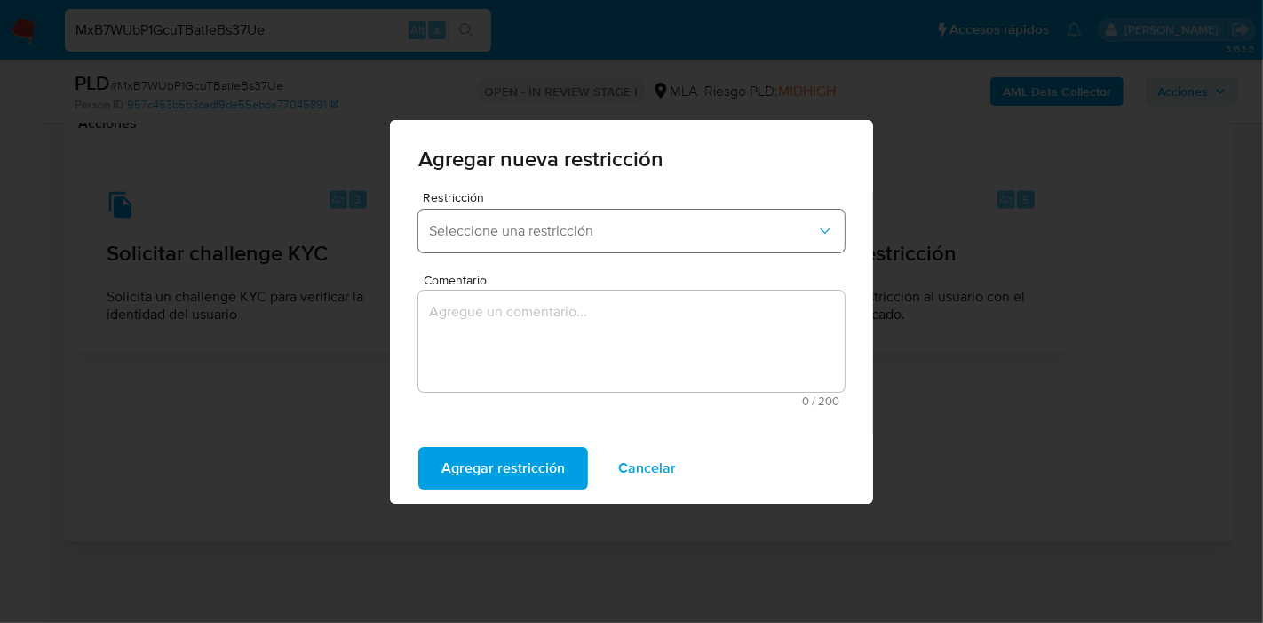
click at [533, 244] on button "Seleccione una restricción" at bounding box center [631, 231] width 426 height 43
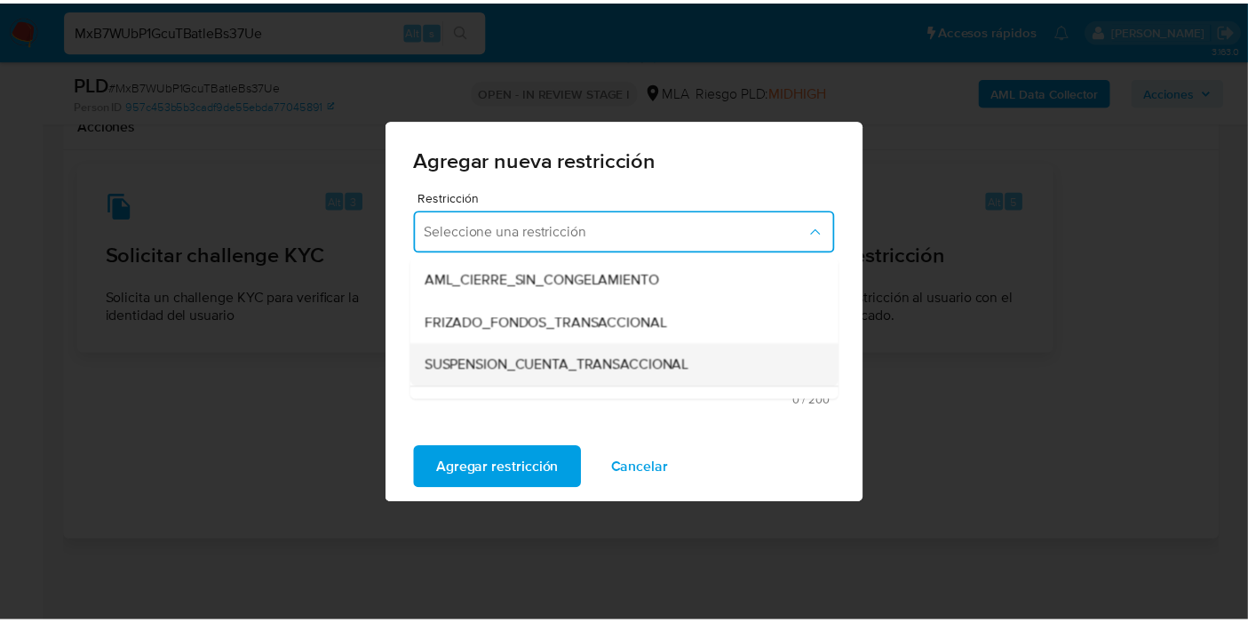
scroll to position [197, 0]
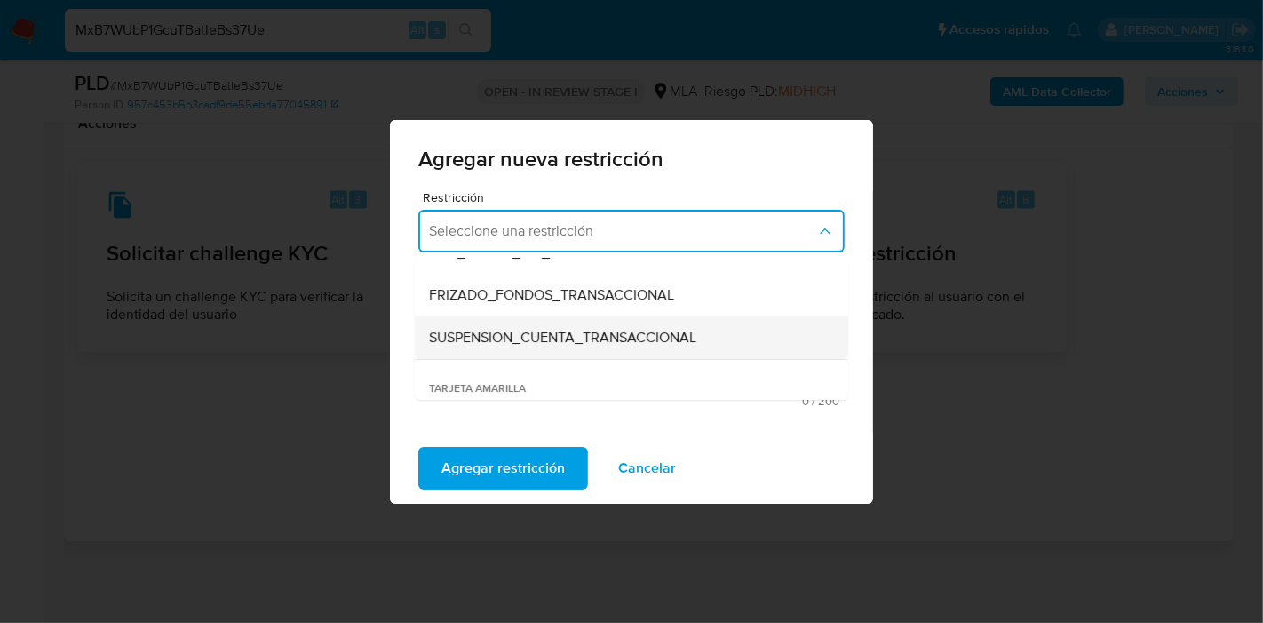
click at [546, 333] on span "SUSPENSION_CUENTA_TRANSACCIONAL" at bounding box center [562, 338] width 267 height 18
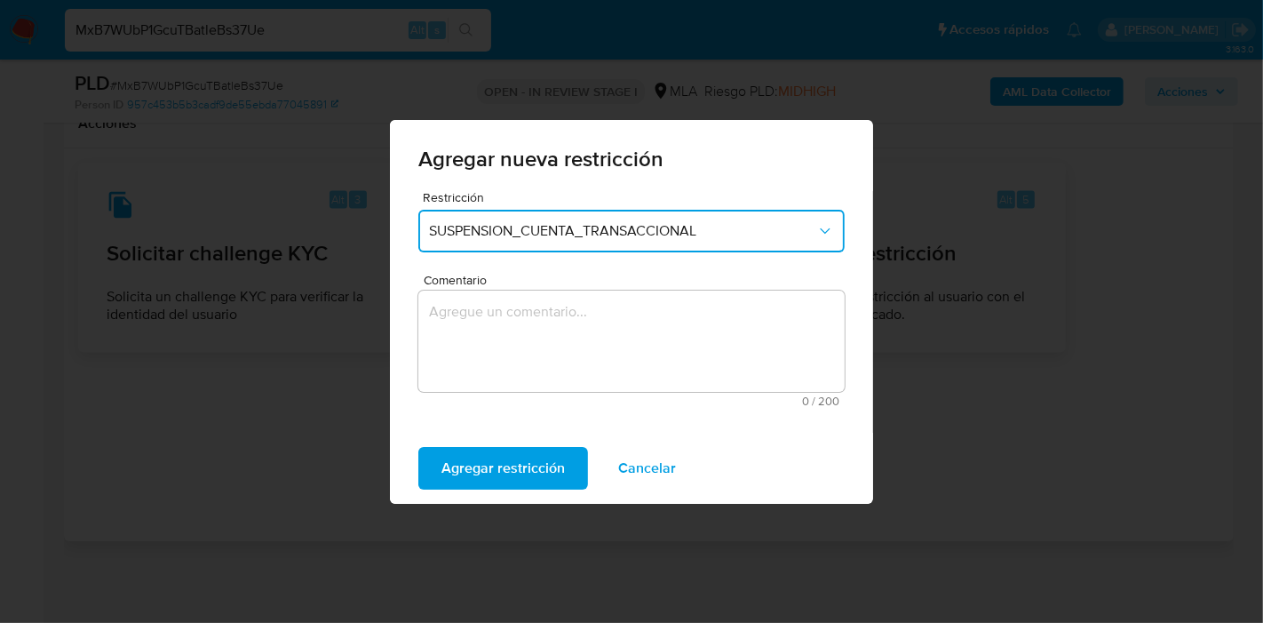
click at [566, 374] on textarea "Comentario" at bounding box center [631, 340] width 426 height 101
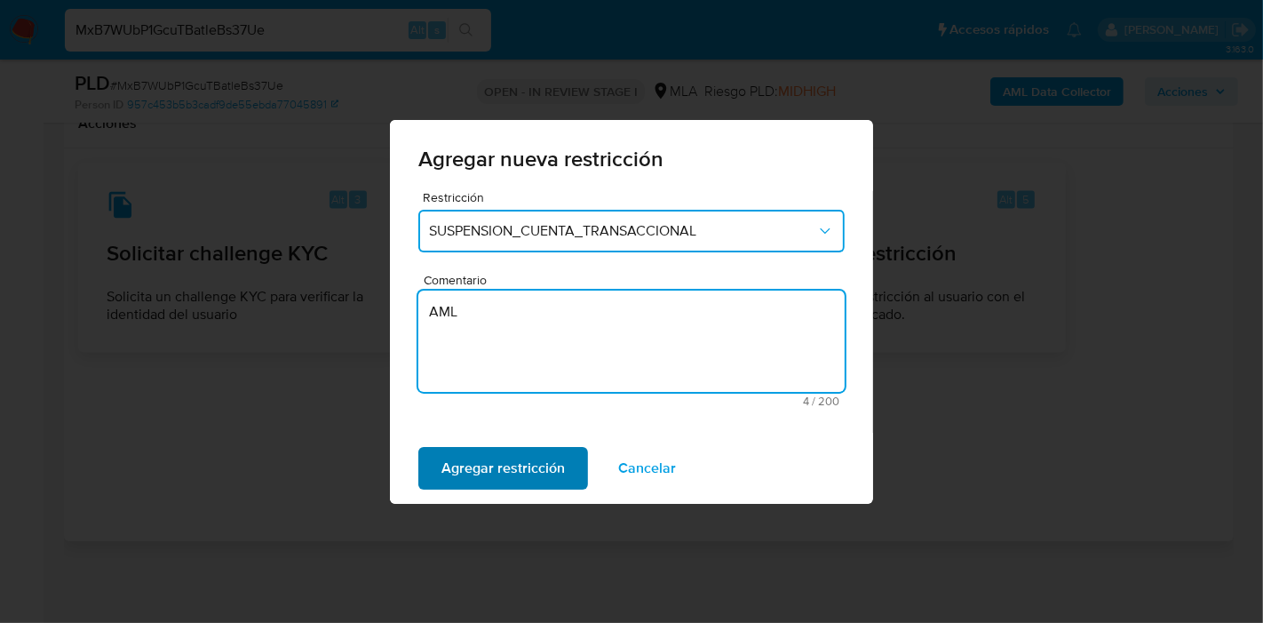
type textarea "AML"
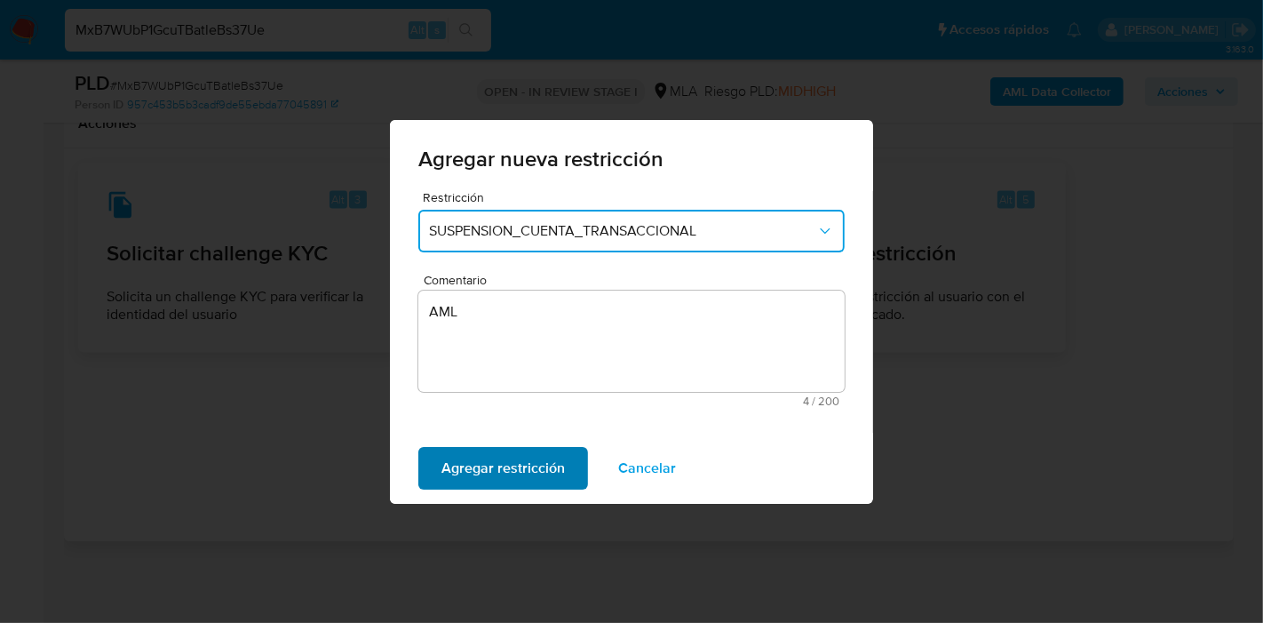
click at [505, 473] on span "Agregar restricción" at bounding box center [503, 468] width 123 height 39
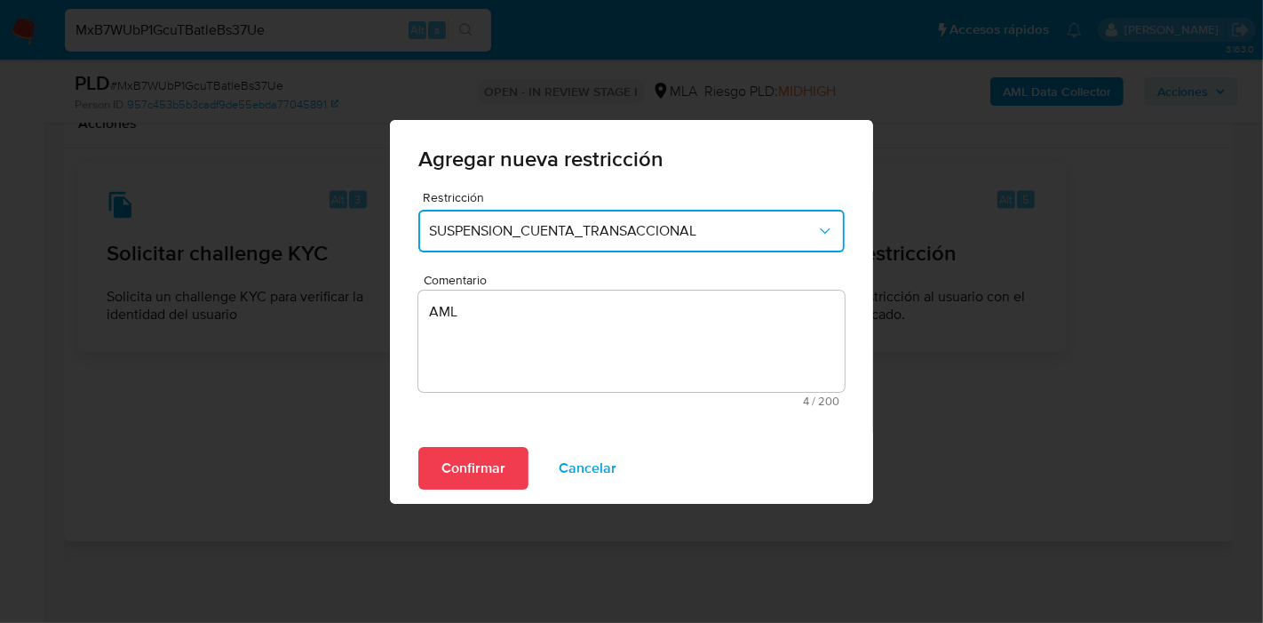
click at [445, 435] on div "Confirmar Cancelar" at bounding box center [631, 468] width 483 height 71
click at [451, 450] on span "Confirmar" at bounding box center [474, 468] width 64 height 39
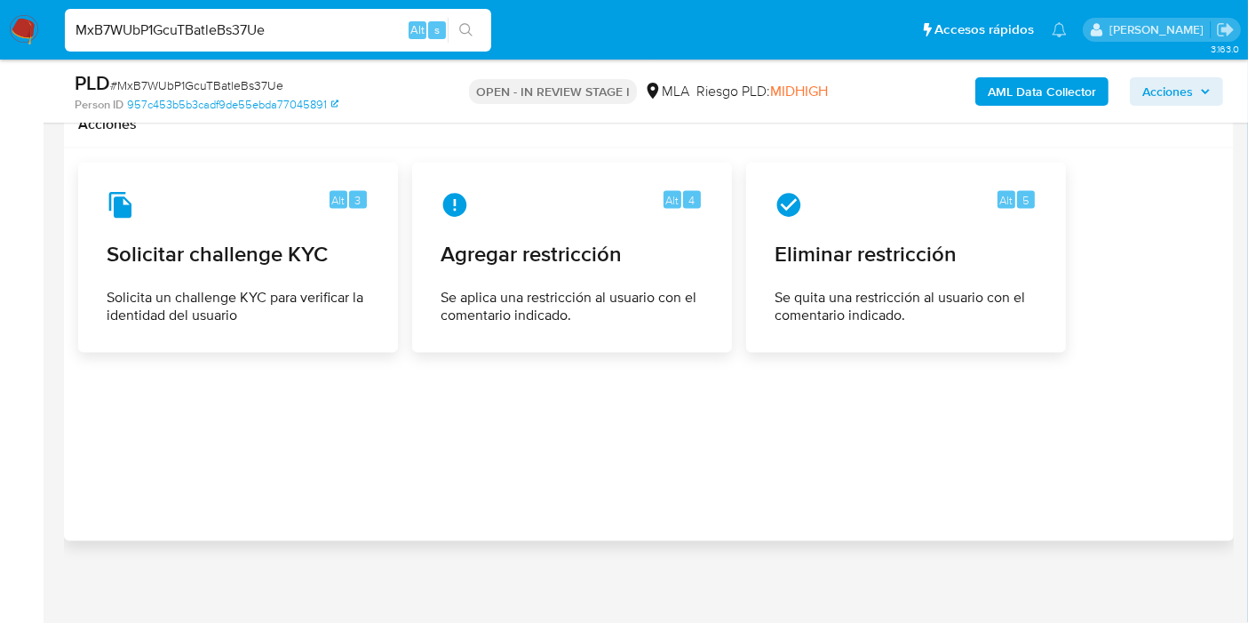
click at [313, 39] on input "MxB7WUbP1GcuTBatleBs37Ue" at bounding box center [278, 30] width 426 height 23
paste input "Ac9n2zcgub7i8LQv47gdnRLR"
type input "Ac9n2zcgub7i8LQv47gdnRLR"
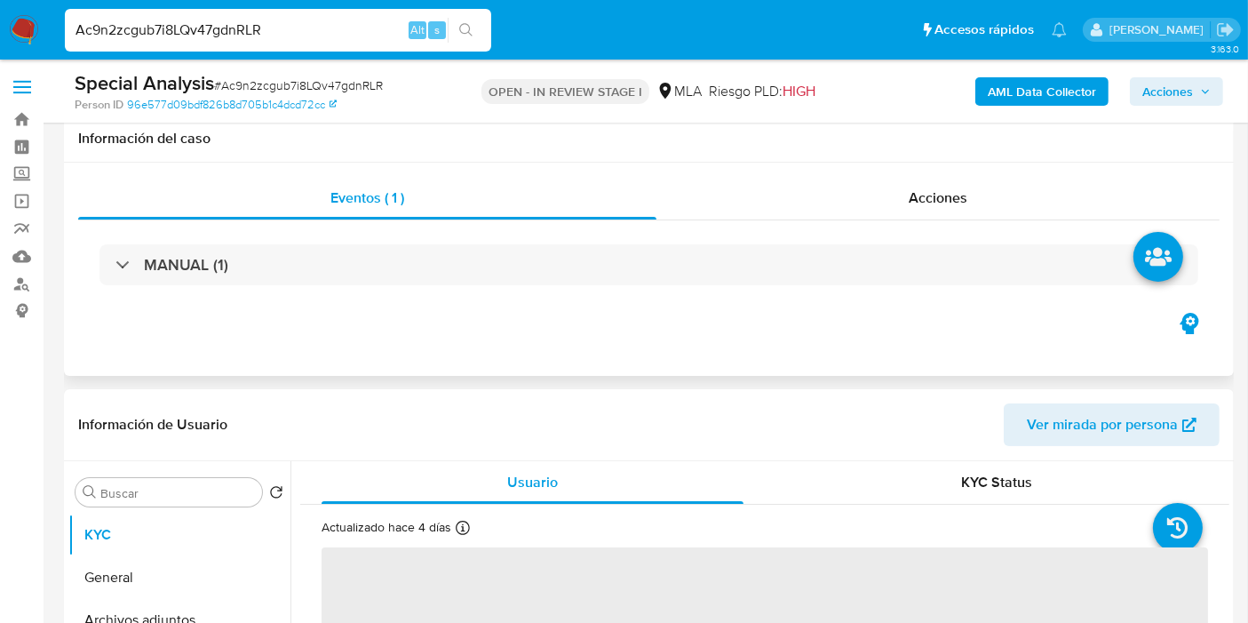
scroll to position [296, 0]
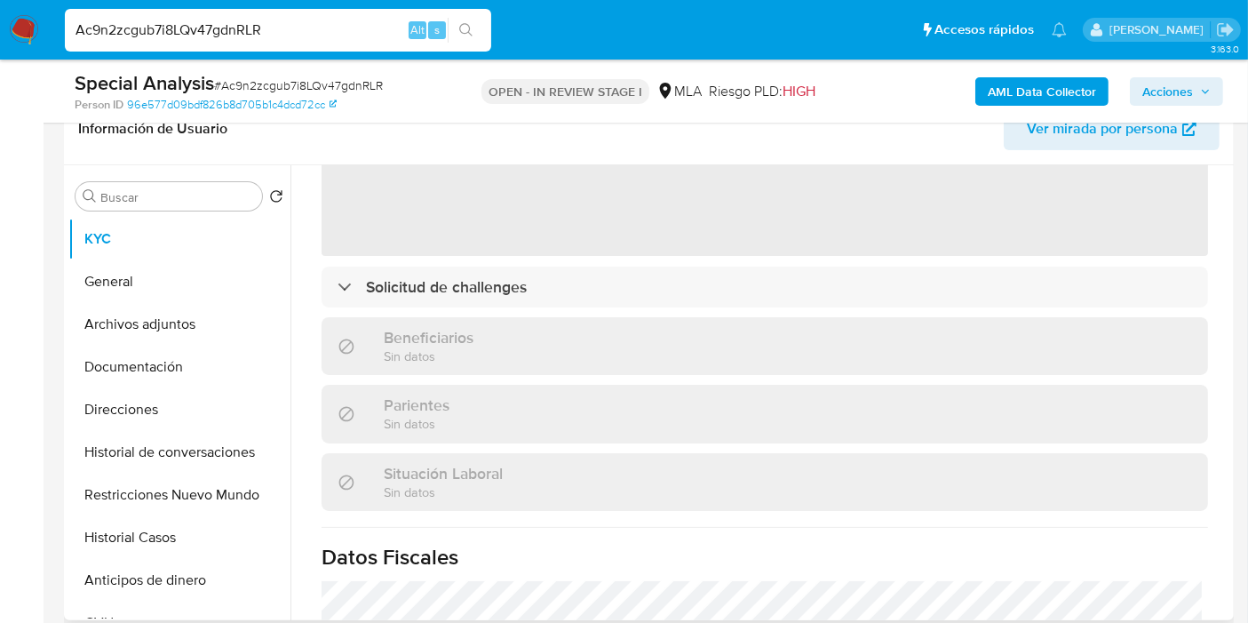
select select "10"
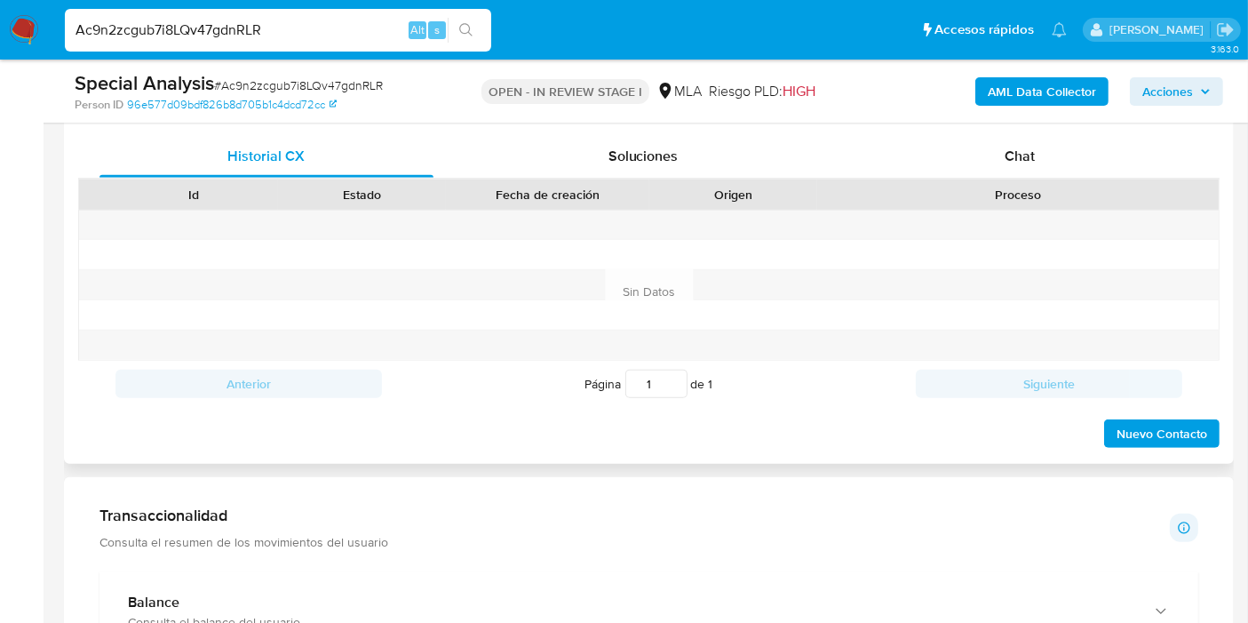
scroll to position [789, 0]
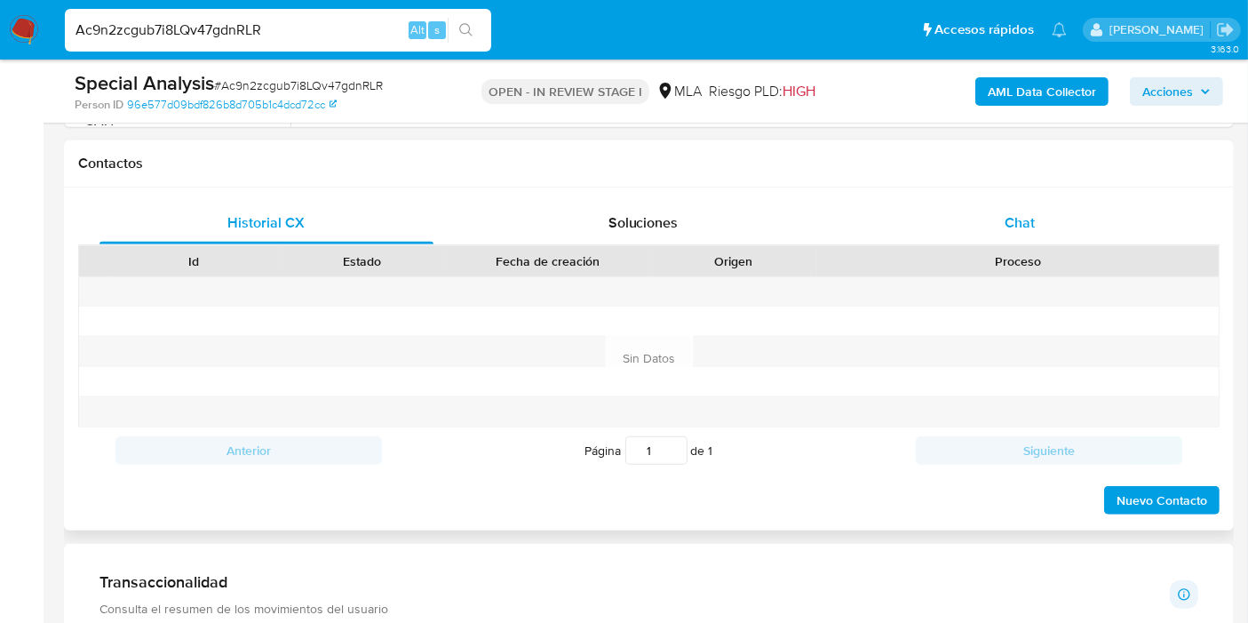
click at [1052, 226] on div "Chat" at bounding box center [1020, 223] width 334 height 43
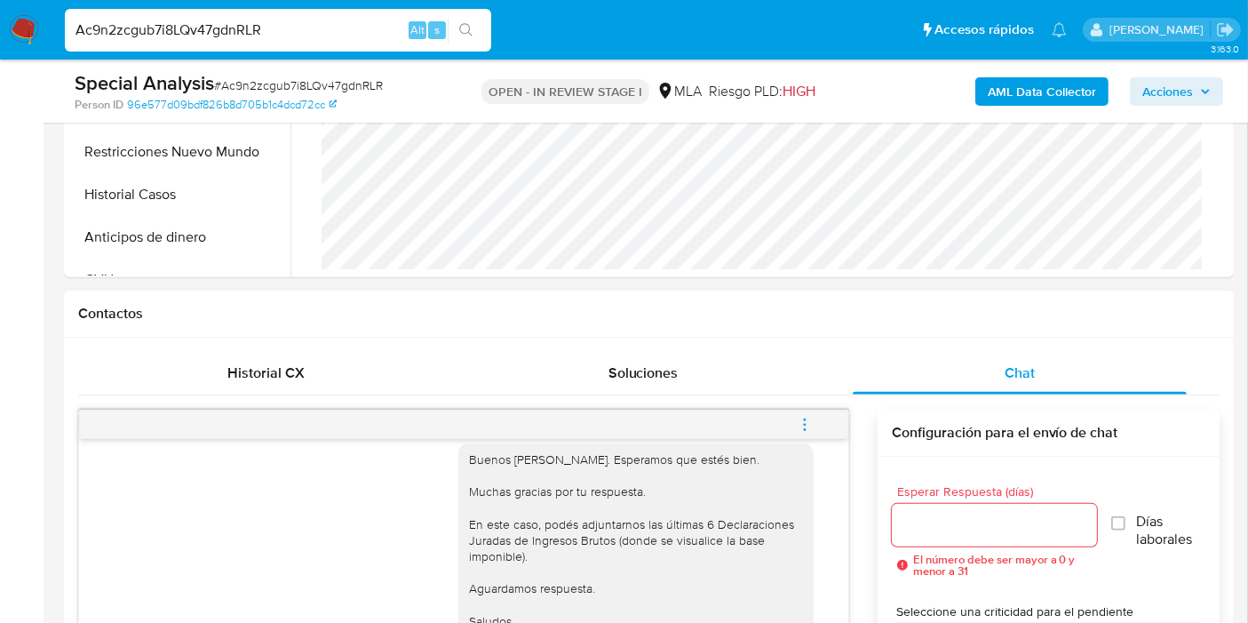
scroll to position [493, 0]
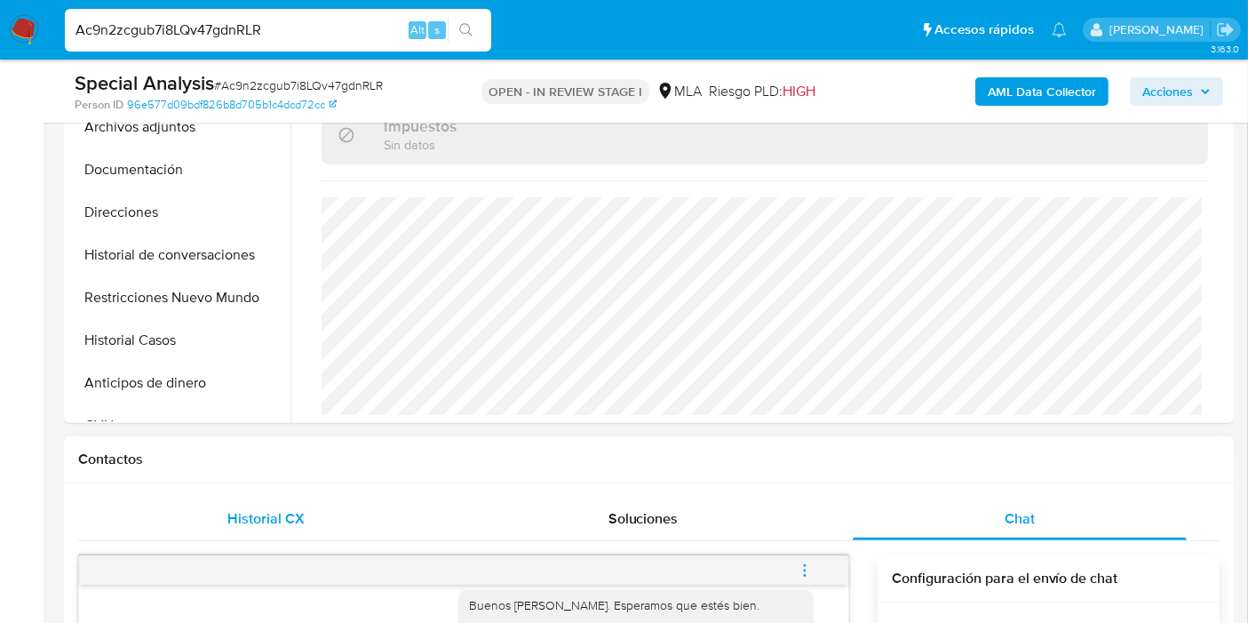
click at [294, 524] on span "Historial CX" at bounding box center [266, 518] width 77 height 20
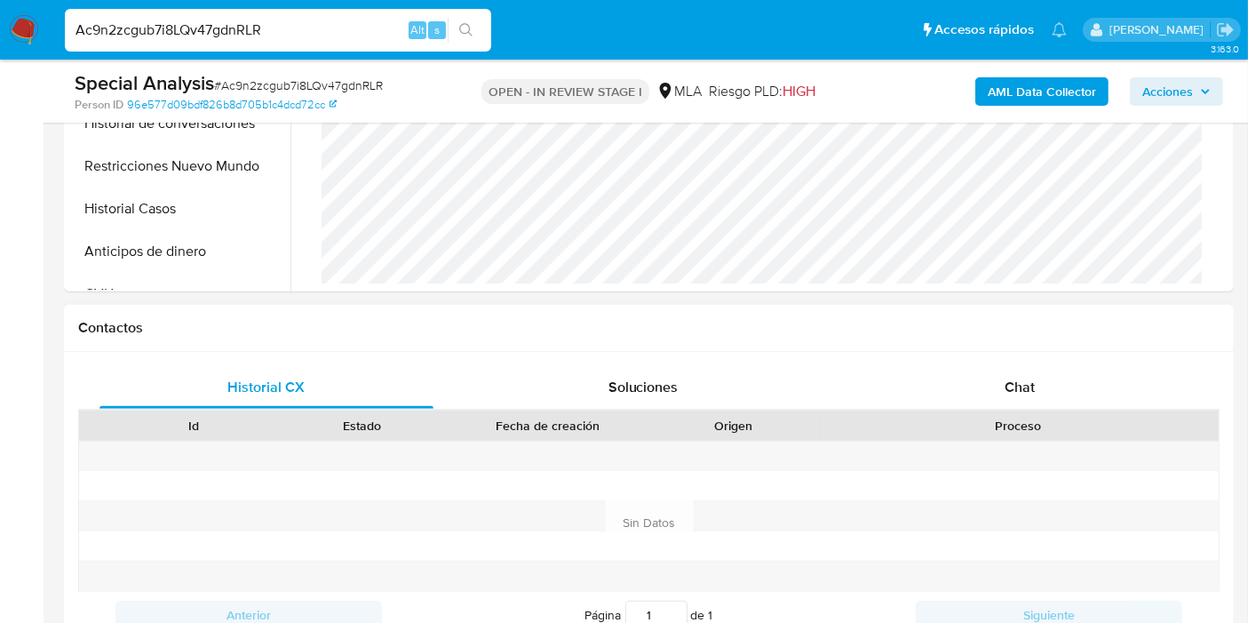
scroll to position [690, 0]
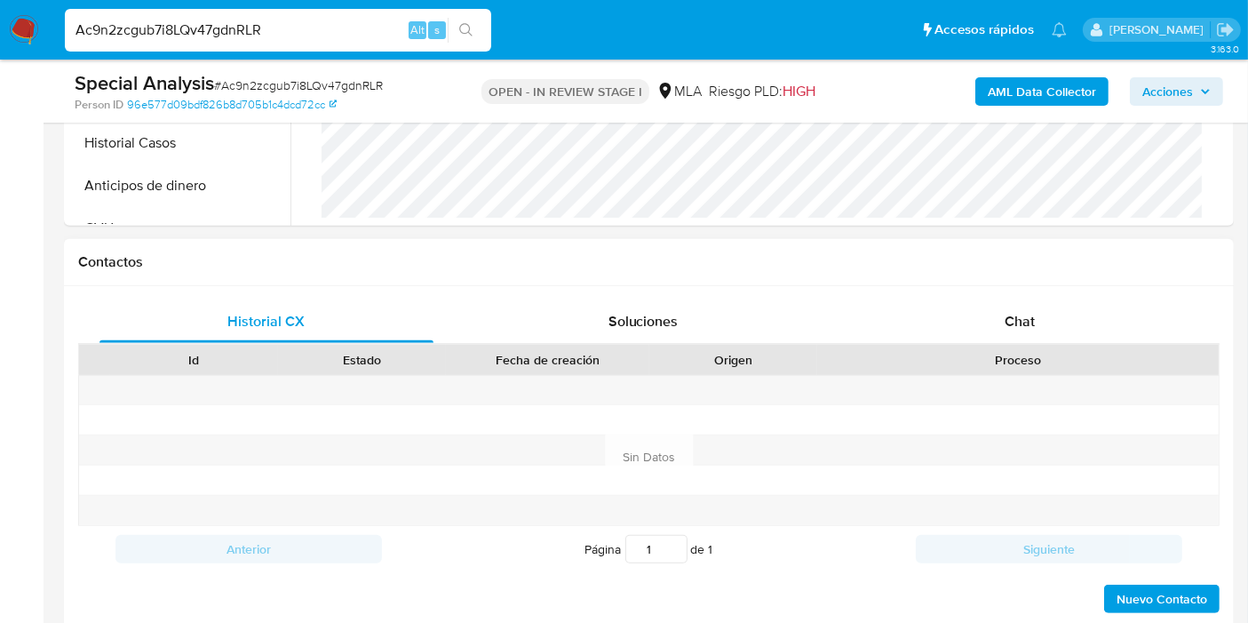
click at [959, 294] on div "Historial CX Soluciones Chat Id Estado Fecha de creación Origen Proceso Anterio…" at bounding box center [649, 457] width 1170 height 343
click at [978, 336] on div "Chat" at bounding box center [1020, 321] width 334 height 43
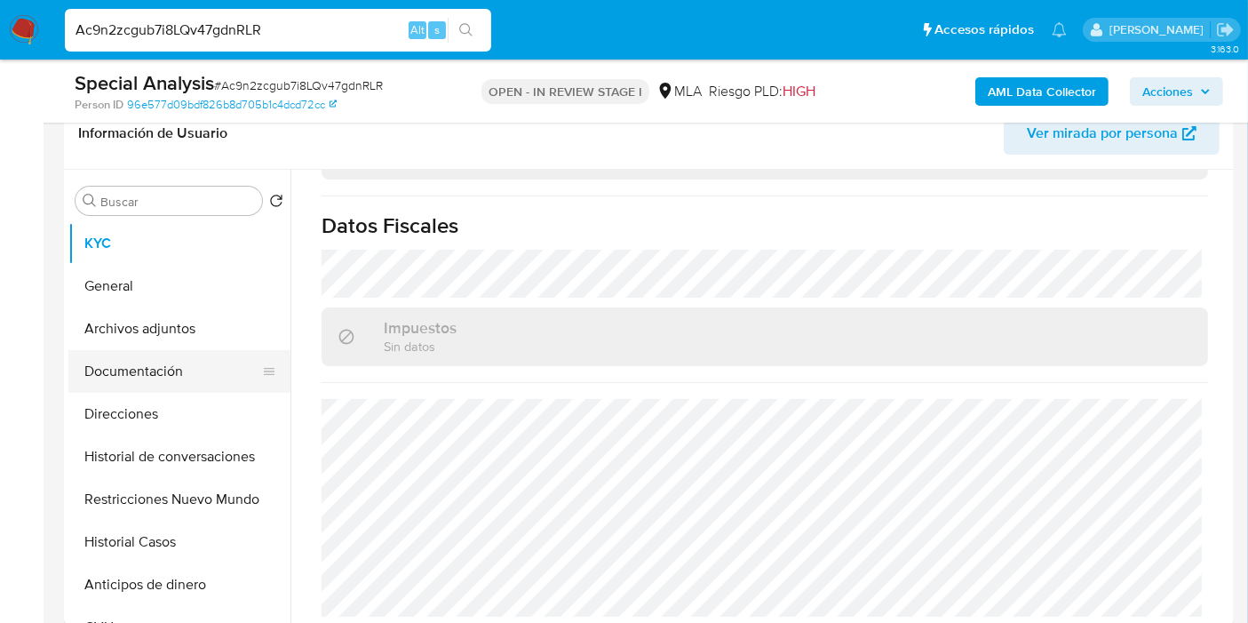
scroll to position [197, 0]
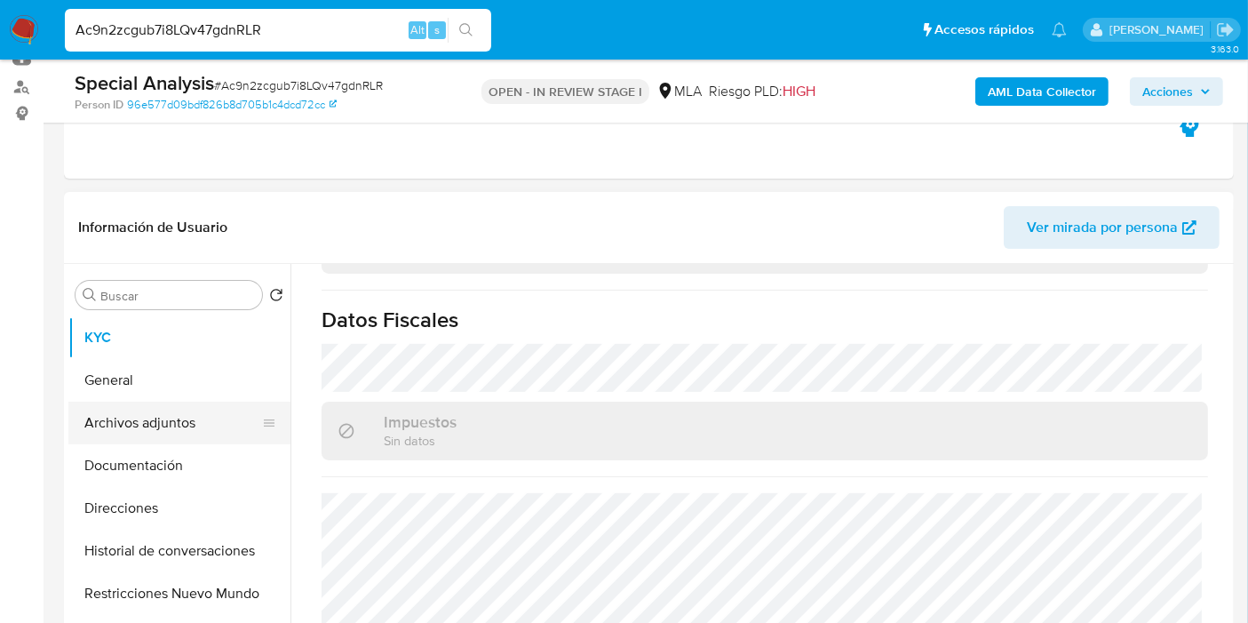
click at [137, 415] on button "Archivos adjuntos" at bounding box center [172, 423] width 208 height 43
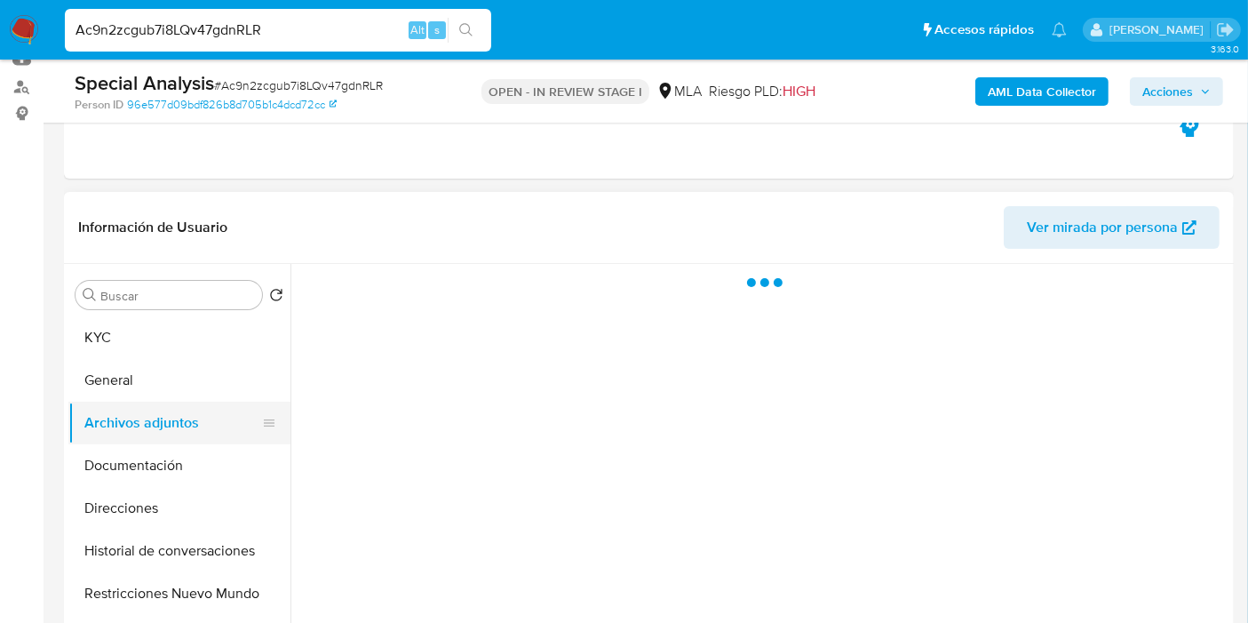
scroll to position [0, 0]
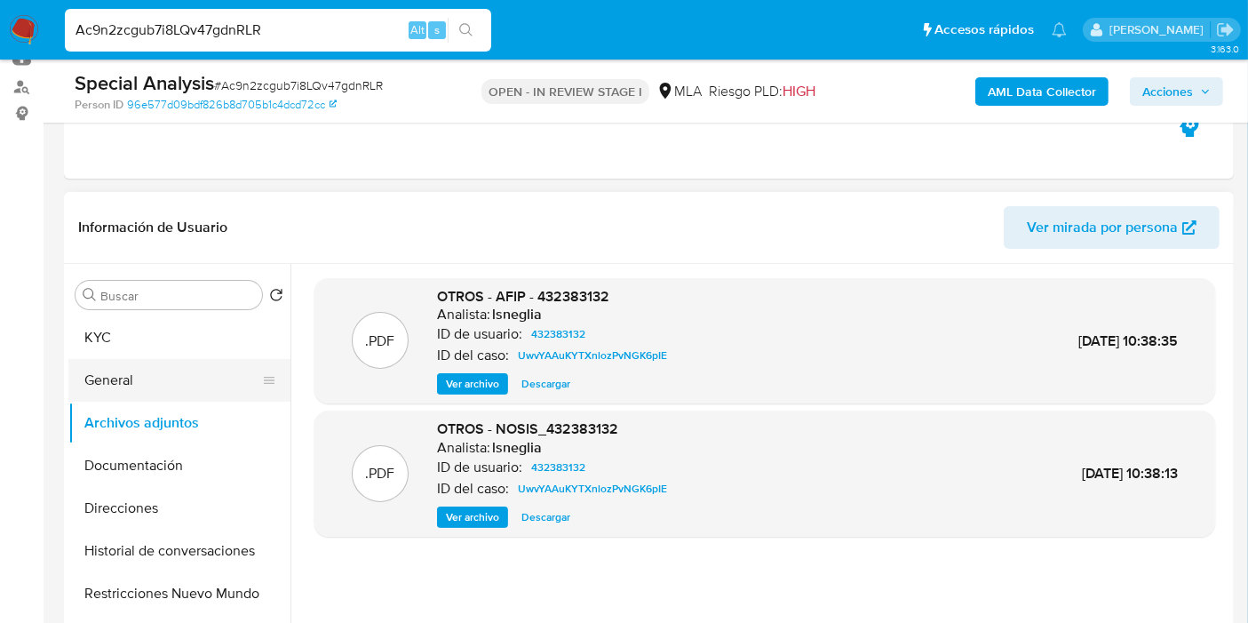
click at [233, 367] on button "General" at bounding box center [172, 380] width 208 height 43
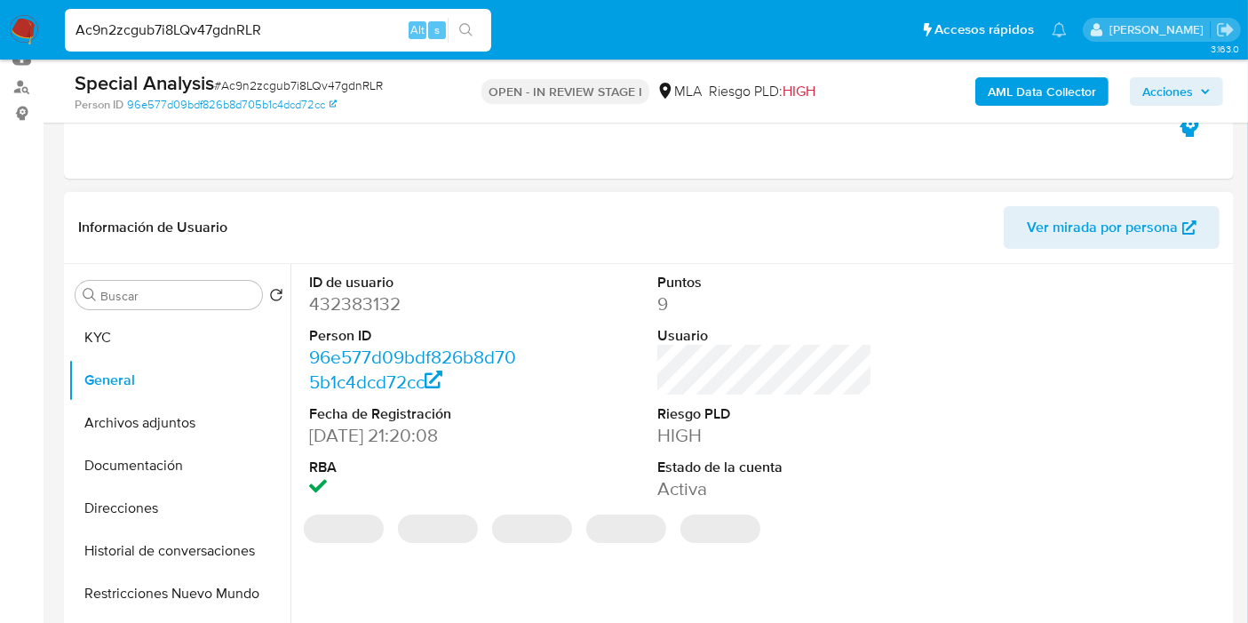
click at [365, 319] on dl "ID de usuario 432383132 Person ID 96e577d09bdf826b8d705b1c4dcd72cc Fecha de Reg…" at bounding box center [416, 387] width 215 height 229
click at [365, 301] on dd "432383132" at bounding box center [416, 303] width 215 height 25
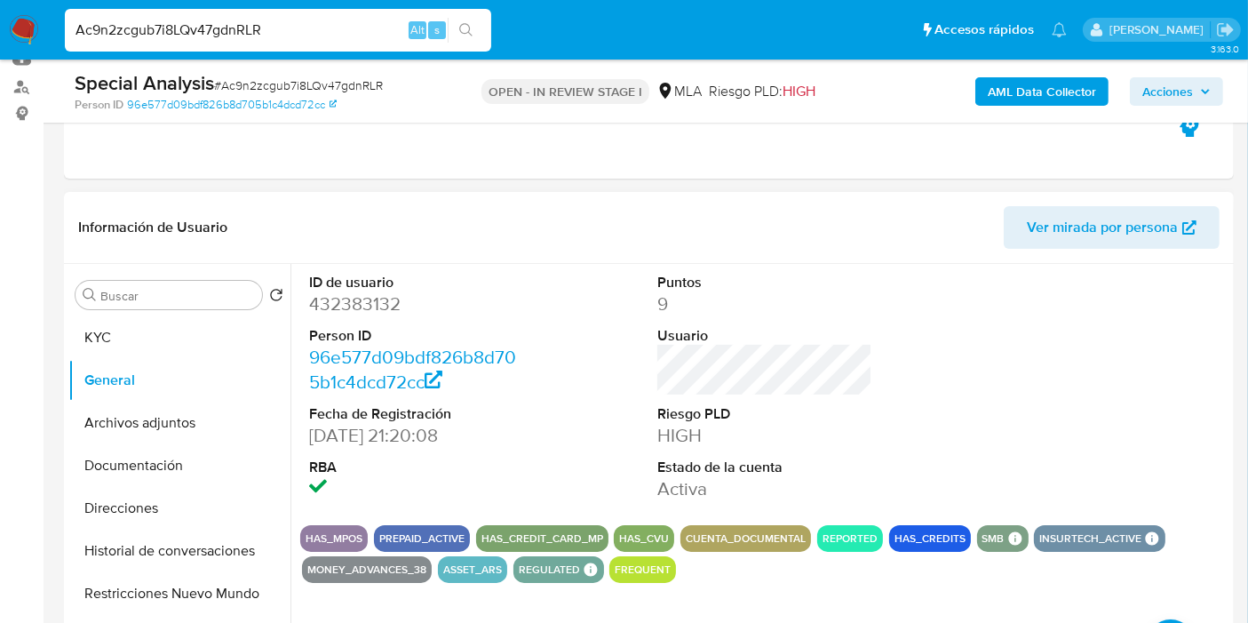
click at [365, 301] on dd "432383132" at bounding box center [416, 303] width 215 height 25
drag, startPoint x: 365, startPoint y: 301, endPoint x: 354, endPoint y: 306, distance: 11.5
click at [354, 306] on dd "432383132" at bounding box center [416, 303] width 215 height 25
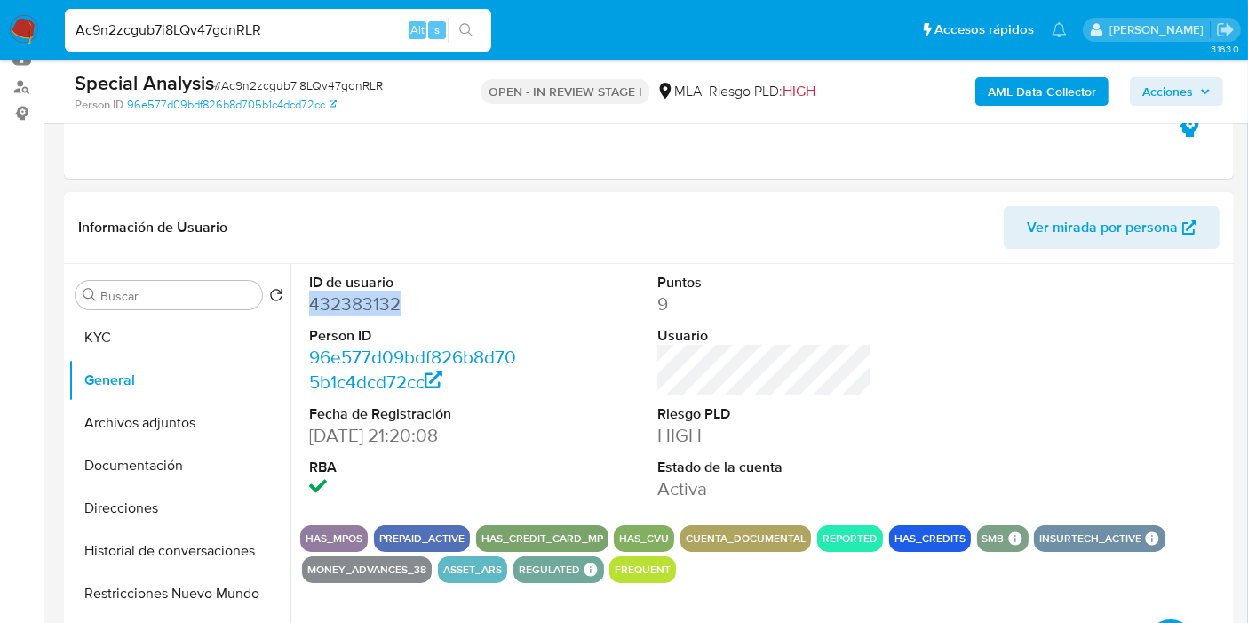
copy dd "432383132"
click at [107, 397] on button "General" at bounding box center [172, 380] width 208 height 43
click at [93, 465] on button "Documentación" at bounding box center [172, 465] width 208 height 43
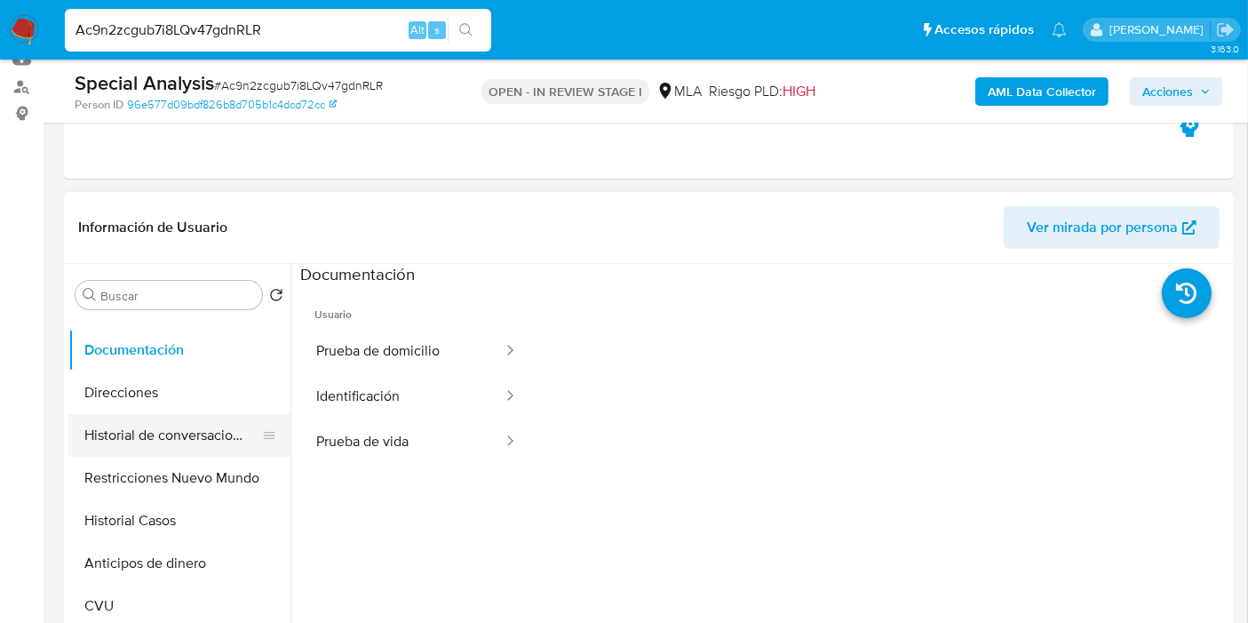
scroll to position [197, 0]
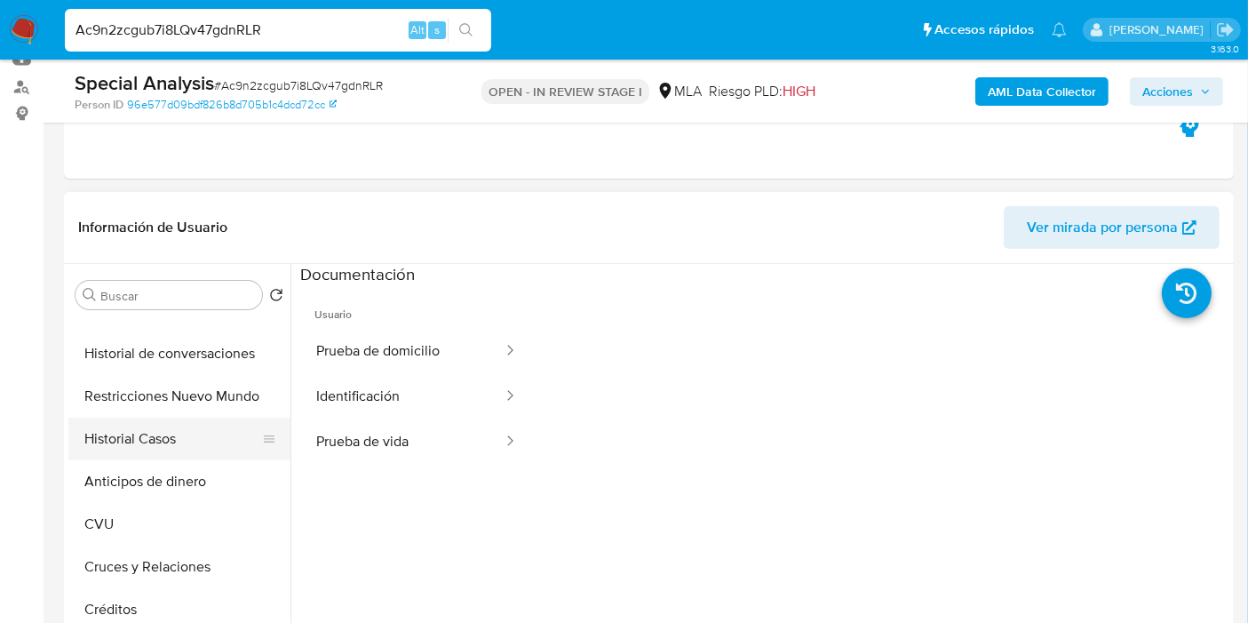
click at [183, 422] on button "Historial Casos" at bounding box center [172, 439] width 208 height 43
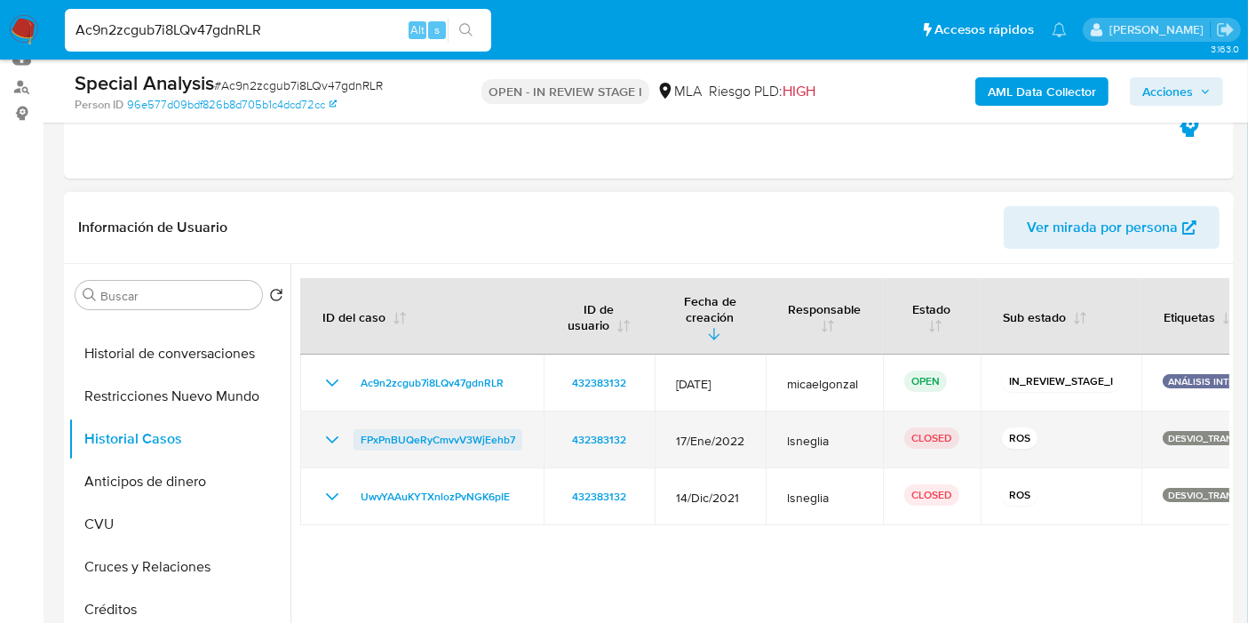
click at [448, 429] on span "FPxPnBUQeRyCmvvV3WjEehb7" at bounding box center [438, 439] width 155 height 21
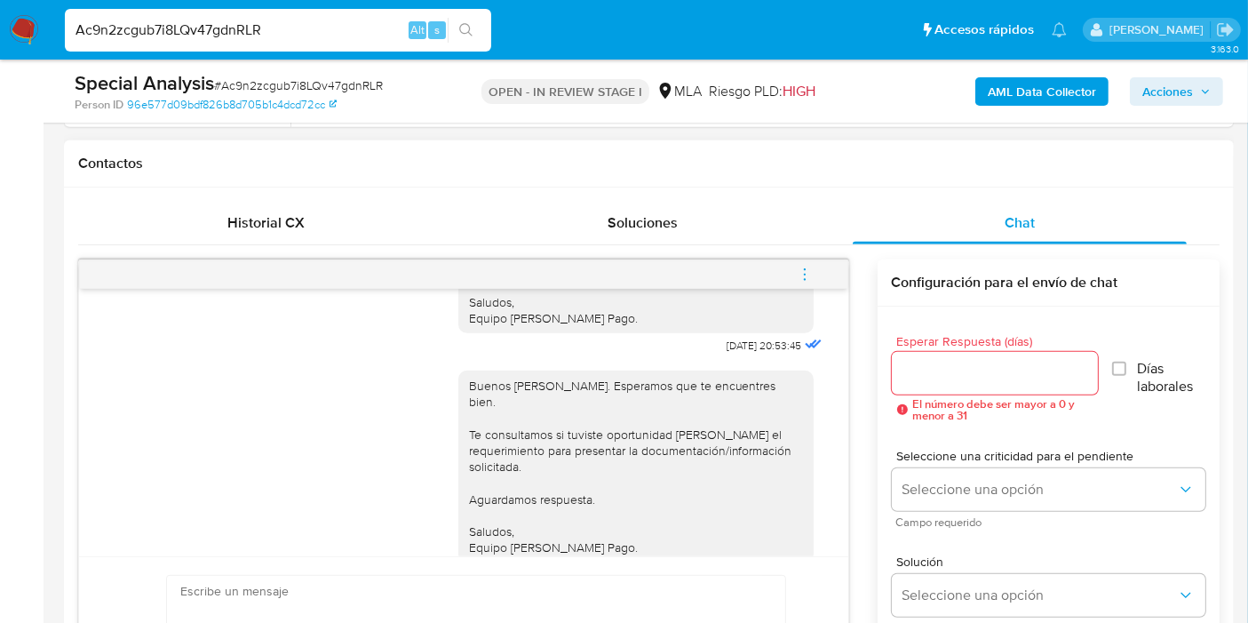
scroll to position [1141, 0]
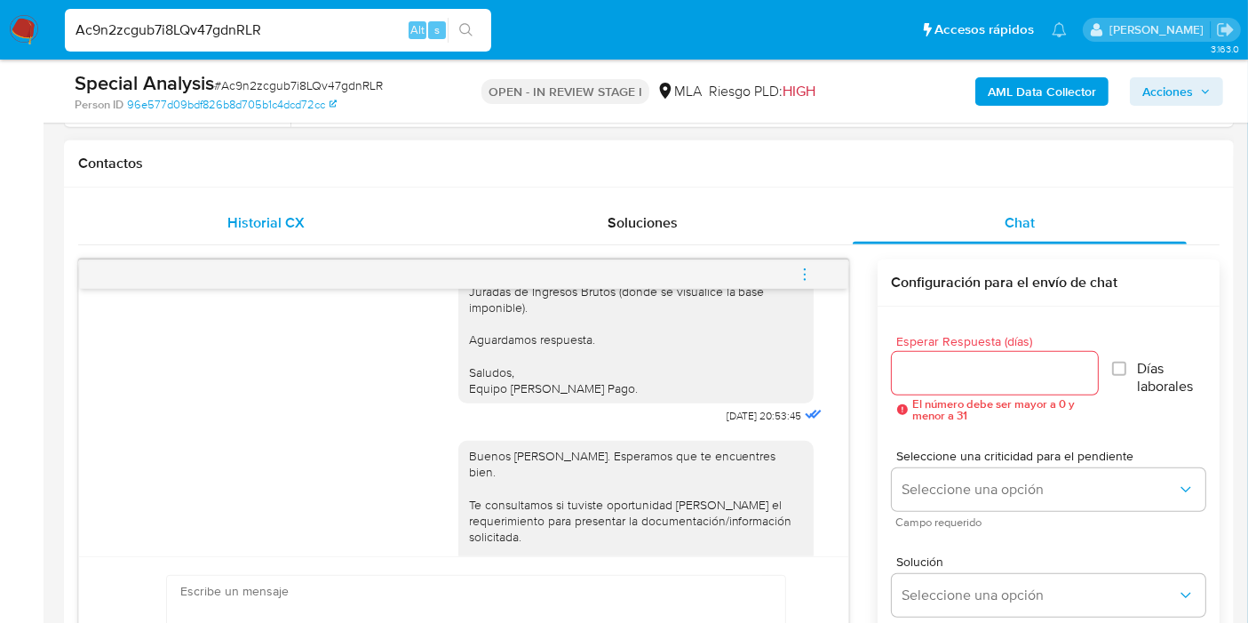
click at [326, 236] on div "Historial CX" at bounding box center [266, 223] width 334 height 43
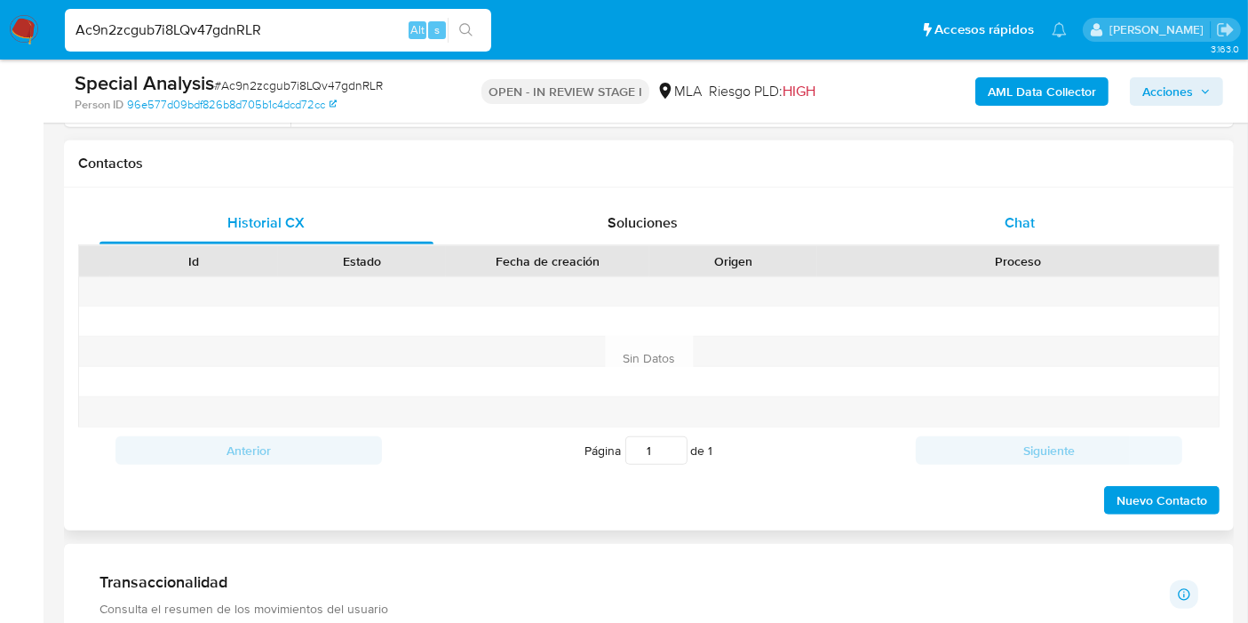
click at [1051, 213] on div "Chat" at bounding box center [1020, 223] width 334 height 43
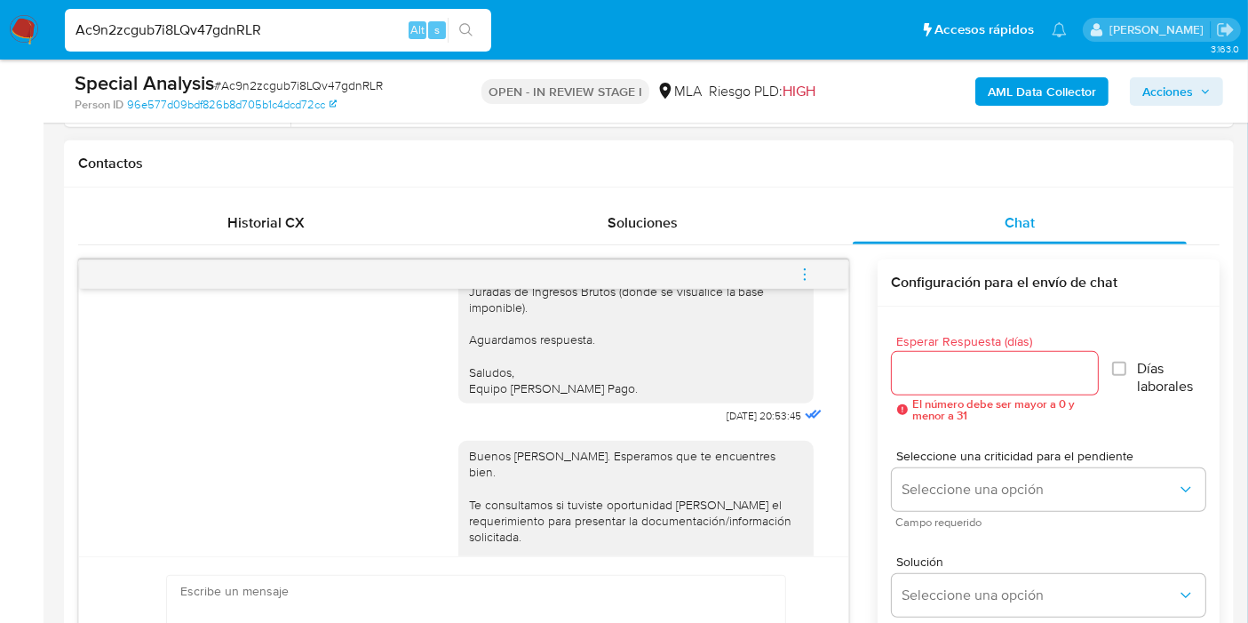
scroll to position [1042, 0]
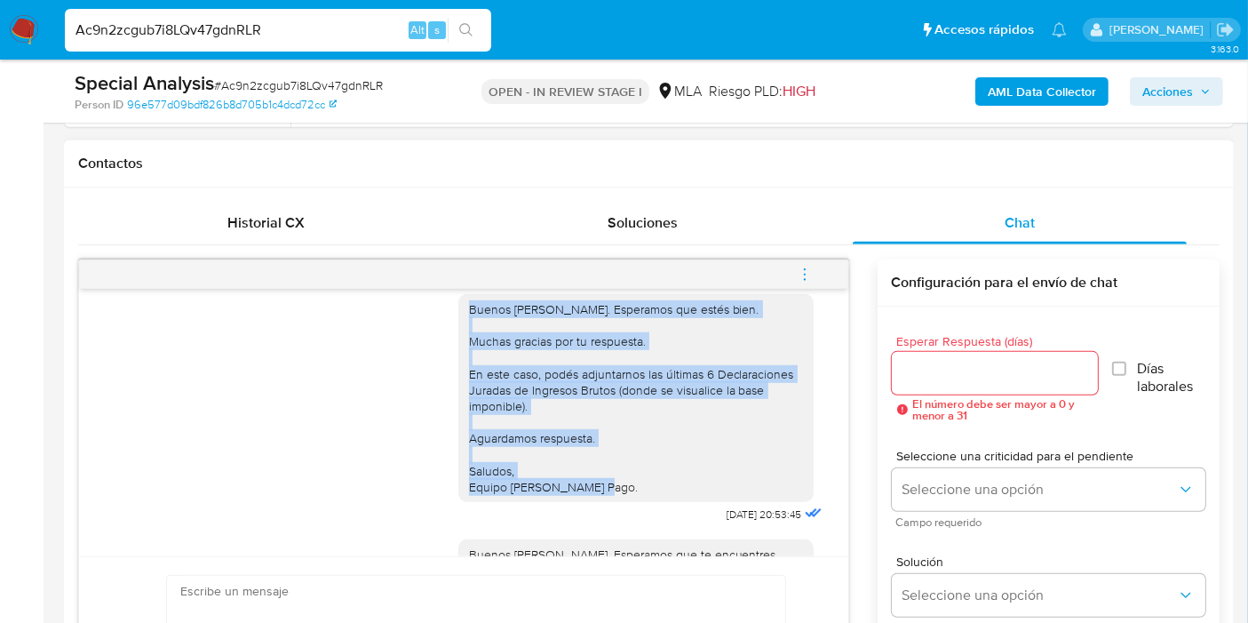
drag, startPoint x: 450, startPoint y: 343, endPoint x: 602, endPoint y: 529, distance: 240.6
click at [602, 502] on div "Buenos [PERSON_NAME]. Esperamos que estés bien. Muchas gracias por tu respuesta…" at bounding box center [635, 398] width 355 height 208
copy div "Buenos [PERSON_NAME]. Esperamos que estés bien. Muchas gracias por tu respuesta…"
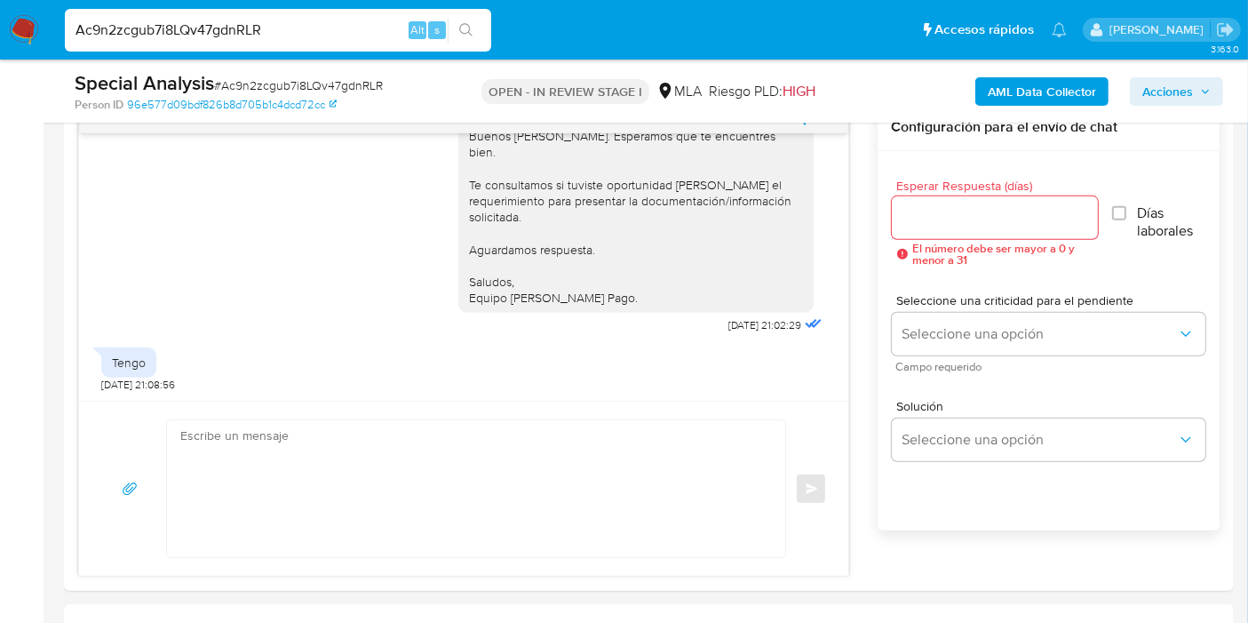
scroll to position [1086, 0]
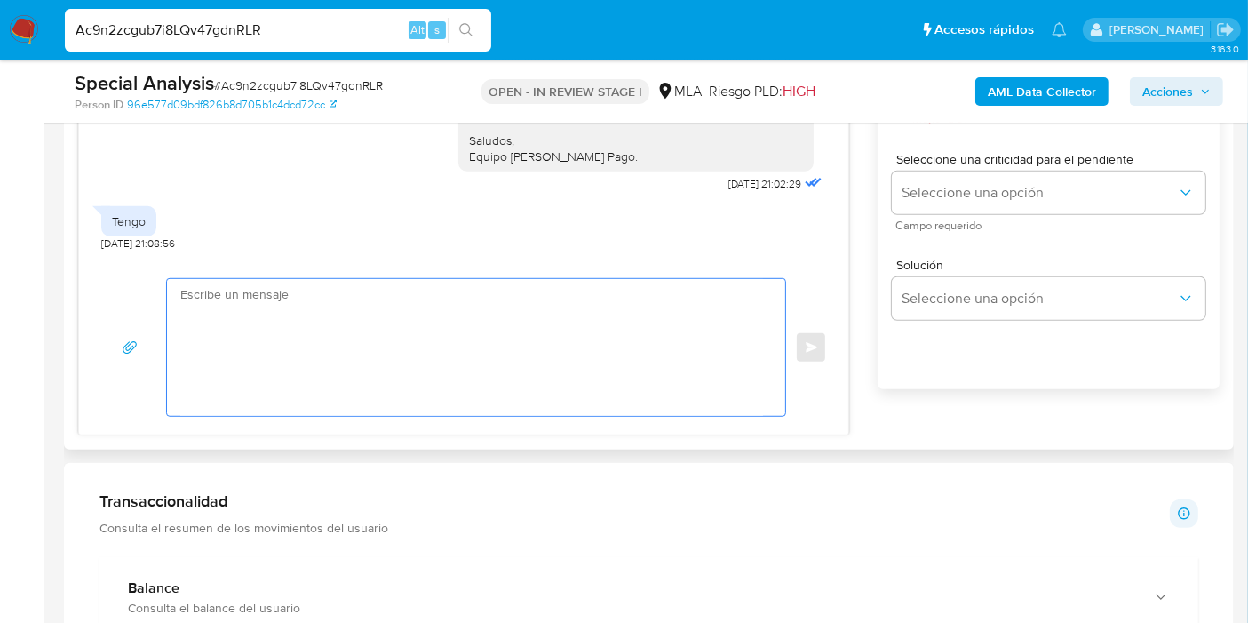
click at [426, 406] on textarea at bounding box center [471, 347] width 583 height 137
paste textarea "Buenos [PERSON_NAME]. Esperamos que estés bien. Muchas gracias por tu respuesta…"
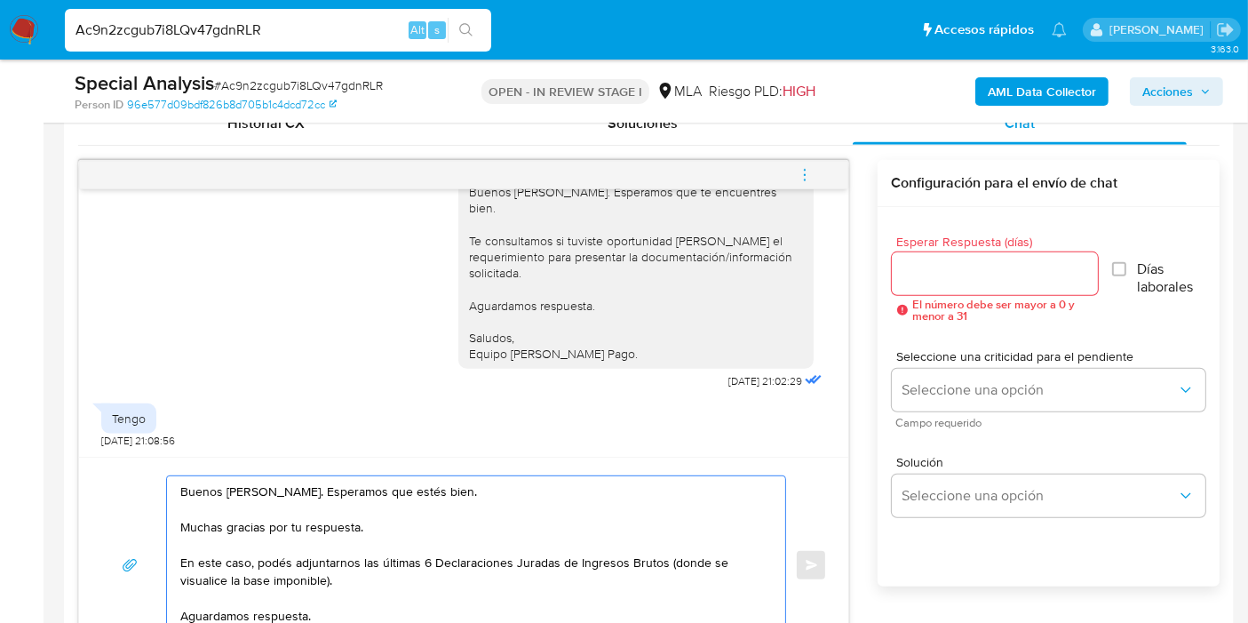
scroll to position [888, 0]
type textarea "Buenos [PERSON_NAME]. Esperamos que estés bien. Muchas gracias por tu respuesta…"
click at [939, 256] on div at bounding box center [995, 273] width 207 height 43
click at [908, 282] on input "Esperar Respuesta (días)" at bounding box center [995, 273] width 207 height 23
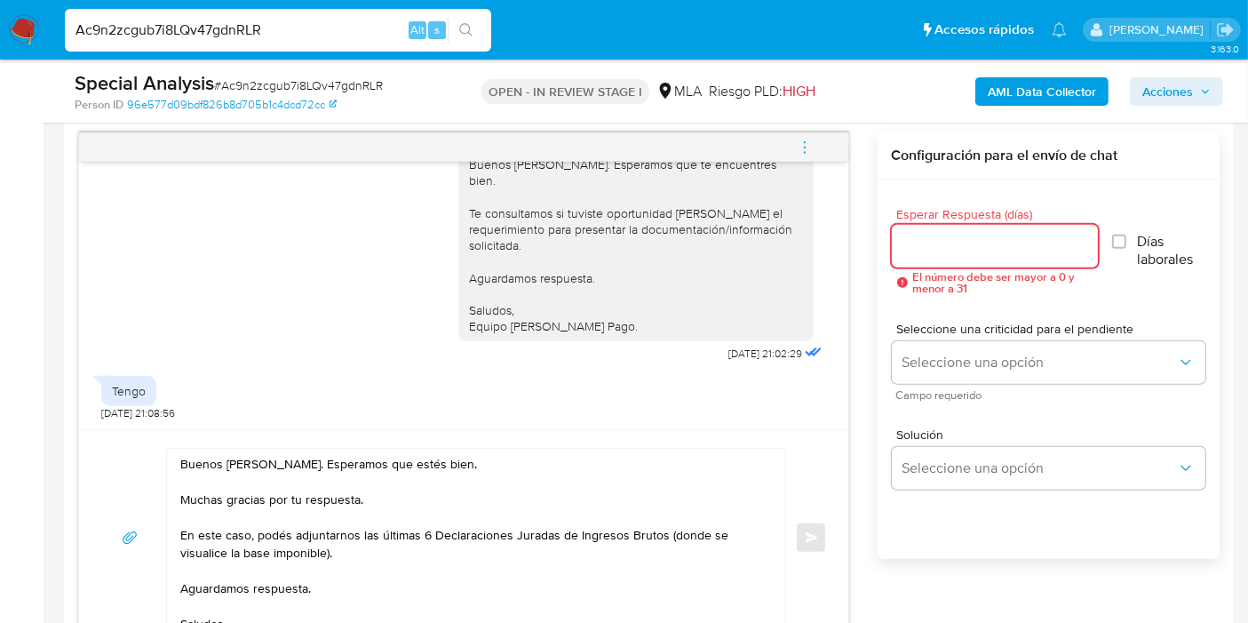
scroll to position [987, 0]
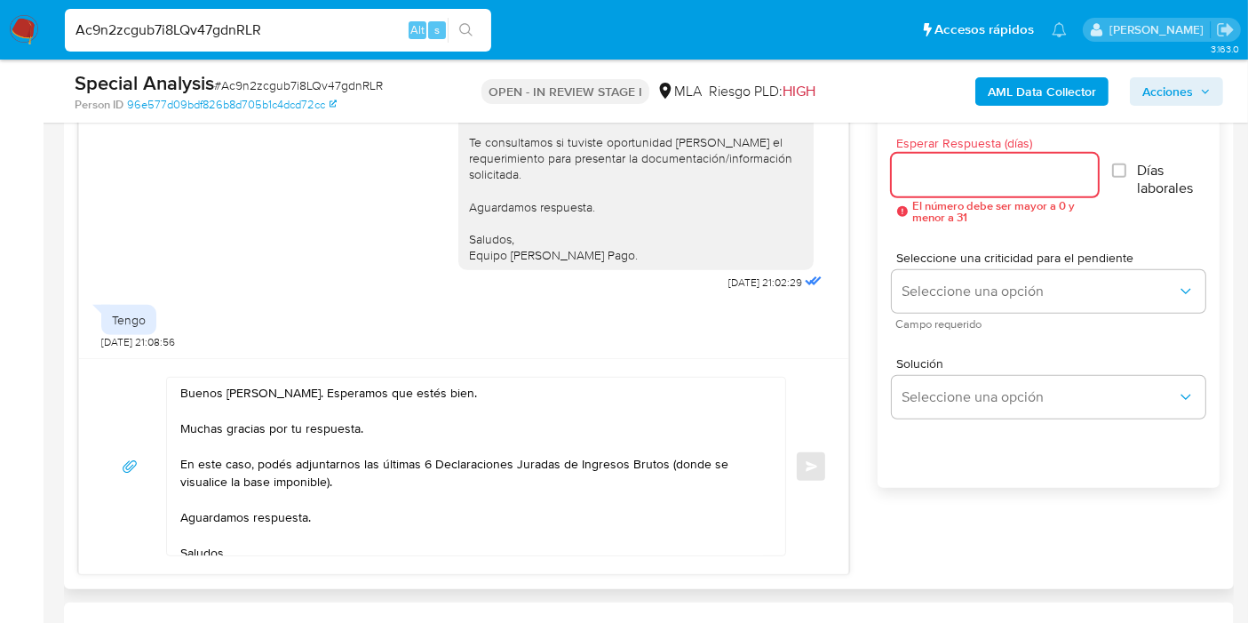
click at [953, 180] on input "Esperar Respuesta (días)" at bounding box center [995, 174] width 207 height 23
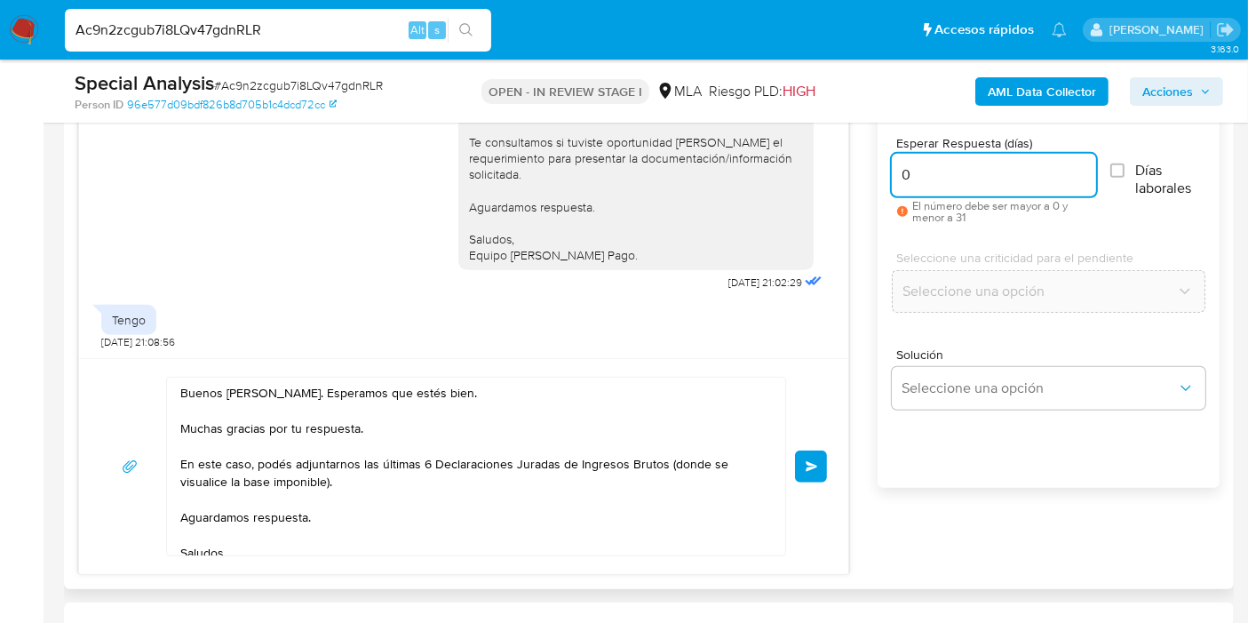
type input "0"
click at [830, 467] on div "Buenos [PERSON_NAME]. Esperamos que estés bien. Muchas gracias por tu respuesta…" at bounding box center [463, 466] width 769 height 216
click at [792, 445] on div "Buenos [PERSON_NAME]. Esperamos que estés bien. Muchas gracias por tu respuesta…" at bounding box center [463, 466] width 727 height 179
click at [812, 461] on span "Enviar" at bounding box center [812, 466] width 12 height 11
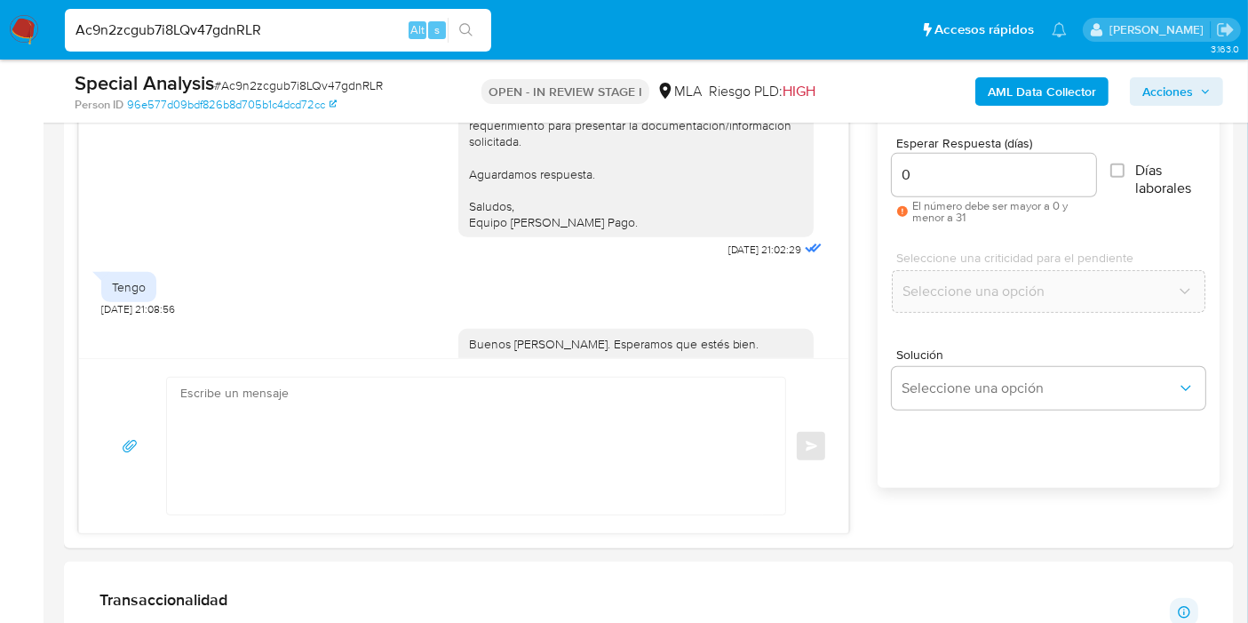
scroll to position [1584, 0]
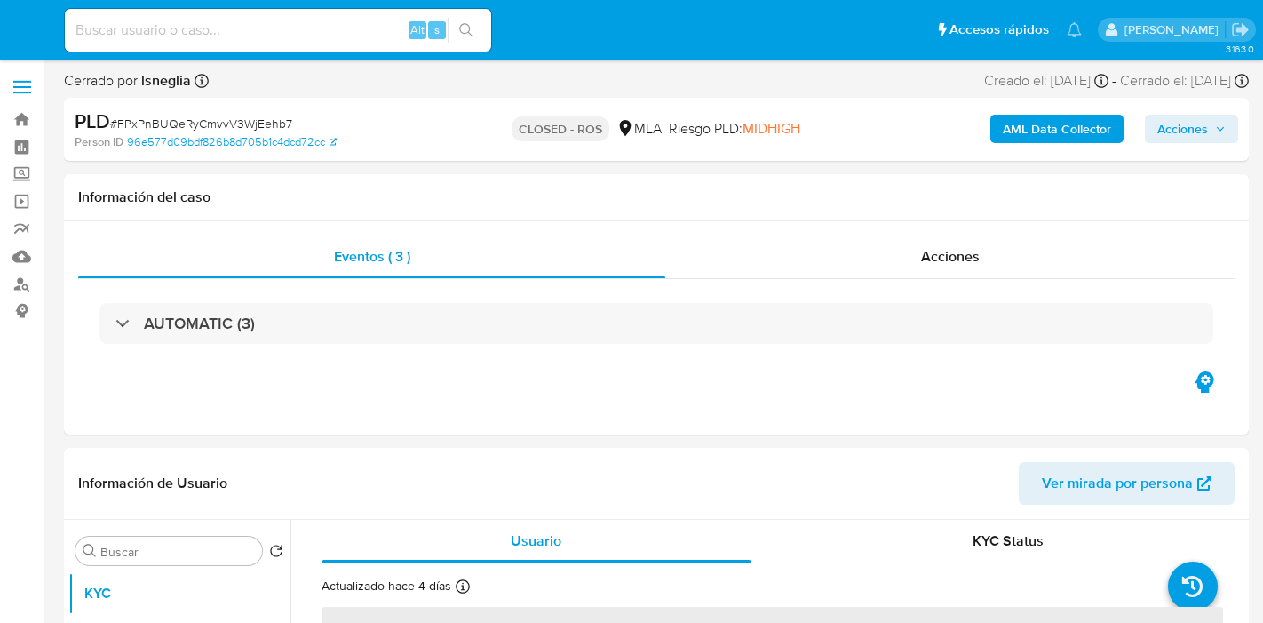
select select "10"
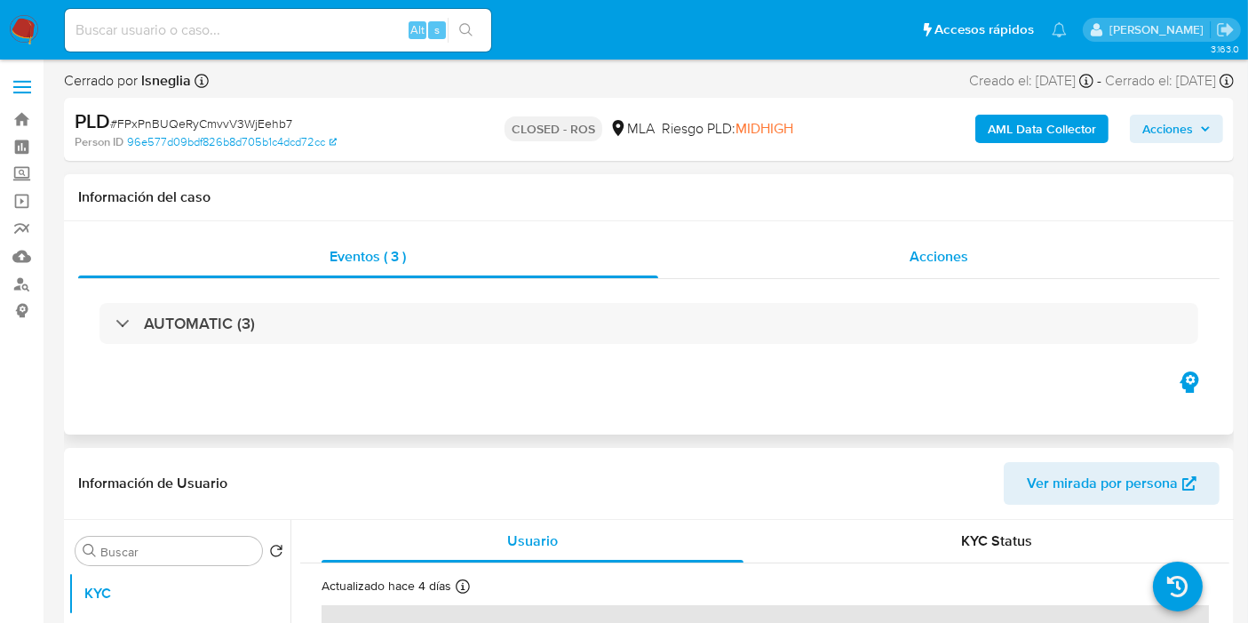
click at [881, 275] on div "Acciones" at bounding box center [939, 256] width 562 height 43
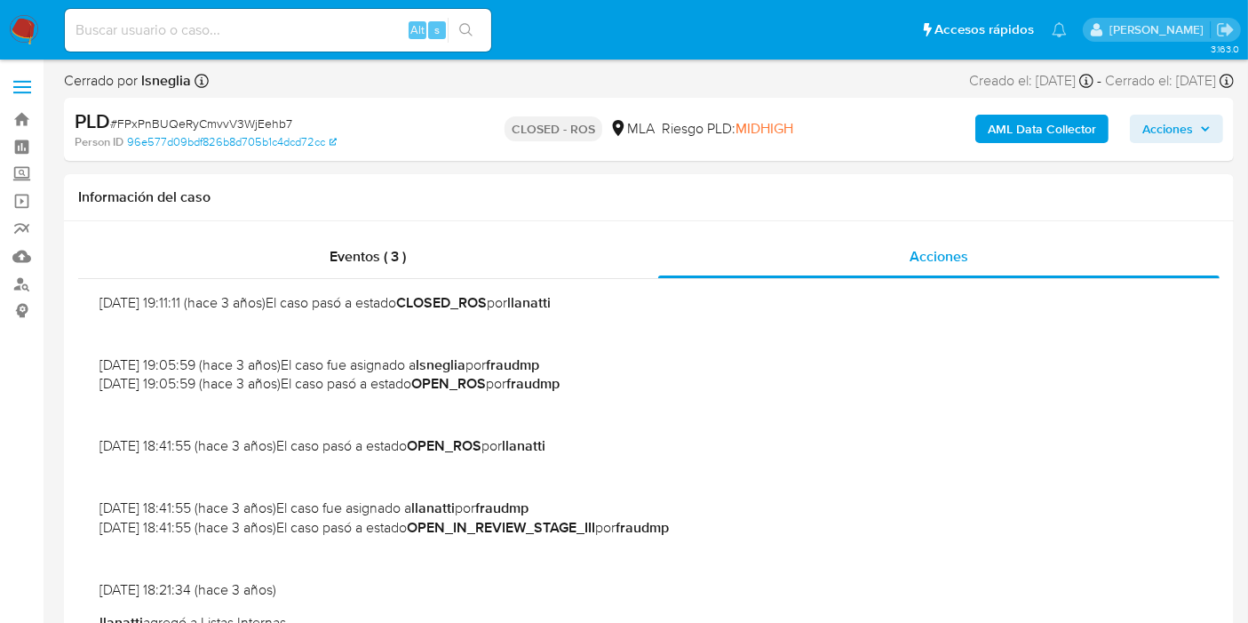
scroll to position [592, 0]
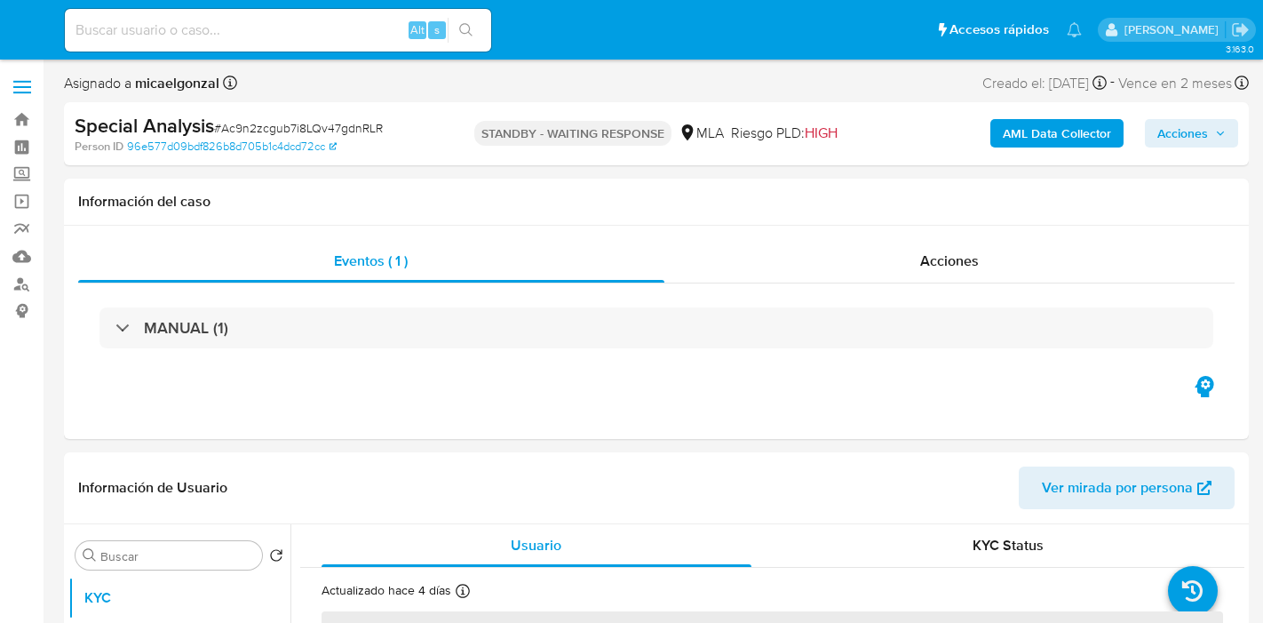
select select "10"
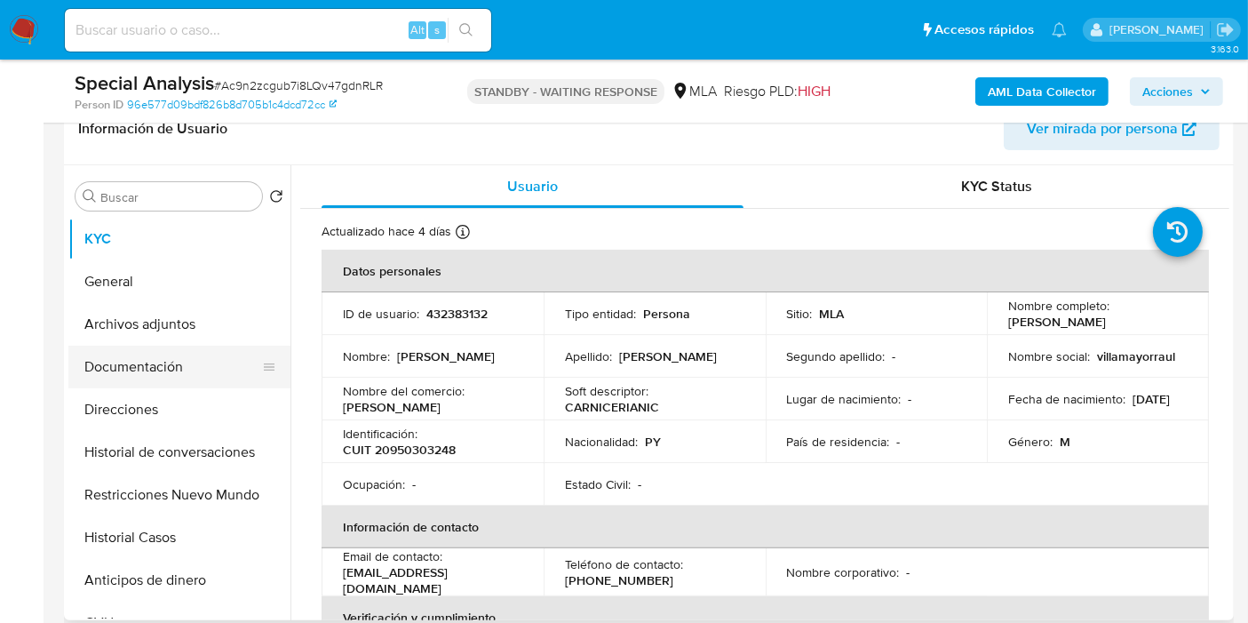
click at [116, 351] on button "Documentación" at bounding box center [172, 367] width 208 height 43
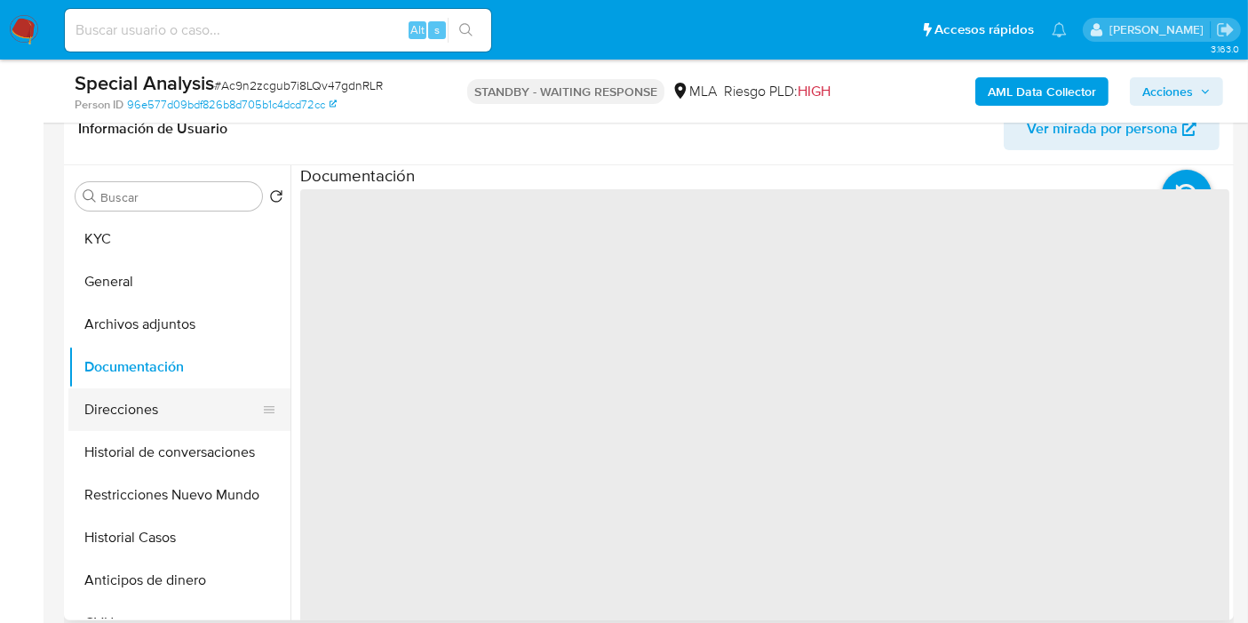
click at [120, 404] on button "Direcciones" at bounding box center [172, 409] width 208 height 43
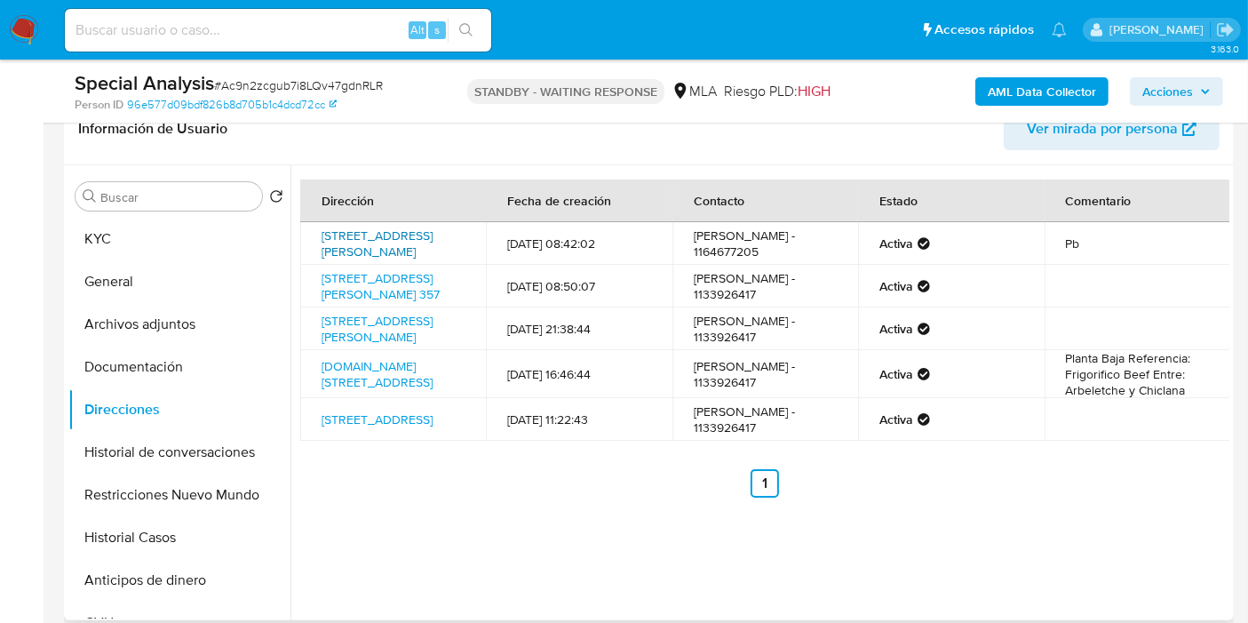
click at [379, 260] on link "[STREET_ADDRESS][PERSON_NAME]" at bounding box center [377, 244] width 111 height 34
